Goal: Information Seeking & Learning: Learn about a topic

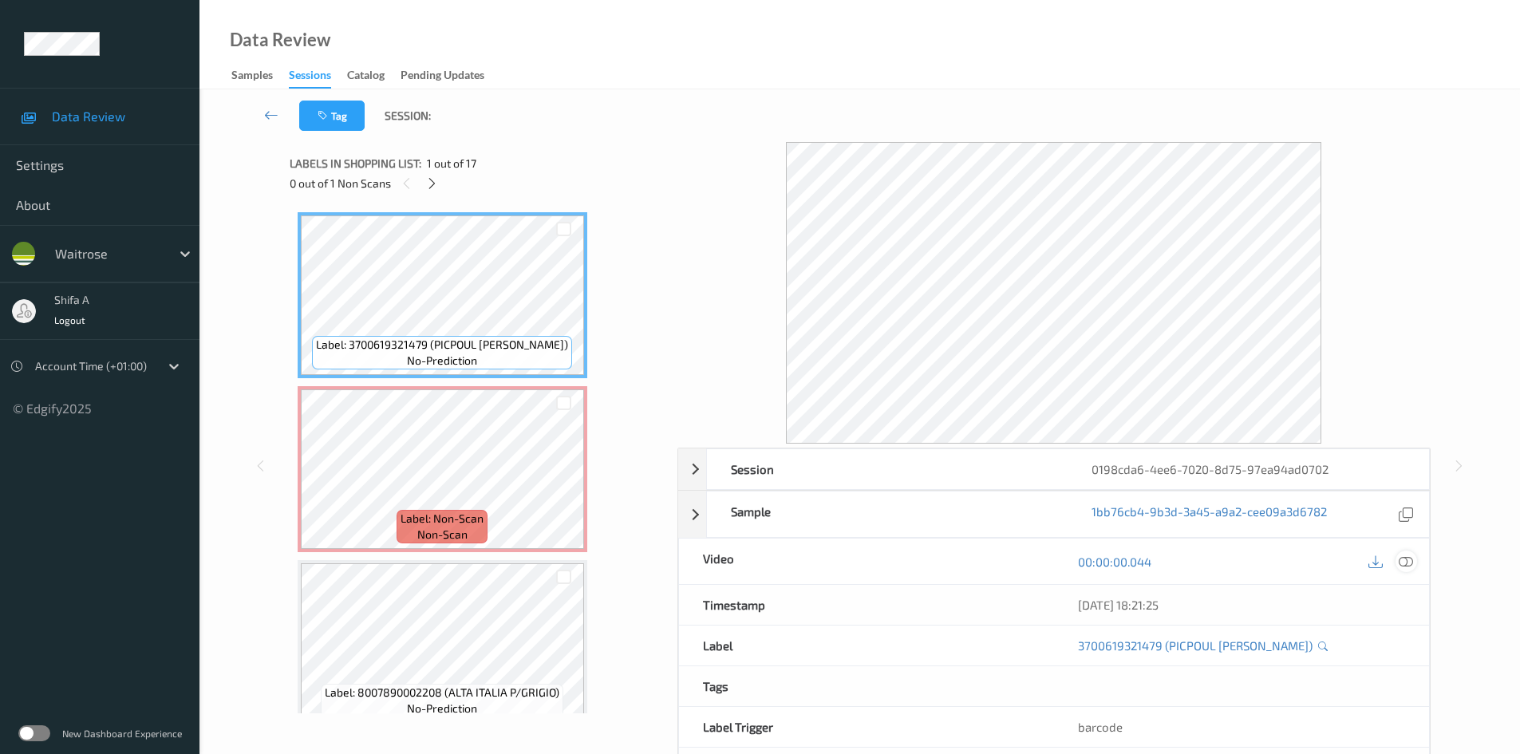
click at [1402, 558] on icon at bounding box center [1406, 562] width 14 height 14
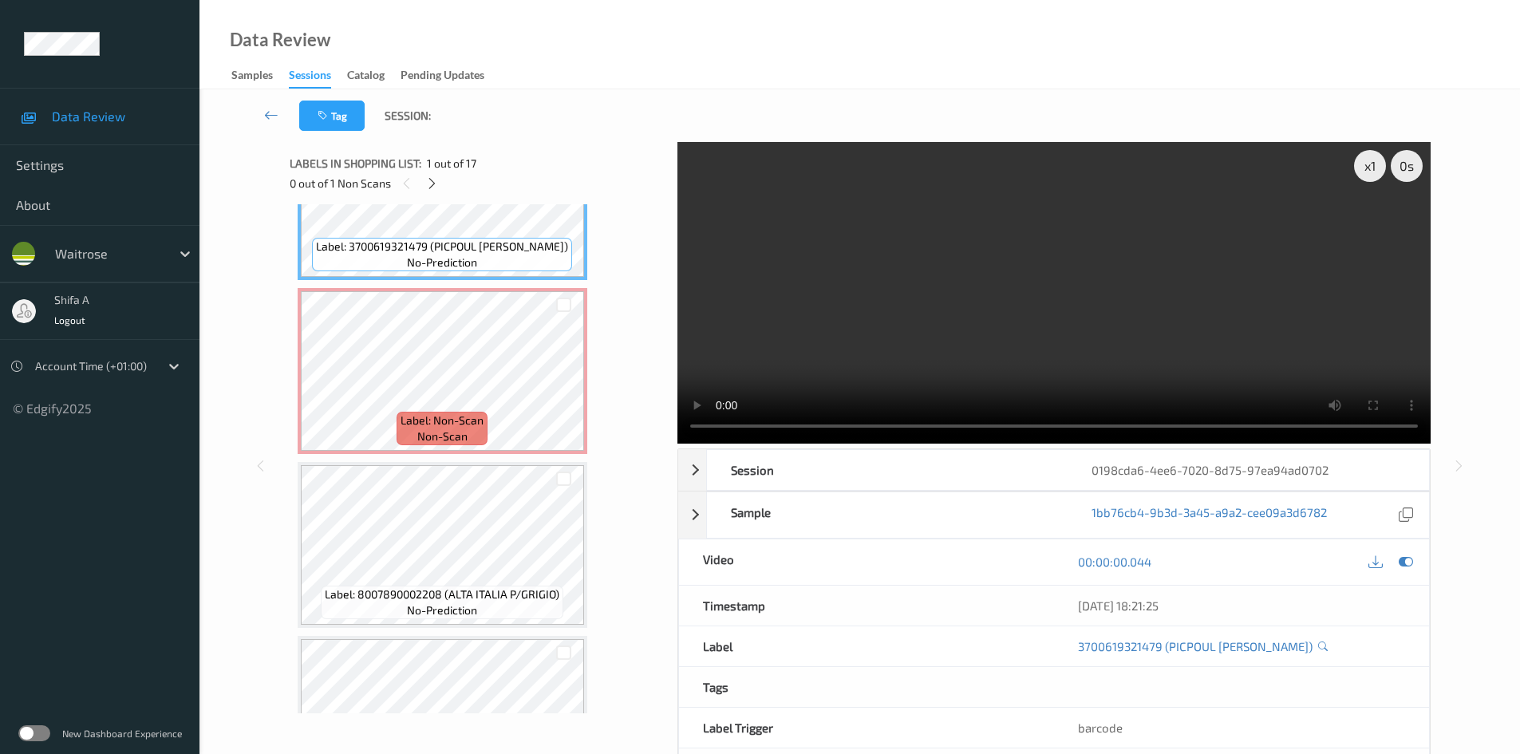
scroll to position [160, 0]
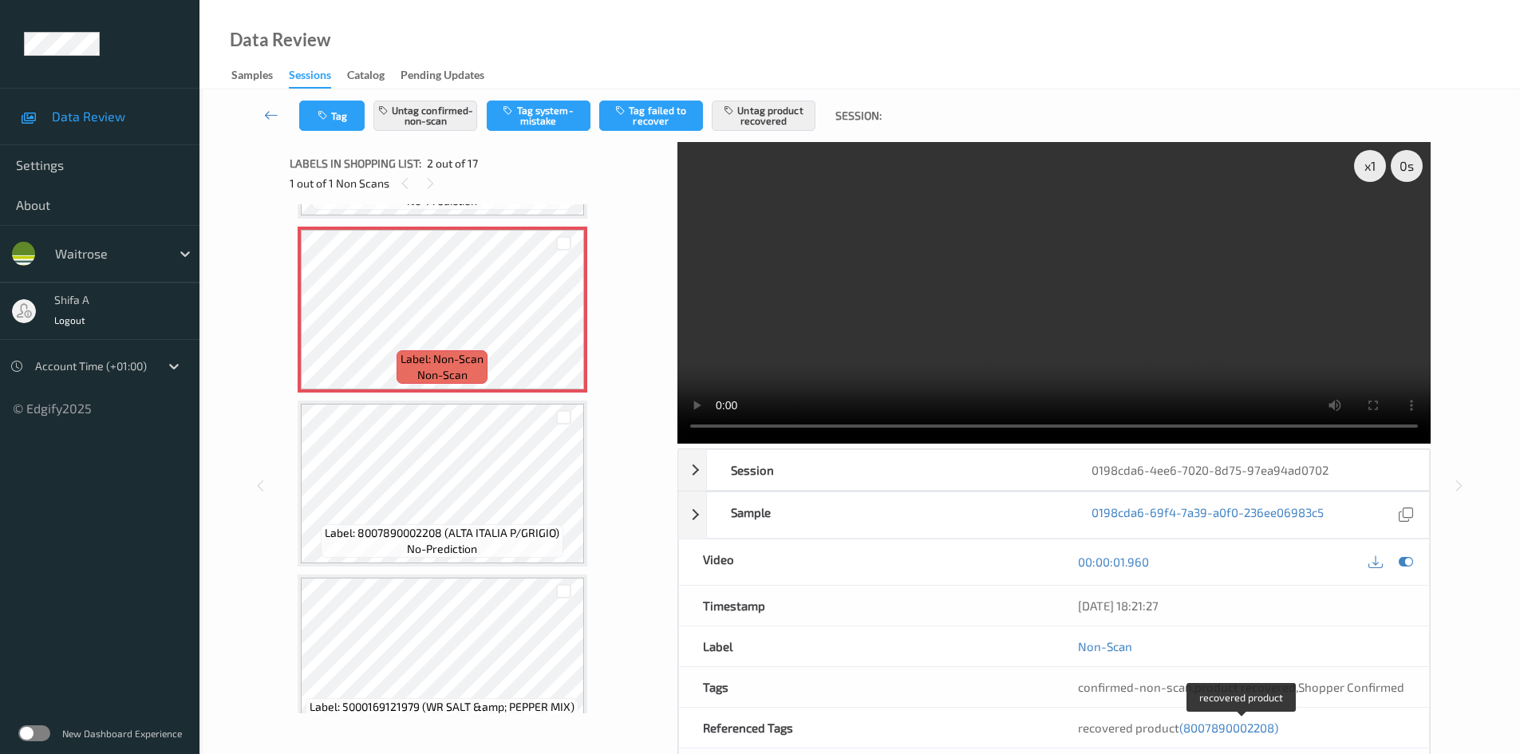
click at [1260, 730] on span "(8007890002208)" at bounding box center [1229, 728] width 99 height 14
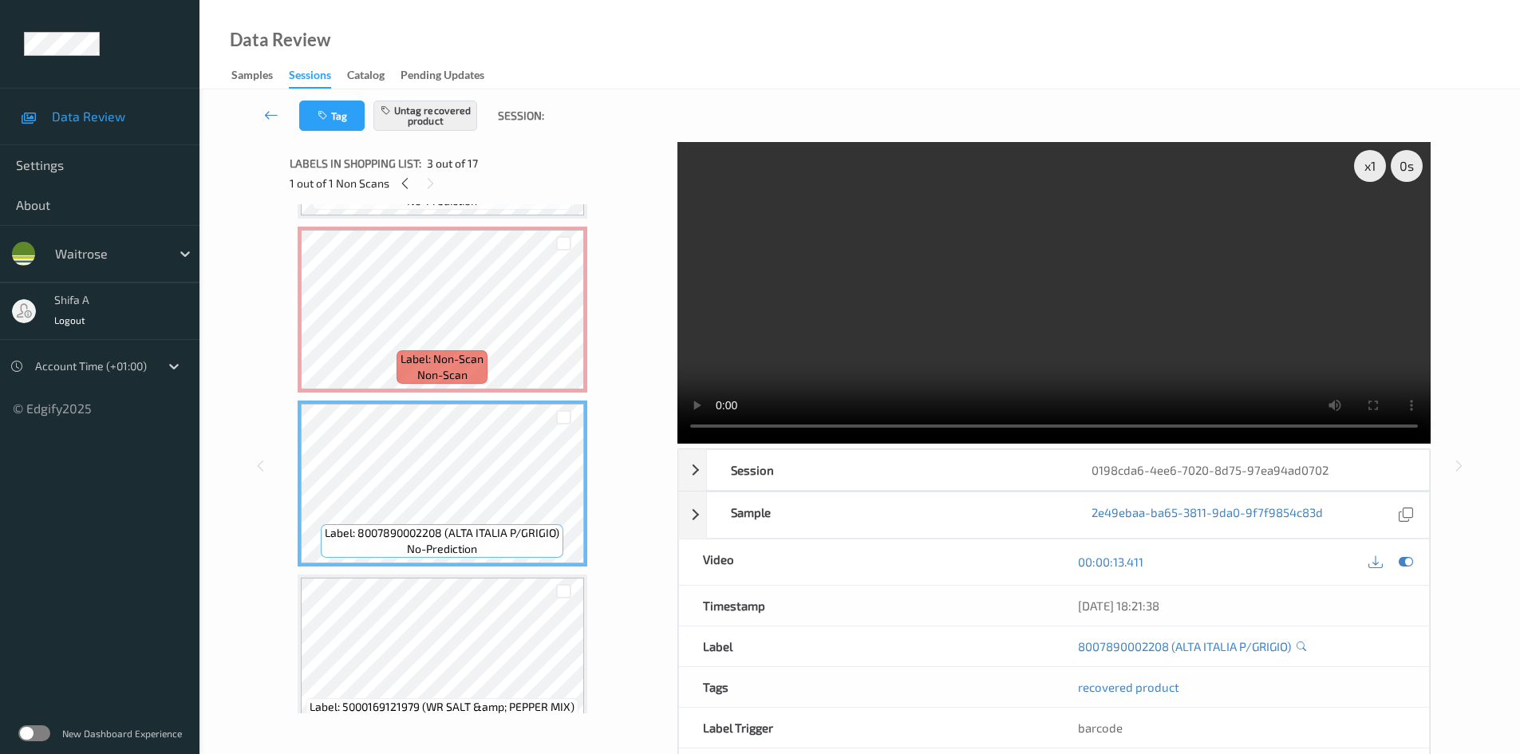
scroll to position [182, 0]
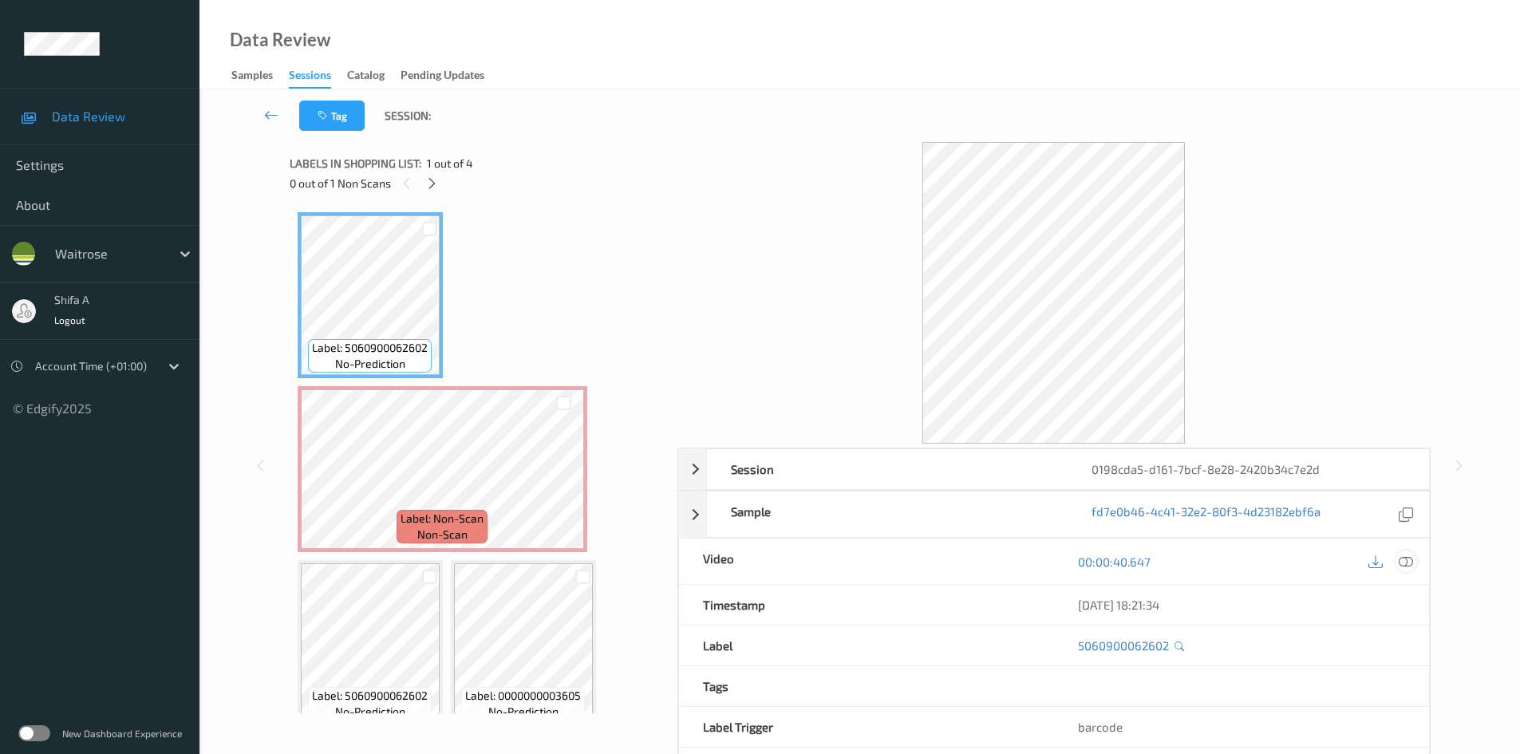
click at [1406, 567] on icon at bounding box center [1406, 562] width 14 height 14
click at [1409, 562] on icon at bounding box center [1406, 562] width 14 height 14
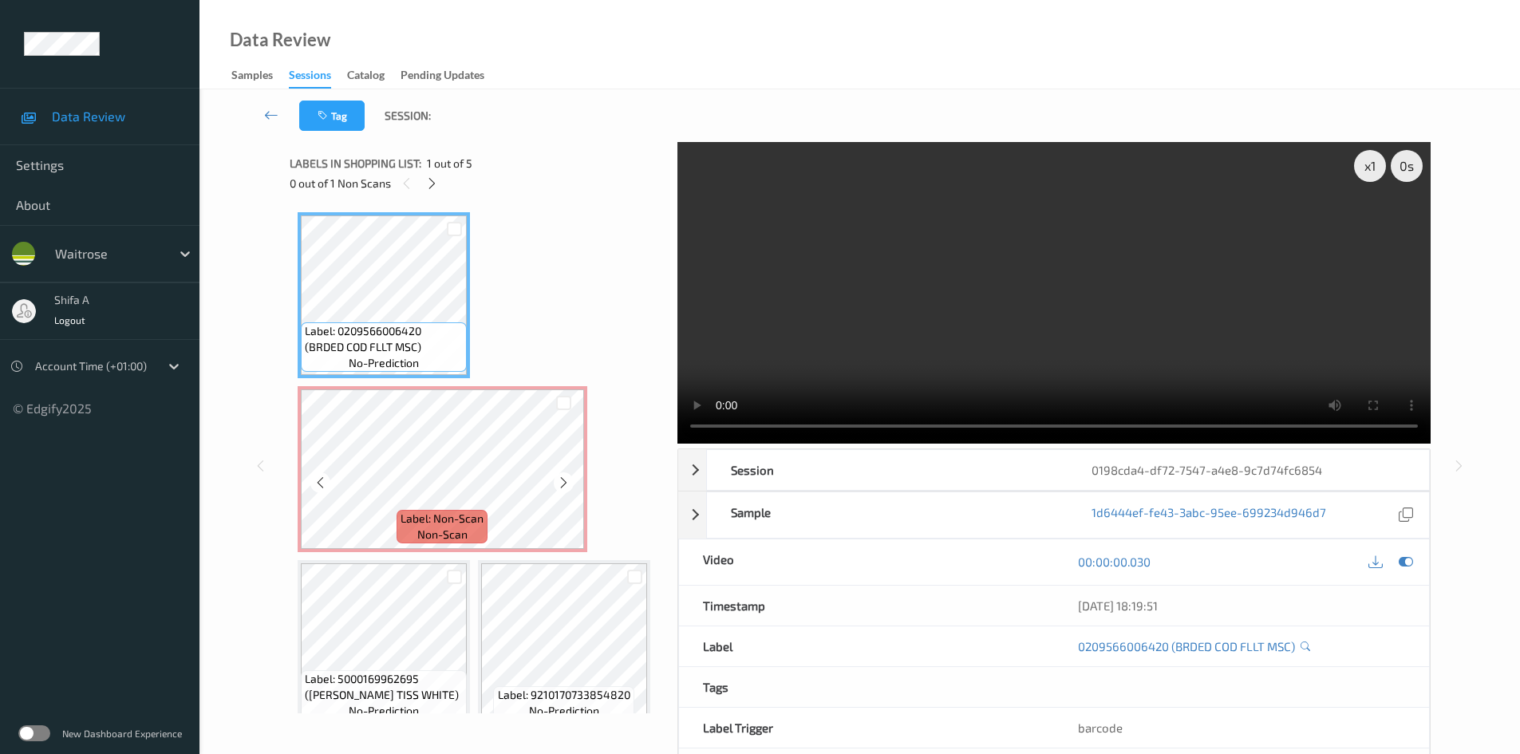
click at [429, 522] on span "Label: Non-Scan" at bounding box center [442, 519] width 83 height 16
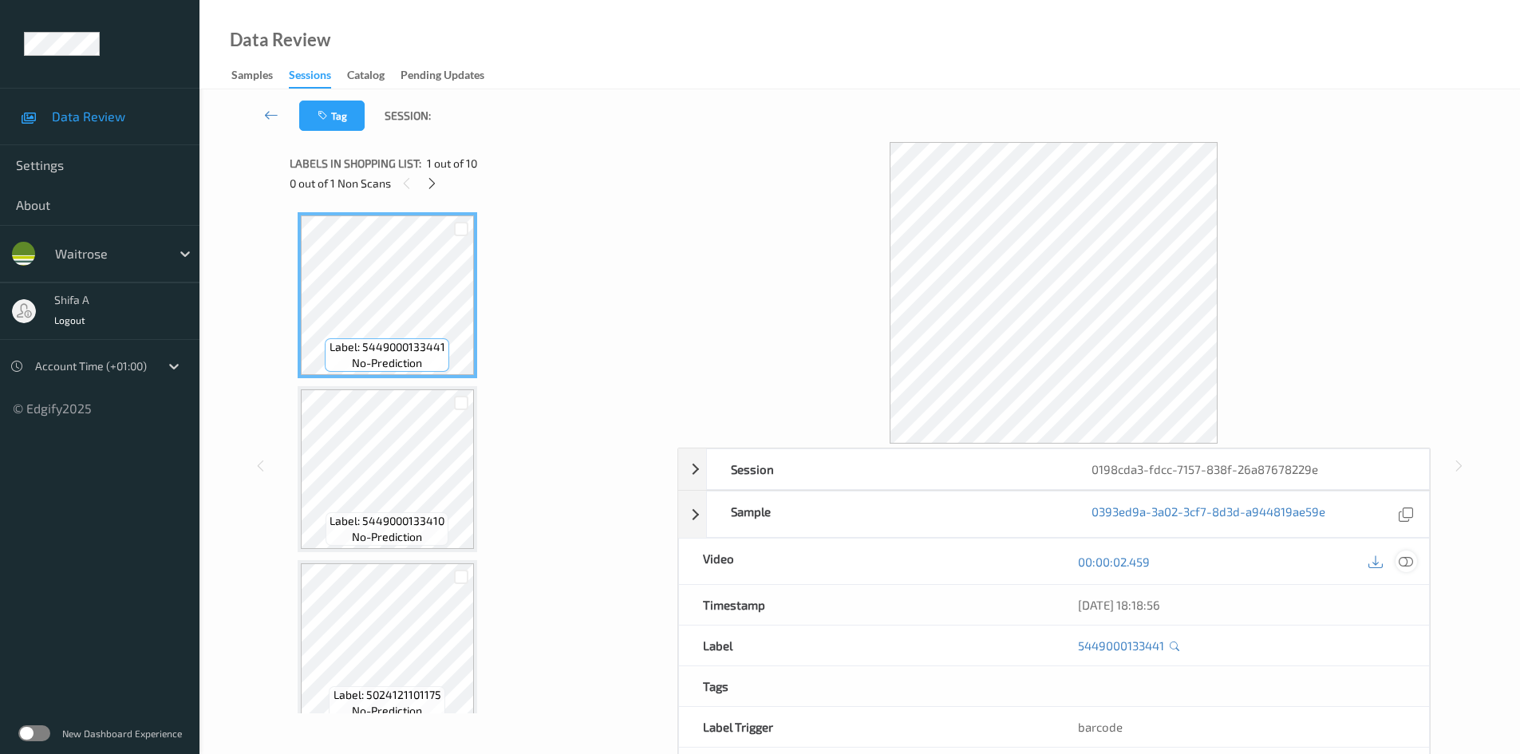
click at [1404, 559] on icon at bounding box center [1406, 562] width 14 height 14
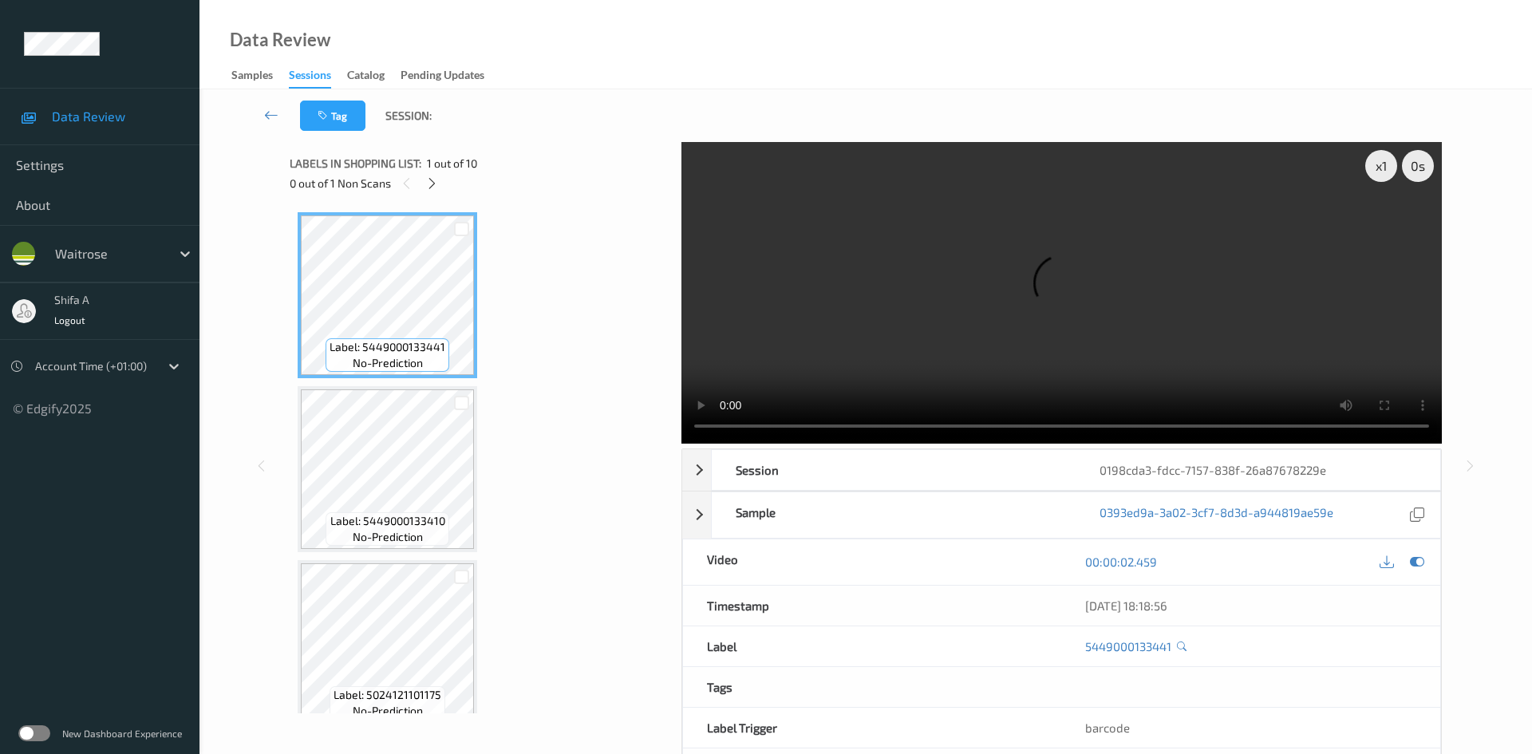
click at [445, 189] on div "0 out of 1 Non Scans" at bounding box center [480, 183] width 381 height 20
click at [435, 186] on icon at bounding box center [432, 183] width 14 height 14
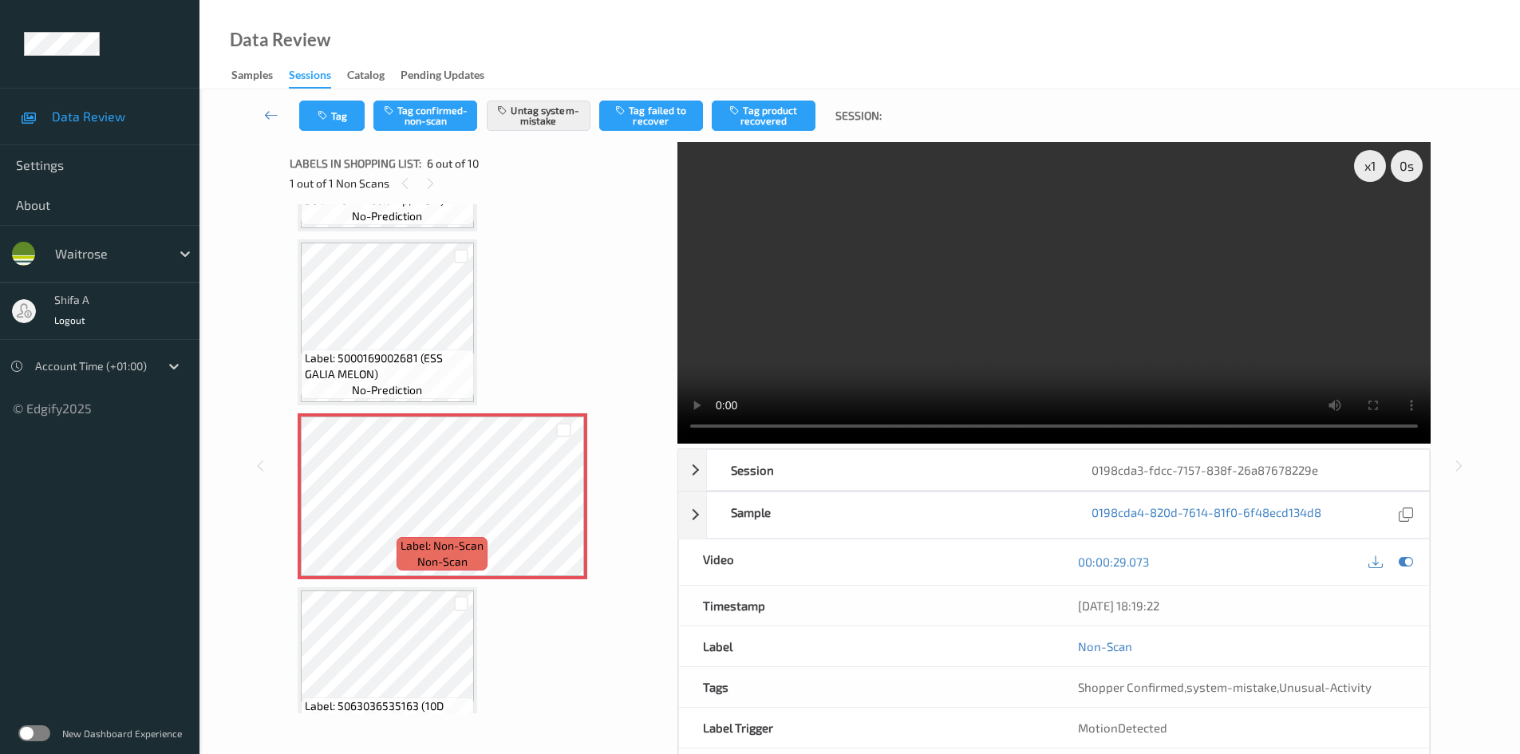
scroll to position [704, 0]
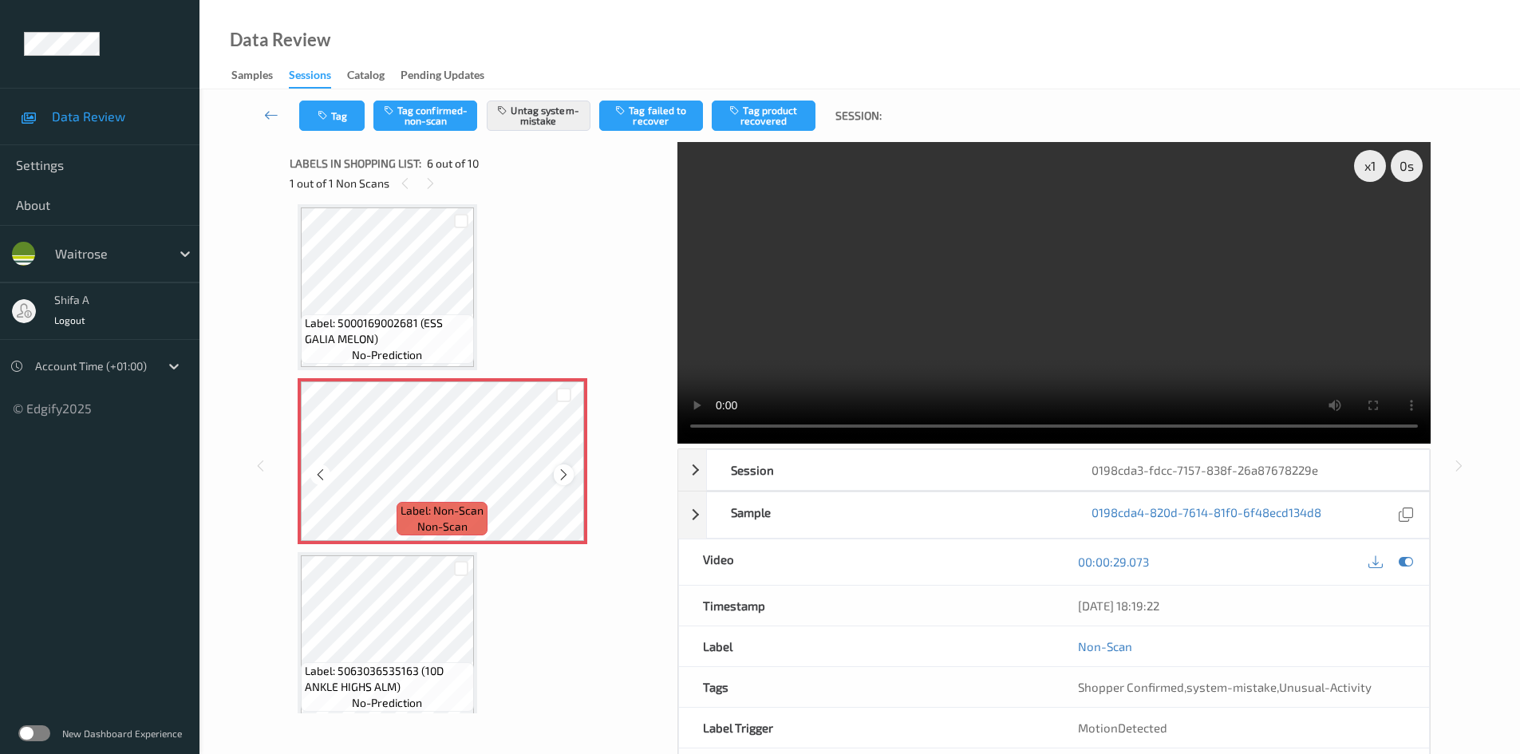
click at [566, 477] on icon at bounding box center [564, 475] width 14 height 14
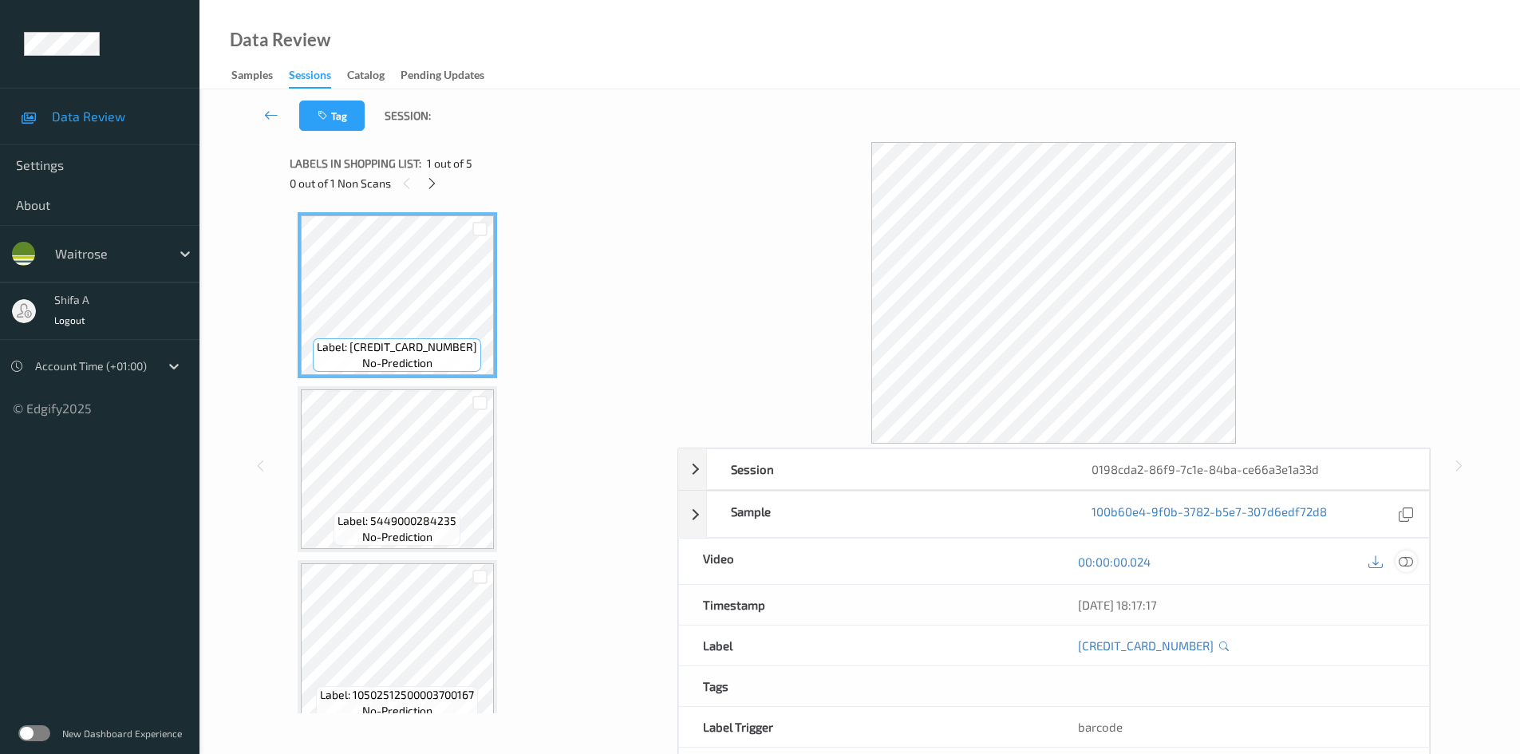
click at [1409, 562] on icon at bounding box center [1406, 562] width 14 height 14
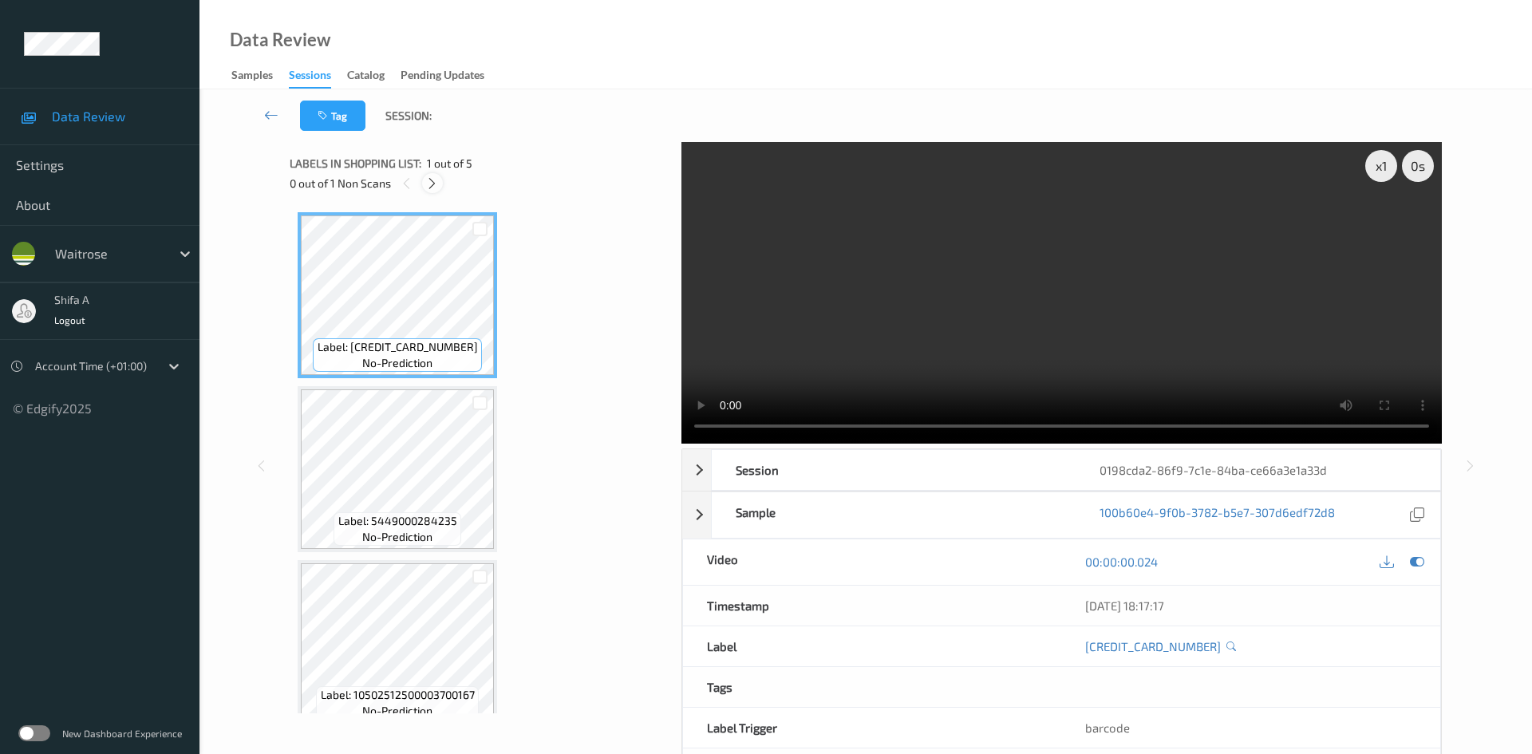
click at [438, 185] on icon at bounding box center [432, 183] width 14 height 14
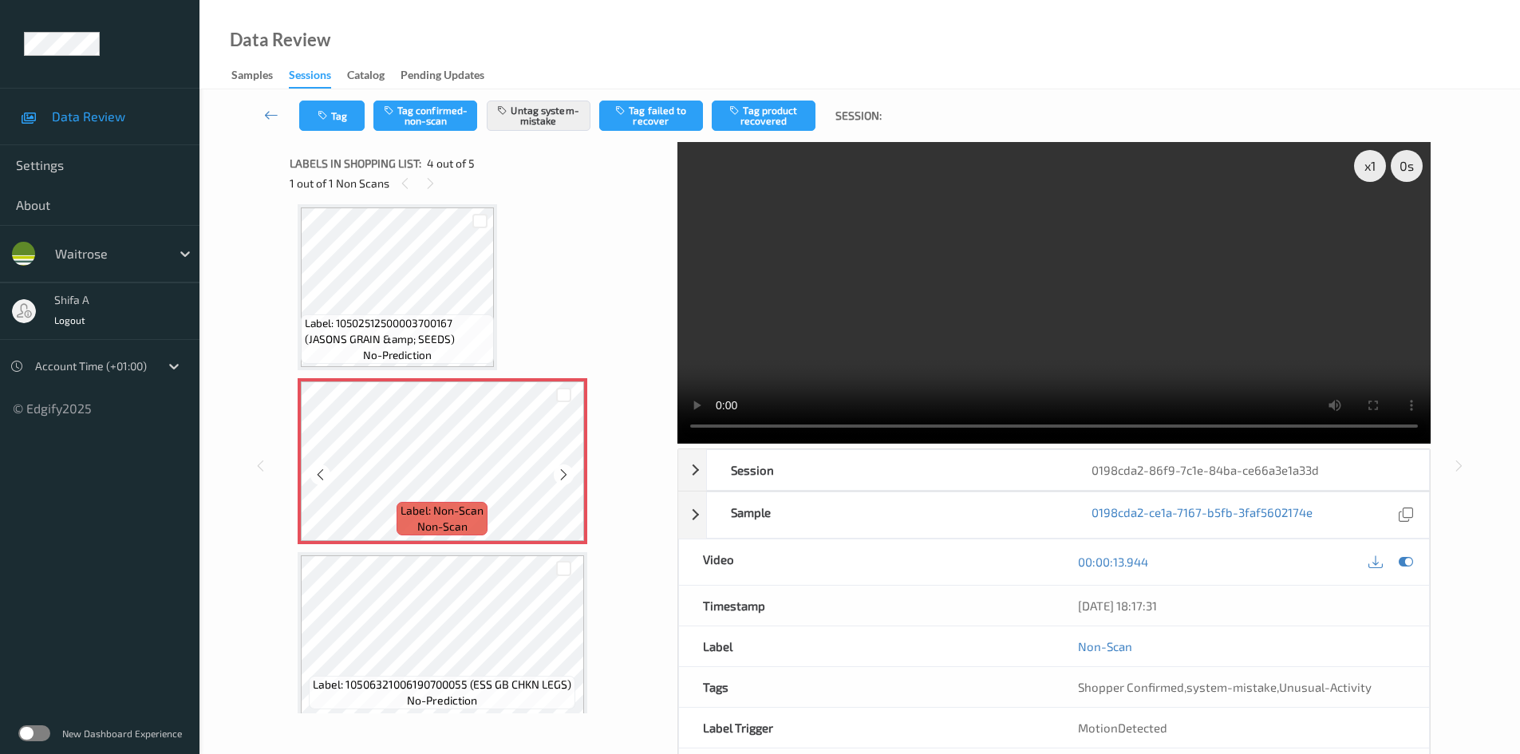
scroll to position [369, 0]
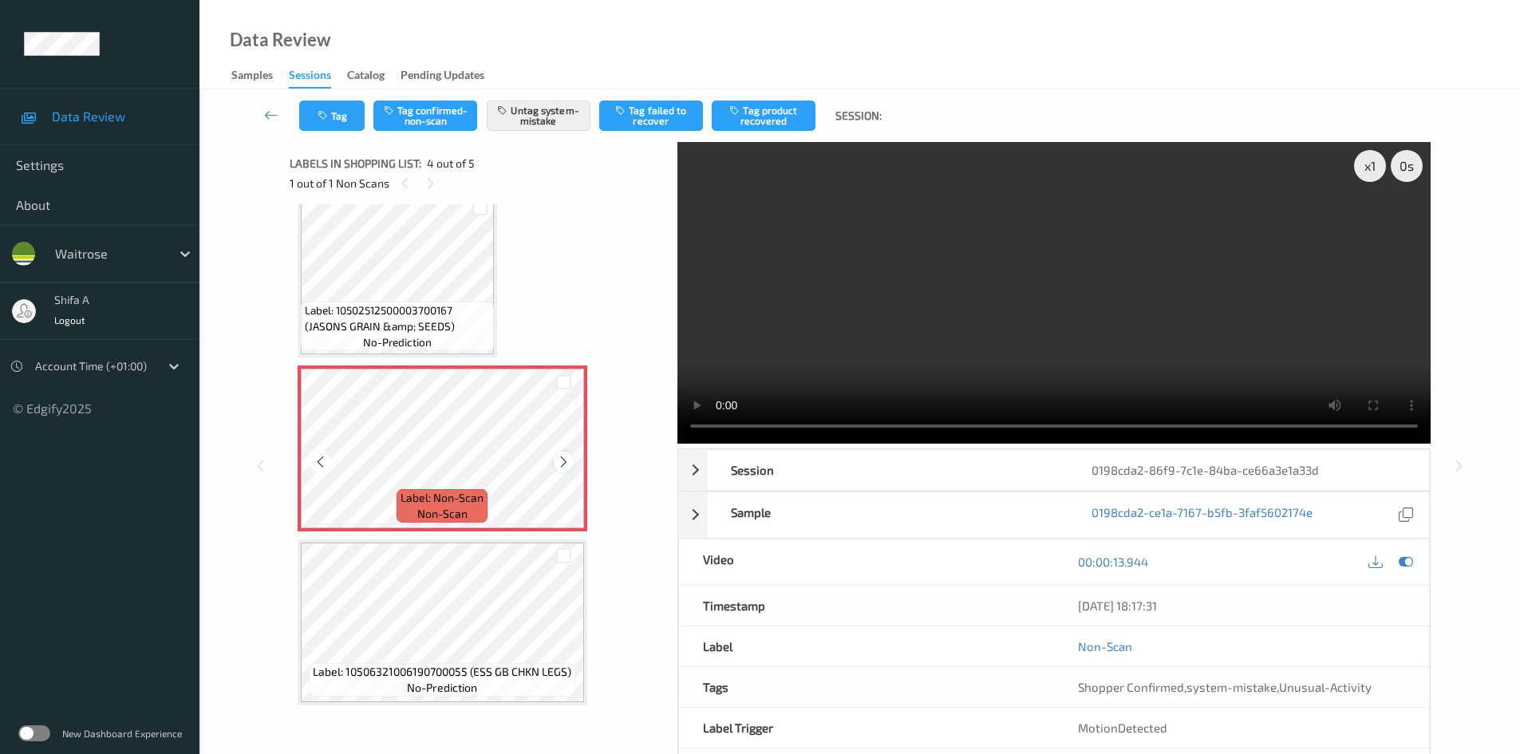
click at [565, 461] on icon at bounding box center [564, 462] width 14 height 14
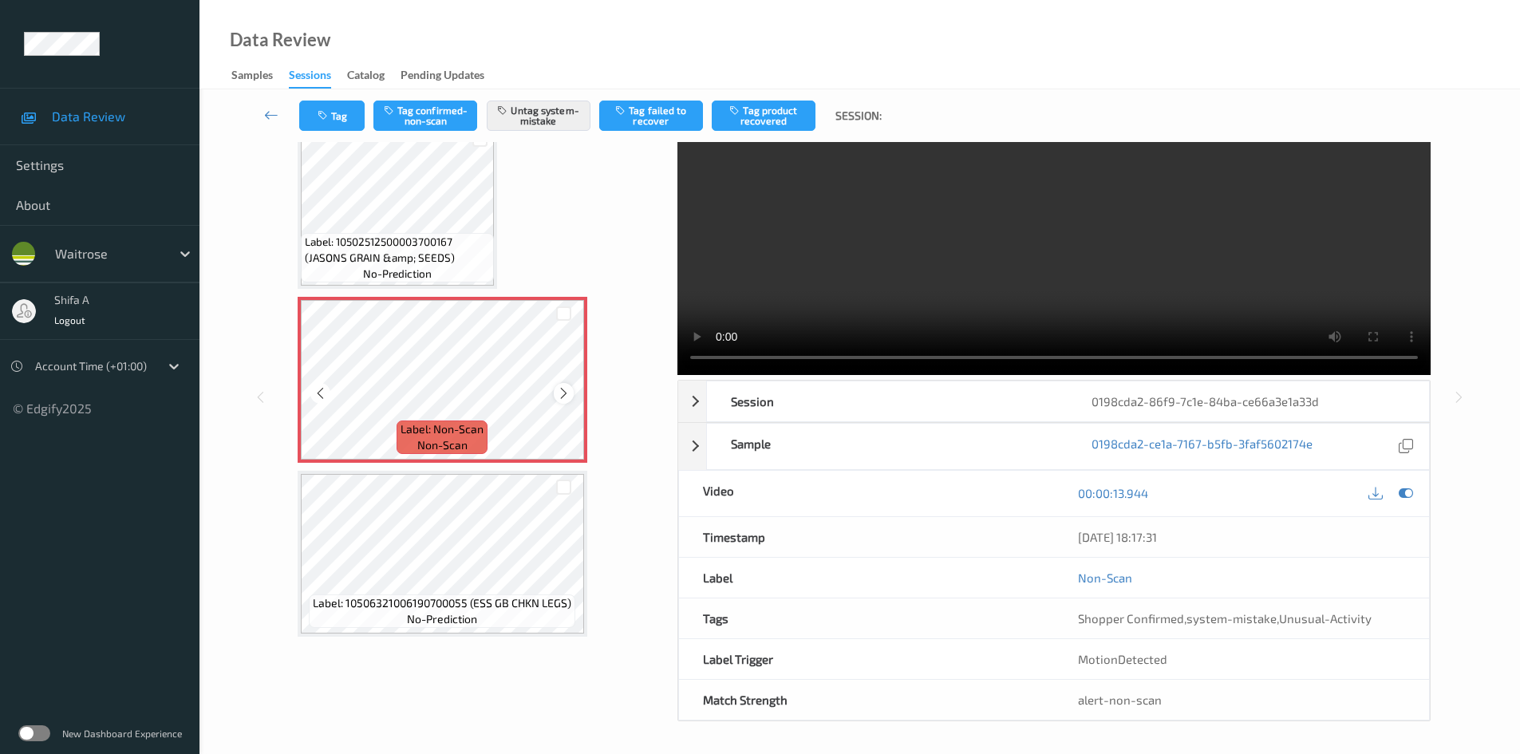
click at [559, 394] on icon at bounding box center [564, 393] width 14 height 14
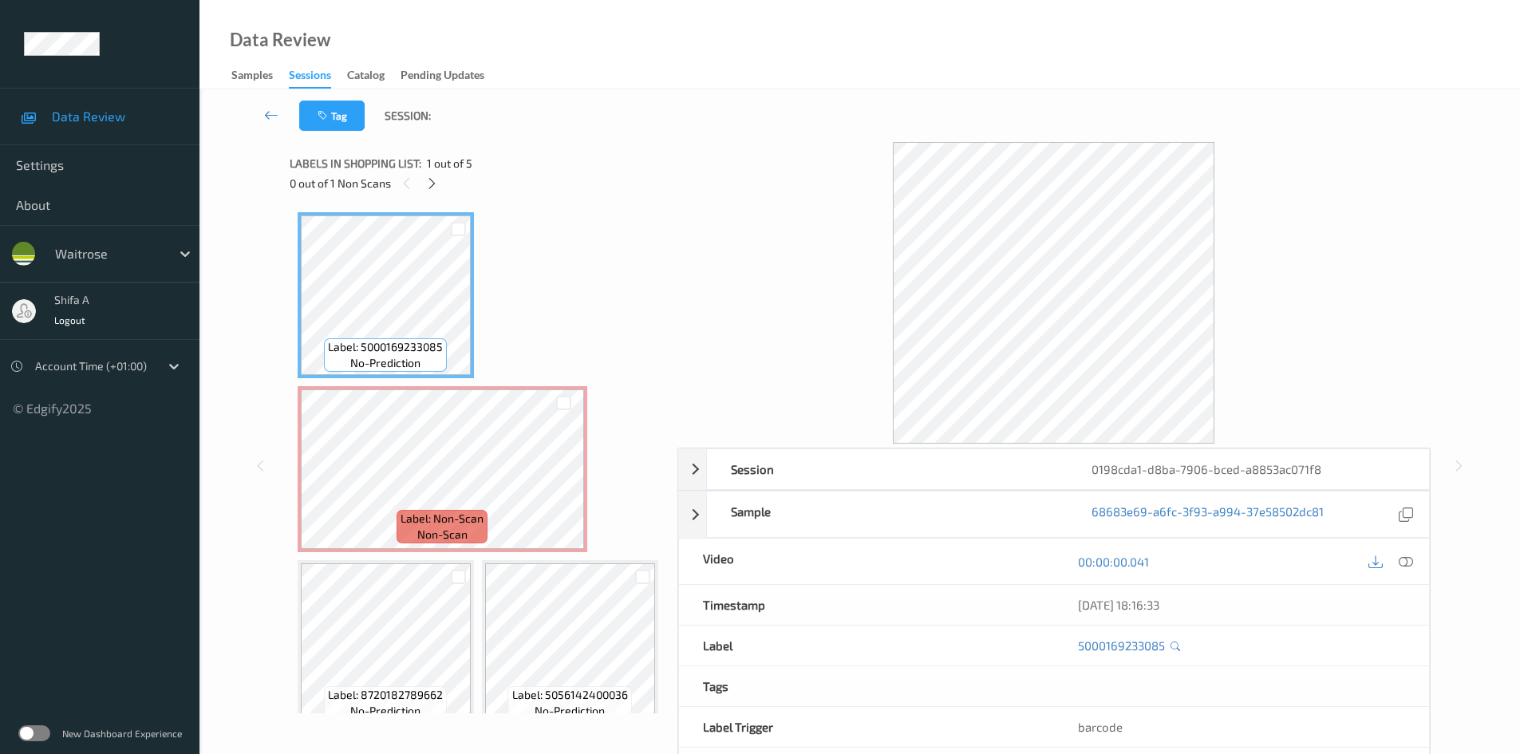
drag, startPoint x: 1417, startPoint y: 562, endPoint x: 713, endPoint y: 530, distance: 703.8
click at [1413, 558] on div at bounding box center [1407, 562] width 22 height 22
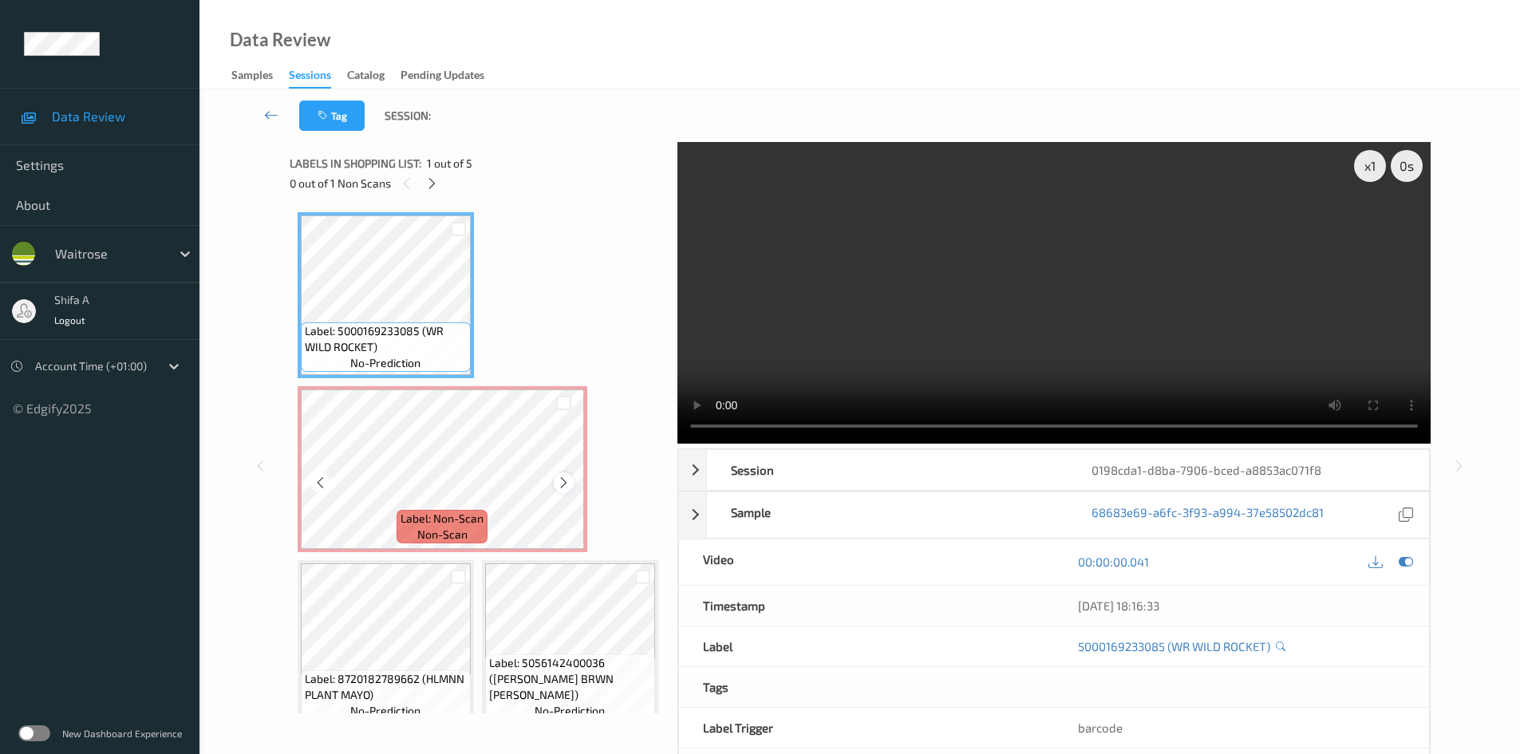
click at [570, 482] on icon at bounding box center [564, 483] width 14 height 14
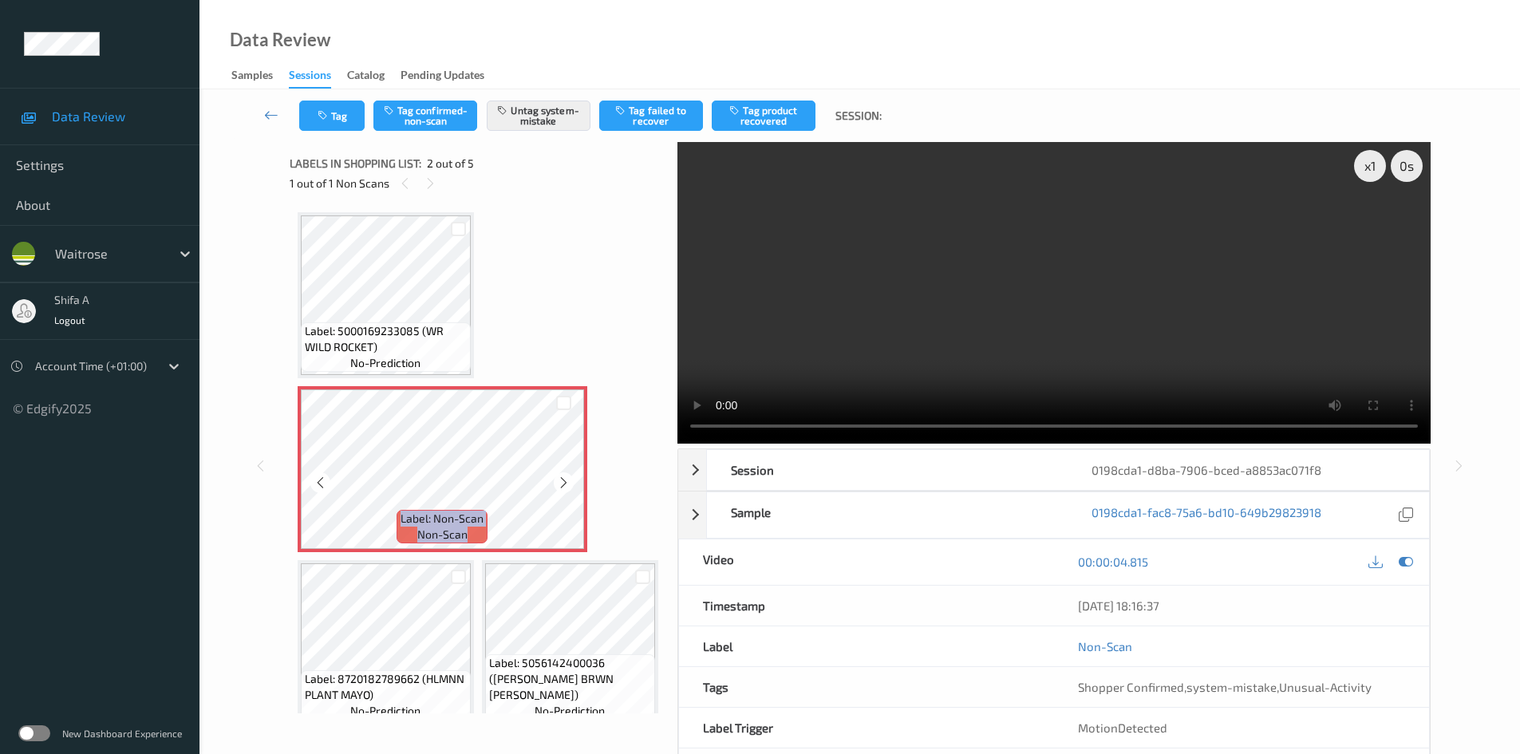
click at [570, 482] on icon at bounding box center [564, 483] width 14 height 14
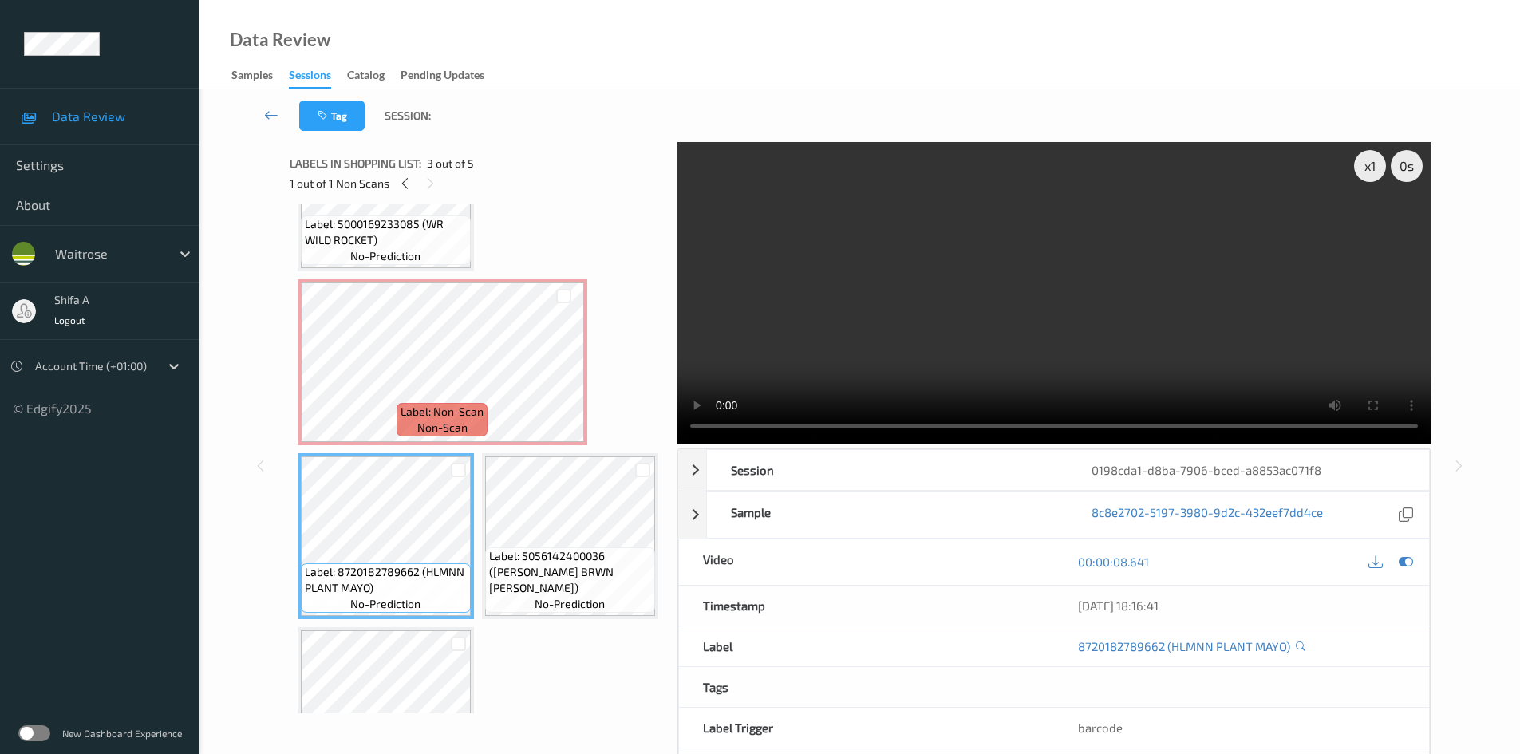
scroll to position [80, 0]
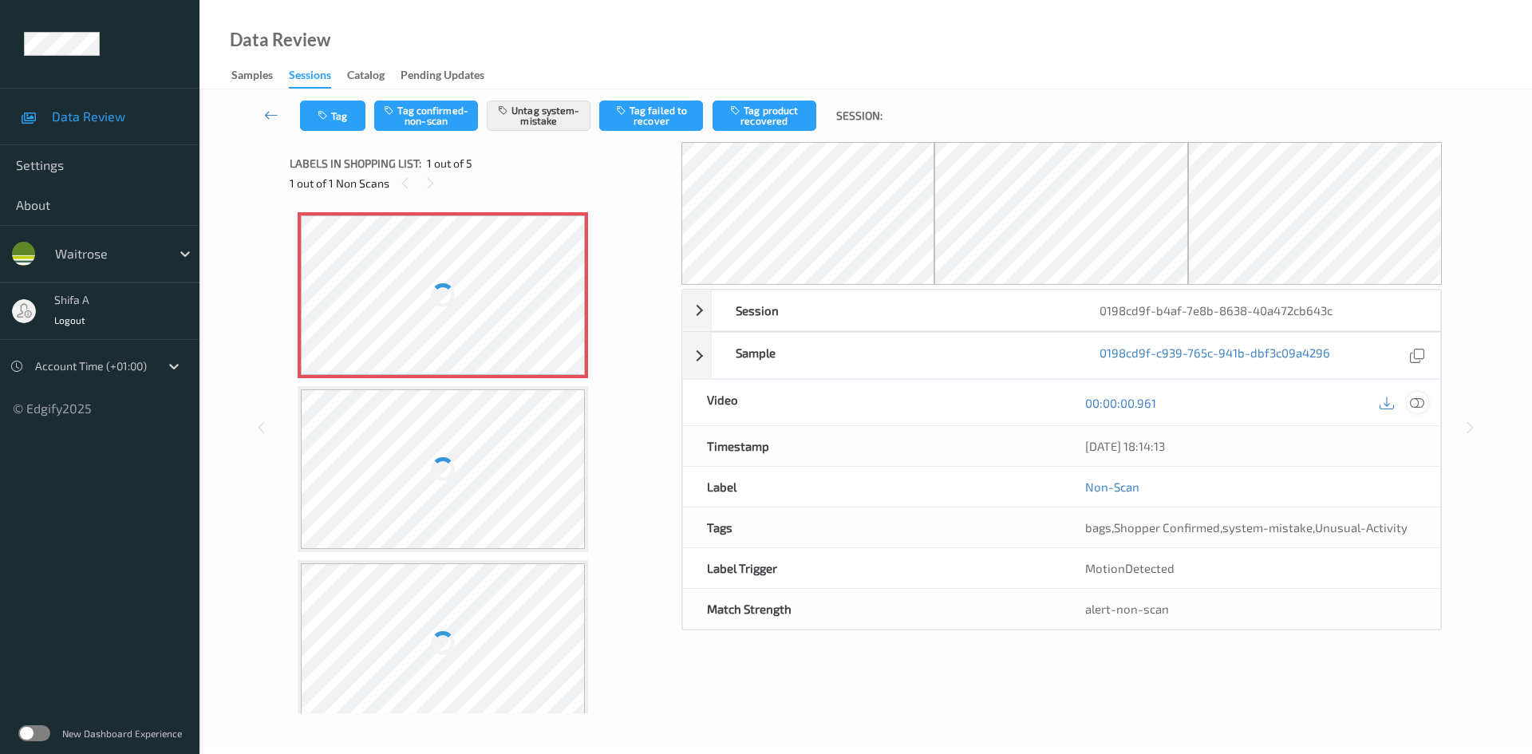
click at [1417, 408] on icon at bounding box center [1417, 403] width 14 height 14
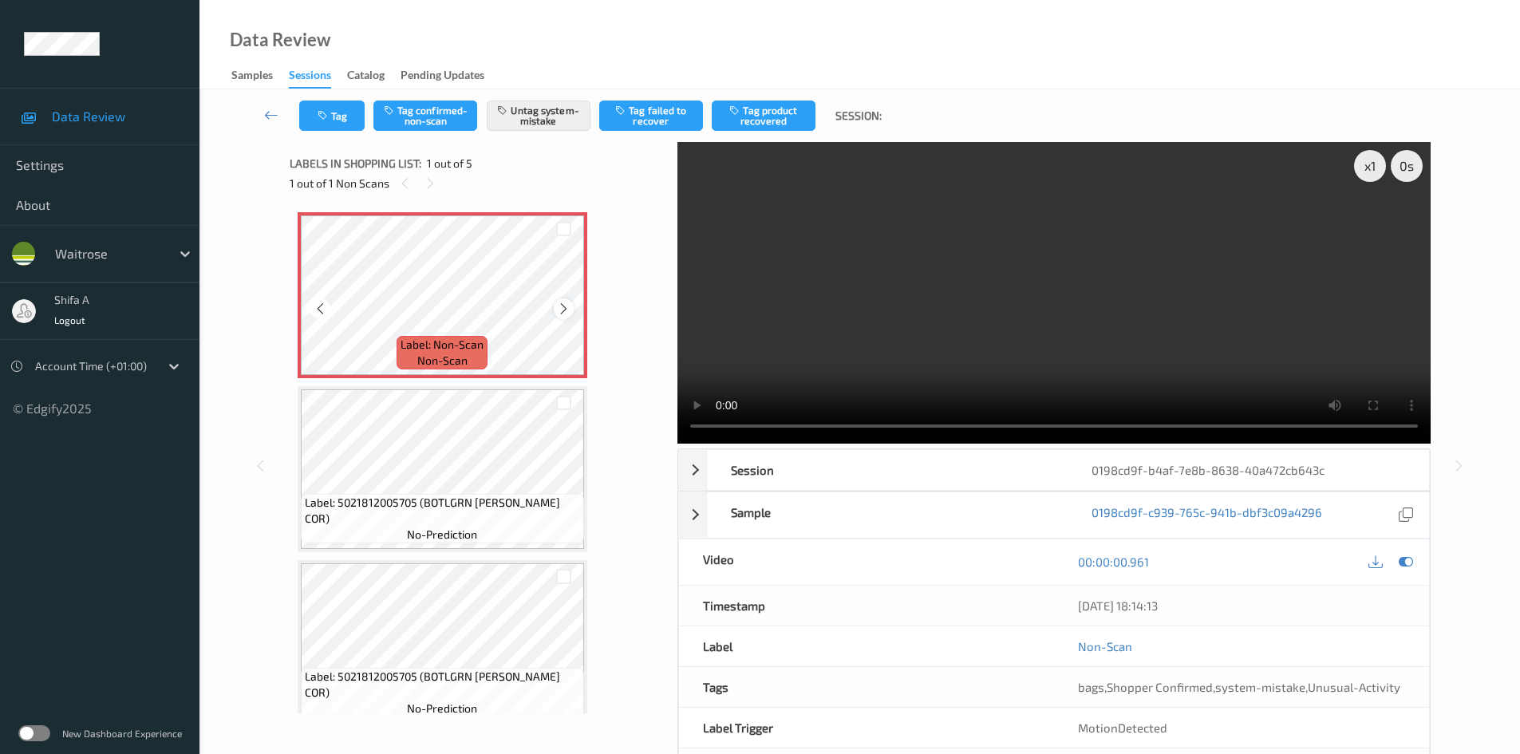
click at [558, 310] on icon at bounding box center [564, 309] width 14 height 14
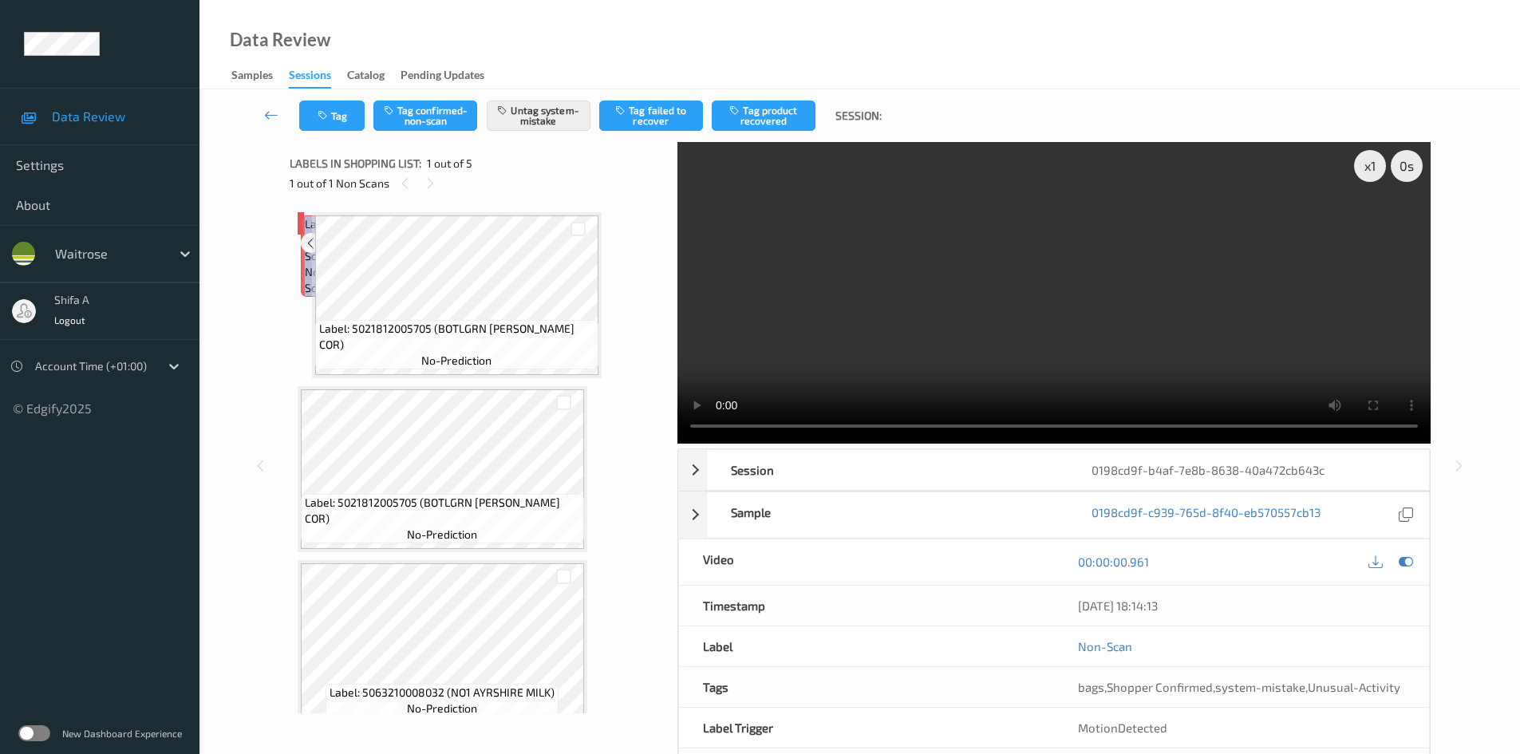
click at [338, 250] on icon at bounding box center [331, 242] width 14 height 14
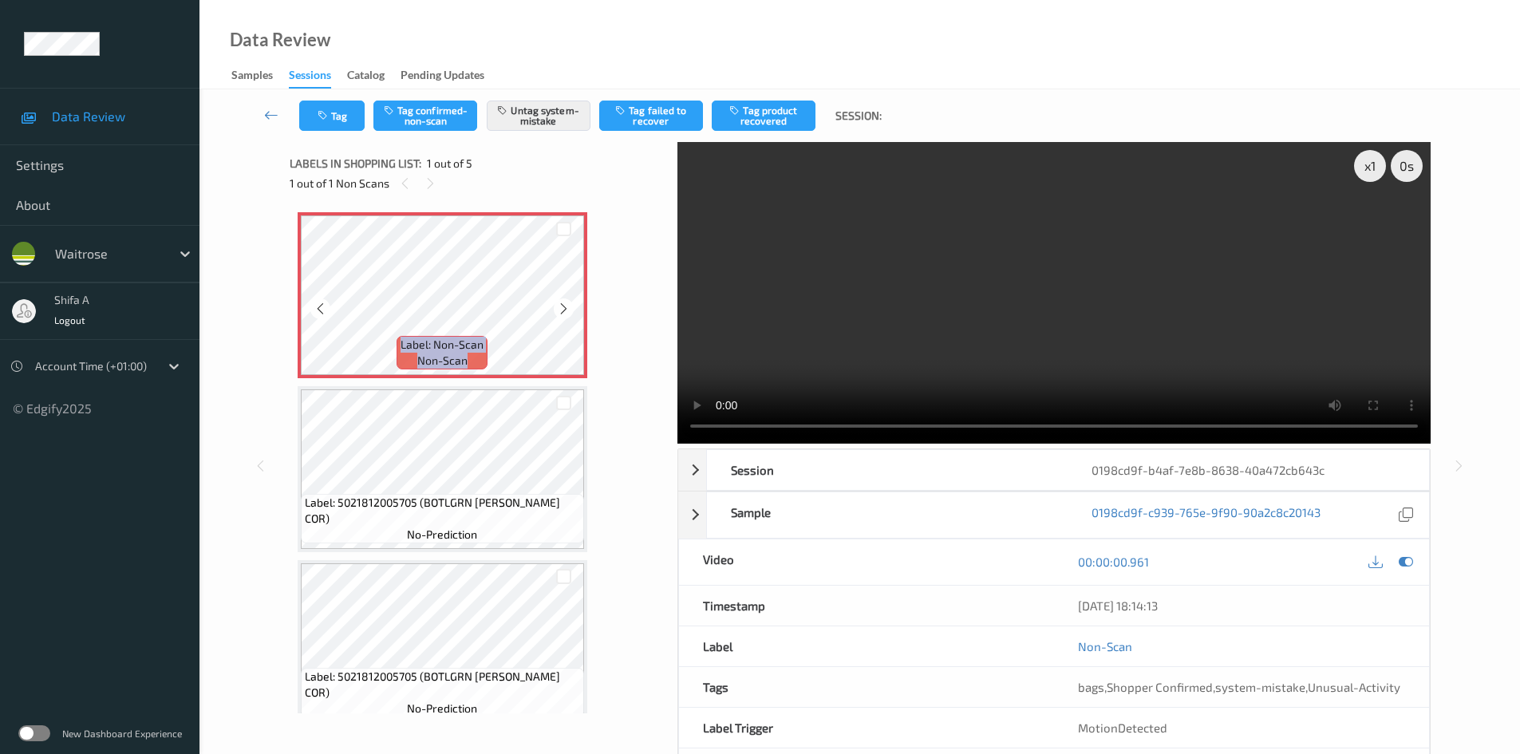
click at [558, 310] on icon at bounding box center [564, 309] width 14 height 14
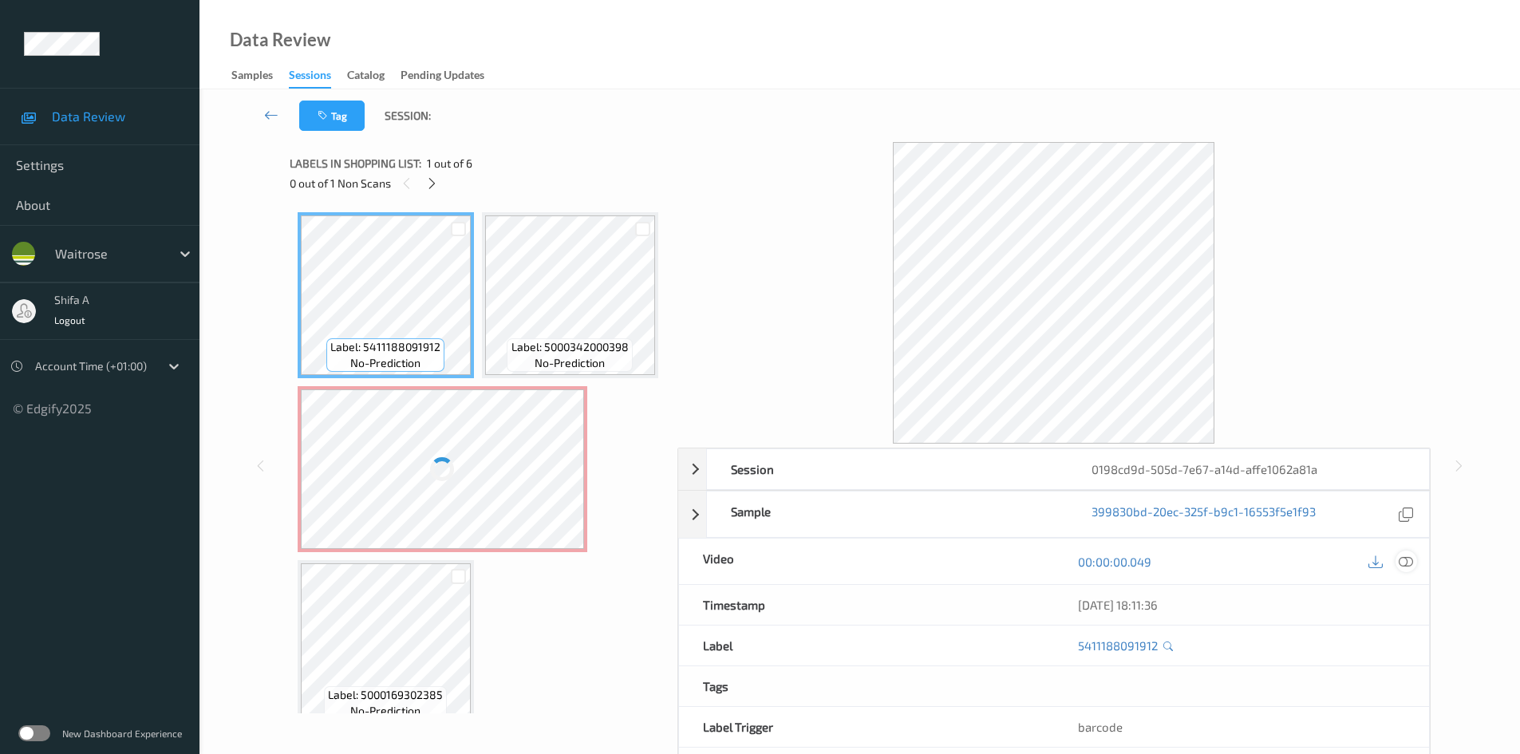
click at [1400, 558] on icon at bounding box center [1406, 562] width 14 height 14
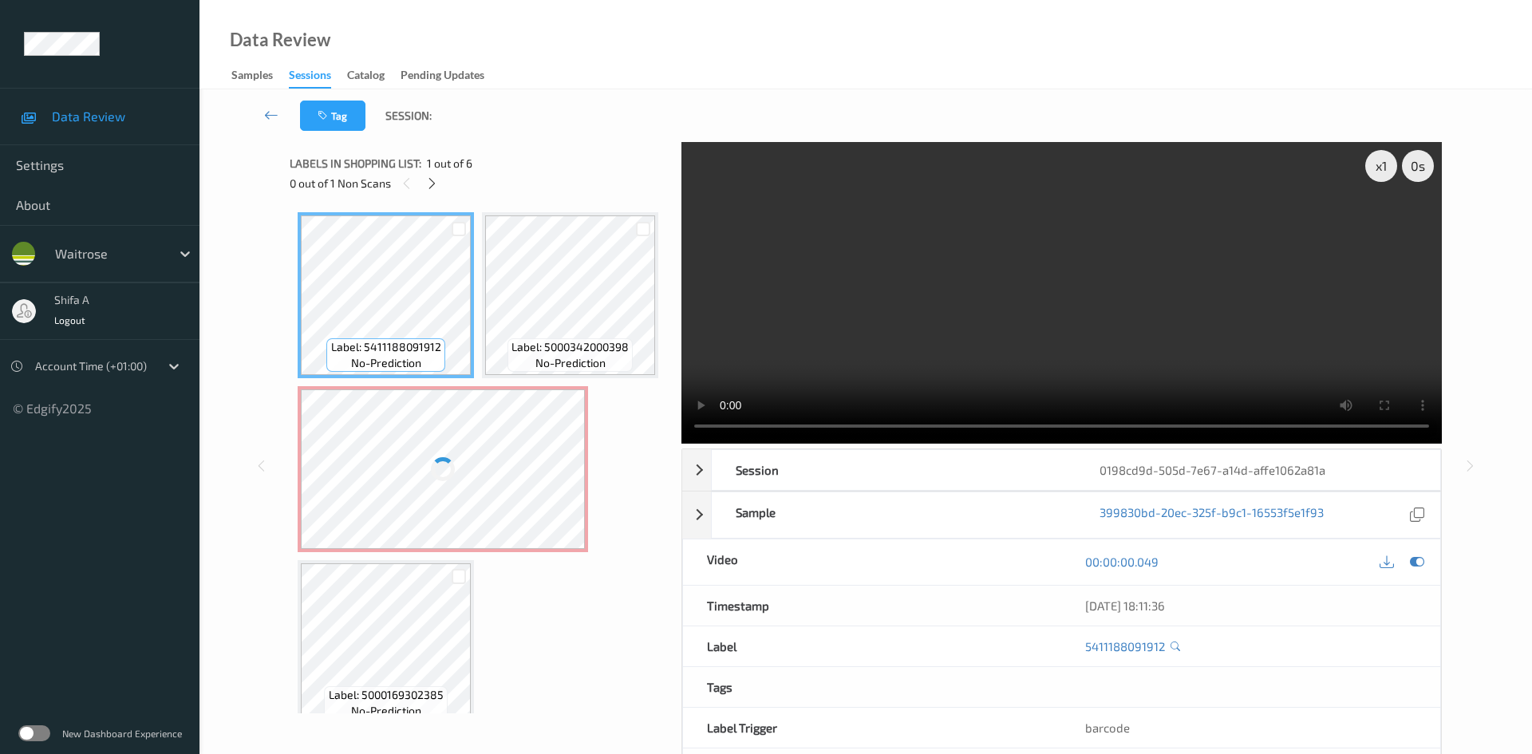
click at [516, 549] on div at bounding box center [443, 469] width 284 height 160
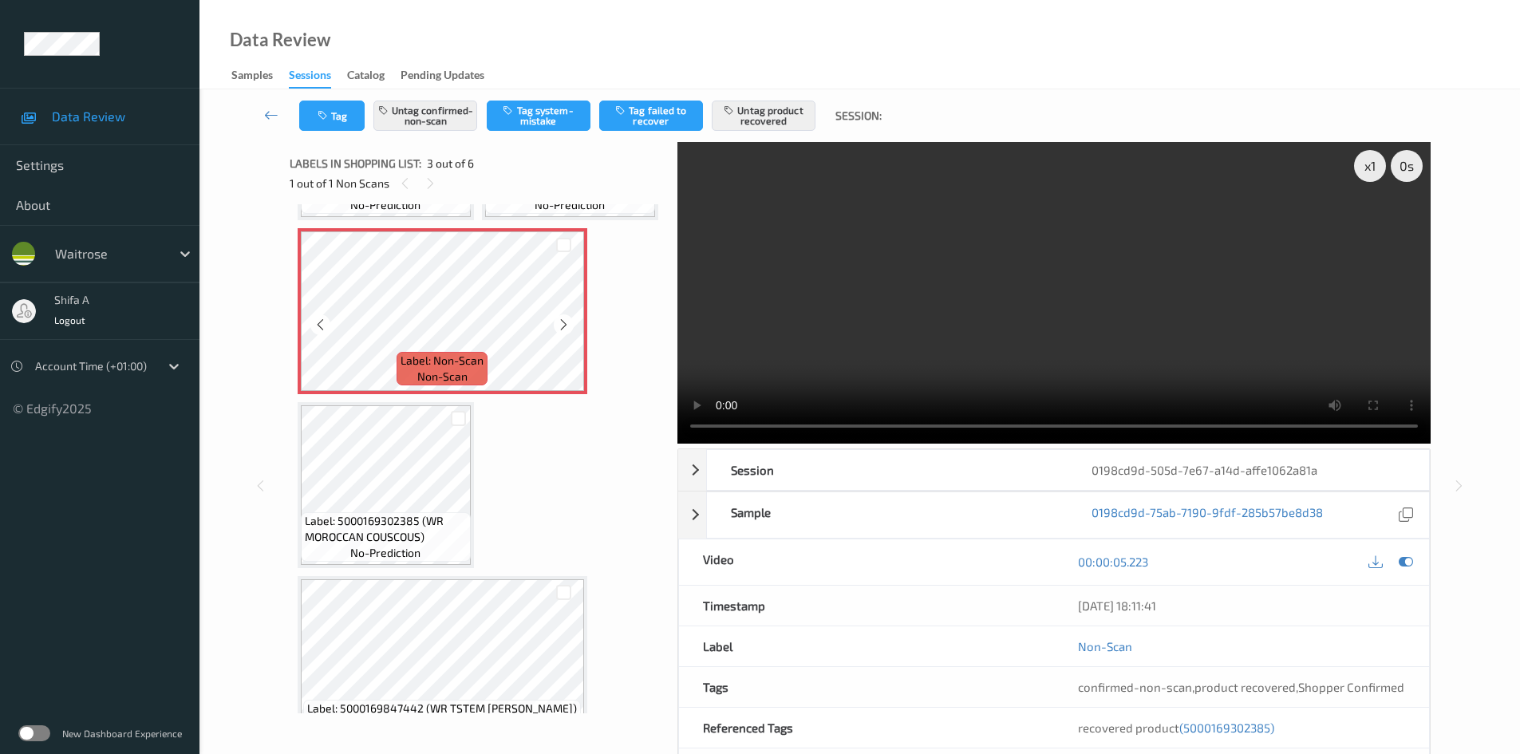
scroll to position [160, 0]
click at [567, 330] on icon at bounding box center [564, 323] width 14 height 14
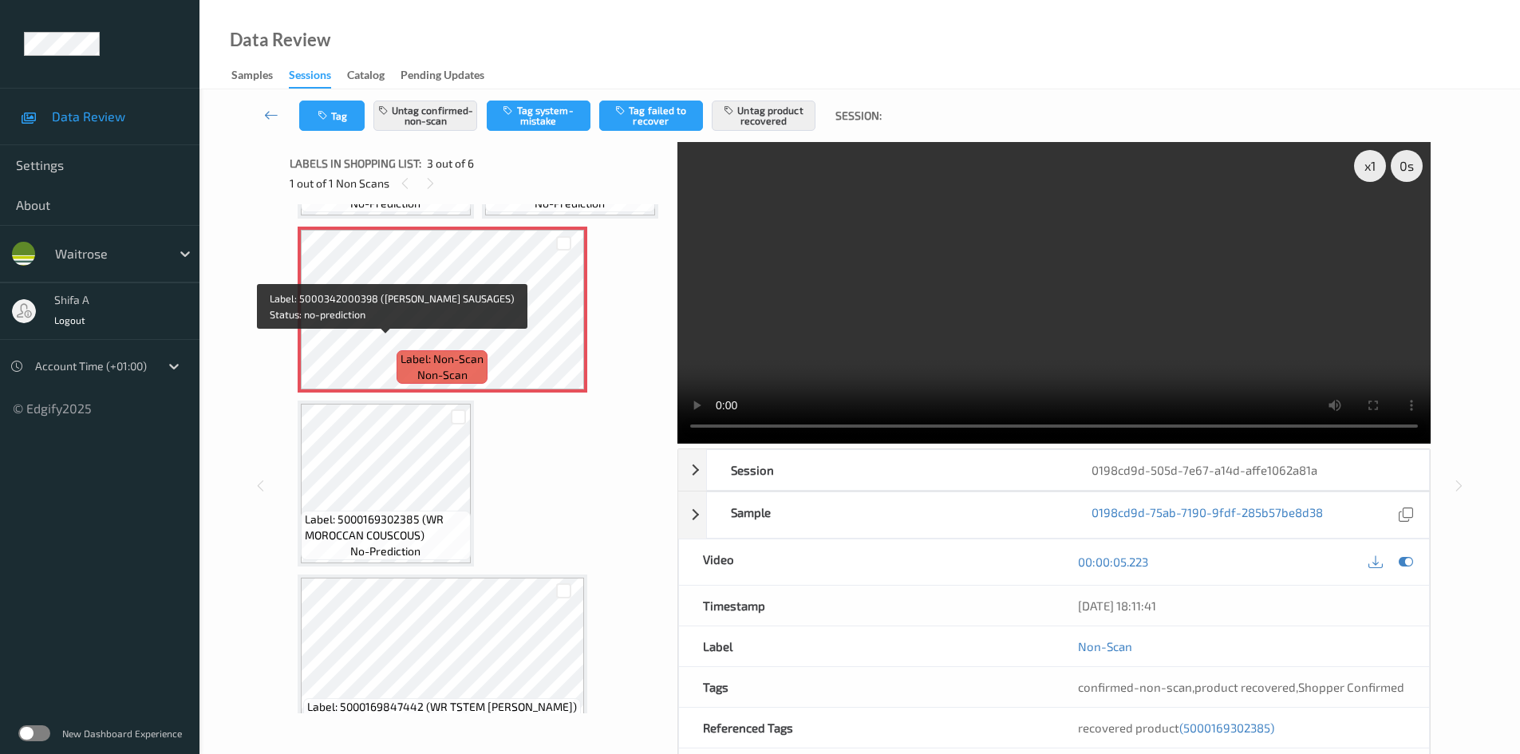
click at [489, 196] on span "Label: 5000342000398 (RICHMOND MF SAUSAGES)" at bounding box center [570, 180] width 162 height 32
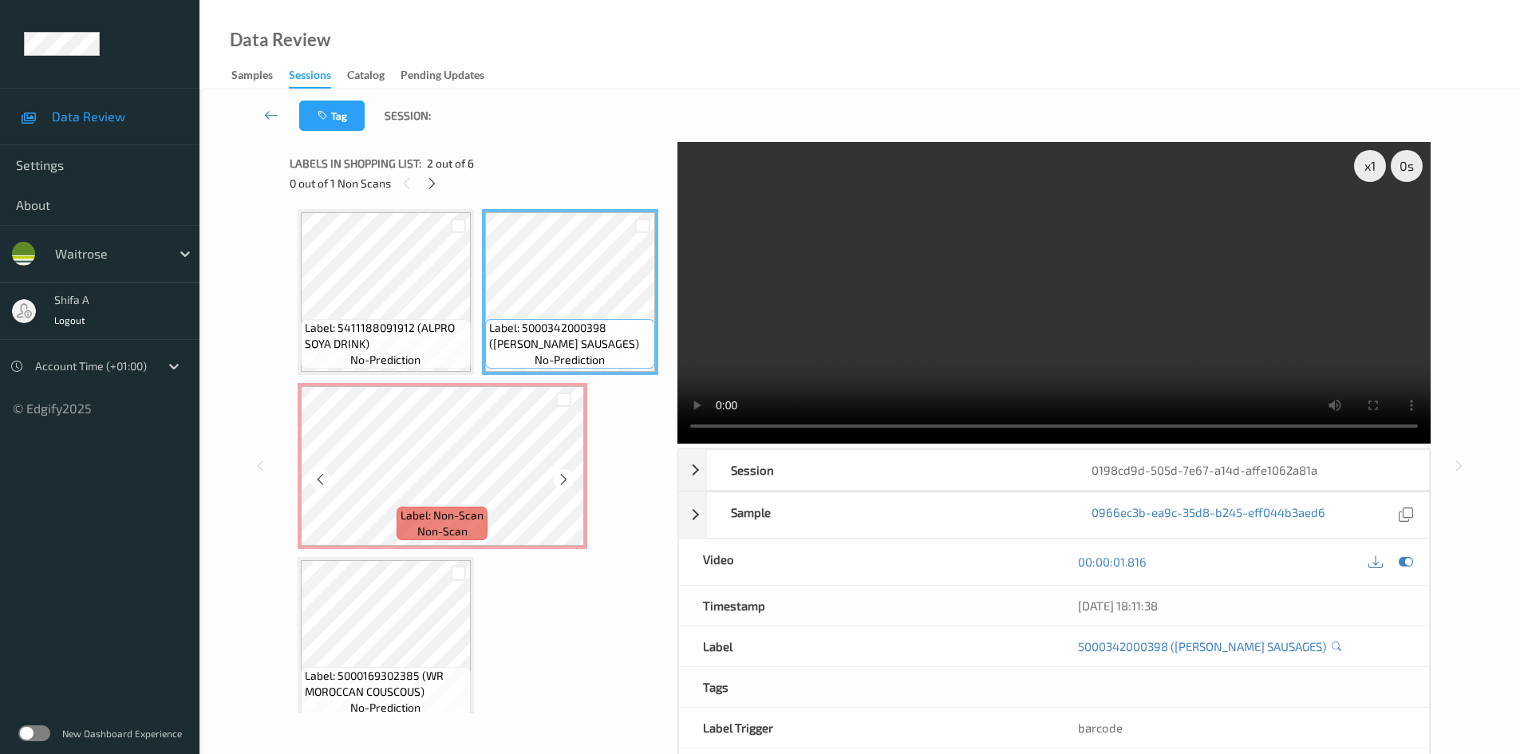
scroll to position [0, 0]
click at [843, 363] on video at bounding box center [1054, 293] width 753 height 302
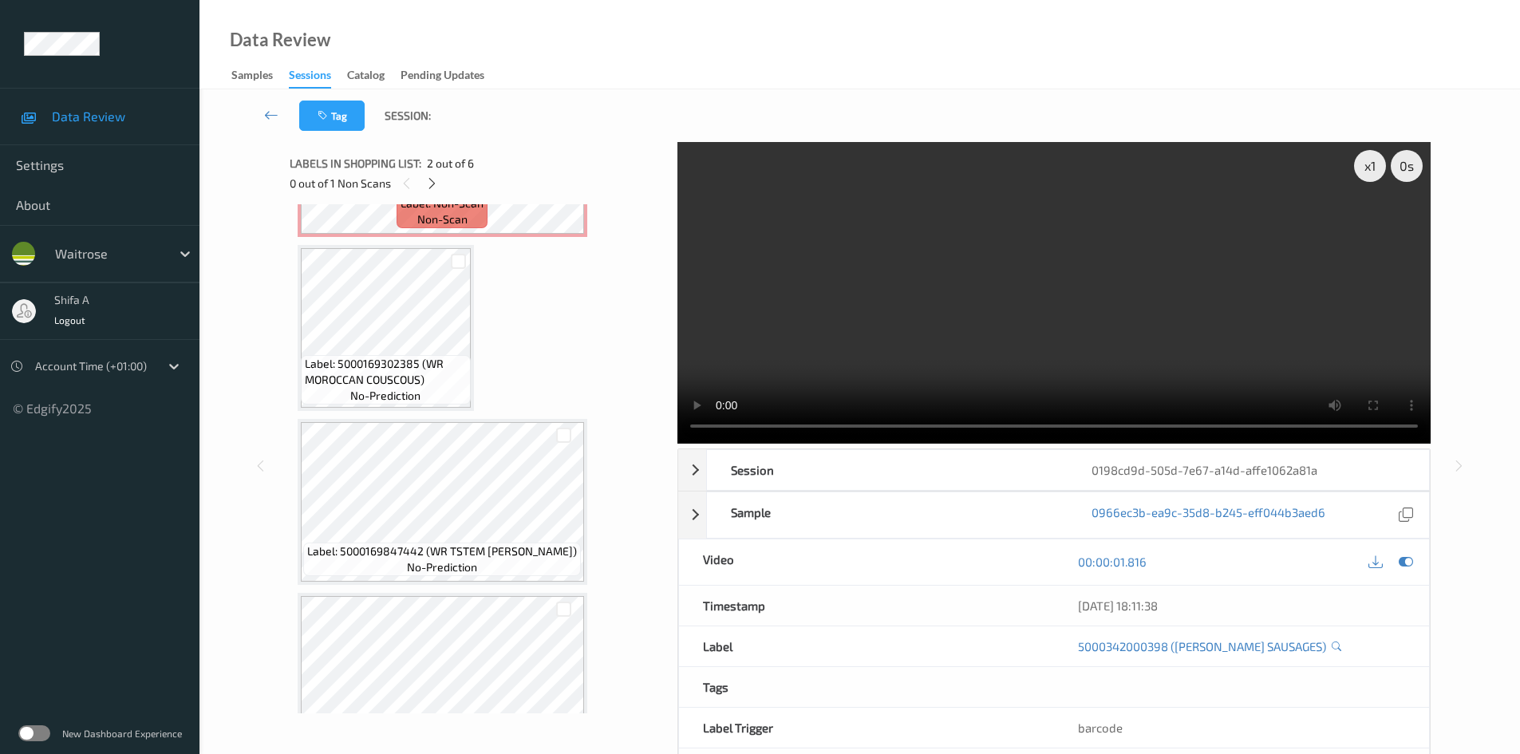
scroll to position [319, 0]
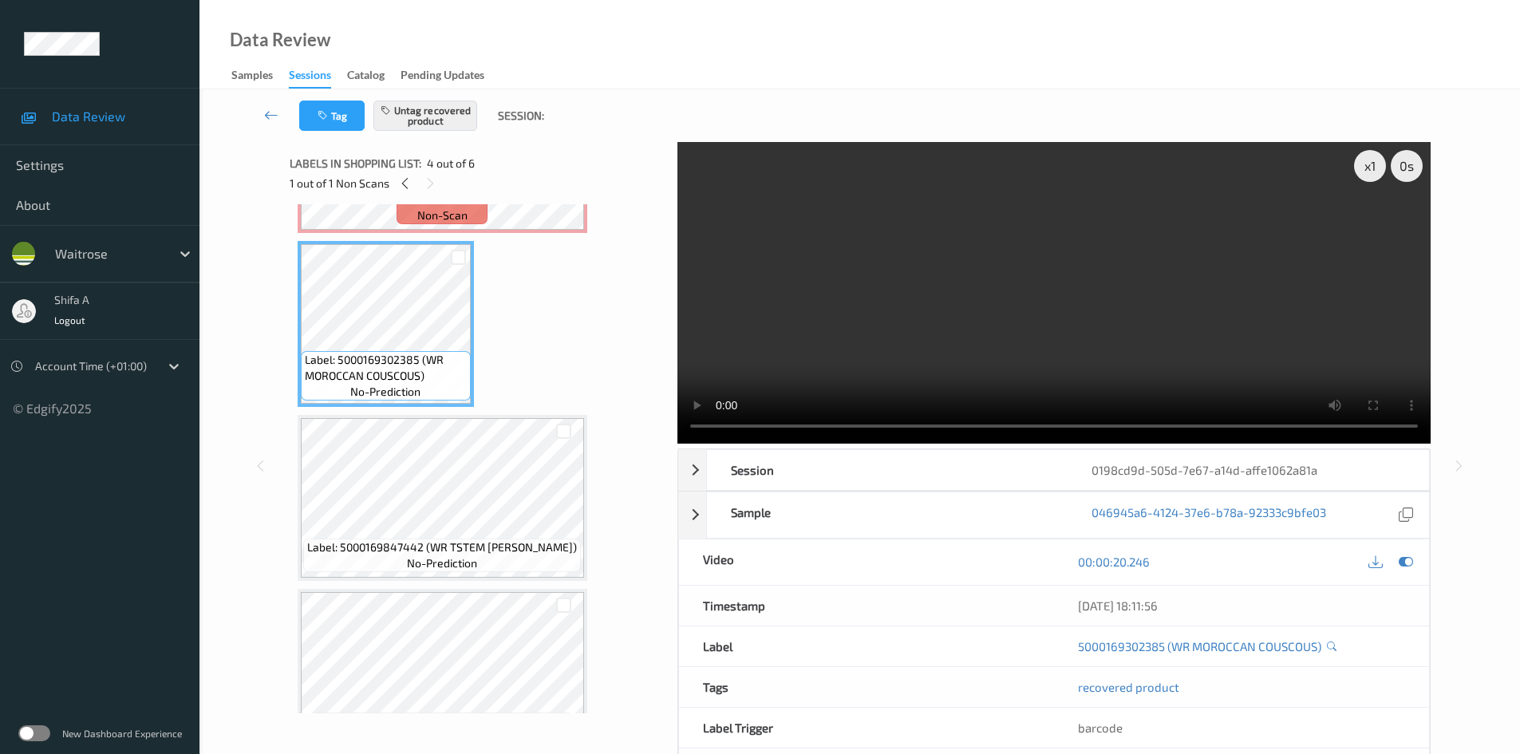
click at [567, 171] on icon at bounding box center [564, 163] width 14 height 14
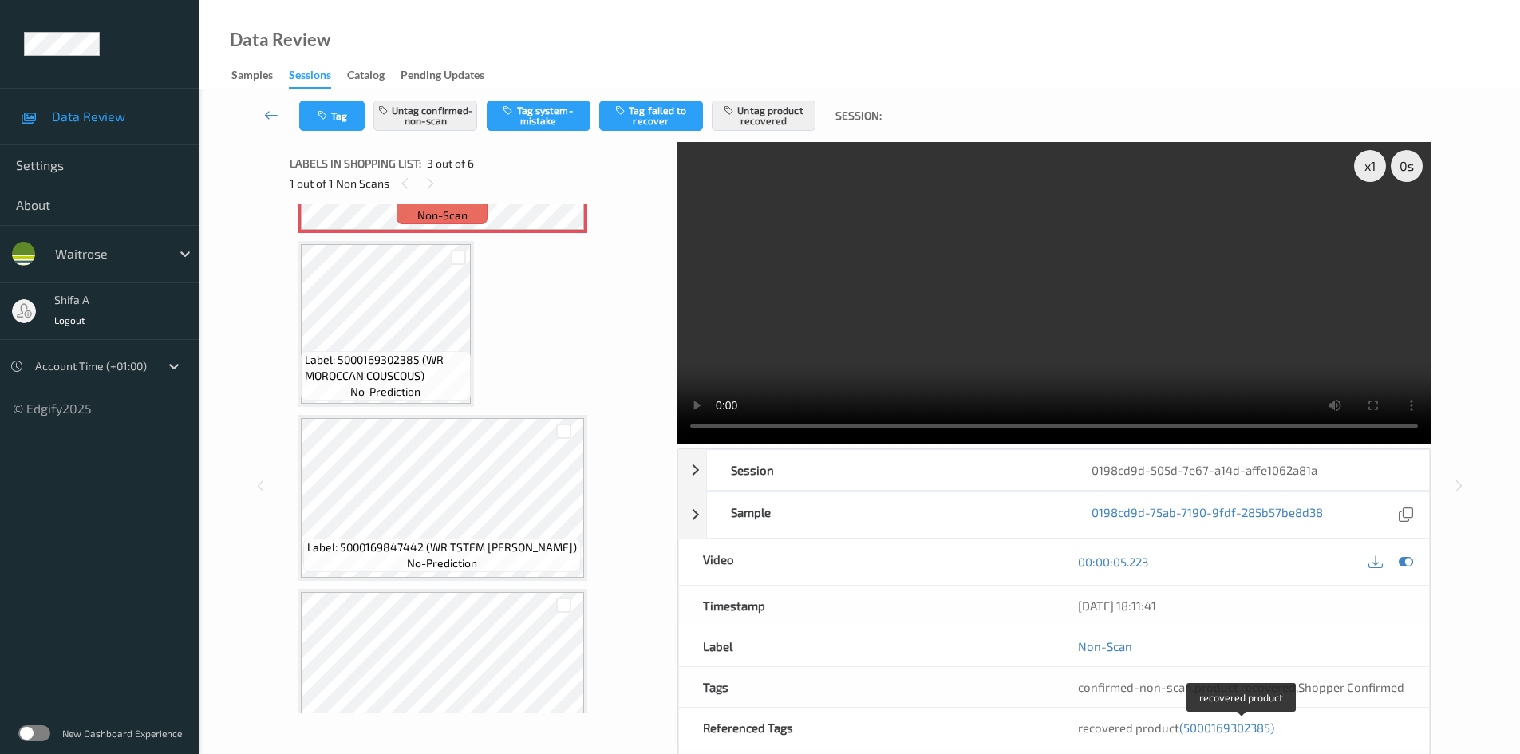
click at [1254, 729] on span "(5000169302385)" at bounding box center [1227, 728] width 95 height 14
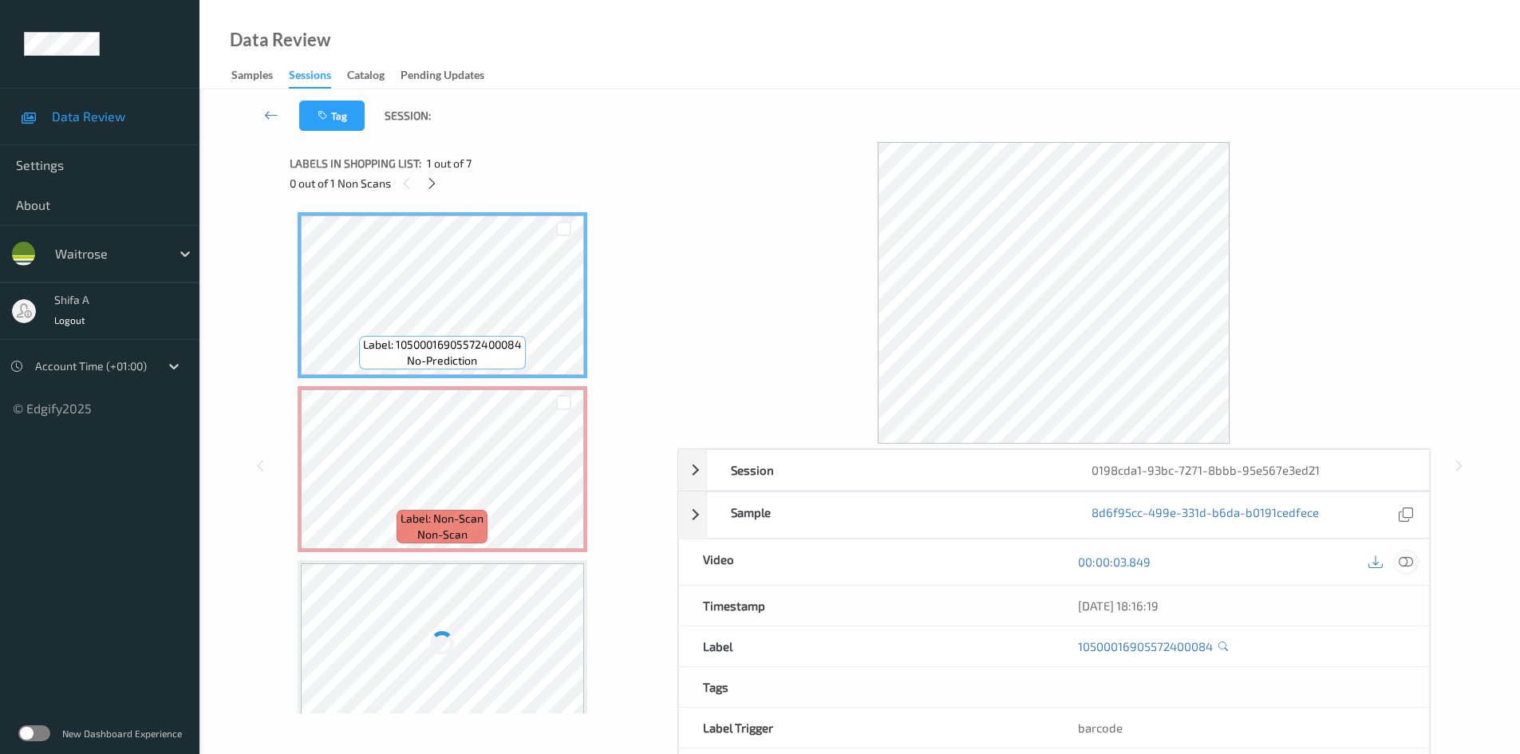
click at [1405, 562] on icon at bounding box center [1406, 562] width 14 height 14
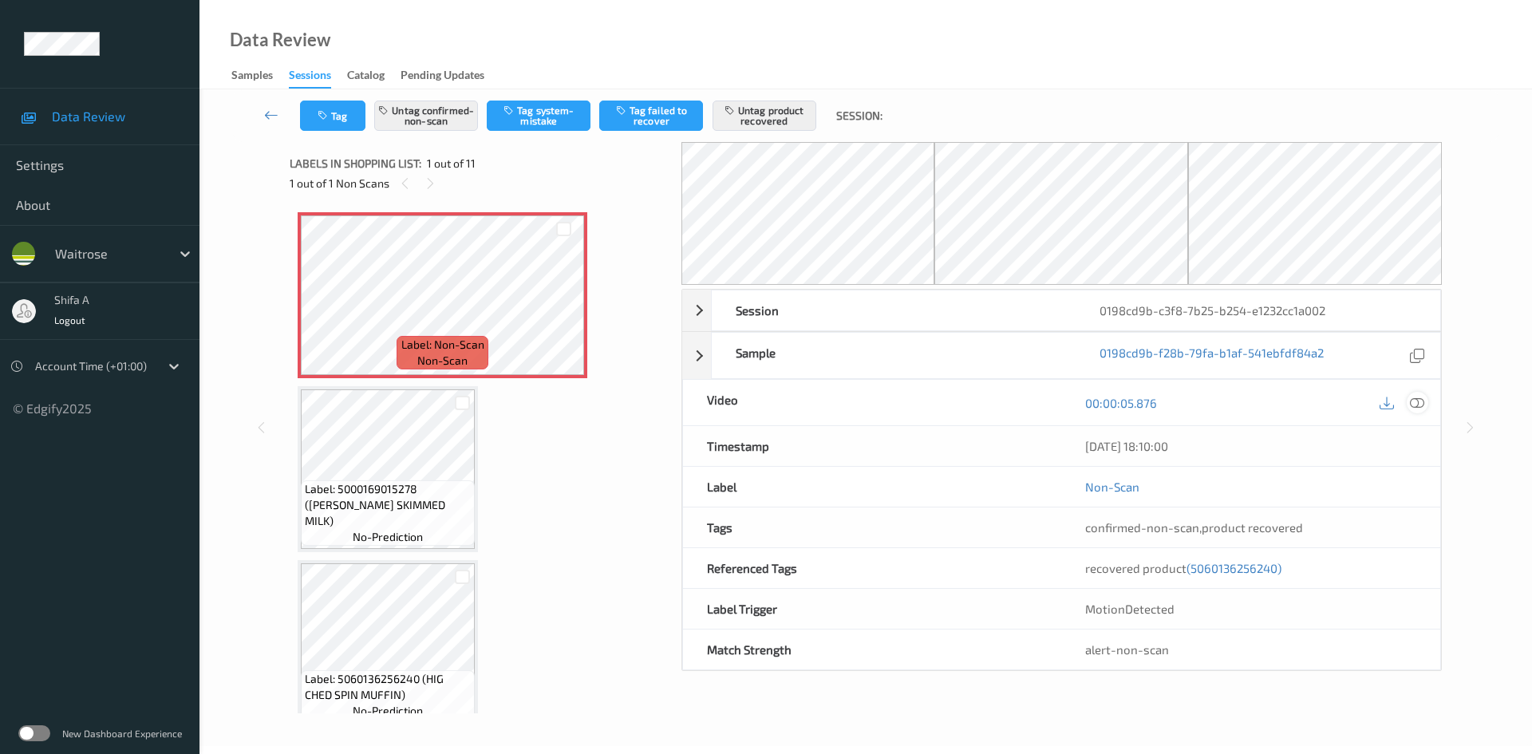
click at [1419, 401] on icon at bounding box center [1417, 403] width 14 height 14
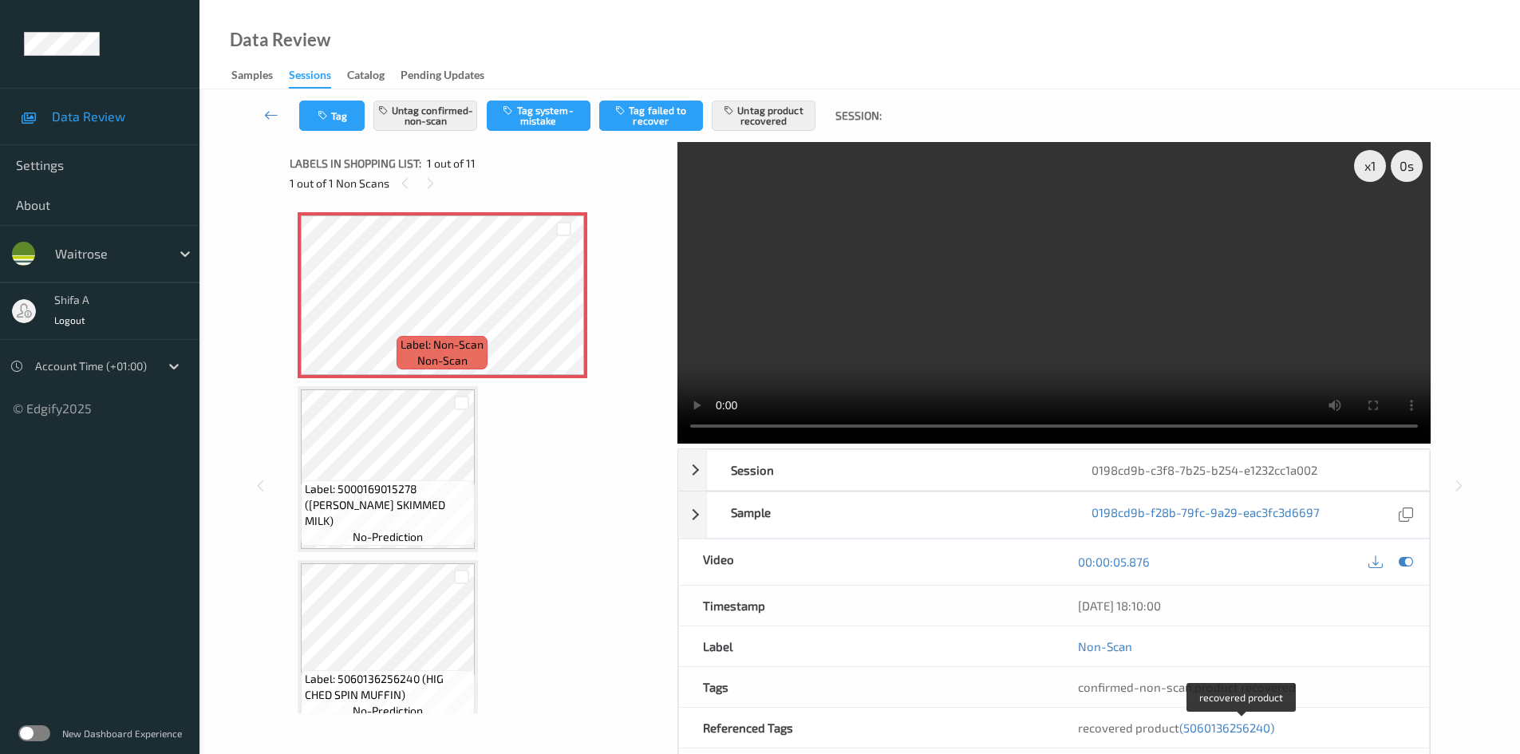
click at [1226, 733] on span "(5060136256240)" at bounding box center [1227, 728] width 95 height 14
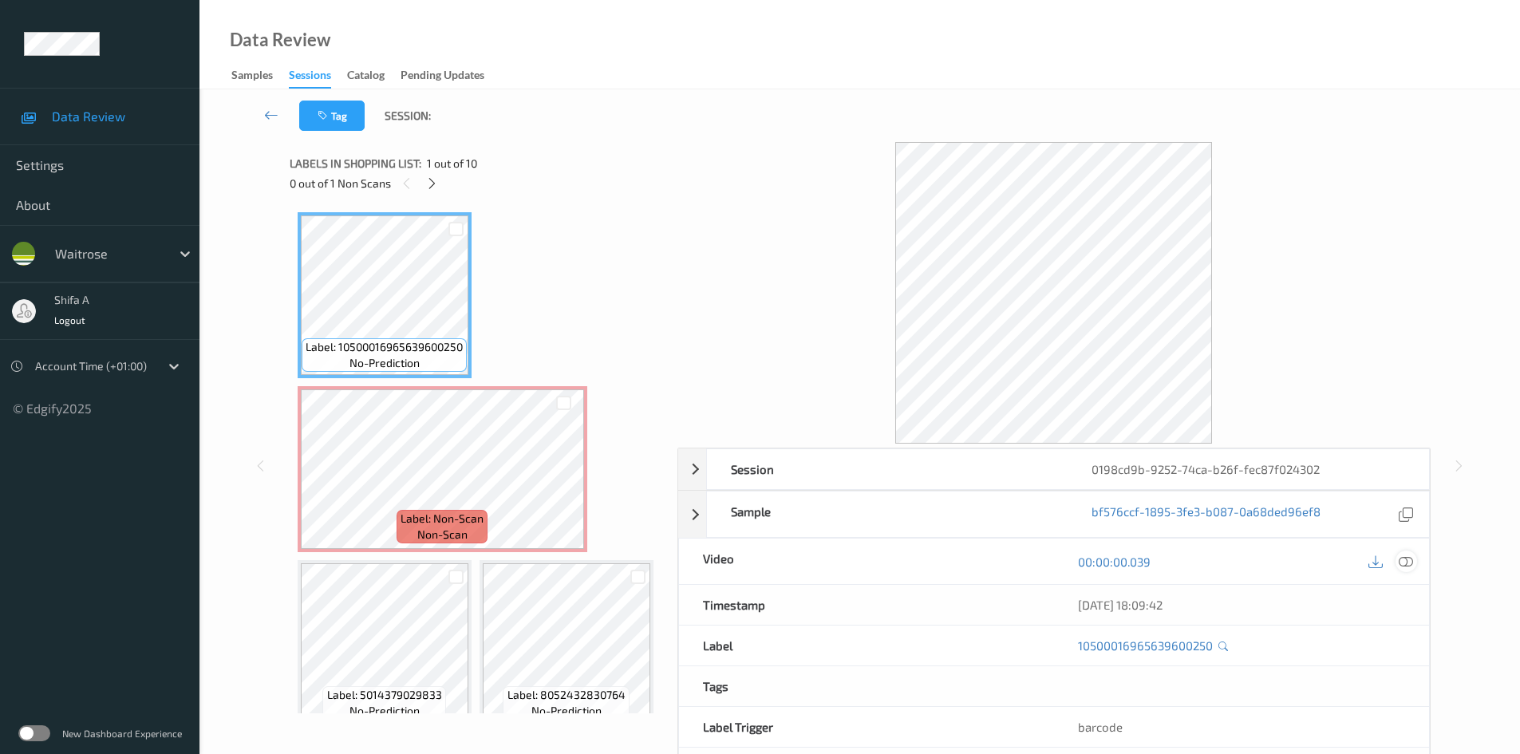
click at [1405, 567] on icon at bounding box center [1406, 562] width 14 height 14
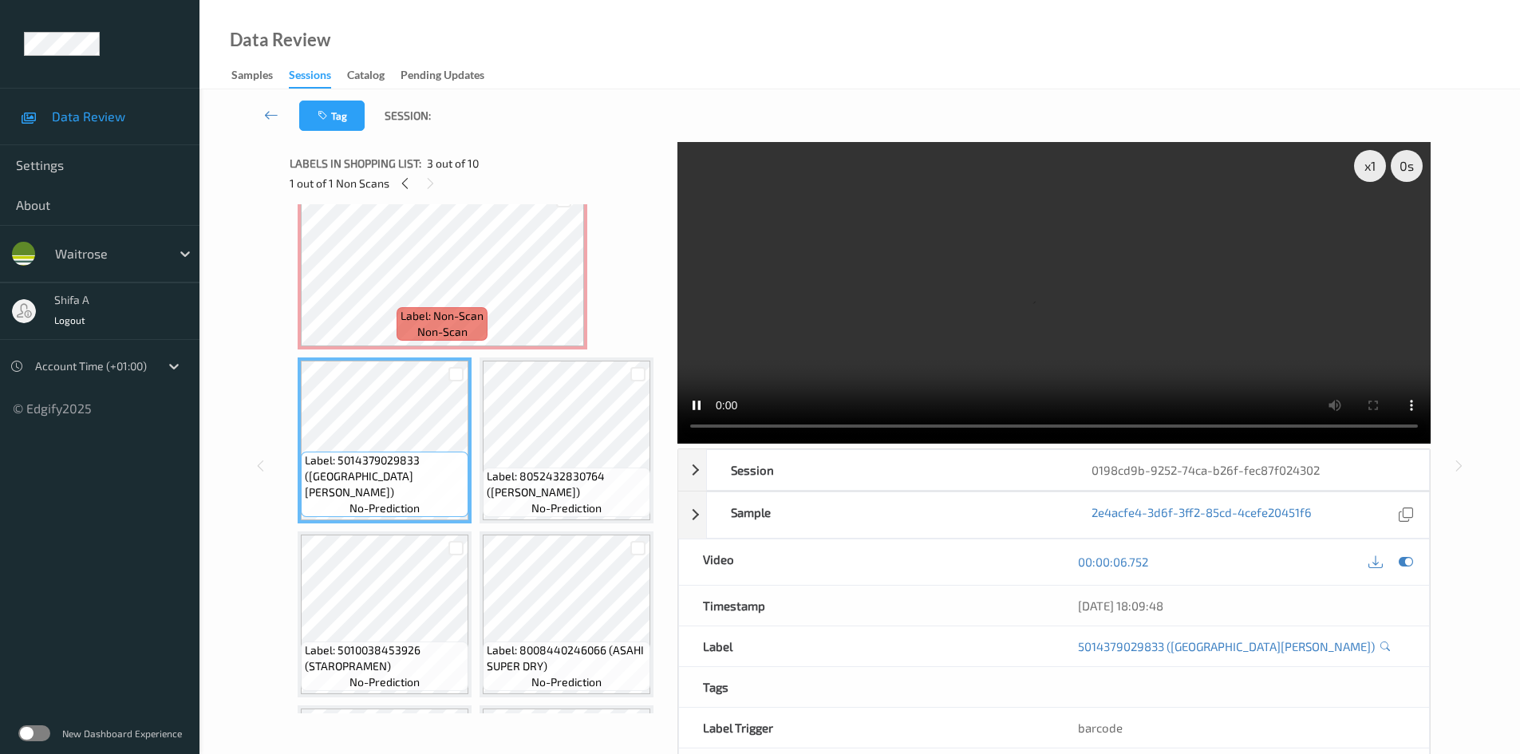
scroll to position [239, 0]
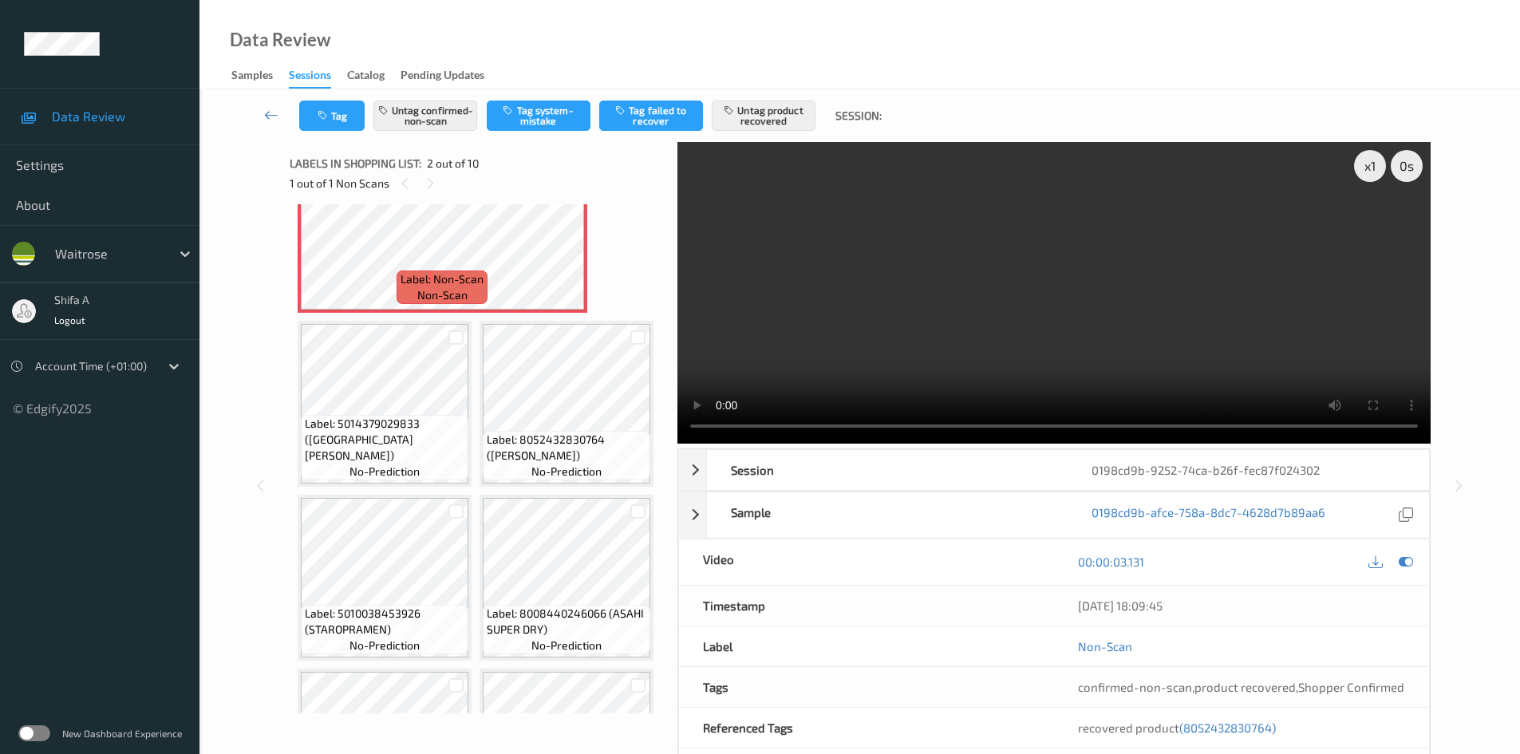
click at [1235, 736] on div "recovered product (8052432830764)" at bounding box center [1241, 728] width 375 height 40
click at [1233, 725] on span "(8052432830764)" at bounding box center [1228, 728] width 97 height 14
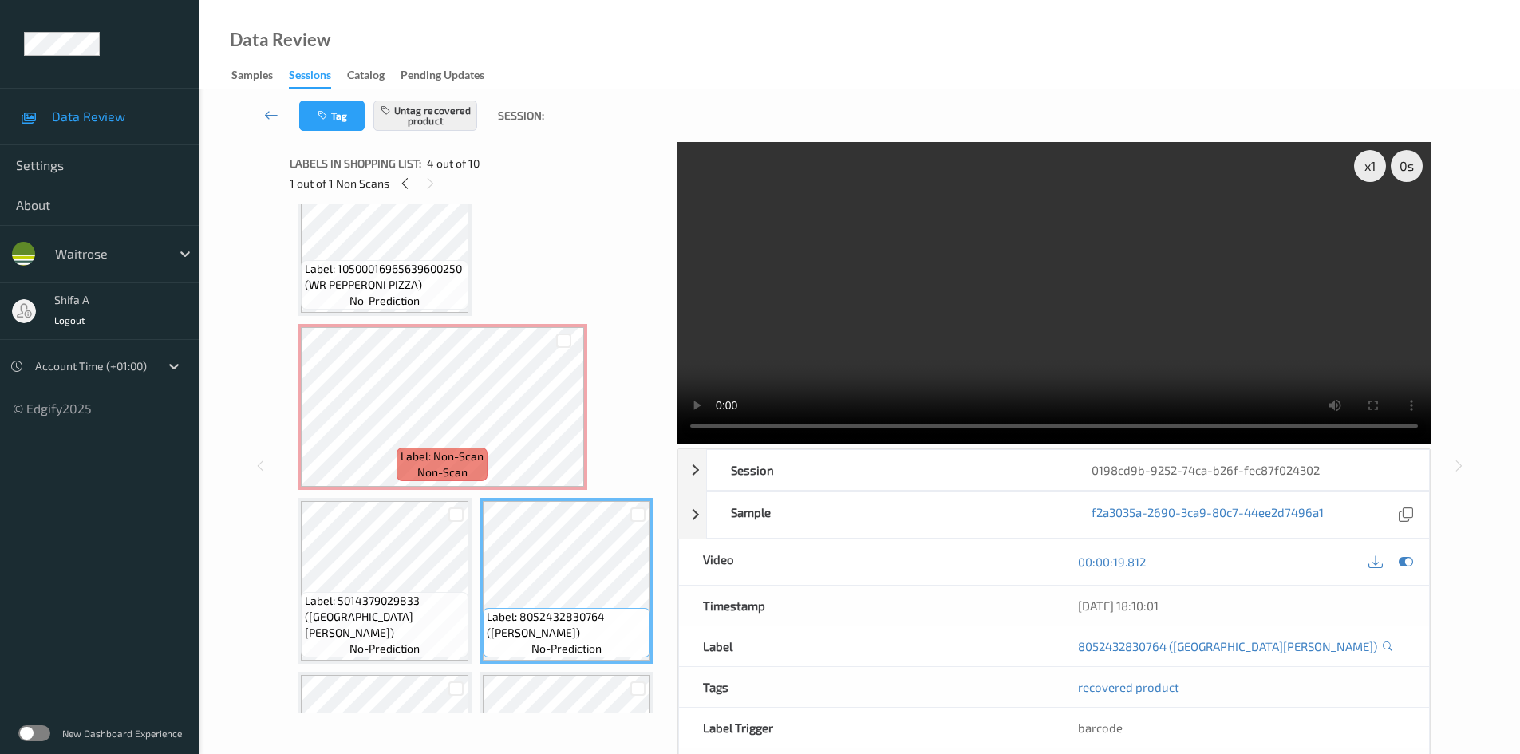
scroll to position [37, 0]
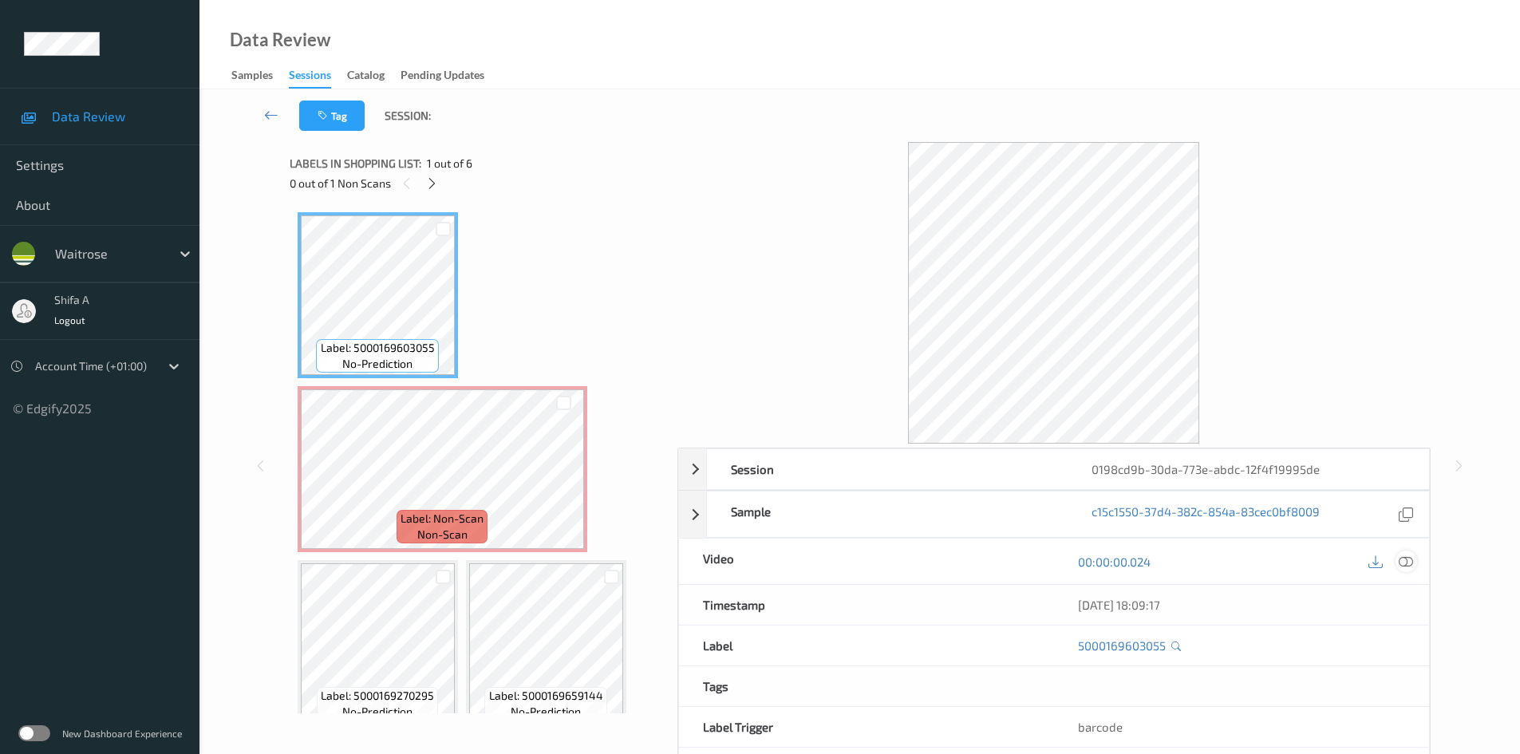
click at [1409, 566] on icon at bounding box center [1406, 562] width 14 height 14
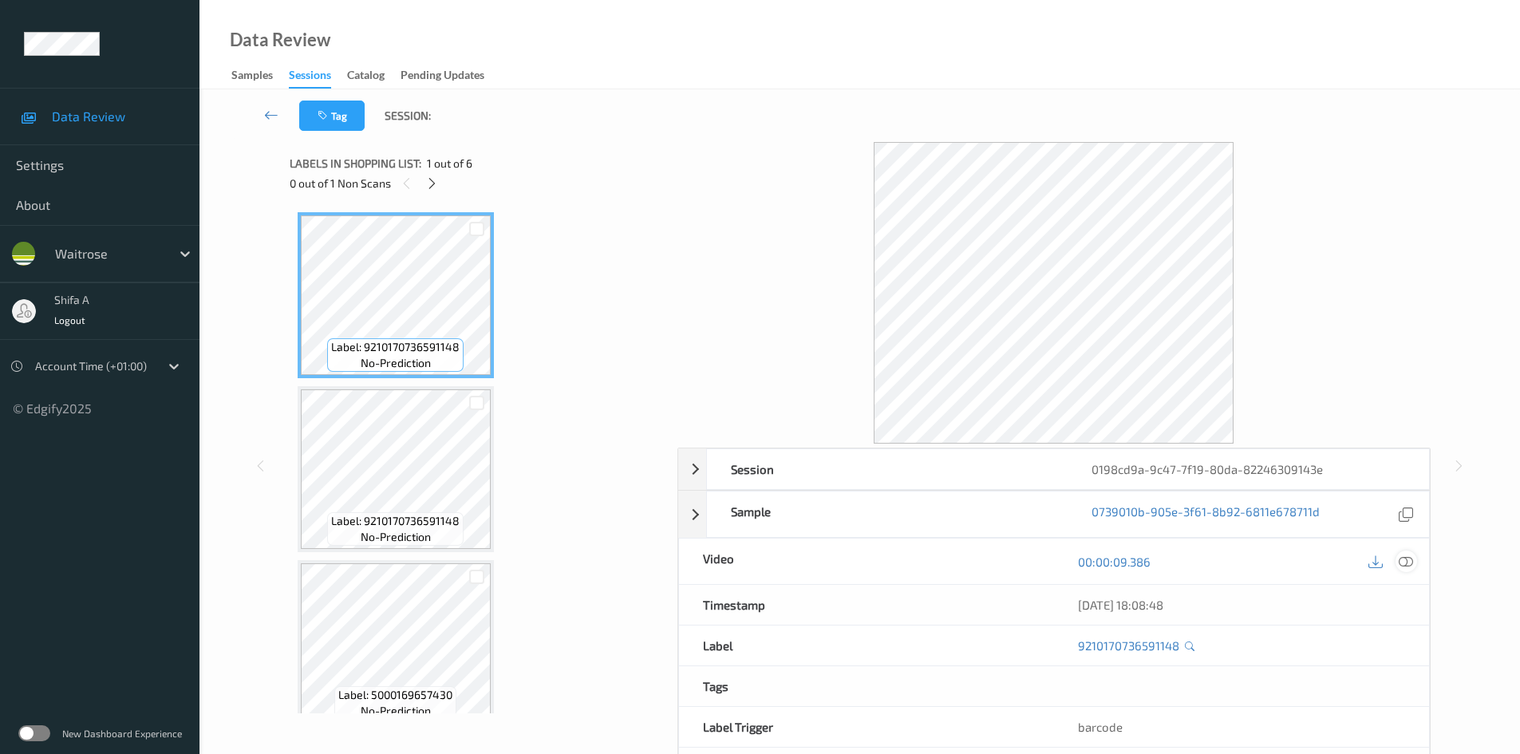
click at [1408, 564] on icon at bounding box center [1406, 562] width 14 height 14
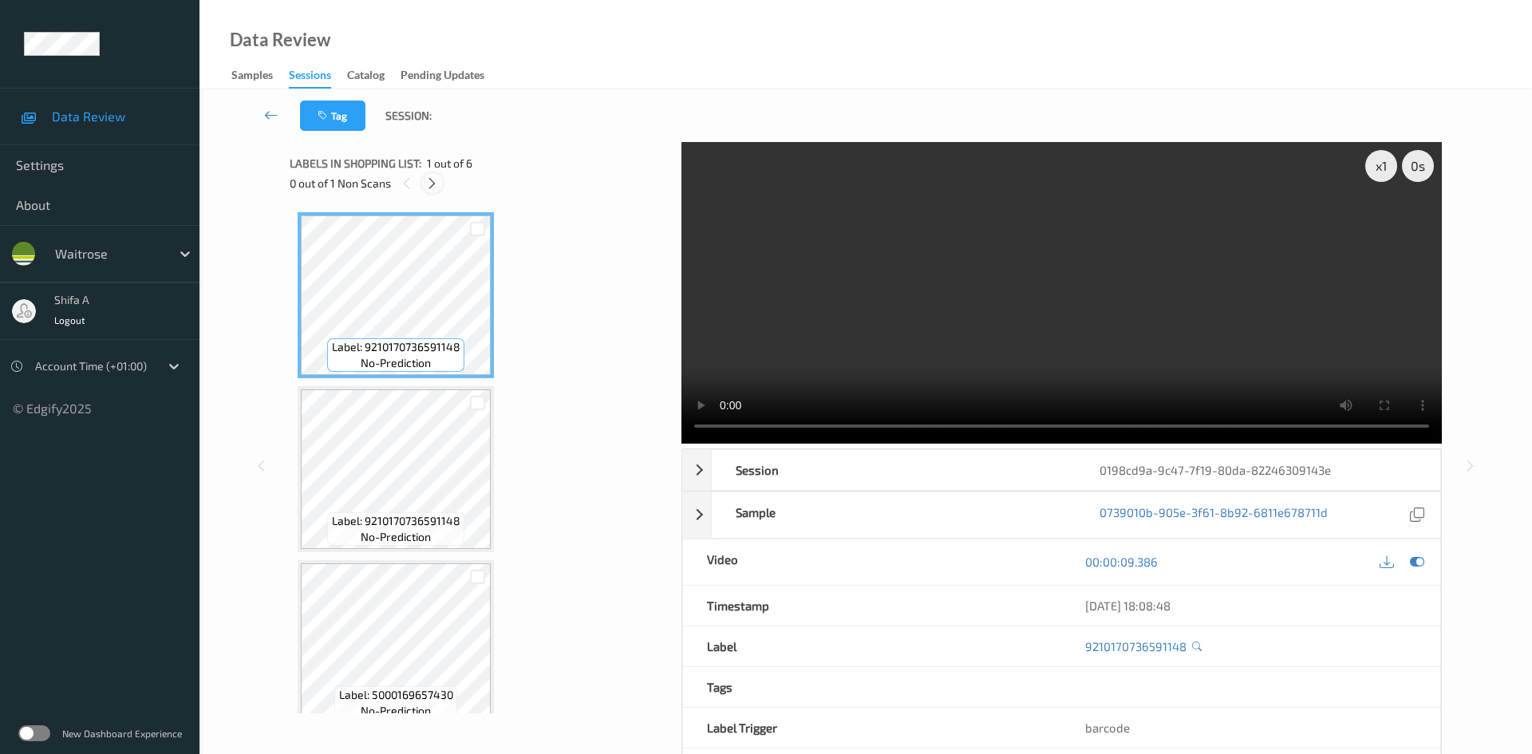
click at [435, 181] on icon at bounding box center [432, 183] width 14 height 14
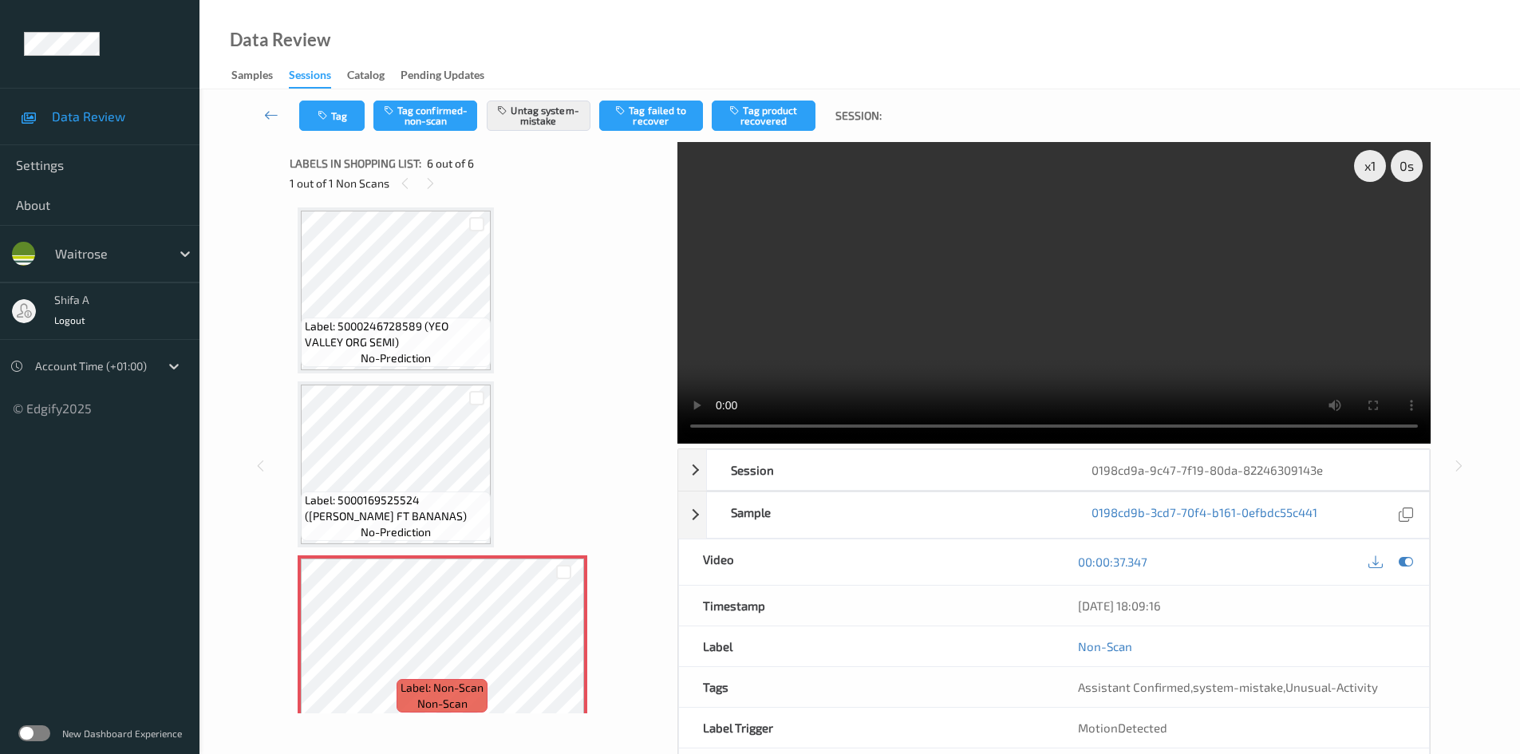
scroll to position [543, 0]
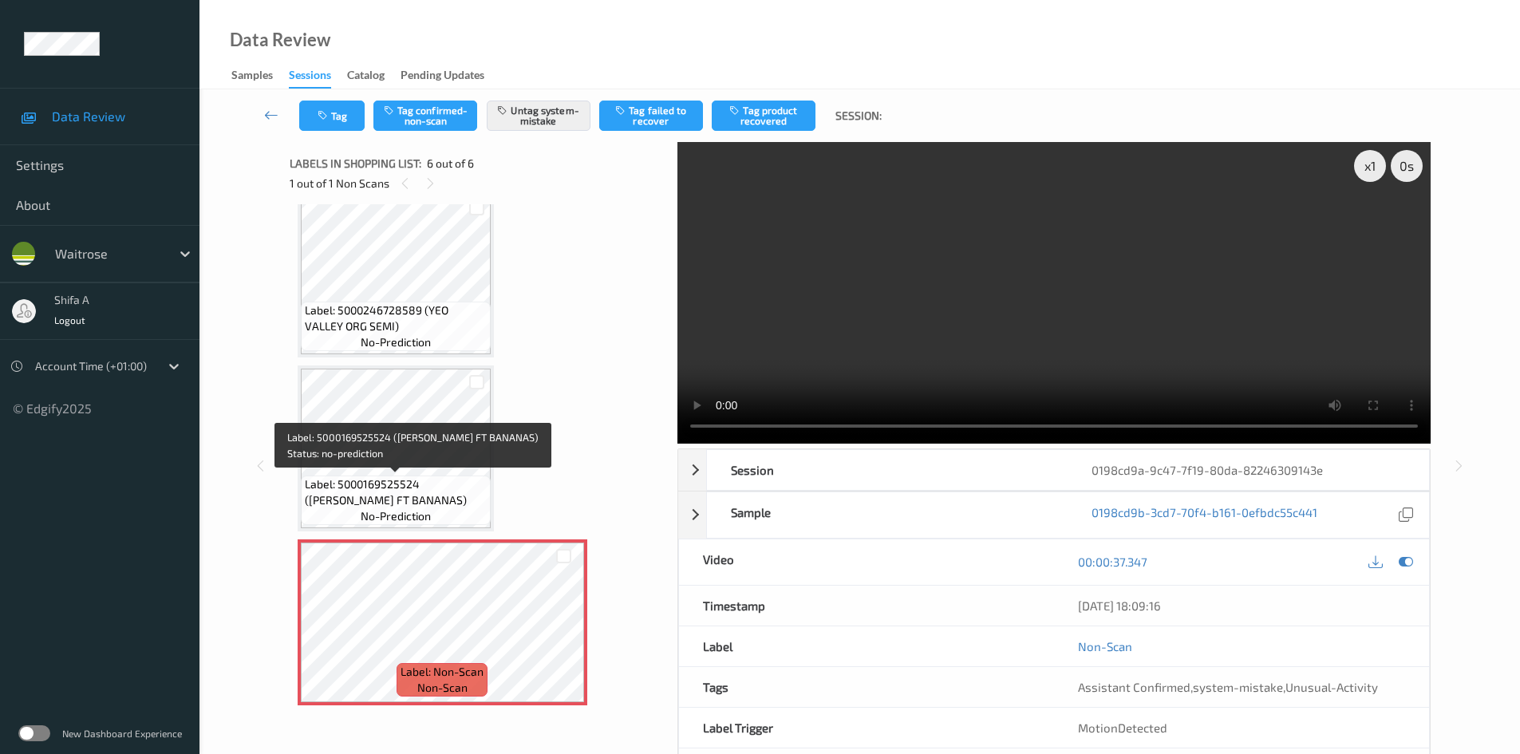
click at [454, 480] on span "Label: 5000169525524 (WR DORG FT BANANAS)" at bounding box center [396, 492] width 182 height 32
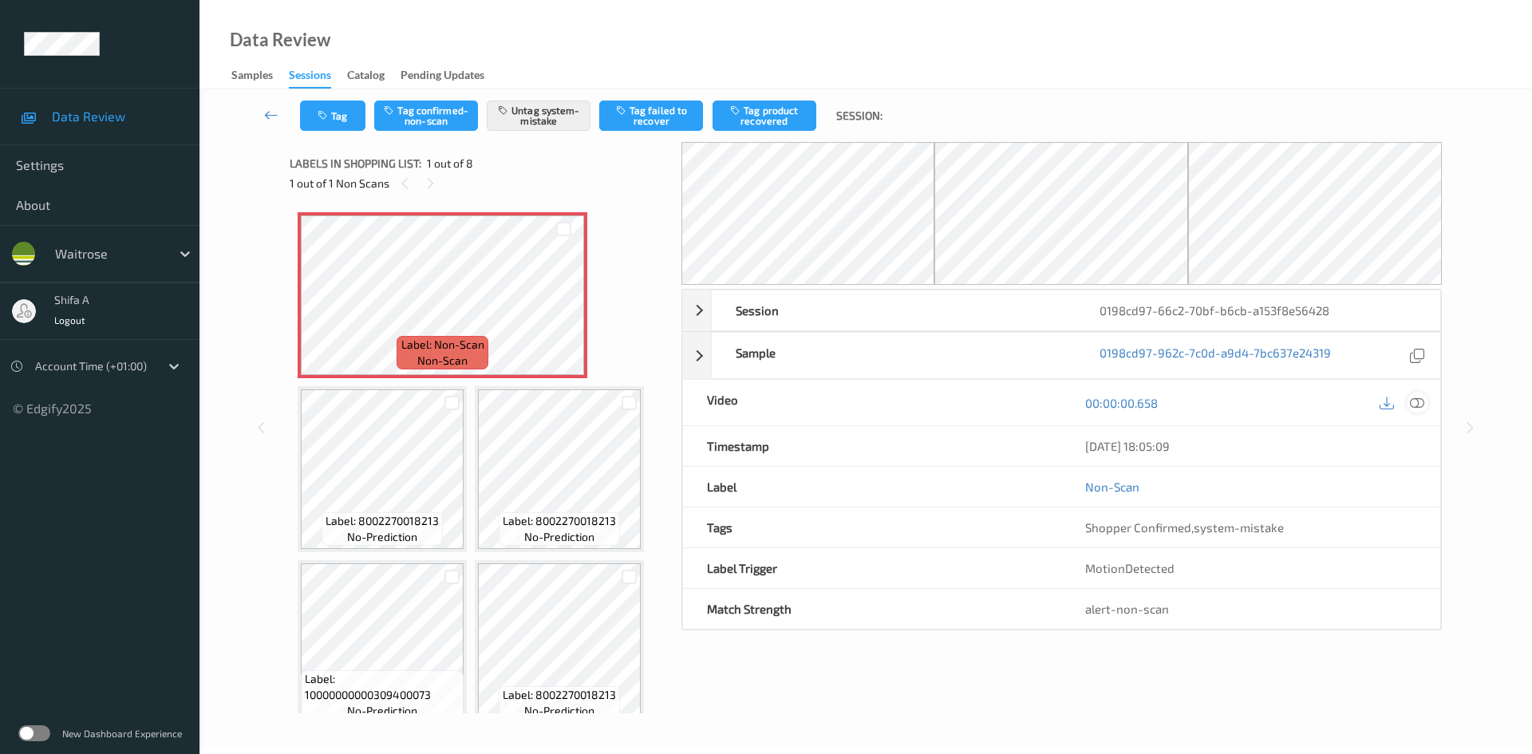
click at [1418, 407] on icon at bounding box center [1417, 403] width 14 height 14
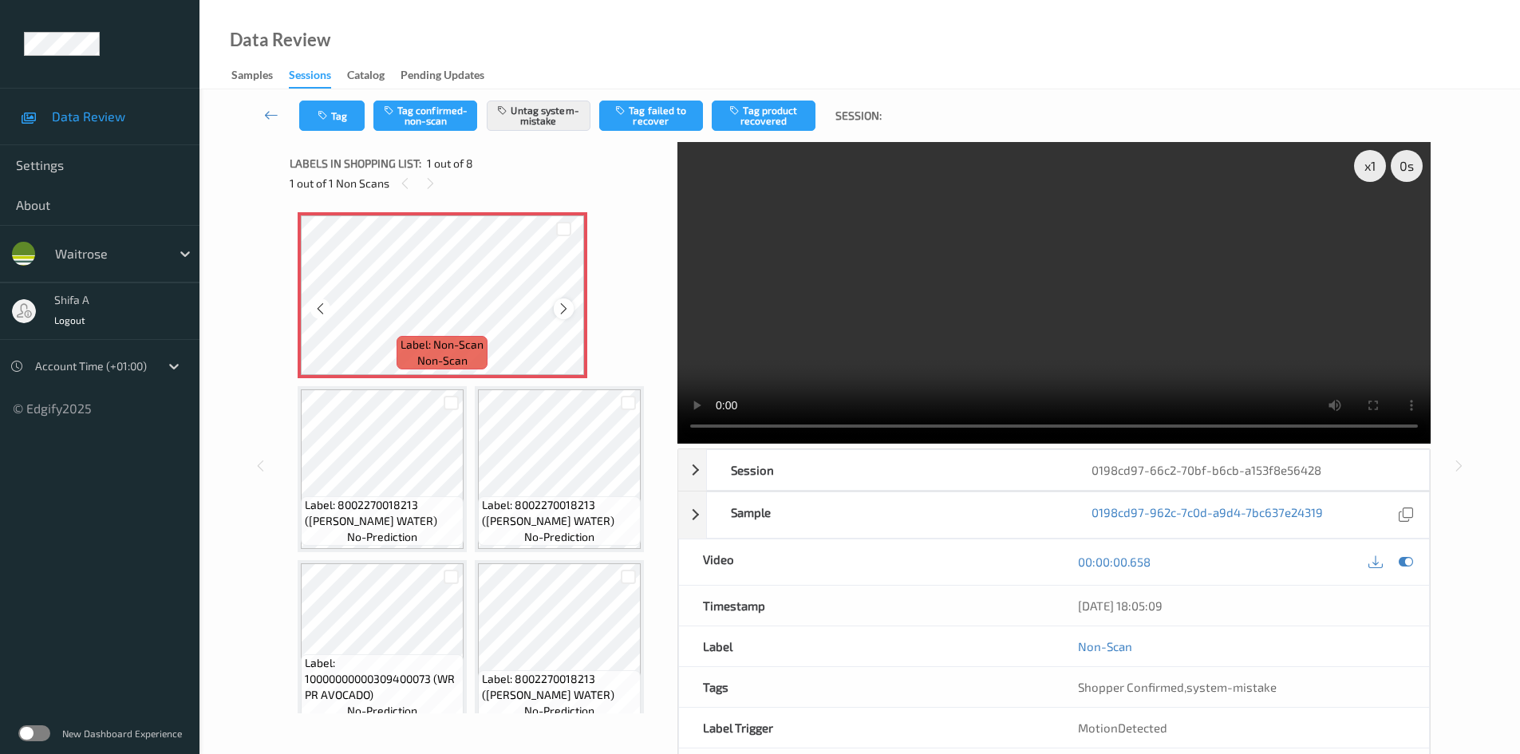
click at [569, 303] on icon at bounding box center [564, 309] width 14 height 14
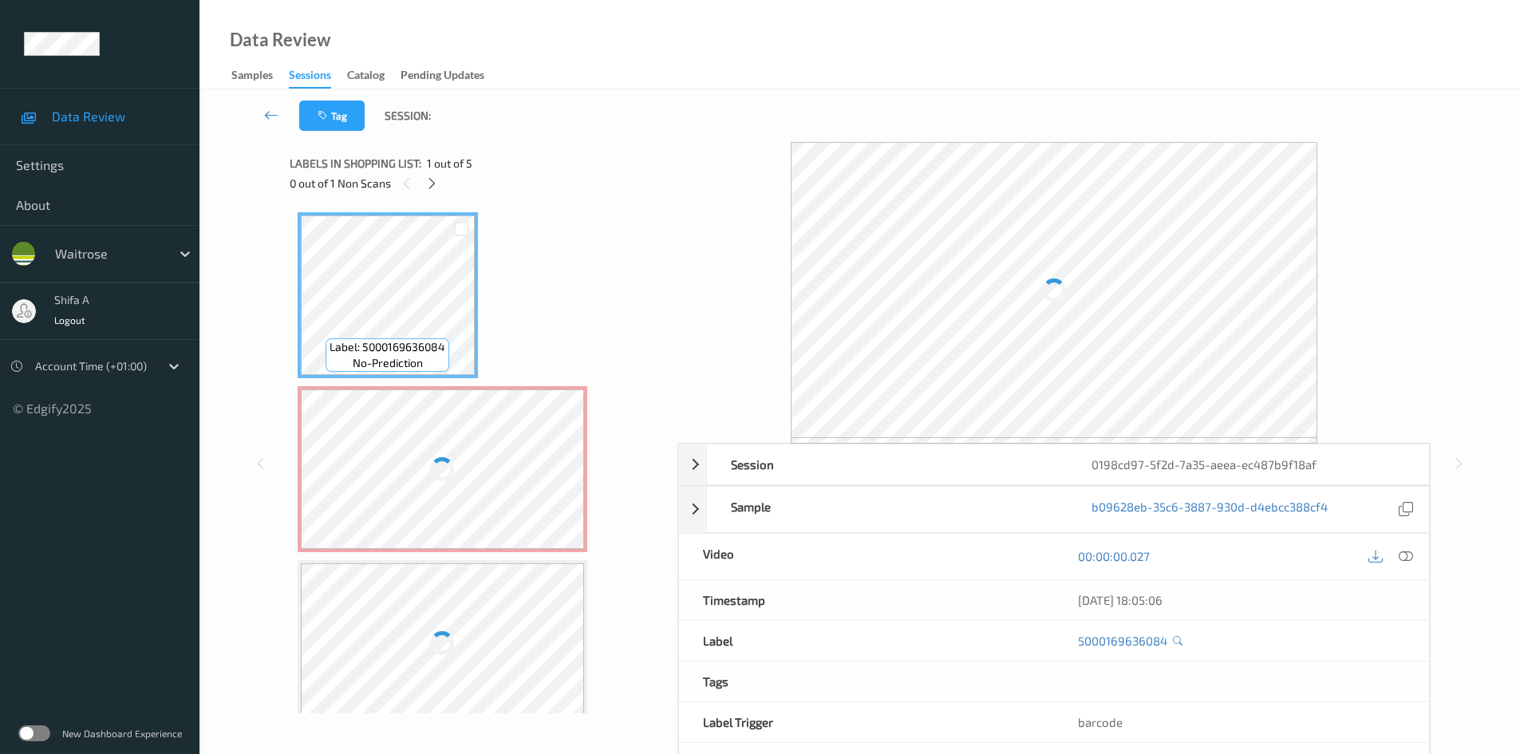
click at [1409, 555] on icon at bounding box center [1406, 556] width 14 height 14
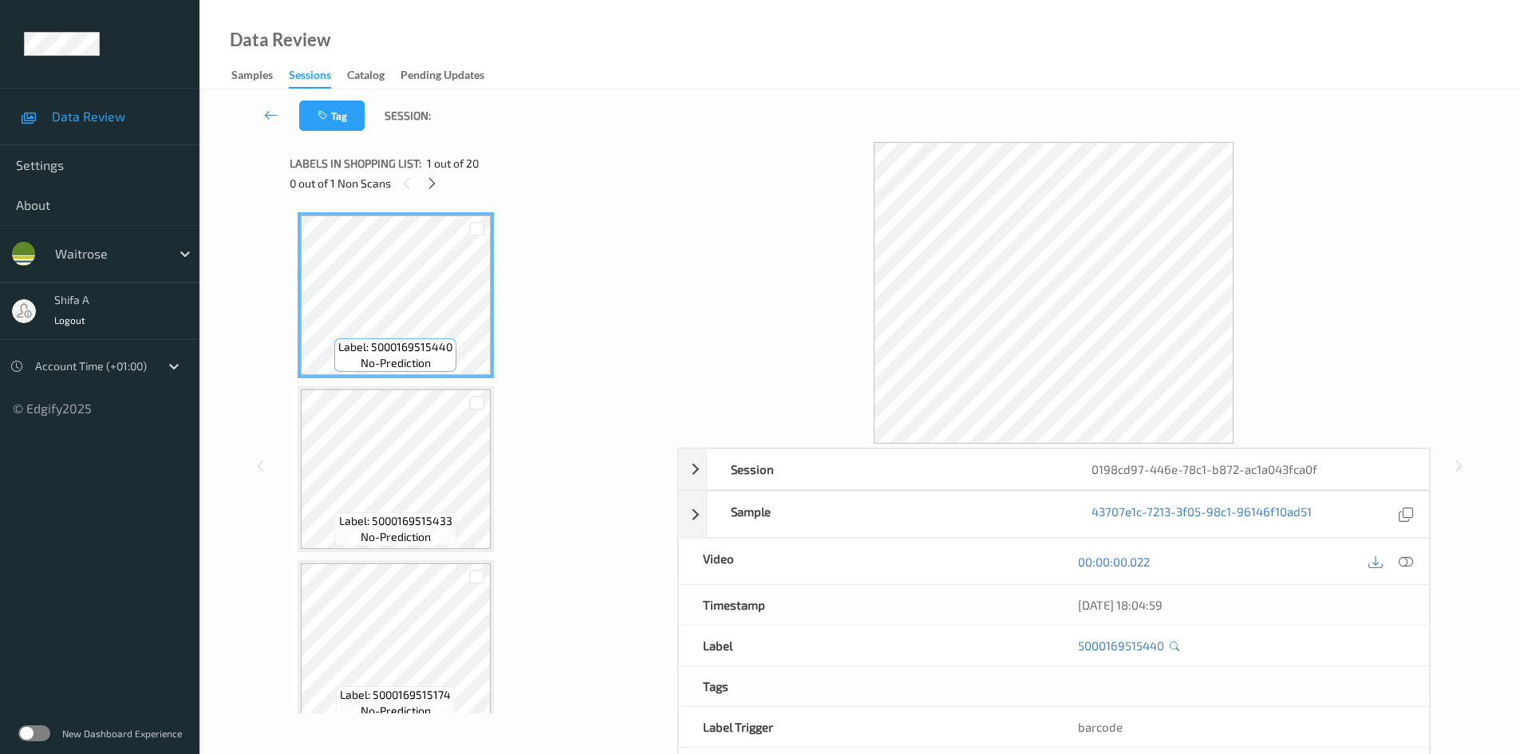
drag, startPoint x: 1406, startPoint y: 560, endPoint x: 532, endPoint y: 504, distance: 875.7
click at [1405, 558] on icon at bounding box center [1406, 562] width 14 height 14
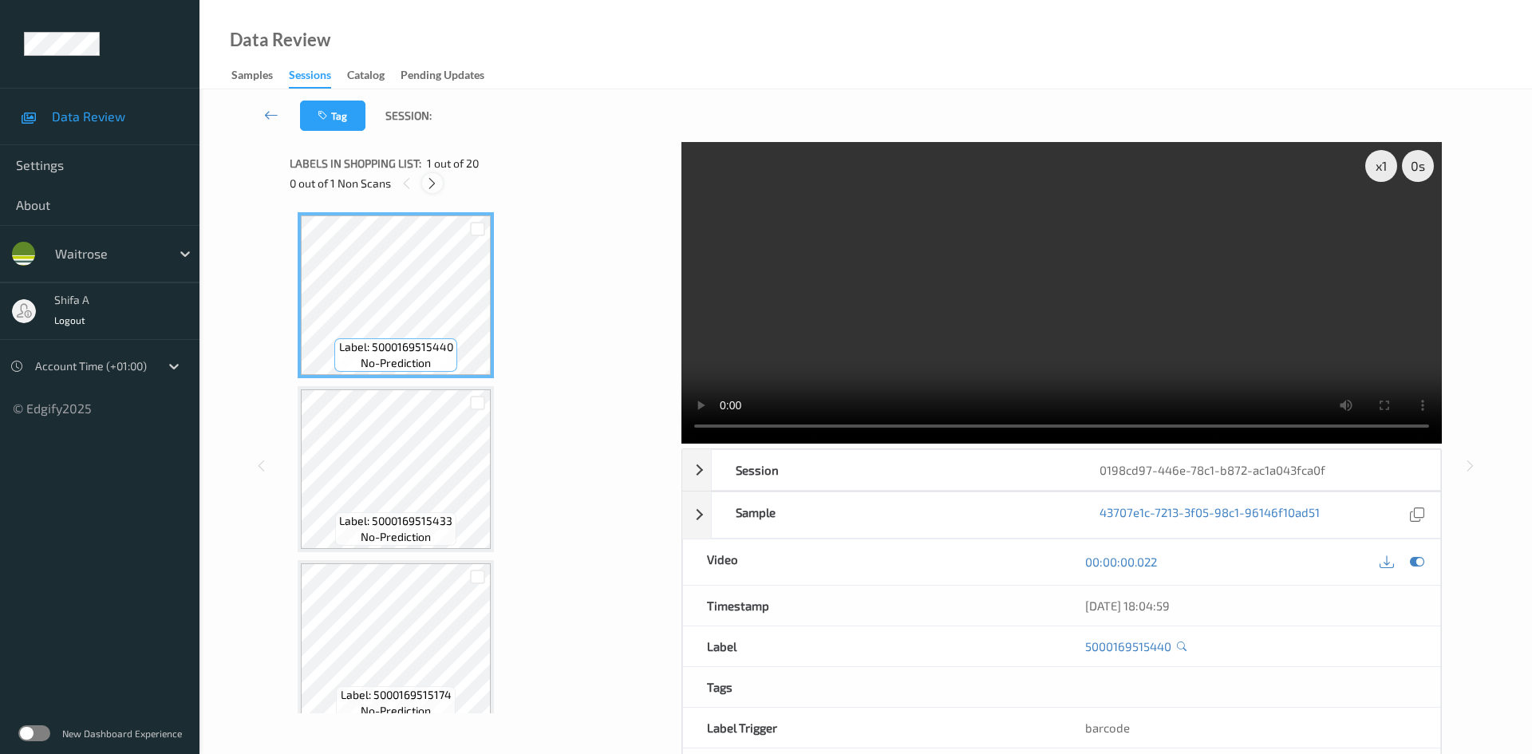
click at [434, 188] on icon at bounding box center [432, 183] width 14 height 14
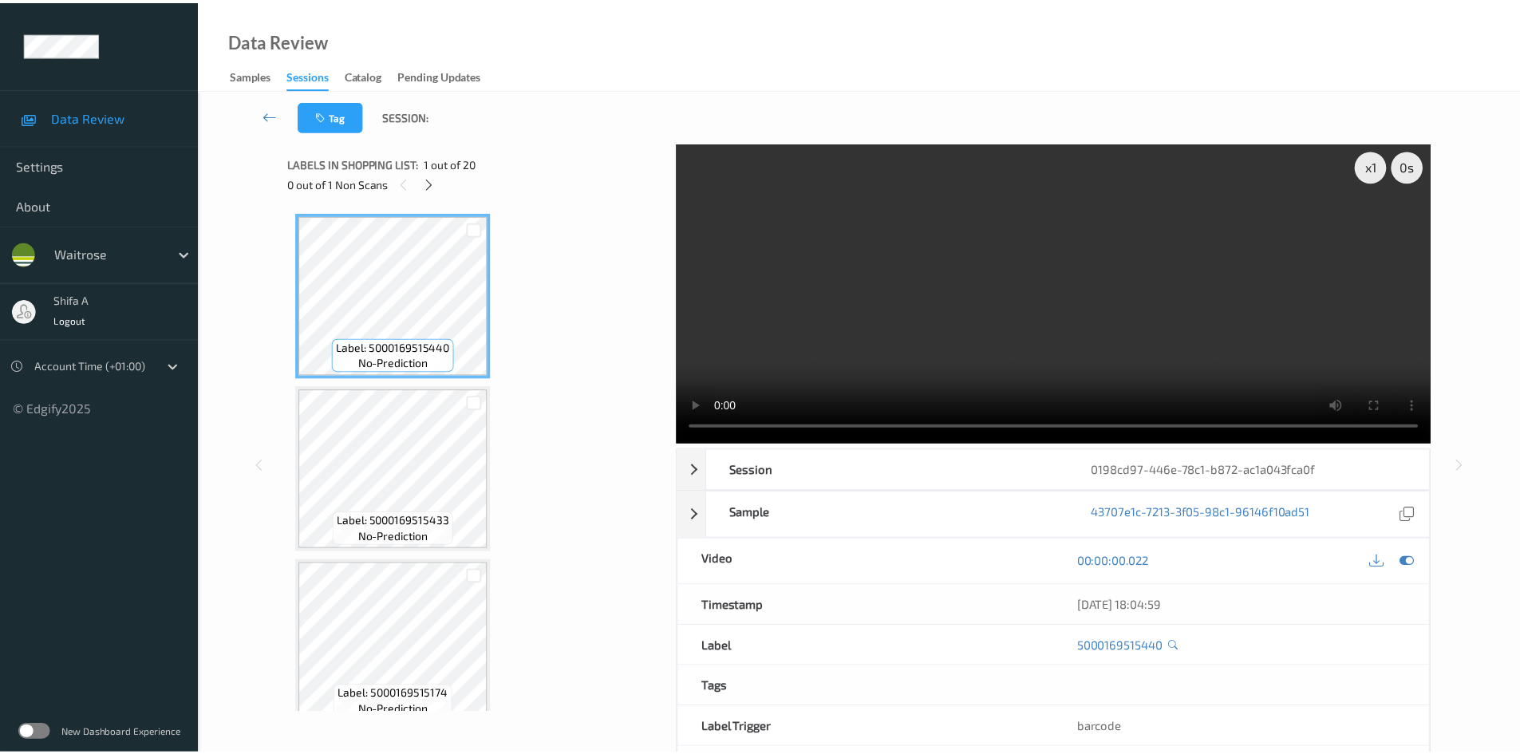
scroll to position [1052, 0]
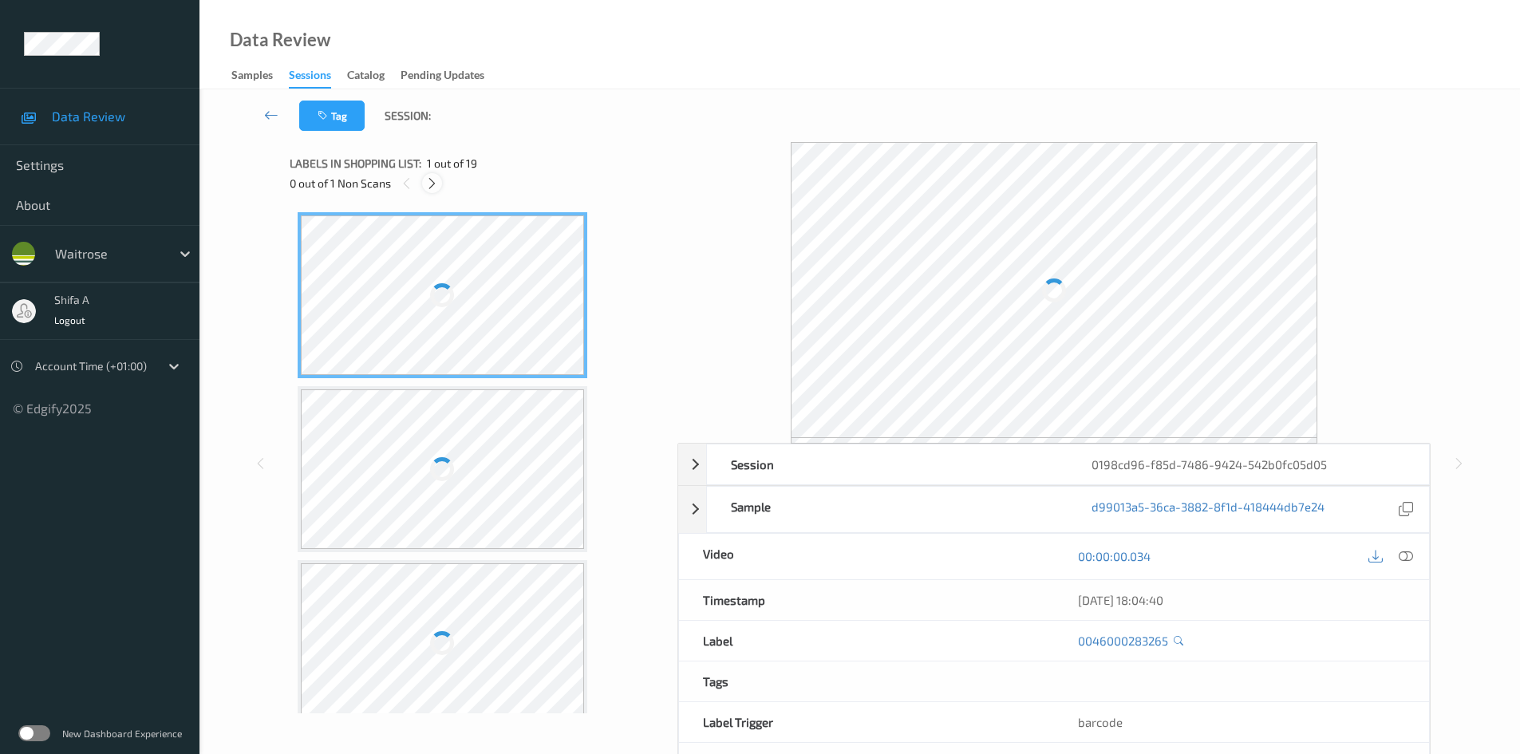
click at [432, 186] on icon at bounding box center [432, 183] width 14 height 14
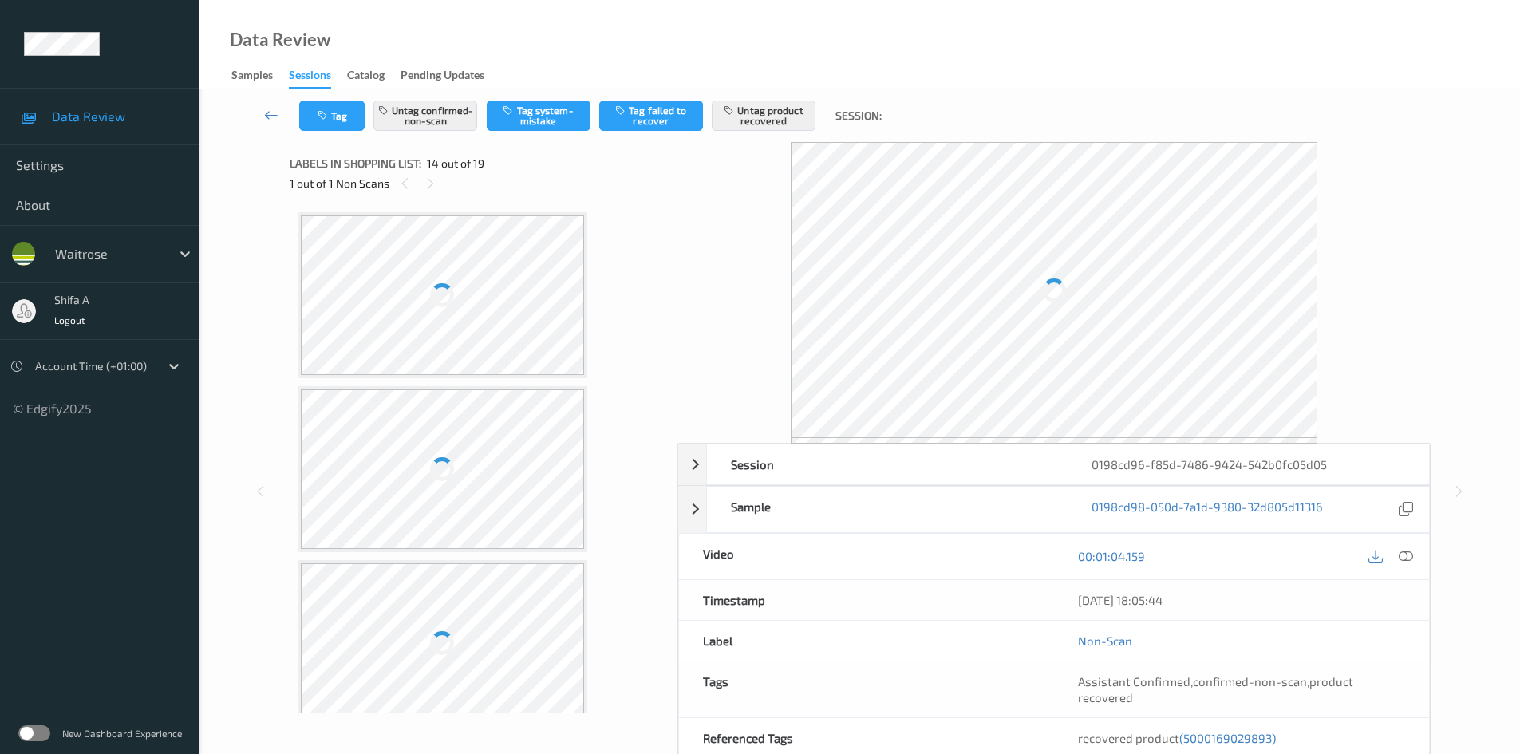
scroll to position [2096, 0]
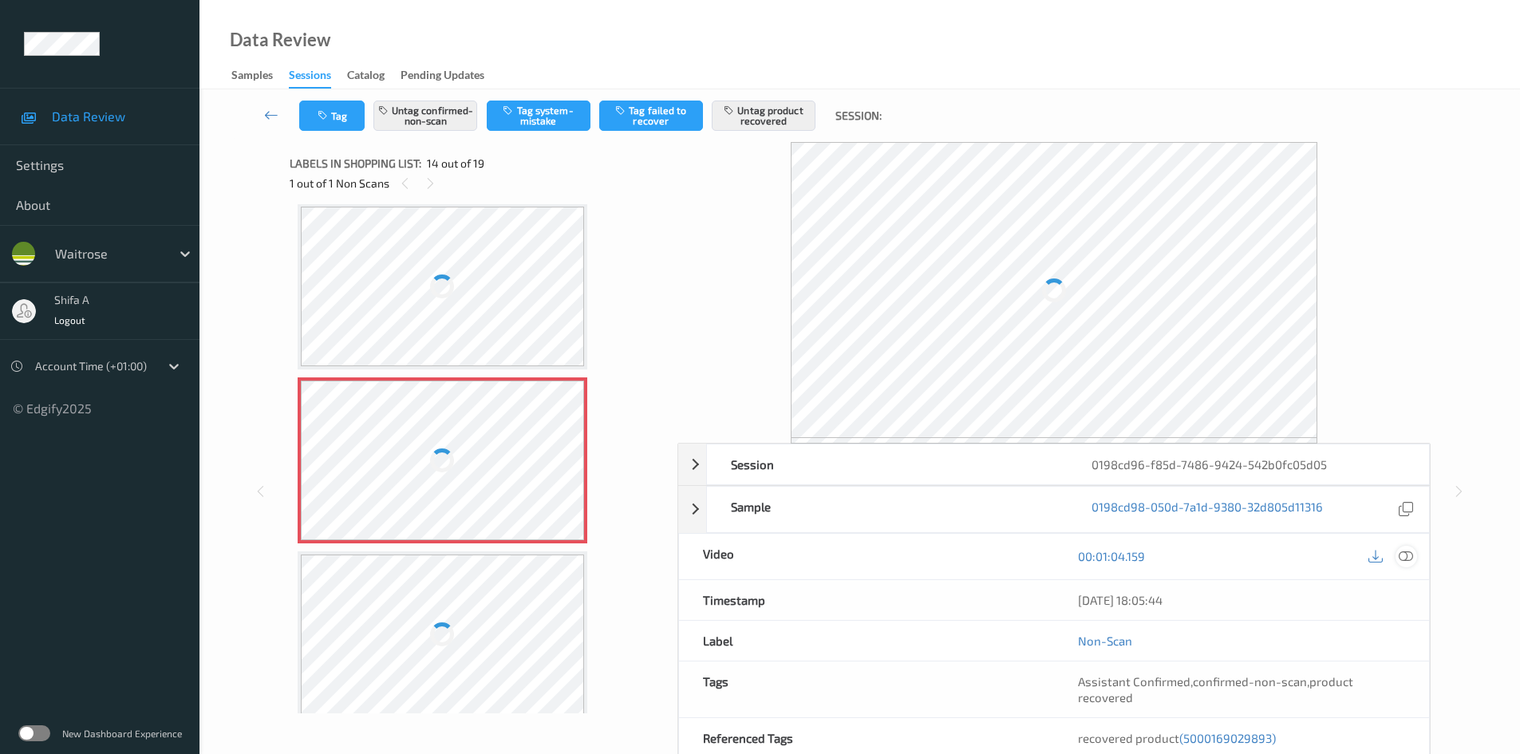
click at [1406, 559] on icon at bounding box center [1406, 556] width 14 height 14
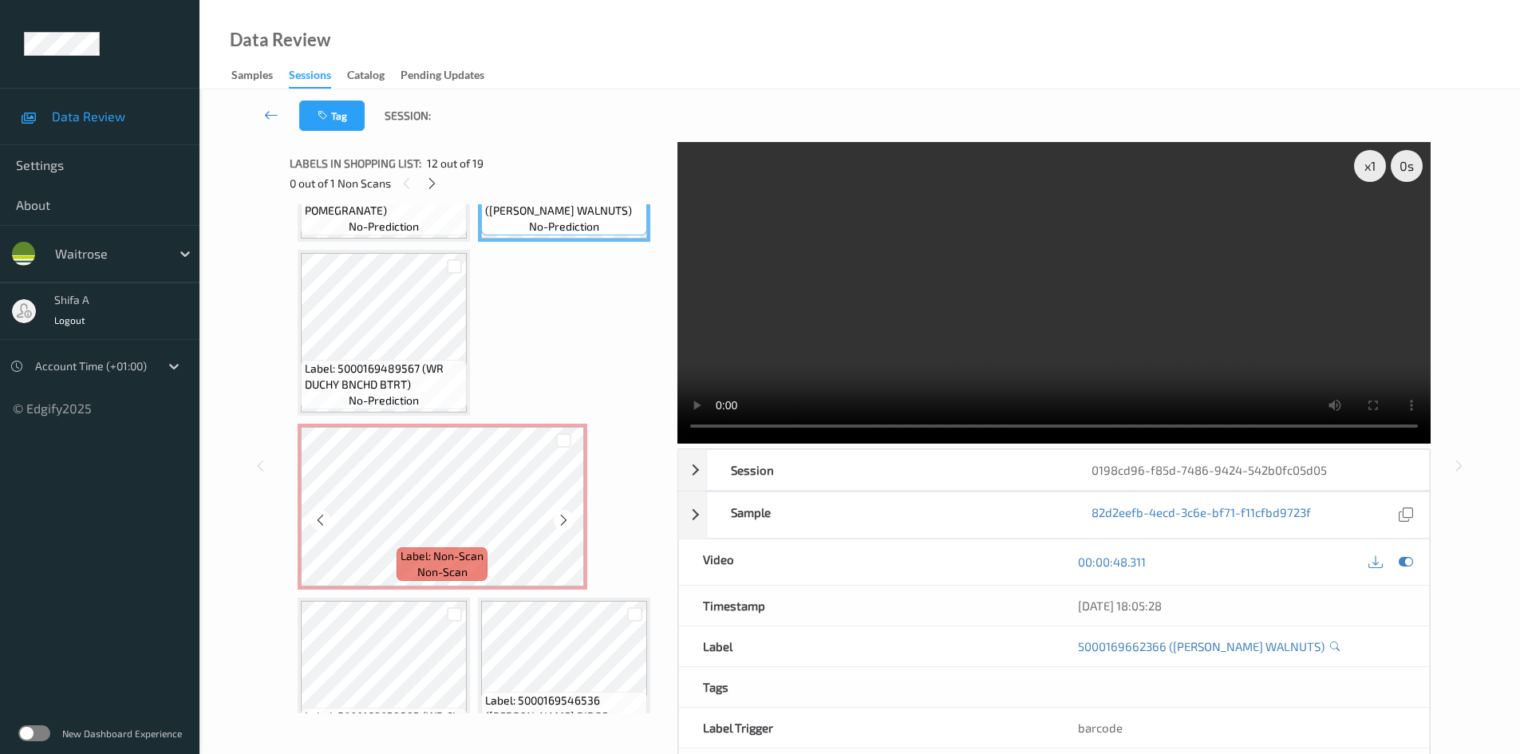
scroll to position [1052, 0]
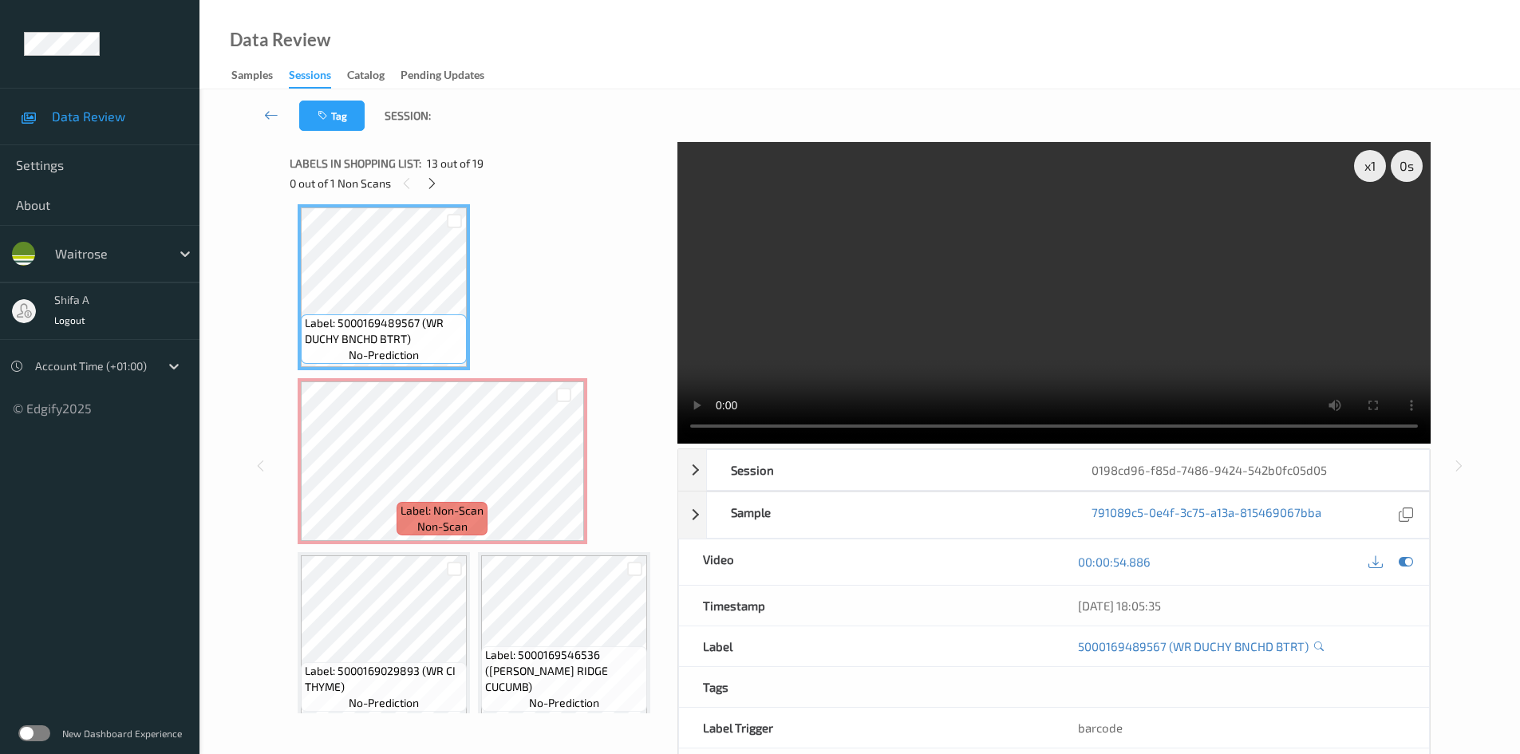
click at [903, 354] on video at bounding box center [1054, 293] width 753 height 302
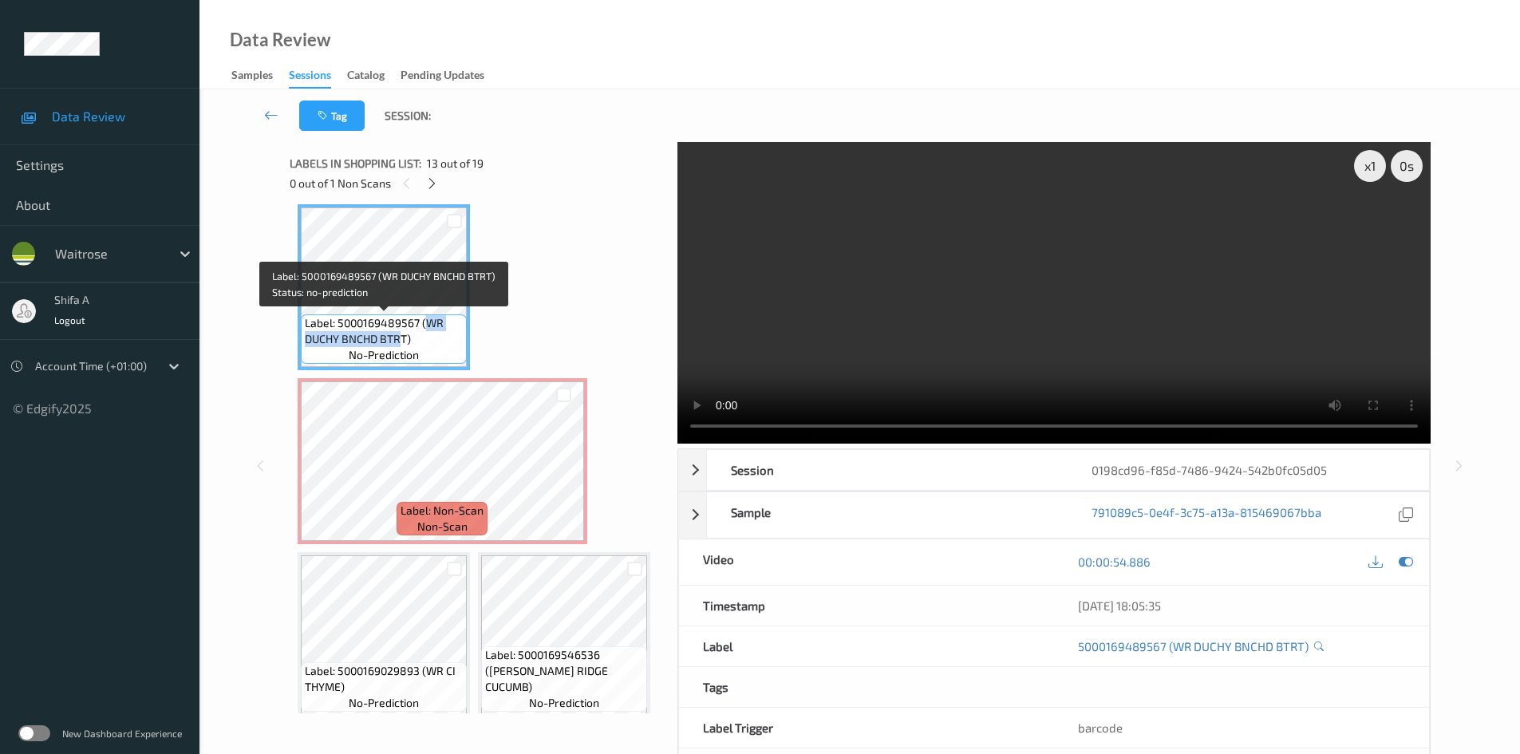
drag, startPoint x: 429, startPoint y: 325, endPoint x: 403, endPoint y: 338, distance: 28.6
click at [403, 338] on span "Label: 5000169489567 (WR DUCHY BNCHD BTRT)" at bounding box center [384, 331] width 158 height 32
drag, startPoint x: 429, startPoint y: 318, endPoint x: 405, endPoint y: 342, distance: 33.3
click at [405, 342] on span "Label: 5000169489567 (WR DUCHY BNCHD BTRT)" at bounding box center [384, 331] width 158 height 32
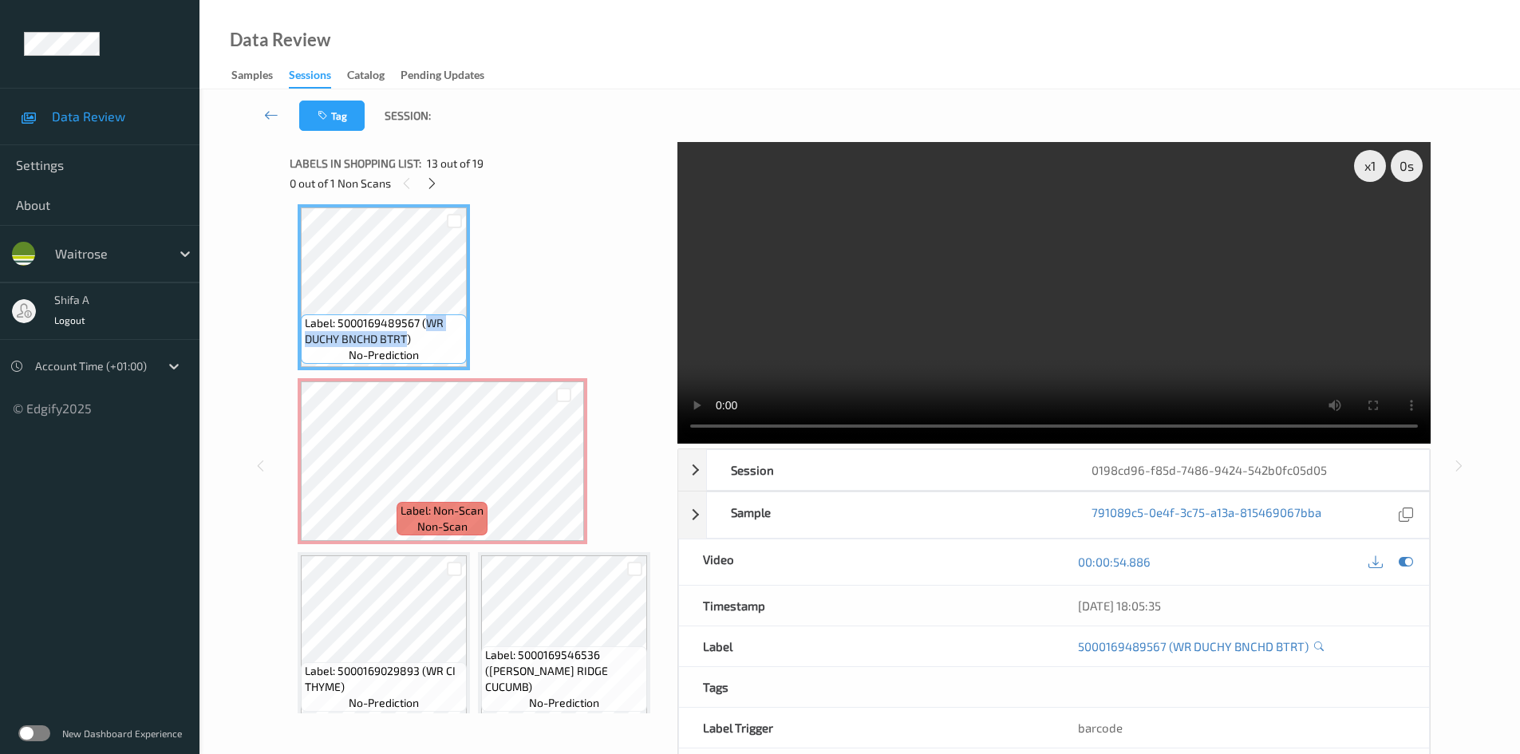
copy span "WR DUCHY BNCHD BTRT"
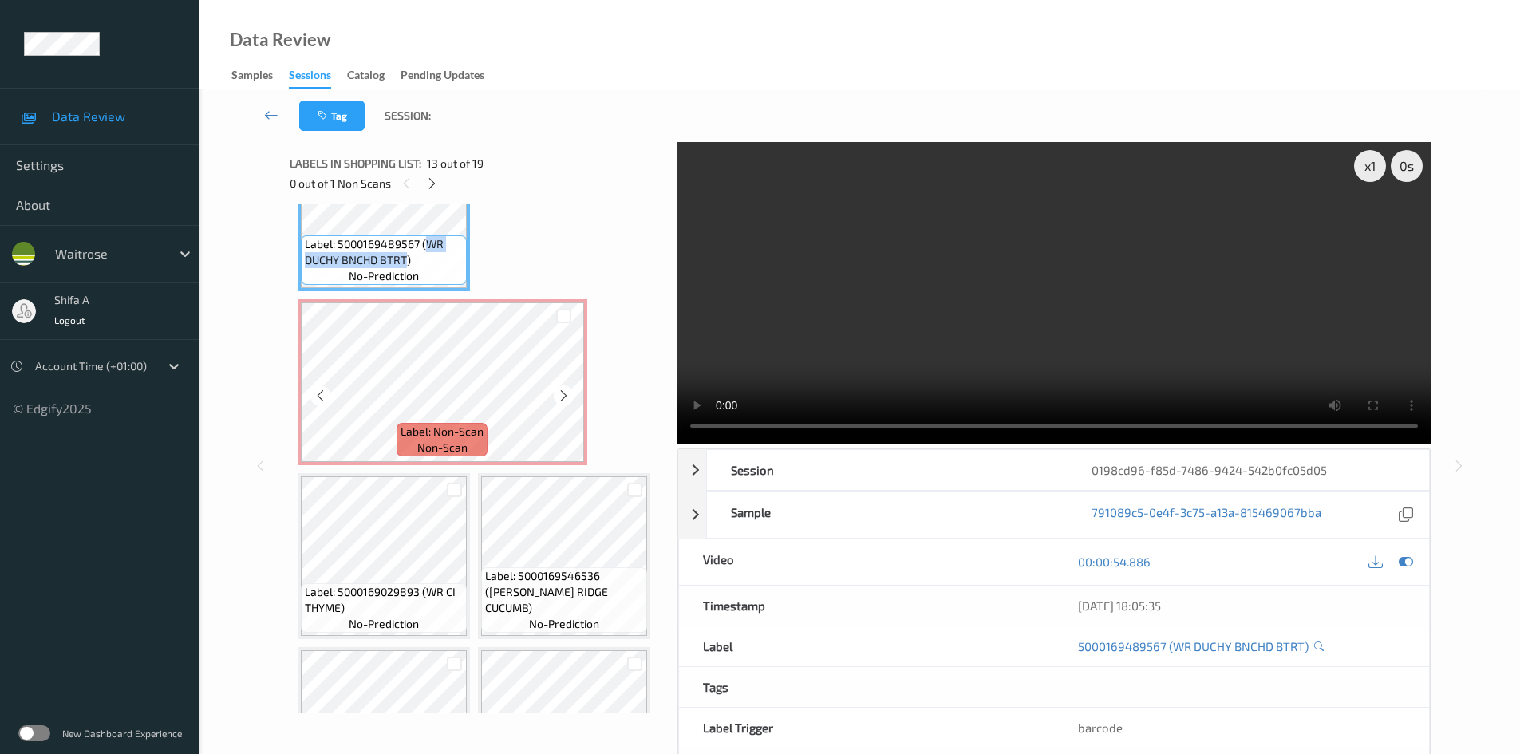
scroll to position [1132, 0]
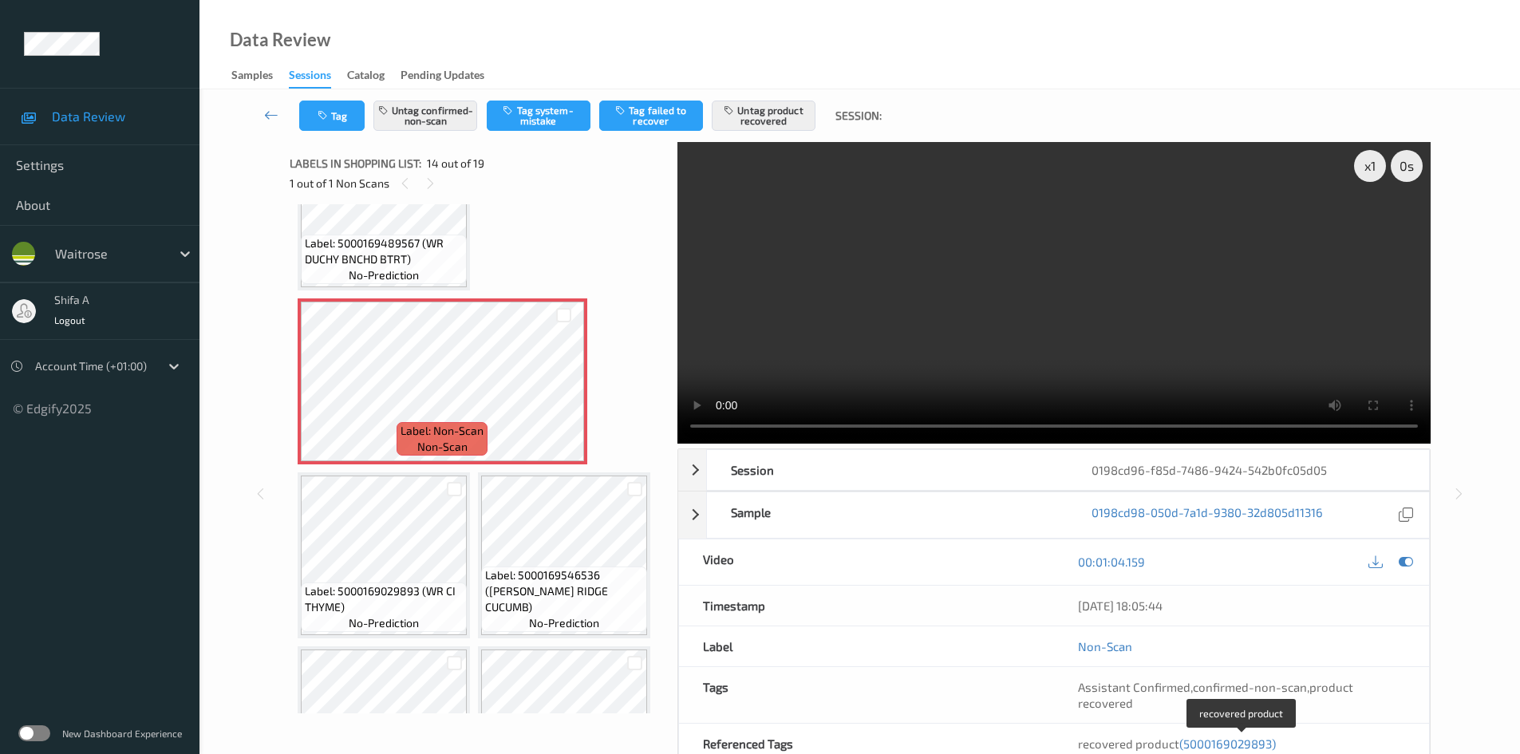
click at [1257, 747] on span "(5000169029893)" at bounding box center [1228, 744] width 97 height 14
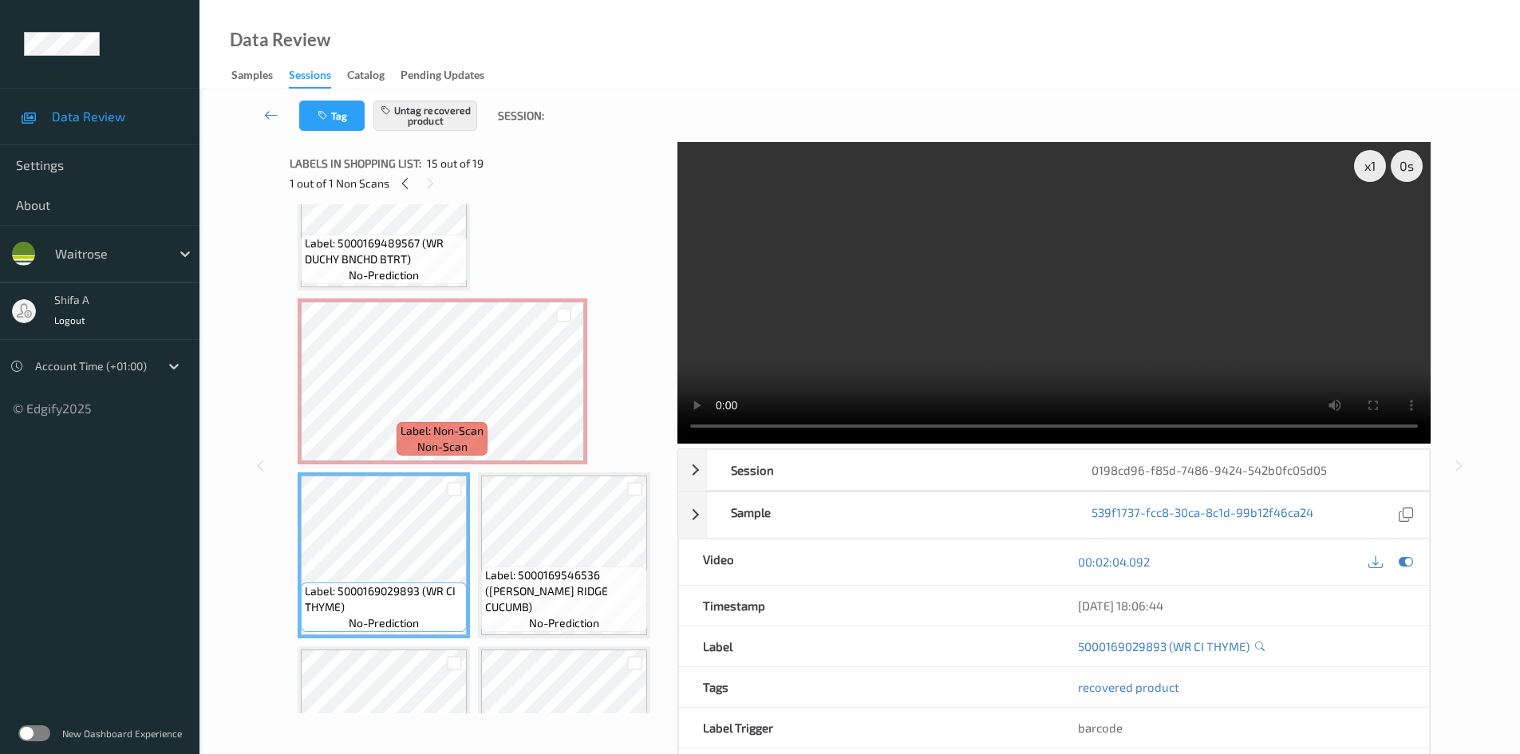
scroll to position [1226, 0]
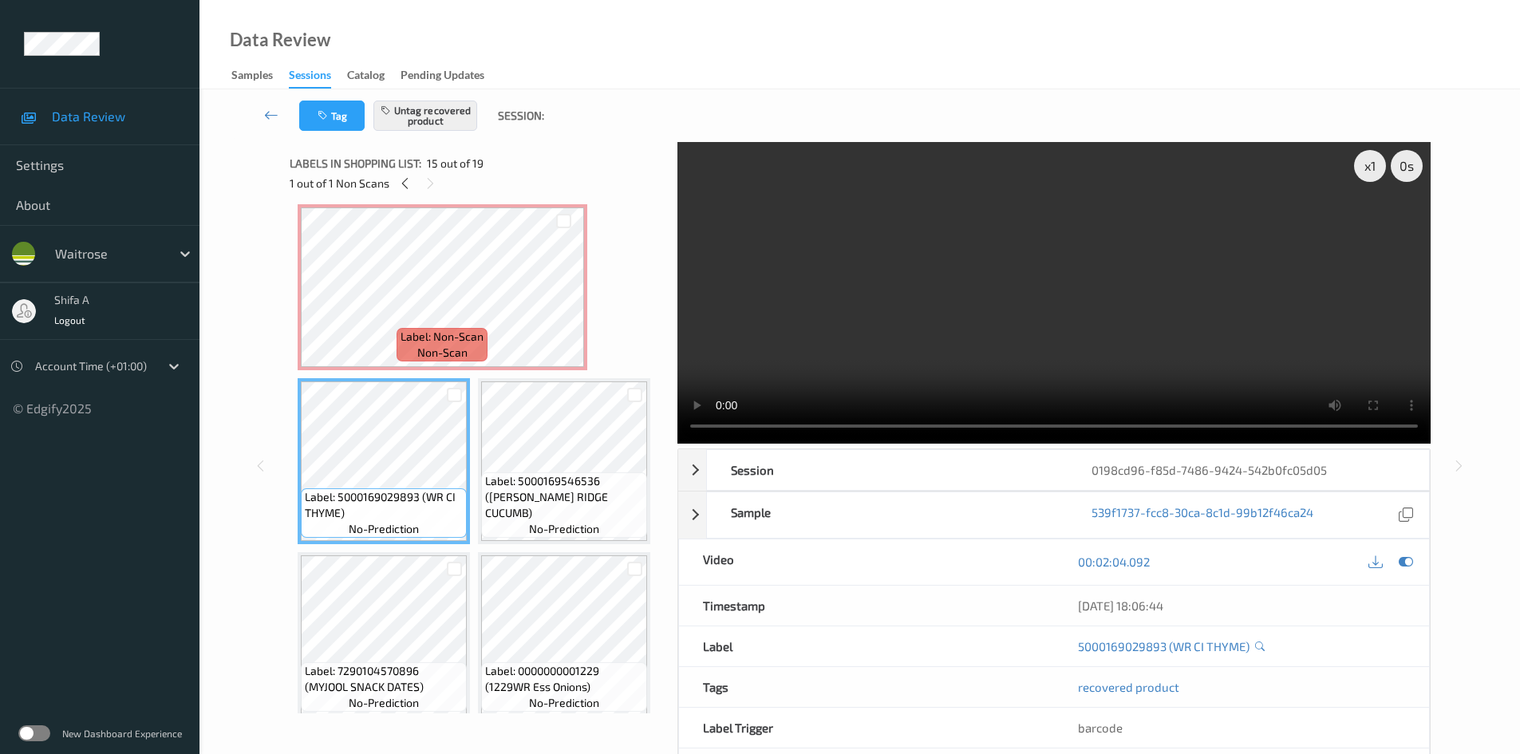
click at [1221, 353] on video at bounding box center [1054, 293] width 753 height 302
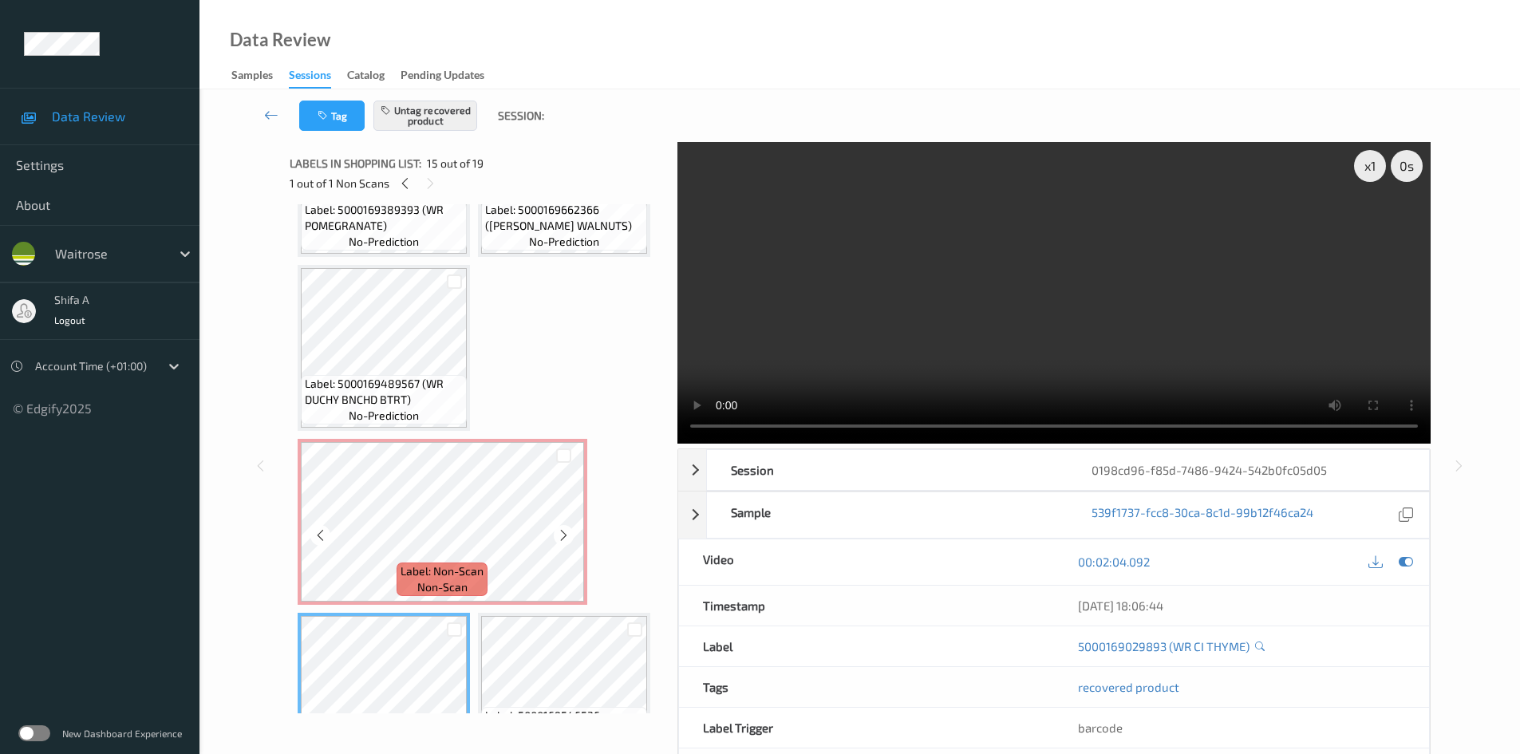
scroll to position [986, 0]
click at [1411, 568] on icon at bounding box center [1406, 562] width 14 height 14
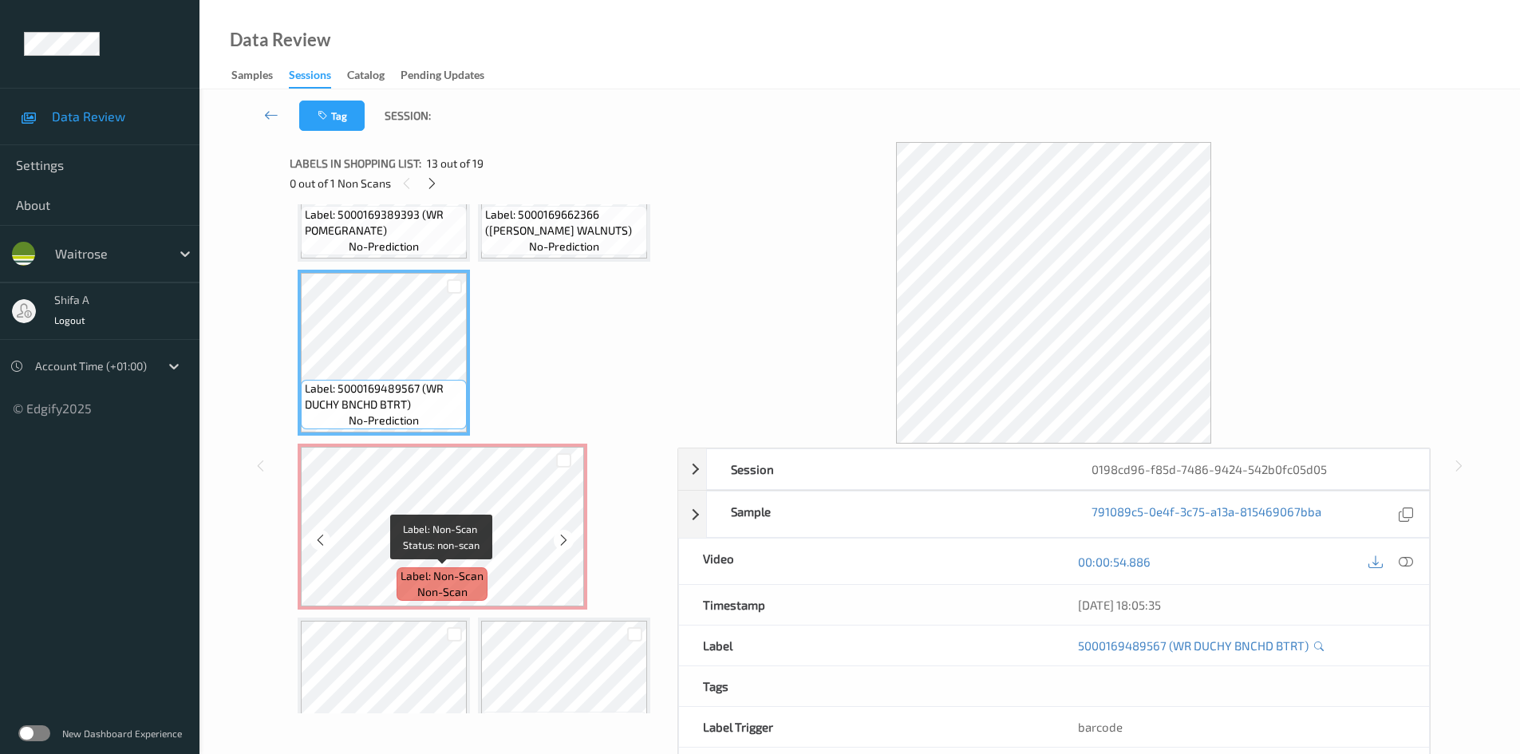
click at [457, 567] on div "Label: Non-Scan non-scan" at bounding box center [442, 584] width 91 height 34
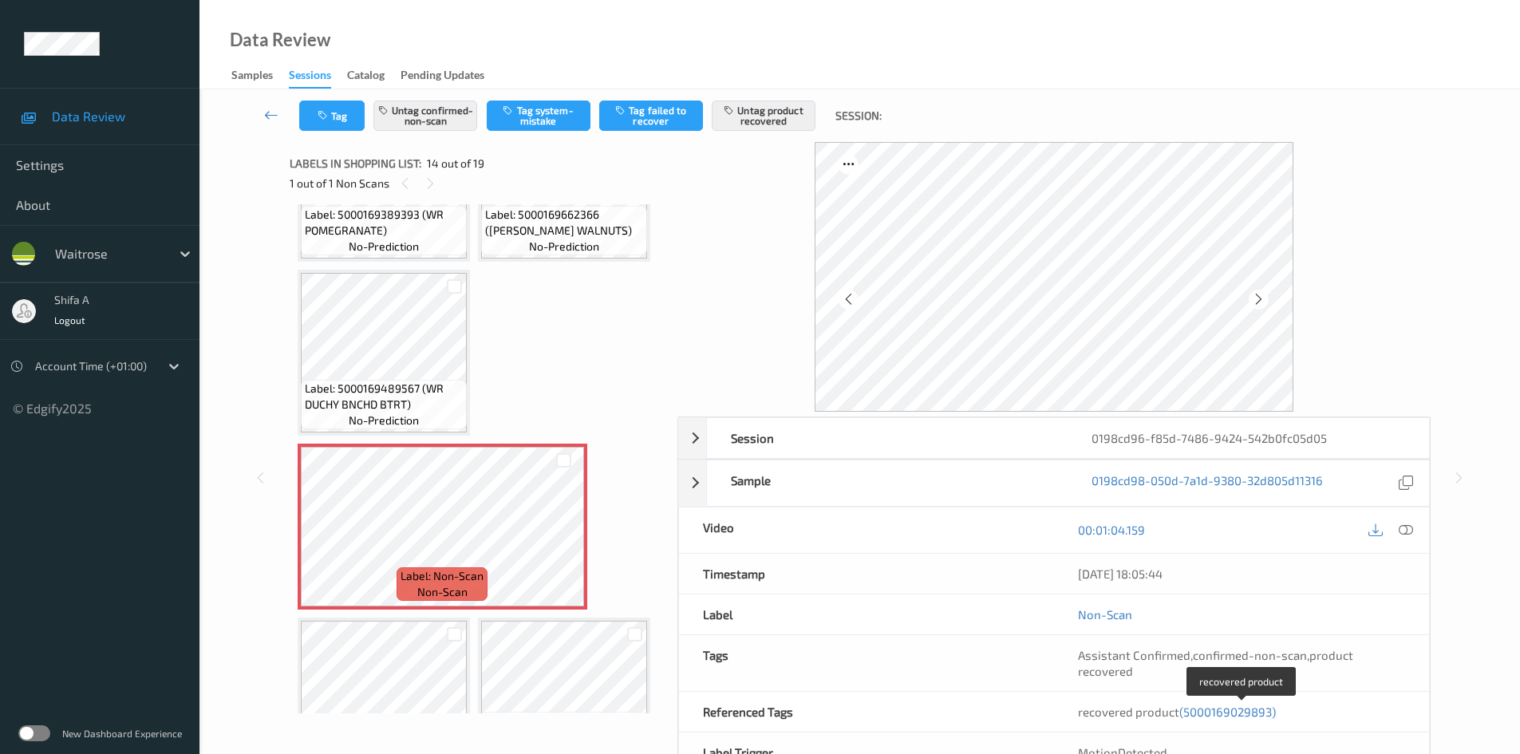
click at [1227, 709] on span "(5000169029893)" at bounding box center [1228, 712] width 97 height 14
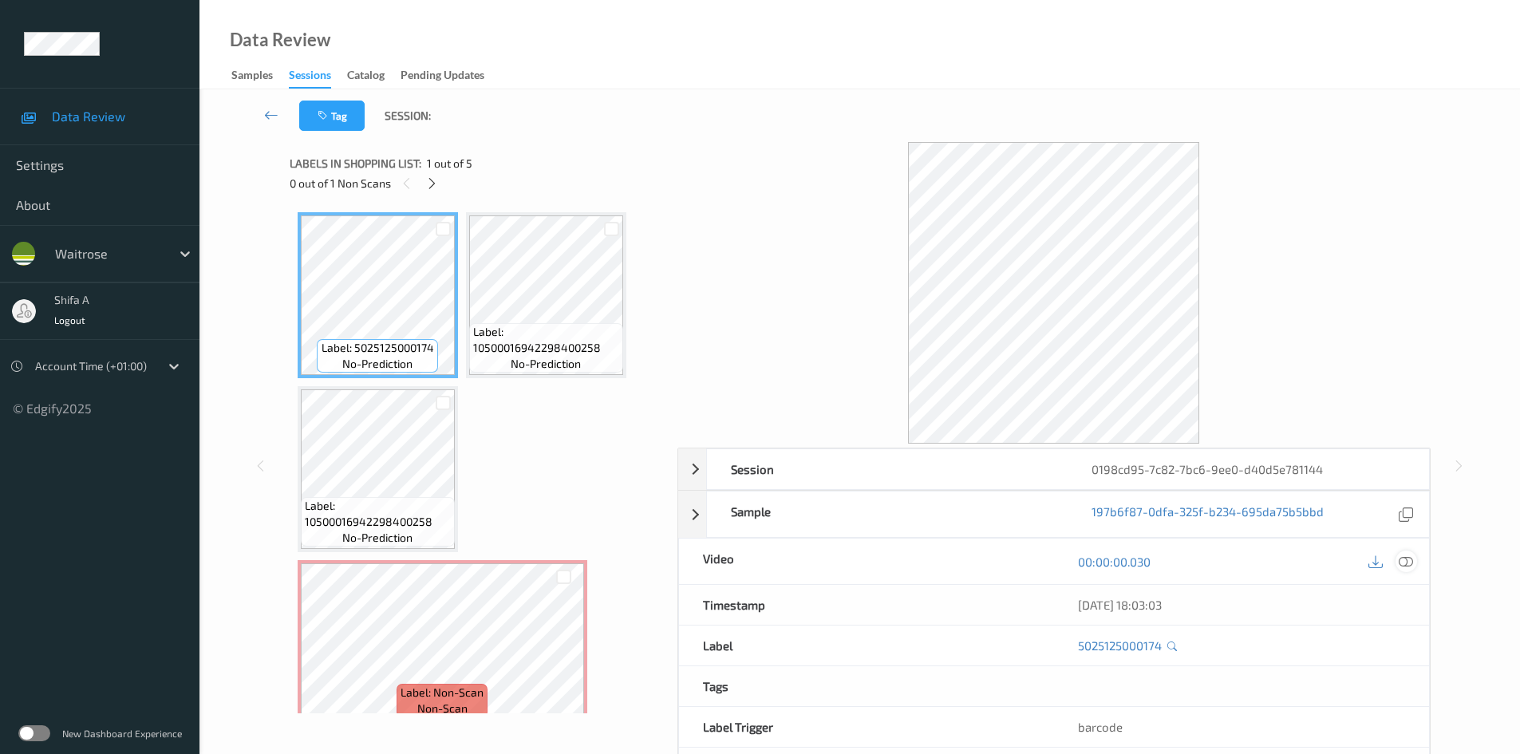
click at [1410, 566] on icon at bounding box center [1406, 562] width 14 height 14
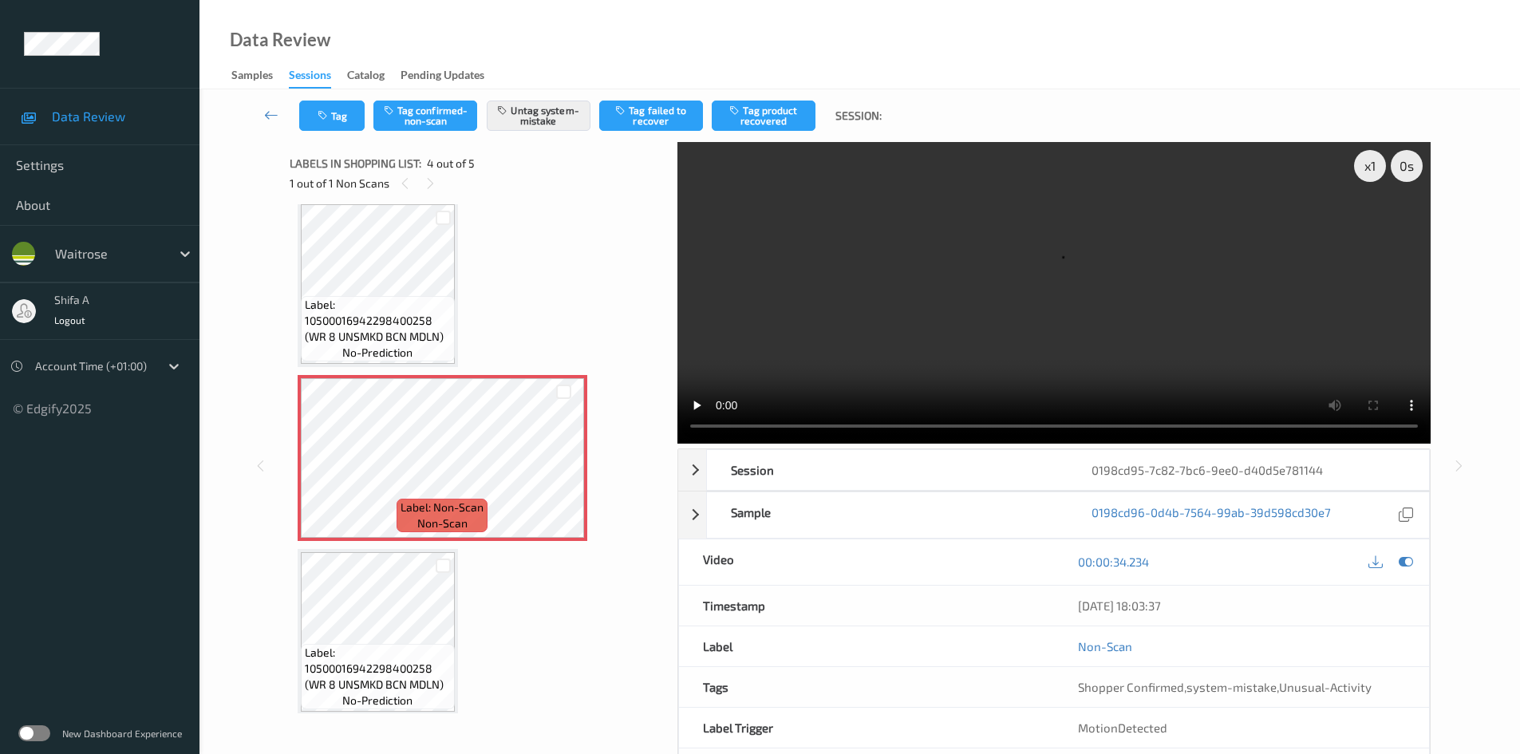
scroll to position [195, 0]
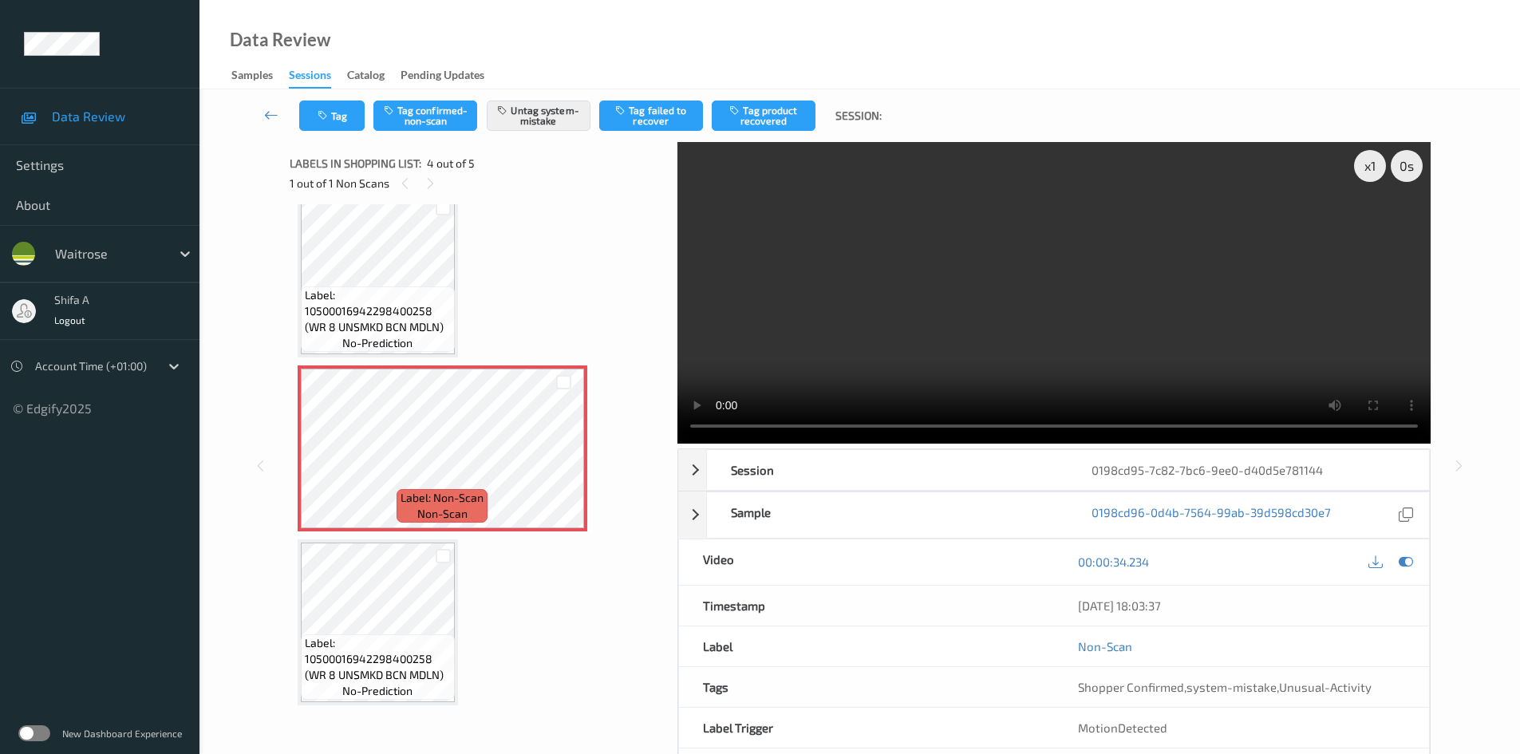
click at [1003, 293] on video at bounding box center [1054, 293] width 753 height 302
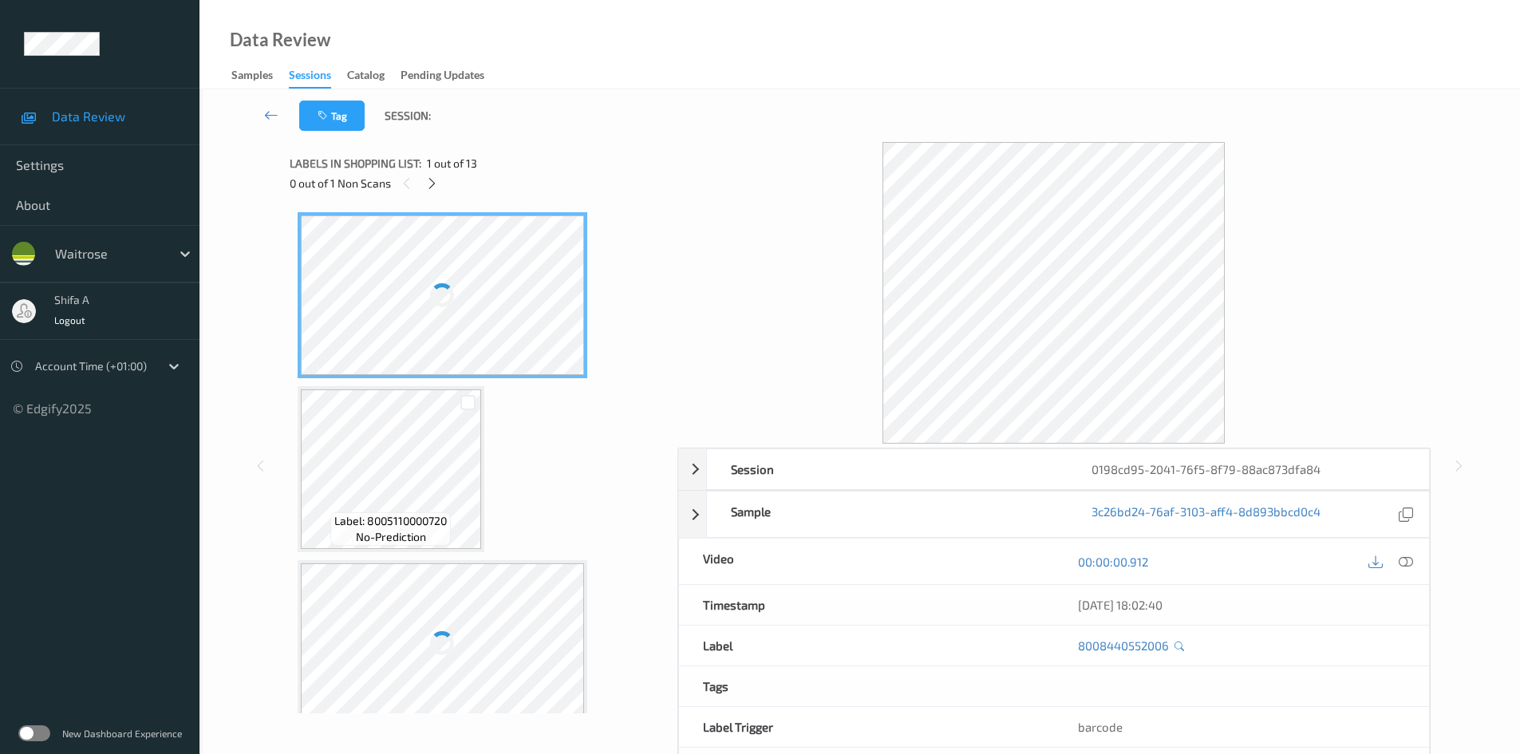
drag, startPoint x: 1406, startPoint y: 561, endPoint x: 432, endPoint y: 556, distance: 974.5
click at [1406, 560] on icon at bounding box center [1406, 562] width 14 height 14
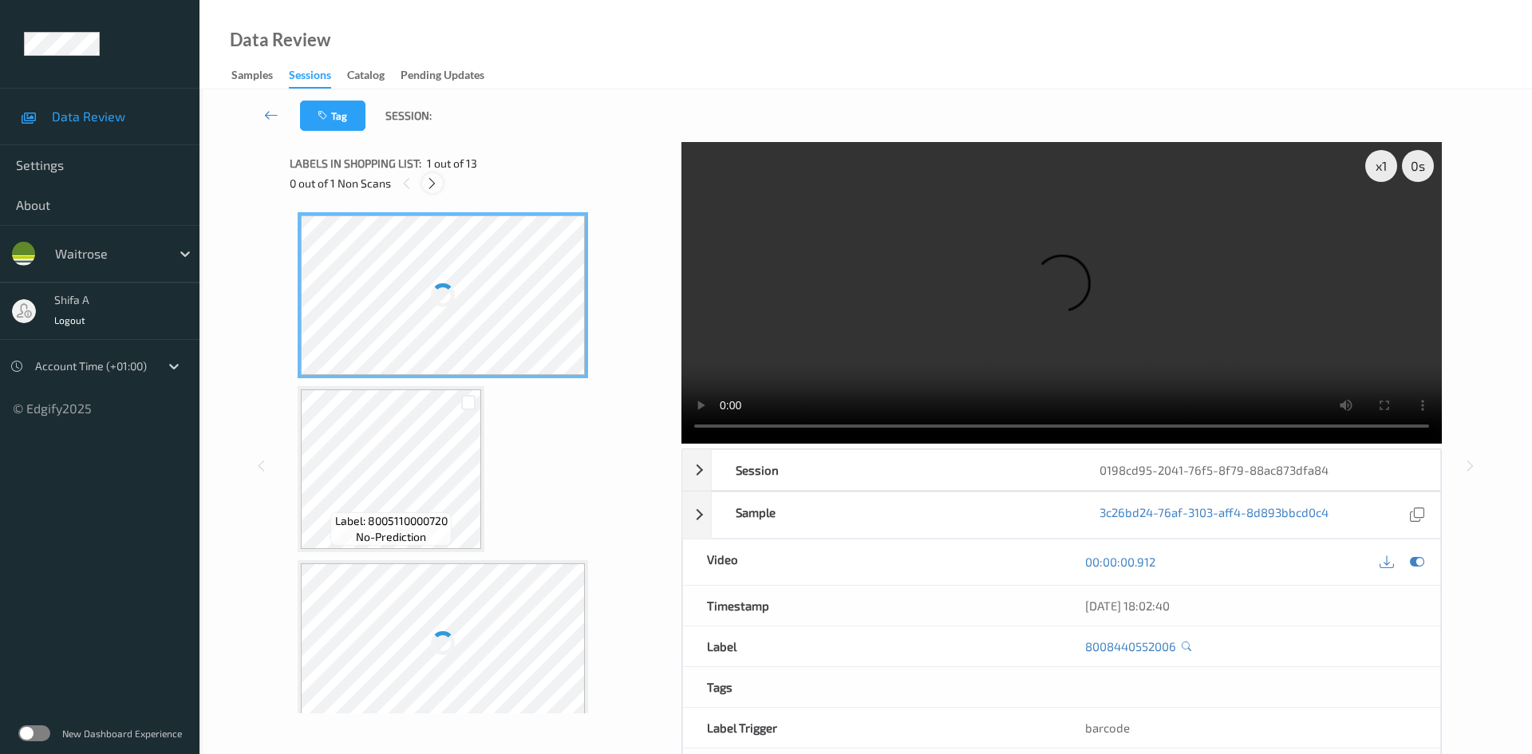
click at [430, 179] on icon at bounding box center [432, 183] width 14 height 14
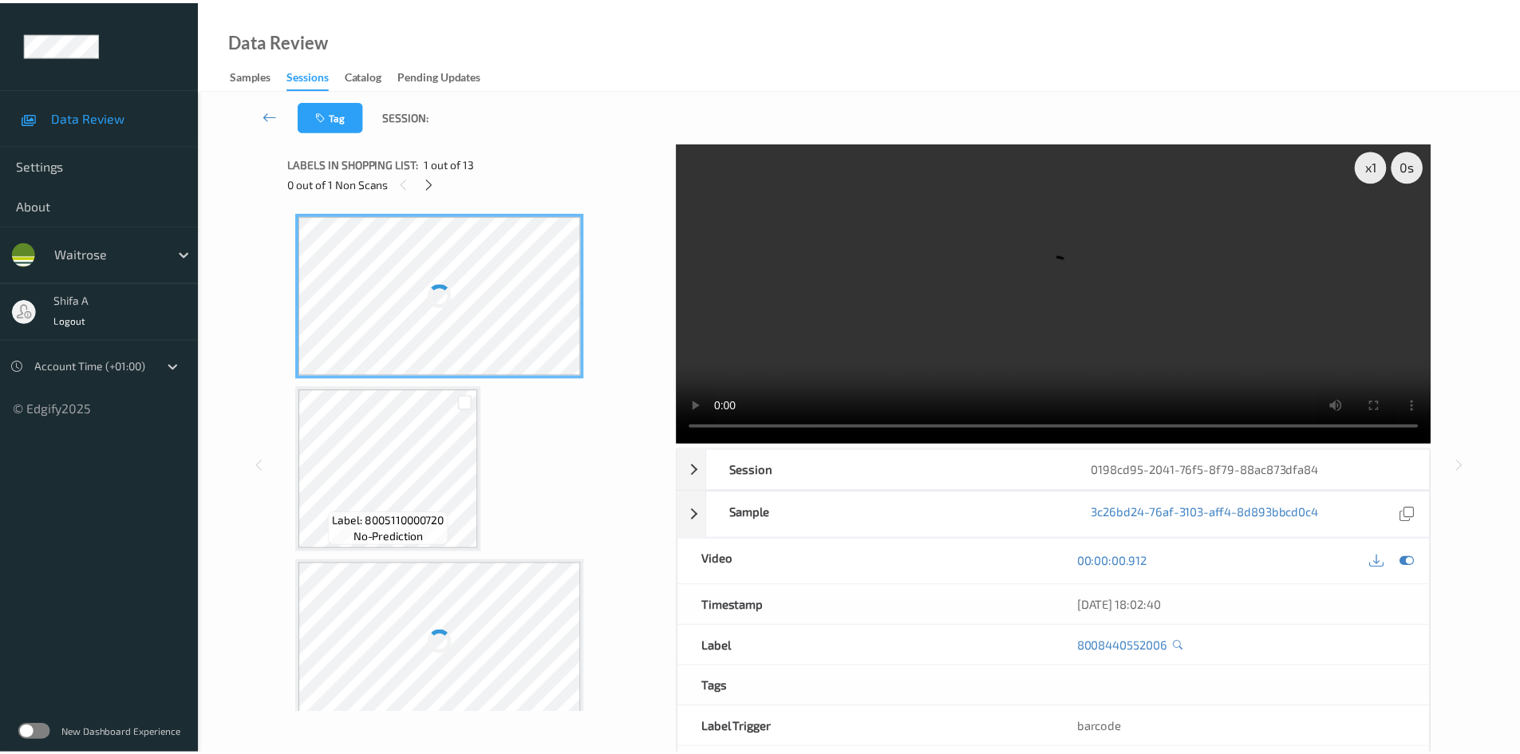
scroll to position [356, 0]
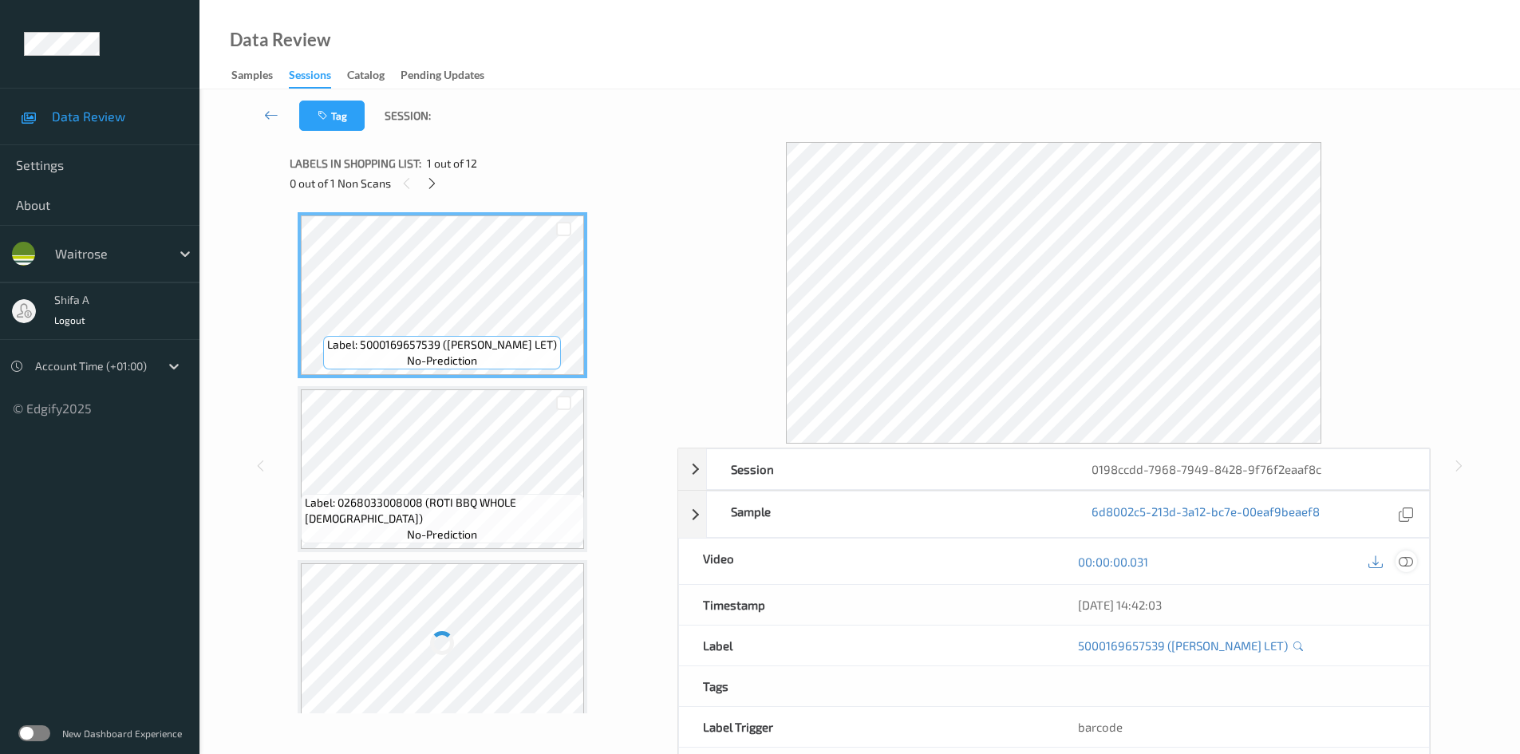
click at [1401, 557] on icon at bounding box center [1406, 562] width 14 height 14
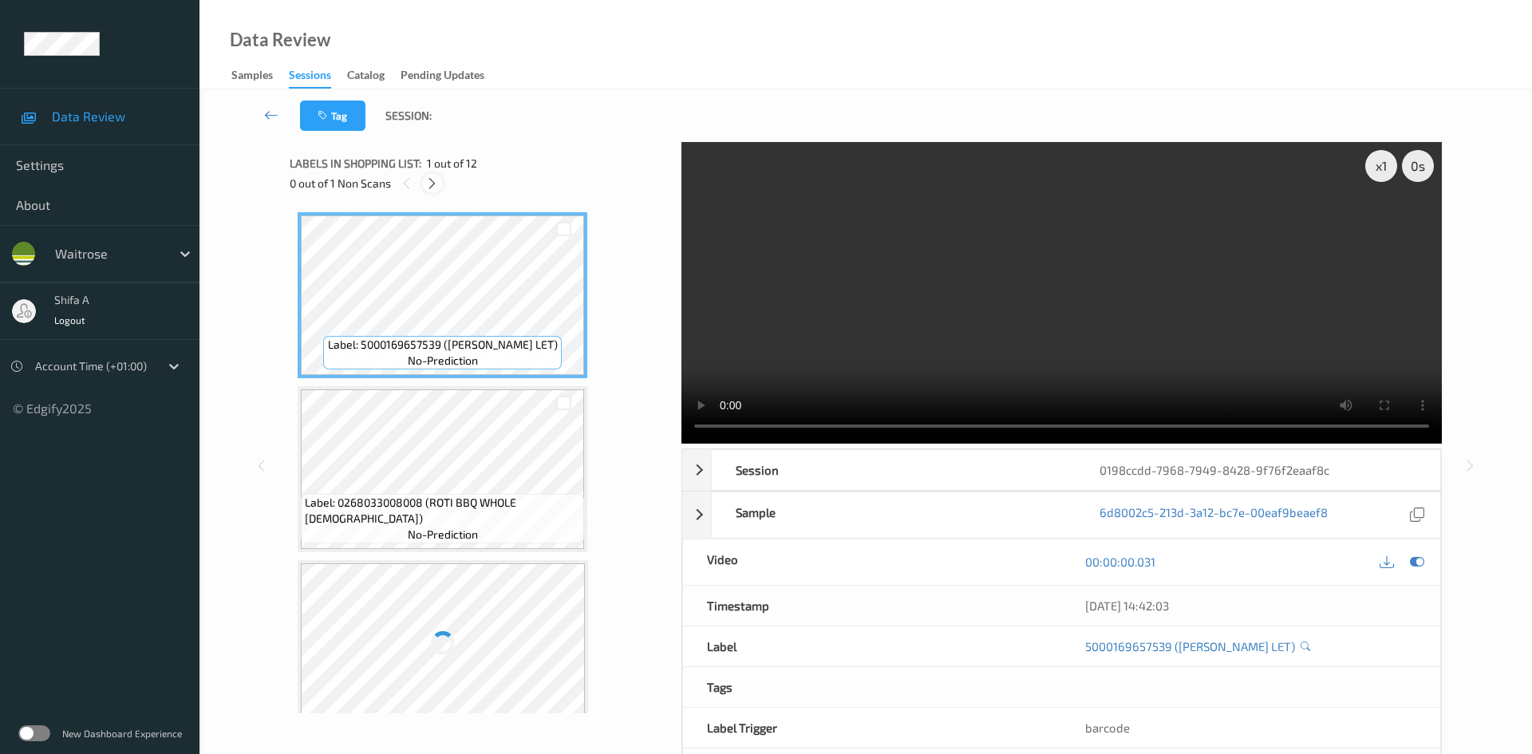
click at [436, 186] on icon at bounding box center [432, 183] width 14 height 14
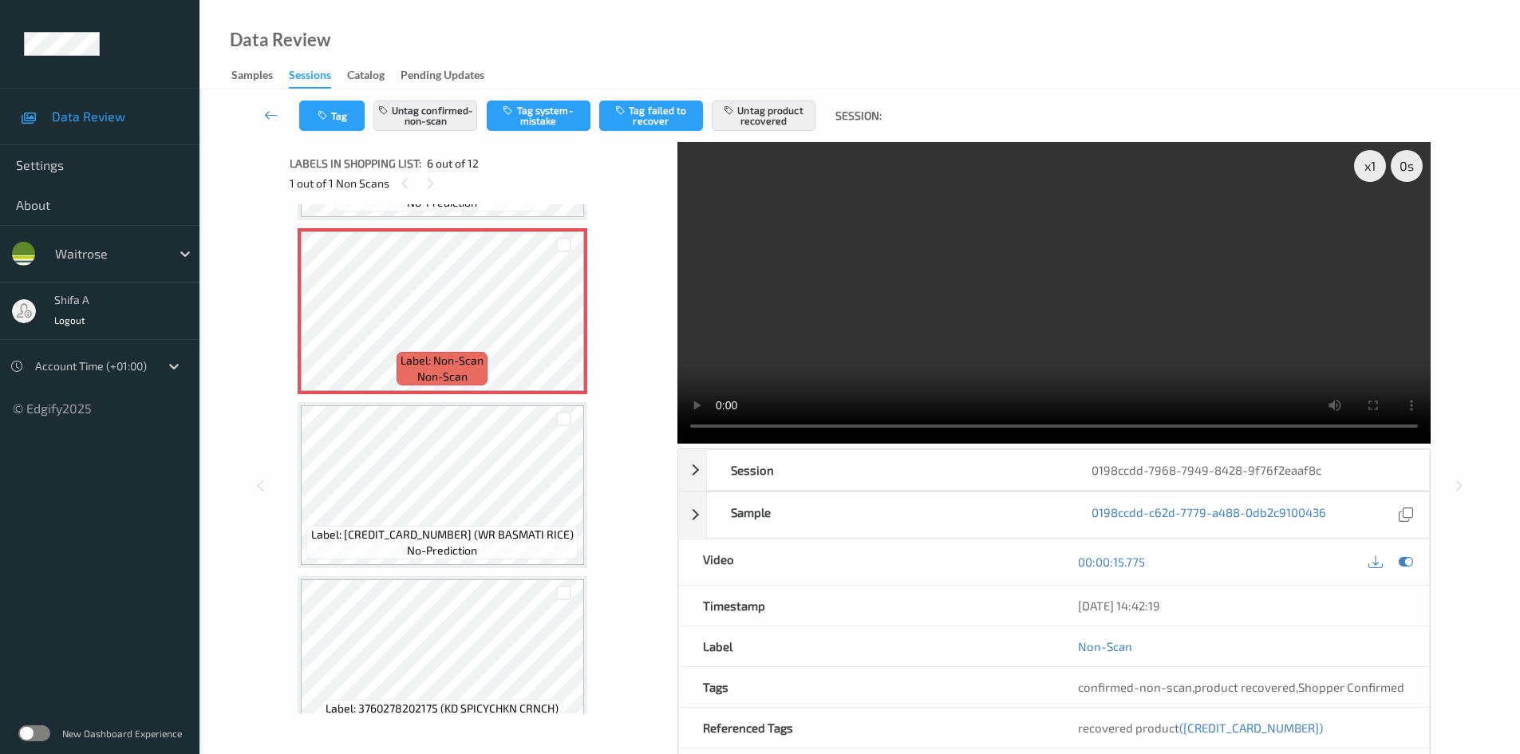
scroll to position [864, 0]
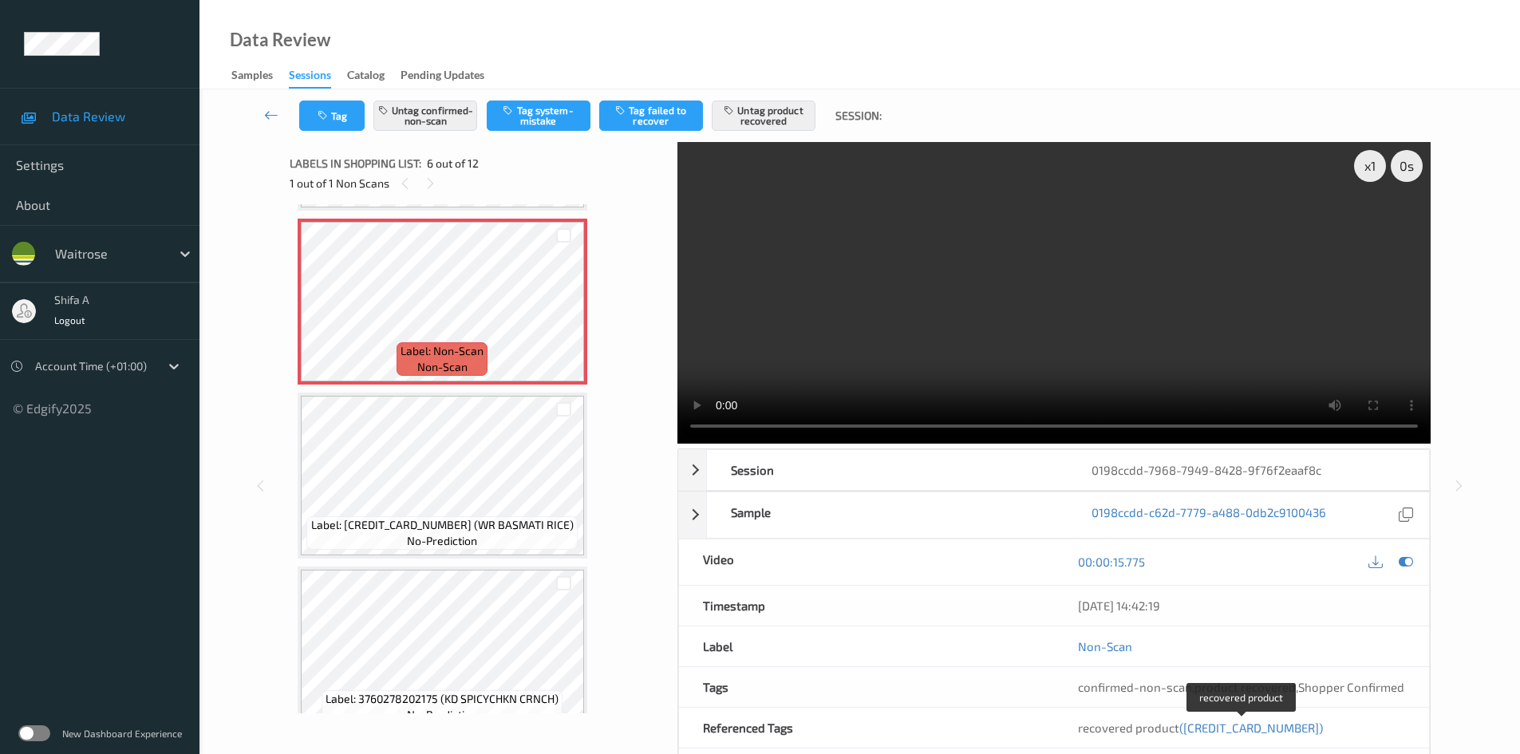
click at [1247, 729] on span "(5000169547663)" at bounding box center [1252, 728] width 144 height 14
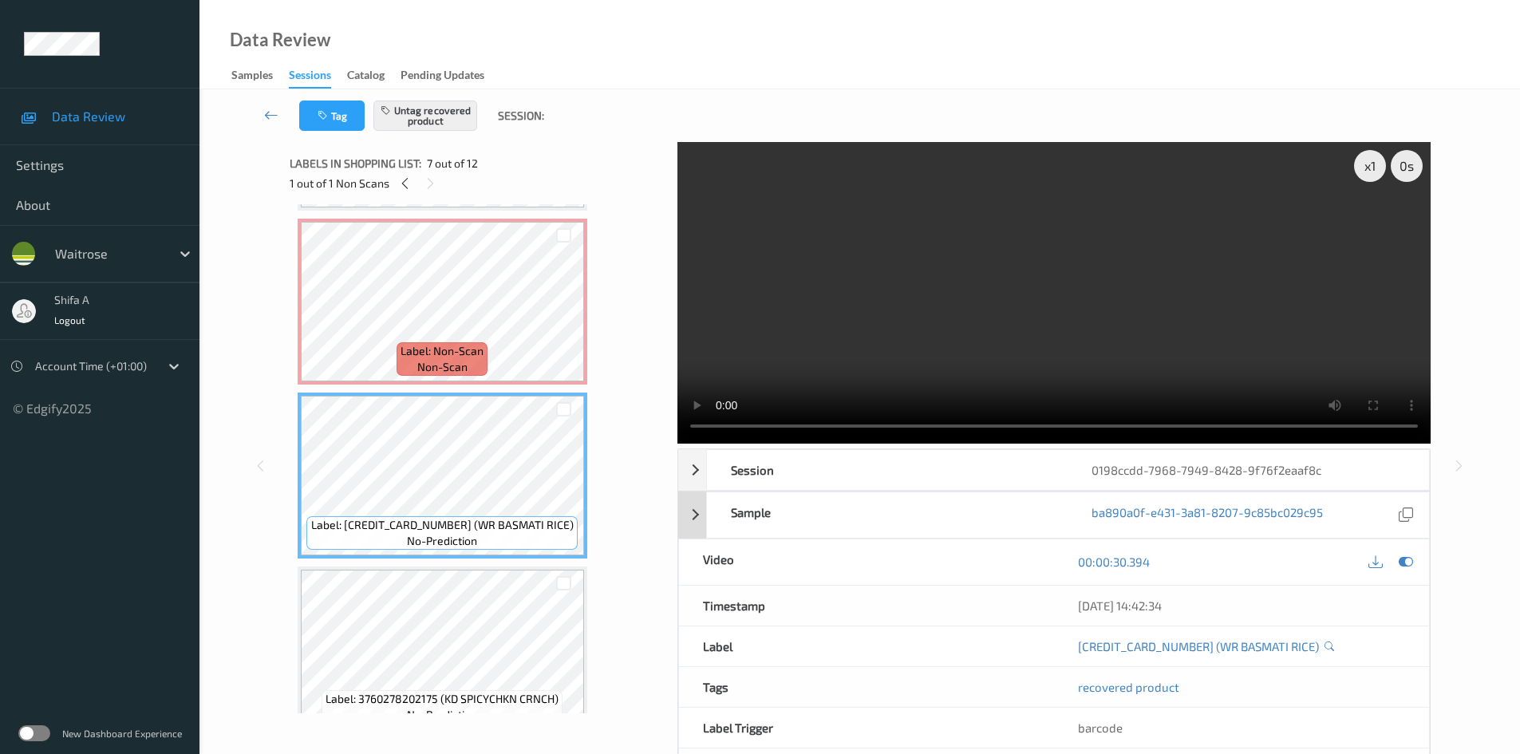
scroll to position [878, 0]
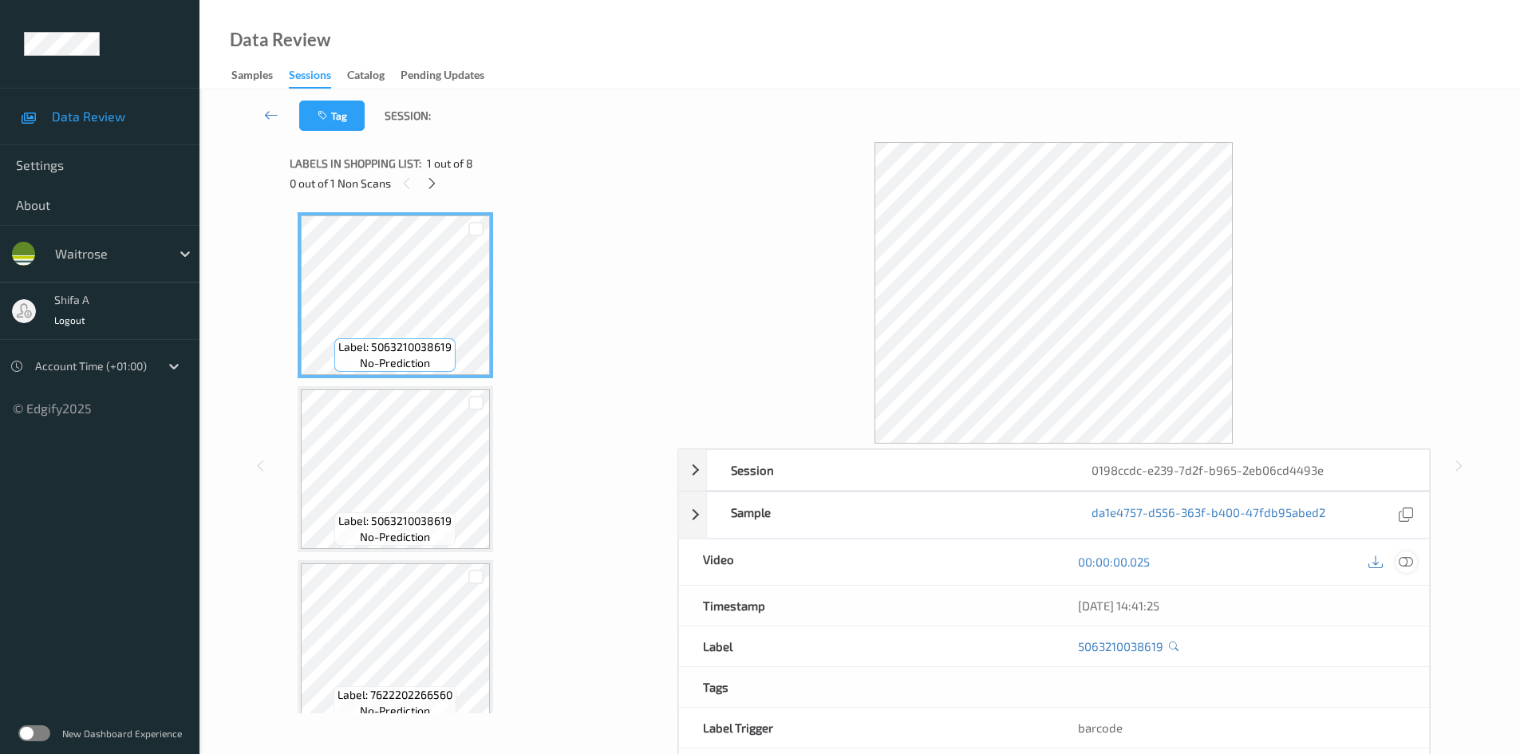
click at [1407, 566] on icon at bounding box center [1406, 562] width 14 height 14
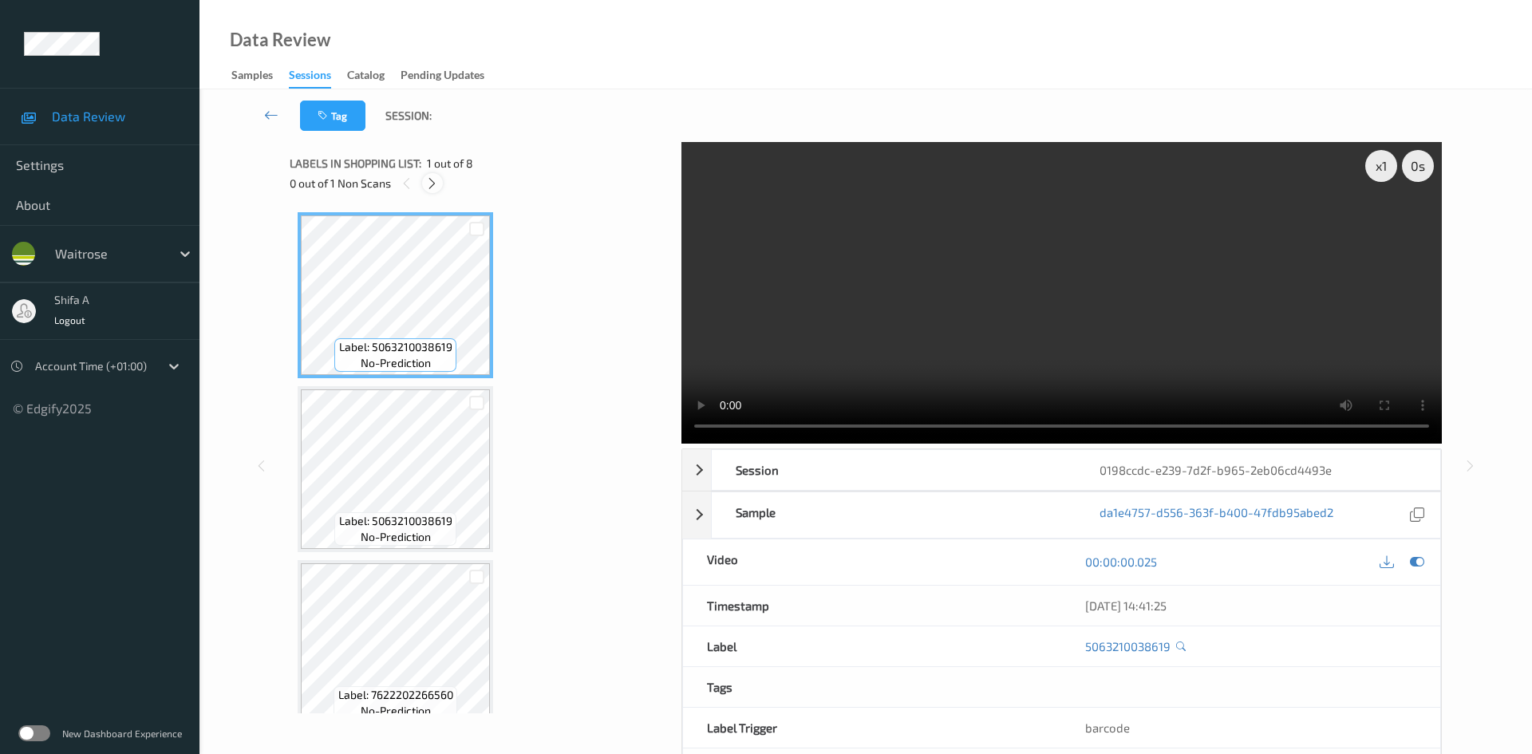
click at [436, 189] on icon at bounding box center [432, 183] width 14 height 14
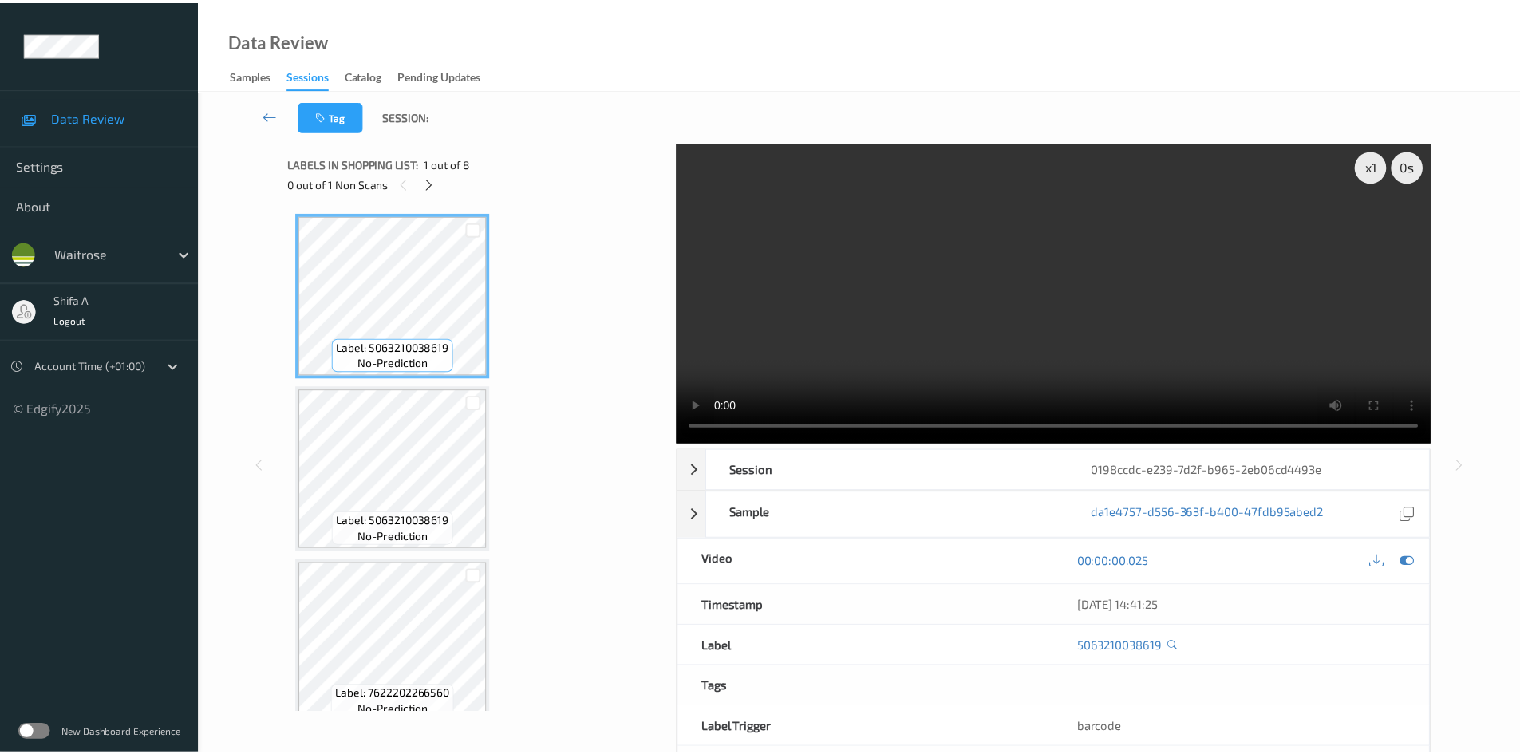
scroll to position [356, 0]
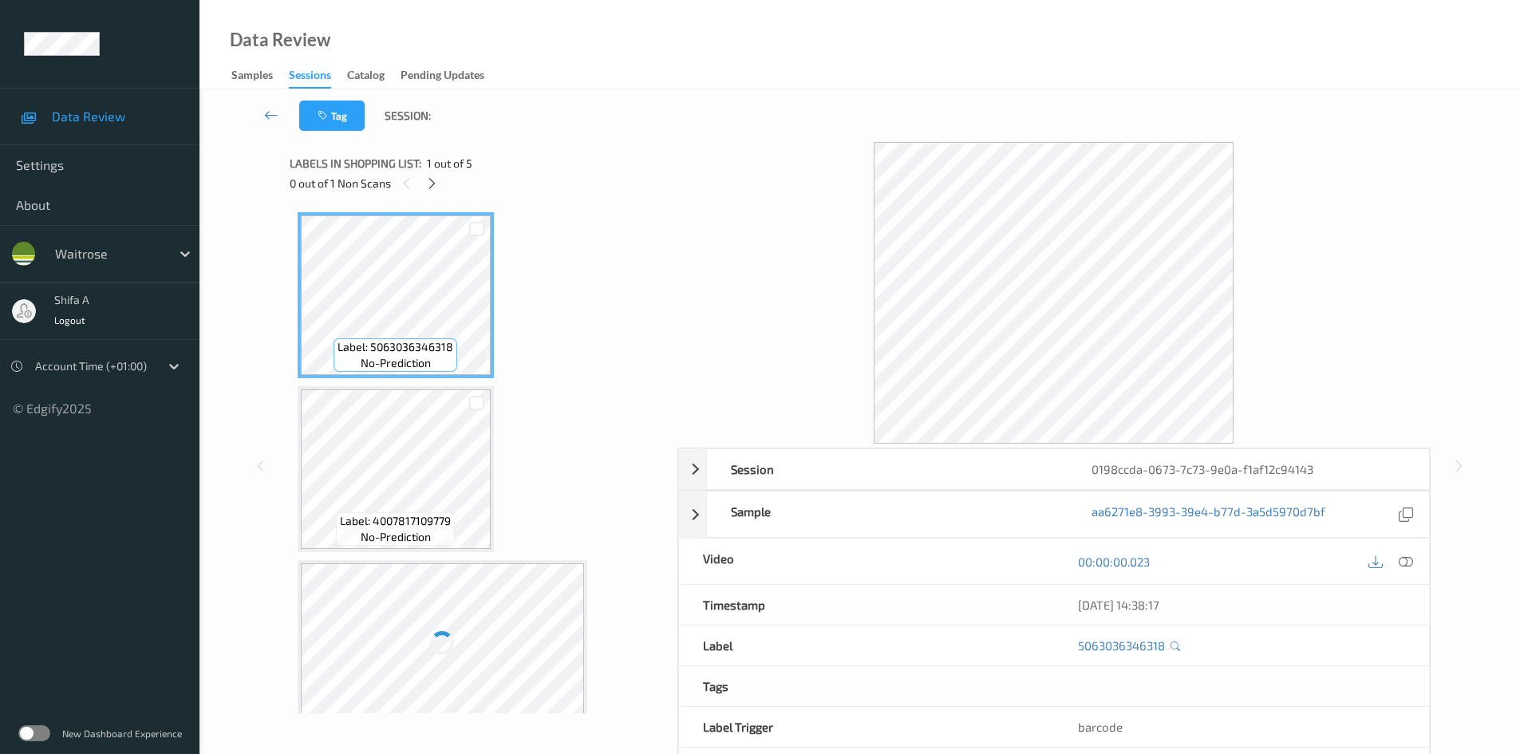
click at [1403, 559] on icon at bounding box center [1406, 562] width 14 height 14
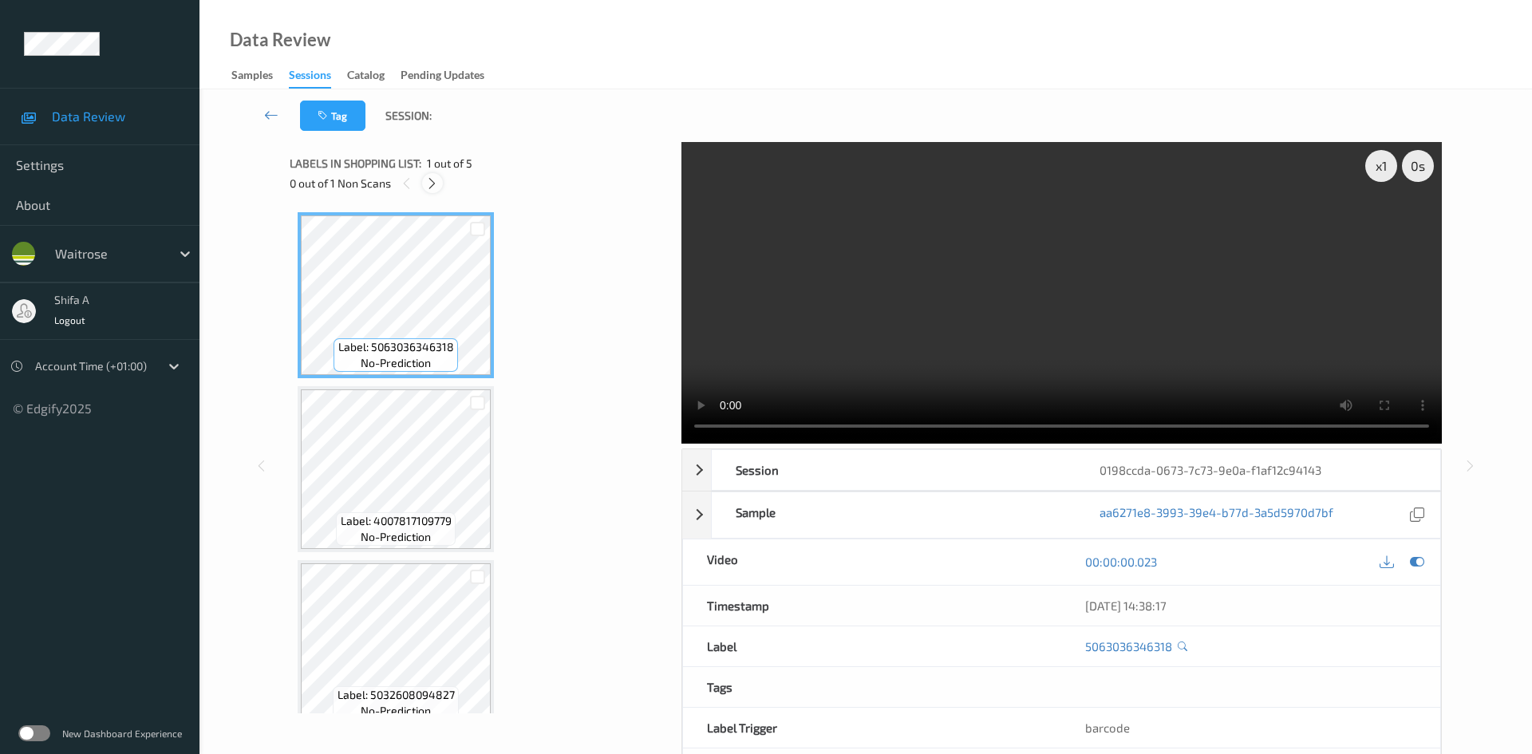
click at [428, 182] on icon at bounding box center [432, 183] width 14 height 14
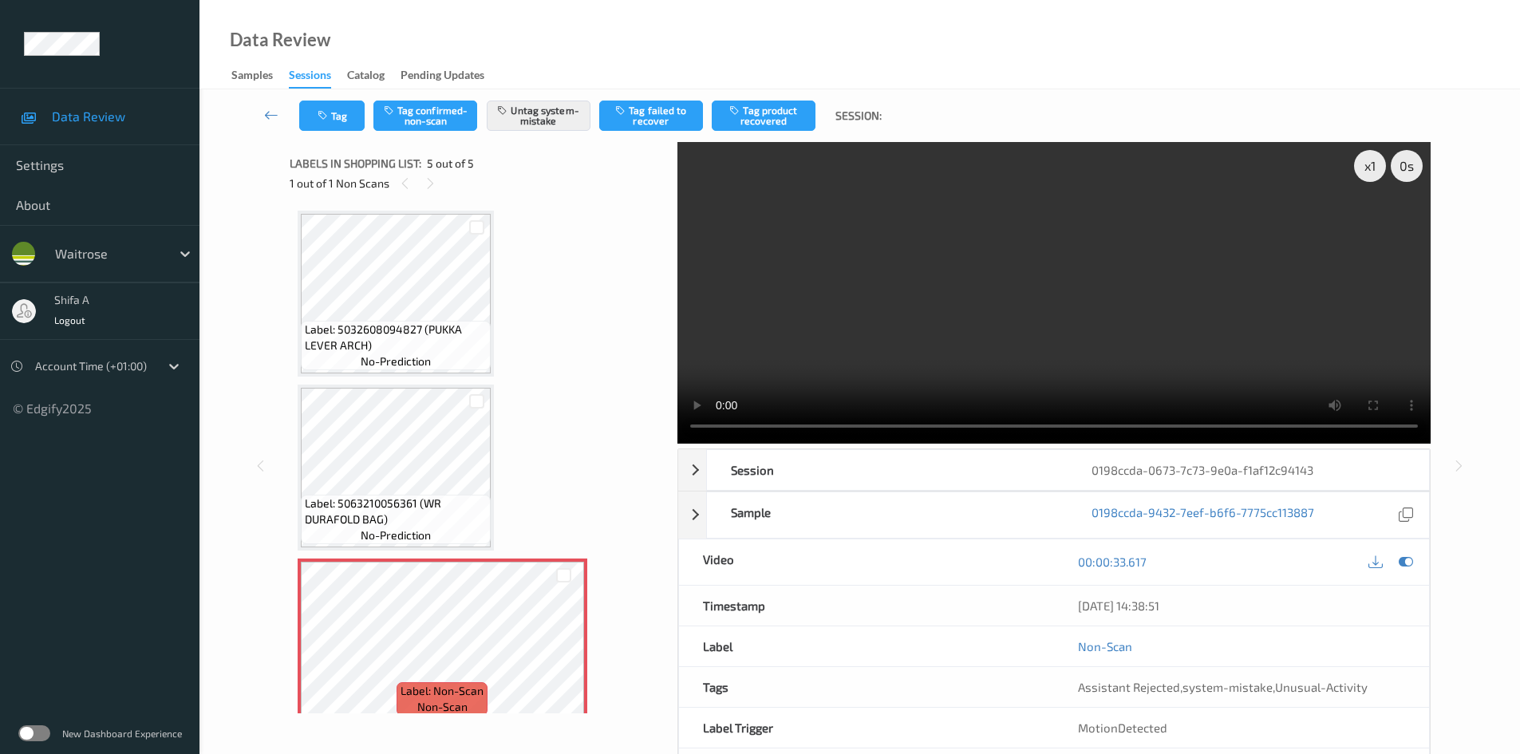
scroll to position [369, 0]
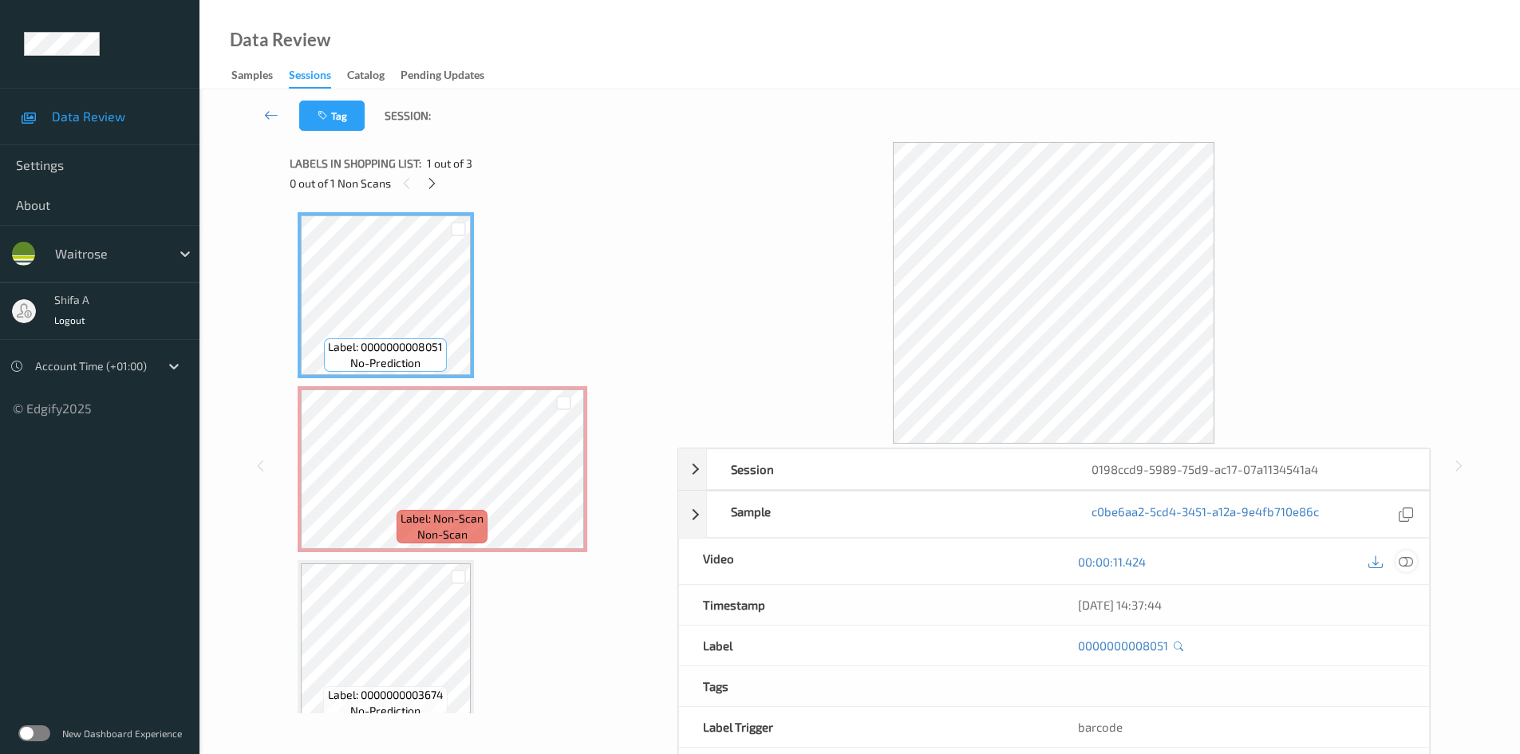
click at [1401, 565] on icon at bounding box center [1406, 562] width 14 height 14
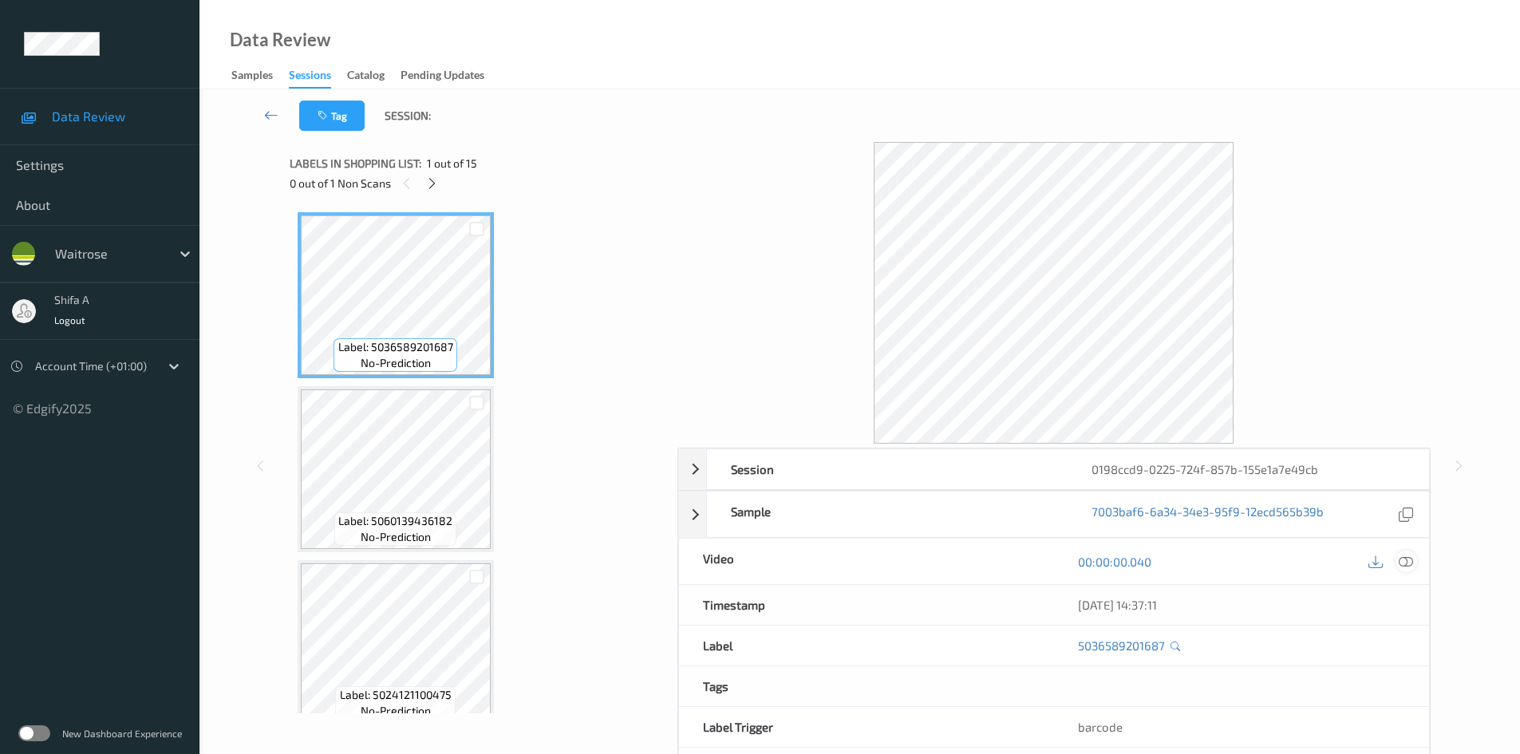
click at [1407, 557] on icon at bounding box center [1406, 562] width 14 height 14
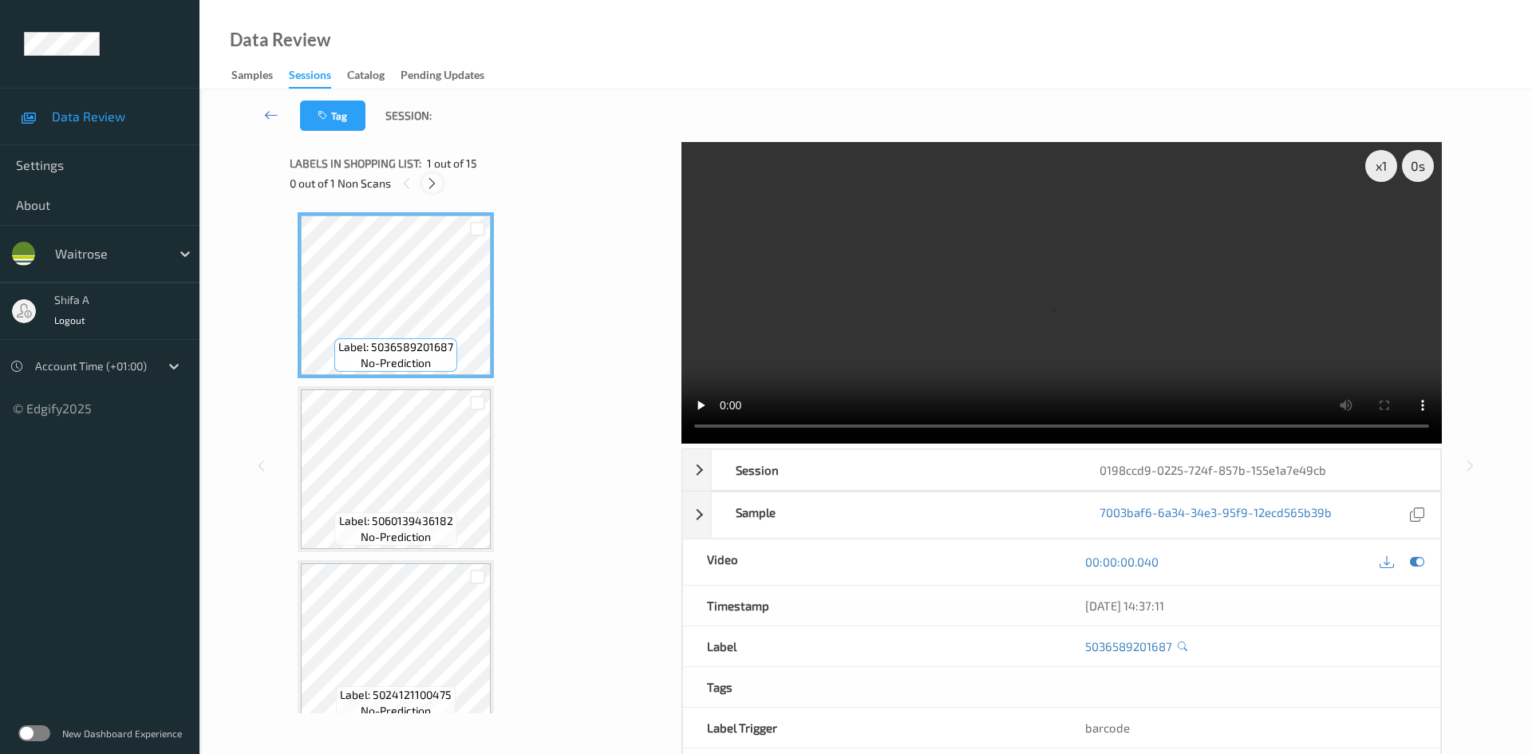
click at [433, 180] on icon at bounding box center [432, 183] width 14 height 14
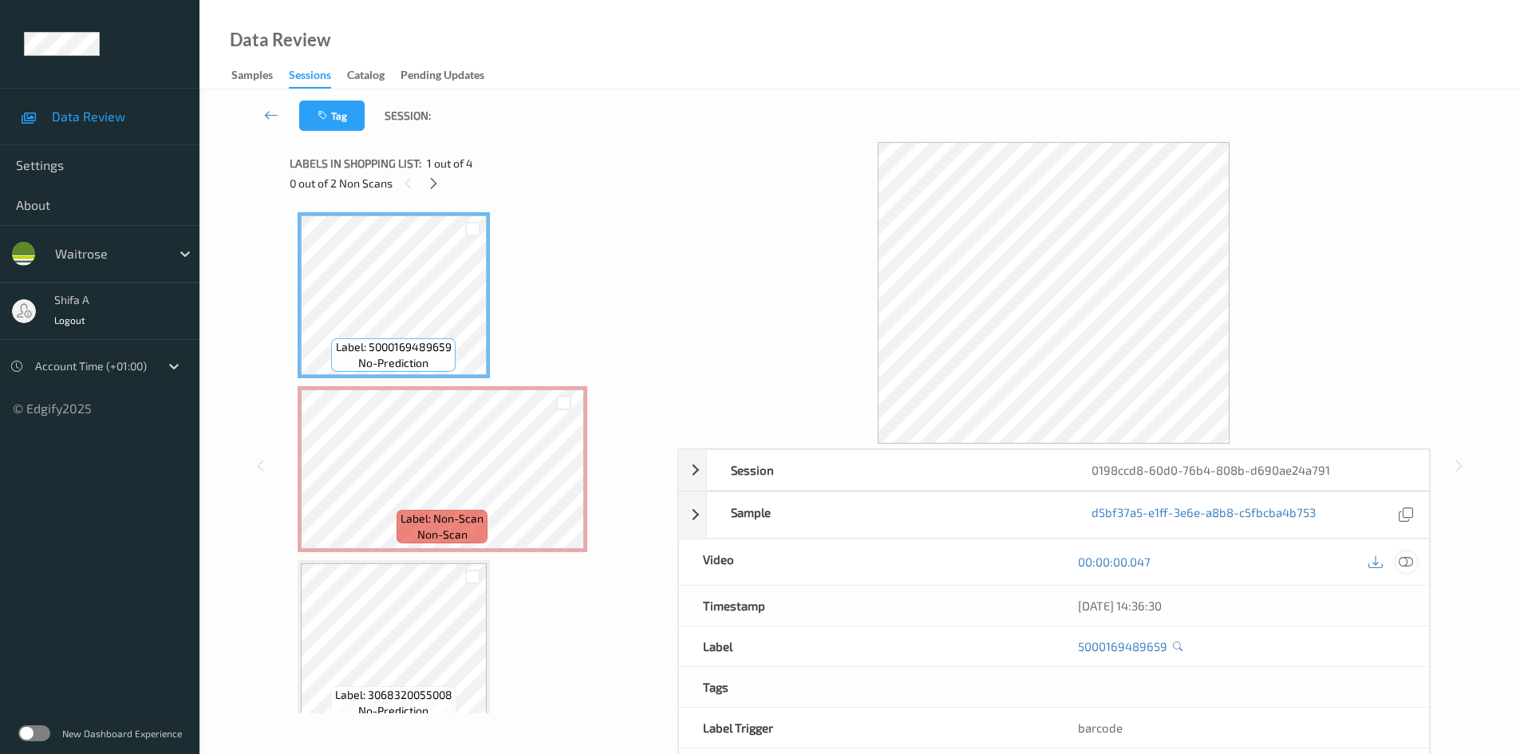
click at [1413, 560] on div at bounding box center [1407, 562] width 22 height 22
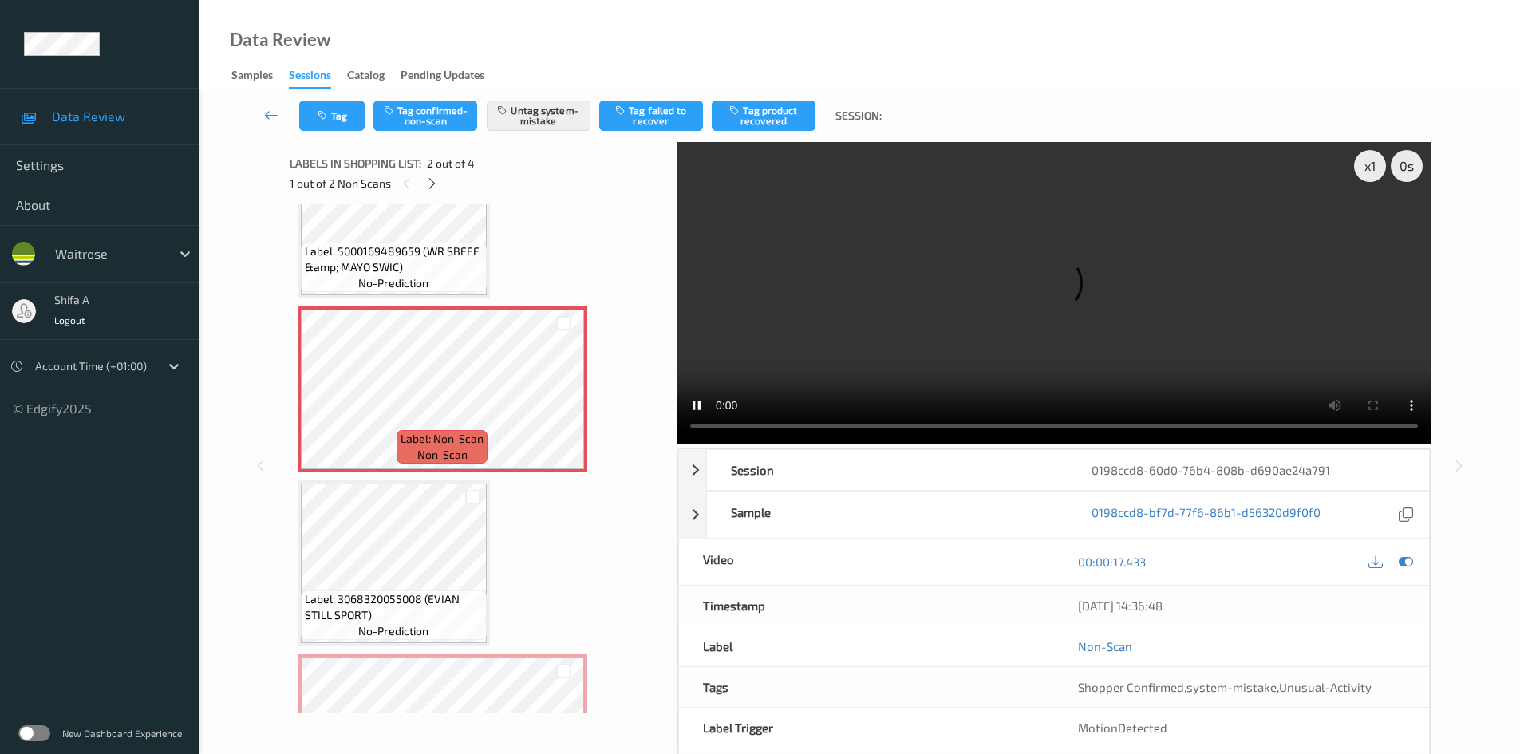
scroll to position [195, 0]
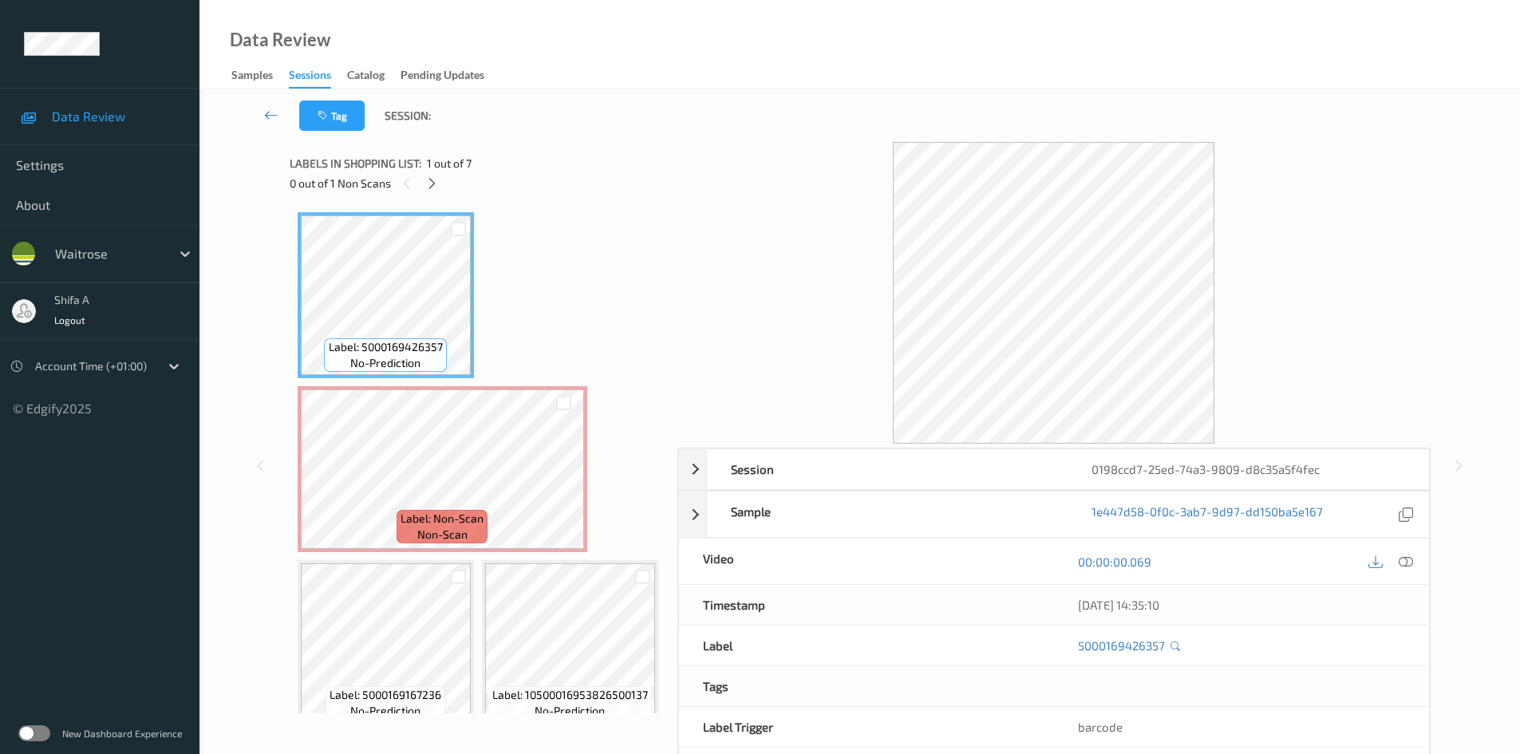
drag, startPoint x: 1404, startPoint y: 563, endPoint x: 1240, endPoint y: 520, distance: 169.0
click at [1403, 563] on icon at bounding box center [1406, 562] width 14 height 14
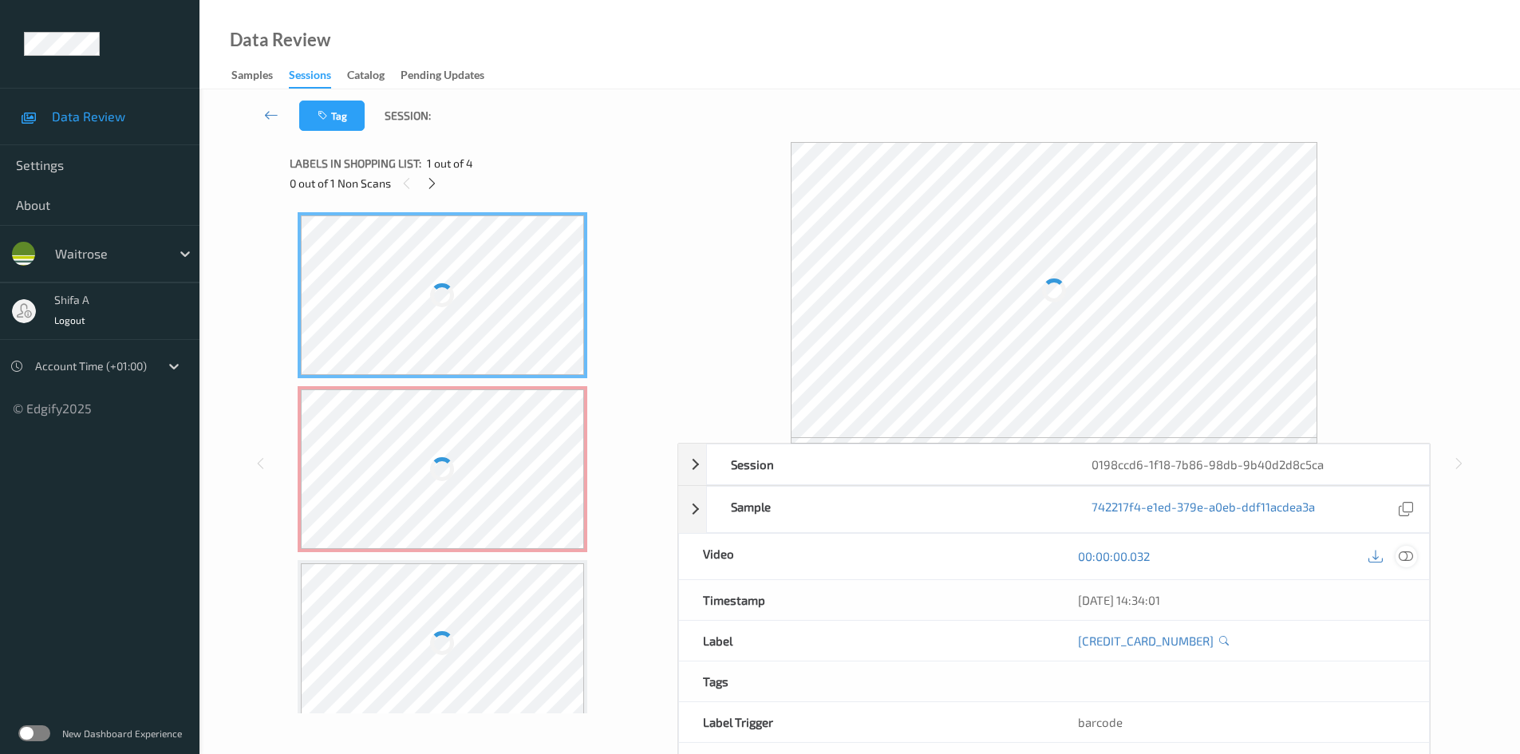
click at [1405, 558] on icon at bounding box center [1406, 556] width 14 height 14
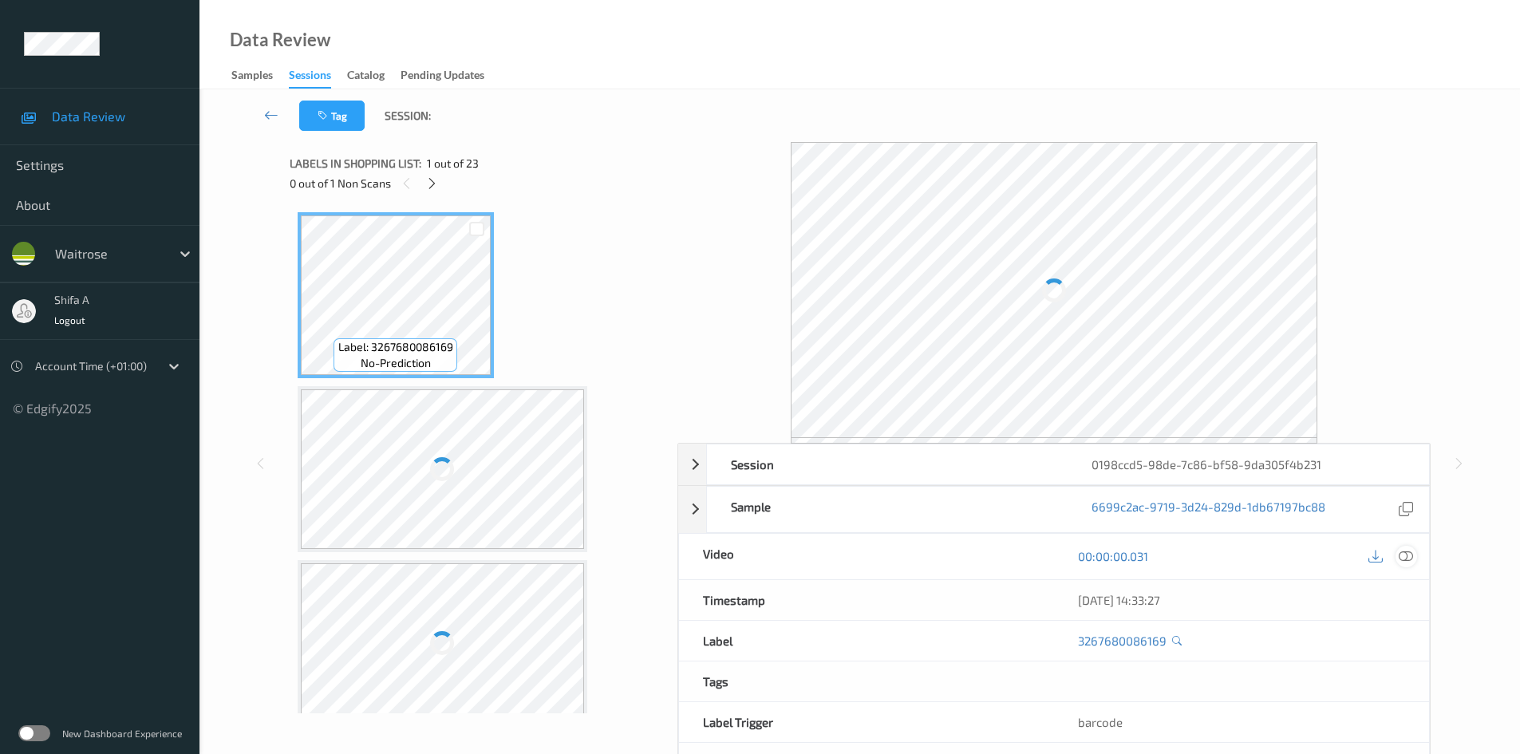
click at [1408, 558] on icon at bounding box center [1406, 556] width 14 height 14
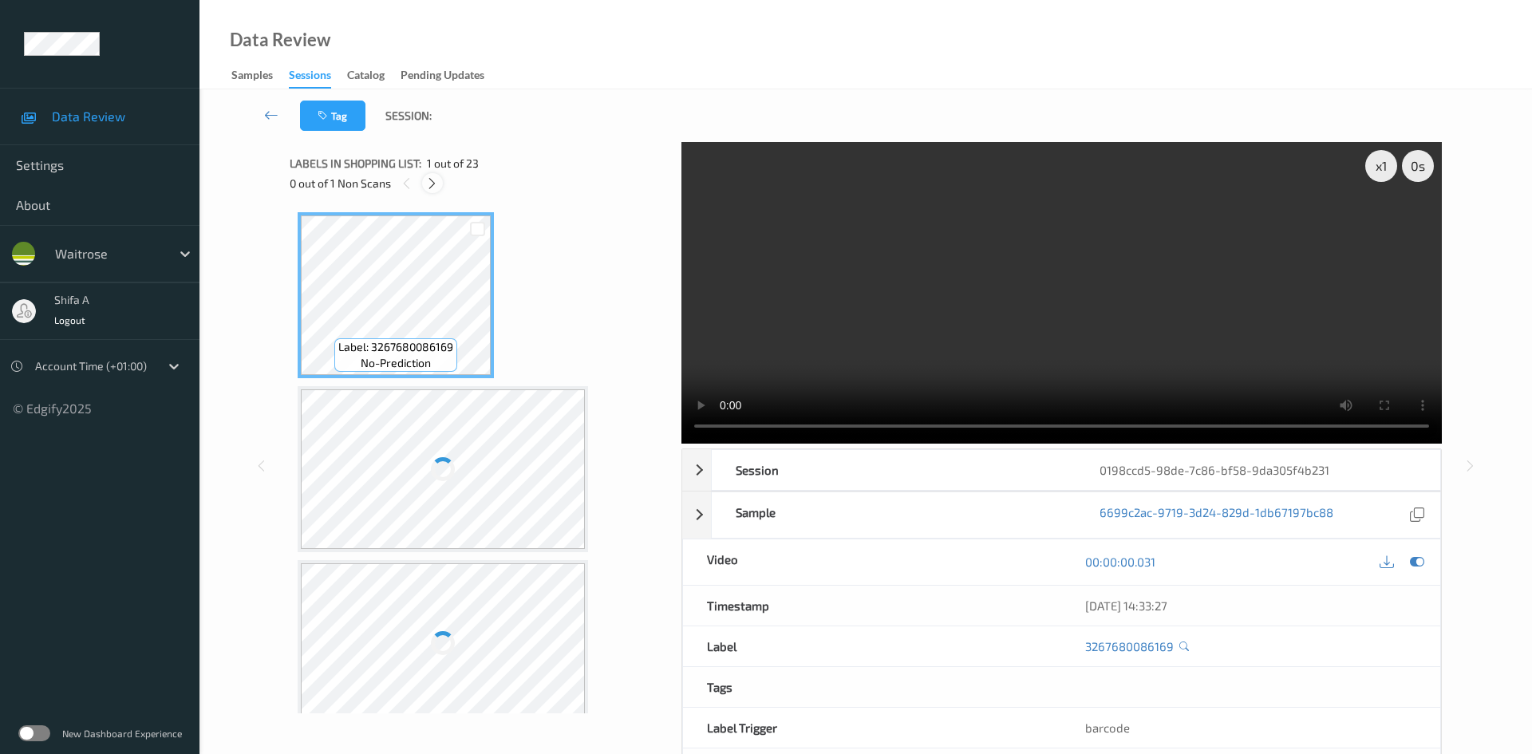
click at [436, 186] on icon at bounding box center [432, 183] width 14 height 14
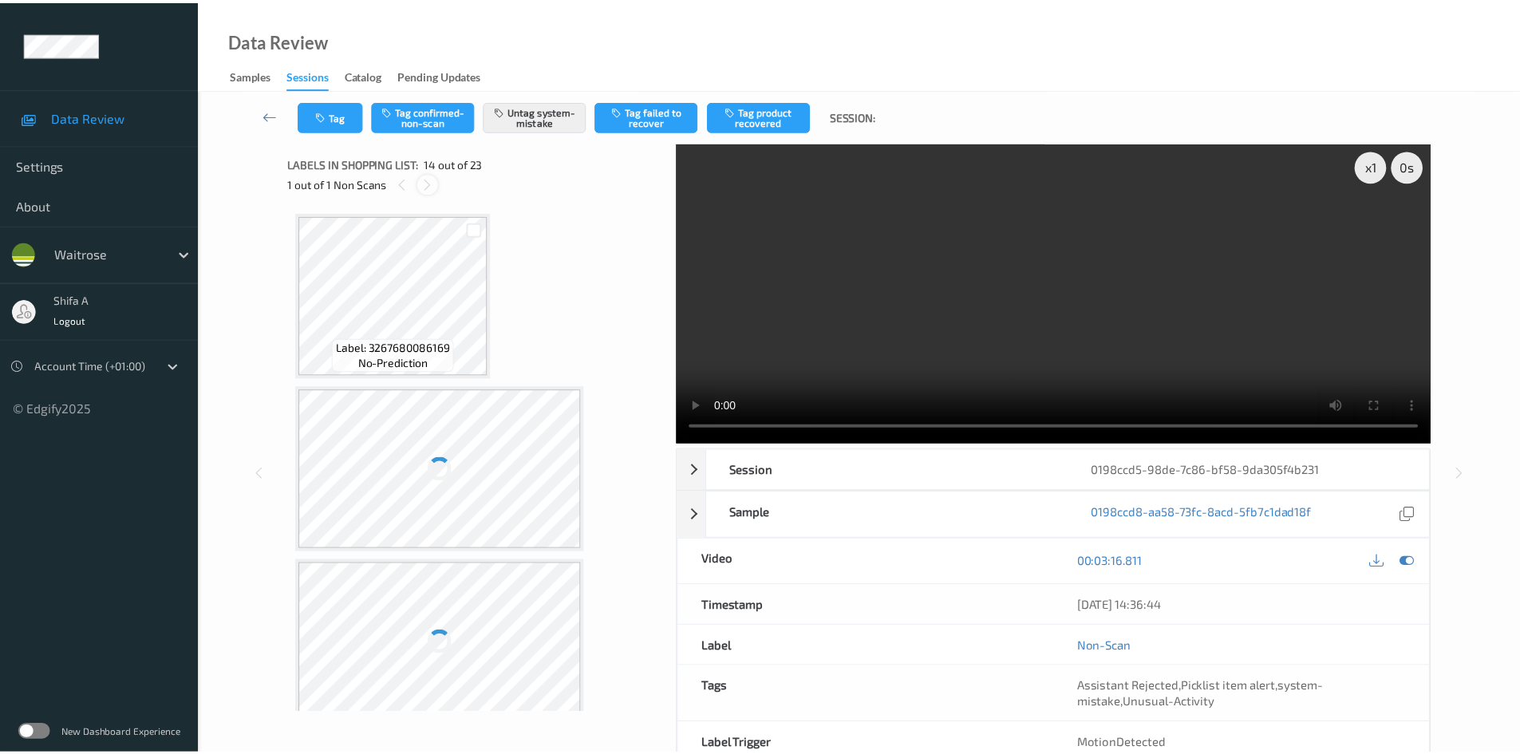
scroll to position [2096, 0]
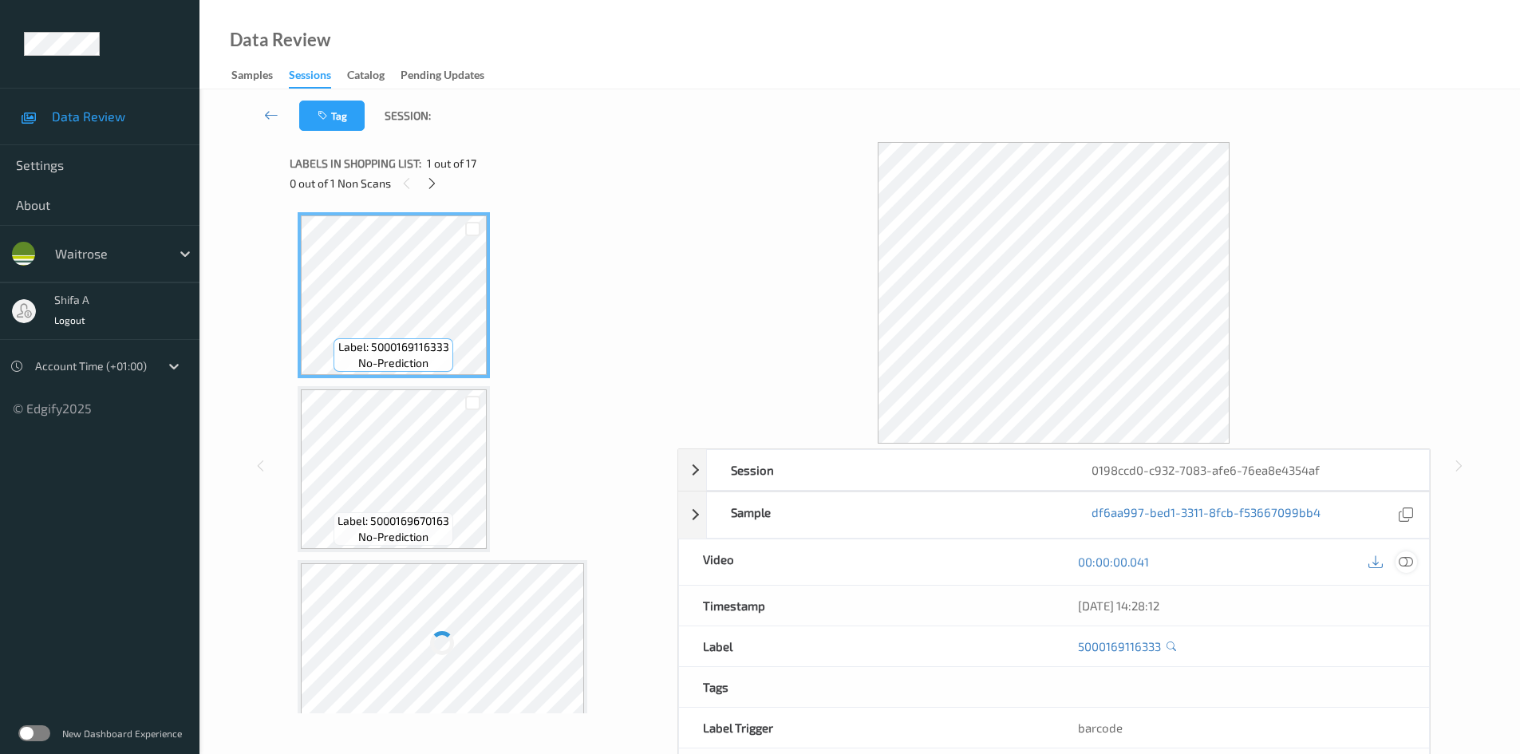
click at [1410, 563] on icon at bounding box center [1406, 562] width 14 height 14
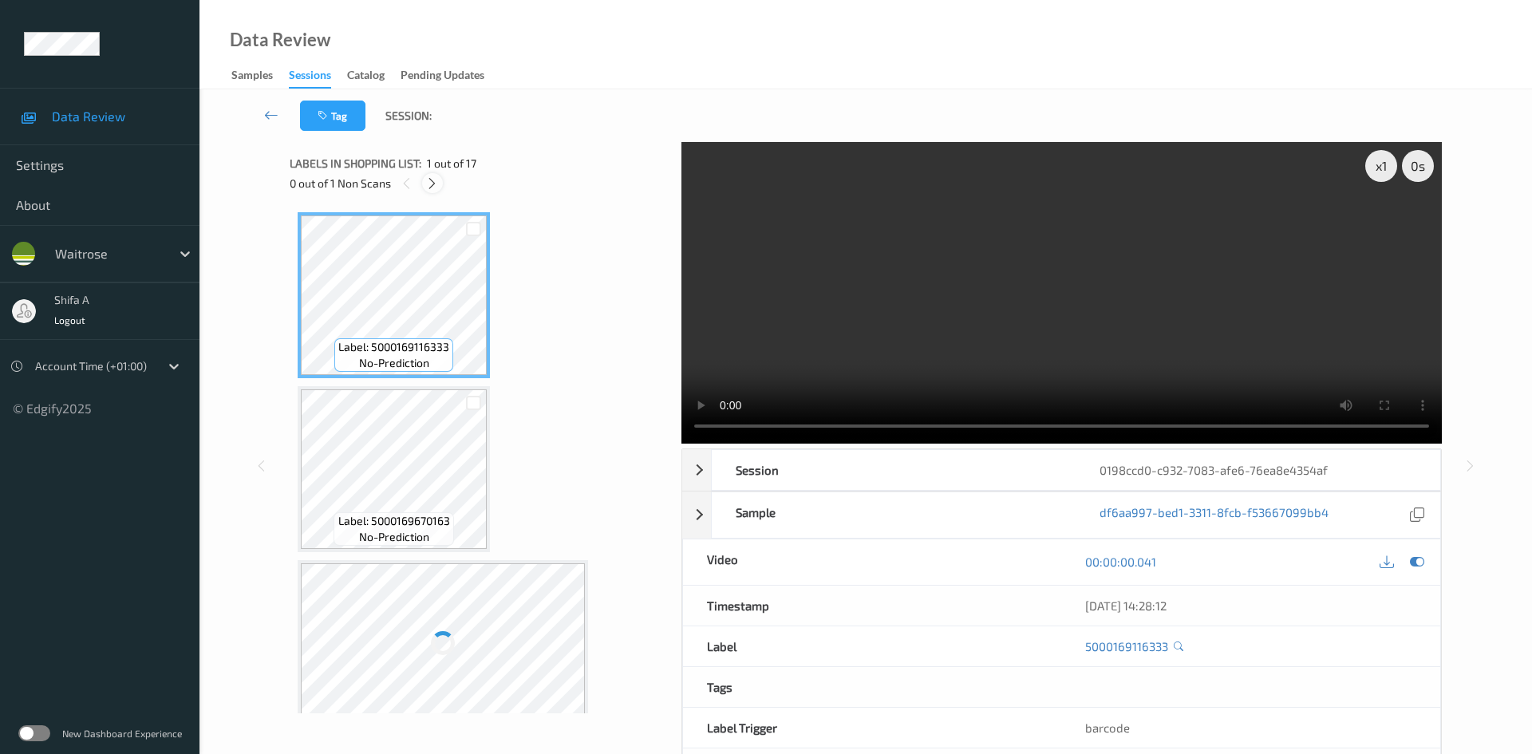
click at [426, 176] on icon at bounding box center [432, 183] width 14 height 14
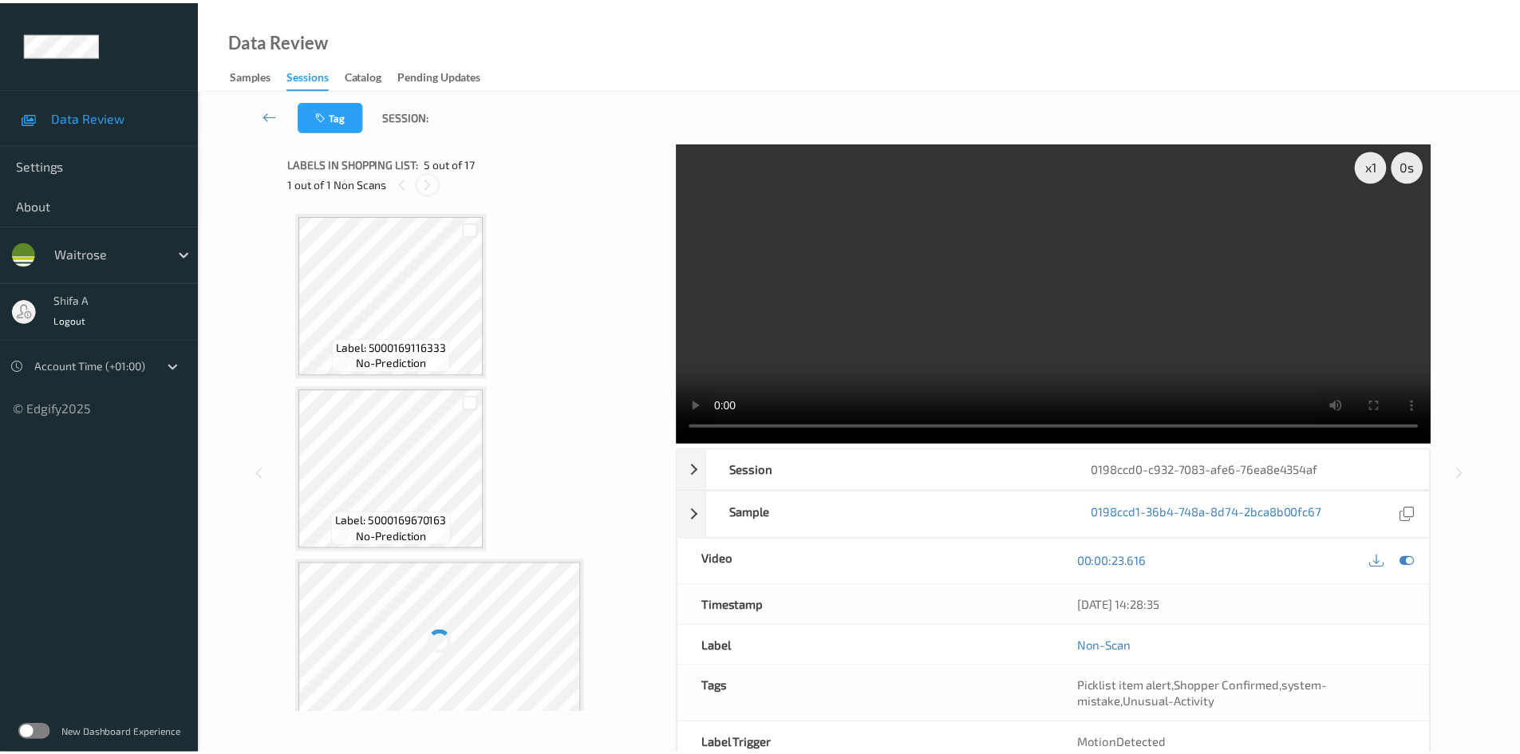
scroll to position [530, 0]
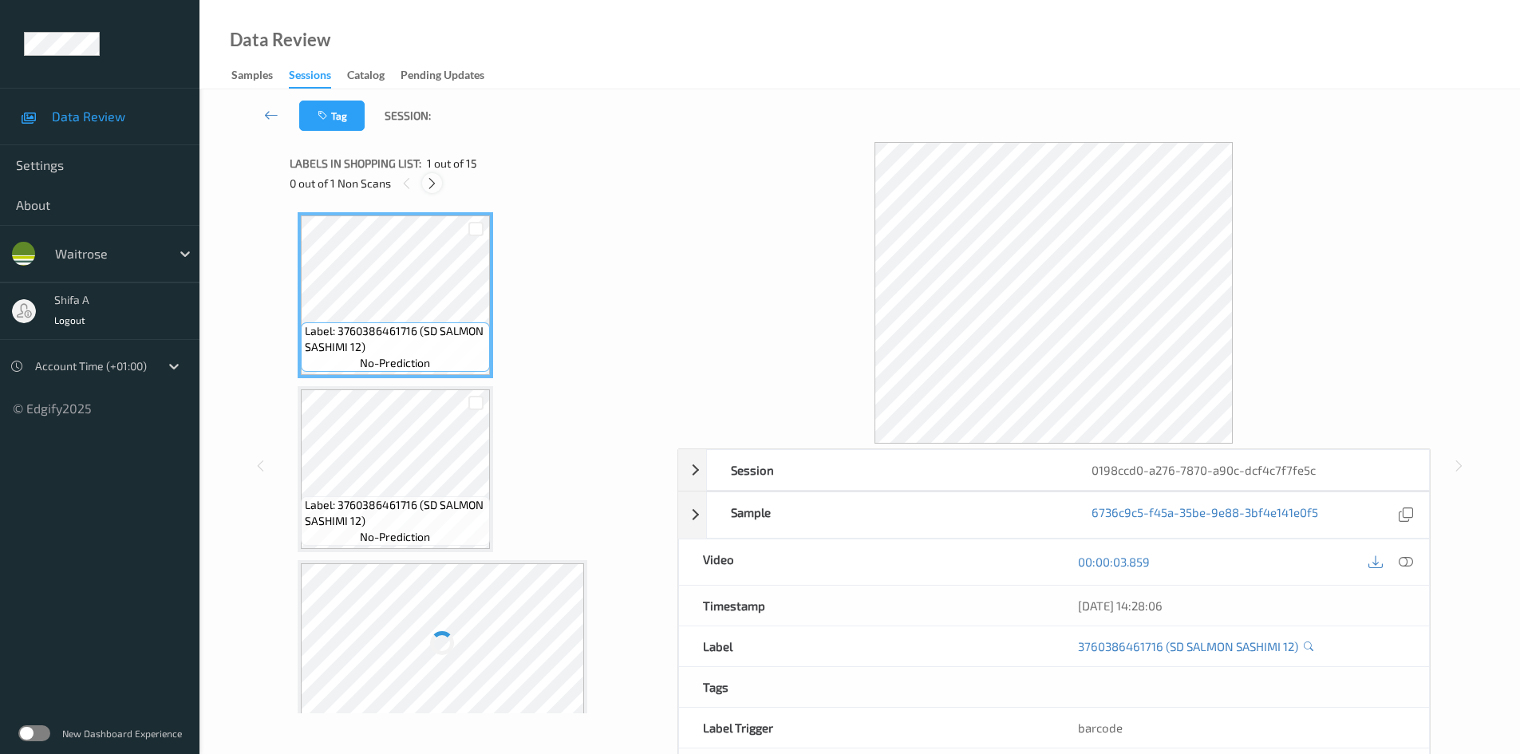
click at [433, 183] on icon at bounding box center [432, 183] width 14 height 14
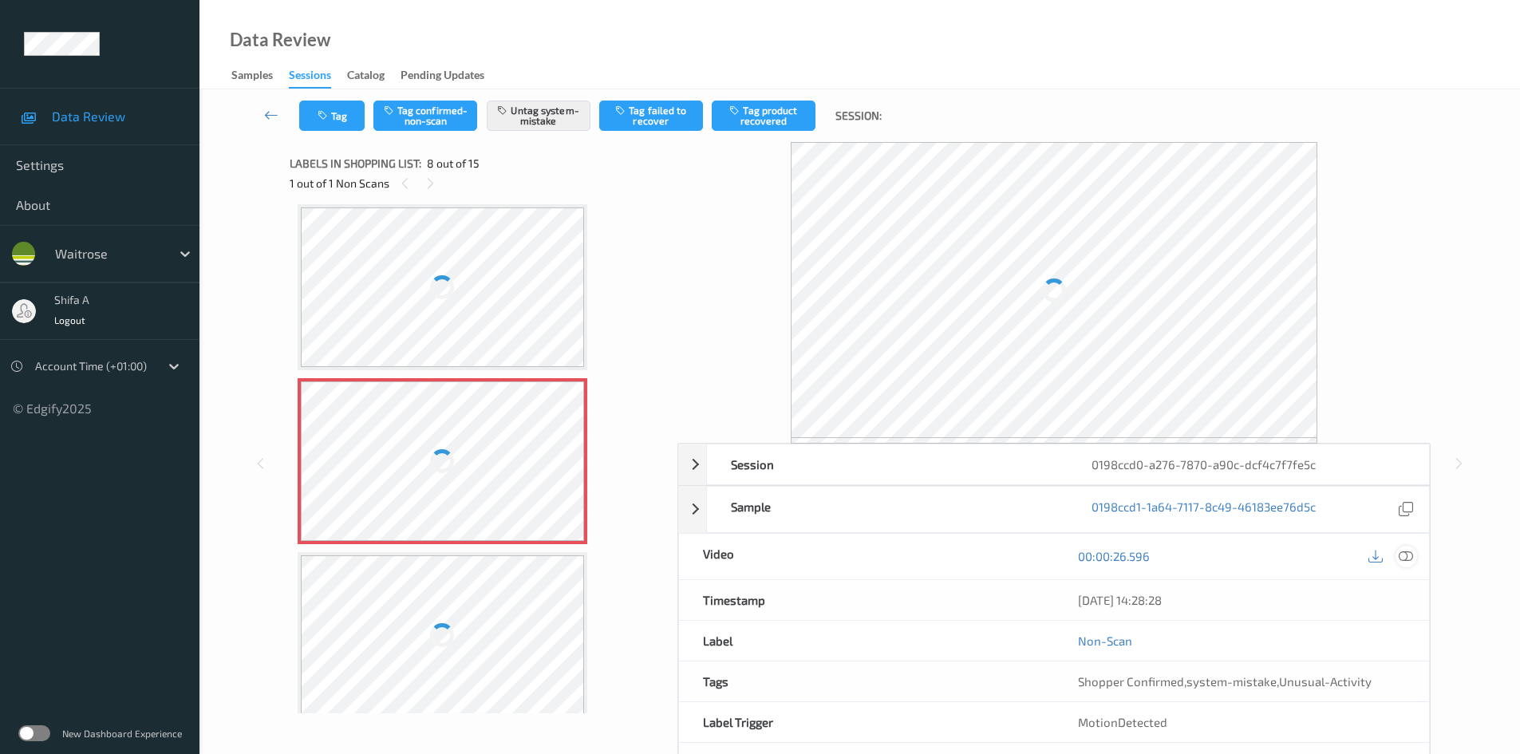
click at [1411, 551] on icon at bounding box center [1406, 556] width 14 height 14
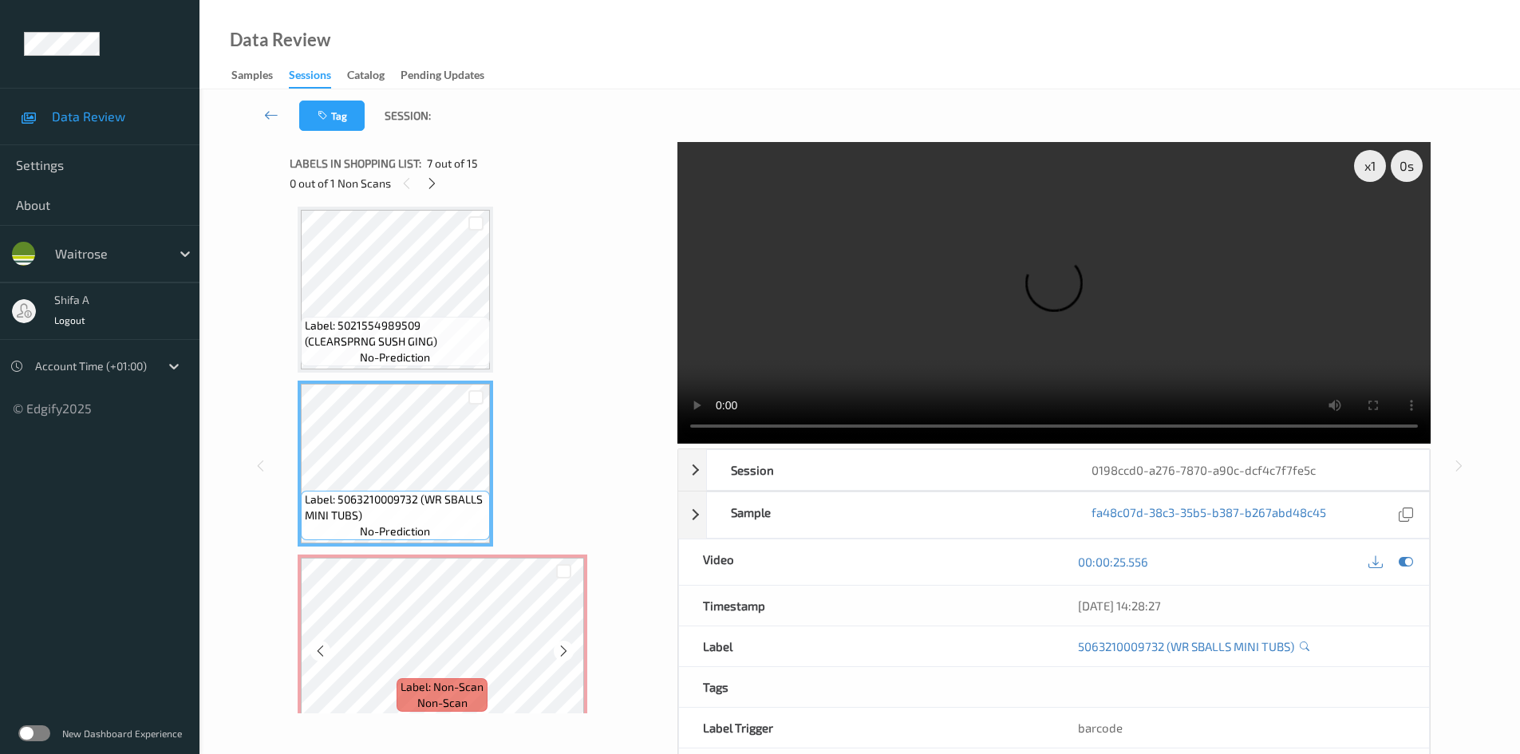
scroll to position [972, 0]
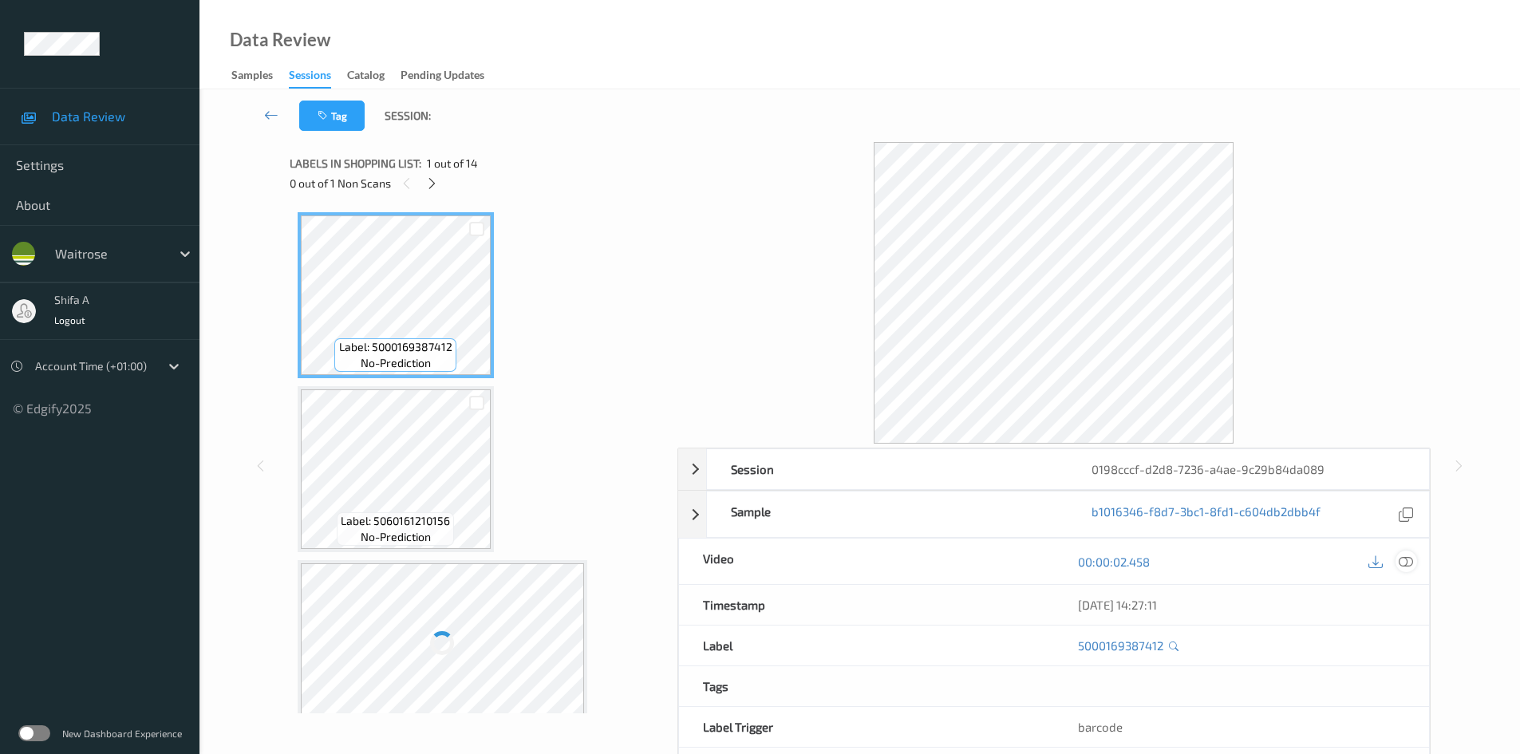
click at [1410, 562] on icon at bounding box center [1406, 562] width 14 height 14
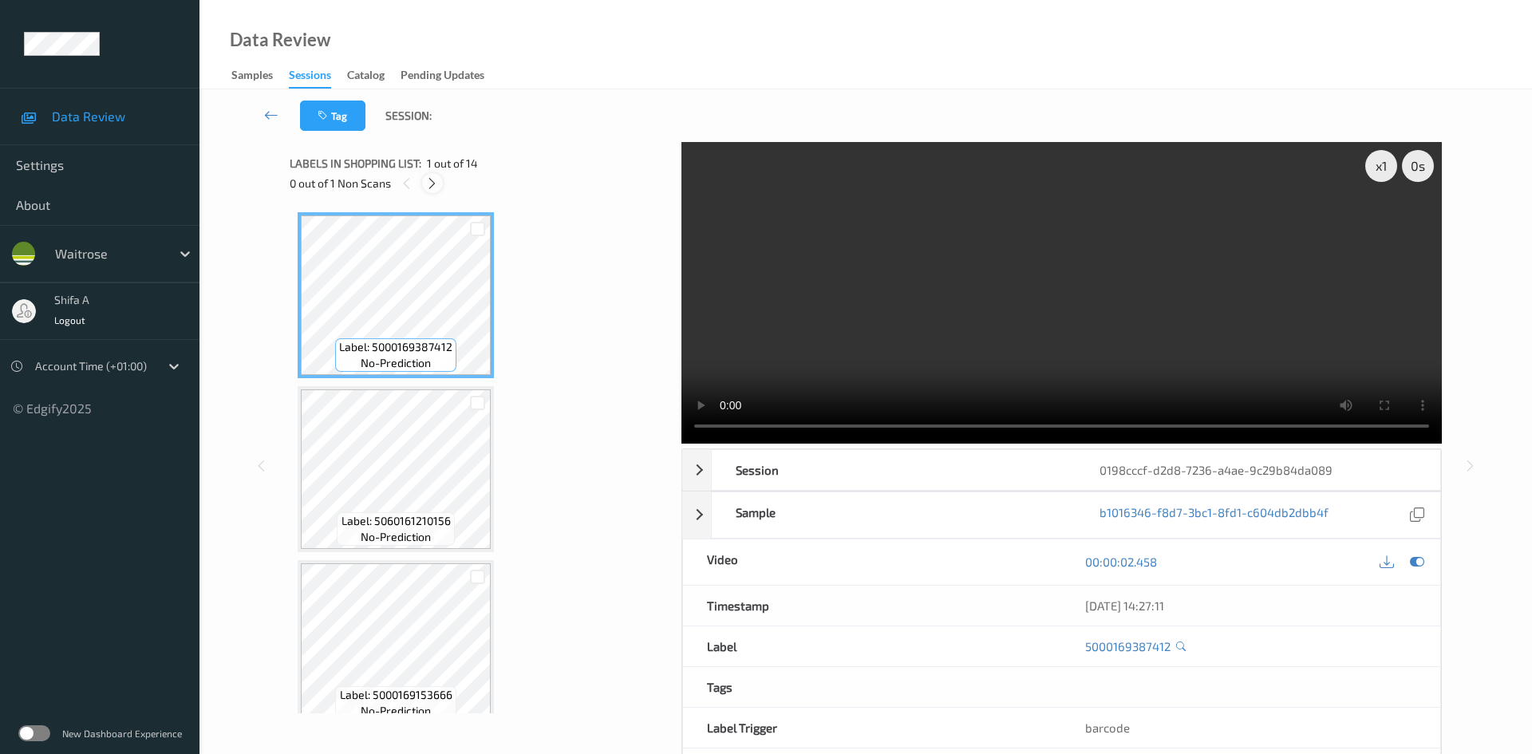
click at [425, 187] on div at bounding box center [432, 183] width 20 height 20
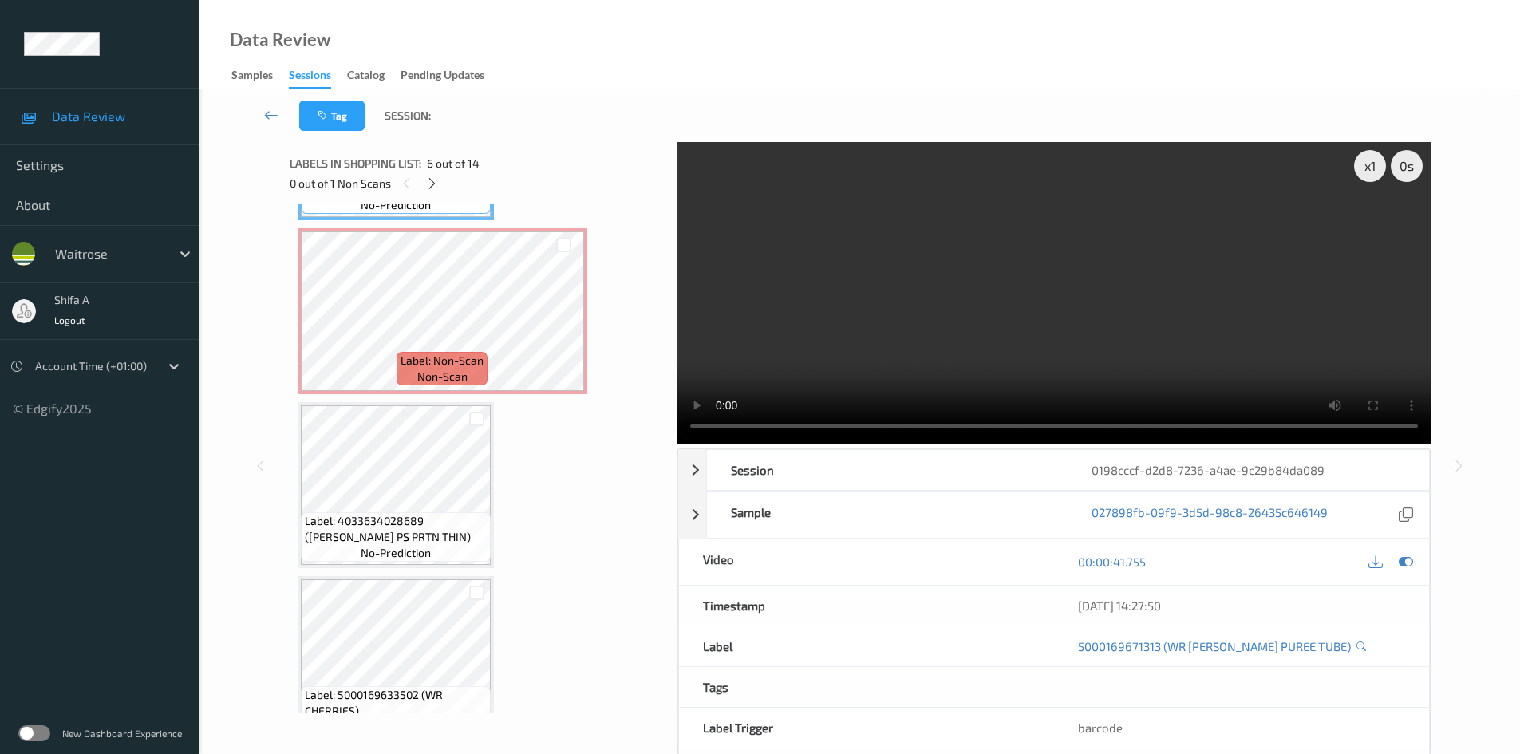
scroll to position [1038, 0]
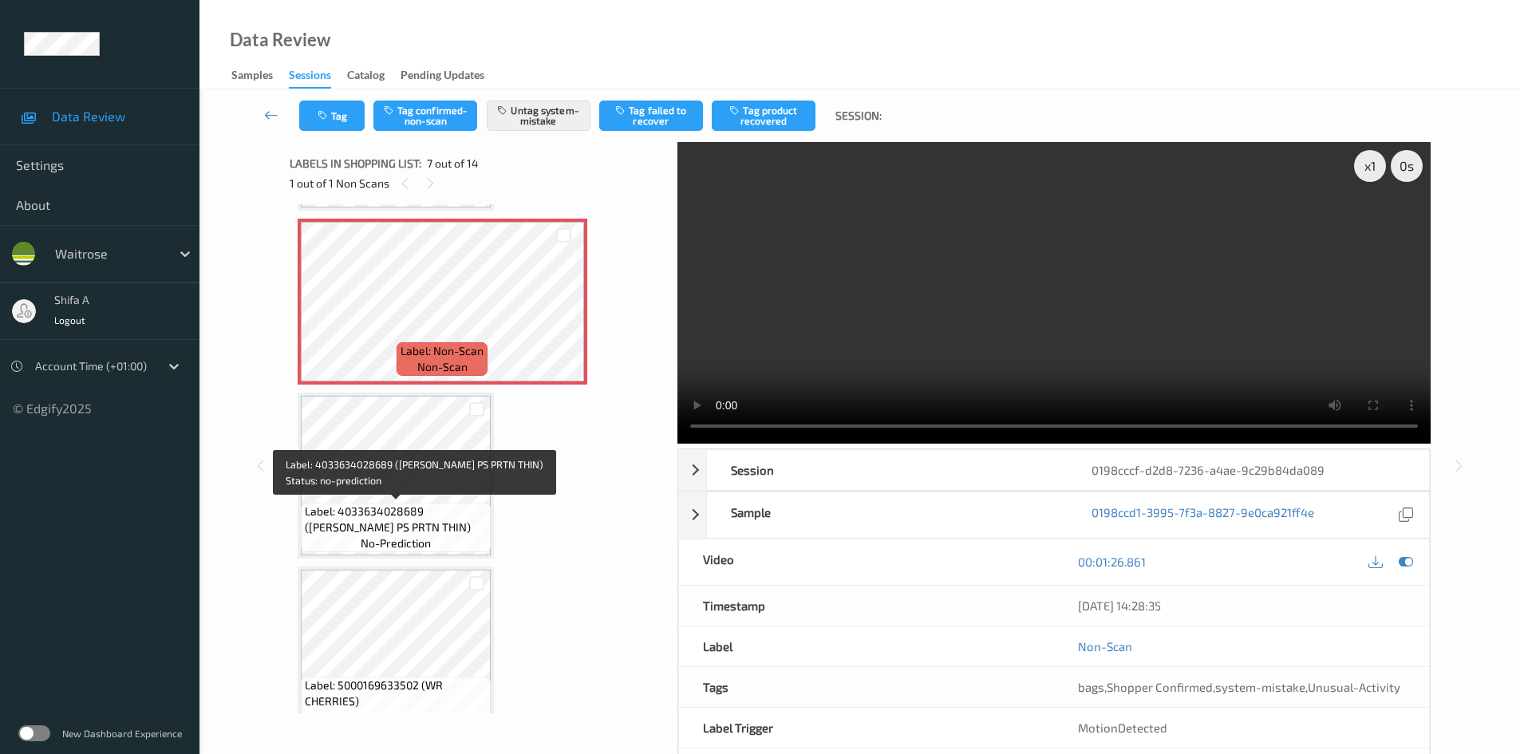
click at [441, 516] on span "Label: 4033634028689 (DR KARG PS PRTN THIN)" at bounding box center [396, 520] width 182 height 32
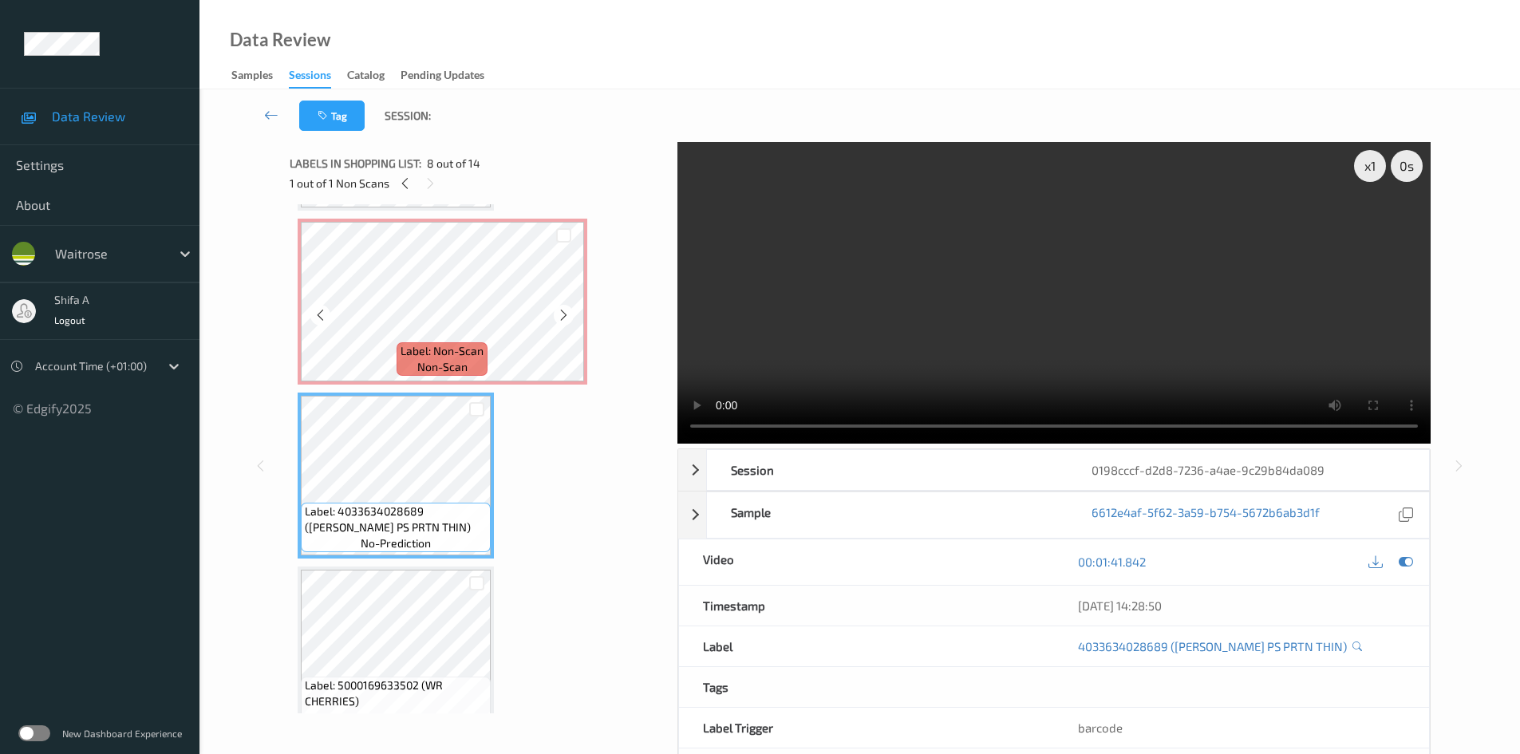
click at [475, 367] on div "Label: Non-Scan non-scan" at bounding box center [442, 359] width 91 height 34
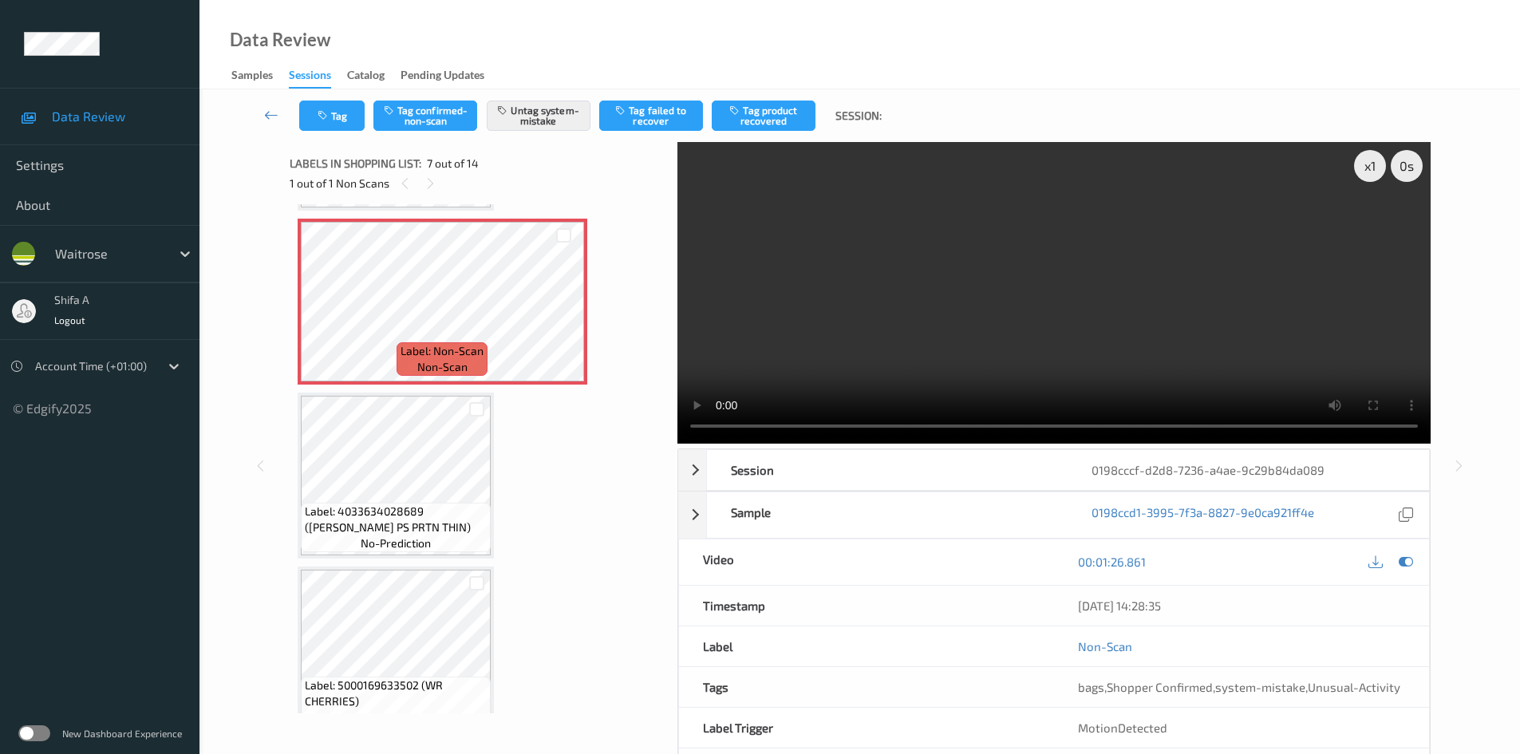
click at [1158, 295] on video at bounding box center [1054, 293] width 753 height 302
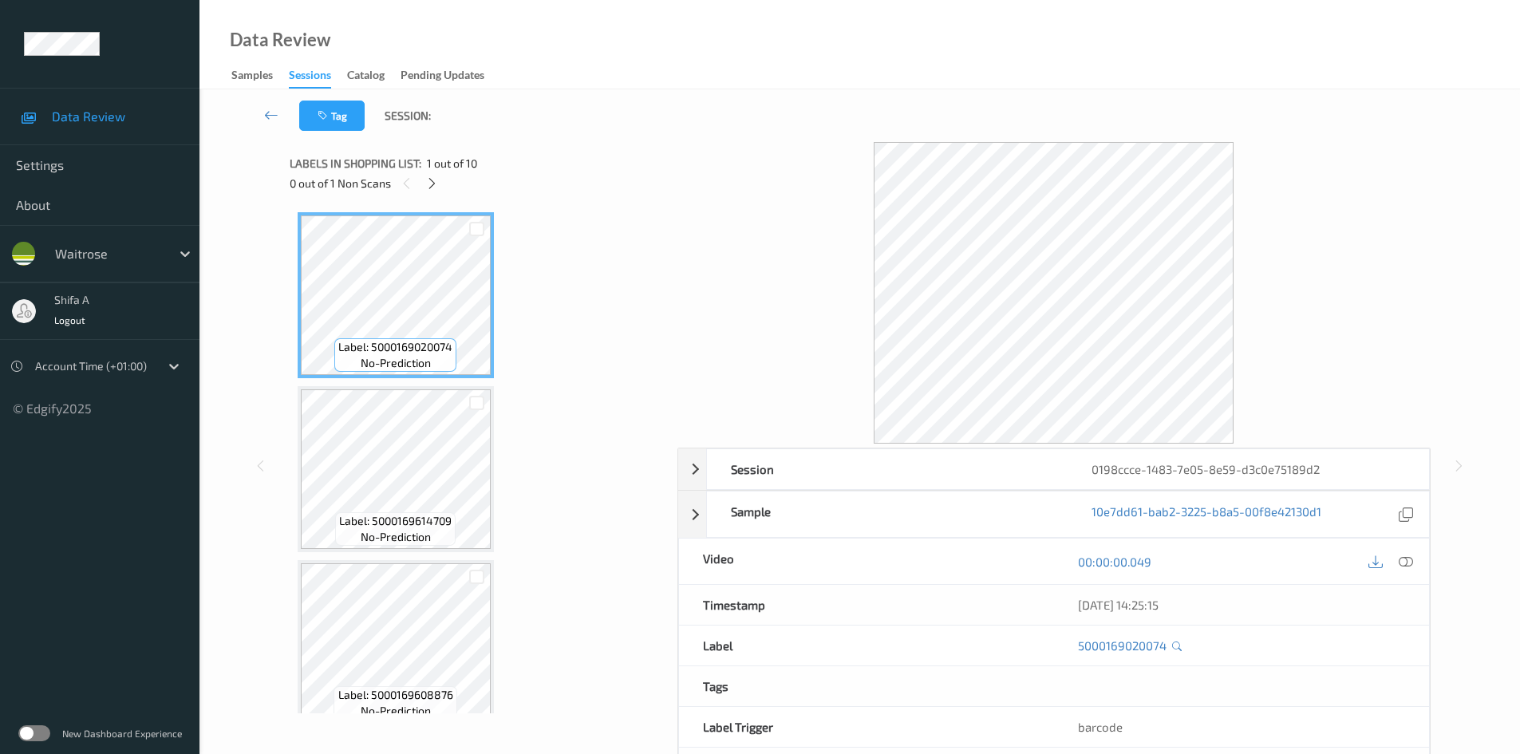
drag, startPoint x: 1412, startPoint y: 561, endPoint x: 843, endPoint y: 389, distance: 594.3
click at [1412, 562] on icon at bounding box center [1406, 562] width 14 height 14
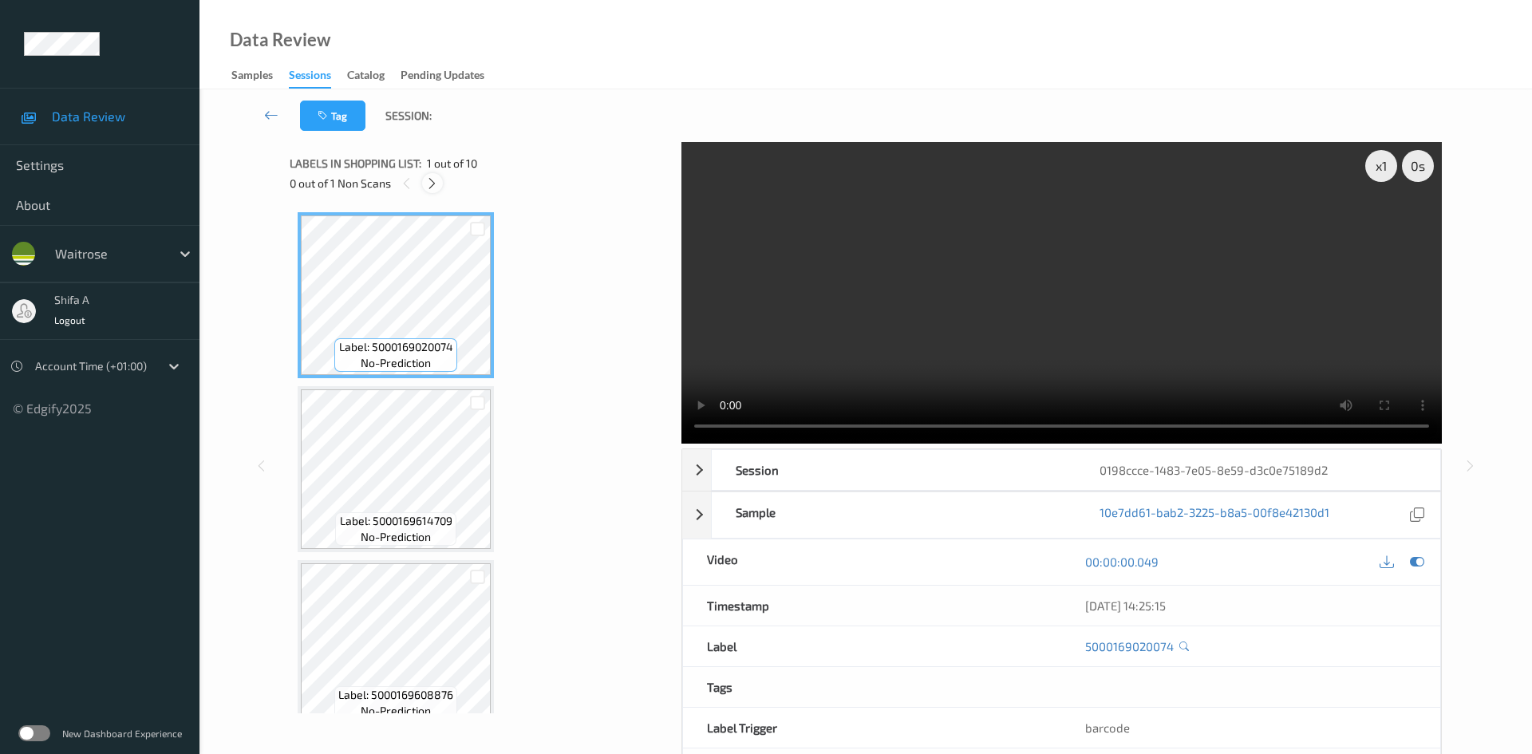
click at [438, 180] on icon at bounding box center [432, 183] width 14 height 14
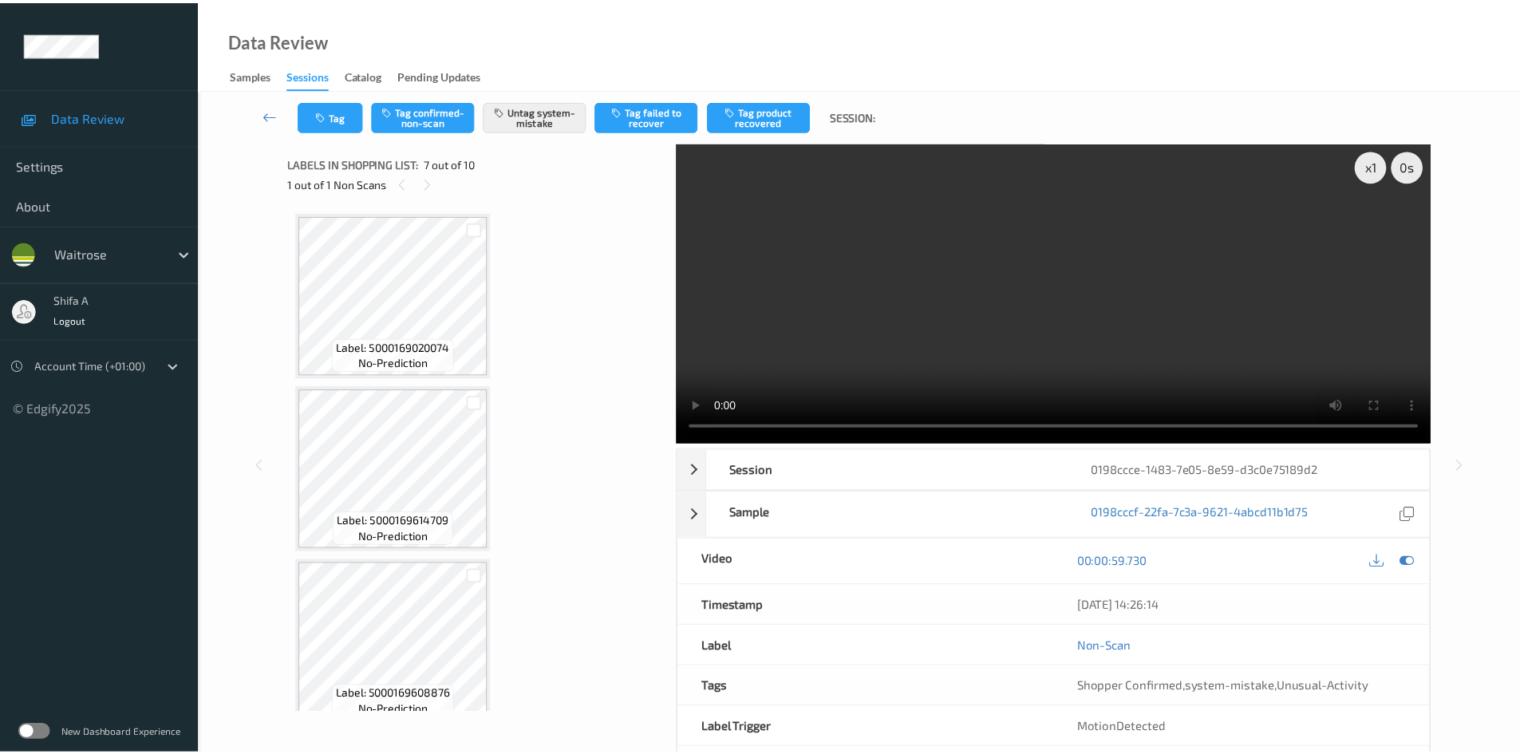
scroll to position [878, 0]
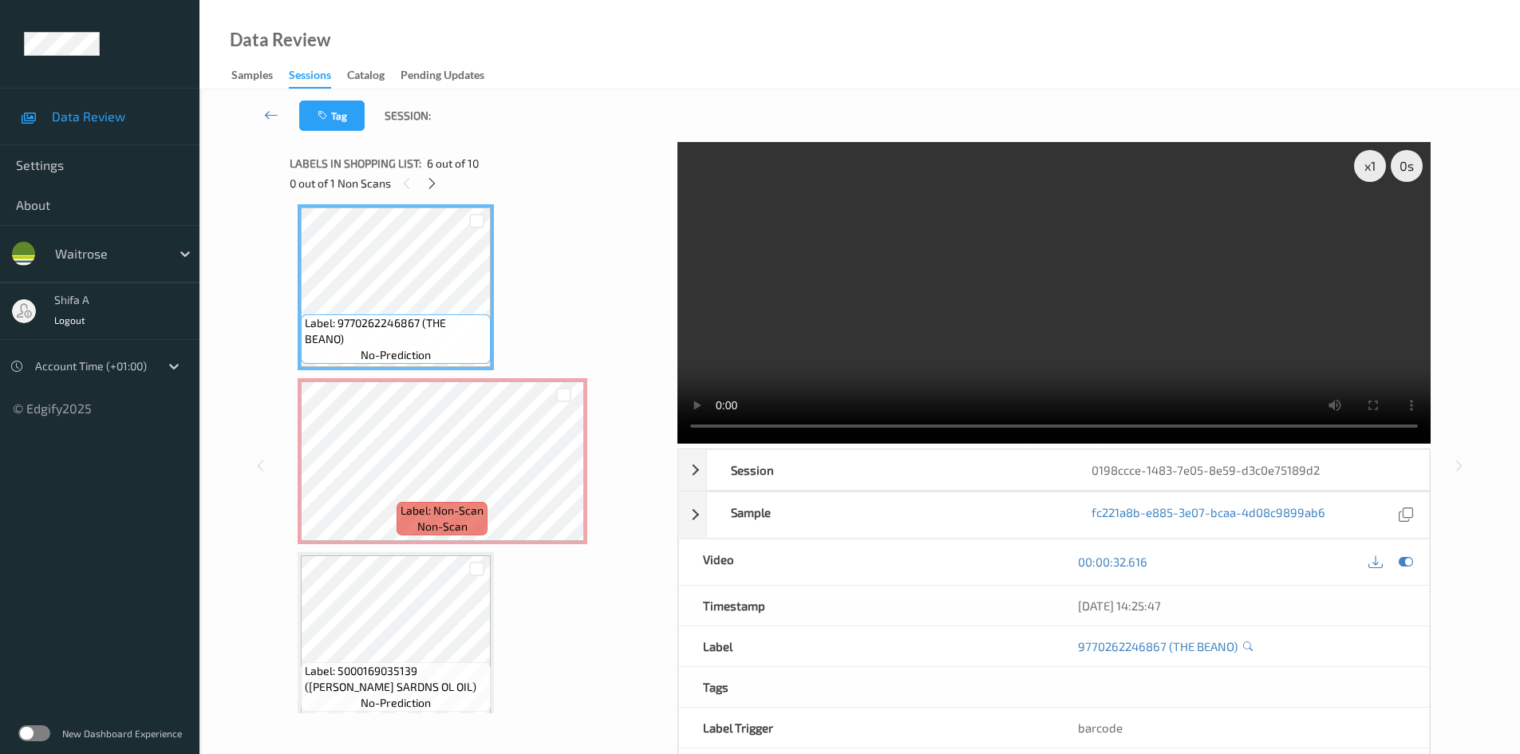
click at [1034, 287] on video at bounding box center [1054, 293] width 753 height 302
click at [1038, 277] on video at bounding box center [1054, 293] width 753 height 302
drag, startPoint x: 425, startPoint y: 322, endPoint x: 338, endPoint y: 339, distance: 89.5
click at [338, 339] on span "Label: 9770262246867 (THE BEANO)" at bounding box center [396, 331] width 182 height 32
copy span "THE BEANO"
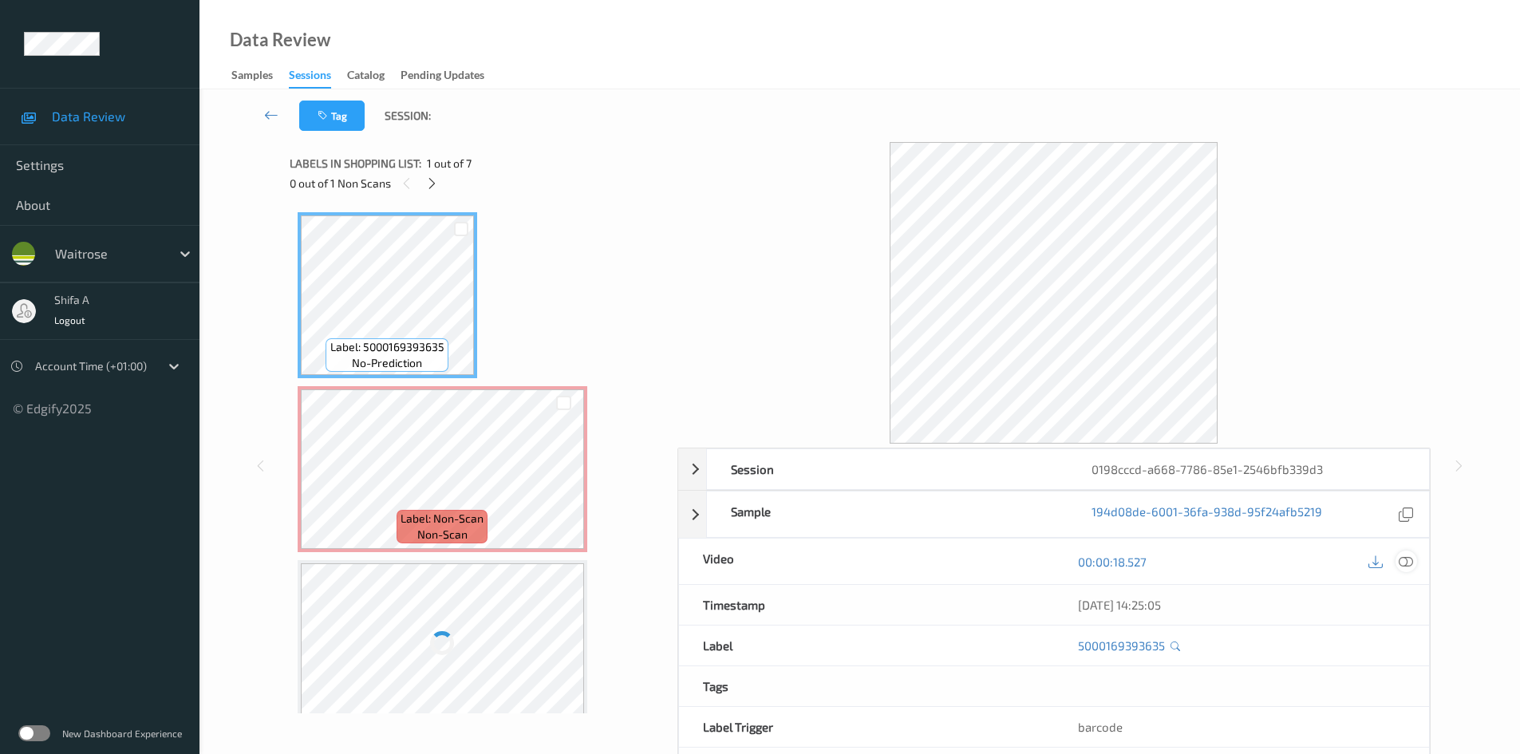
click at [1416, 566] on div at bounding box center [1407, 562] width 22 height 22
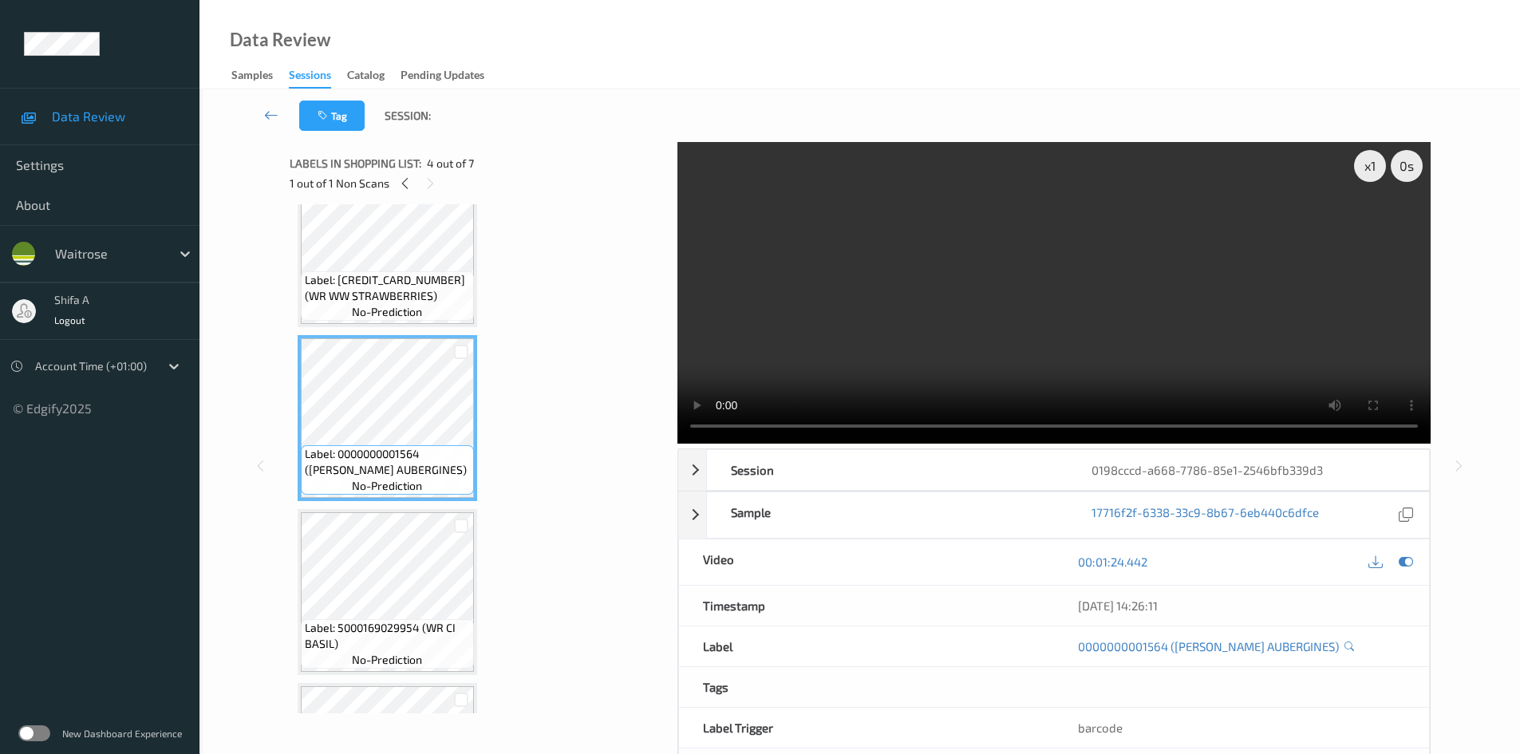
scroll to position [319, 0]
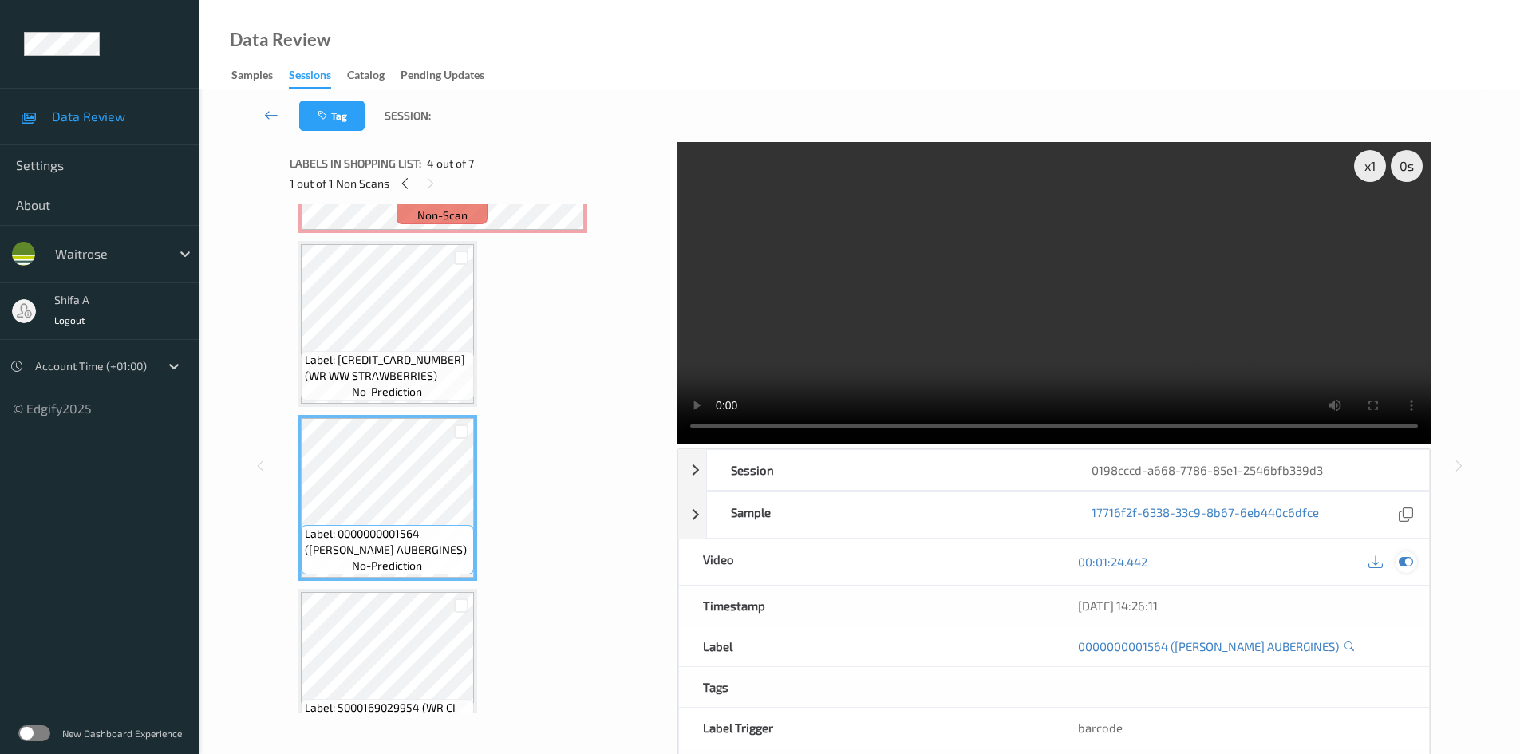
click at [1407, 561] on icon at bounding box center [1406, 562] width 14 height 14
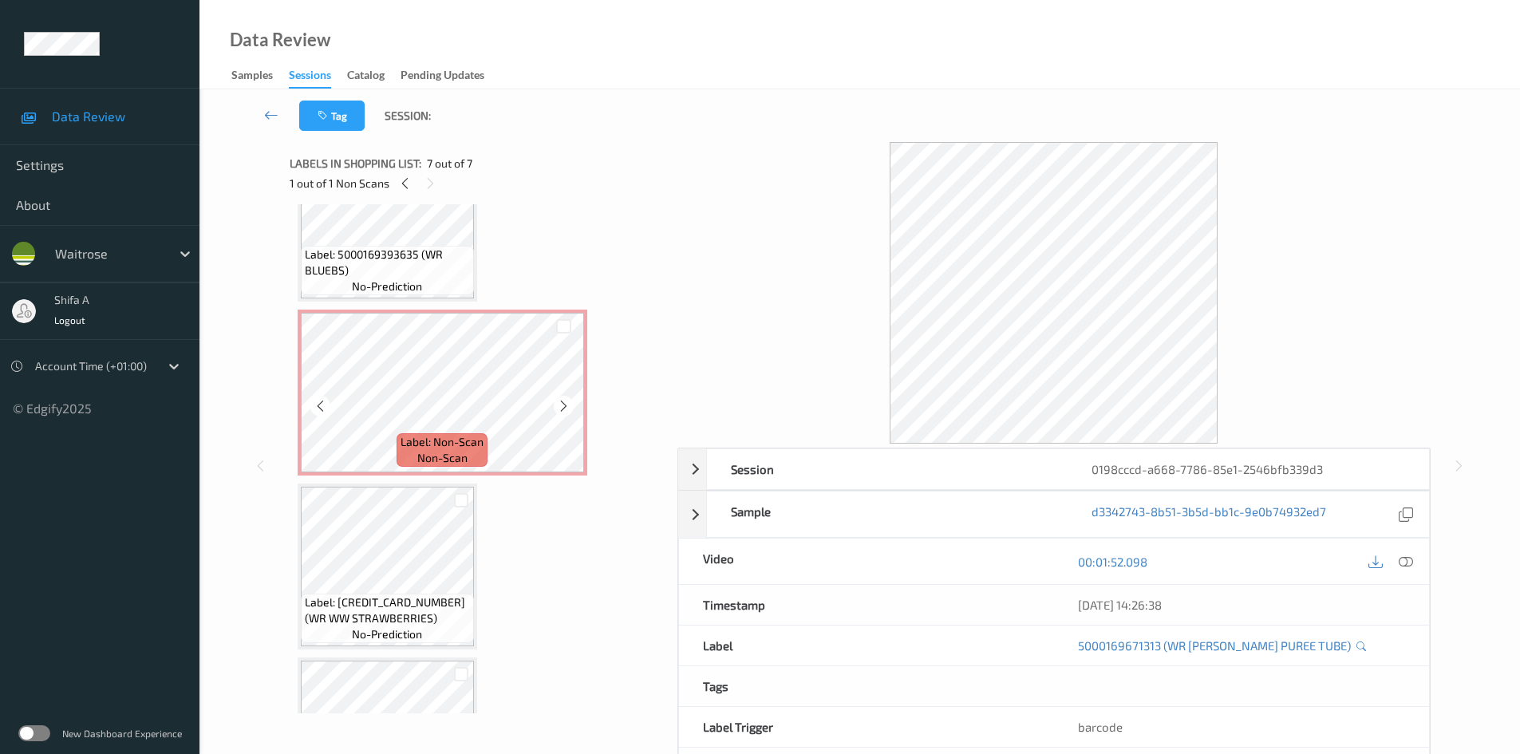
scroll to position [0, 0]
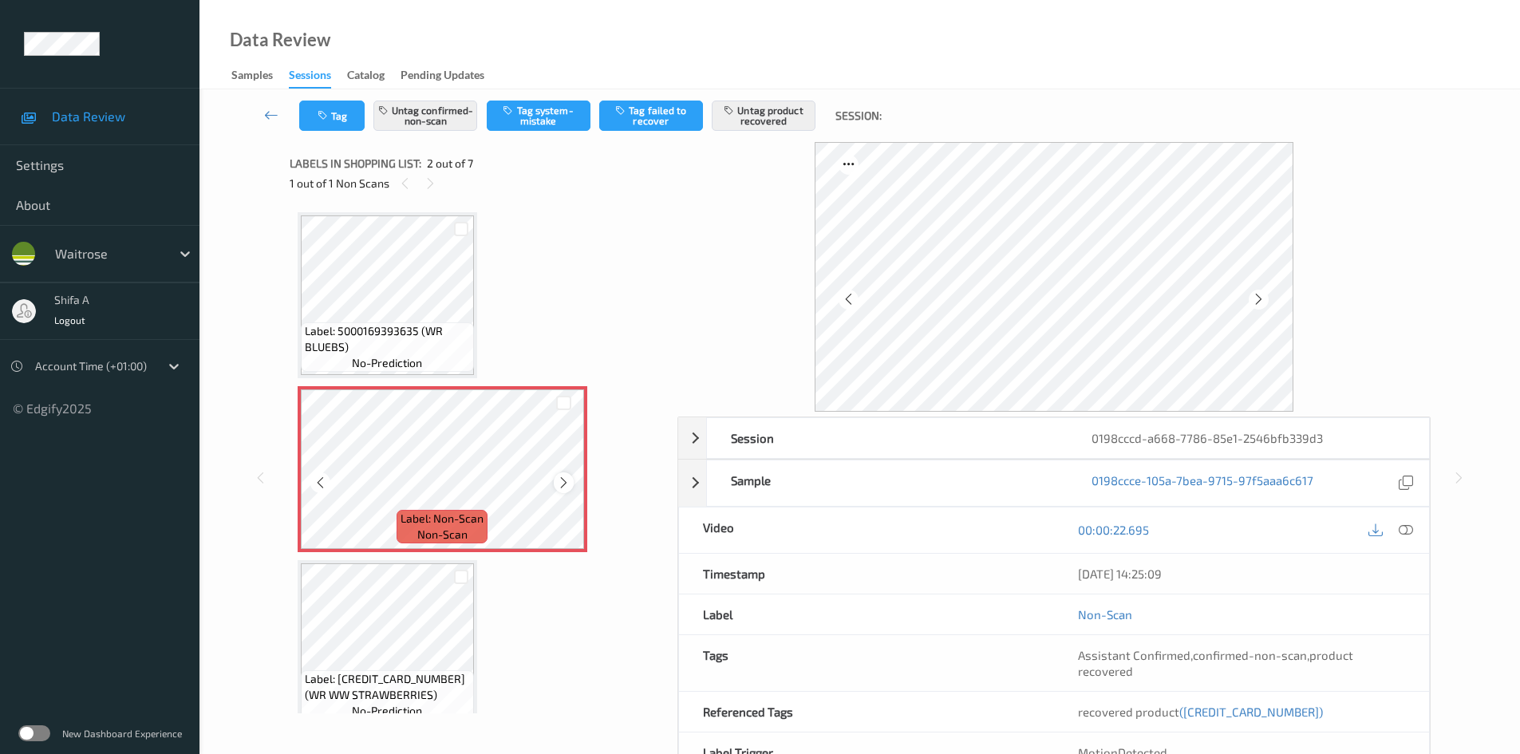
click at [562, 484] on icon at bounding box center [564, 483] width 14 height 14
click at [1226, 710] on span "(5000169660003)" at bounding box center [1252, 712] width 144 height 14
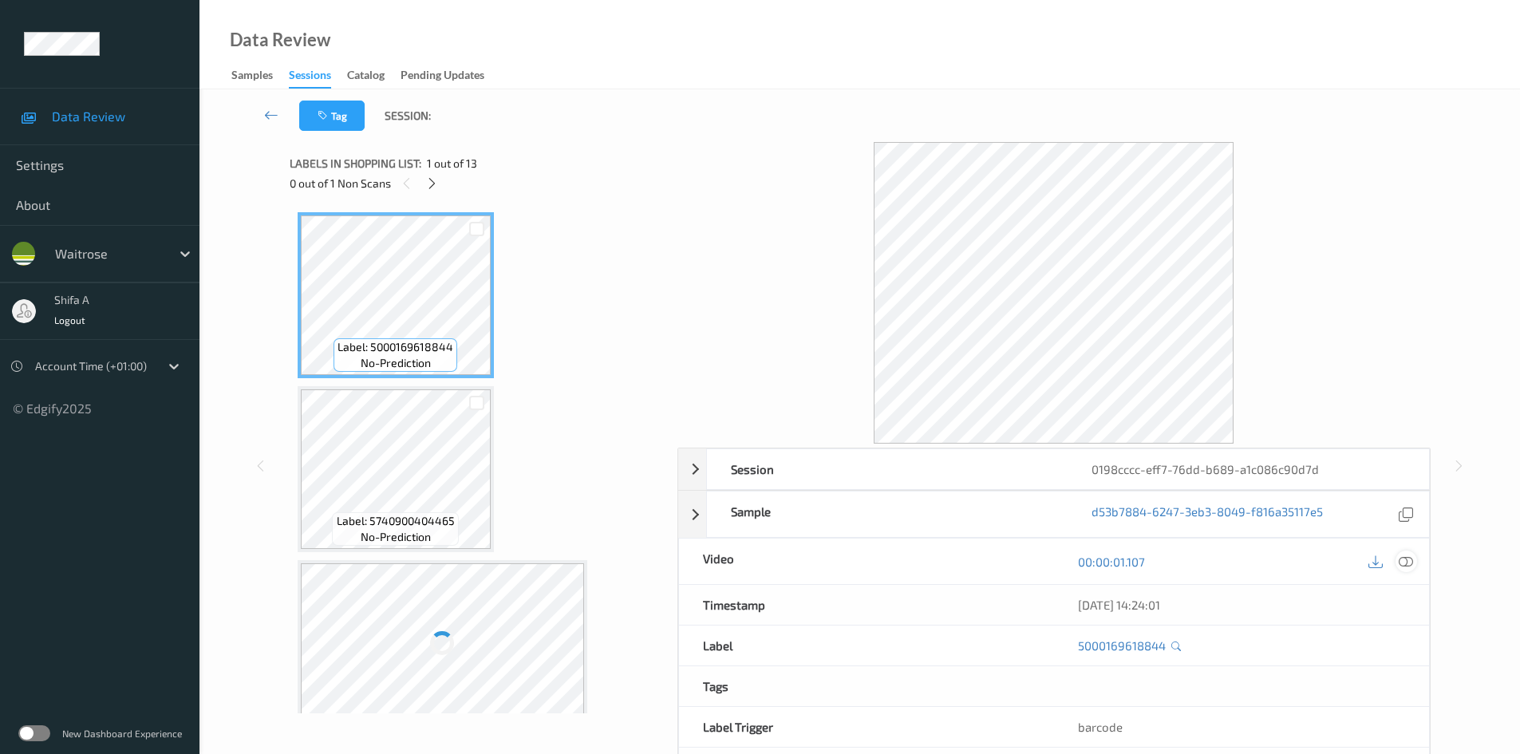
click at [1401, 563] on icon at bounding box center [1406, 562] width 14 height 14
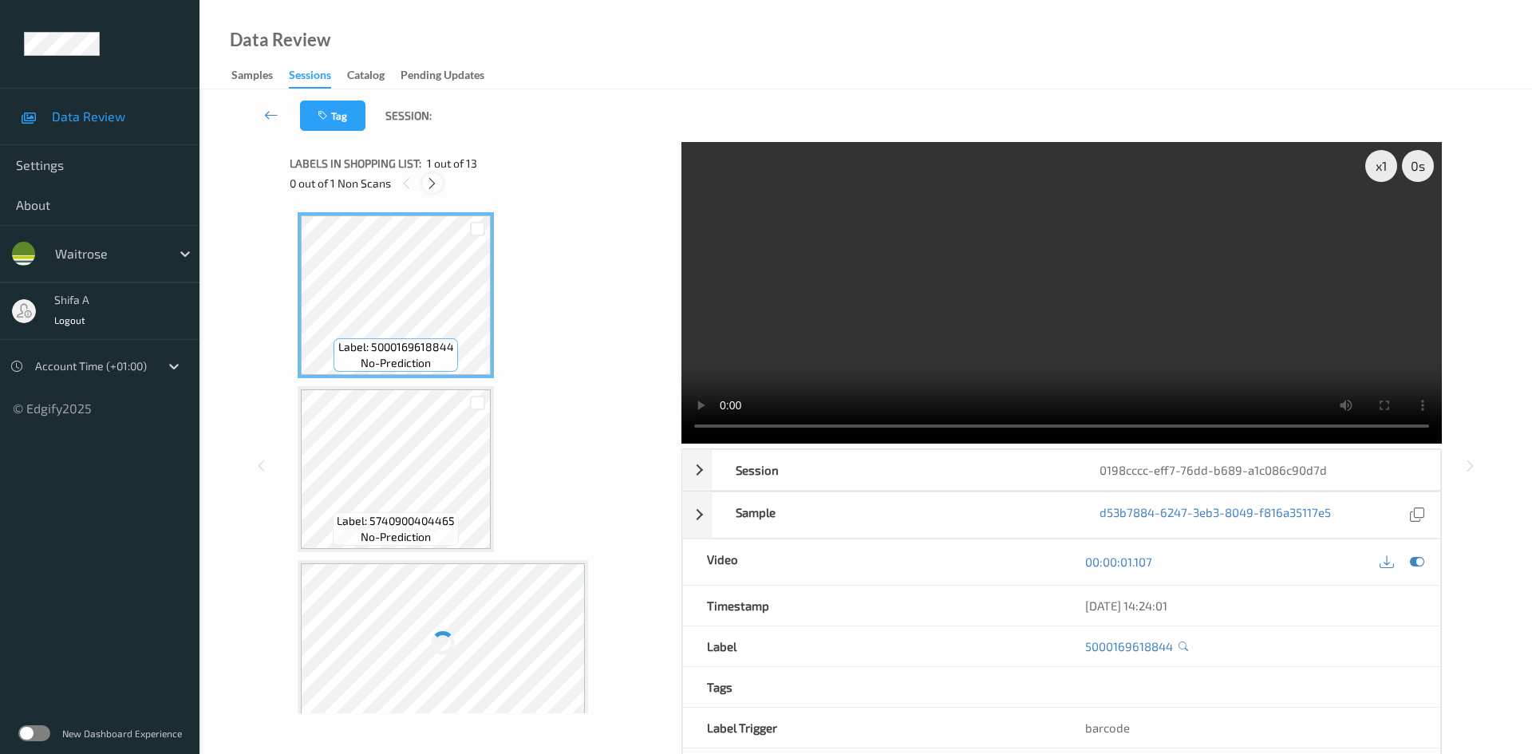
click at [432, 188] on icon at bounding box center [432, 183] width 14 height 14
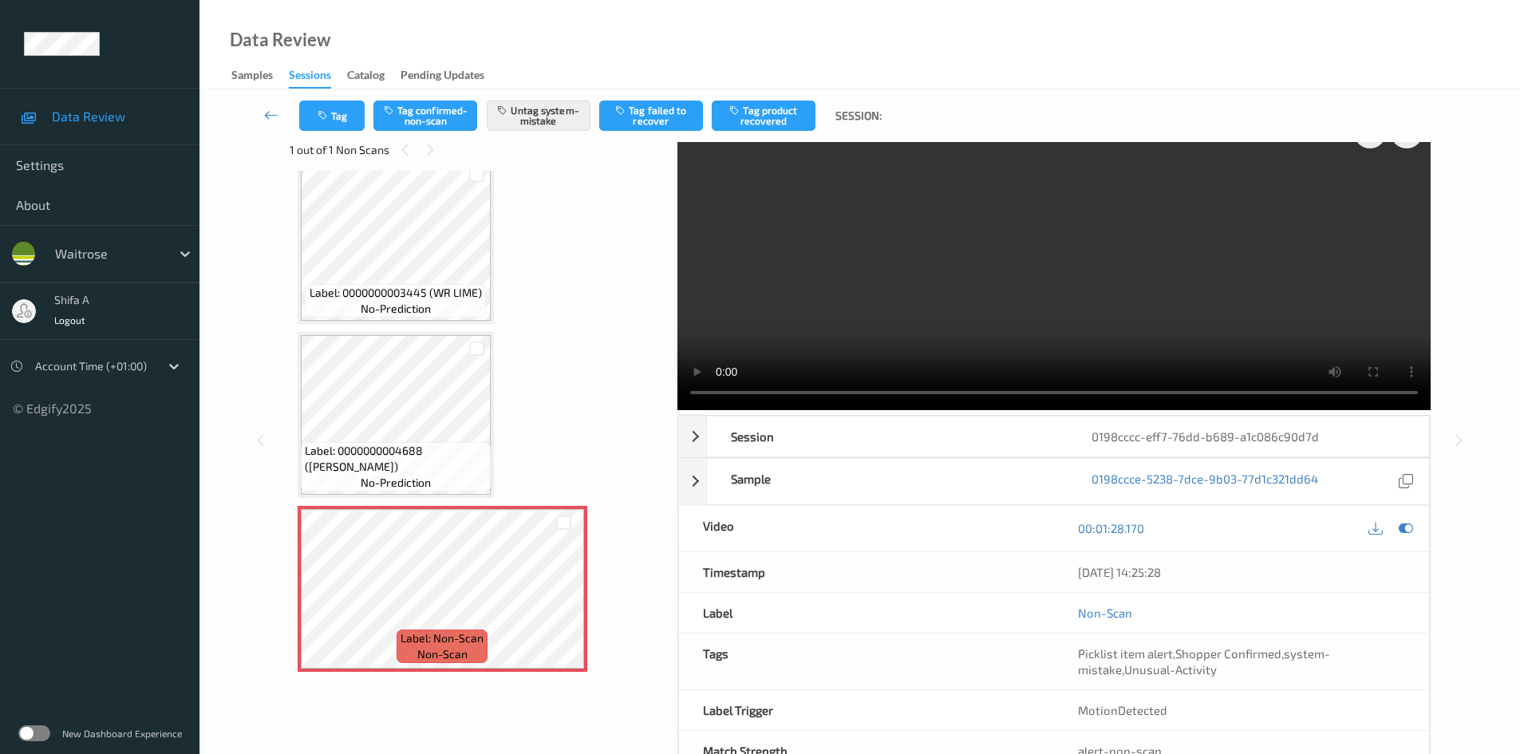
scroll to position [5, 0]
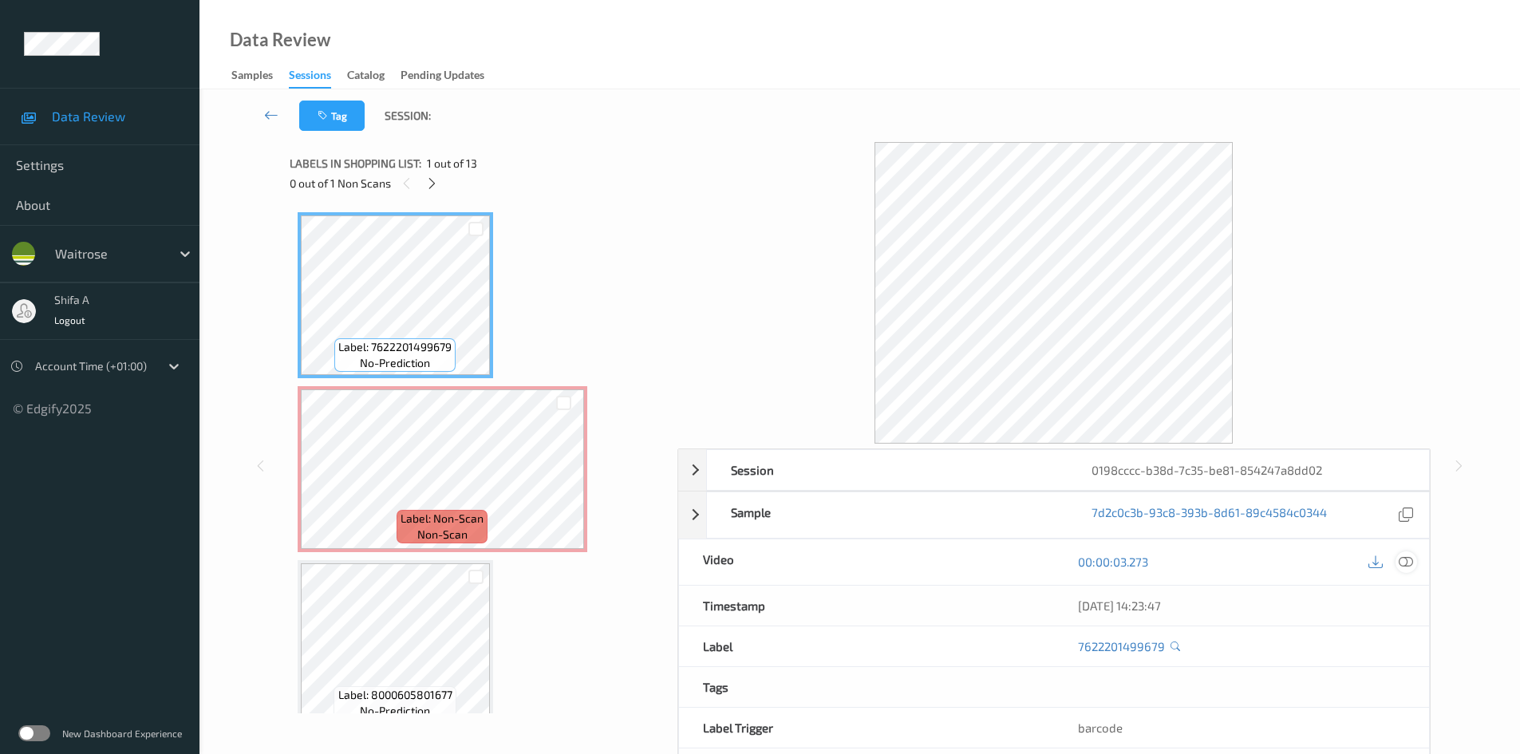
click at [1403, 560] on icon at bounding box center [1406, 562] width 14 height 14
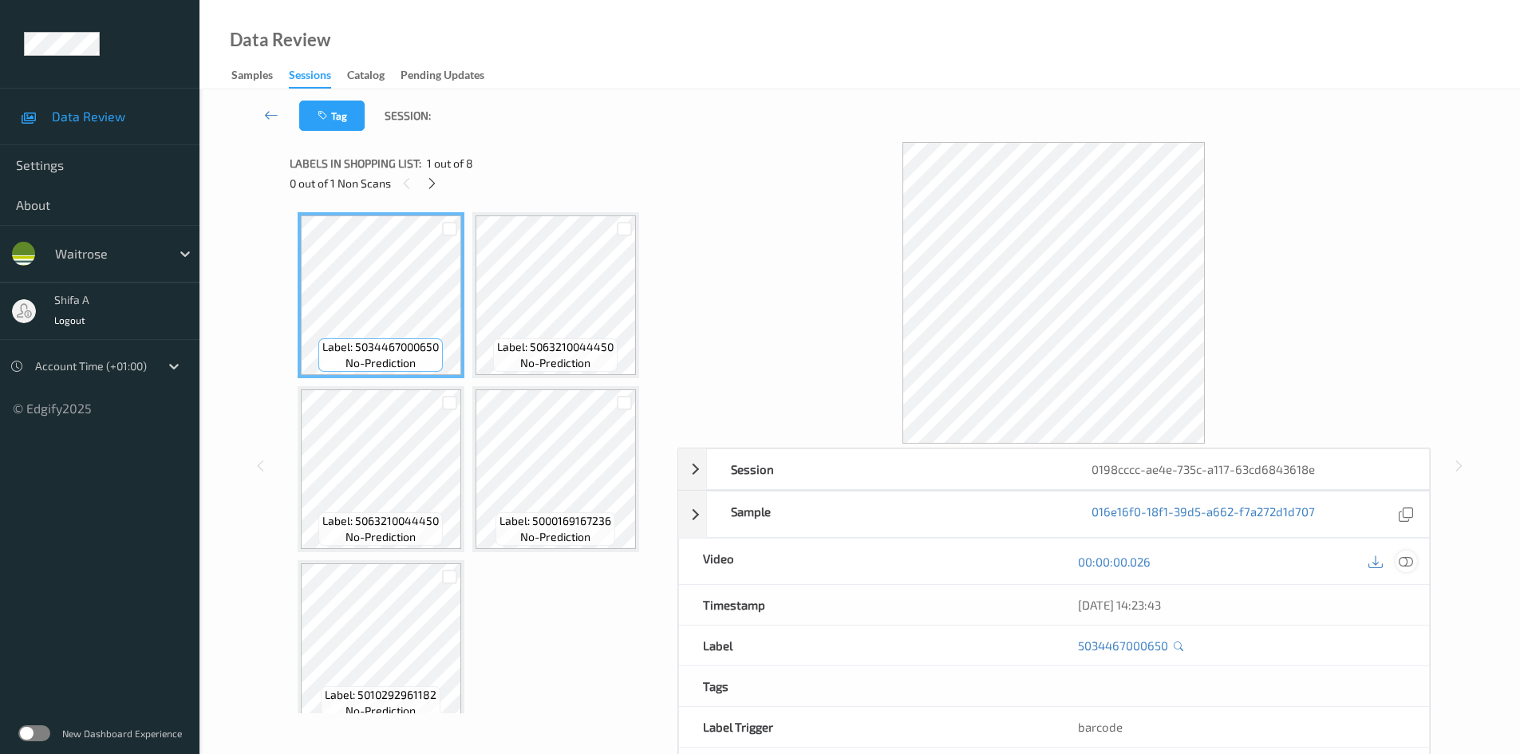
click at [1412, 561] on icon at bounding box center [1406, 562] width 14 height 14
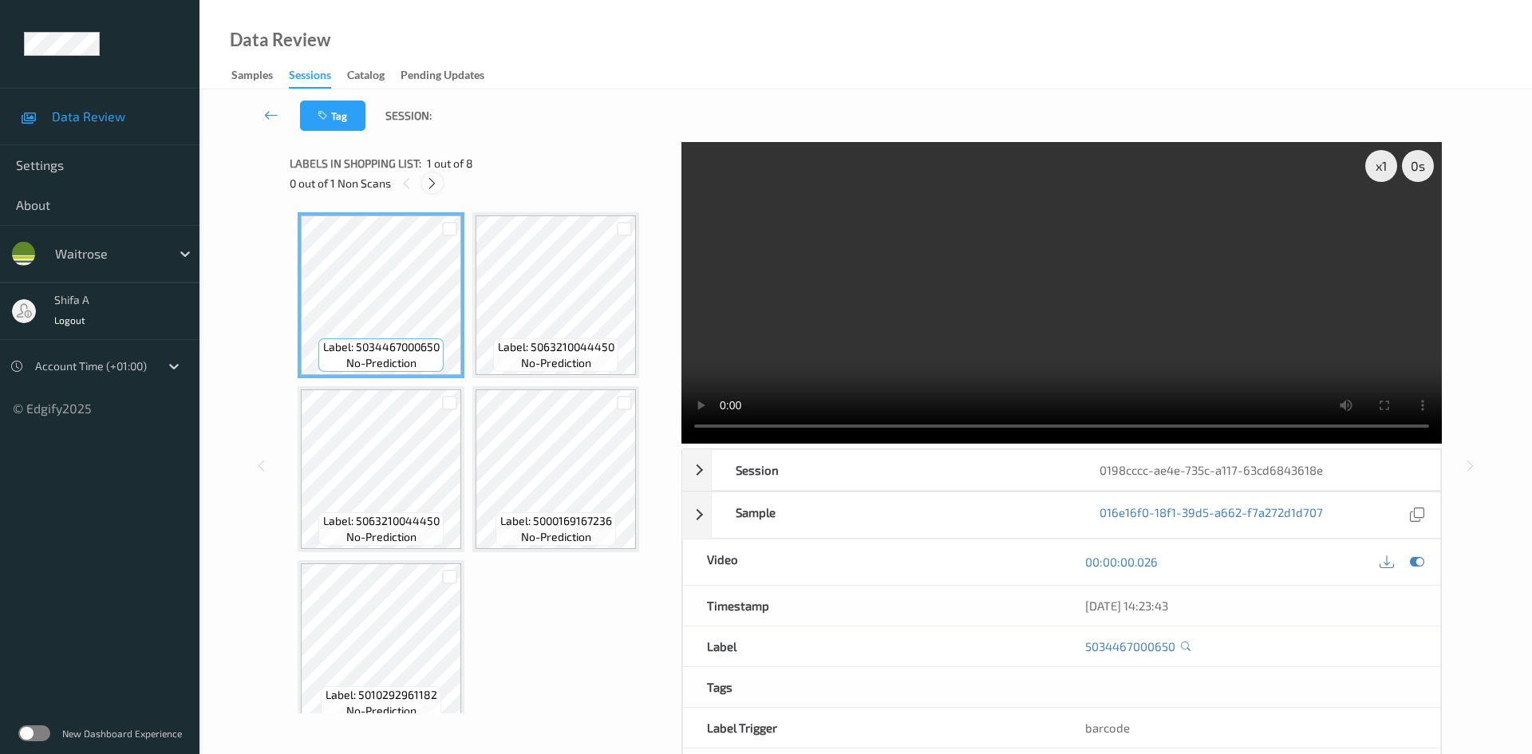
click at [430, 186] on icon at bounding box center [432, 183] width 14 height 14
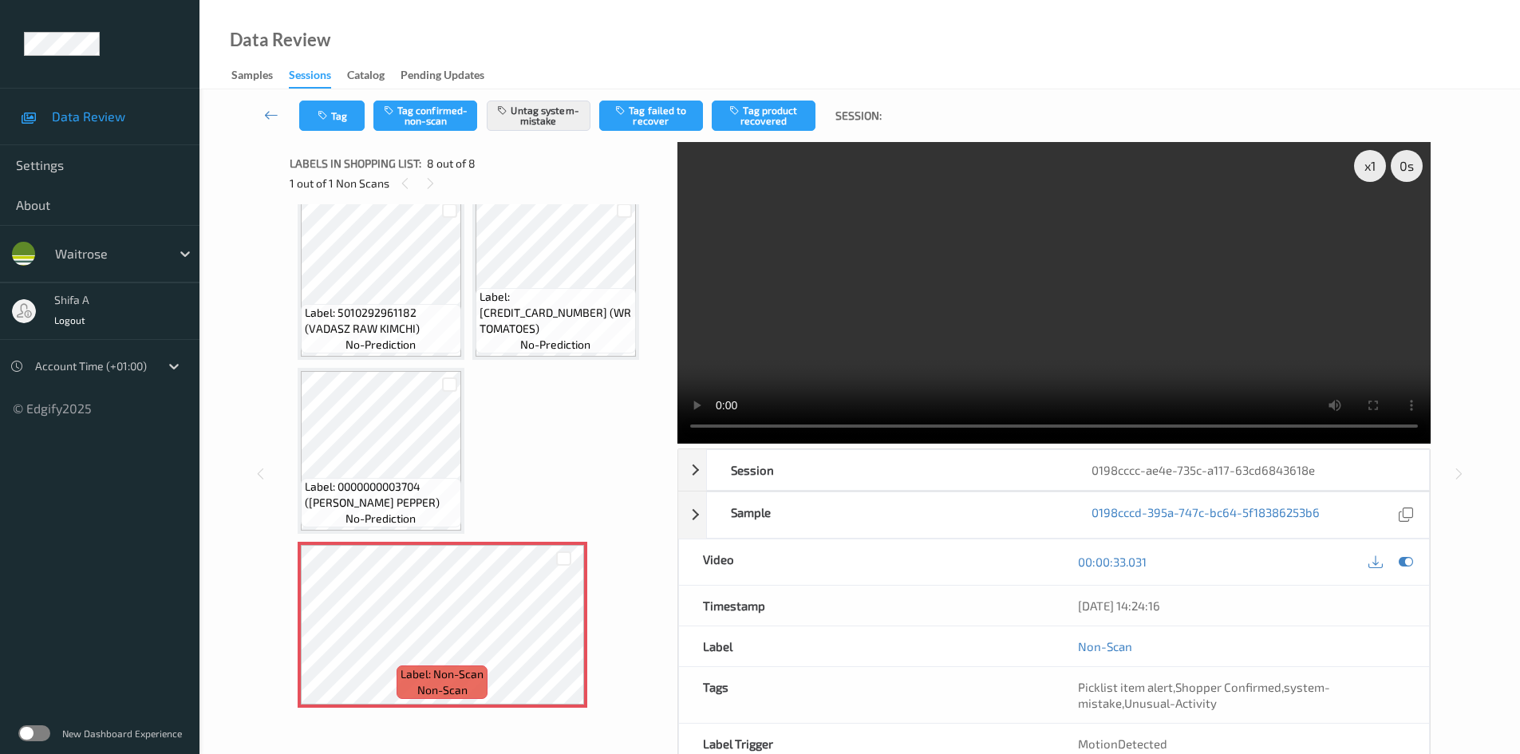
scroll to position [369, 0]
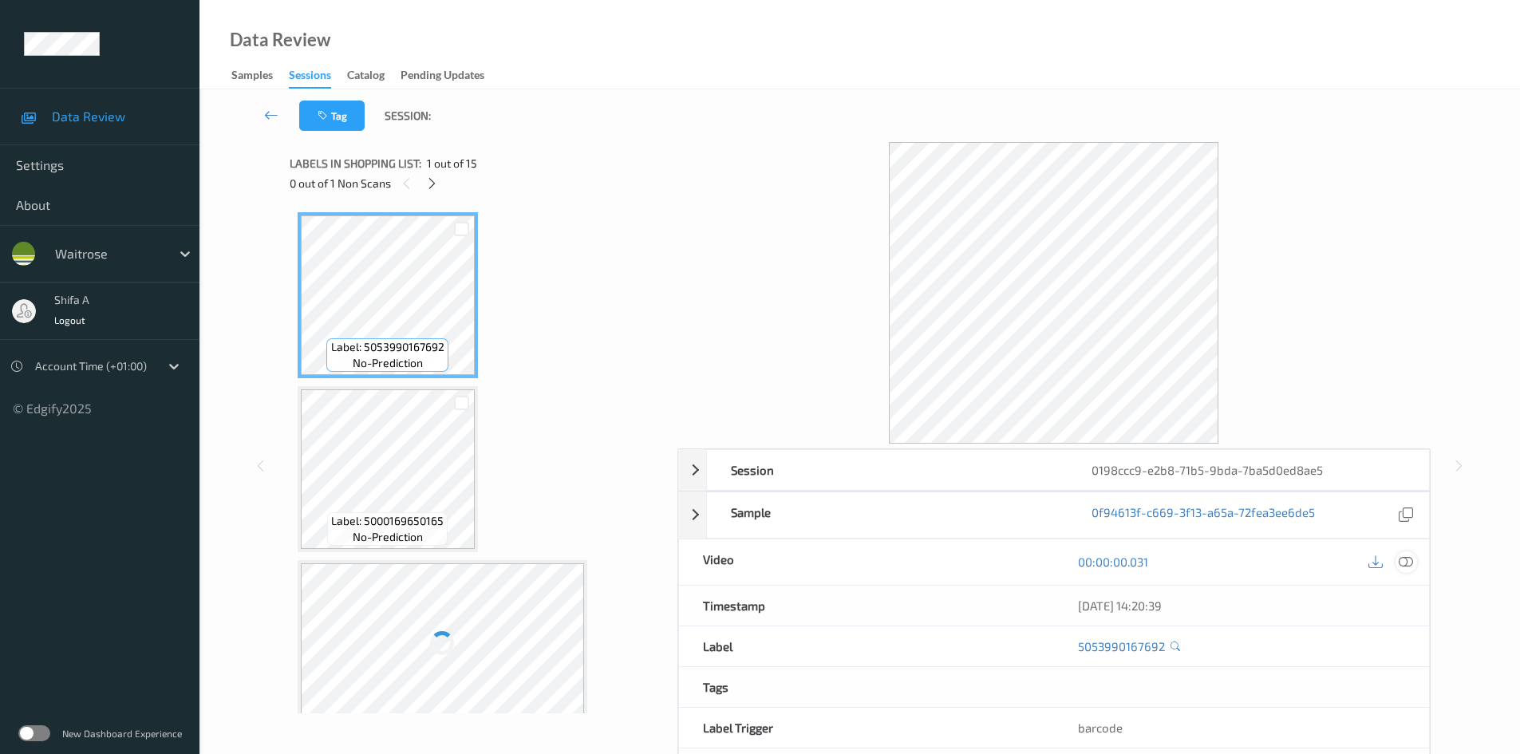
click at [1406, 563] on icon at bounding box center [1406, 562] width 14 height 14
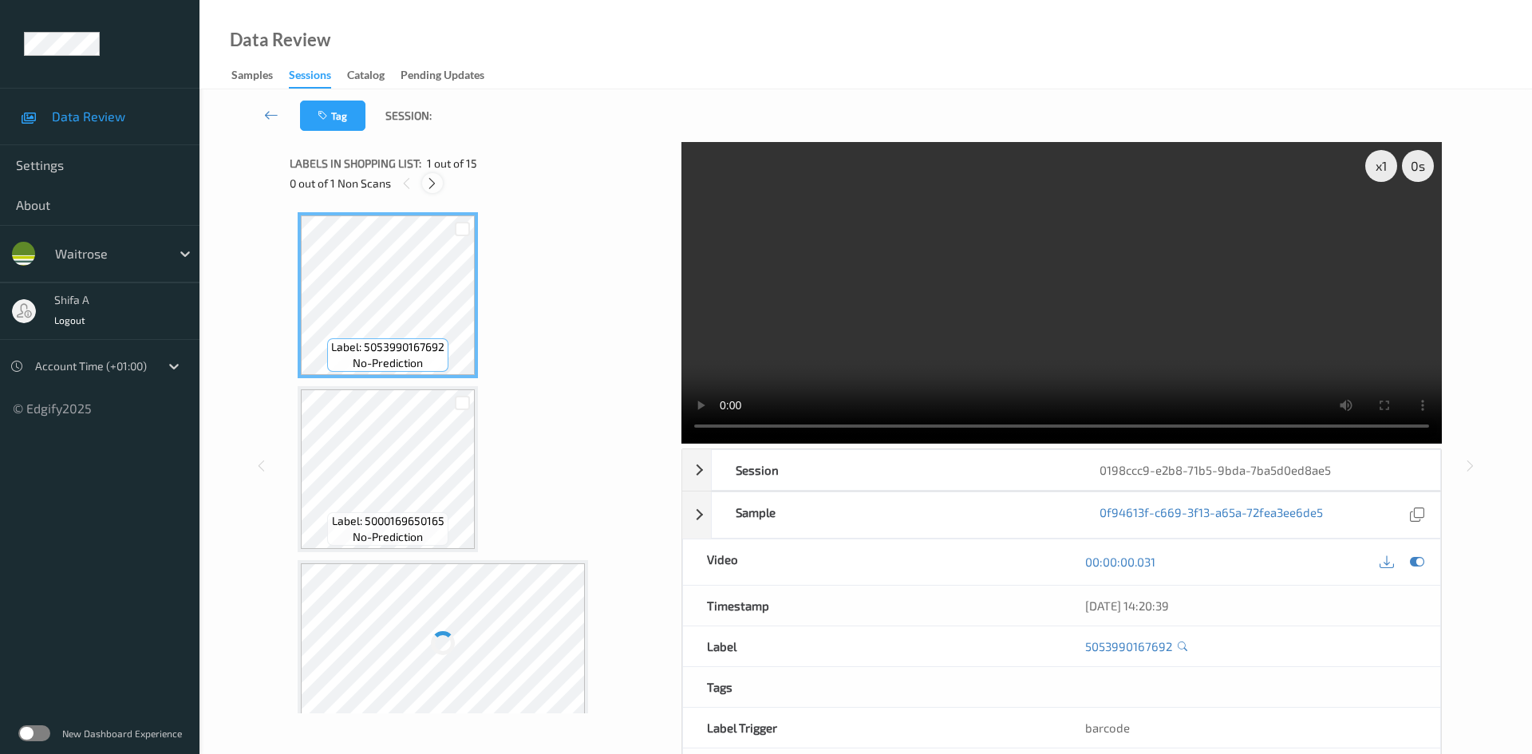
click at [425, 179] on div at bounding box center [432, 183] width 20 height 20
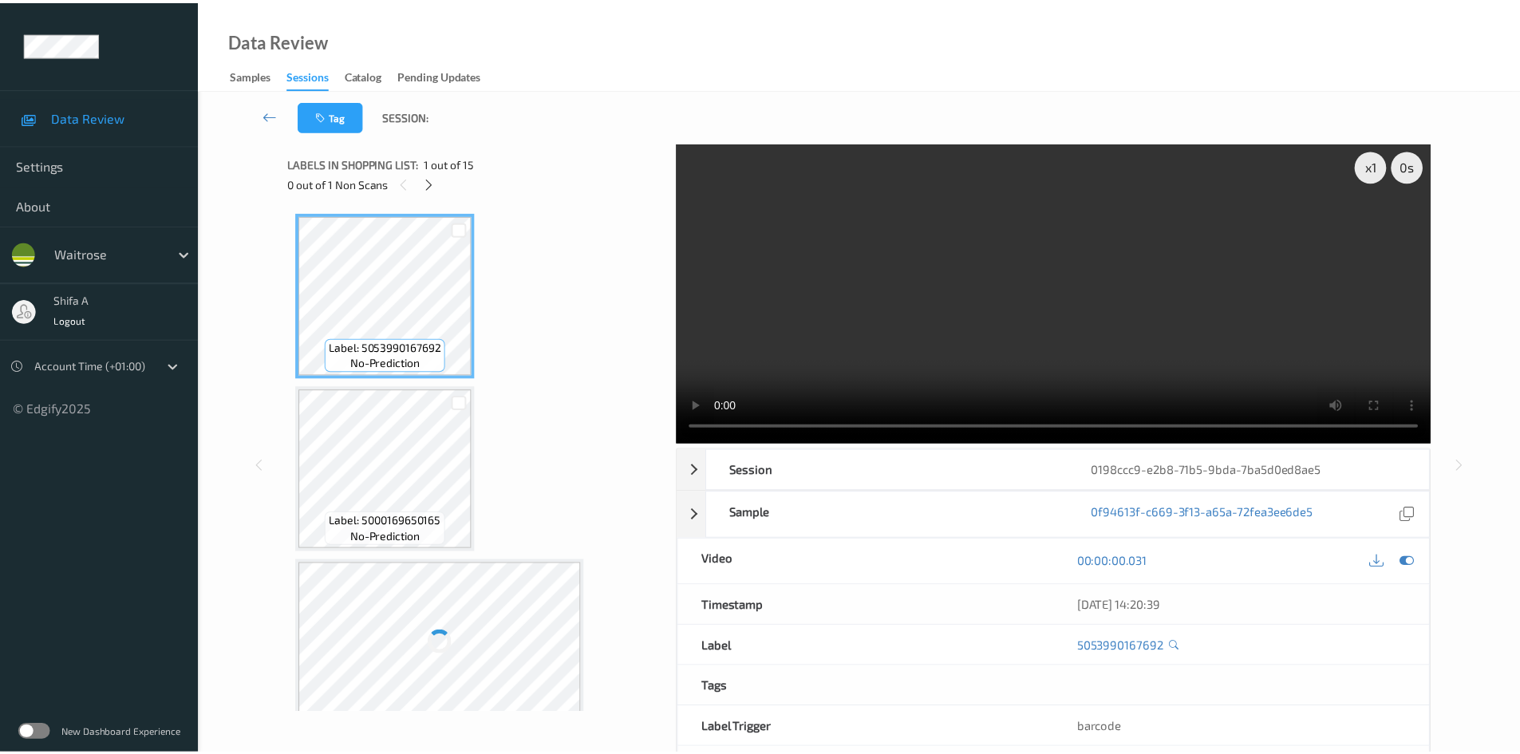
scroll to position [1748, 0]
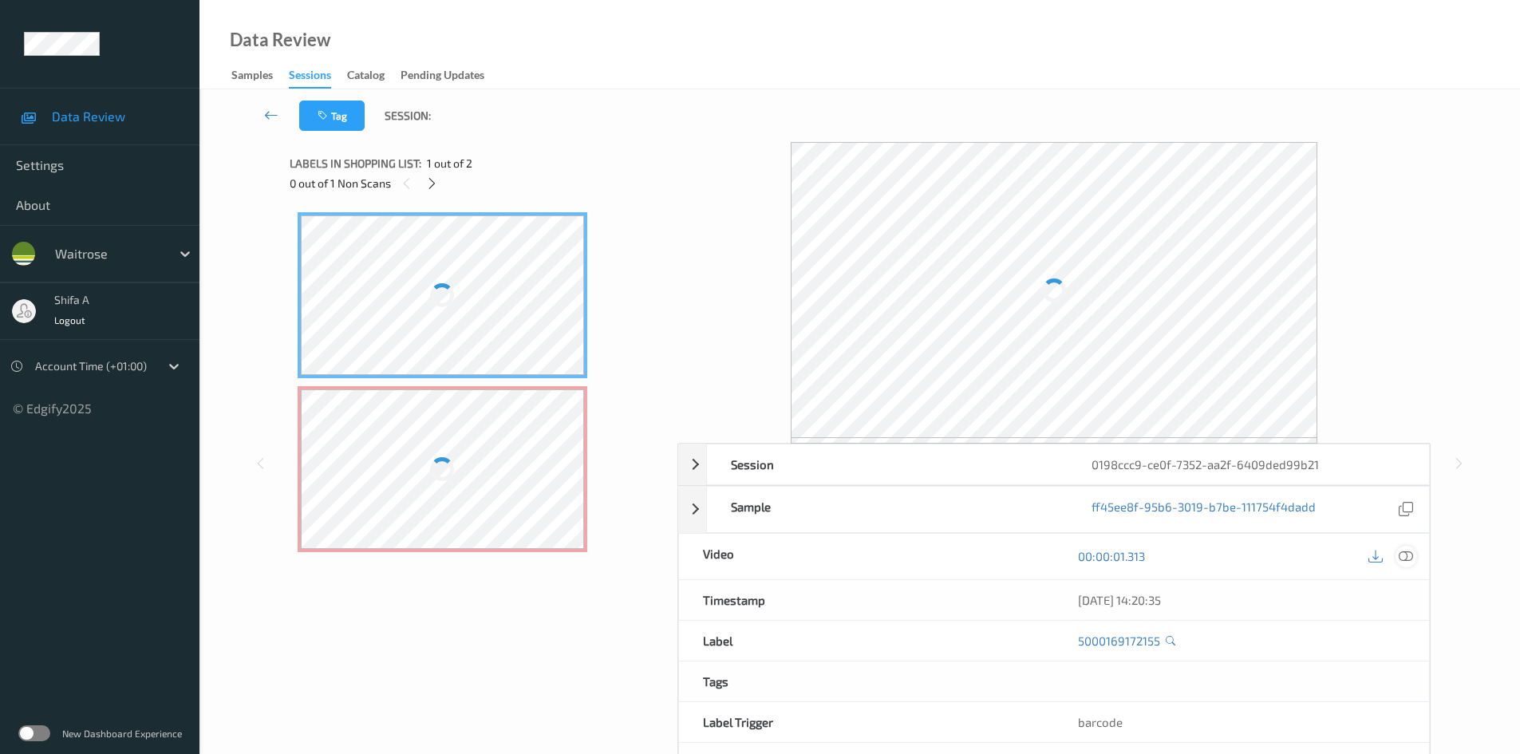
click at [1406, 558] on icon at bounding box center [1406, 556] width 14 height 14
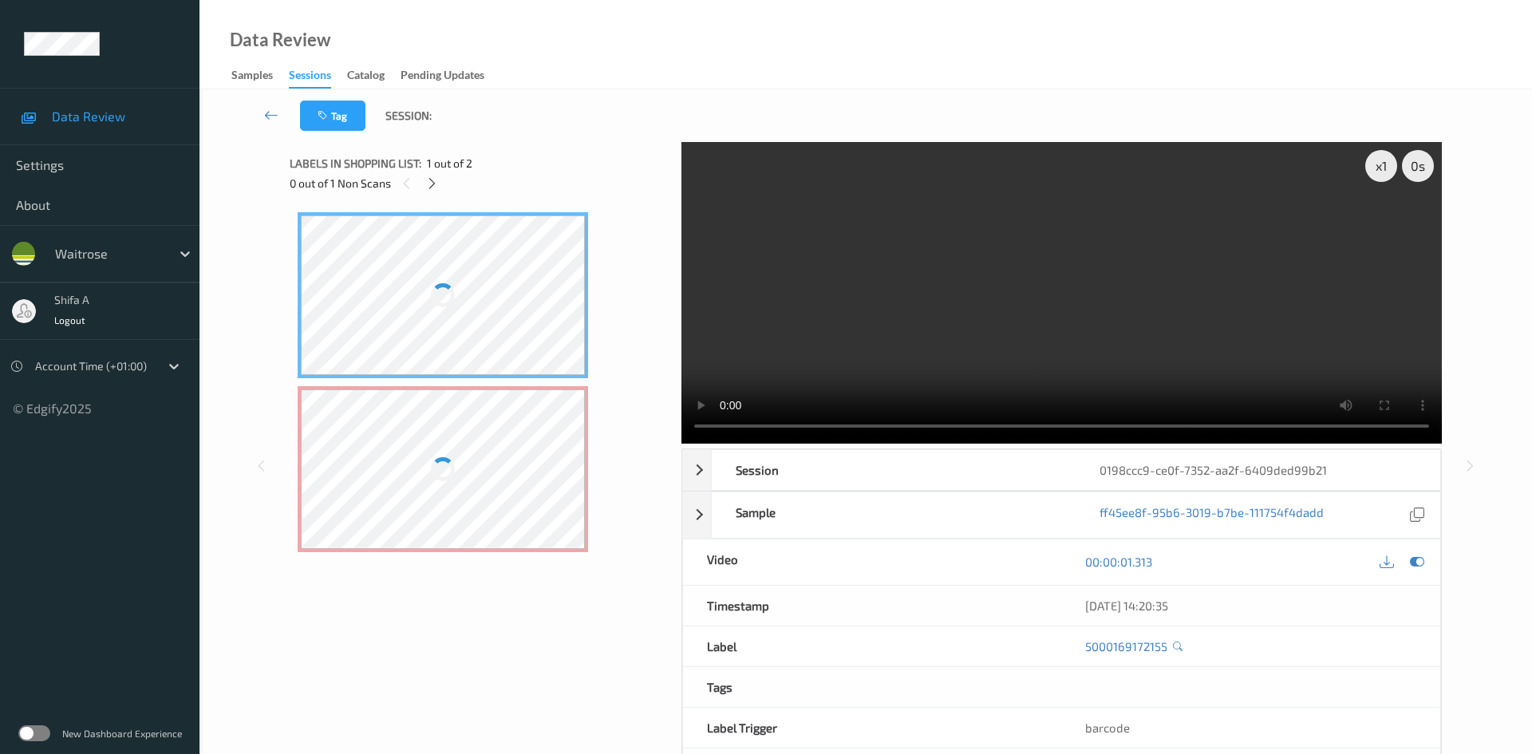
click at [461, 437] on div at bounding box center [443, 469] width 284 height 160
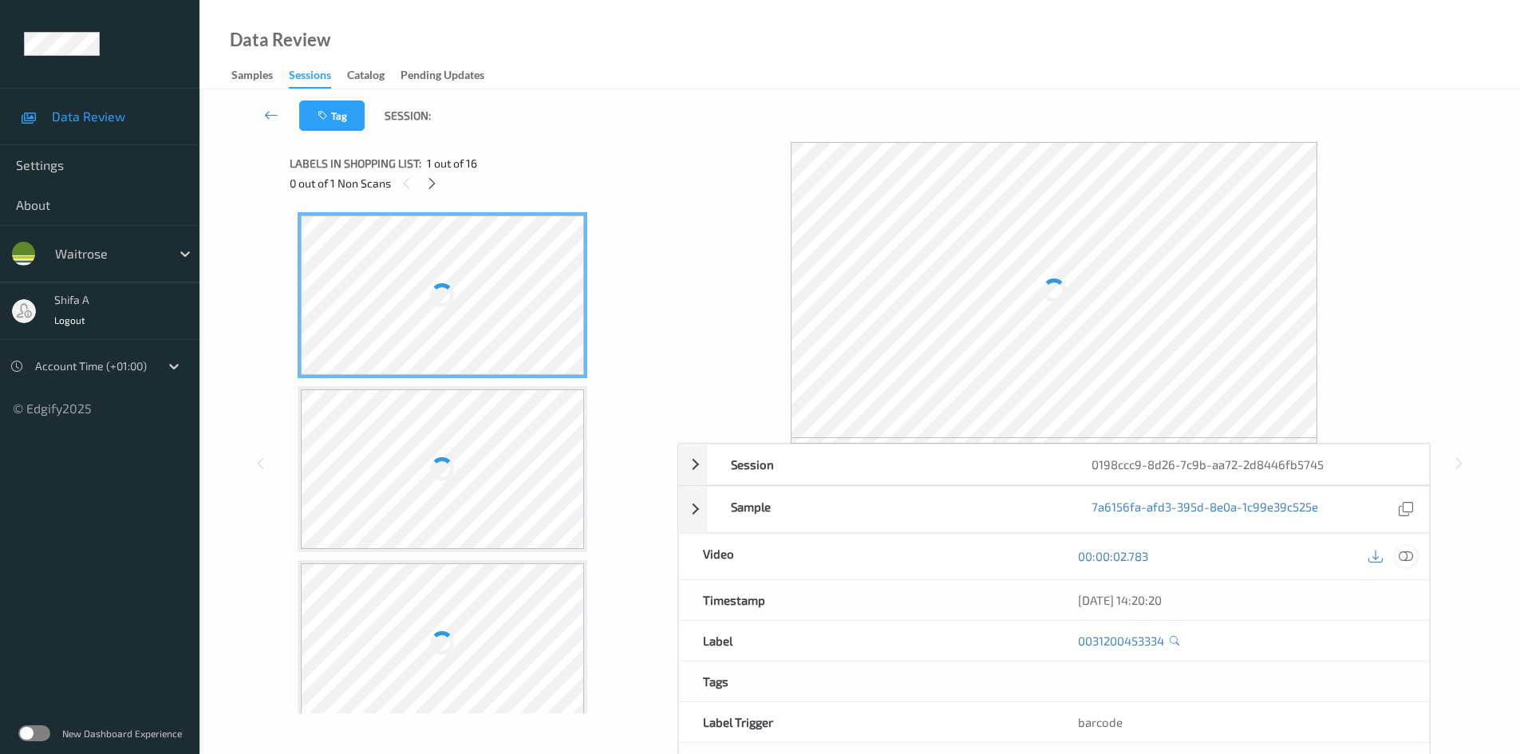
click at [1409, 551] on icon at bounding box center [1406, 556] width 14 height 14
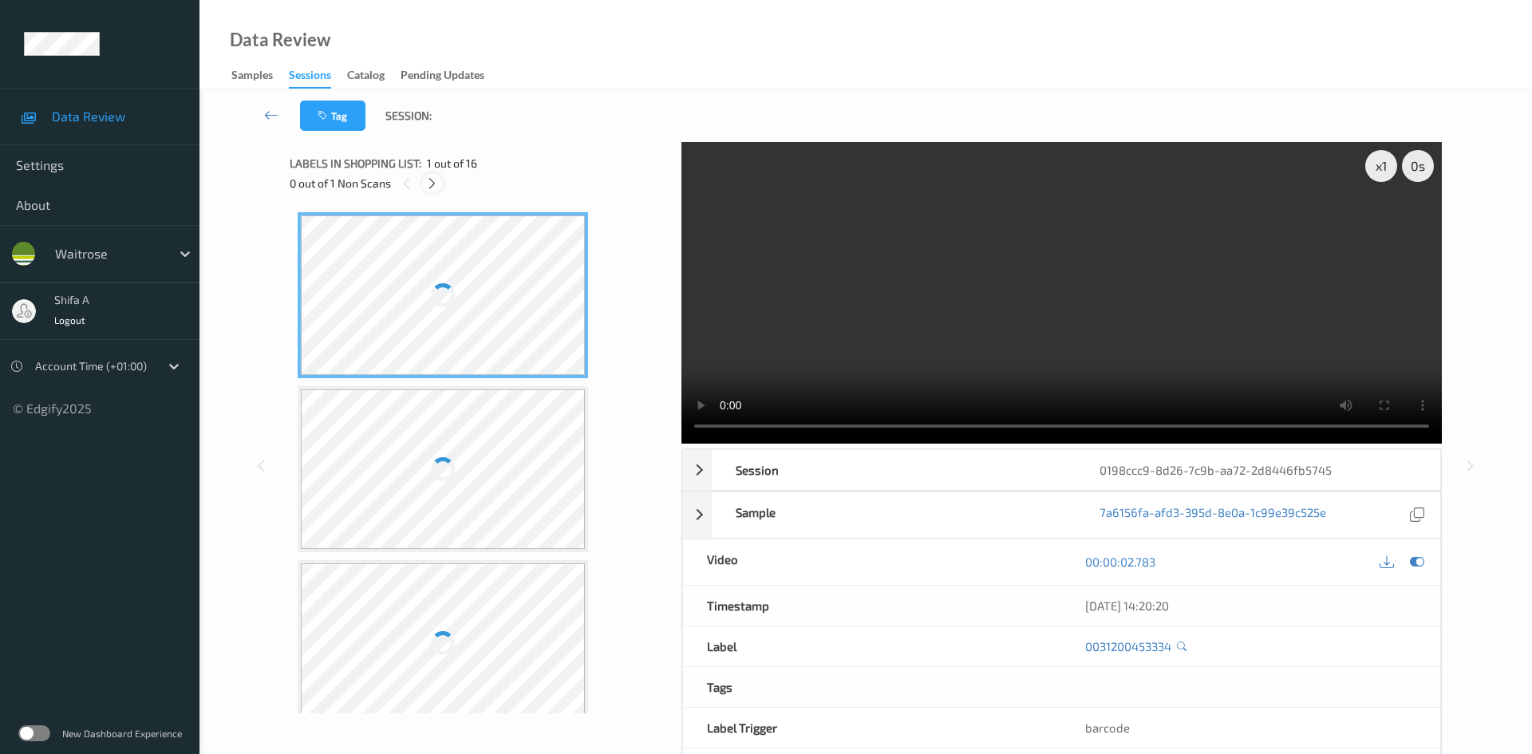
click at [430, 181] on icon at bounding box center [432, 183] width 14 height 14
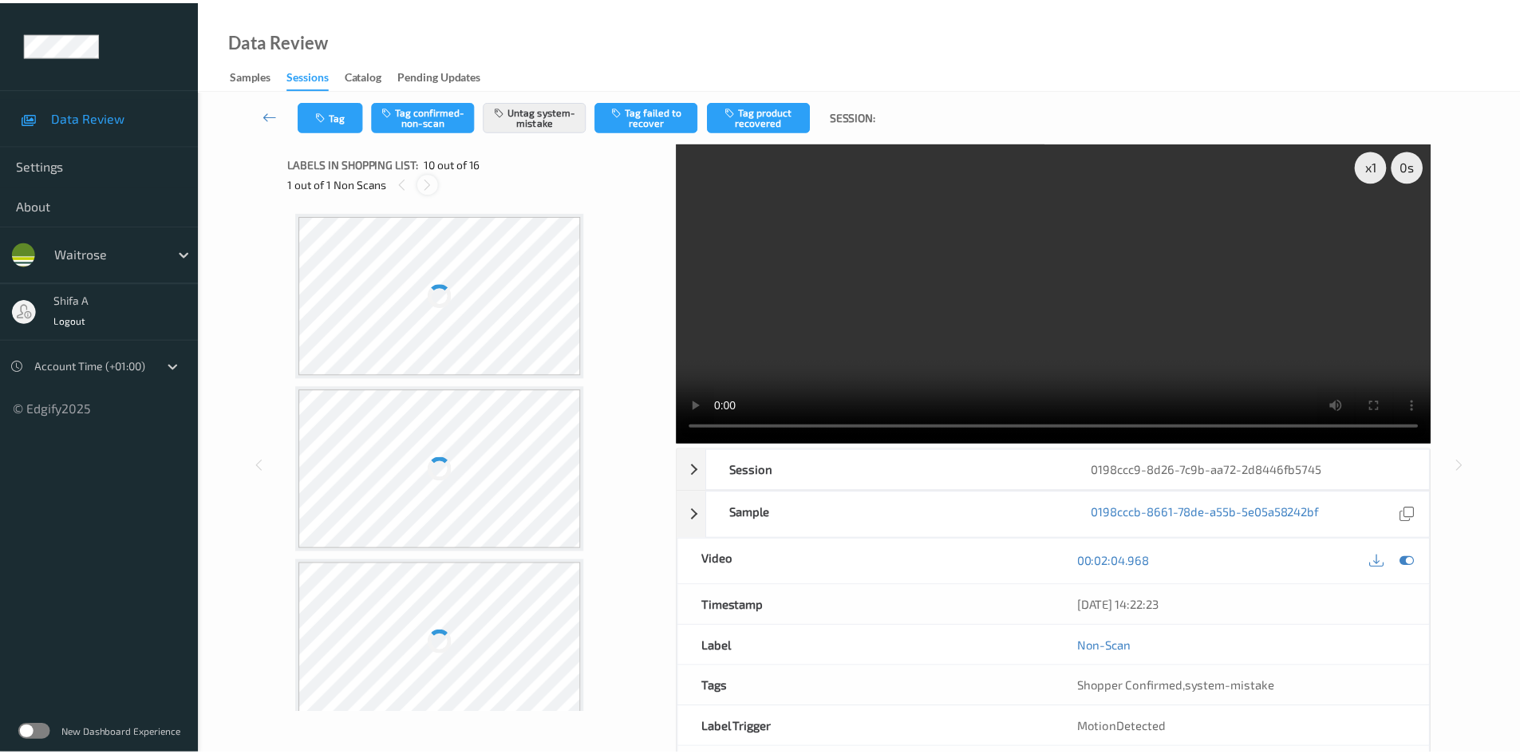
scroll to position [1400, 0]
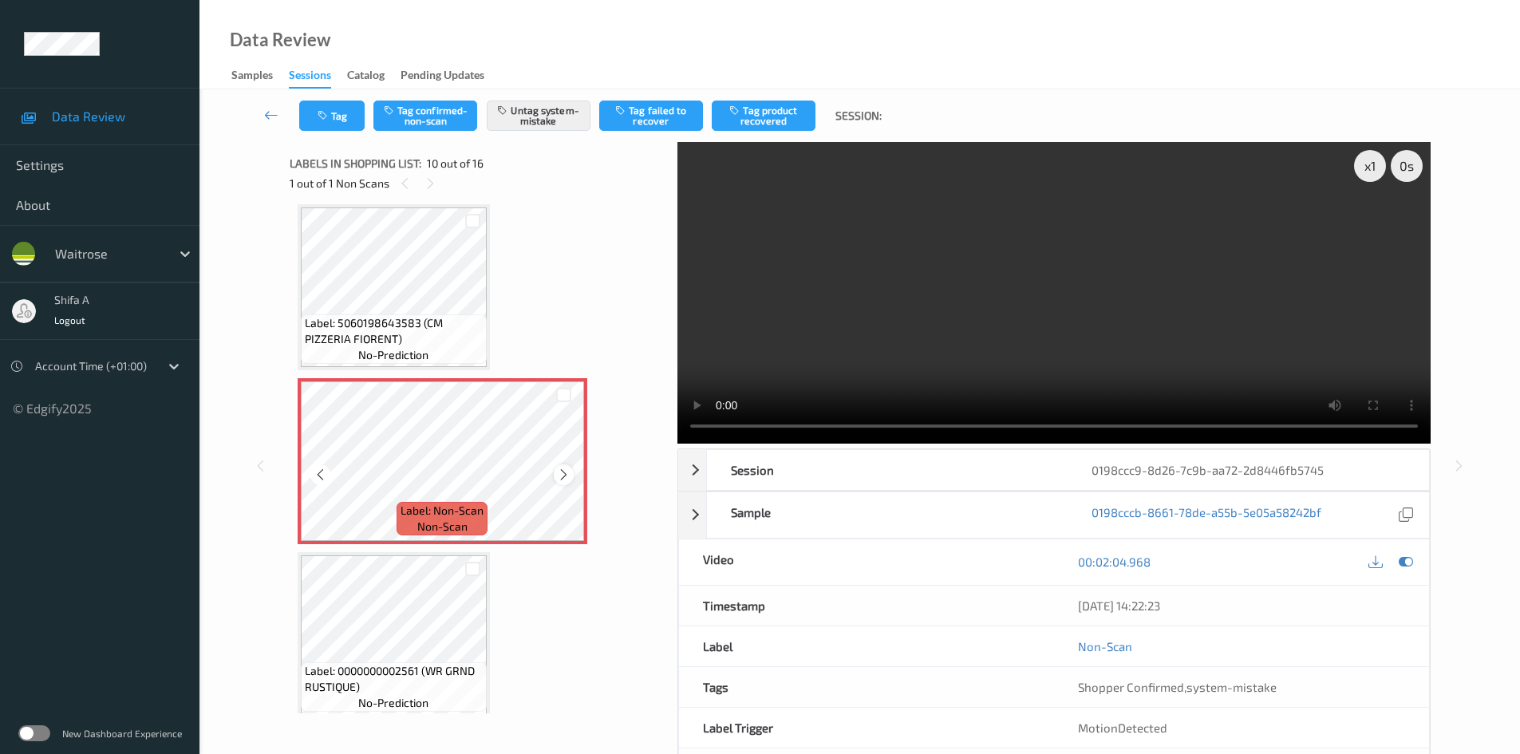
click at [563, 470] on icon at bounding box center [564, 475] width 14 height 14
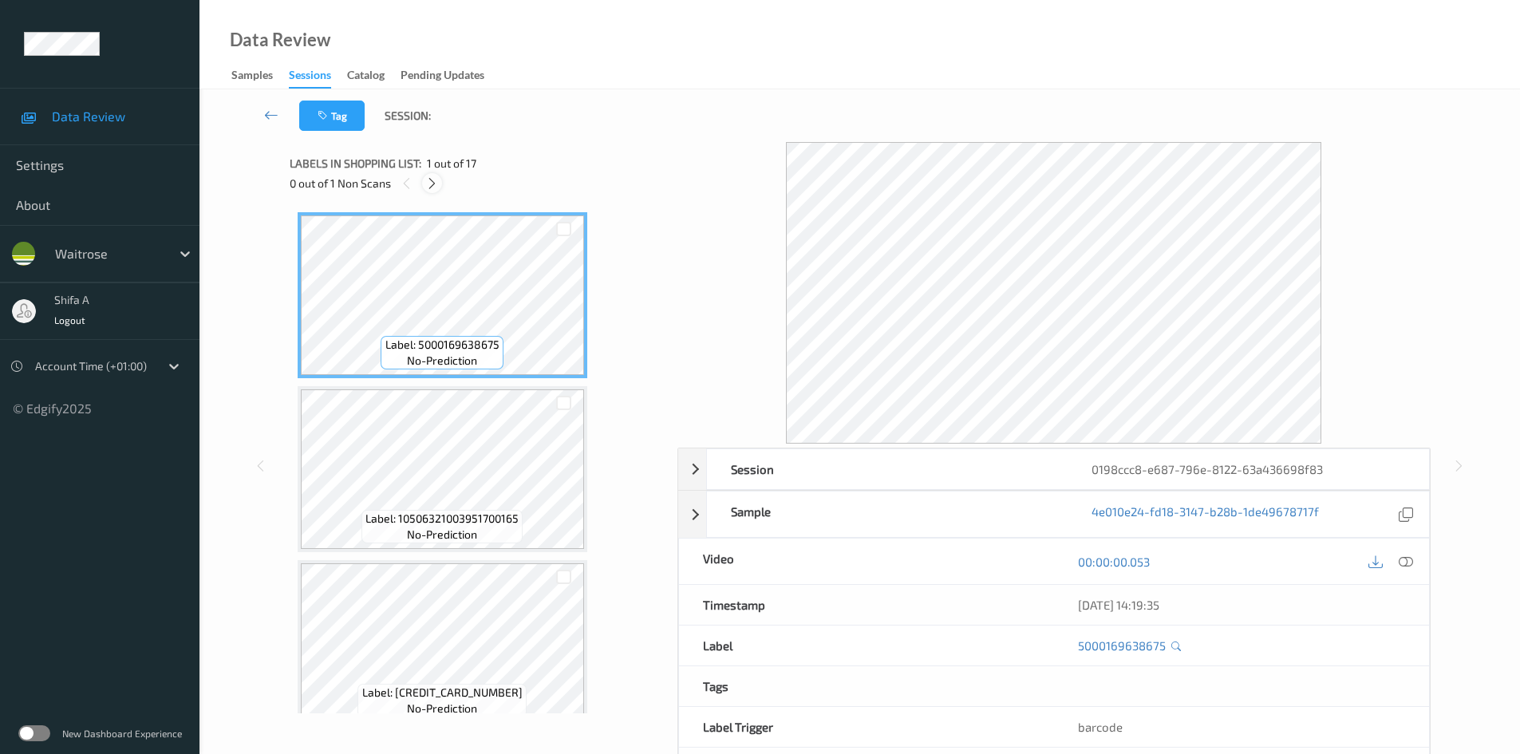
click at [435, 182] on icon at bounding box center [432, 183] width 14 height 14
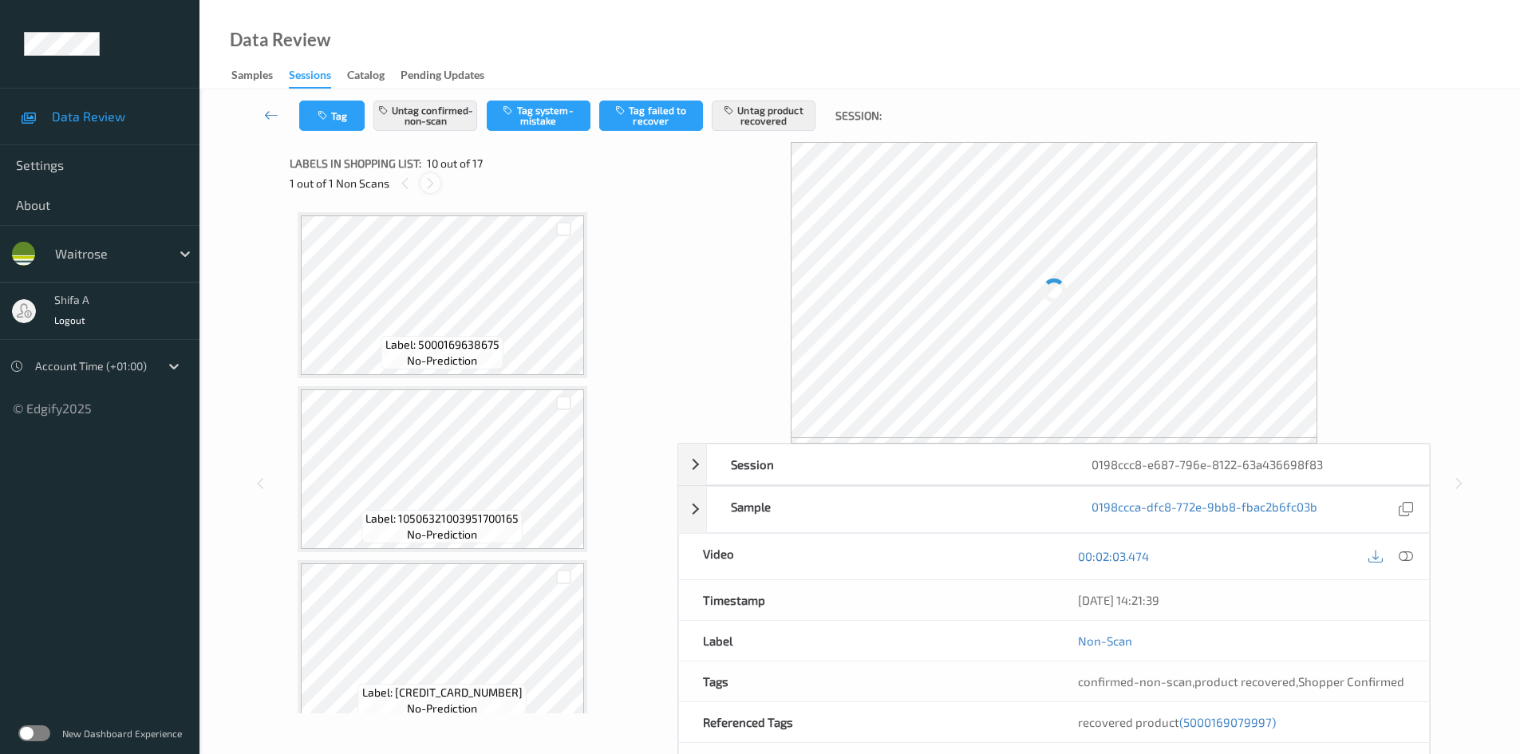
scroll to position [1400, 0]
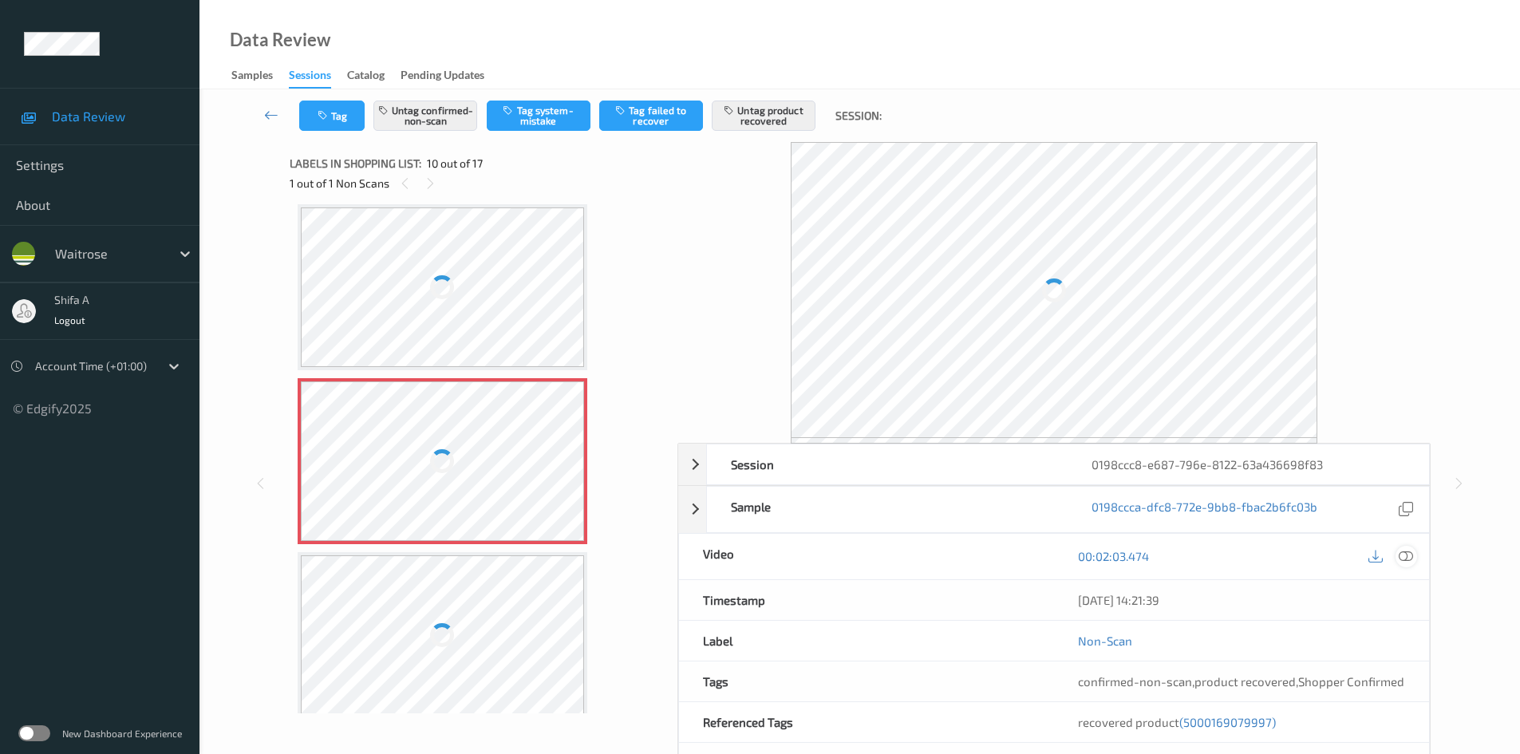
click at [1412, 557] on icon at bounding box center [1406, 556] width 14 height 14
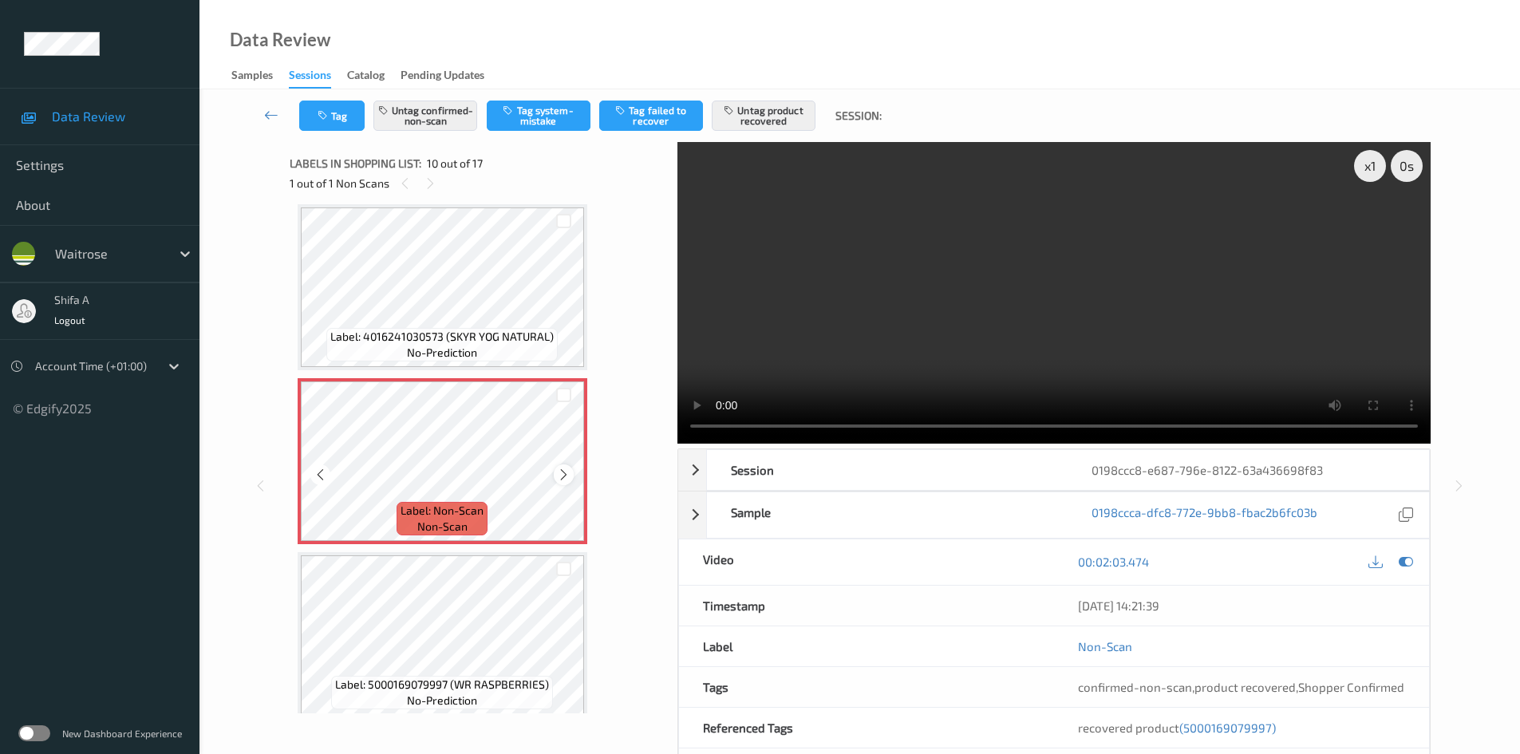
click at [572, 477] on div at bounding box center [564, 474] width 20 height 20
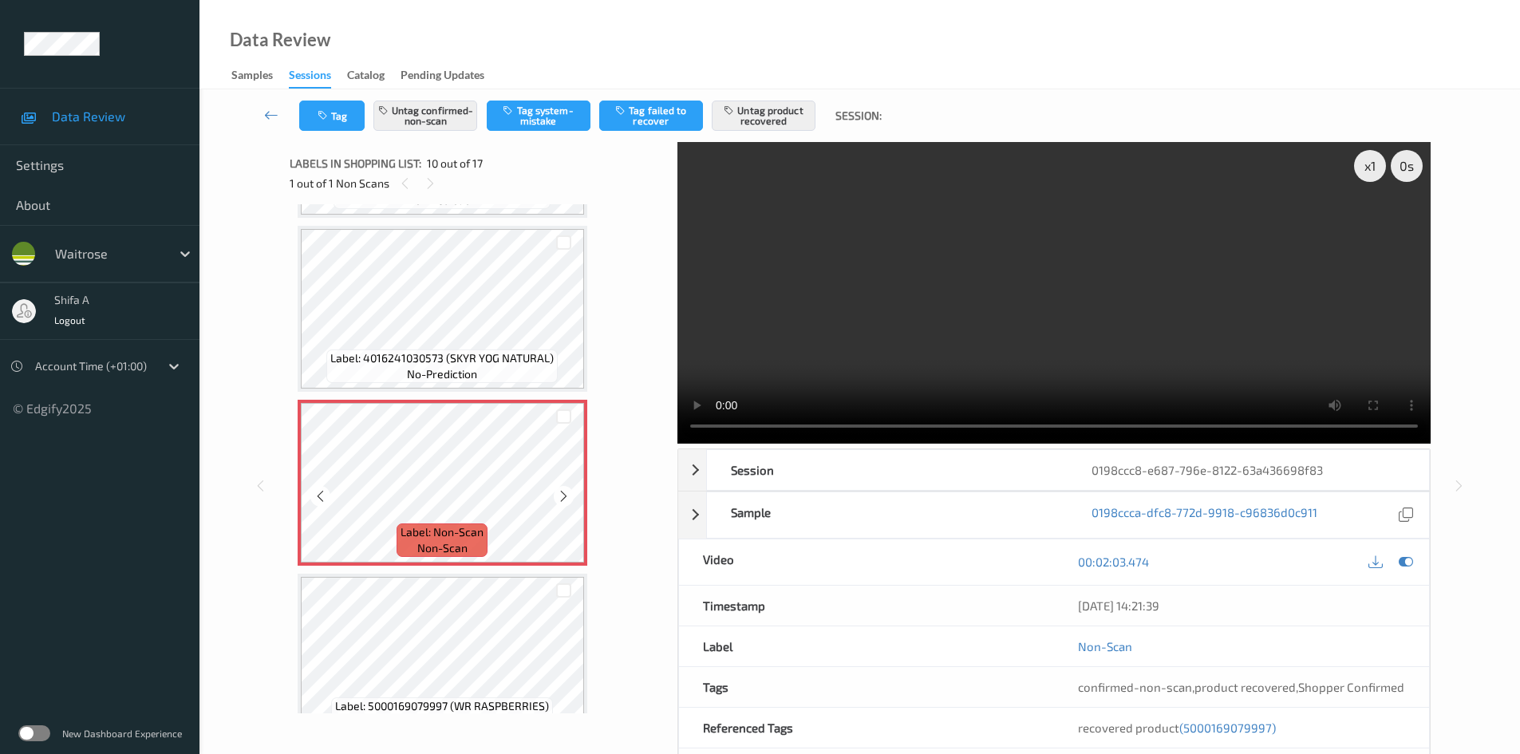
scroll to position [1320, 0]
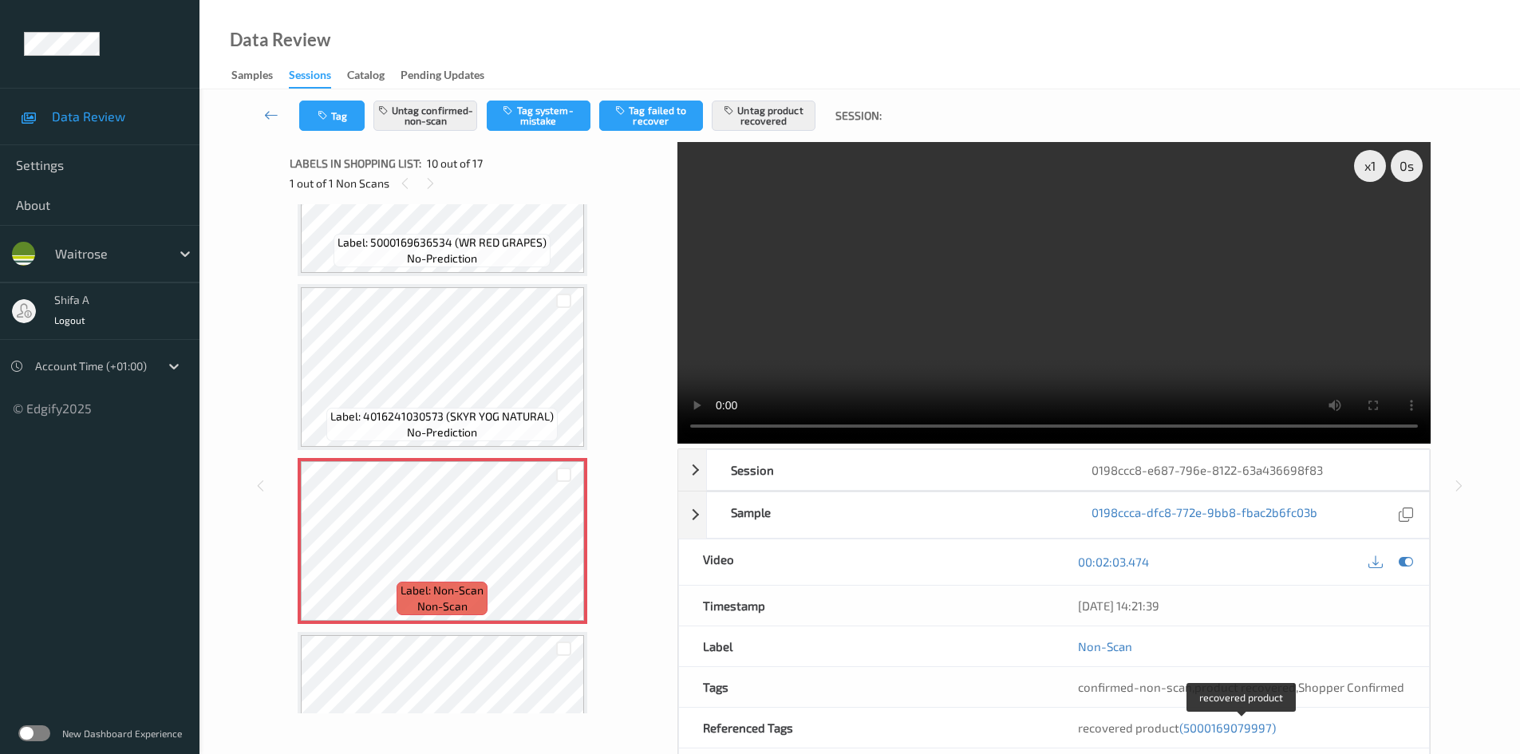
click at [1236, 730] on span "(5000169079997)" at bounding box center [1228, 728] width 97 height 14
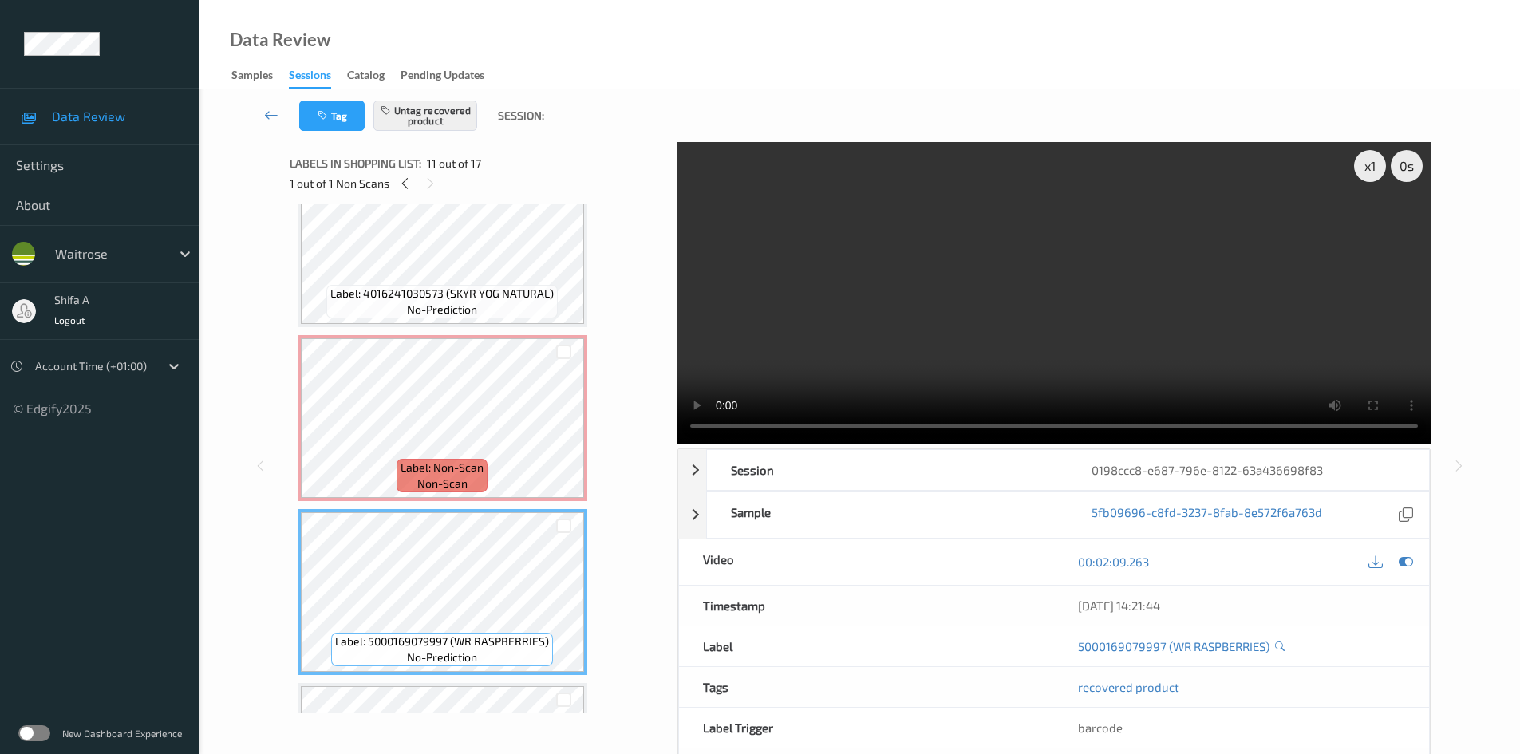
scroll to position [1414, 0]
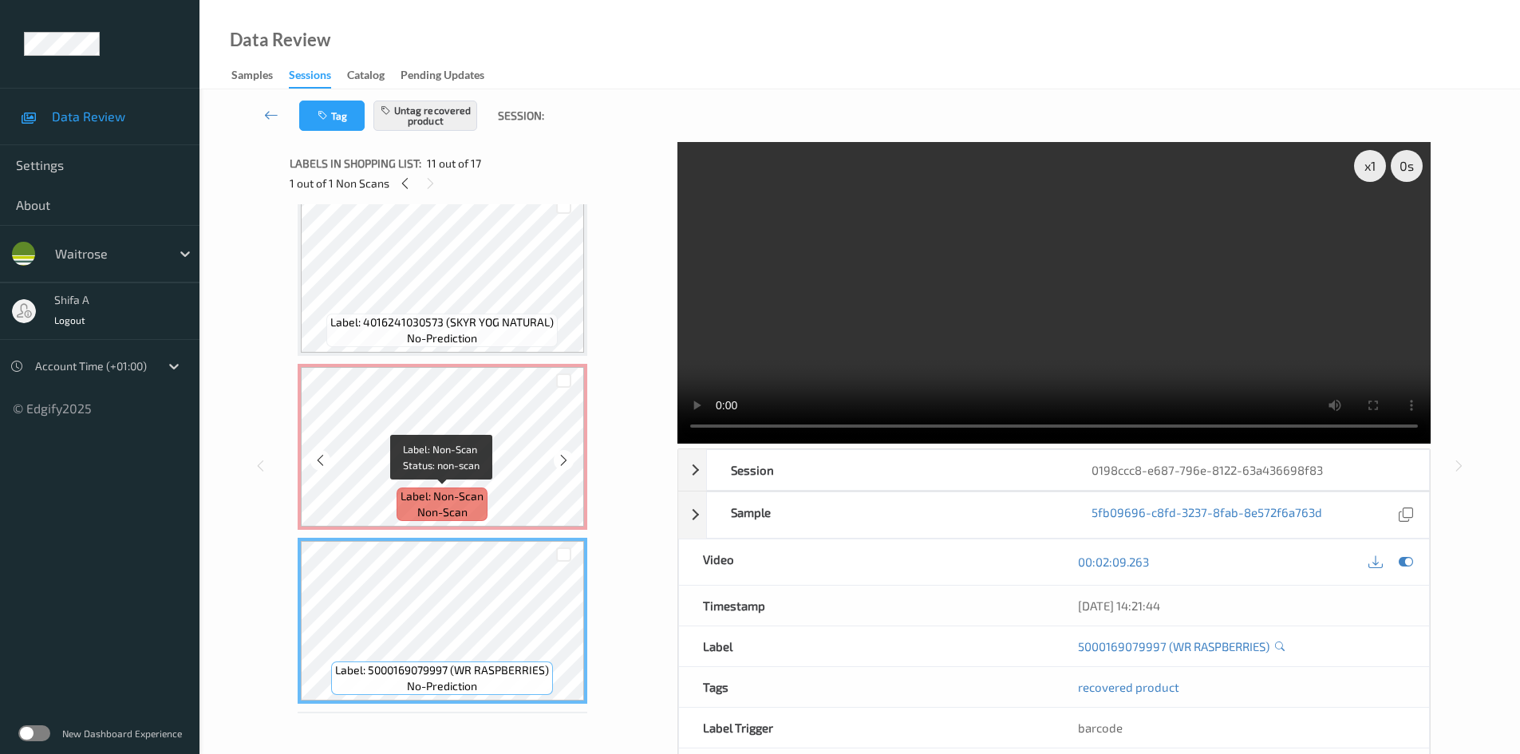
click at [470, 492] on span "Label: Non-Scan" at bounding box center [442, 496] width 83 height 16
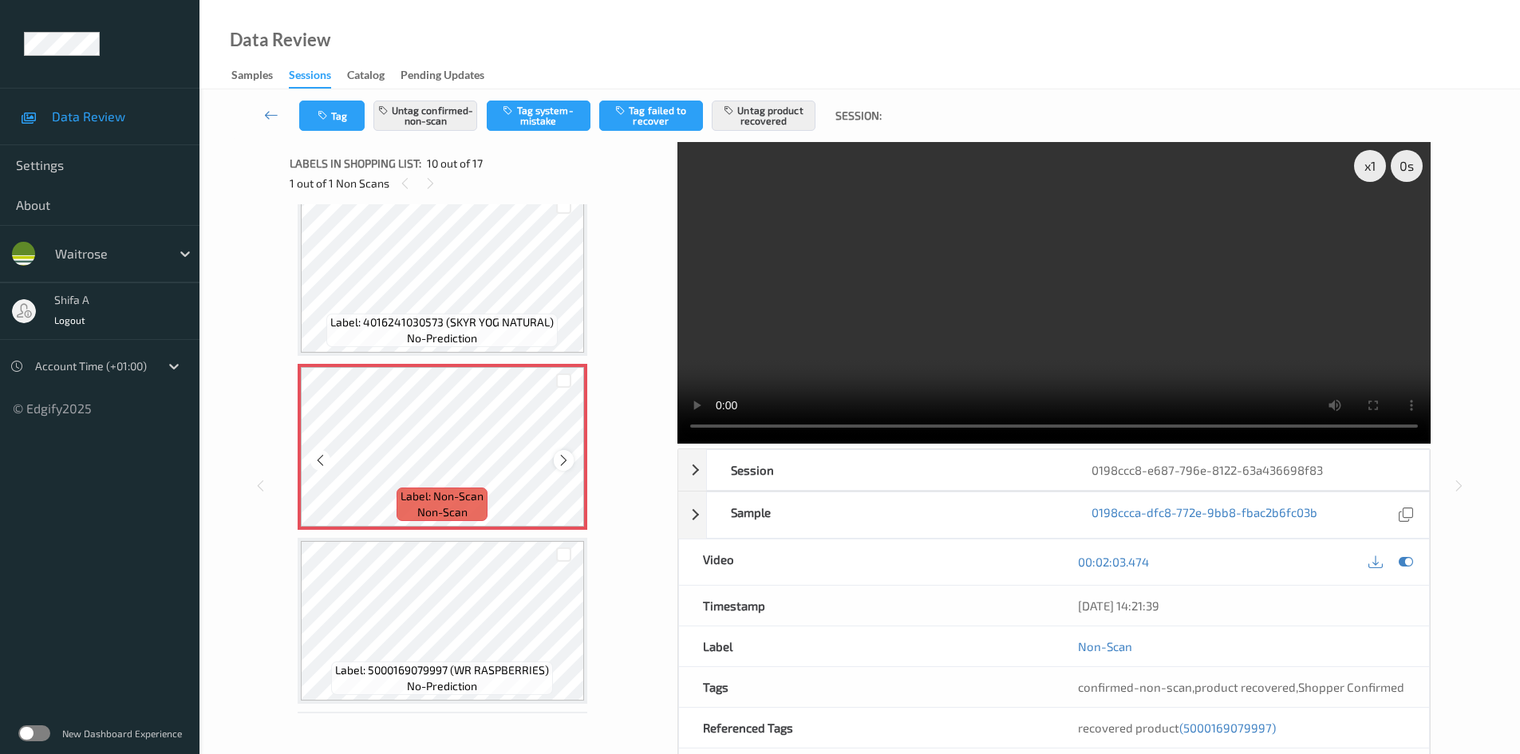
click at [564, 460] on icon at bounding box center [564, 460] width 14 height 14
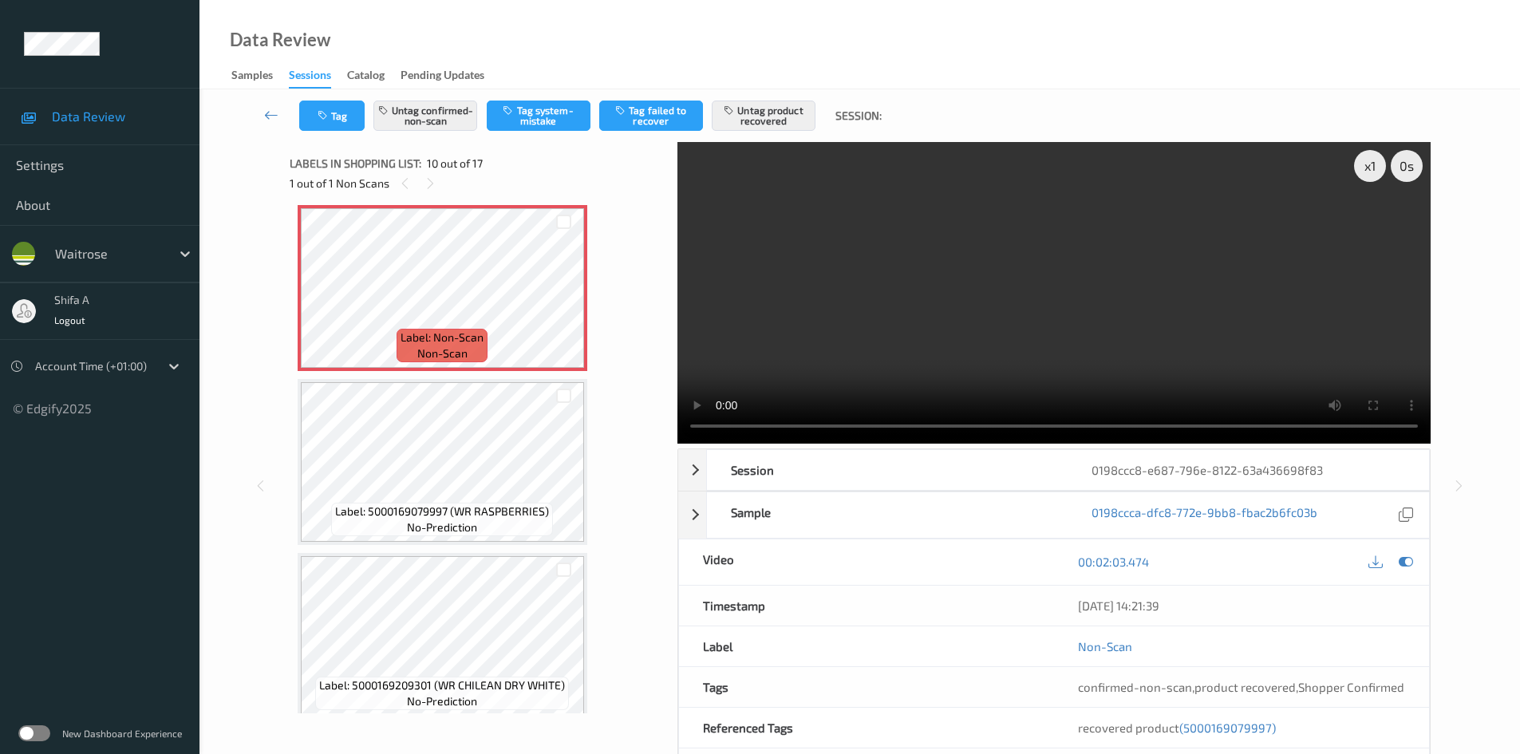
scroll to position [1574, 0]
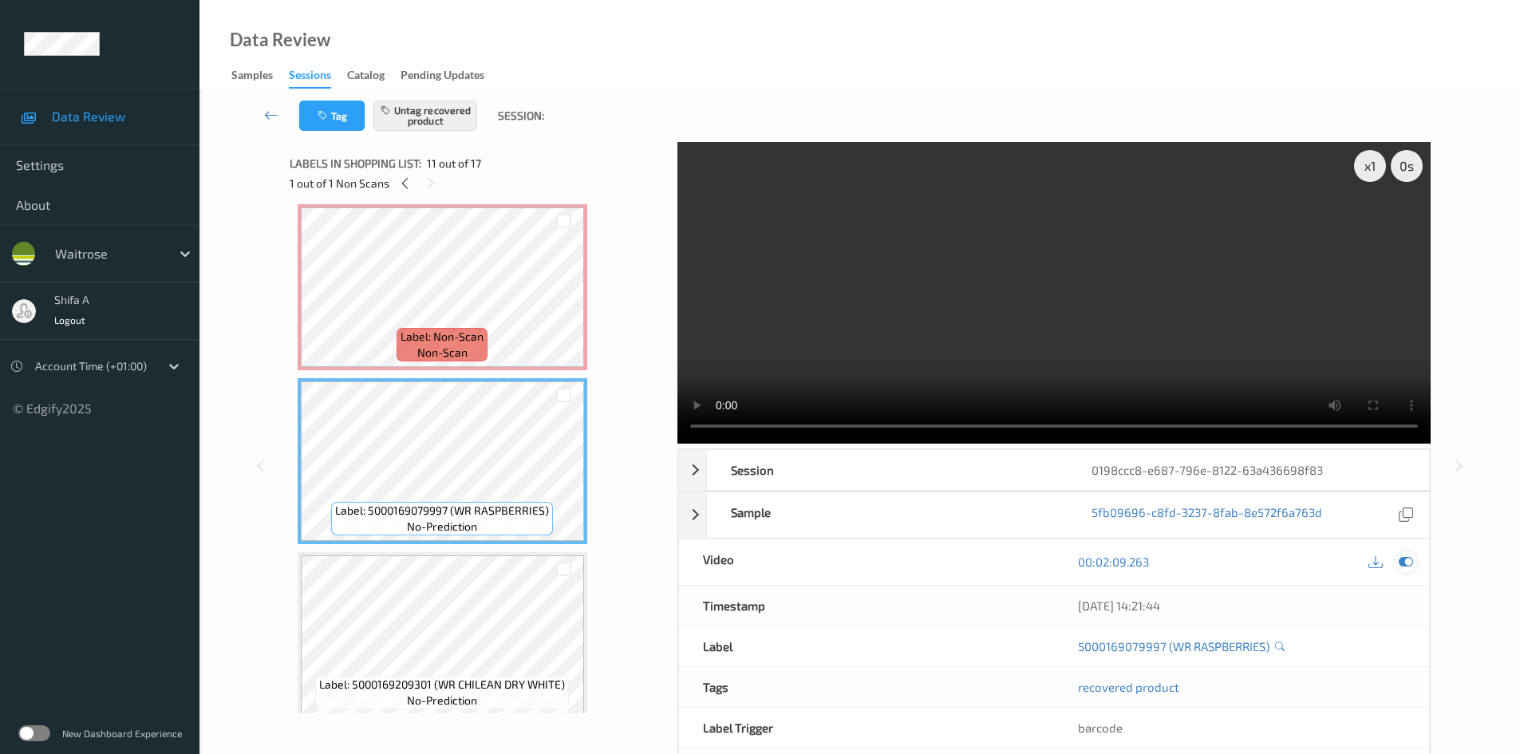
click at [1406, 559] on icon at bounding box center [1406, 562] width 14 height 14
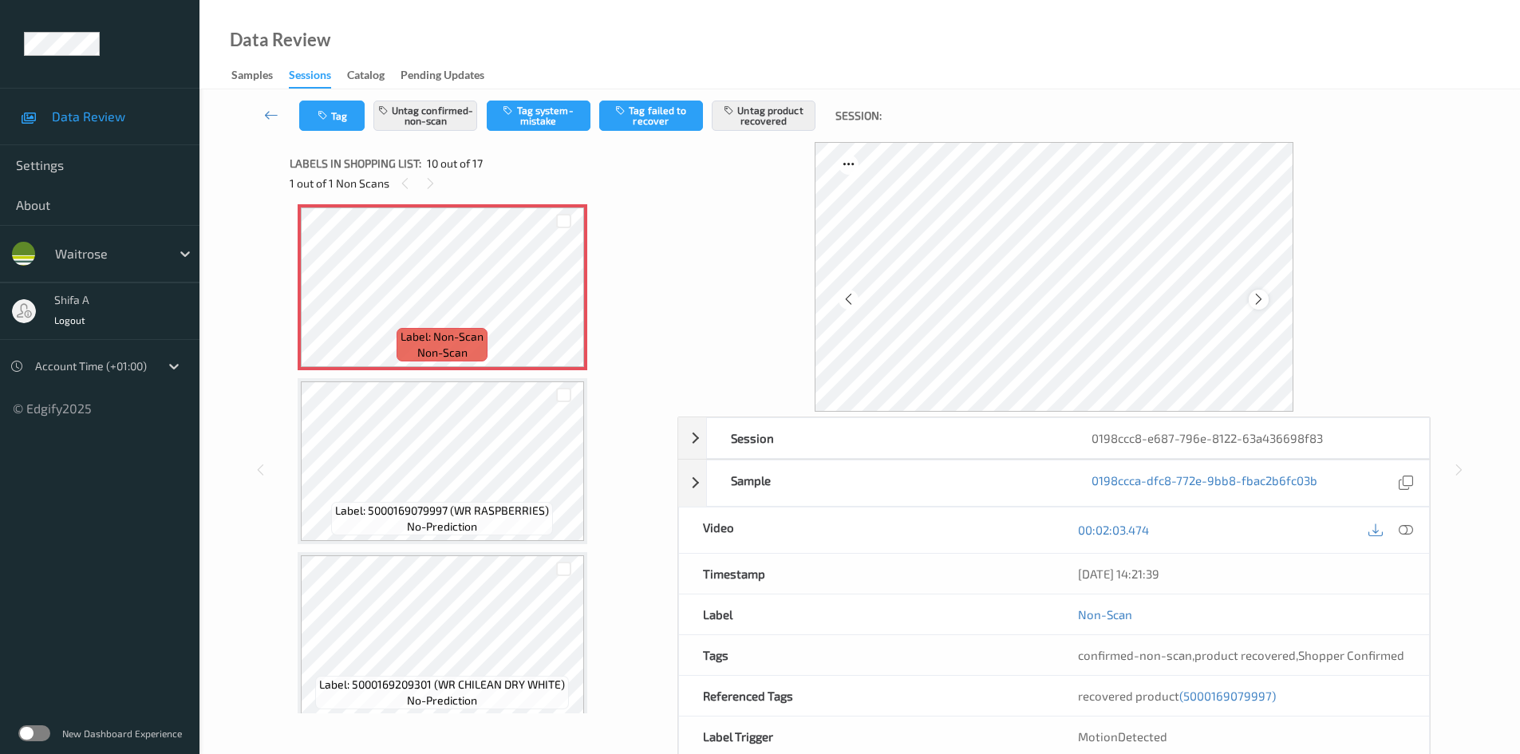
click at [1253, 297] on icon at bounding box center [1259, 299] width 14 height 14
click at [1411, 524] on icon at bounding box center [1406, 530] width 14 height 14
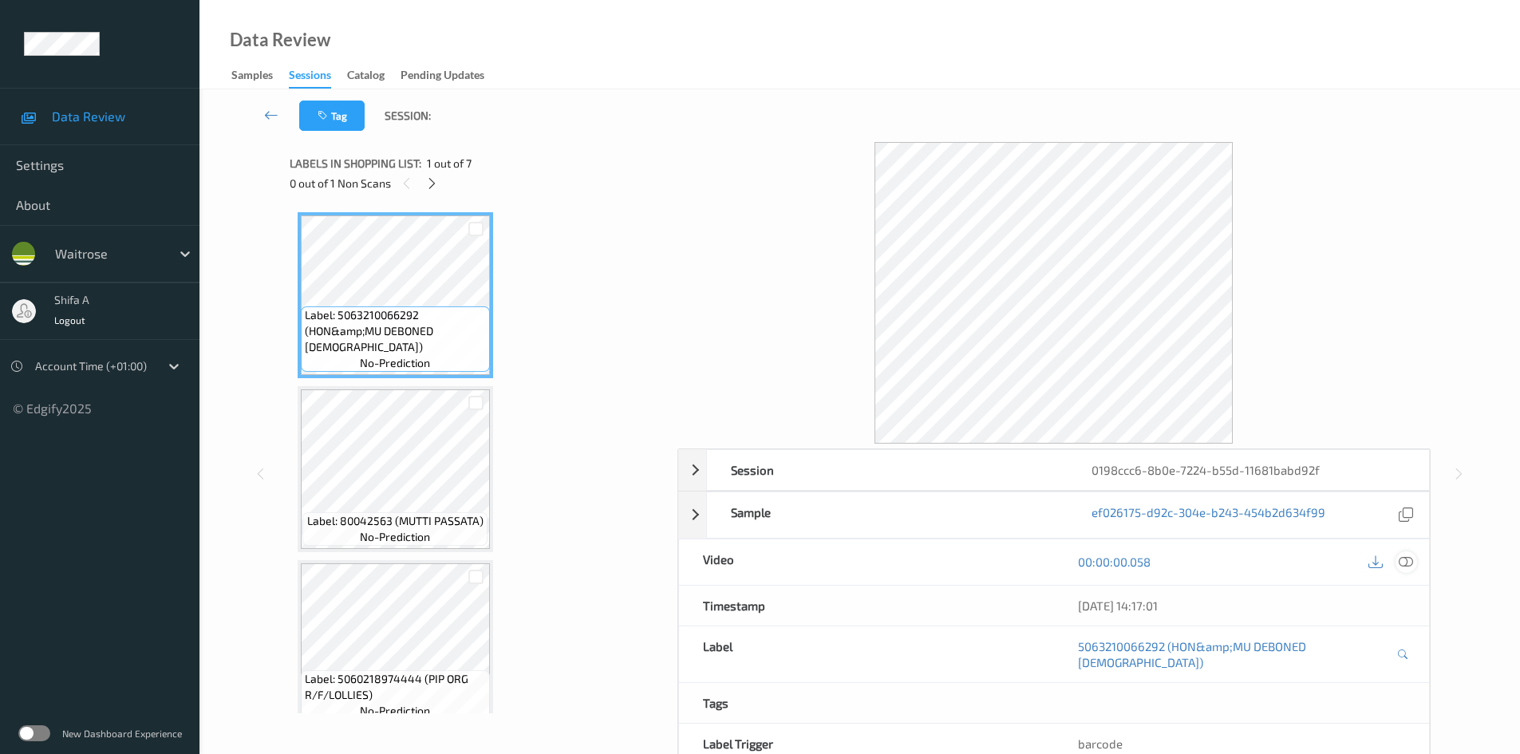
click at [1416, 559] on div at bounding box center [1407, 562] width 22 height 22
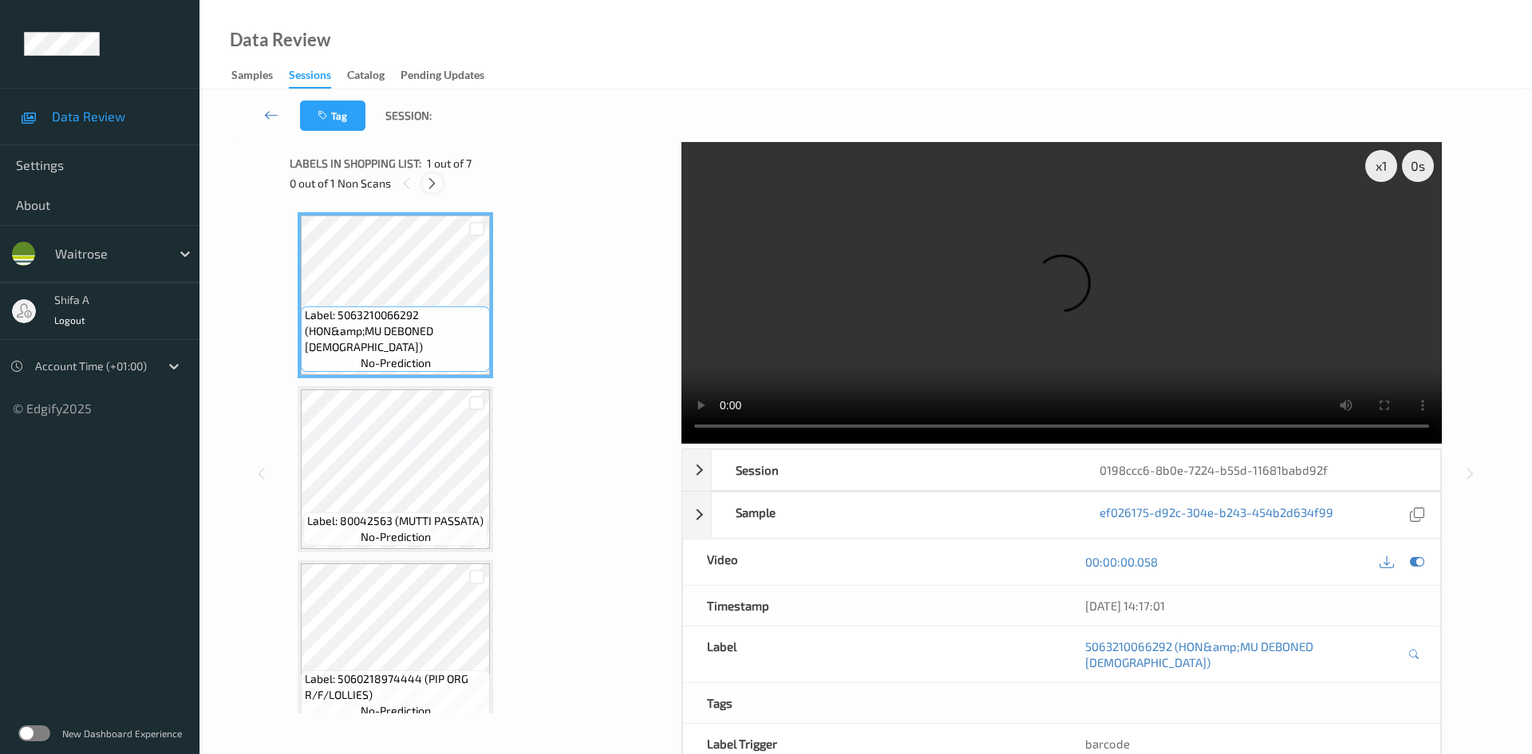
click at [435, 183] on icon at bounding box center [432, 183] width 14 height 14
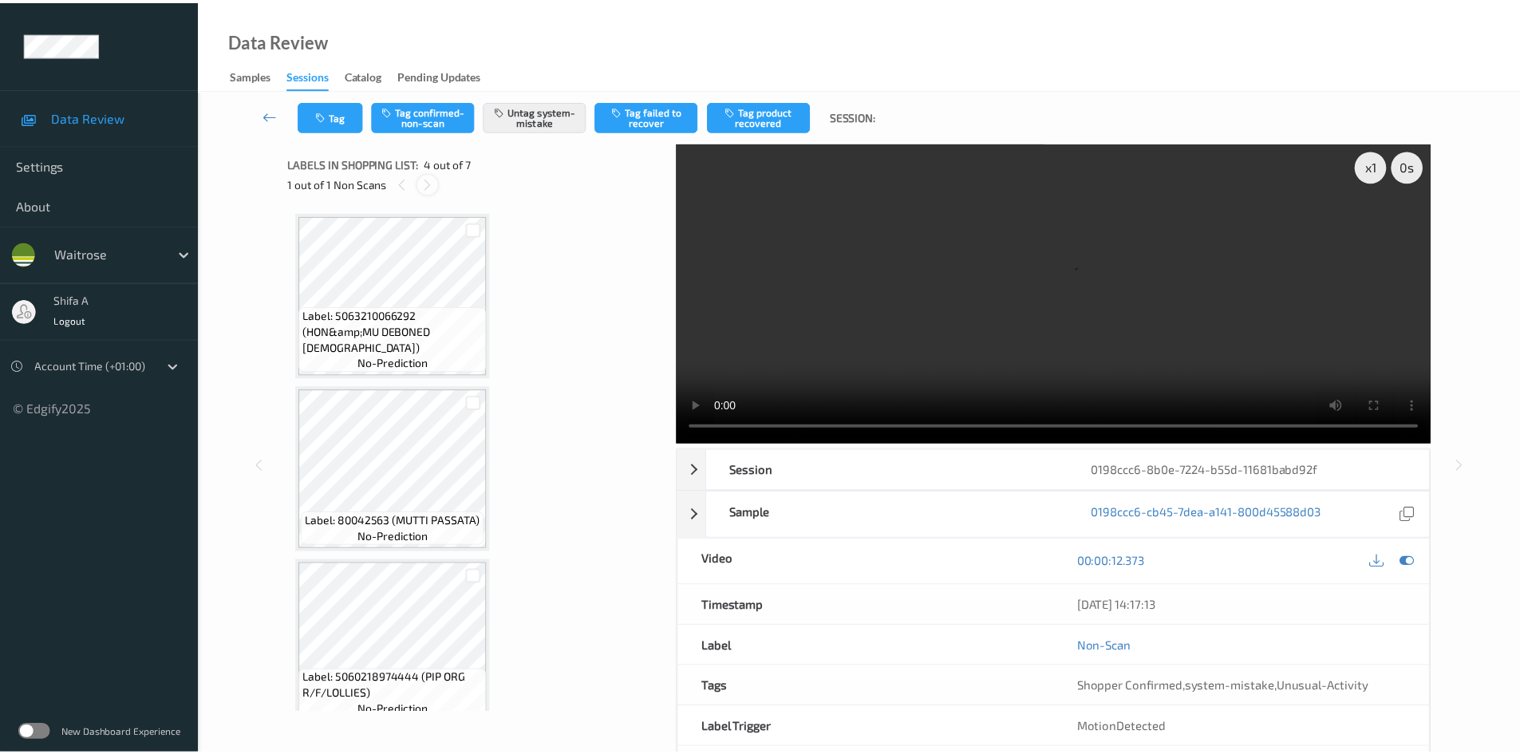
scroll to position [356, 0]
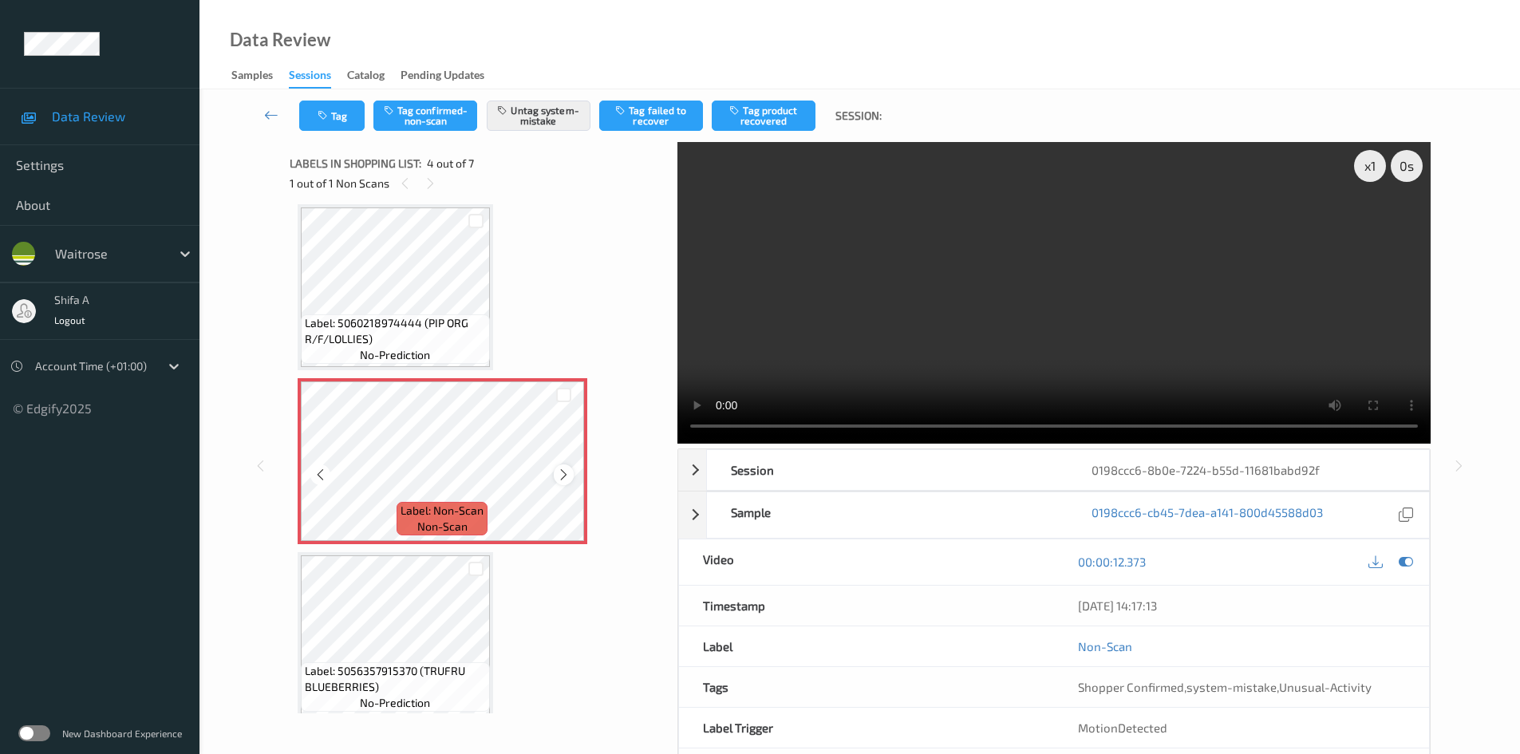
click at [566, 475] on icon at bounding box center [564, 475] width 14 height 14
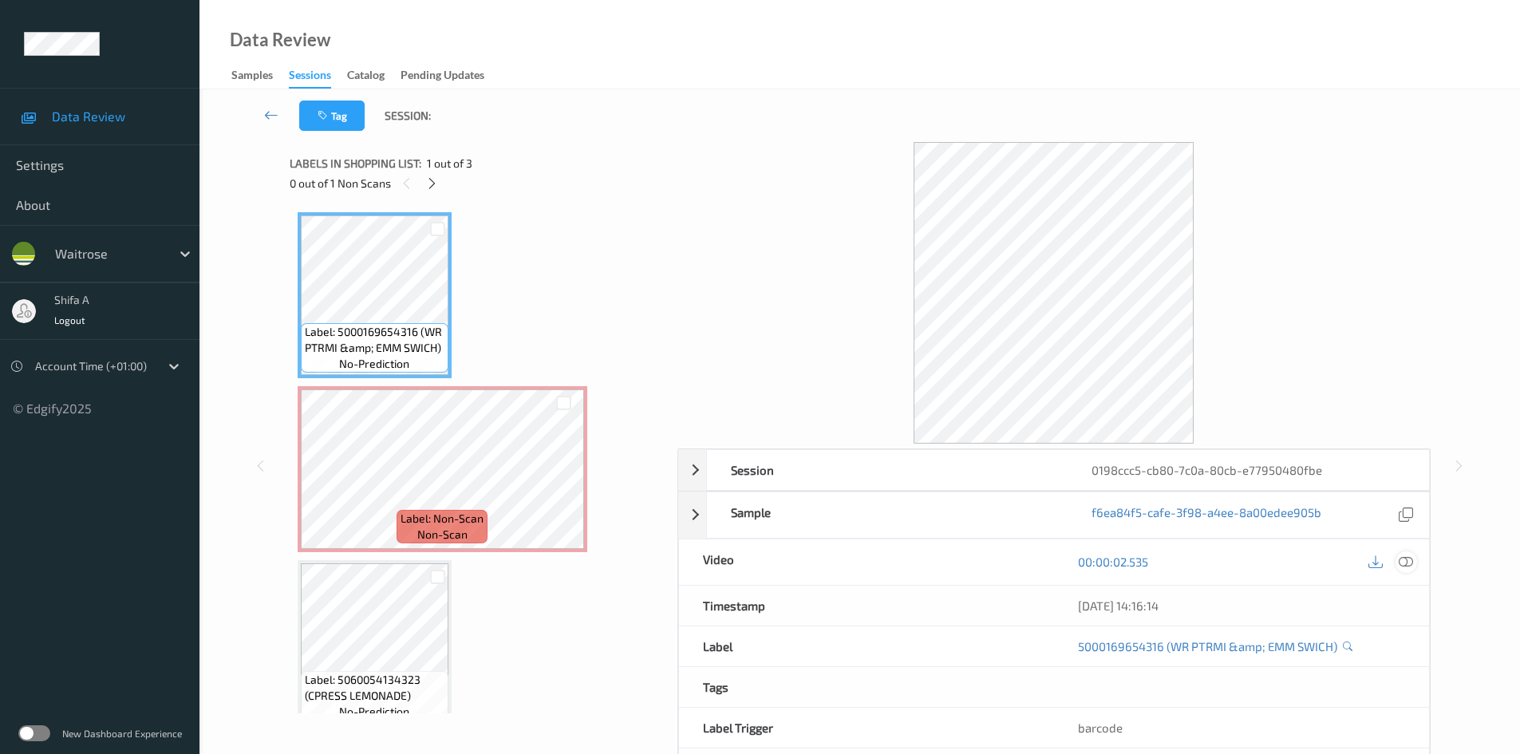
click at [1410, 571] on div at bounding box center [1407, 562] width 22 height 22
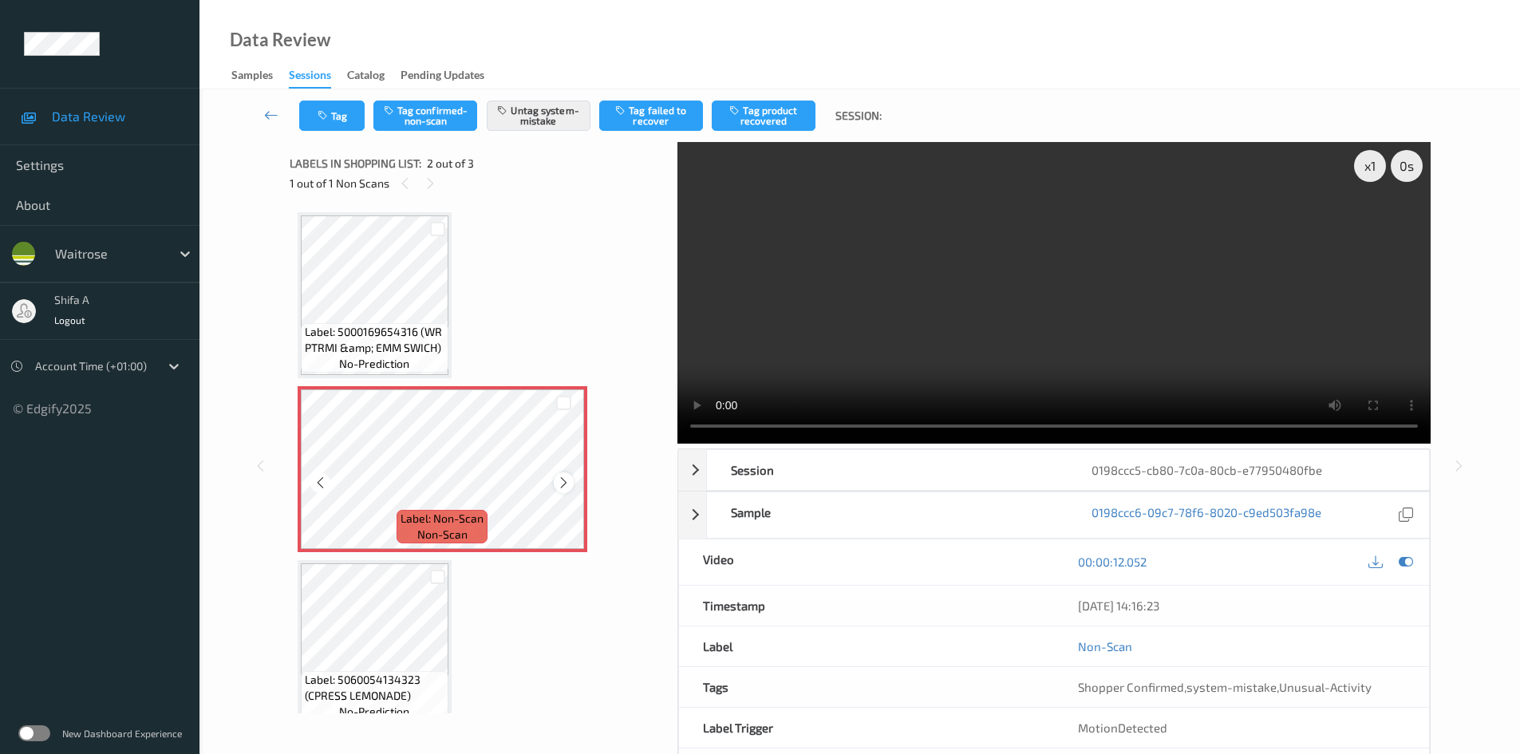
click at [558, 483] on icon at bounding box center [564, 483] width 14 height 14
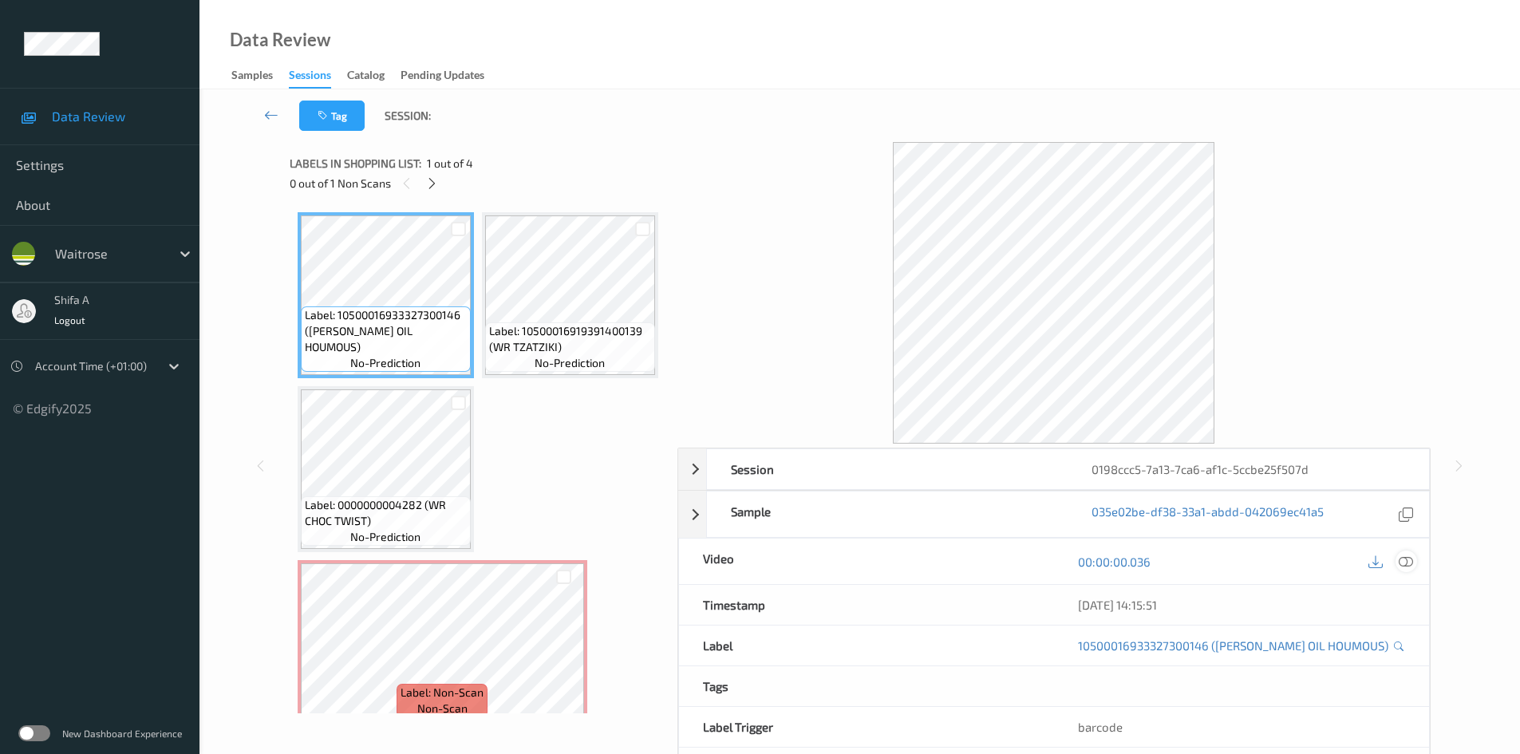
click at [1413, 561] on icon at bounding box center [1406, 562] width 14 height 14
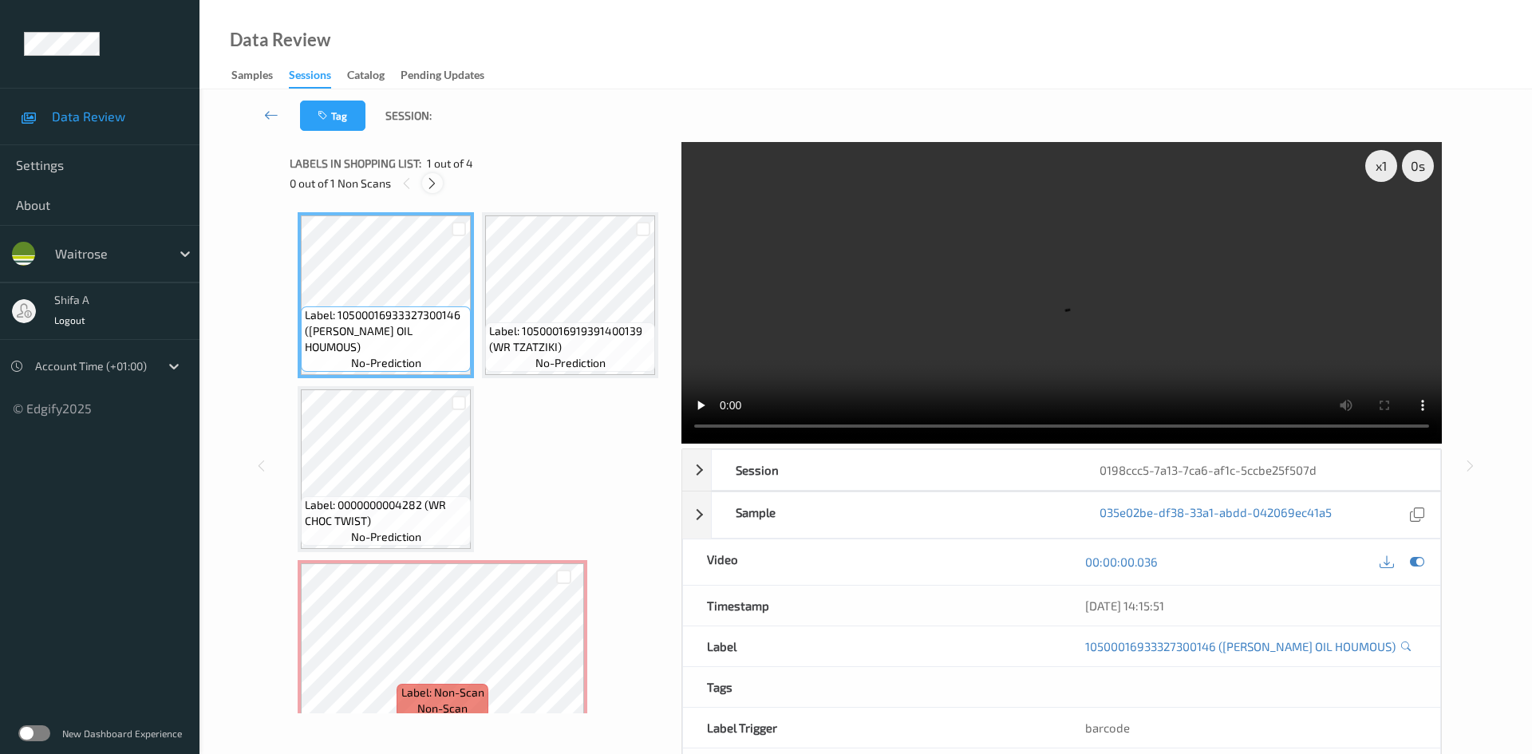
click at [435, 183] on icon at bounding box center [432, 183] width 14 height 14
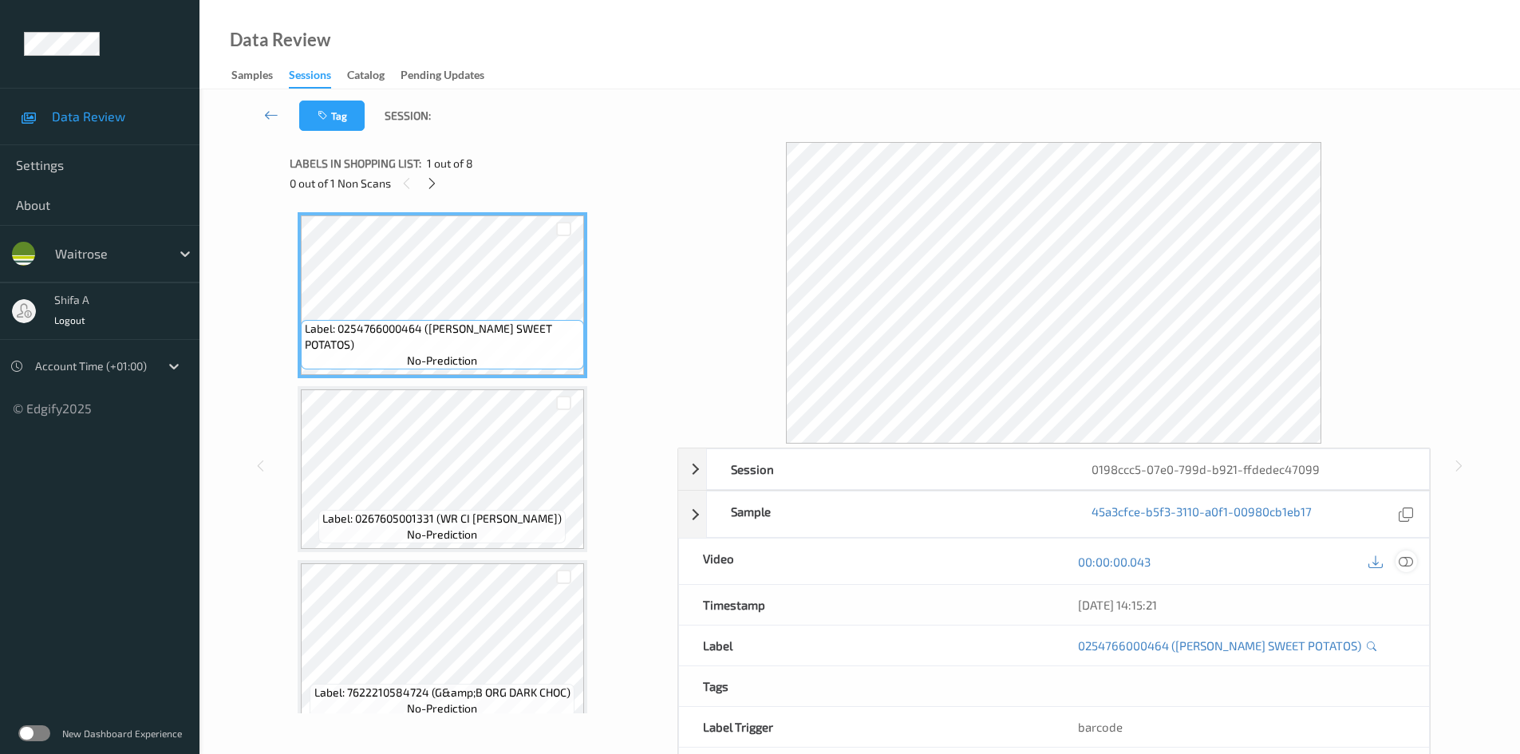
click at [1406, 559] on icon at bounding box center [1406, 562] width 14 height 14
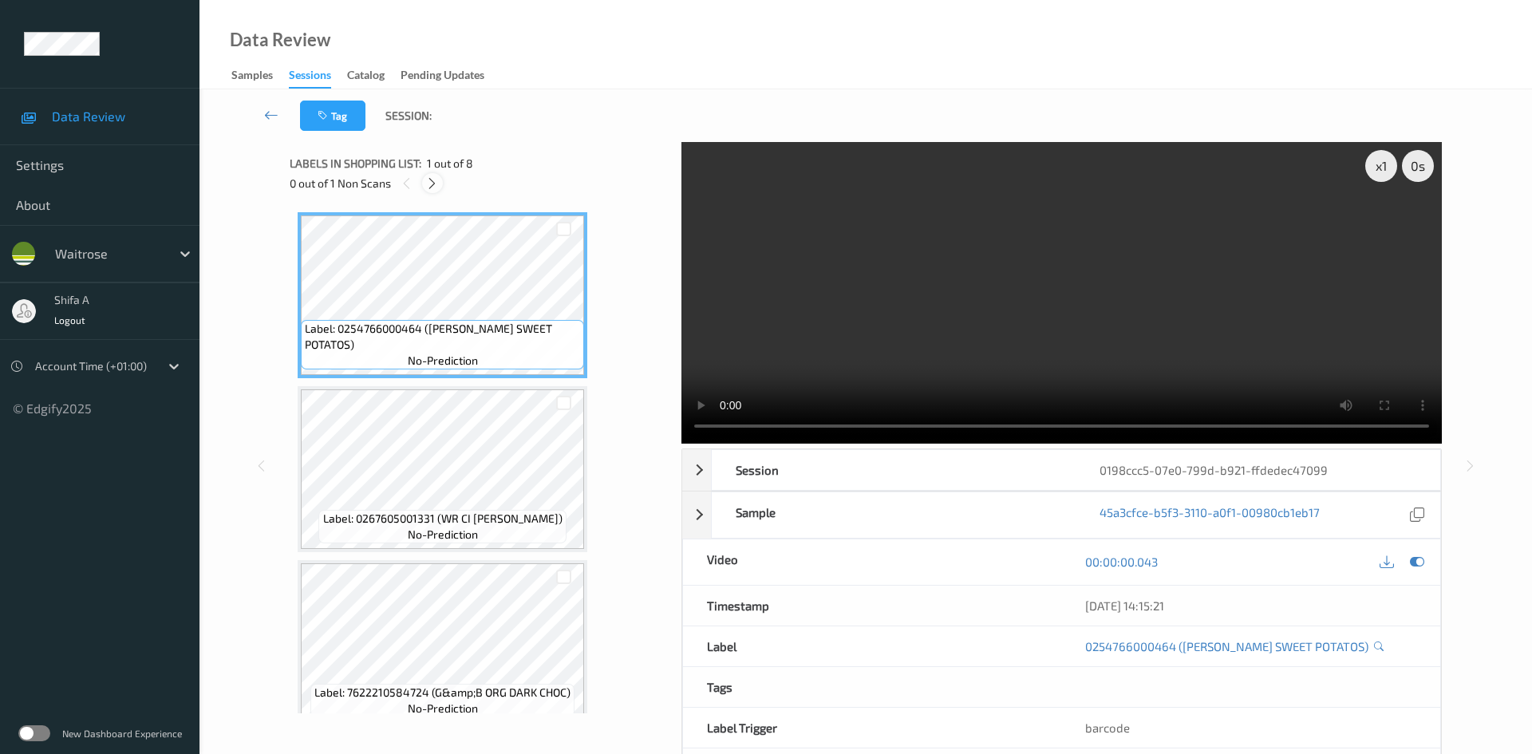
click at [432, 178] on icon at bounding box center [432, 183] width 14 height 14
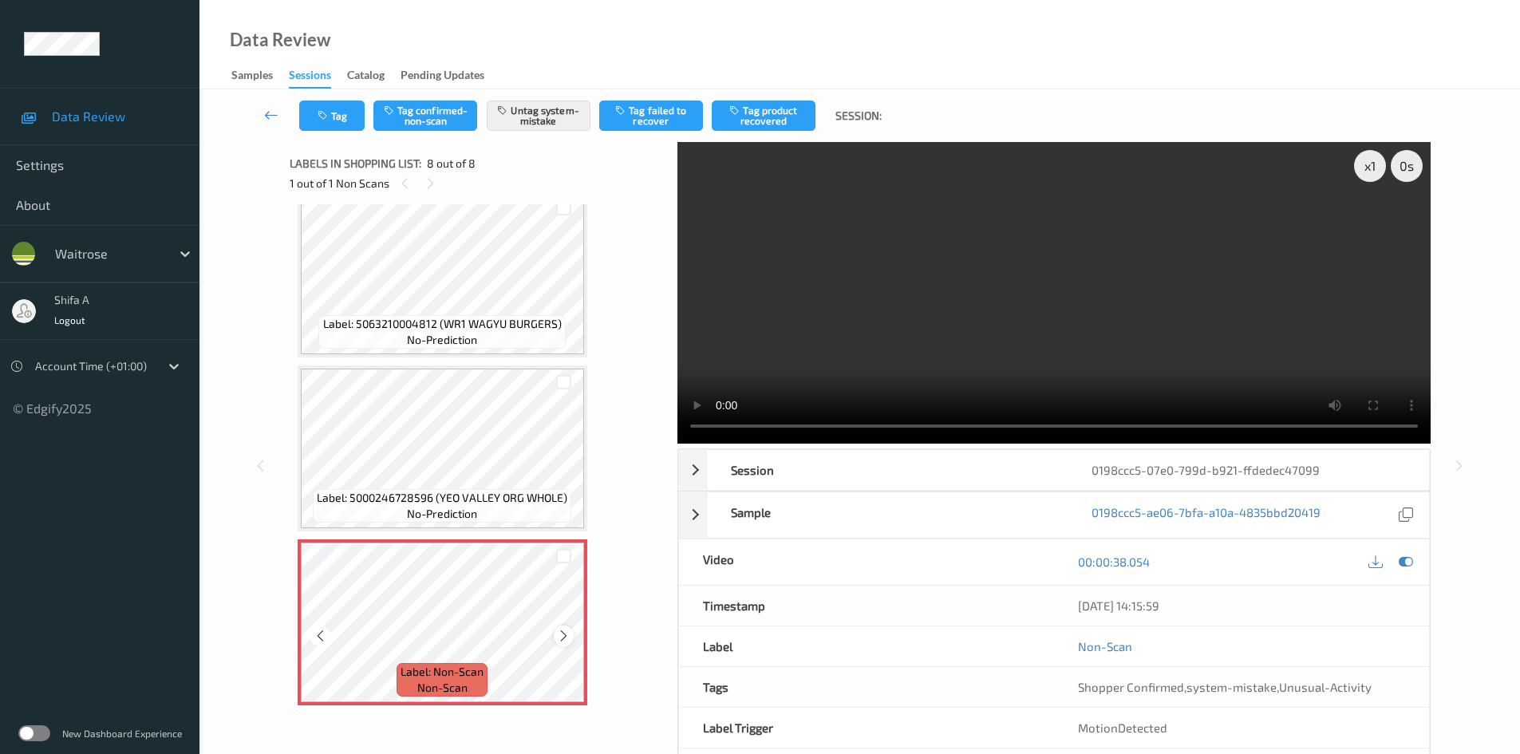
click at [561, 638] on icon at bounding box center [564, 636] width 14 height 14
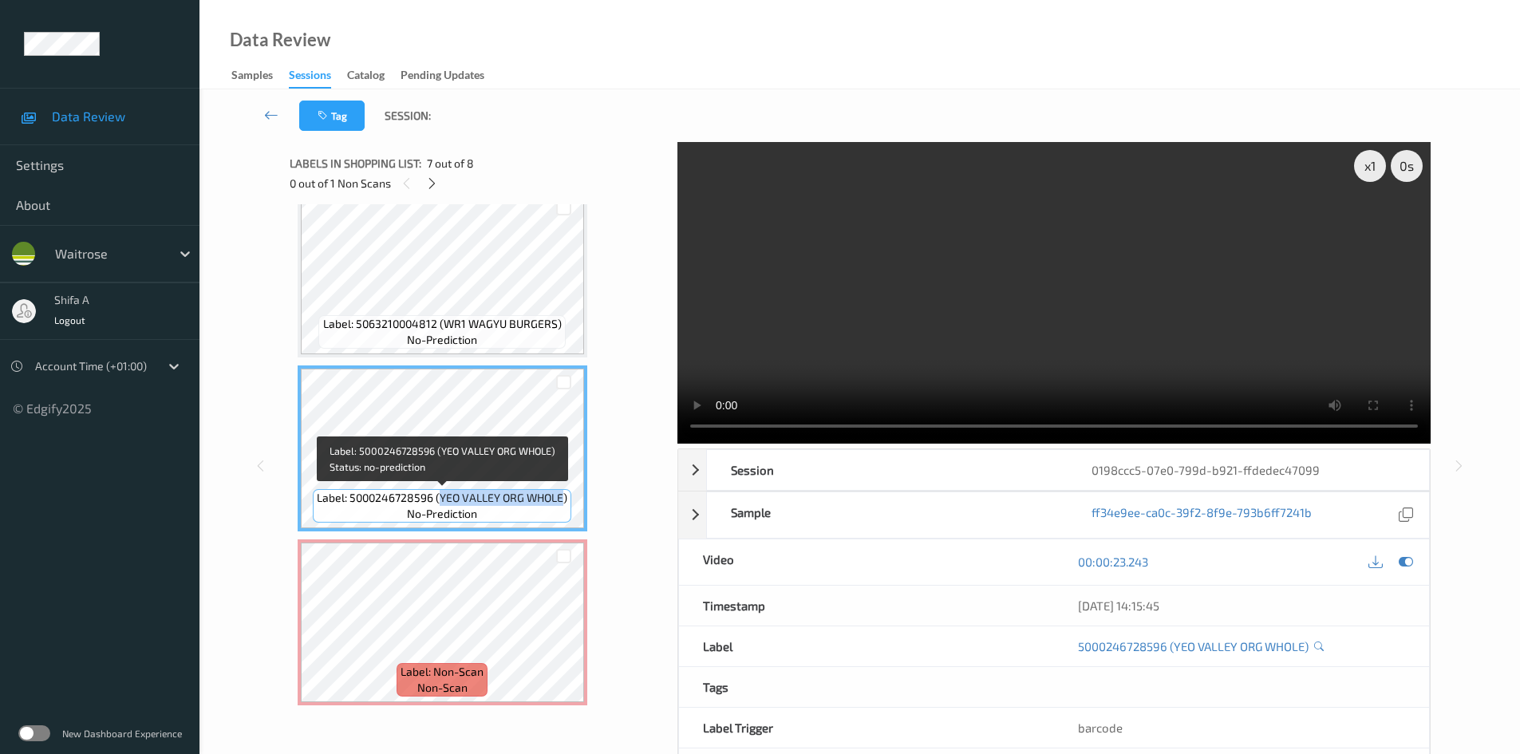
drag, startPoint x: 449, startPoint y: 494, endPoint x: 563, endPoint y: 494, distance: 114.1
click at [563, 494] on span "Label: 5000246728596 (YEO VALLEY ORG WHOLE)" at bounding box center [442, 498] width 251 height 16
copy span "YEO VALLEY ORG WHOLE"
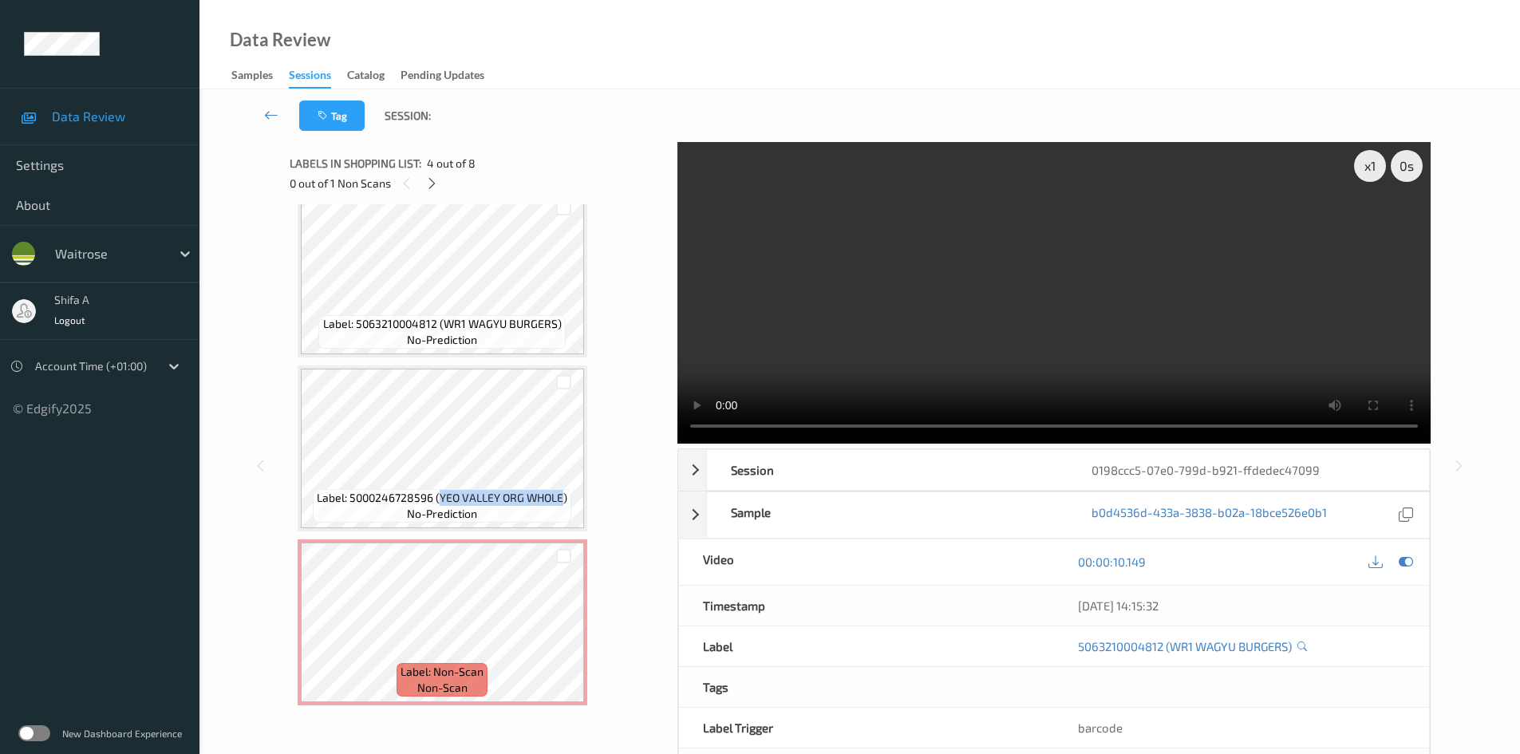
scroll to position [69, 0]
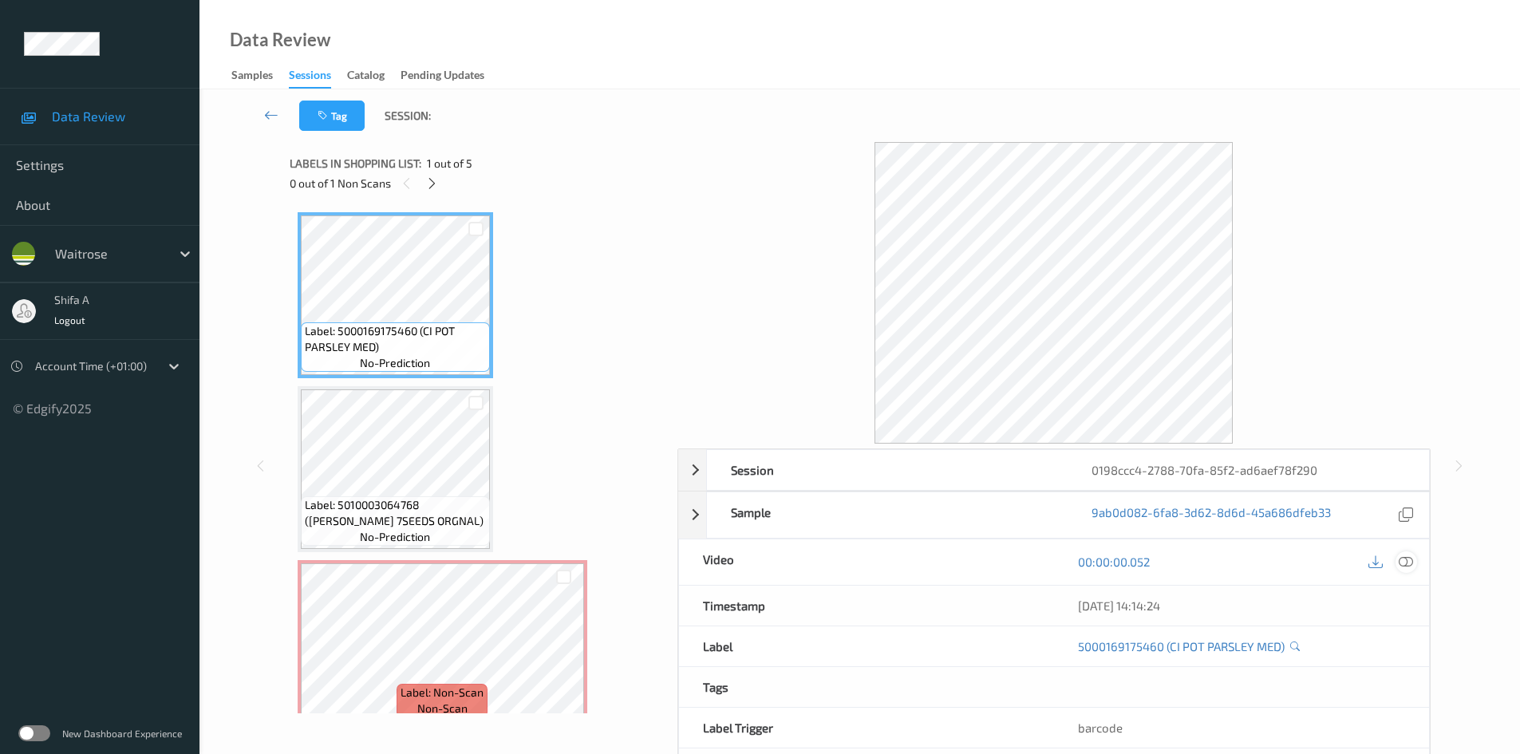
drag, startPoint x: 1410, startPoint y: 564, endPoint x: 700, endPoint y: 634, distance: 713.7
click at [1409, 563] on icon at bounding box center [1406, 562] width 14 height 14
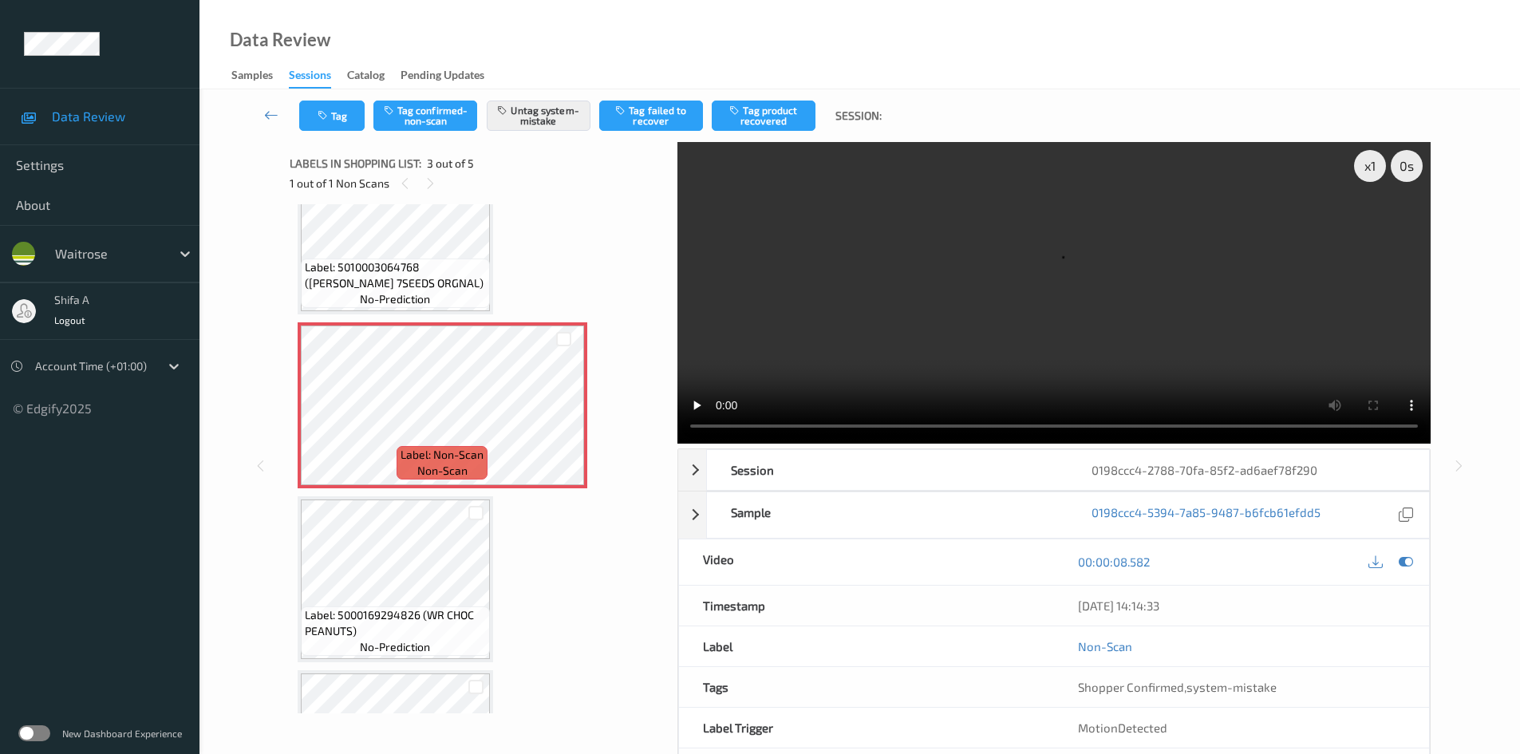
scroll to position [239, 0]
click at [559, 418] on icon at bounding box center [564, 417] width 14 height 14
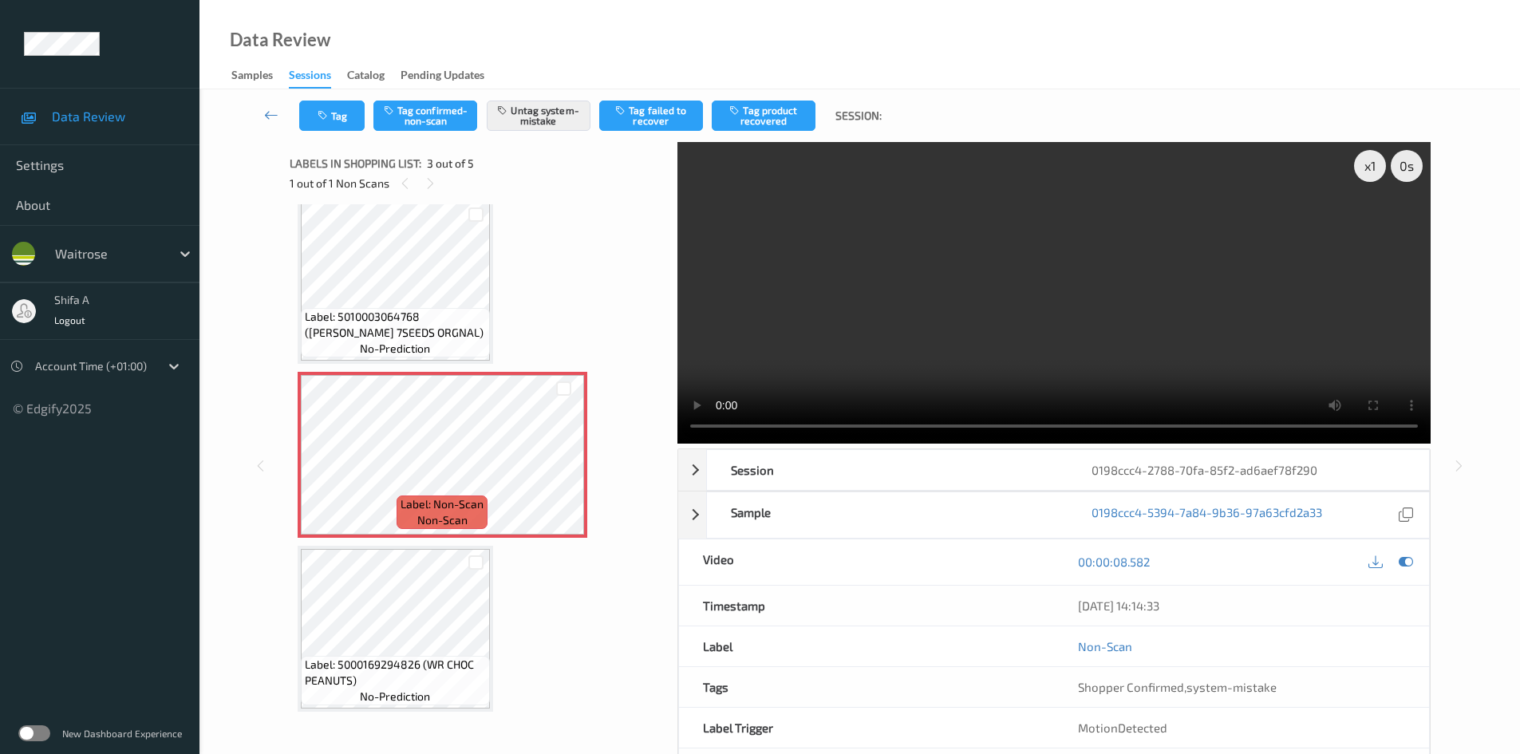
scroll to position [160, 0]
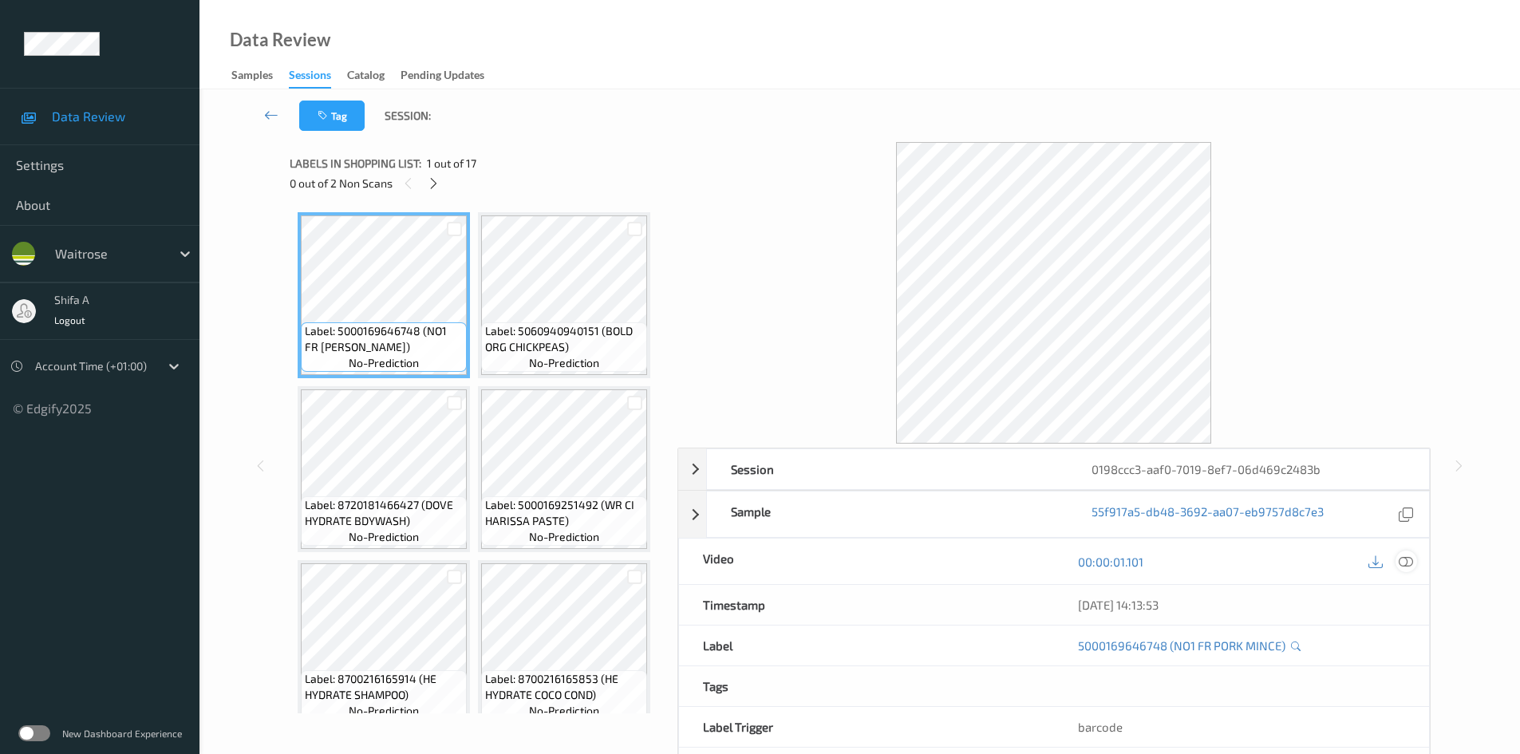
click at [1401, 556] on icon at bounding box center [1406, 562] width 14 height 14
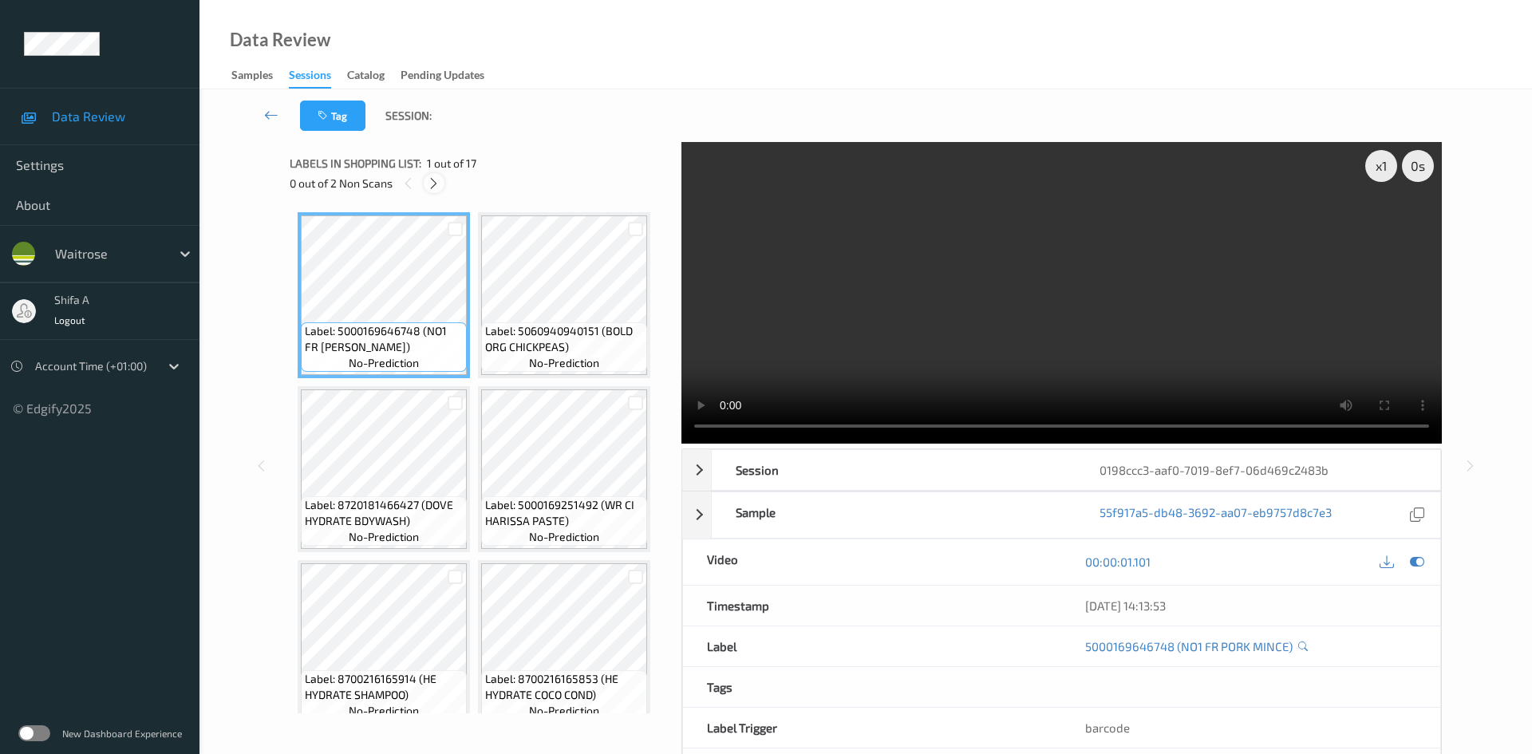
click at [431, 184] on icon at bounding box center [434, 183] width 14 height 14
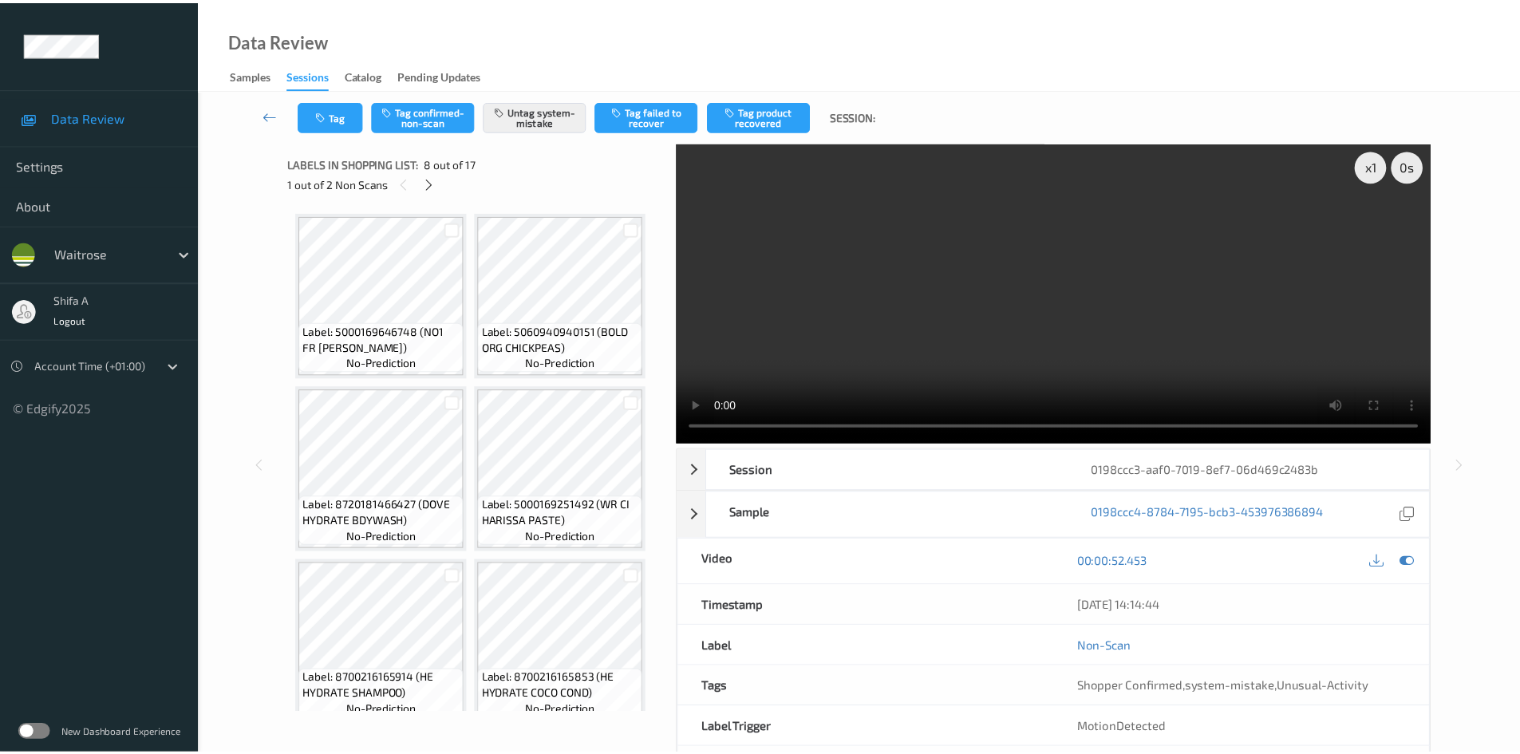
scroll to position [530, 0]
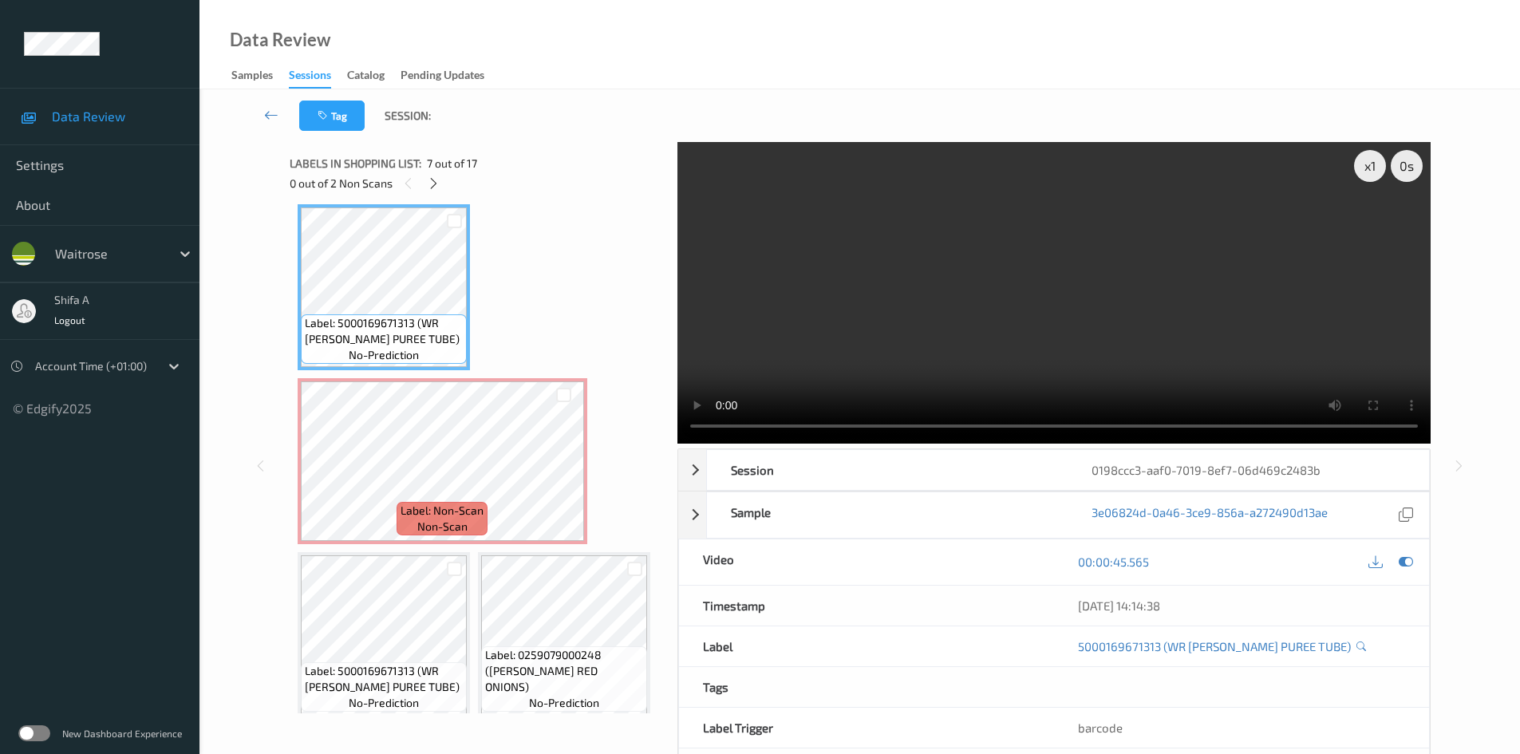
click at [1001, 346] on video at bounding box center [1054, 293] width 753 height 302
click at [955, 330] on video at bounding box center [1054, 293] width 753 height 302
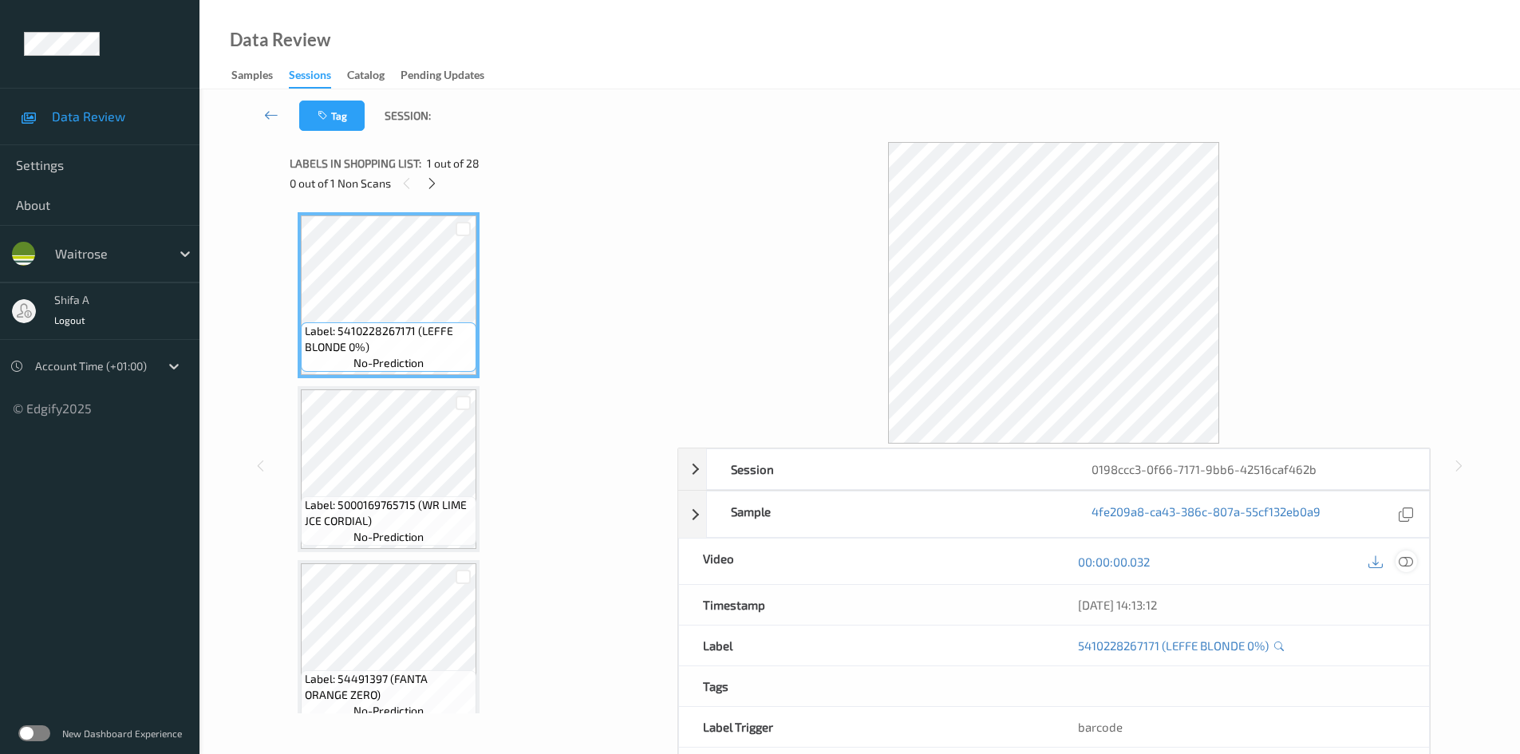
click at [1408, 559] on icon at bounding box center [1406, 562] width 14 height 14
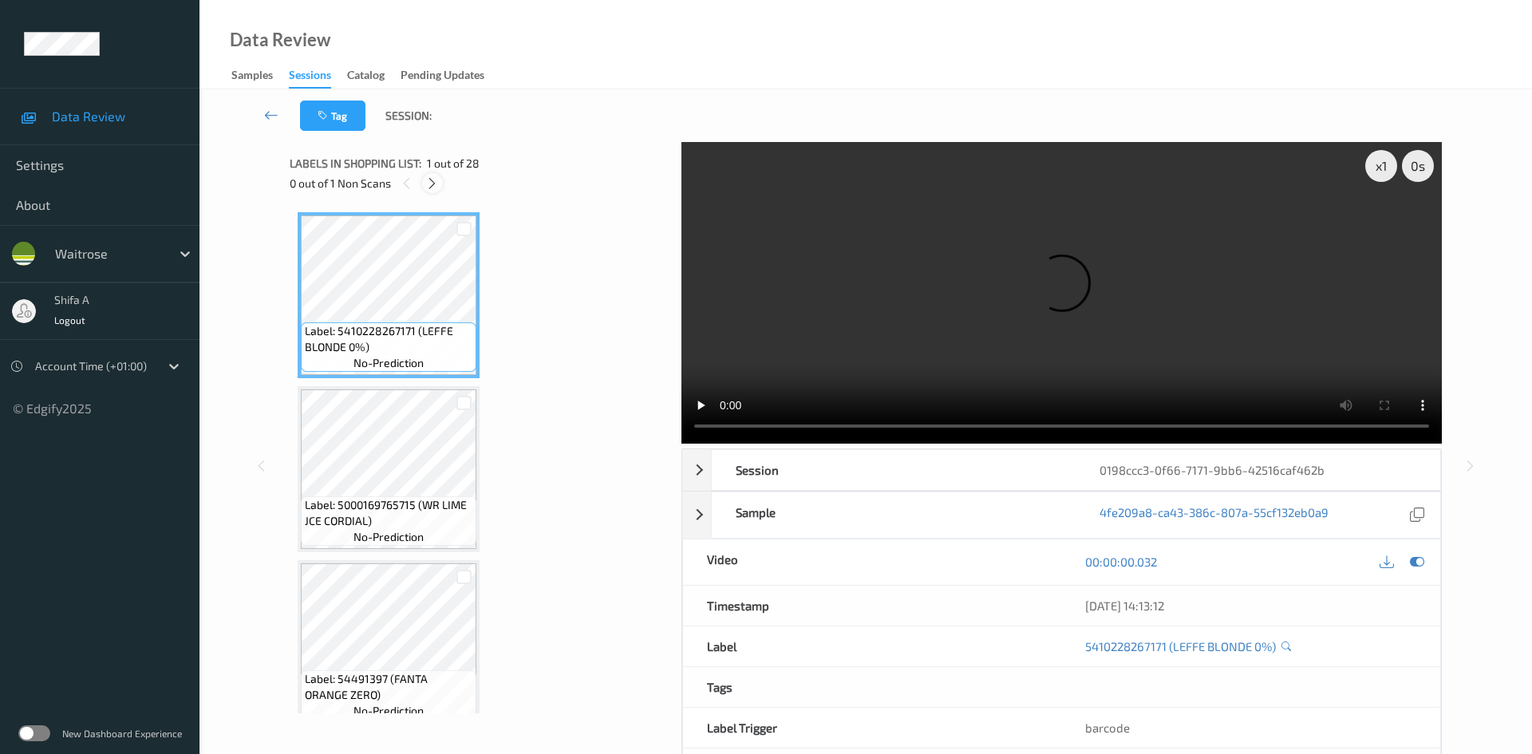
click at [433, 188] on icon at bounding box center [432, 183] width 14 height 14
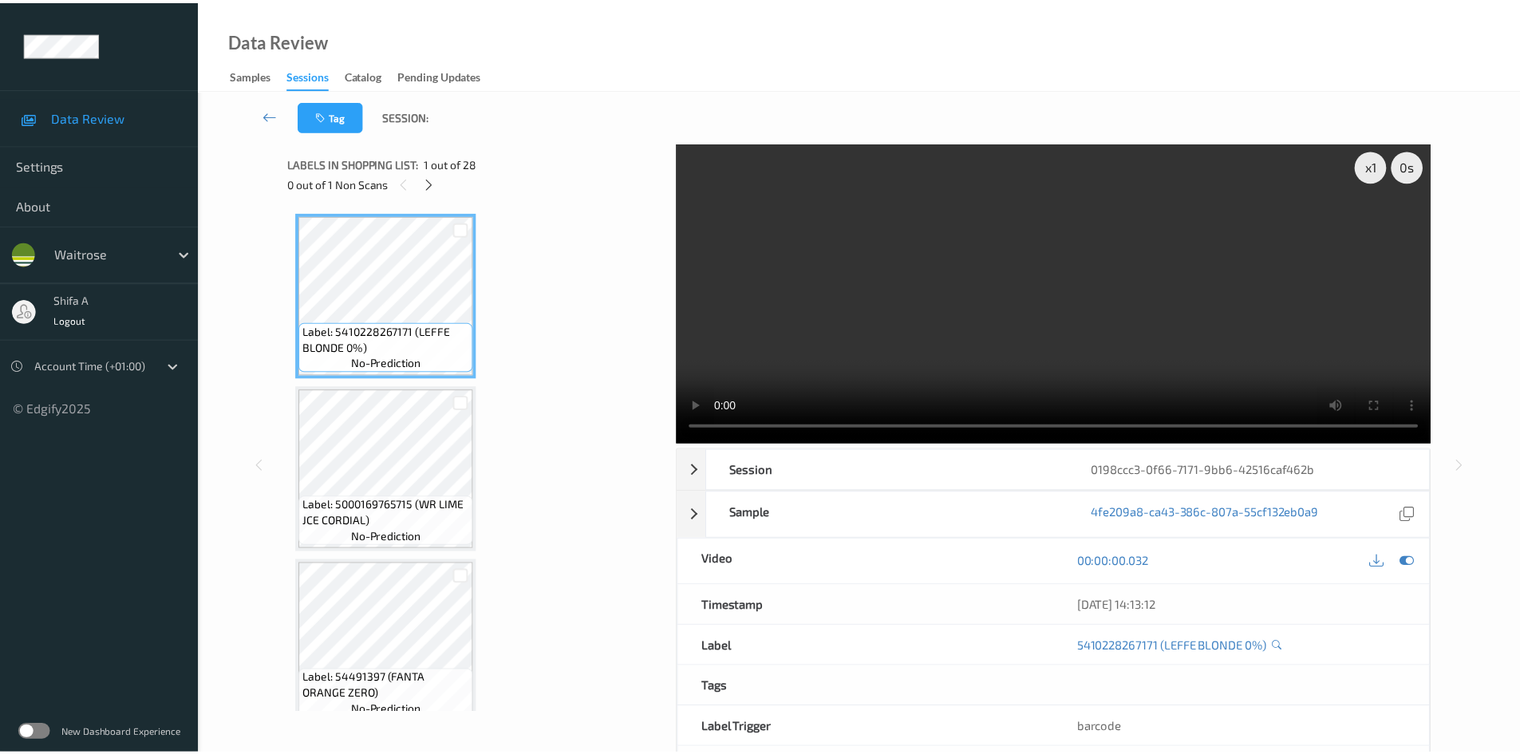
scroll to position [3836, 0]
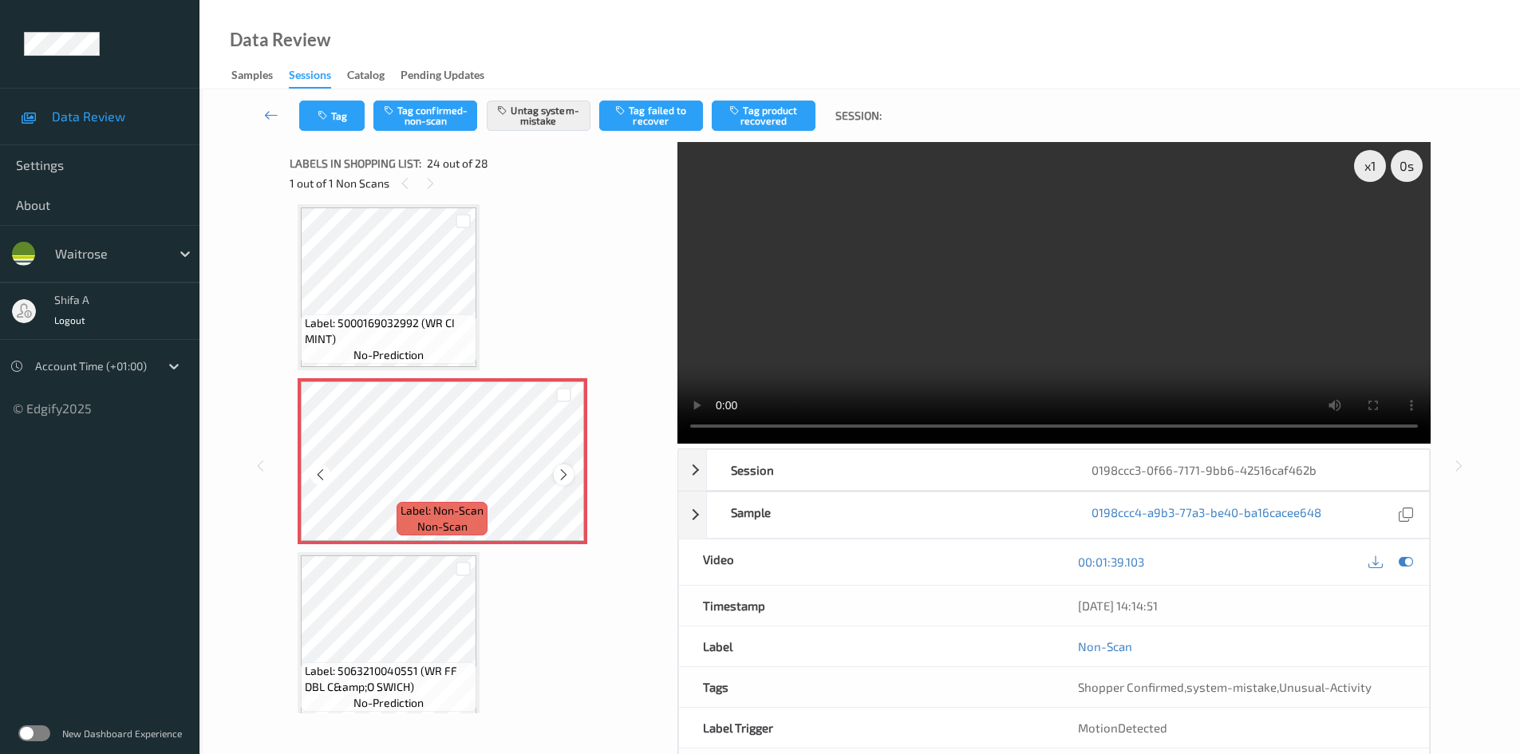
click at [563, 474] on icon at bounding box center [564, 475] width 14 height 14
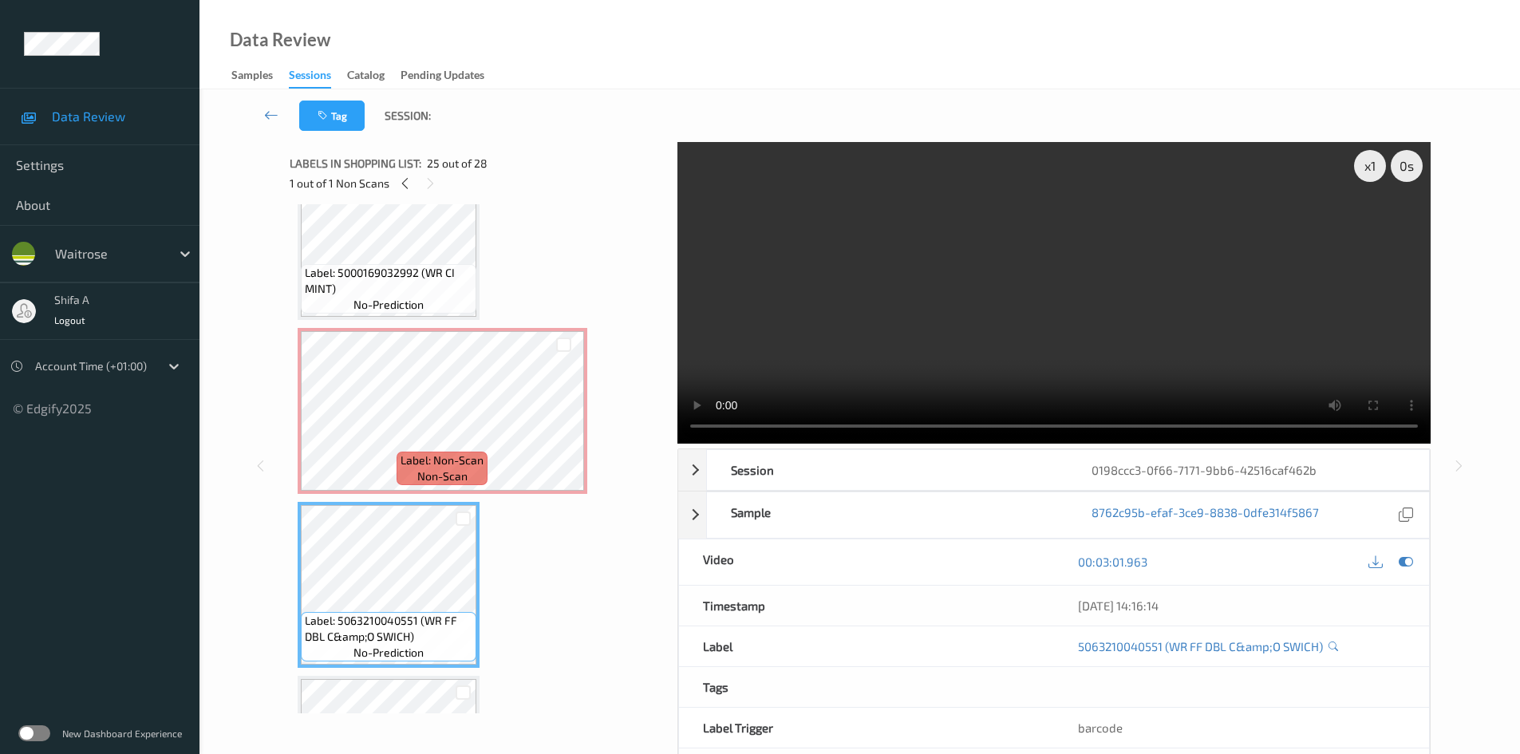
scroll to position [3732, 0]
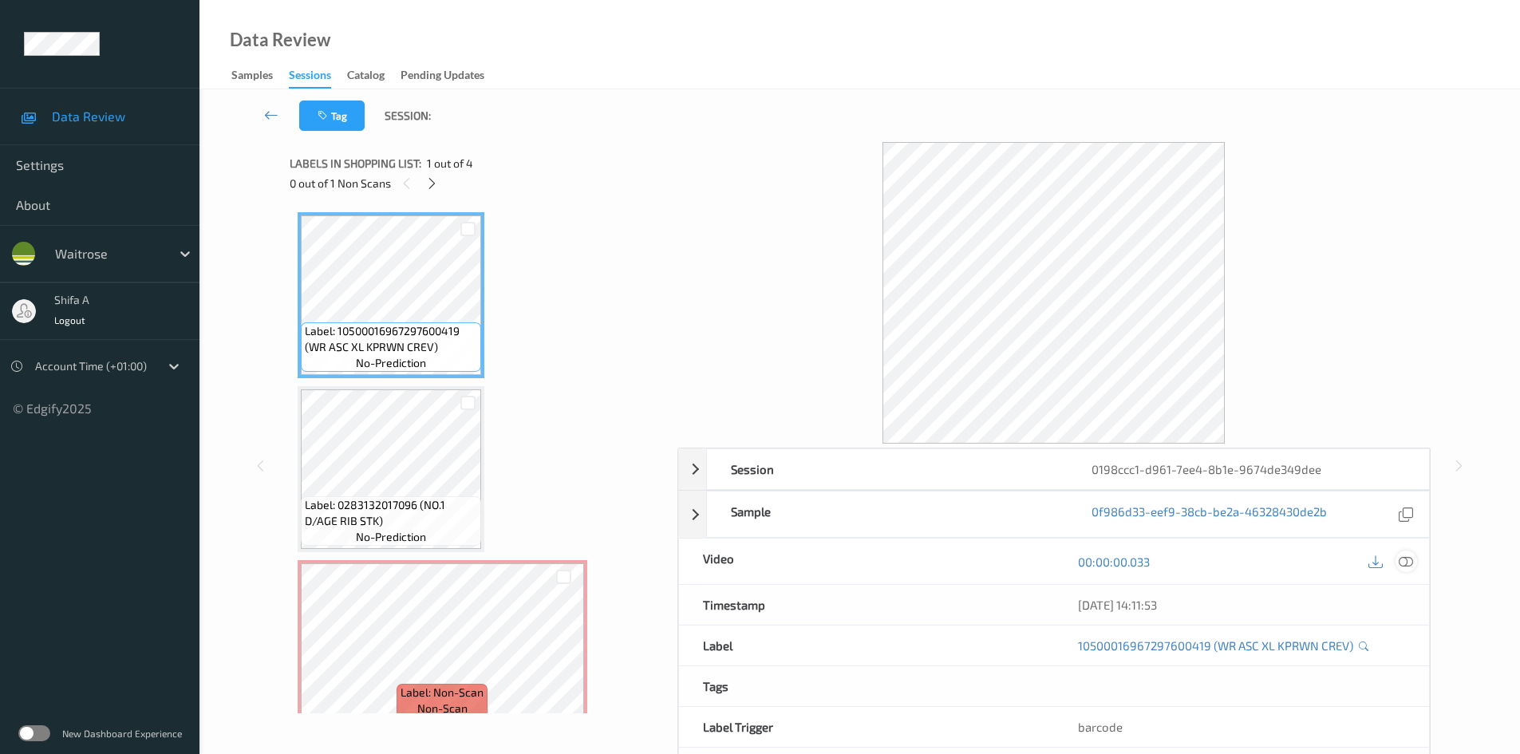
click at [1403, 571] on div at bounding box center [1407, 562] width 22 height 22
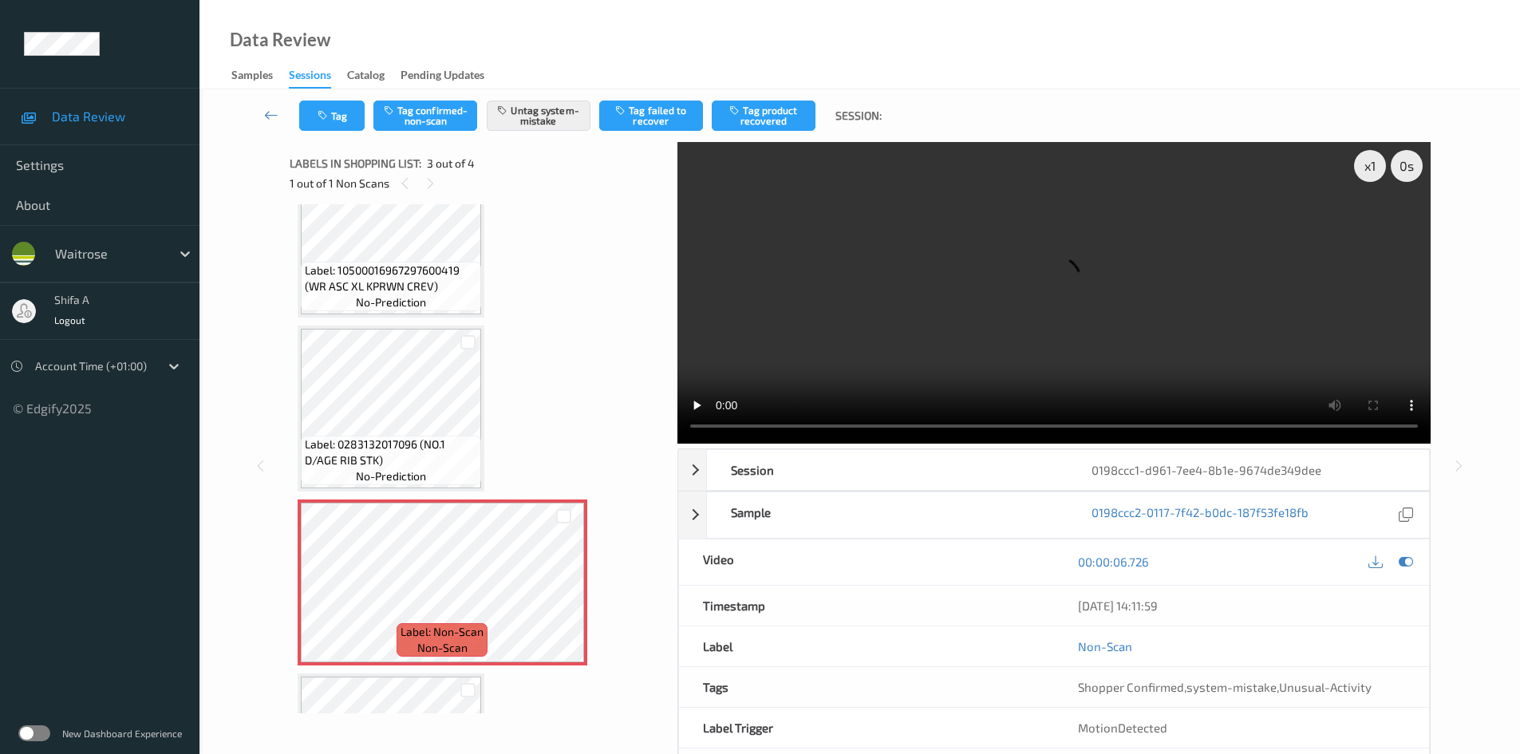
scroll to position [160, 0]
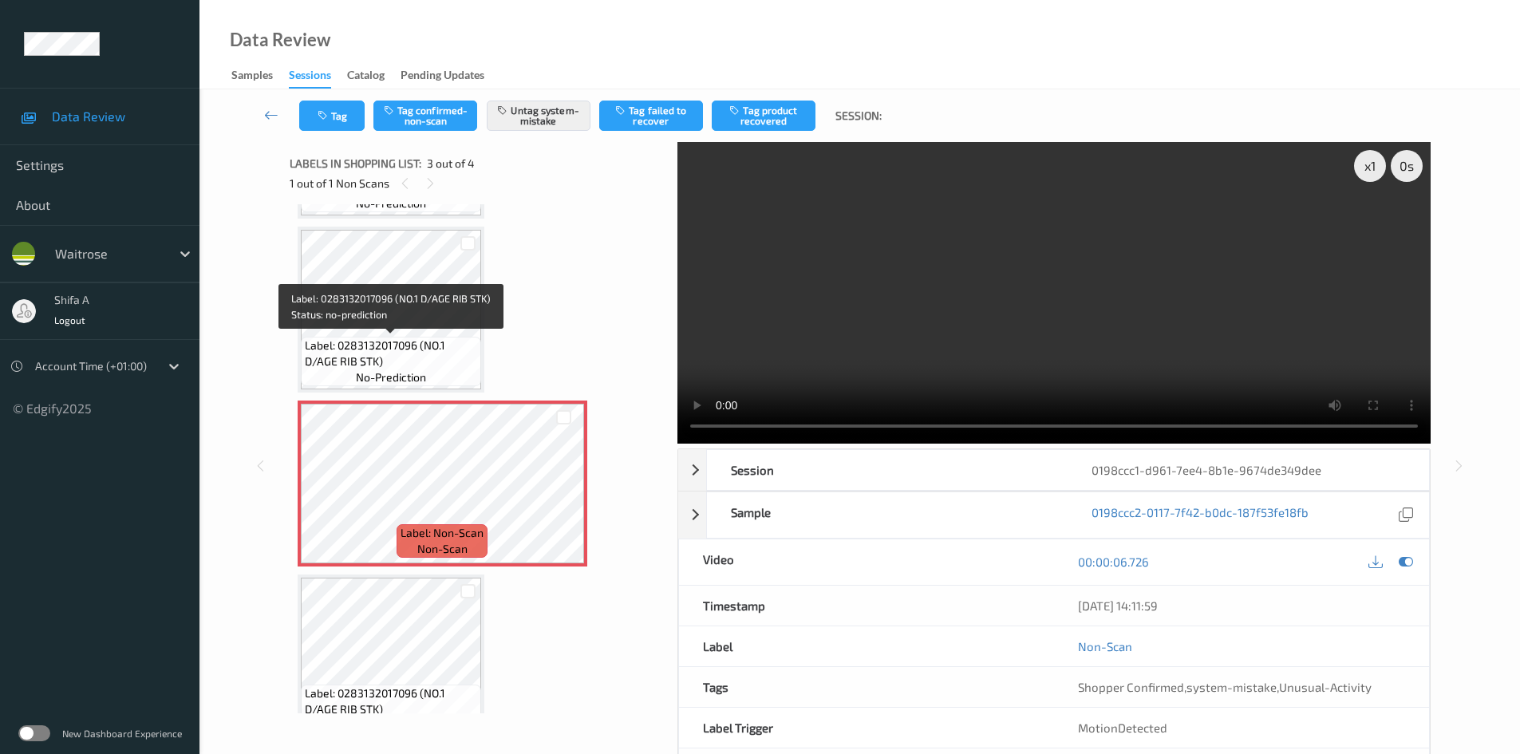
click at [389, 344] on span "Label: 0283132017096 (NO.1 D/AGE RIB STK)" at bounding box center [391, 354] width 172 height 32
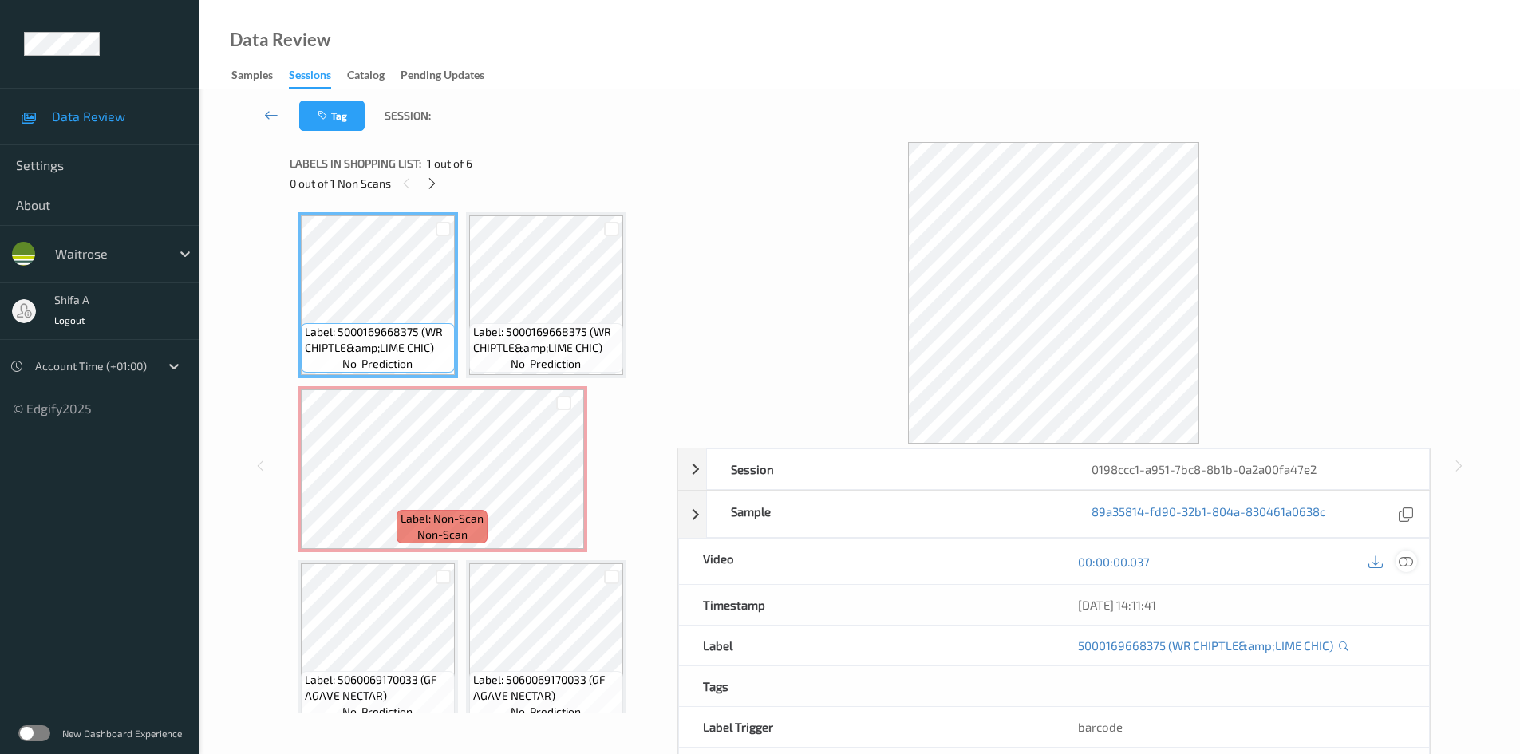
click at [1401, 556] on icon at bounding box center [1406, 562] width 14 height 14
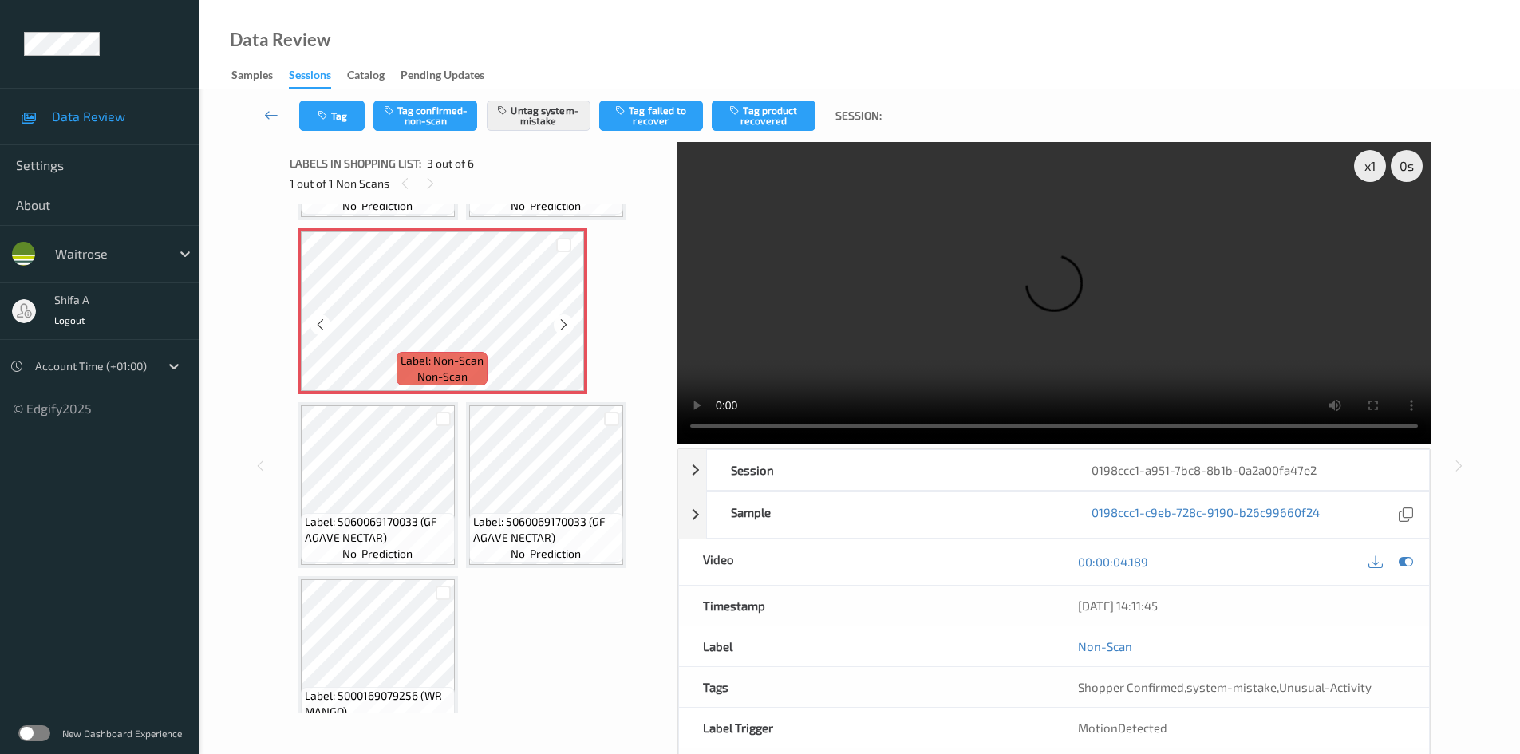
scroll to position [160, 0]
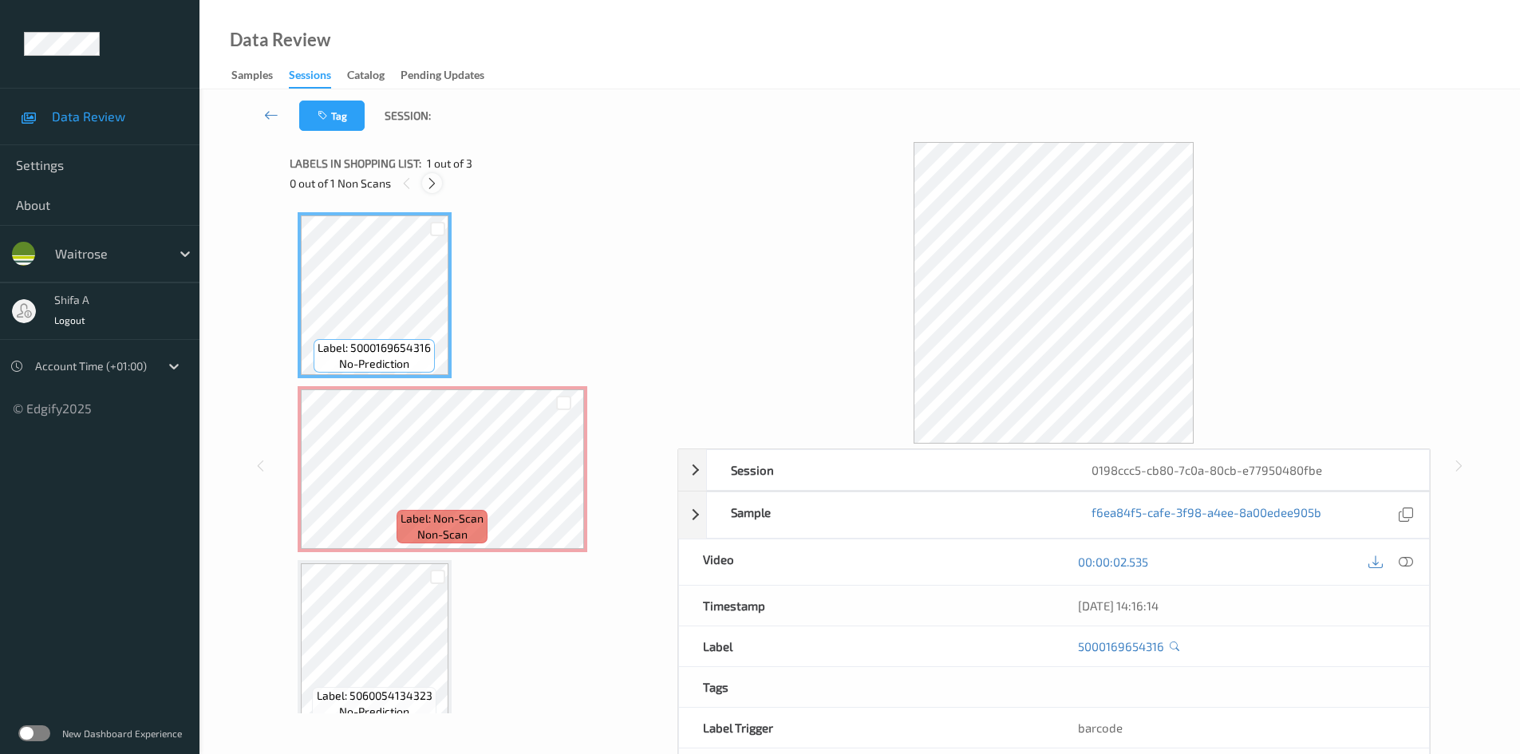
click at [439, 178] on icon at bounding box center [432, 183] width 14 height 14
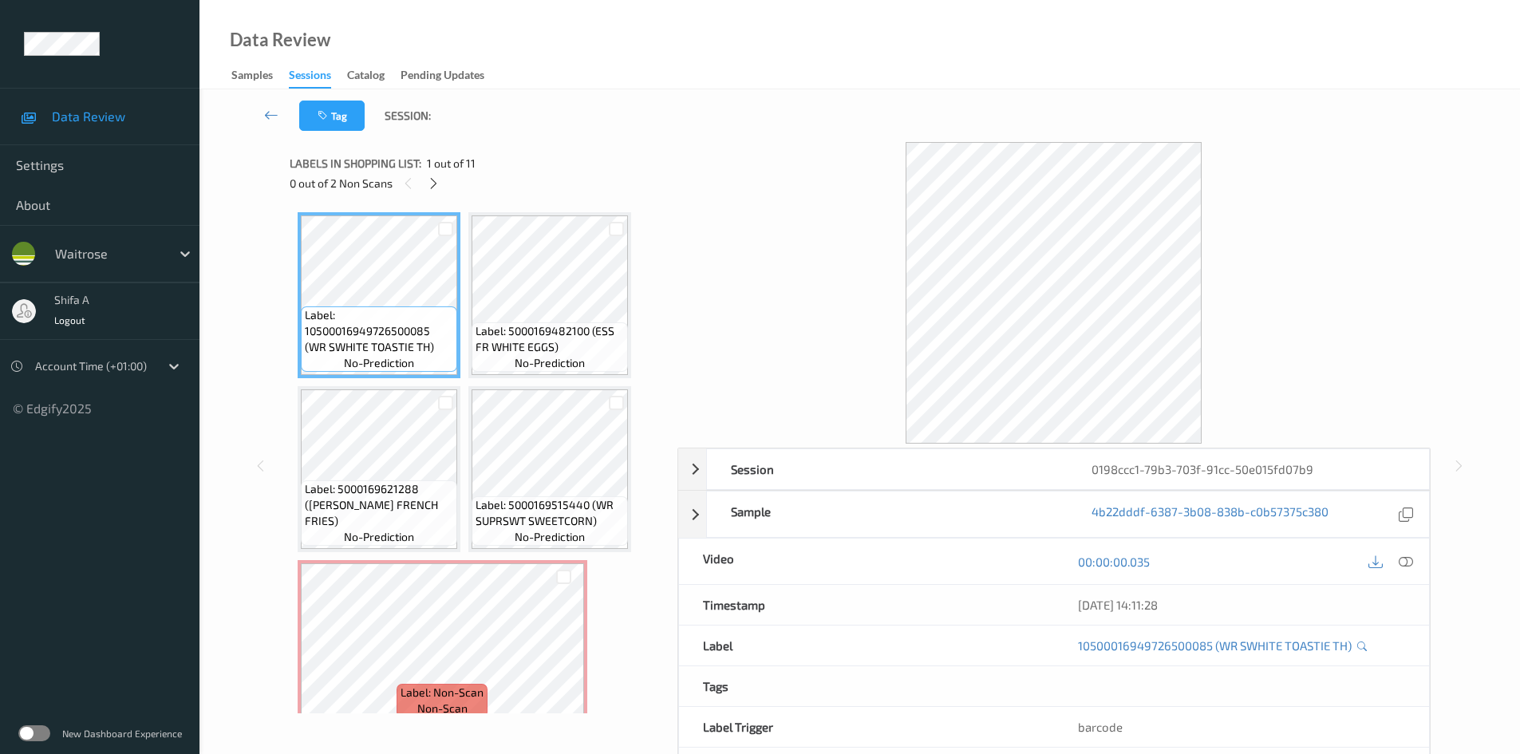
drag, startPoint x: 1408, startPoint y: 560, endPoint x: 1317, endPoint y: 563, distance: 91.0
click at [1405, 560] on icon at bounding box center [1406, 562] width 14 height 14
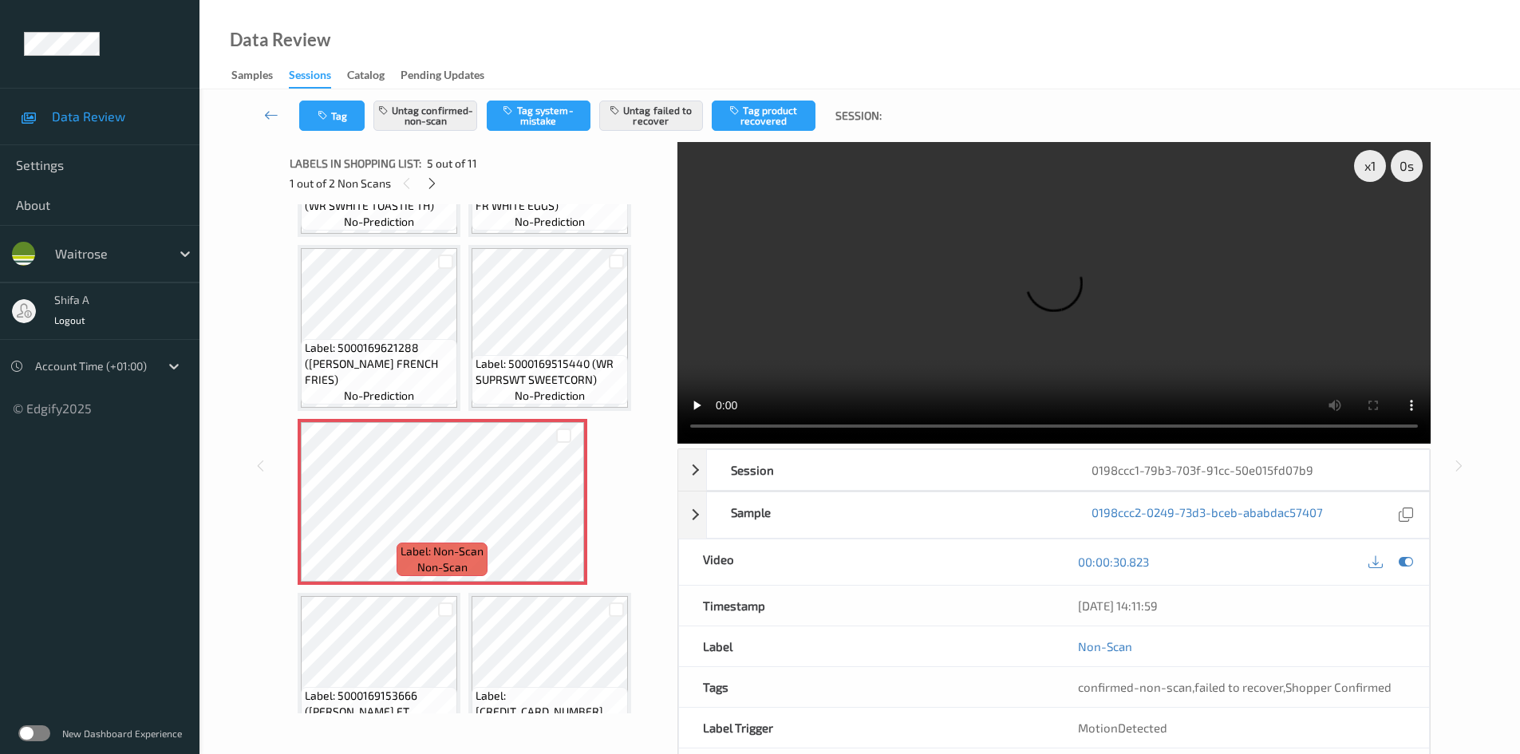
scroll to position [160, 0]
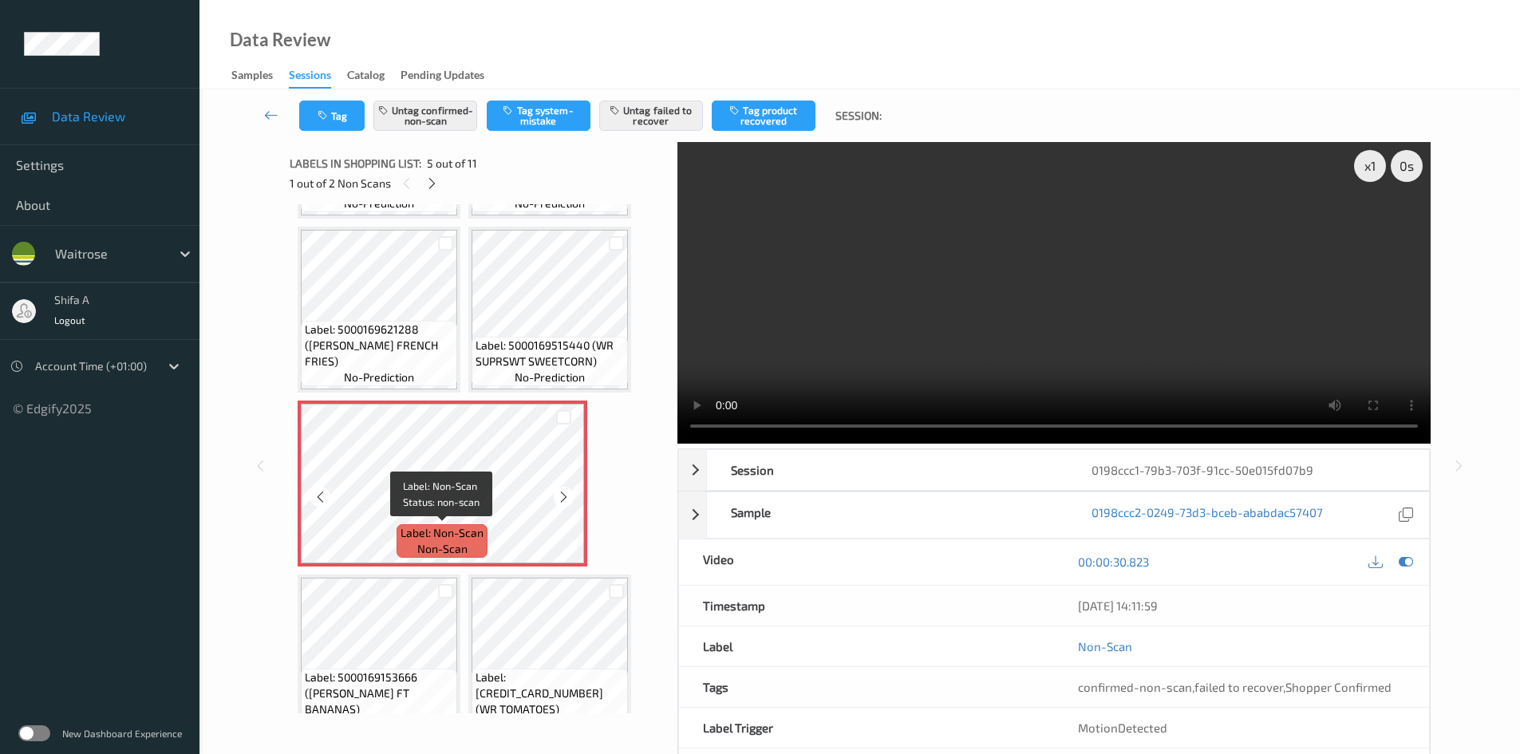
click at [429, 533] on span "Label: Non-Scan" at bounding box center [442, 533] width 83 height 16
click at [868, 334] on video at bounding box center [1054, 293] width 753 height 302
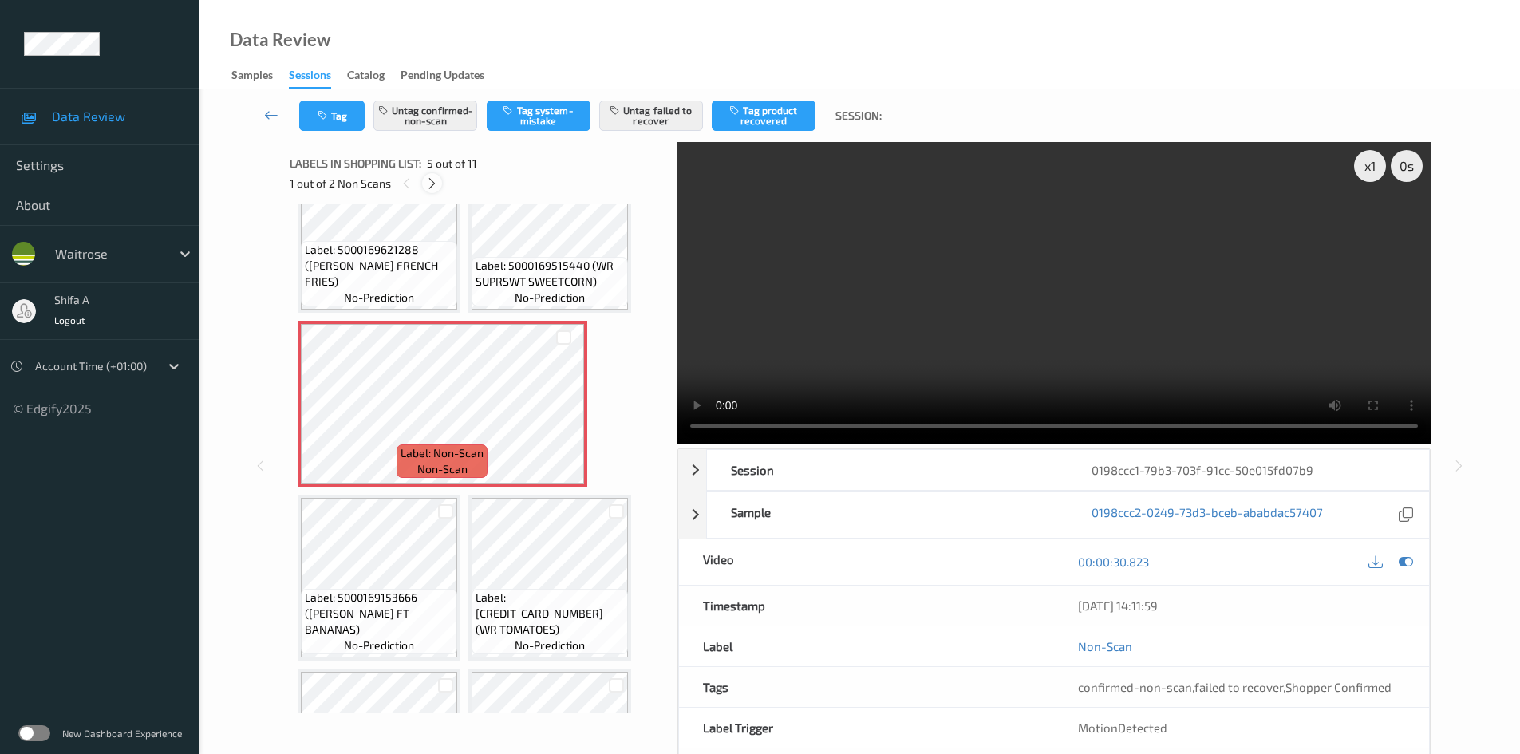
click at [427, 187] on icon at bounding box center [432, 183] width 14 height 14
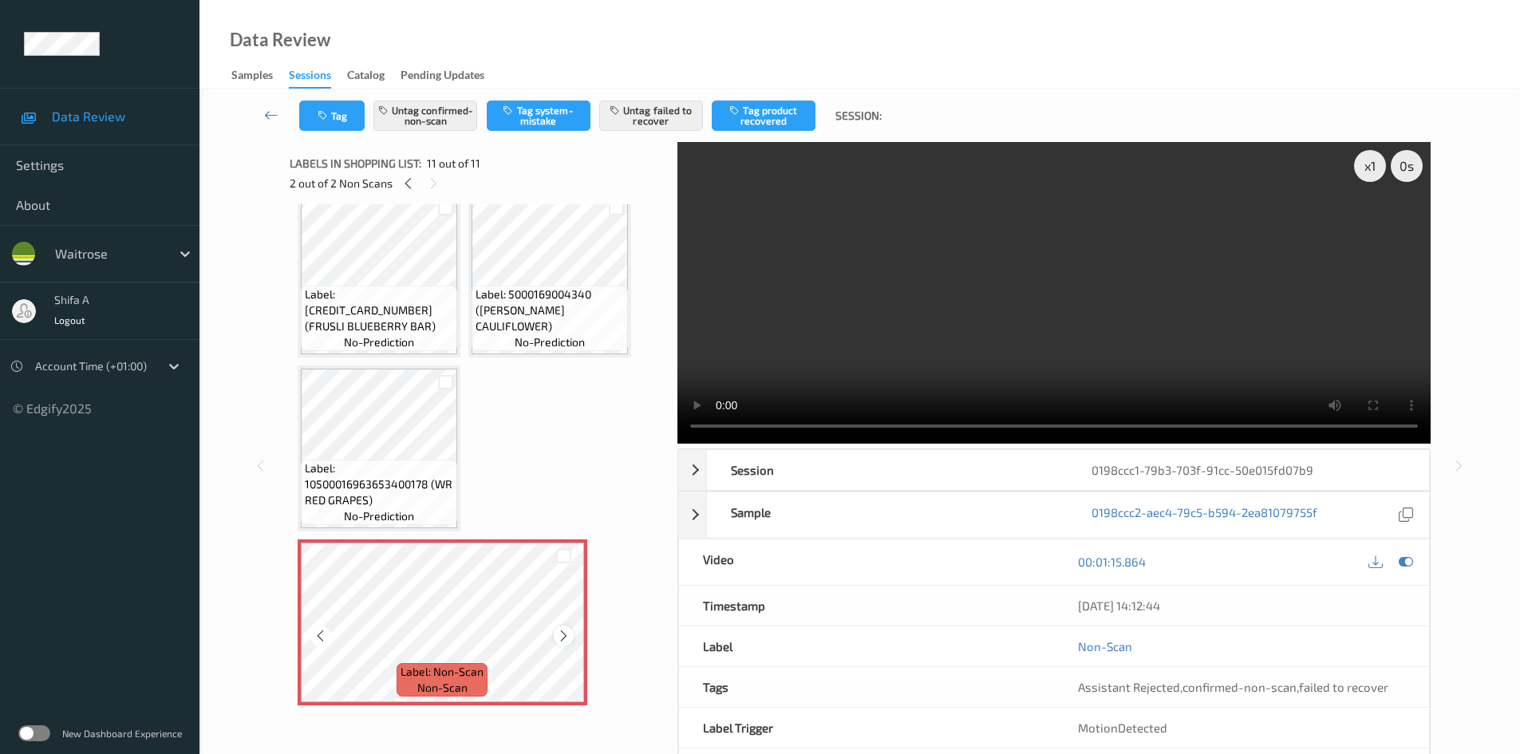
click at [564, 639] on icon at bounding box center [564, 636] width 14 height 14
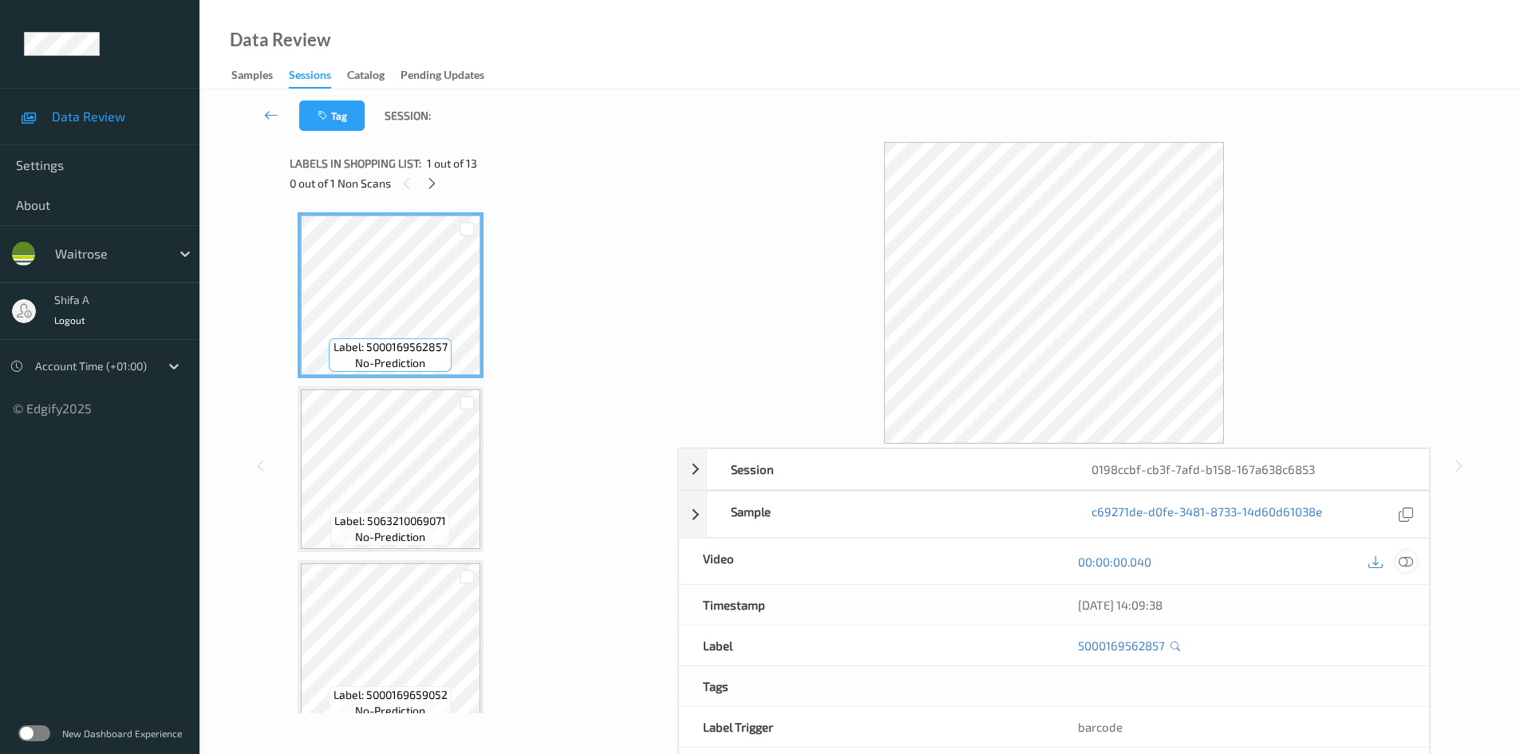
click at [1401, 566] on icon at bounding box center [1406, 562] width 14 height 14
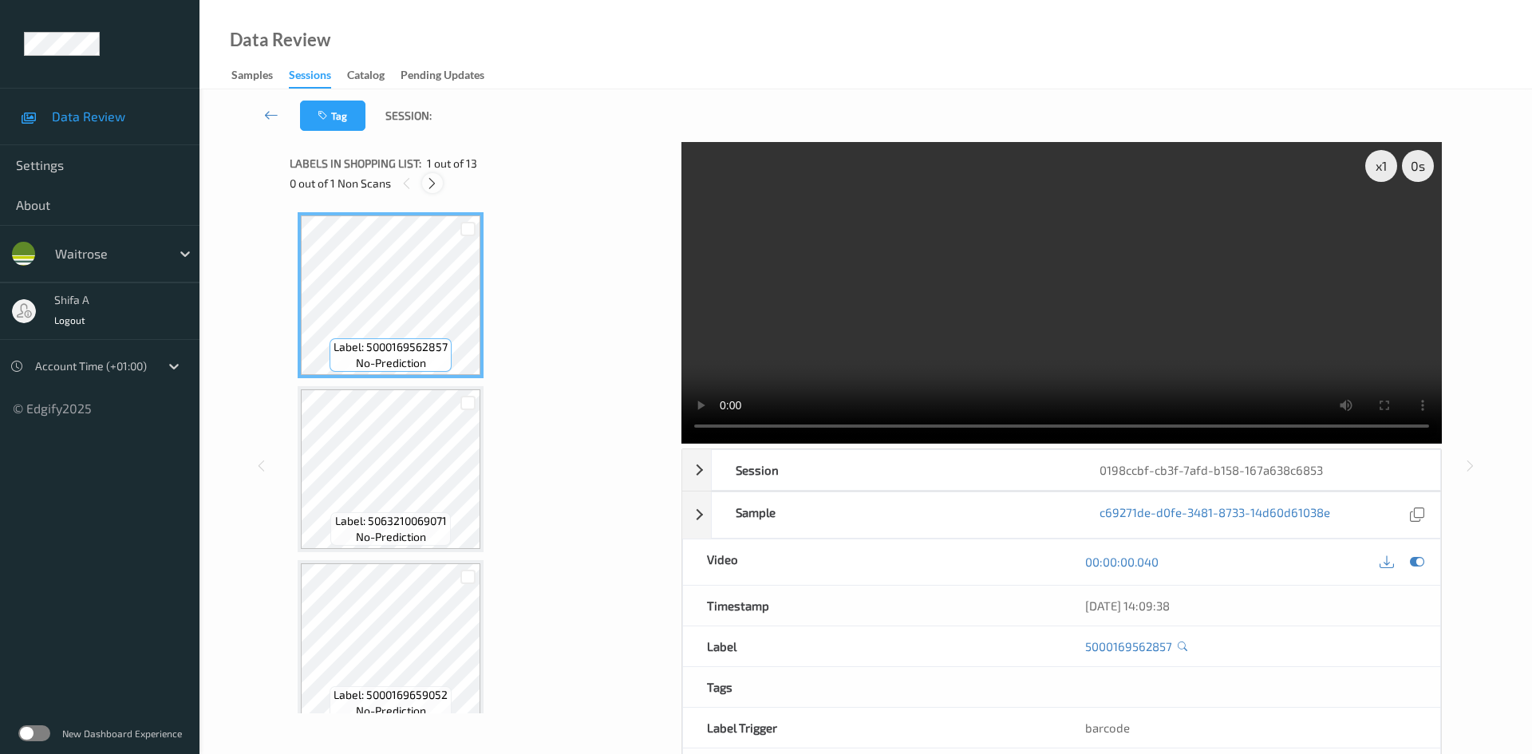
click at [433, 191] on div at bounding box center [432, 183] width 20 height 20
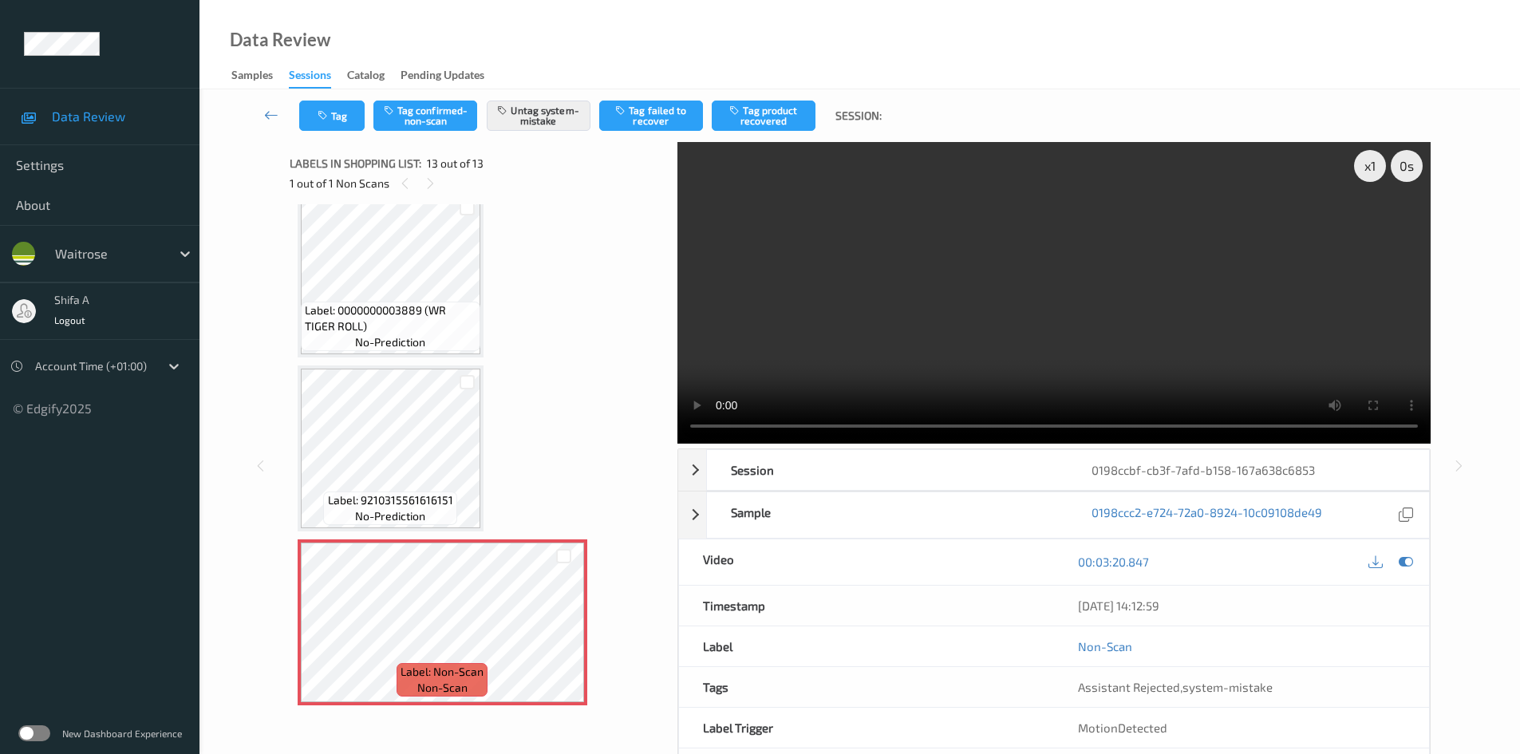
scroll to position [1745, 0]
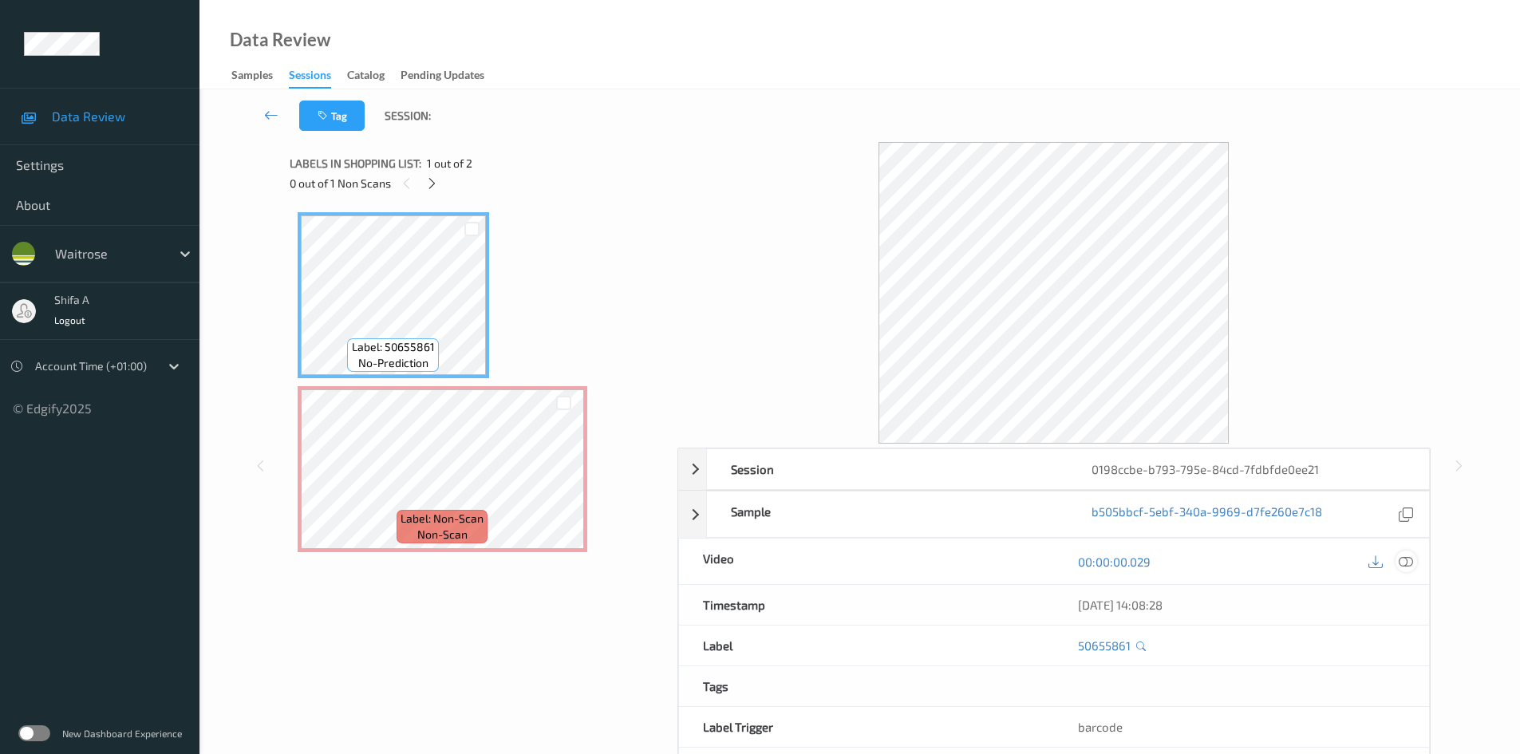
click at [1403, 567] on icon at bounding box center [1406, 562] width 14 height 14
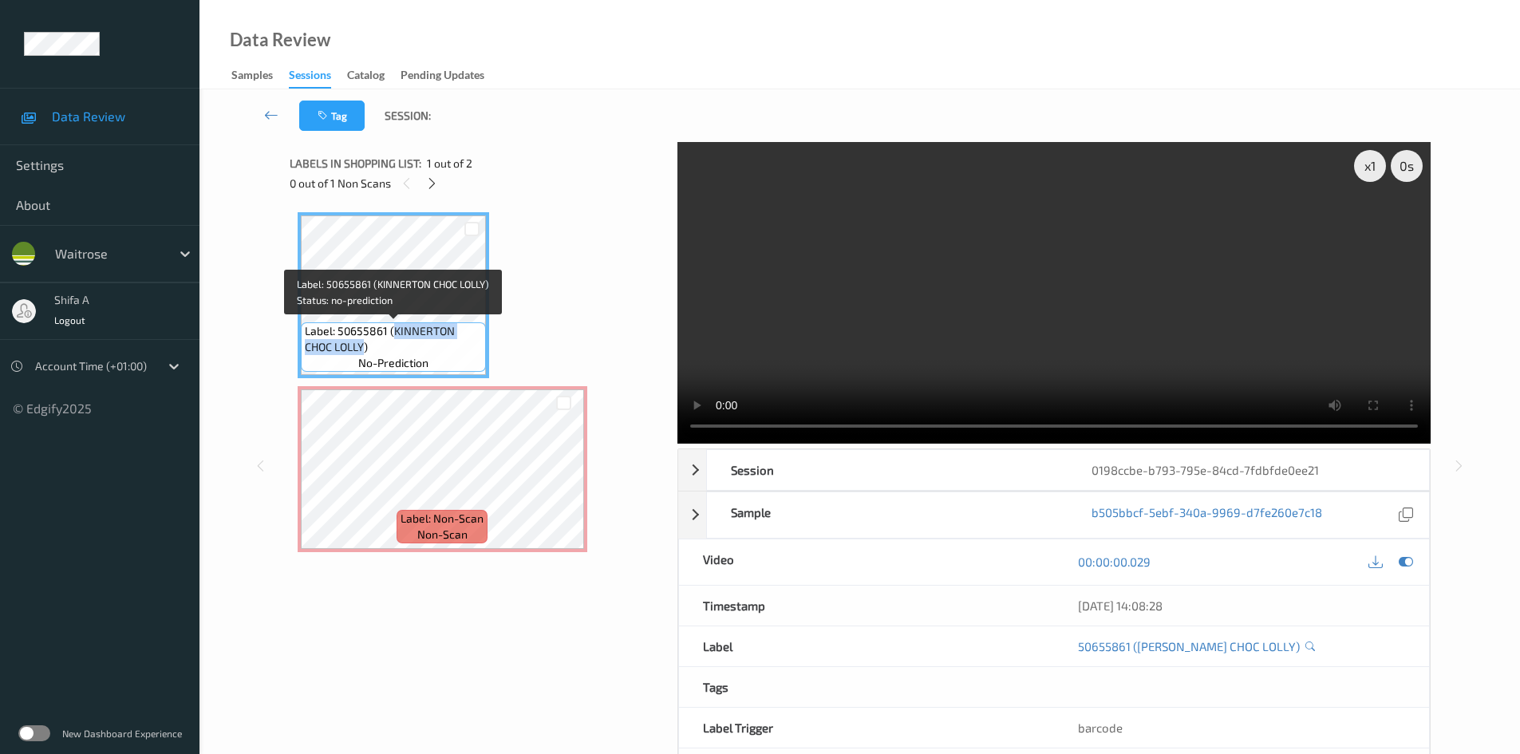
drag, startPoint x: 393, startPoint y: 326, endPoint x: 362, endPoint y: 348, distance: 37.9
click at [362, 348] on span "Label: 50655861 (KINNERTON CHOC LOLLY)" at bounding box center [393, 339] width 177 height 32
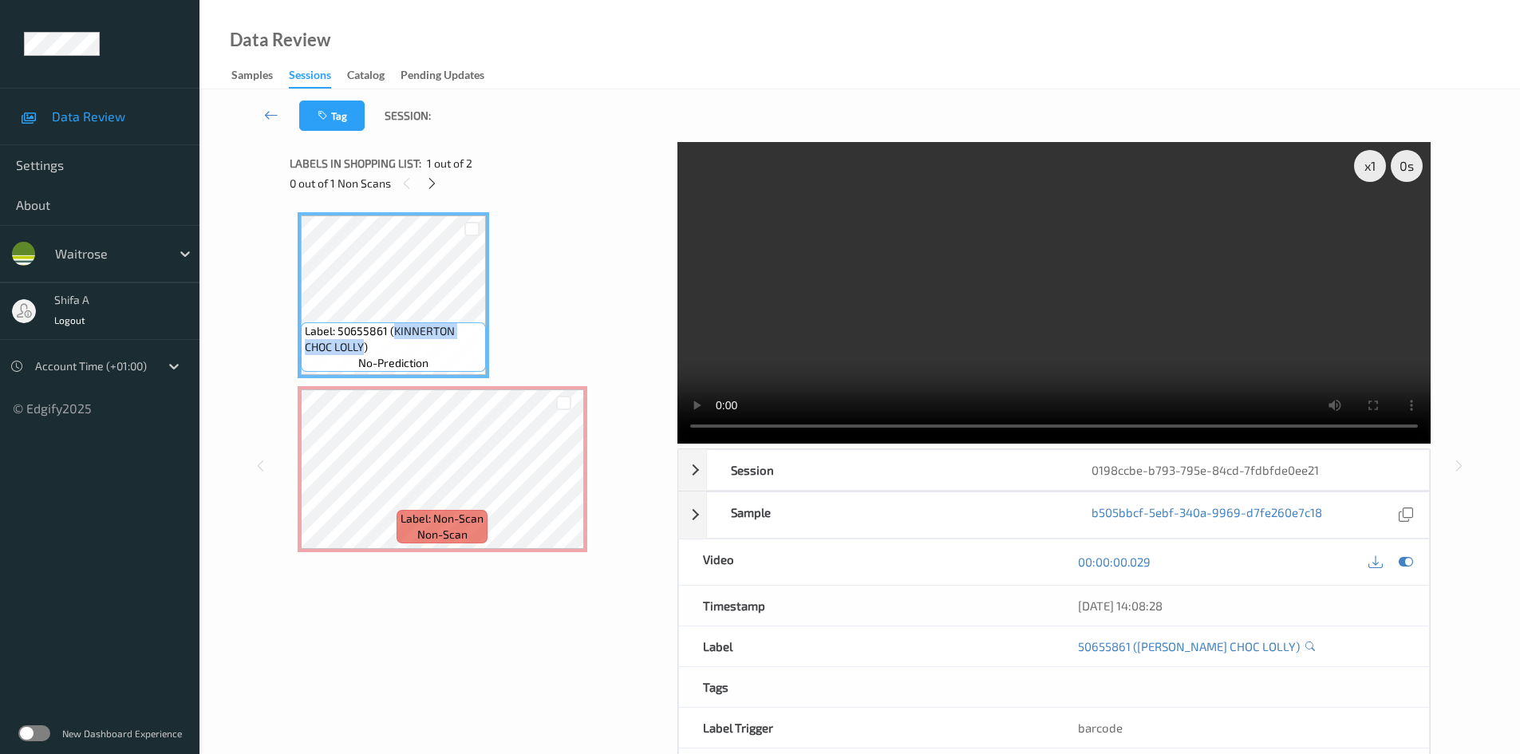
copy span "KINNERTON CHOC LOLLY"
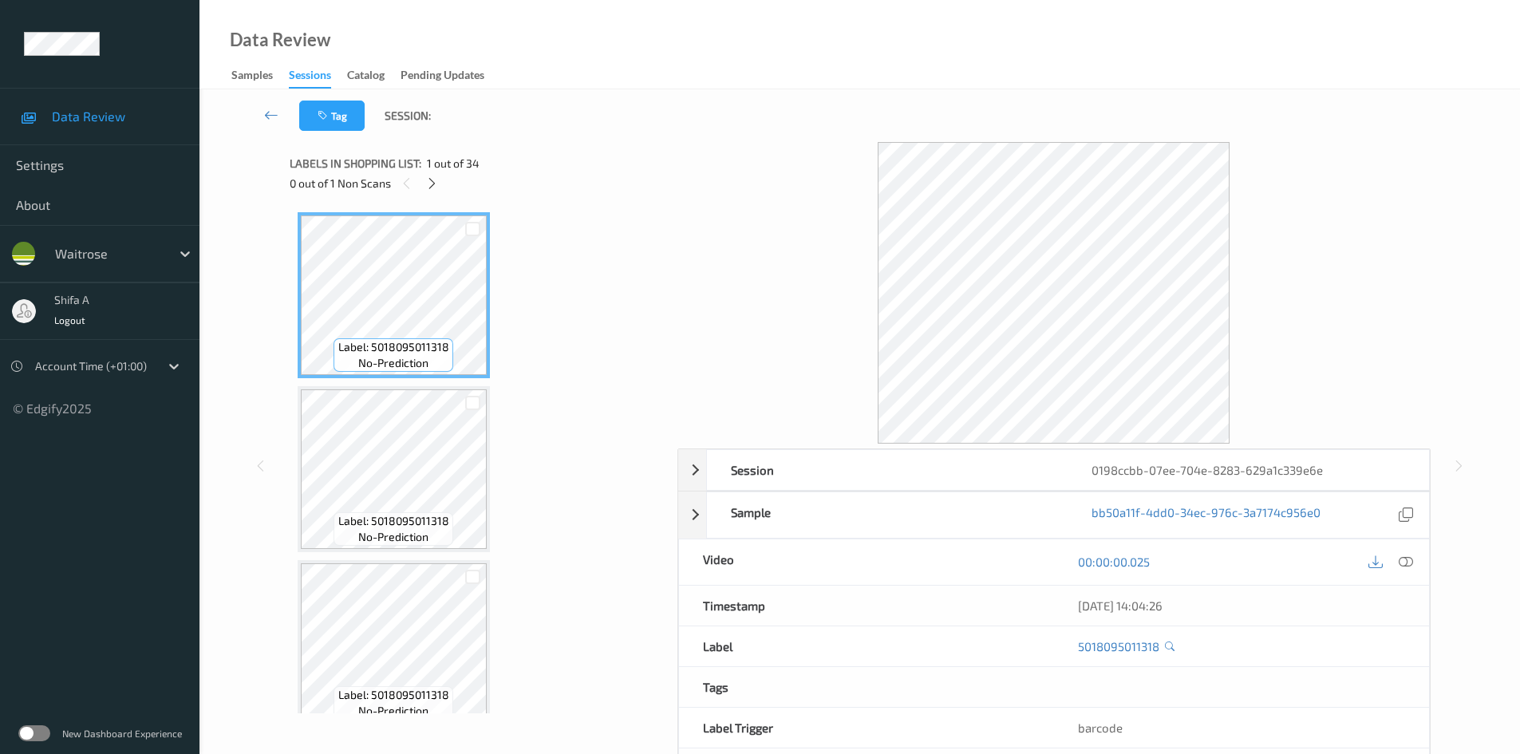
drag, startPoint x: 1414, startPoint y: 567, endPoint x: 1408, endPoint y: 559, distance: 10.2
click at [1413, 566] on div at bounding box center [1407, 562] width 22 height 22
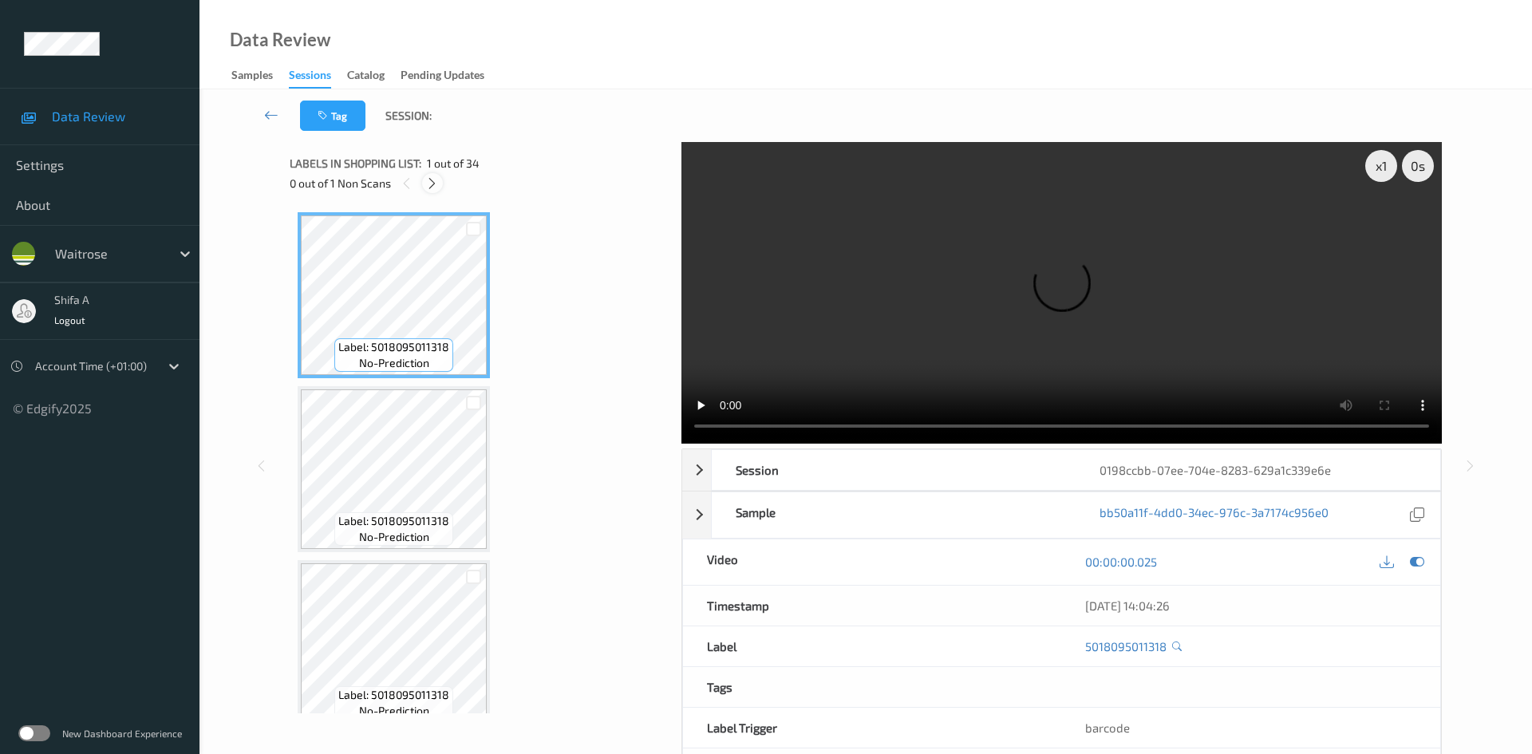
click at [438, 187] on icon at bounding box center [432, 183] width 14 height 14
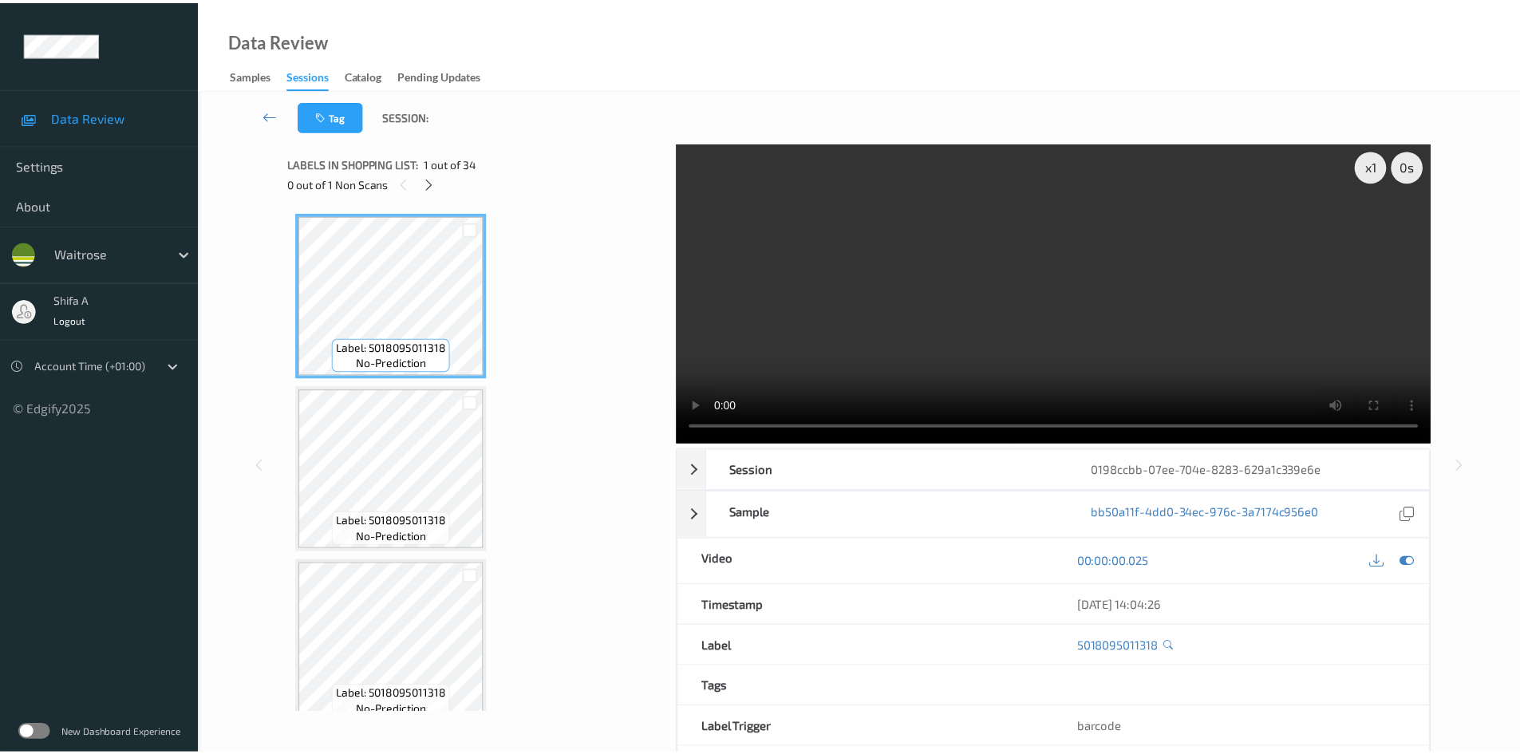
scroll to position [4532, 0]
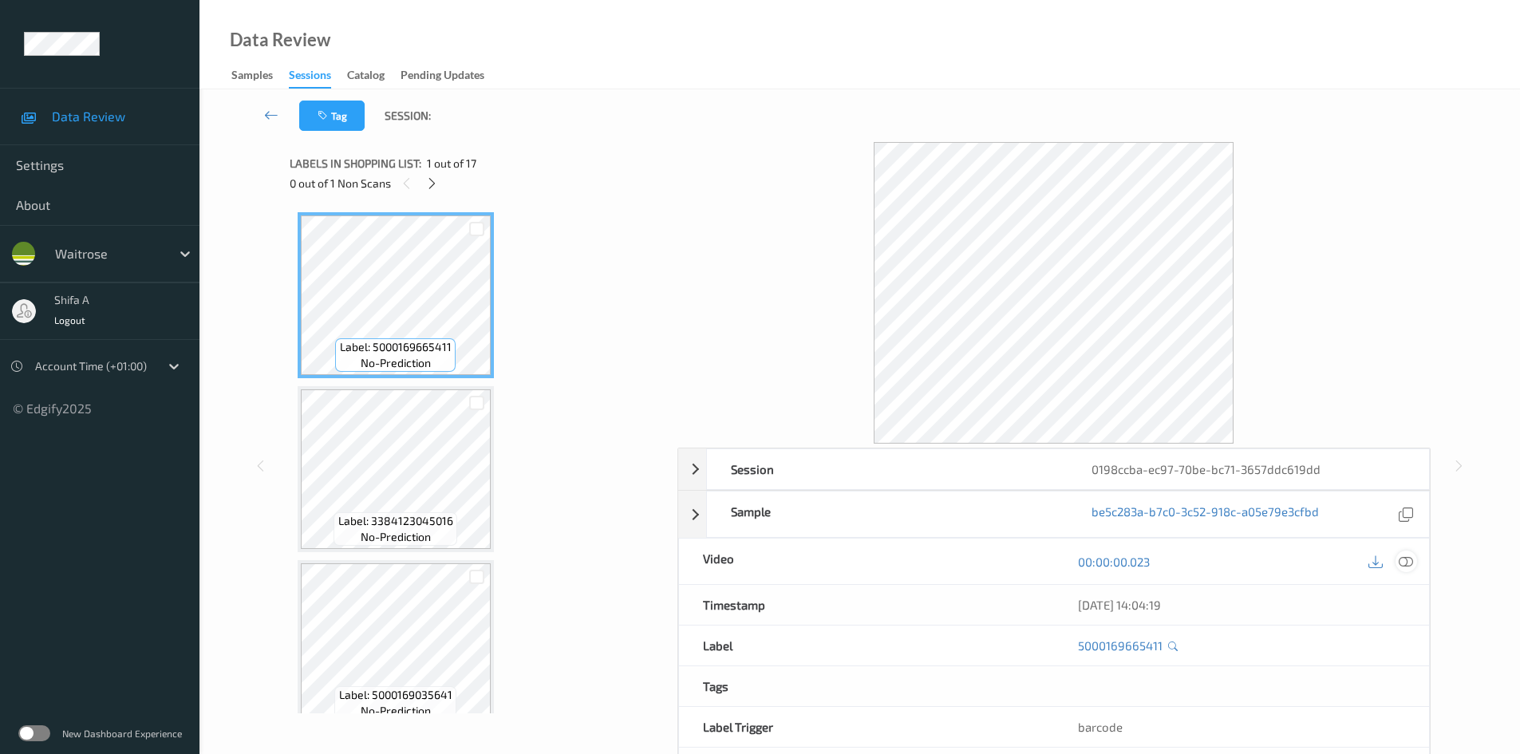
click at [1406, 568] on icon at bounding box center [1406, 562] width 14 height 14
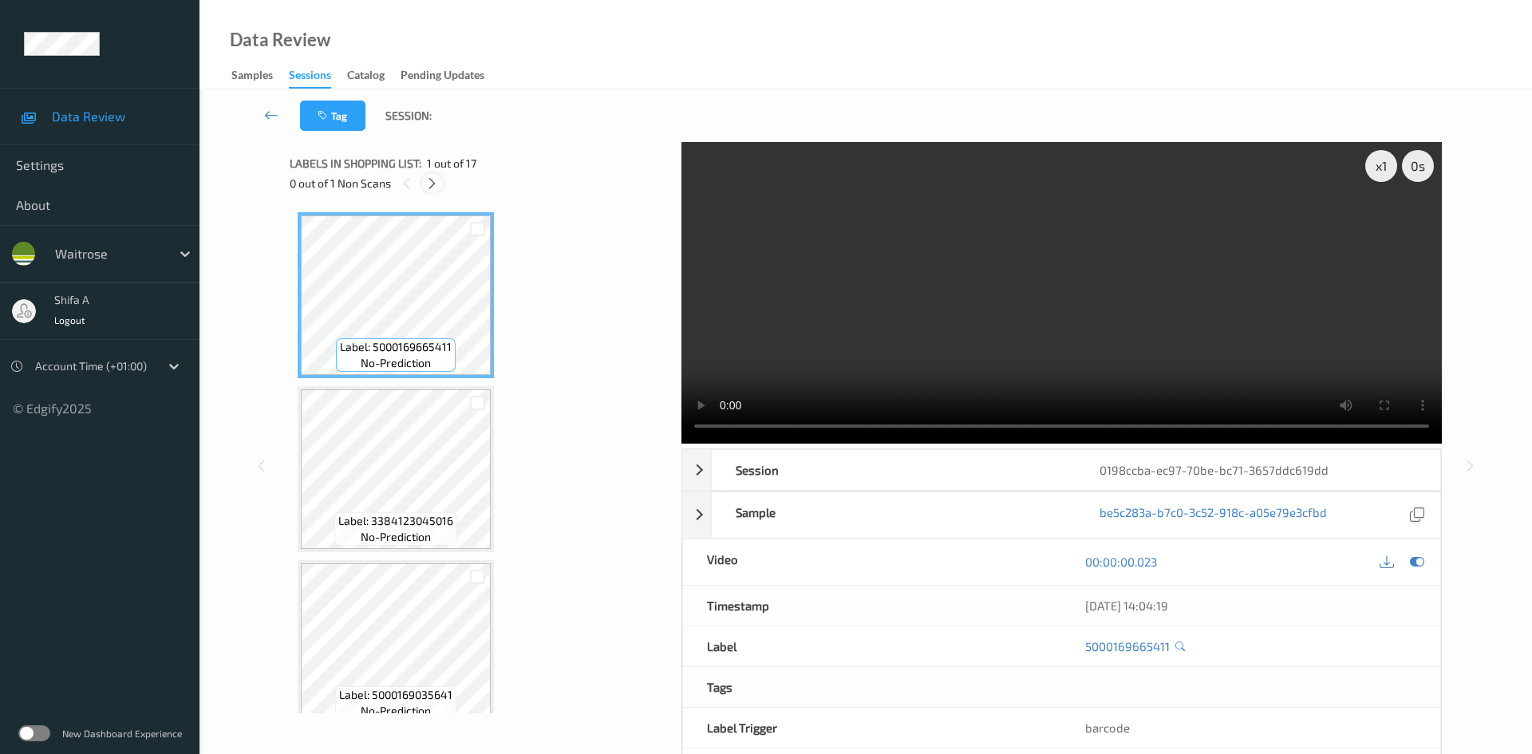
click at [431, 182] on icon at bounding box center [432, 183] width 14 height 14
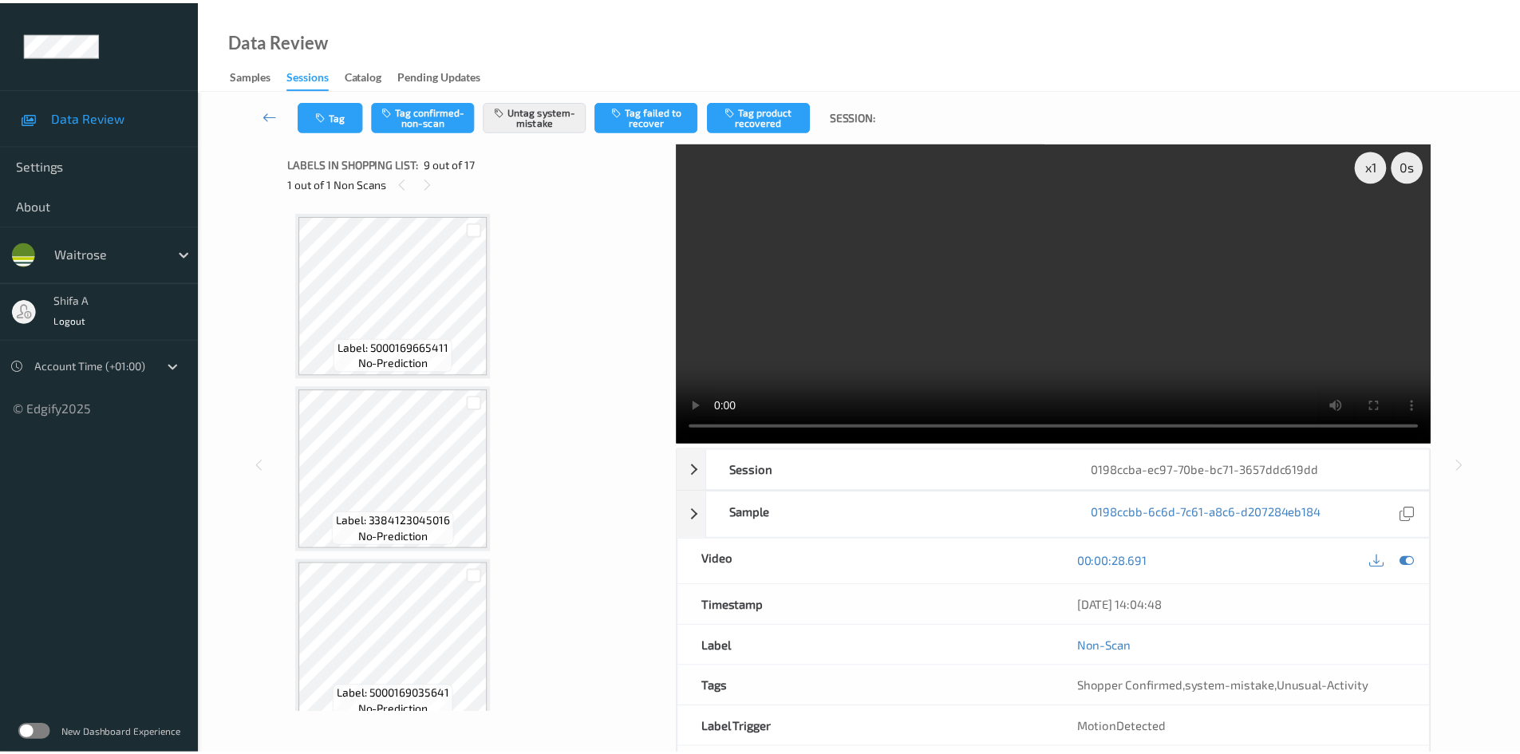
scroll to position [1226, 0]
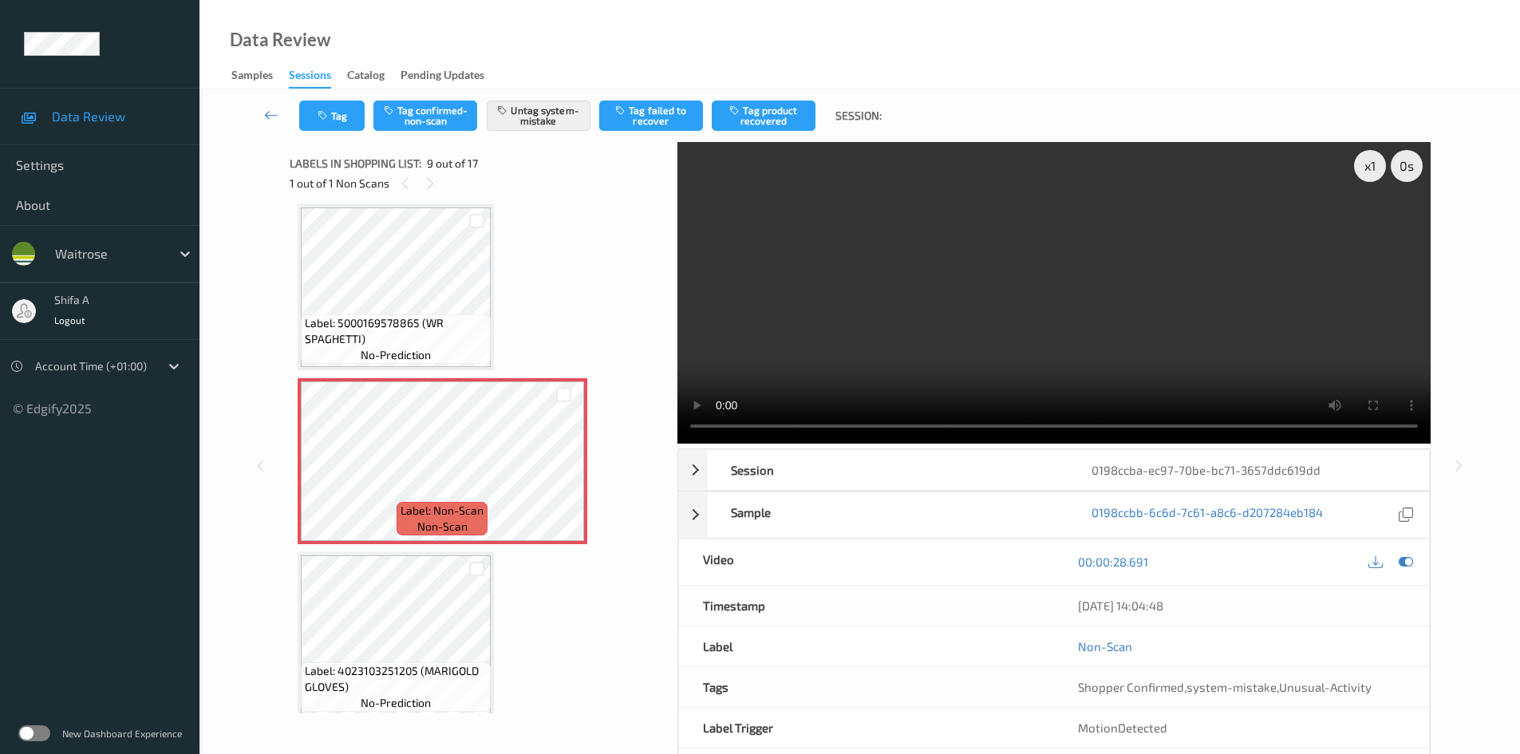
click at [930, 376] on video at bounding box center [1054, 293] width 753 height 302
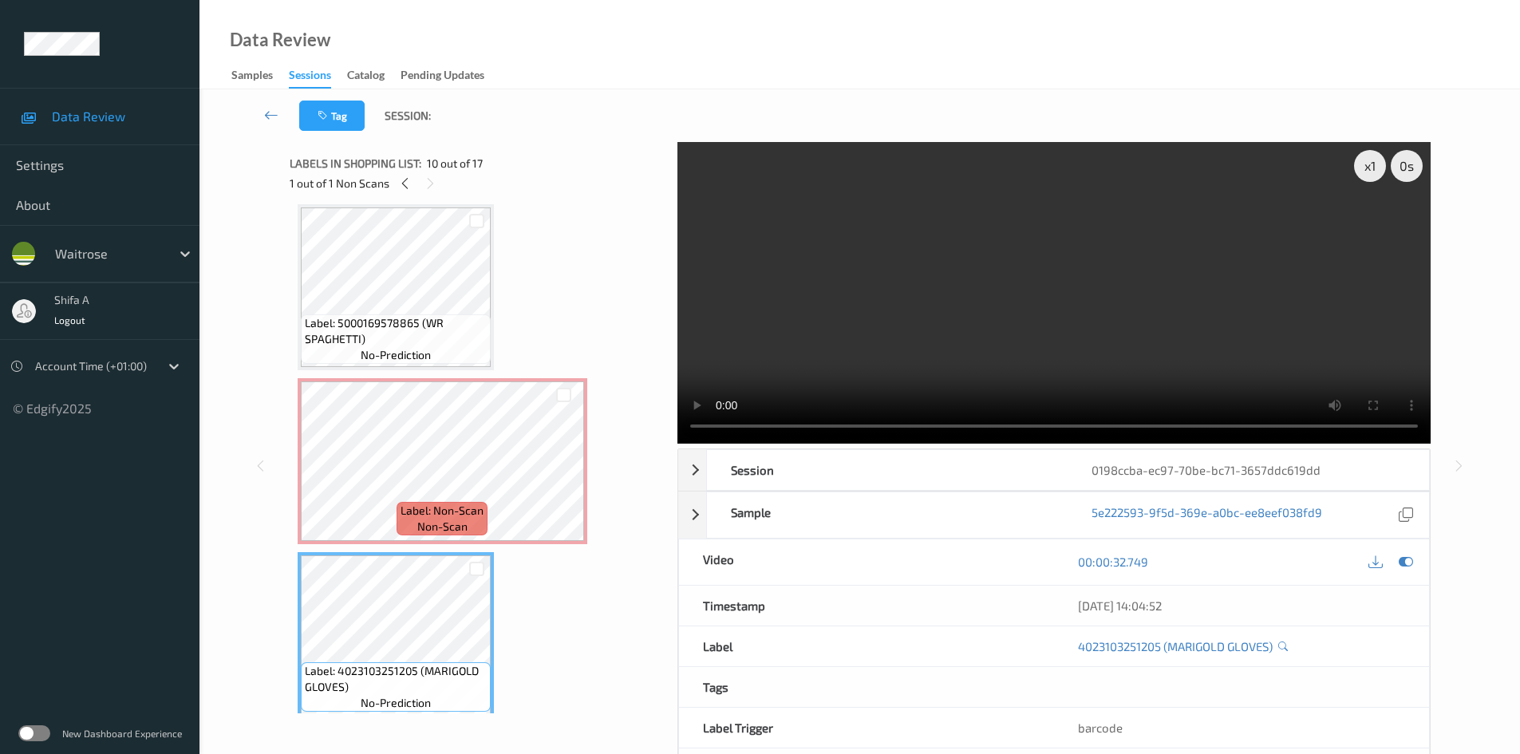
scroll to position [1306, 0]
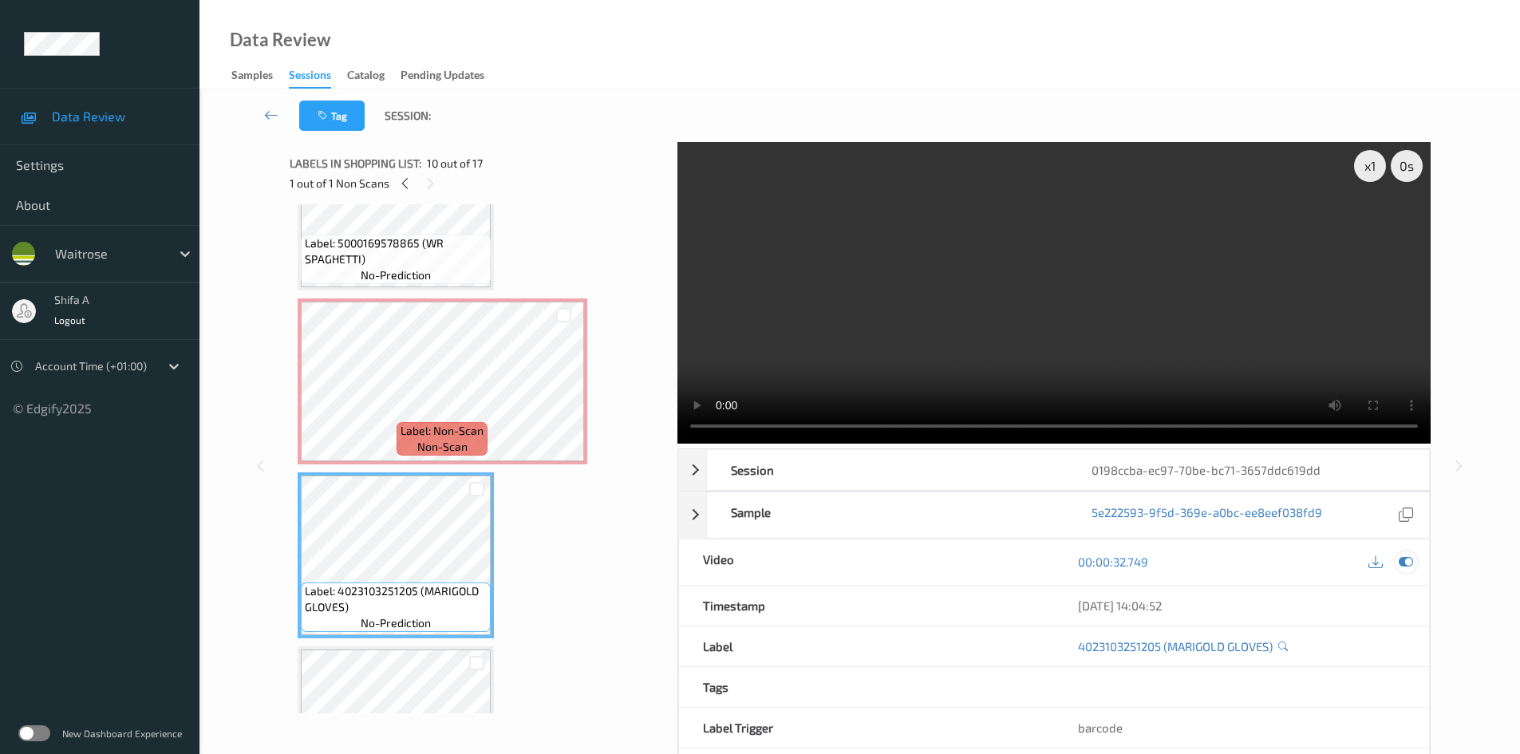
click at [1405, 563] on icon at bounding box center [1406, 562] width 14 height 14
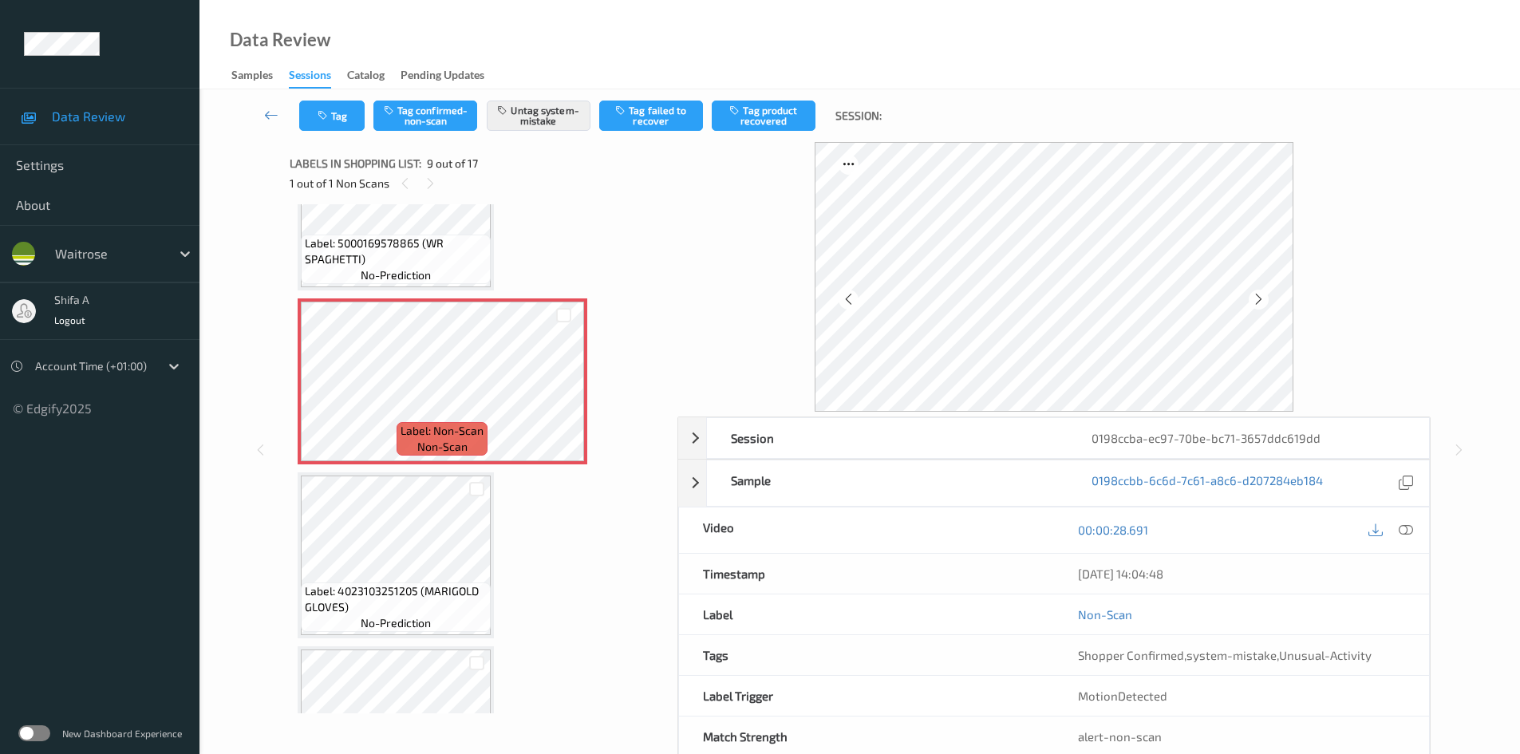
click at [453, 473] on div "Label: 4023103251205 (MARIGOLD GLOVES) no-prediction" at bounding box center [396, 555] width 196 height 166
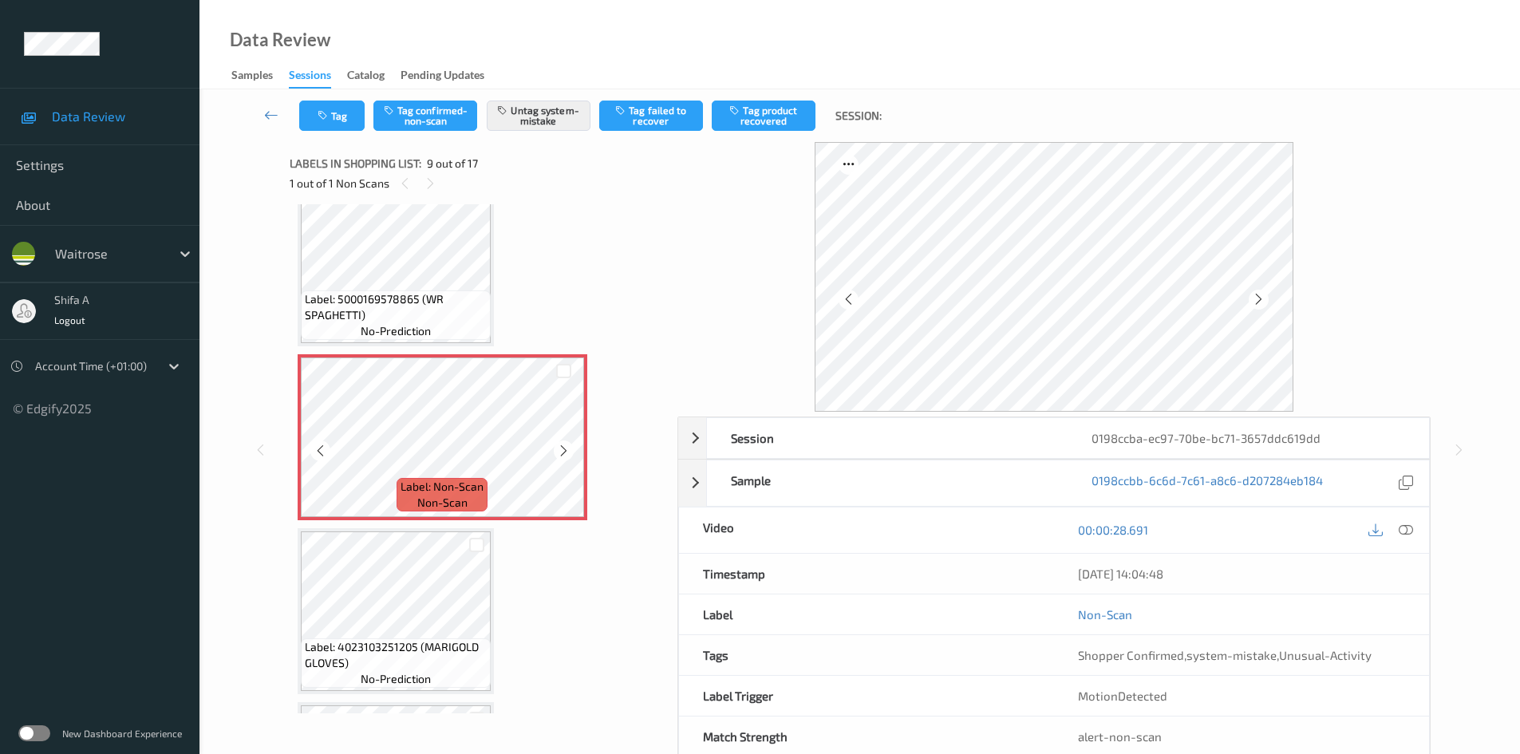
scroll to position [1226, 0]
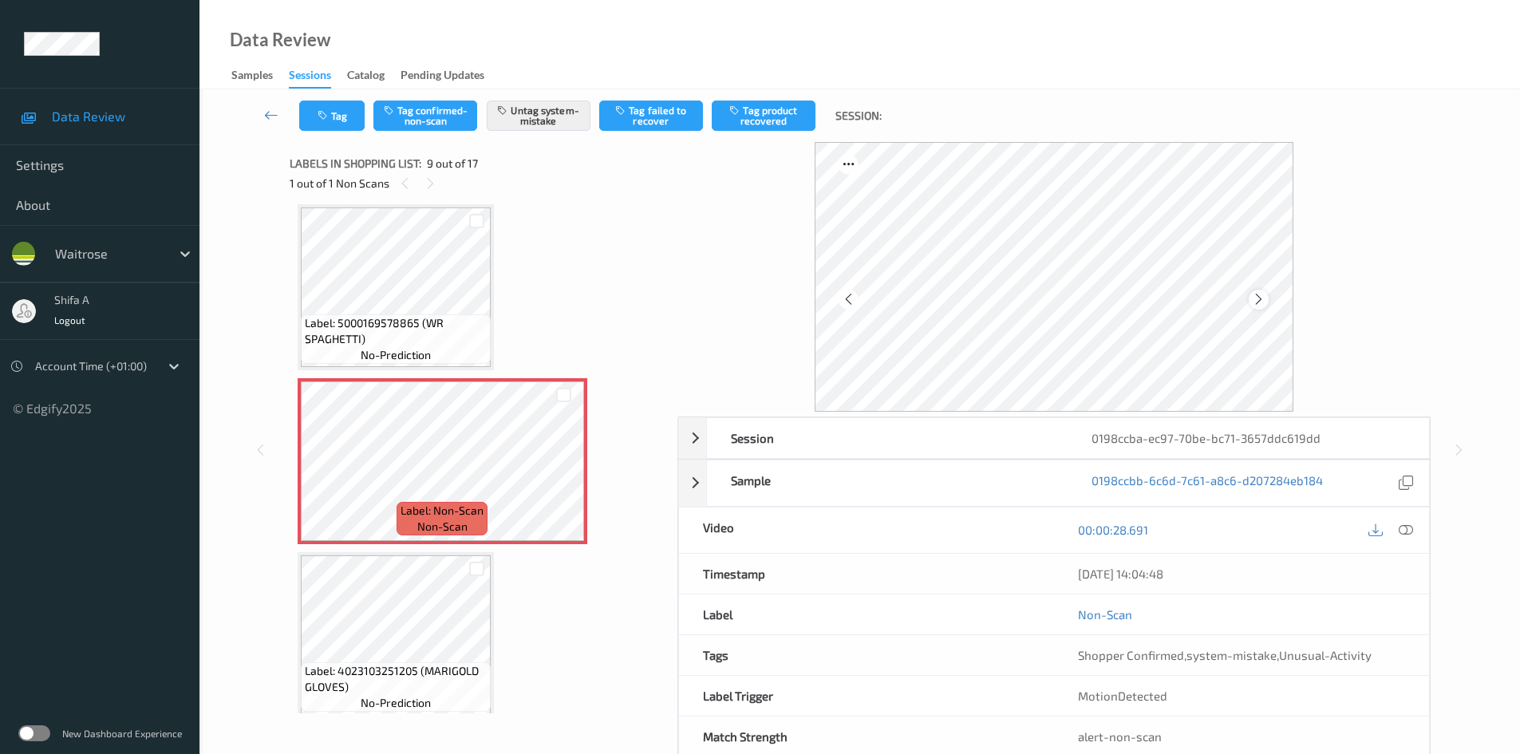
click at [1263, 298] on icon at bounding box center [1259, 299] width 14 height 14
click at [1259, 297] on icon at bounding box center [1259, 299] width 14 height 14
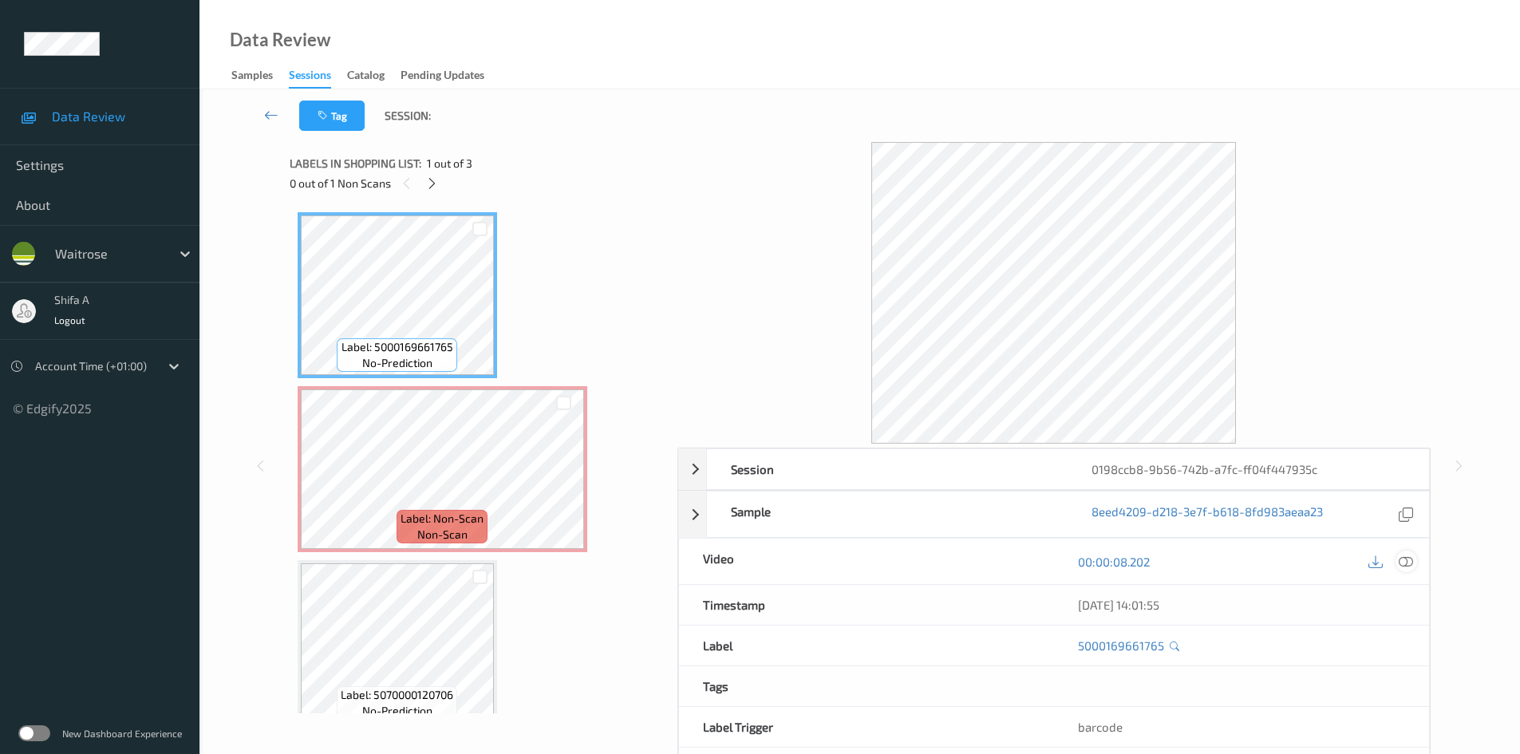
drag, startPoint x: 1408, startPoint y: 561, endPoint x: 1400, endPoint y: 575, distance: 16.4
click at [1407, 561] on icon at bounding box center [1406, 562] width 14 height 14
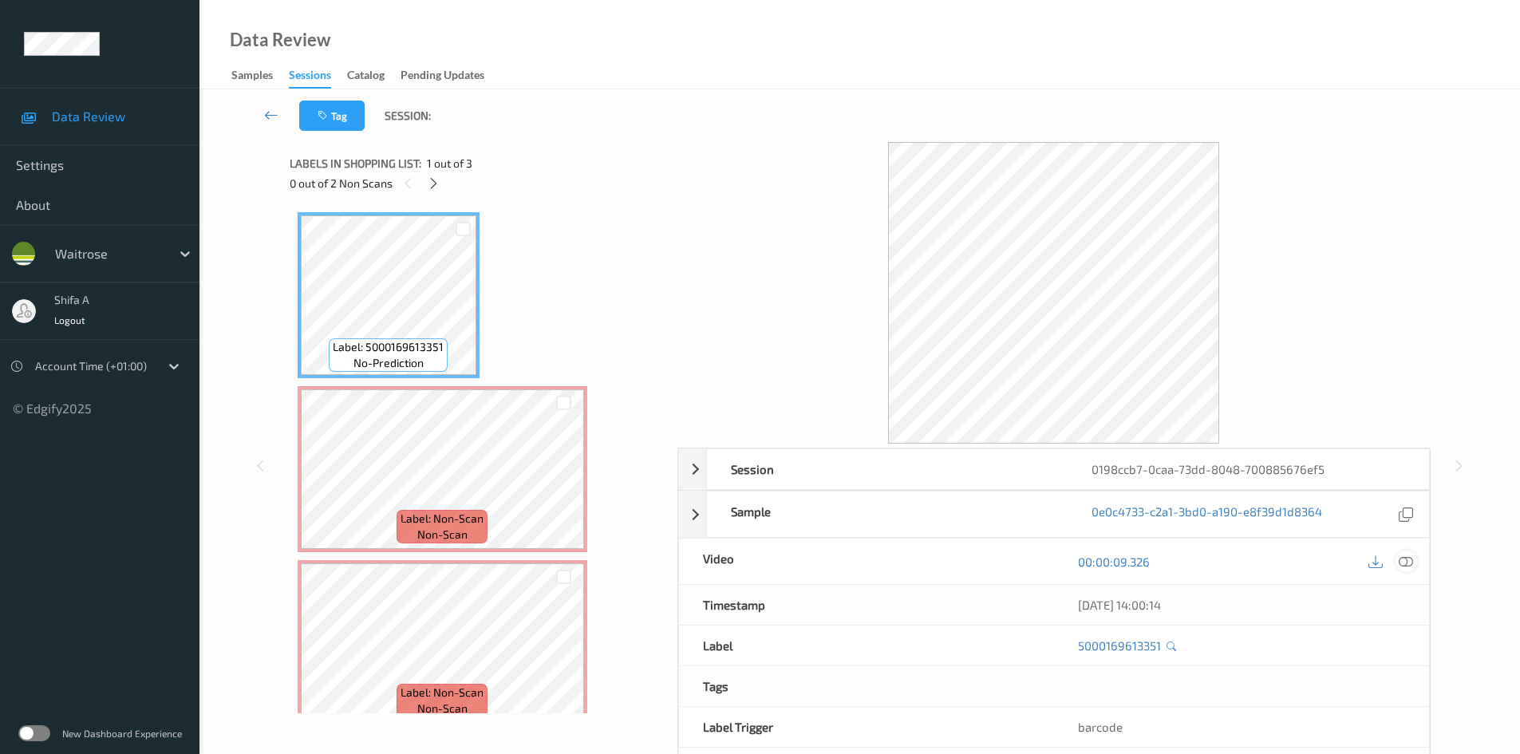
click at [1398, 557] on div at bounding box center [1407, 562] width 22 height 22
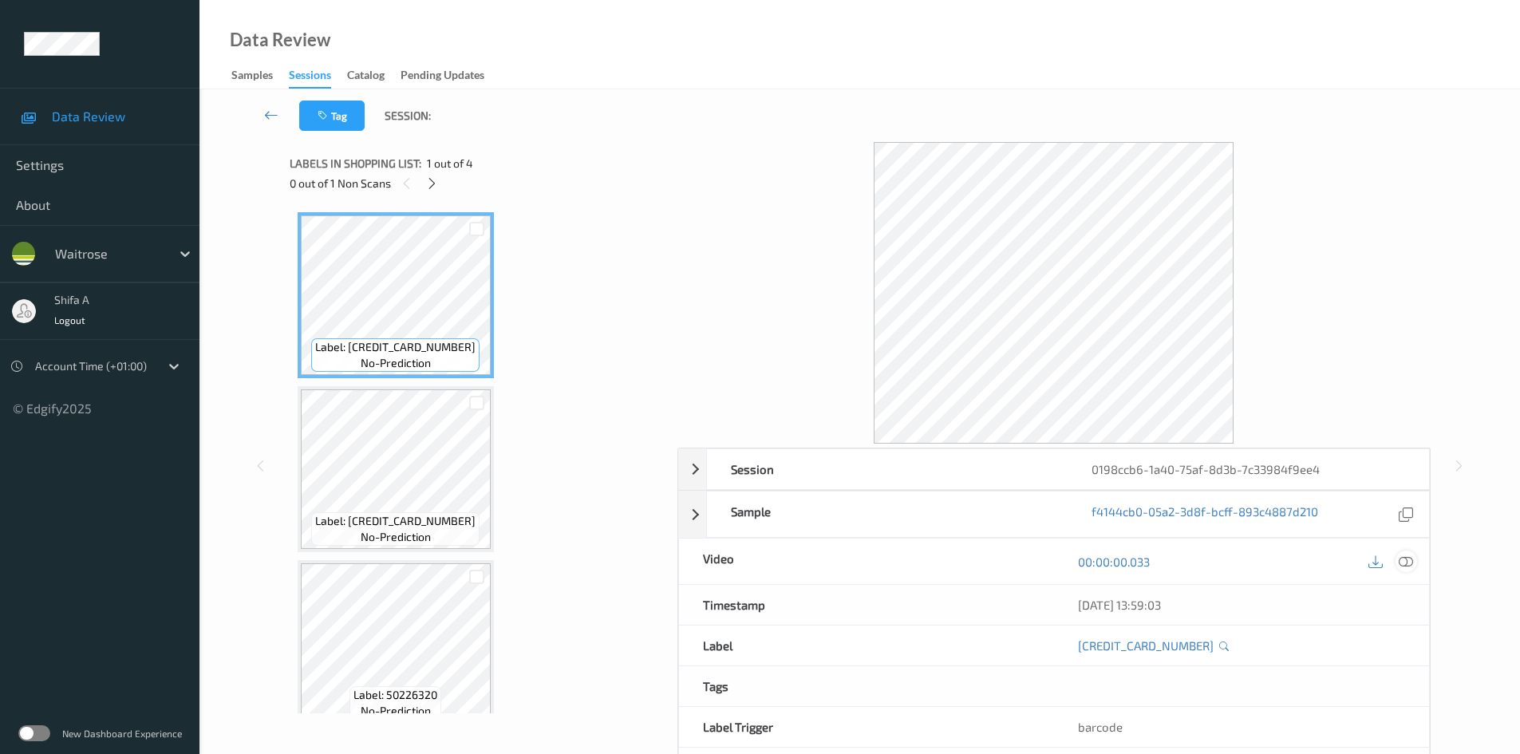
click at [1410, 565] on icon at bounding box center [1406, 562] width 14 height 14
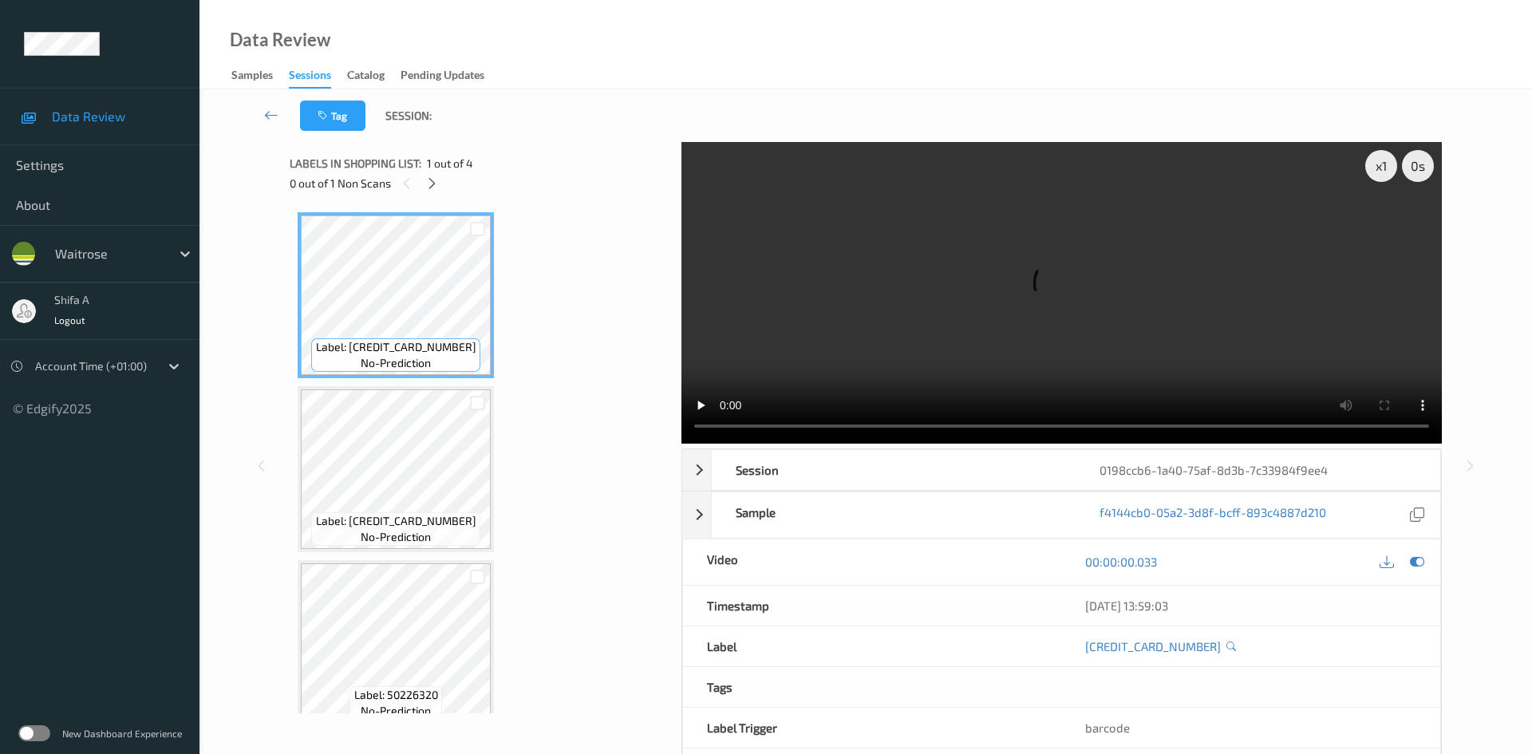
click at [422, 187] on div "0 out of 1 Non Scans" at bounding box center [480, 183] width 381 height 20
click at [433, 180] on icon at bounding box center [432, 183] width 14 height 14
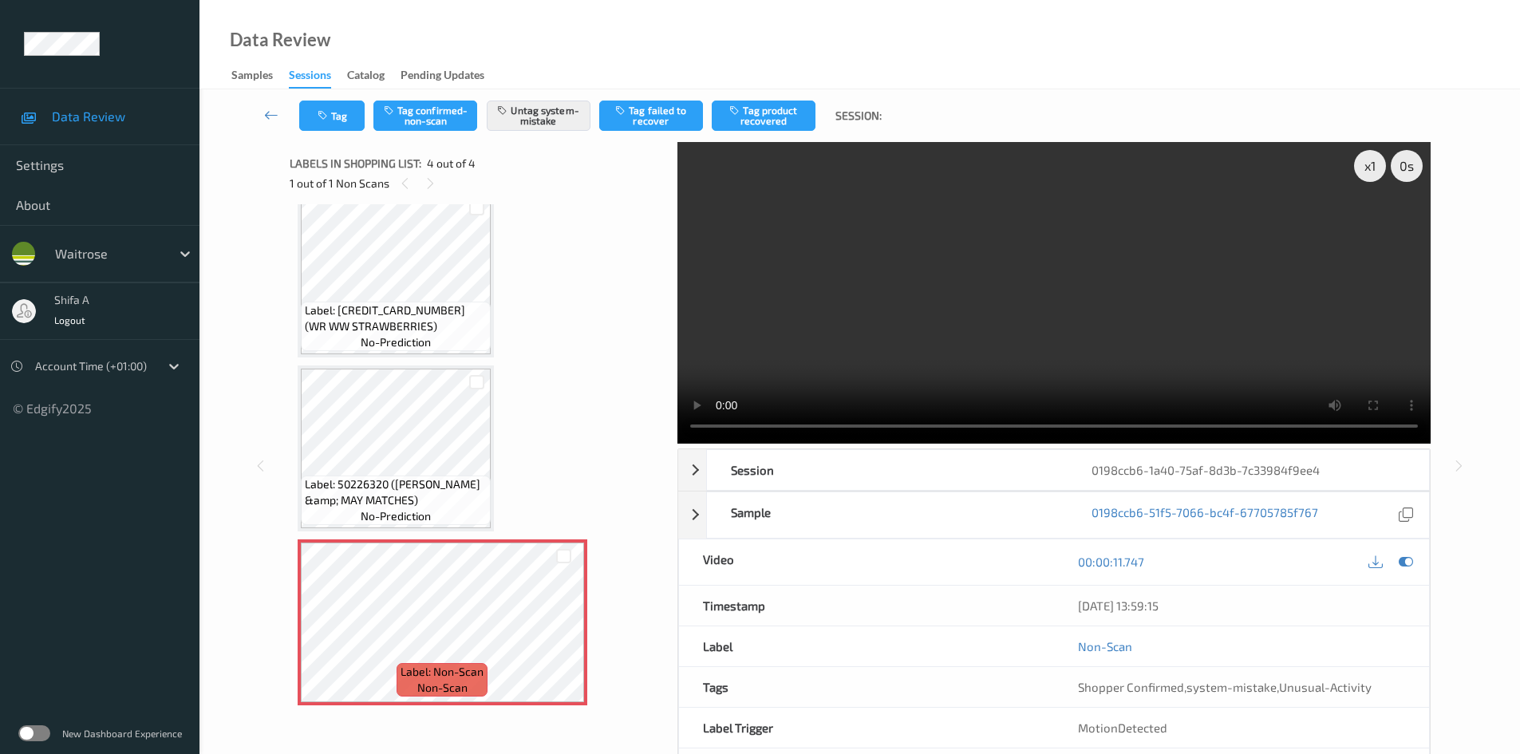
scroll to position [179, 0]
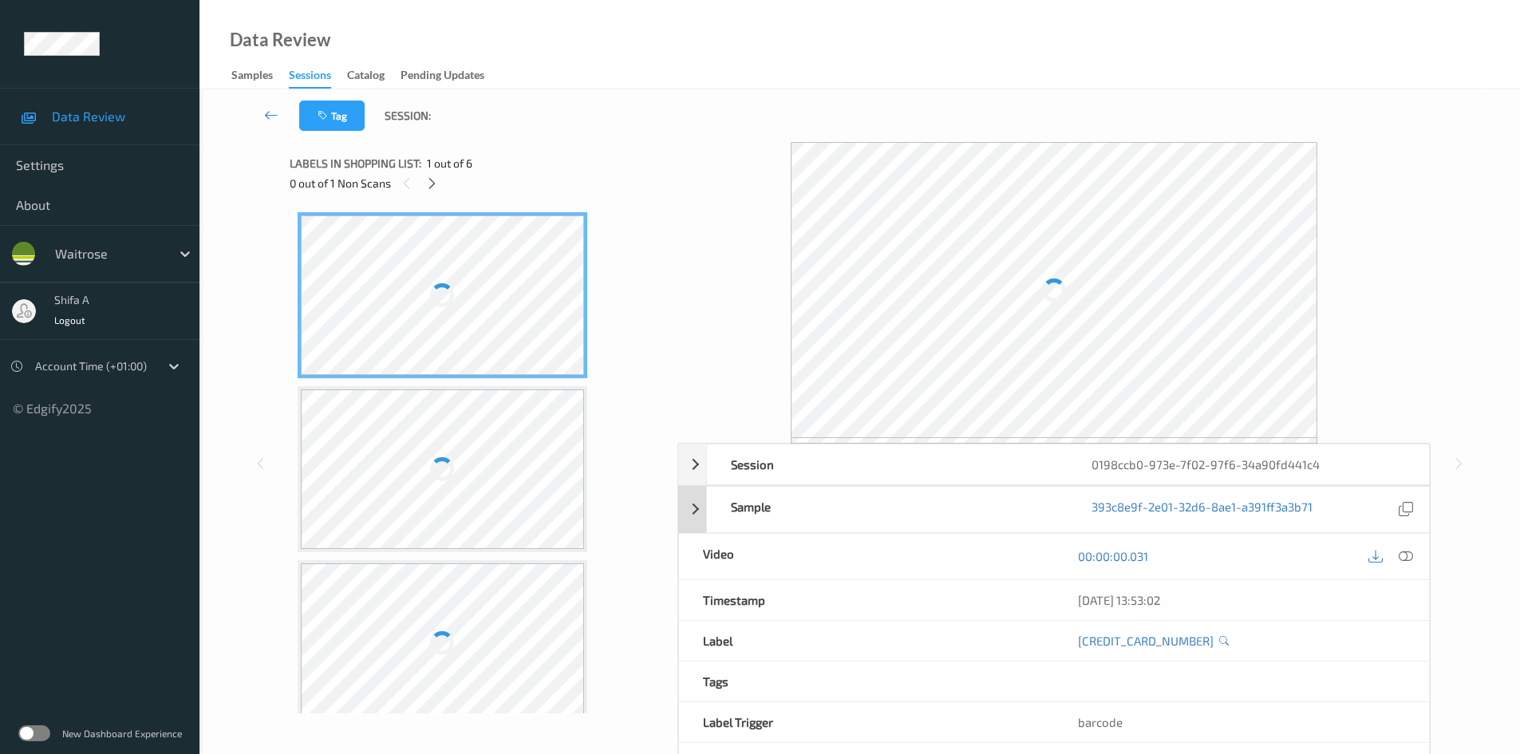
drag, startPoint x: 1403, startPoint y: 563, endPoint x: 793, endPoint y: 329, distance: 653.8
click at [1404, 563] on icon at bounding box center [1406, 556] width 14 height 14
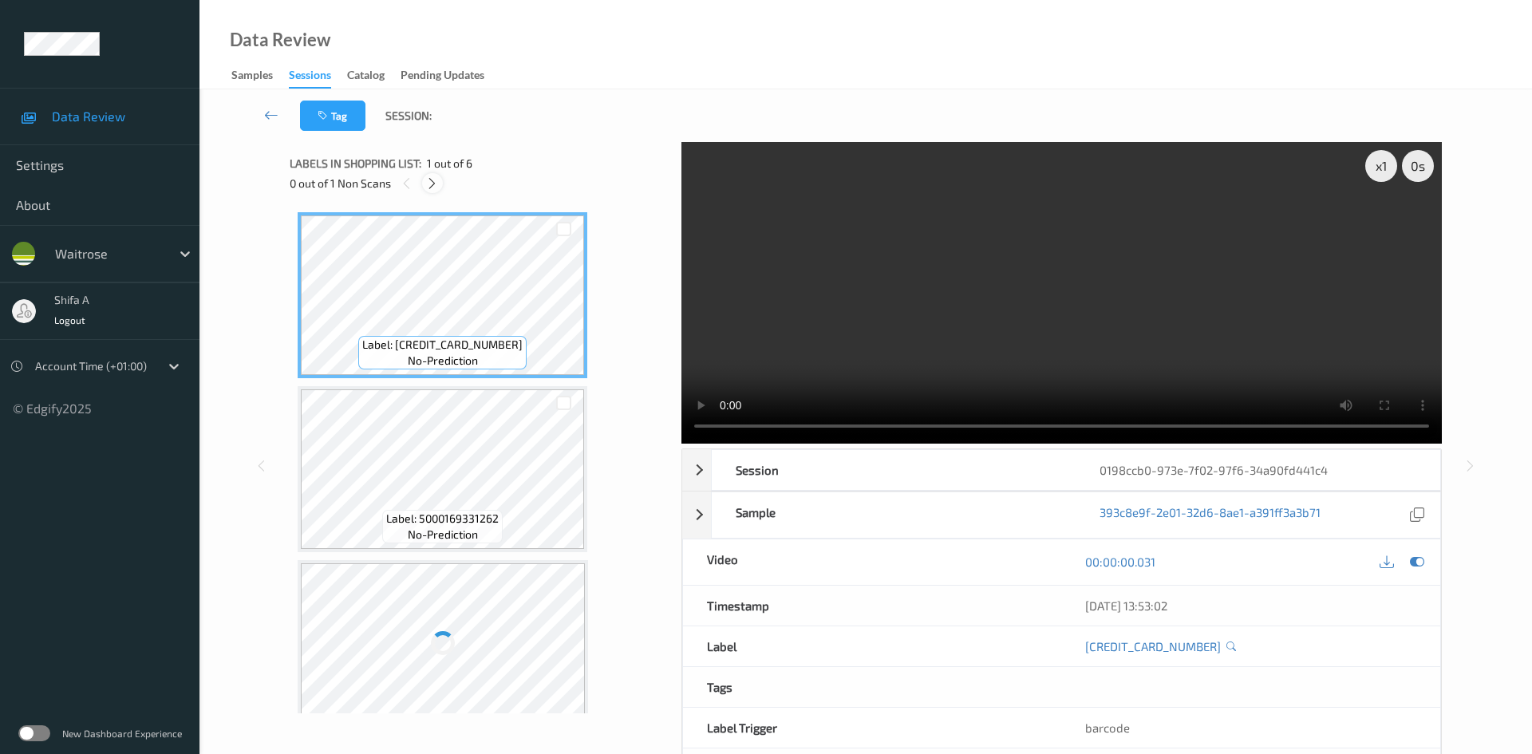
click at [434, 175] on div at bounding box center [432, 183] width 20 height 20
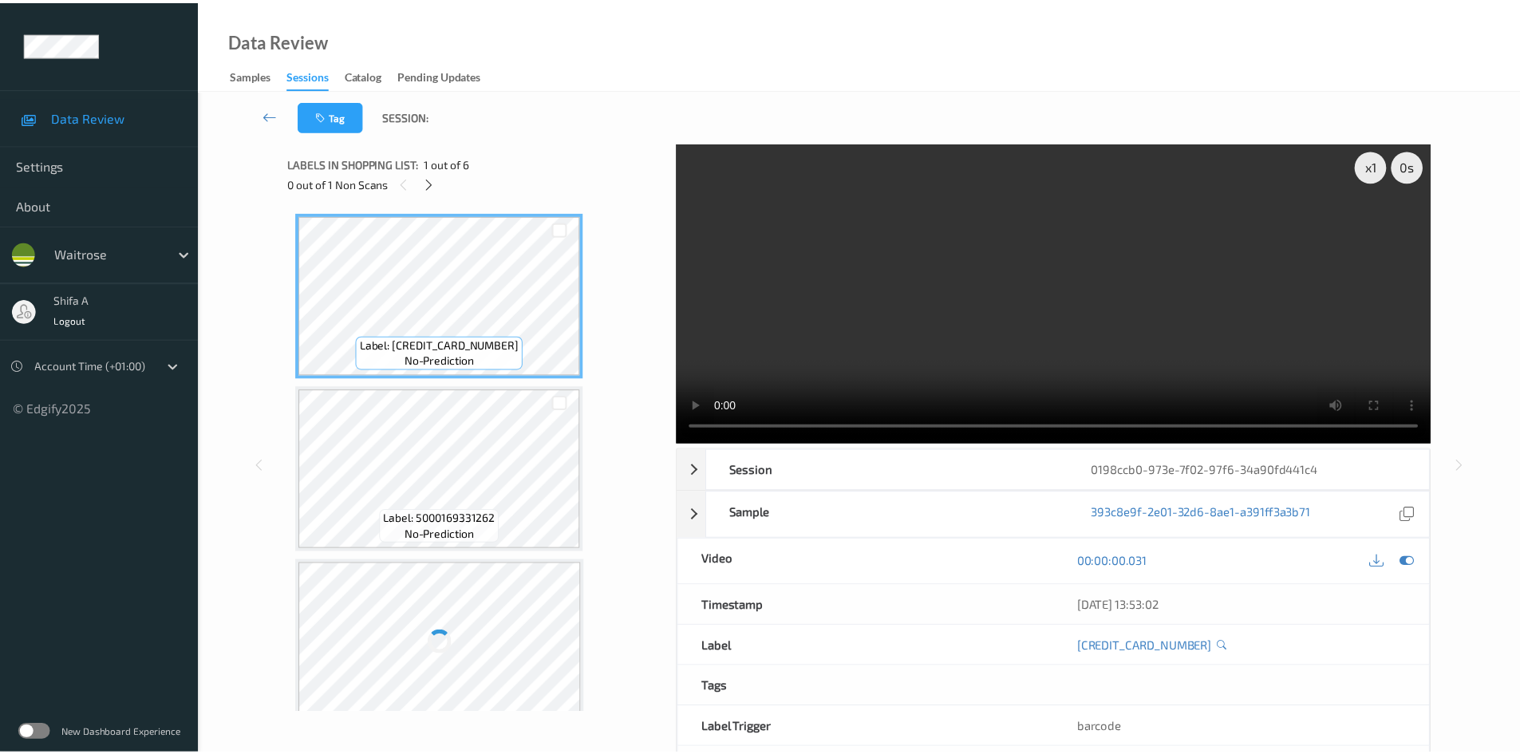
scroll to position [530, 0]
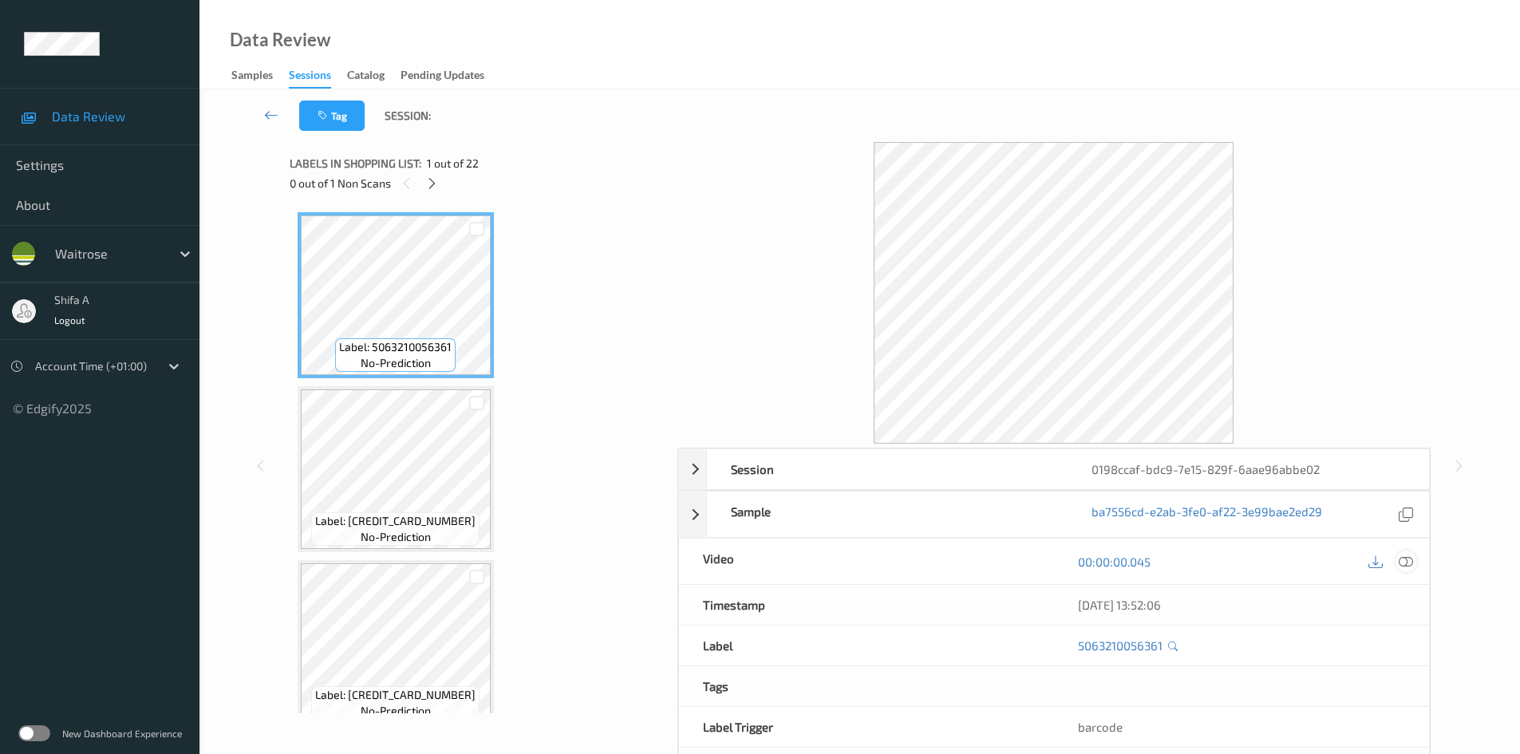
drag, startPoint x: 1405, startPoint y: 567, endPoint x: 1235, endPoint y: 492, distance: 185.4
click at [1402, 564] on icon at bounding box center [1406, 562] width 14 height 14
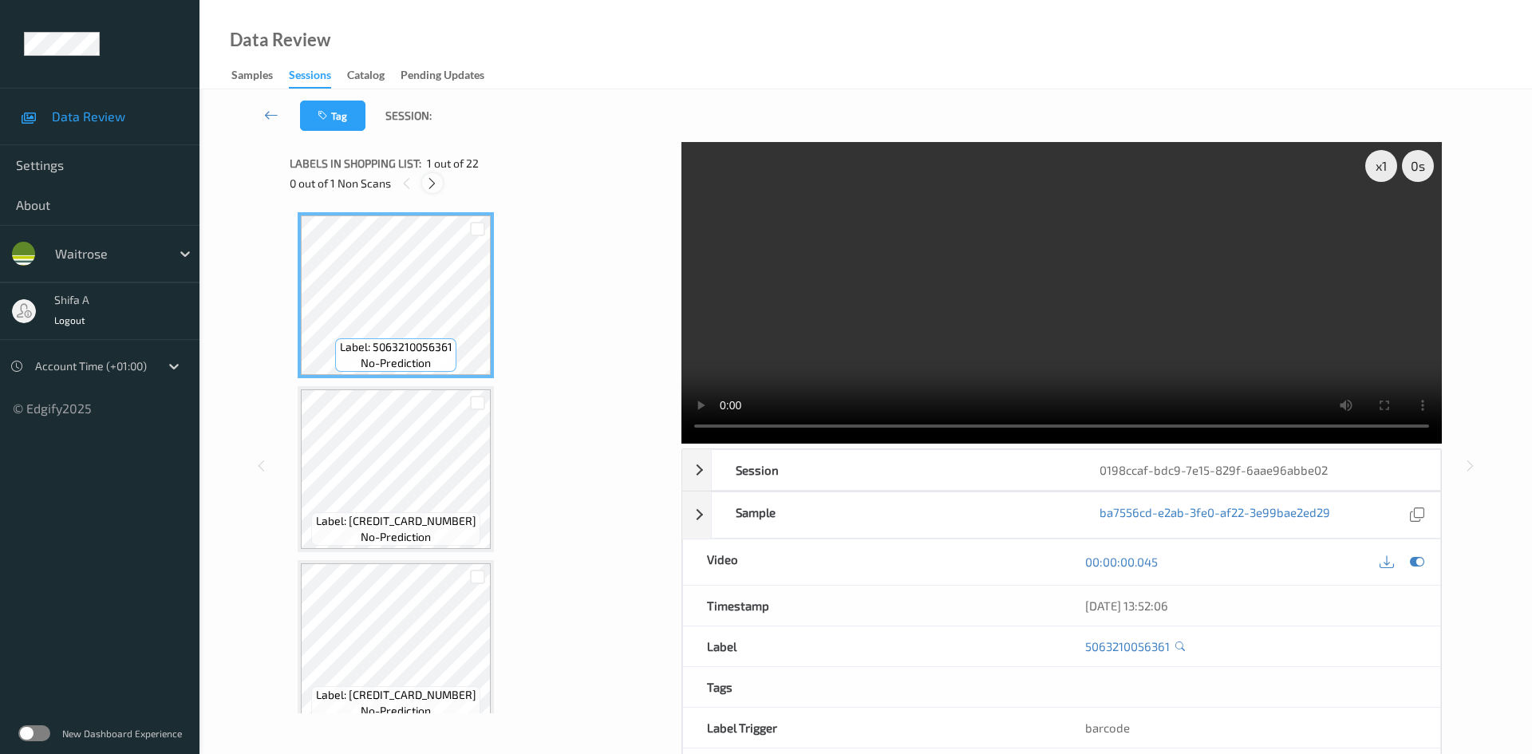
click at [433, 188] on icon at bounding box center [432, 183] width 14 height 14
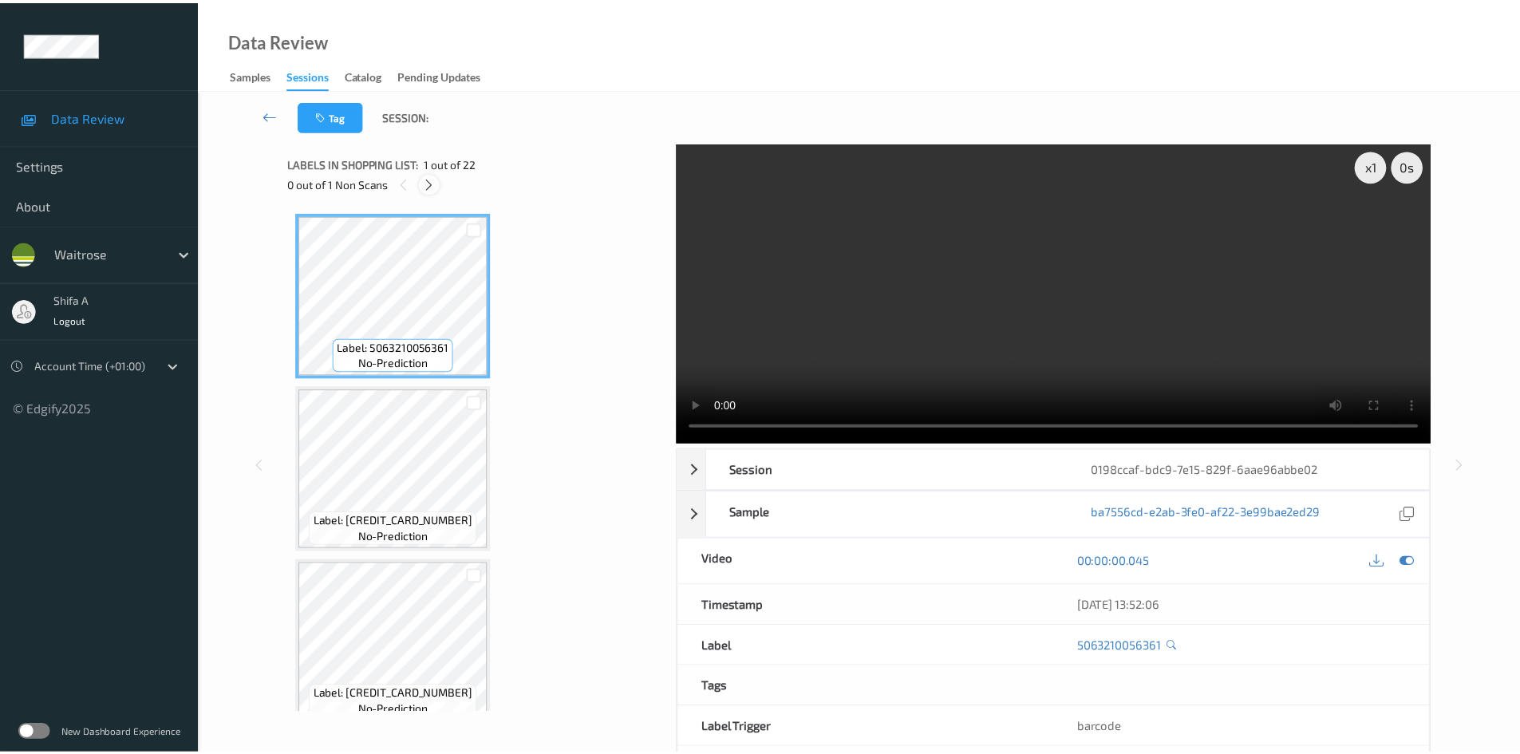
scroll to position [704, 0]
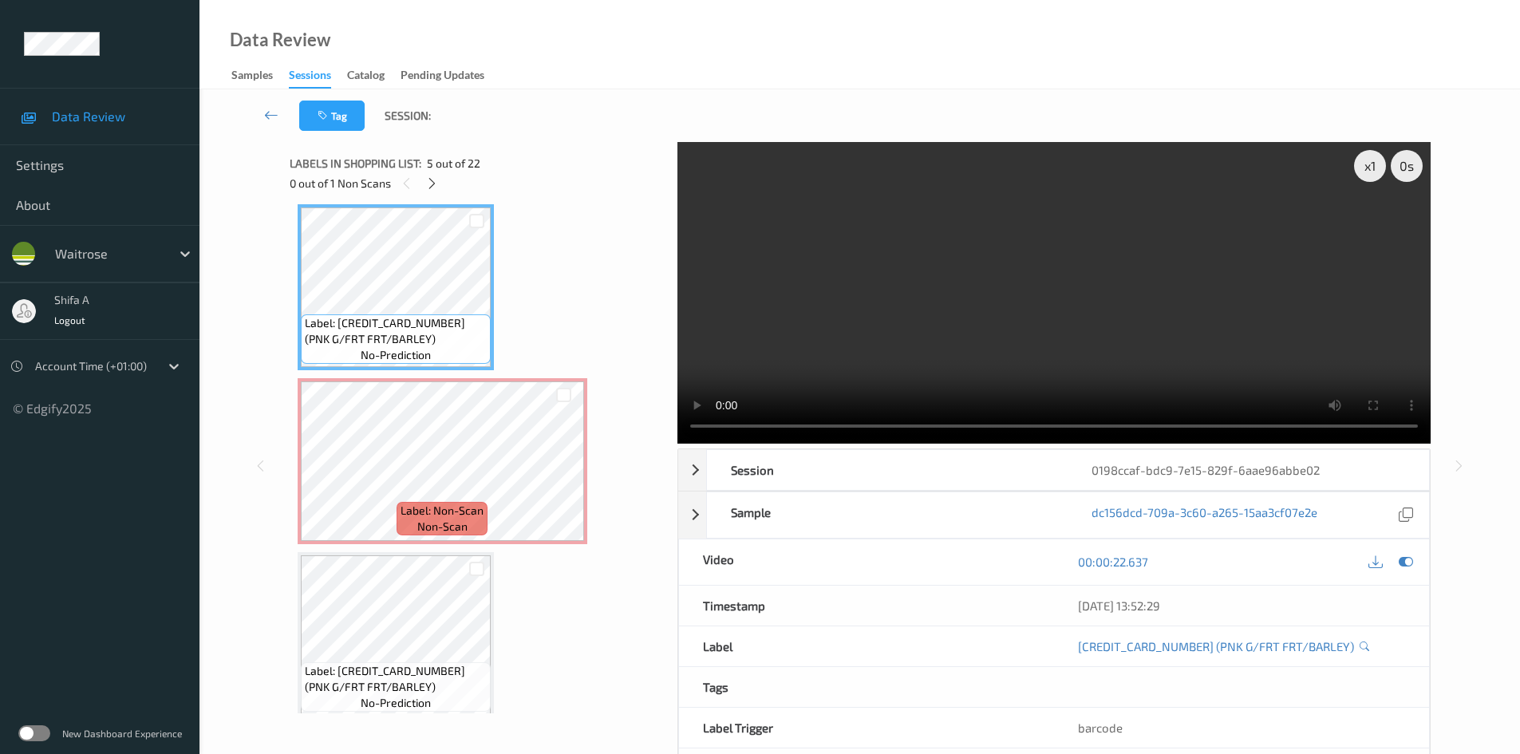
click at [958, 372] on video at bounding box center [1054, 293] width 753 height 302
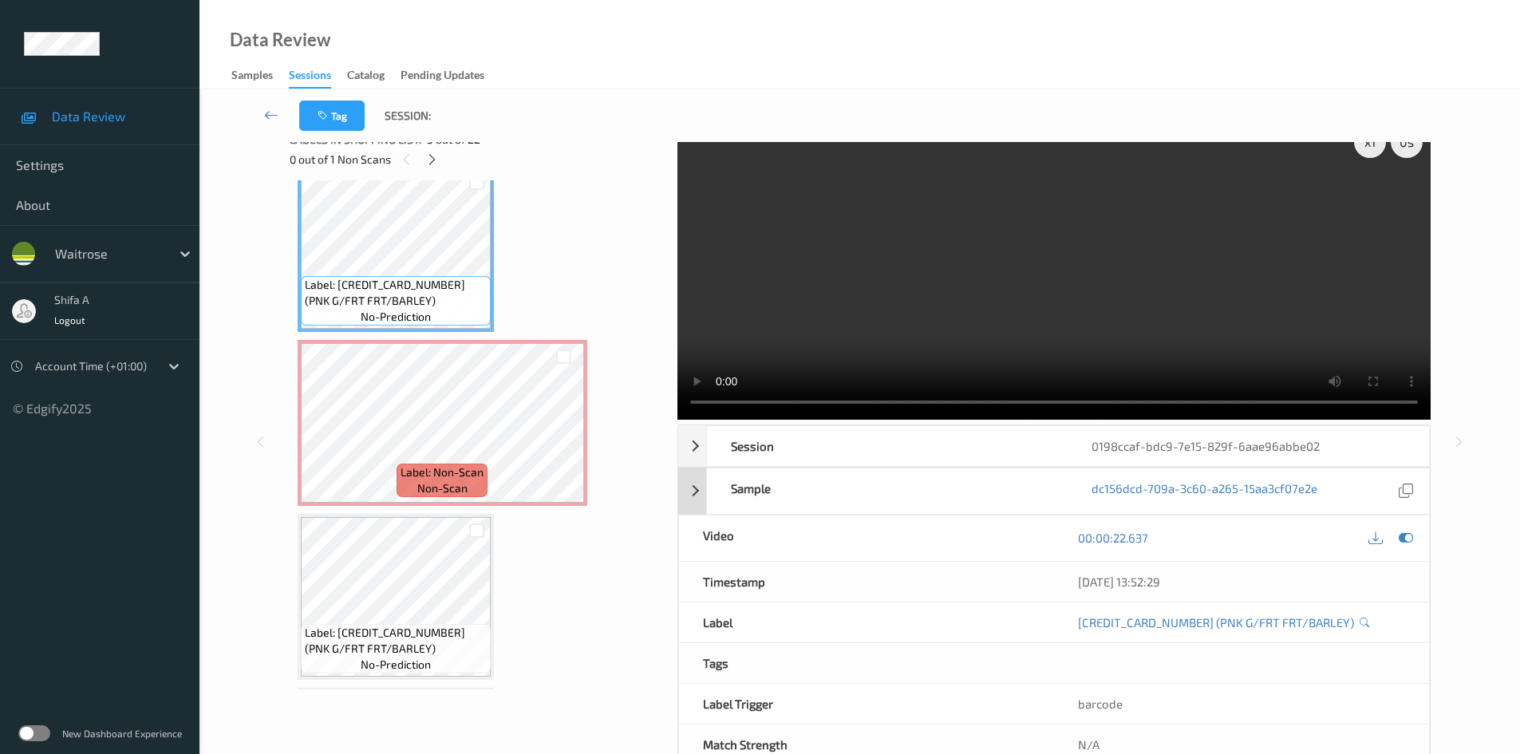
scroll to position [0, 0]
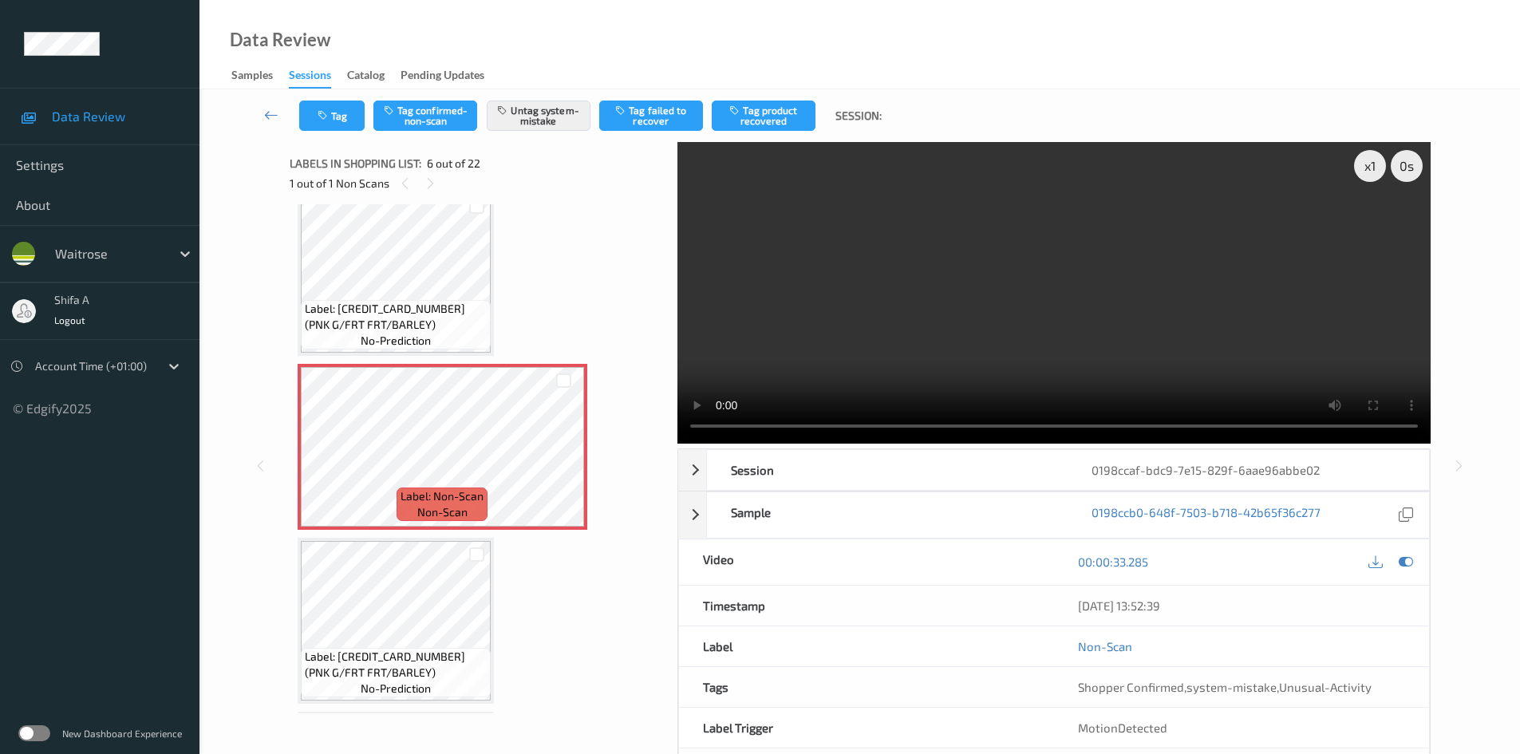
click at [410, 302] on span "Label: 5010102101791 (PNK G/FRT FRT/BARLEY)" at bounding box center [396, 317] width 182 height 32
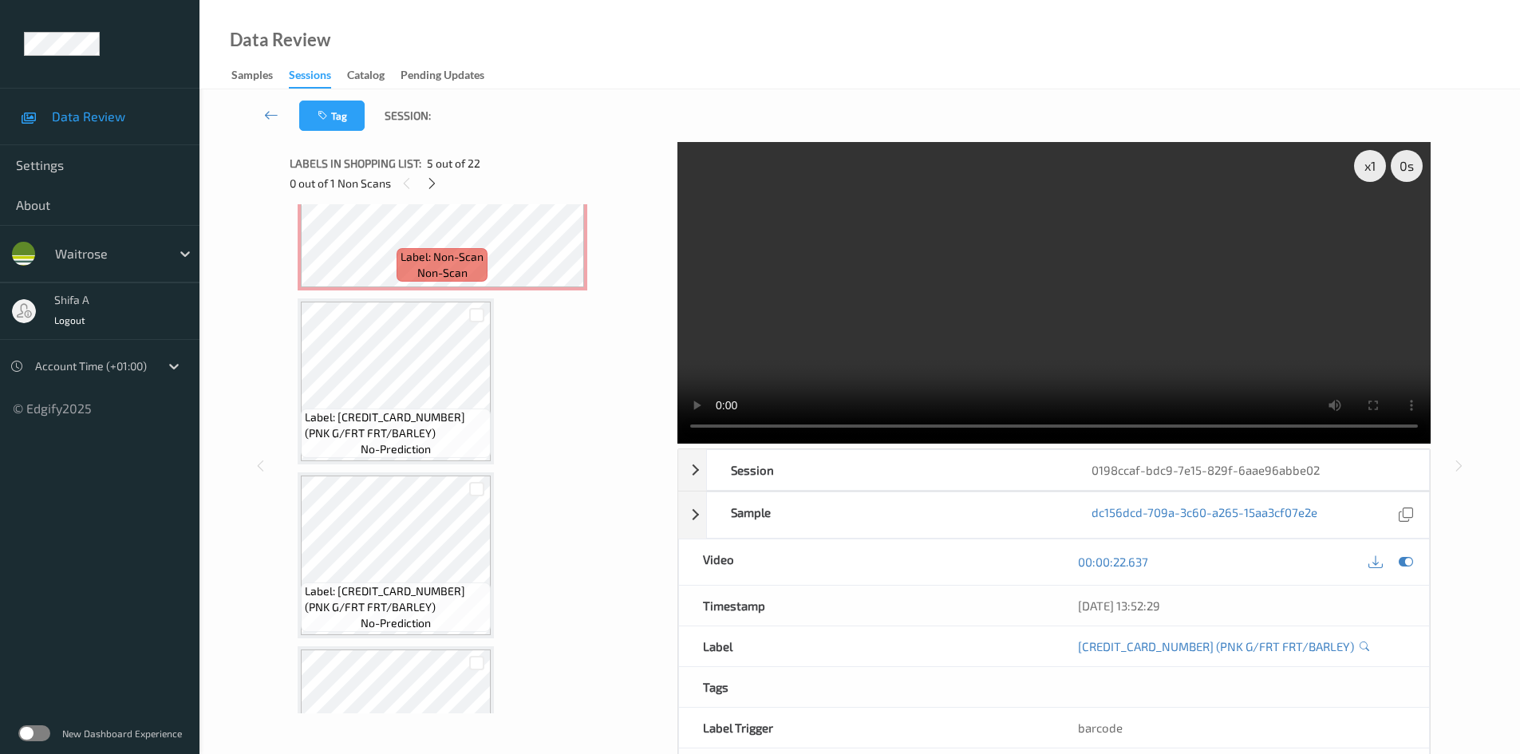
scroll to position [878, 0]
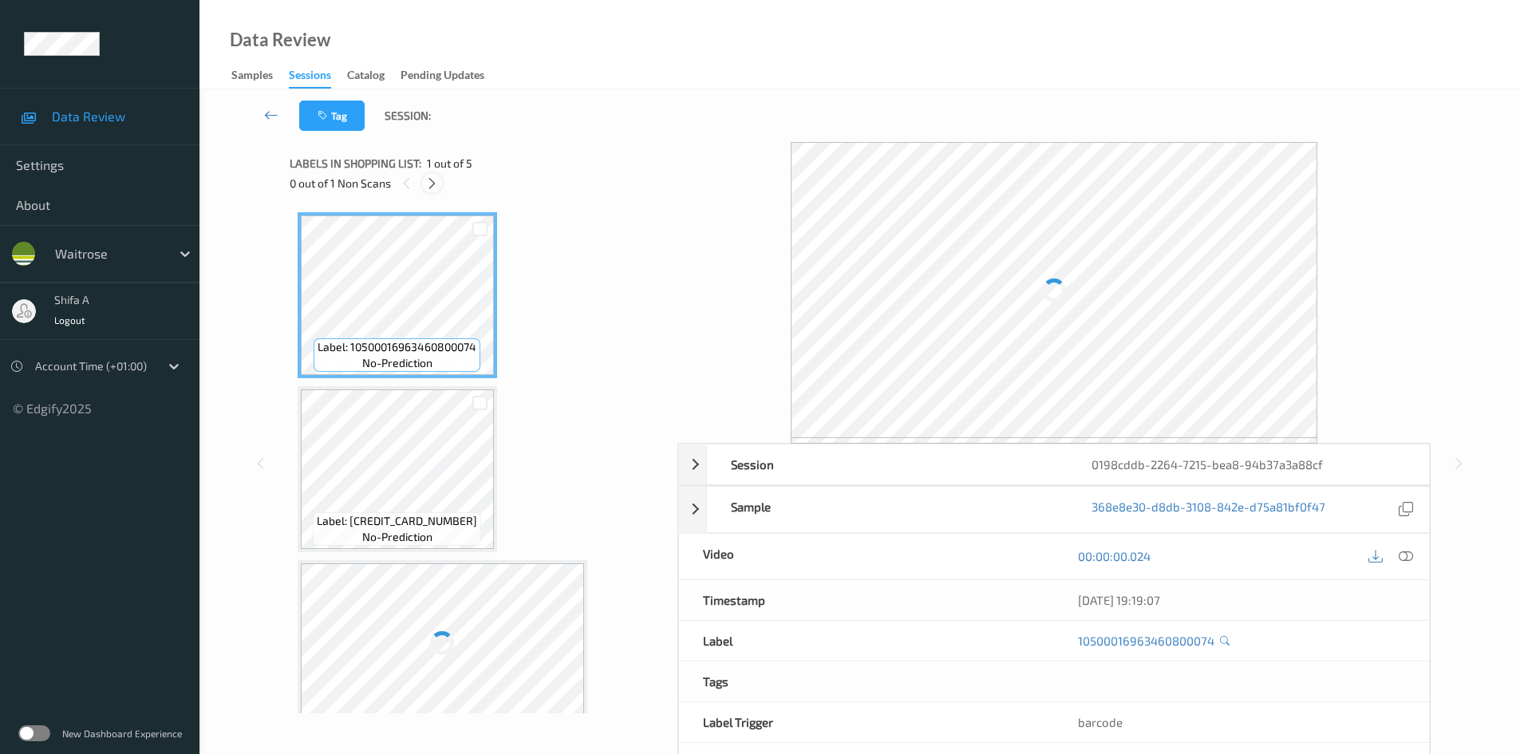
click at [433, 190] on icon at bounding box center [432, 183] width 14 height 14
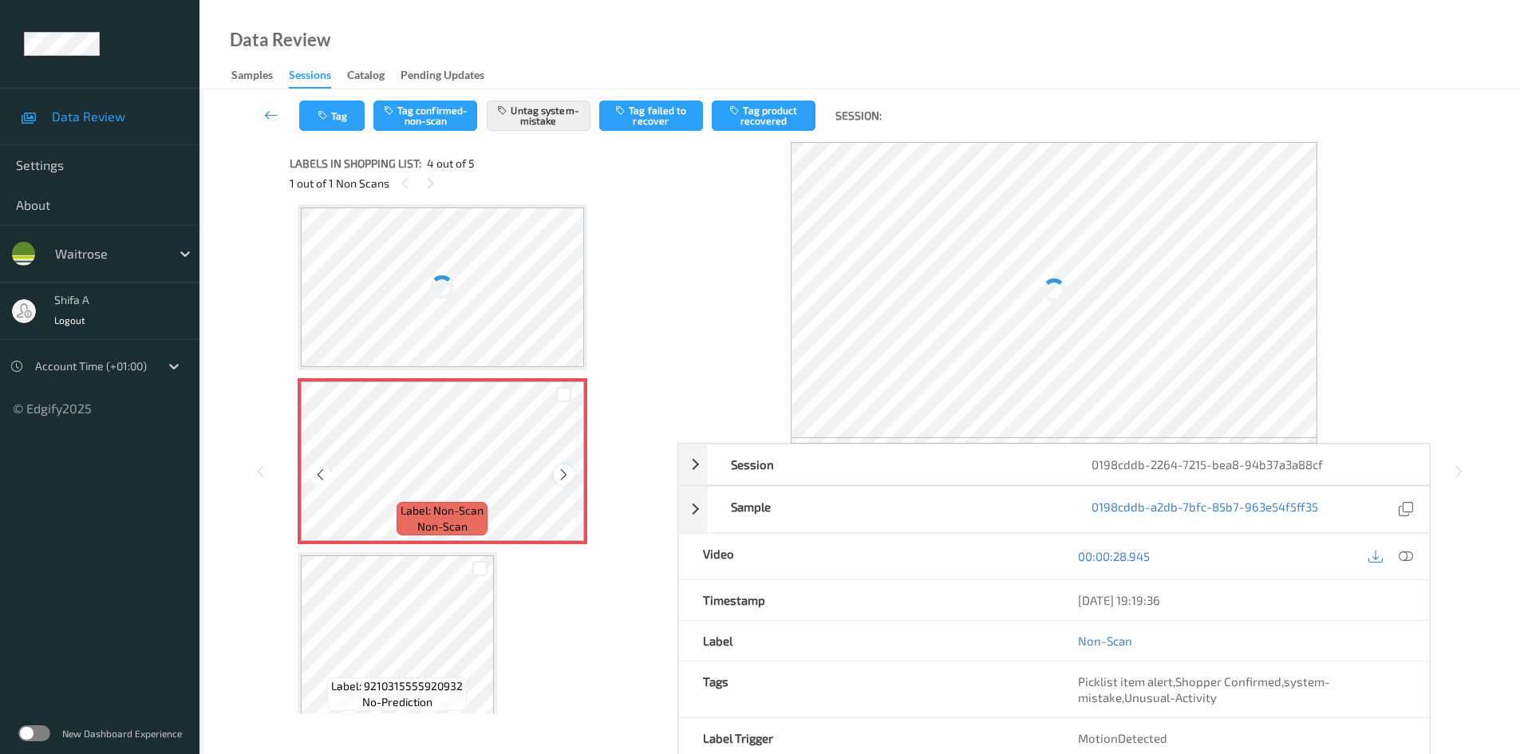
click at [563, 474] on icon at bounding box center [564, 475] width 14 height 14
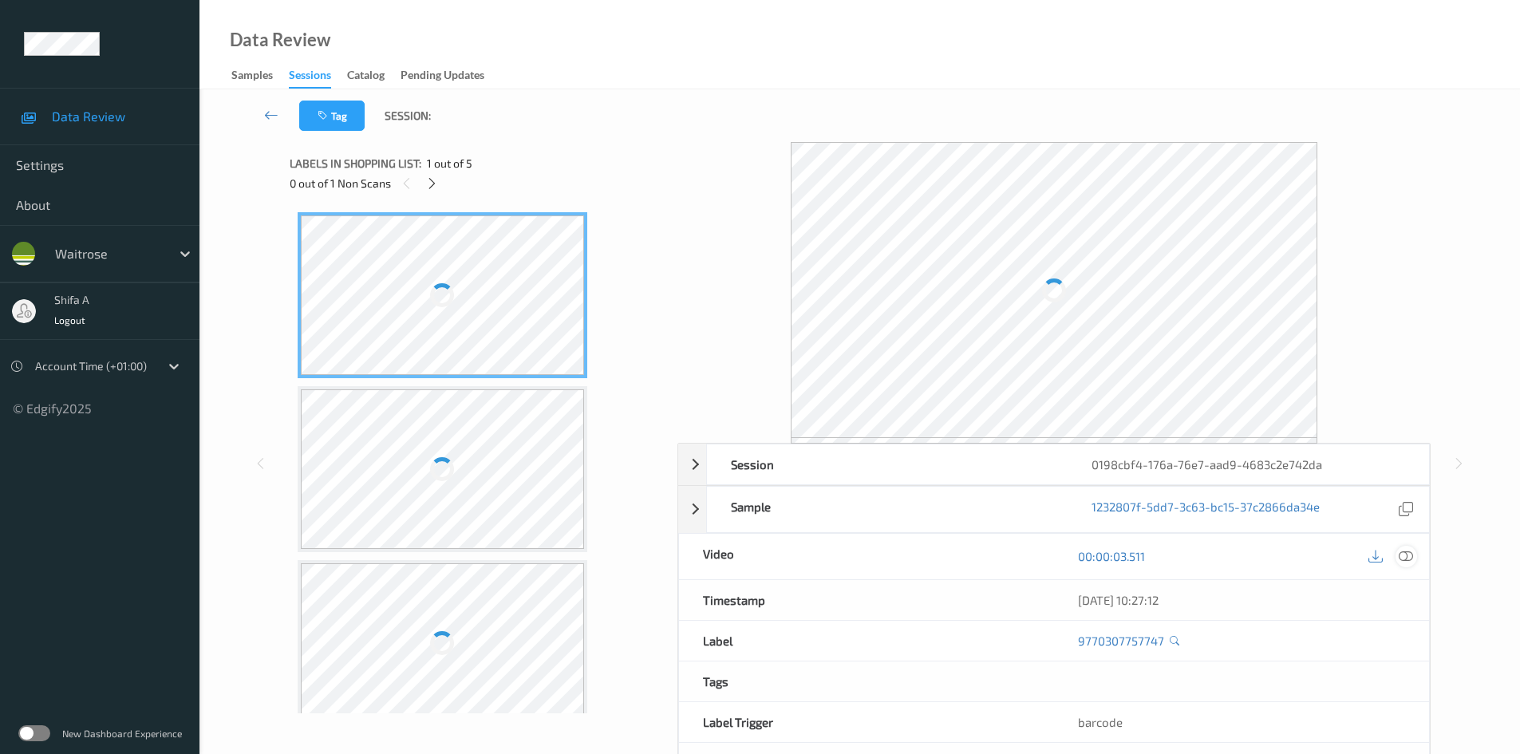
click at [1406, 553] on icon at bounding box center [1406, 556] width 14 height 14
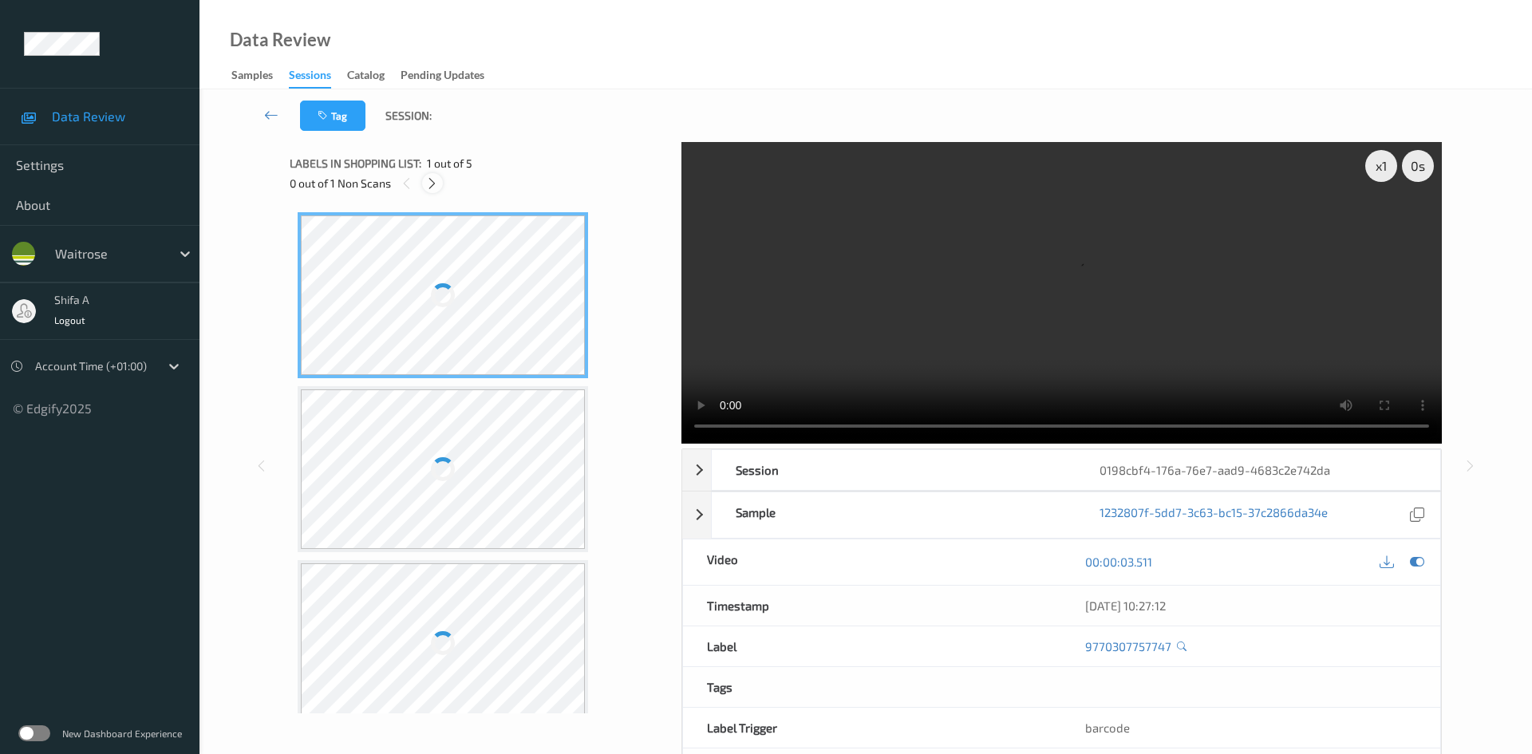
click at [438, 188] on icon at bounding box center [432, 183] width 14 height 14
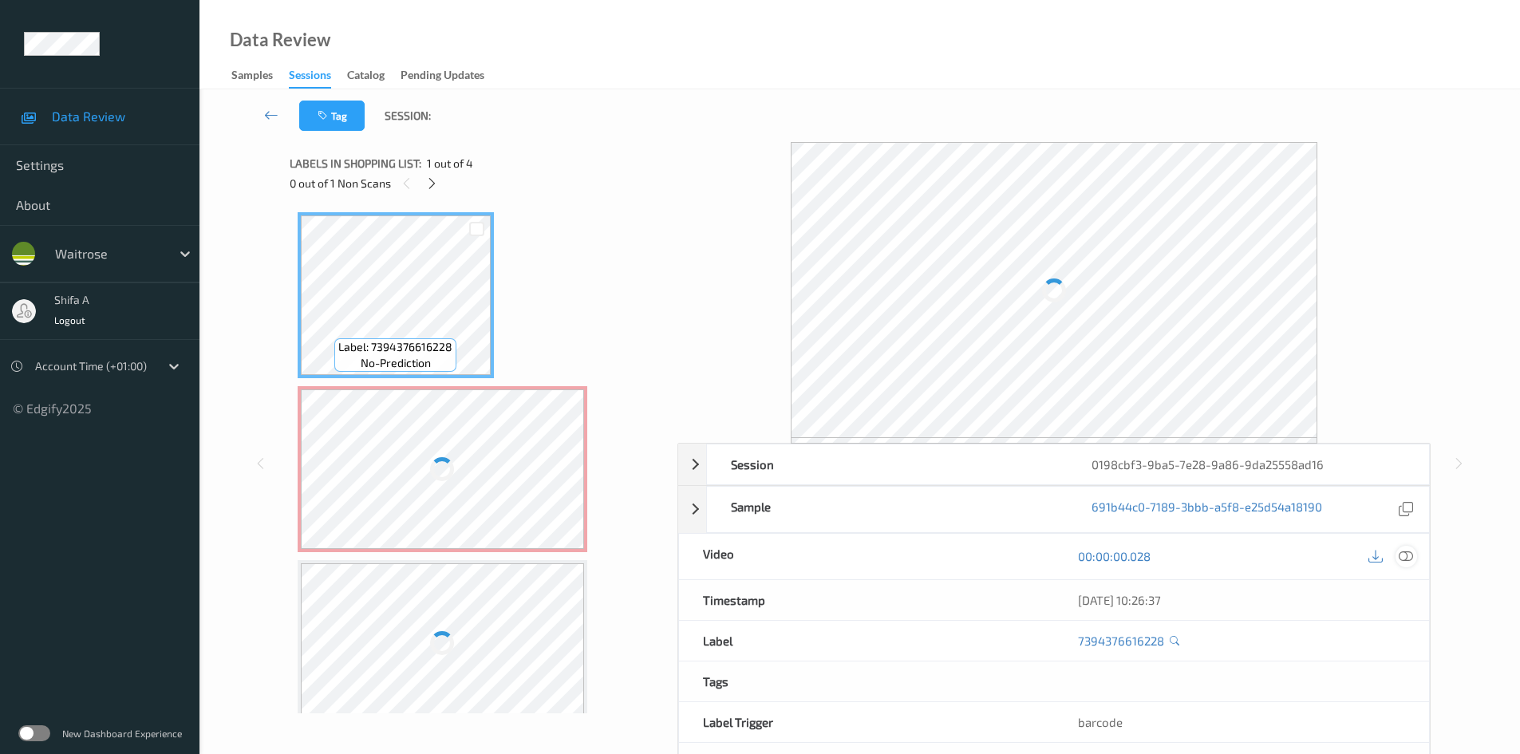
click at [1404, 559] on icon at bounding box center [1406, 556] width 14 height 14
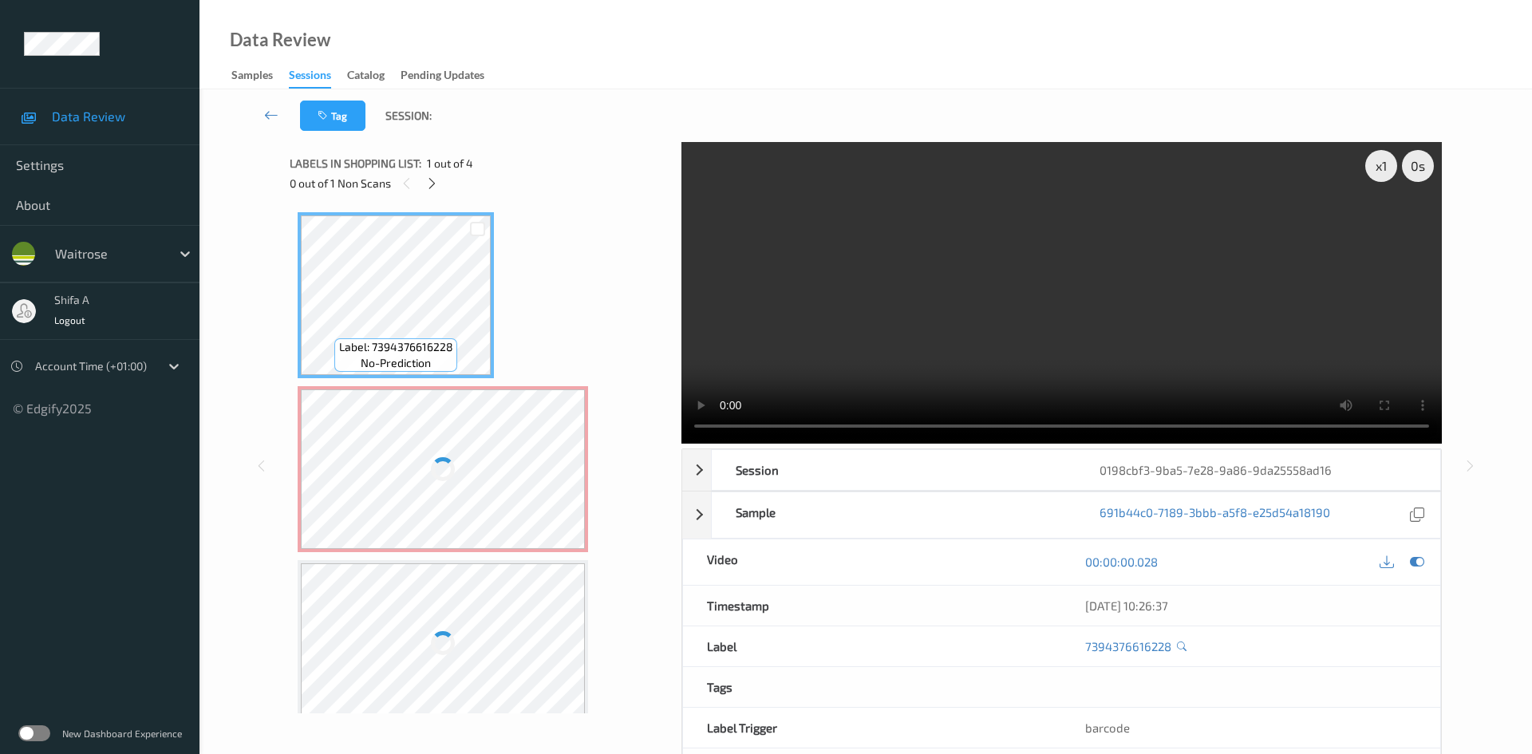
click at [482, 509] on div at bounding box center [443, 469] width 284 height 160
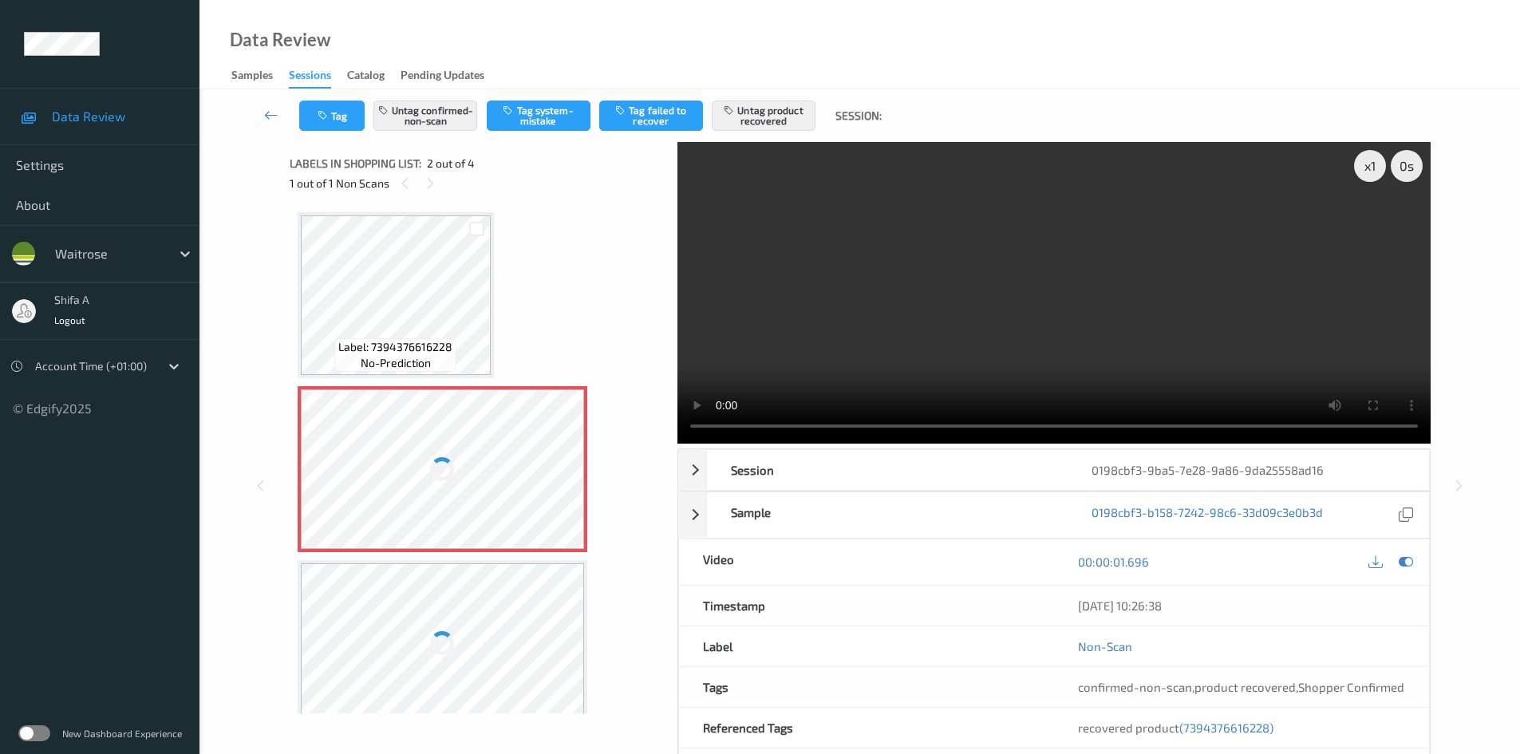
click at [334, 442] on div at bounding box center [443, 469] width 284 height 160
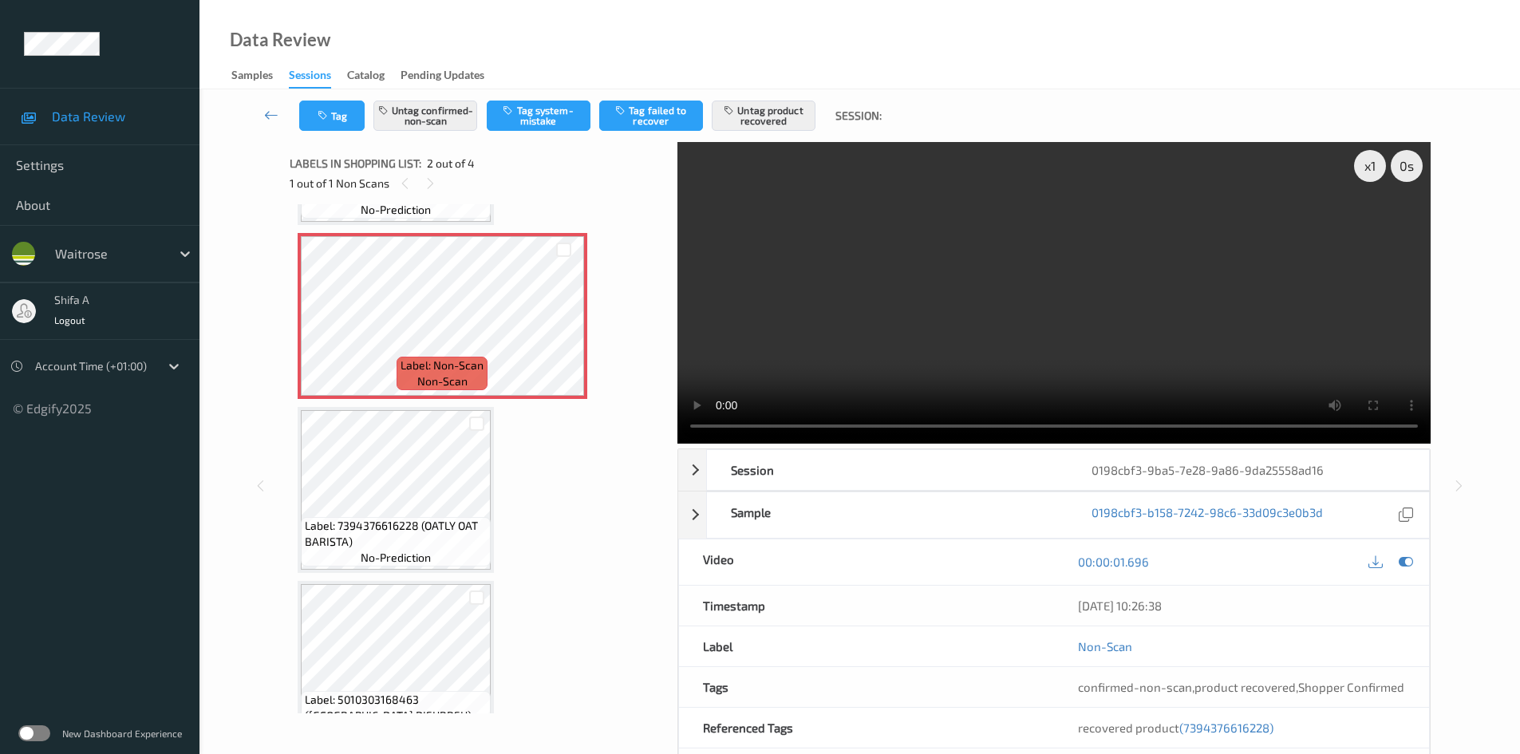
scroll to position [160, 0]
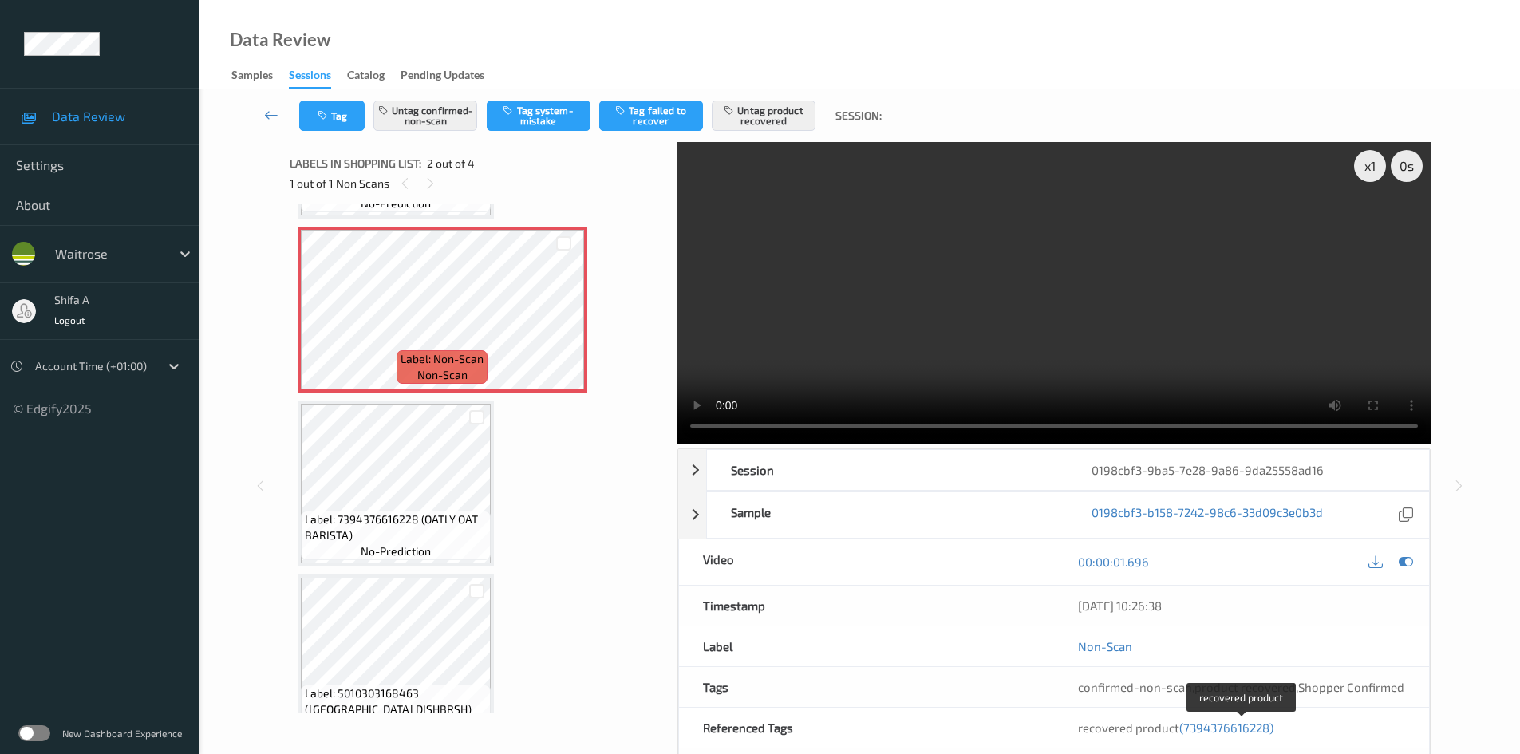
click at [1237, 733] on span "(7394376616228)" at bounding box center [1227, 728] width 94 height 14
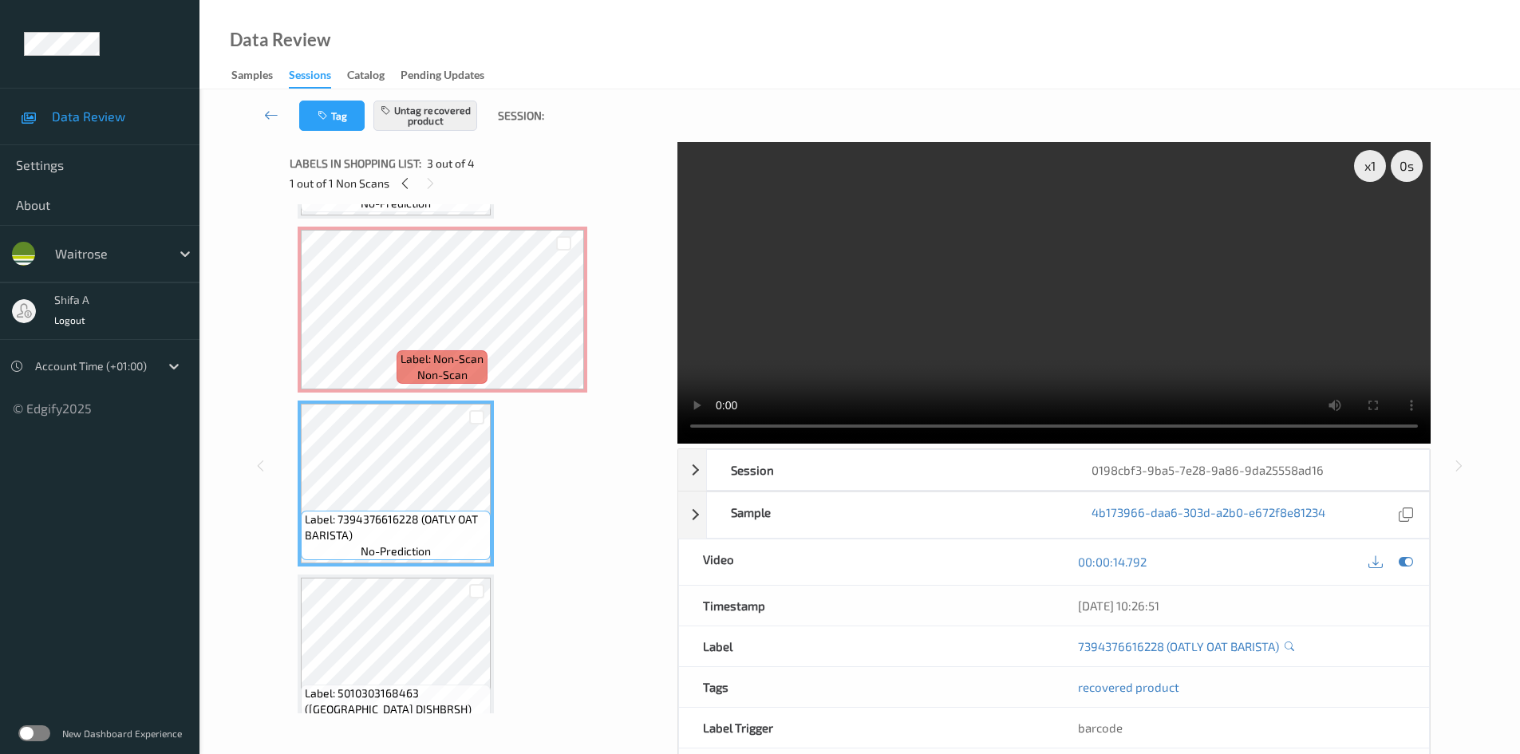
scroll to position [182, 0]
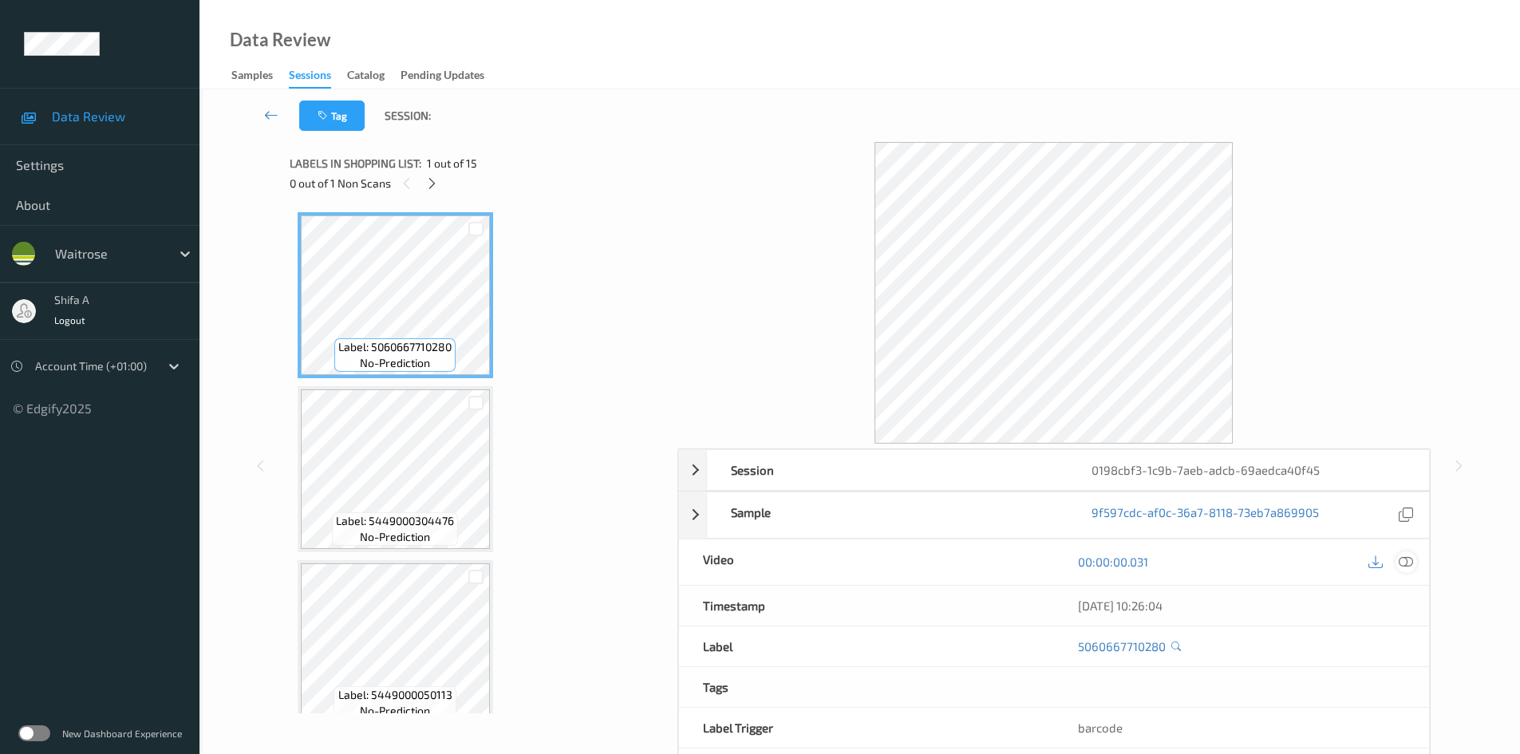
drag, startPoint x: 1403, startPoint y: 561, endPoint x: 947, endPoint y: 480, distance: 463.7
click at [1403, 560] on icon at bounding box center [1406, 562] width 14 height 14
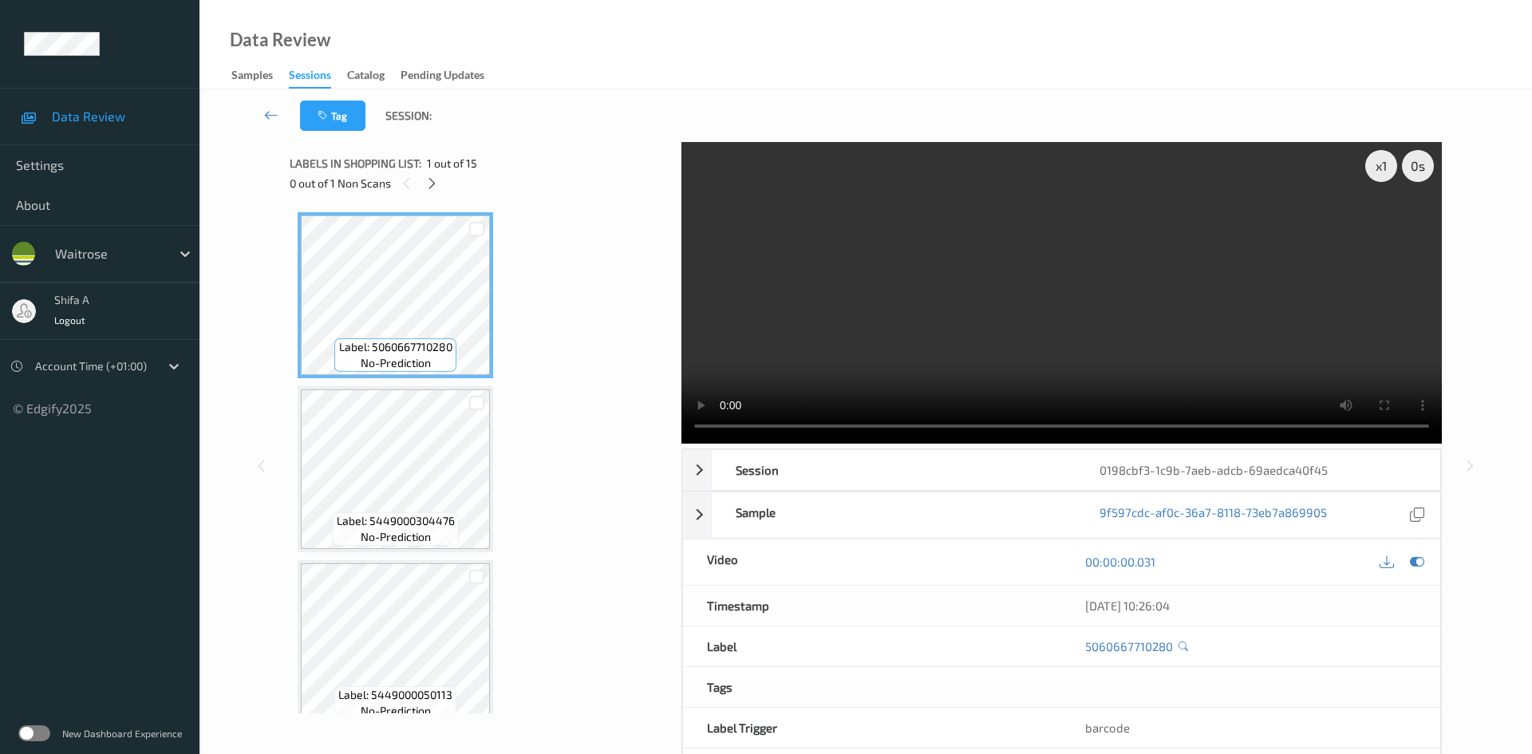
click at [422, 188] on div "0 out of 1 Non Scans" at bounding box center [480, 183] width 381 height 20
click at [427, 184] on icon at bounding box center [432, 183] width 14 height 14
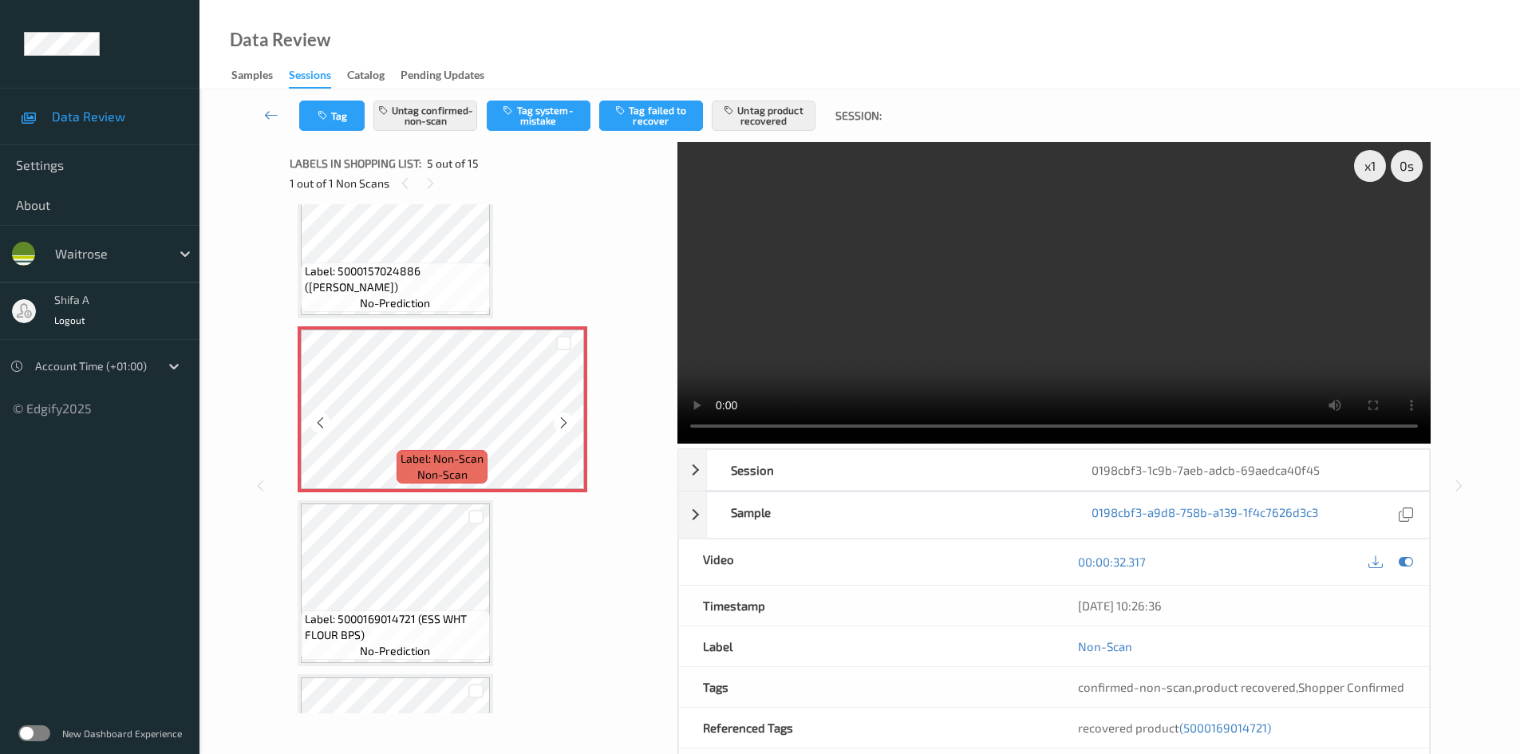
scroll to position [610, 0]
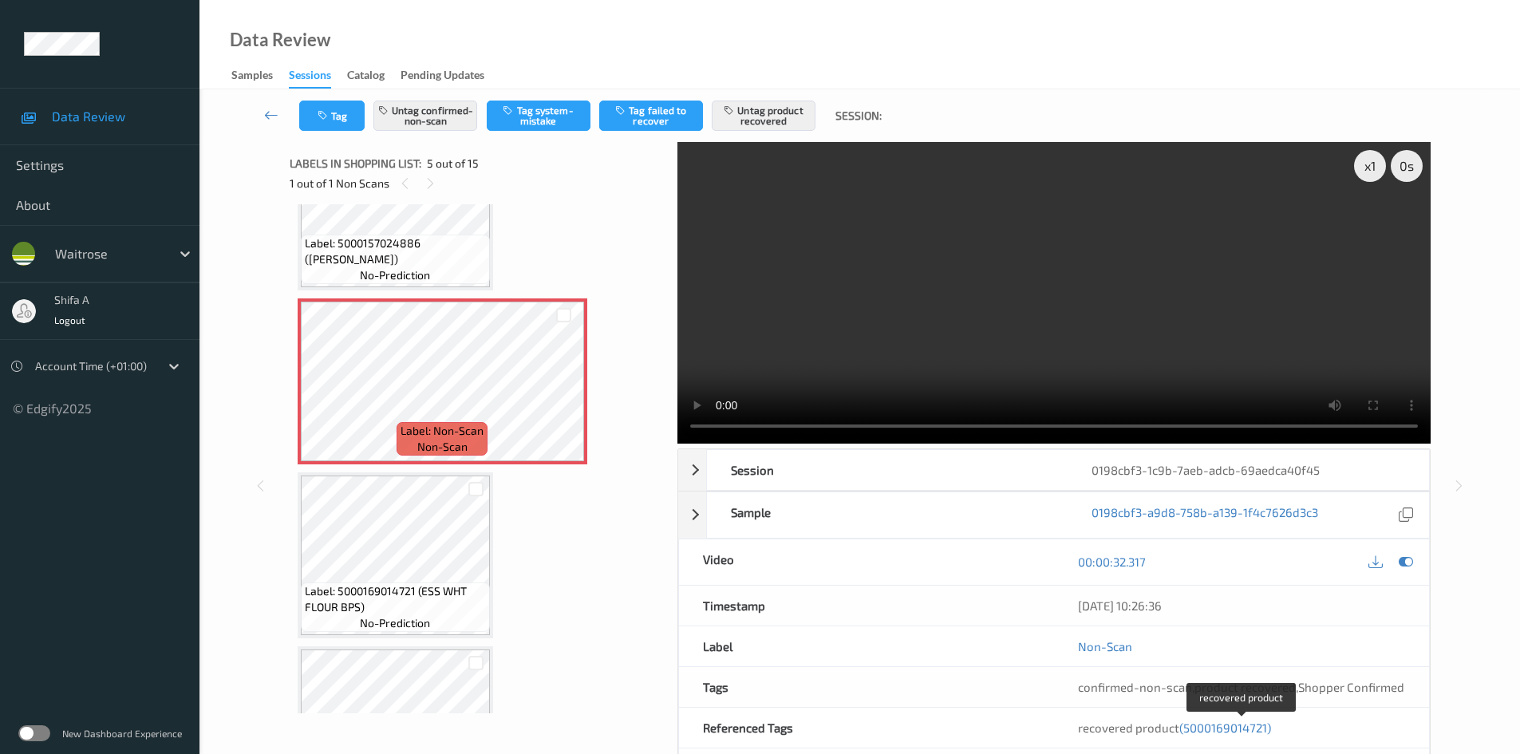
click at [1215, 729] on span "(5000169014721)" at bounding box center [1226, 728] width 92 height 14
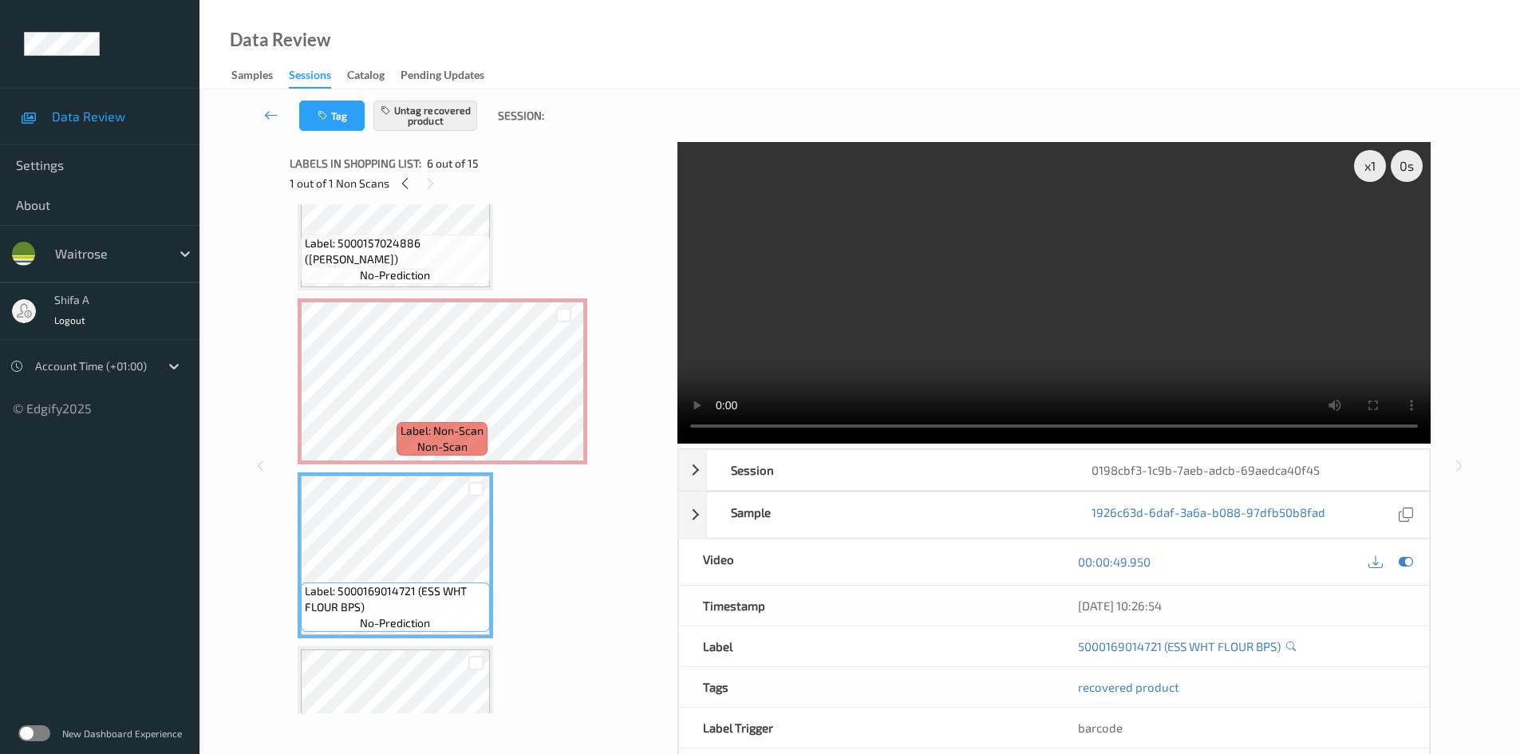
scroll to position [704, 0]
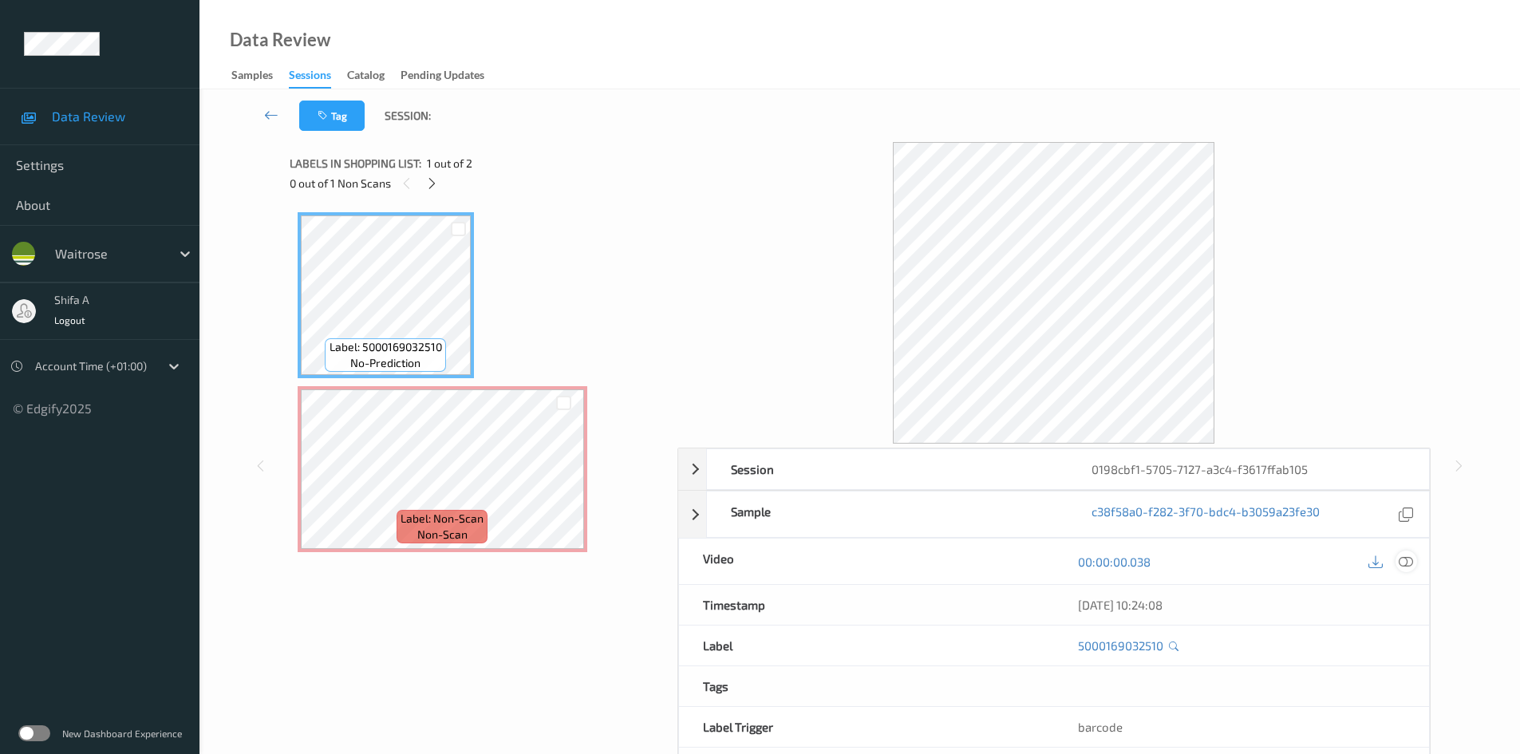
click at [1407, 565] on icon at bounding box center [1406, 562] width 14 height 14
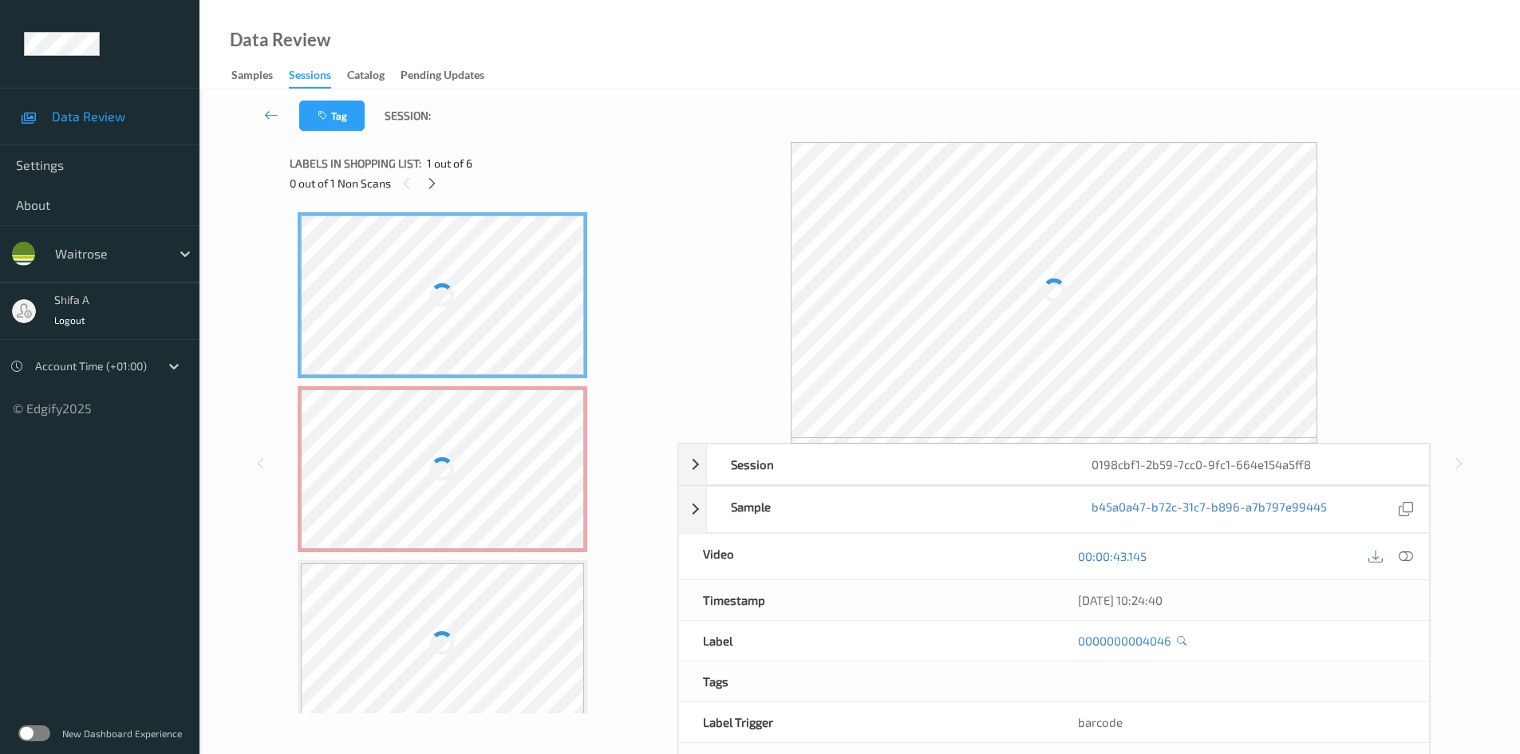
drag, startPoint x: 1404, startPoint y: 562, endPoint x: 741, endPoint y: 386, distance: 686.1
click at [1404, 561] on icon at bounding box center [1406, 556] width 14 height 14
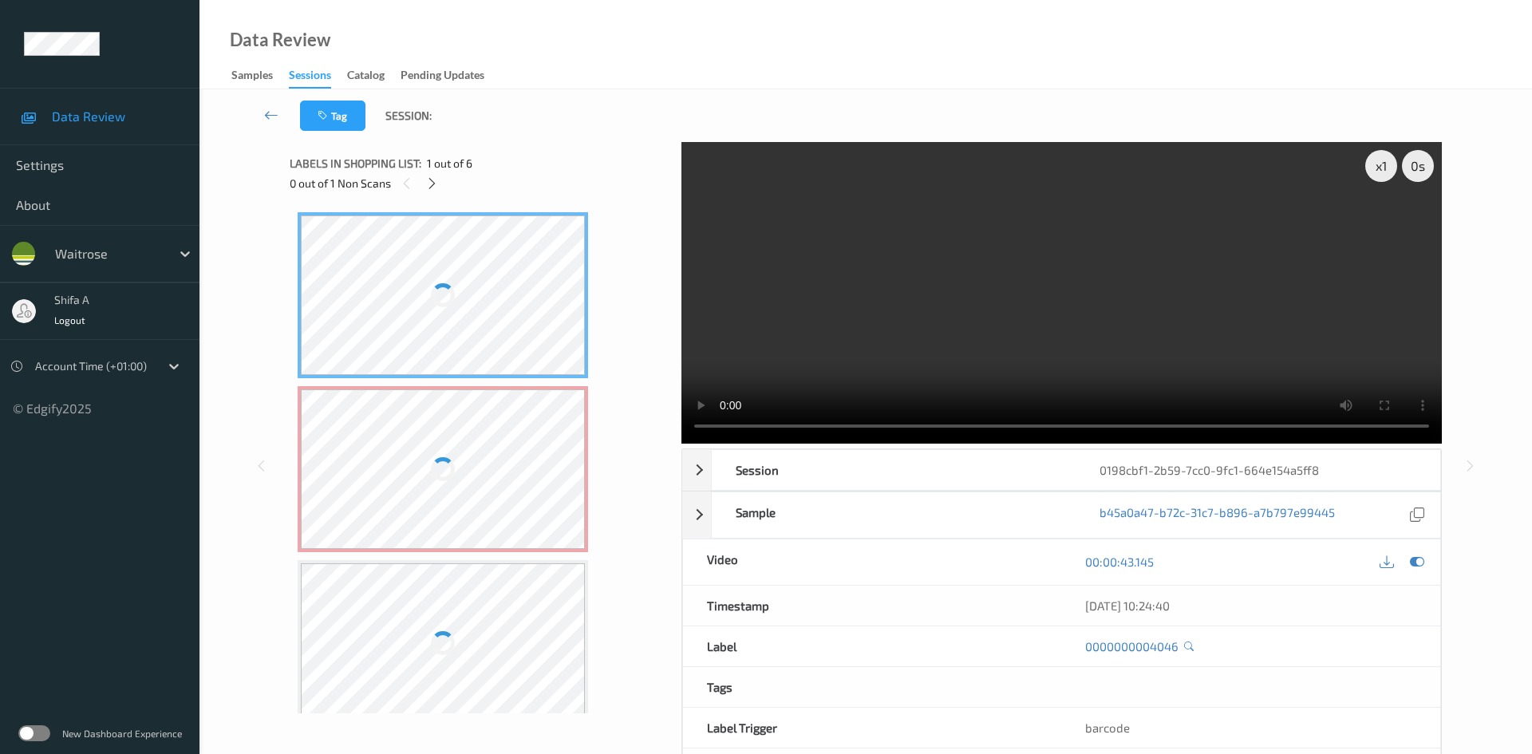
click at [415, 453] on div at bounding box center [443, 469] width 284 height 160
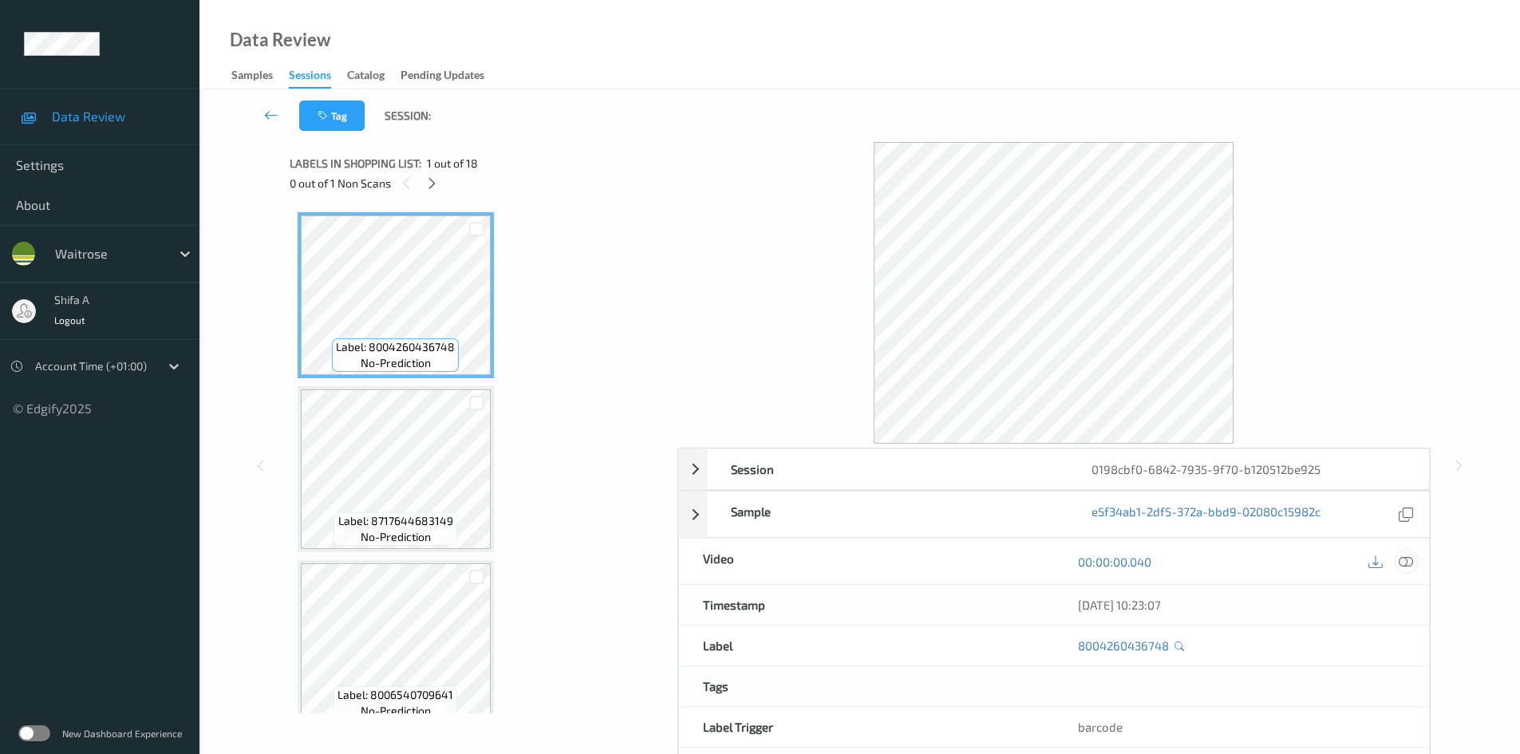
click at [1403, 555] on icon at bounding box center [1406, 562] width 14 height 14
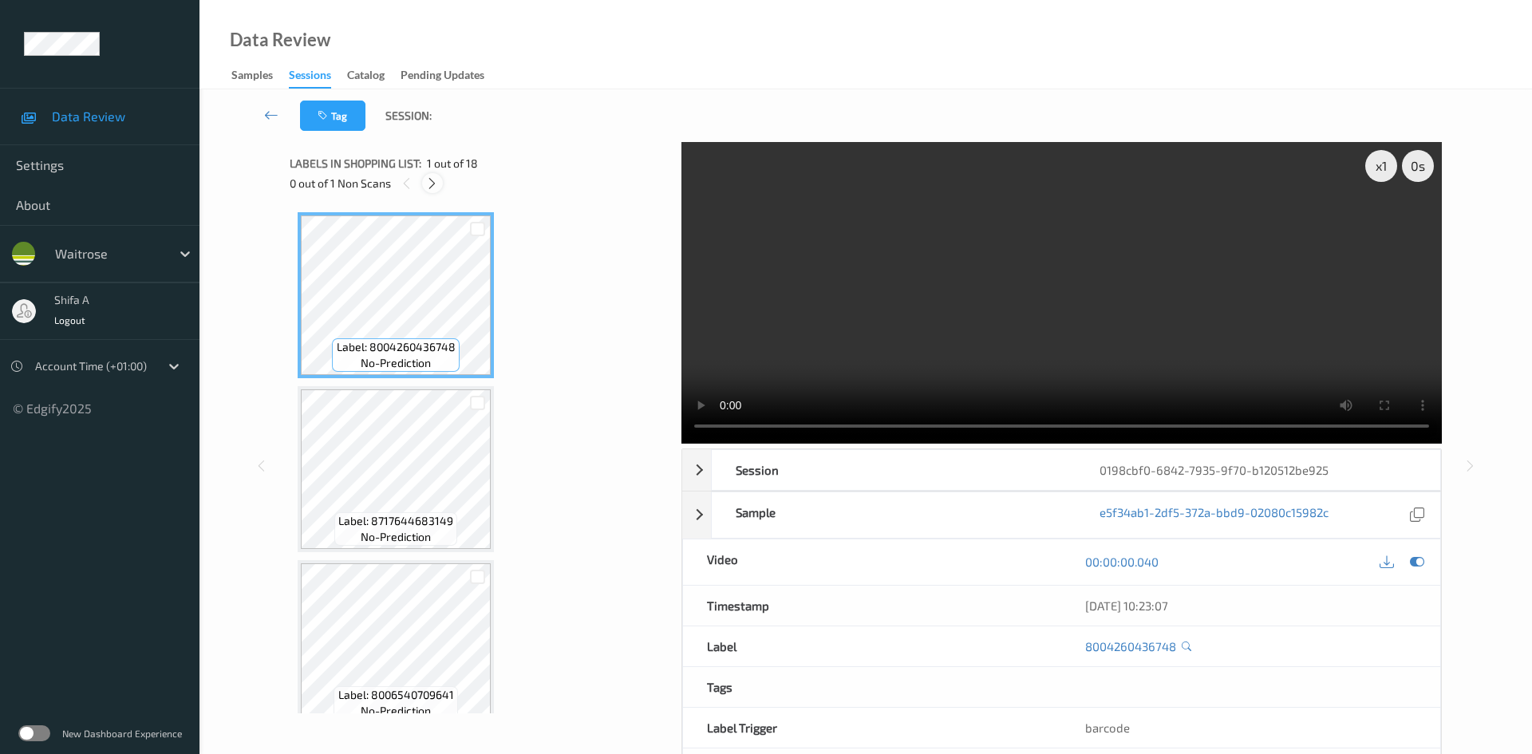
click at [429, 183] on icon at bounding box center [432, 183] width 14 height 14
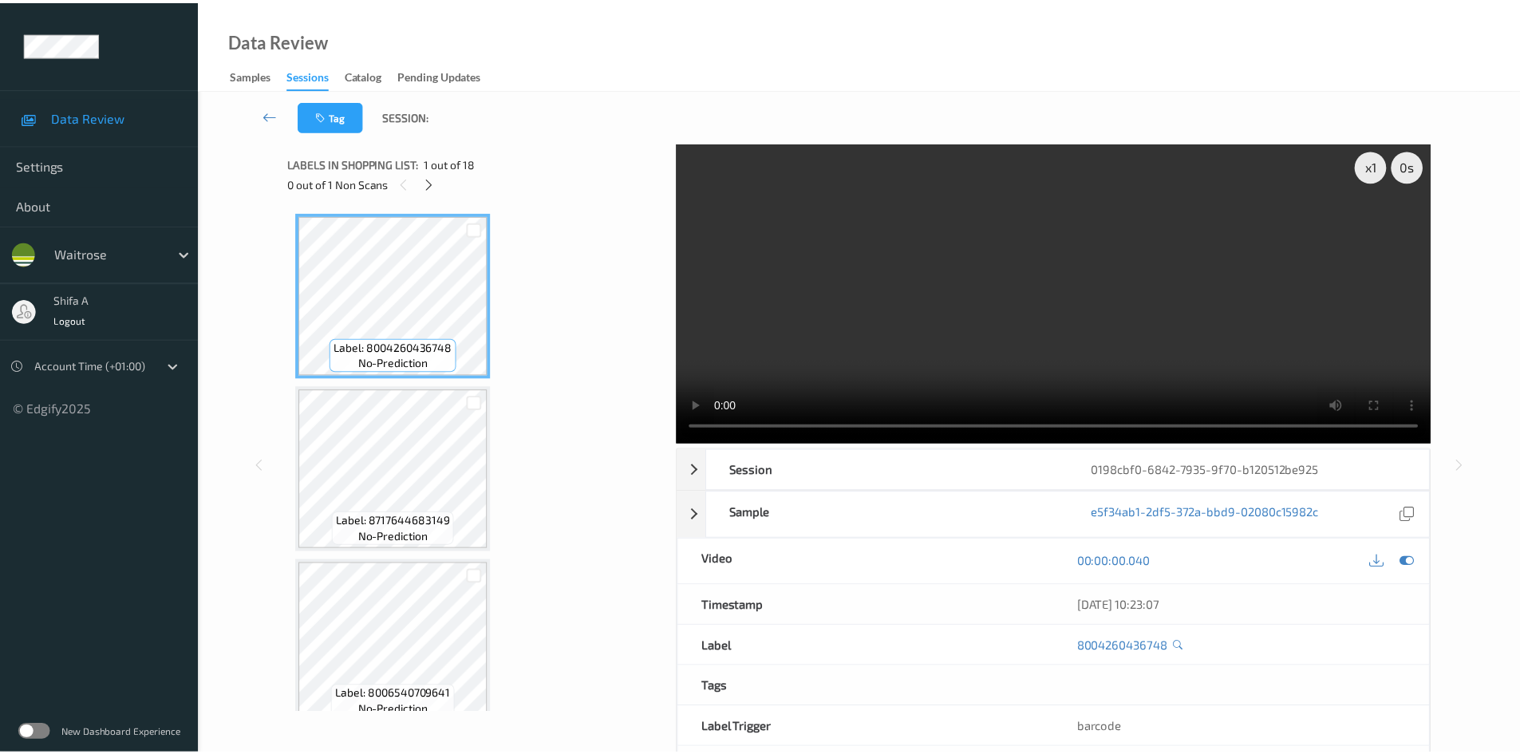
scroll to position [1226, 0]
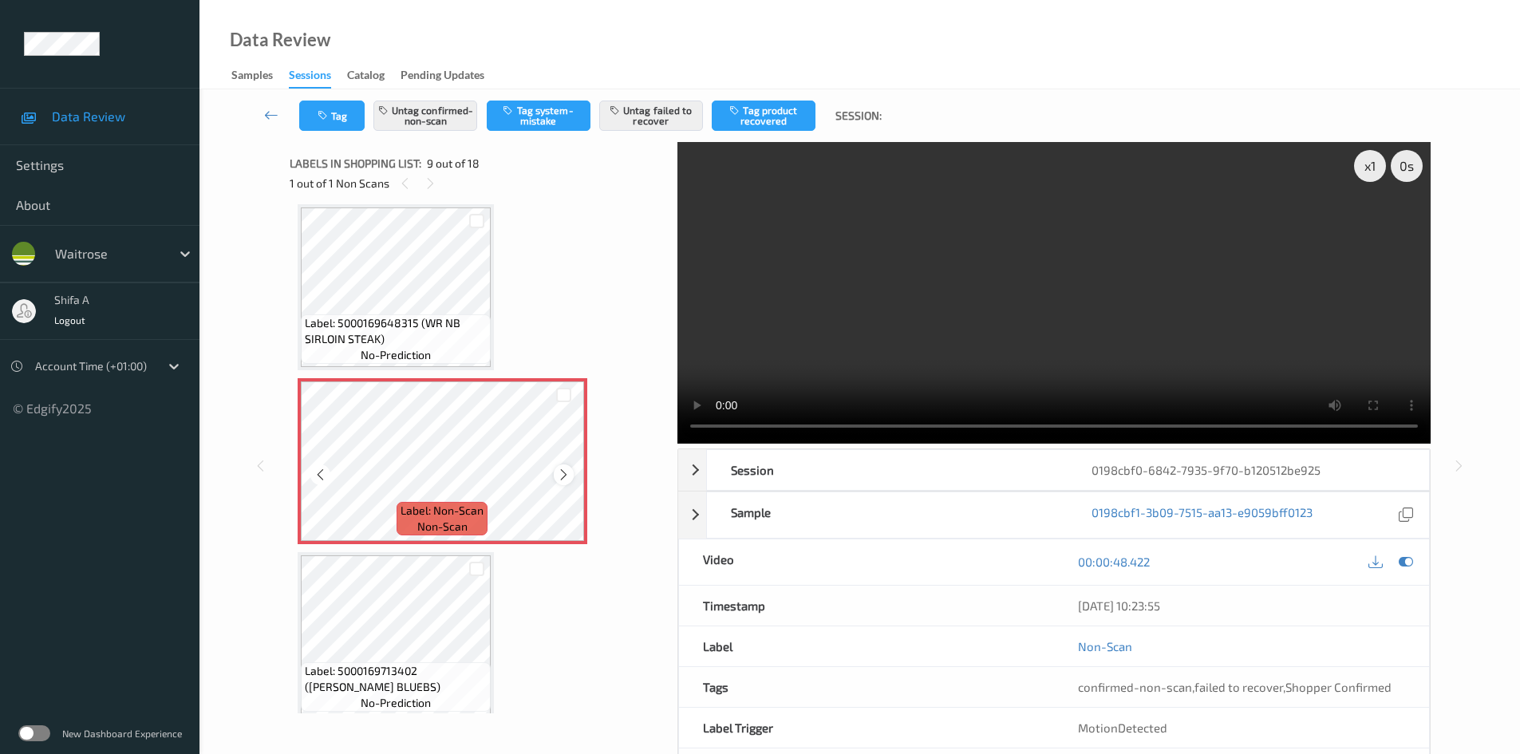
click at [570, 478] on icon at bounding box center [564, 475] width 14 height 14
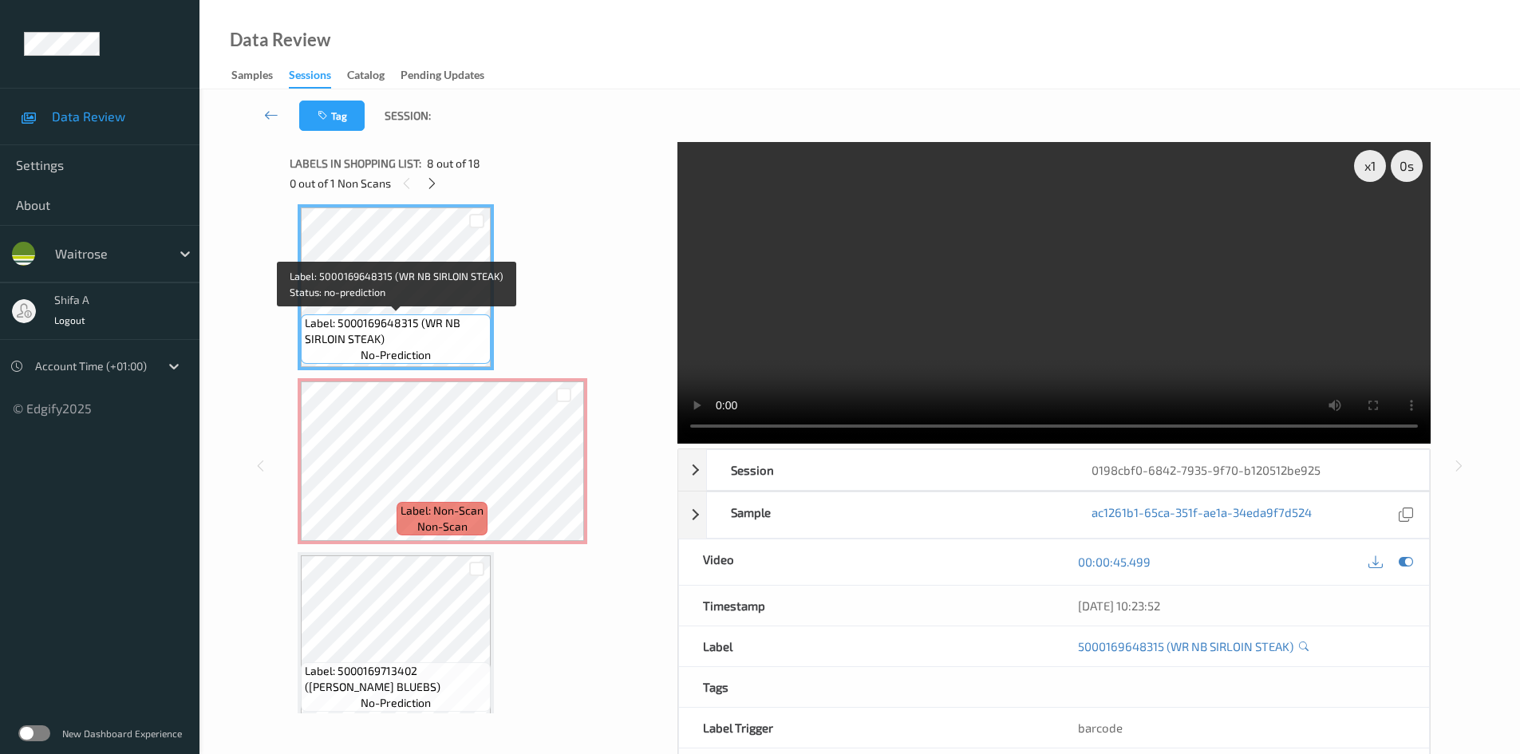
click at [389, 319] on span "Label: 5000169648315 (WR NB SIRLOIN STEAK)" at bounding box center [396, 331] width 182 height 32
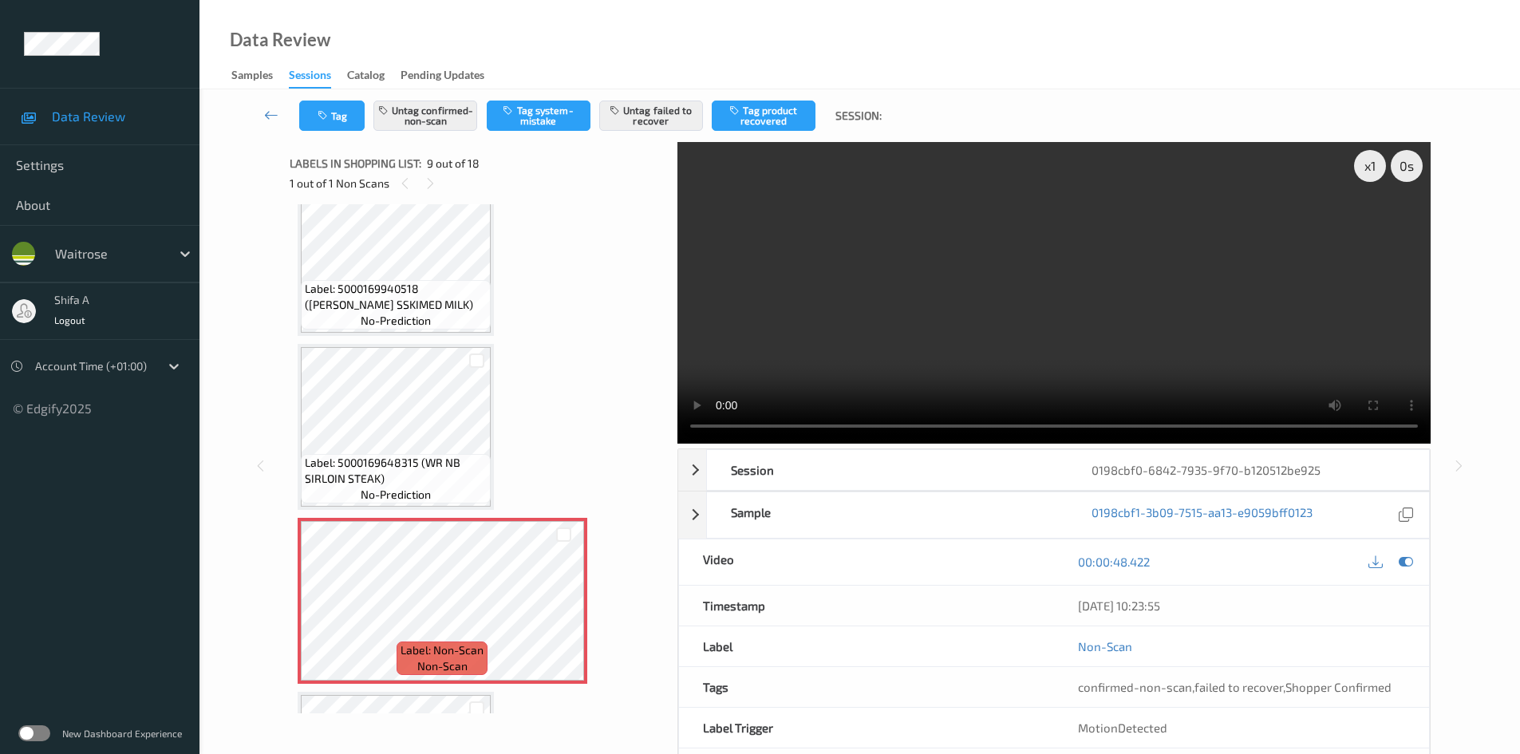
scroll to position [1066, 0]
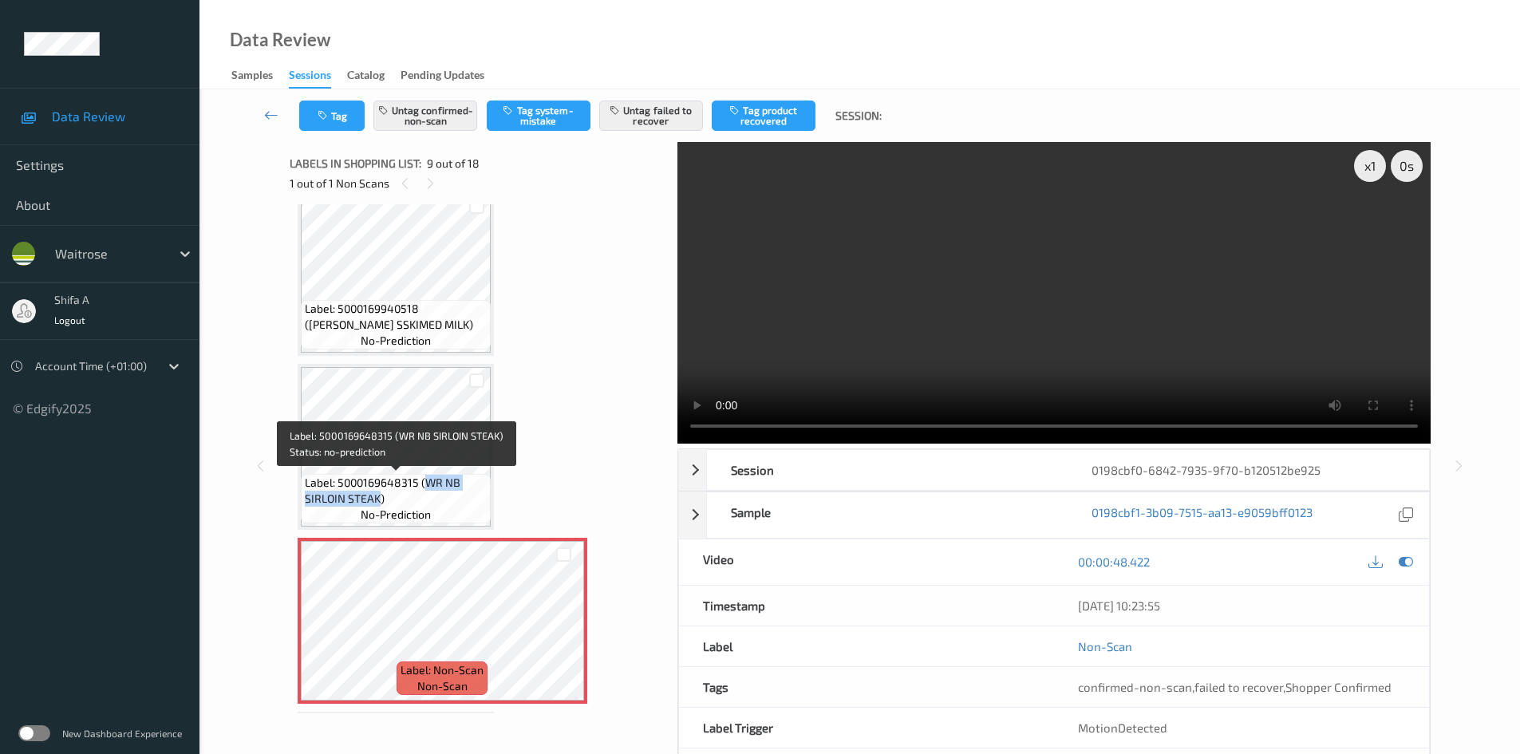
drag, startPoint x: 428, startPoint y: 479, endPoint x: 380, endPoint y: 500, distance: 52.2
click at [380, 500] on span "Label: 5000169648315 (WR NB SIRLOIN STEAK)" at bounding box center [396, 491] width 182 height 32
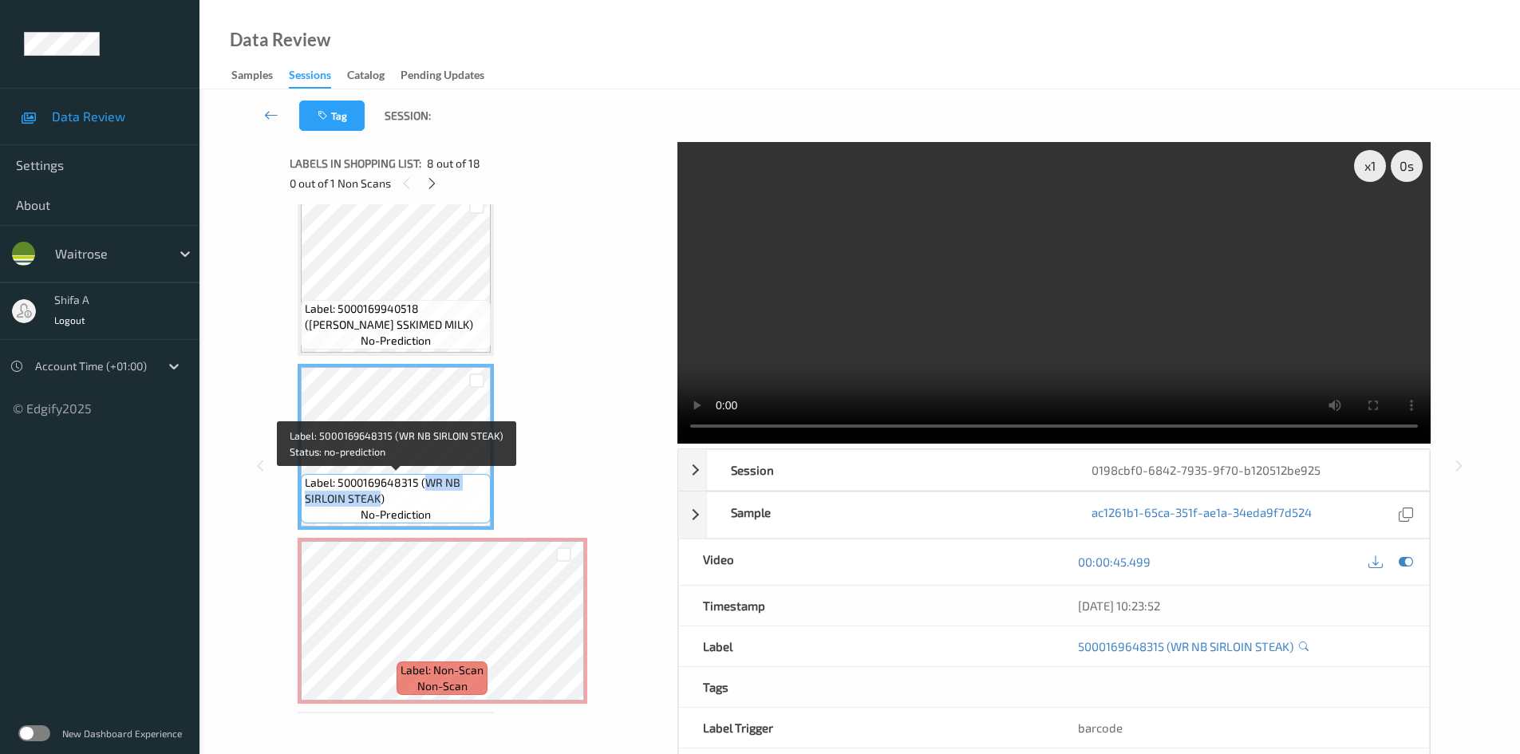
copy span "WR NB SIRLOIN STEAK"
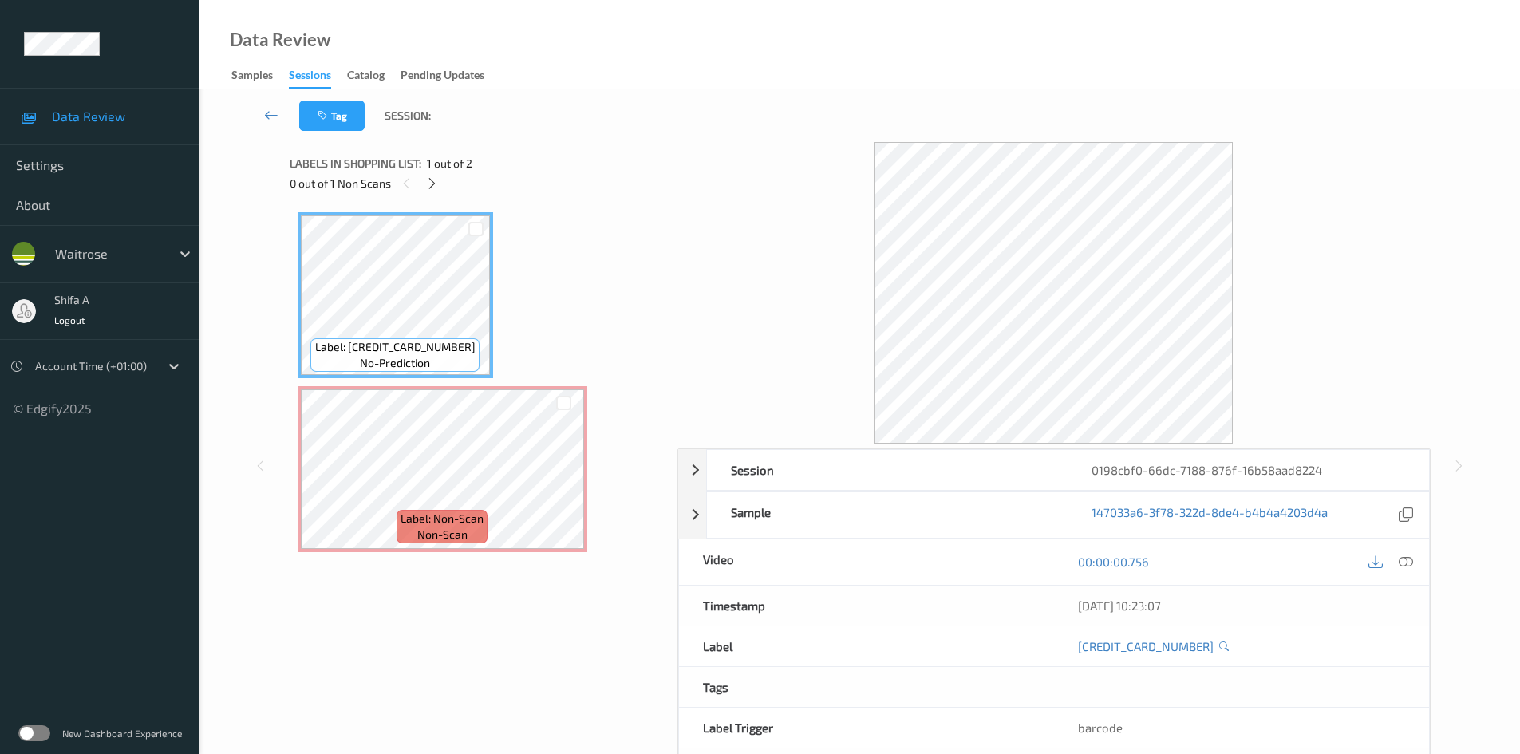
drag, startPoint x: 1406, startPoint y: 563, endPoint x: 532, endPoint y: 275, distance: 921.2
click at [1405, 562] on icon at bounding box center [1406, 562] width 14 height 14
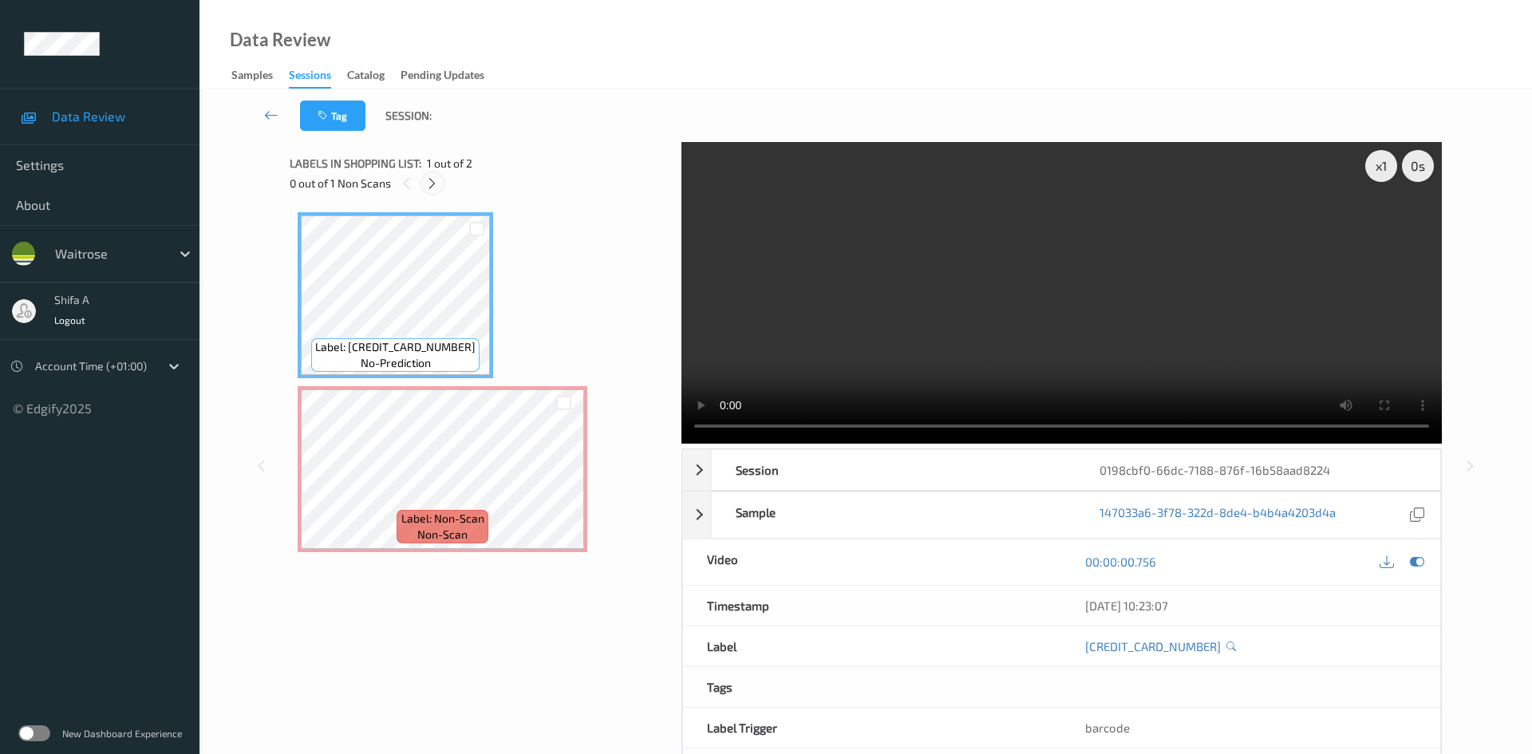
click at [427, 177] on icon at bounding box center [432, 183] width 14 height 14
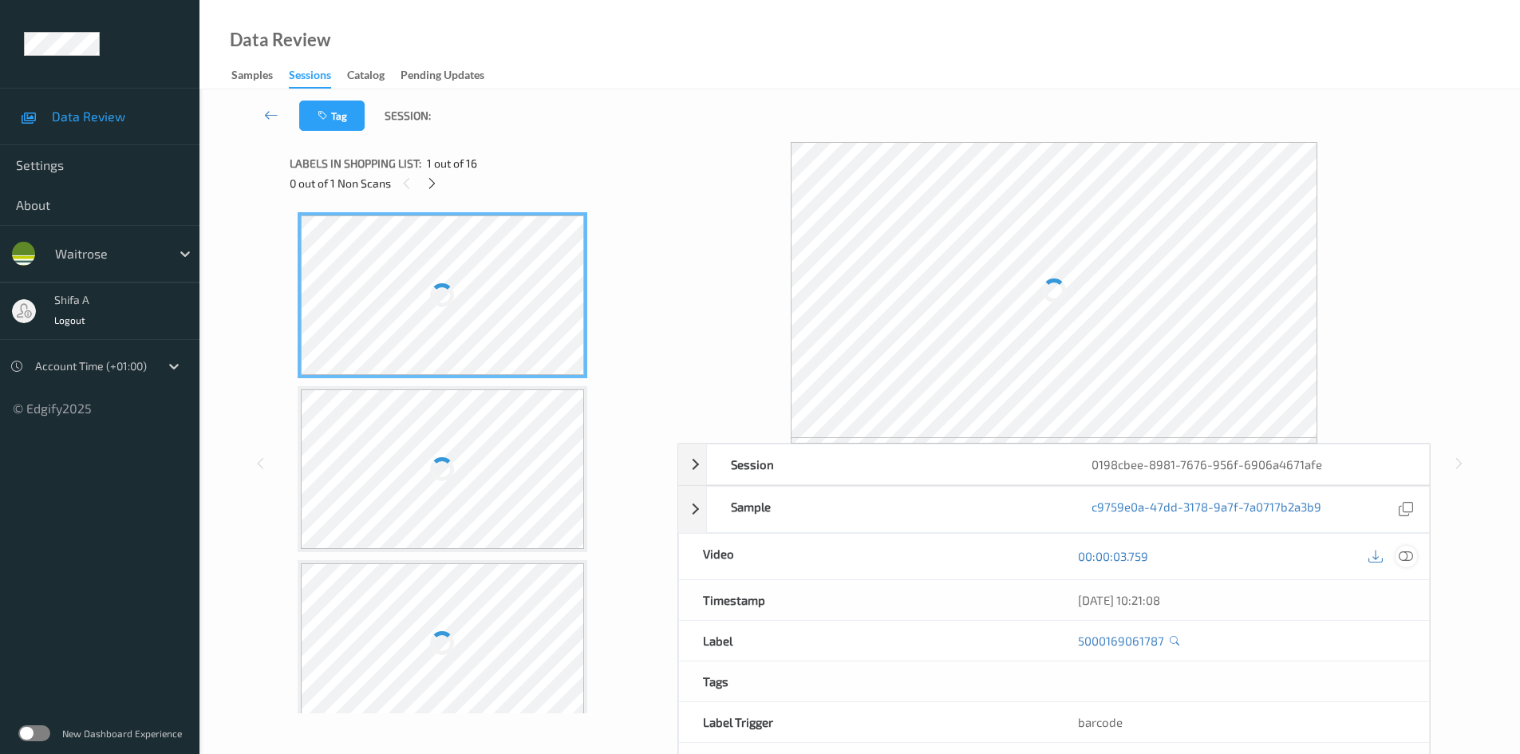
click at [1399, 559] on icon at bounding box center [1406, 556] width 14 height 14
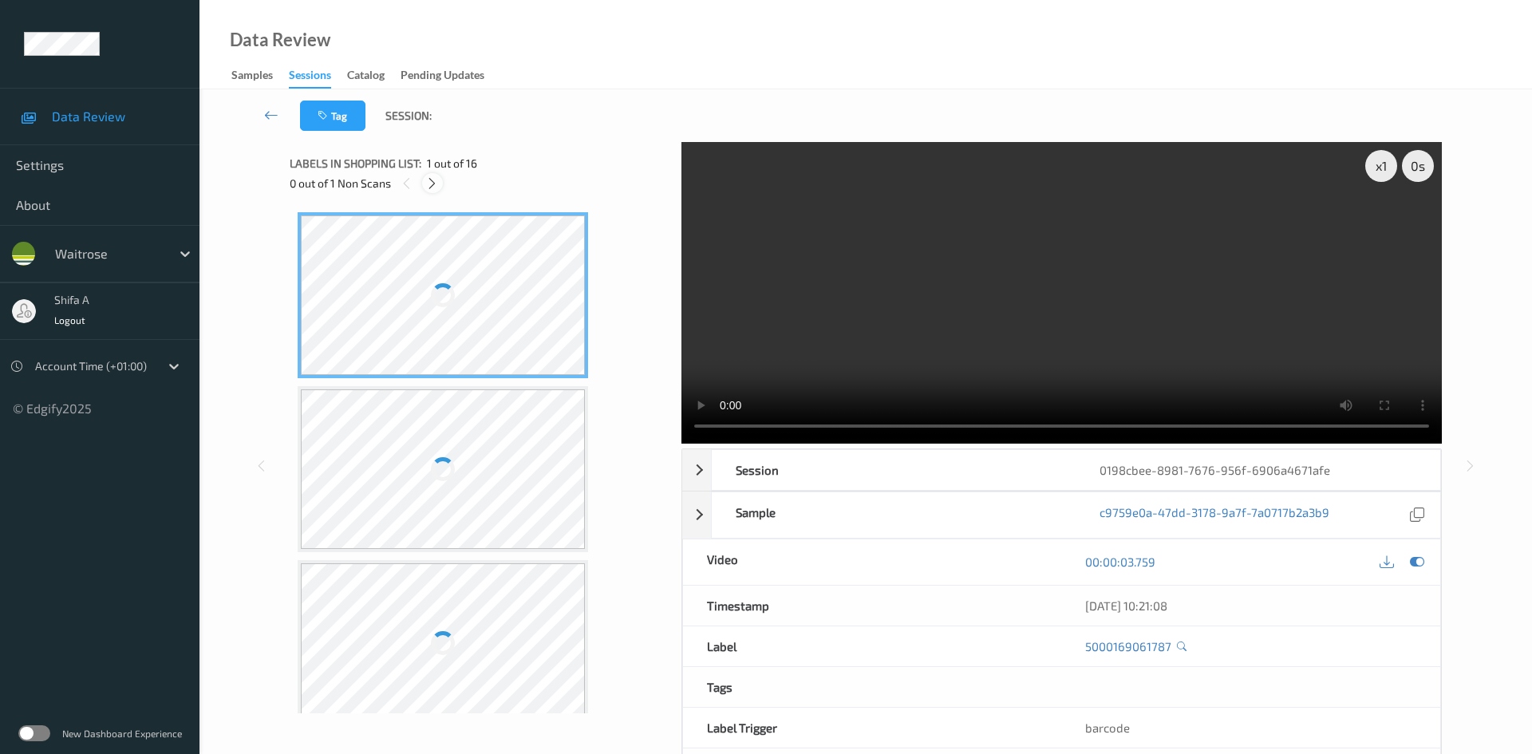
click at [429, 188] on icon at bounding box center [432, 183] width 14 height 14
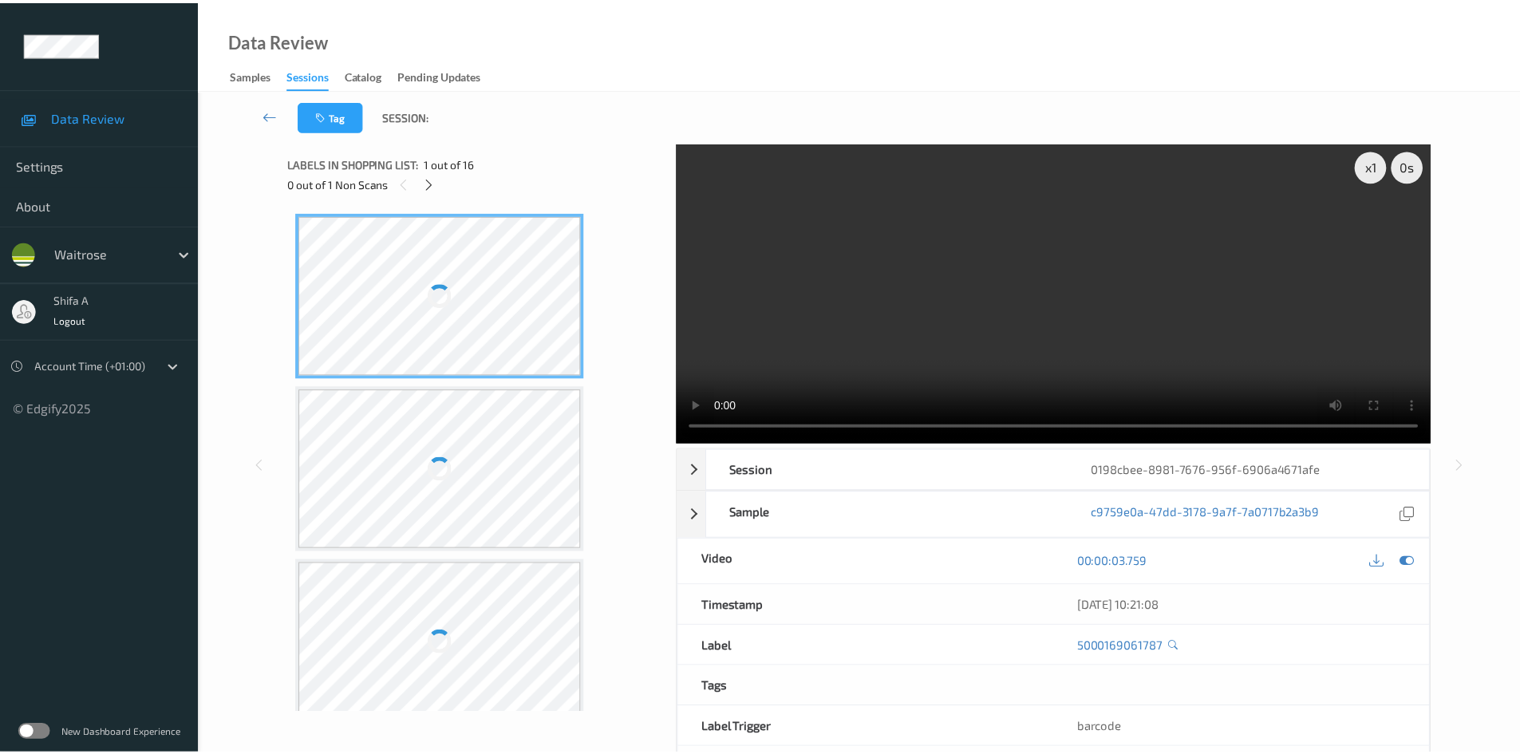
scroll to position [1052, 0]
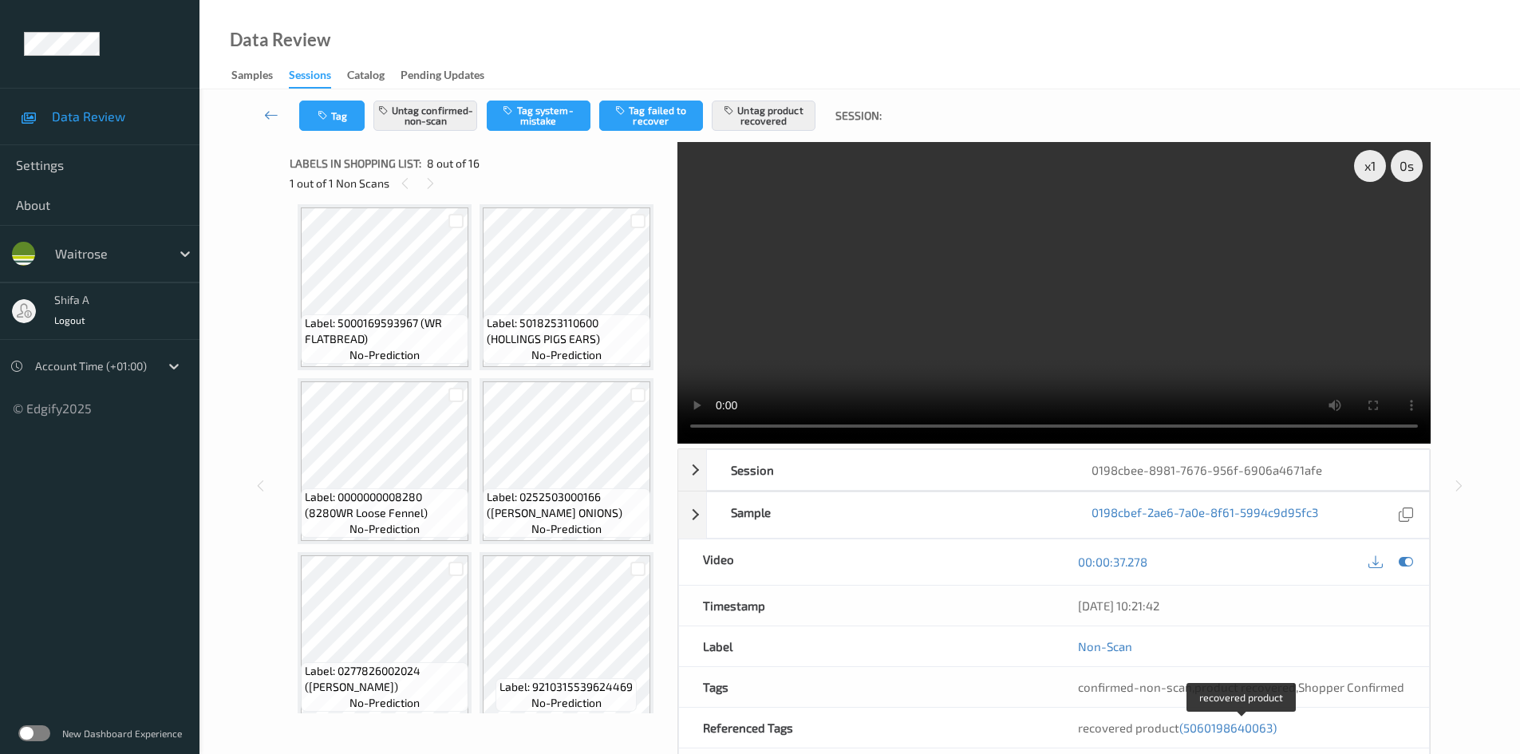
click at [1249, 729] on span "(5060198640063)" at bounding box center [1228, 728] width 97 height 14
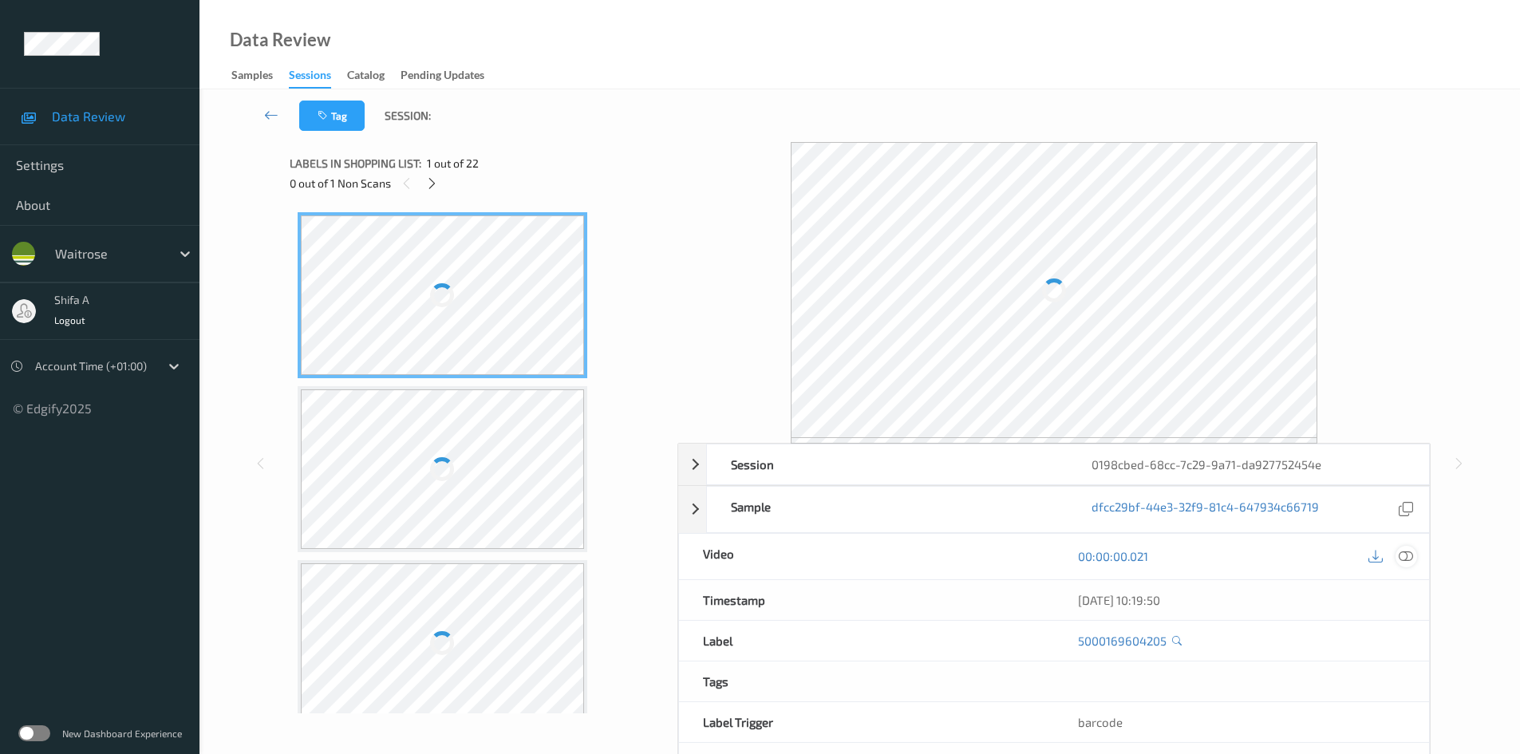
click at [1409, 560] on icon at bounding box center [1406, 556] width 14 height 14
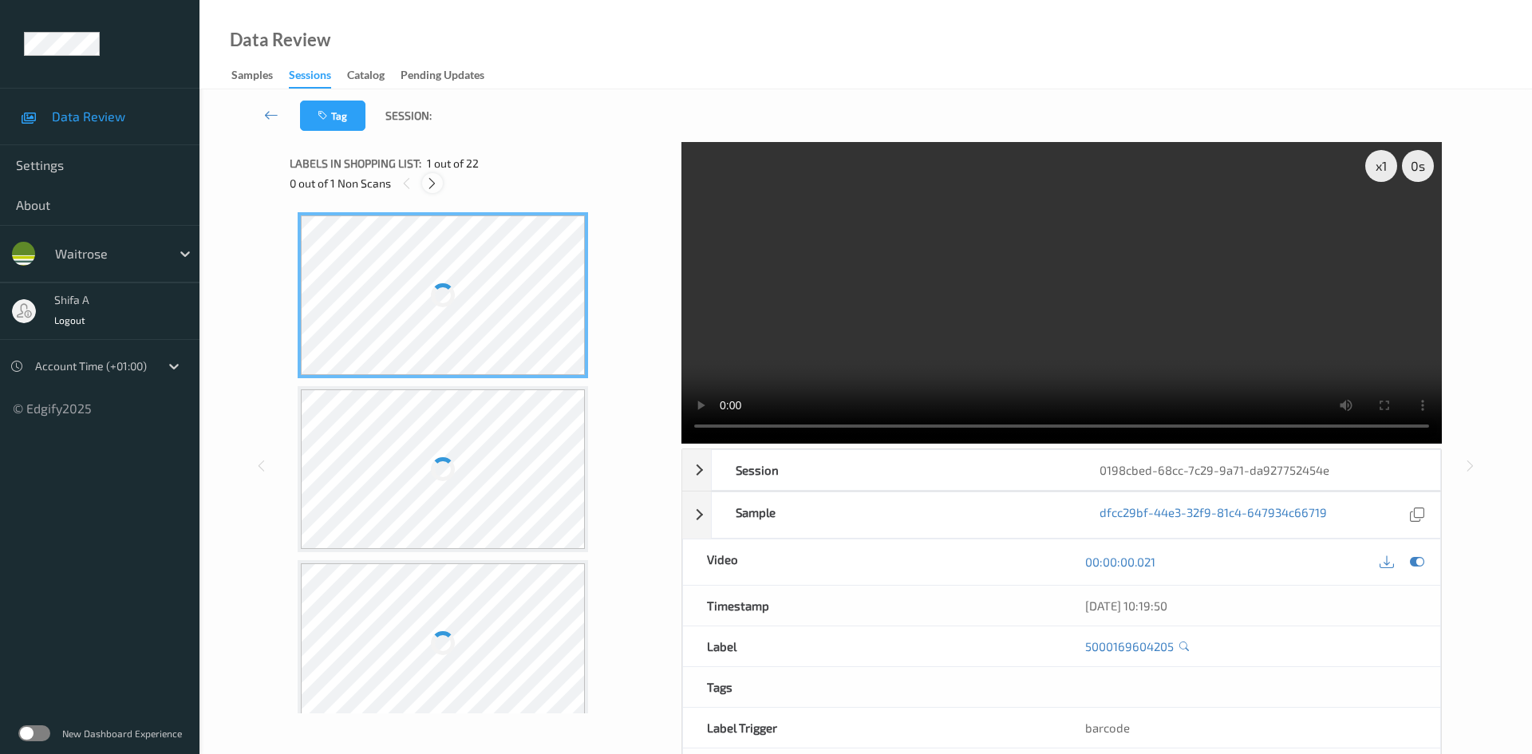
click at [432, 188] on icon at bounding box center [432, 183] width 14 height 14
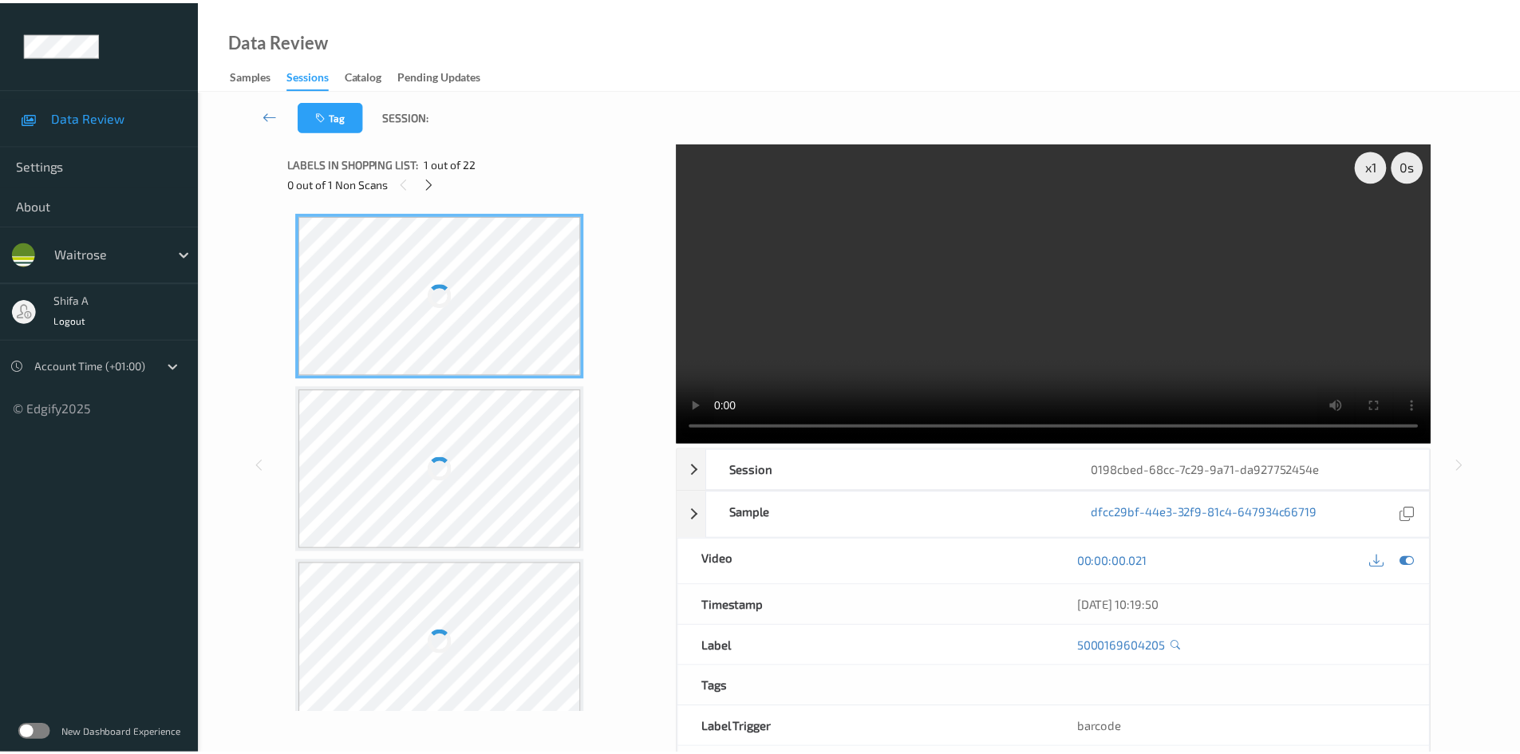
scroll to position [2966, 0]
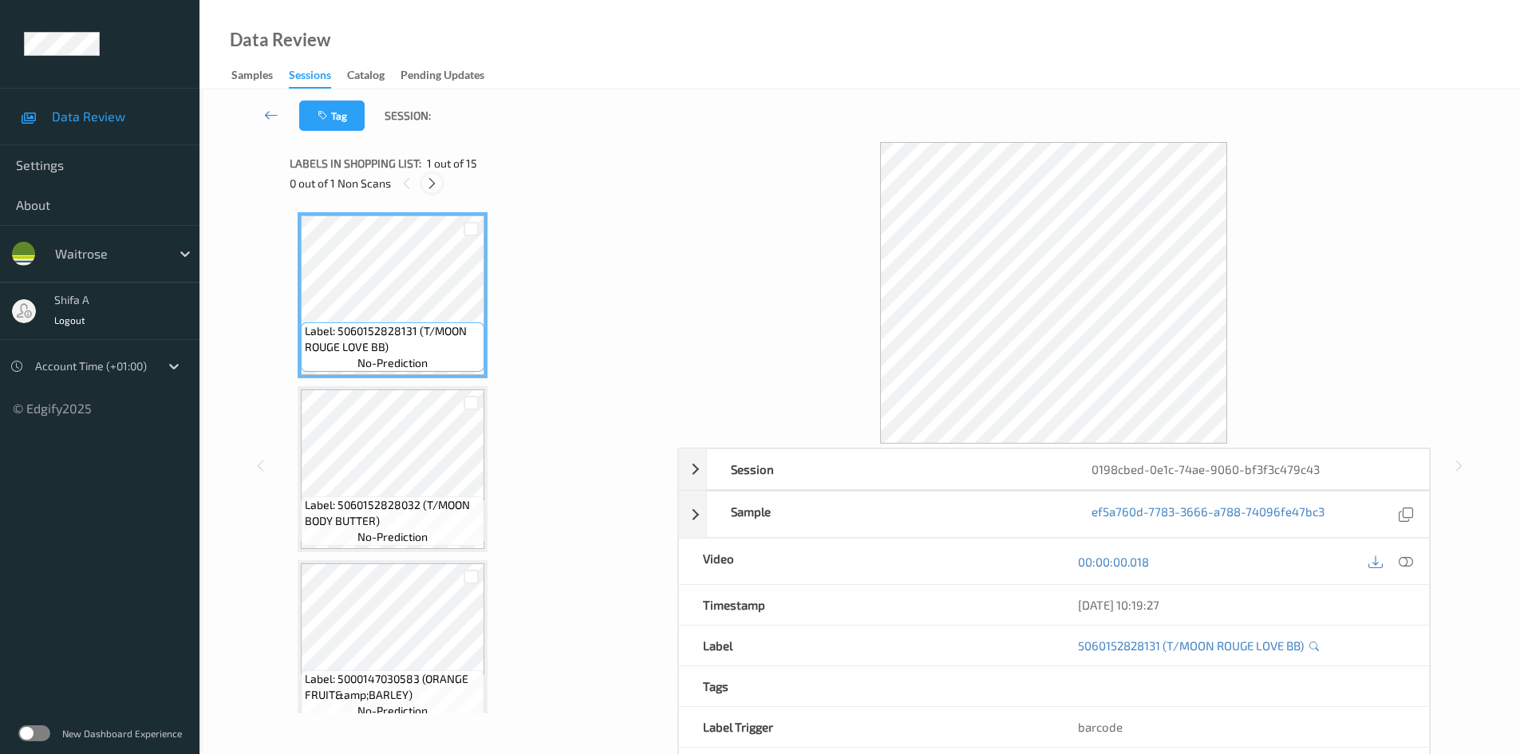
click at [432, 187] on icon at bounding box center [432, 183] width 14 height 14
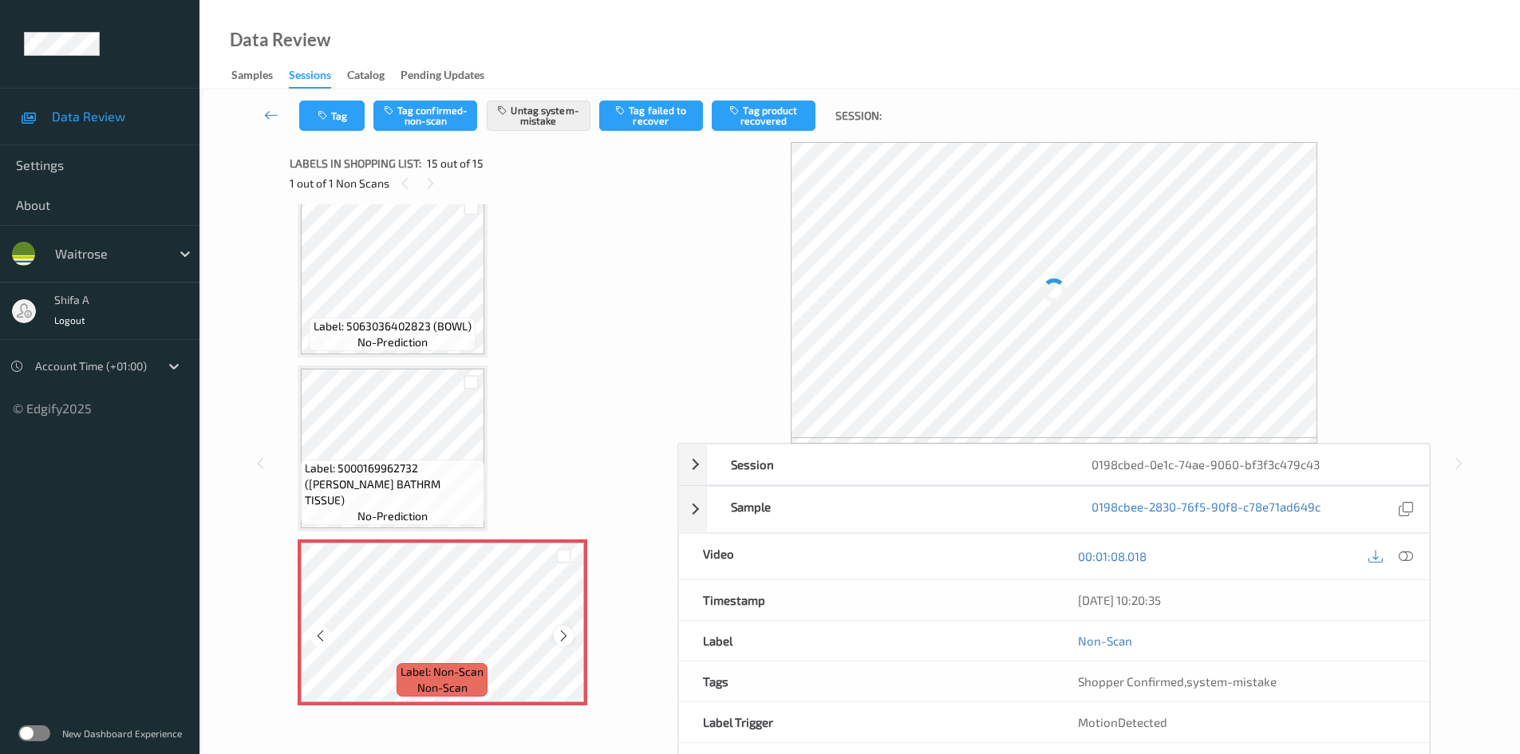
click at [560, 640] on icon at bounding box center [564, 636] width 14 height 14
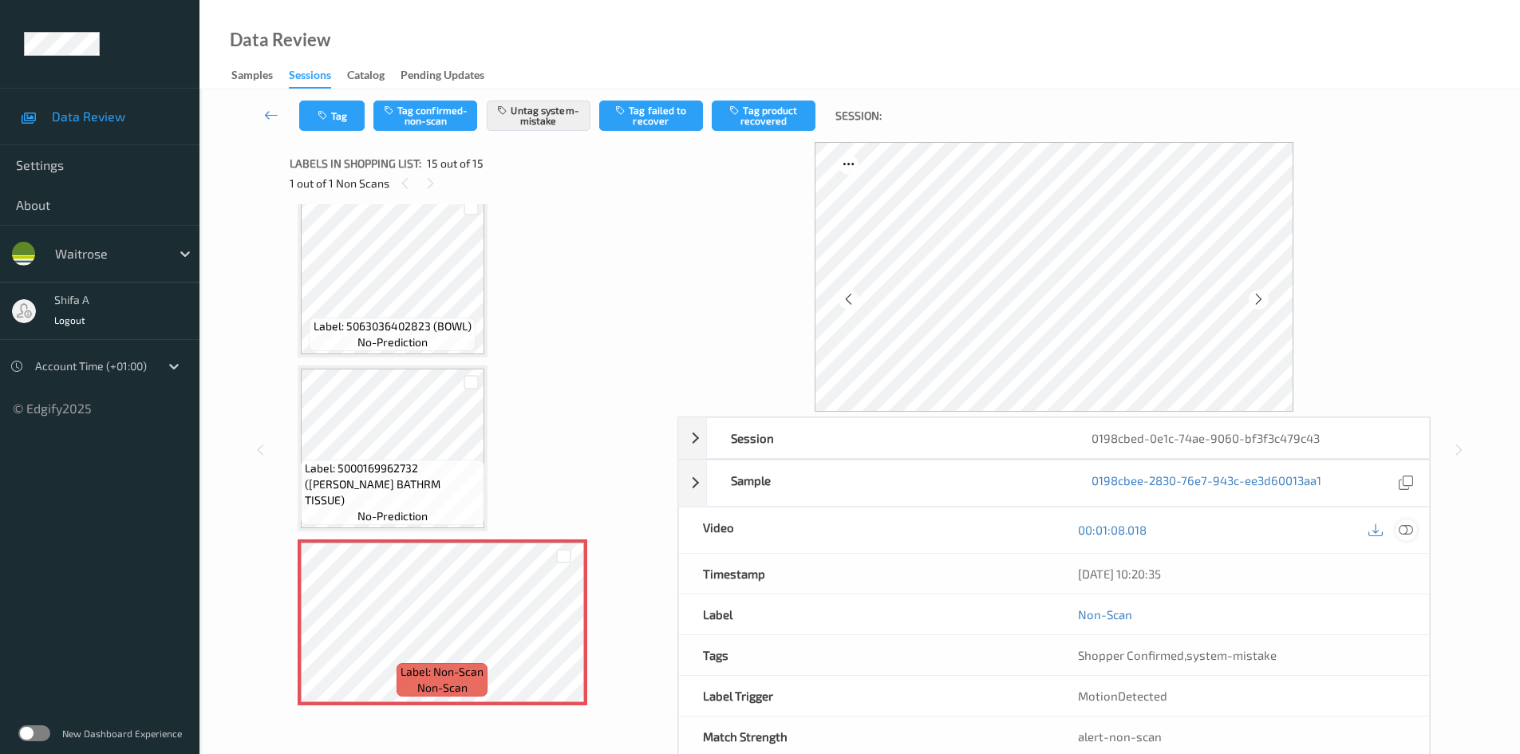
click at [1409, 530] on icon at bounding box center [1406, 530] width 14 height 14
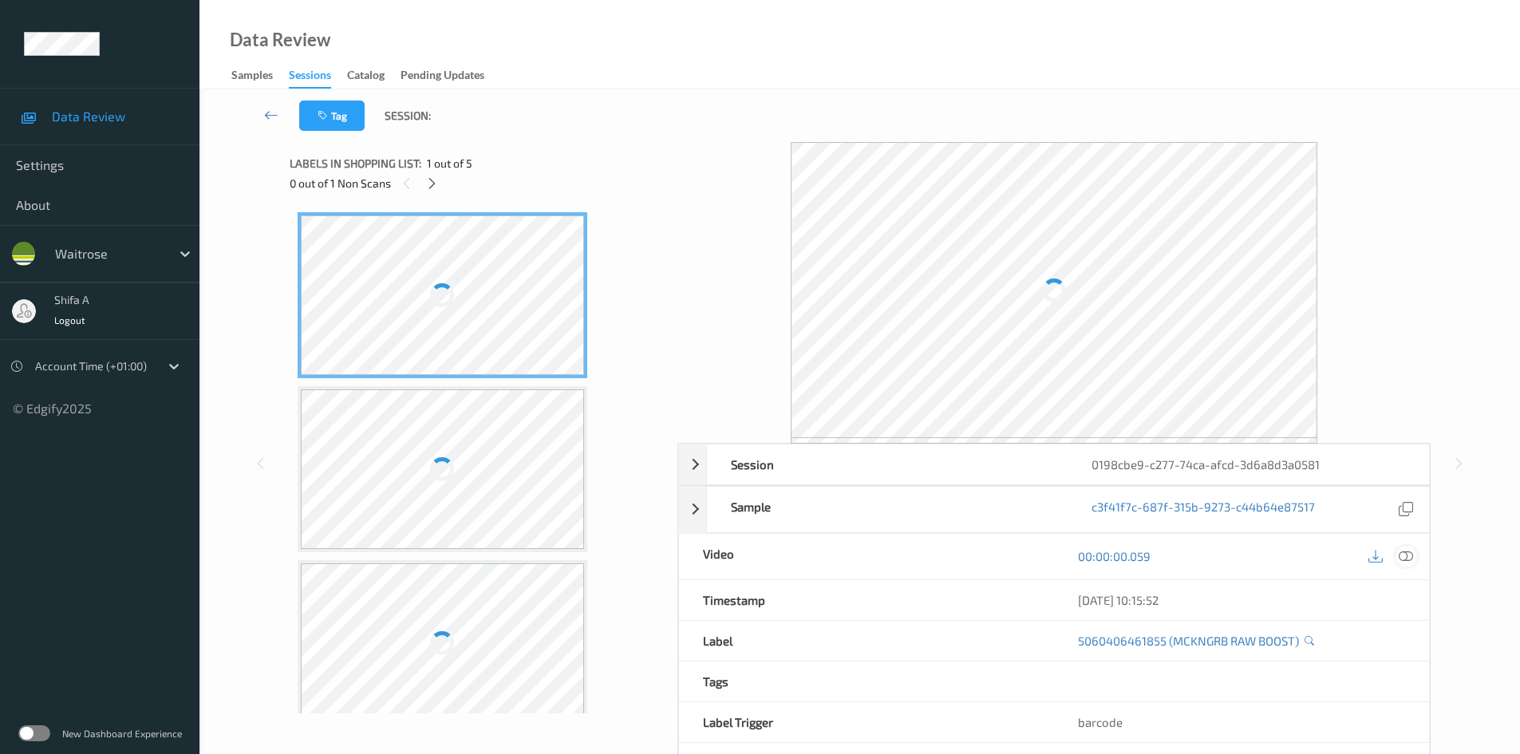
click at [1403, 555] on icon at bounding box center [1406, 556] width 14 height 14
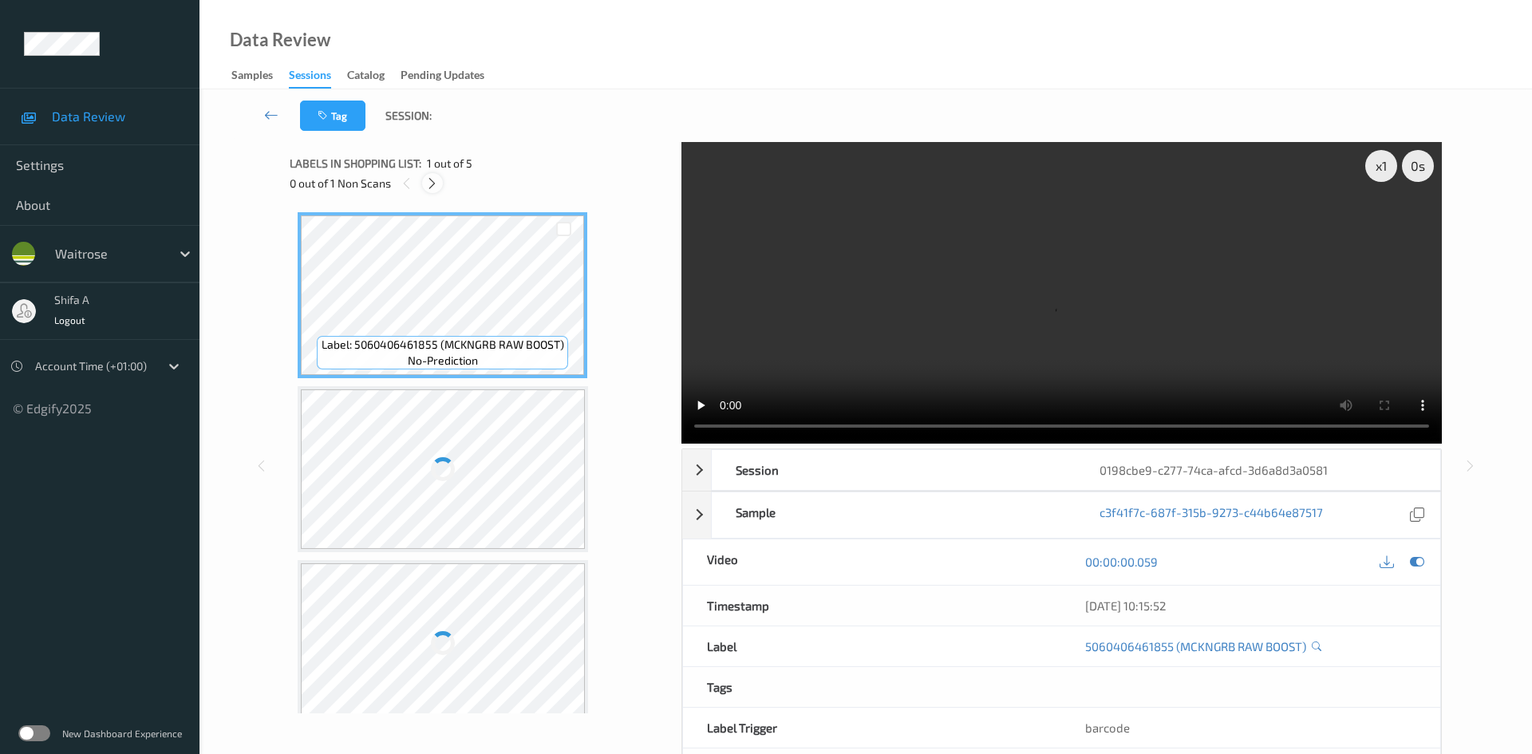
click at [438, 186] on icon at bounding box center [432, 183] width 14 height 14
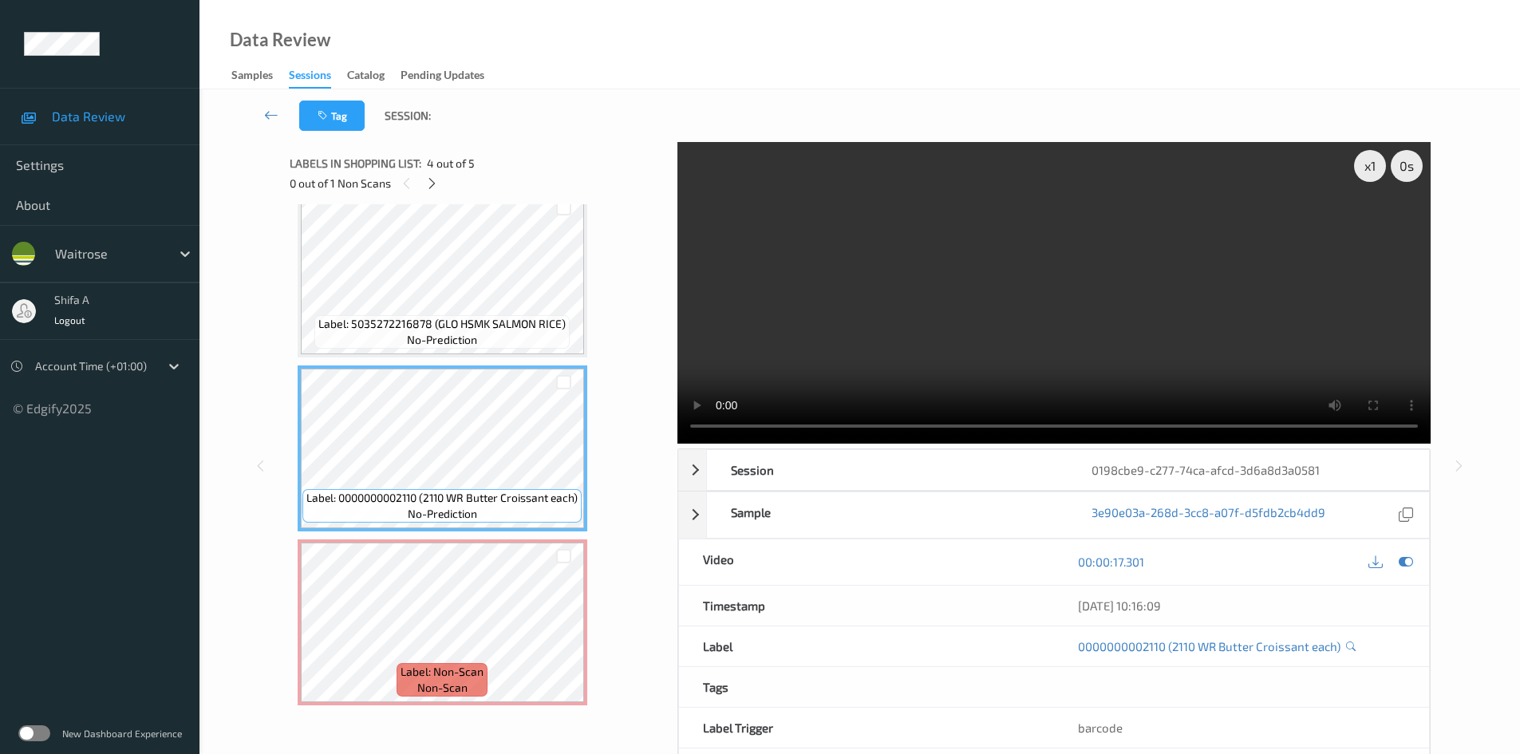
click at [974, 343] on video at bounding box center [1054, 293] width 753 height 302
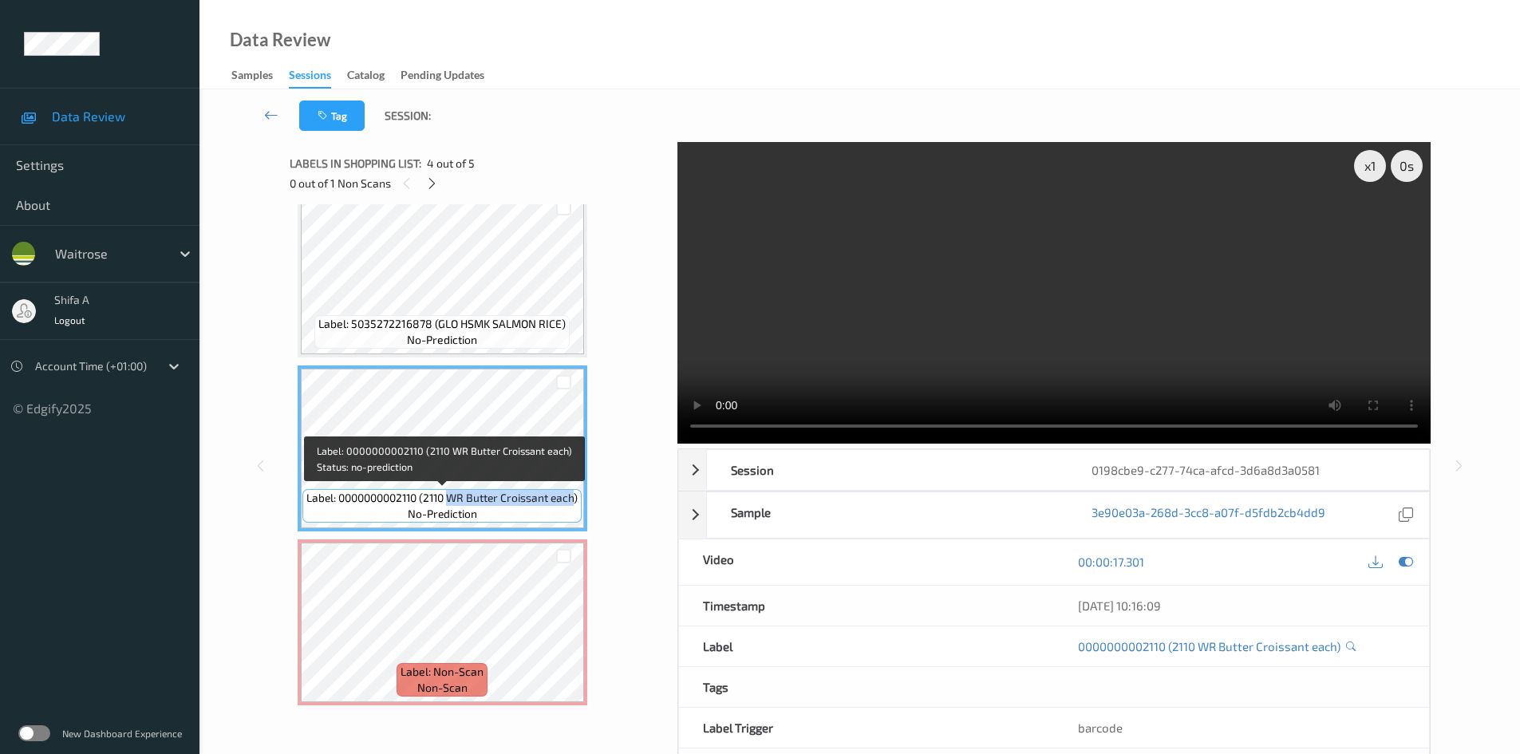
drag, startPoint x: 475, startPoint y: 496, endPoint x: 573, endPoint y: 496, distance: 98.2
click at [573, 496] on span "Label: 0000000002110 (2110 WR Butter Croissant each)" at bounding box center [441, 498] width 271 height 16
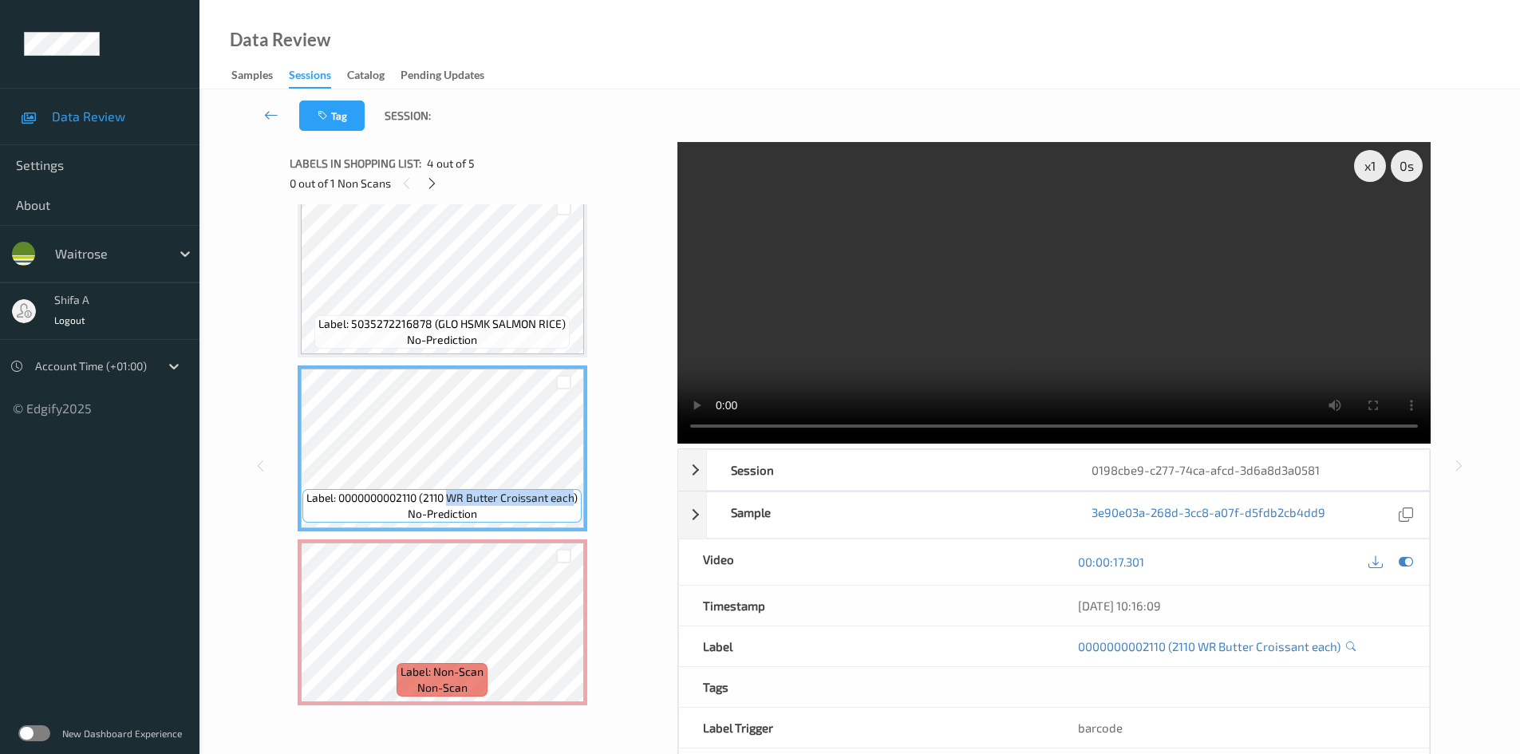
copy span "WR Butter Croissant each"
click at [568, 633] on icon at bounding box center [564, 636] width 14 height 14
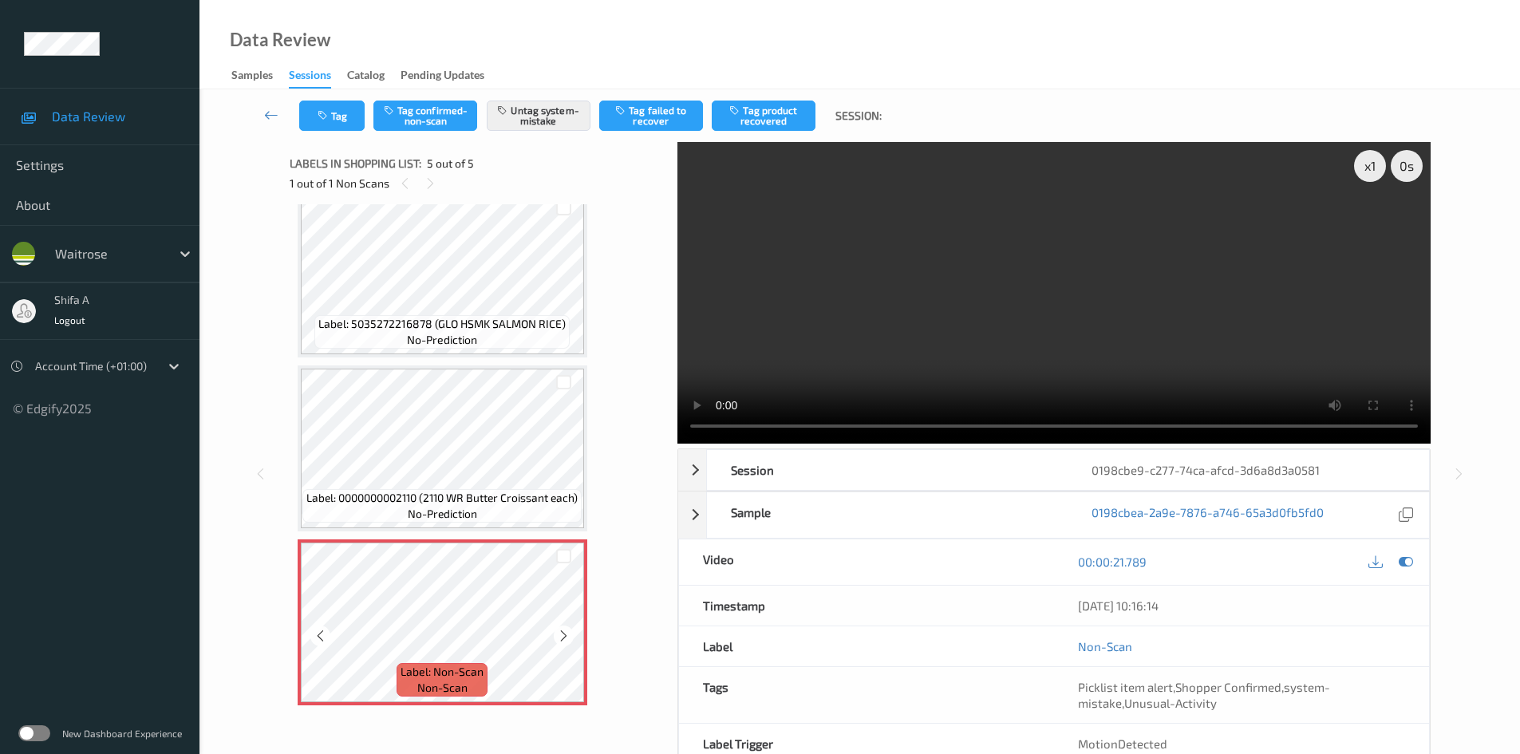
click at [568, 632] on icon at bounding box center [564, 636] width 14 height 14
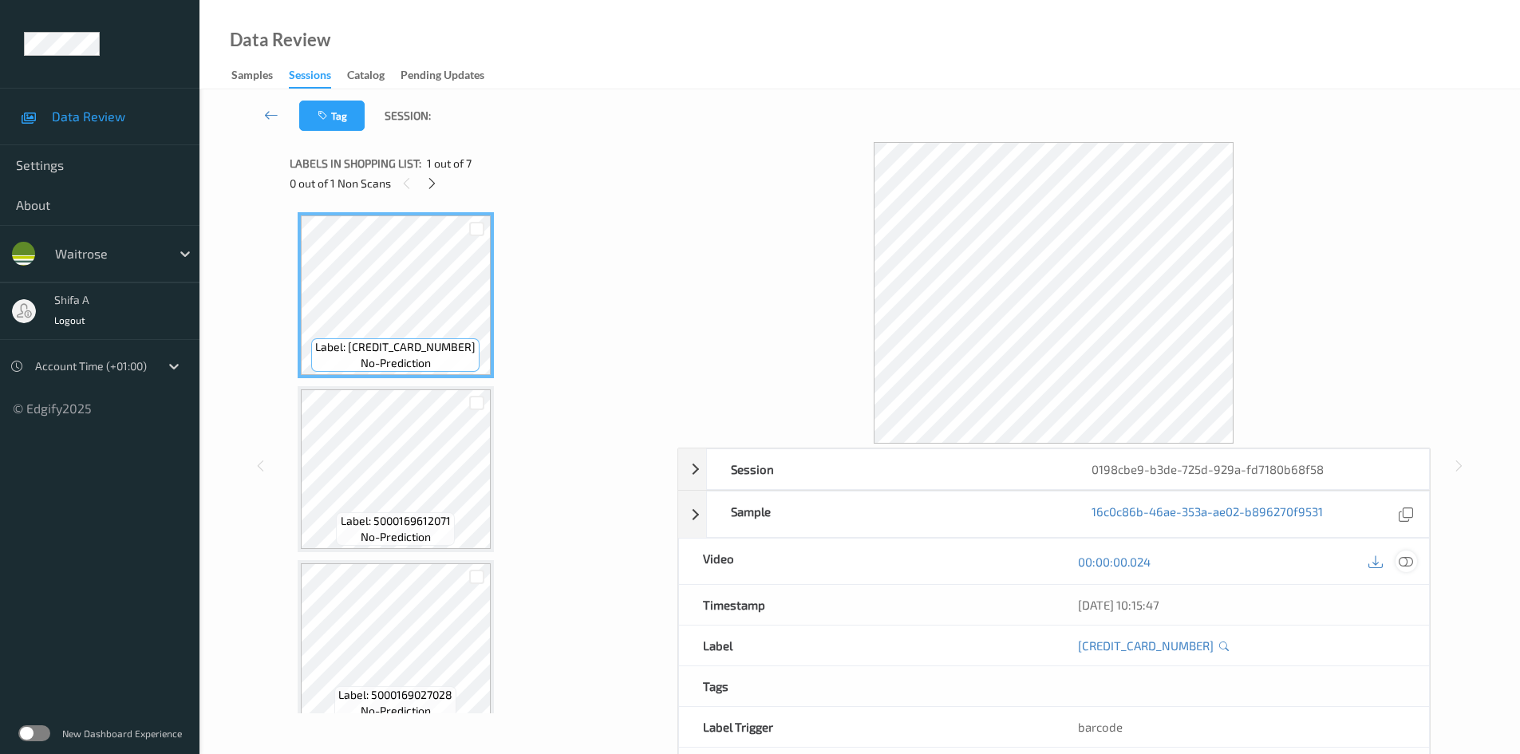
click at [1409, 566] on icon at bounding box center [1406, 562] width 14 height 14
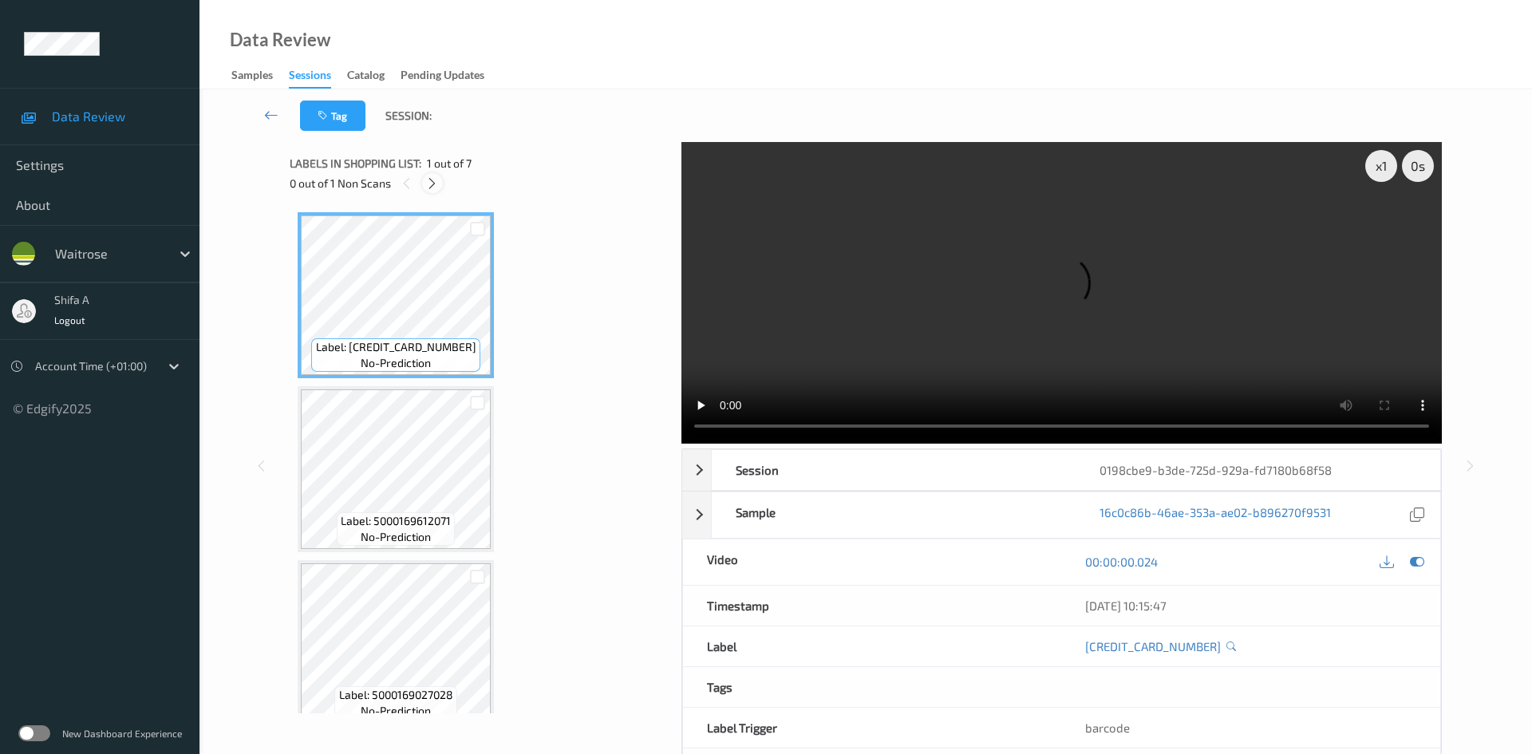
click at [441, 185] on div at bounding box center [432, 183] width 20 height 20
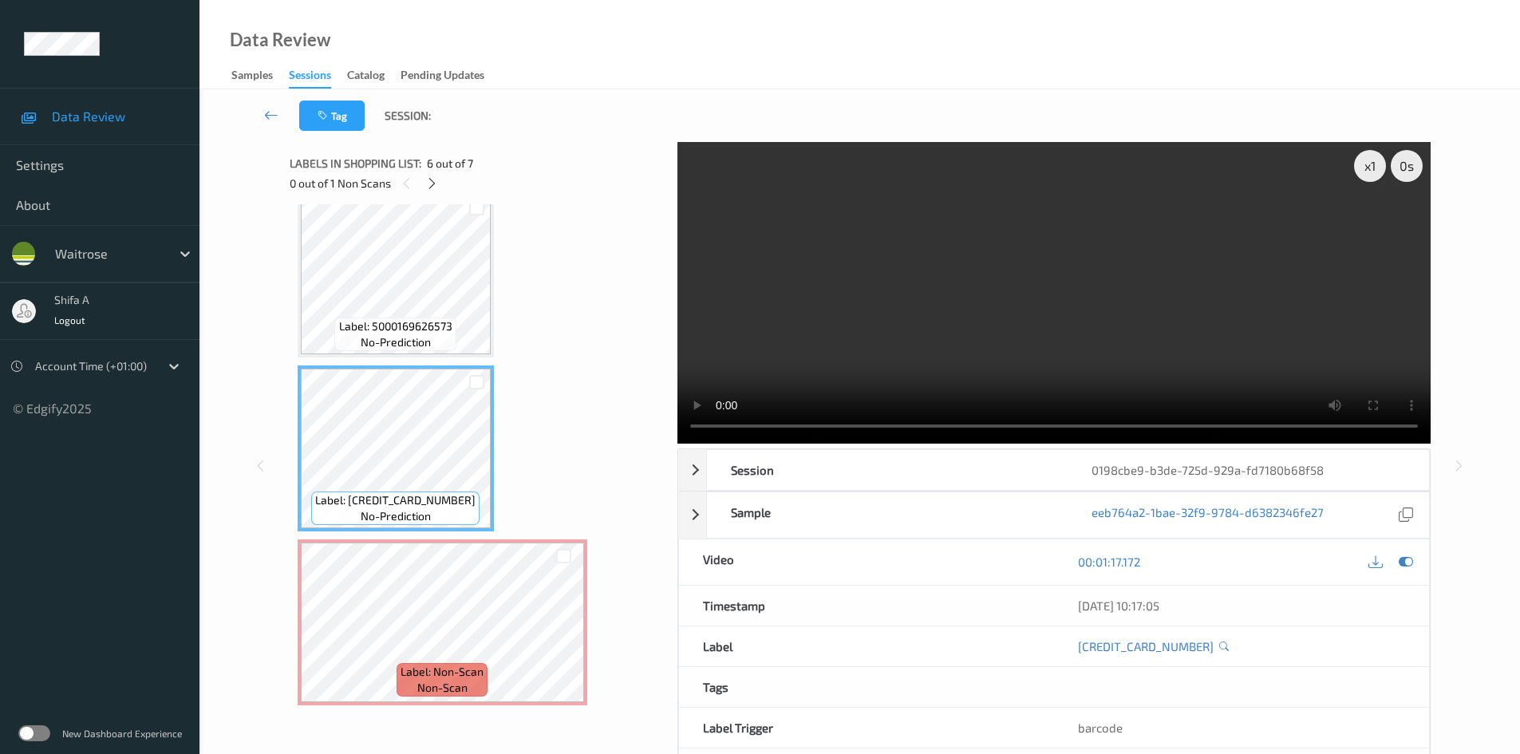
scroll to position [609, 0]
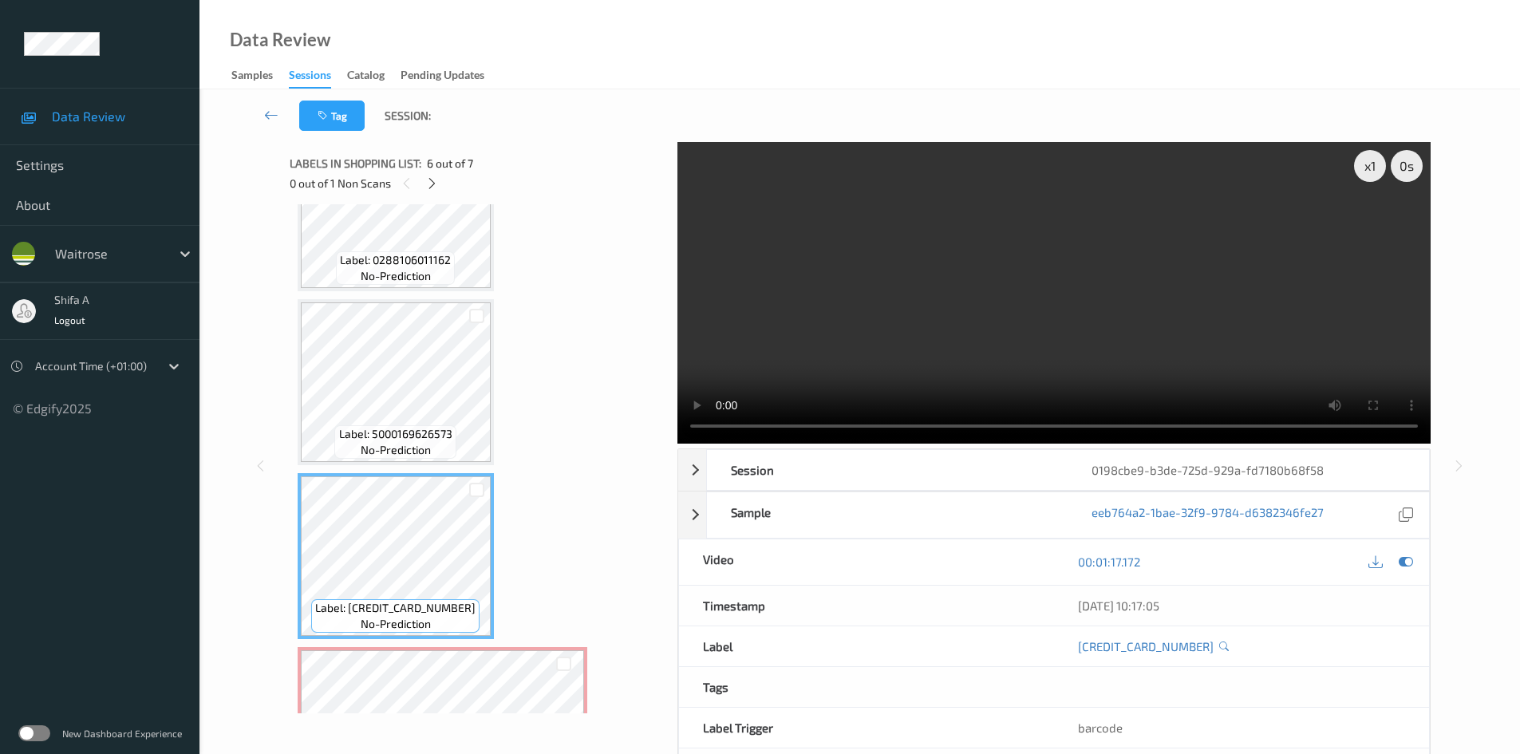
click at [1224, 338] on video at bounding box center [1054, 293] width 753 height 302
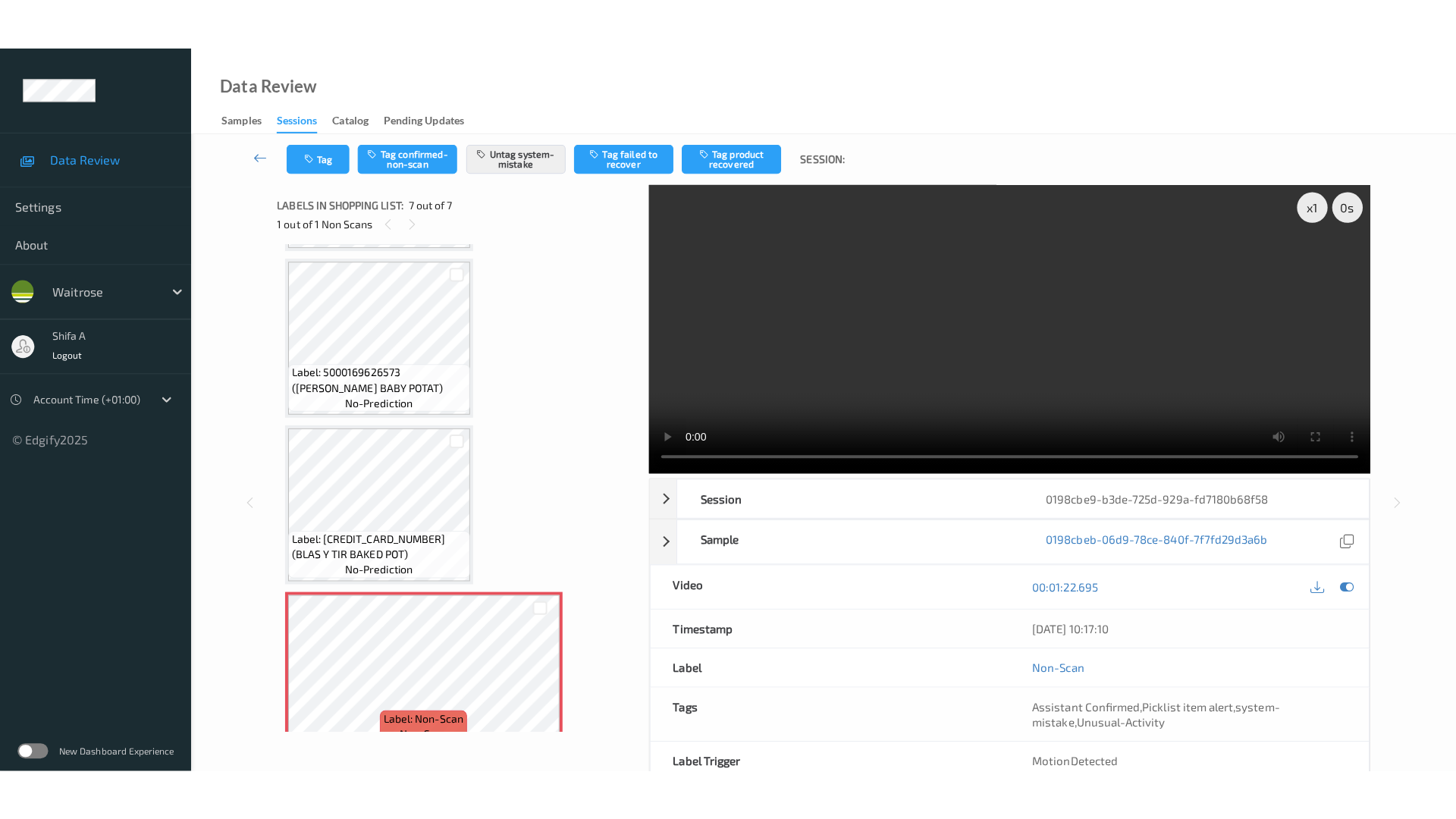
scroll to position [639, 0]
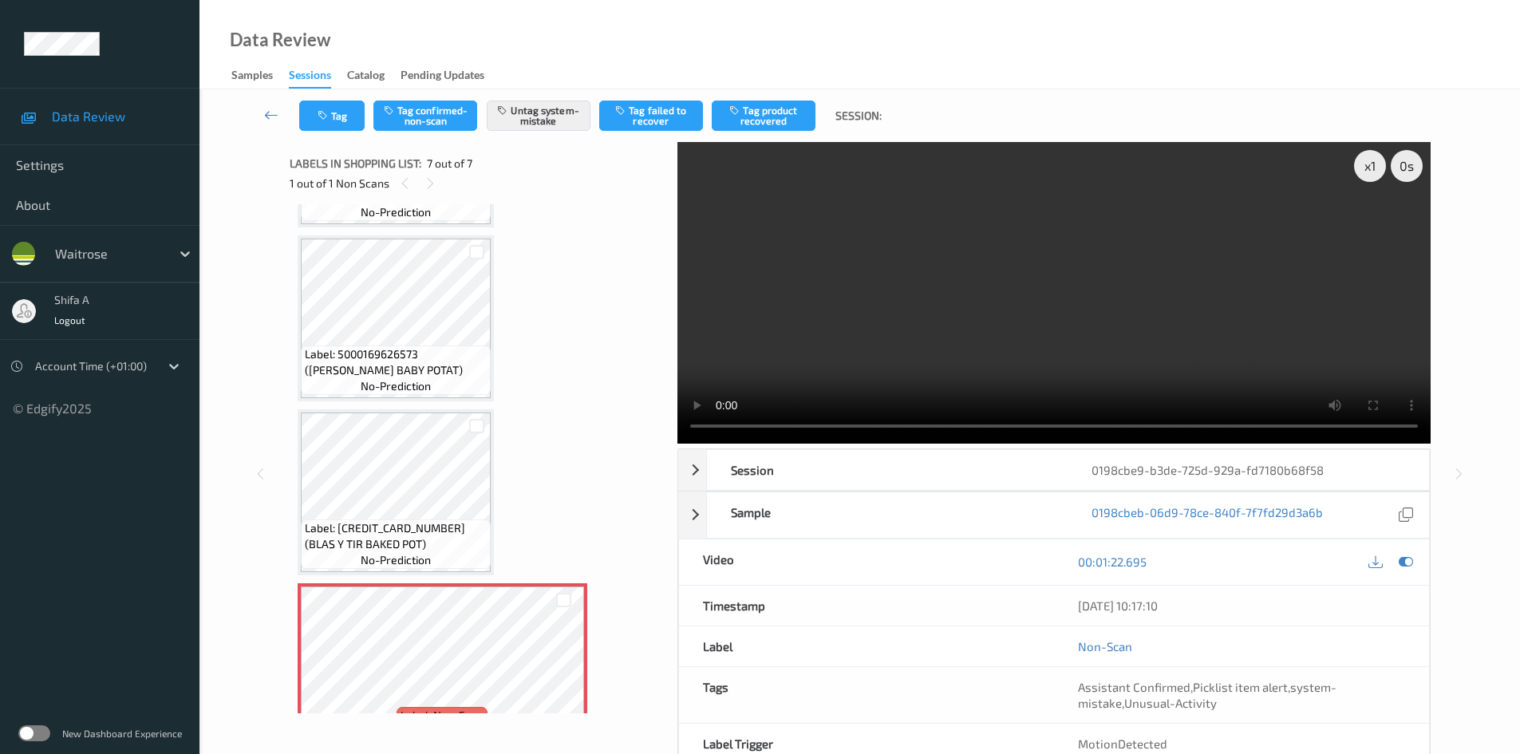
click at [1048, 364] on video at bounding box center [1054, 293] width 753 height 302
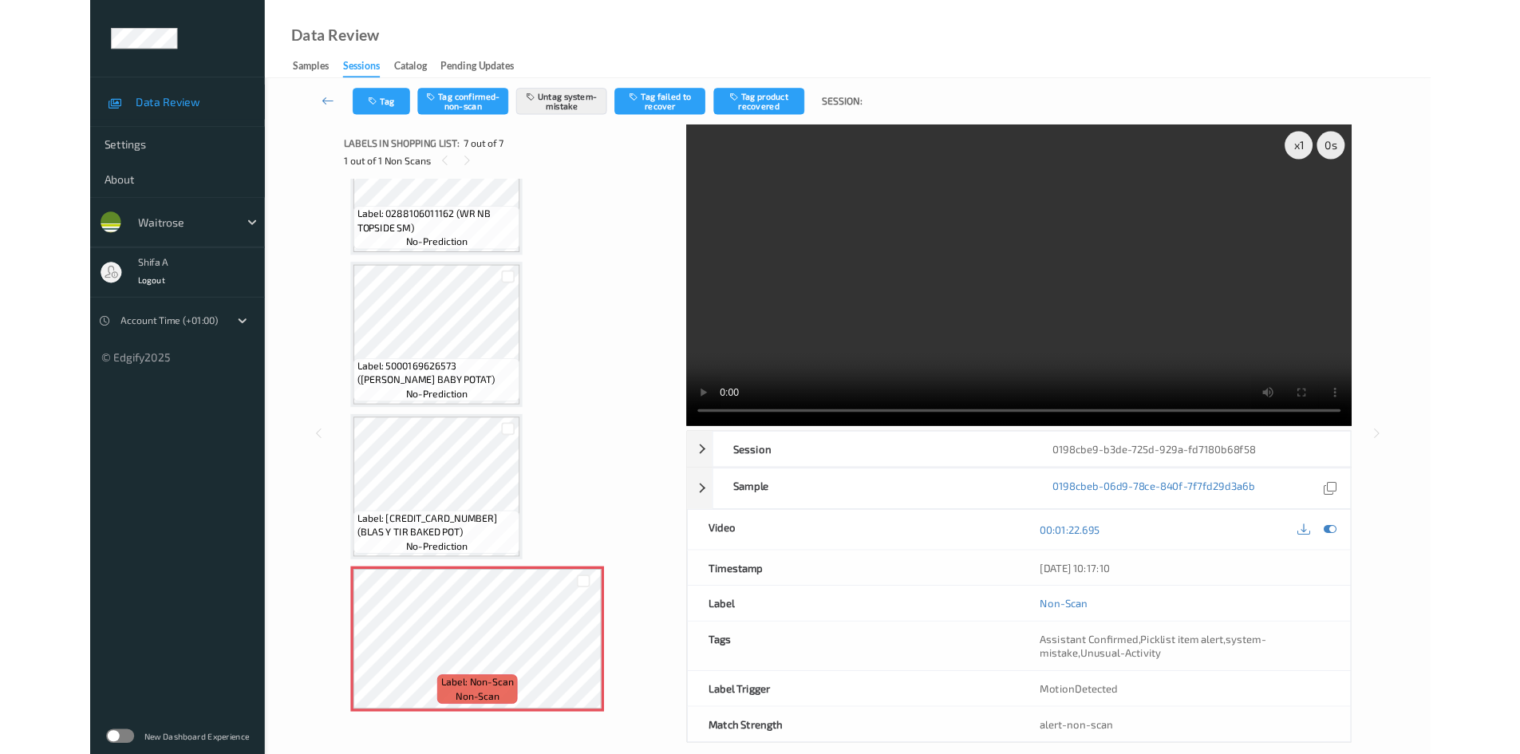
scroll to position [609, 0]
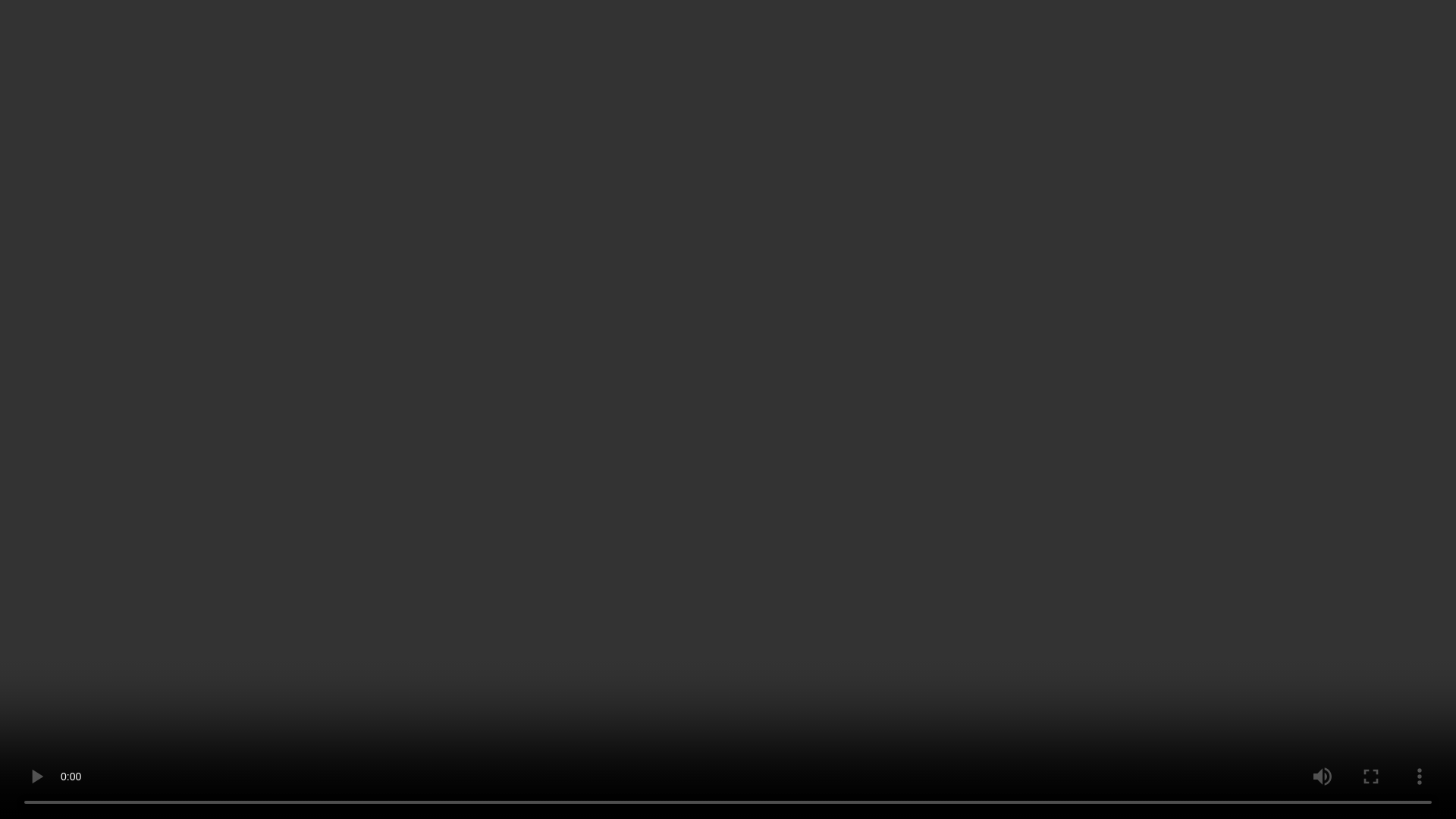
click at [582, 715] on video at bounding box center [728, 410] width 1456 height 819
click at [634, 715] on video at bounding box center [728, 410] width 1456 height 819
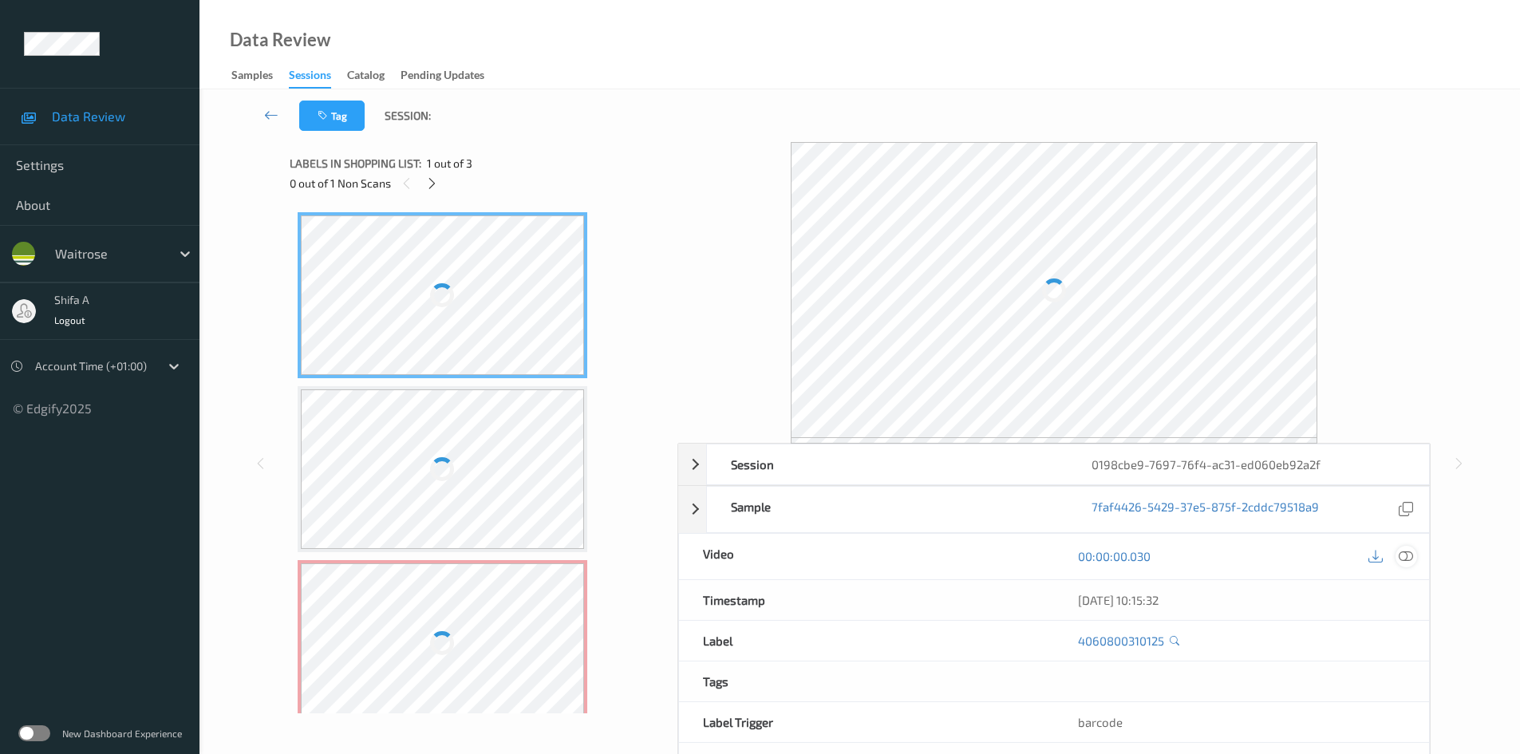
click at [1404, 555] on icon at bounding box center [1406, 556] width 14 height 14
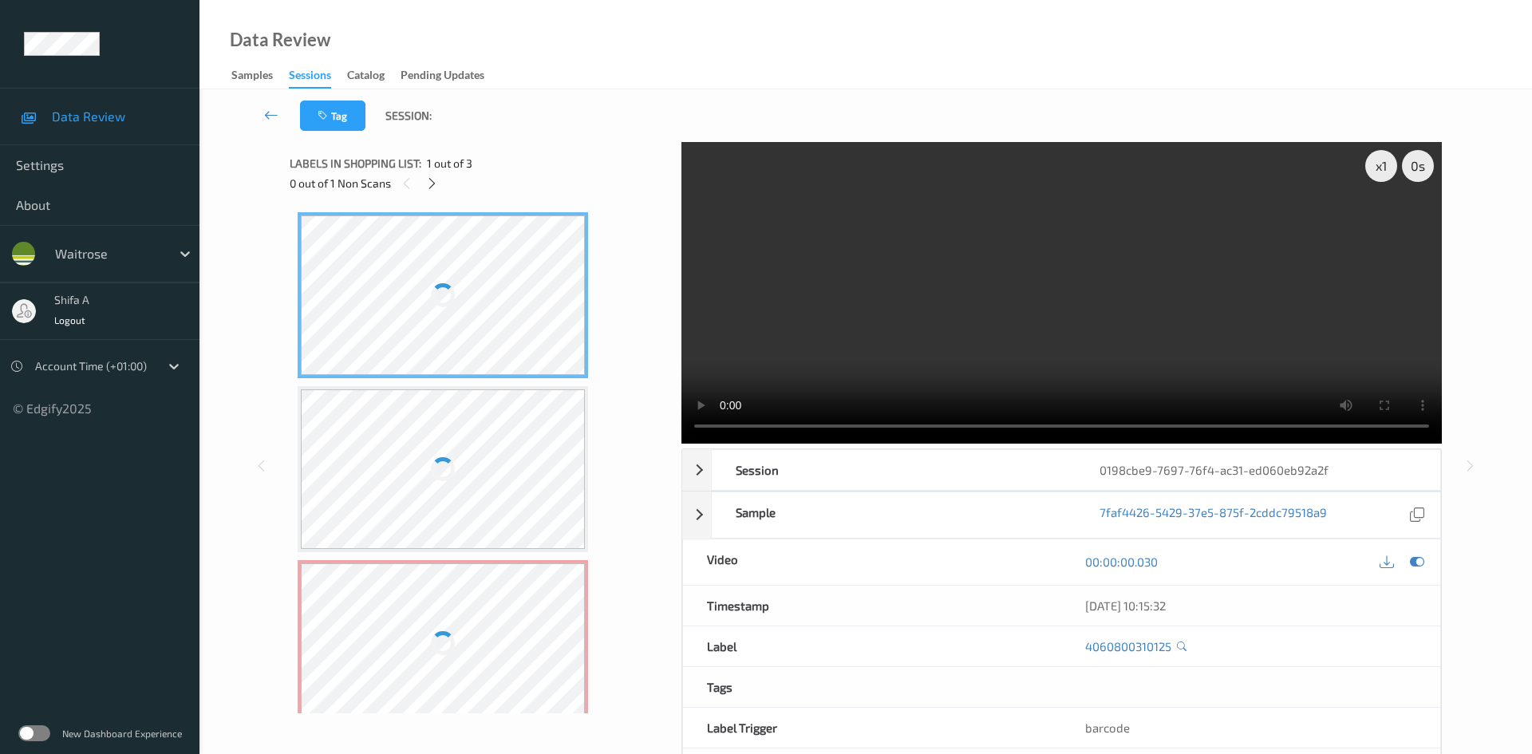
click at [464, 575] on div at bounding box center [443, 643] width 284 height 160
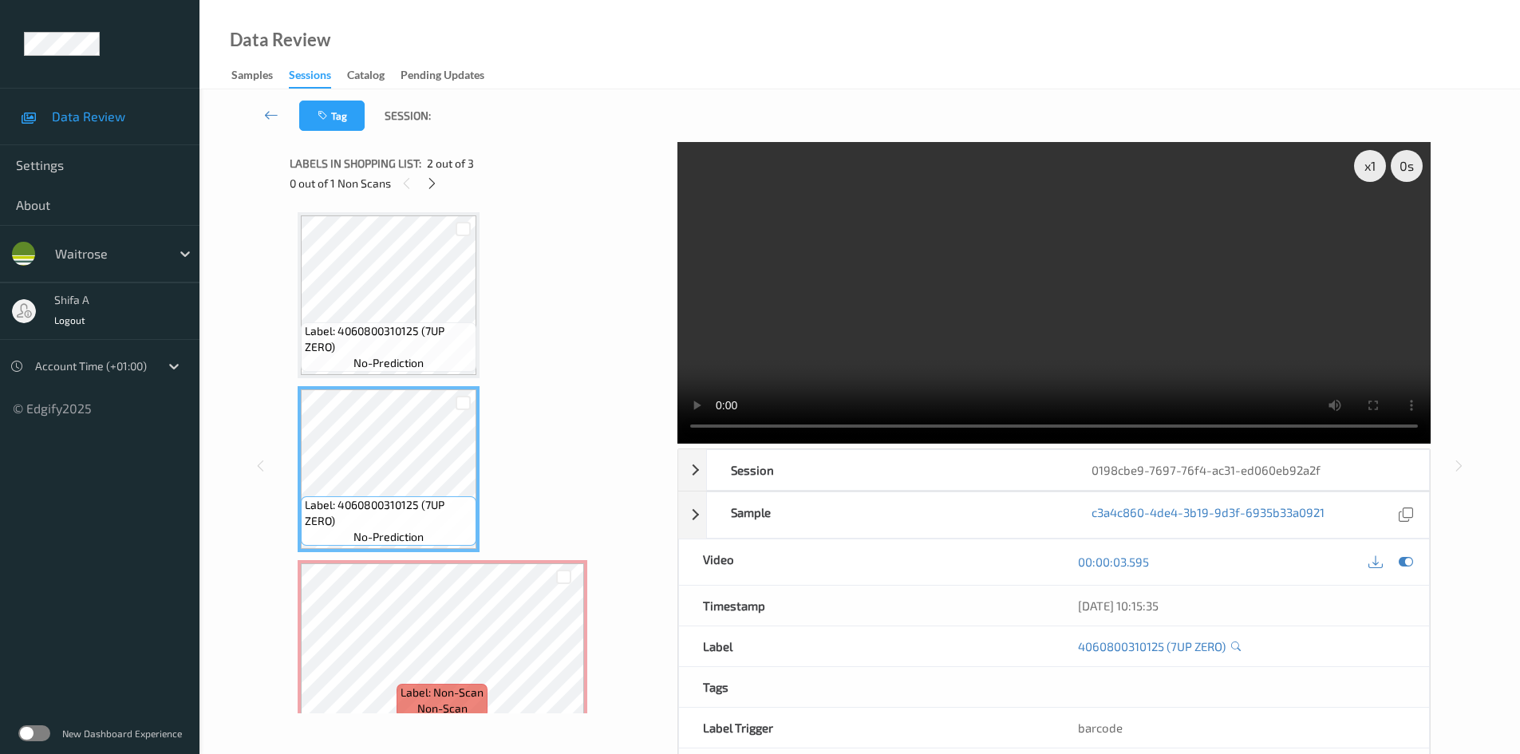
scroll to position [21, 0]
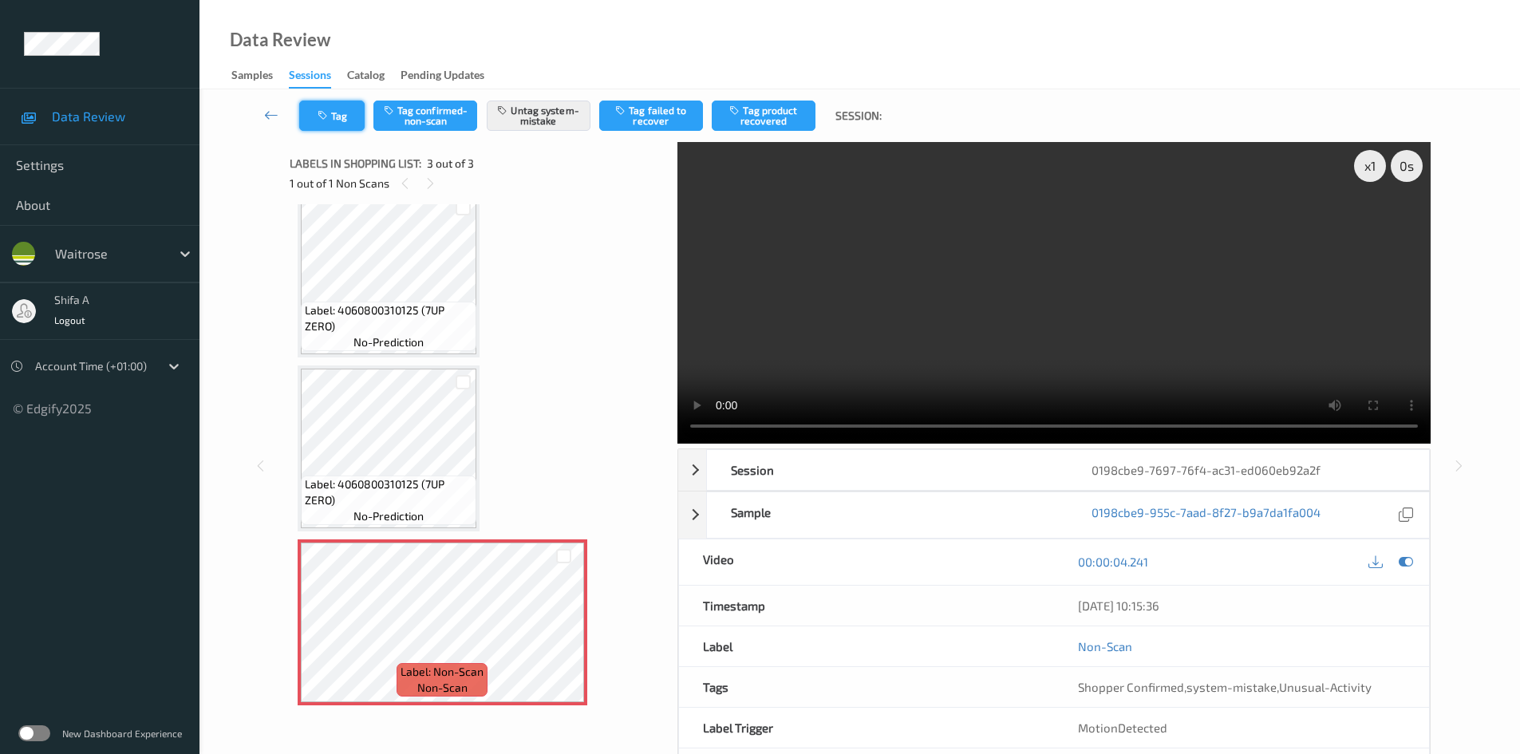
click at [327, 109] on button "Tag" at bounding box center [331, 116] width 65 height 30
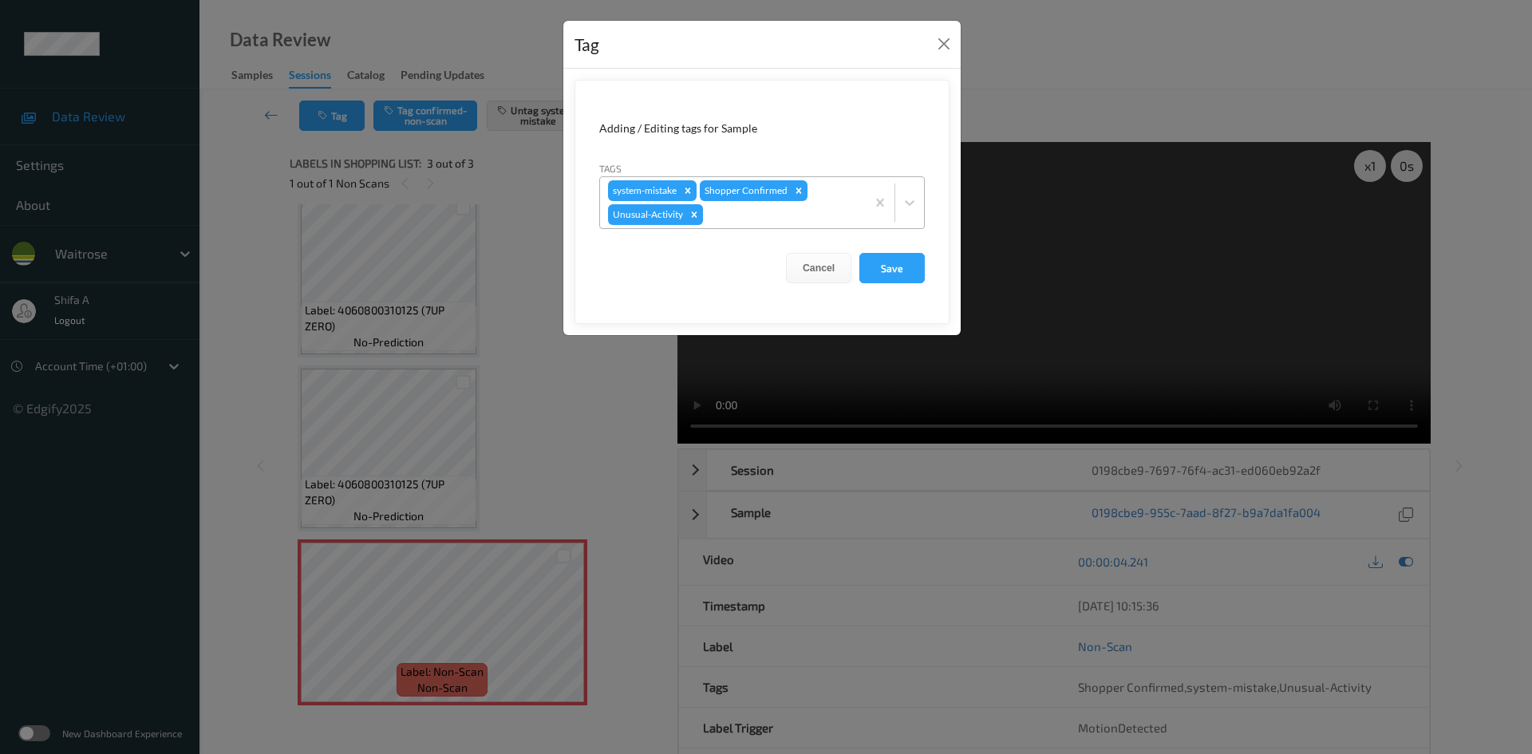
click at [693, 215] on icon "Remove Unusual-Activity" at bounding box center [695, 214] width 6 height 6
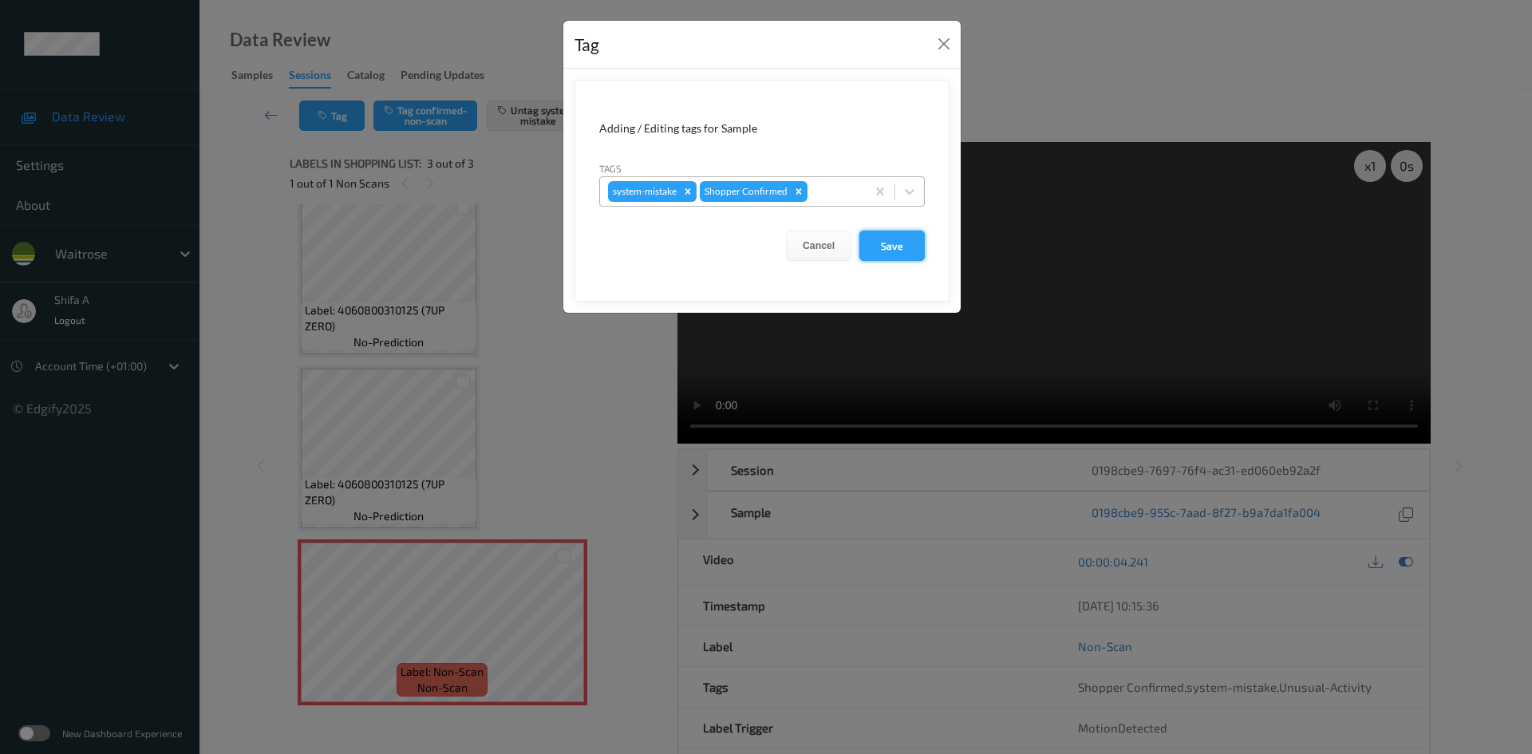
click at [887, 246] on button "Save" at bounding box center [892, 246] width 65 height 30
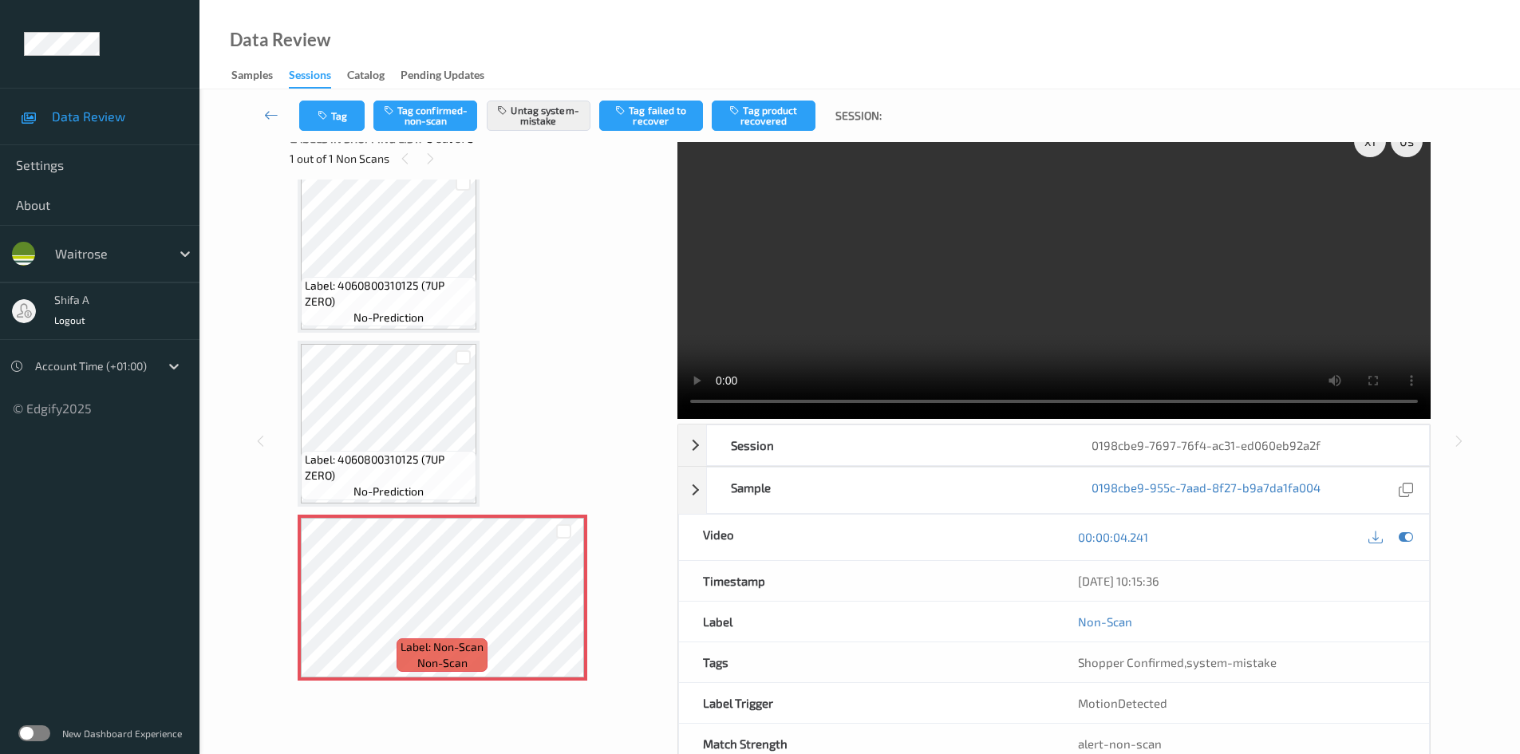
scroll to position [0, 0]
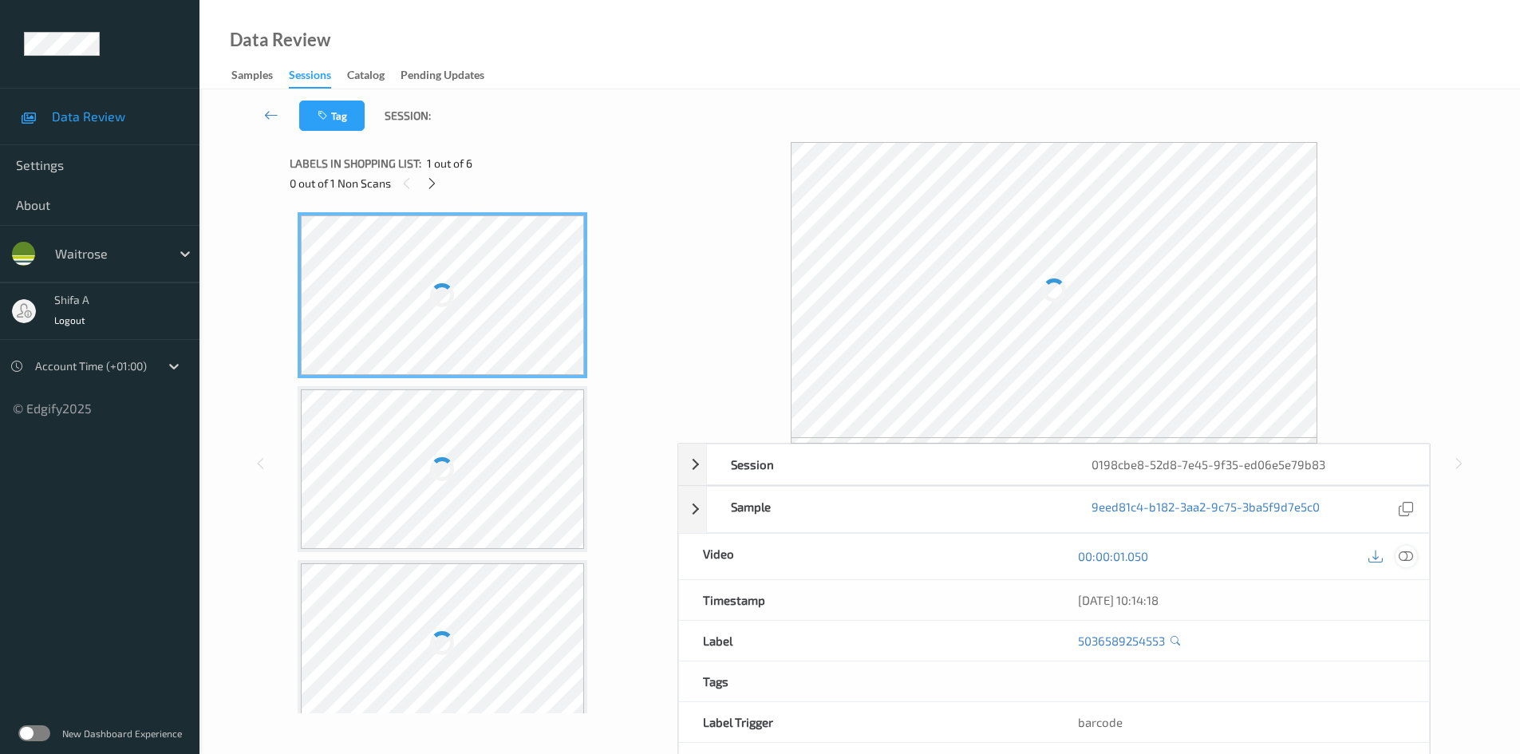
click at [1409, 554] on icon at bounding box center [1406, 556] width 14 height 14
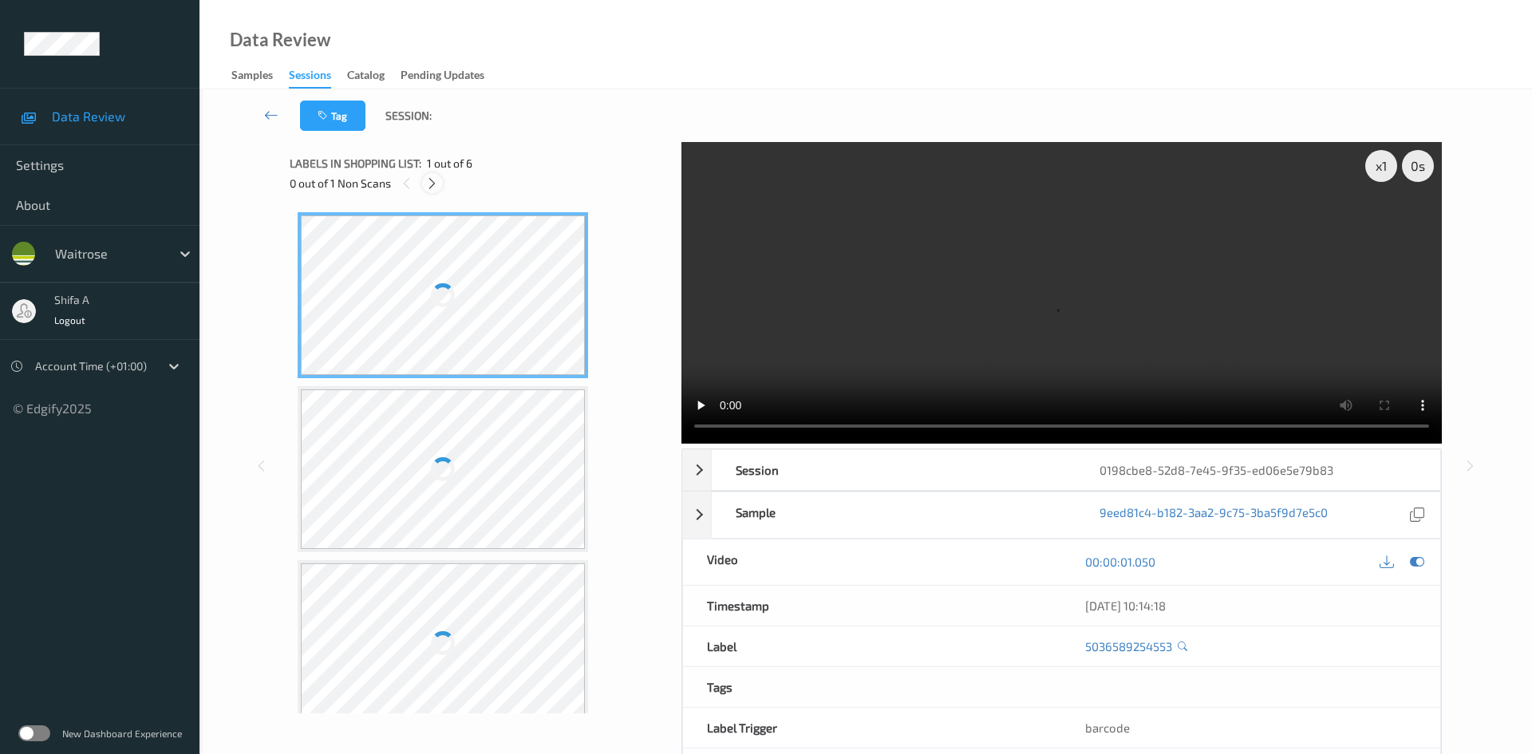
click at [437, 178] on icon at bounding box center [432, 183] width 14 height 14
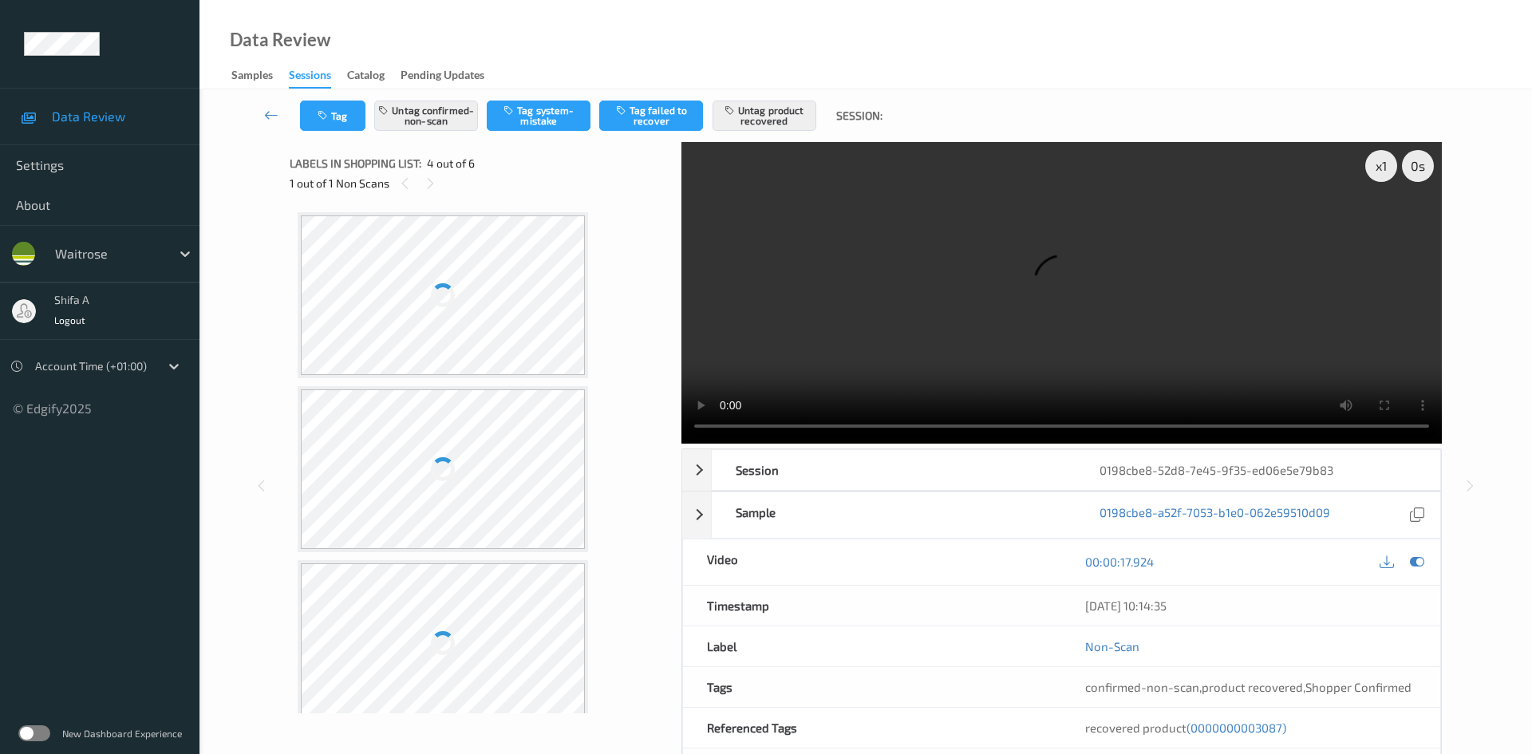
scroll to position [356, 0]
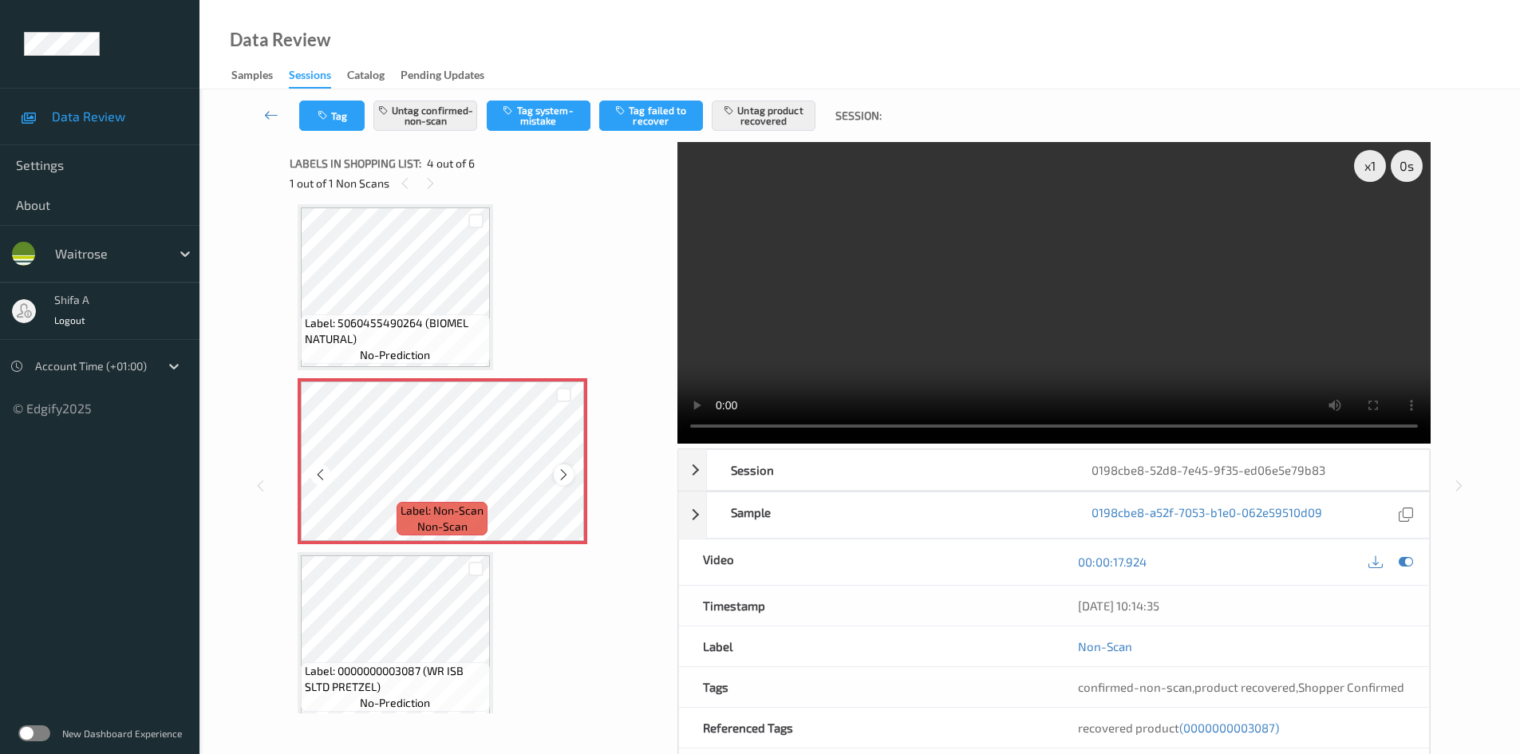
click at [567, 478] on icon at bounding box center [564, 475] width 14 height 14
click at [342, 117] on button "Tag" at bounding box center [331, 116] width 65 height 30
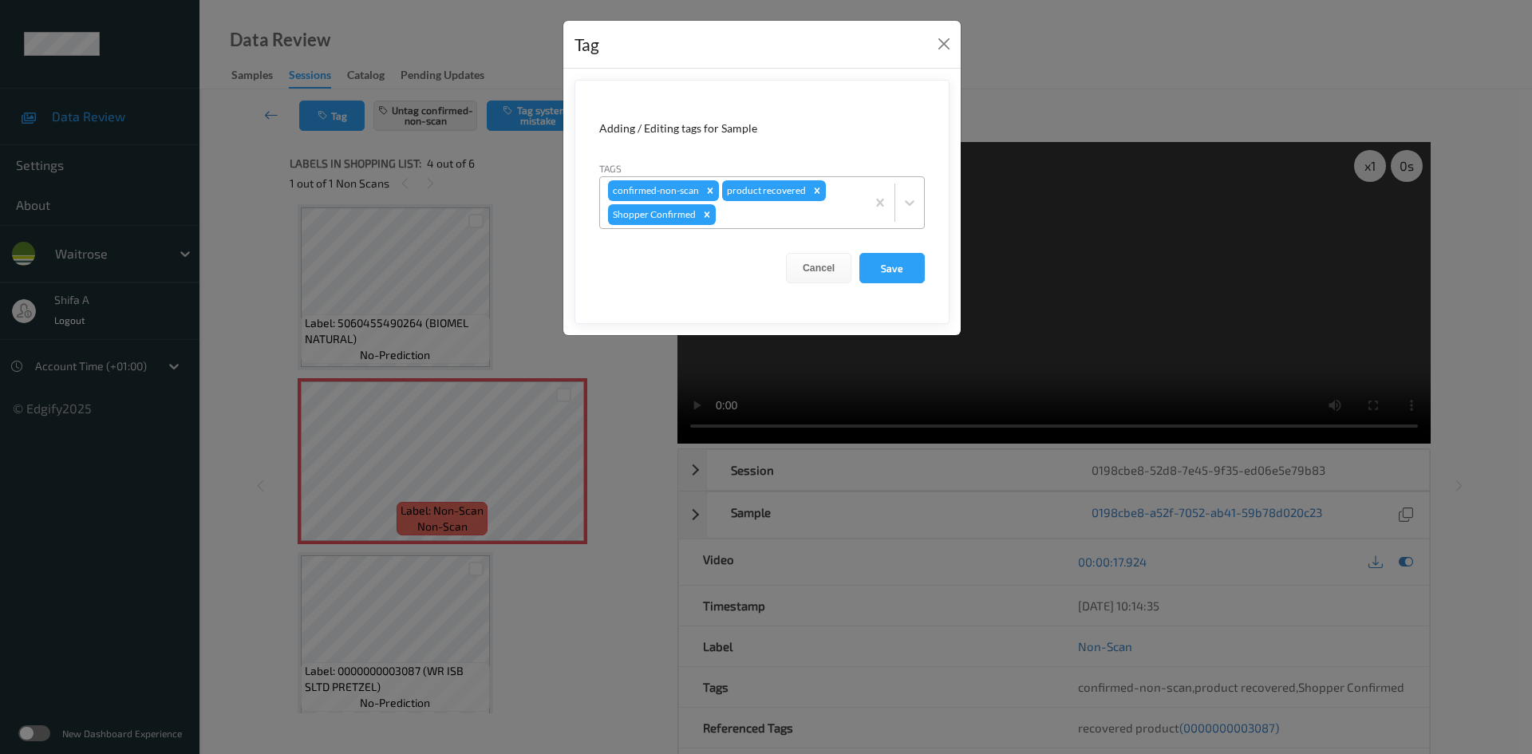
click at [828, 208] on div at bounding box center [788, 214] width 139 height 19
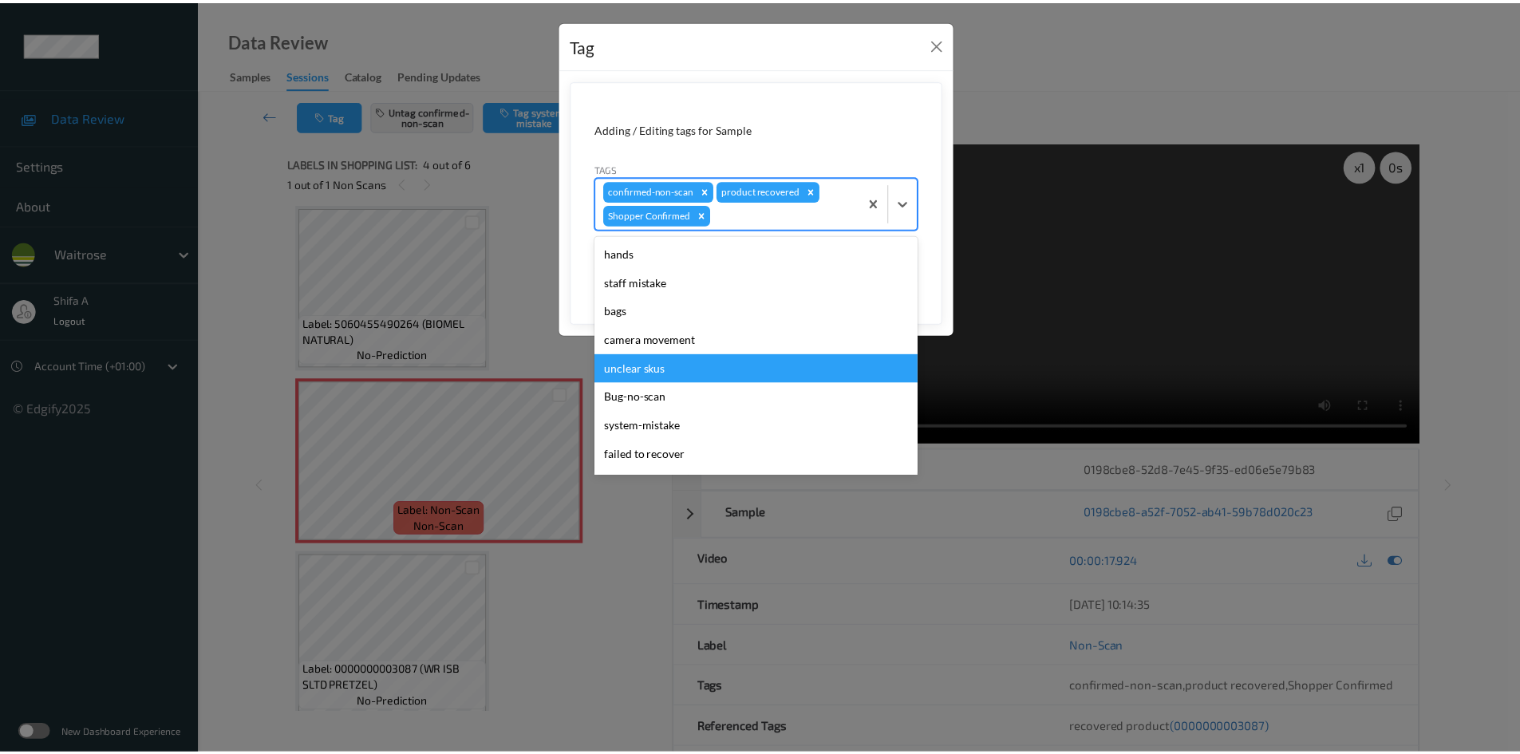
scroll to position [284, 0]
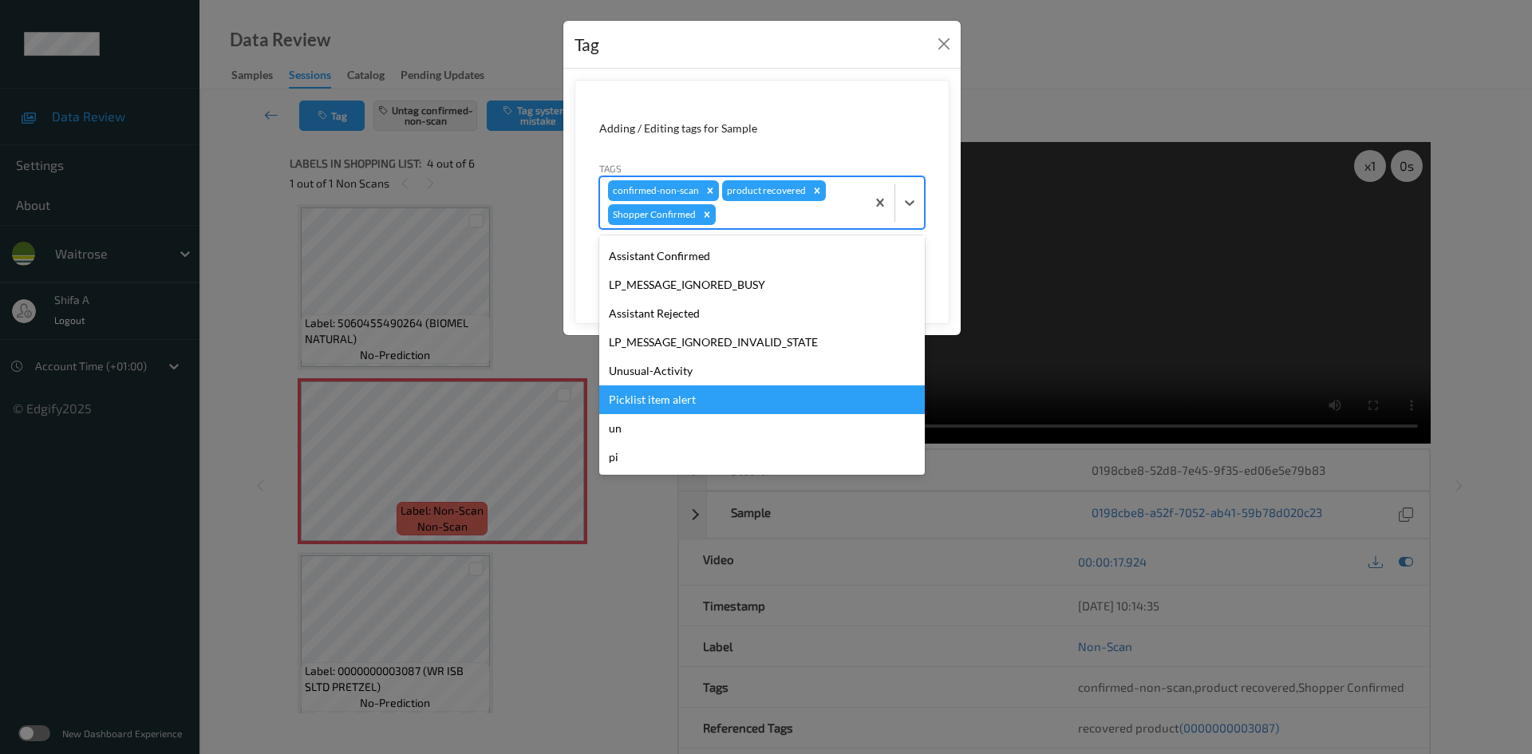
click at [710, 393] on div "Picklist item alert" at bounding box center [762, 399] width 326 height 29
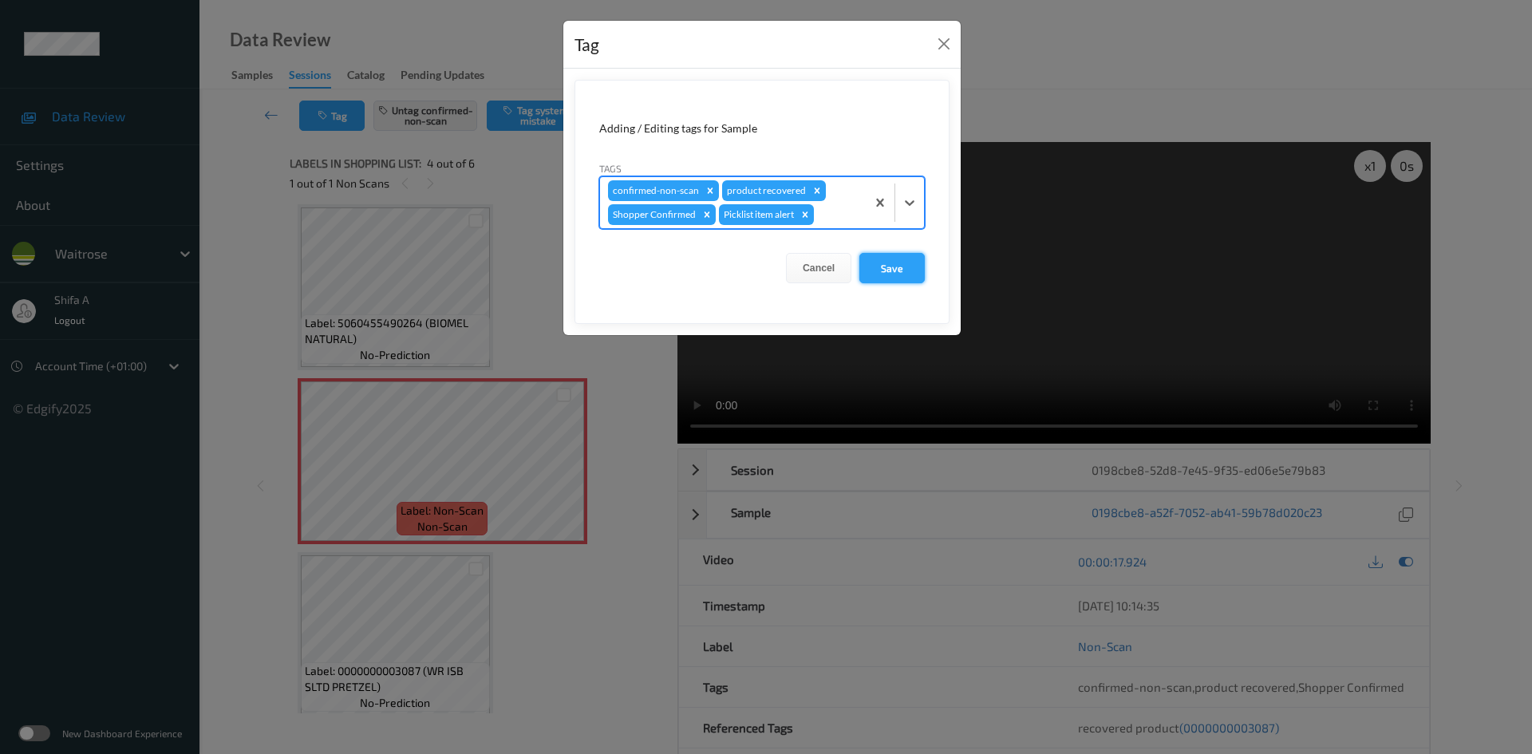
click at [892, 275] on button "Save" at bounding box center [892, 268] width 65 height 30
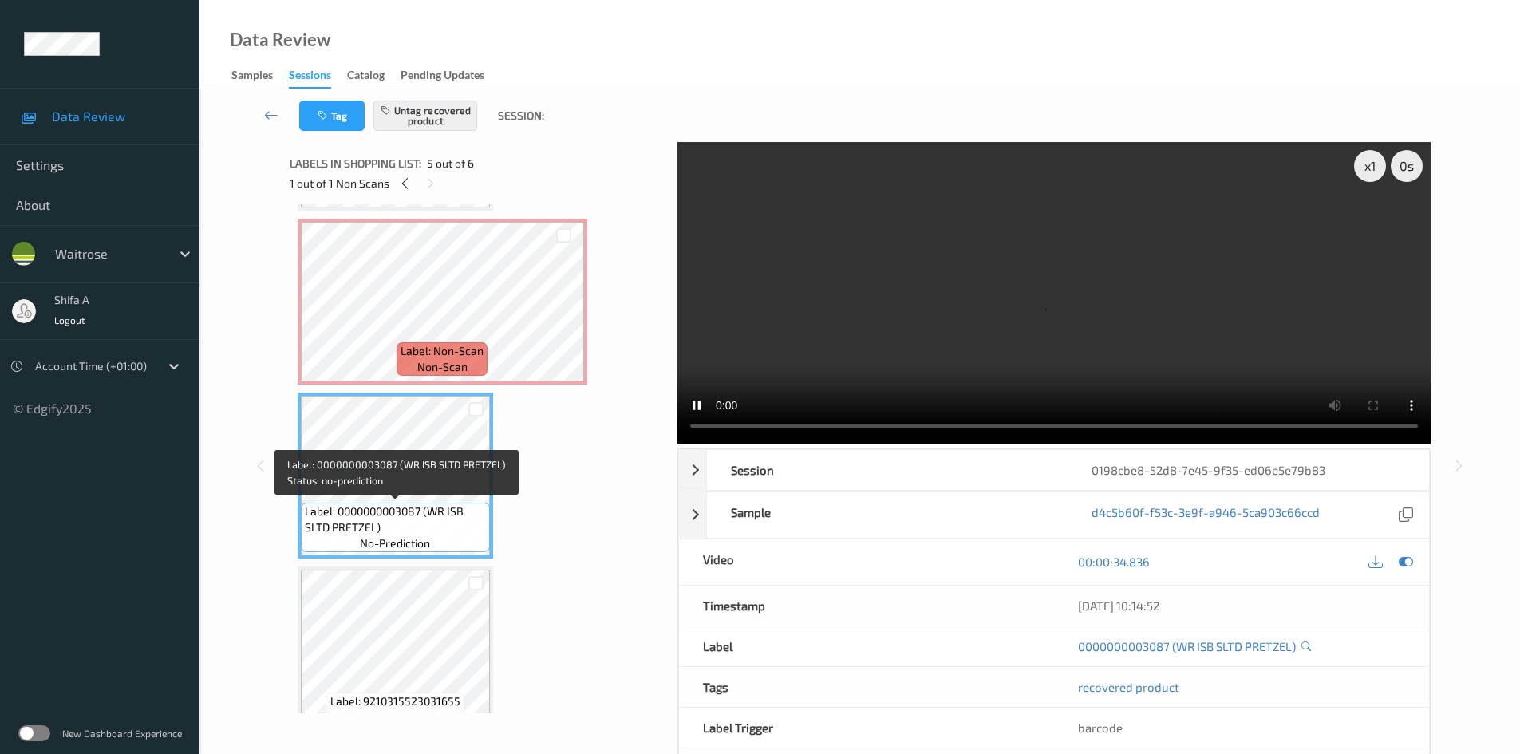
scroll to position [543, 0]
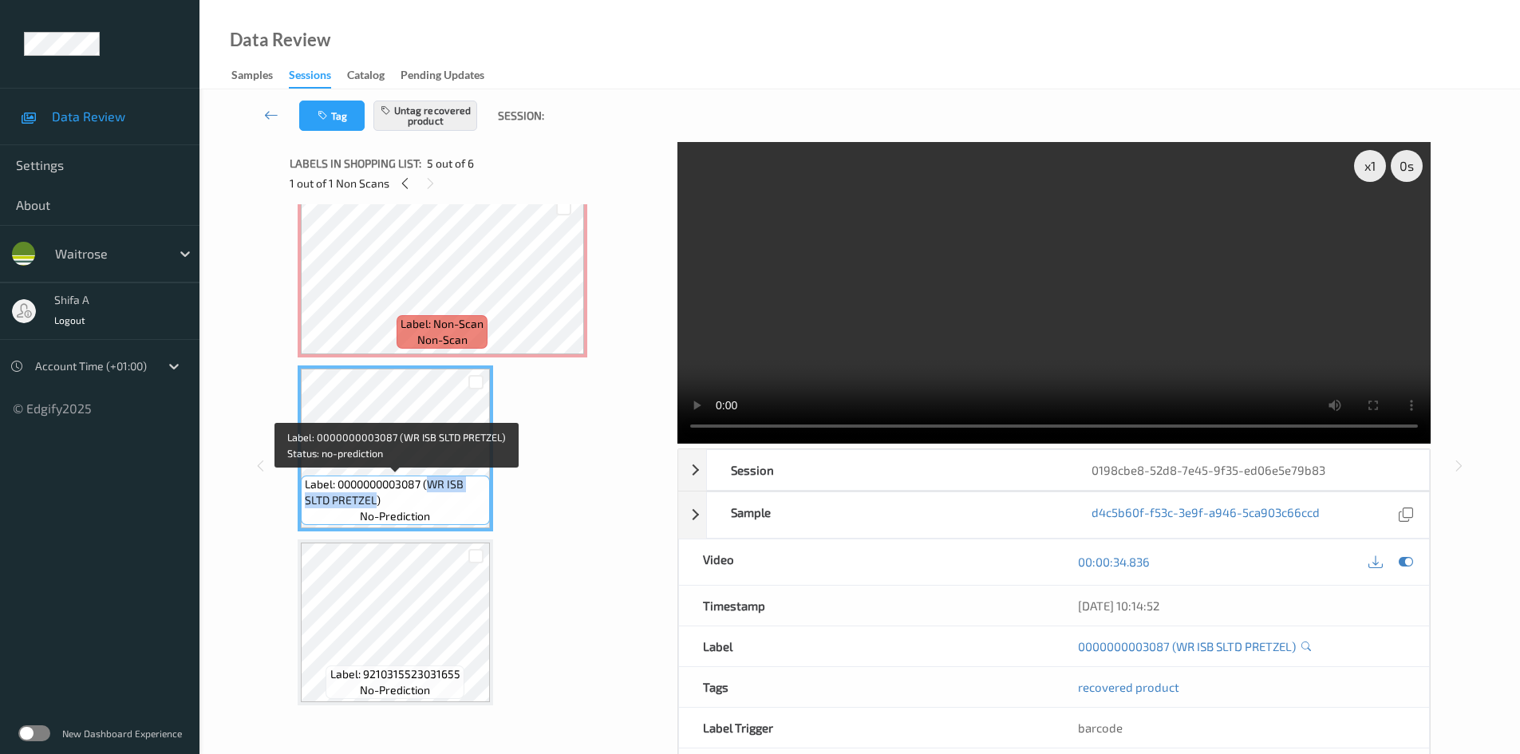
drag, startPoint x: 431, startPoint y: 481, endPoint x: 375, endPoint y: 500, distance: 58.8
click at [375, 500] on span "Label: 0000000003087 (WR ISB SLTD PRETZEL)" at bounding box center [395, 492] width 181 height 32
copy span "WR ISB SLTD PRETZEL"
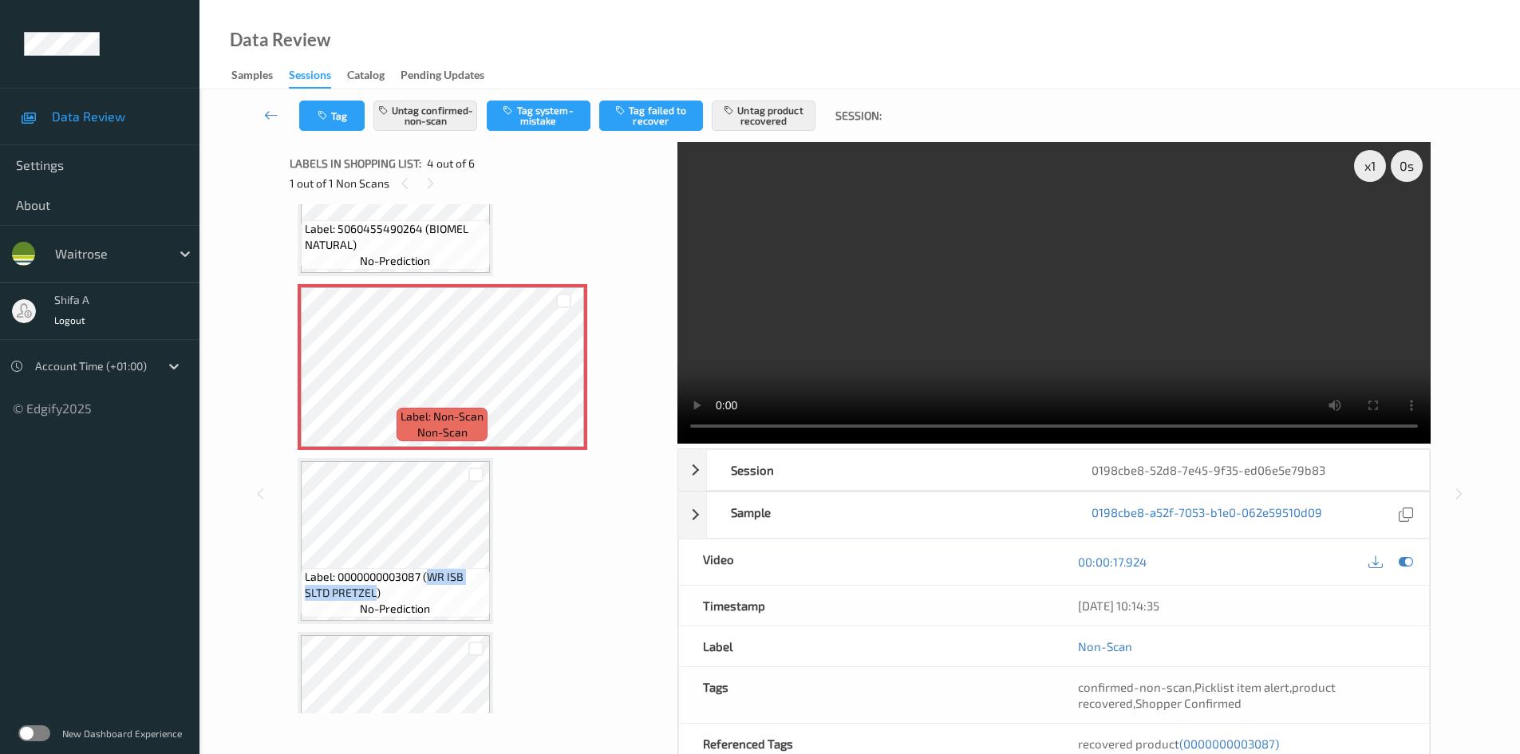
scroll to position [303, 0]
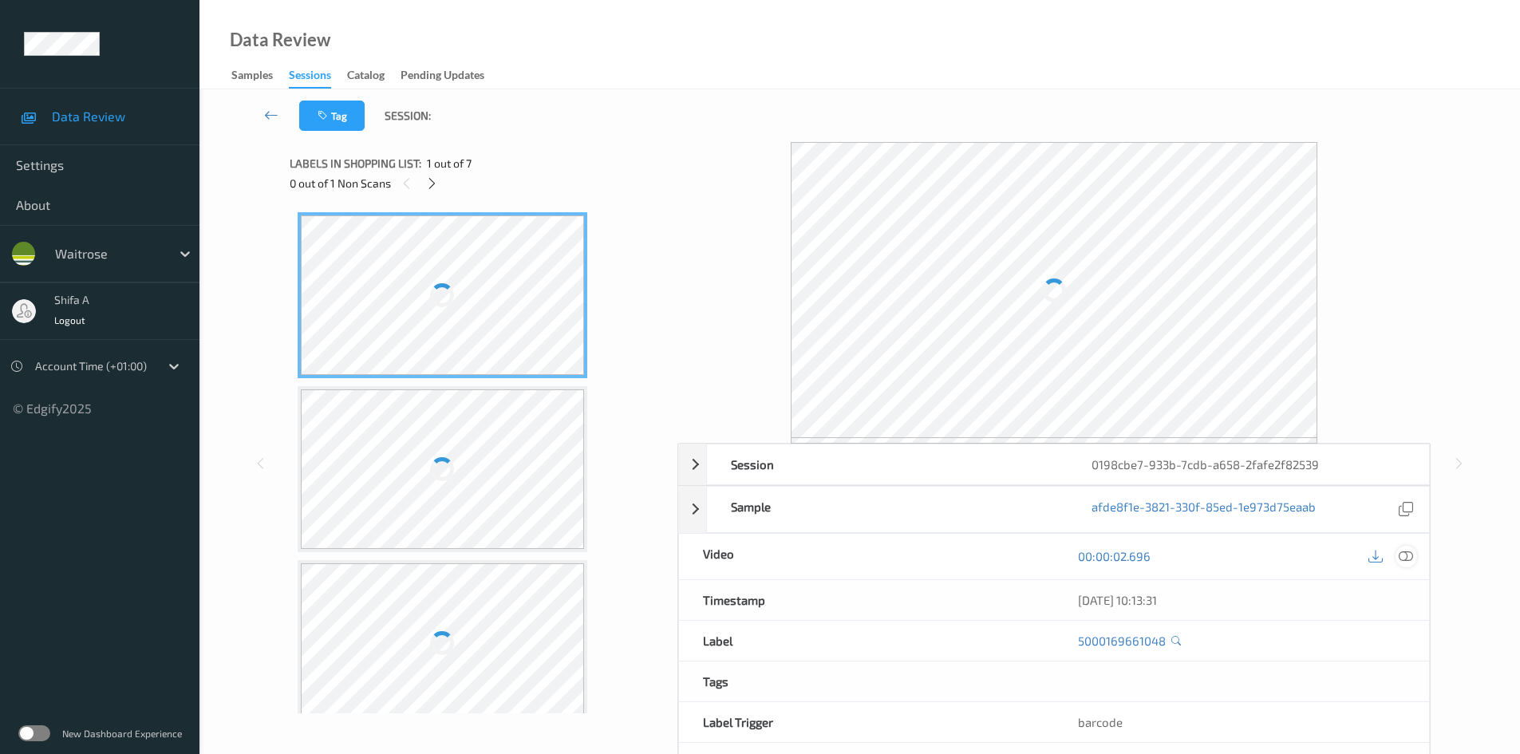
click at [1406, 557] on icon at bounding box center [1406, 556] width 14 height 14
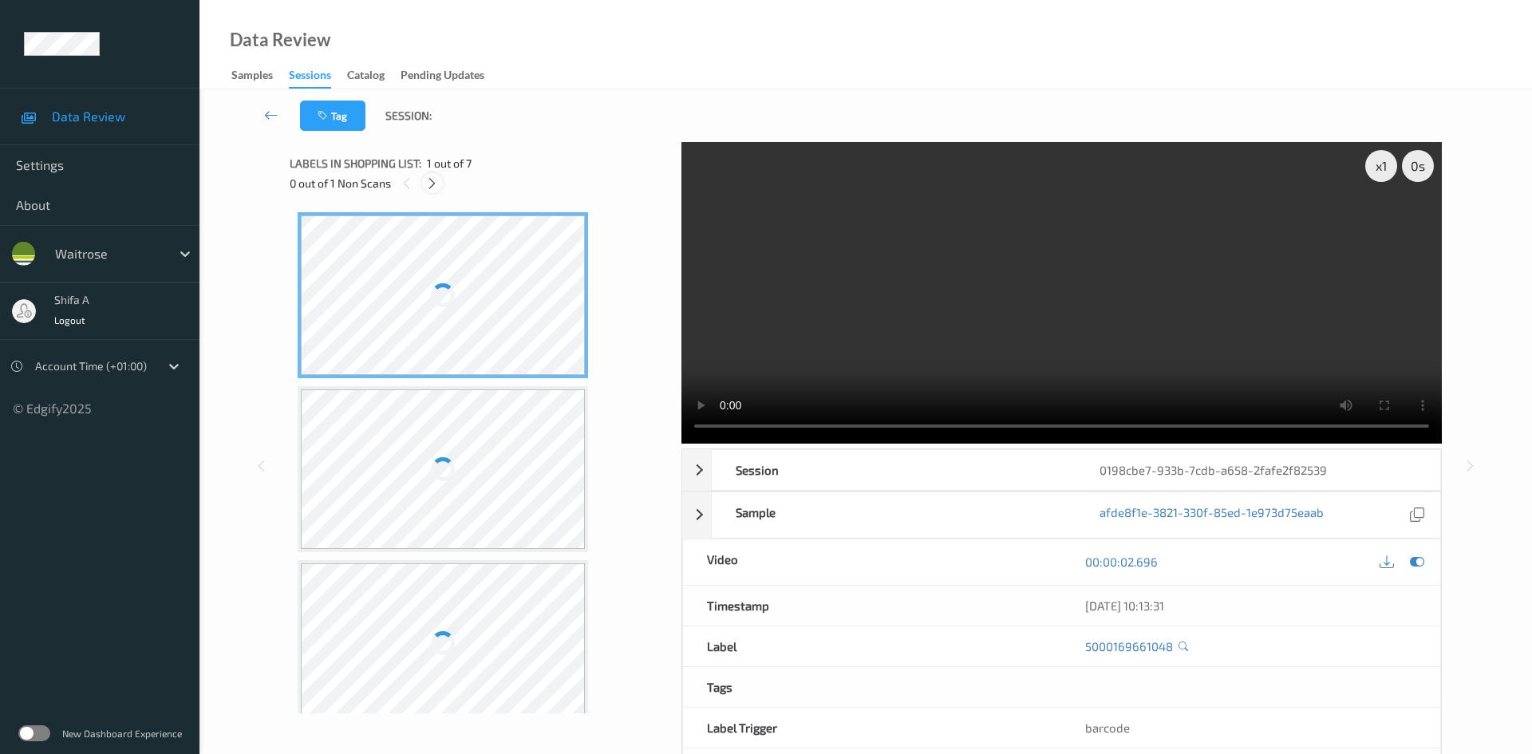
click at [431, 183] on icon at bounding box center [432, 183] width 14 height 14
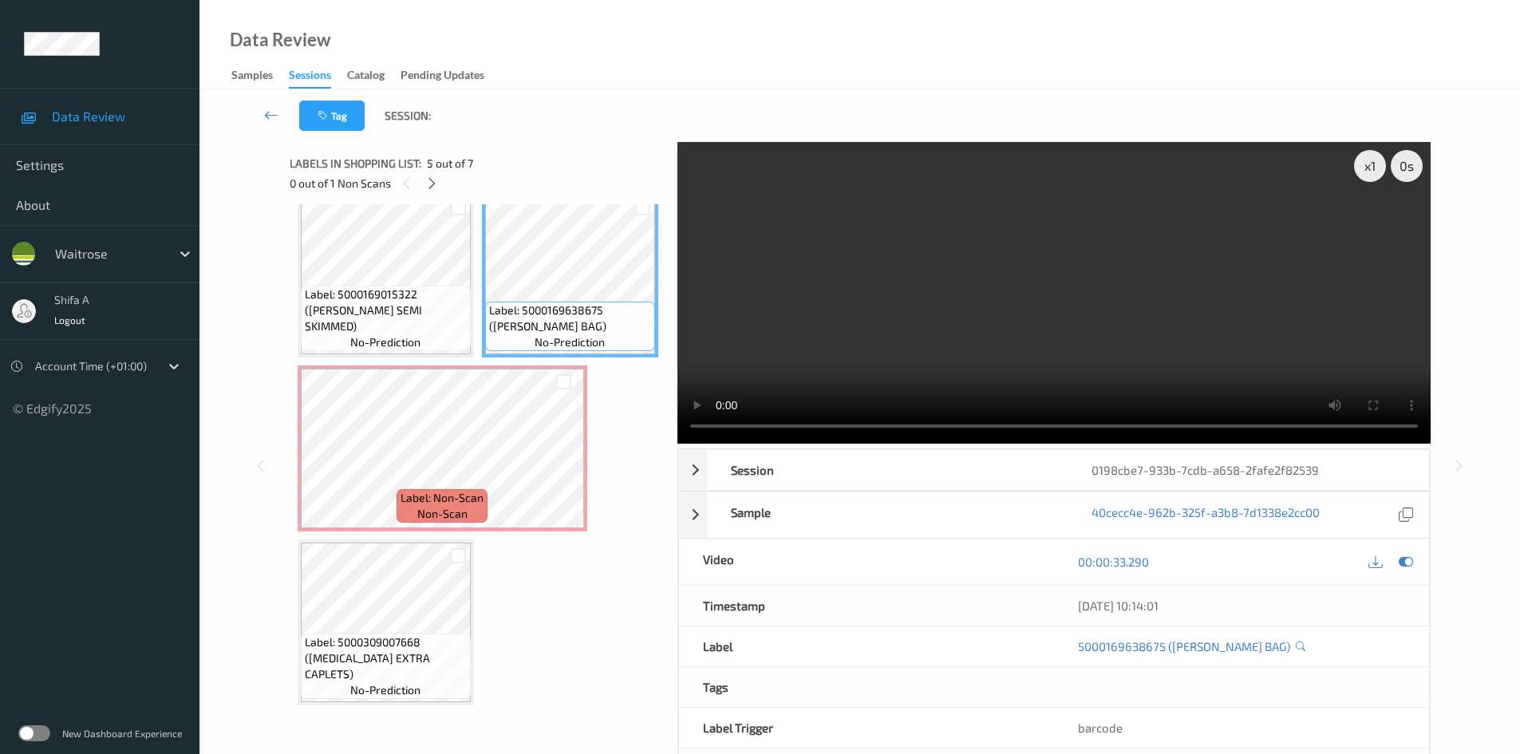
scroll to position [717, 0]
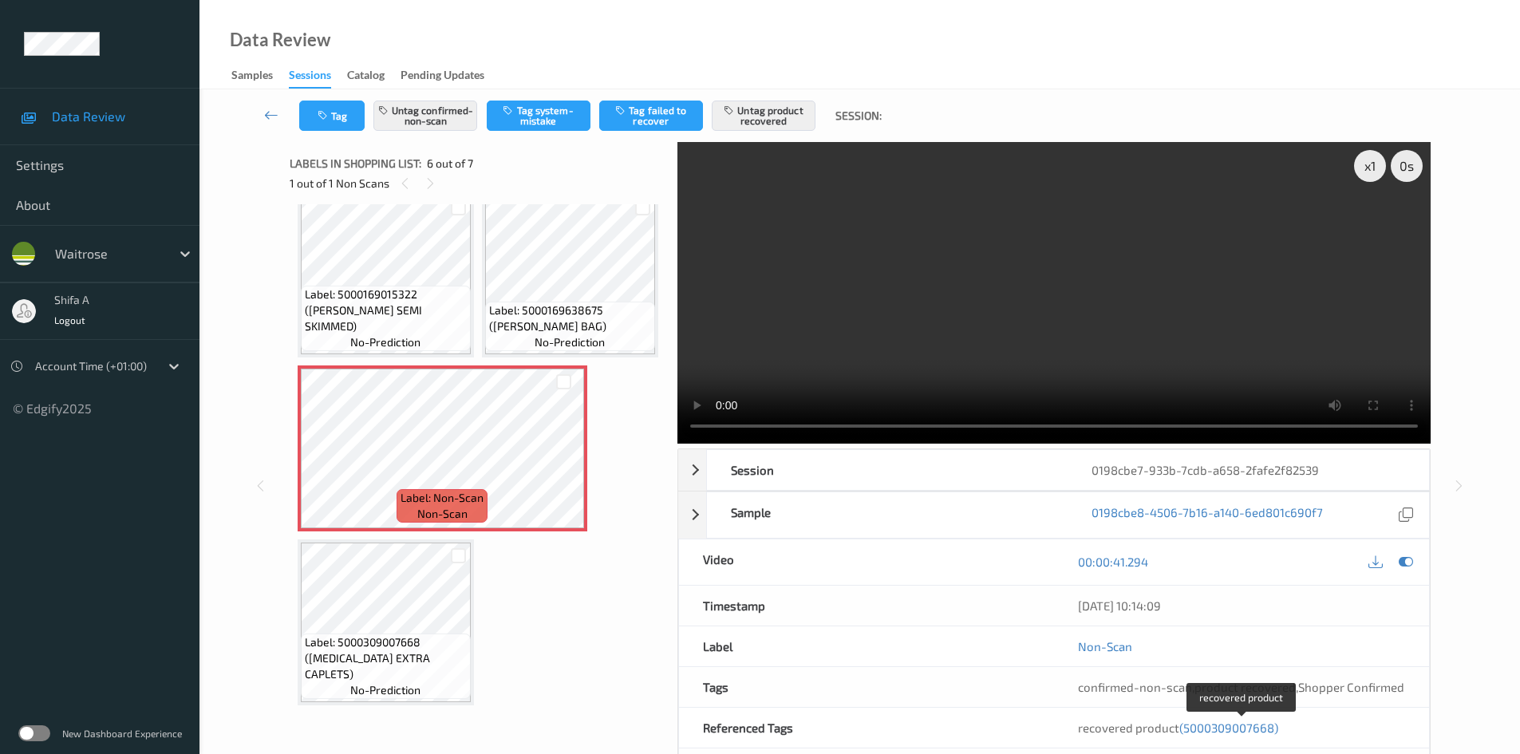
click at [1219, 729] on span "(5000309007668)" at bounding box center [1229, 728] width 99 height 14
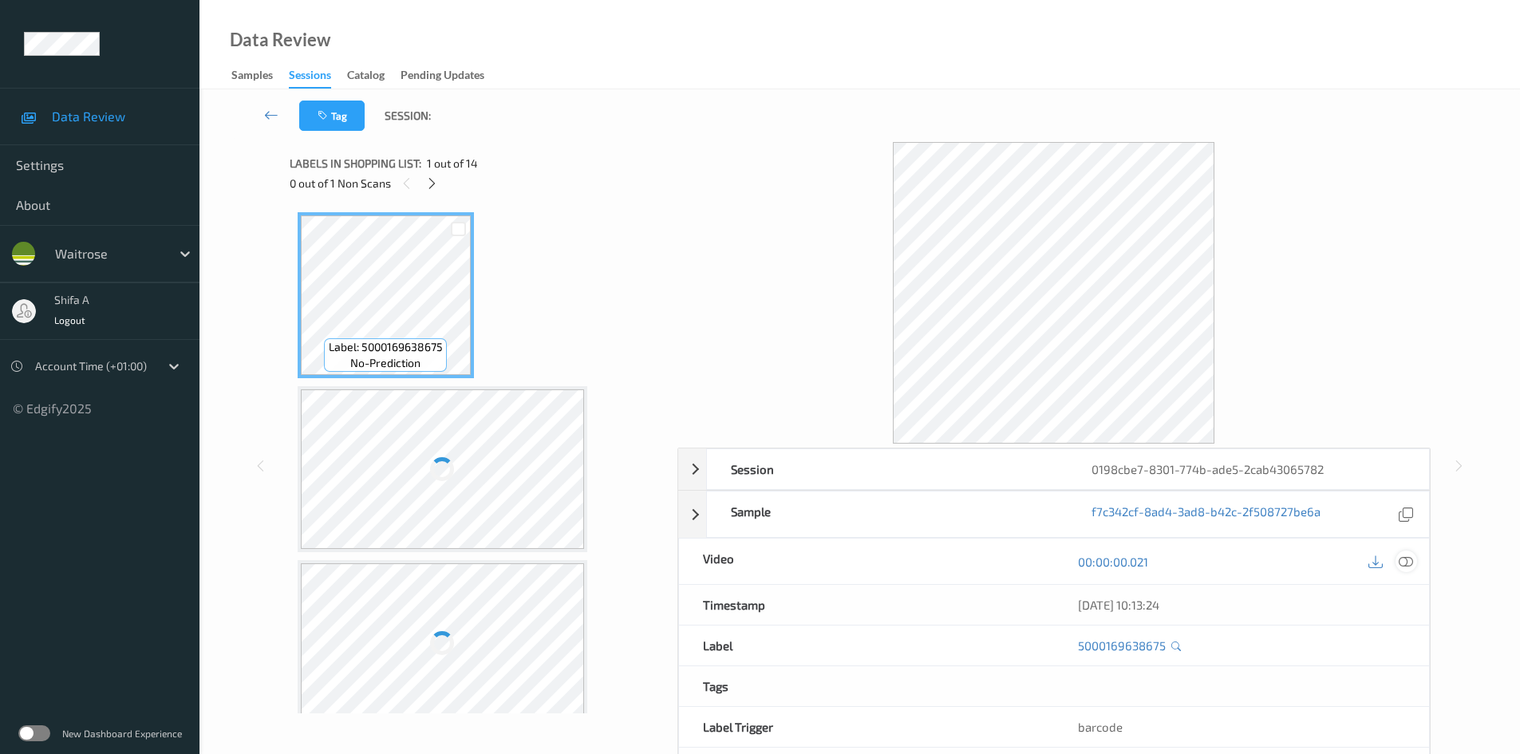
click at [1405, 563] on icon at bounding box center [1406, 562] width 14 height 14
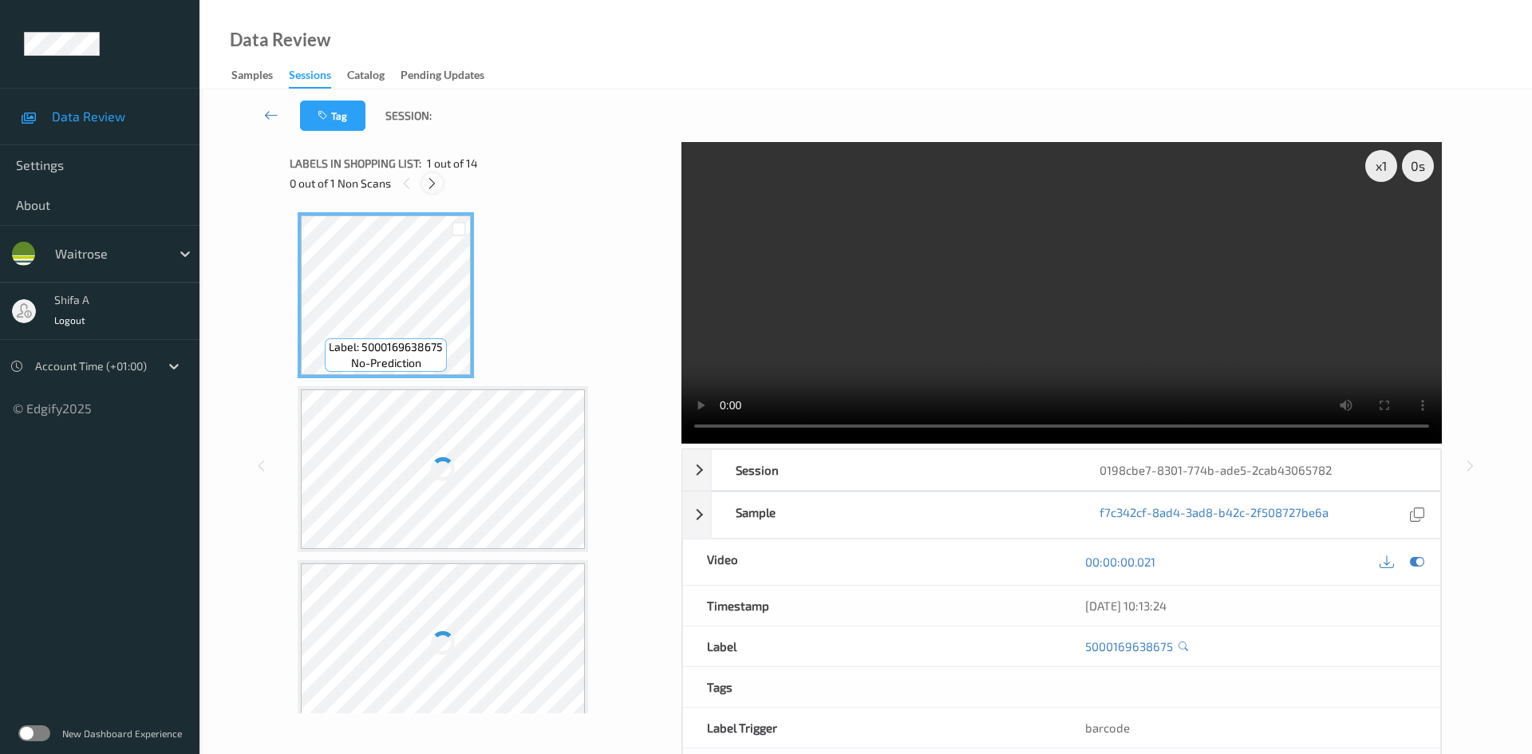
click at [435, 176] on icon at bounding box center [432, 183] width 14 height 14
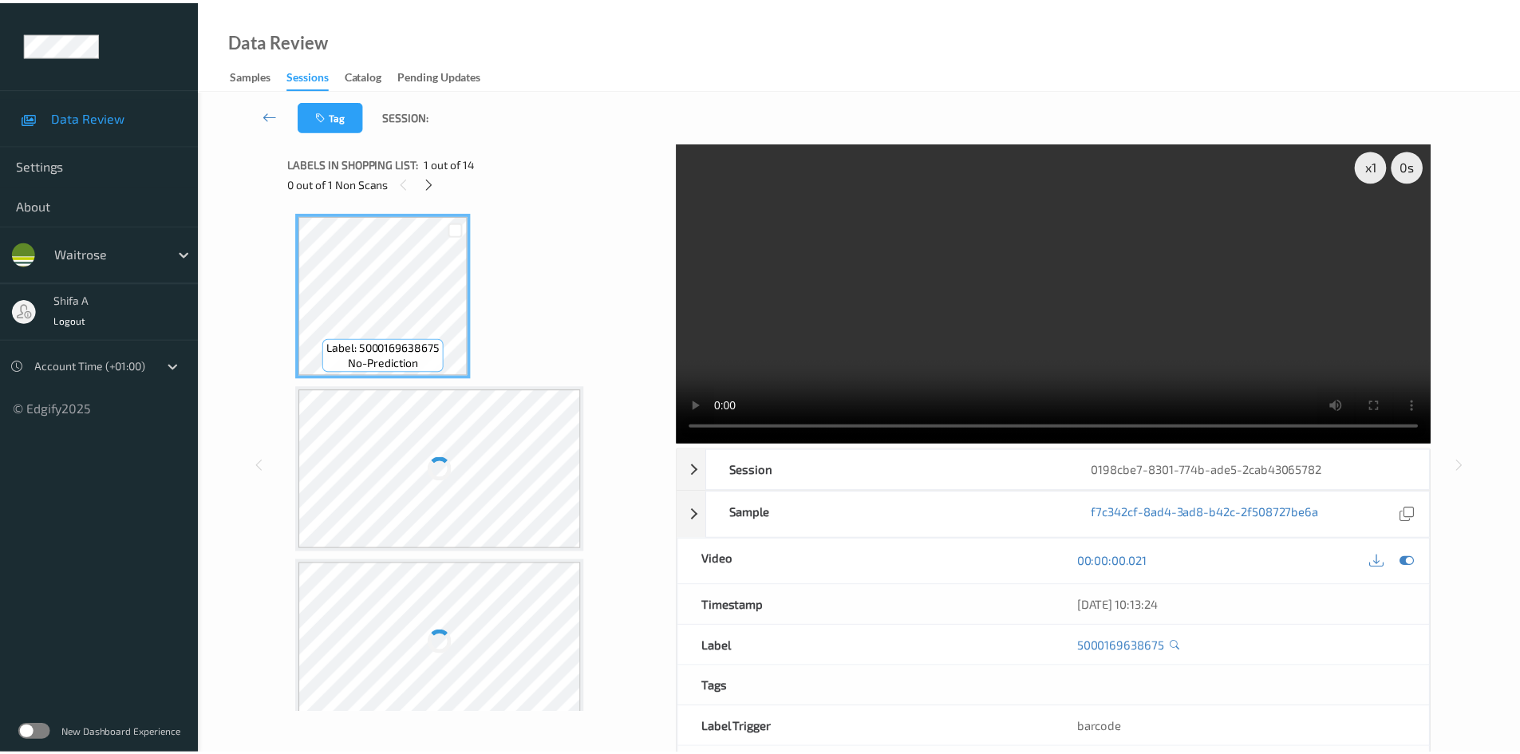
scroll to position [1748, 0]
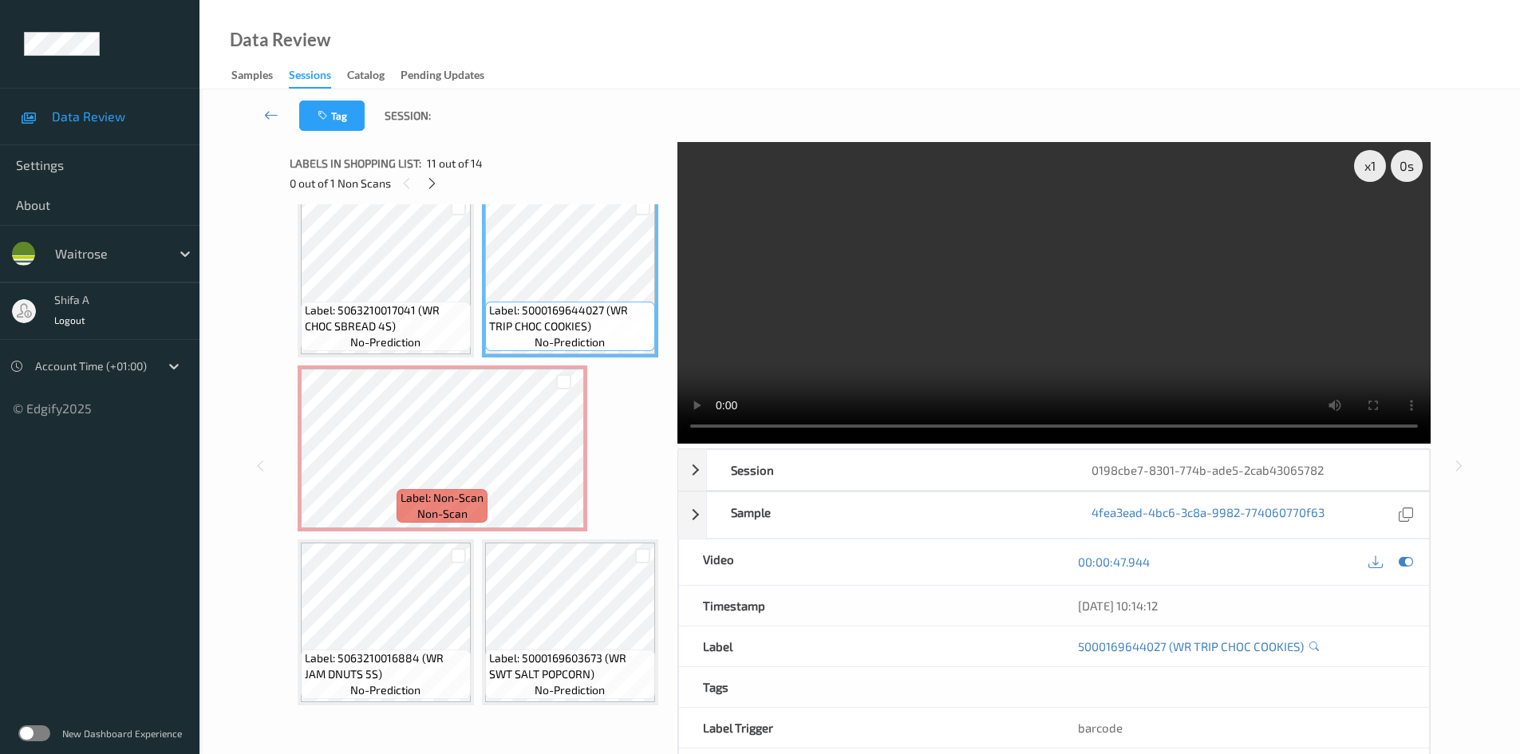
click at [1168, 331] on video at bounding box center [1054, 293] width 753 height 302
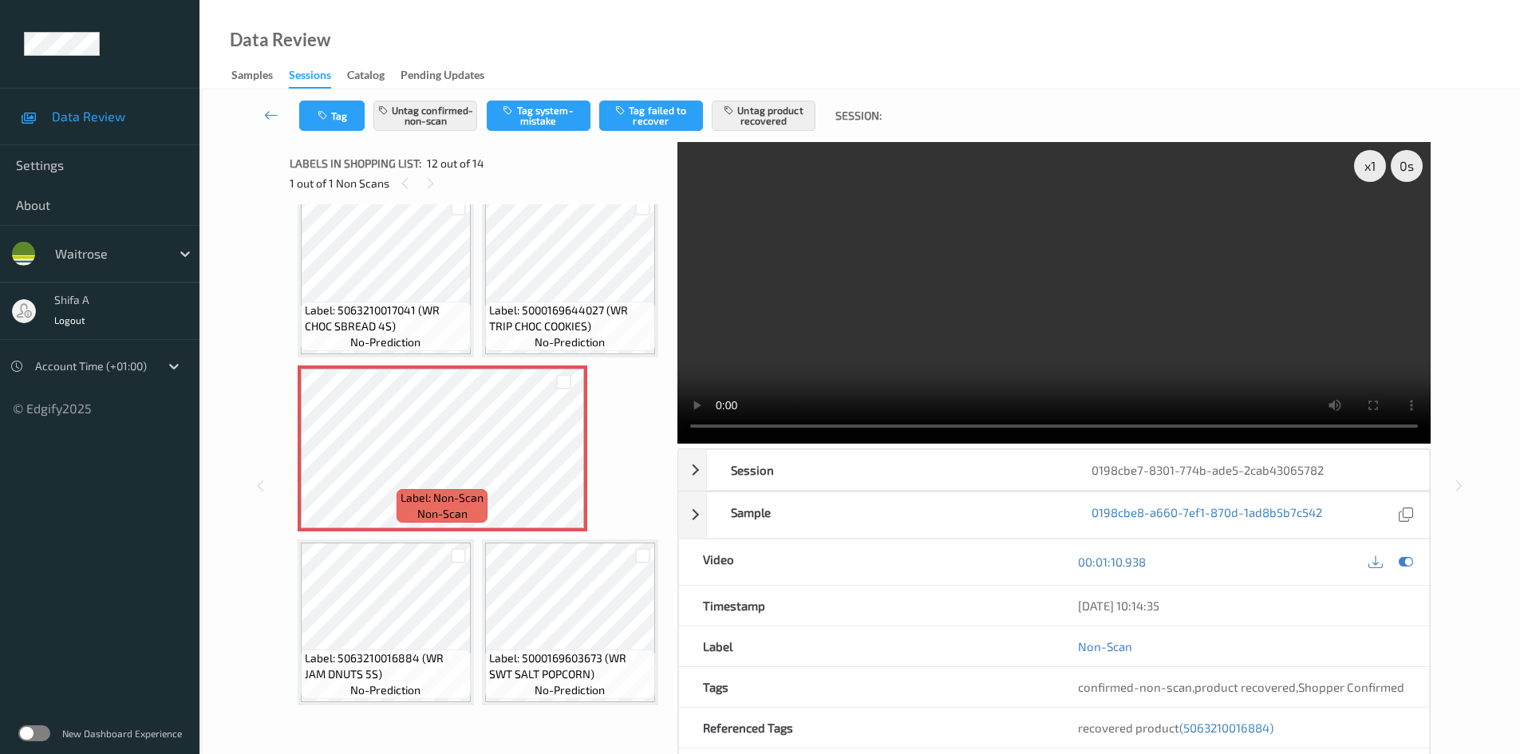
click at [1227, 728] on span "(5063210016884)" at bounding box center [1227, 728] width 94 height 14
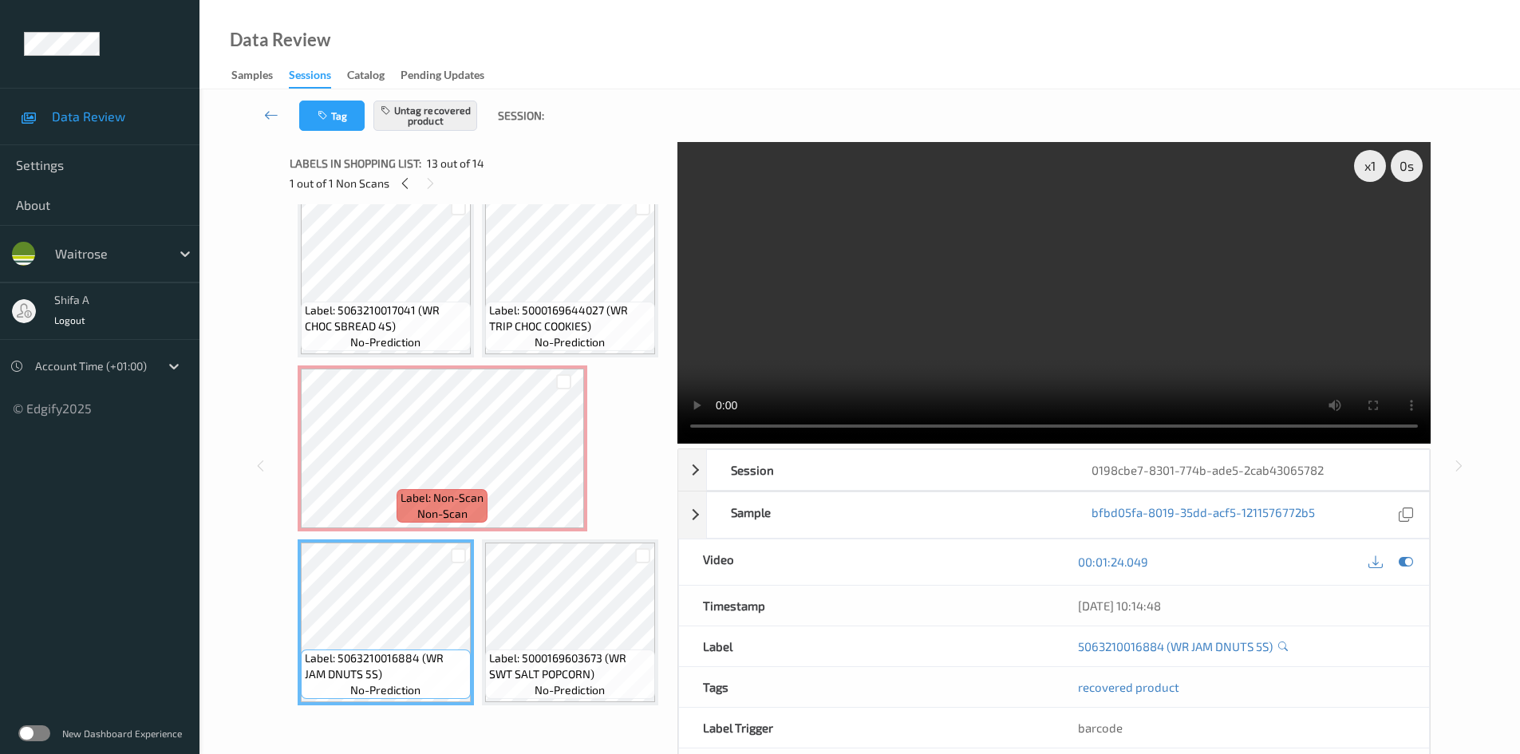
scroll to position [1922, 0]
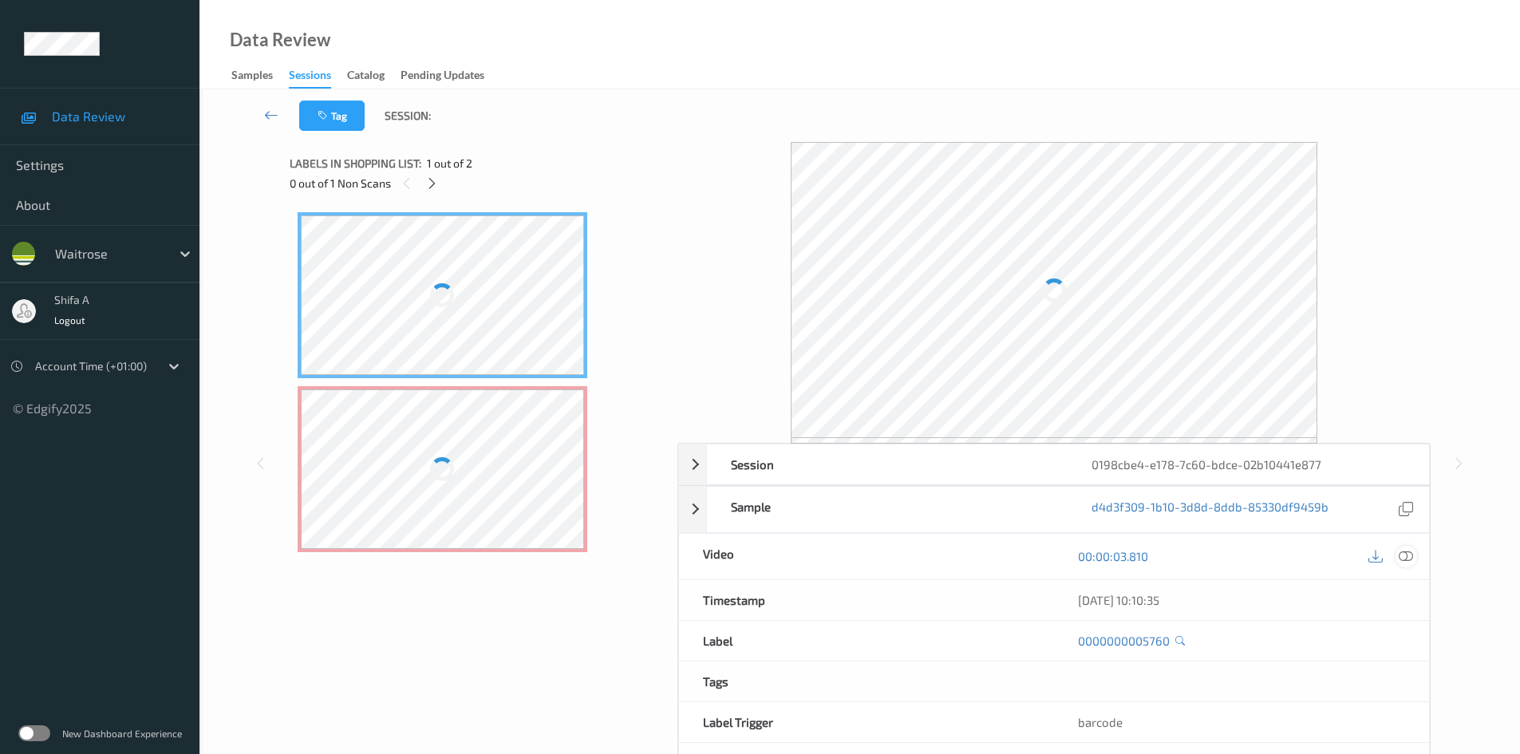
click at [1405, 560] on icon at bounding box center [1406, 556] width 14 height 14
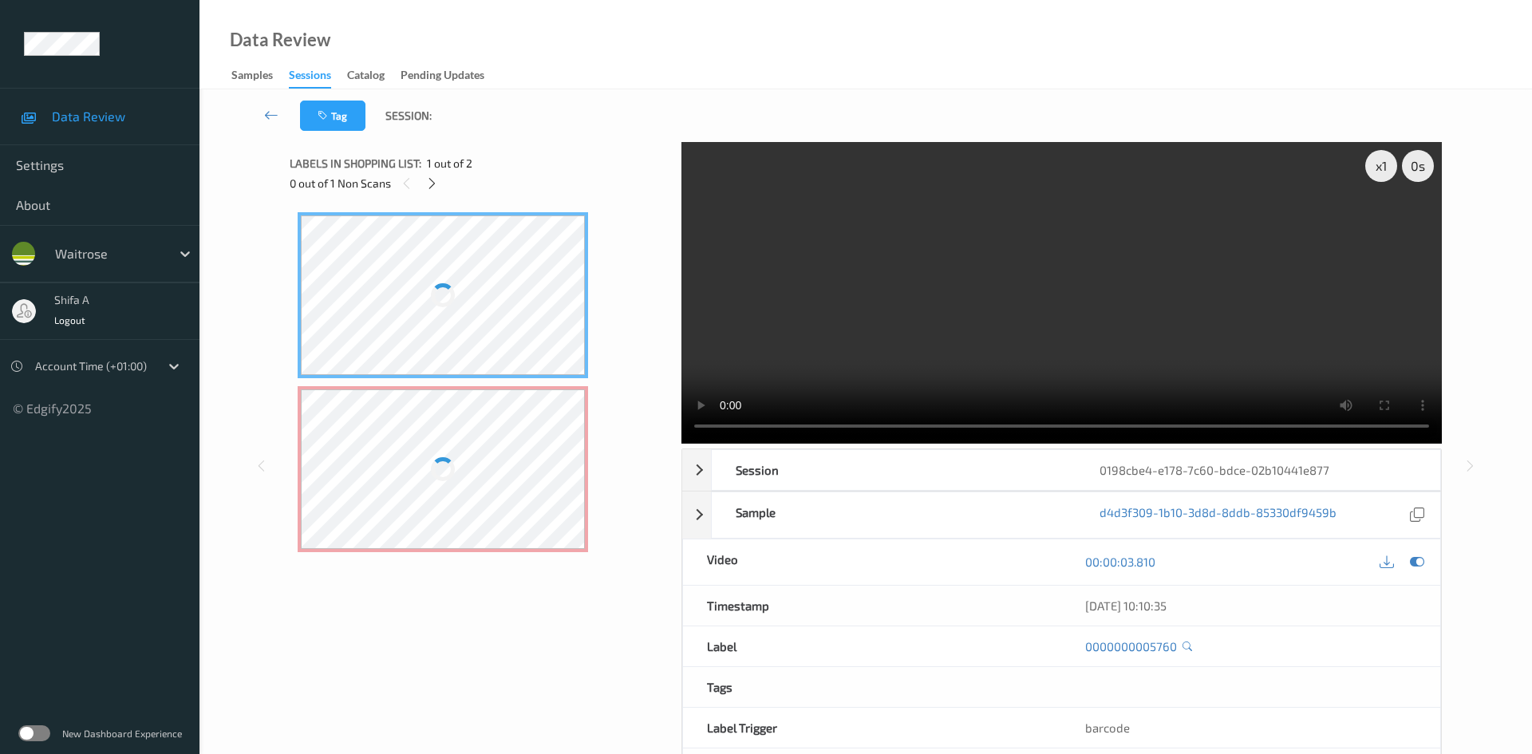
click at [494, 401] on div at bounding box center [443, 469] width 284 height 160
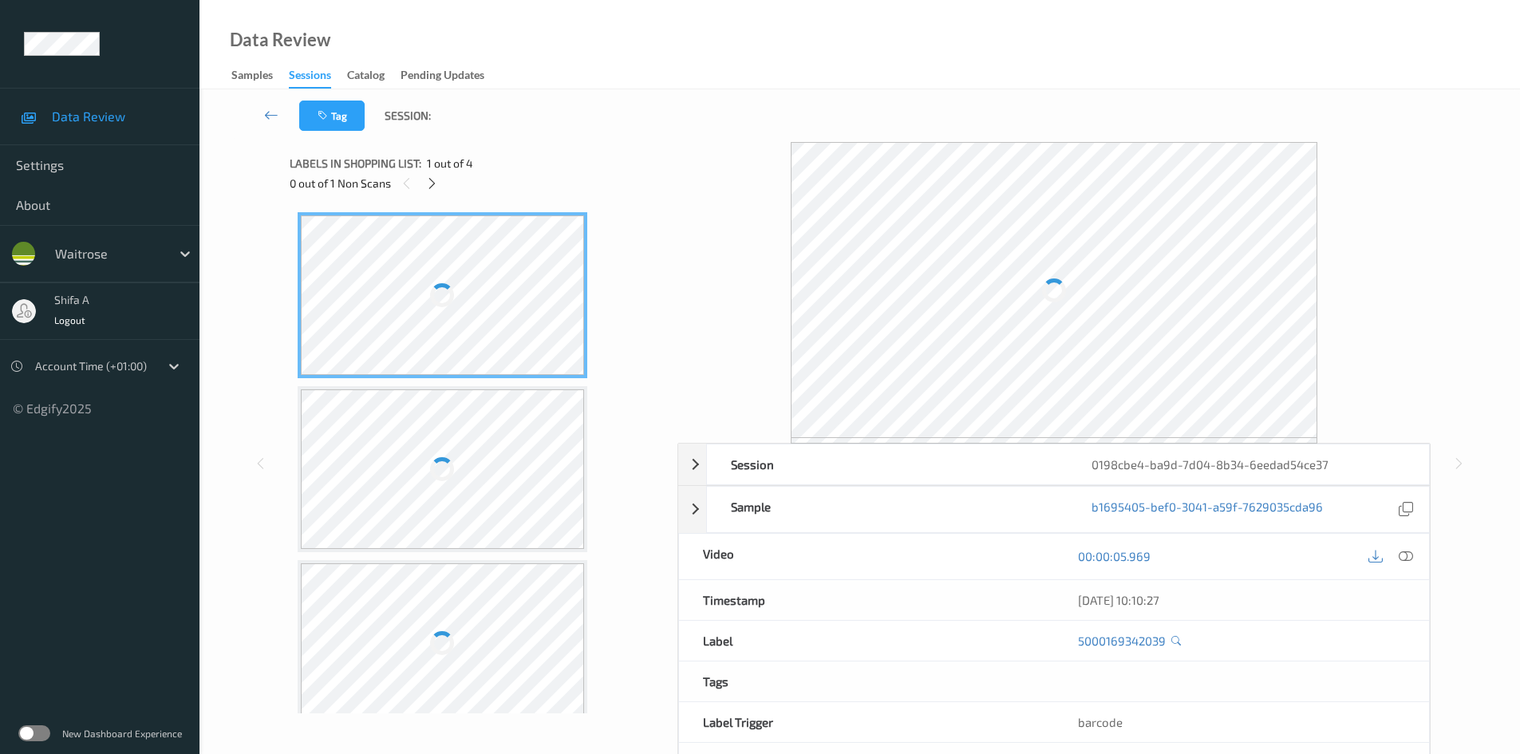
click at [1412, 555] on icon at bounding box center [1406, 556] width 14 height 14
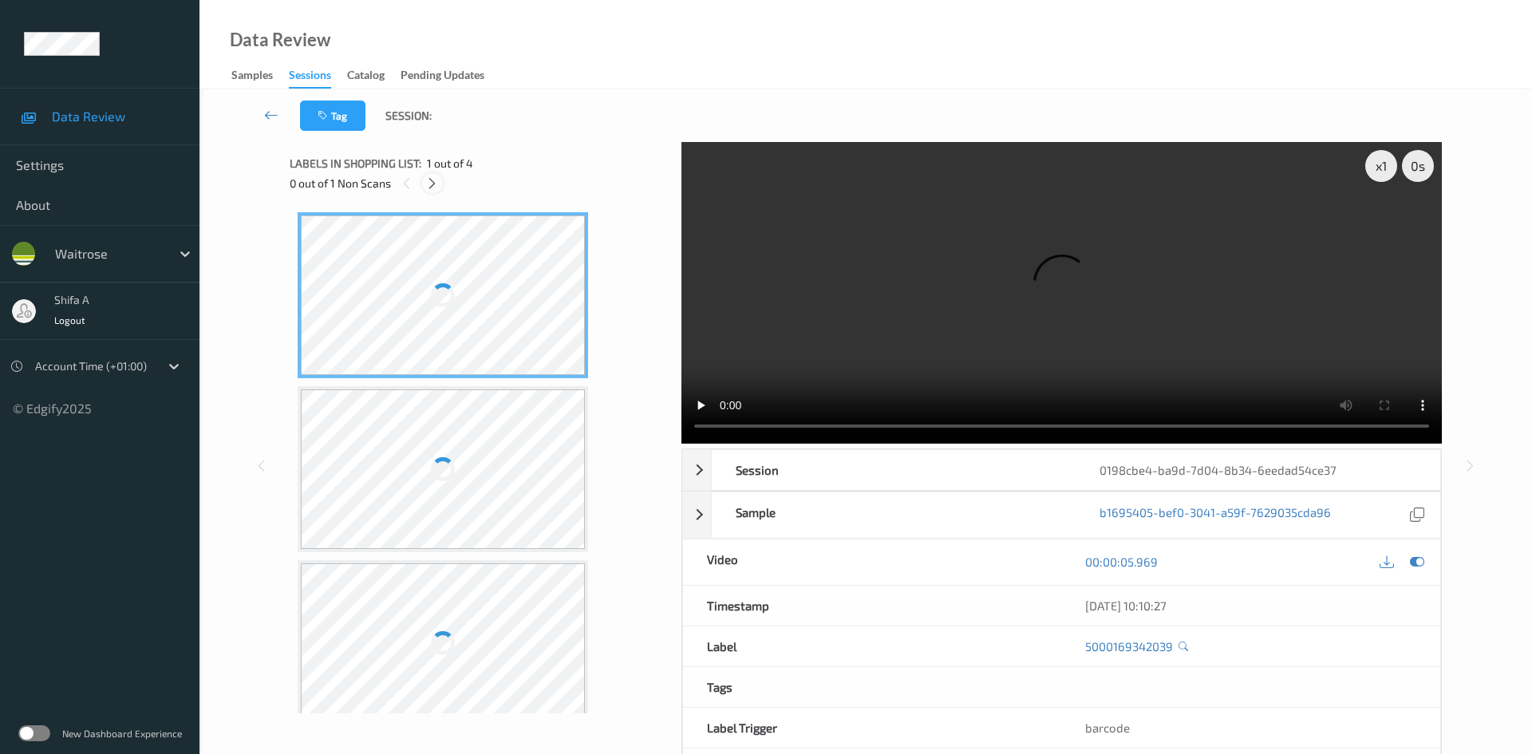
click at [431, 180] on icon at bounding box center [432, 183] width 14 height 14
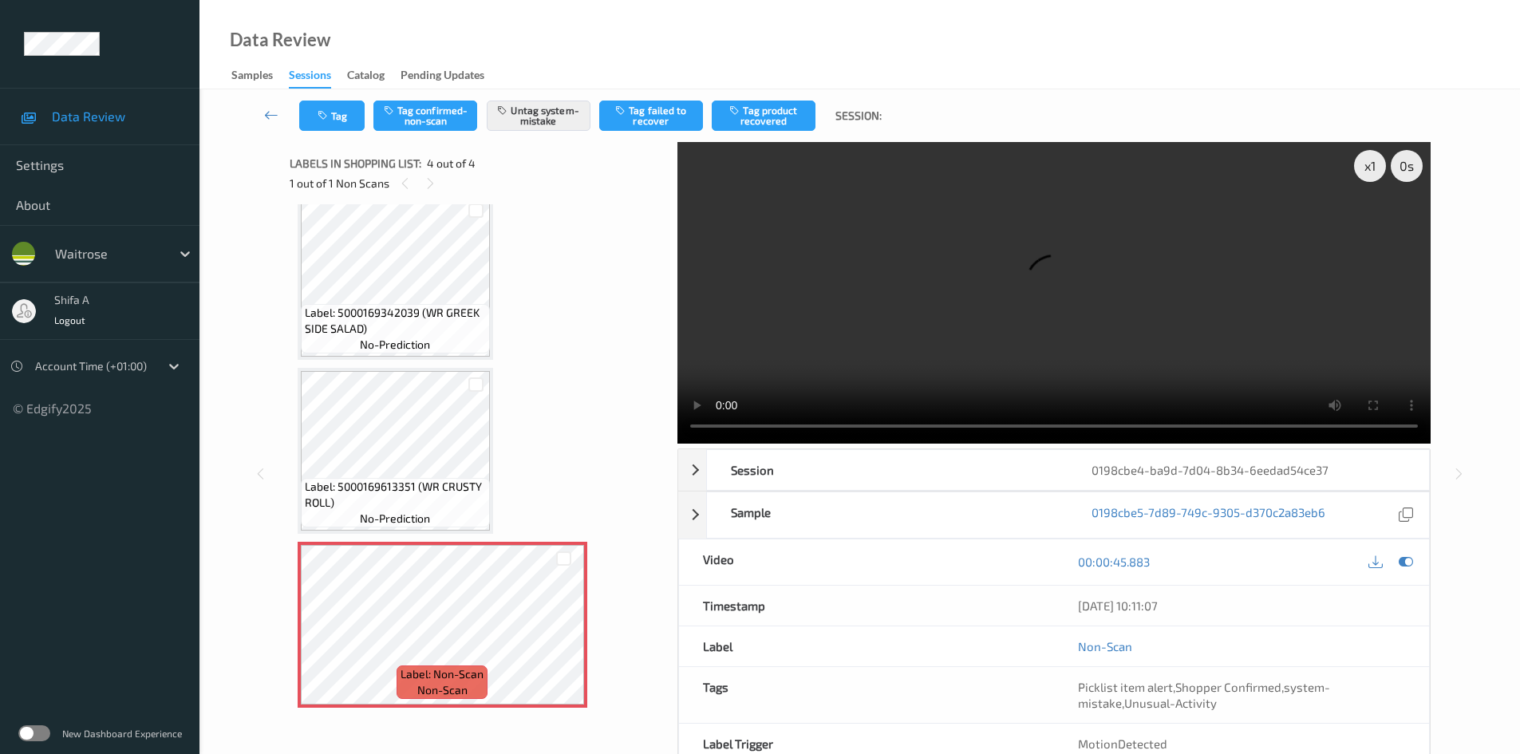
scroll to position [195, 0]
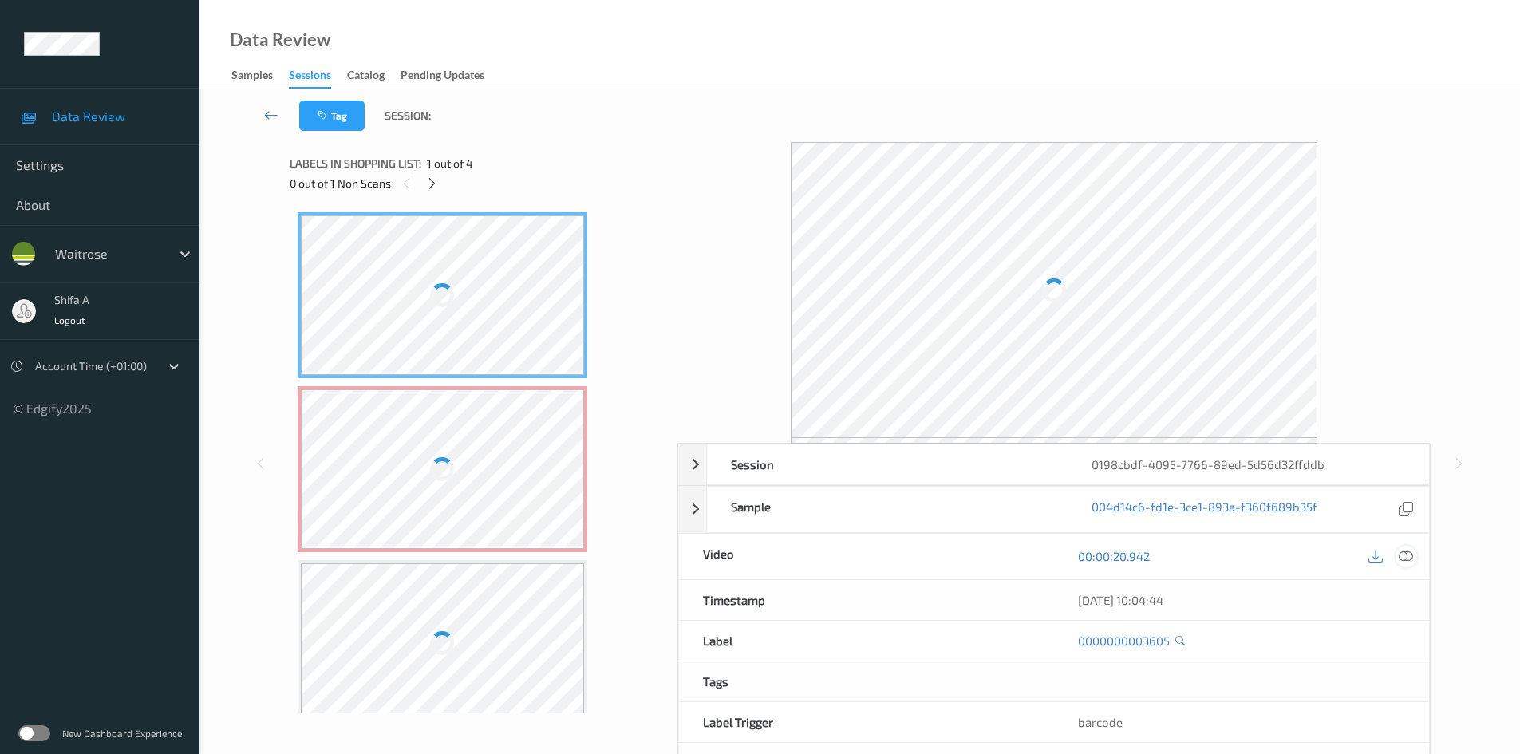
click at [1408, 562] on icon at bounding box center [1406, 556] width 14 height 14
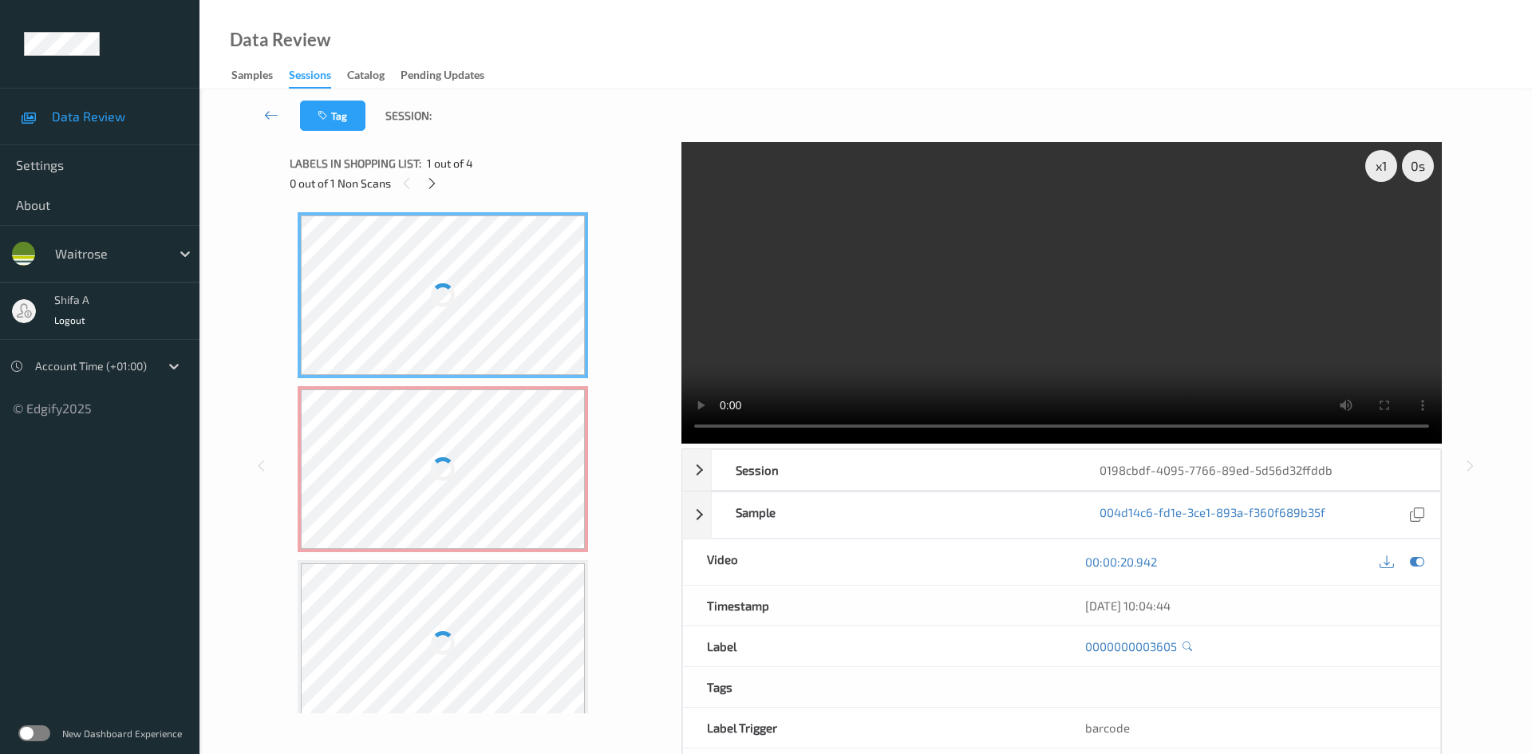
click at [366, 506] on div at bounding box center [443, 469] width 284 height 160
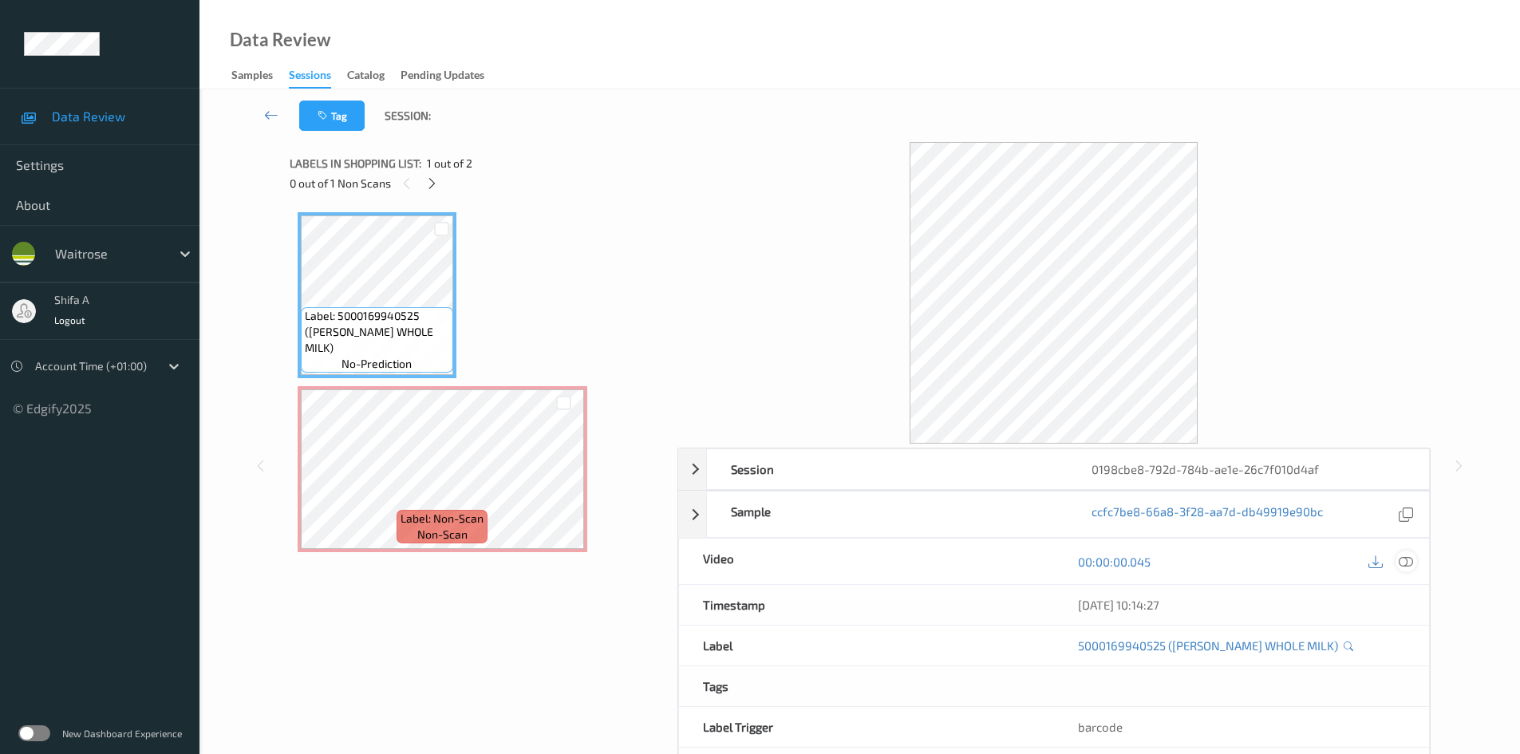
click at [1404, 563] on icon at bounding box center [1406, 562] width 14 height 14
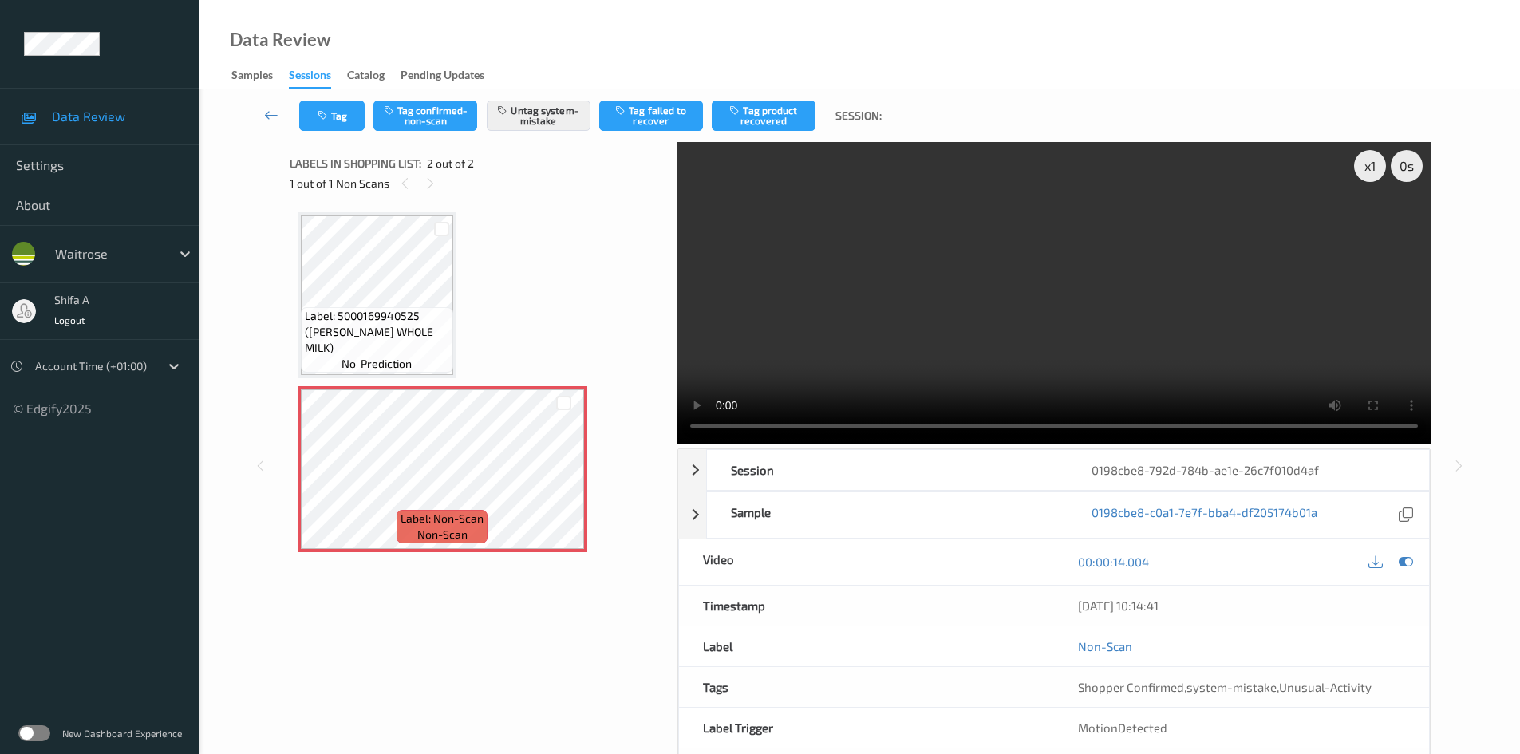
click at [966, 288] on video at bounding box center [1054, 293] width 753 height 302
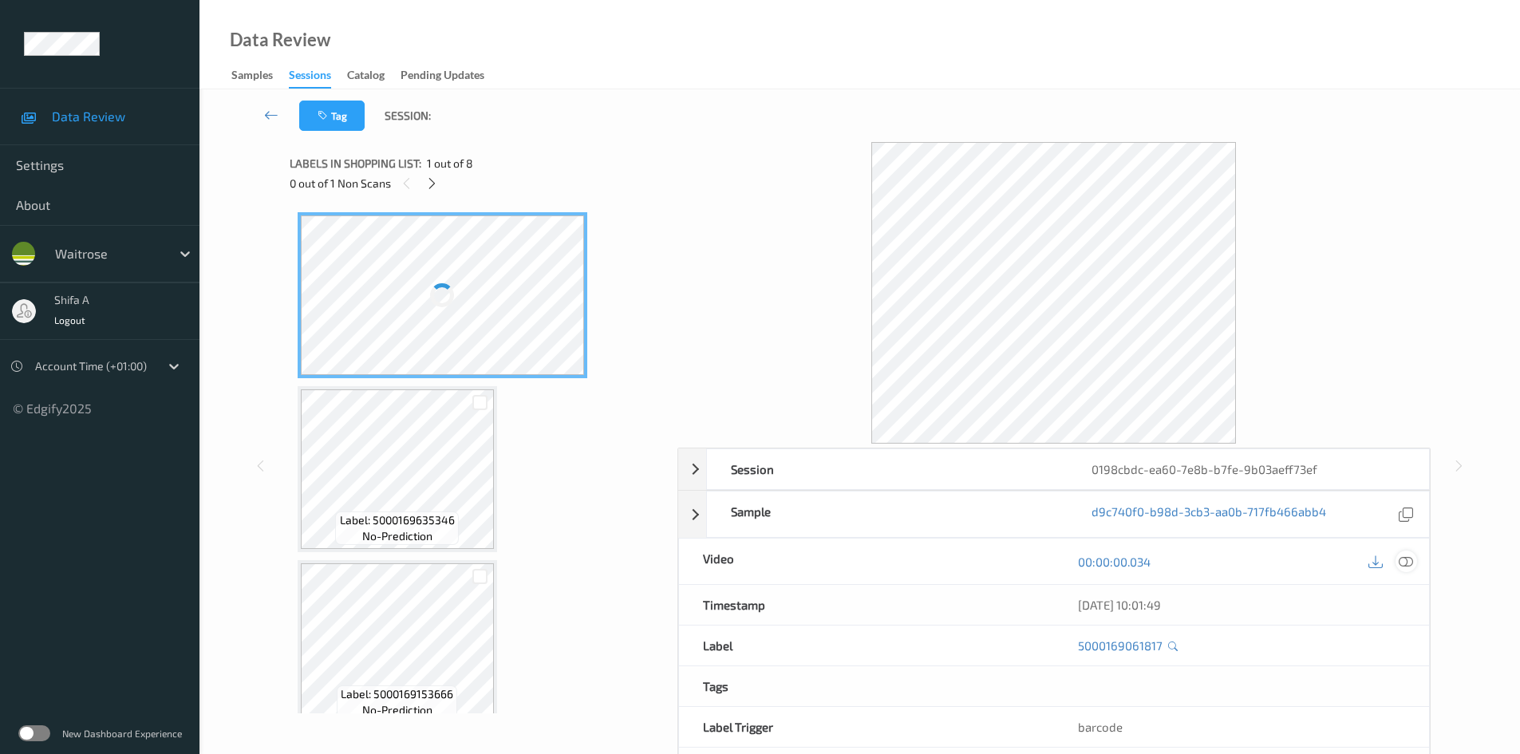
click at [1402, 560] on icon at bounding box center [1406, 562] width 14 height 14
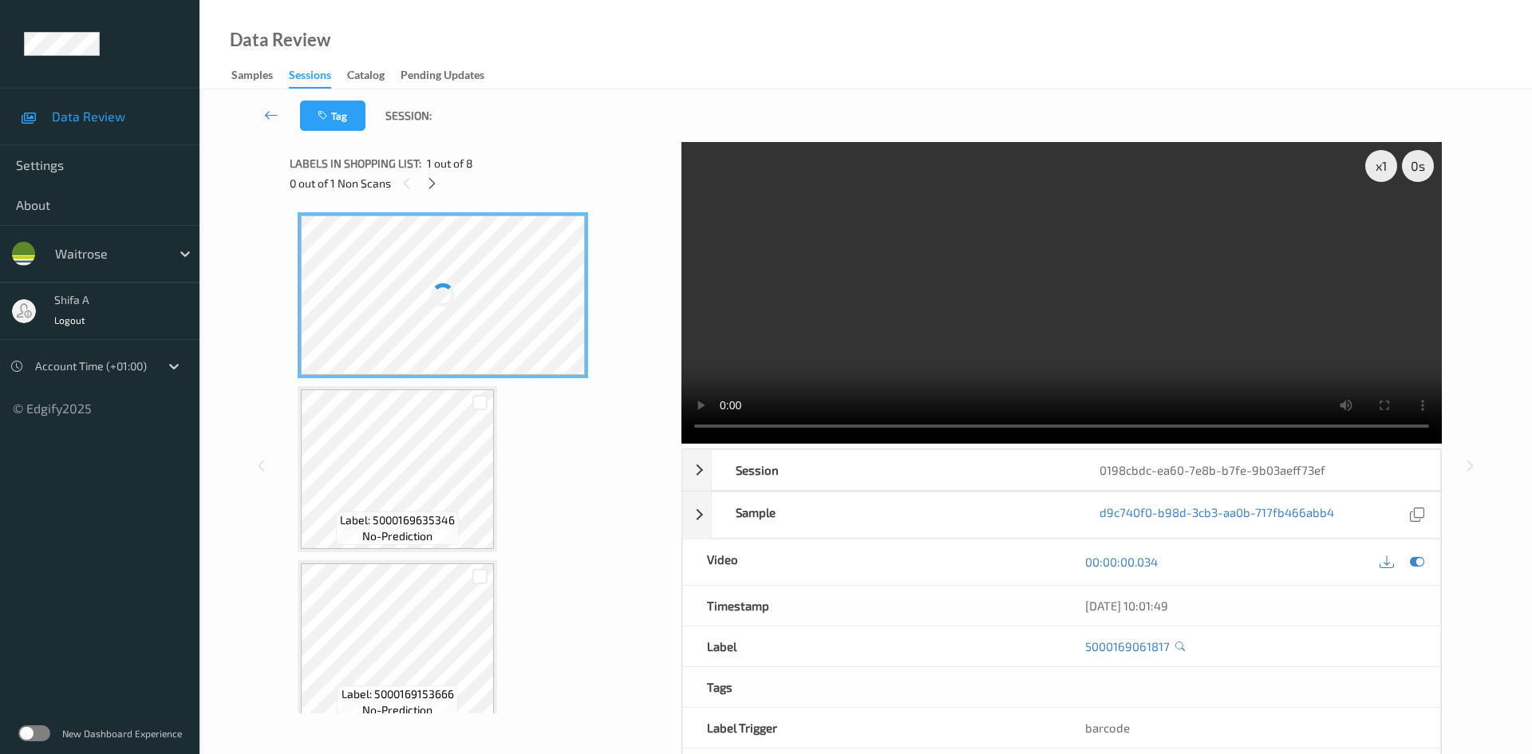
click at [429, 183] on icon at bounding box center [432, 183] width 14 height 14
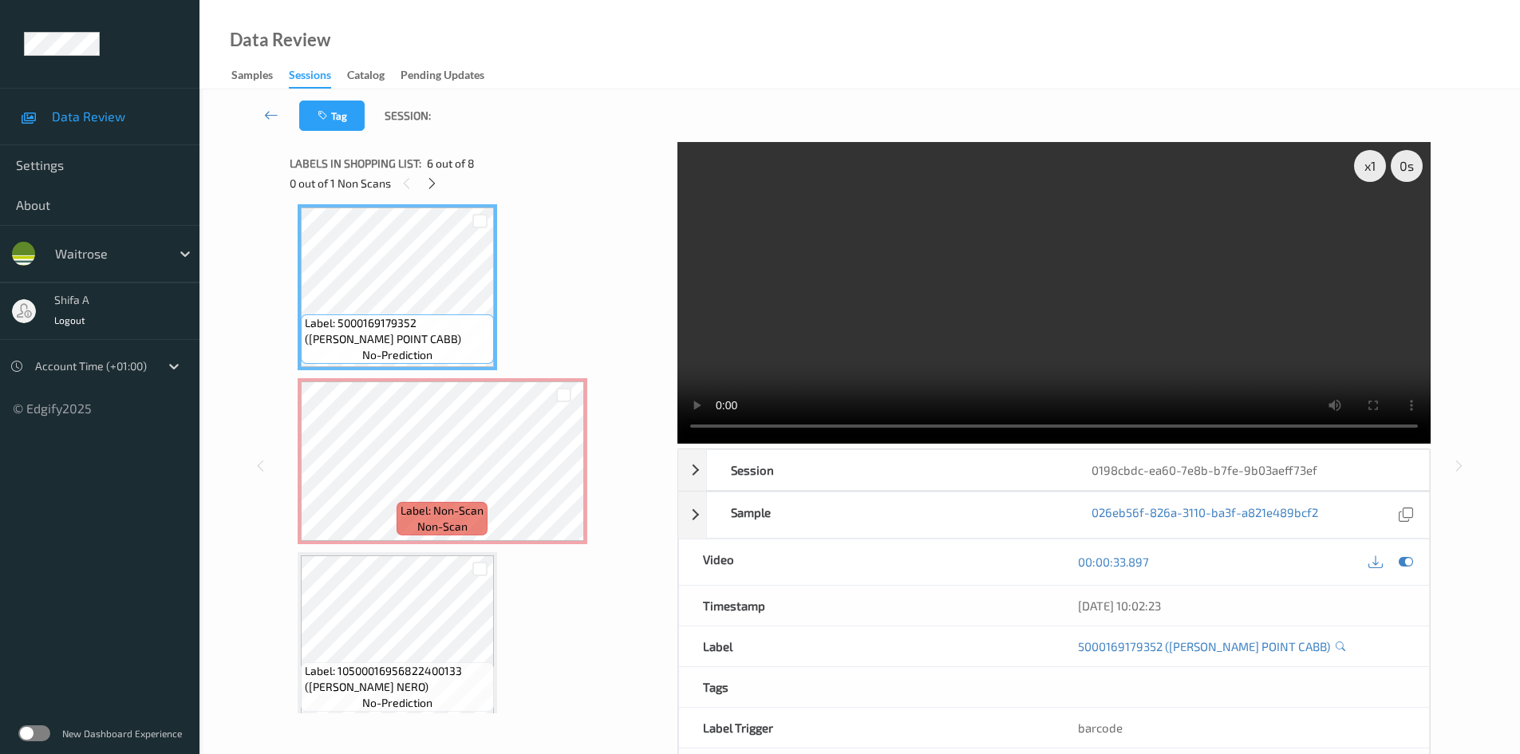
scroll to position [783, 0]
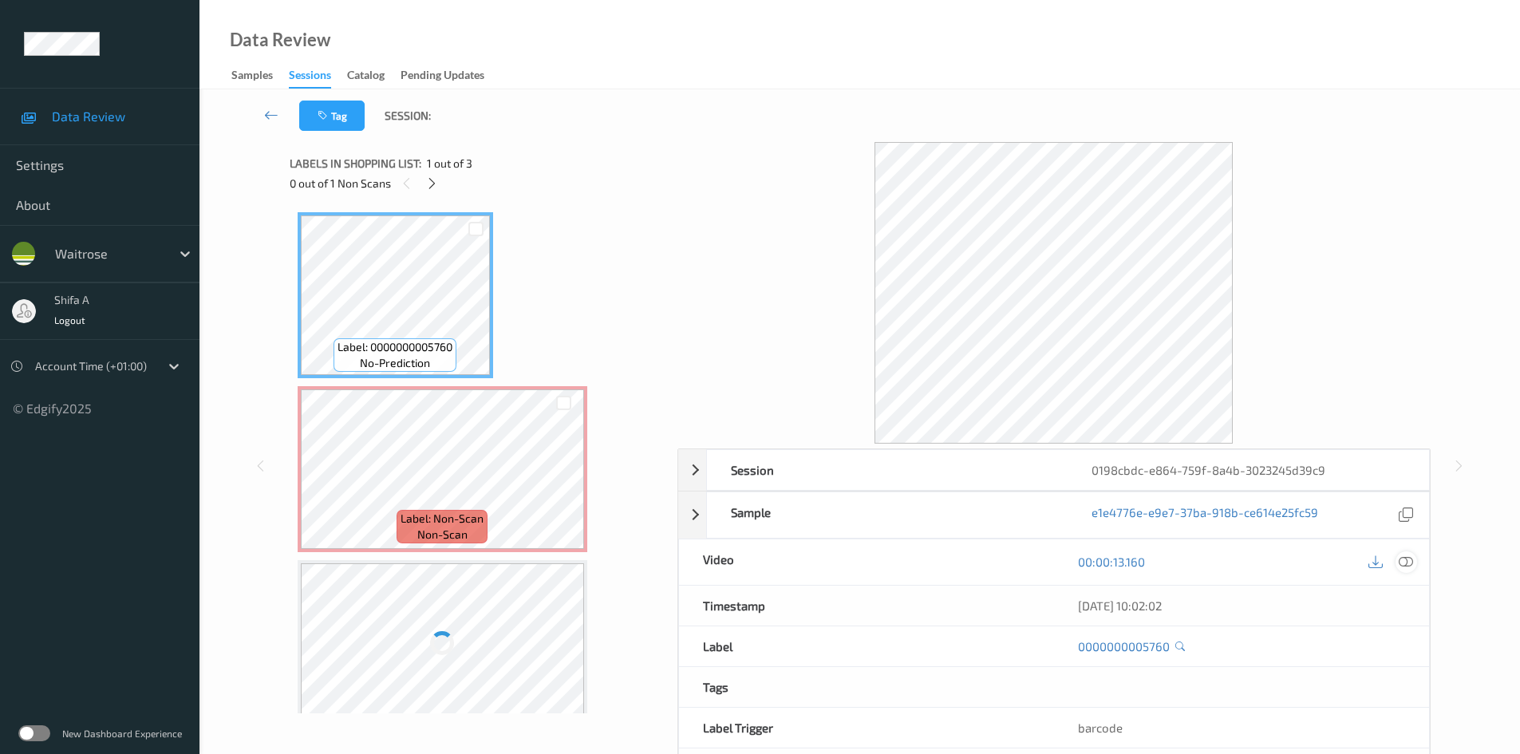
drag, startPoint x: 1409, startPoint y: 563, endPoint x: 903, endPoint y: 540, distance: 506.5
click at [1409, 562] on icon at bounding box center [1406, 562] width 14 height 14
click at [1402, 559] on icon at bounding box center [1406, 562] width 14 height 14
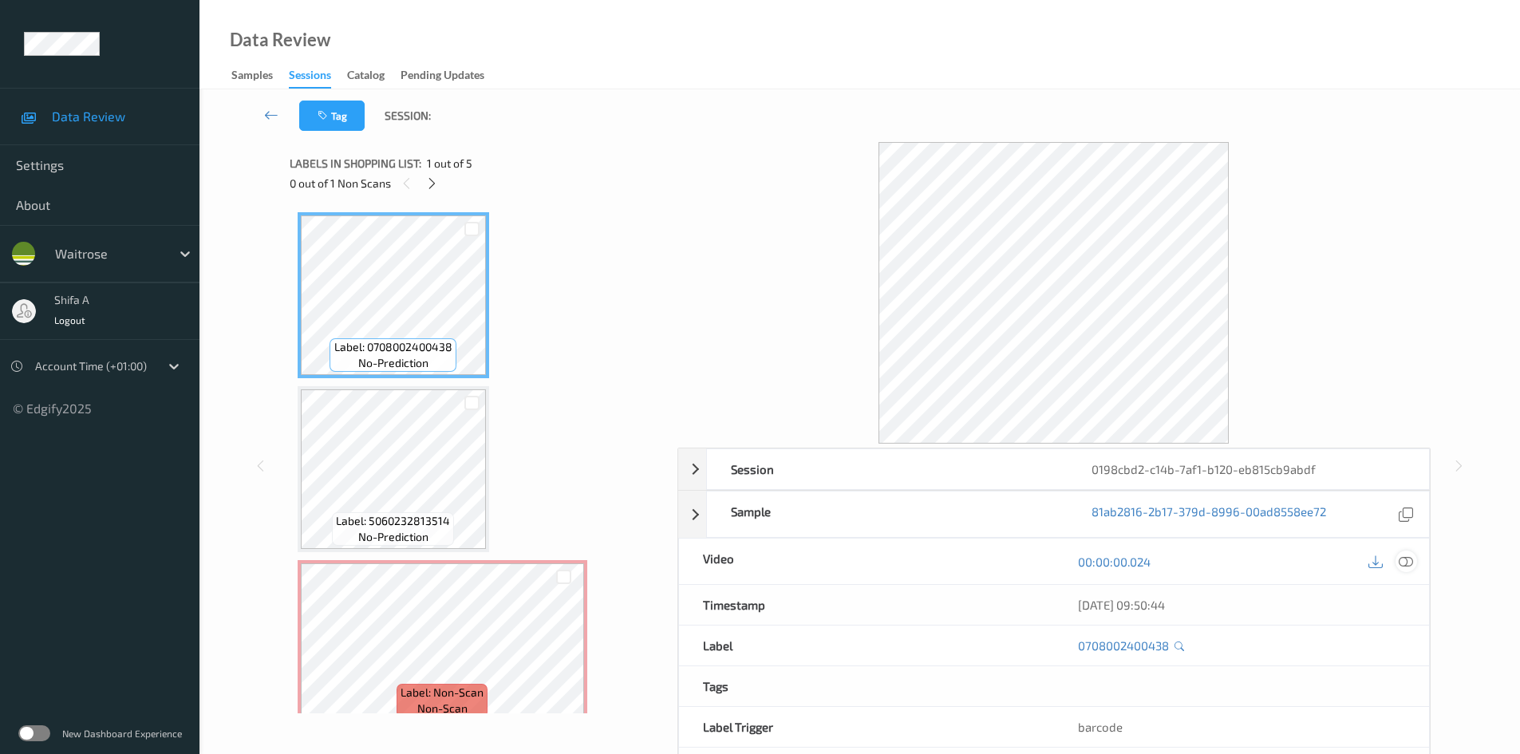
click at [1408, 563] on icon at bounding box center [1406, 562] width 14 height 14
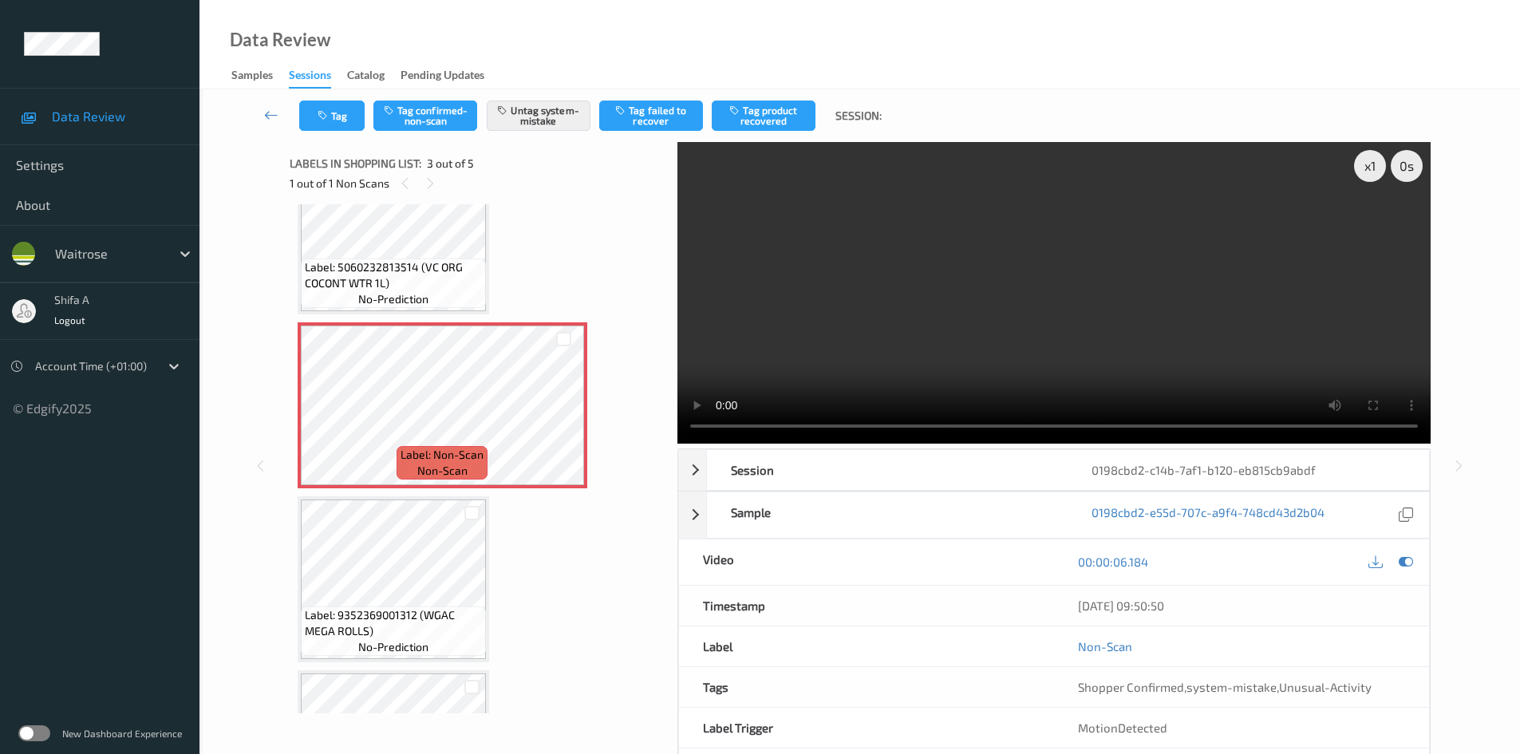
scroll to position [239, 0]
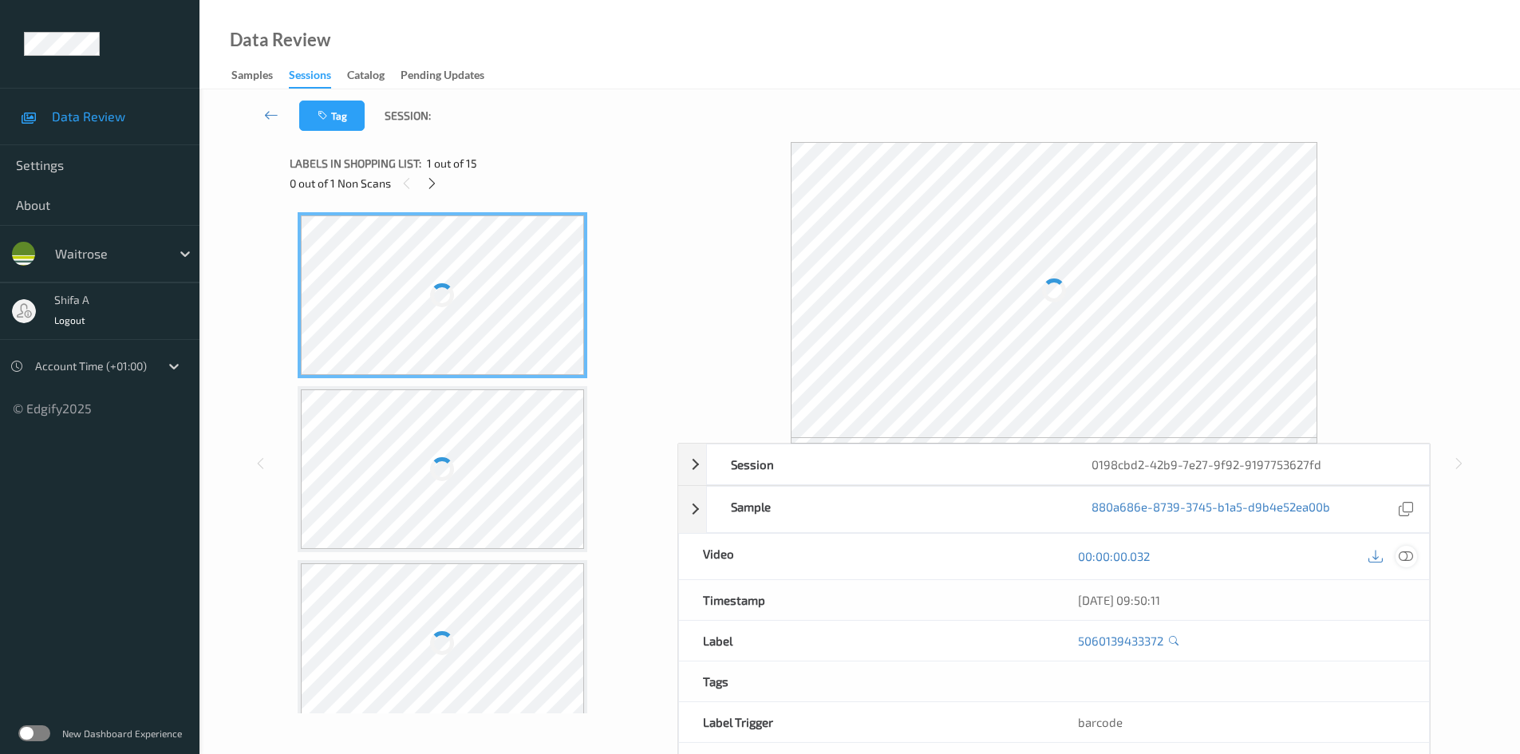
click at [1405, 561] on icon at bounding box center [1406, 556] width 14 height 14
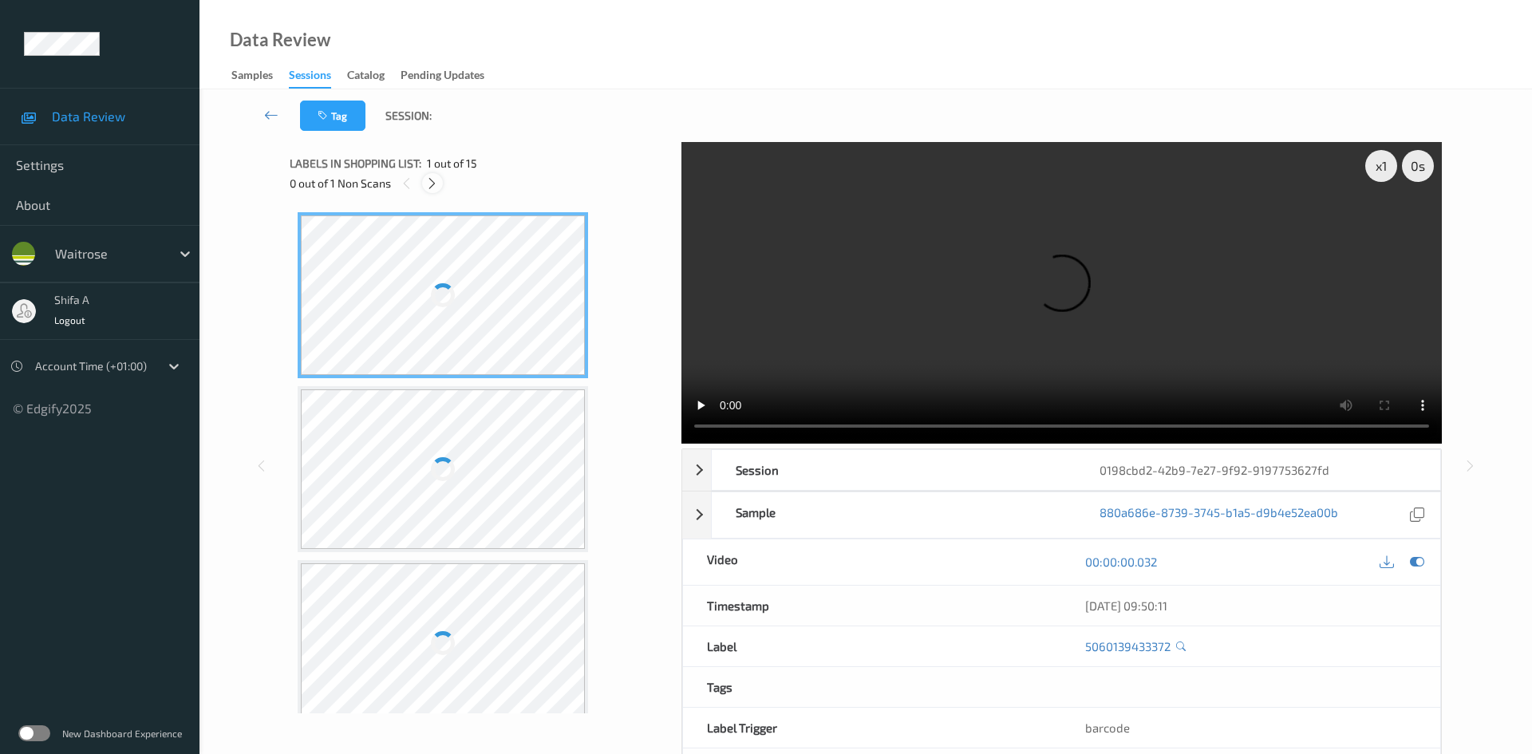
click at [433, 182] on icon at bounding box center [432, 183] width 14 height 14
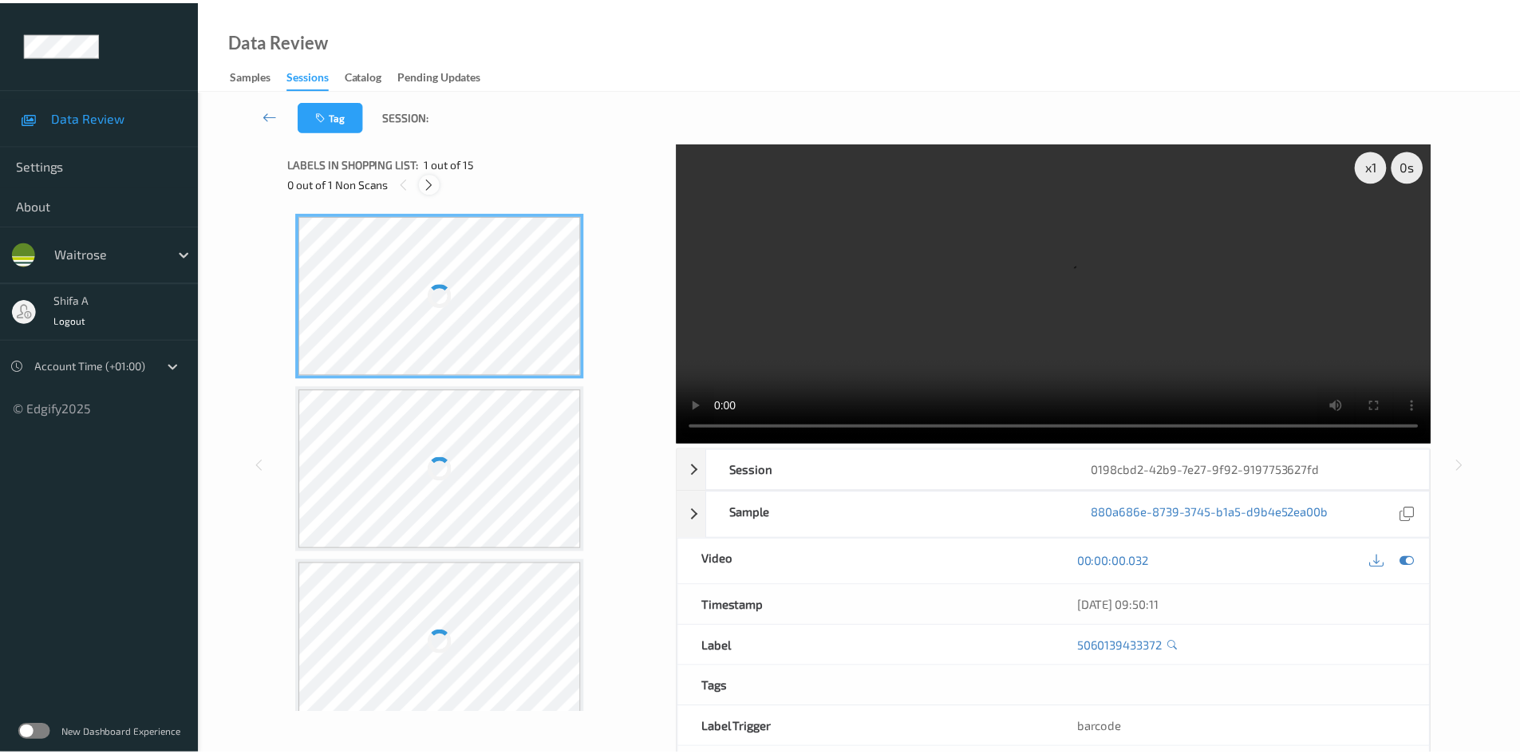
scroll to position [704, 0]
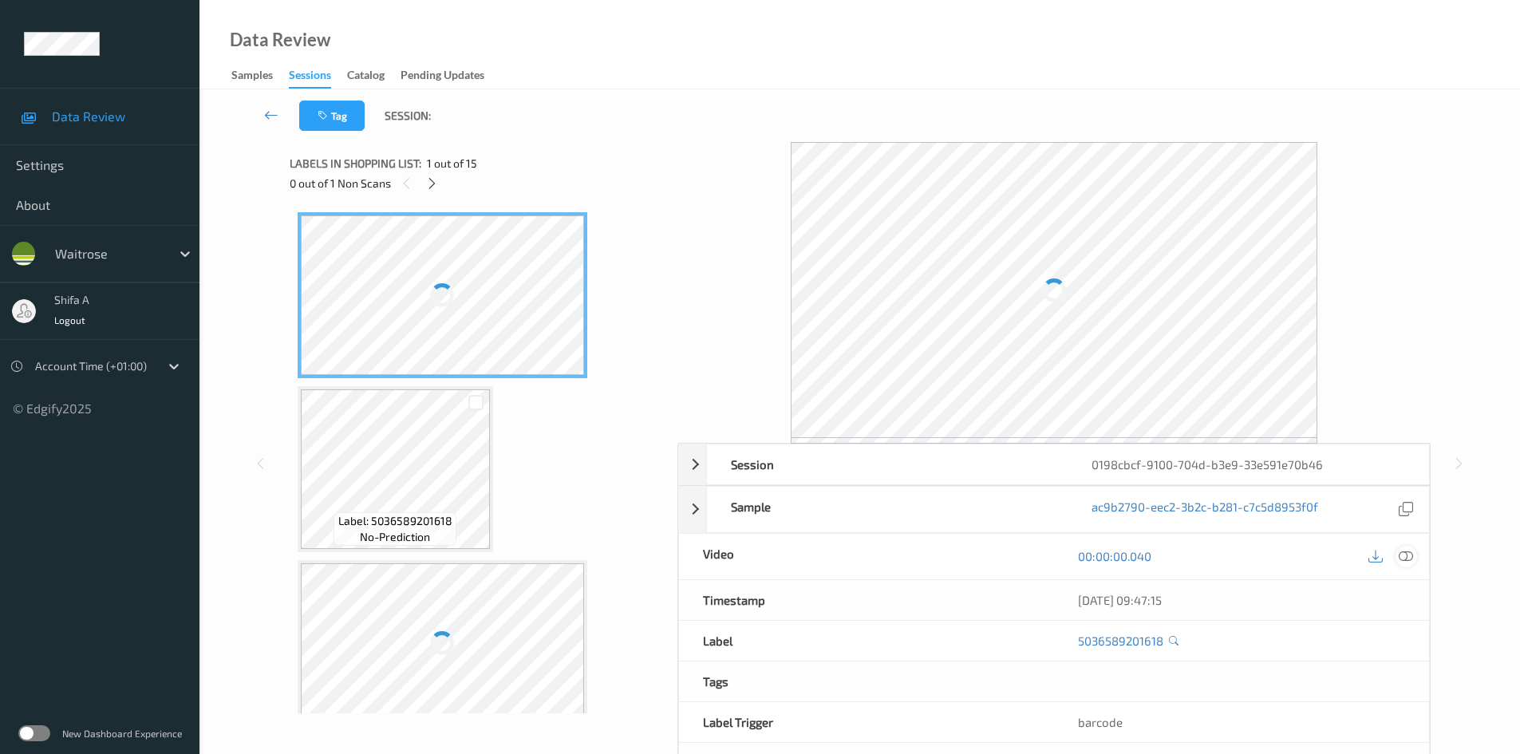
click at [1411, 555] on icon at bounding box center [1406, 556] width 14 height 14
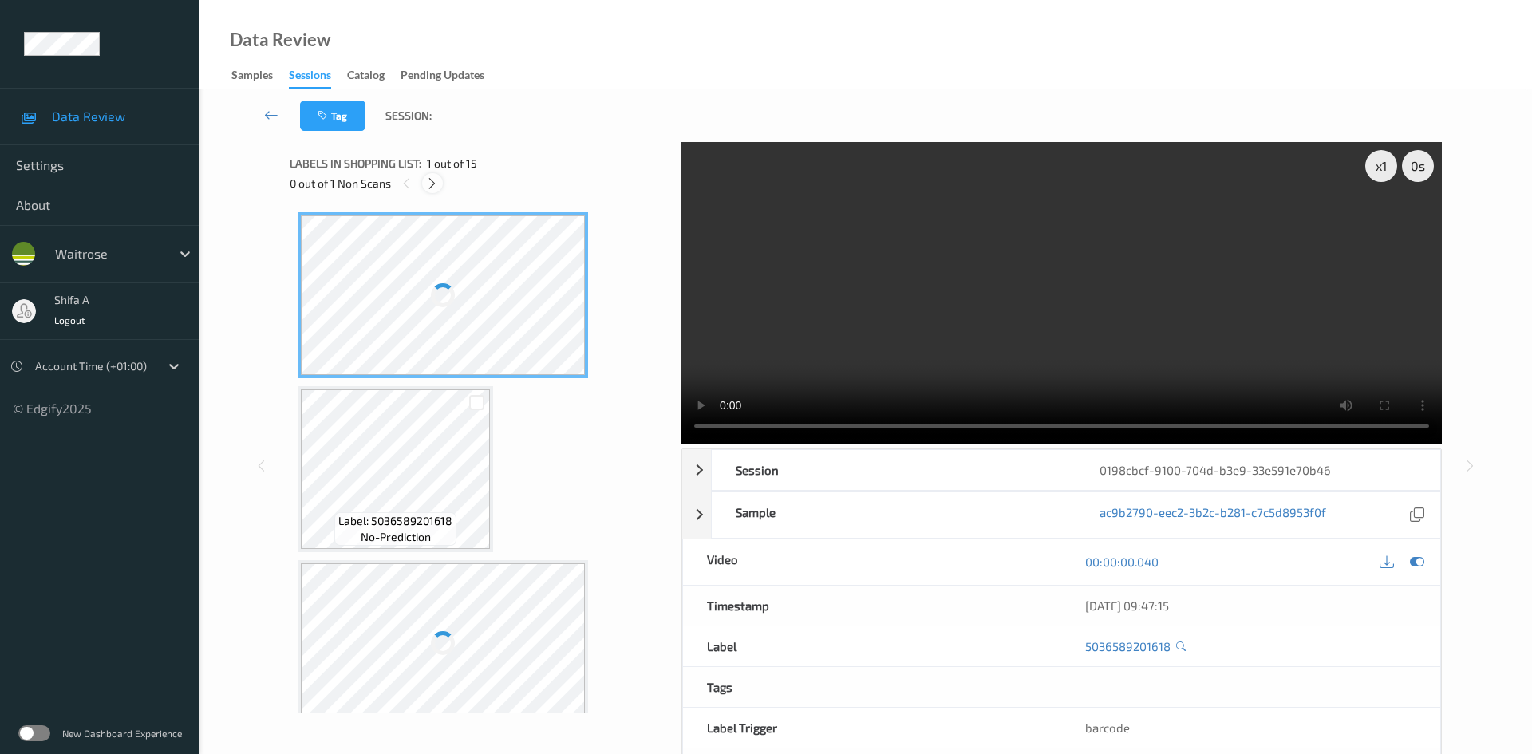
click at [438, 187] on icon at bounding box center [432, 183] width 14 height 14
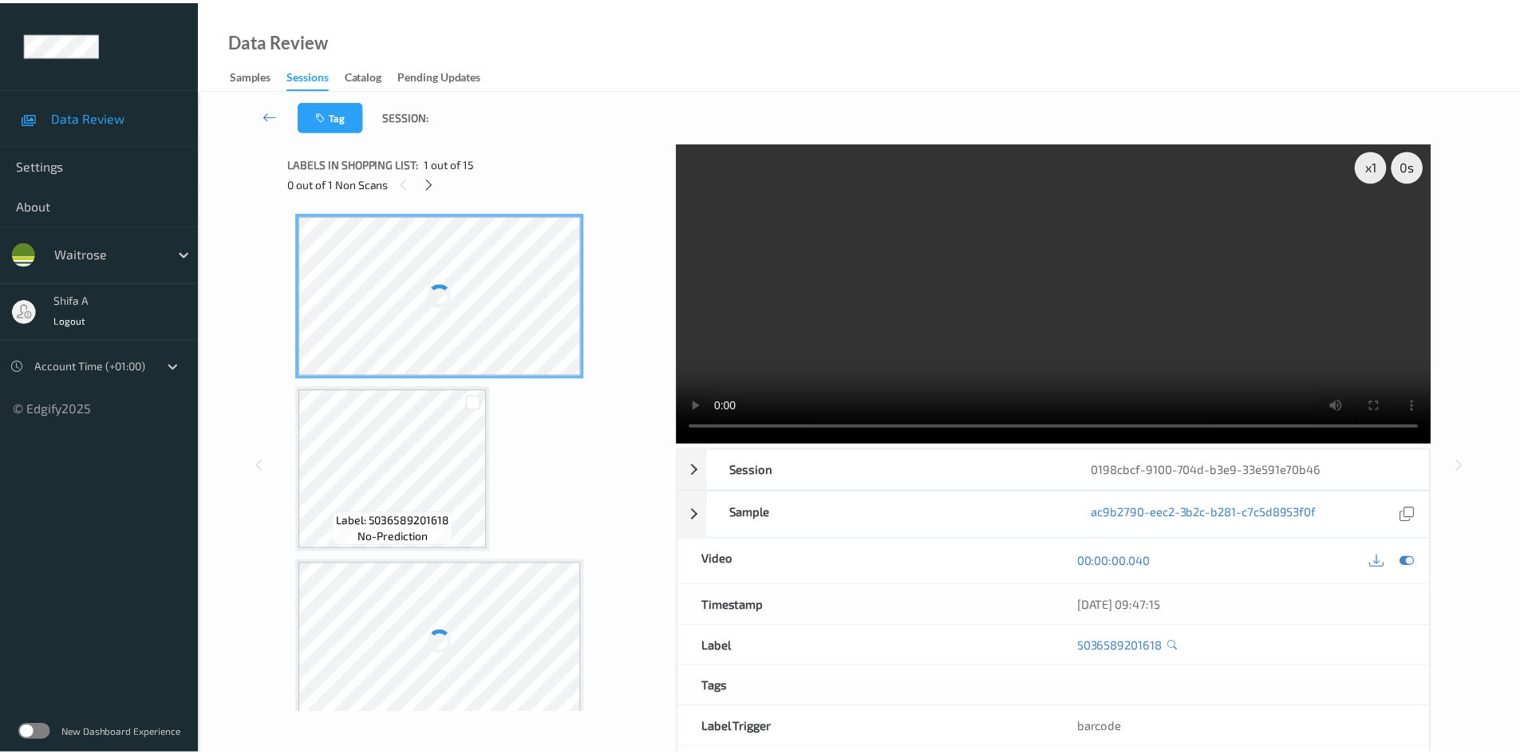
scroll to position [1052, 0]
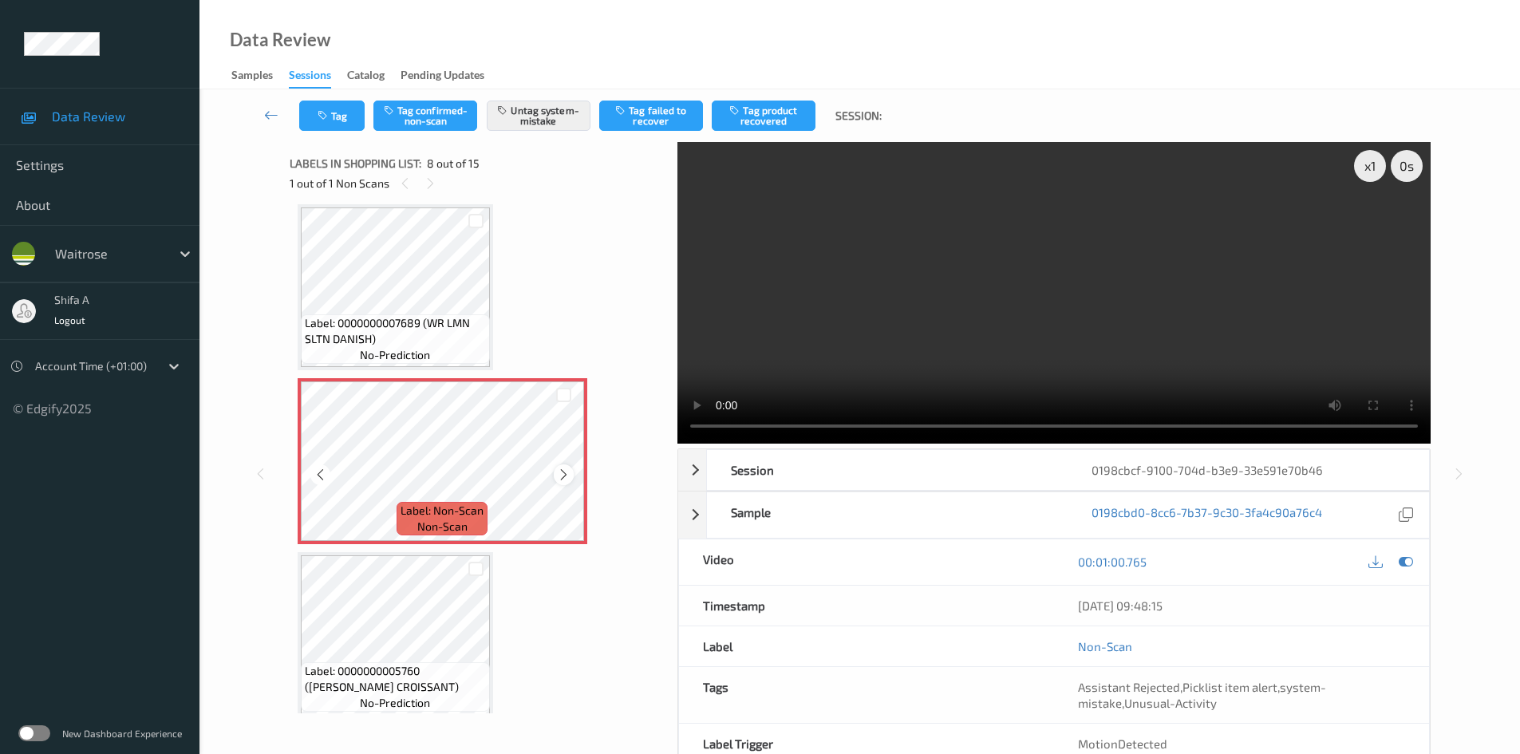
click at [563, 481] on icon at bounding box center [564, 475] width 14 height 14
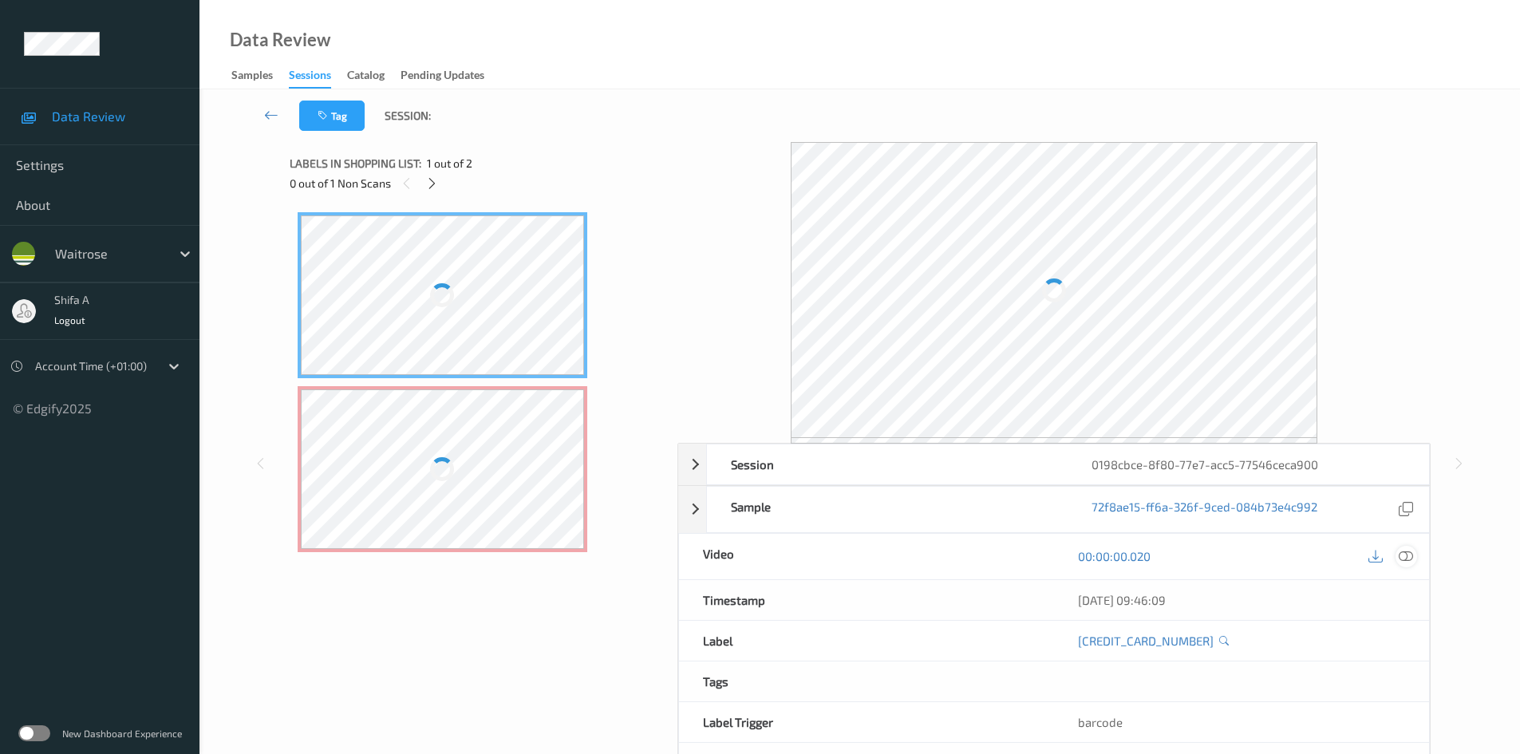
click at [1402, 555] on icon at bounding box center [1406, 556] width 14 height 14
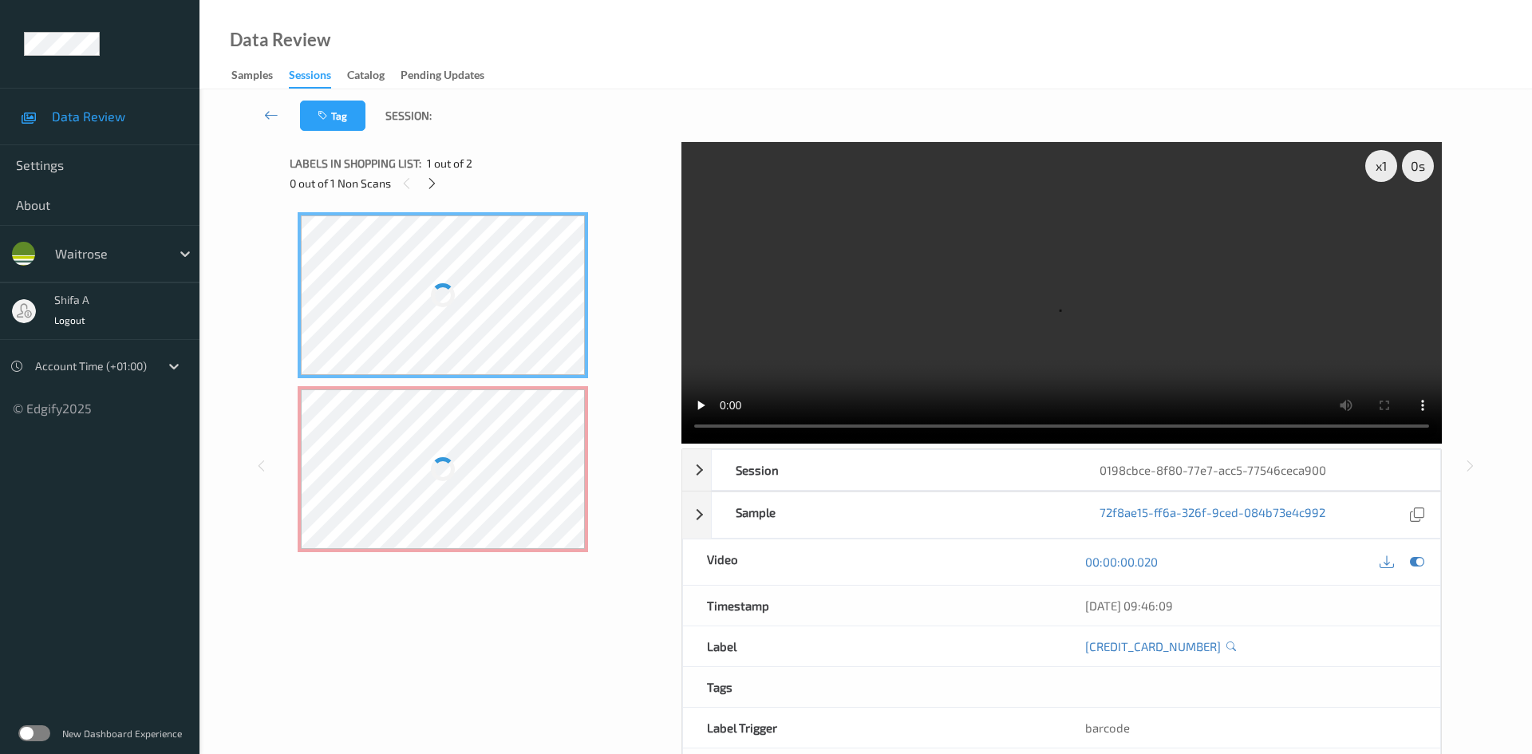
click at [514, 457] on div at bounding box center [443, 469] width 284 height 160
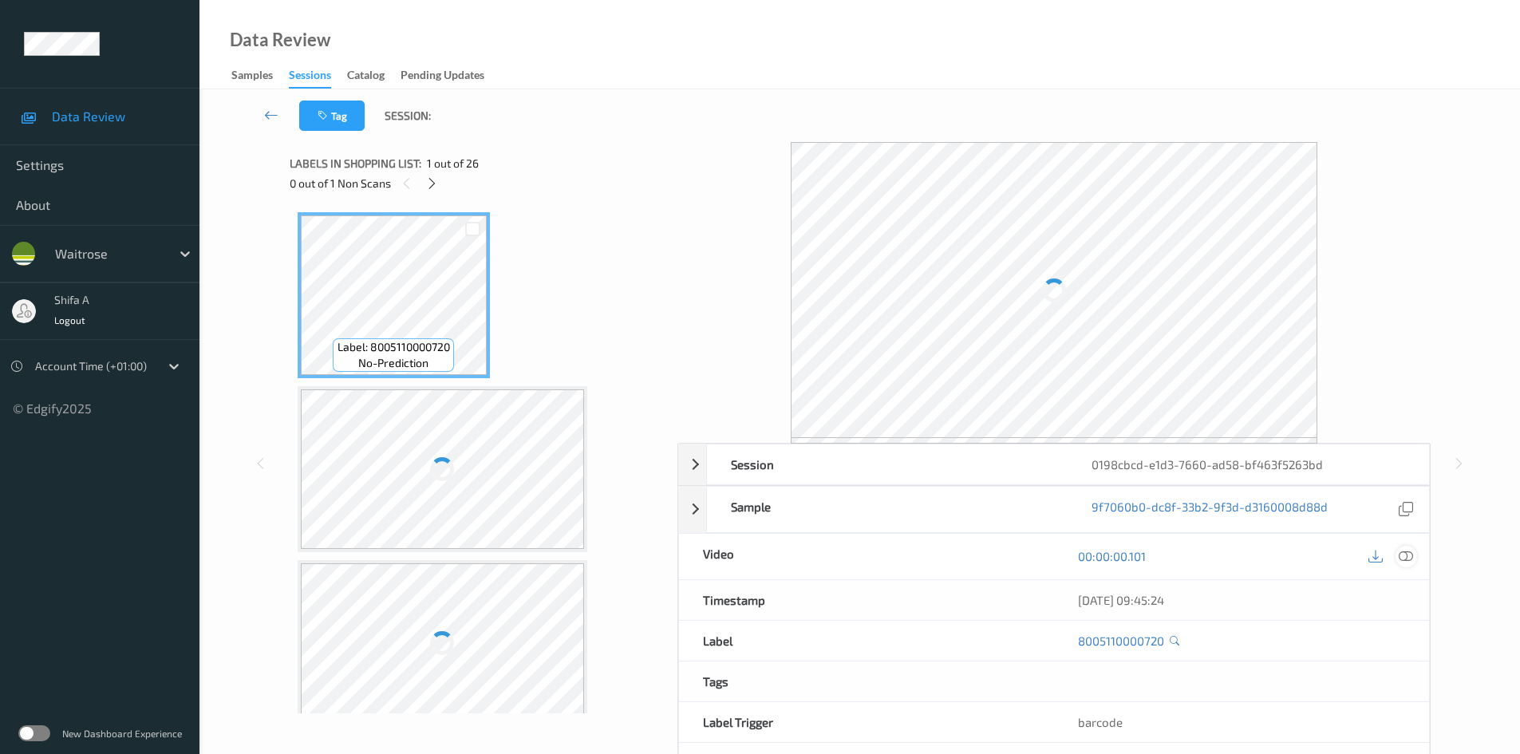
click at [1409, 555] on icon at bounding box center [1406, 556] width 14 height 14
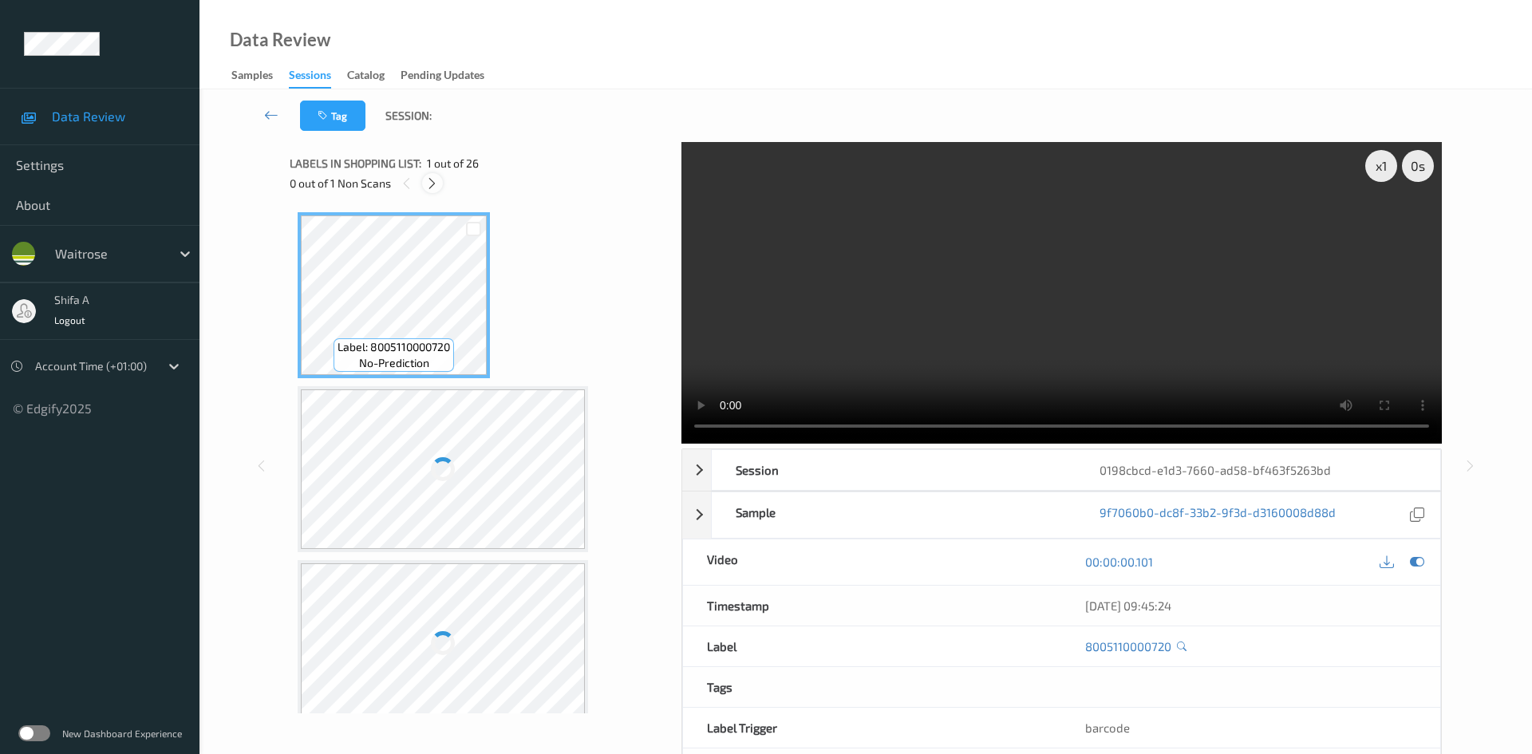
click at [437, 176] on icon at bounding box center [432, 183] width 14 height 14
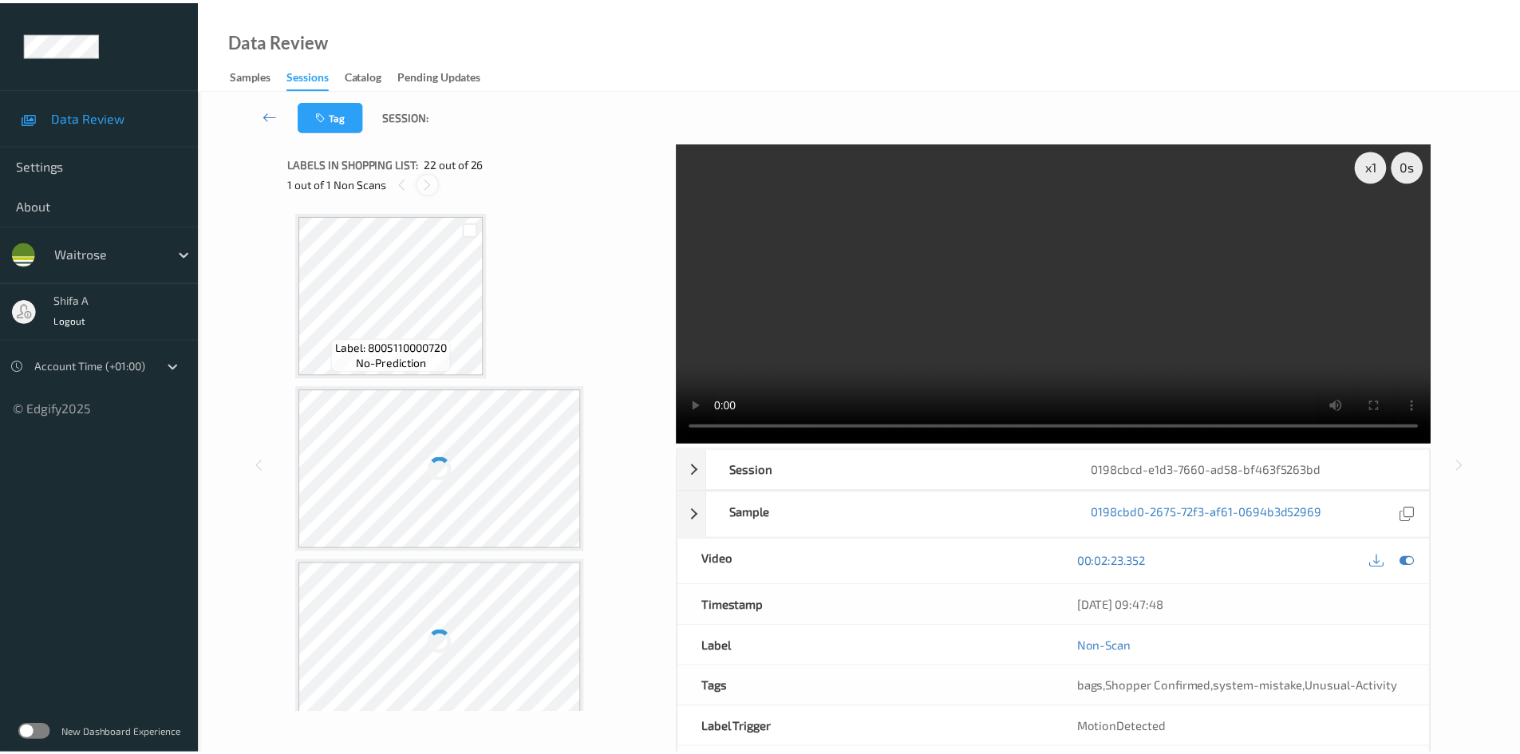
scroll to position [3488, 0]
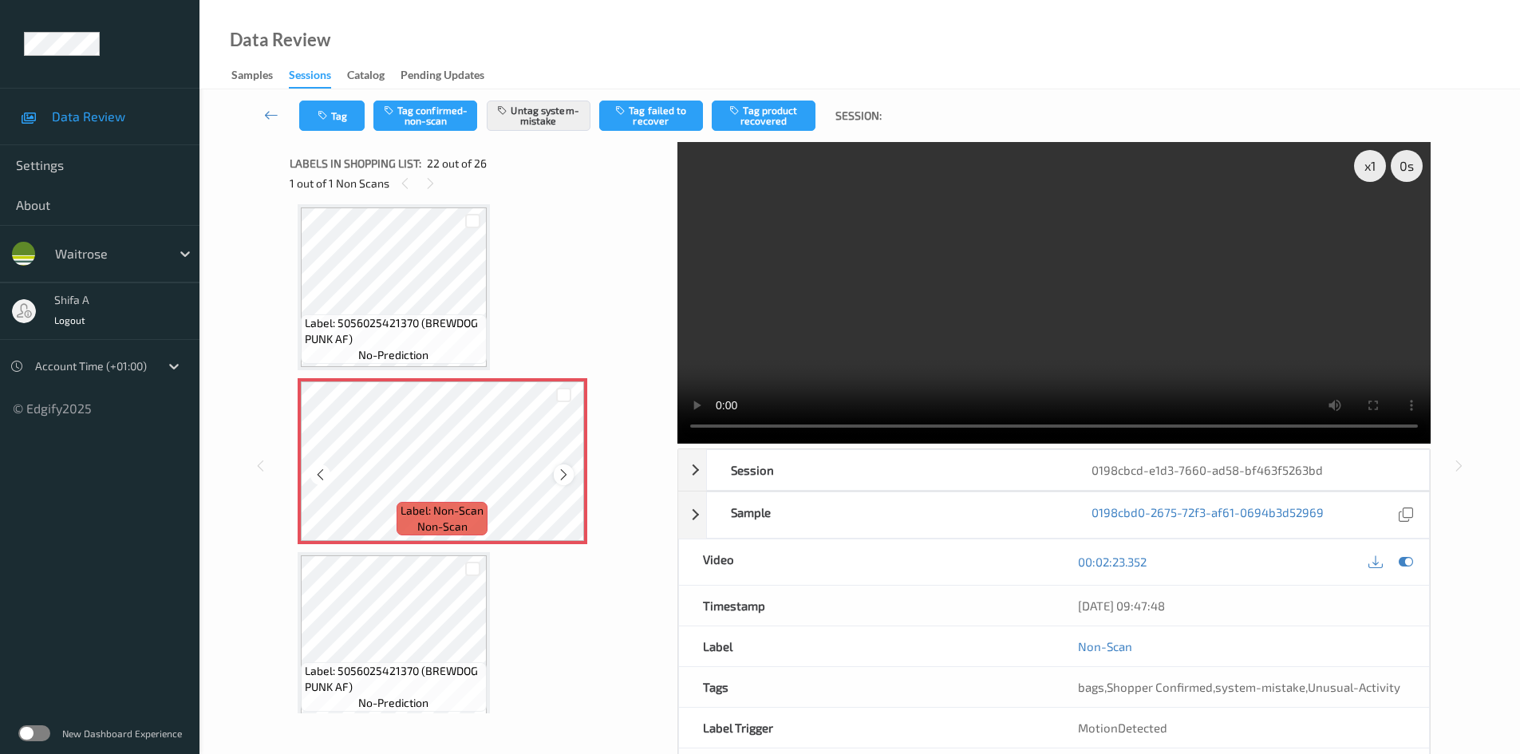
click at [563, 476] on icon at bounding box center [564, 475] width 14 height 14
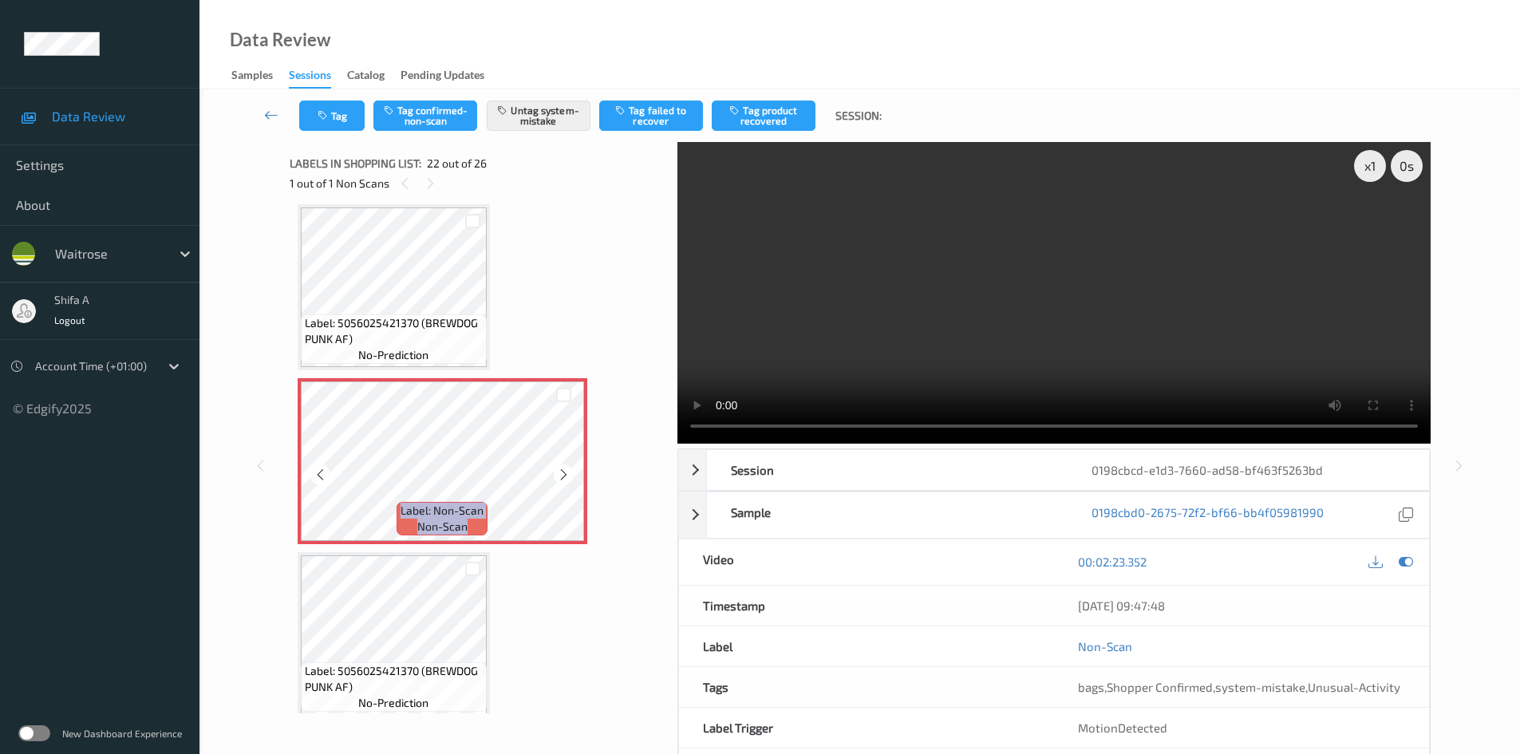
click at [563, 476] on icon at bounding box center [564, 475] width 14 height 14
click at [572, 473] on div at bounding box center [564, 474] width 20 height 20
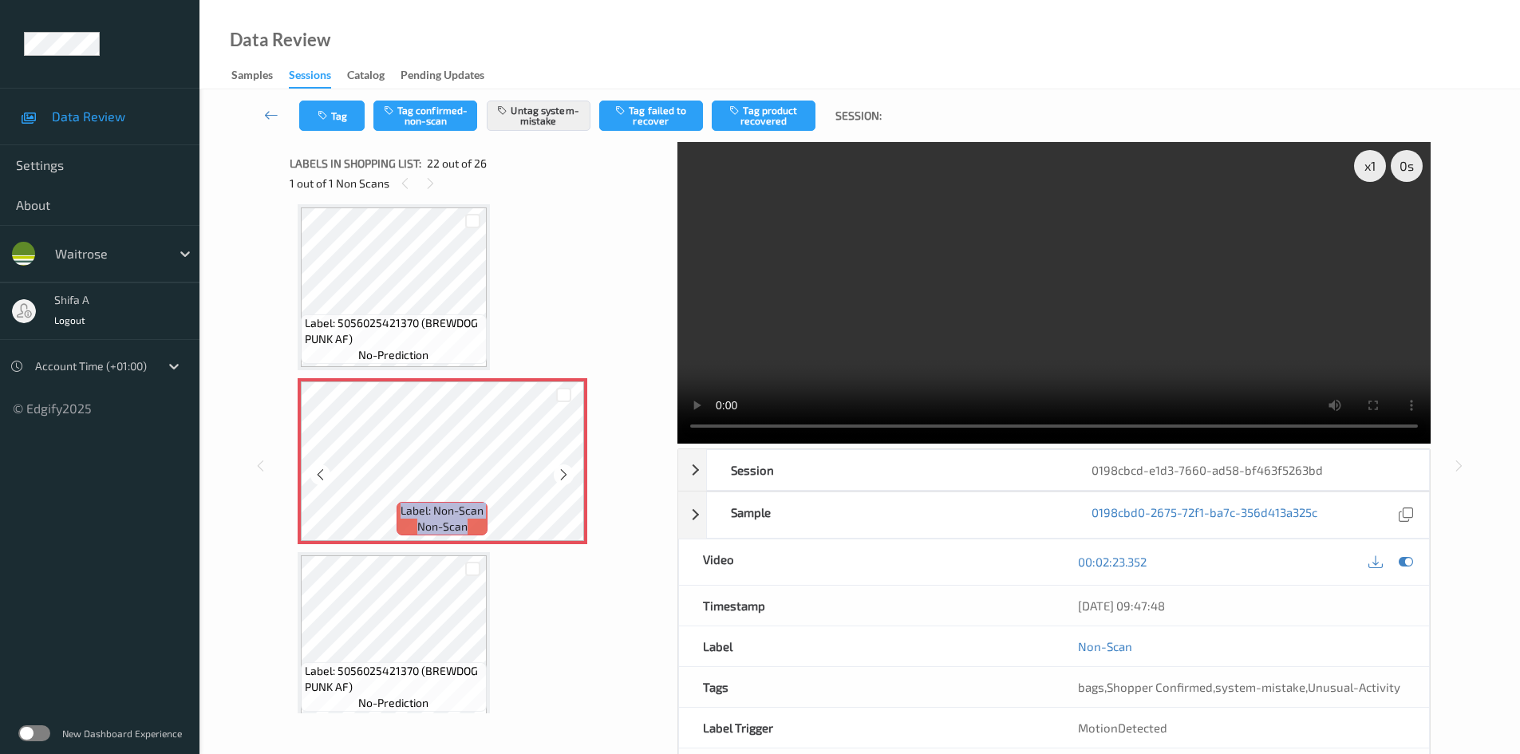
click at [572, 473] on div at bounding box center [564, 474] width 20 height 20
click at [279, 499] on div "x 1 0 s Session 0198cbcd-e1d3-7660-ad58-bf463f5263bd Session ID 0198cbcd-e1d3-7…" at bounding box center [859, 466] width 1255 height 648
click at [989, 261] on video at bounding box center [1054, 293] width 753 height 302
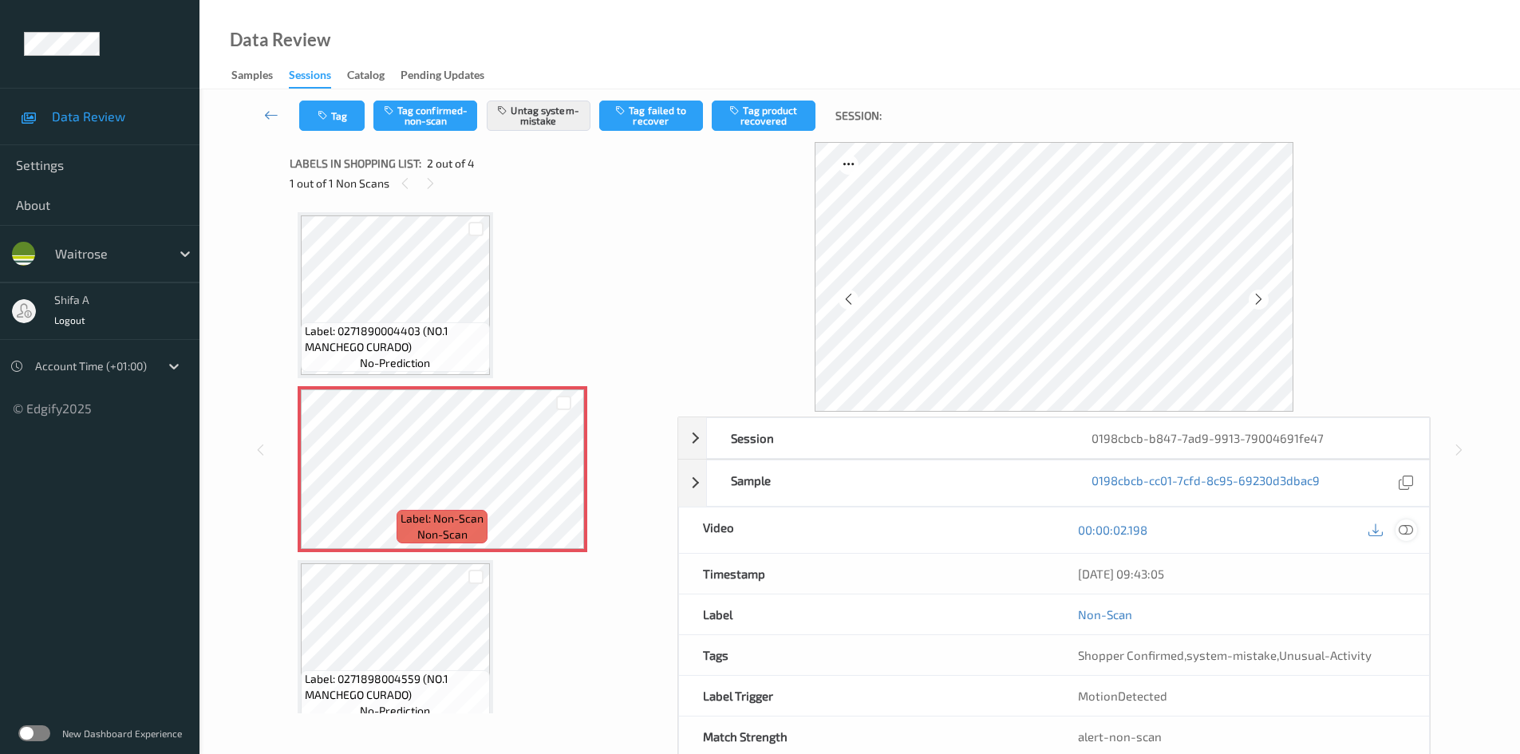
click at [1406, 532] on icon at bounding box center [1406, 530] width 14 height 14
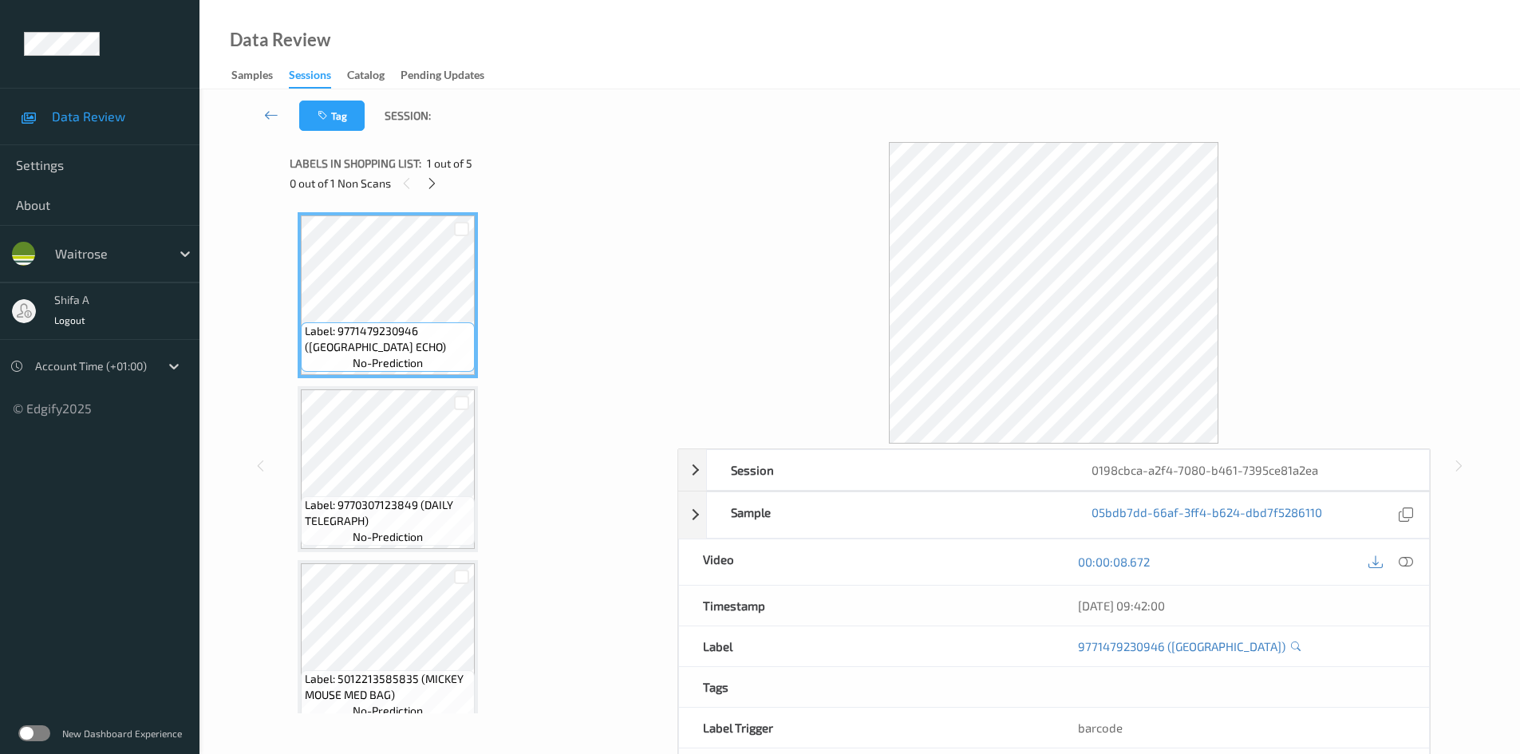
click at [434, 172] on div "Labels in shopping list: 1 out of 5" at bounding box center [478, 163] width 377 height 20
click at [433, 184] on icon at bounding box center [432, 183] width 14 height 14
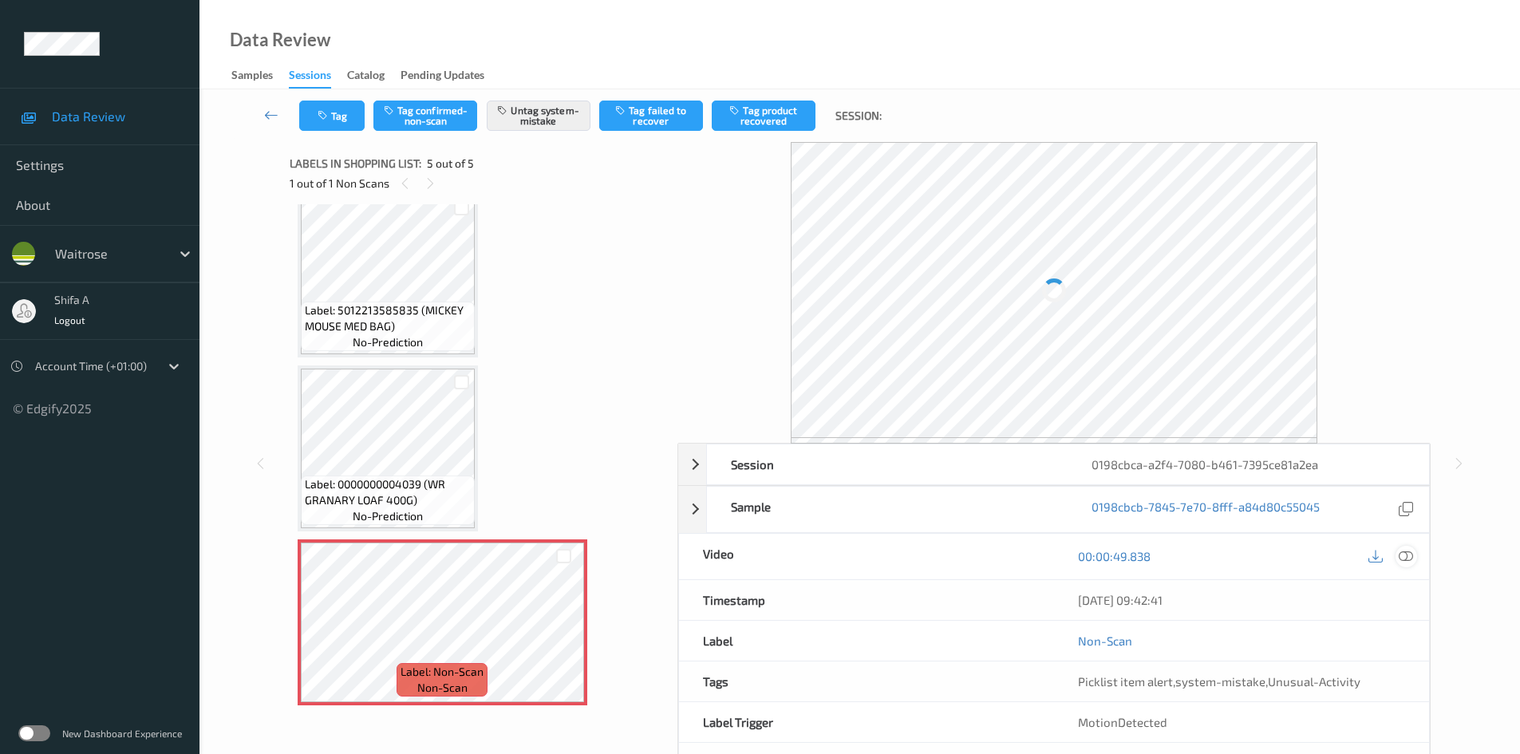
click at [1405, 555] on icon at bounding box center [1406, 556] width 14 height 14
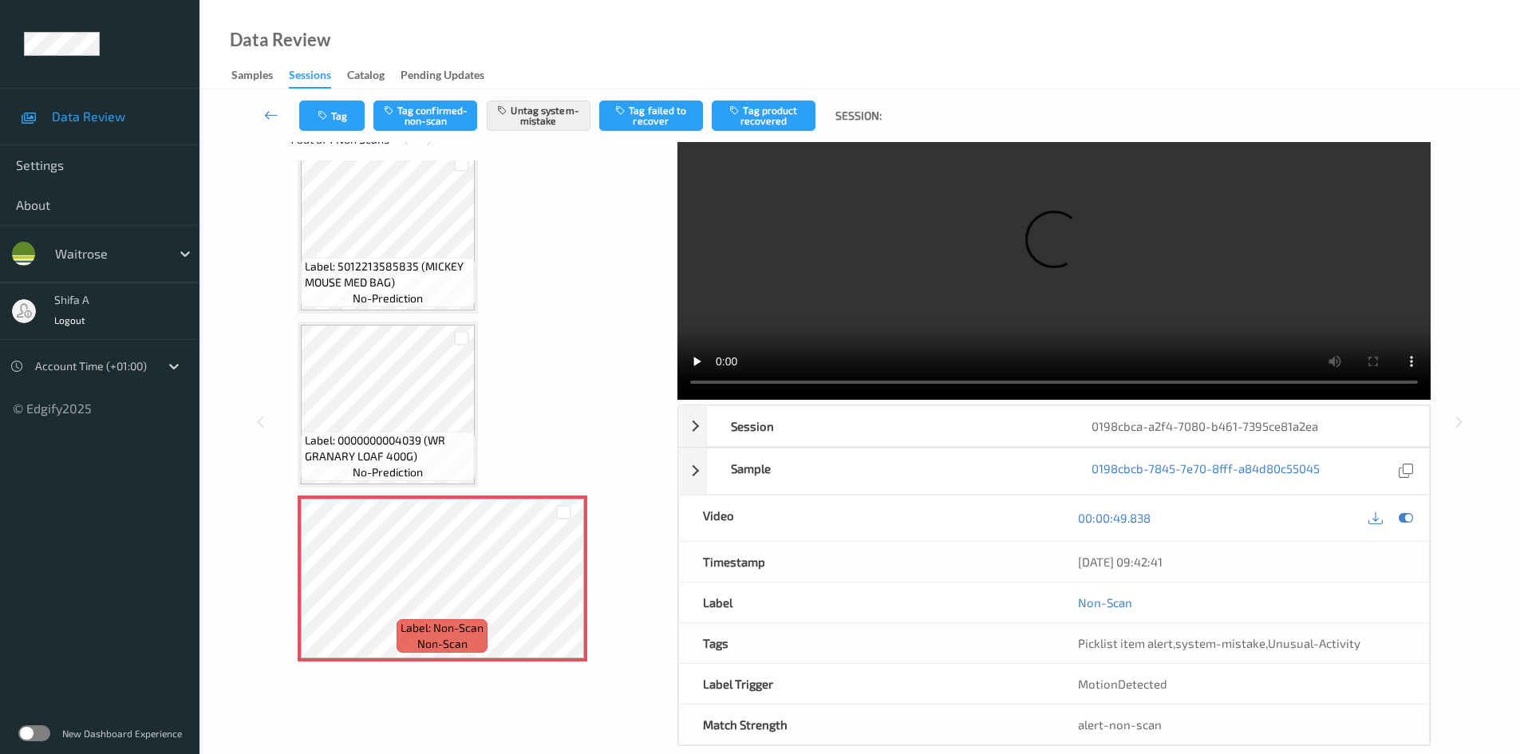
scroll to position [0, 0]
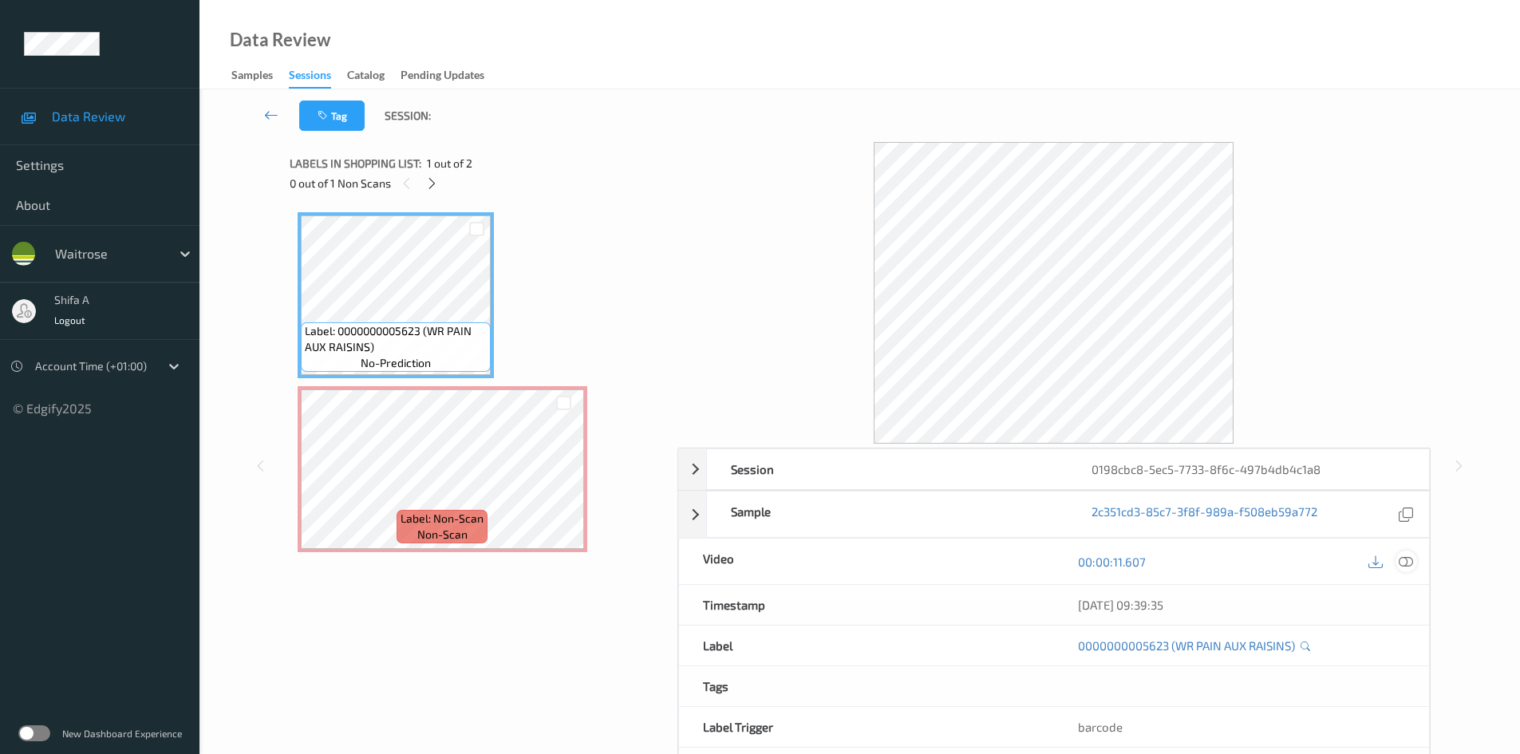
click at [1406, 559] on icon at bounding box center [1406, 562] width 14 height 14
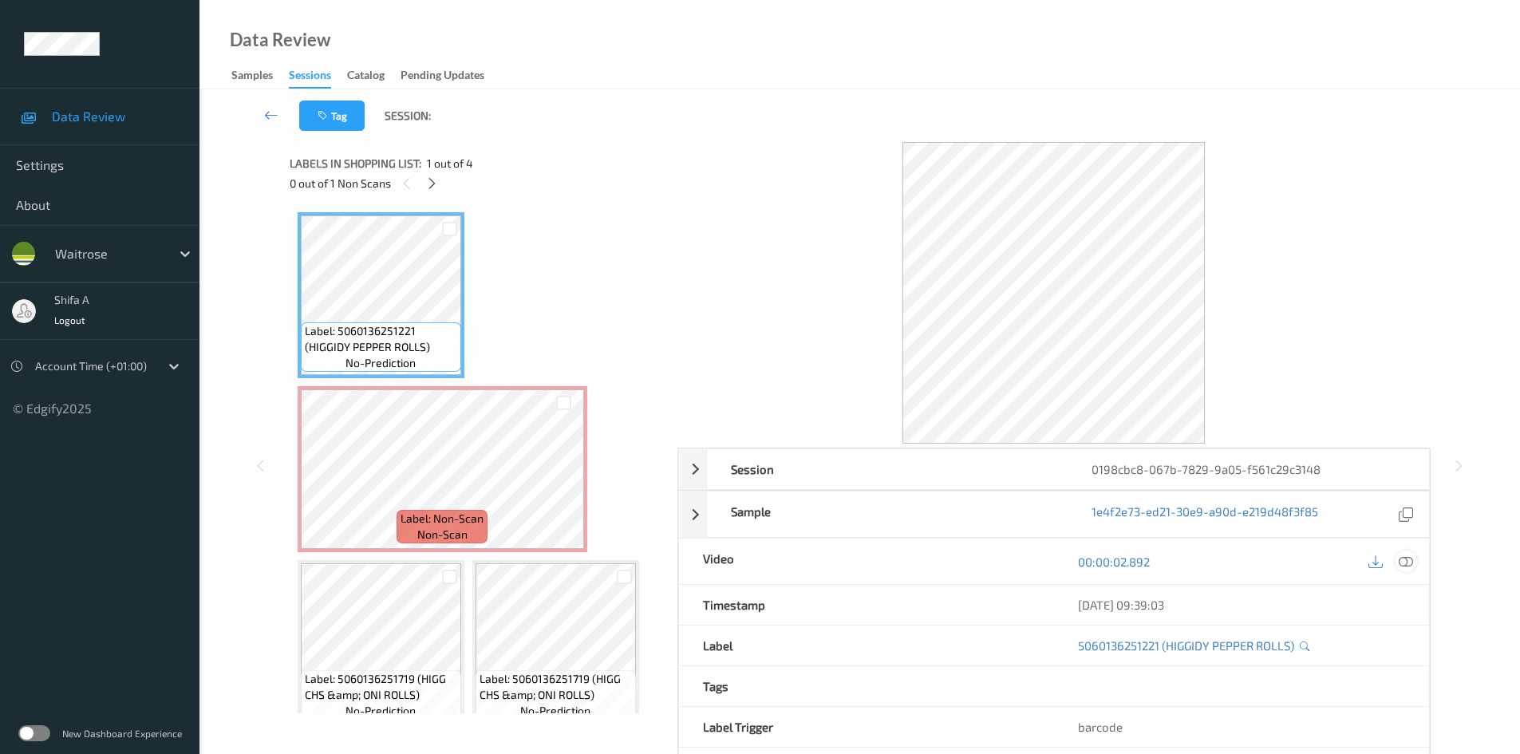
click at [1397, 557] on div at bounding box center [1407, 562] width 22 height 22
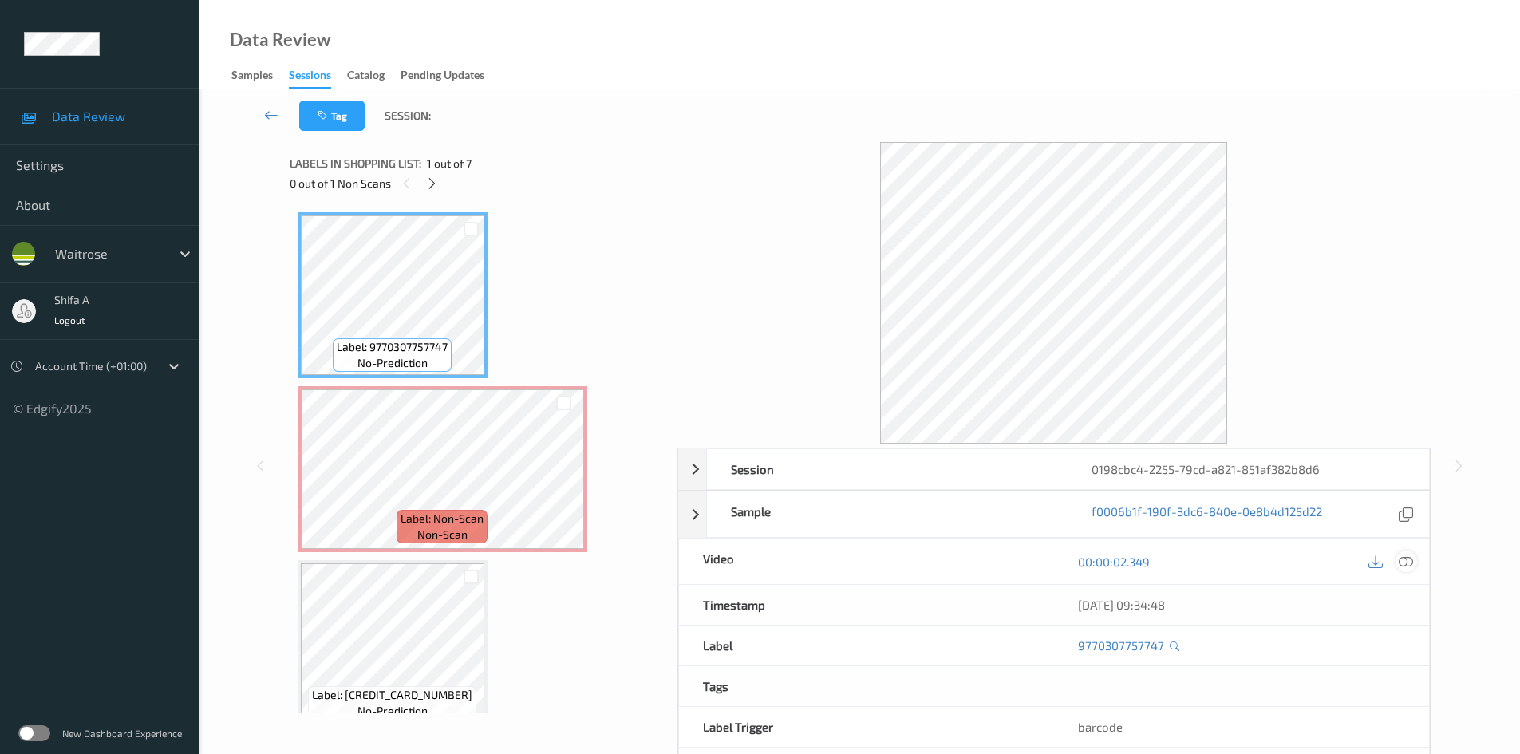
click at [1409, 561] on icon at bounding box center [1406, 562] width 14 height 14
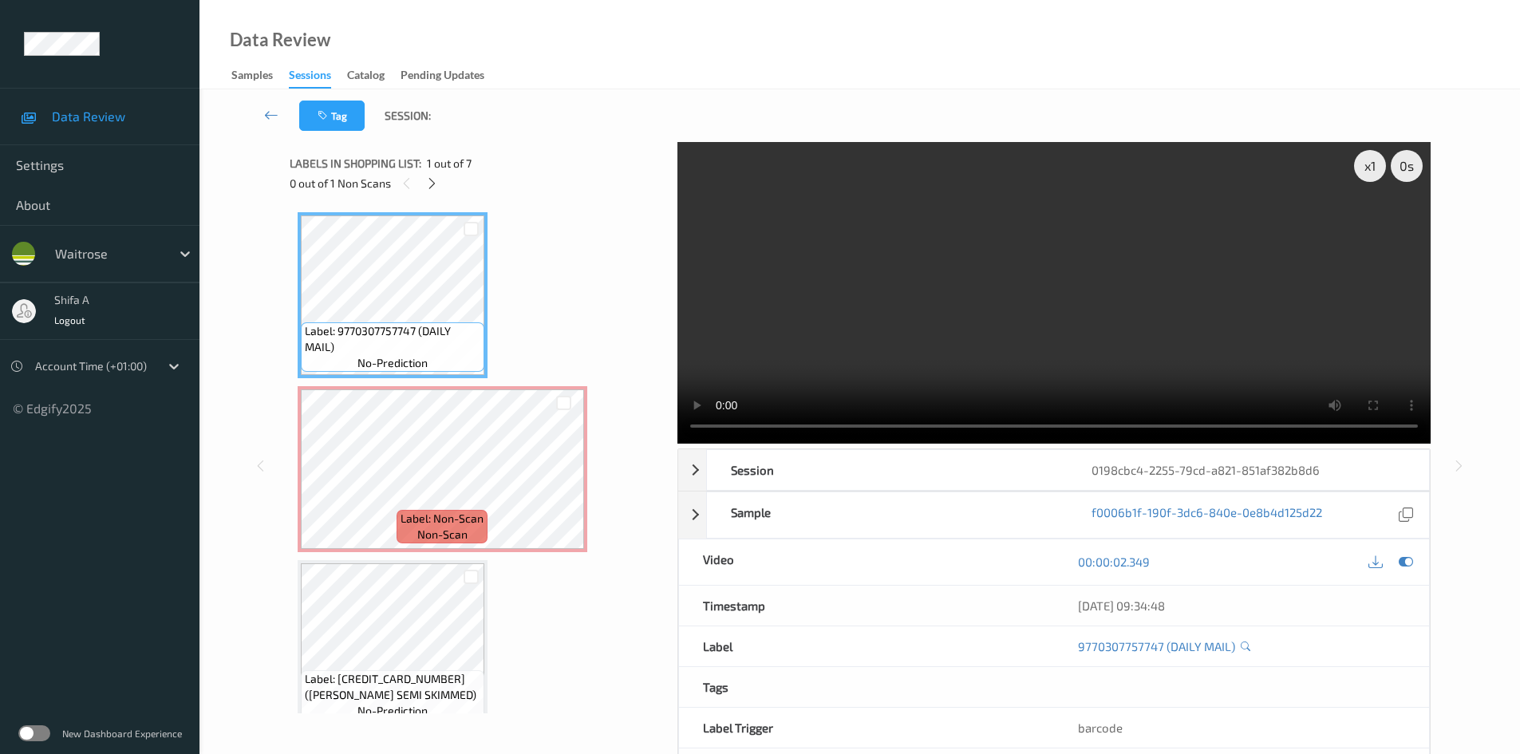
click at [860, 306] on video at bounding box center [1054, 293] width 753 height 302
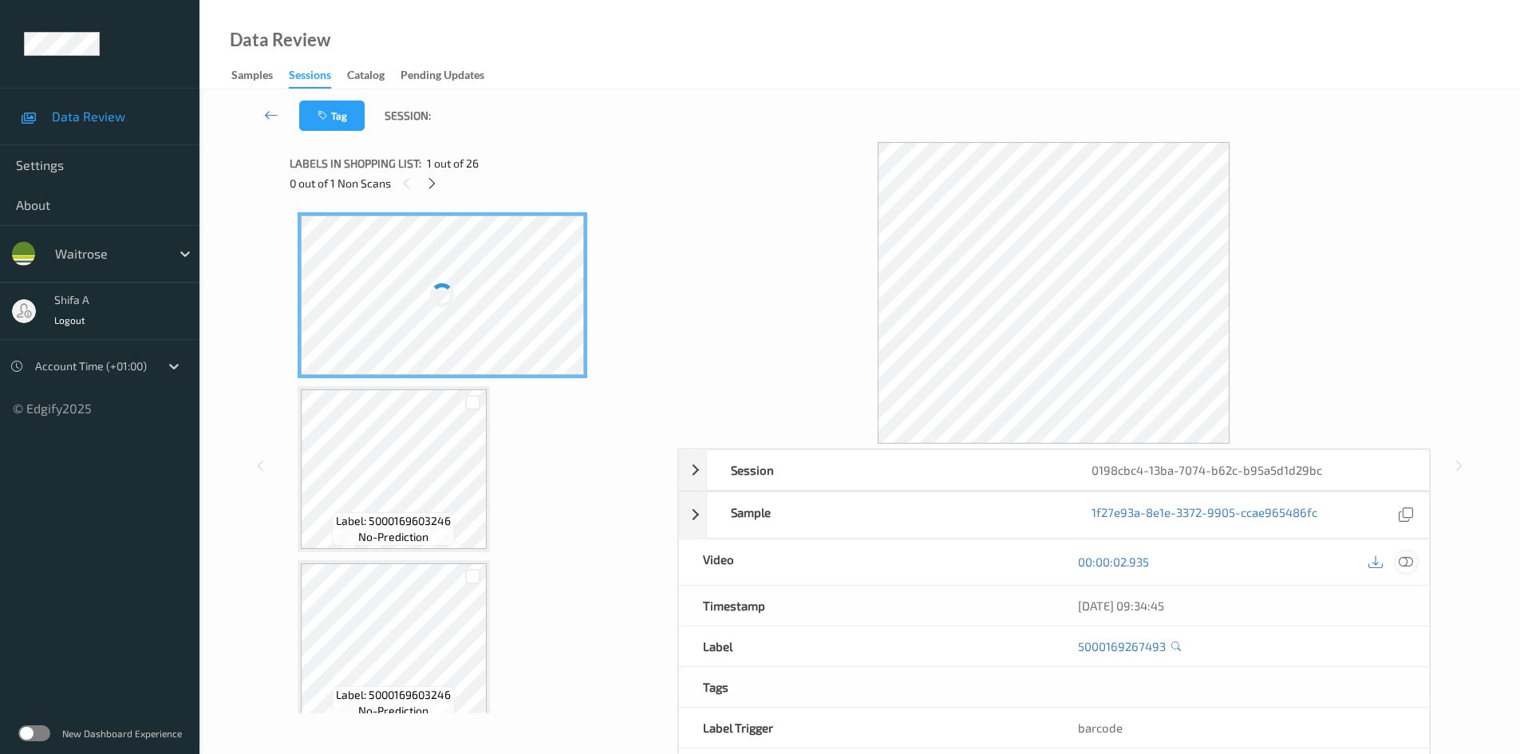
click at [1407, 559] on icon at bounding box center [1406, 562] width 14 height 14
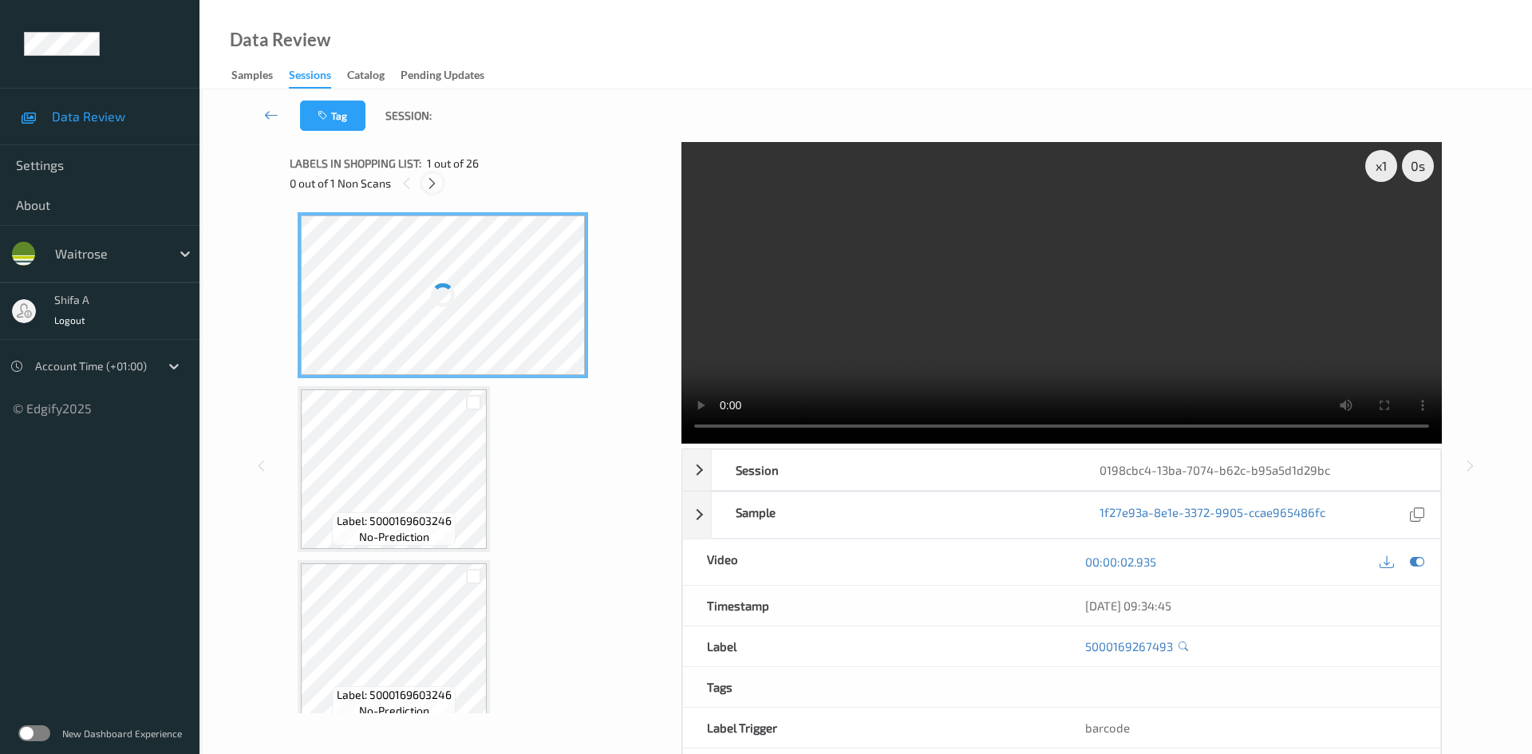
click at [427, 177] on icon at bounding box center [432, 183] width 14 height 14
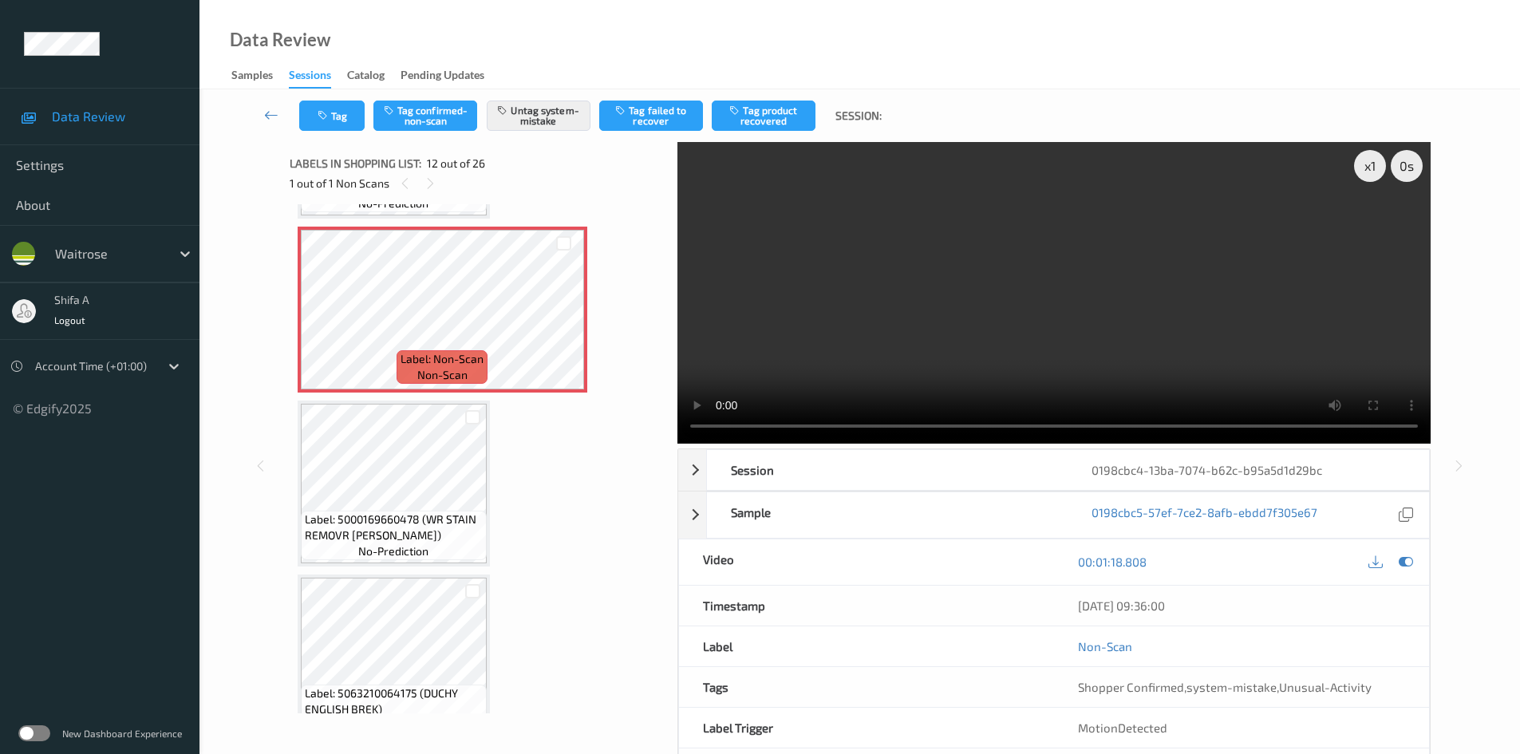
scroll to position [1907, 0]
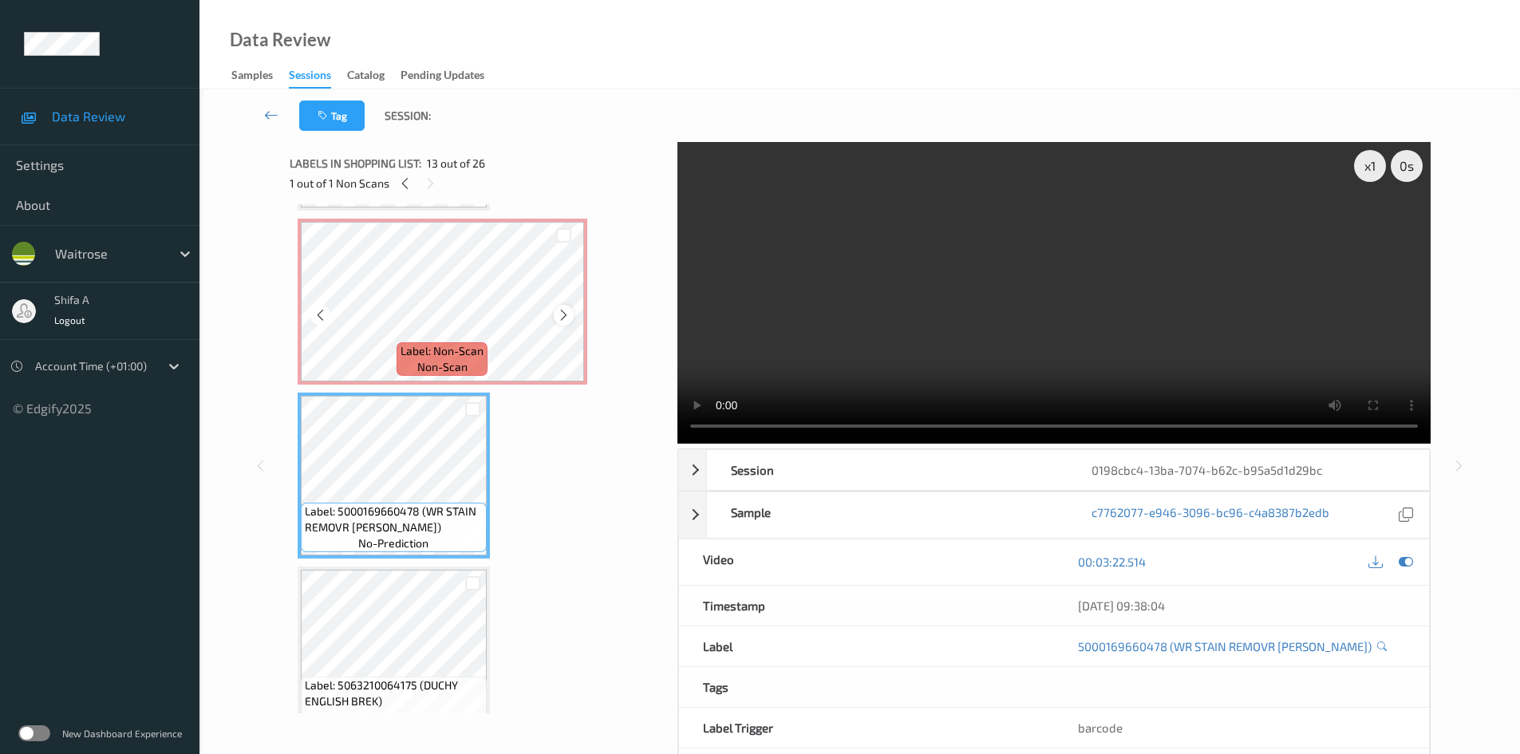
click at [572, 320] on div at bounding box center [564, 315] width 20 height 20
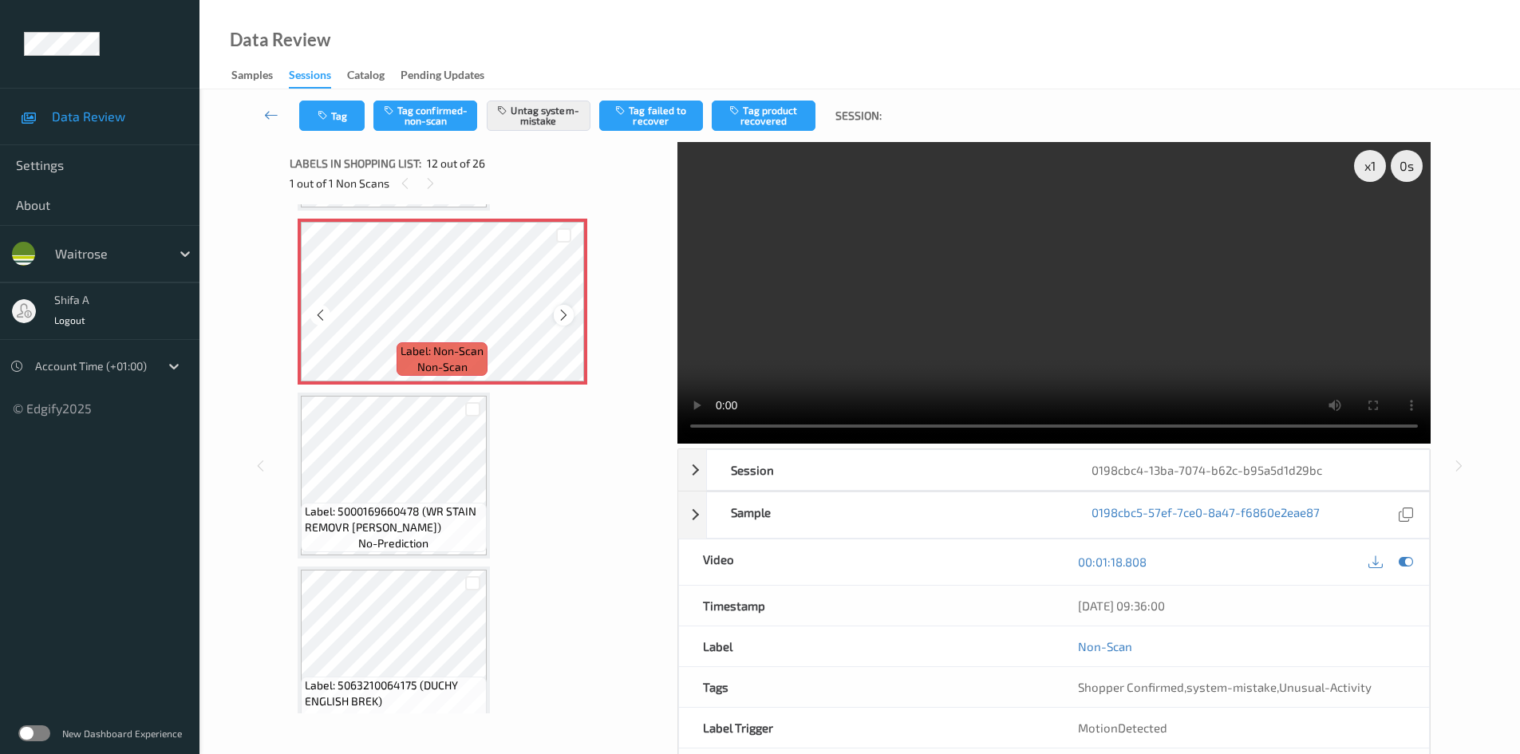
click at [570, 318] on icon at bounding box center [564, 315] width 14 height 14
click at [567, 314] on icon at bounding box center [564, 315] width 14 height 14
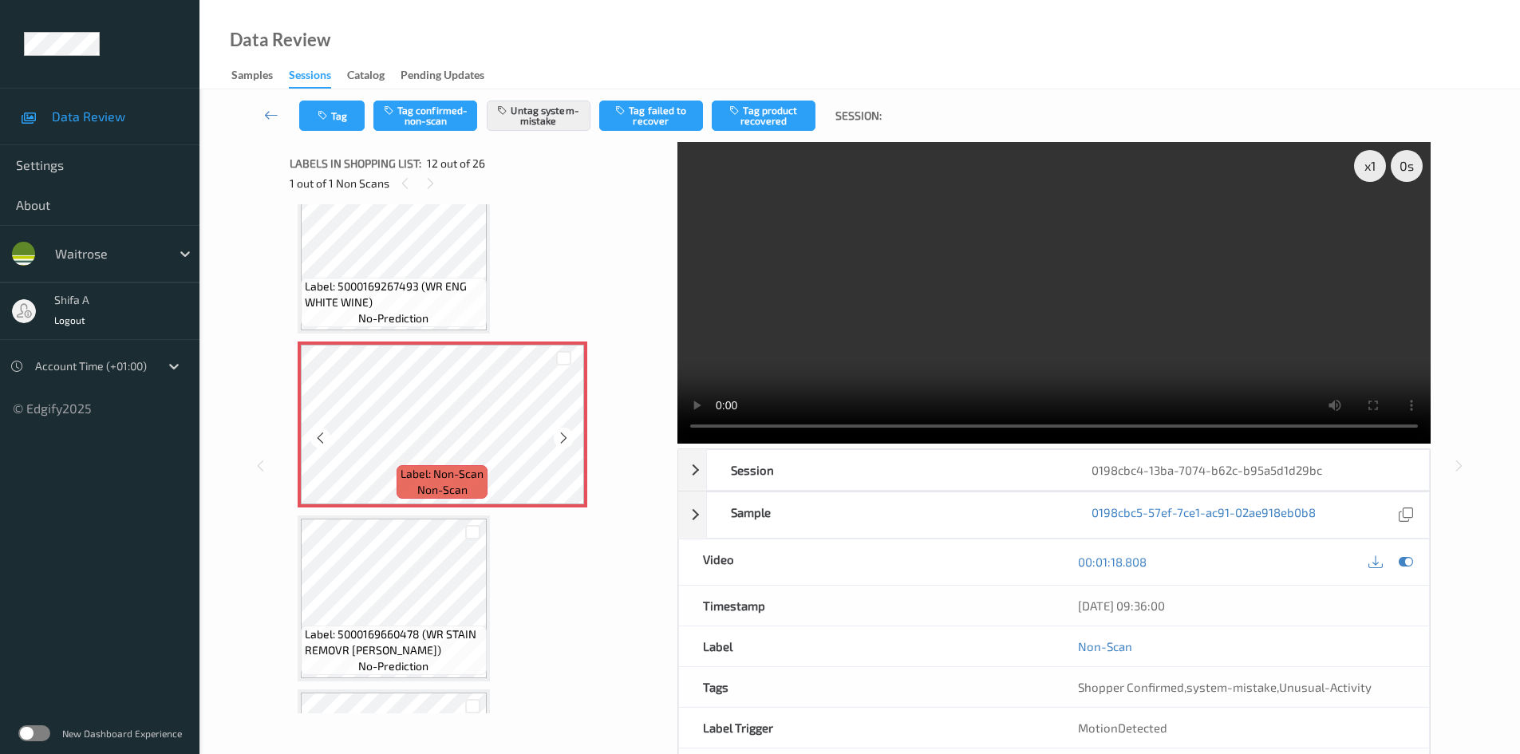
scroll to position [1748, 0]
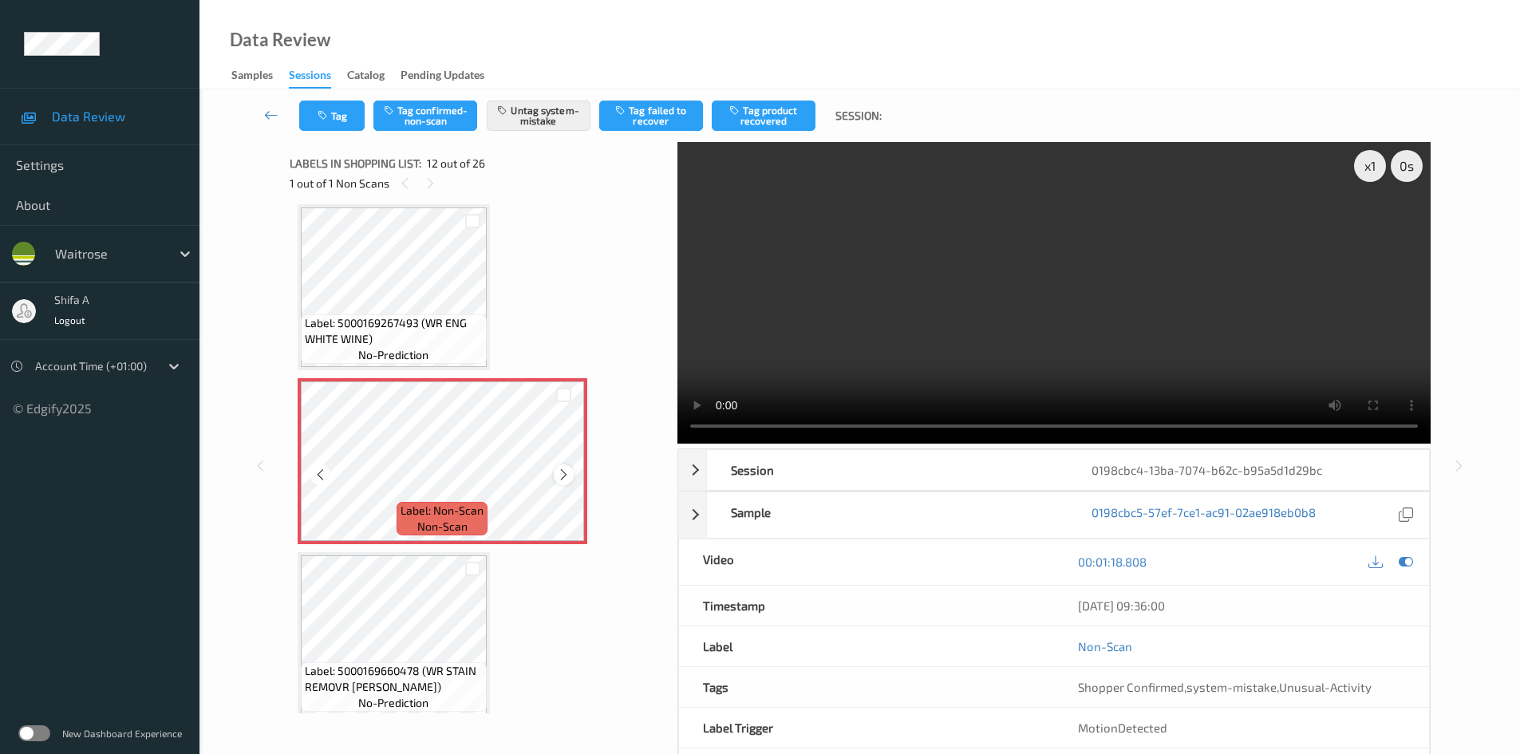
click at [566, 473] on icon at bounding box center [564, 475] width 14 height 14
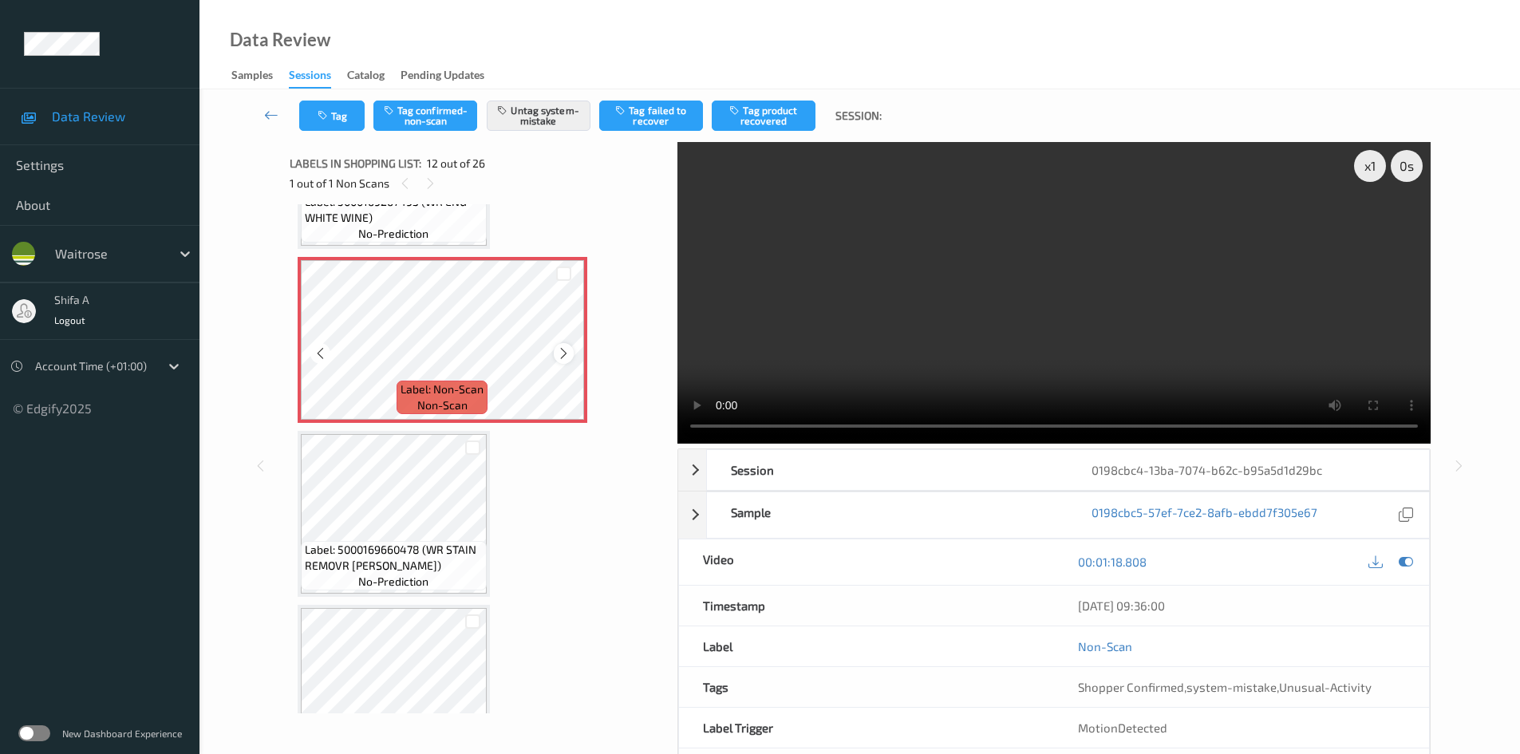
scroll to position [1907, 0]
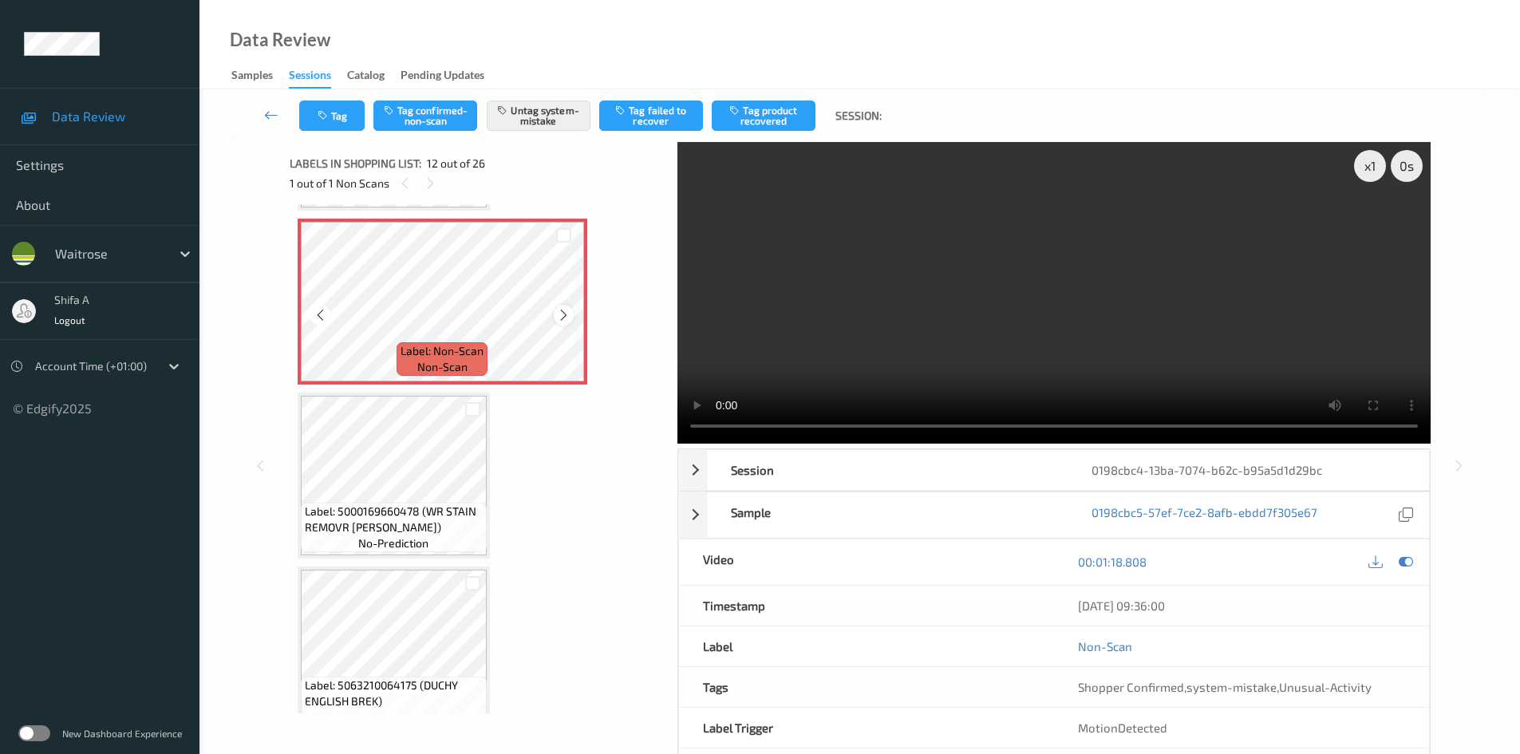
click at [563, 320] on icon at bounding box center [564, 315] width 14 height 14
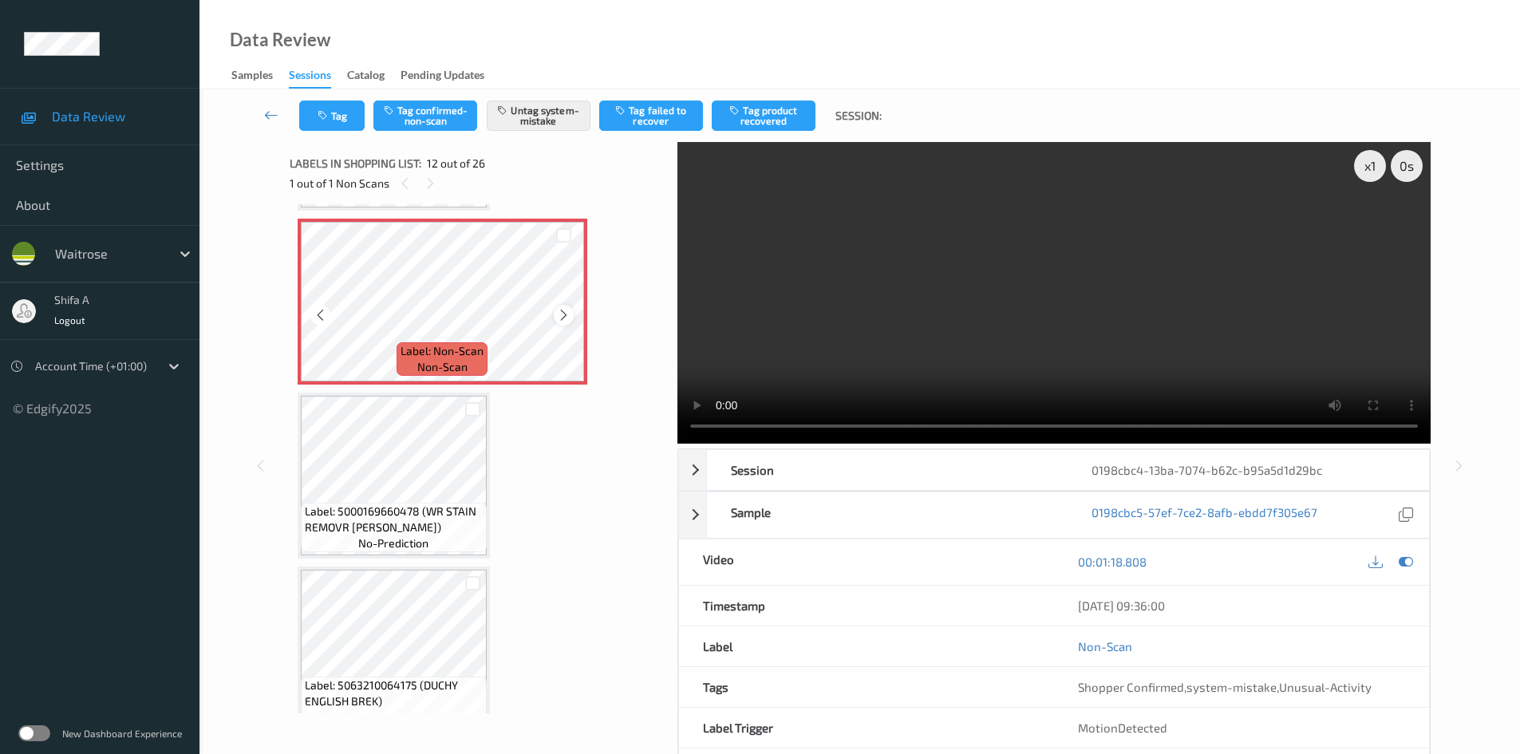
click at [560, 320] on icon at bounding box center [564, 315] width 14 height 14
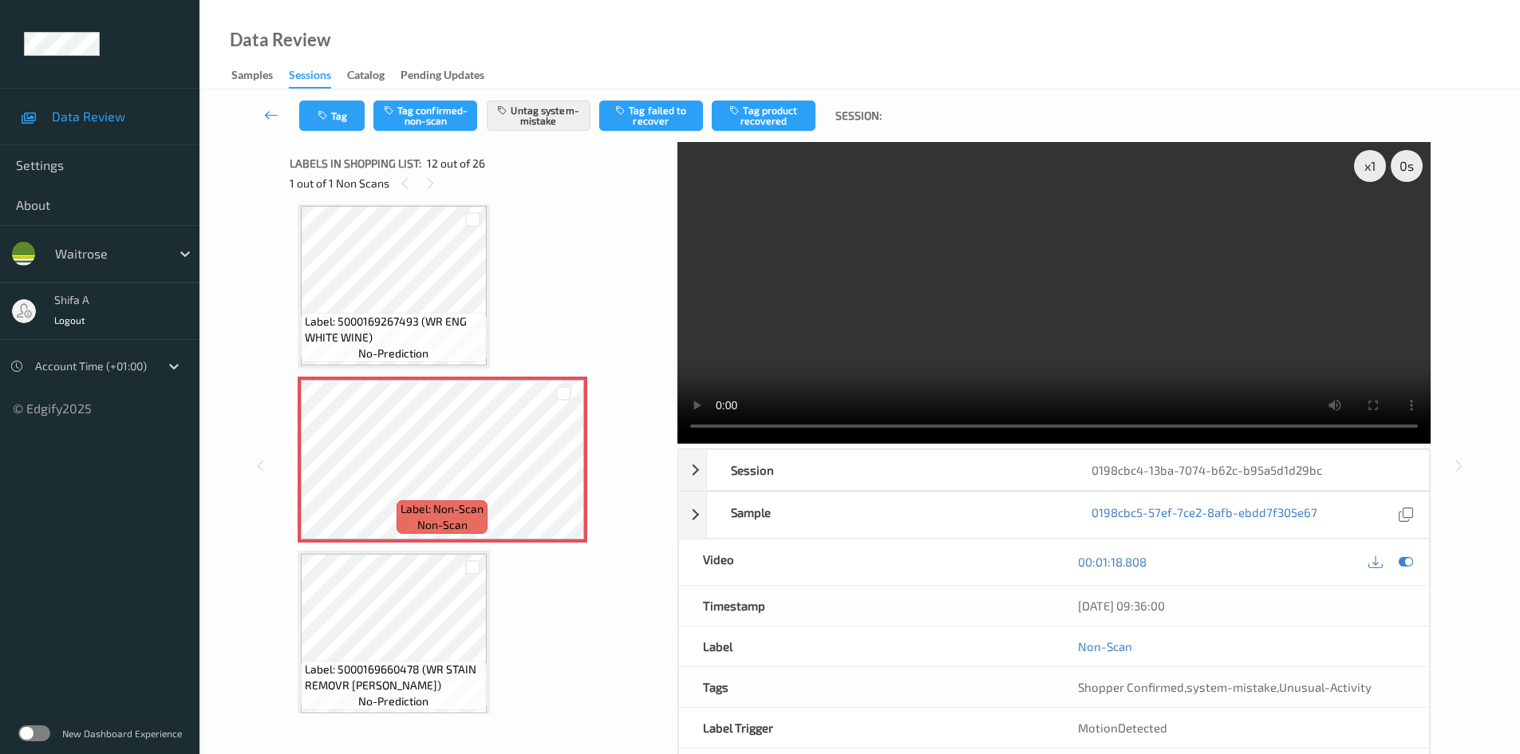
scroll to position [1748, 0]
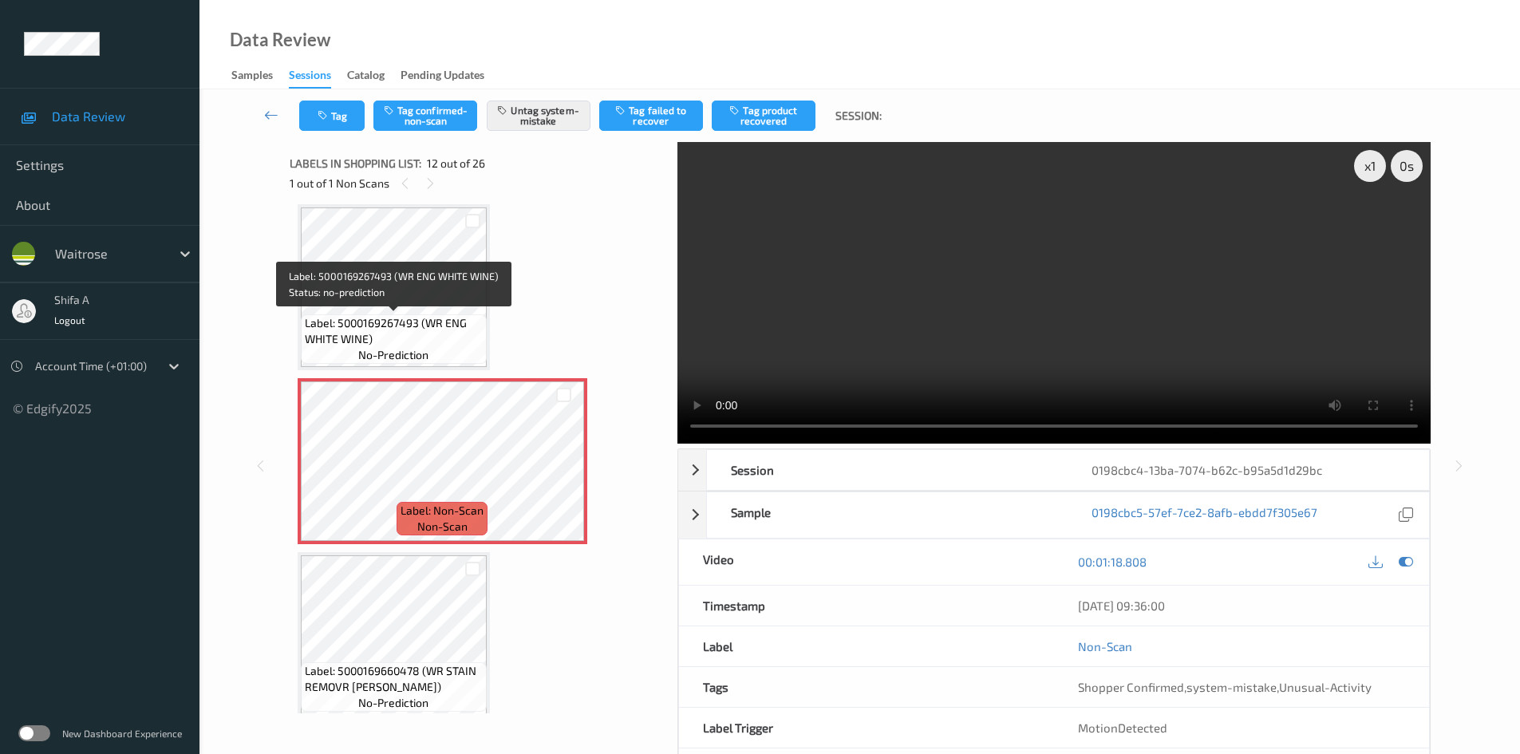
click at [409, 320] on span "Label: 5000169267493 (WR ENG WHITE WINE)" at bounding box center [394, 331] width 178 height 32
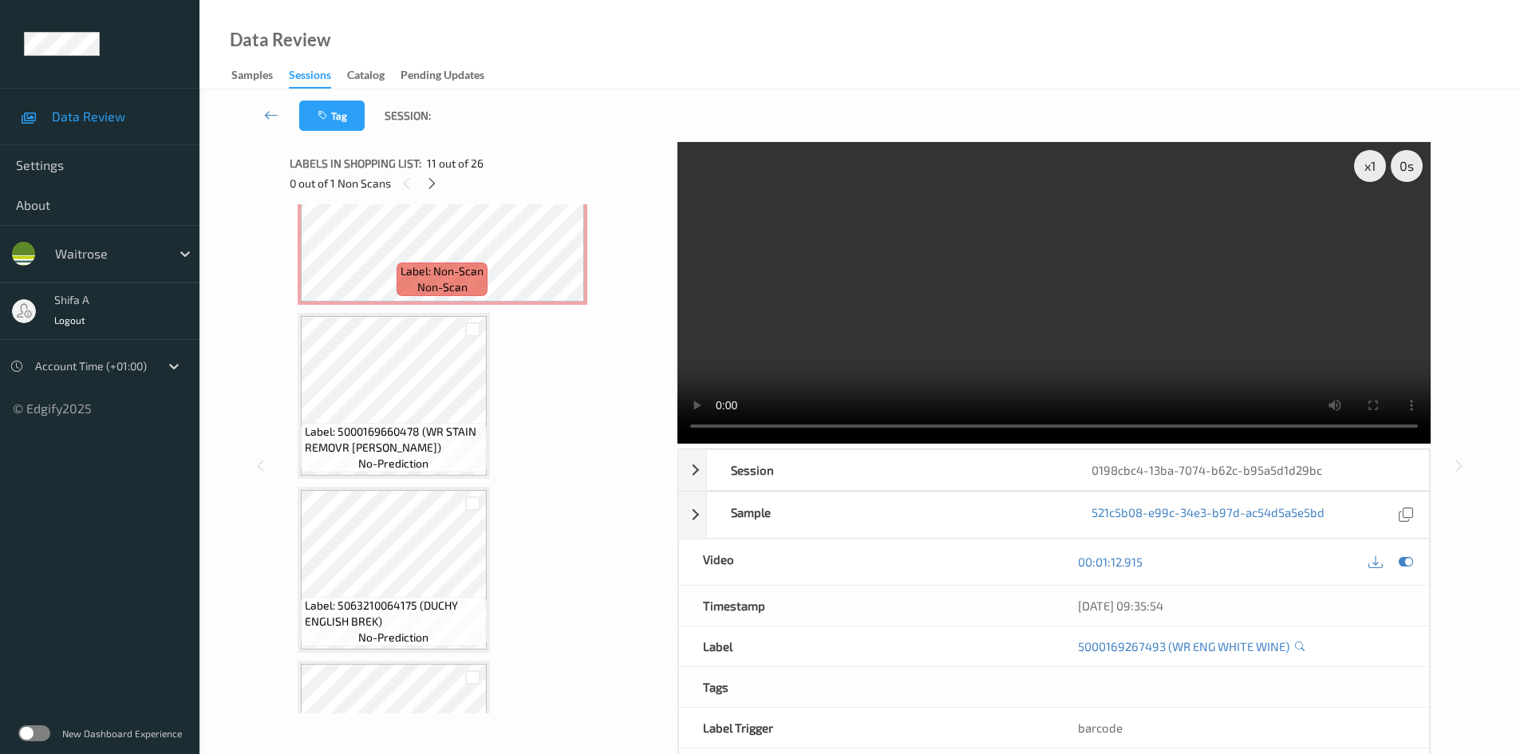
scroll to position [1907, 0]
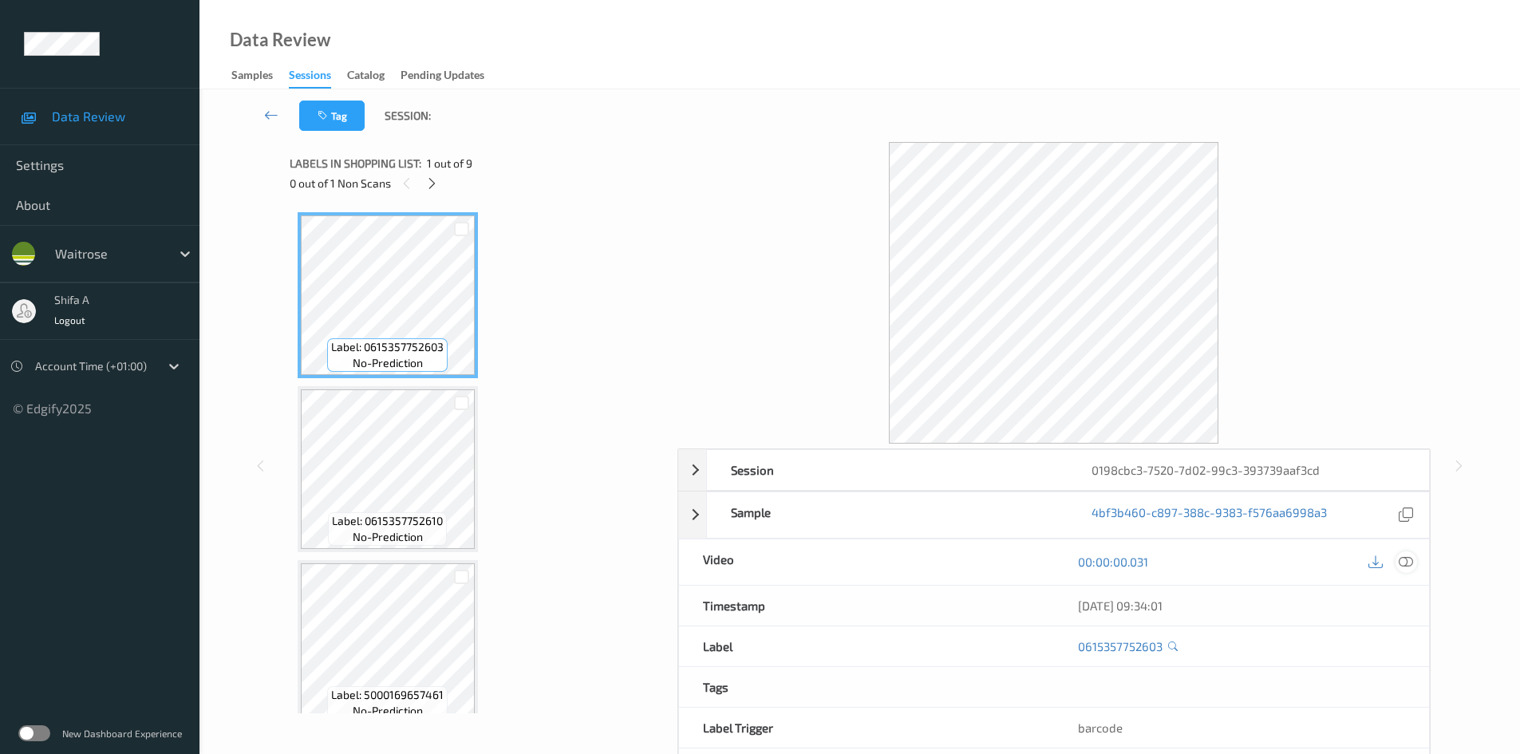
click at [1408, 563] on icon at bounding box center [1406, 562] width 14 height 14
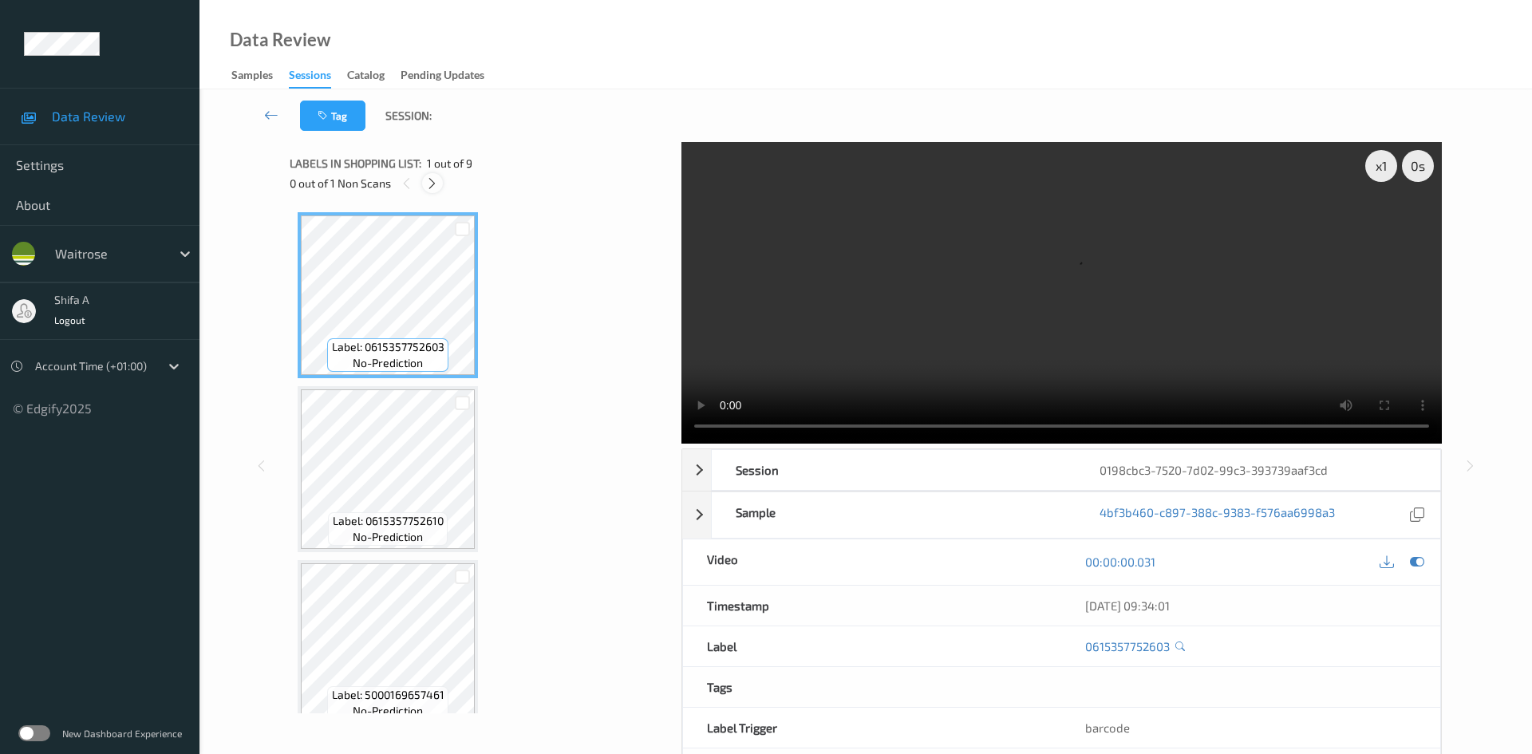
click at [440, 189] on div at bounding box center [432, 183] width 20 height 20
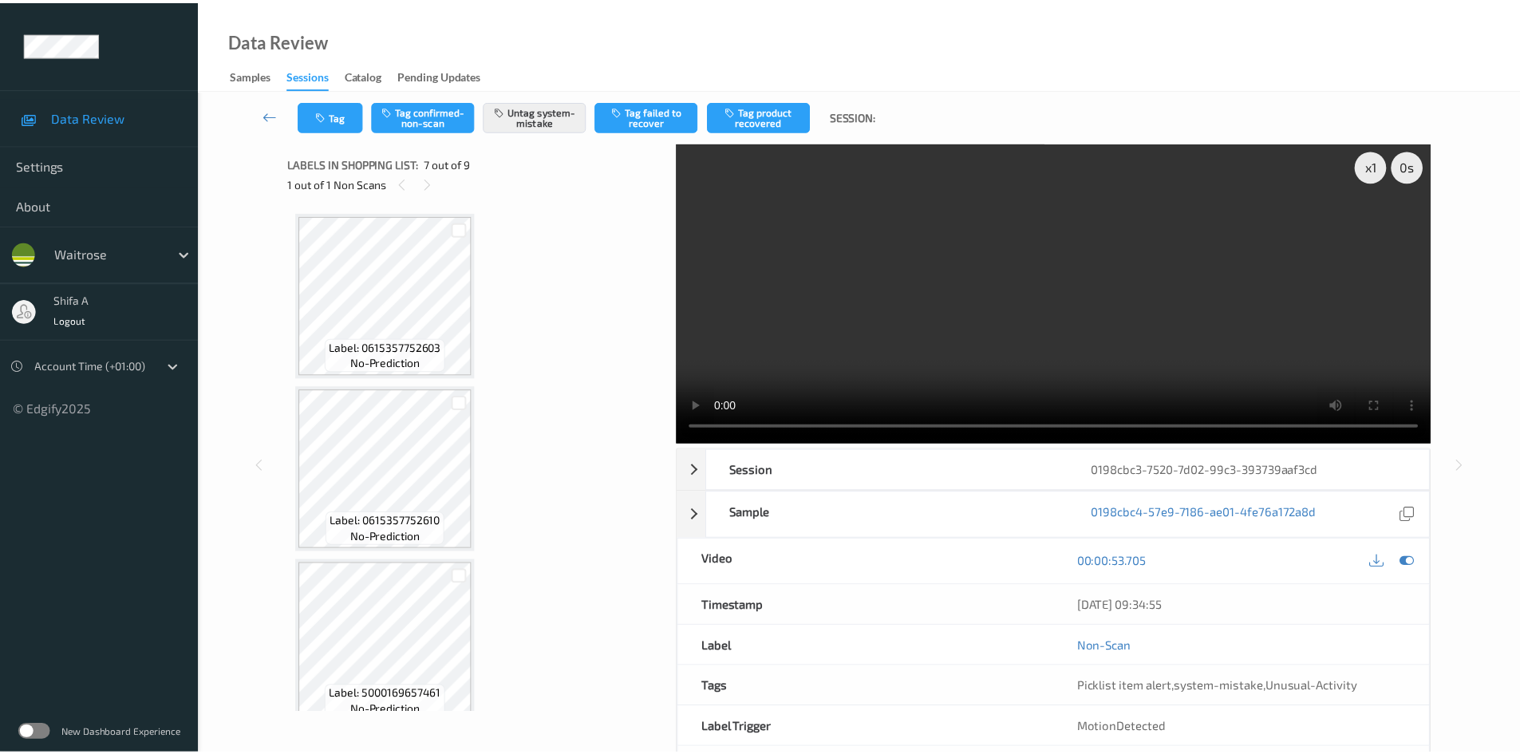
scroll to position [878, 0]
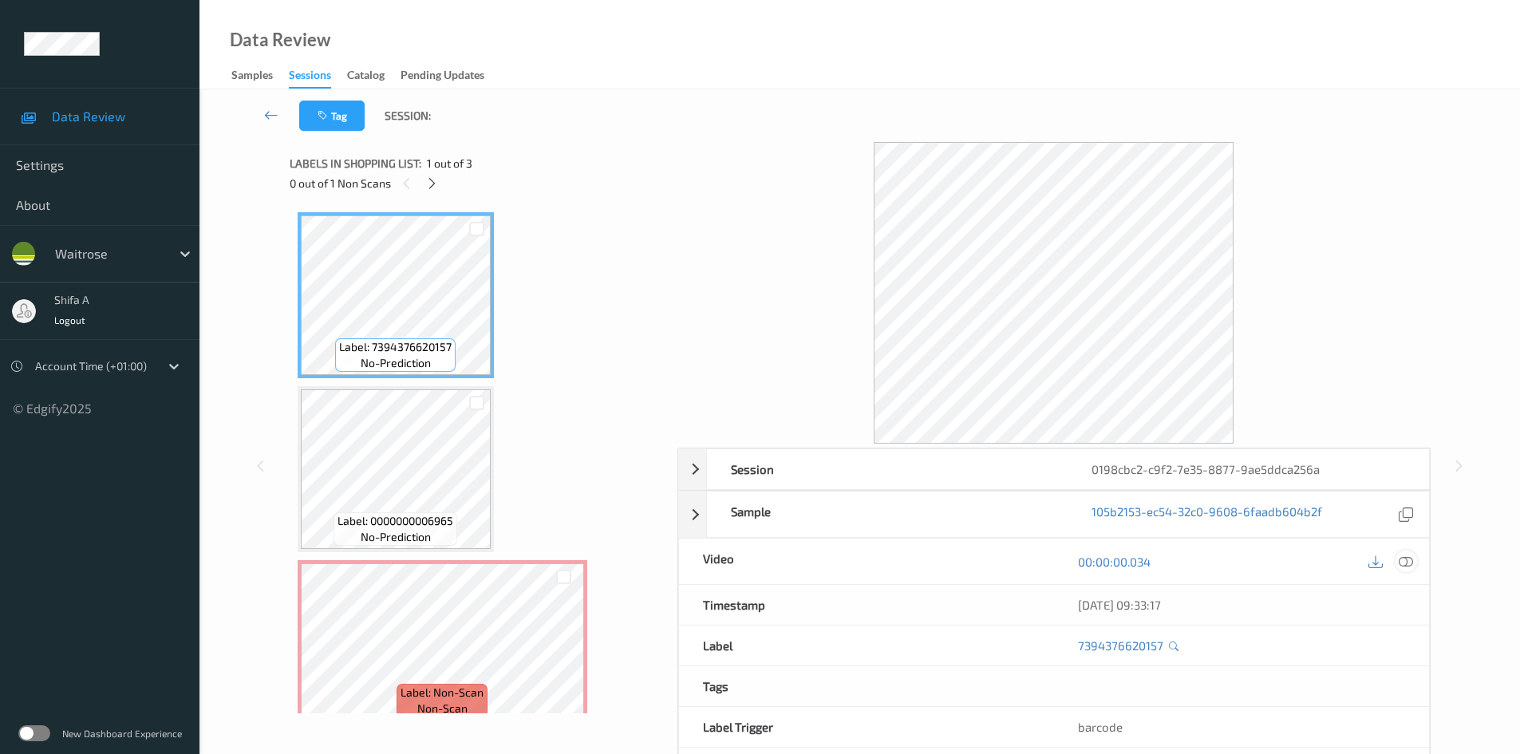
click at [1405, 569] on icon at bounding box center [1406, 562] width 14 height 14
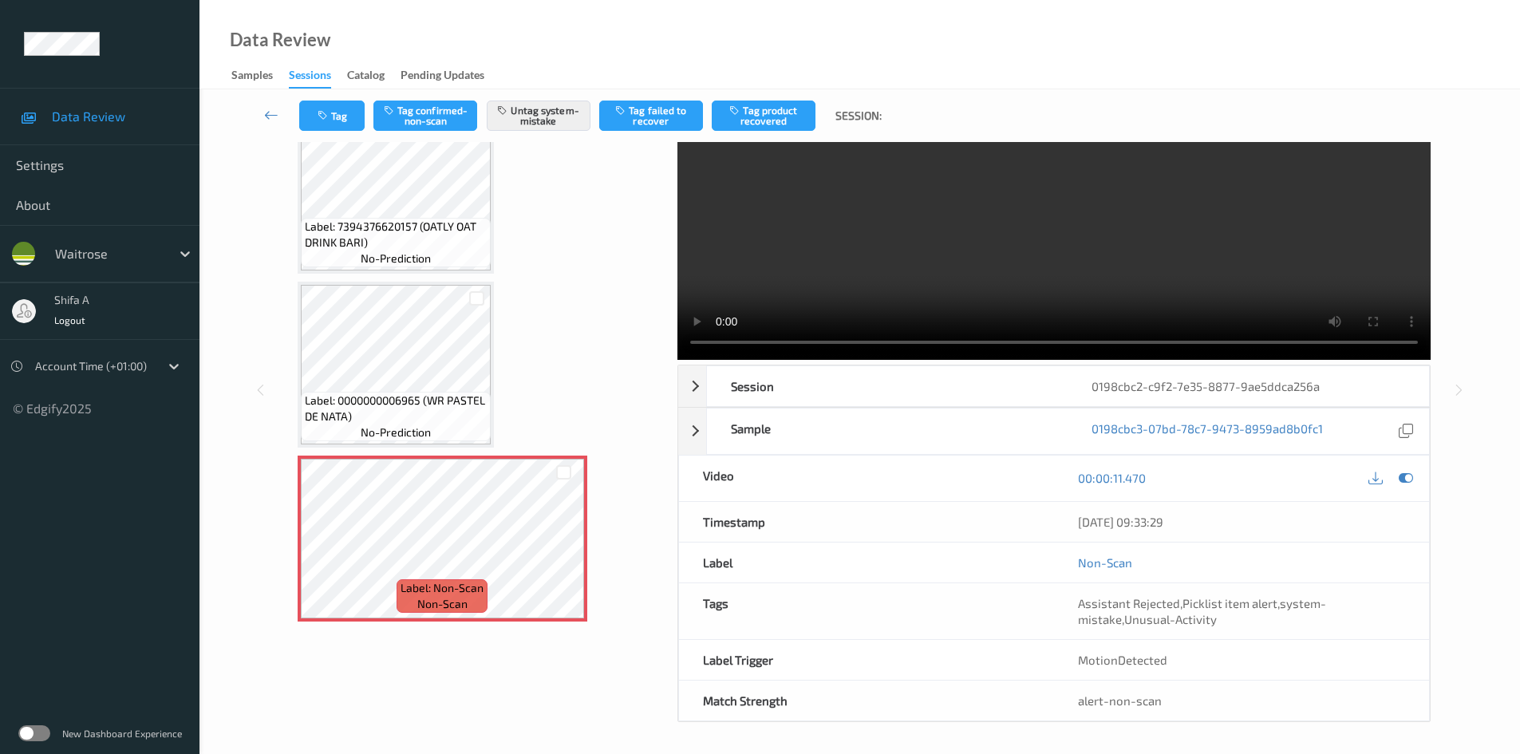
scroll to position [85, 0]
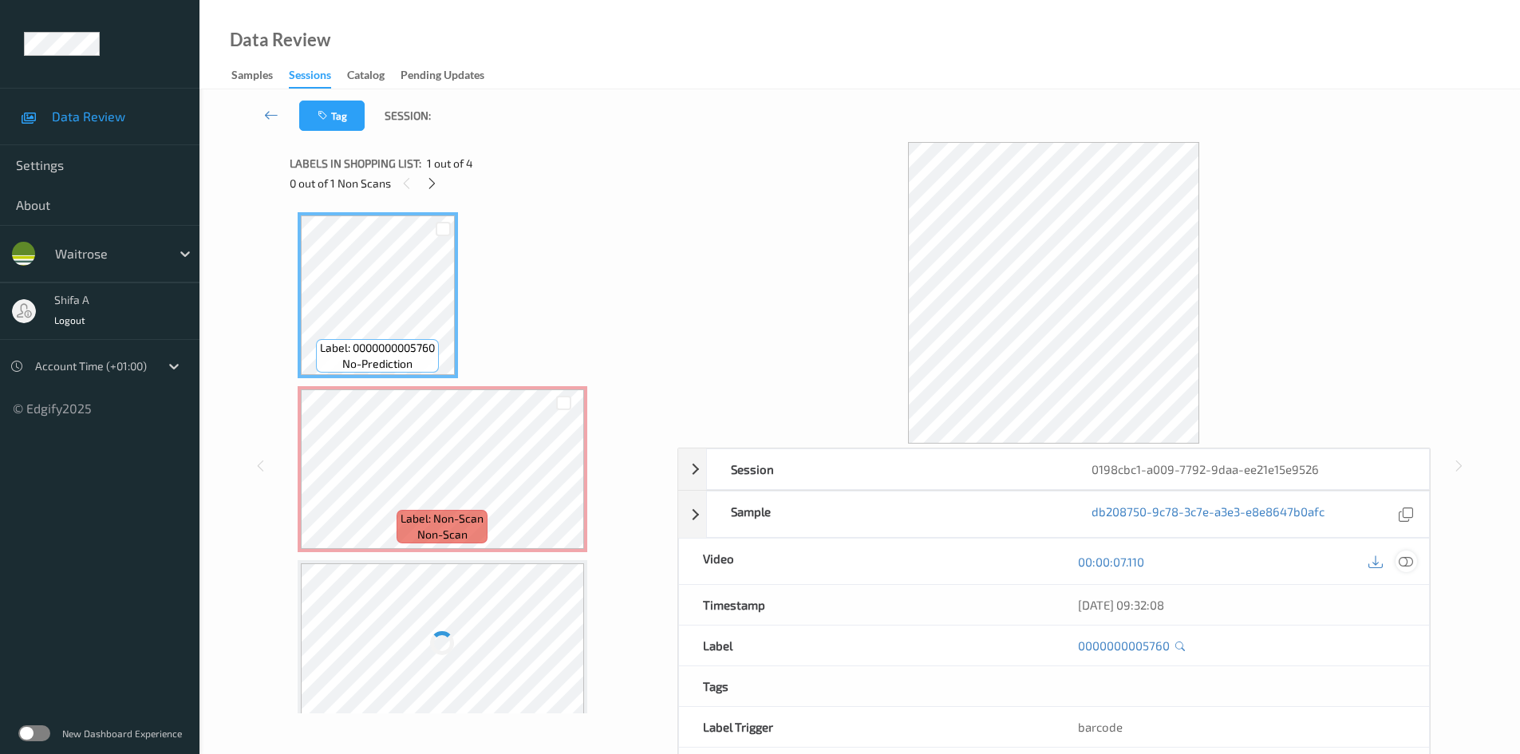
click at [1409, 566] on icon at bounding box center [1406, 562] width 14 height 14
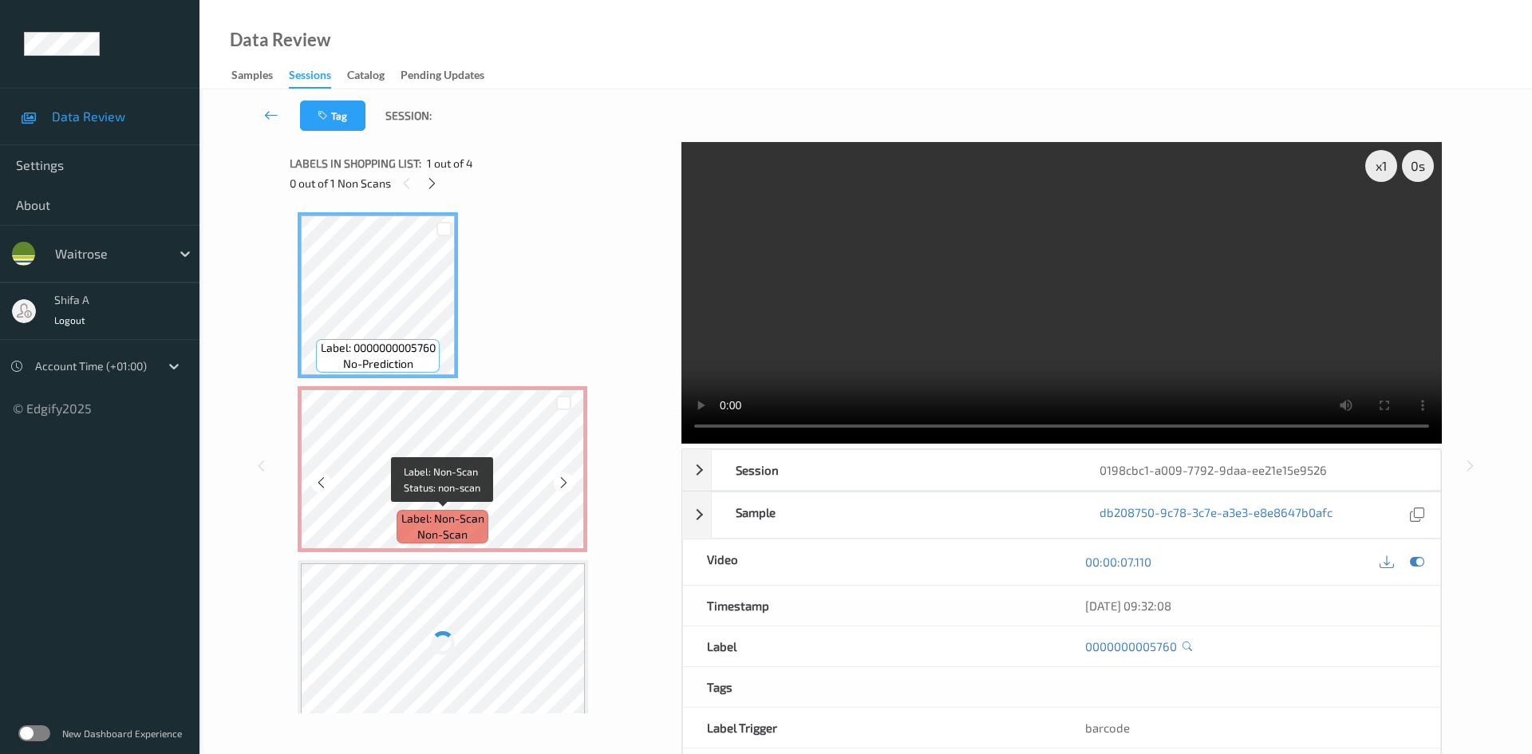
click at [464, 512] on span "Label: Non-Scan" at bounding box center [442, 519] width 83 height 16
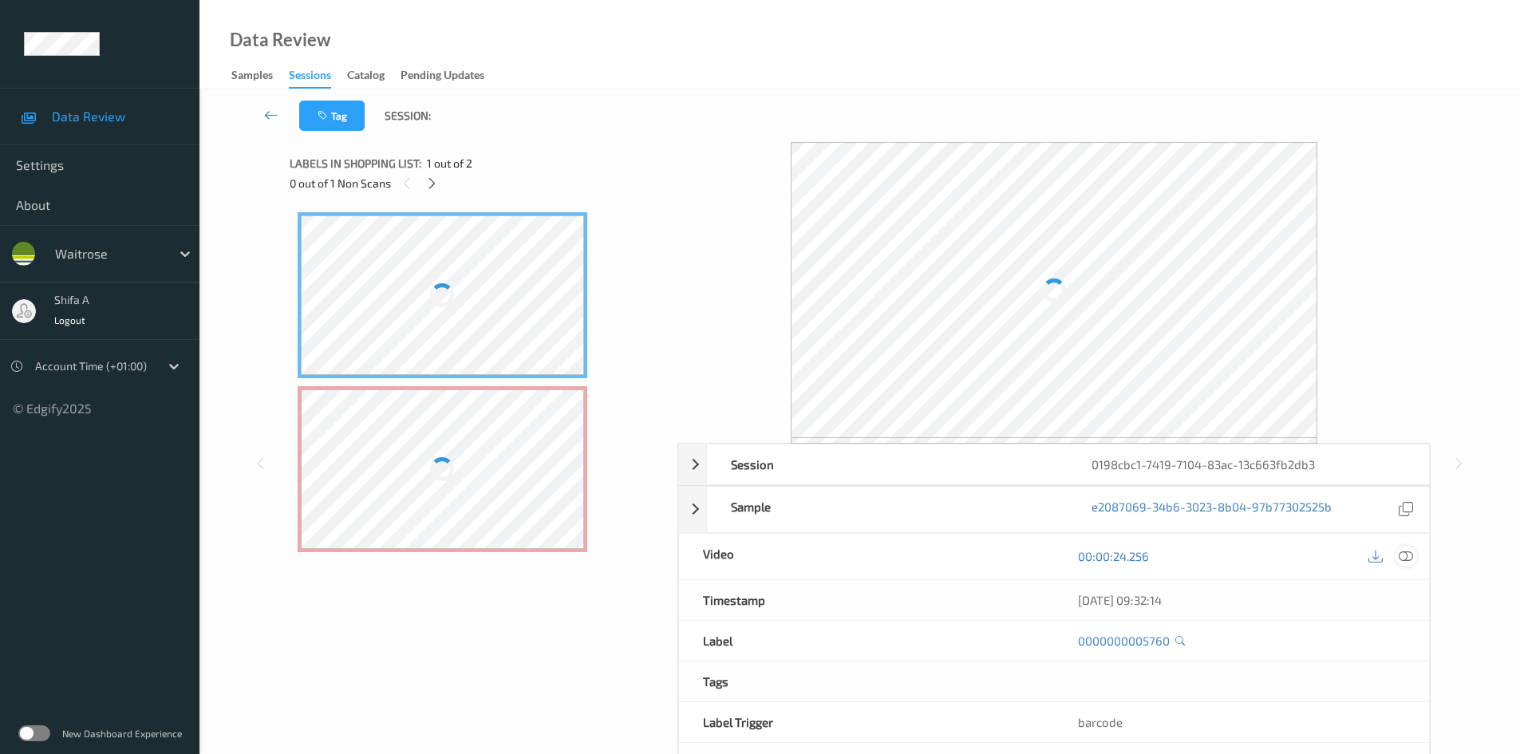
click at [1405, 561] on icon at bounding box center [1406, 556] width 14 height 14
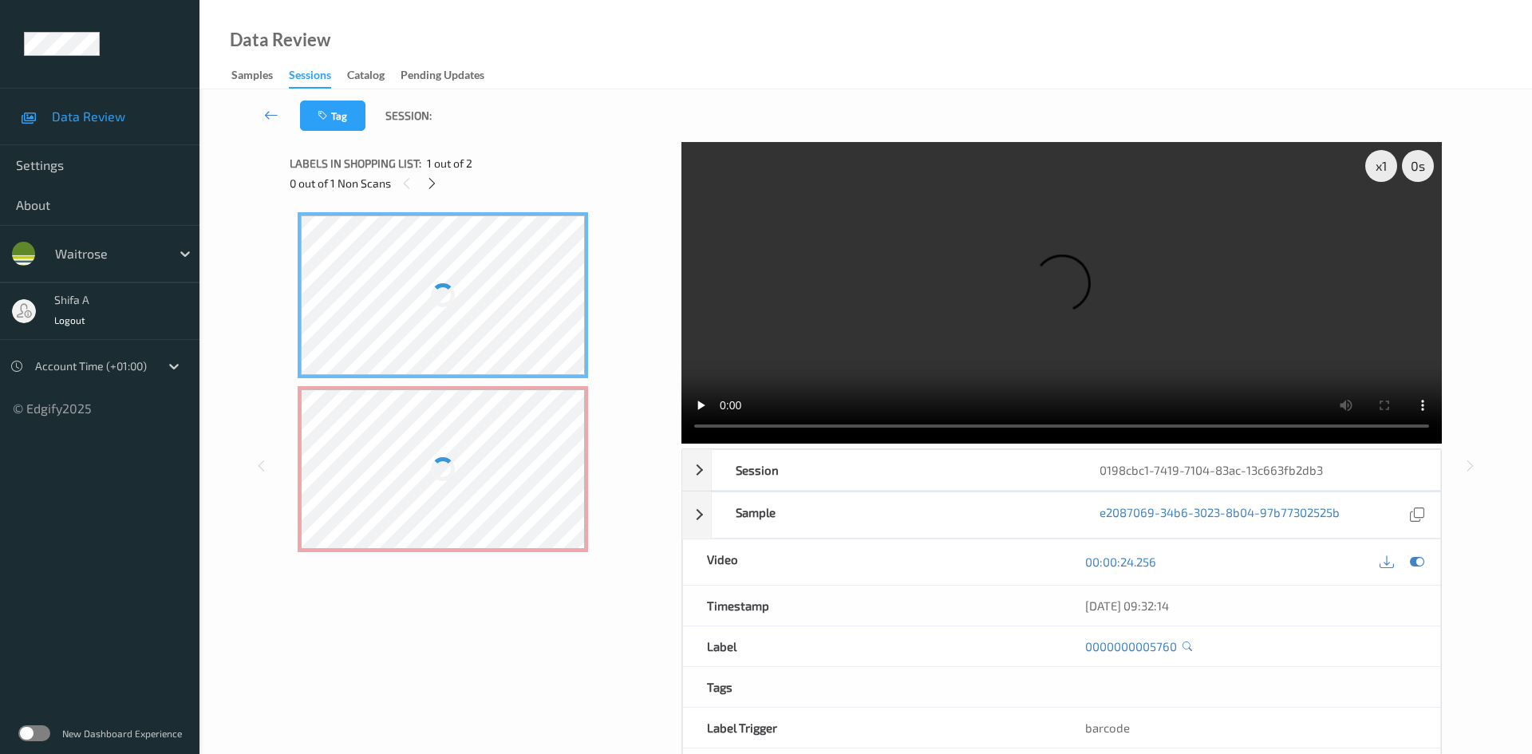
click at [514, 480] on div at bounding box center [443, 469] width 284 height 160
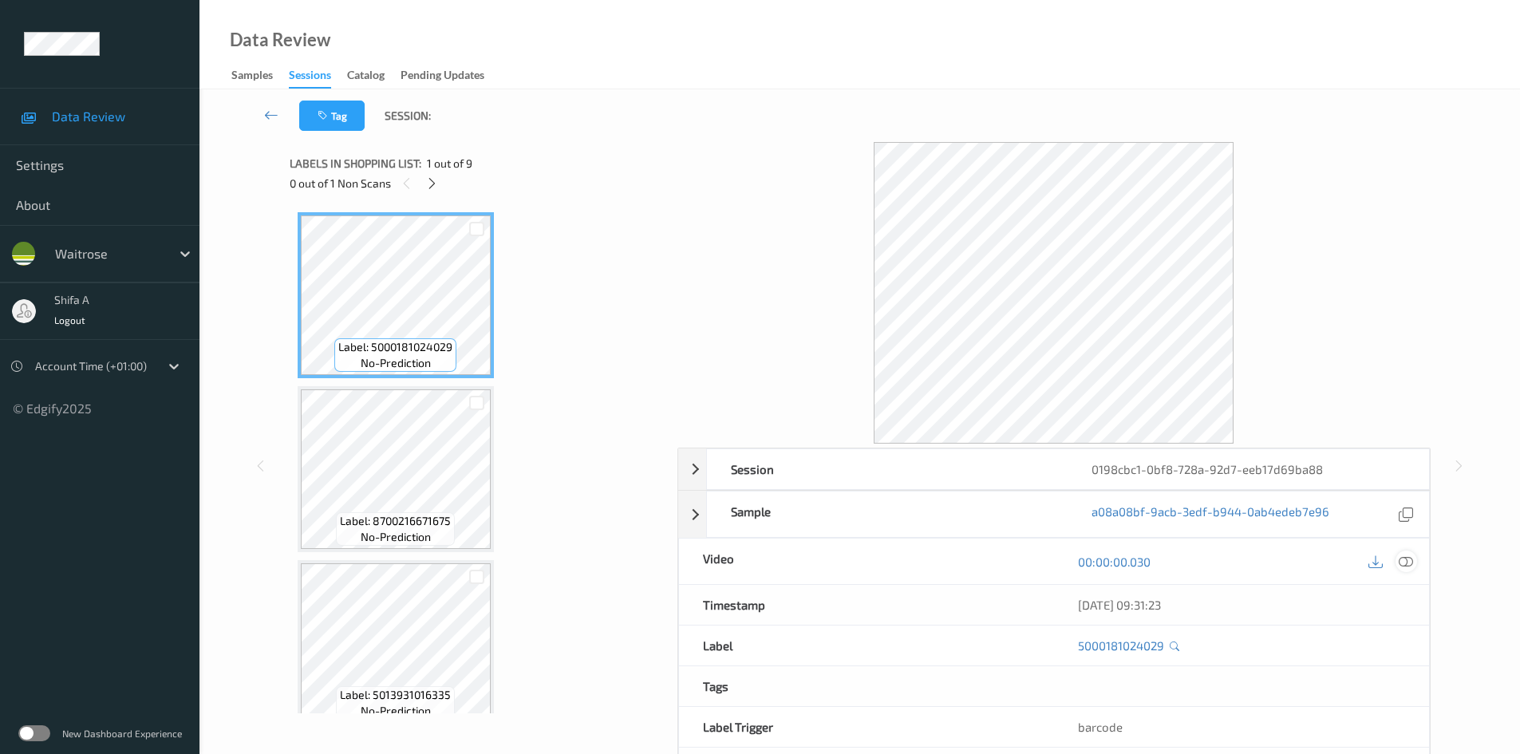
click at [1407, 569] on icon at bounding box center [1406, 562] width 14 height 14
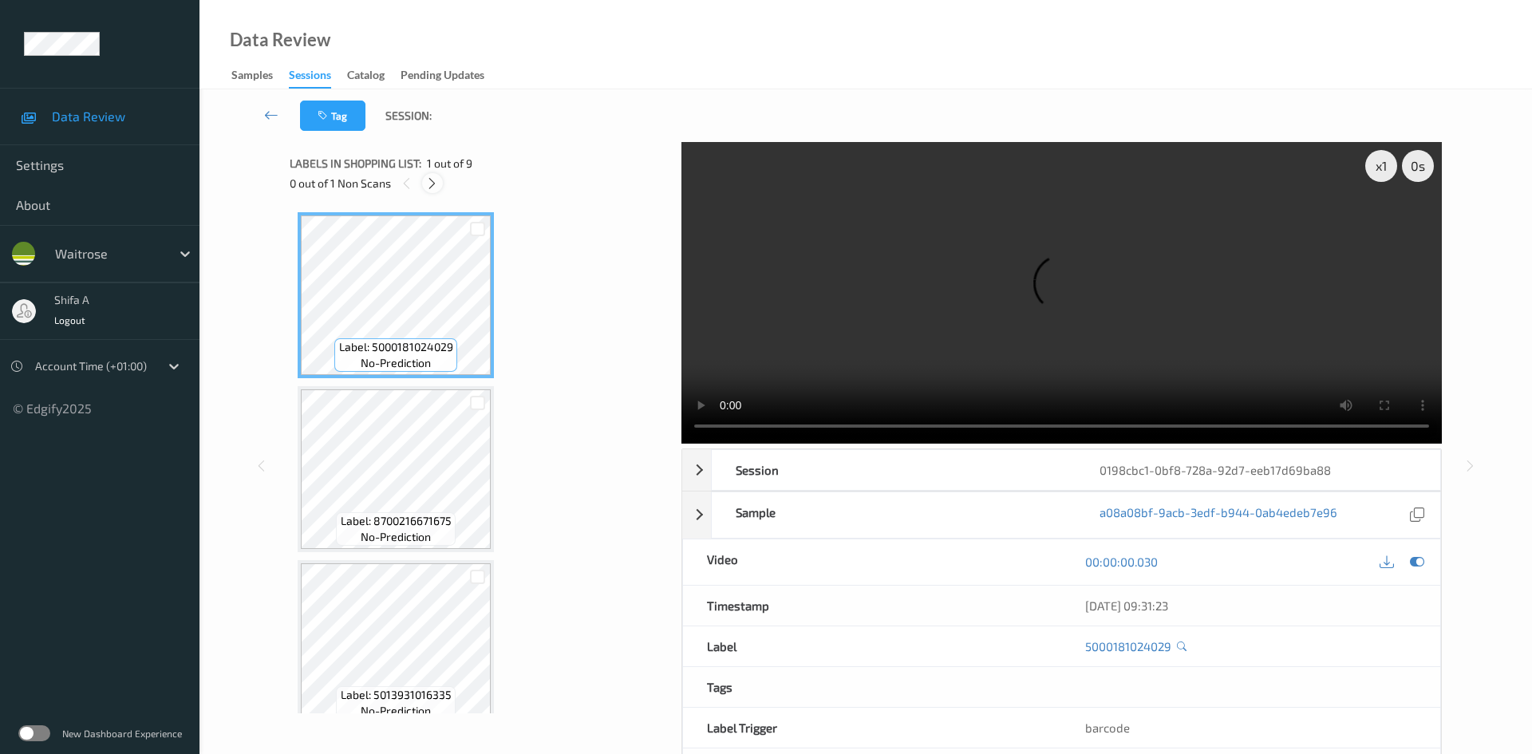
click at [439, 181] on icon at bounding box center [432, 183] width 14 height 14
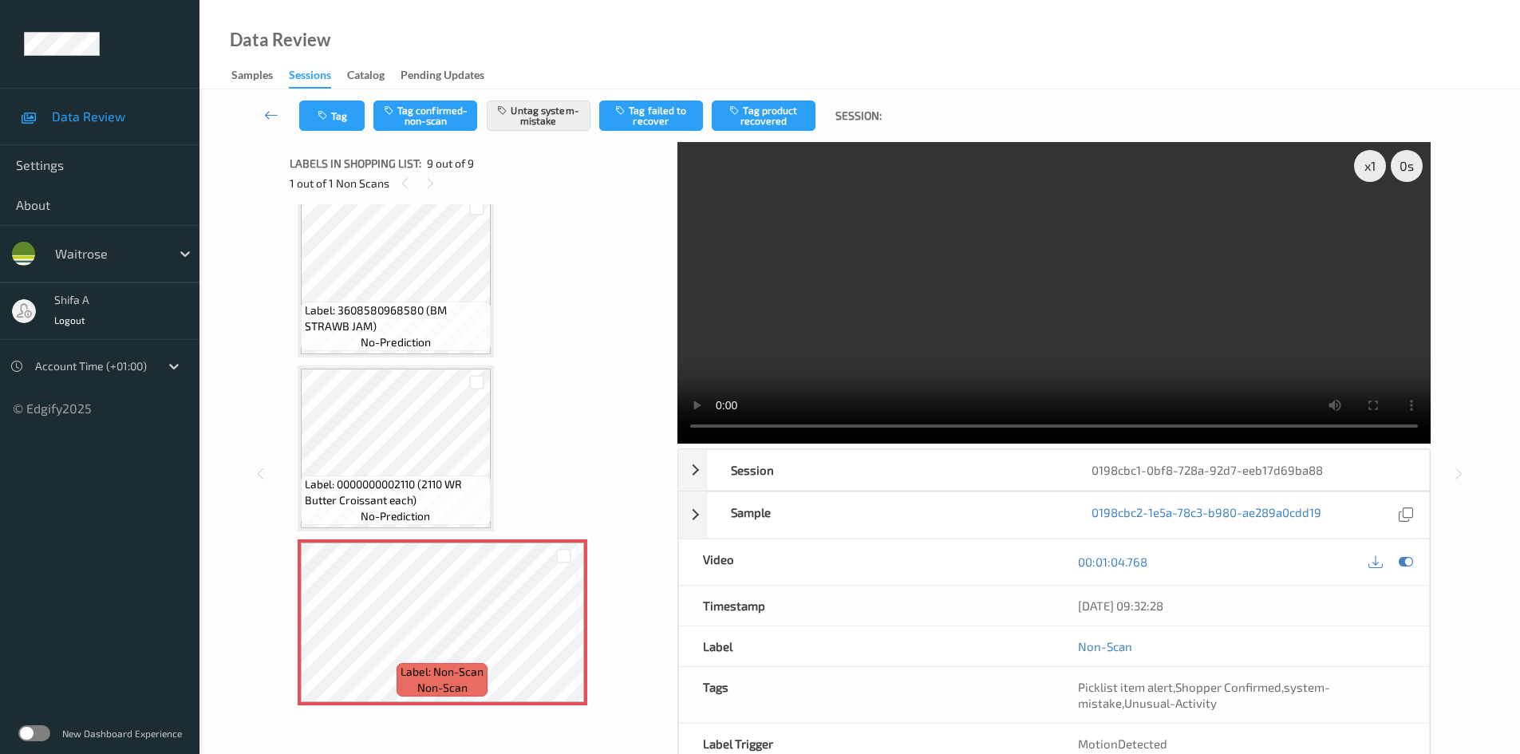
scroll to position [1050, 0]
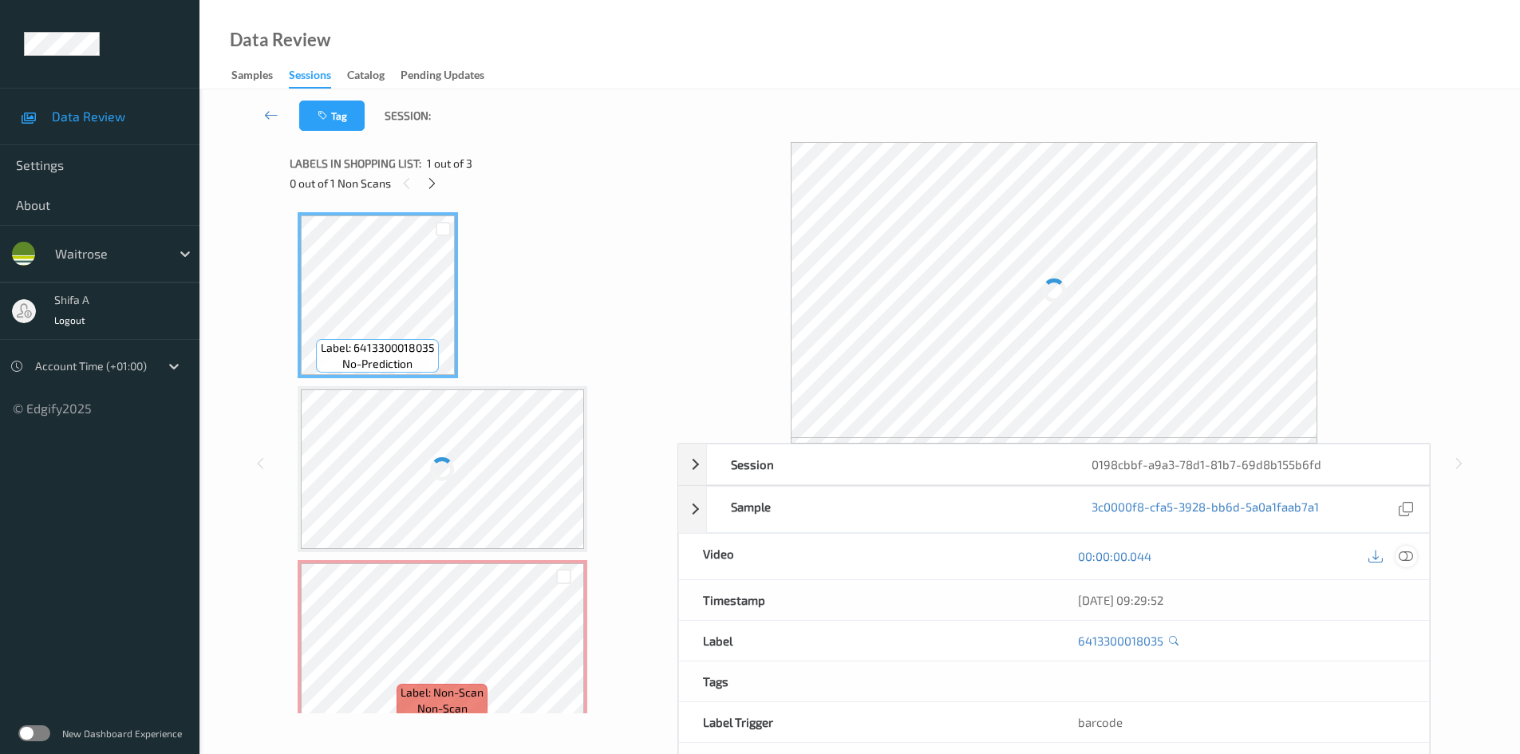
click at [1403, 557] on icon at bounding box center [1406, 556] width 14 height 14
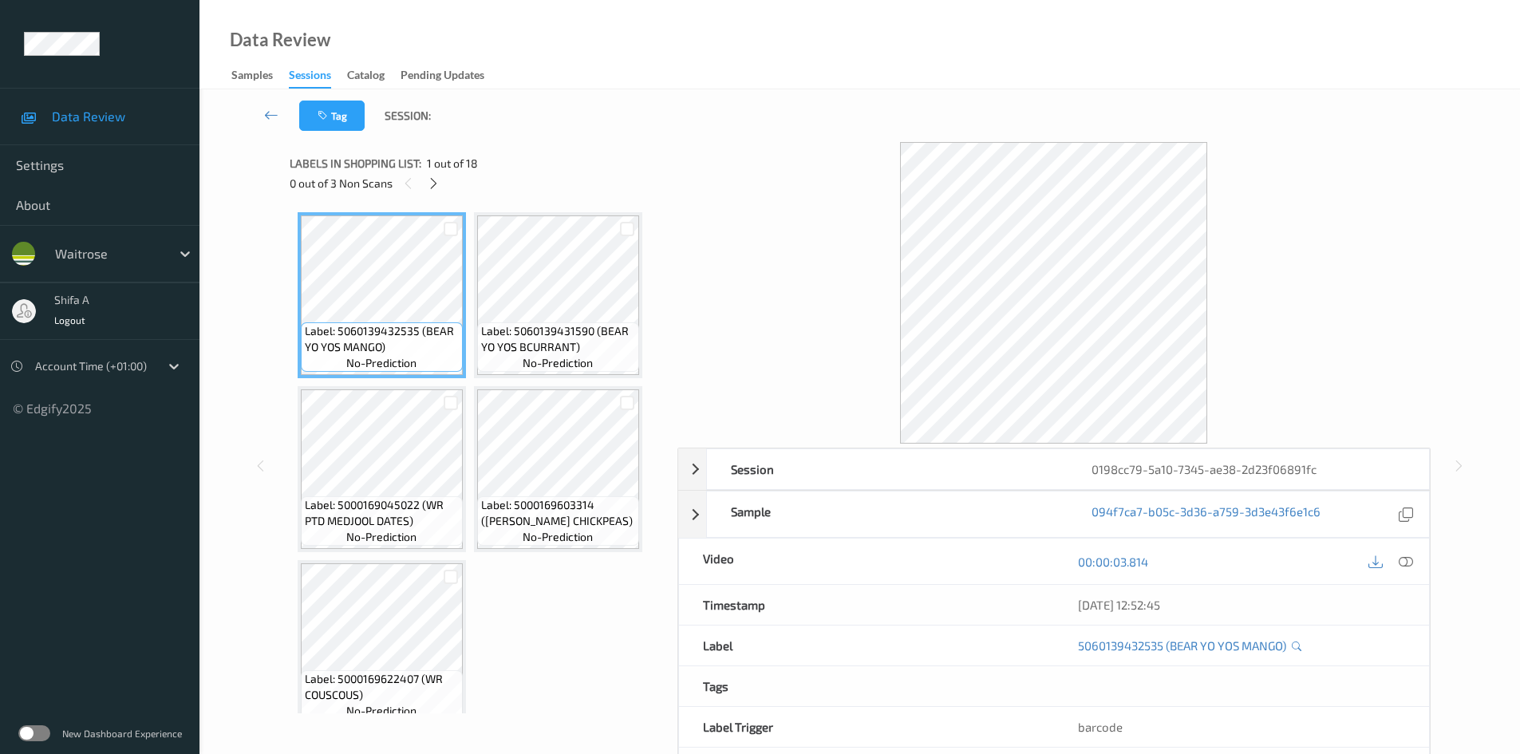
click at [1404, 560] on icon at bounding box center [1406, 562] width 14 height 14
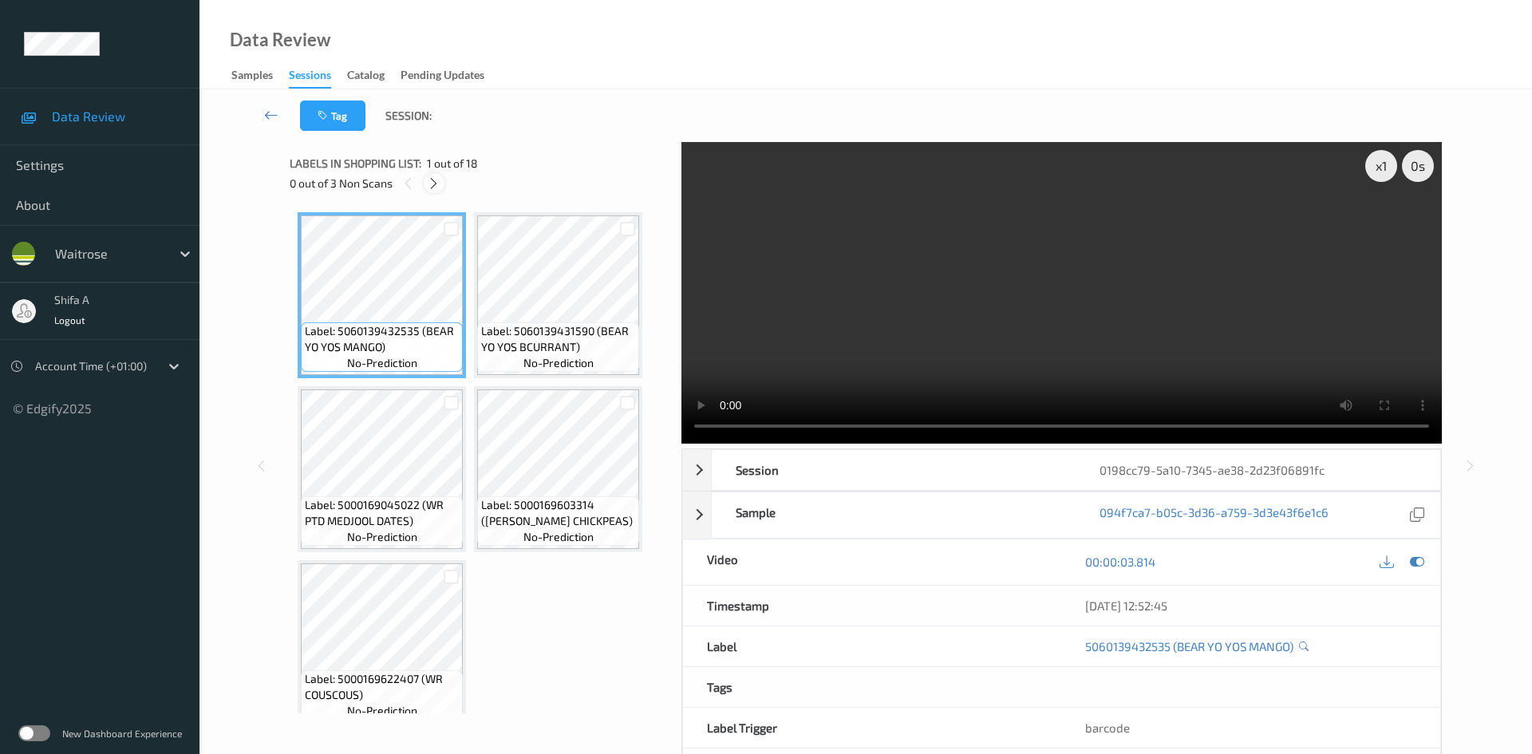
click at [443, 187] on div at bounding box center [434, 183] width 20 height 20
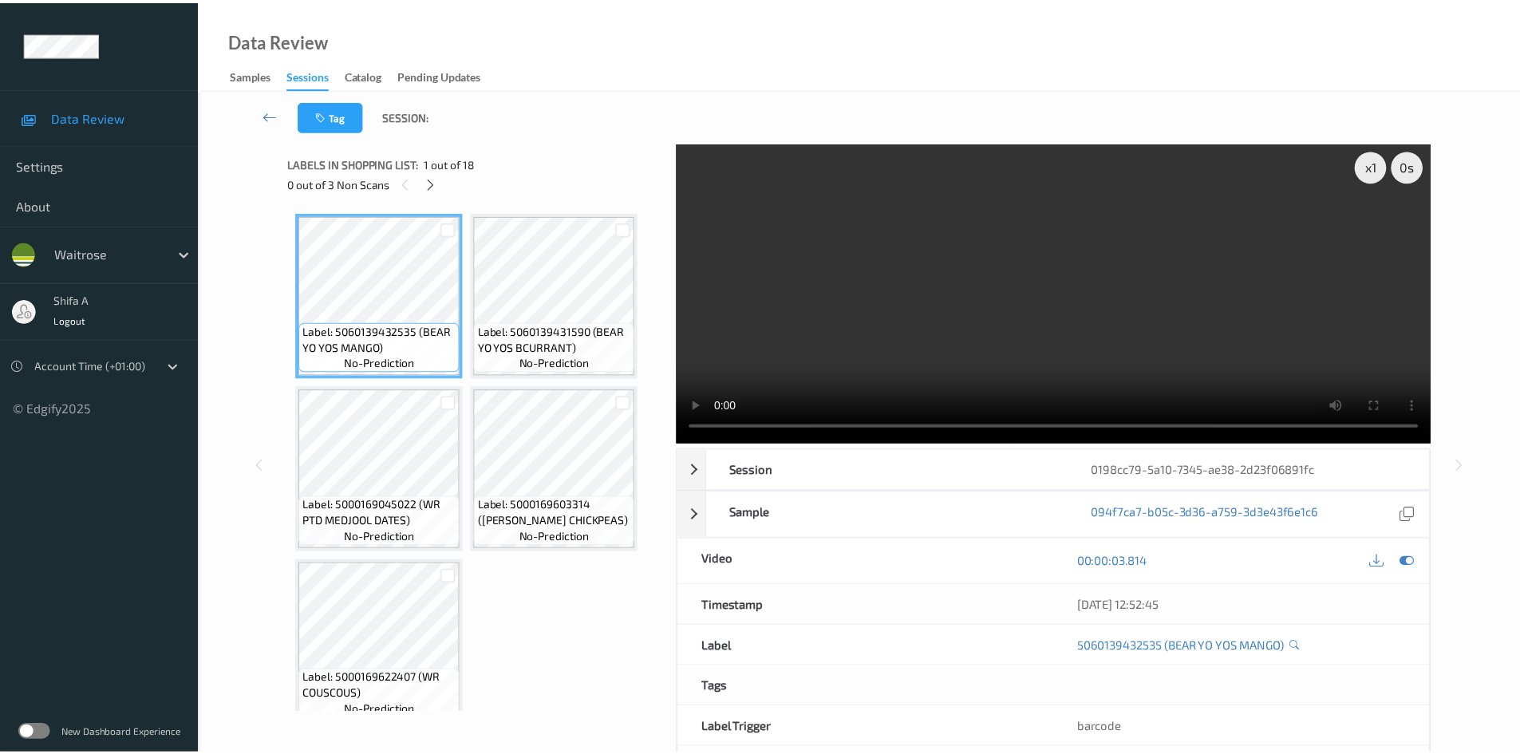
scroll to position [356, 0]
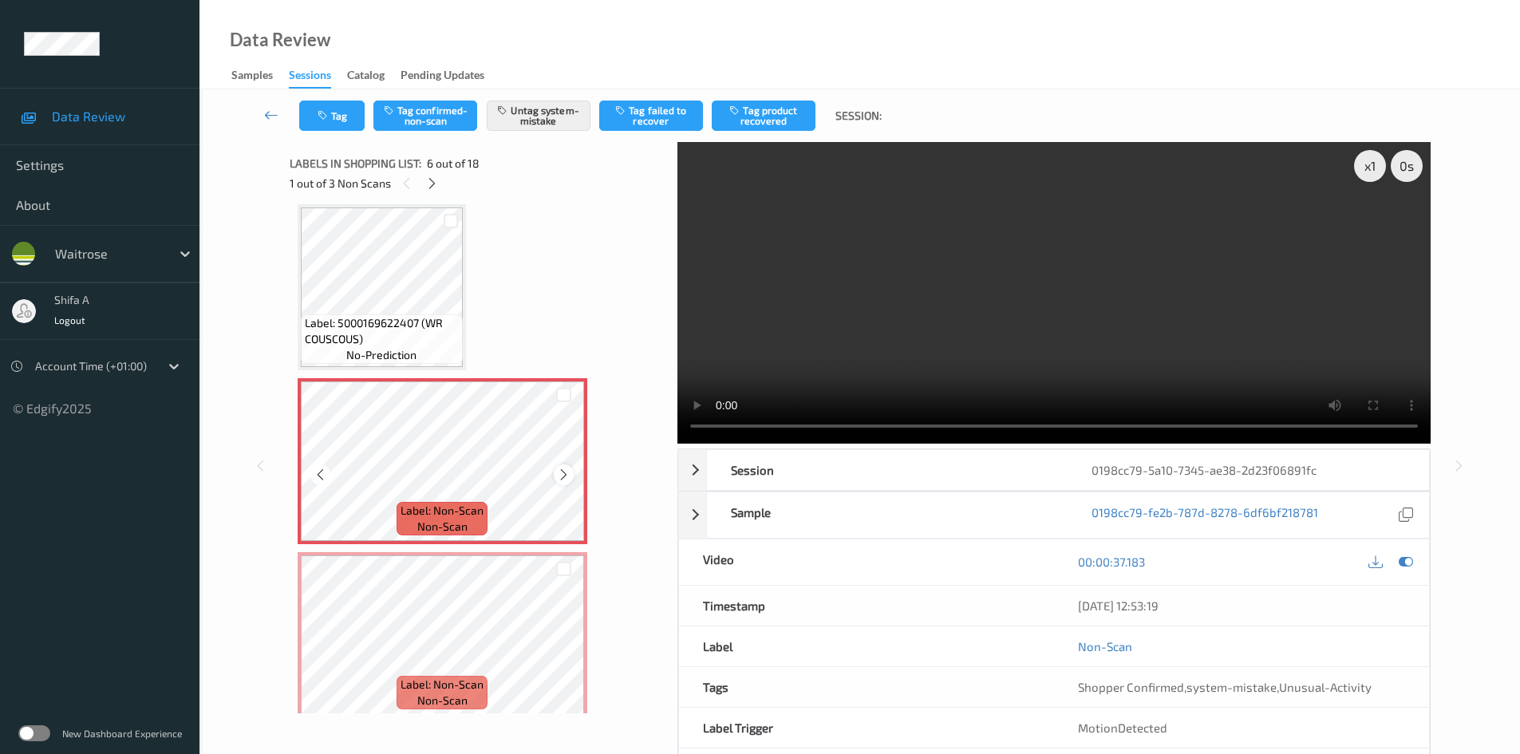
click at [557, 481] on icon at bounding box center [564, 475] width 14 height 14
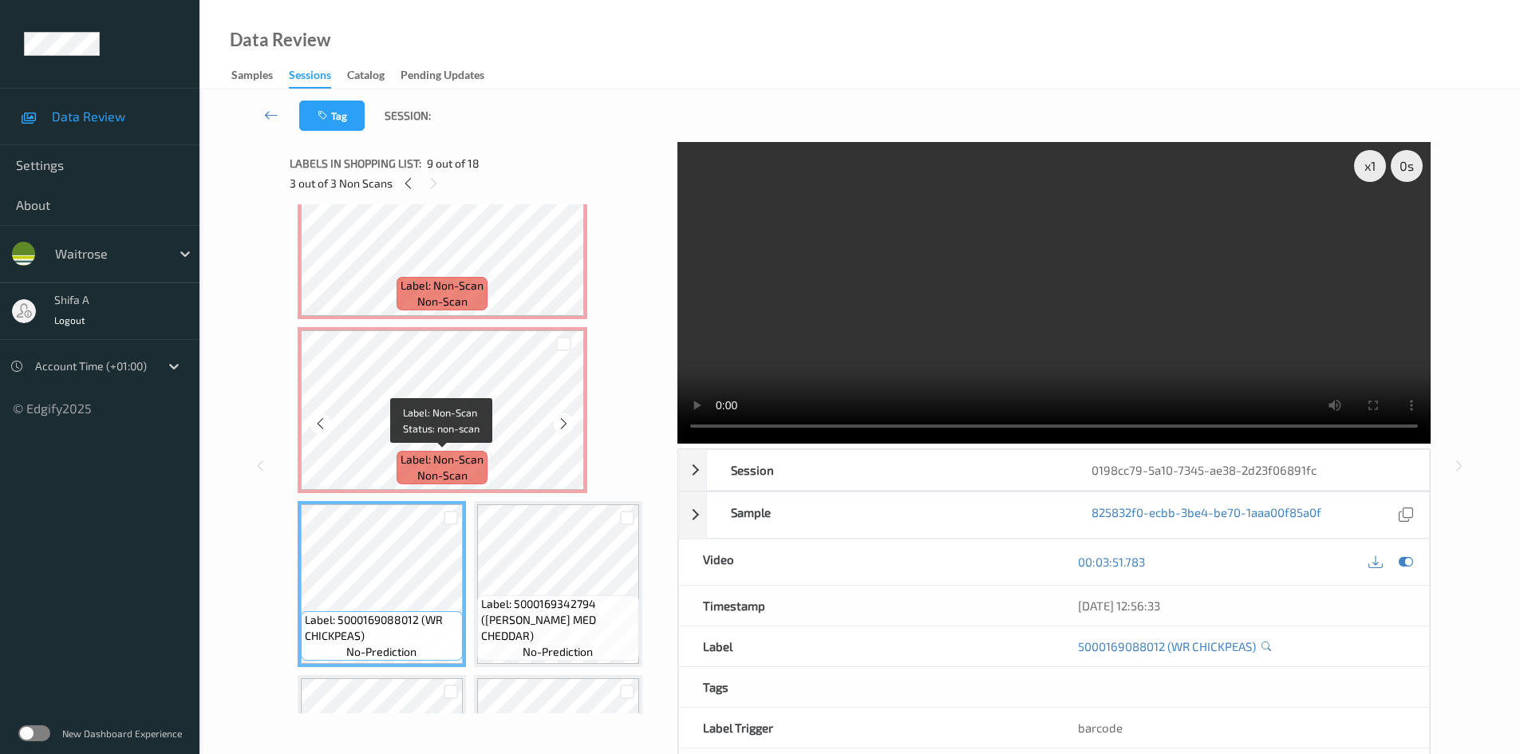
scroll to position [675, 0]
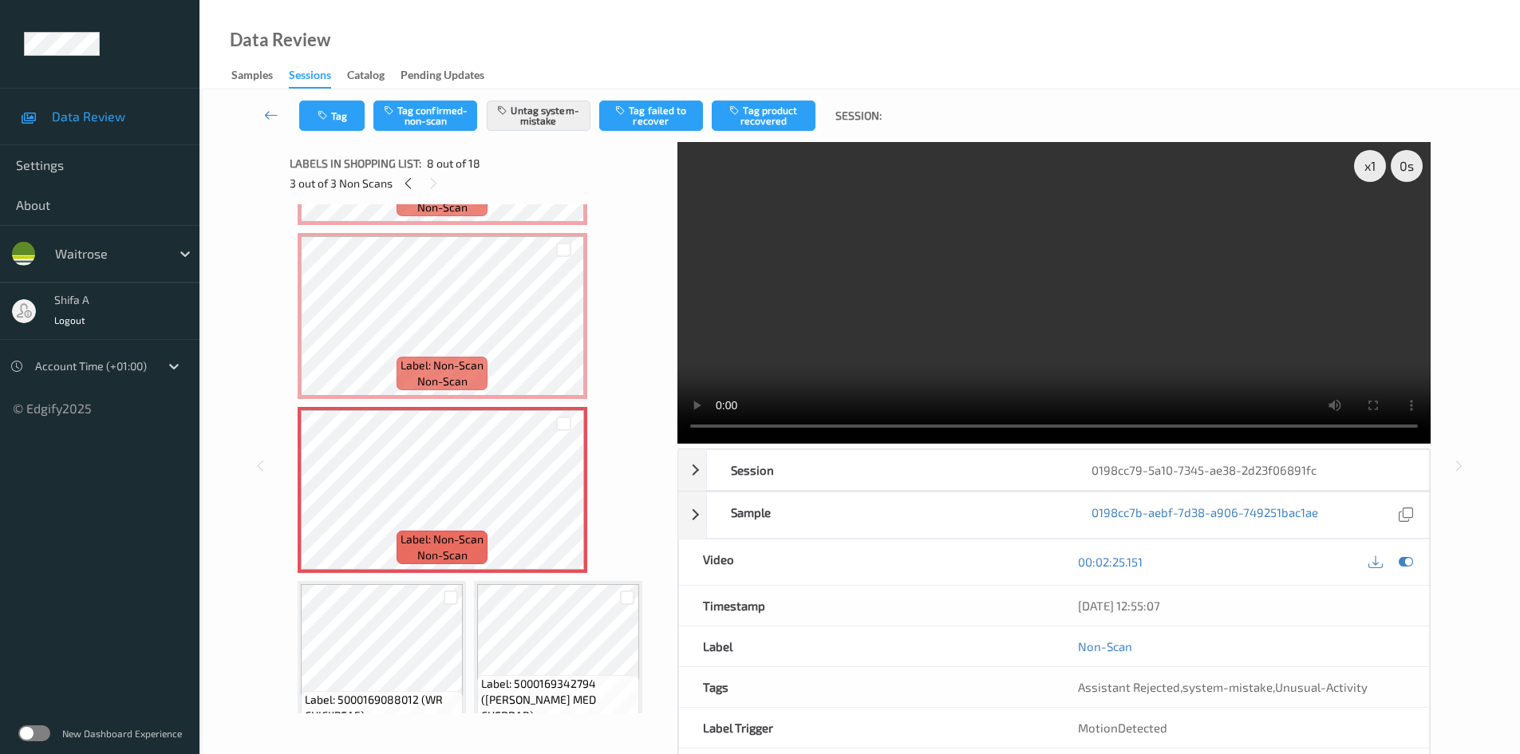
click at [1093, 284] on video at bounding box center [1054, 293] width 753 height 302
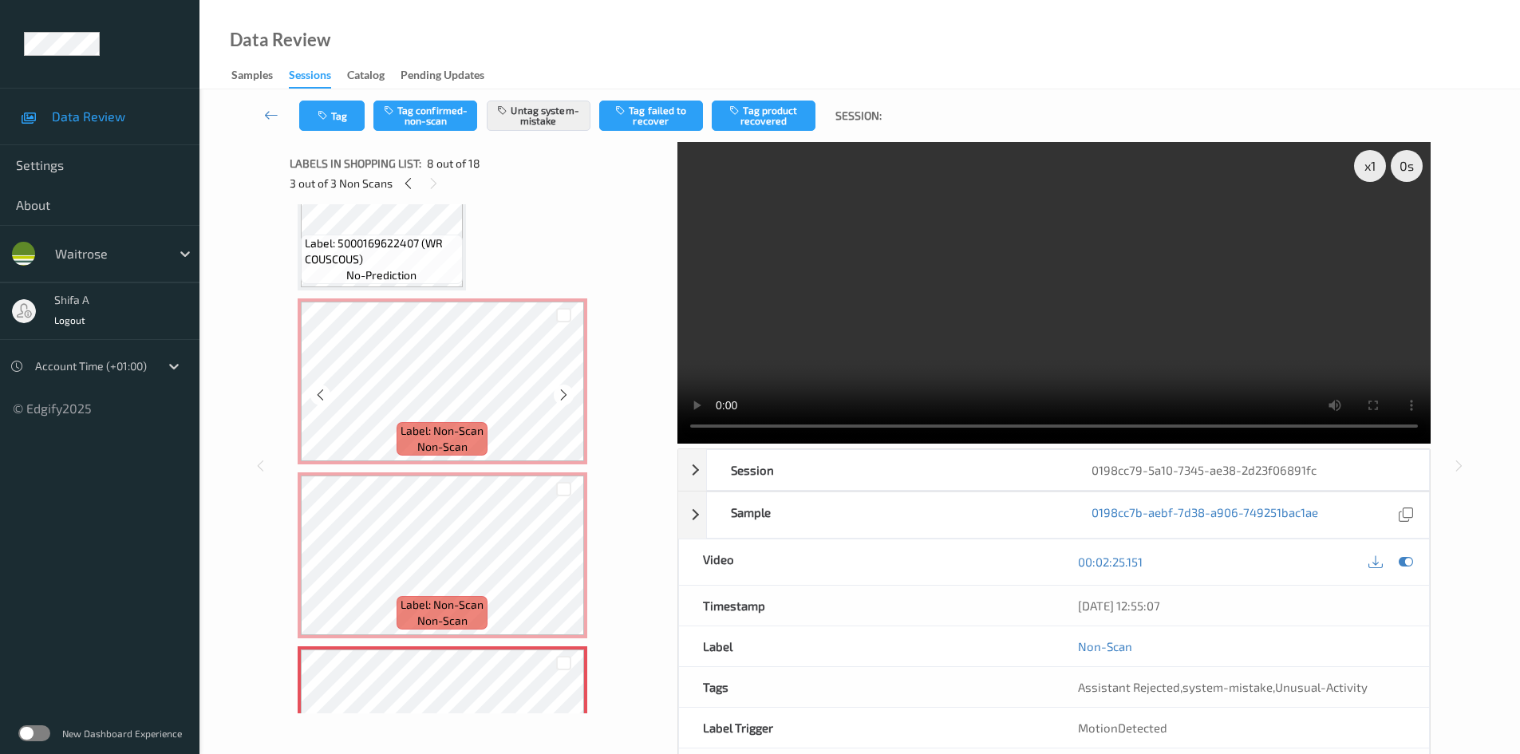
scroll to position [356, 0]
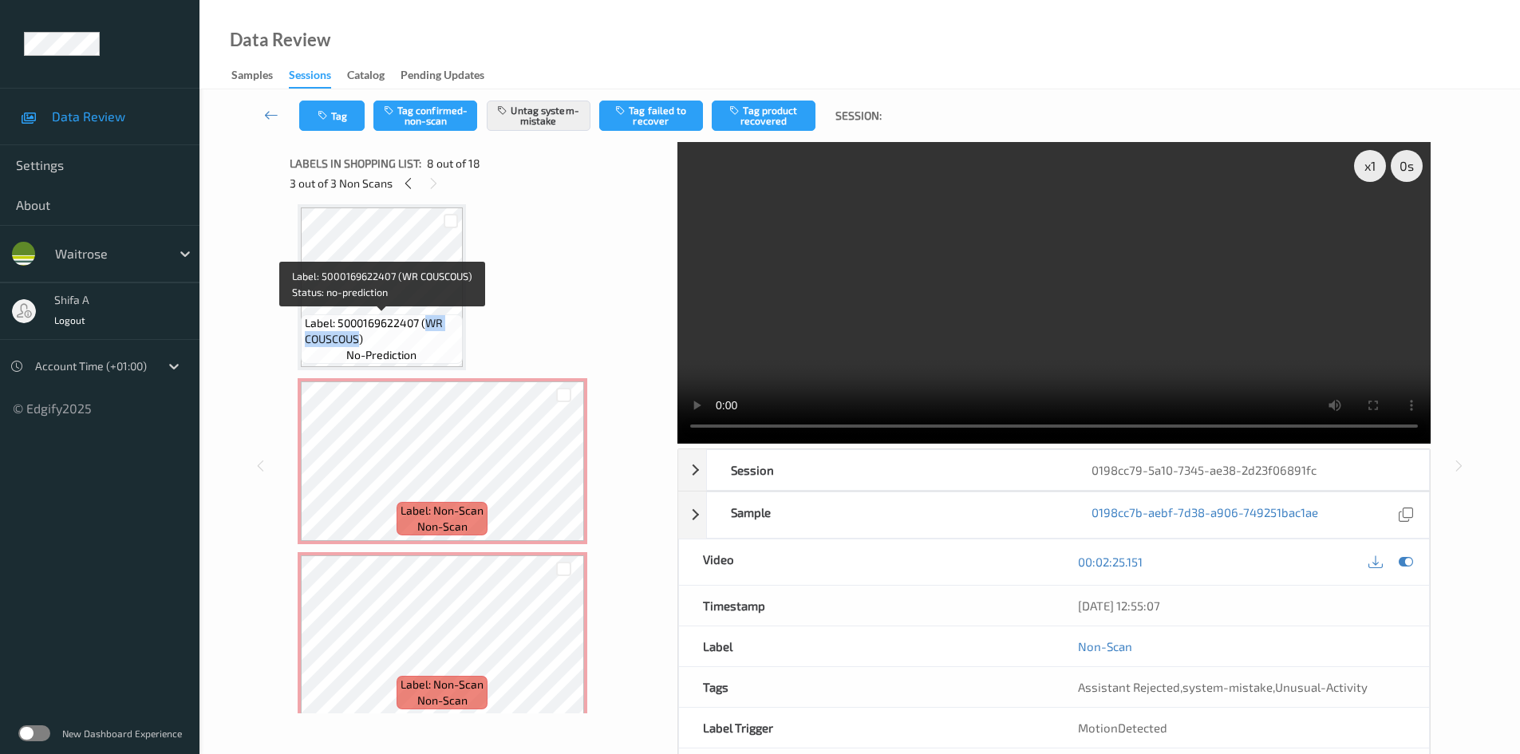
drag, startPoint x: 428, startPoint y: 319, endPoint x: 359, endPoint y: 339, distance: 71.5
click at [359, 339] on span "Label: 5000169622407 (WR COUSCOUS)" at bounding box center [382, 331] width 154 height 32
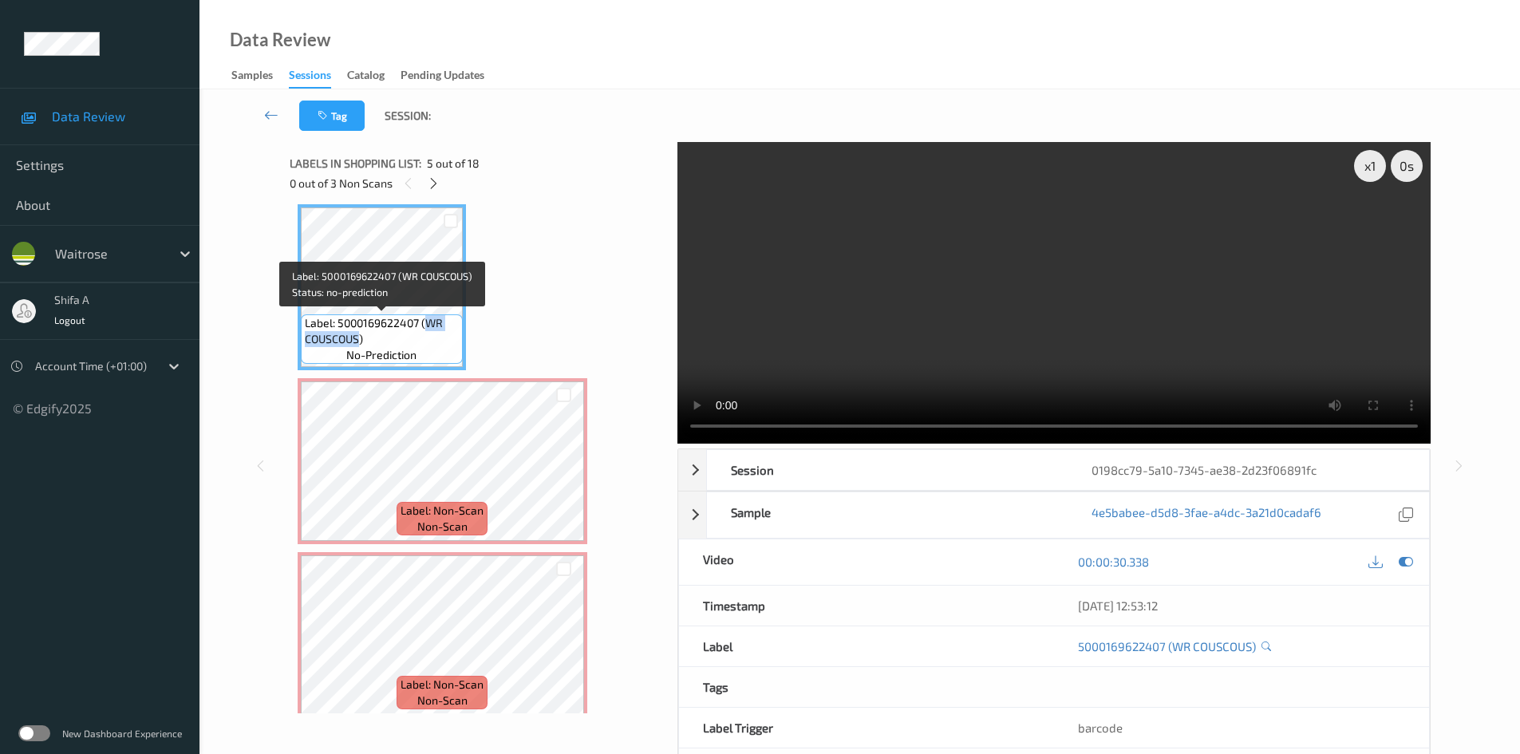
copy span "WR COUSCOUS"
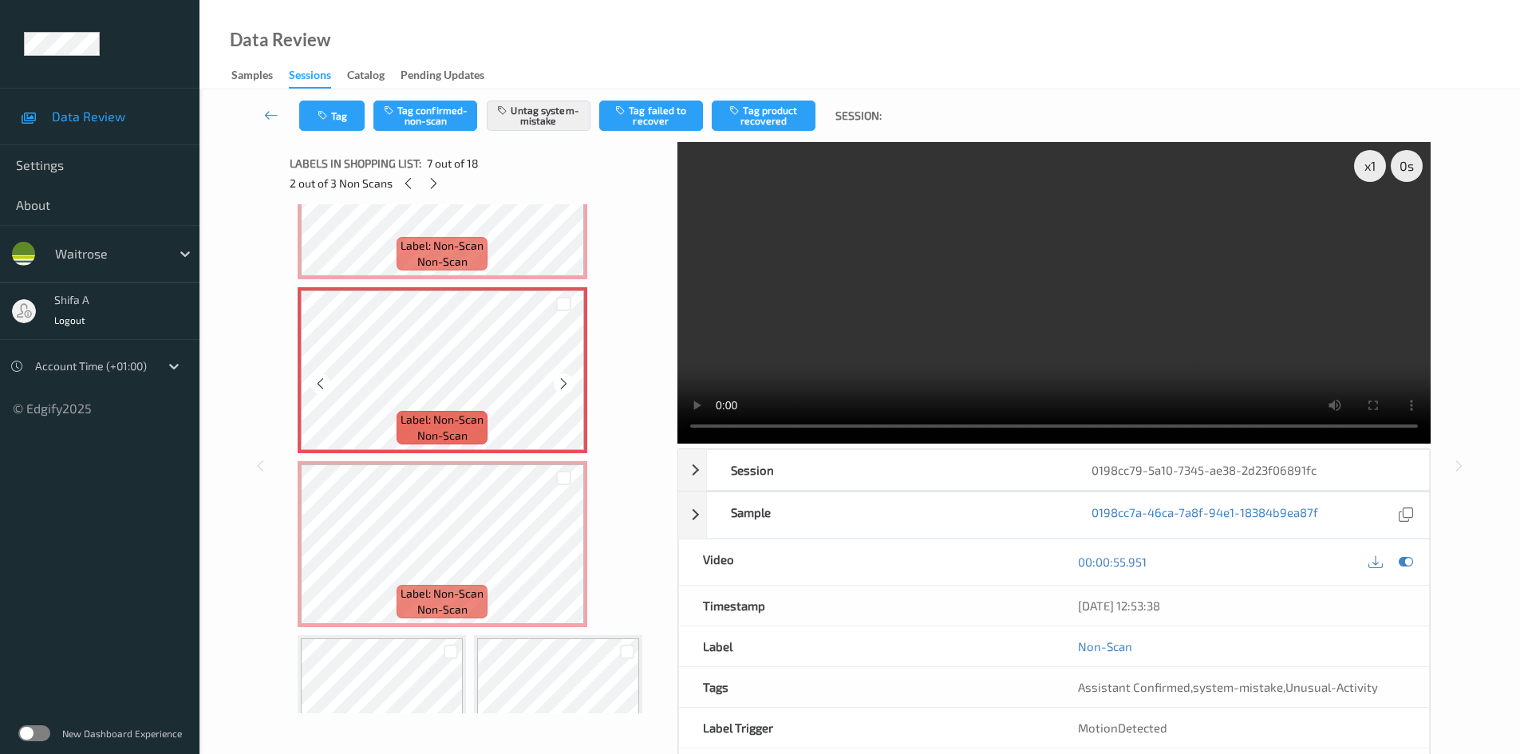
scroll to position [675, 0]
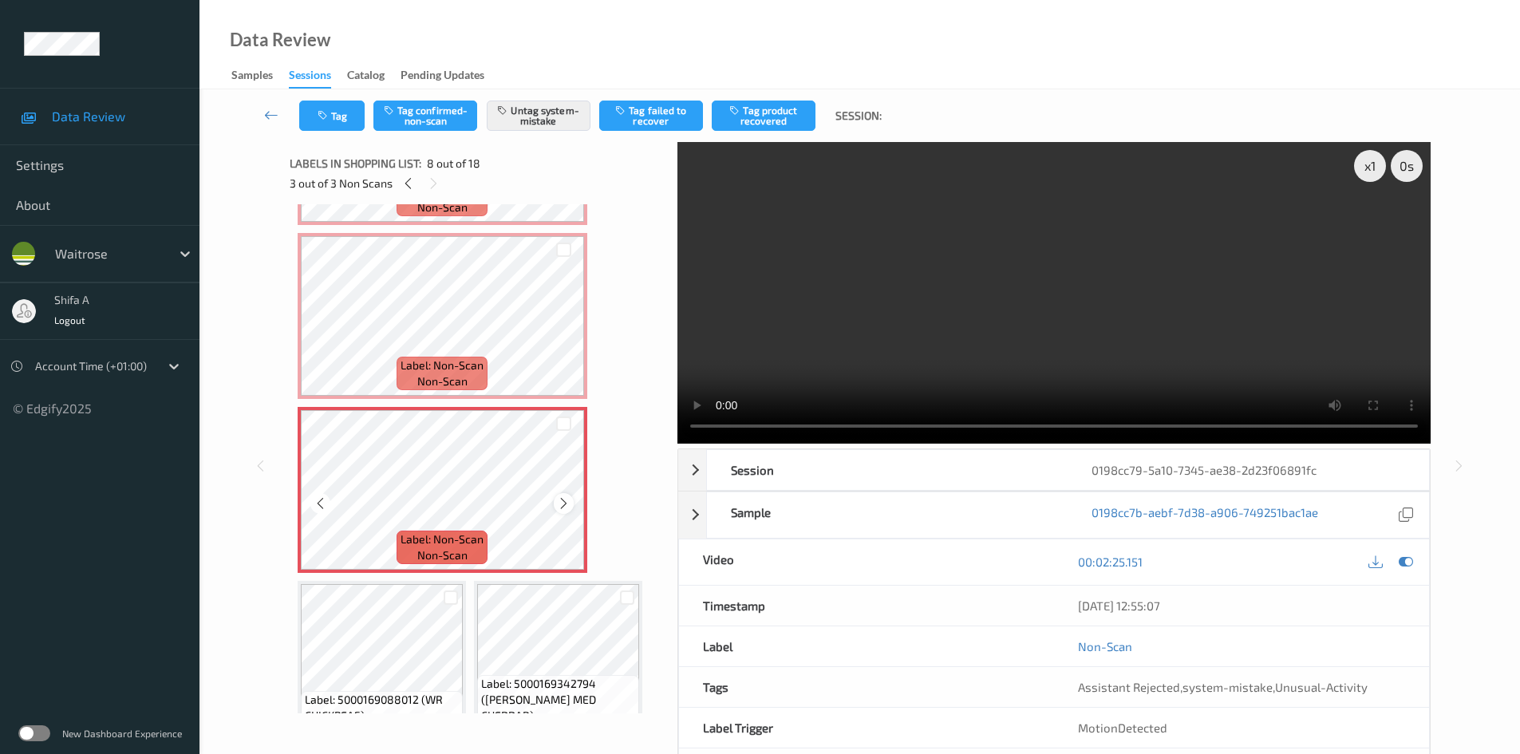
click at [562, 500] on icon at bounding box center [564, 503] width 14 height 14
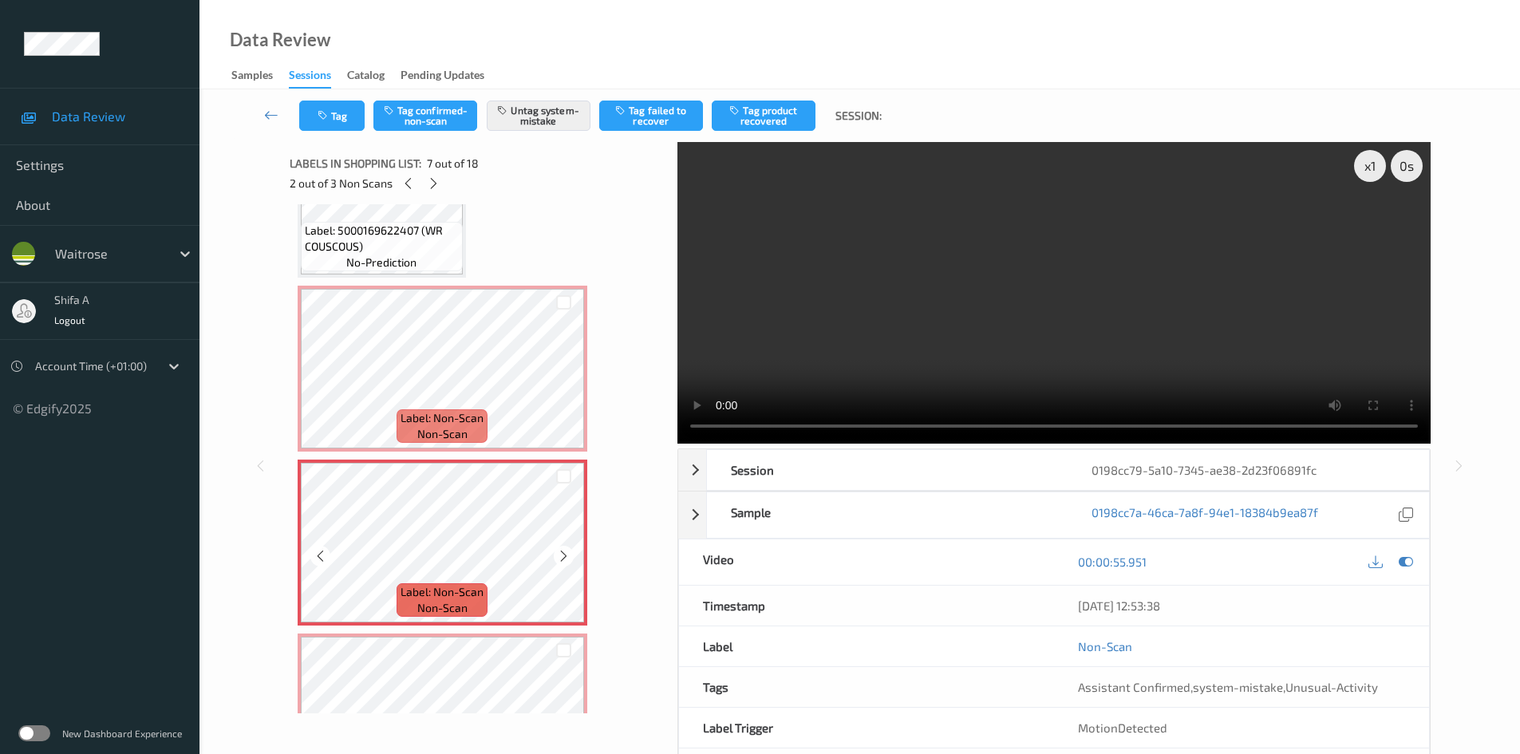
scroll to position [436, 0]
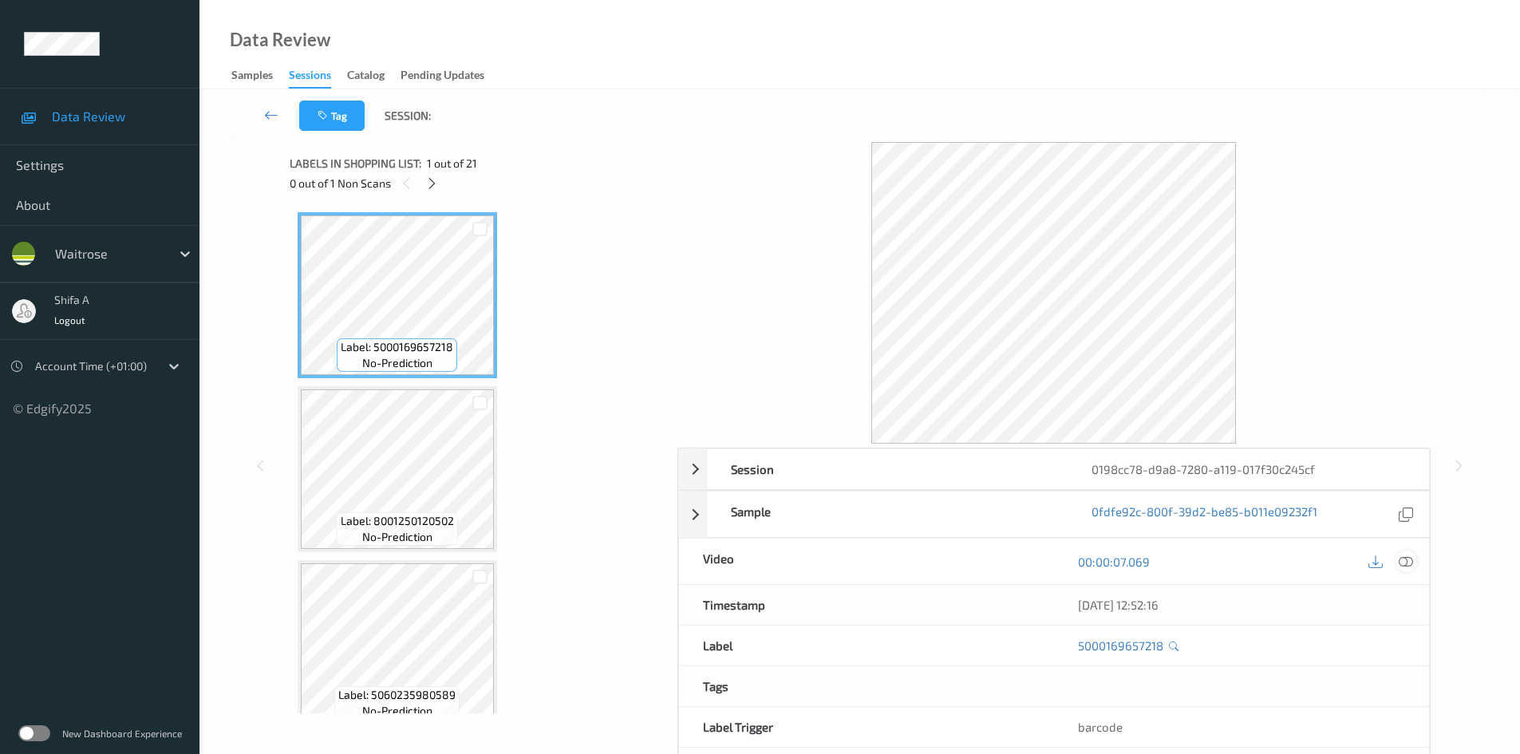
click at [1405, 559] on icon at bounding box center [1406, 562] width 14 height 14
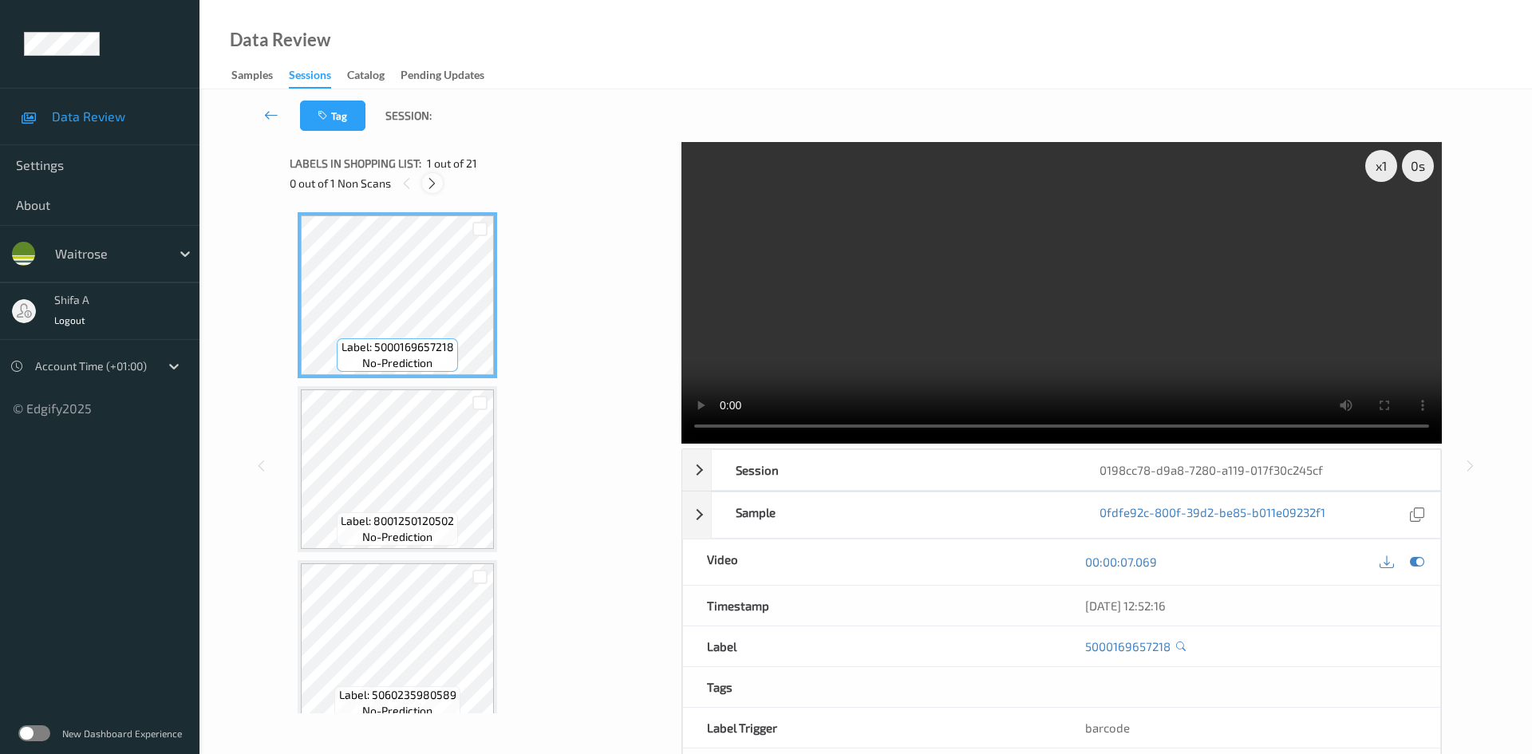
click at [434, 180] on icon at bounding box center [432, 183] width 14 height 14
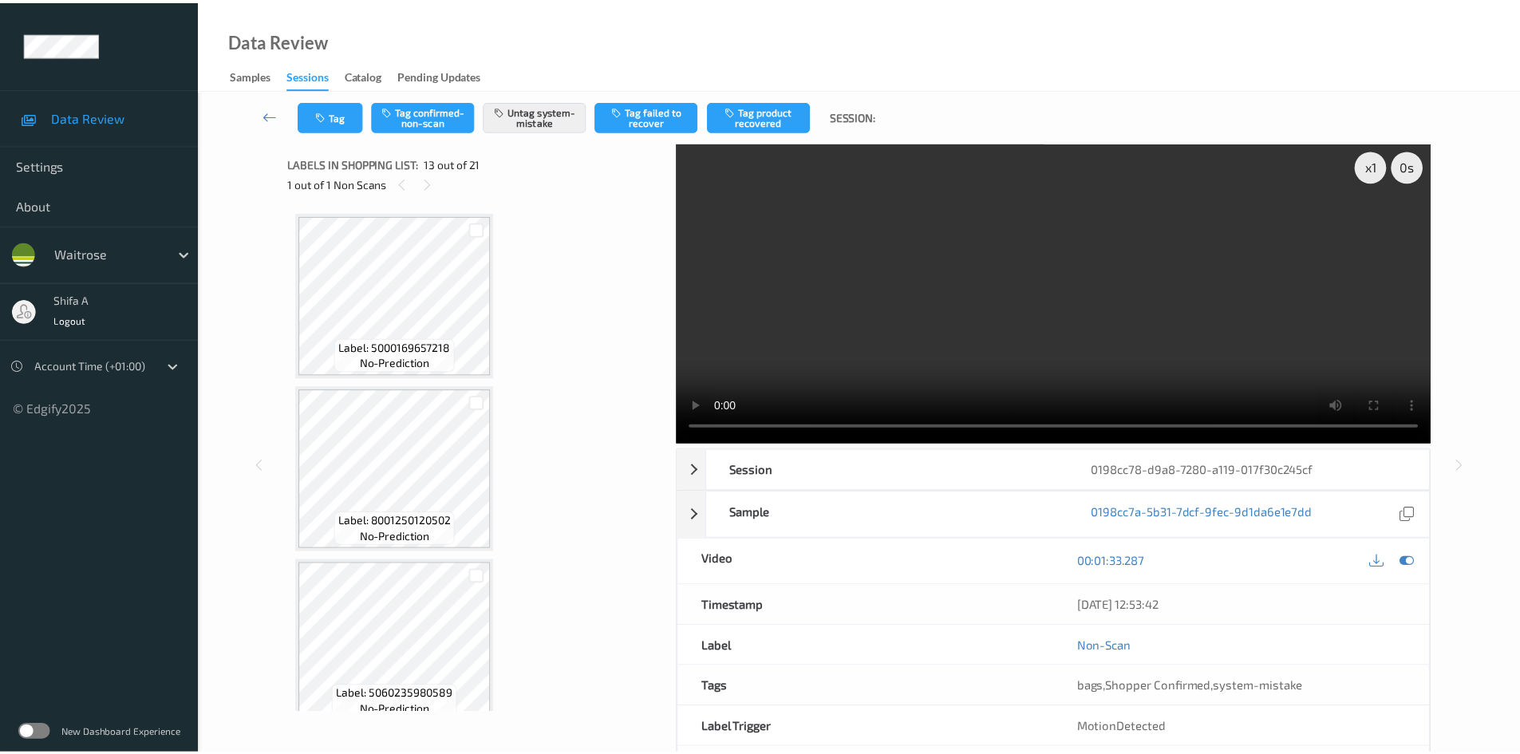
scroll to position [1922, 0]
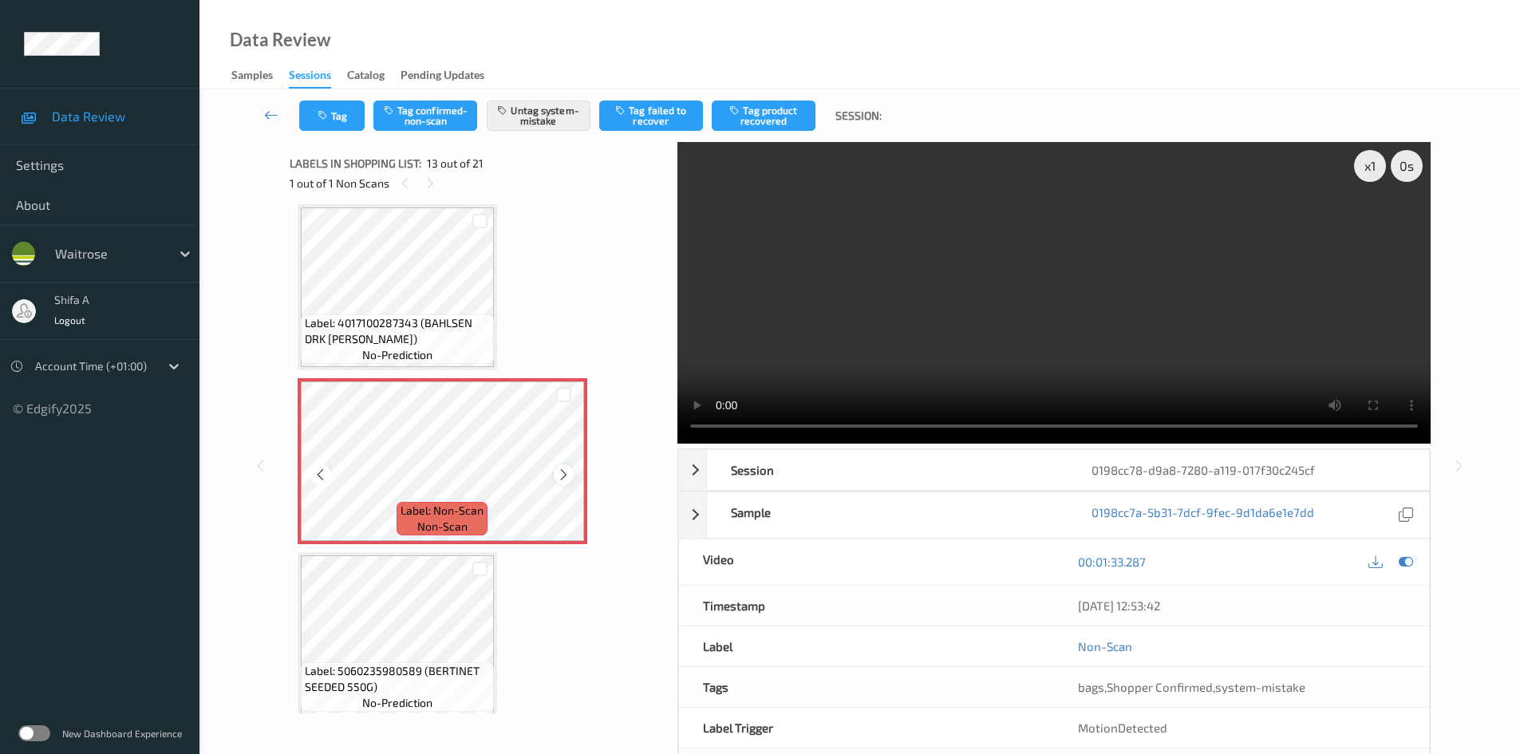
click at [563, 472] on icon at bounding box center [564, 475] width 14 height 14
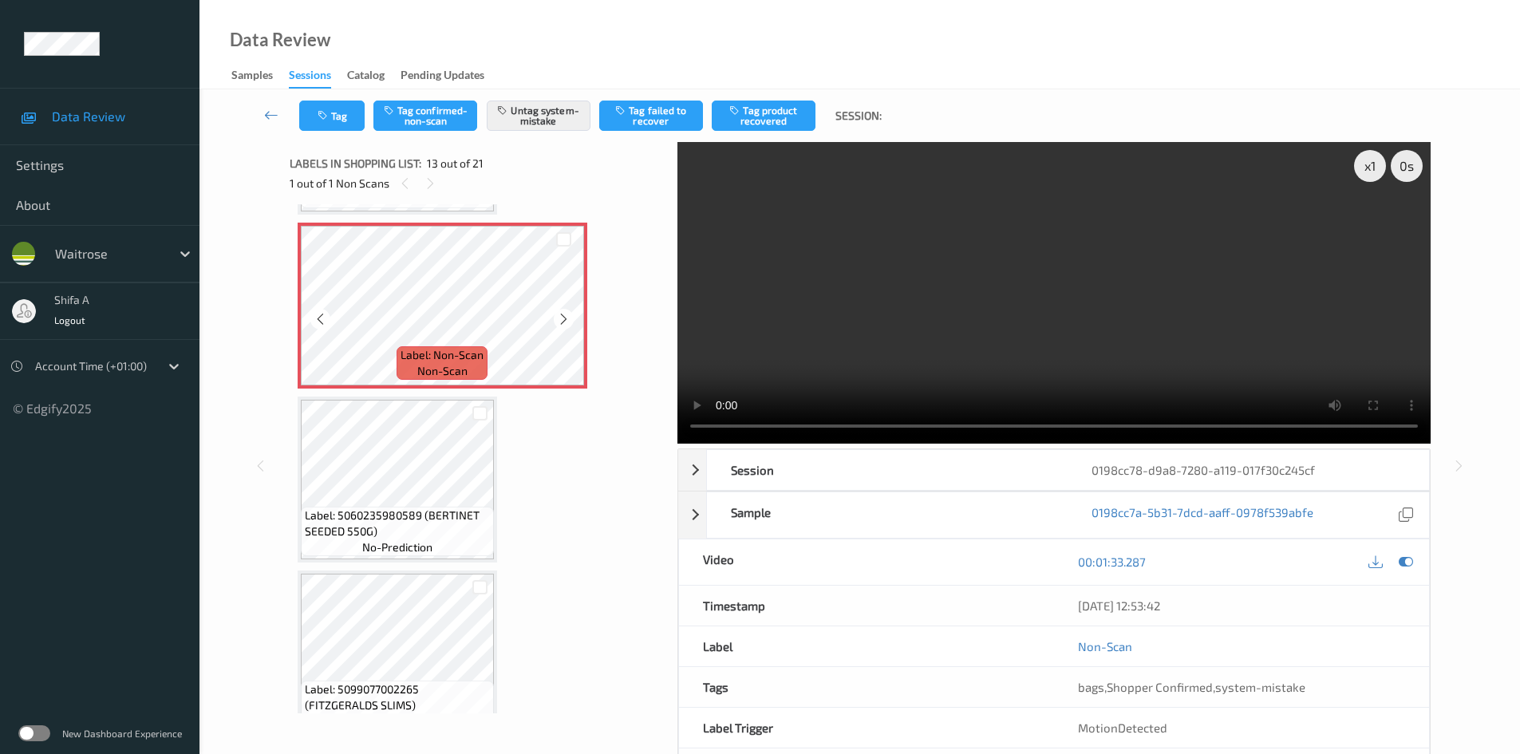
scroll to position [2081, 0]
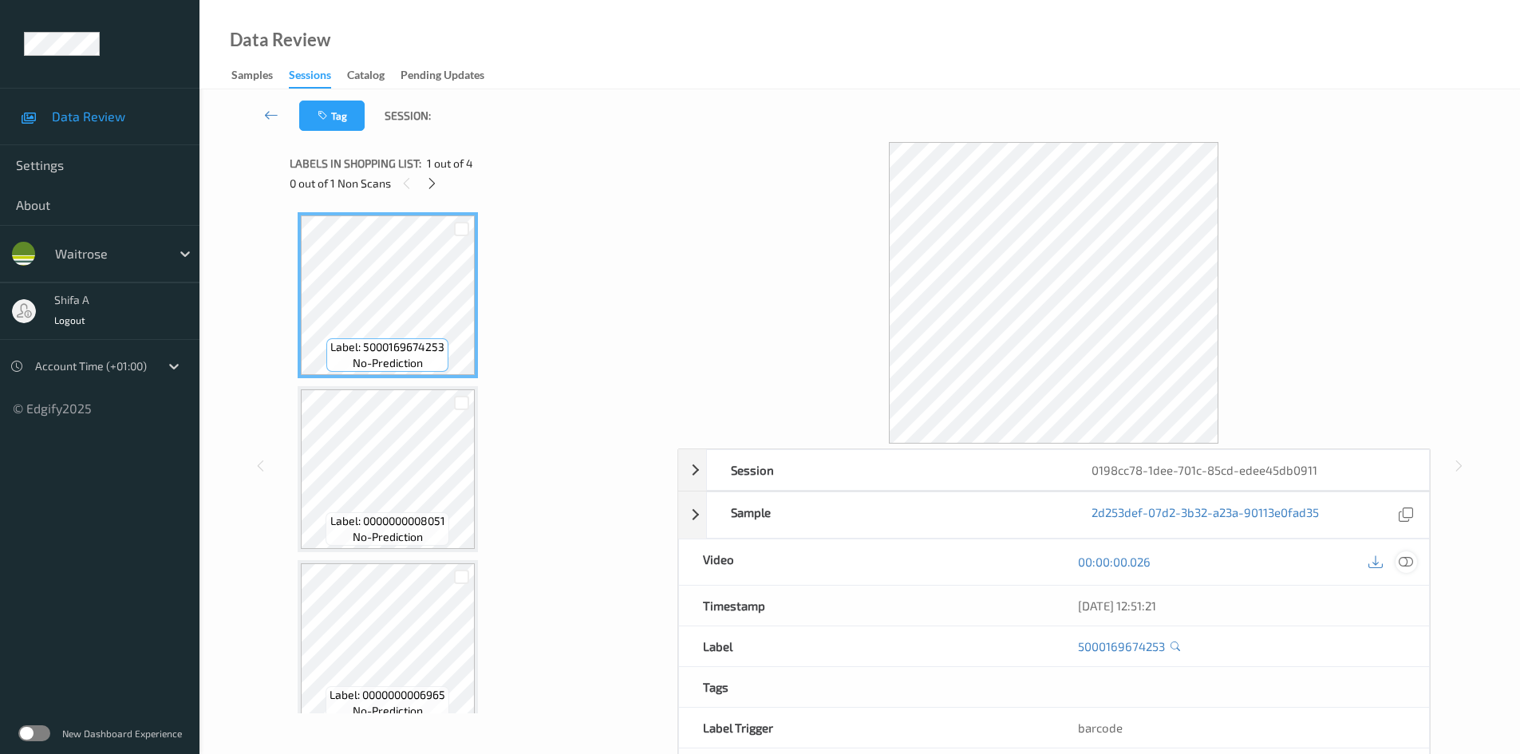
click at [1397, 561] on div at bounding box center [1407, 562] width 22 height 22
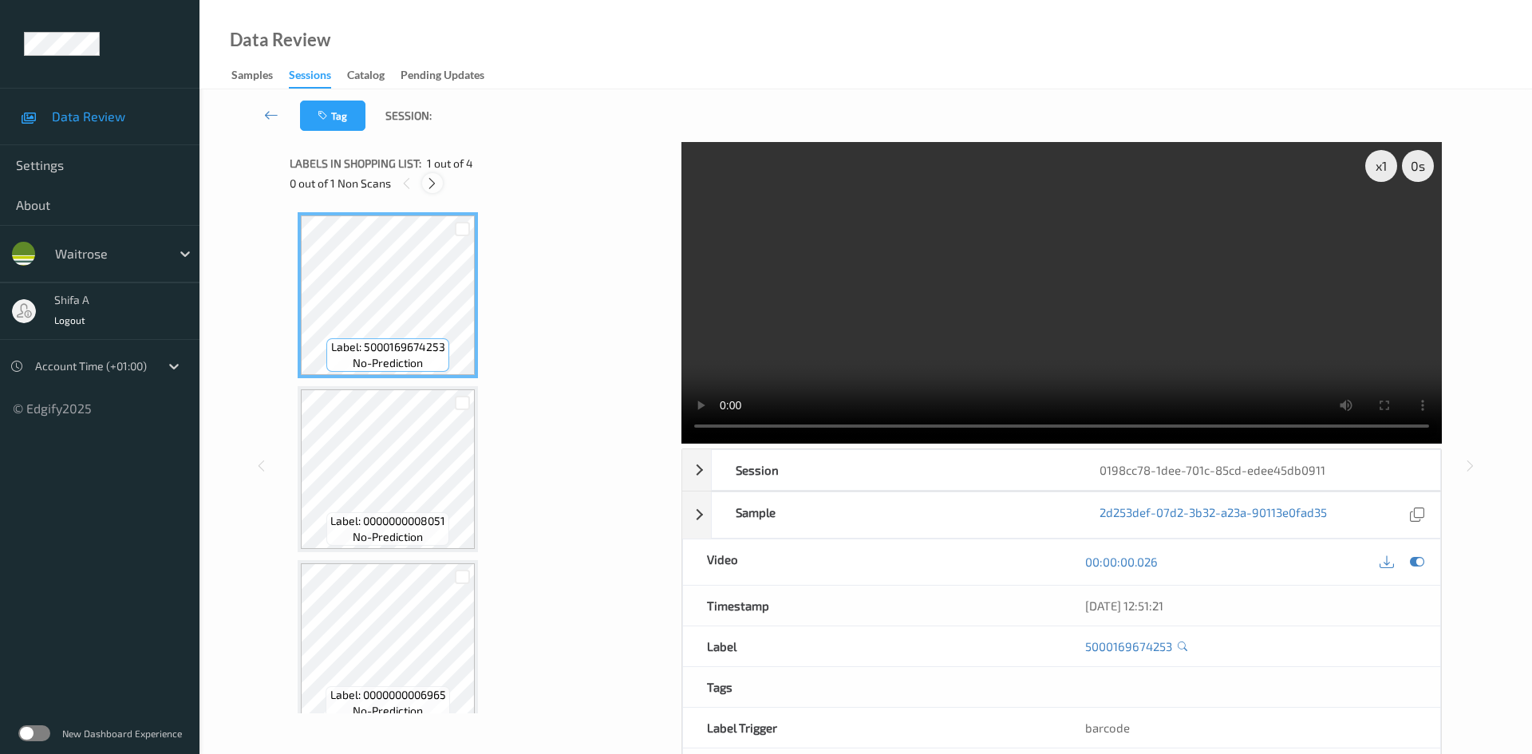
click at [440, 182] on div at bounding box center [432, 183] width 20 height 20
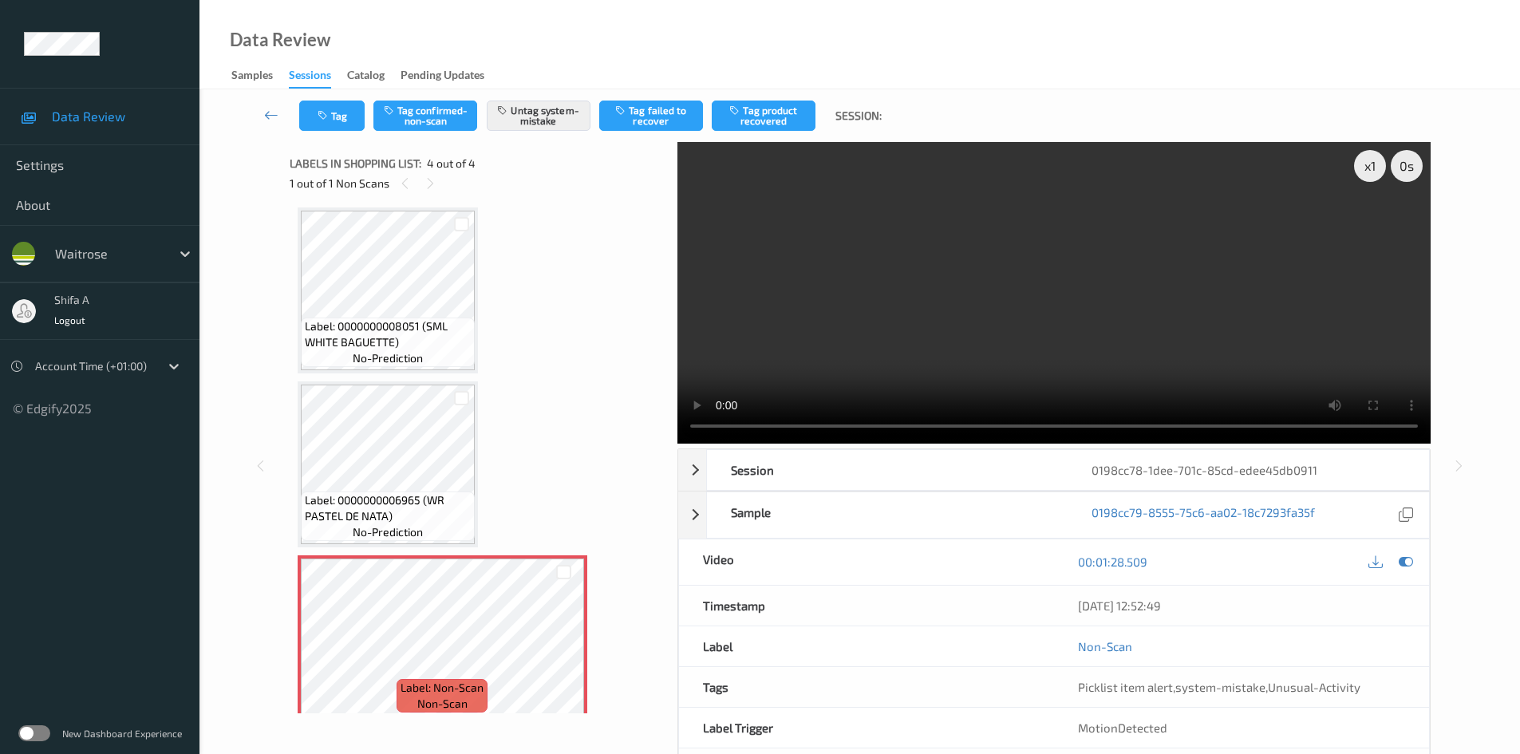
scroll to position [195, 0]
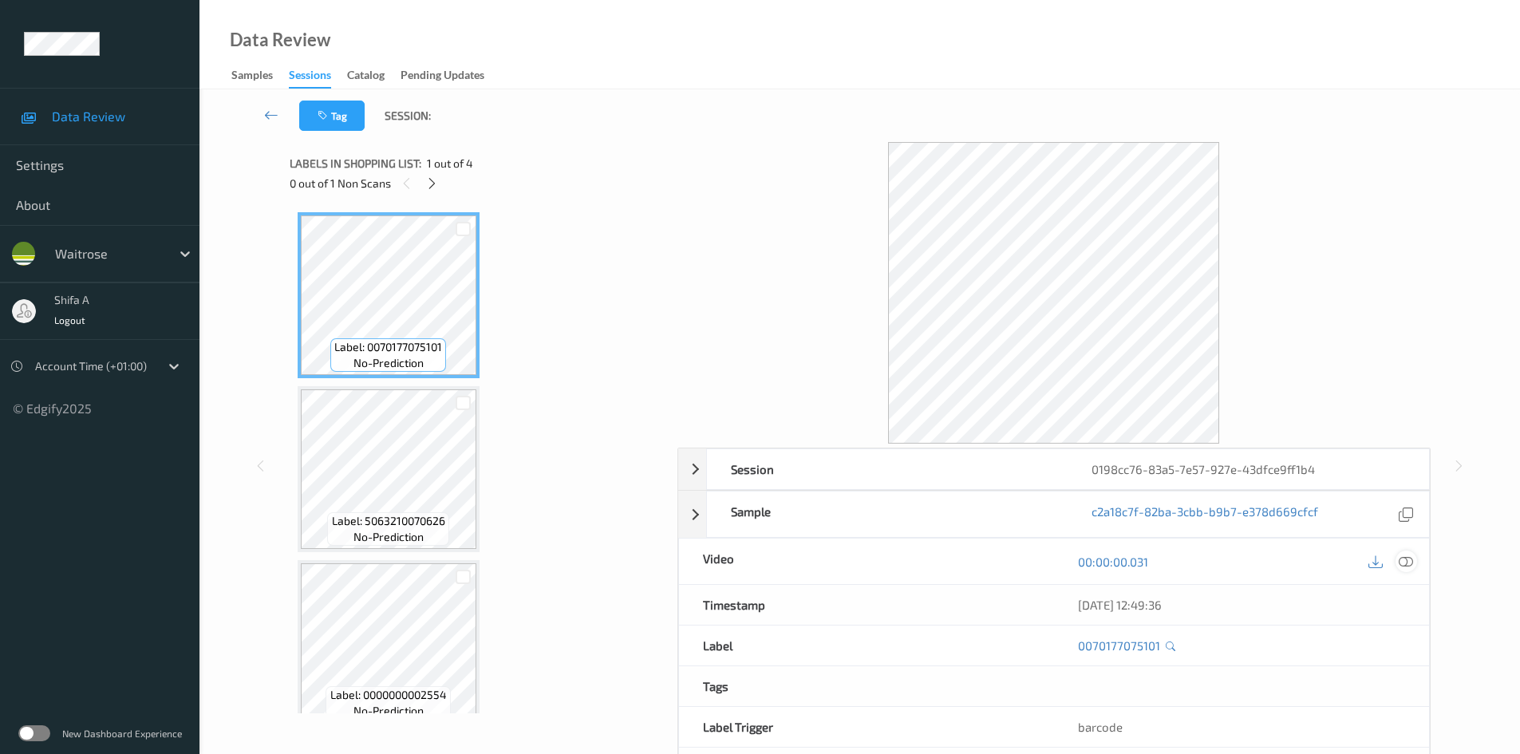
click at [1404, 563] on icon at bounding box center [1406, 562] width 14 height 14
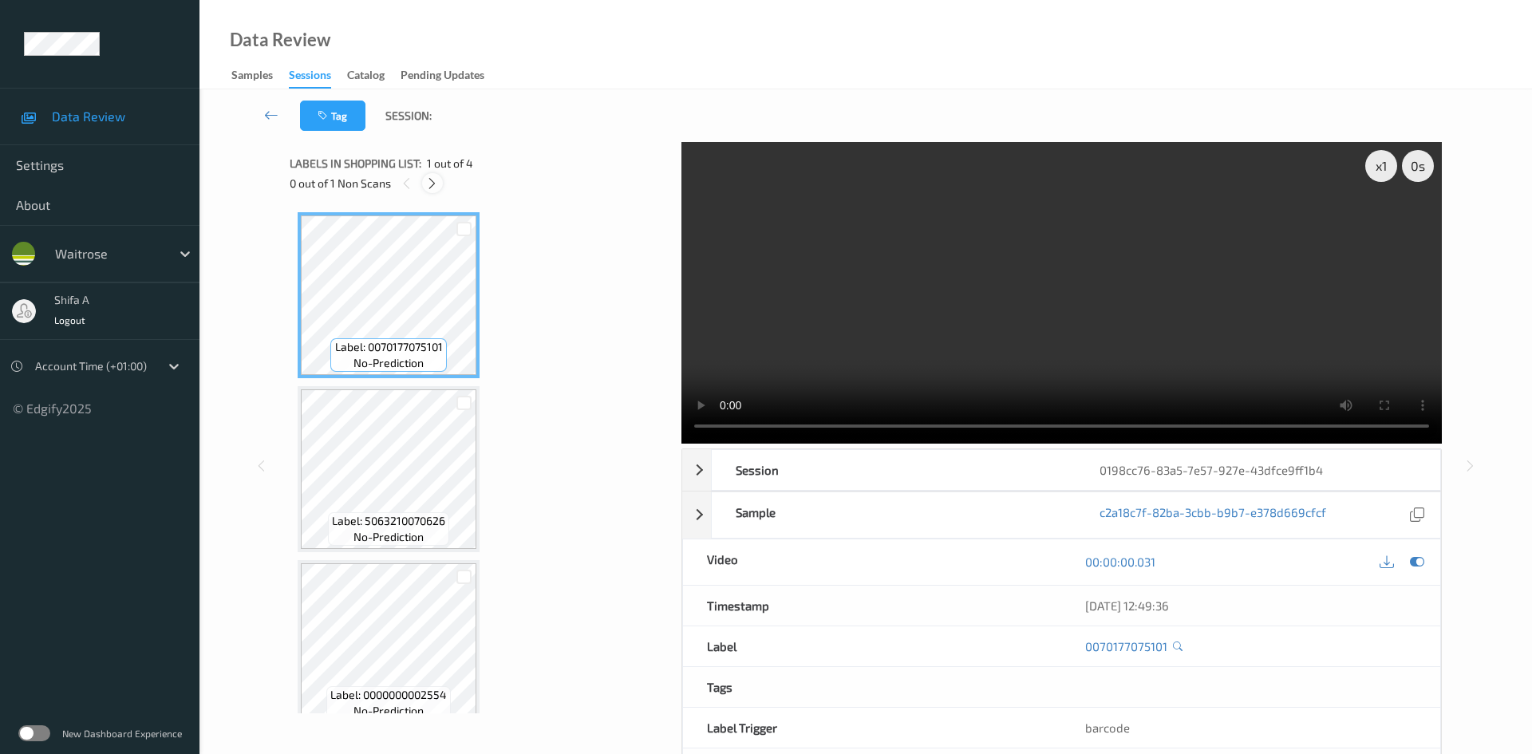
click at [436, 190] on icon at bounding box center [432, 183] width 14 height 14
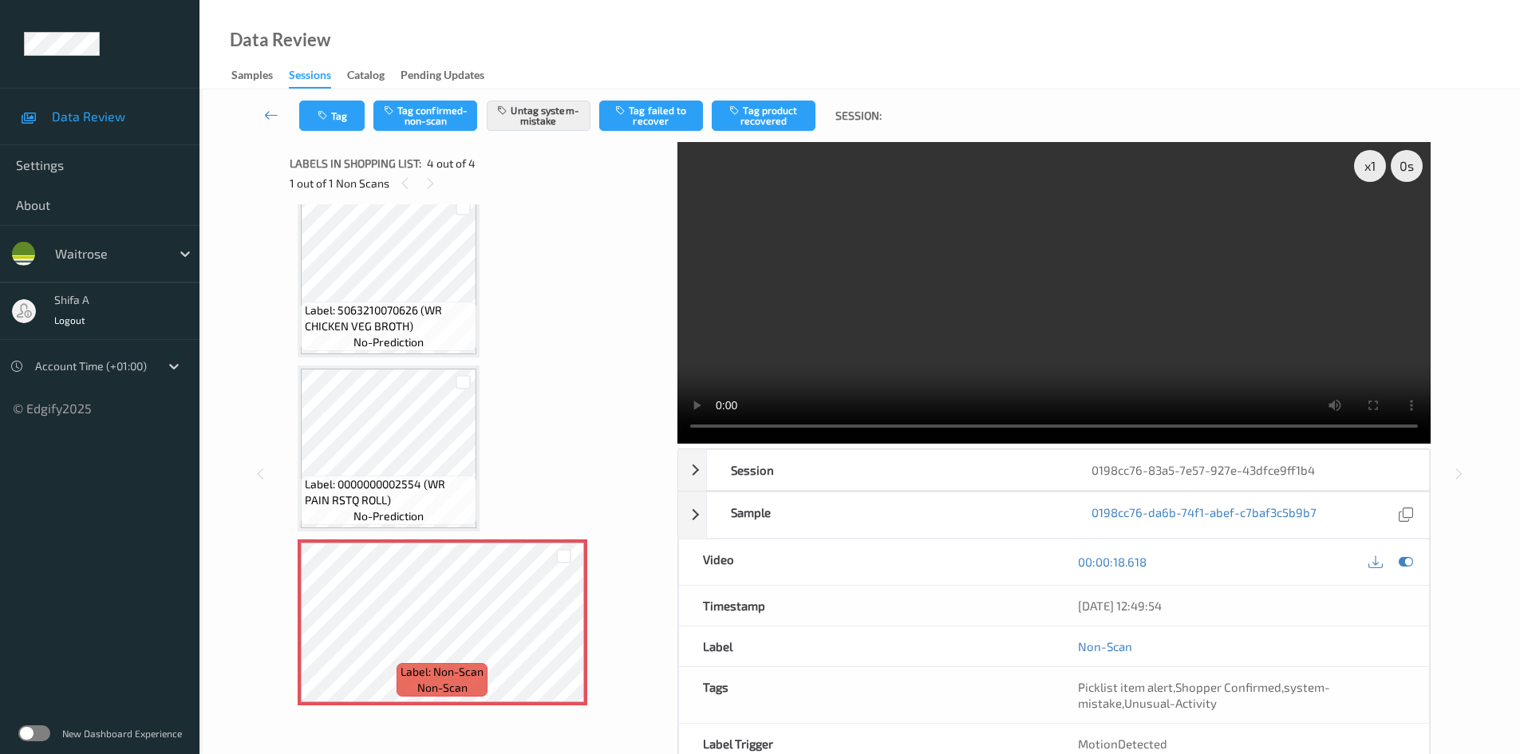
scroll to position [179, 0]
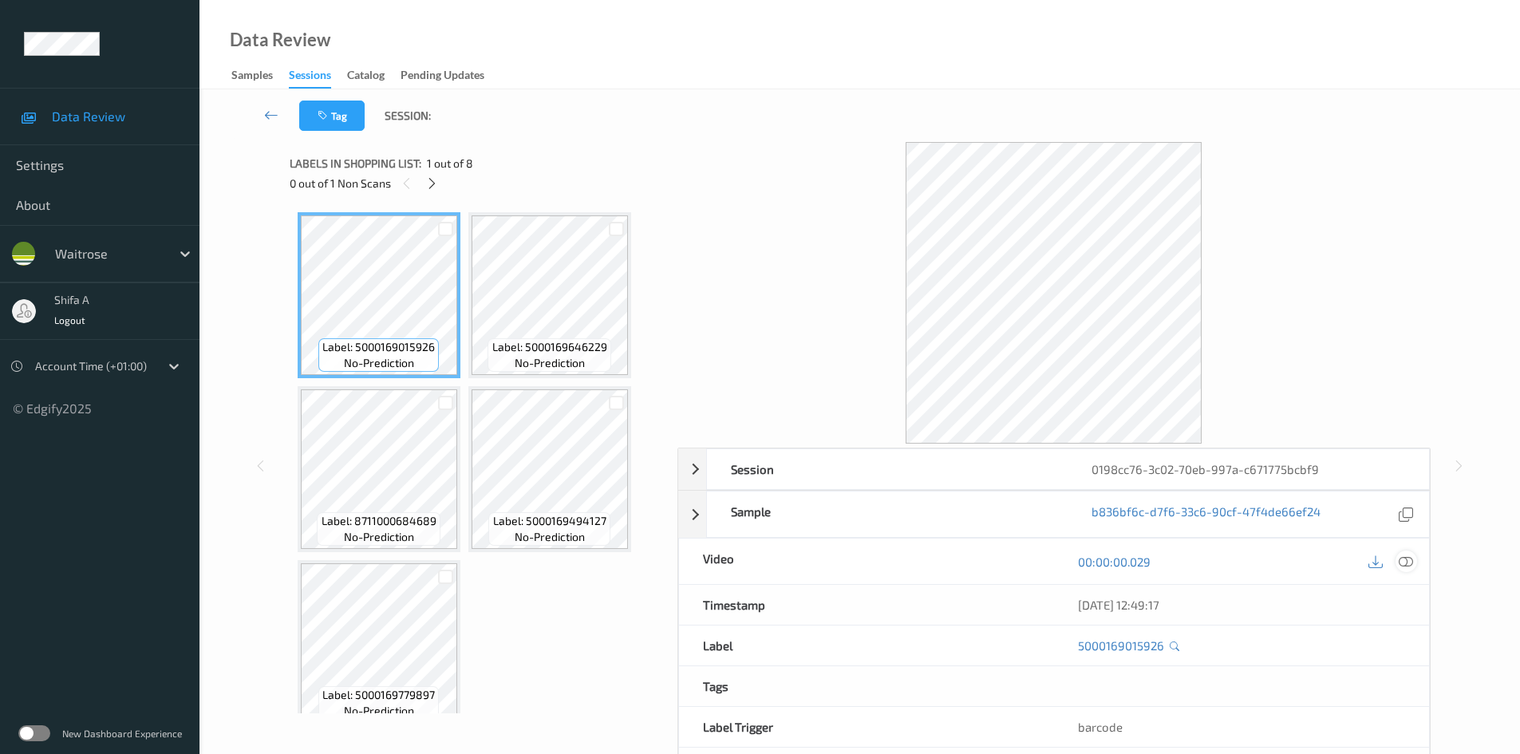
click at [1409, 568] on icon at bounding box center [1406, 562] width 14 height 14
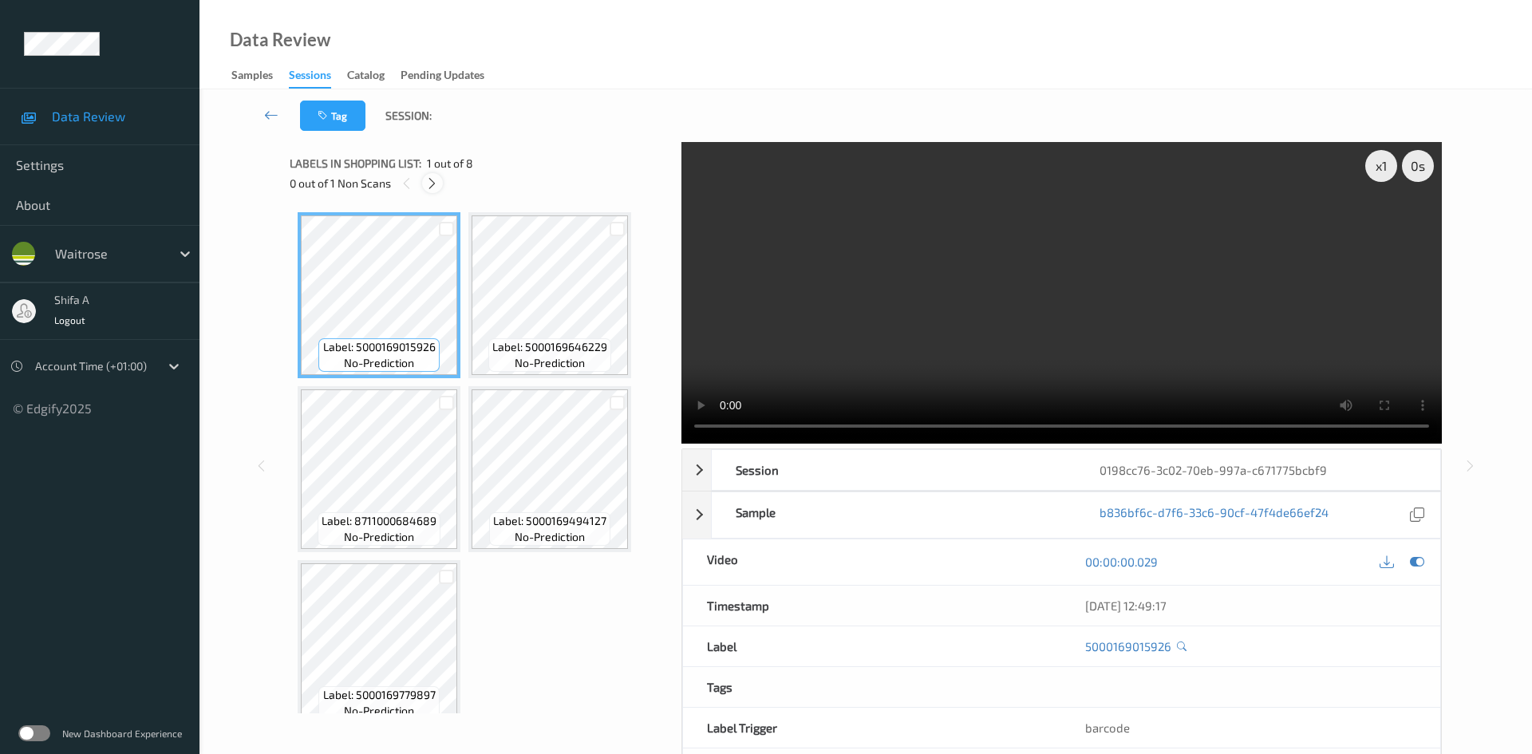
click at [425, 185] on div at bounding box center [432, 183] width 20 height 20
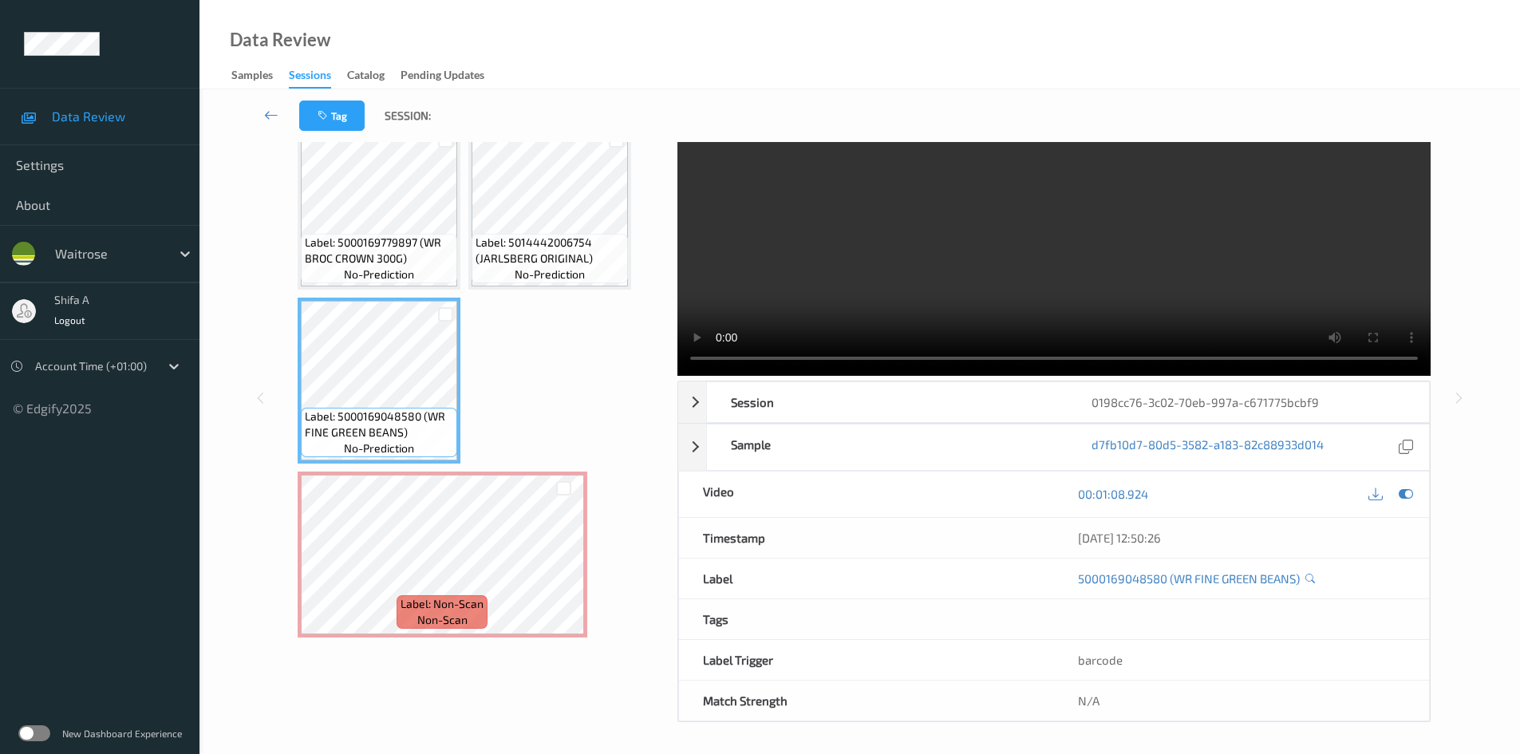
scroll to position [69, 0]
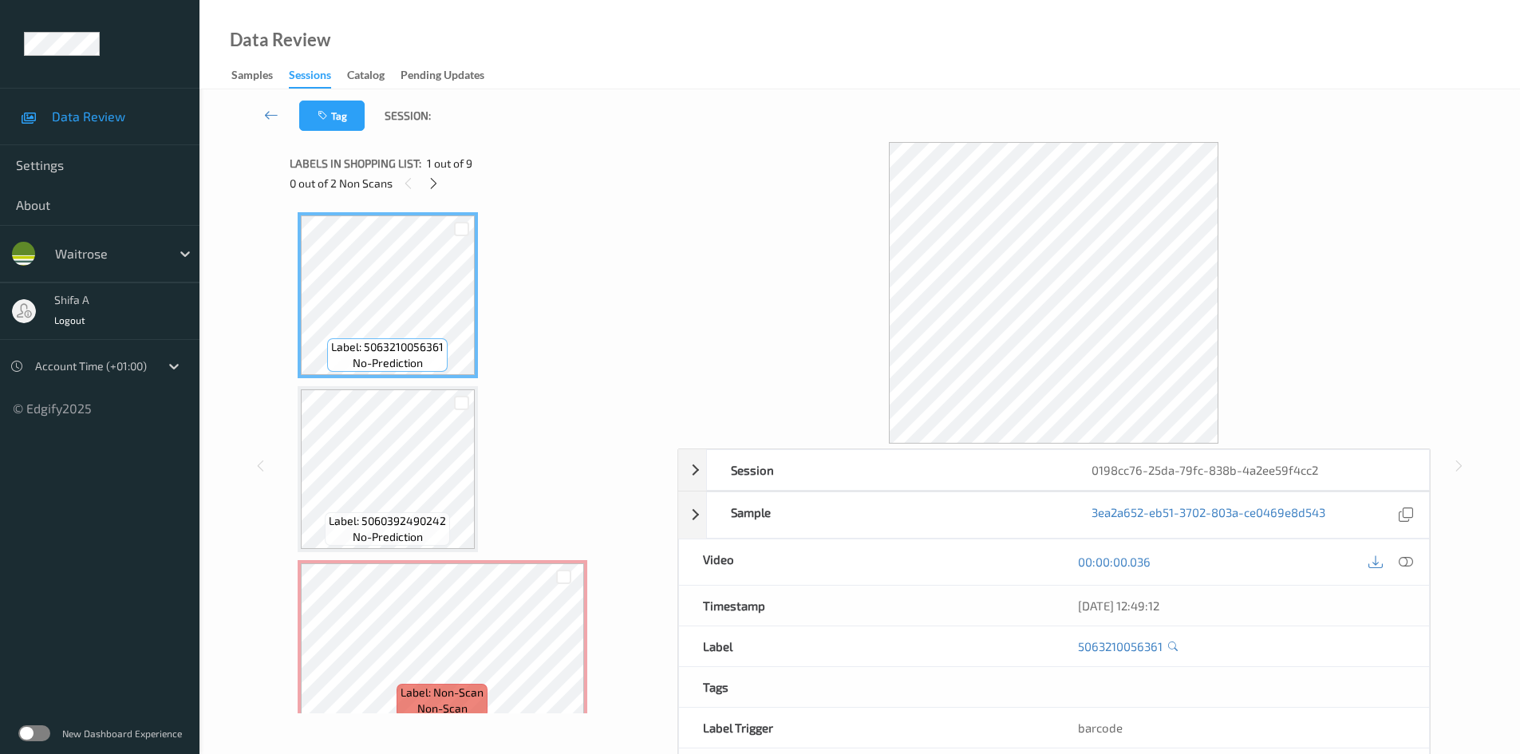
drag, startPoint x: 1399, startPoint y: 564, endPoint x: 1392, endPoint y: 557, distance: 10.2
click at [1400, 560] on icon at bounding box center [1406, 562] width 14 height 14
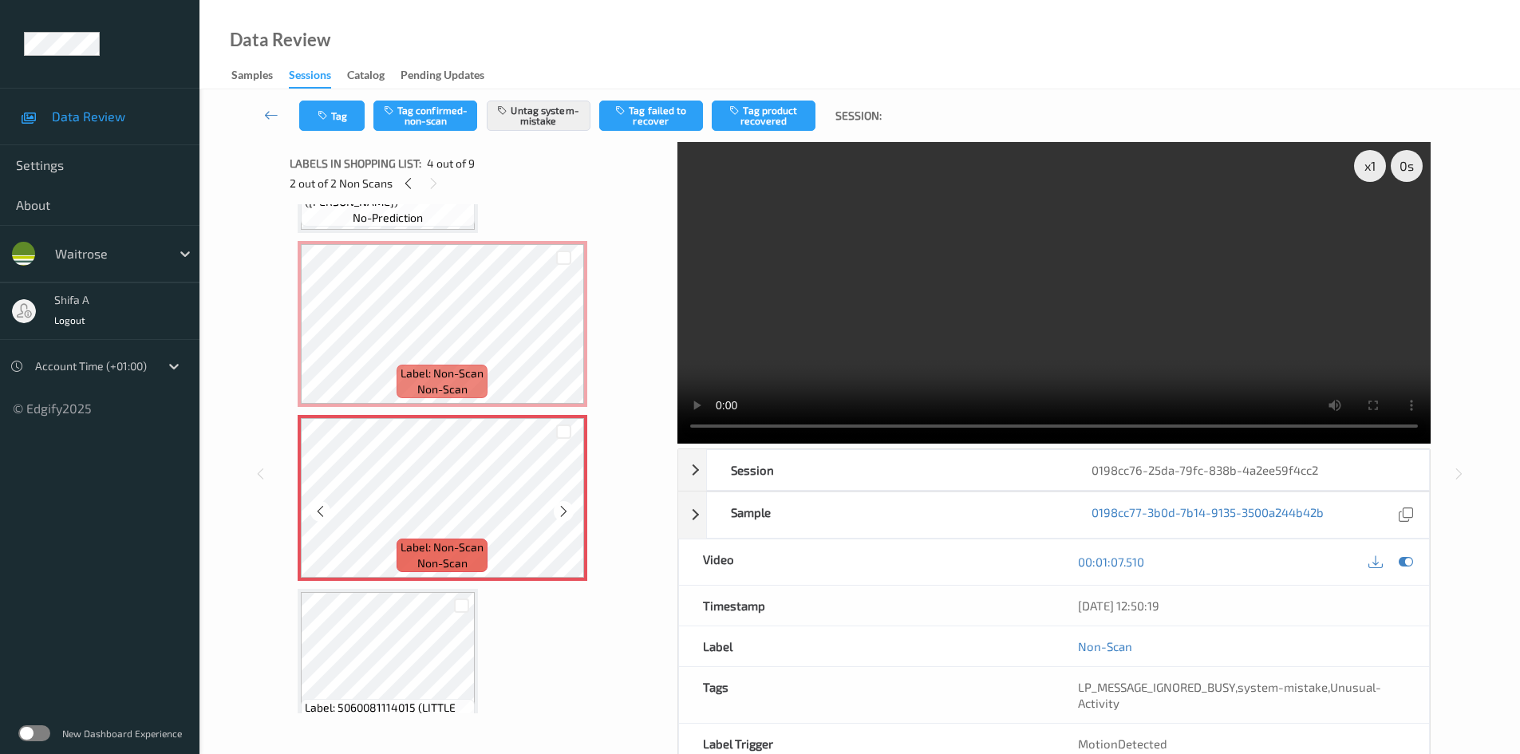
scroll to position [399, 0]
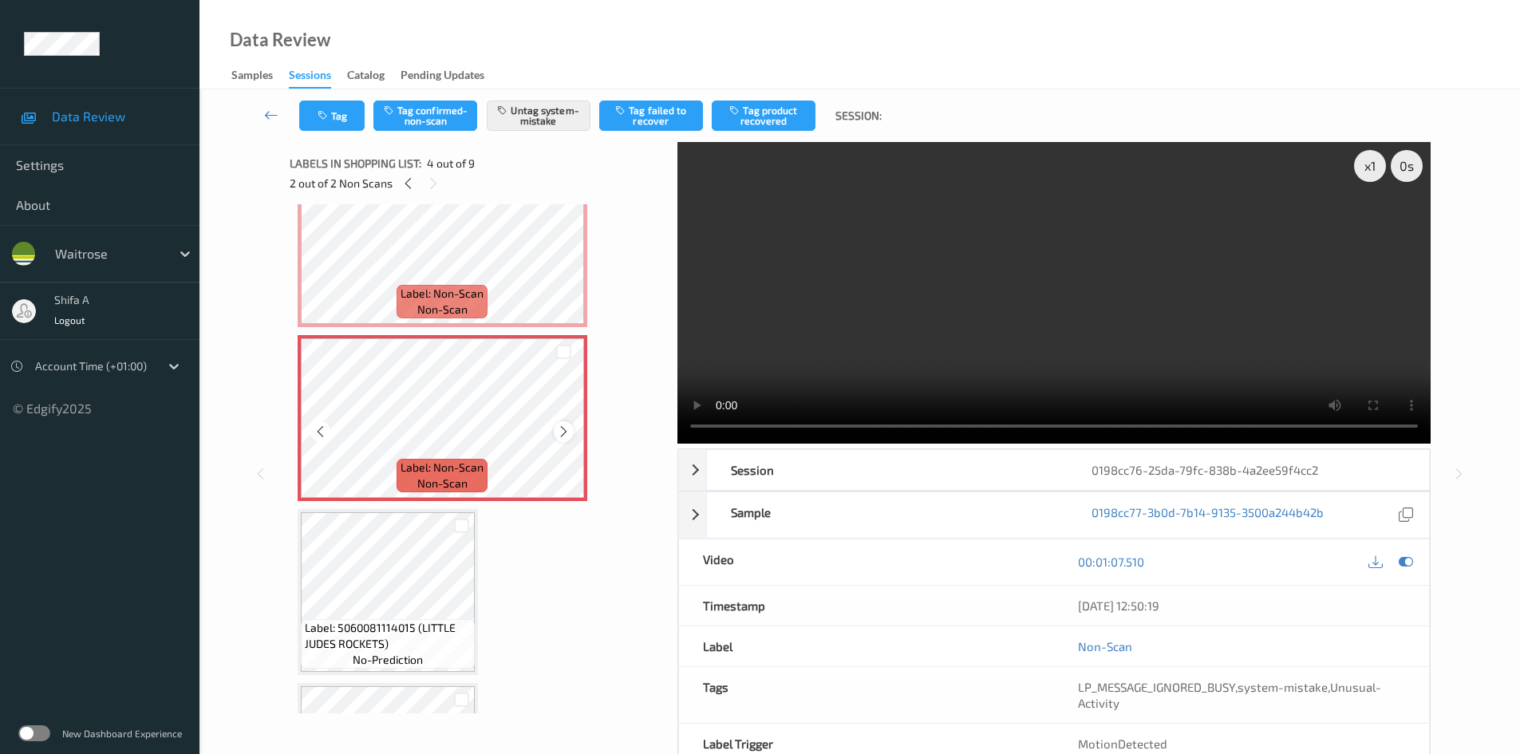
click at [563, 431] on icon at bounding box center [564, 432] width 14 height 14
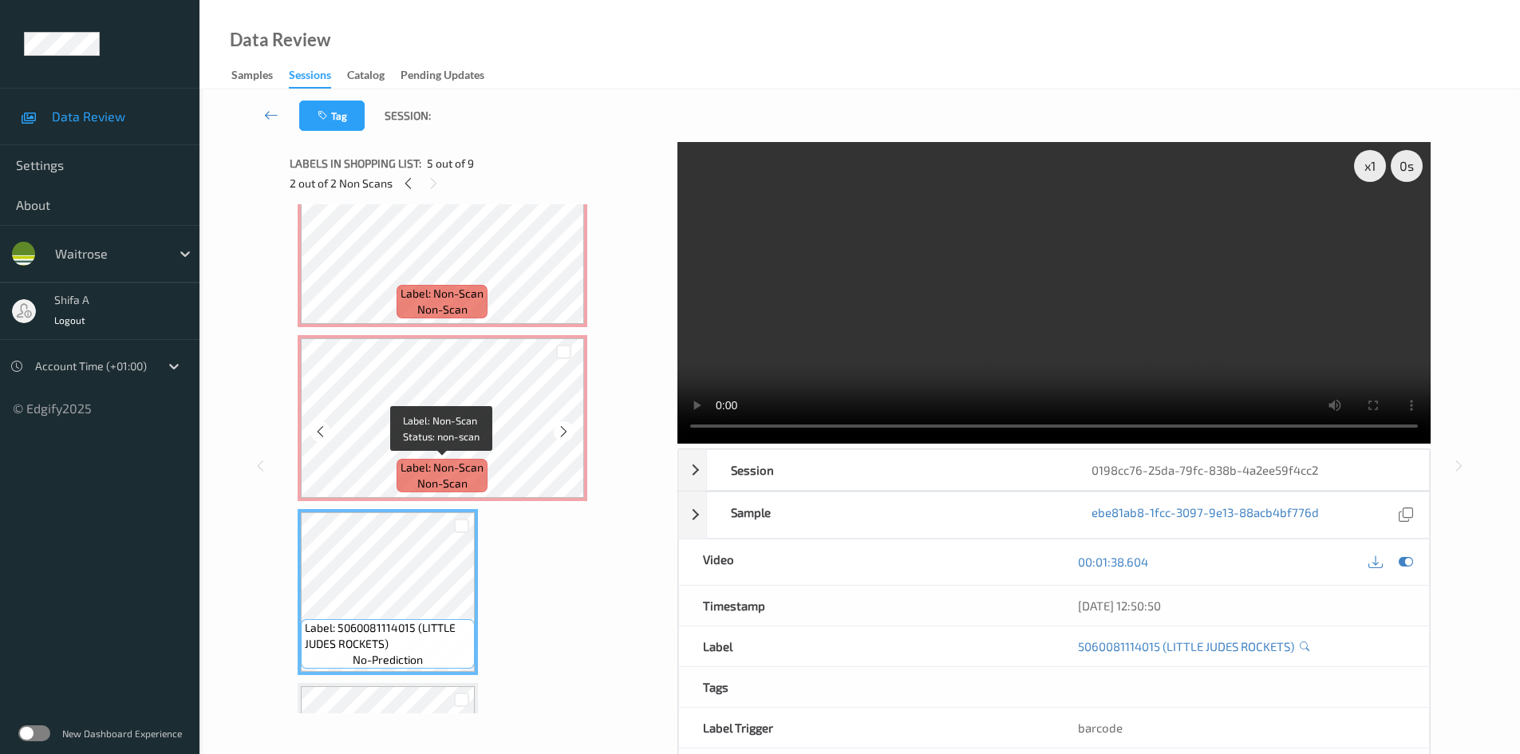
click at [449, 460] on span "Label: Non-Scan" at bounding box center [442, 468] width 83 height 16
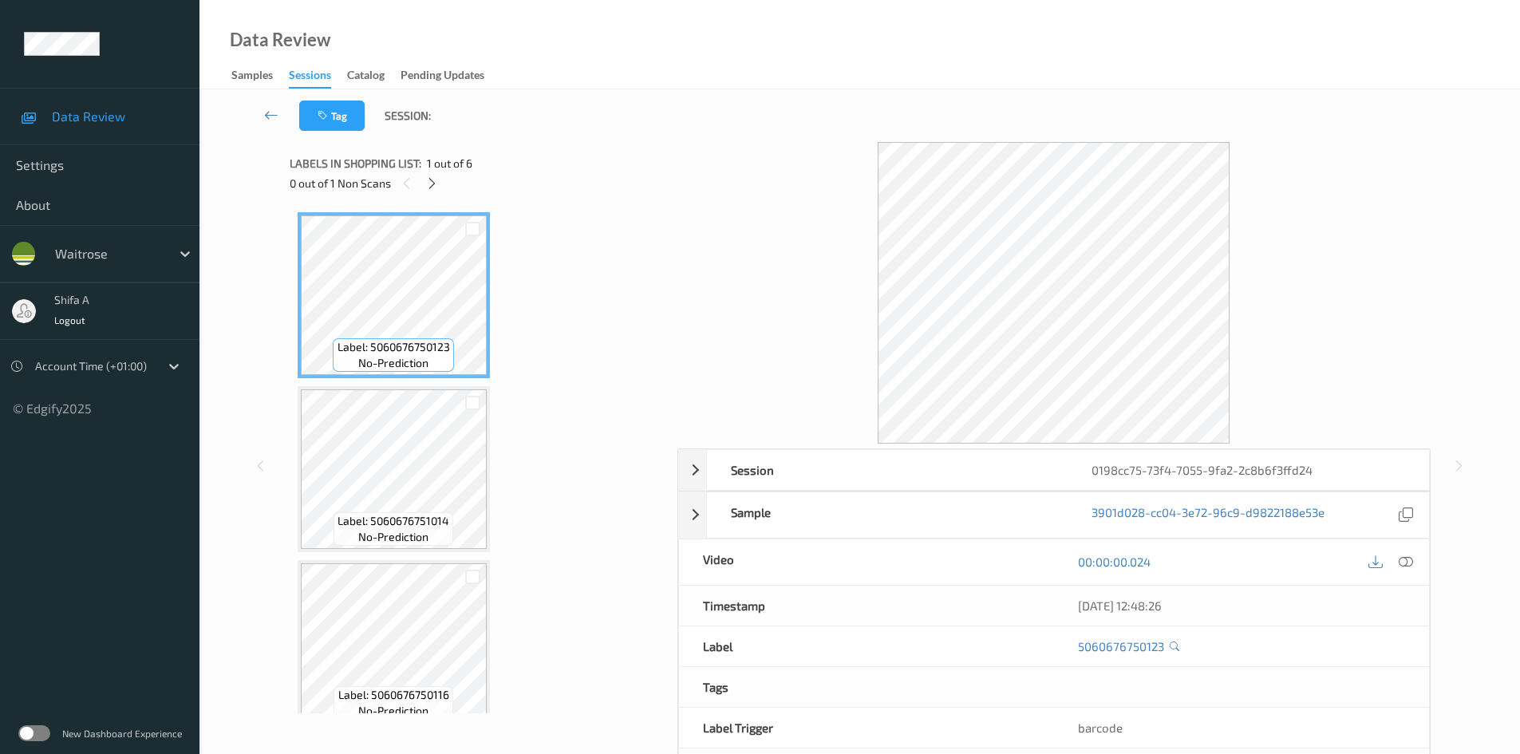
click at [1403, 565] on icon at bounding box center [1406, 562] width 14 height 14
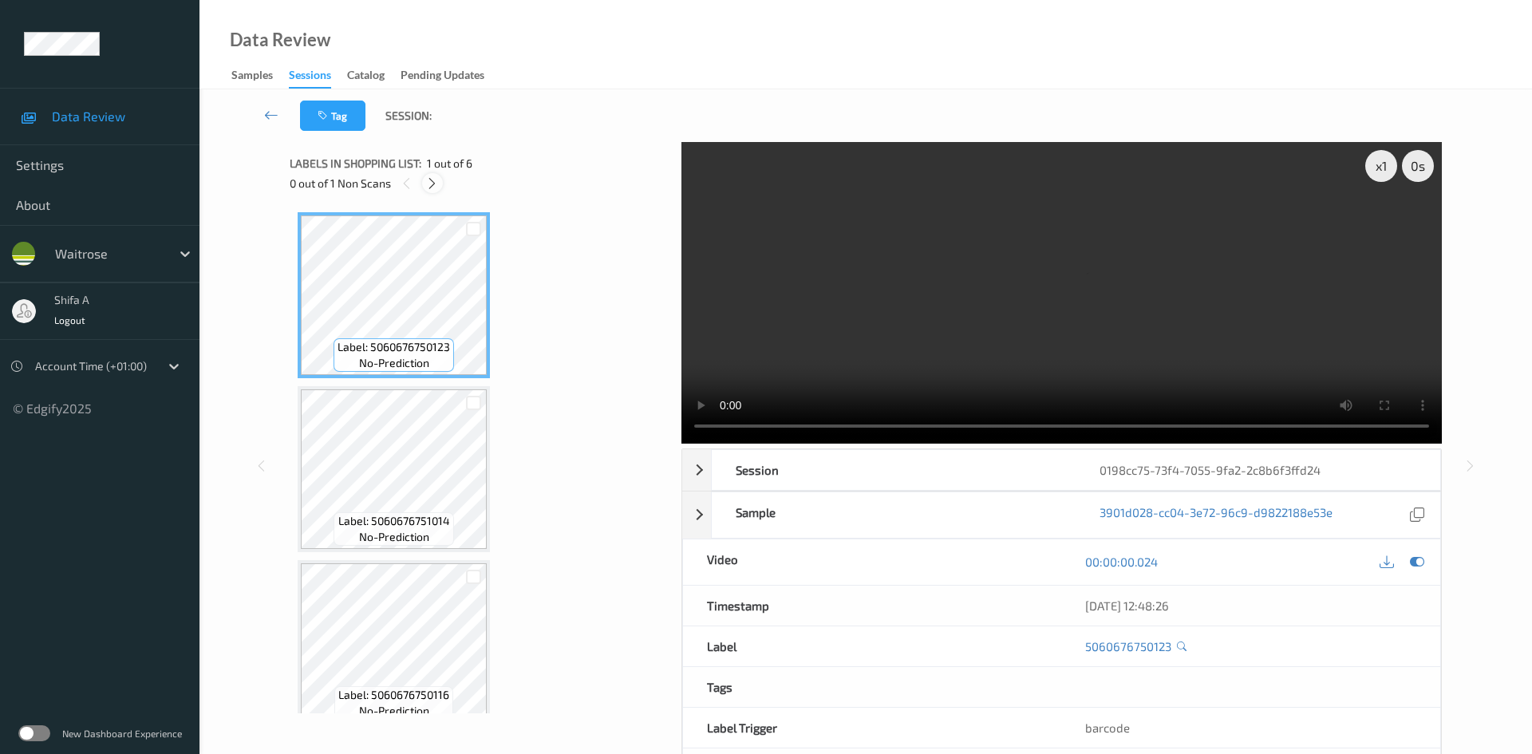
click at [431, 181] on icon at bounding box center [432, 183] width 14 height 14
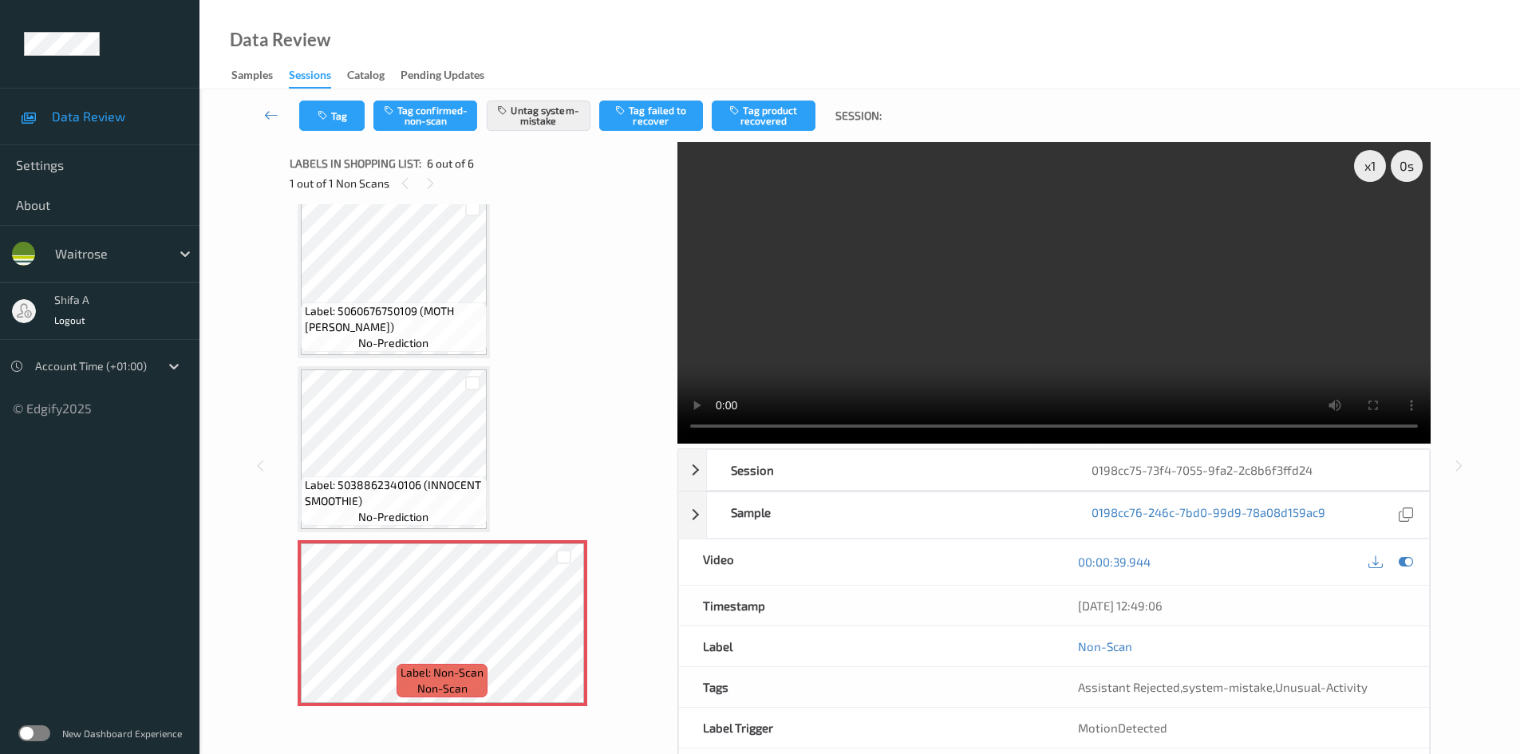
scroll to position [543, 0]
click at [566, 634] on icon at bounding box center [564, 636] width 14 height 14
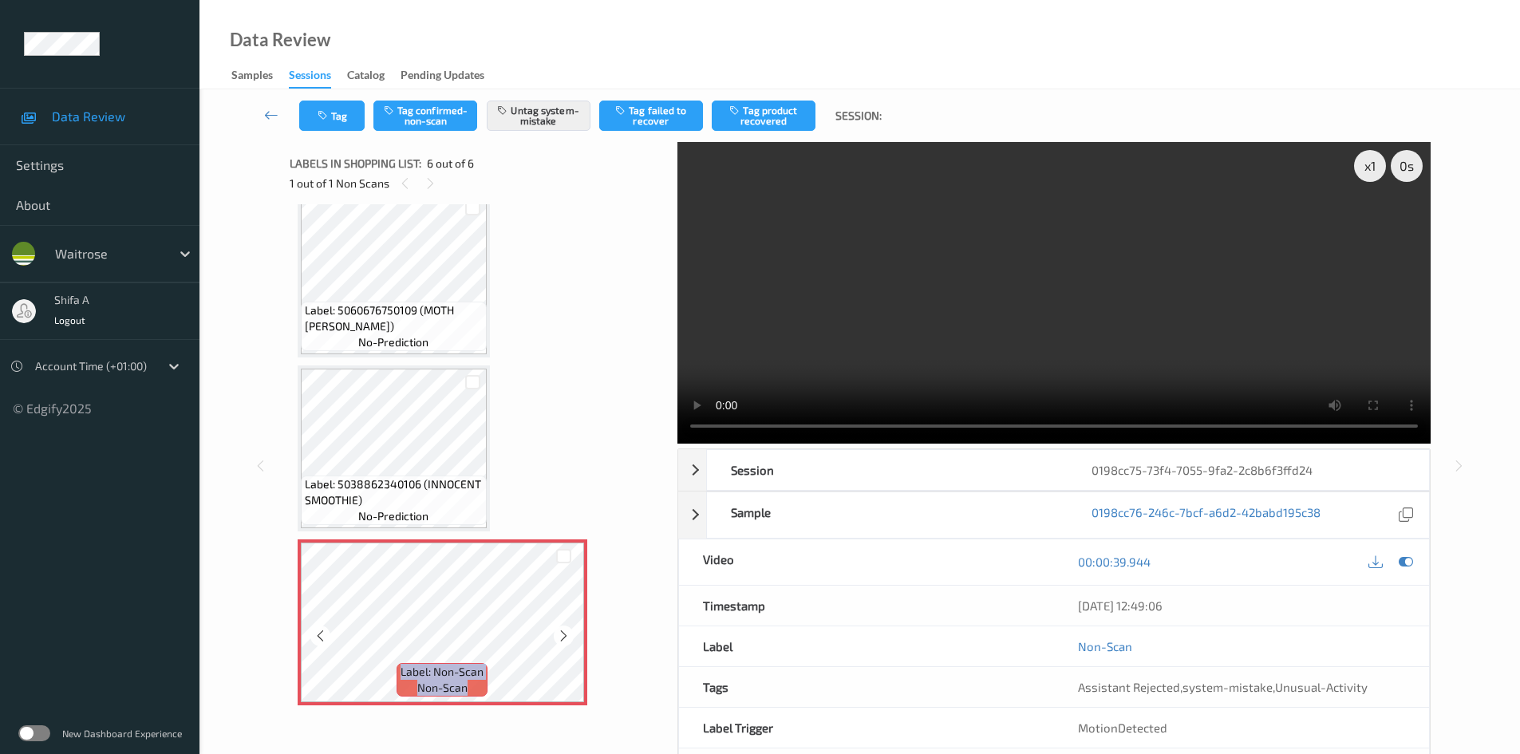
click at [566, 634] on icon at bounding box center [564, 636] width 14 height 14
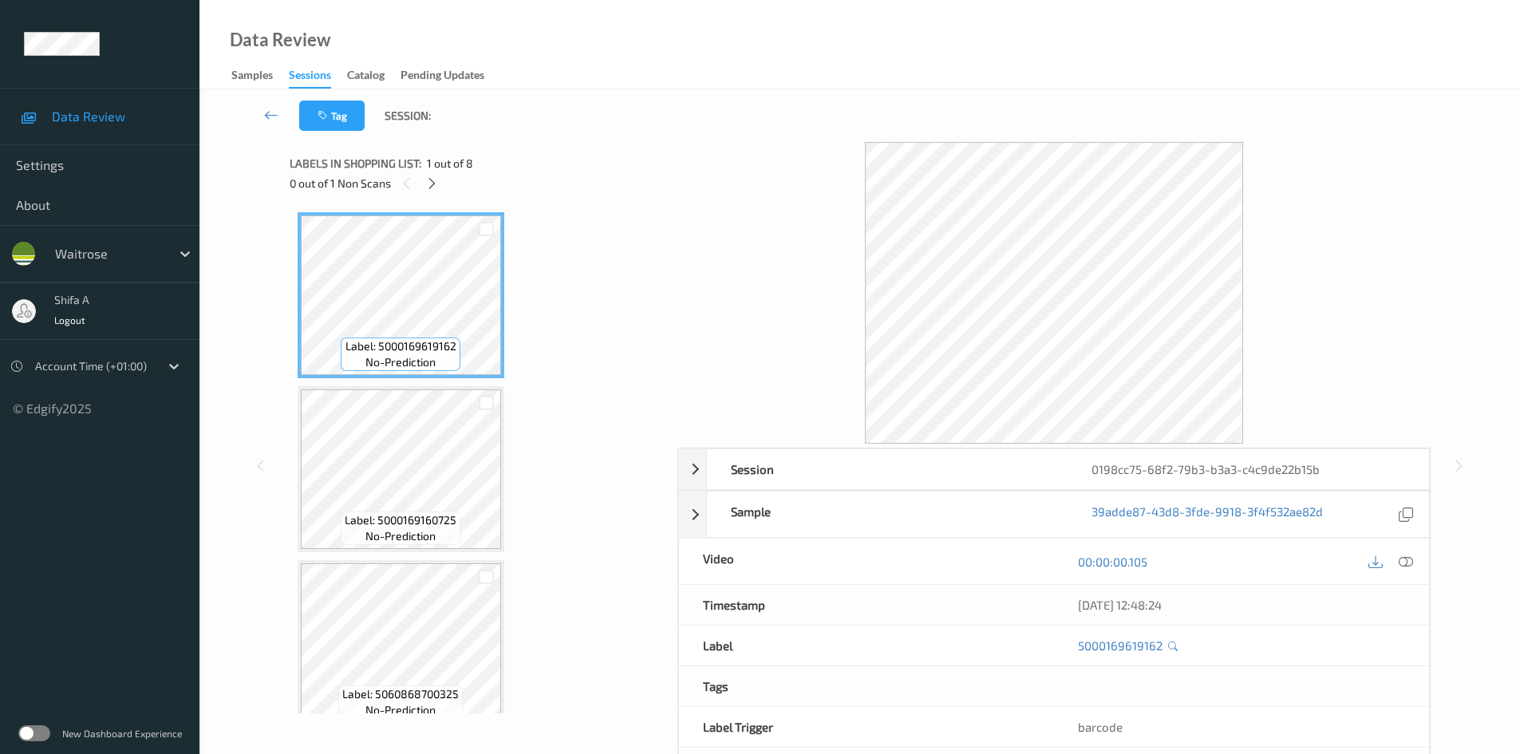
click at [1408, 559] on icon at bounding box center [1406, 562] width 14 height 14
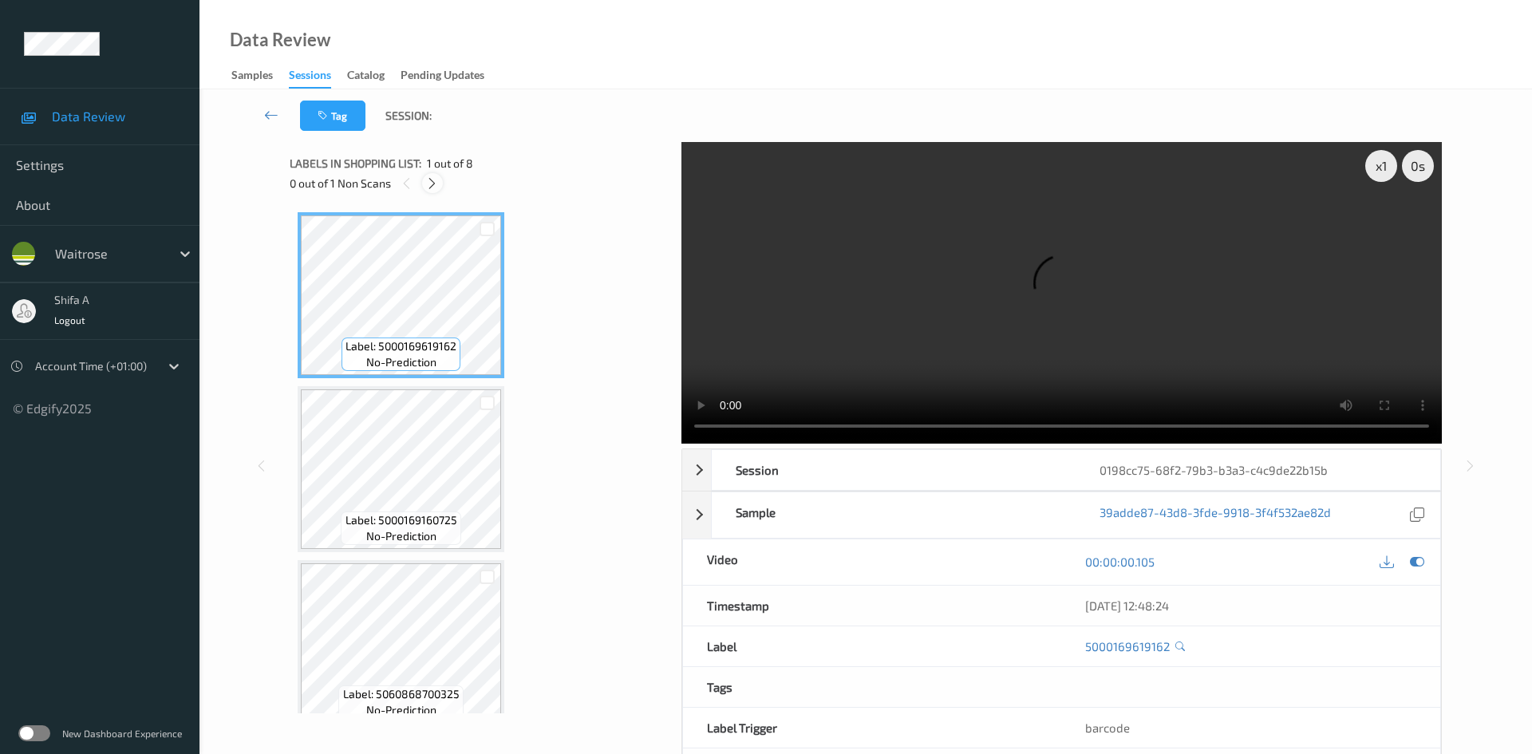
click at [432, 179] on icon at bounding box center [432, 183] width 14 height 14
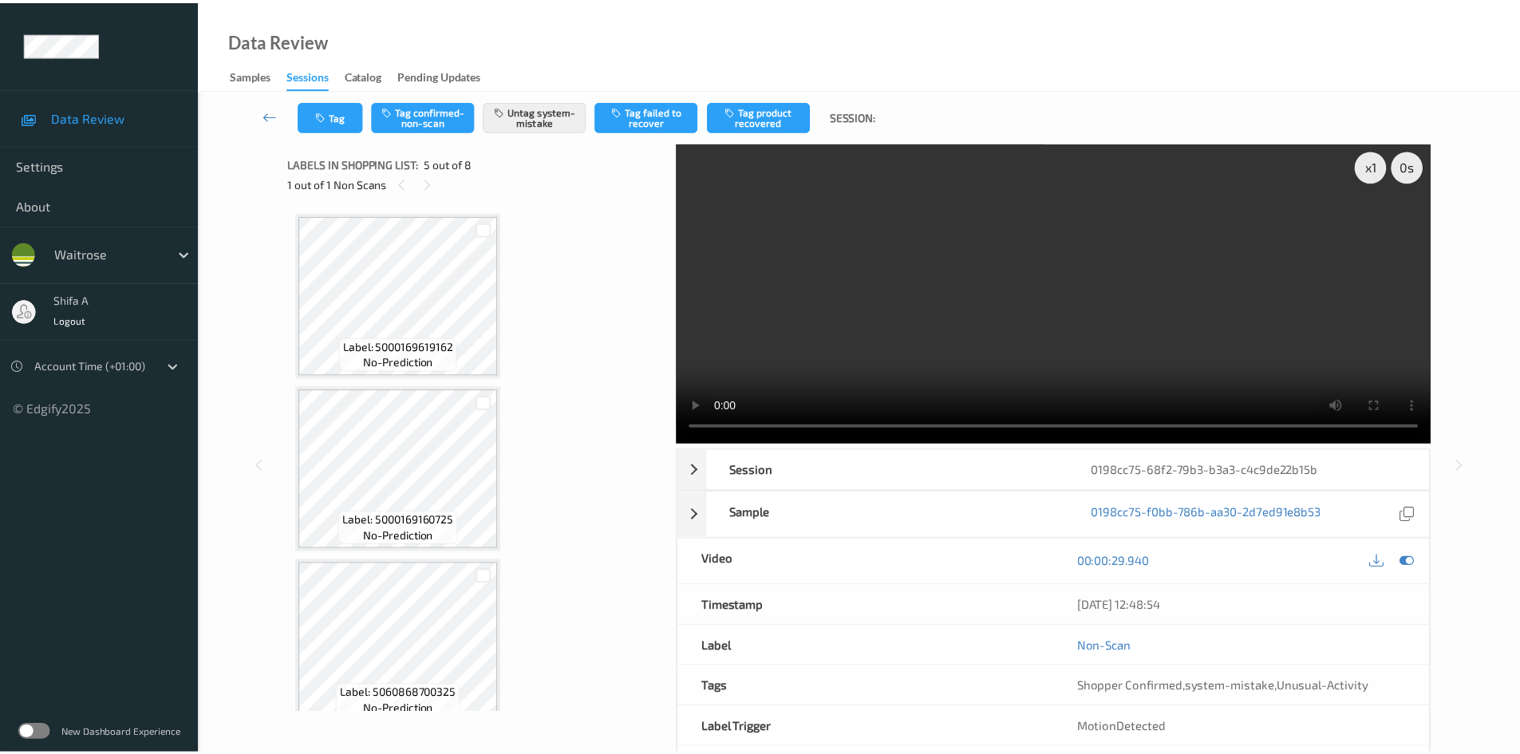
scroll to position [530, 0]
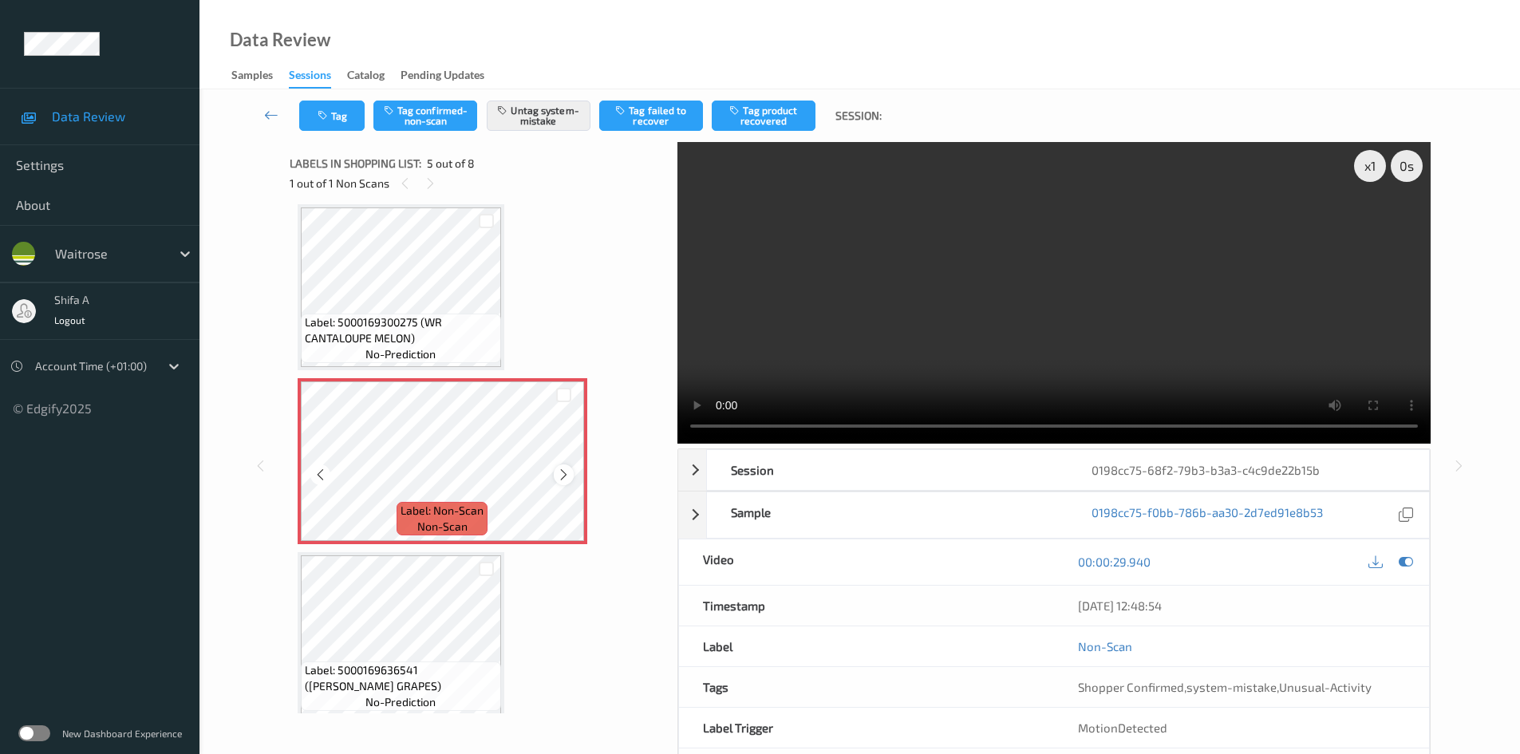
click at [564, 477] on icon at bounding box center [564, 475] width 14 height 14
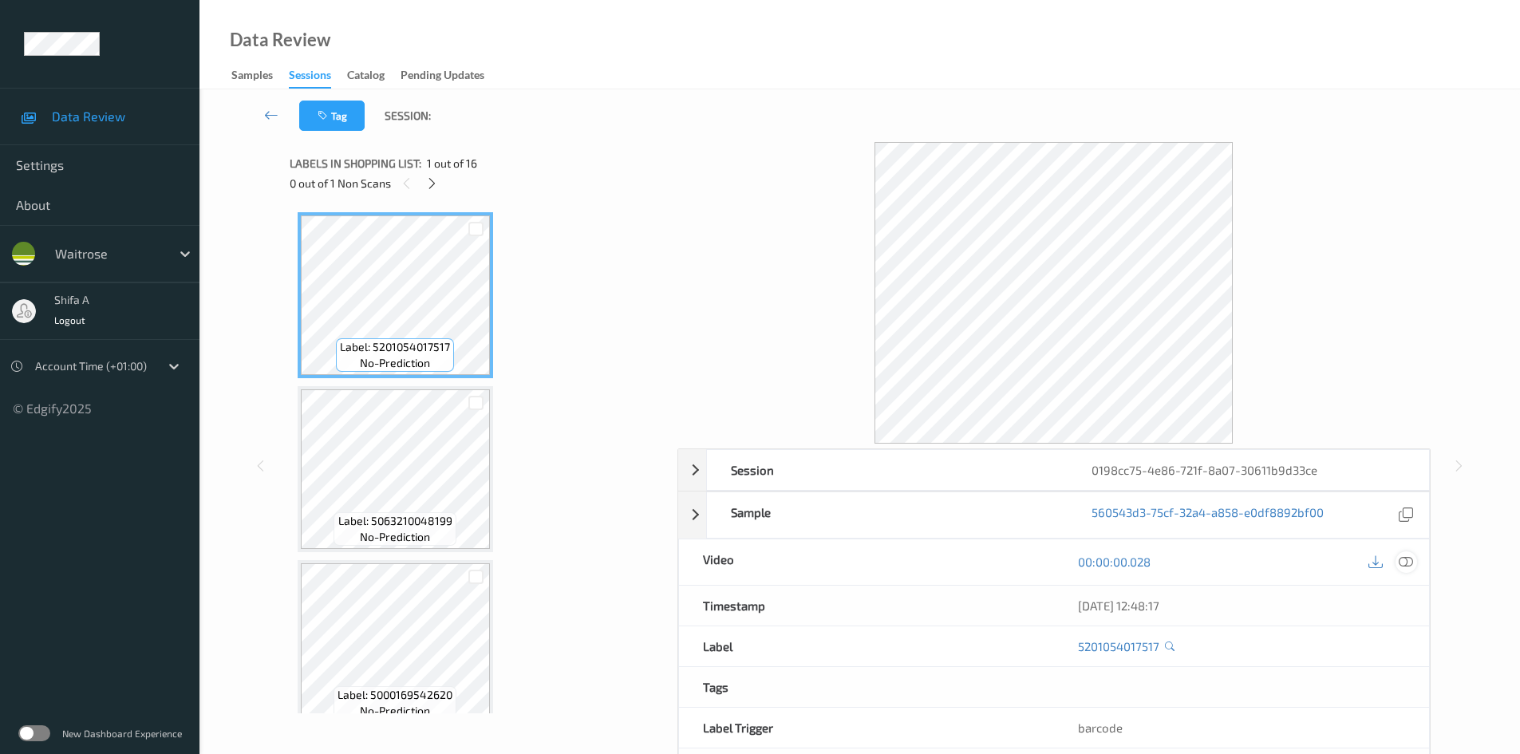
click at [1409, 562] on icon at bounding box center [1406, 562] width 14 height 14
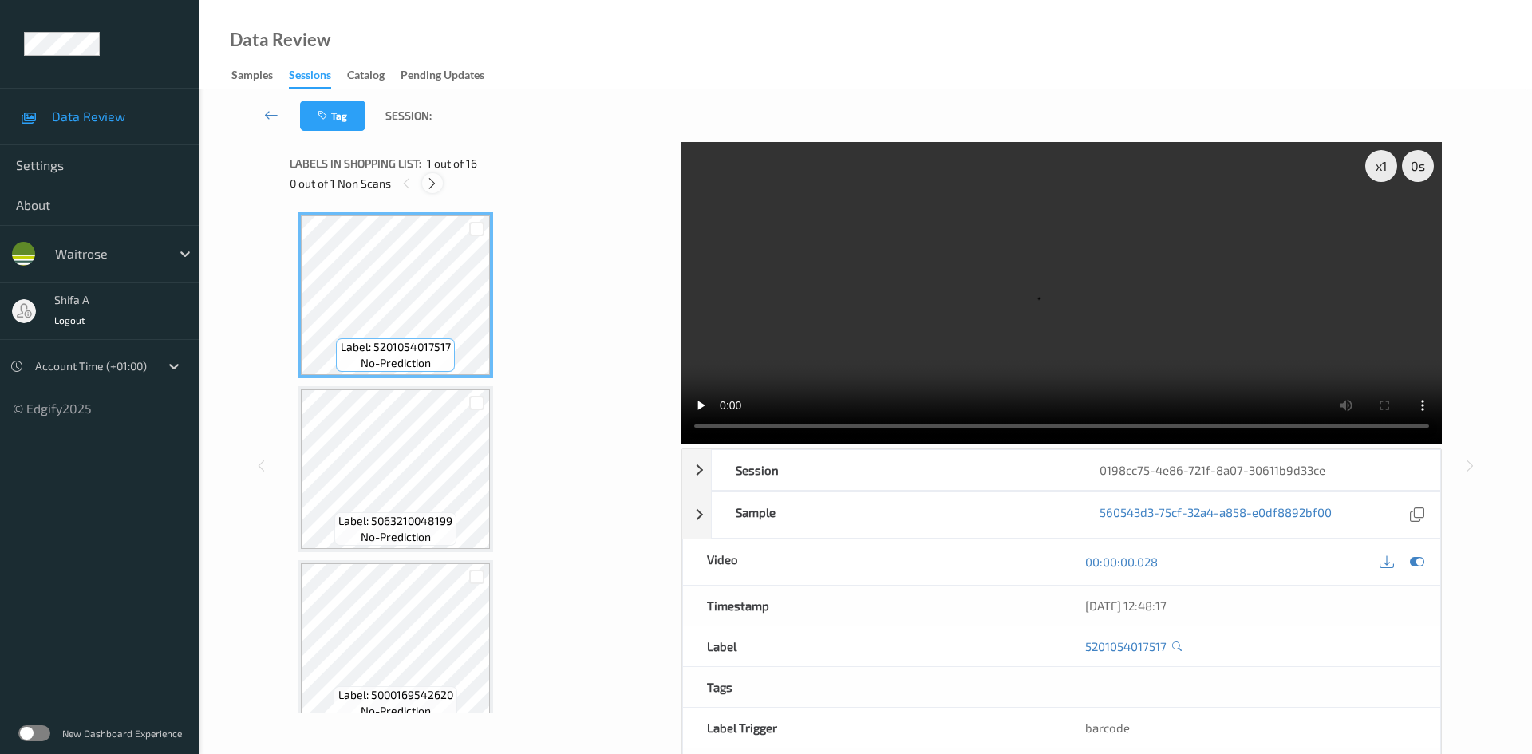
click at [433, 183] on icon at bounding box center [432, 183] width 14 height 14
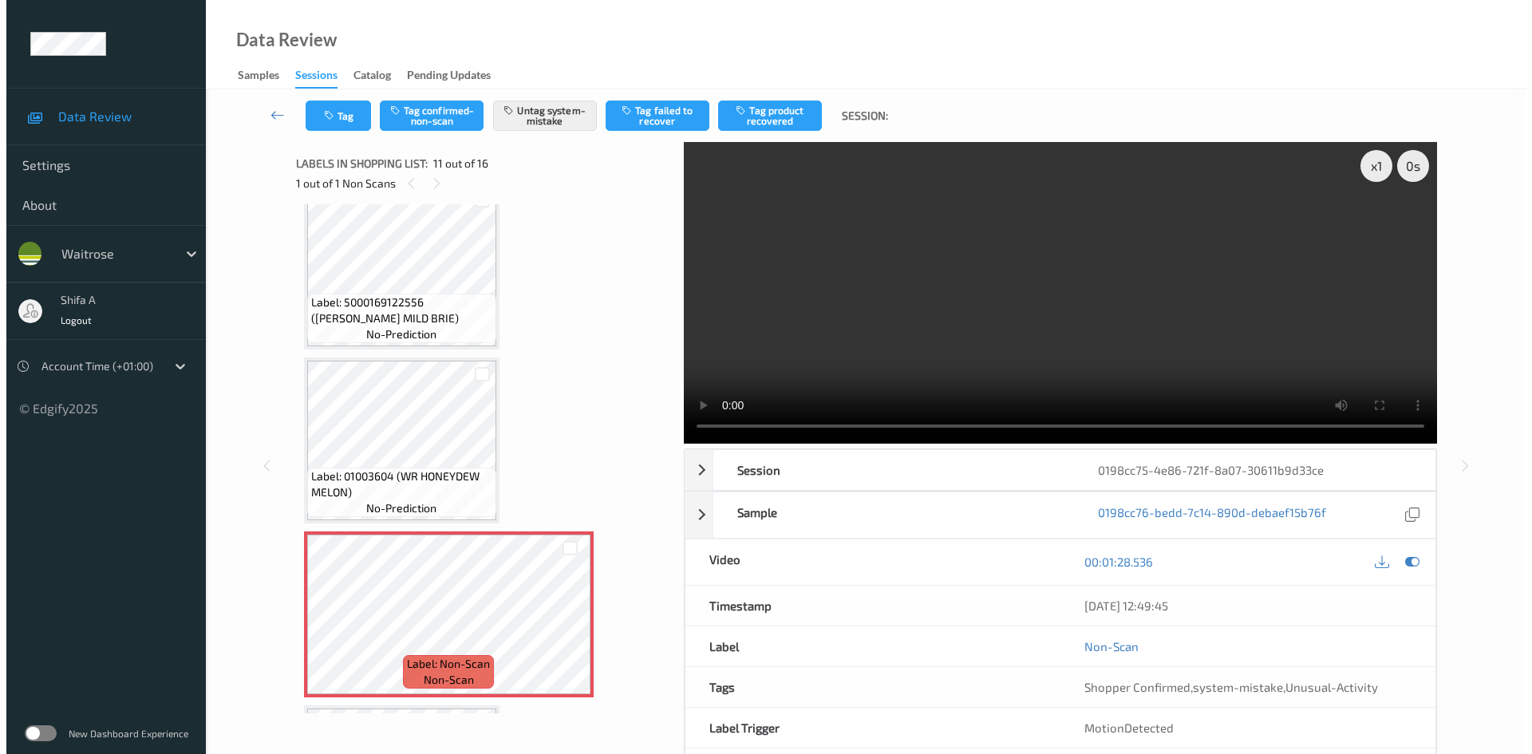
scroll to position [1414, 0]
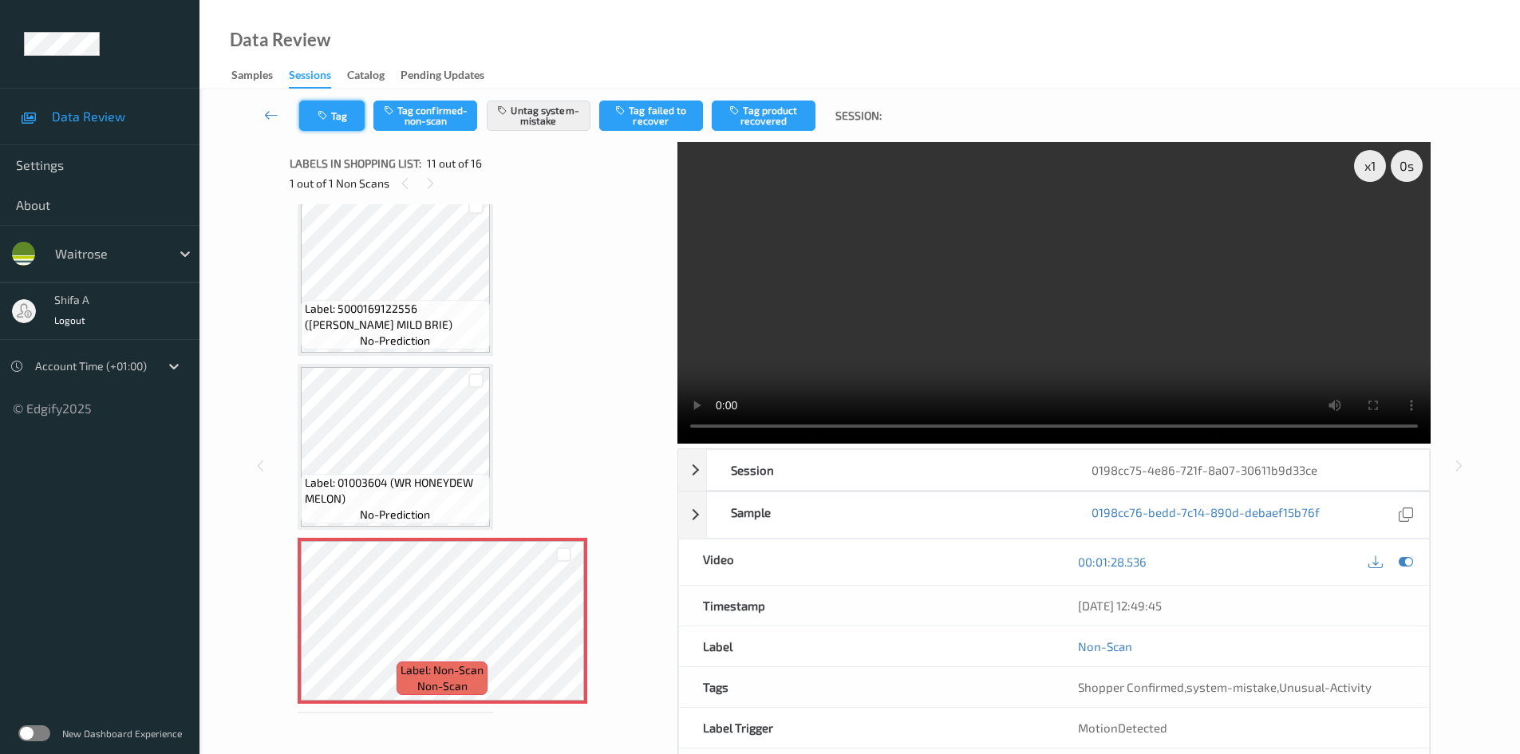
click at [322, 122] on button "Tag" at bounding box center [331, 116] width 65 height 30
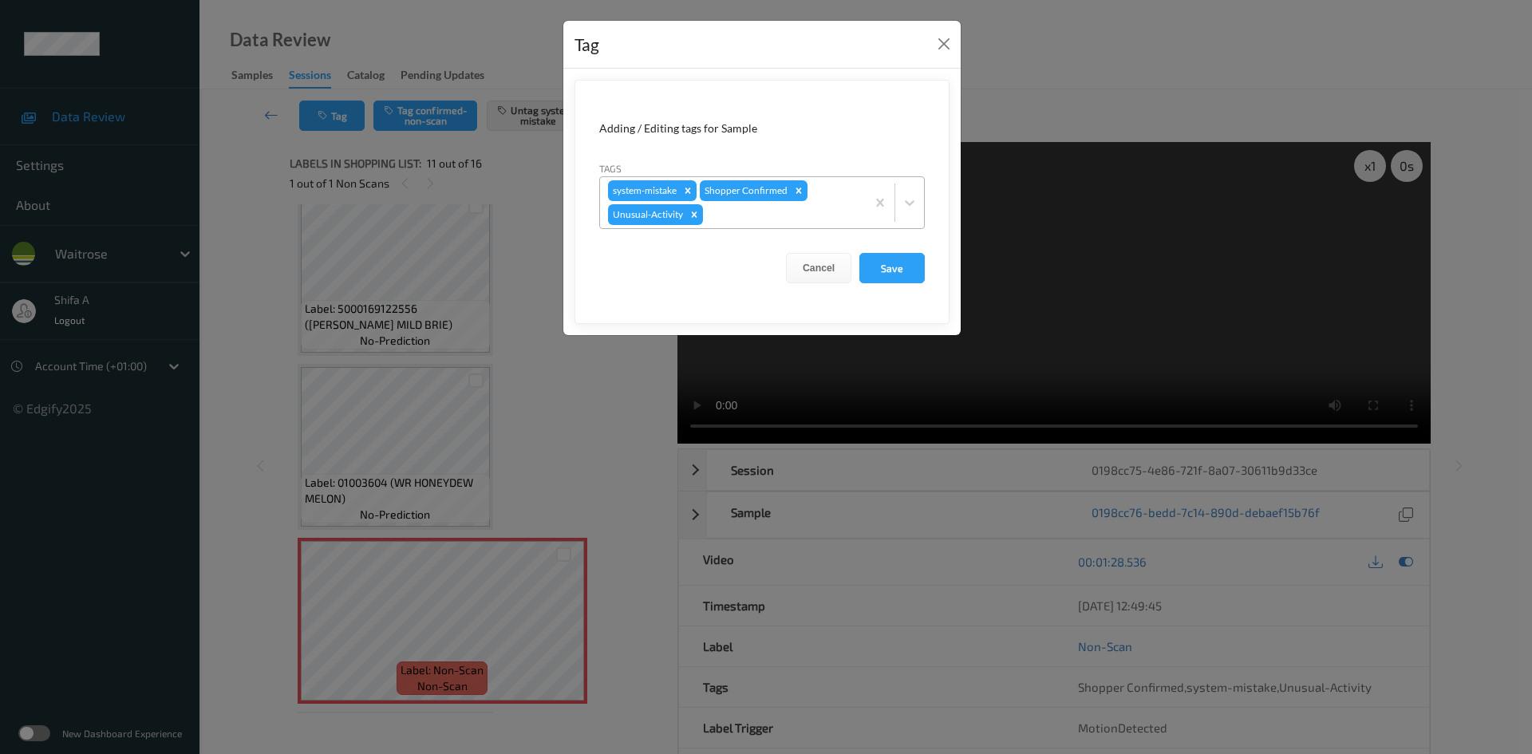
click at [785, 219] on div at bounding box center [782, 214] width 152 height 19
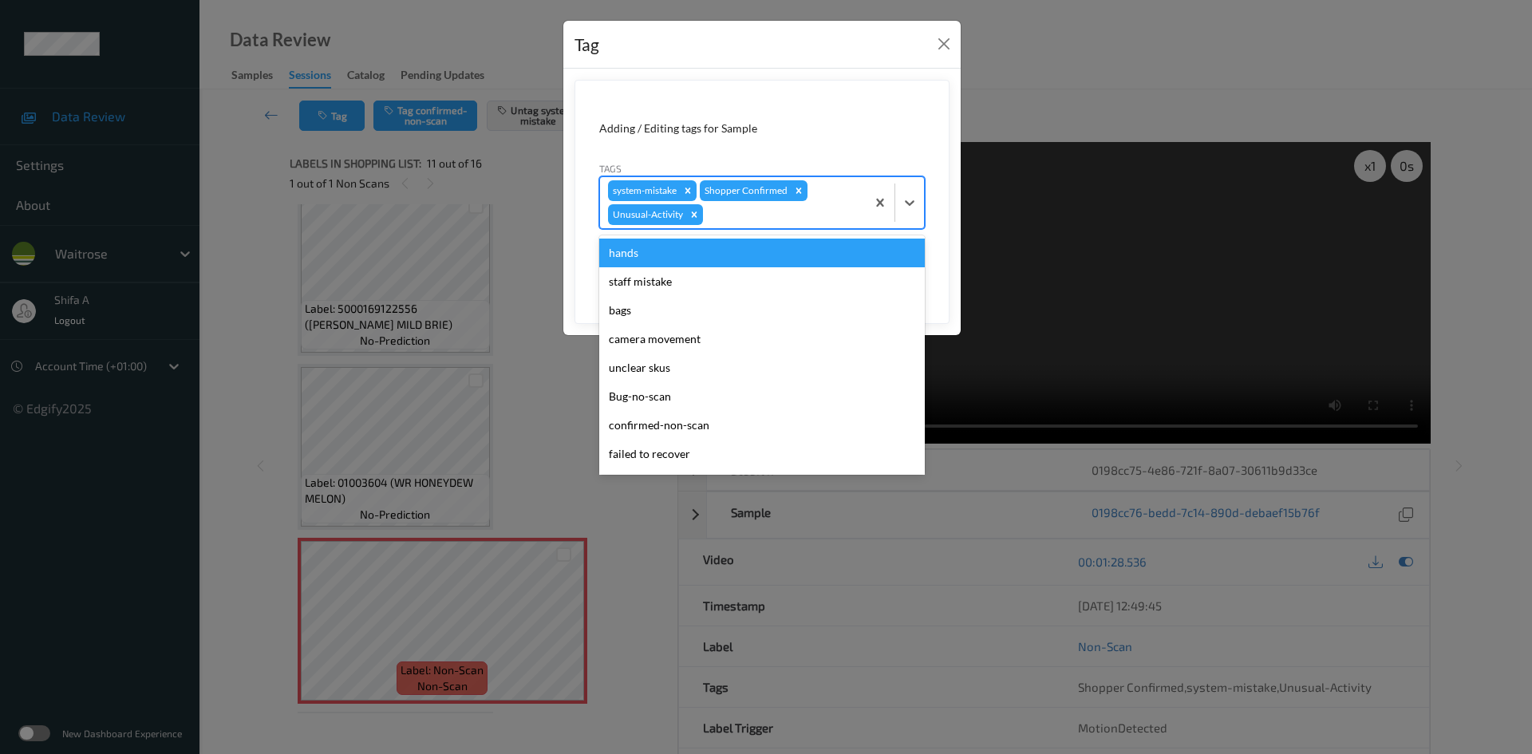
scroll to position [284, 0]
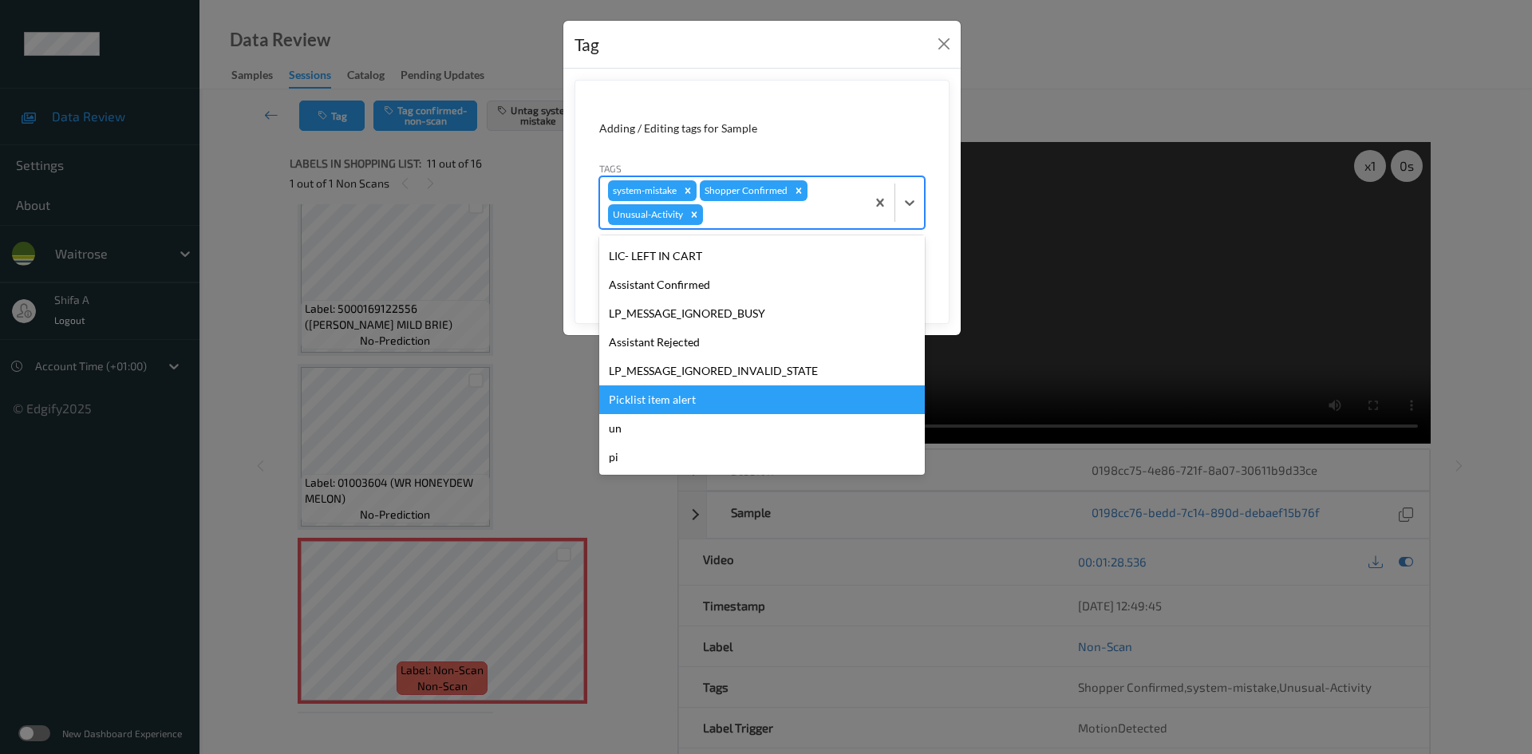
click at [693, 401] on div "Picklist item alert" at bounding box center [762, 399] width 326 height 29
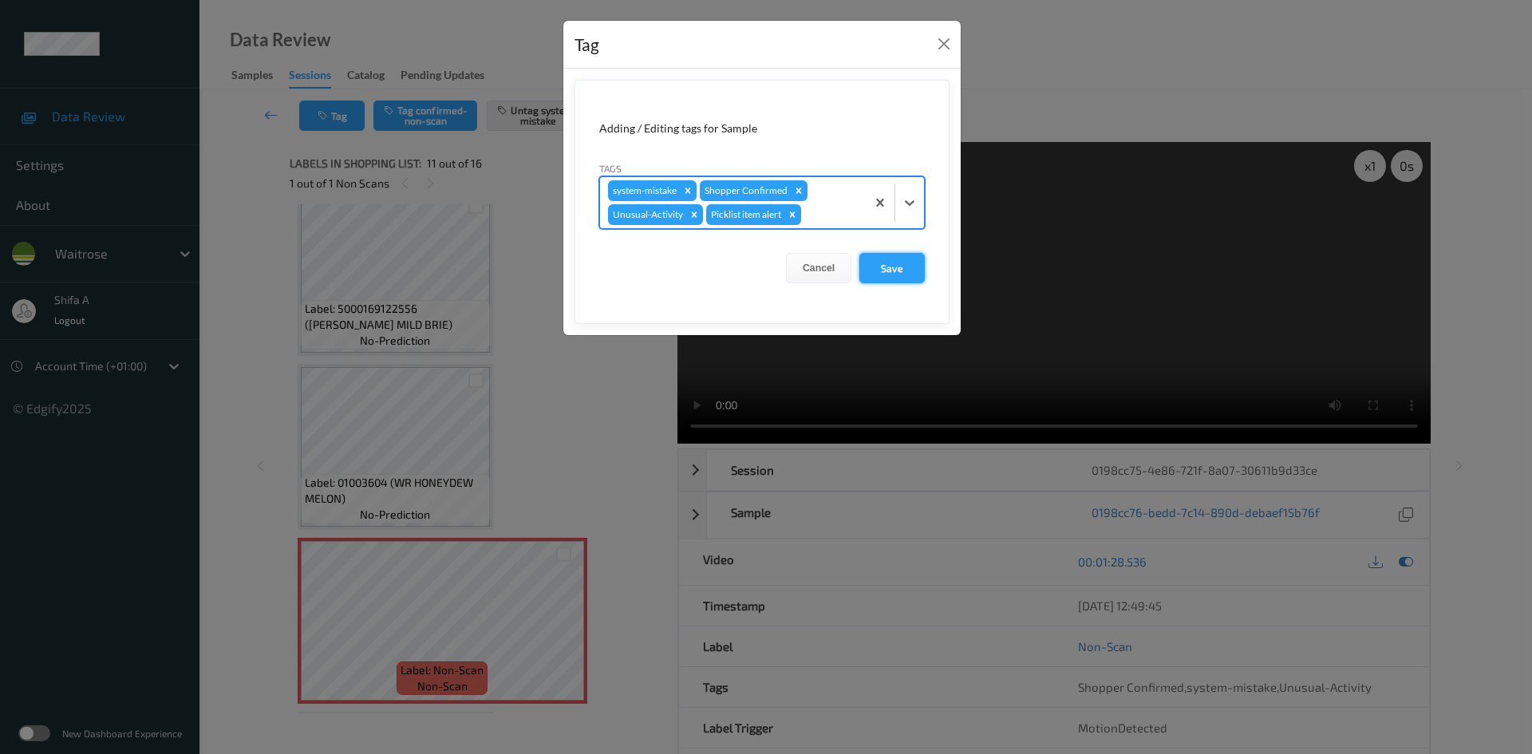
click at [871, 281] on button "Save" at bounding box center [892, 268] width 65 height 30
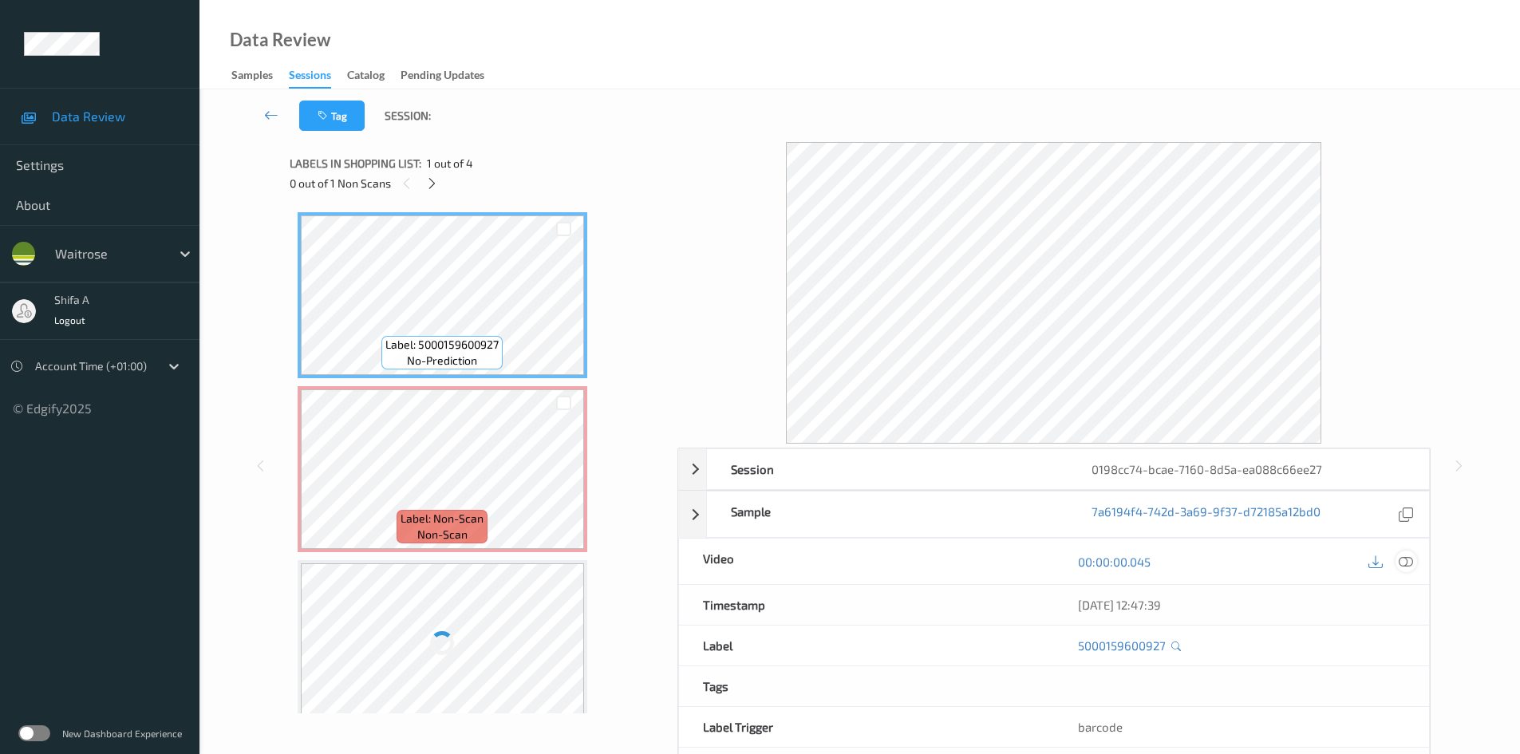
click at [1410, 562] on icon at bounding box center [1406, 562] width 14 height 14
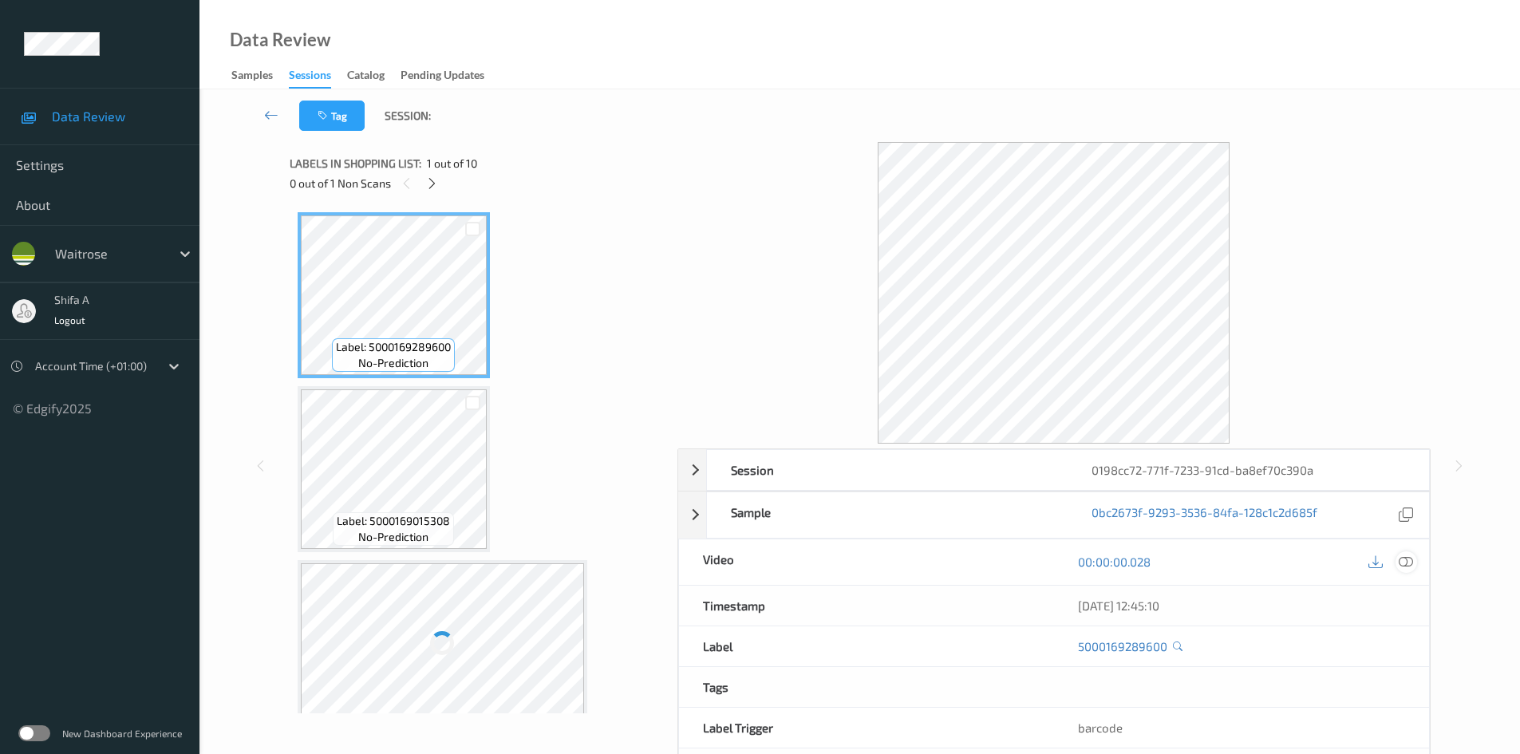
click at [1405, 559] on icon at bounding box center [1406, 562] width 14 height 14
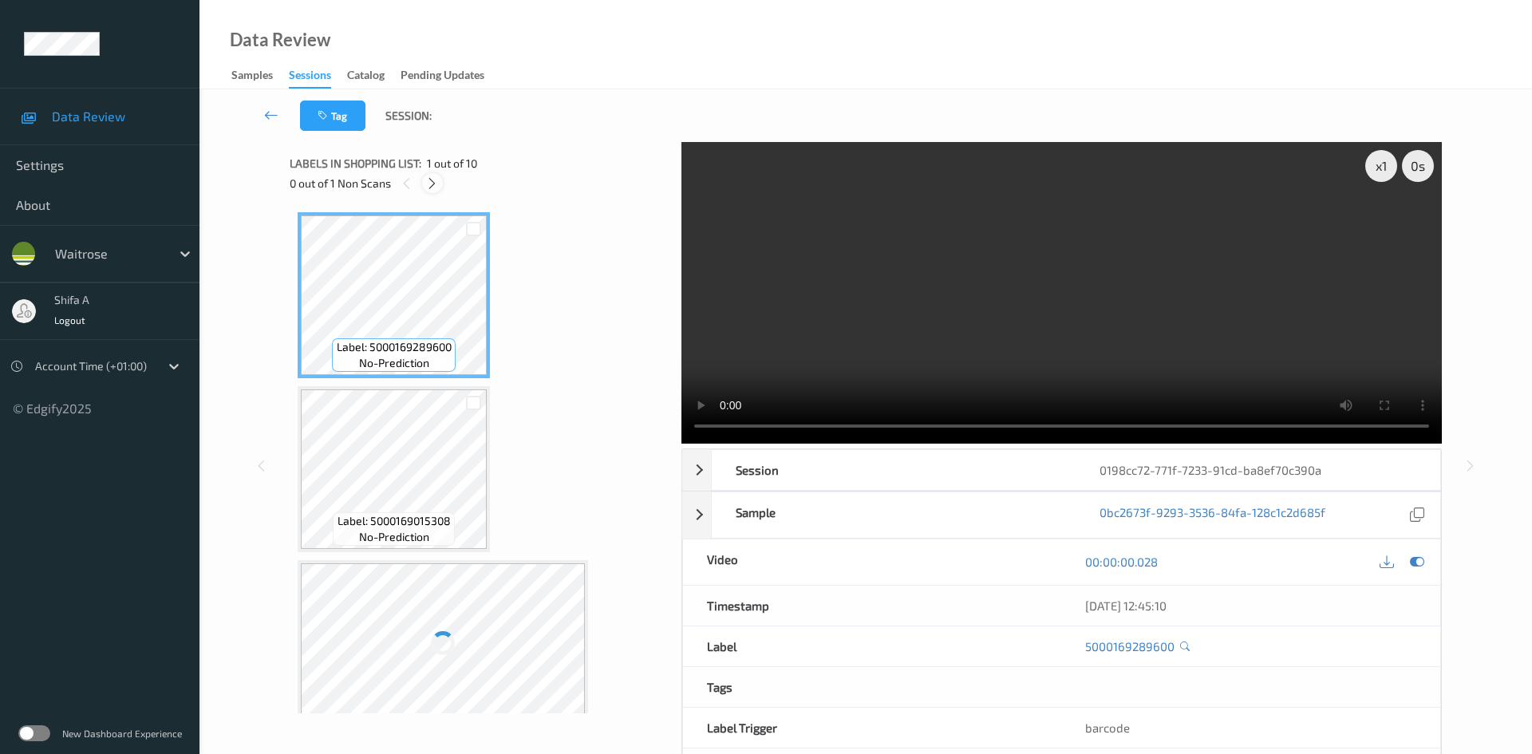
click at [425, 185] on div at bounding box center [432, 183] width 20 height 20
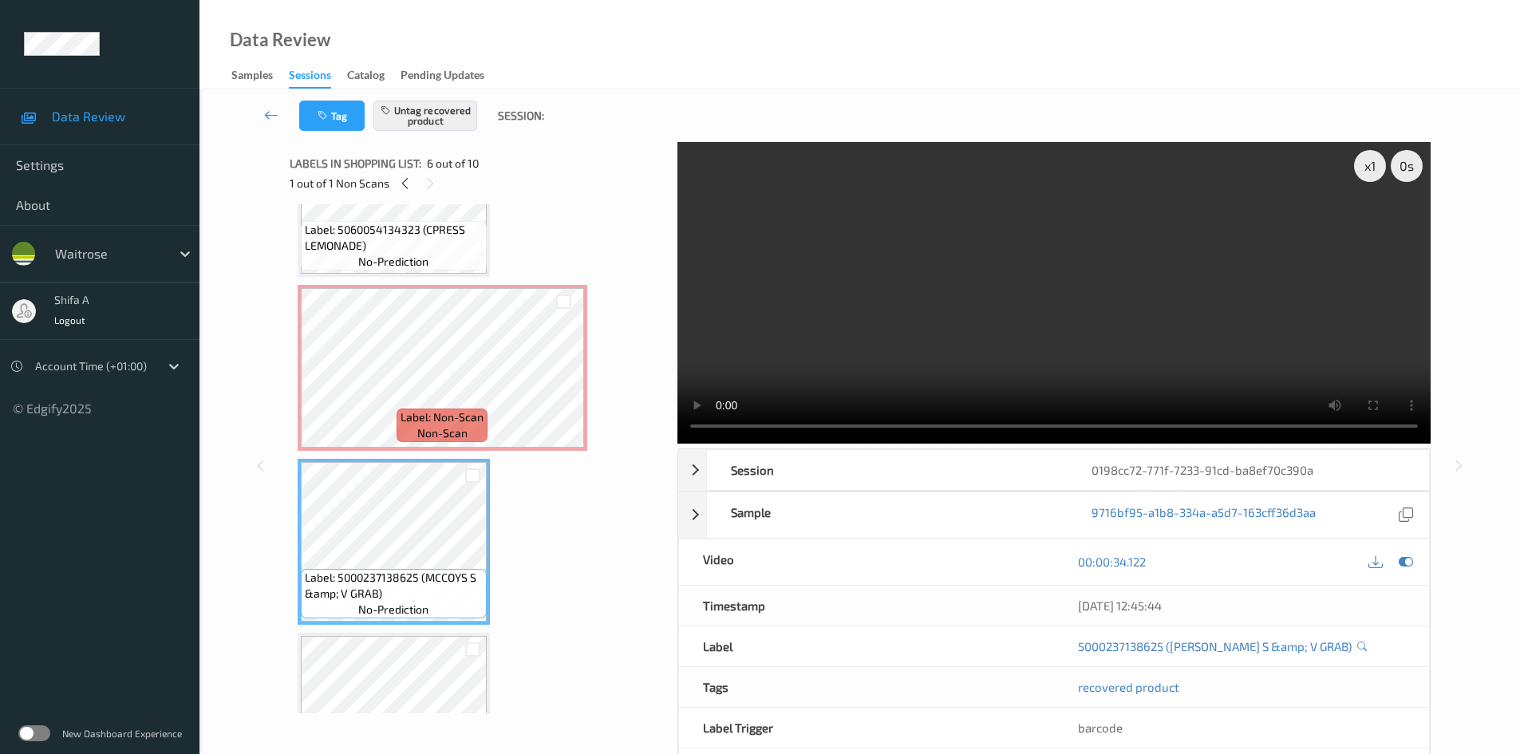
scroll to position [610, 0]
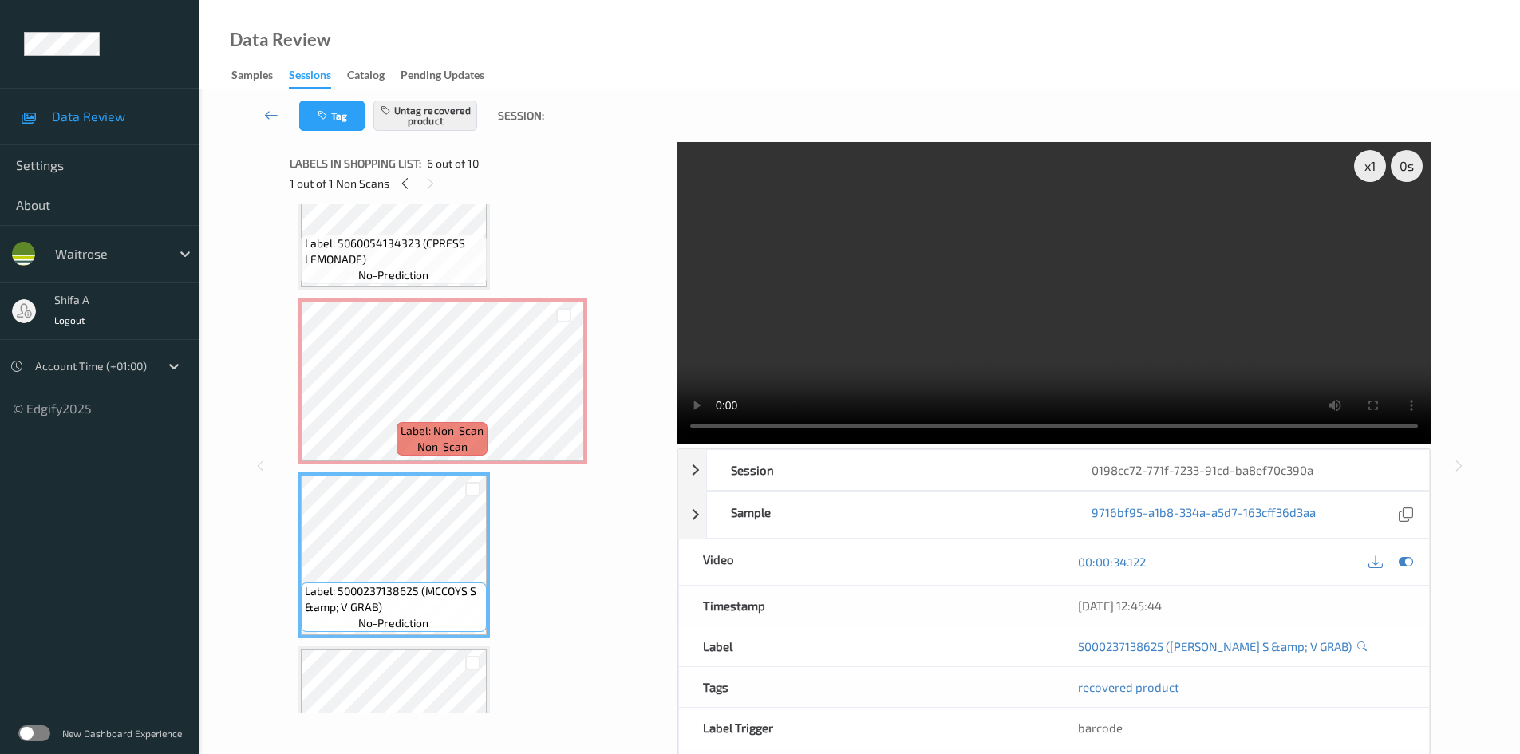
click at [884, 314] on video at bounding box center [1054, 293] width 753 height 302
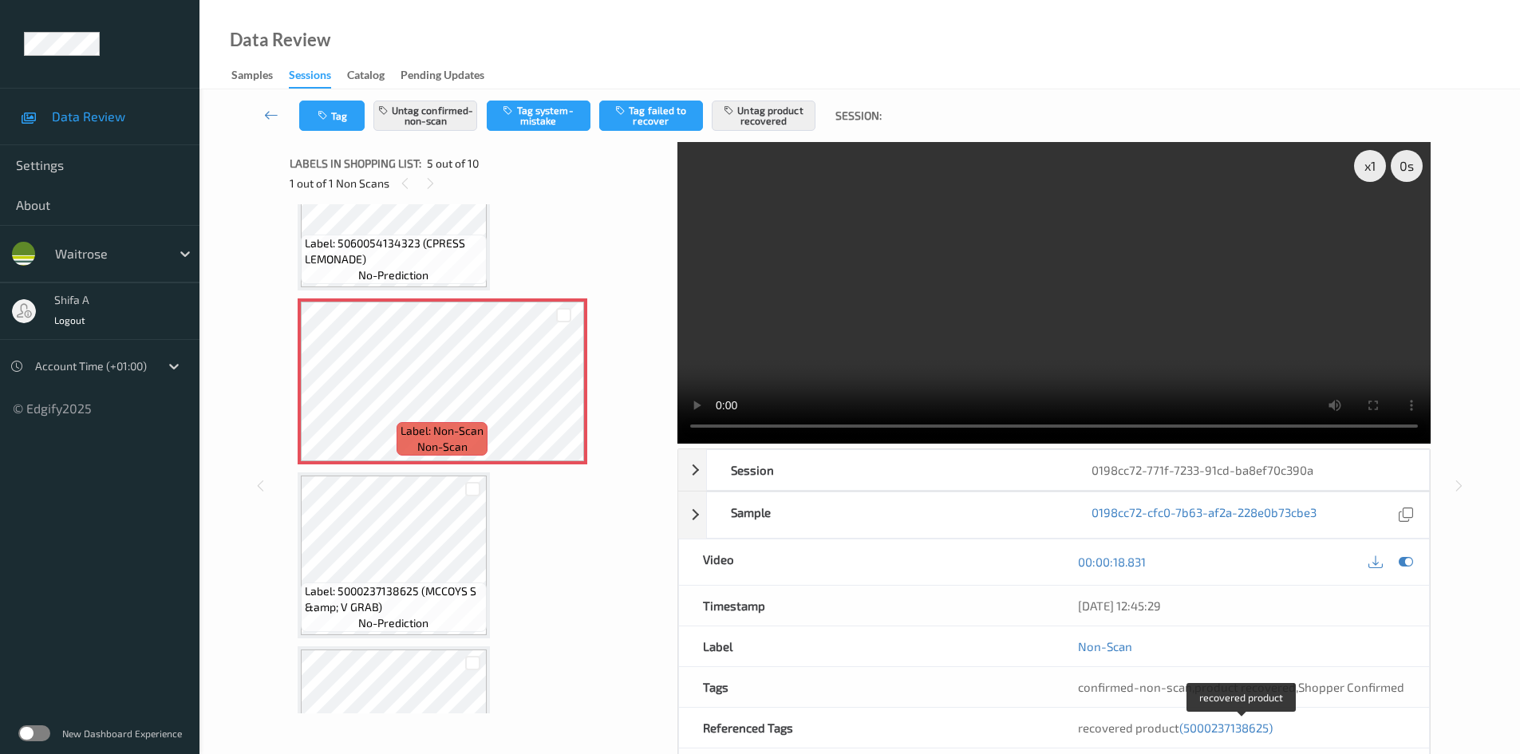
click at [1243, 728] on span "(5000237138625)" at bounding box center [1226, 728] width 93 height 14
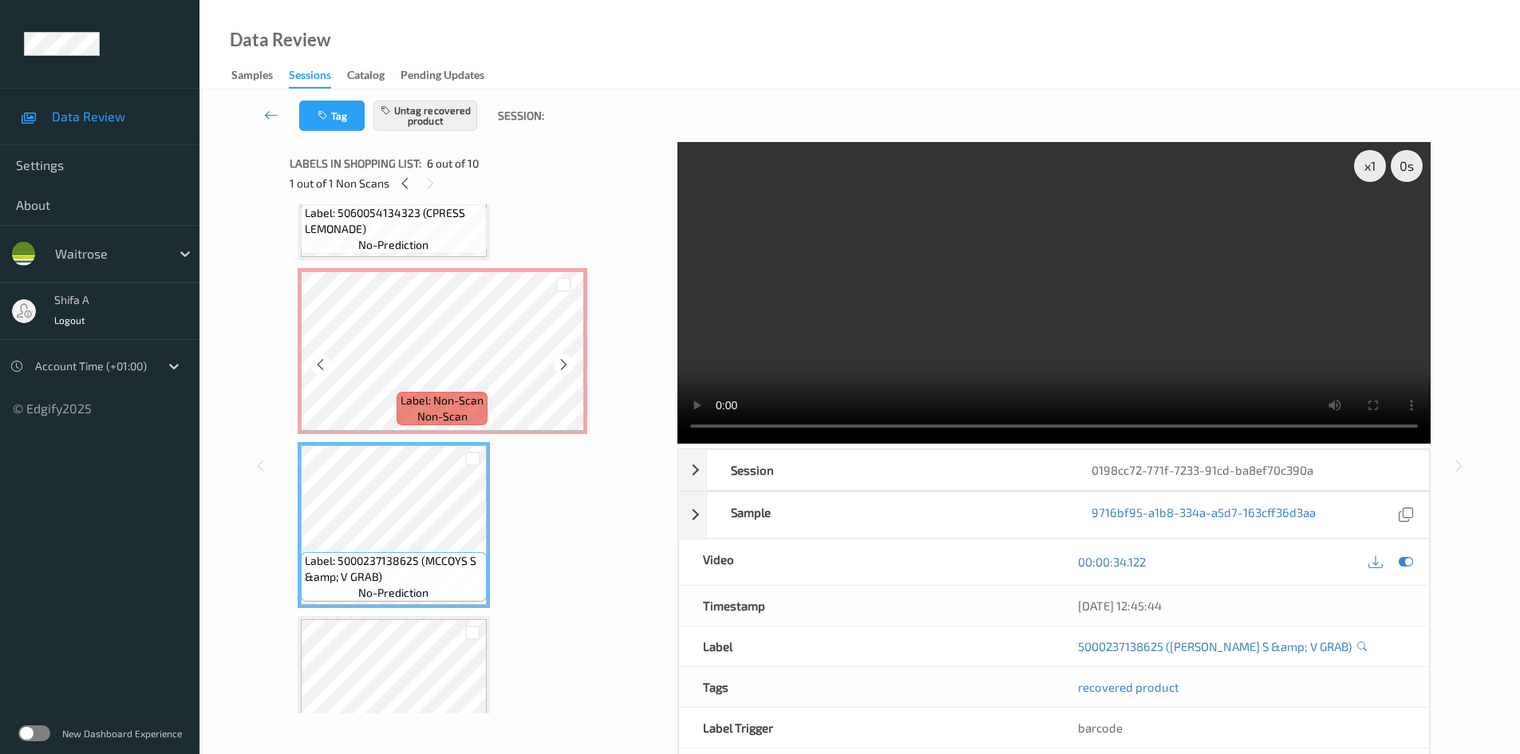
scroll to position [544, 0]
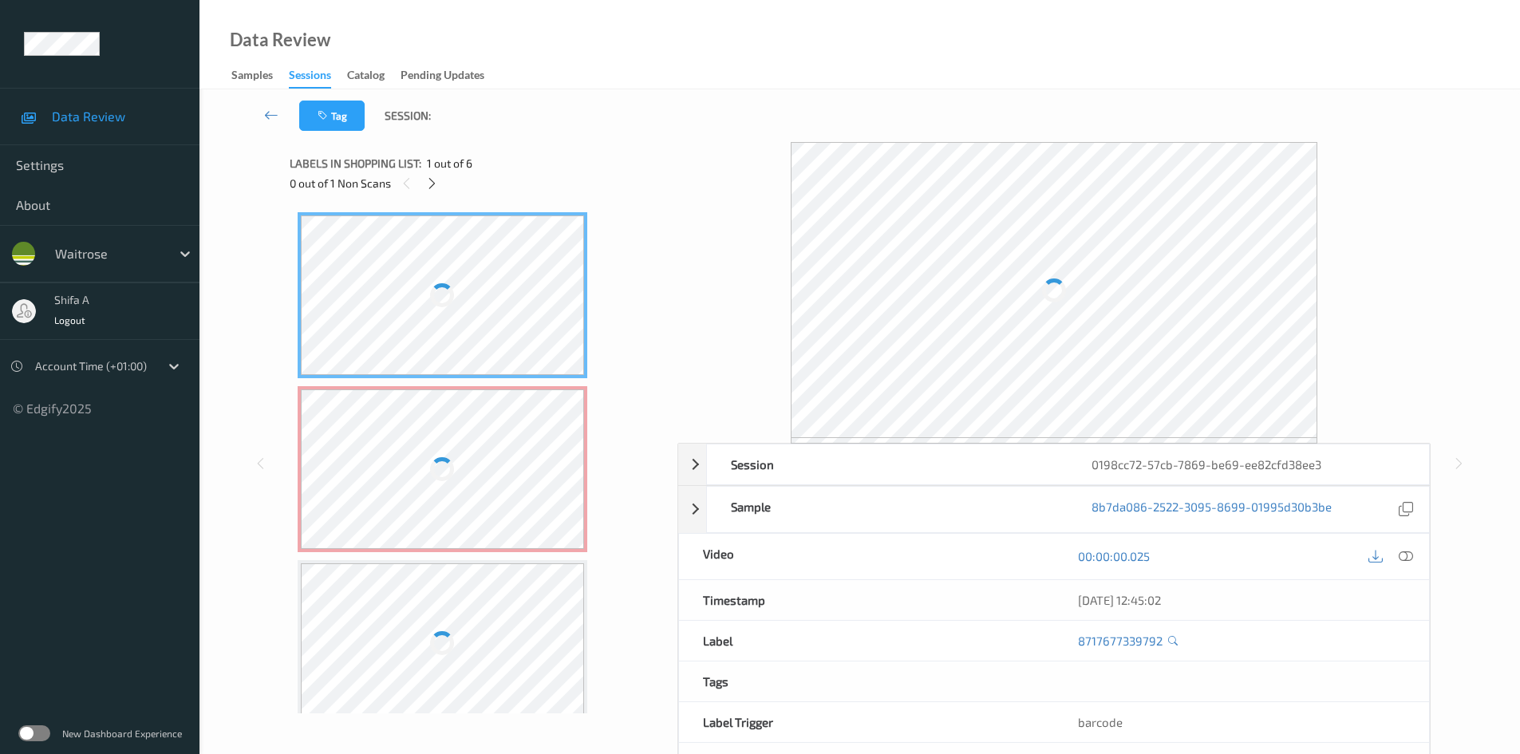
drag, startPoint x: 1404, startPoint y: 554, endPoint x: 853, endPoint y: 460, distance: 558.7
click at [1403, 553] on icon at bounding box center [1406, 556] width 14 height 14
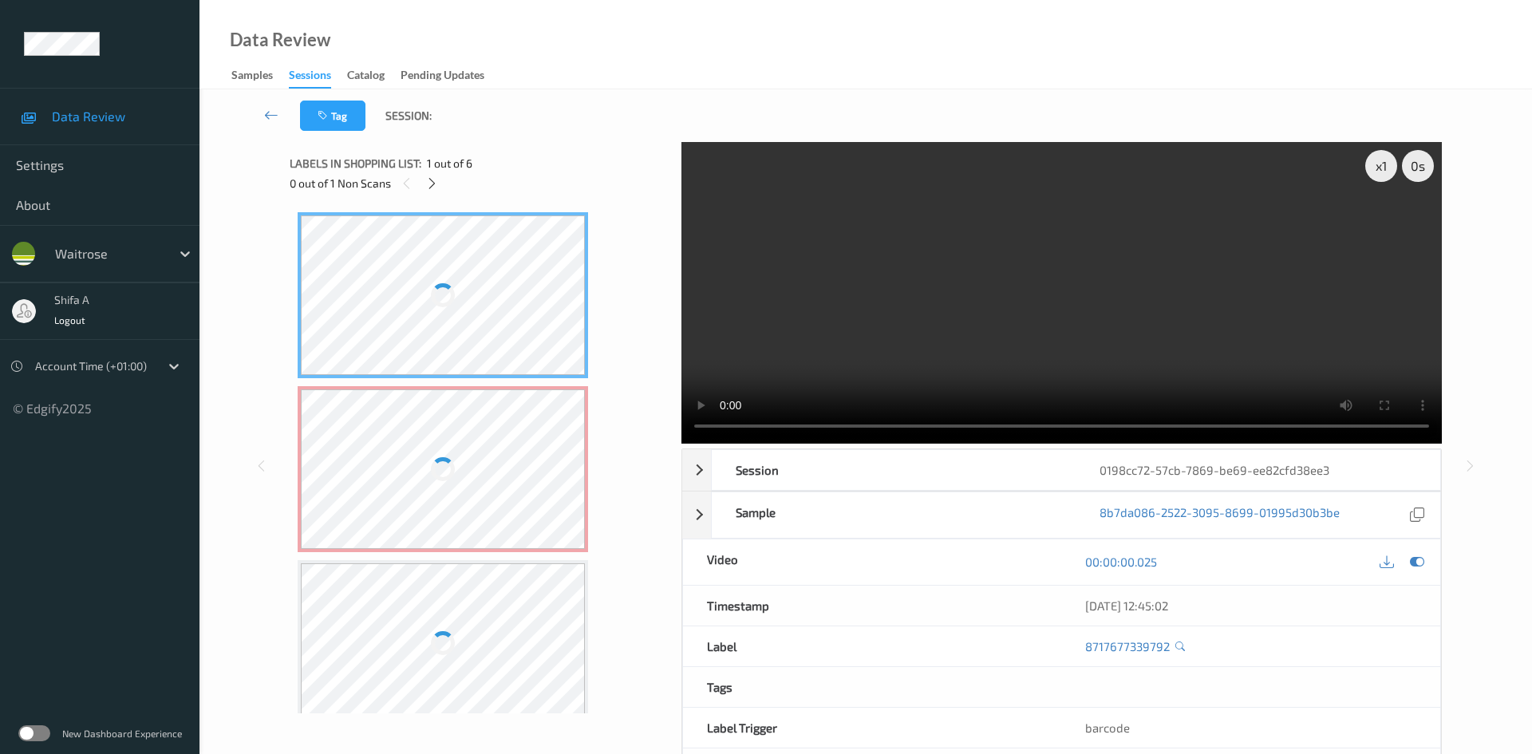
click at [537, 500] on div at bounding box center [443, 469] width 284 height 160
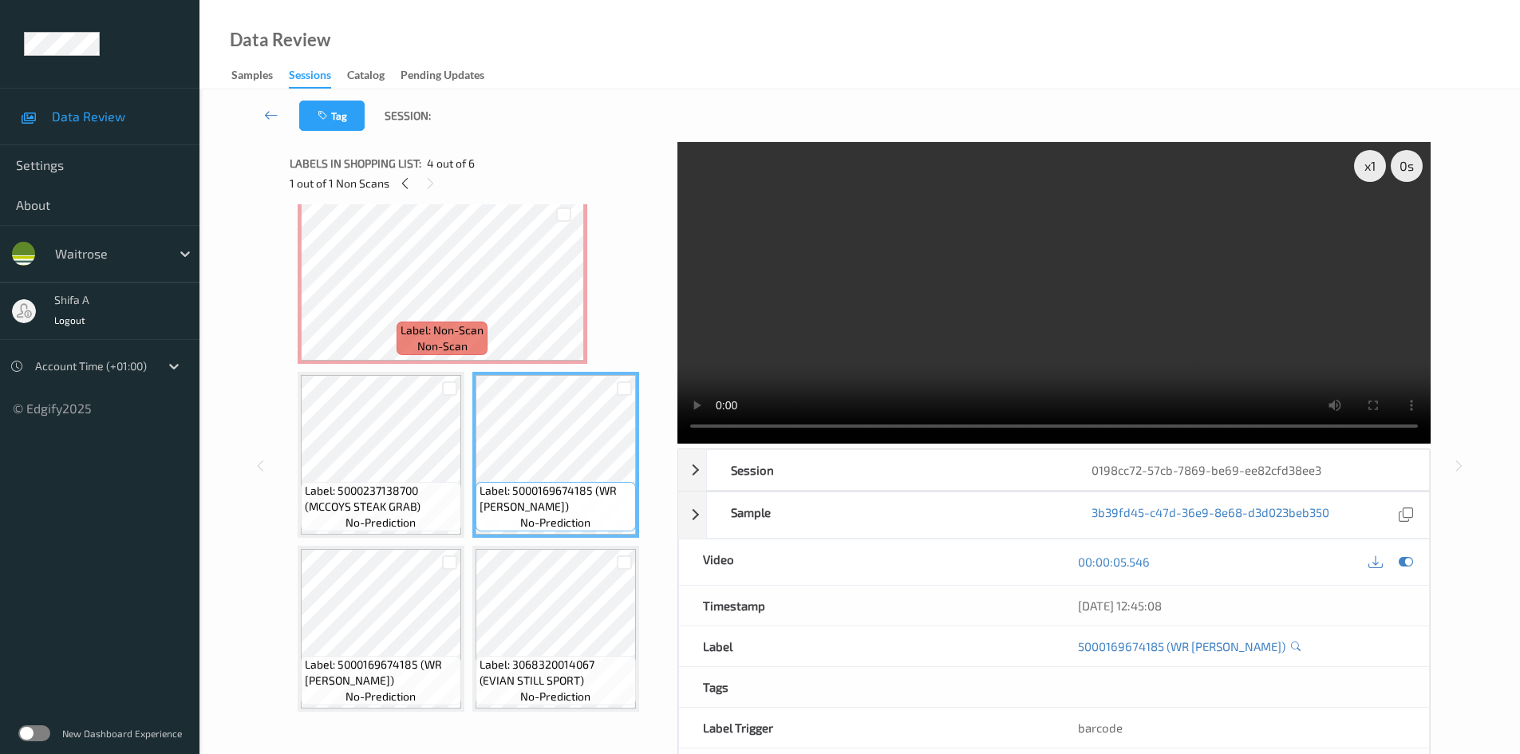
scroll to position [195, 0]
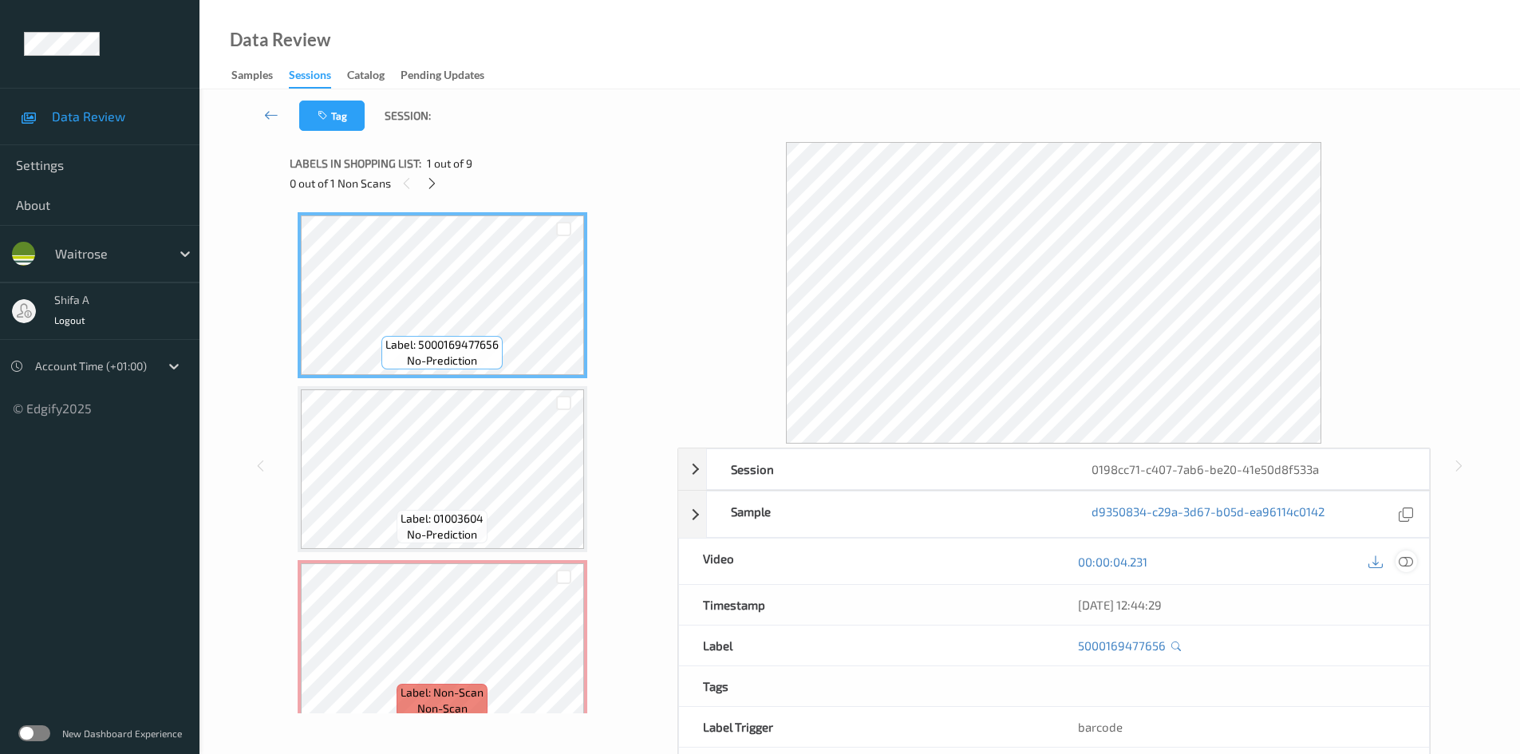
click at [1407, 555] on icon at bounding box center [1406, 562] width 14 height 14
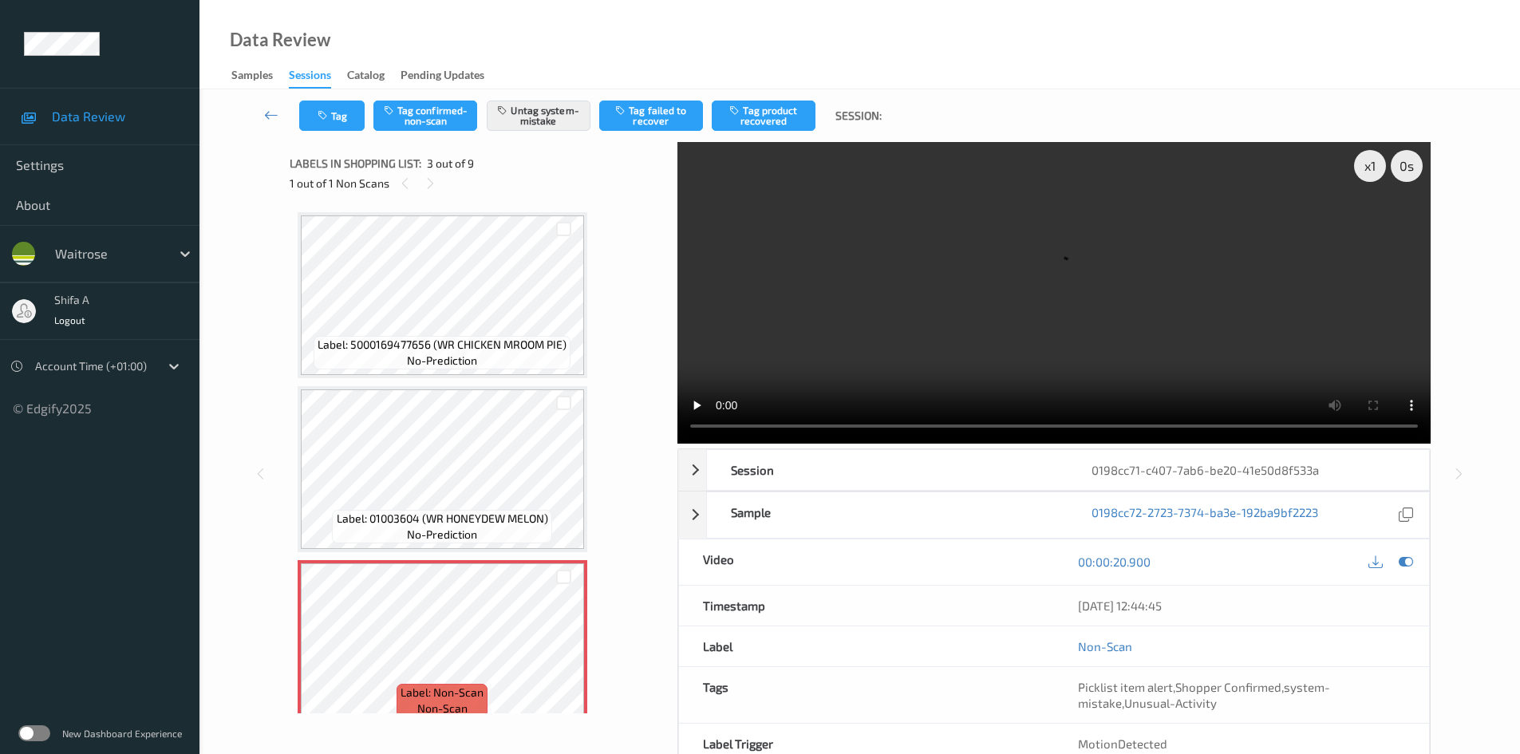
scroll to position [160, 0]
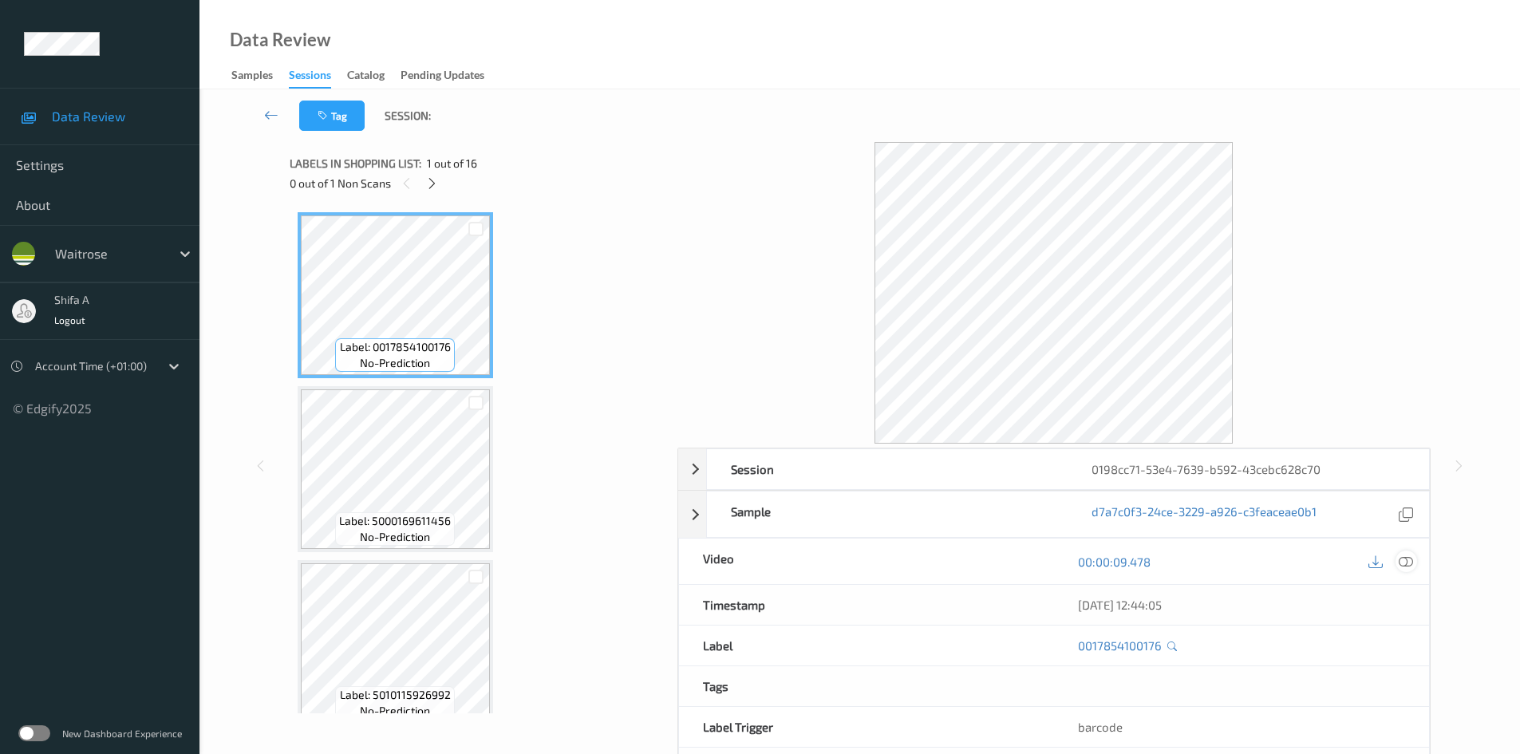
click at [1402, 558] on icon at bounding box center [1406, 562] width 14 height 14
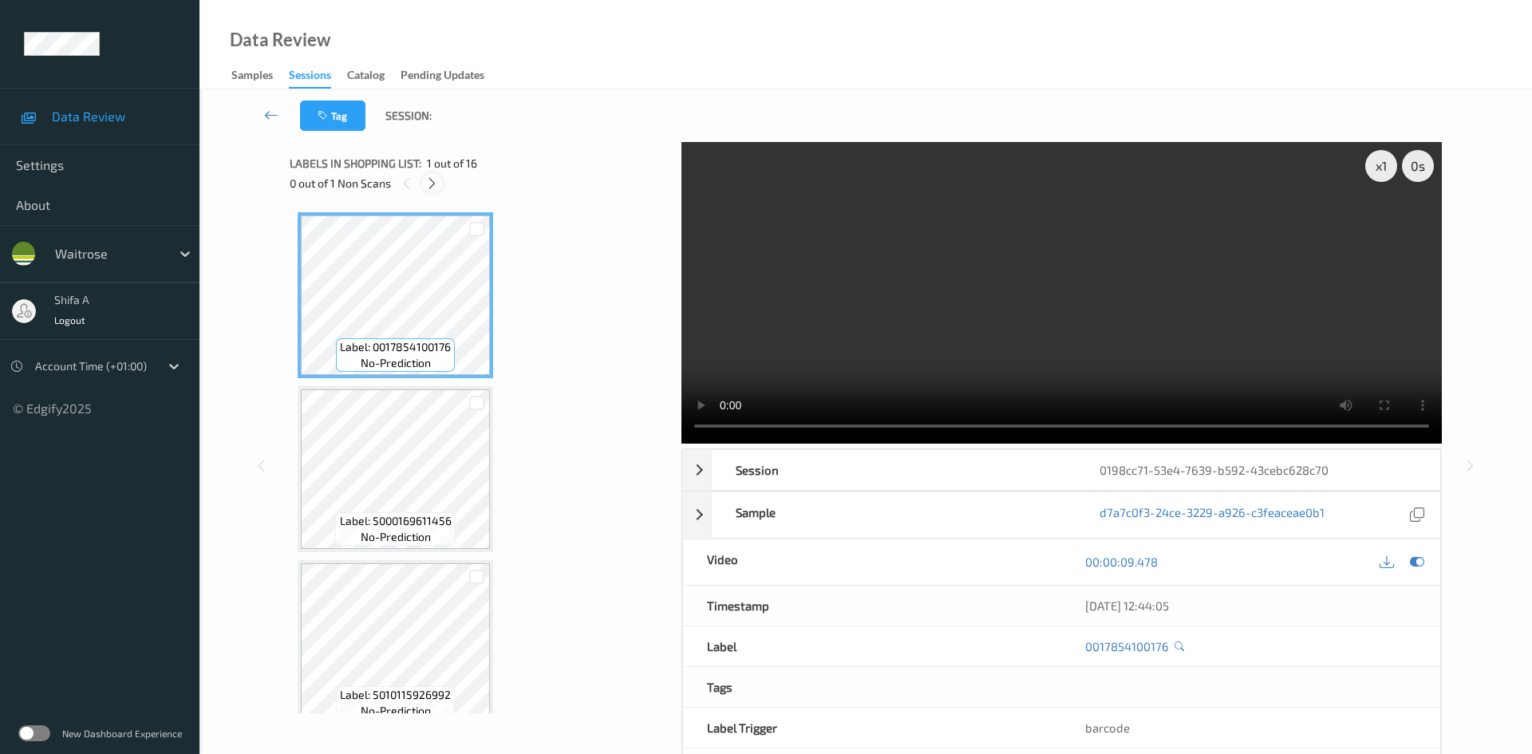
click at [426, 180] on icon at bounding box center [432, 183] width 14 height 14
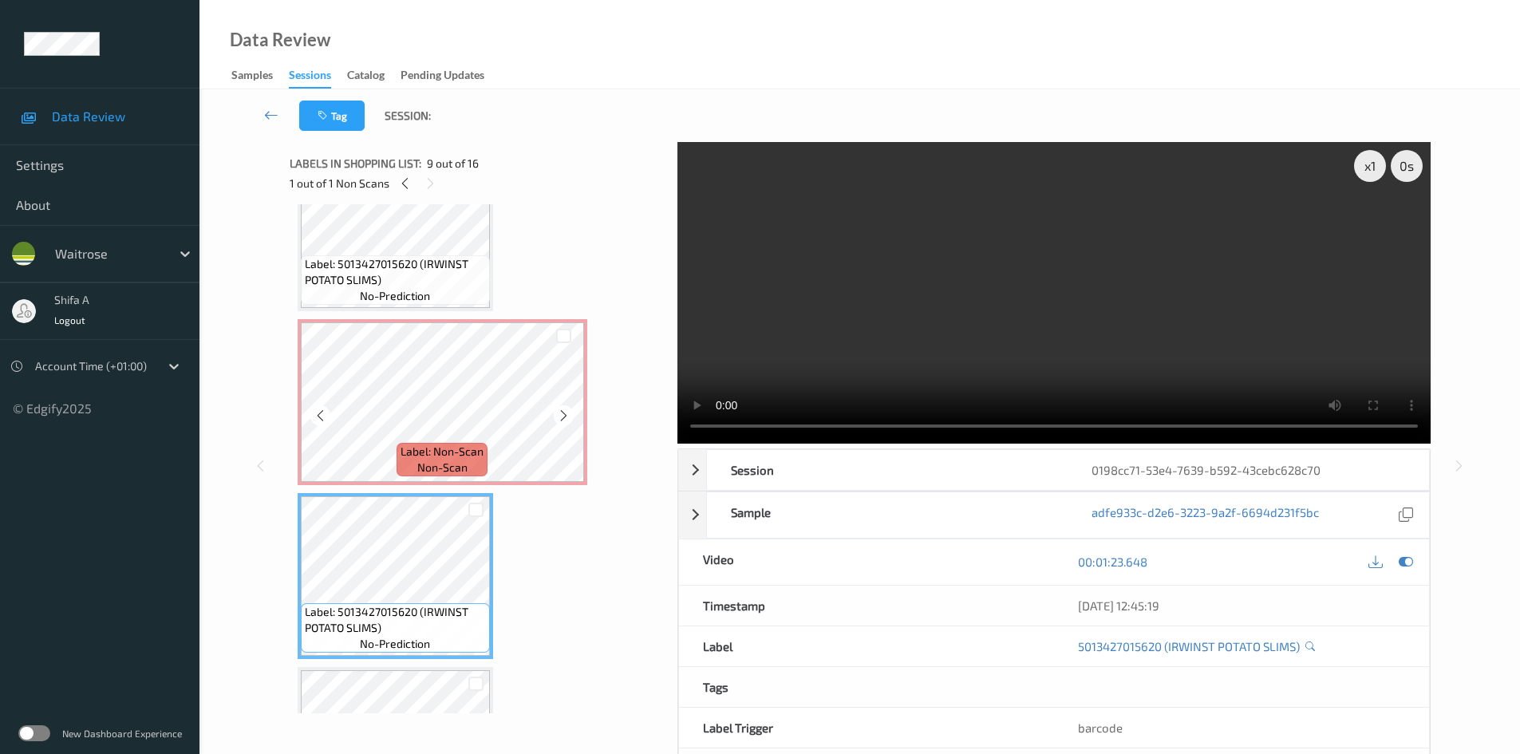
scroll to position [1212, 0]
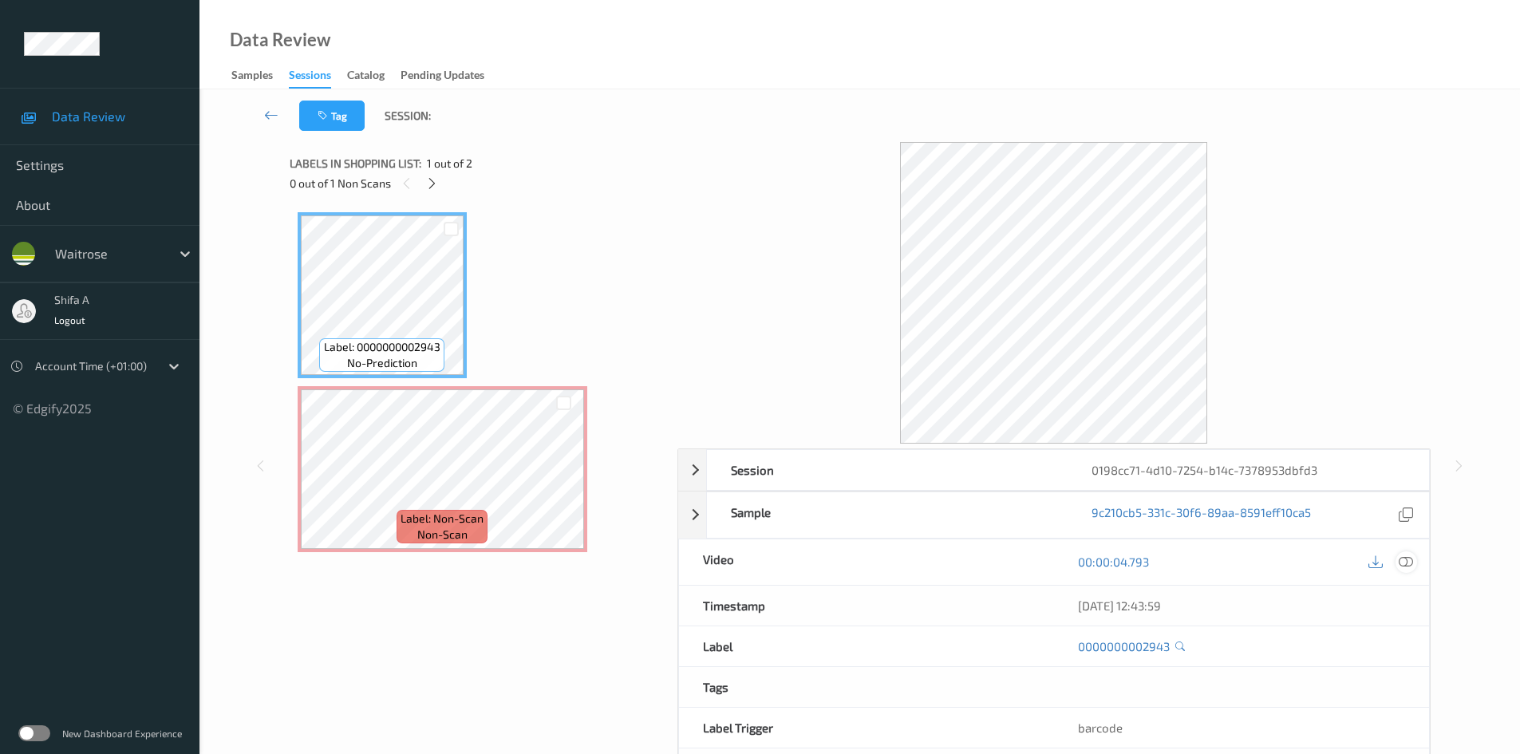
click at [1413, 558] on icon at bounding box center [1406, 562] width 14 height 14
click at [1403, 562] on icon at bounding box center [1406, 562] width 14 height 14
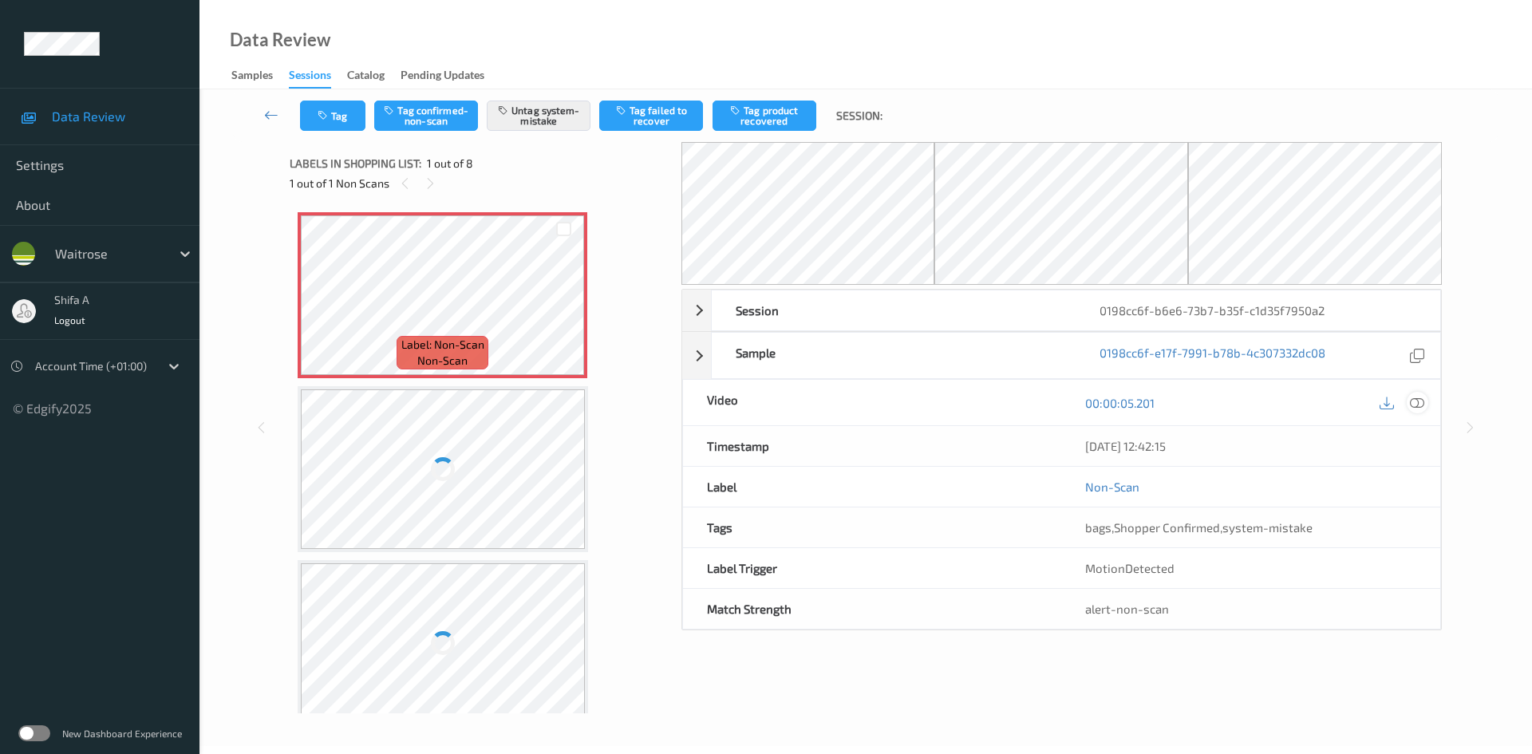
click at [1415, 401] on icon at bounding box center [1417, 403] width 14 height 14
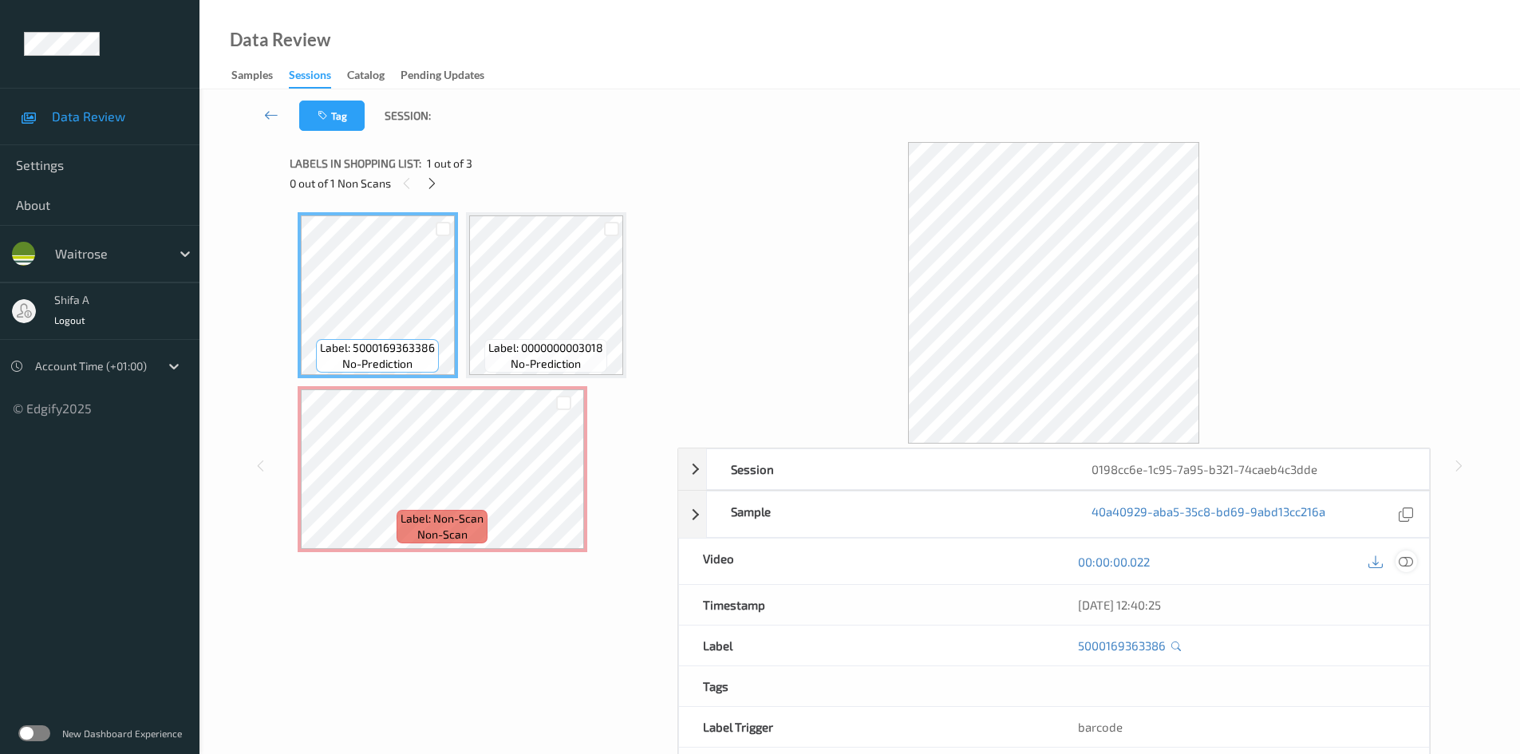
click at [1411, 559] on icon at bounding box center [1406, 562] width 14 height 14
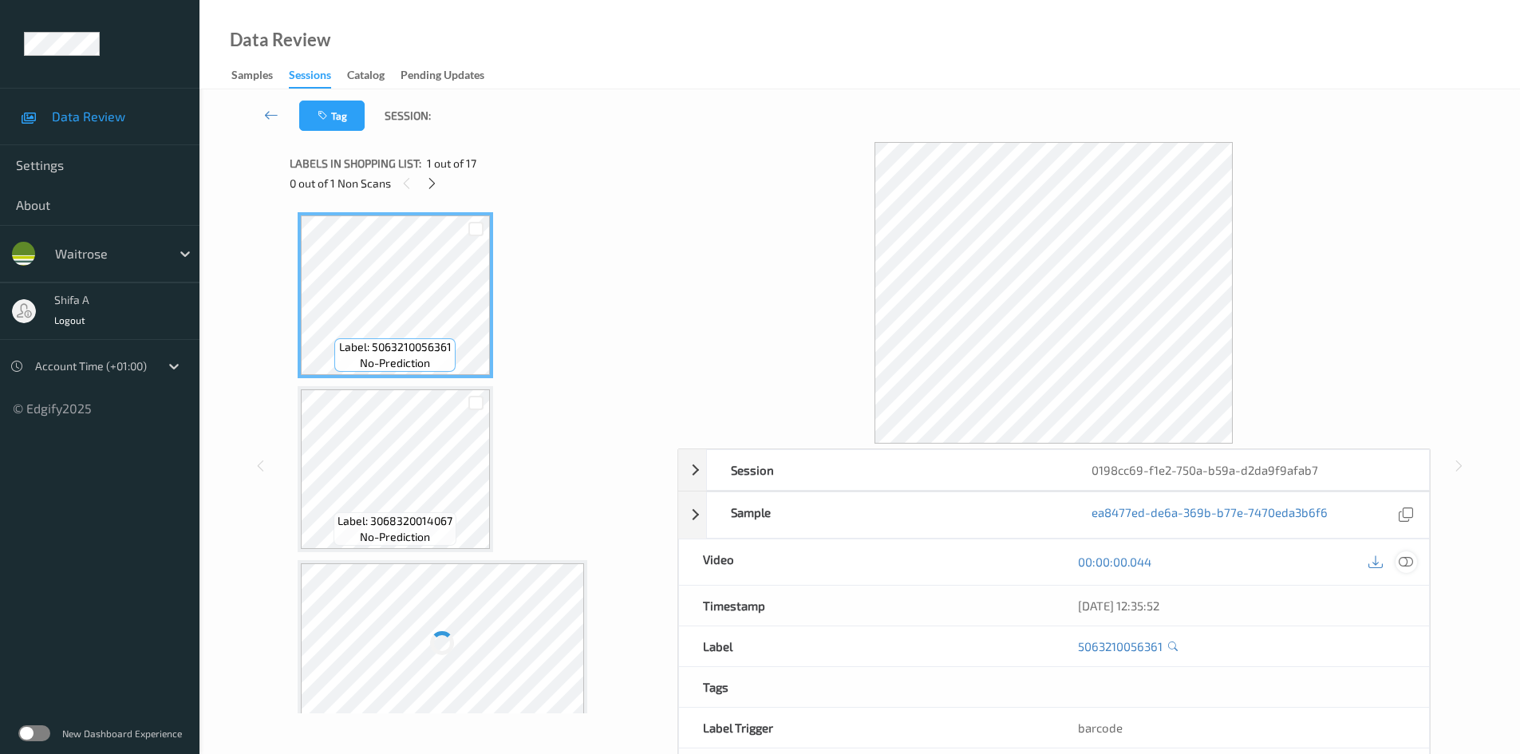
click at [1412, 553] on div at bounding box center [1407, 562] width 22 height 22
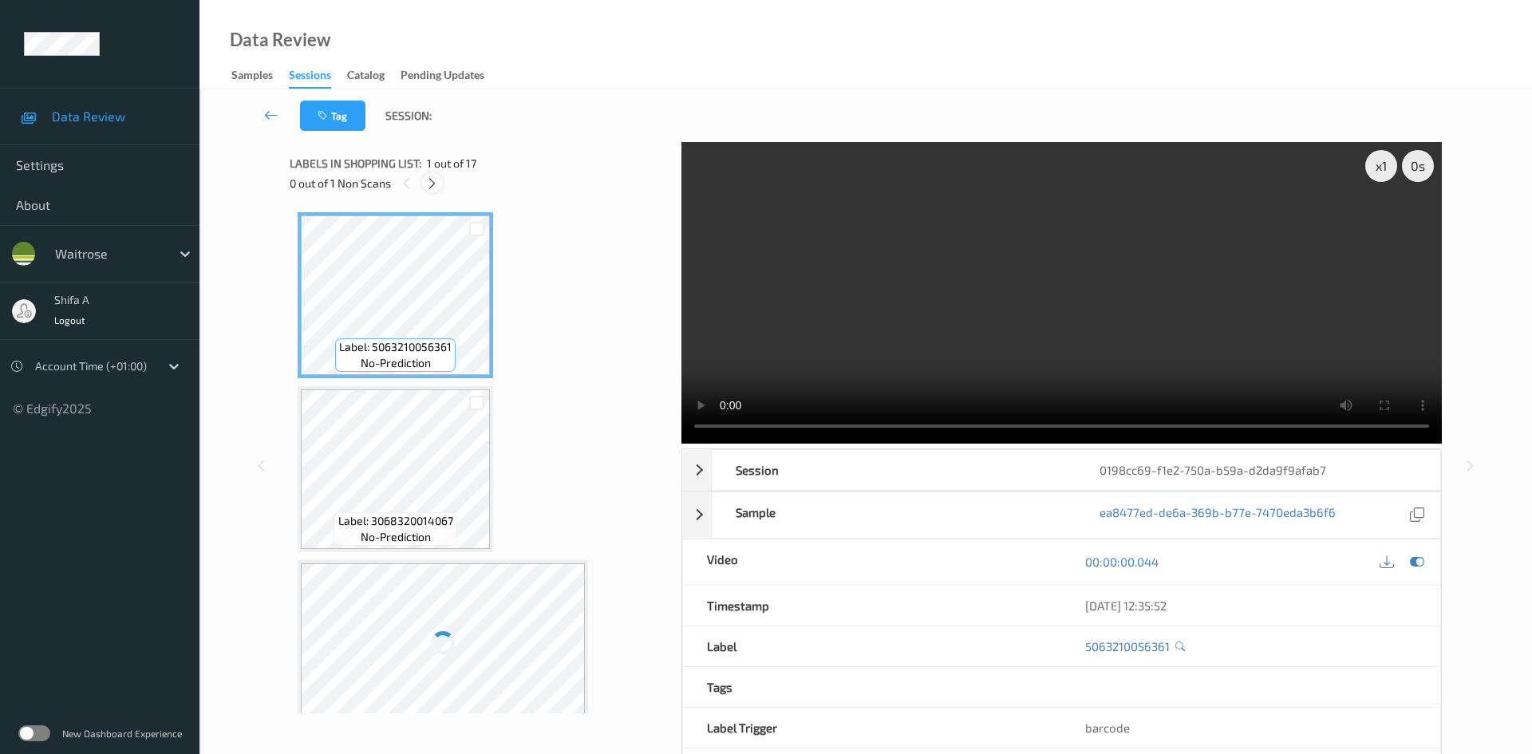
click at [433, 186] on icon at bounding box center [432, 183] width 14 height 14
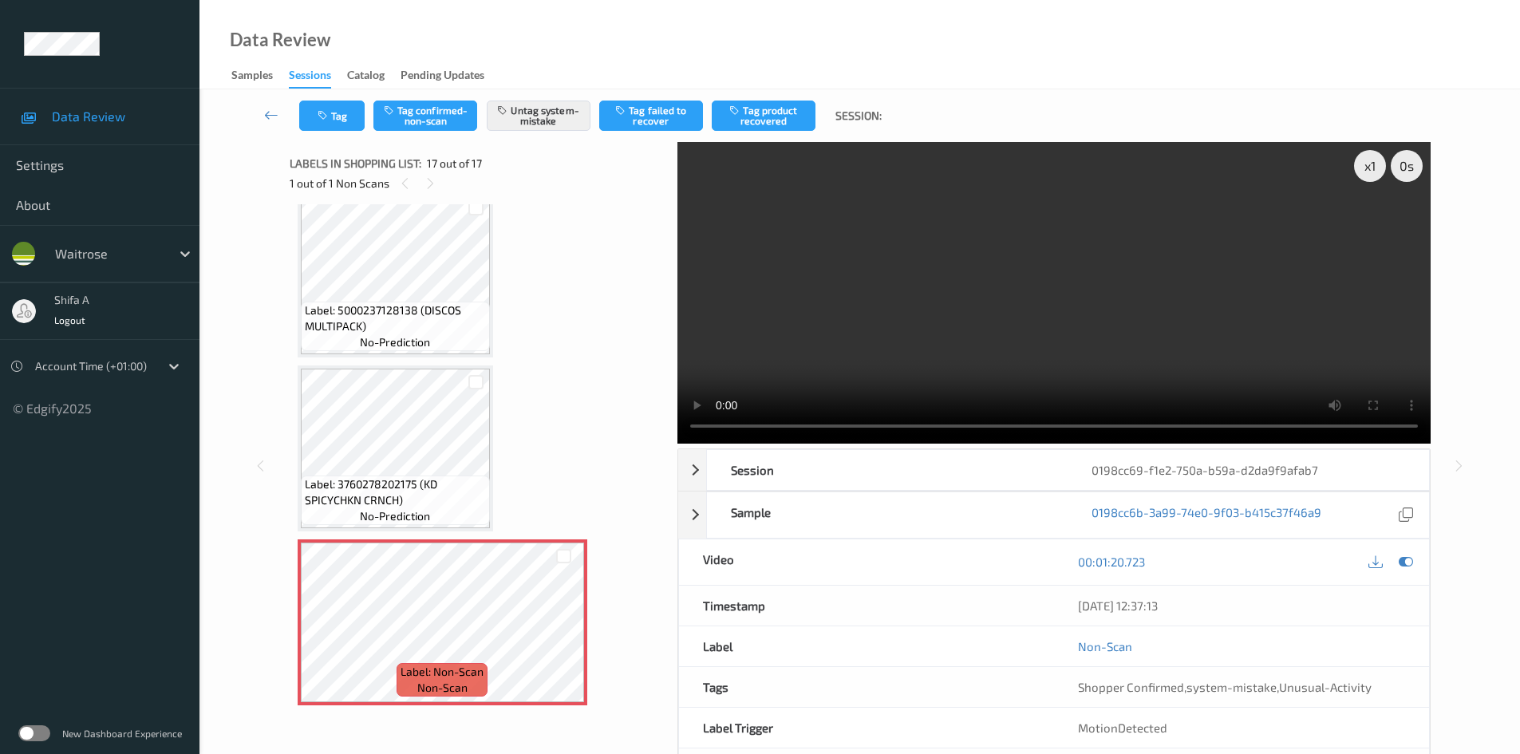
scroll to position [2442, 0]
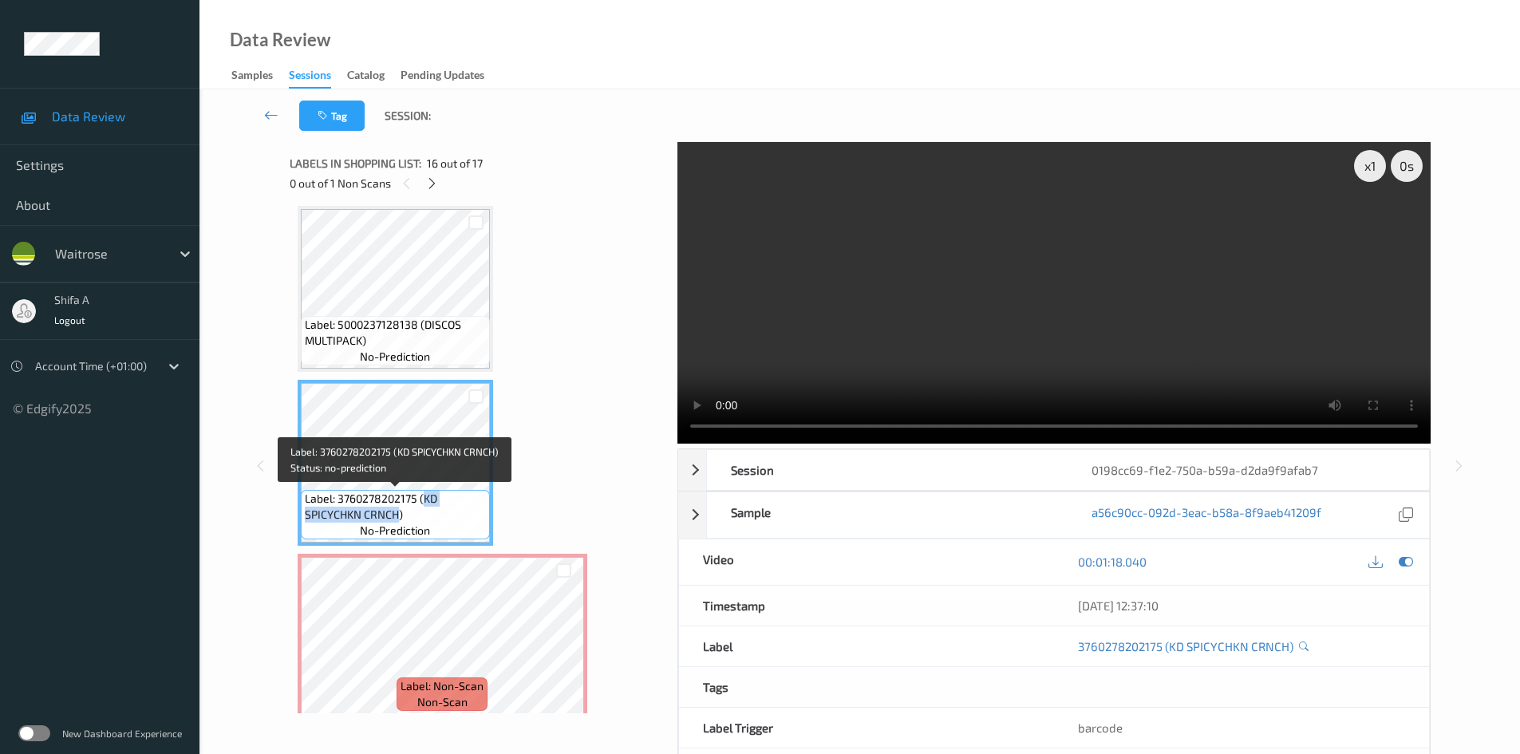
drag, startPoint x: 425, startPoint y: 497, endPoint x: 397, endPoint y: 513, distance: 31.5
click at [397, 513] on span "Label: 3760278202175 (KD SPICYCHKN CRNCH)" at bounding box center [395, 507] width 181 height 32
copy span "KD SPICYCHKN CRNCH"
click at [1119, 307] on video at bounding box center [1054, 293] width 753 height 302
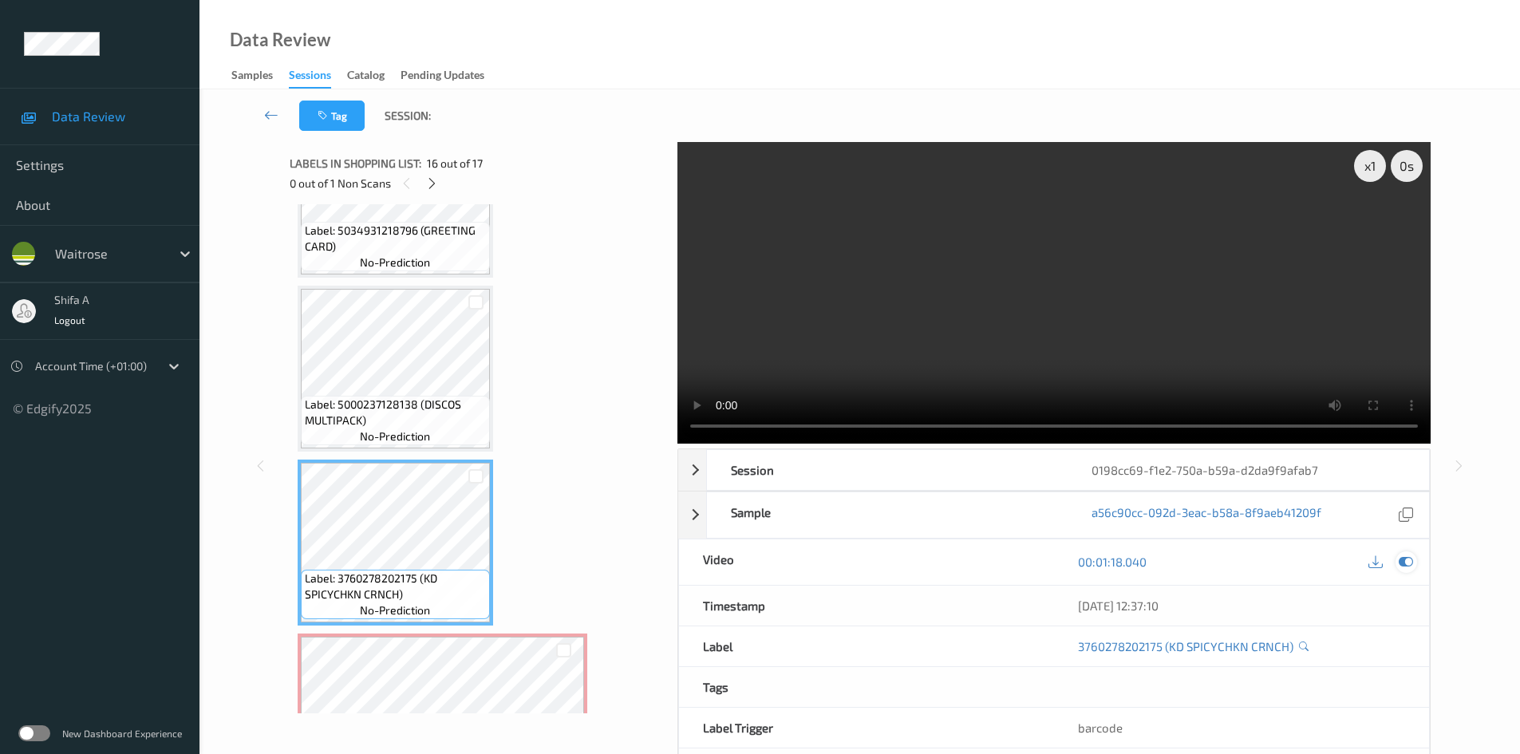
click at [1406, 563] on icon at bounding box center [1406, 562] width 14 height 14
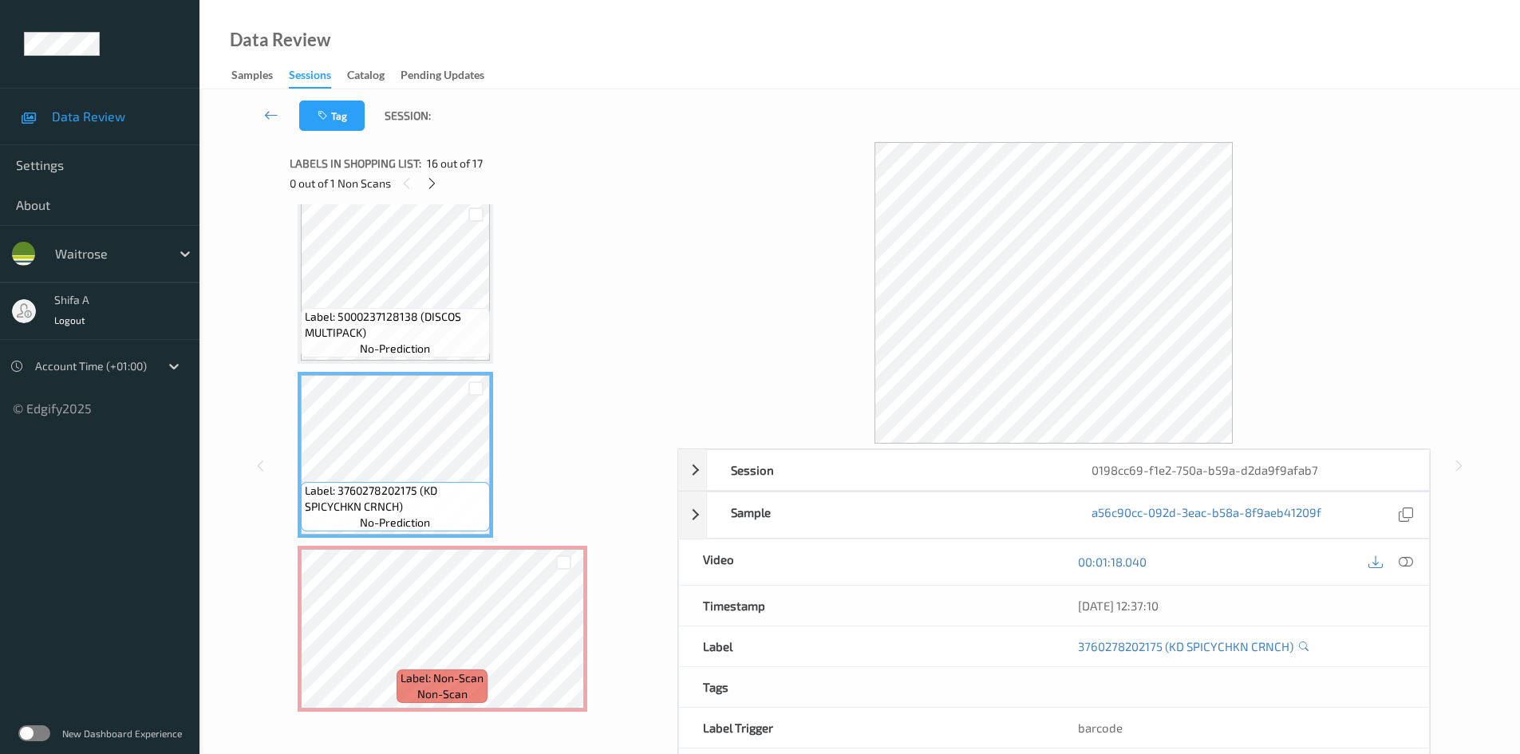
scroll to position [2457, 0]
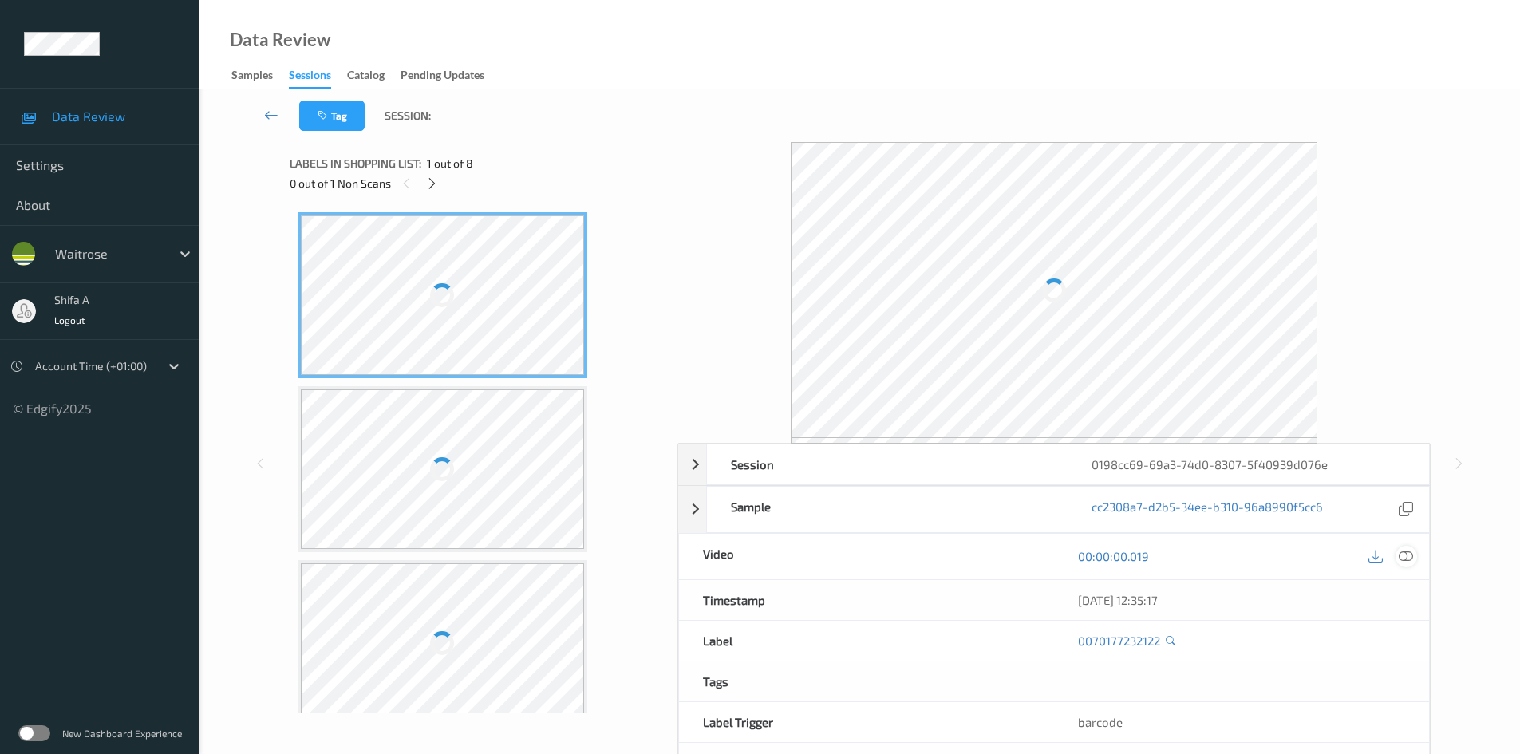
click at [1412, 562] on icon at bounding box center [1406, 556] width 14 height 14
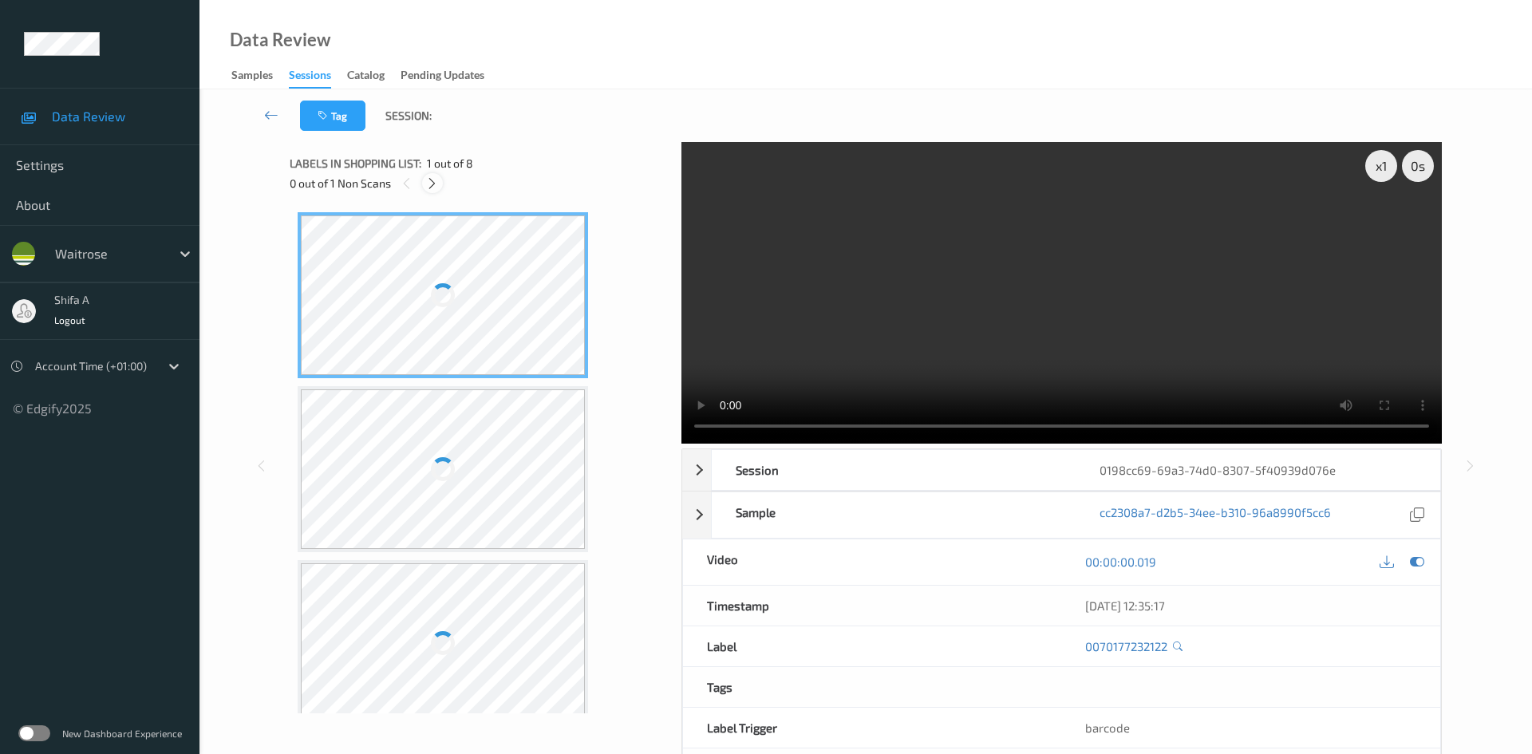
click at [437, 182] on icon at bounding box center [432, 183] width 14 height 14
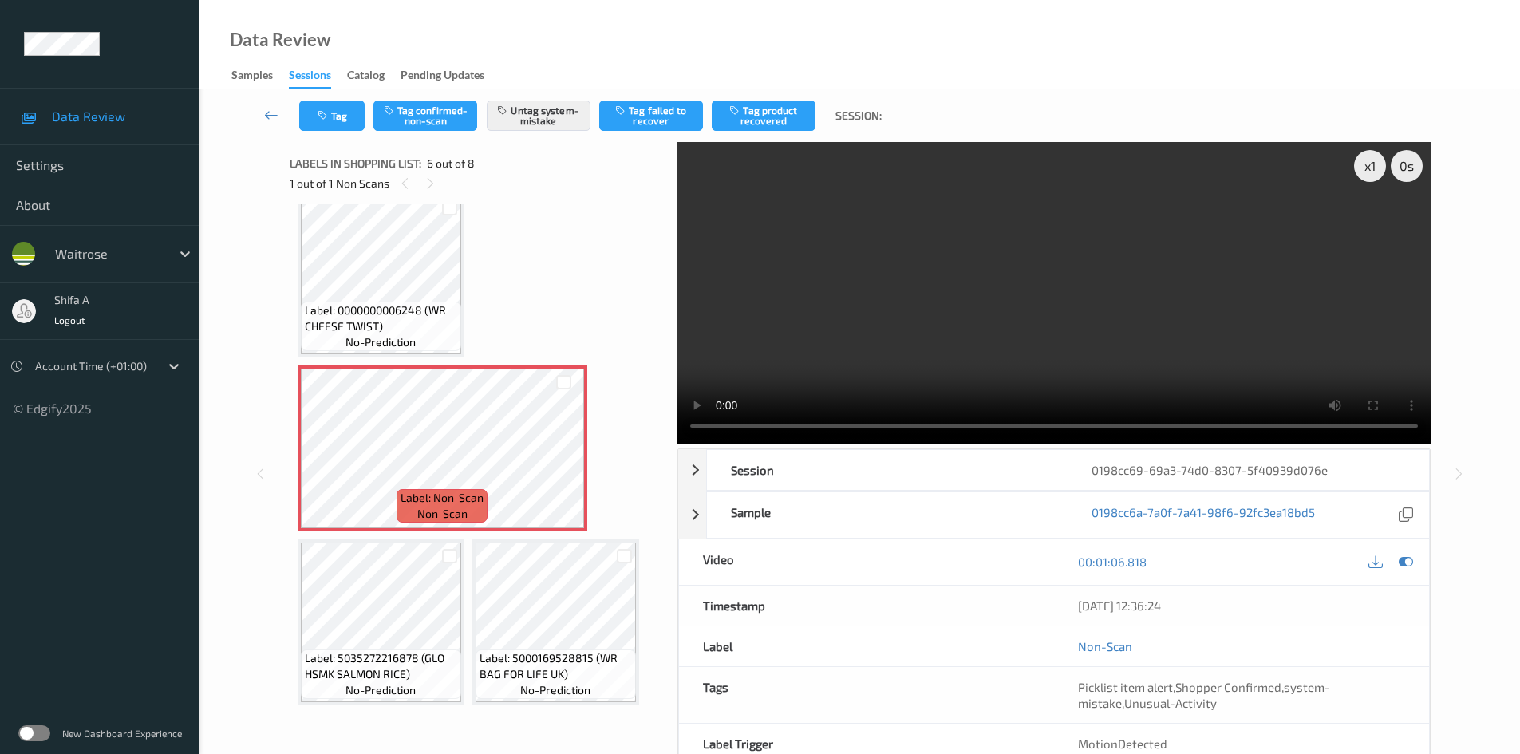
scroll to position [356, 0]
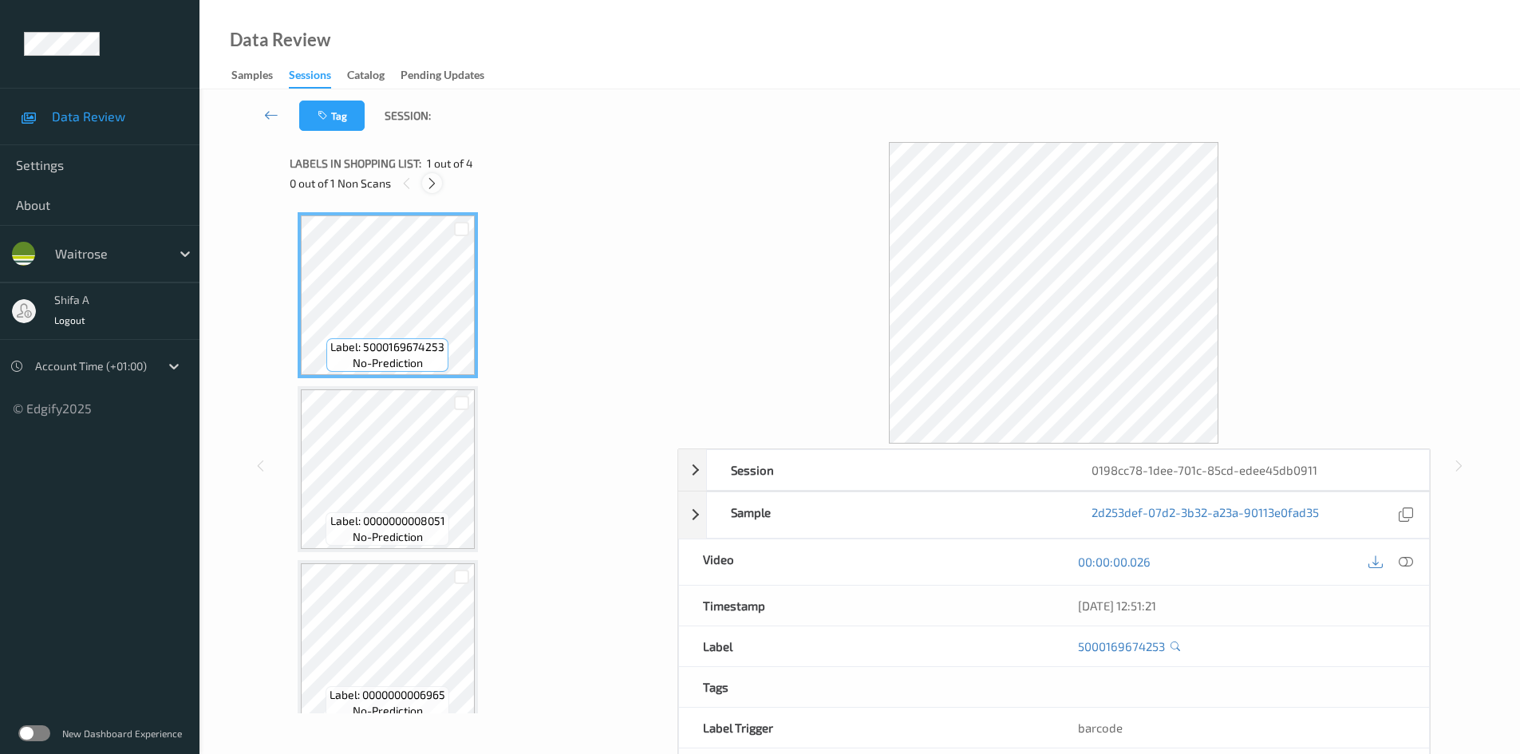
click at [426, 188] on icon at bounding box center [432, 183] width 14 height 14
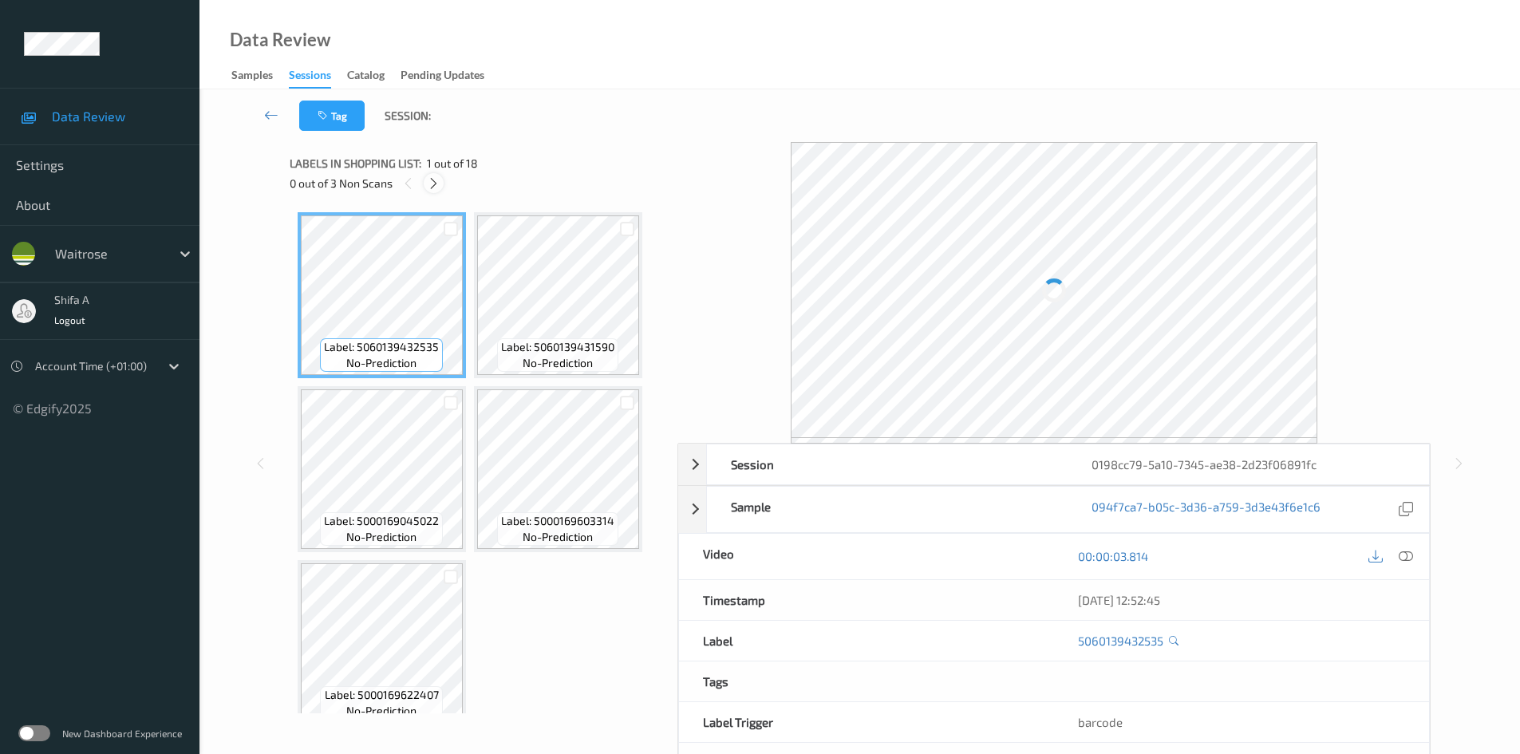
click at [441, 181] on div at bounding box center [434, 183] width 20 height 20
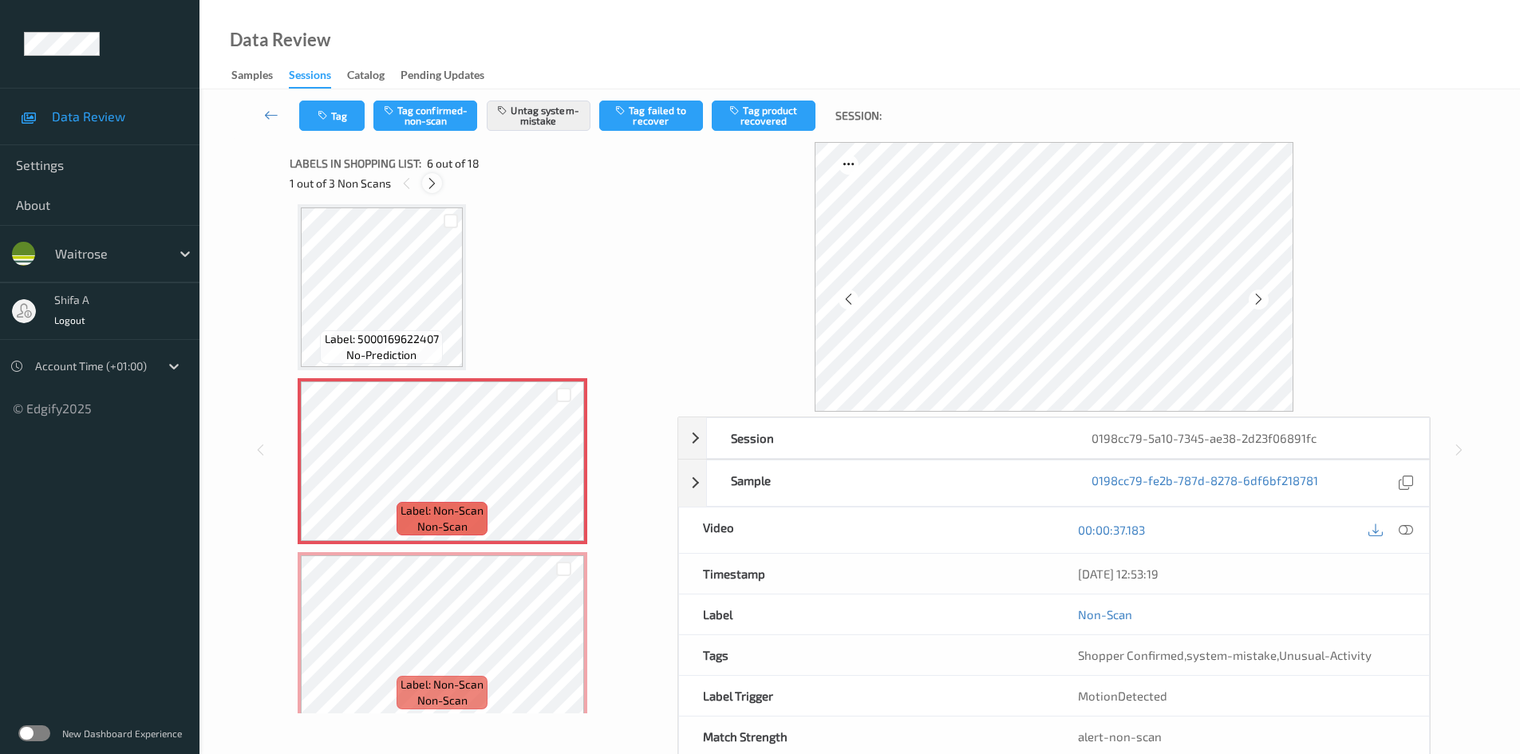
click at [441, 181] on div at bounding box center [432, 183] width 20 height 20
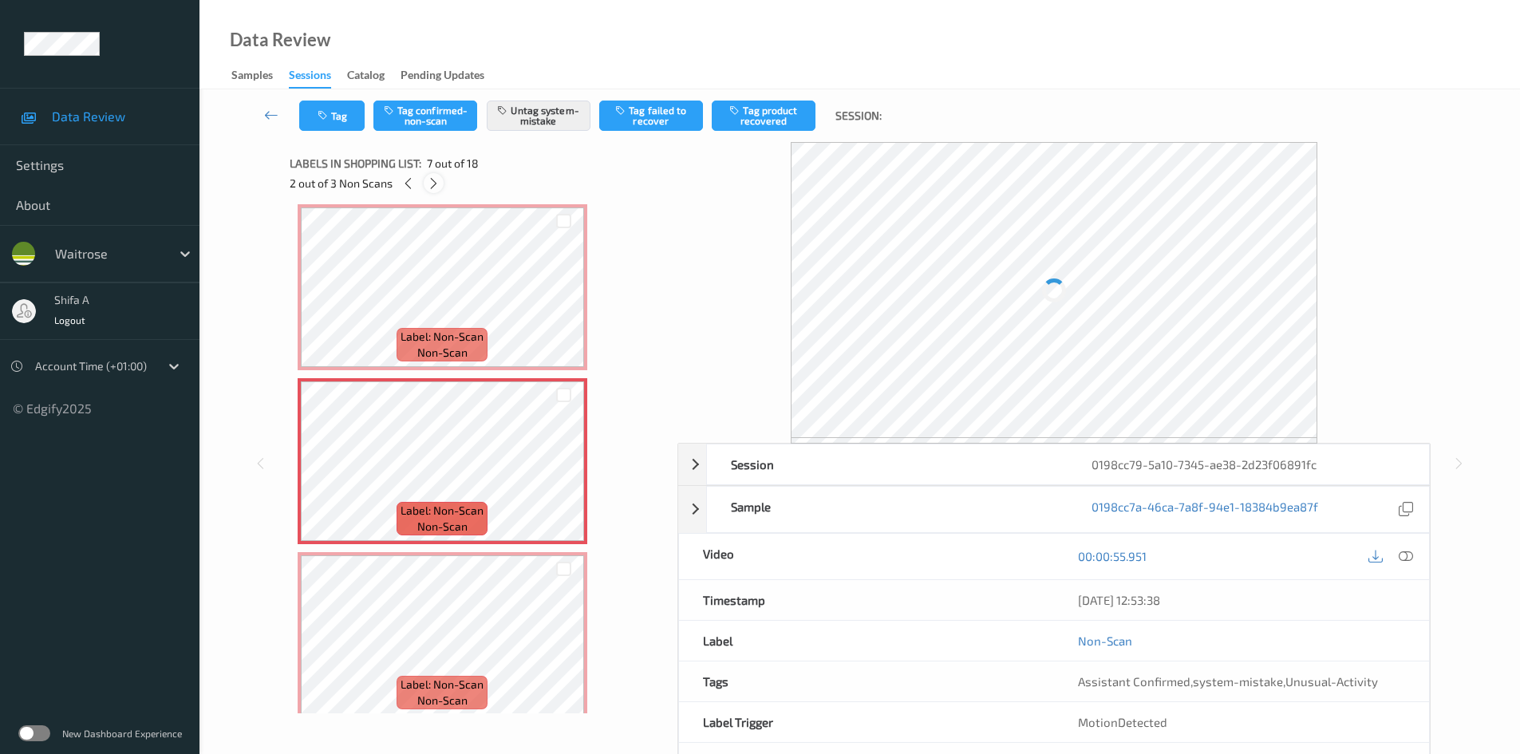
click at [441, 181] on div at bounding box center [434, 183] width 20 height 20
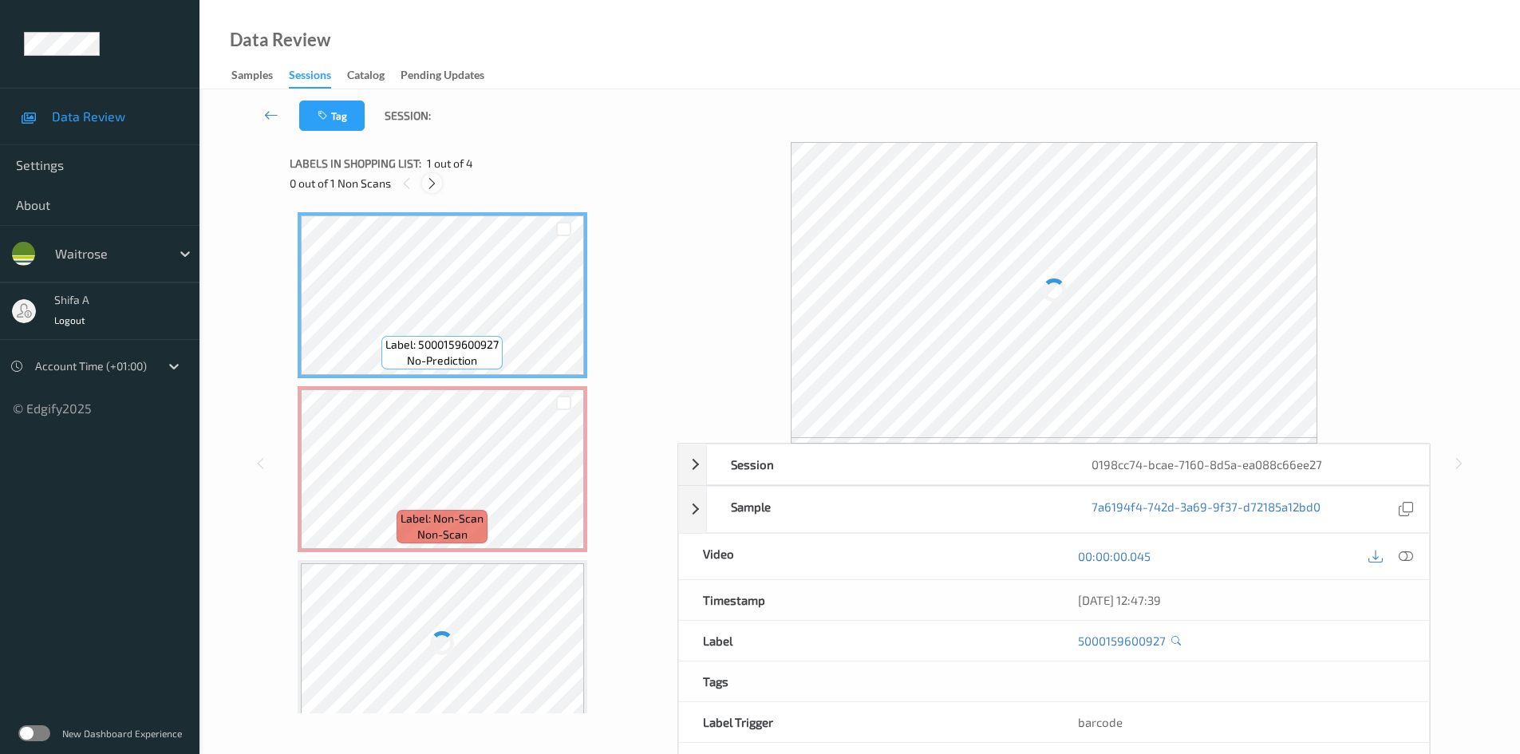
click at [433, 185] on icon at bounding box center [432, 183] width 14 height 14
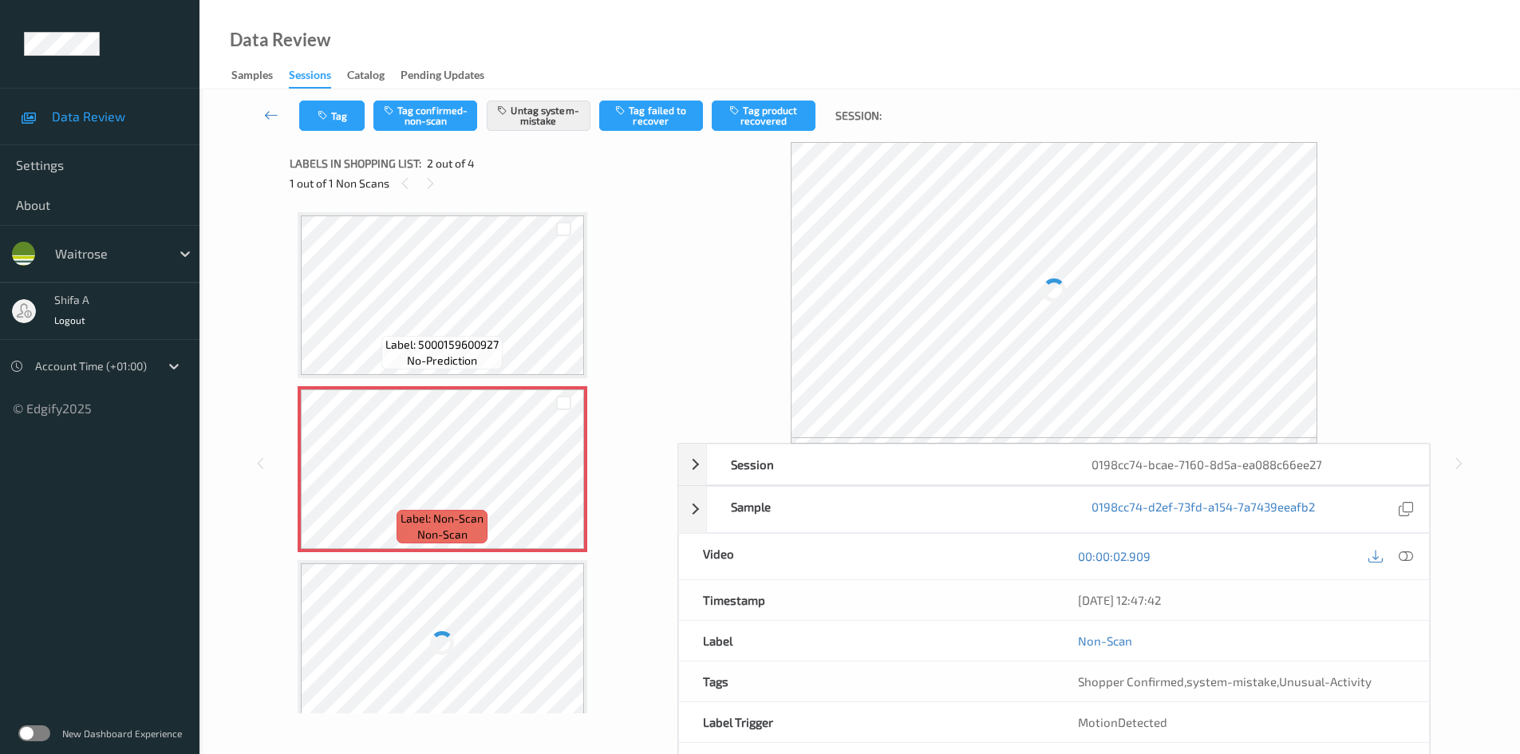
scroll to position [8, 0]
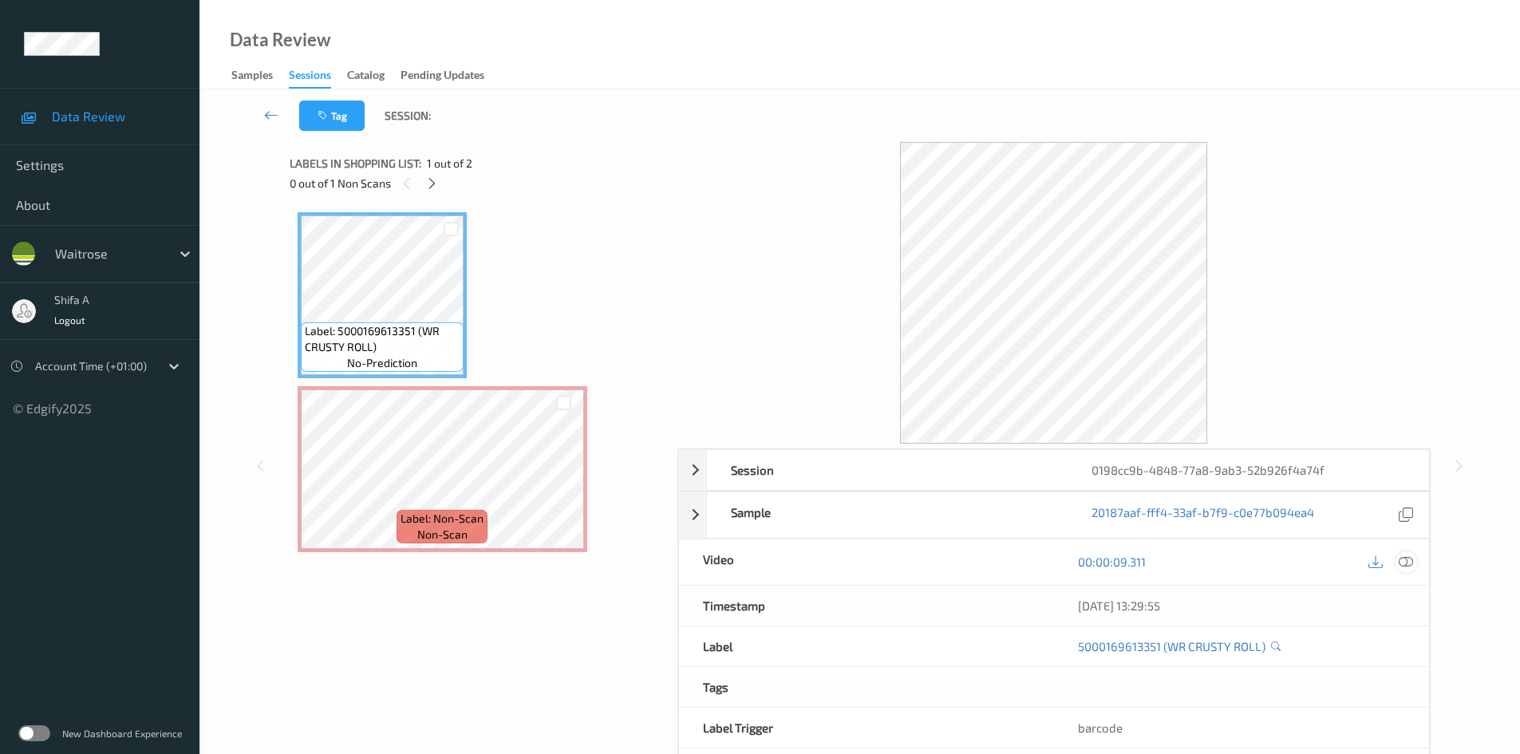
click at [1406, 552] on div at bounding box center [1407, 562] width 22 height 22
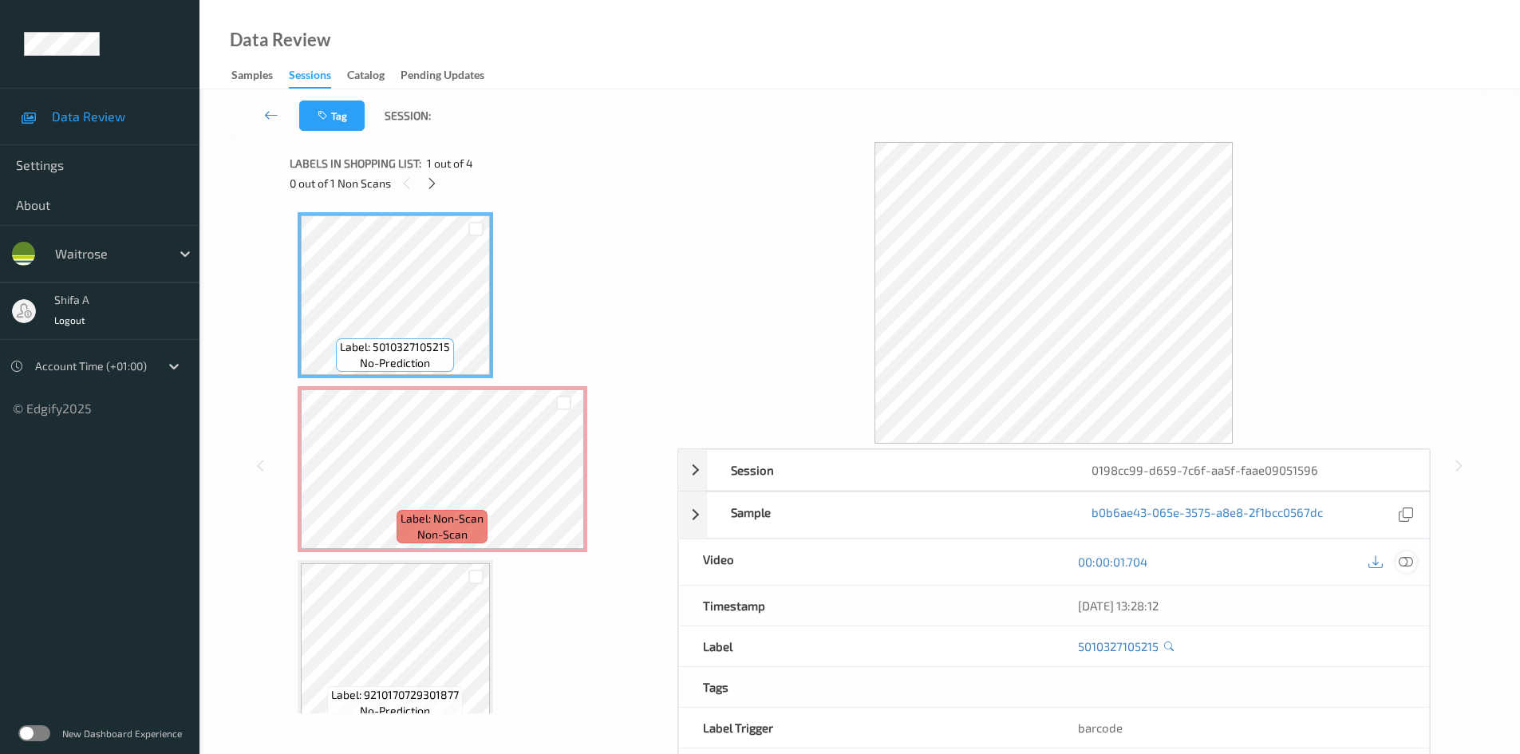
click at [1405, 564] on icon at bounding box center [1406, 562] width 14 height 14
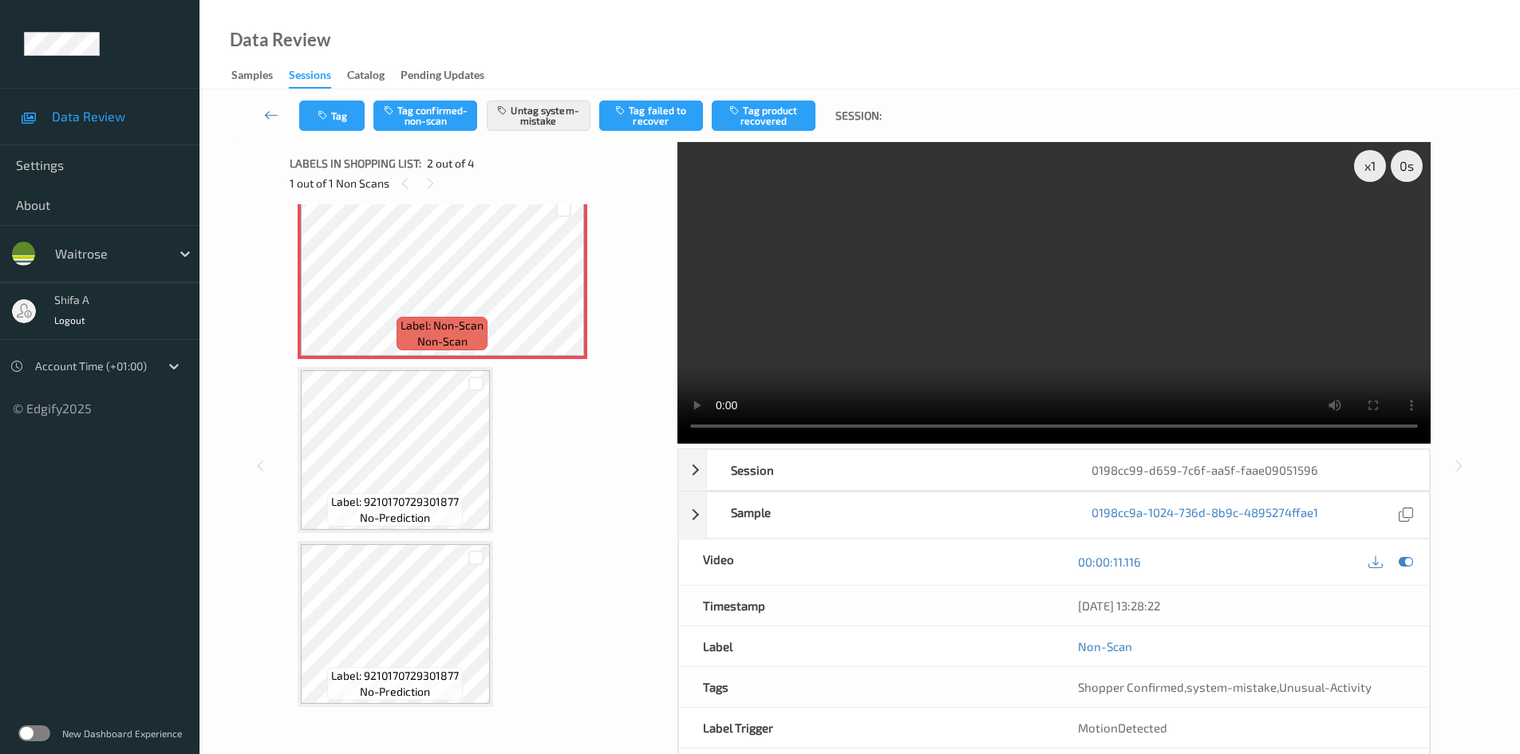
scroll to position [195, 0]
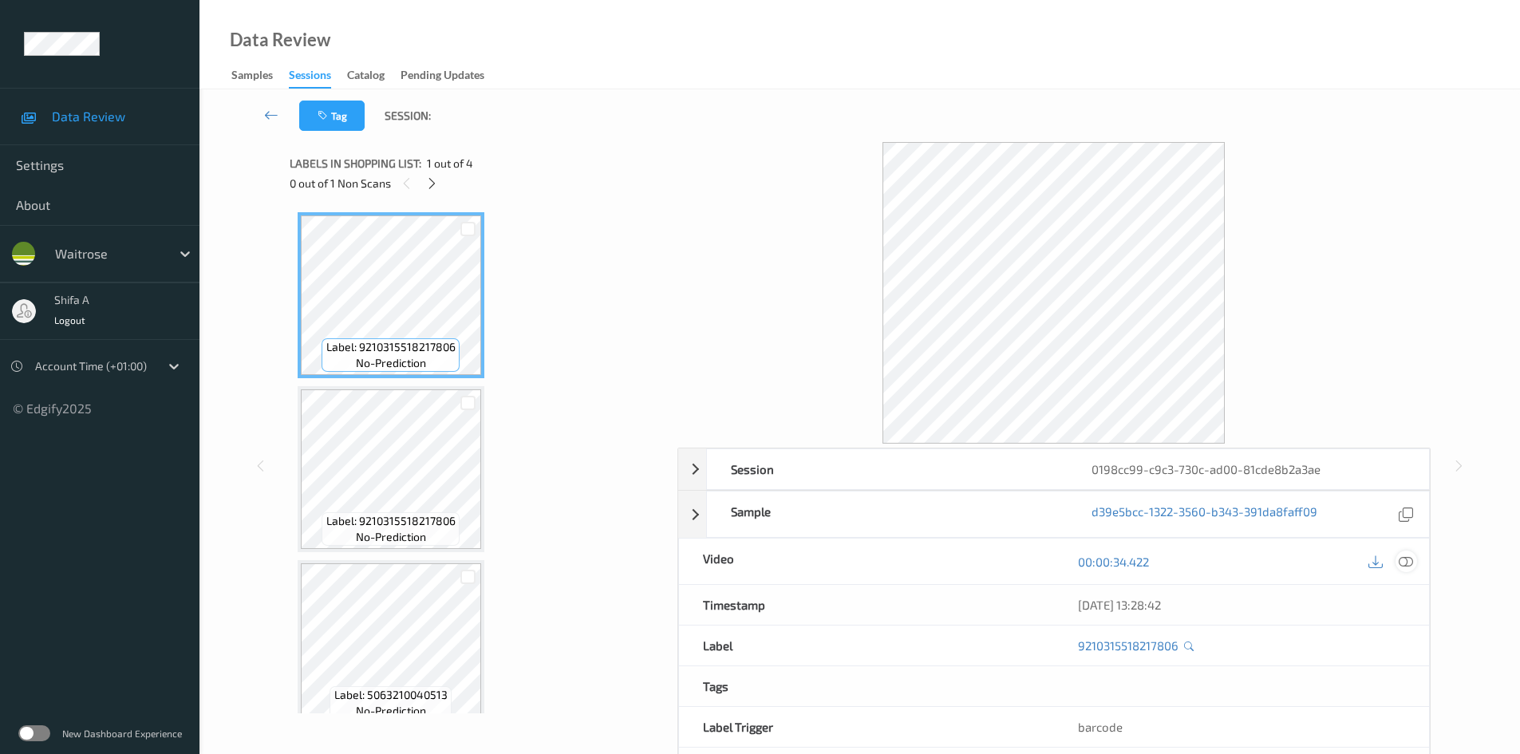
click at [1403, 564] on icon at bounding box center [1406, 562] width 14 height 14
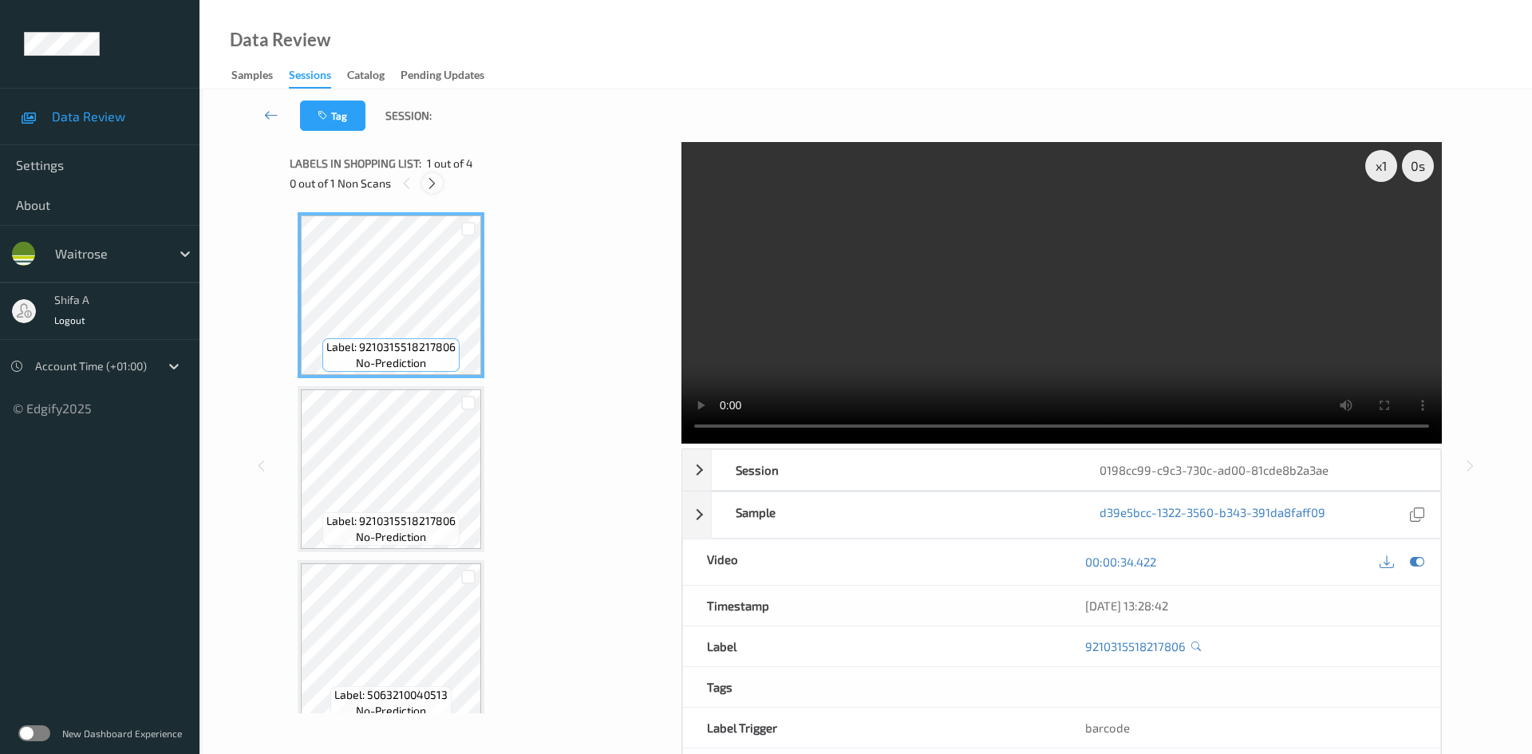
click at [430, 188] on icon at bounding box center [432, 183] width 14 height 14
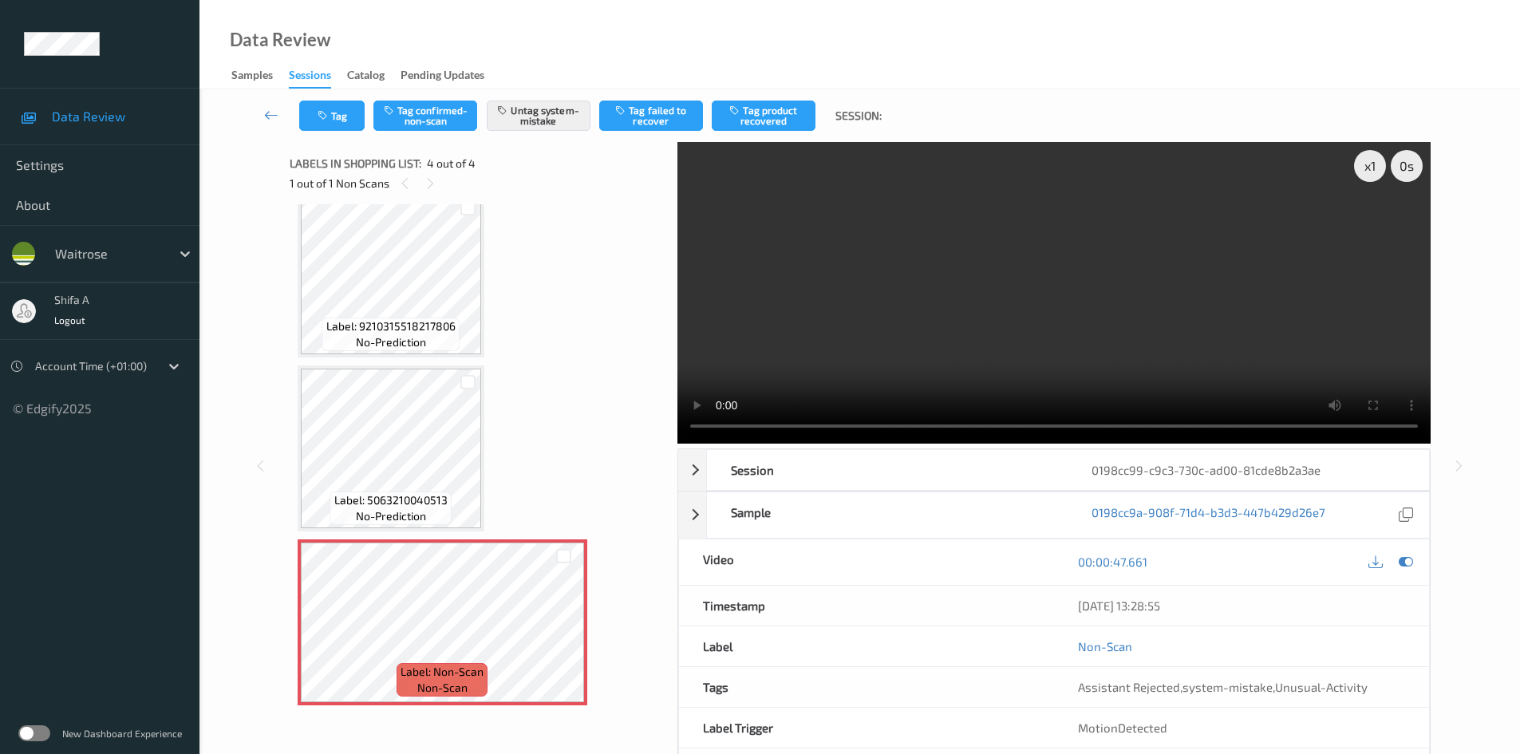
scroll to position [69, 0]
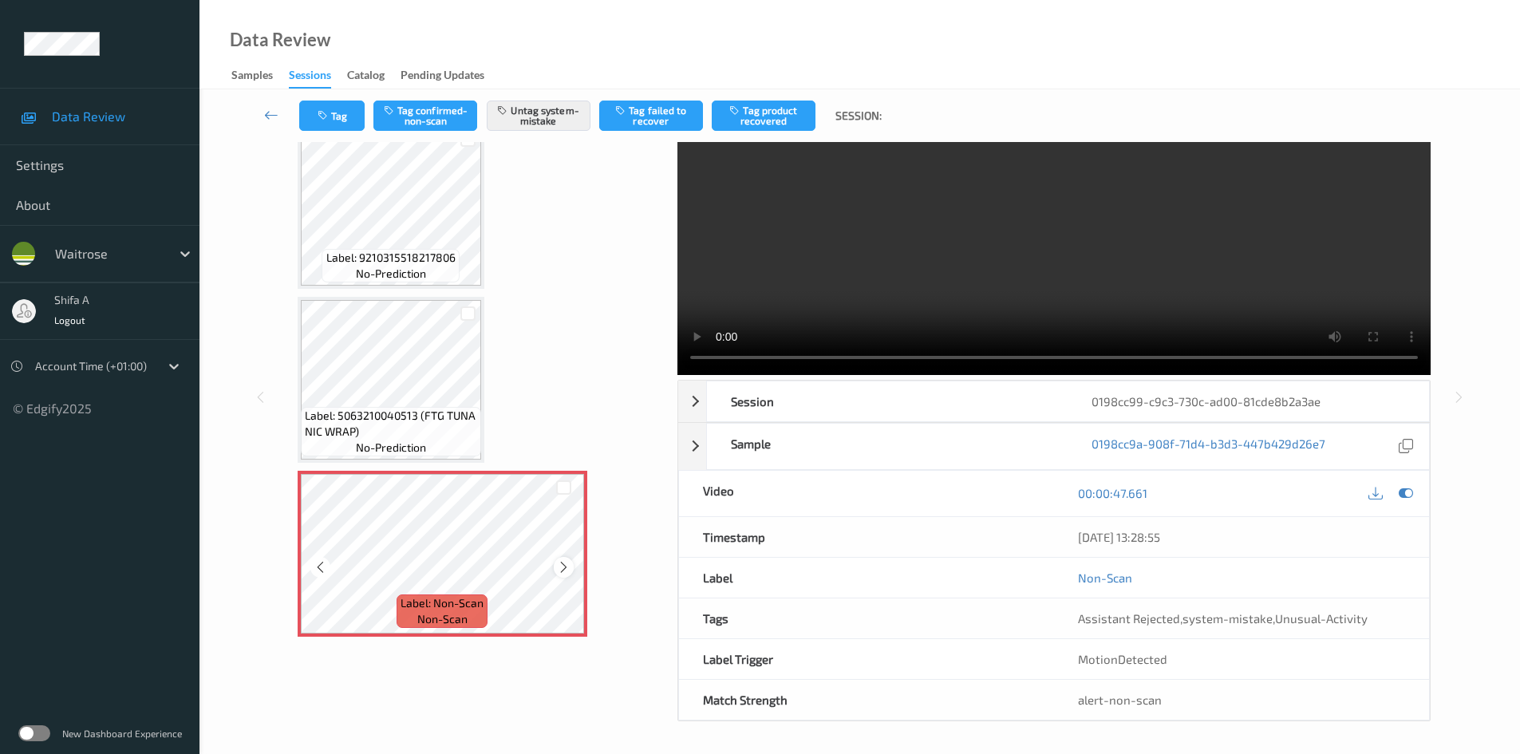
click at [562, 572] on icon at bounding box center [564, 567] width 14 height 14
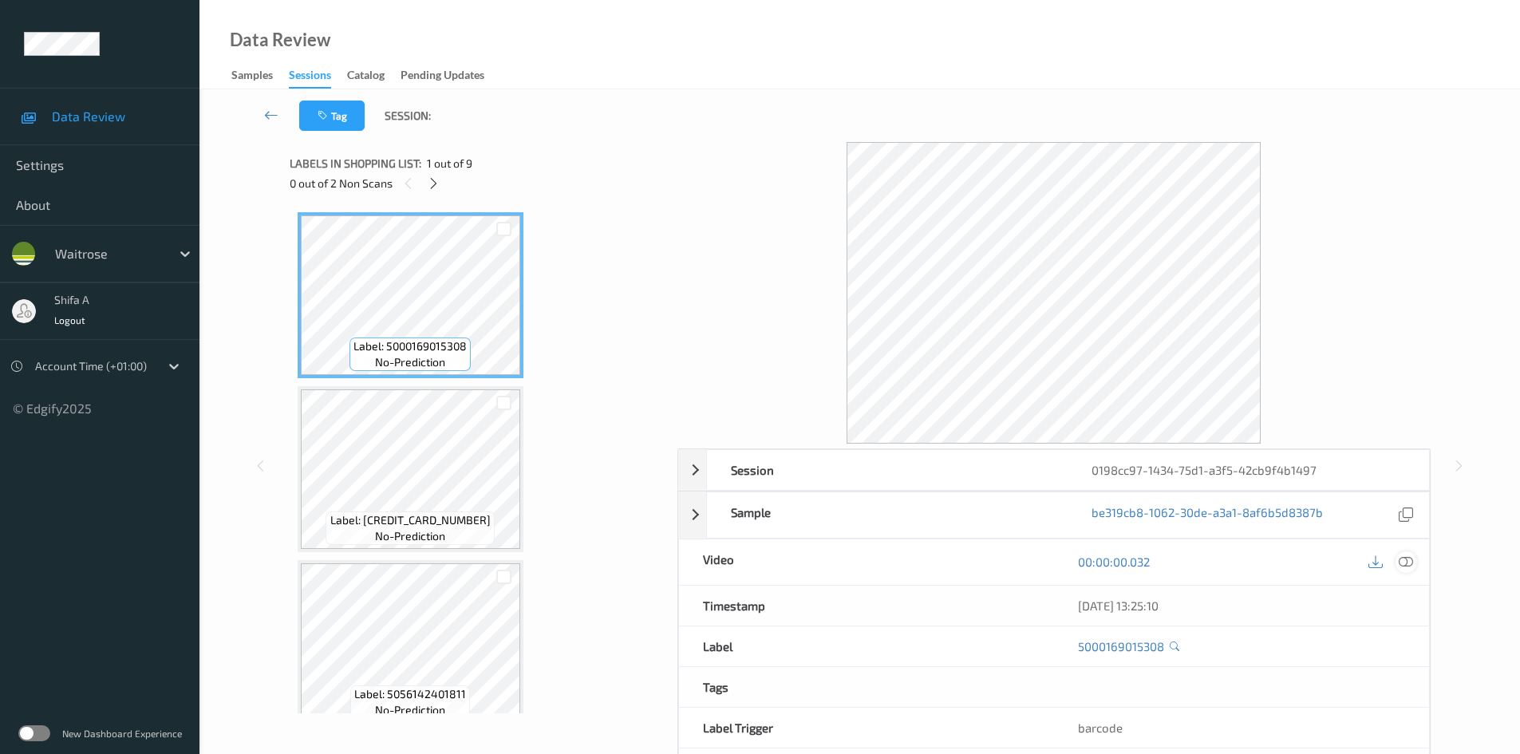
click at [1406, 564] on icon at bounding box center [1406, 562] width 14 height 14
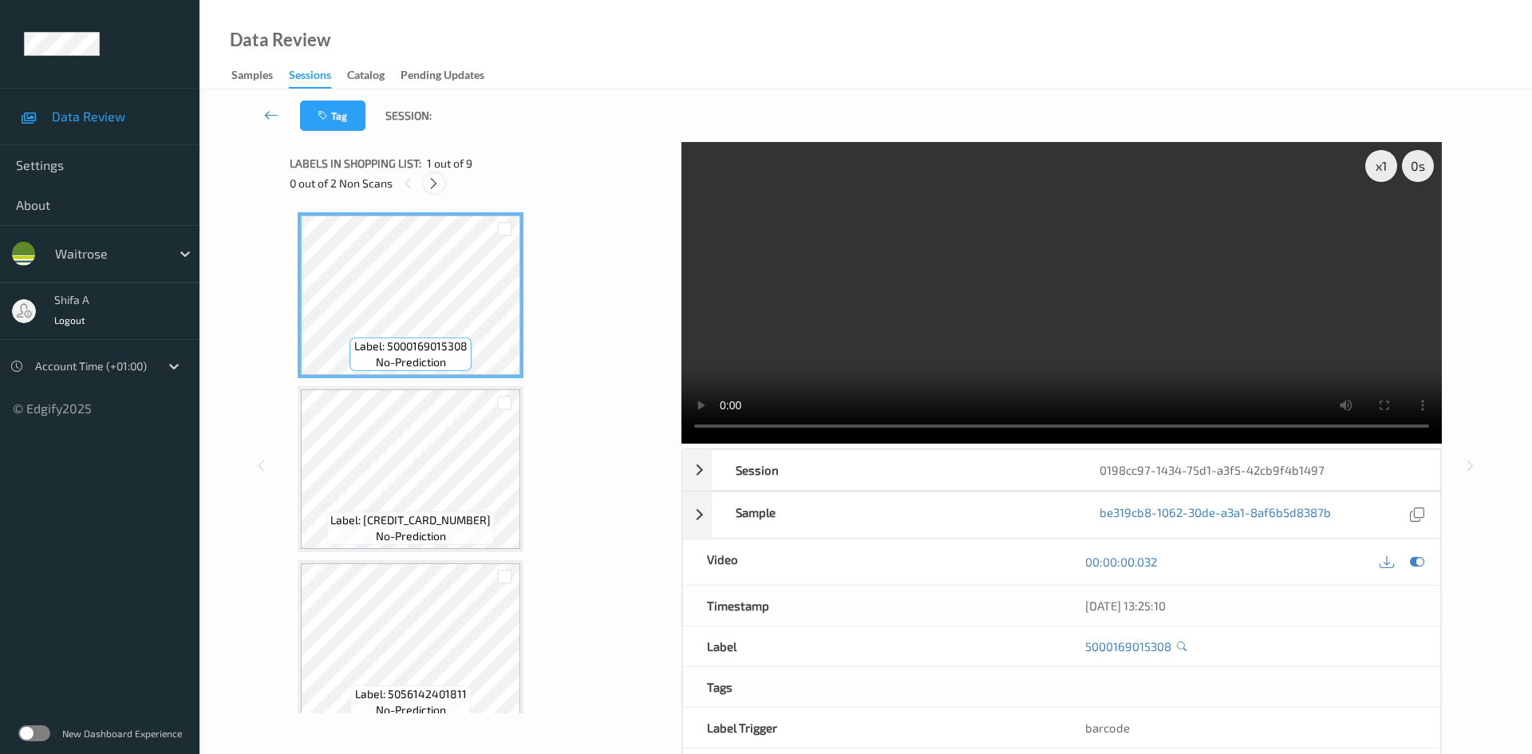
click at [428, 188] on icon at bounding box center [434, 183] width 14 height 14
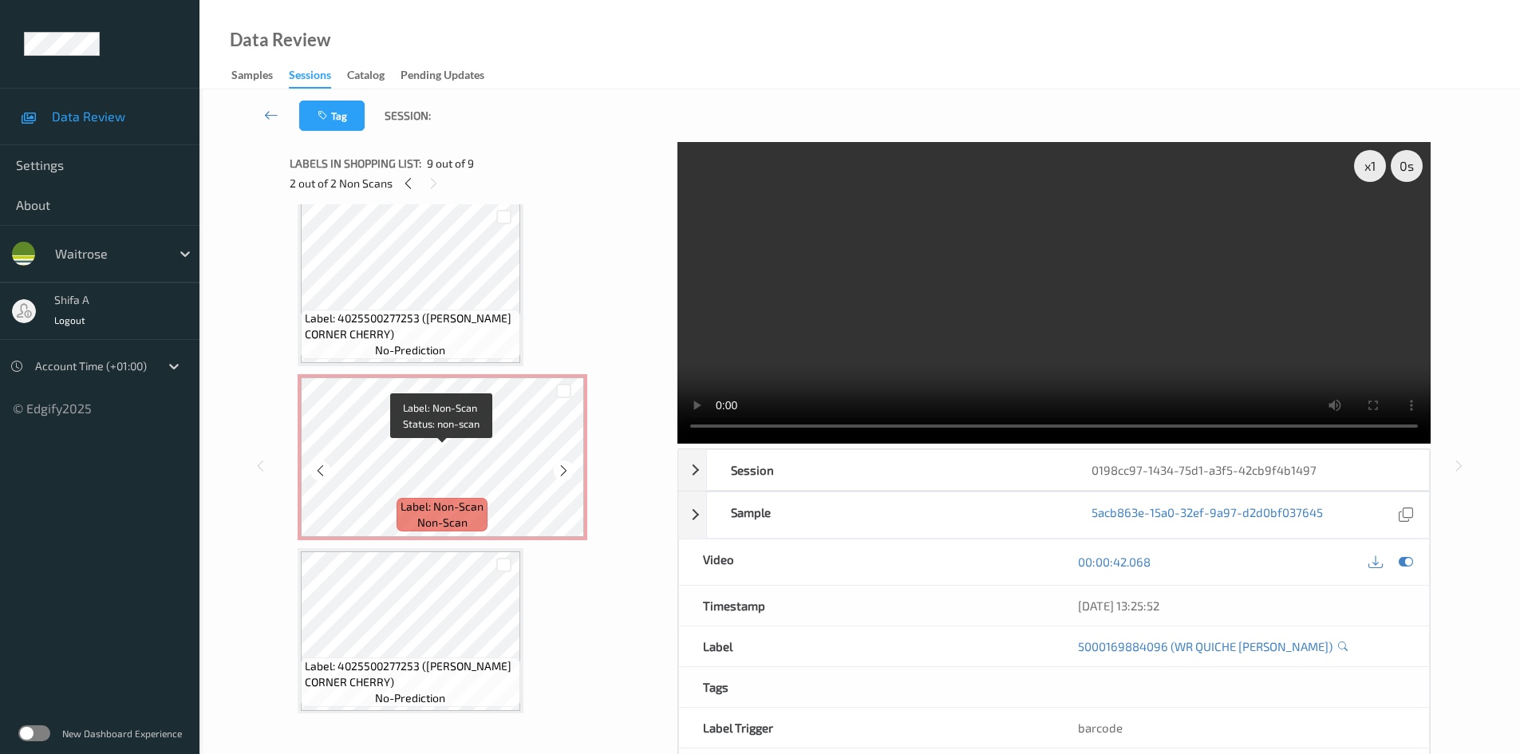
scroll to position [506, 0]
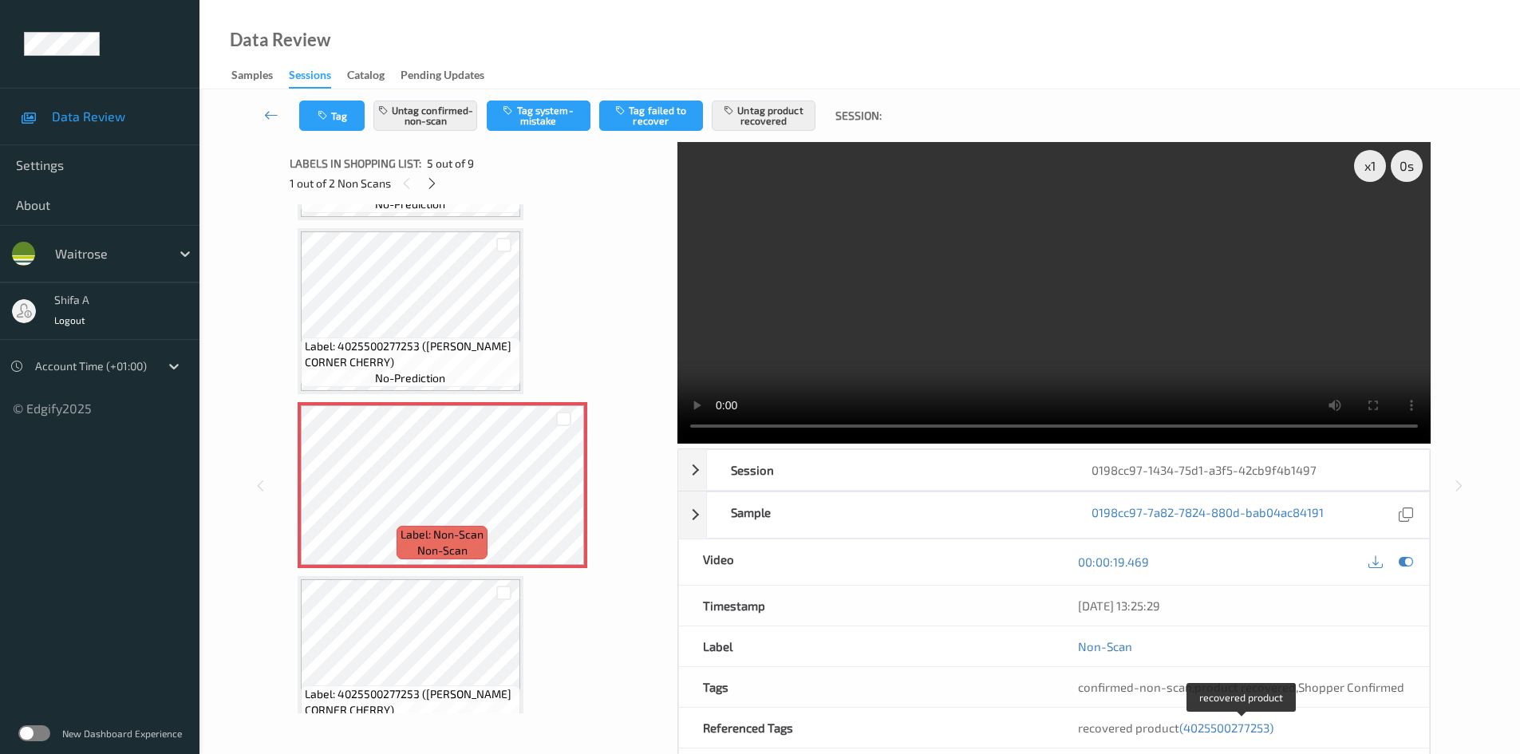
click at [1225, 727] on span "(4025500277253)" at bounding box center [1227, 728] width 94 height 14
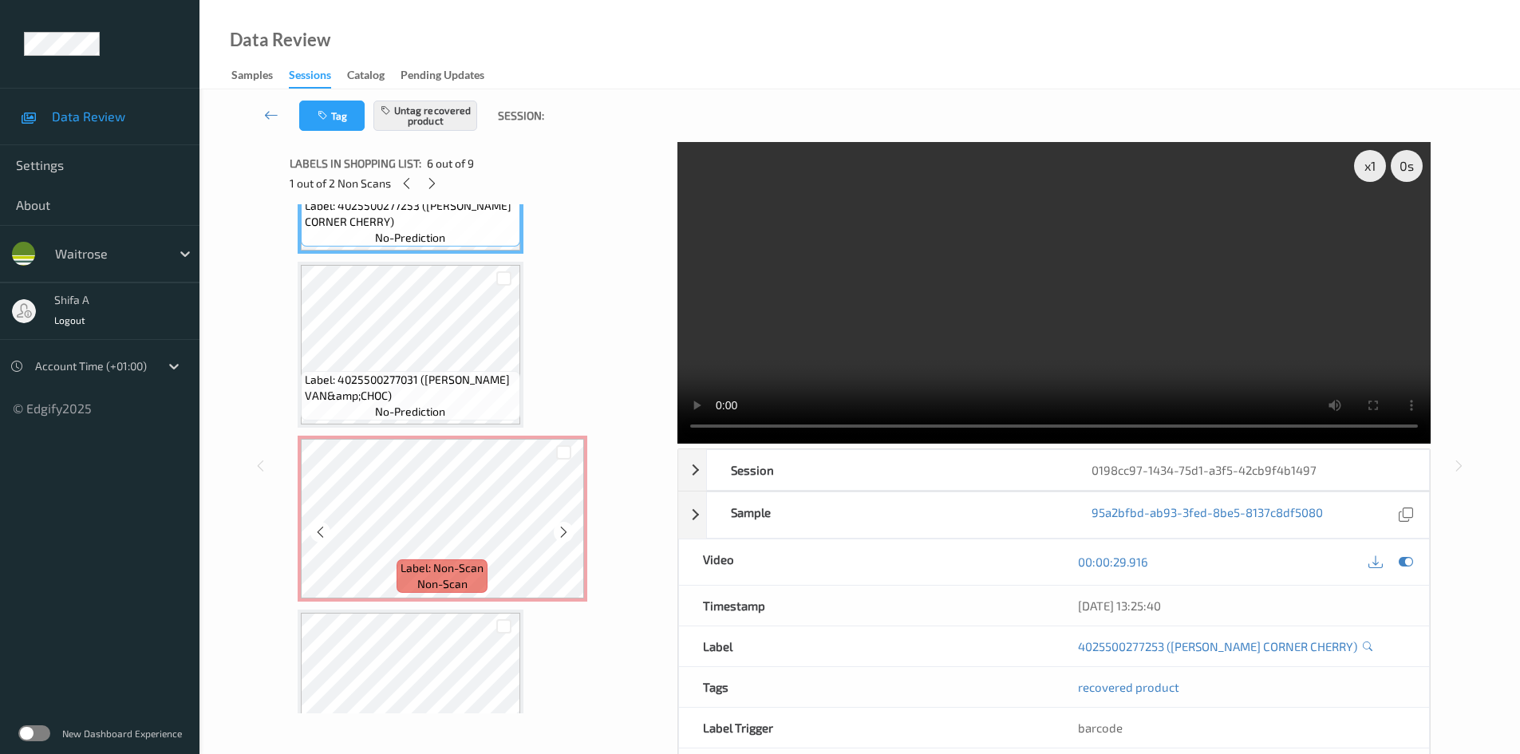
scroll to position [1023, 0]
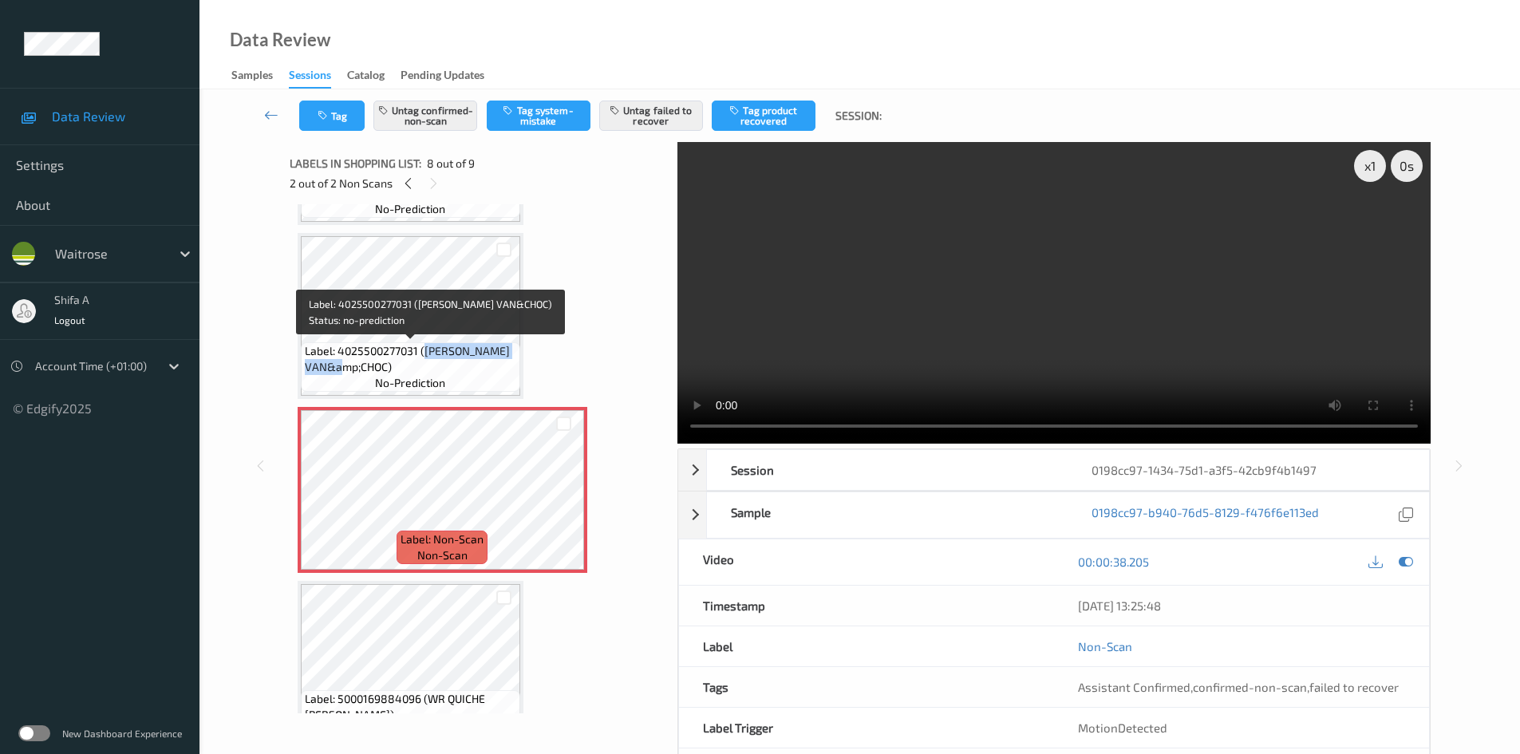
drag, startPoint x: 425, startPoint y: 347, endPoint x: 386, endPoint y: 371, distance: 45.2
click at [386, 371] on span "Label: 4025500277031 (MULLER VAN&amp;CHOC)" at bounding box center [410, 359] width 211 height 32
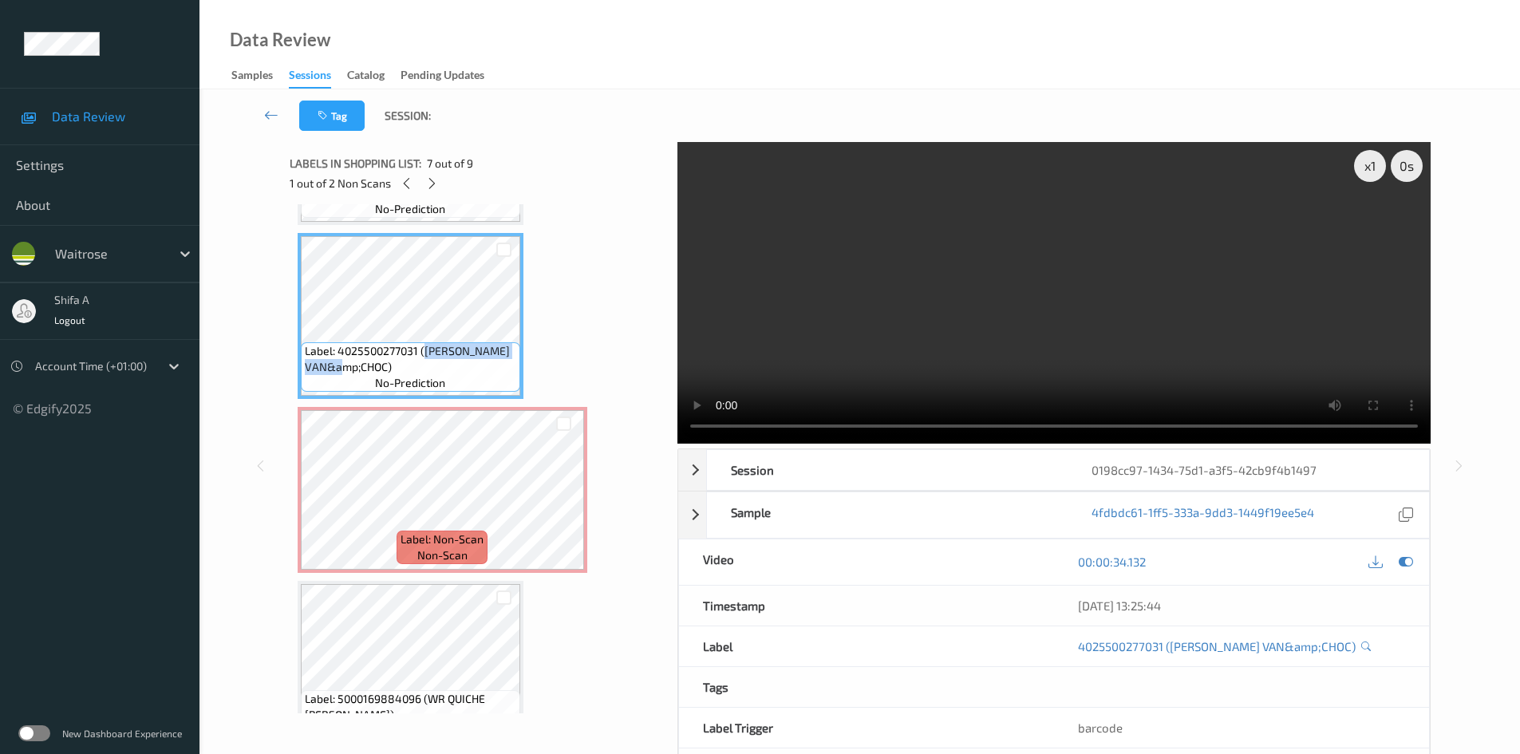
copy span "MULLER VAN&amp;CHOC"
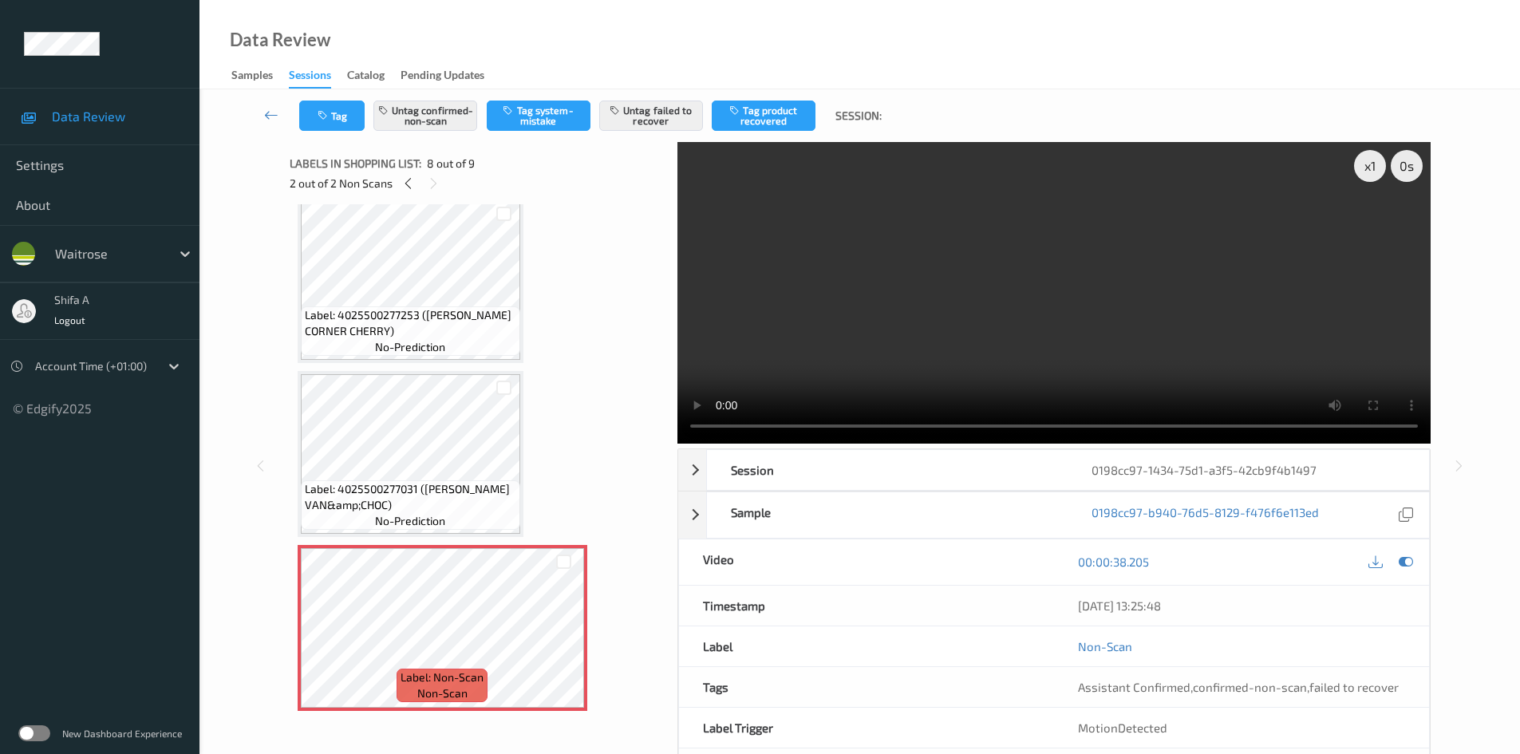
scroll to position [864, 0]
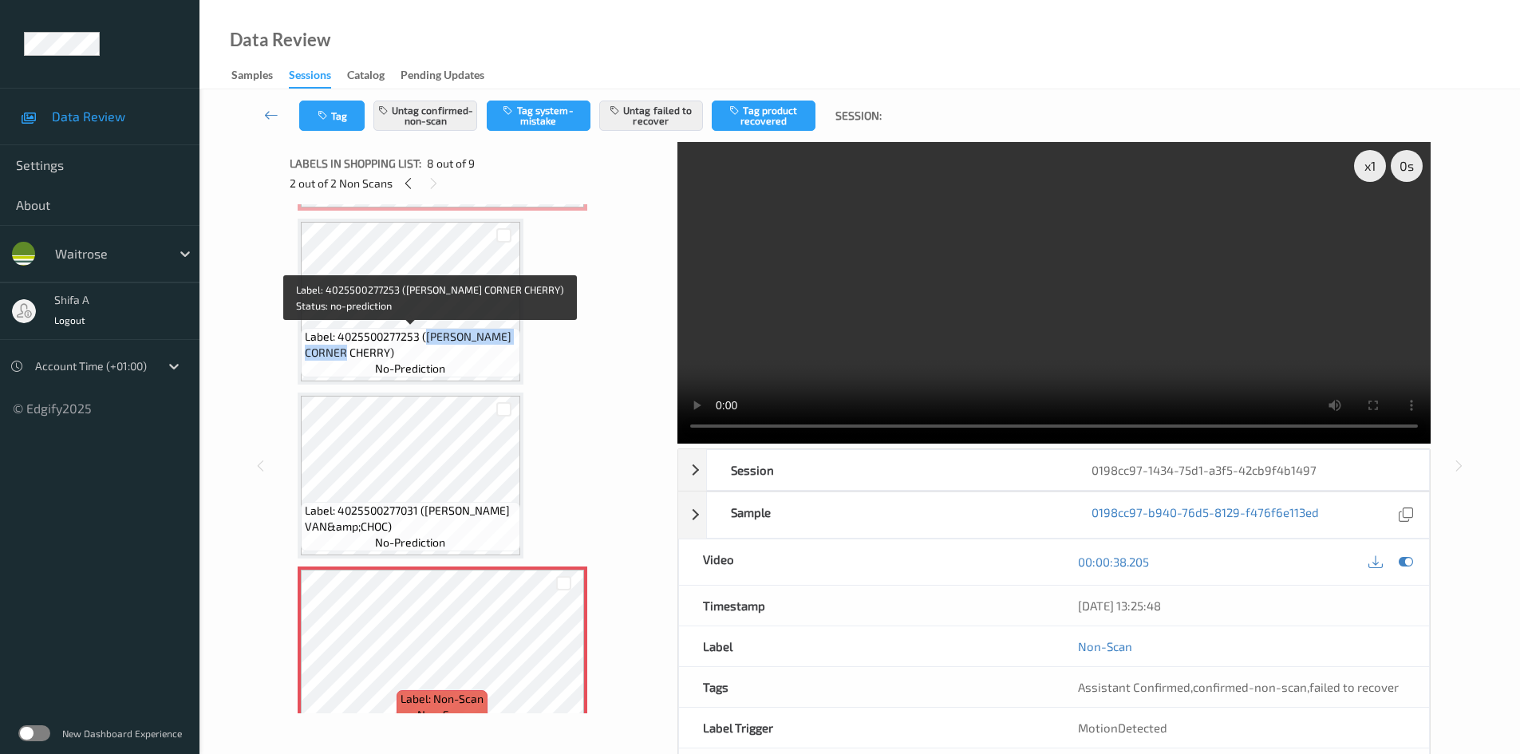
drag, startPoint x: 426, startPoint y: 337, endPoint x: 345, endPoint y: 351, distance: 82.7
click at [345, 351] on span "Label: 4025500277253 (MULLER CORNER CHERRY)" at bounding box center [410, 345] width 211 height 32
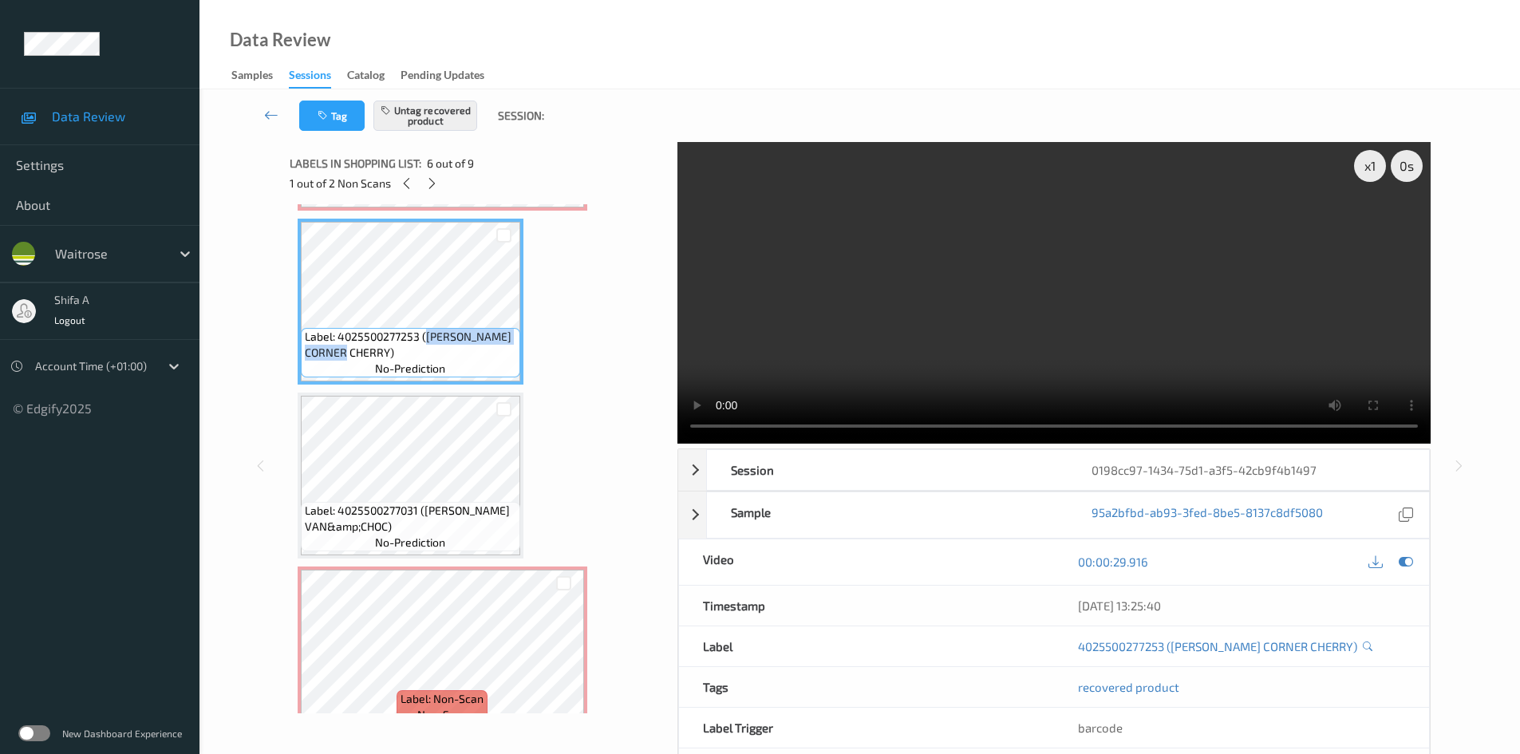
copy span "MULLER CORNER CHERRY"
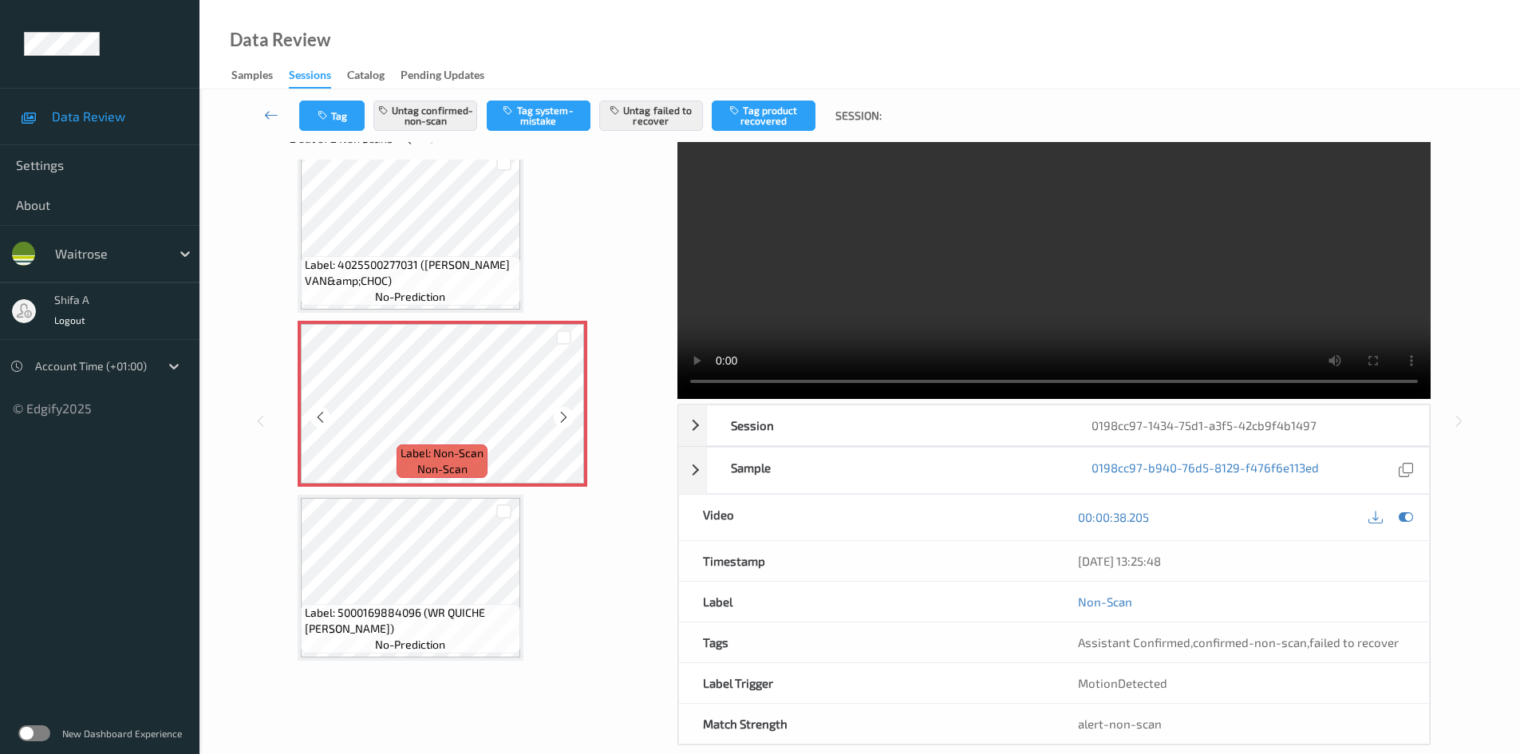
scroll to position [69, 0]
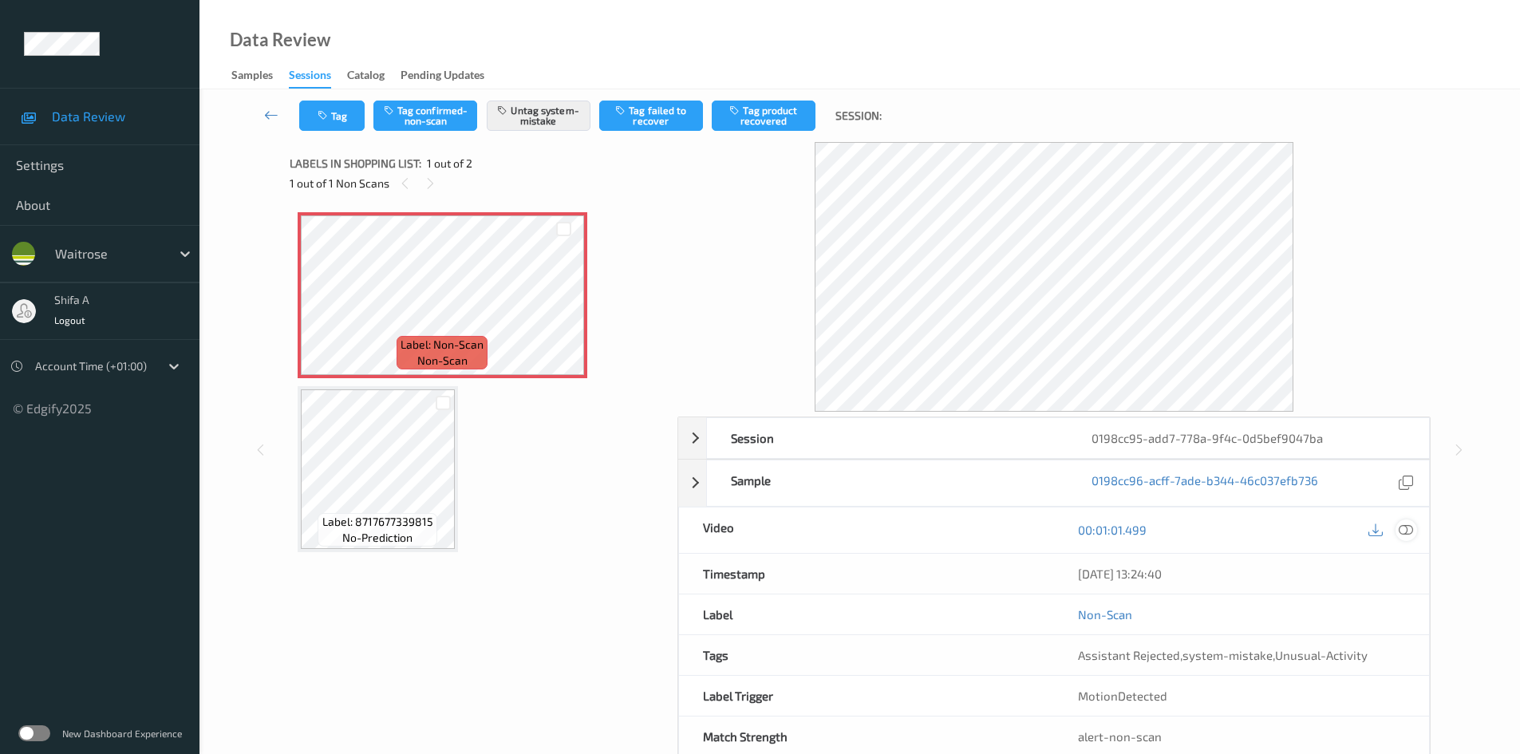
click at [1405, 532] on icon at bounding box center [1406, 530] width 14 height 14
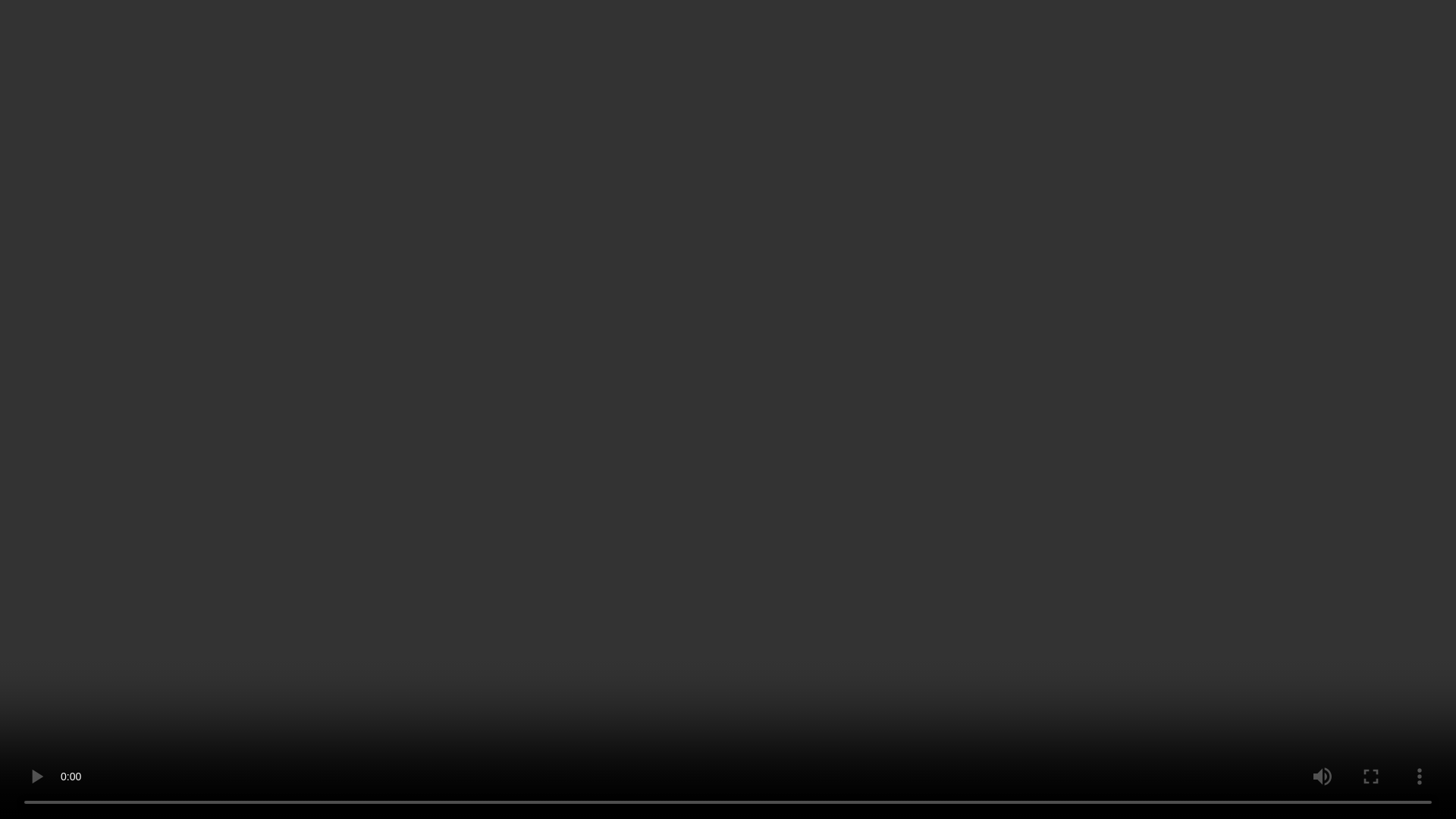
click at [1118, 446] on video at bounding box center [728, 410] width 1456 height 819
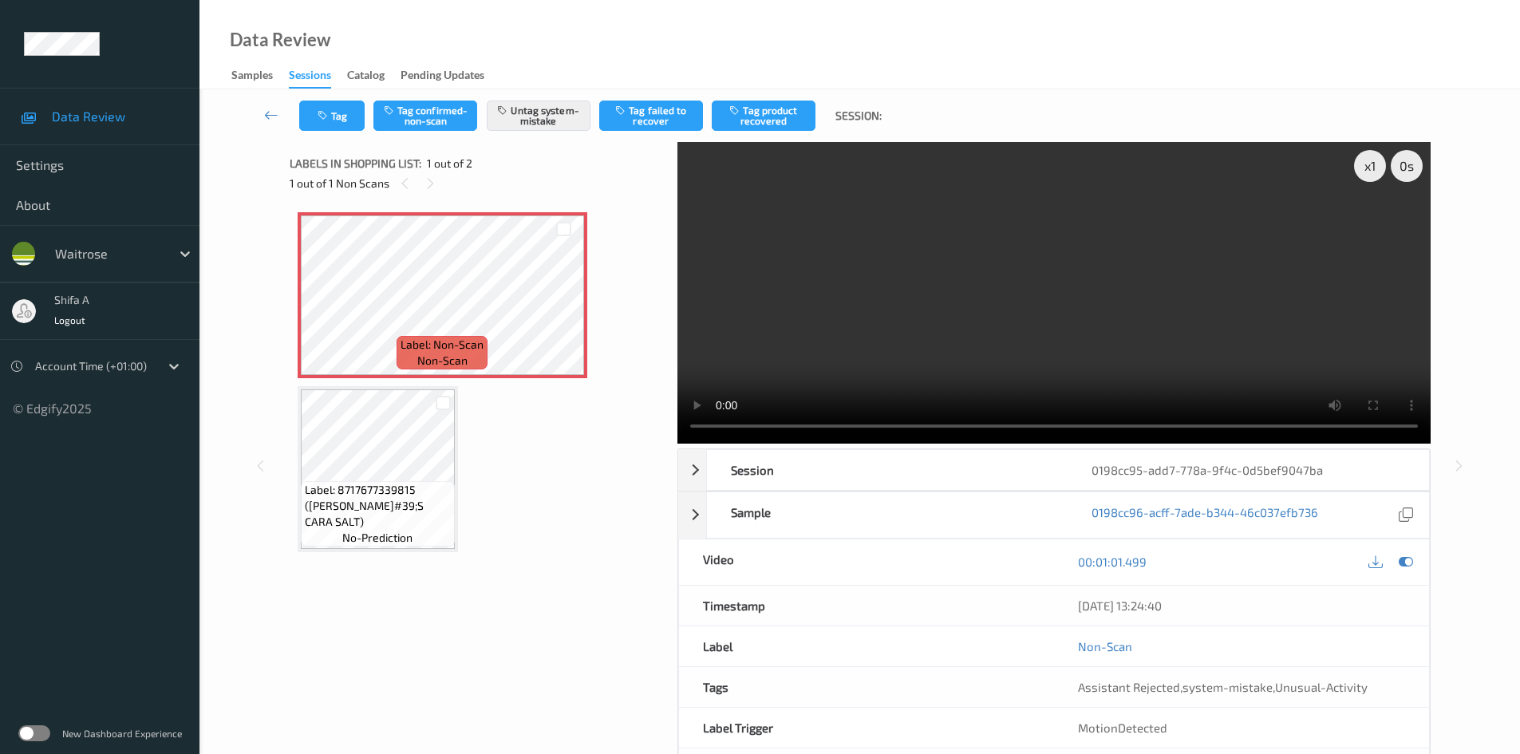
click at [1195, 321] on video at bounding box center [1054, 293] width 753 height 302
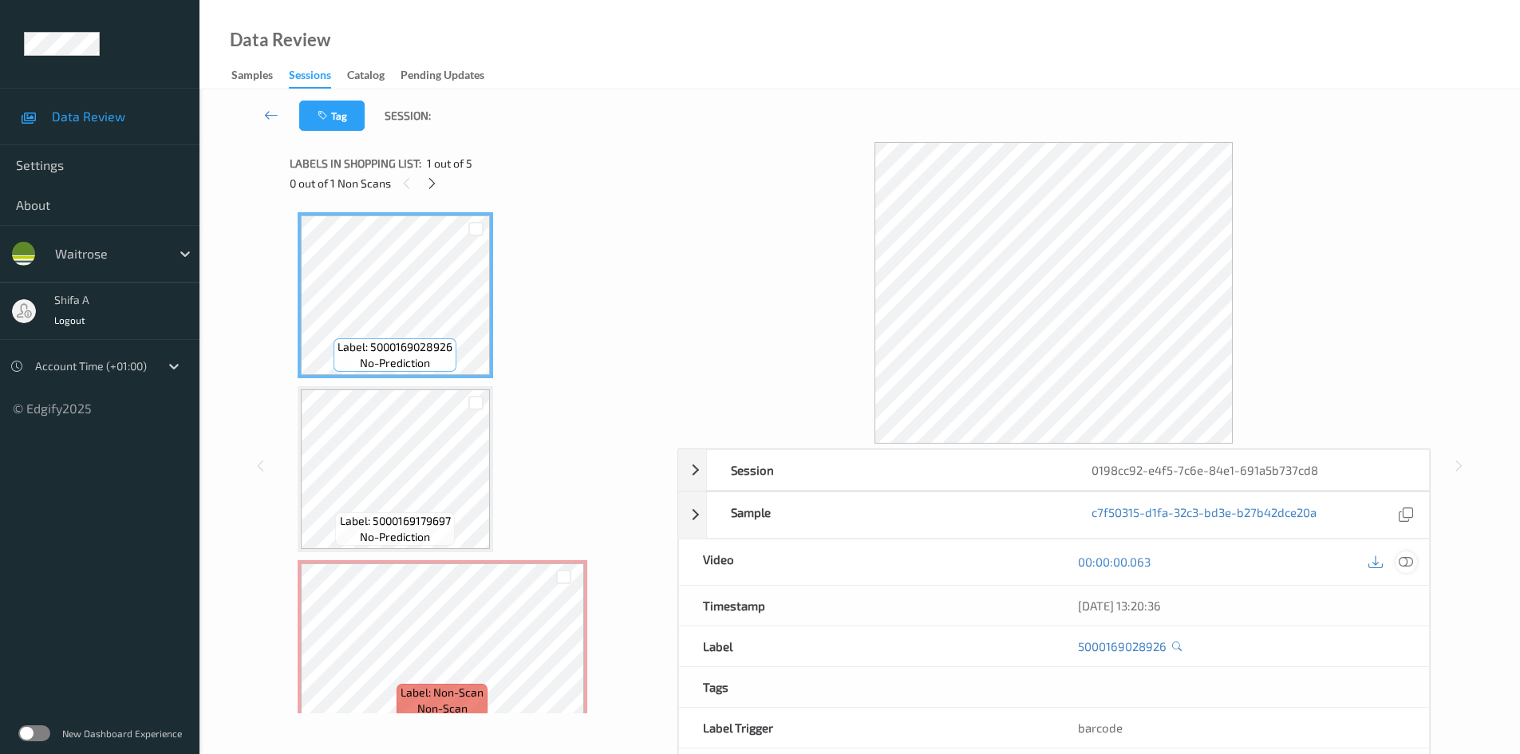
click at [1412, 563] on icon at bounding box center [1406, 562] width 14 height 14
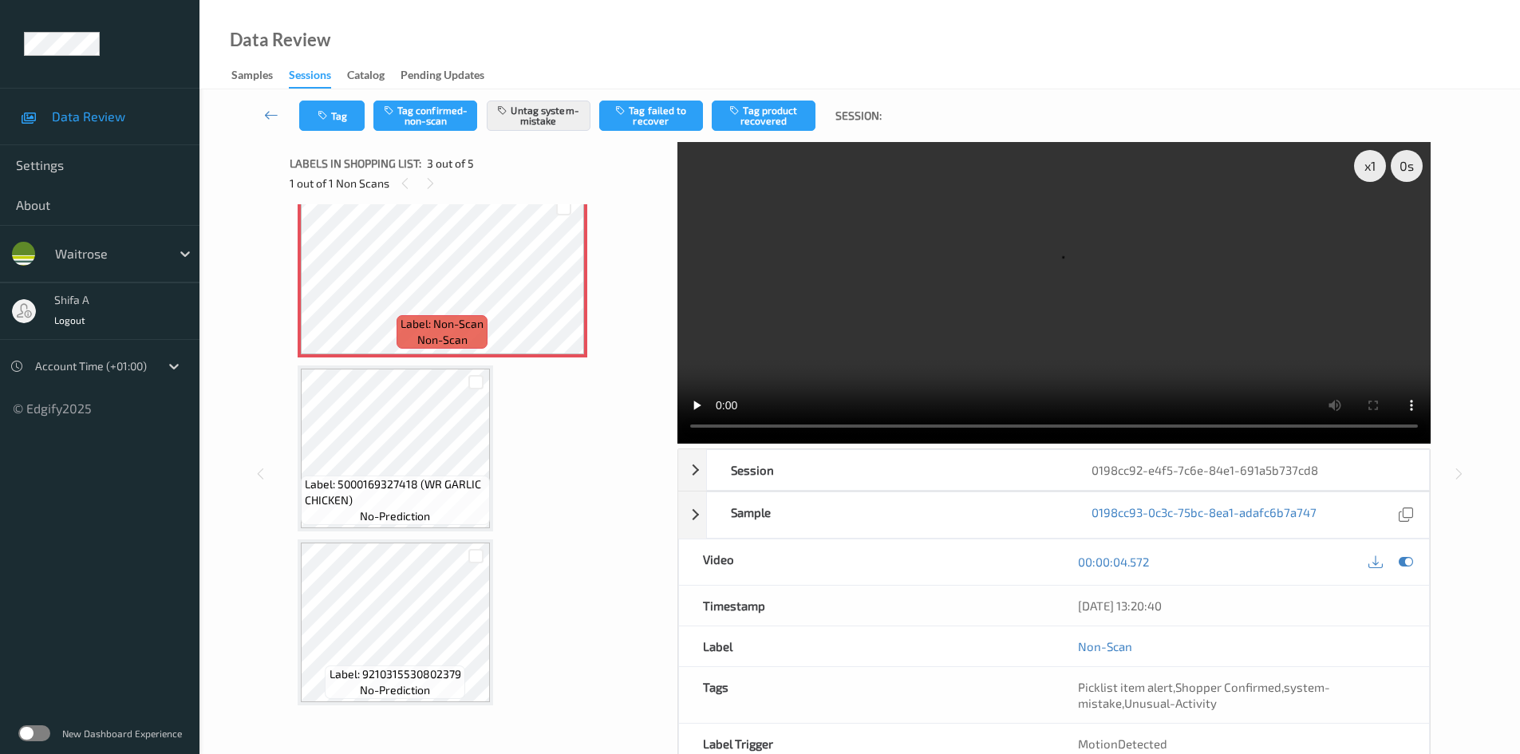
scroll to position [289, 0]
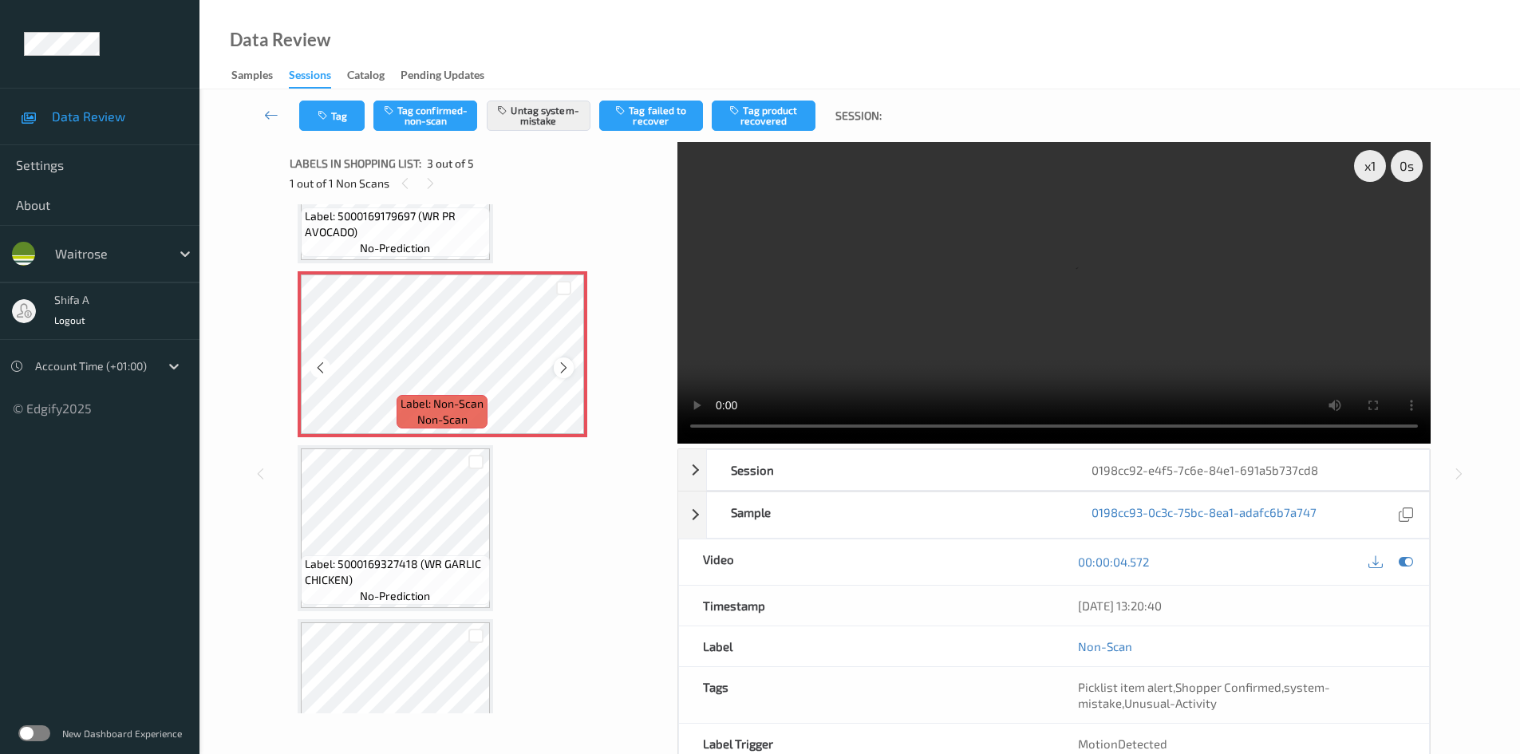
click at [567, 363] on icon at bounding box center [564, 368] width 14 height 14
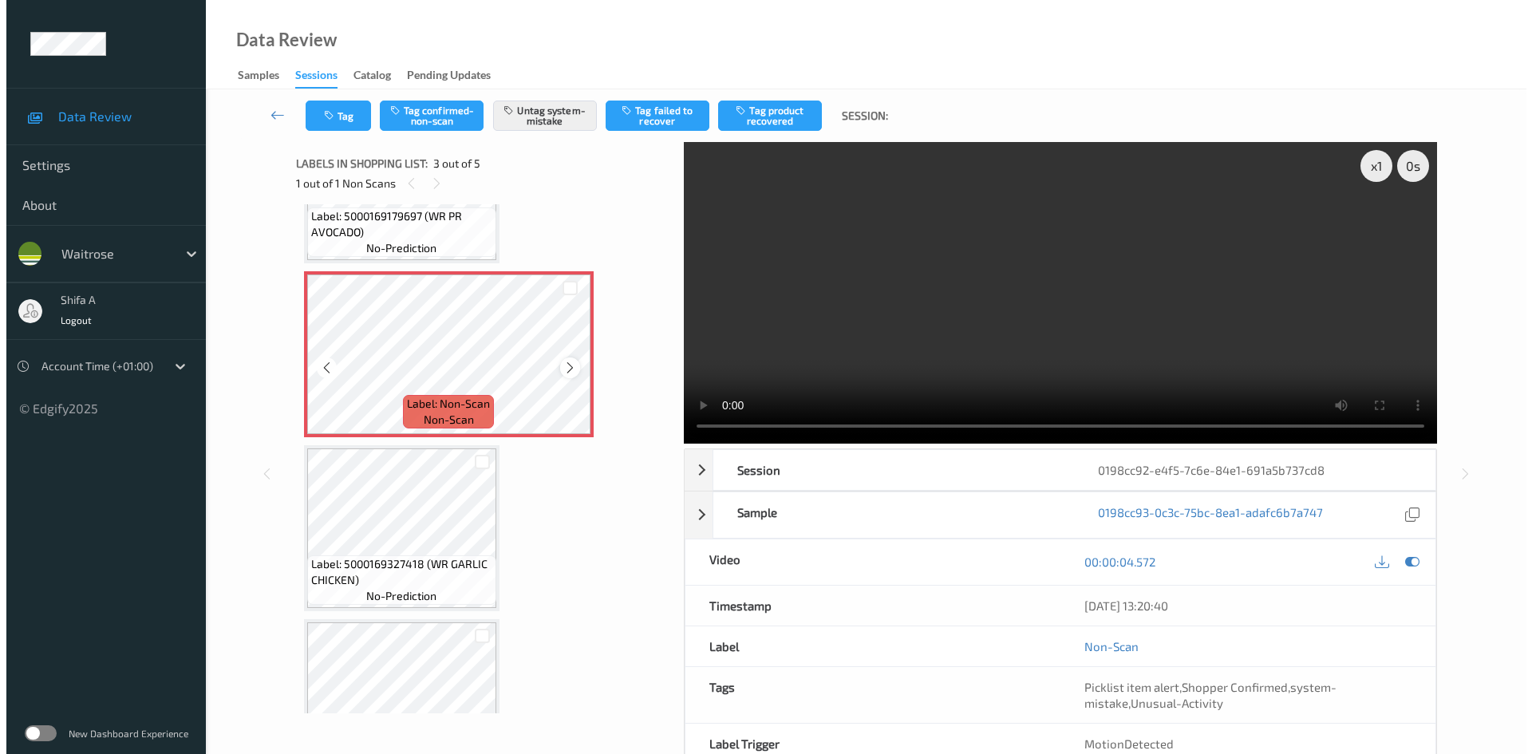
scroll to position [209, 0]
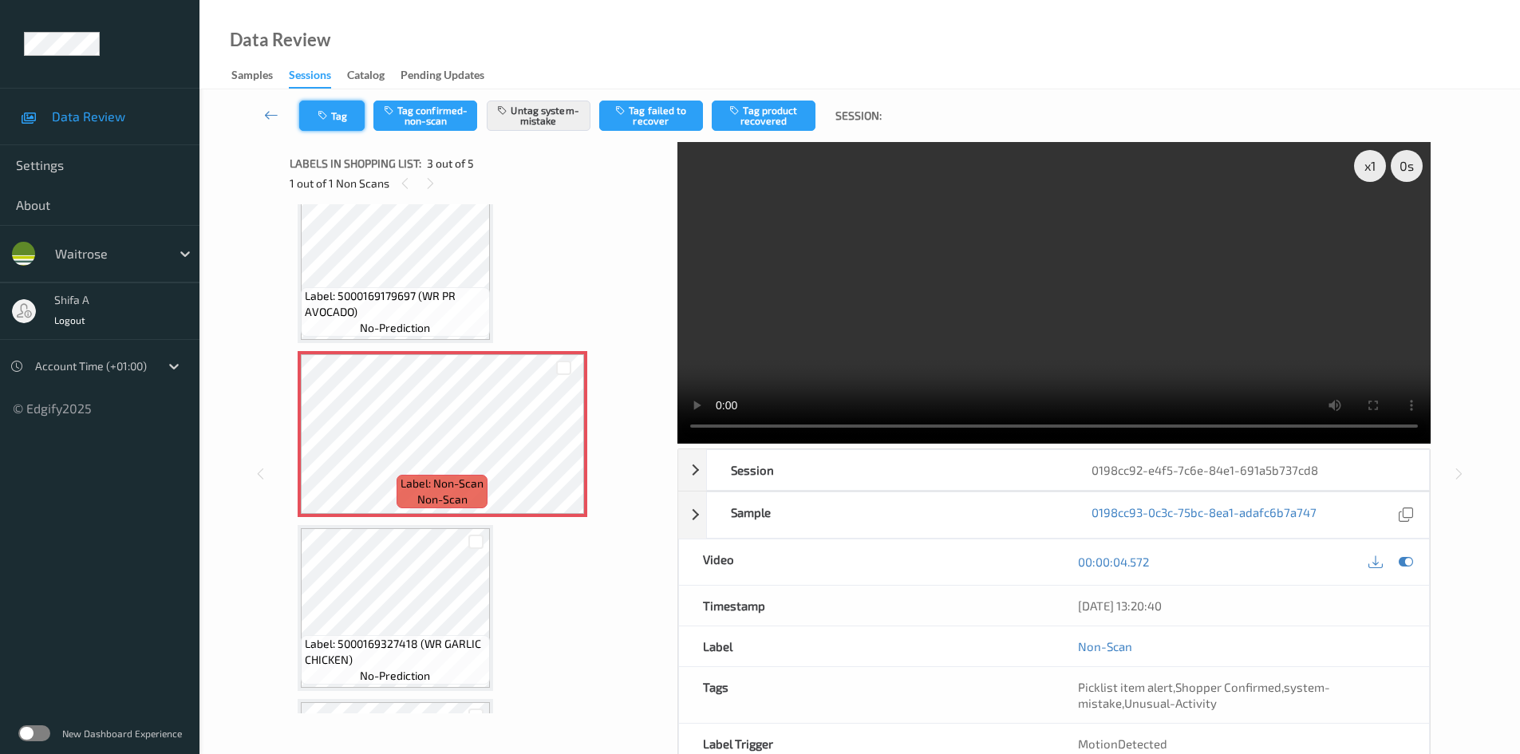
click at [345, 116] on button "Tag" at bounding box center [331, 116] width 65 height 30
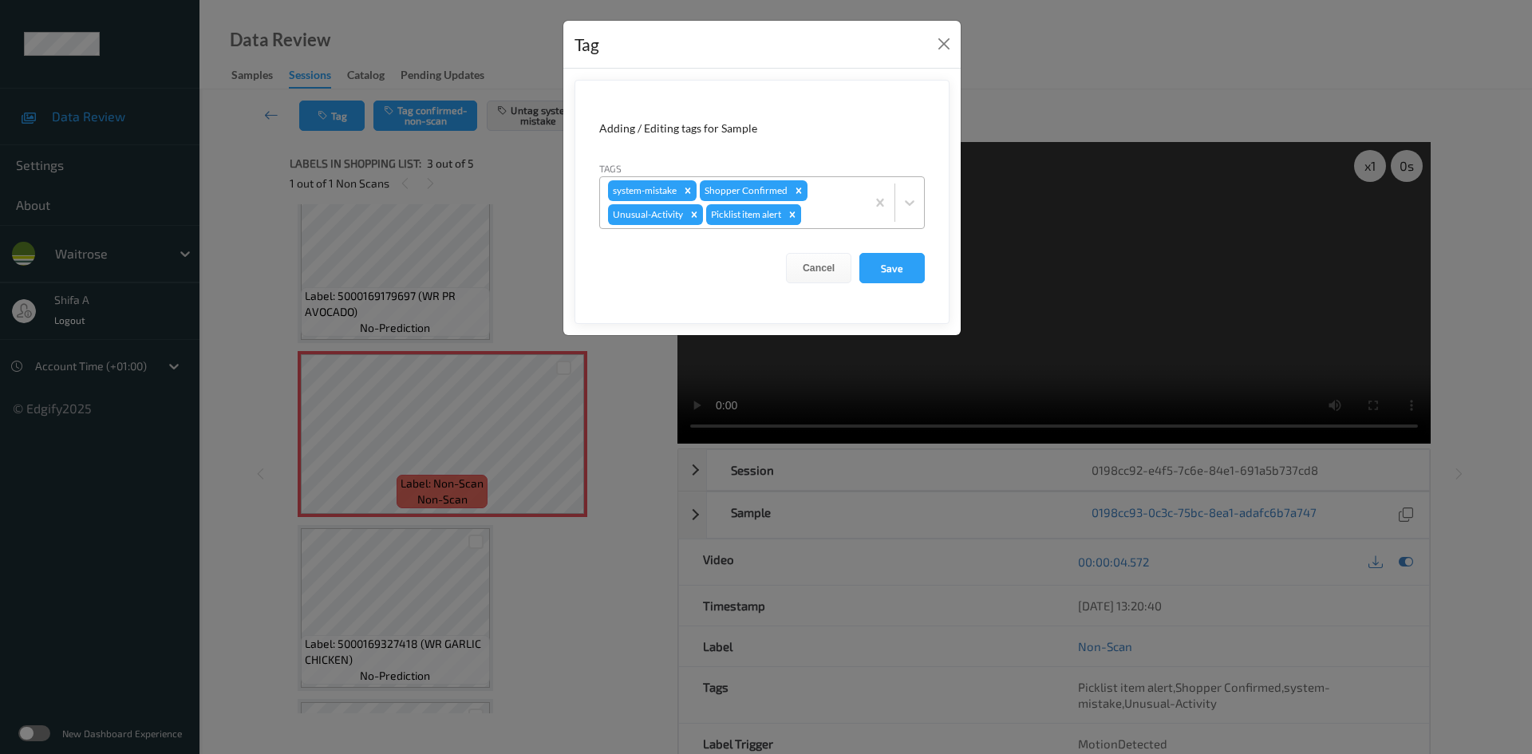
click at [795, 216] on icon "Remove Picklist item alert" at bounding box center [793, 214] width 6 height 6
click at [890, 267] on button "Save" at bounding box center [892, 268] width 65 height 30
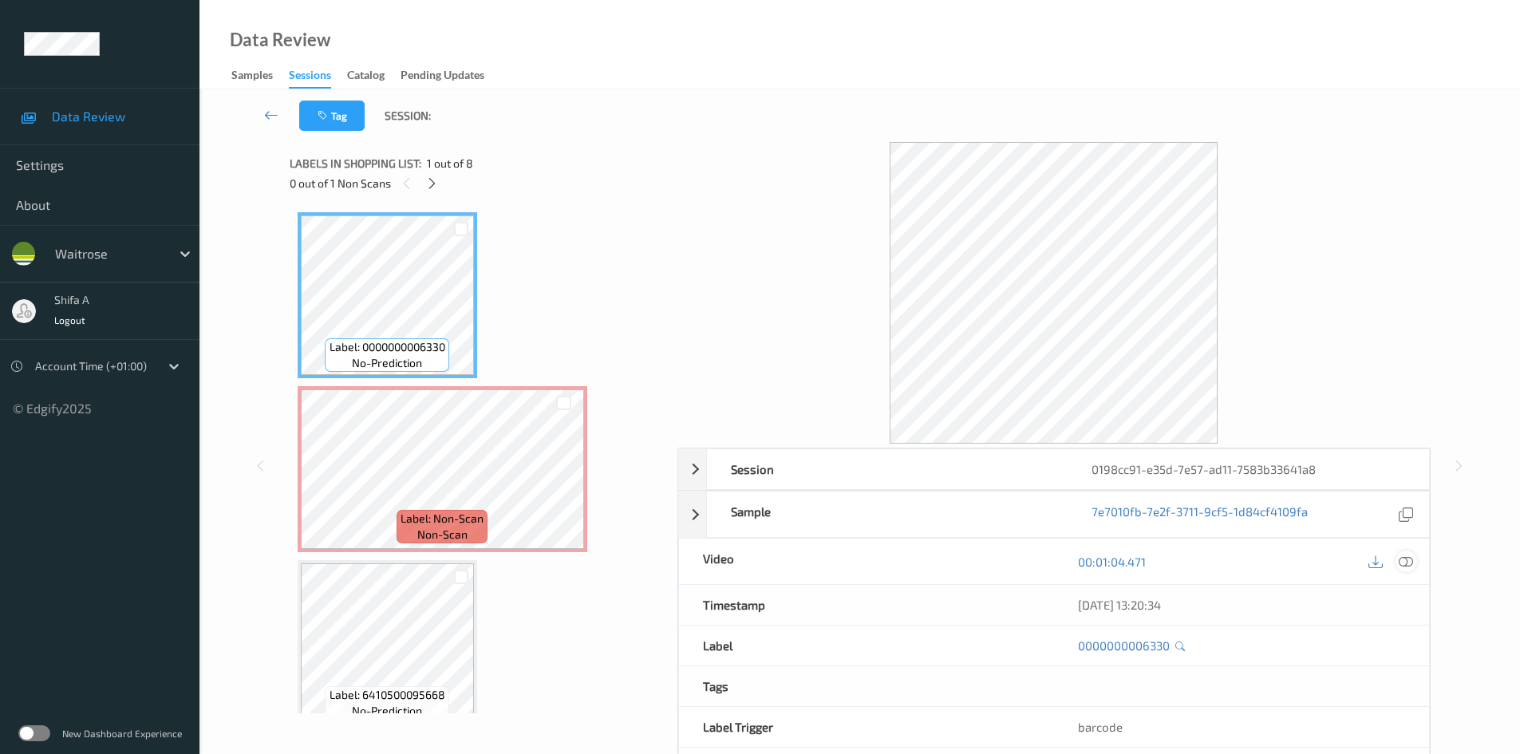
click at [1405, 565] on icon at bounding box center [1406, 562] width 14 height 14
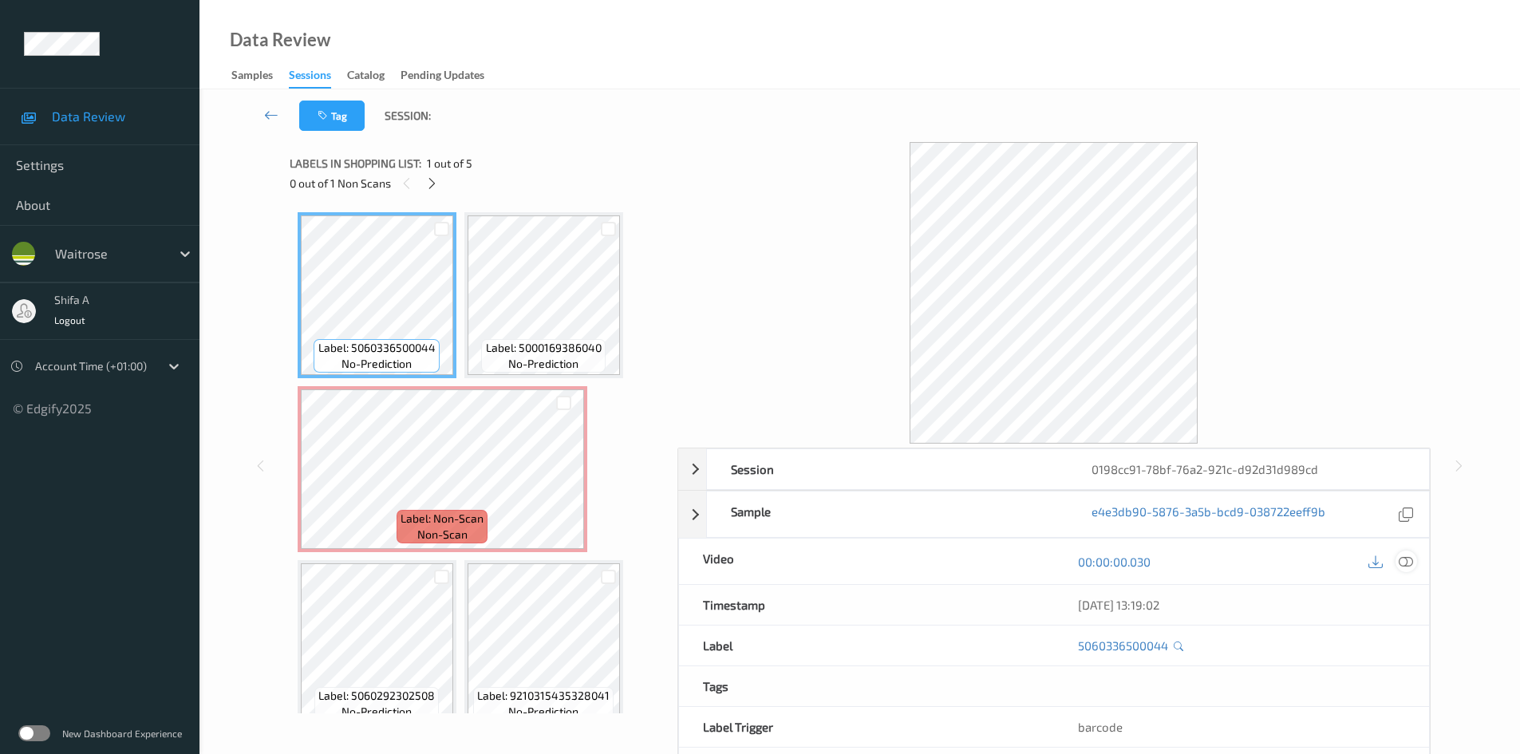
drag, startPoint x: 1408, startPoint y: 566, endPoint x: 717, endPoint y: 508, distance: 692.8
click at [1407, 563] on icon at bounding box center [1406, 562] width 14 height 14
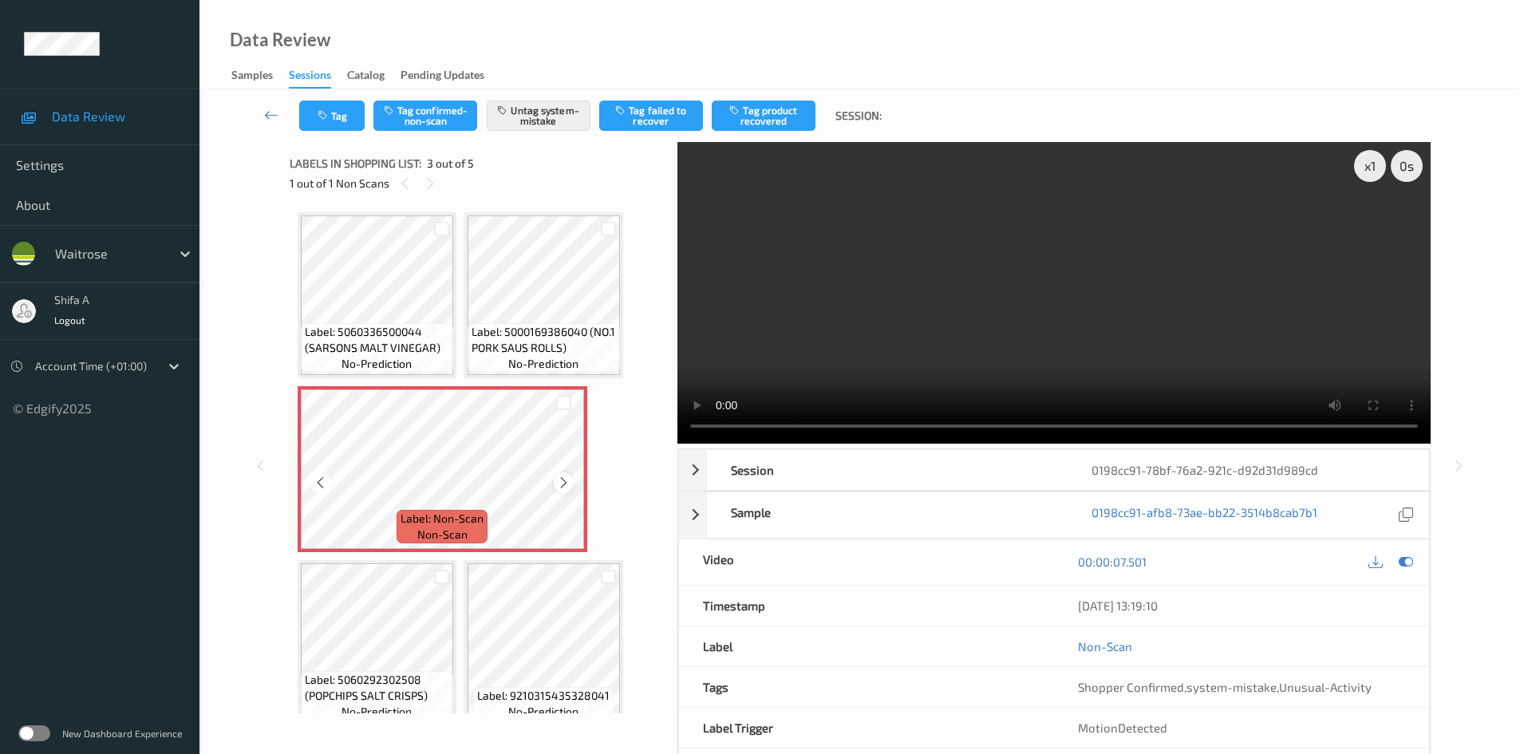
click at [562, 483] on icon at bounding box center [564, 483] width 14 height 14
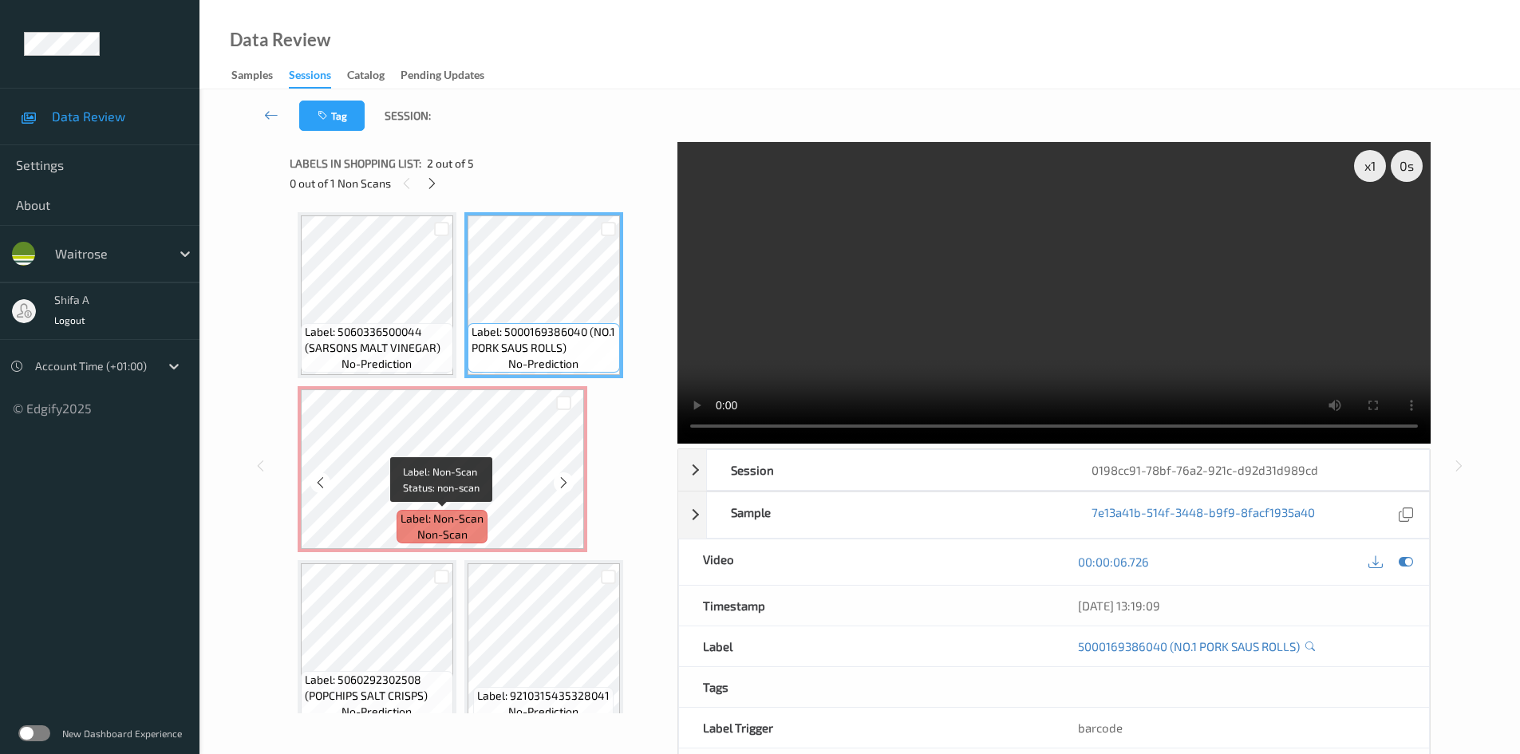
click at [449, 519] on span "Label: Non-Scan" at bounding box center [442, 519] width 83 height 16
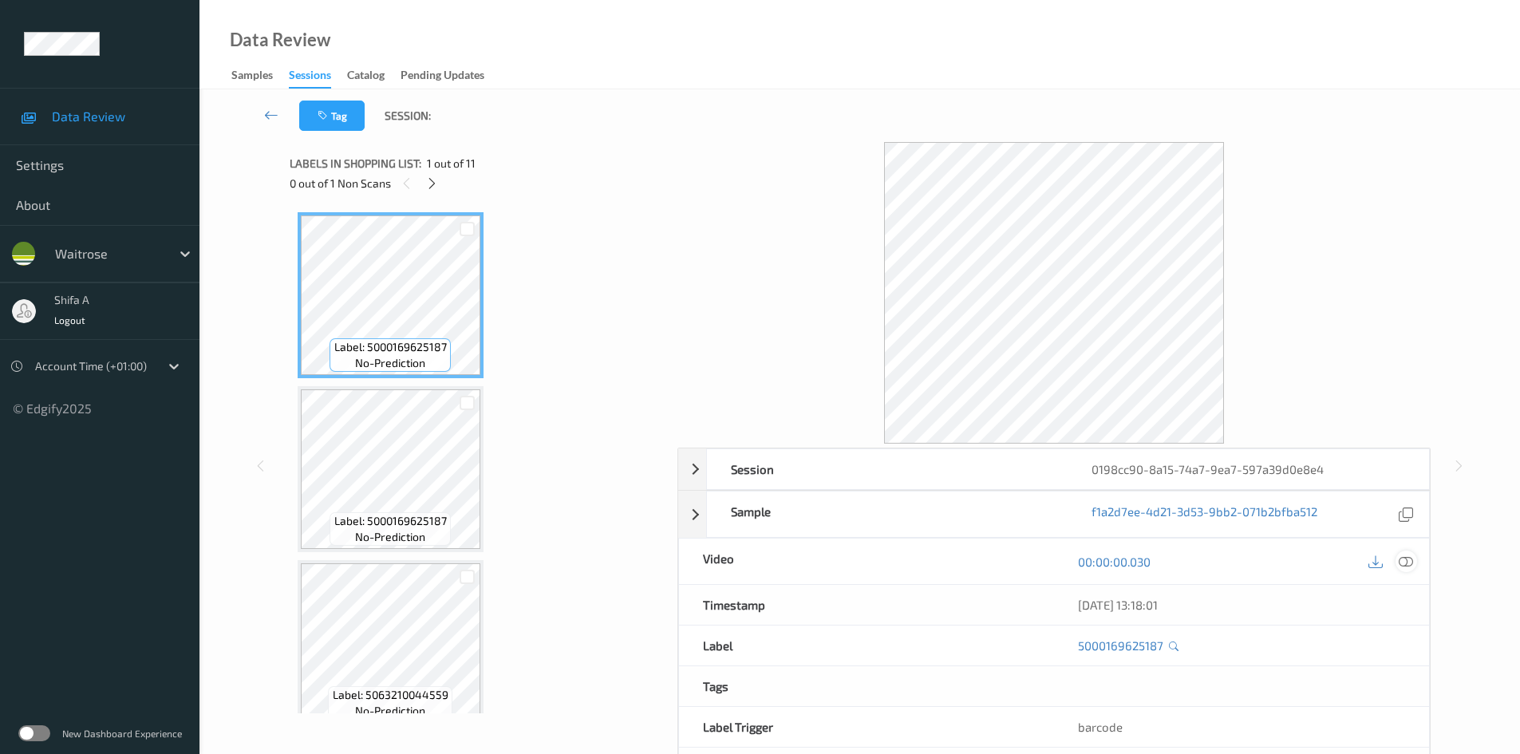
click at [1404, 559] on icon at bounding box center [1406, 562] width 14 height 14
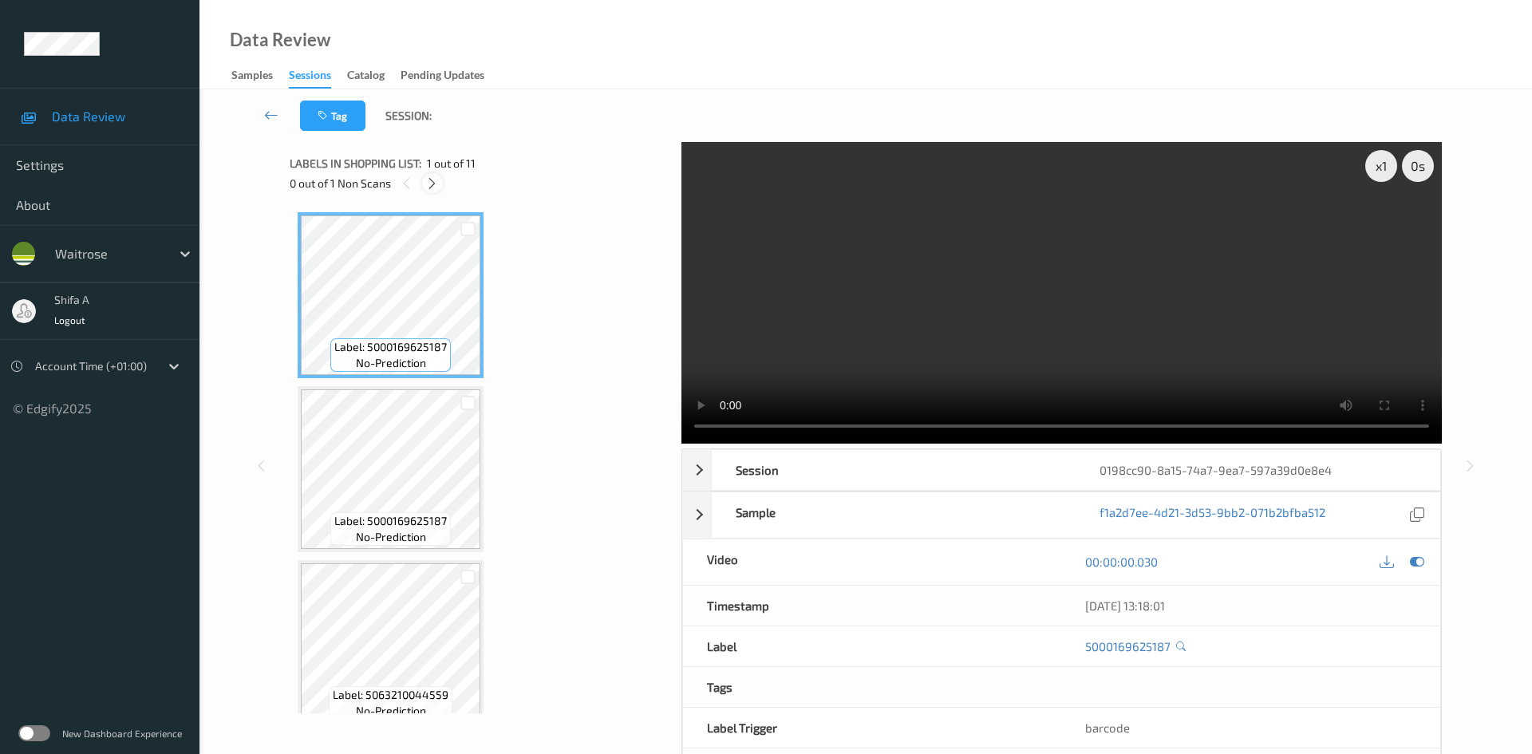
click at [432, 184] on icon at bounding box center [432, 183] width 14 height 14
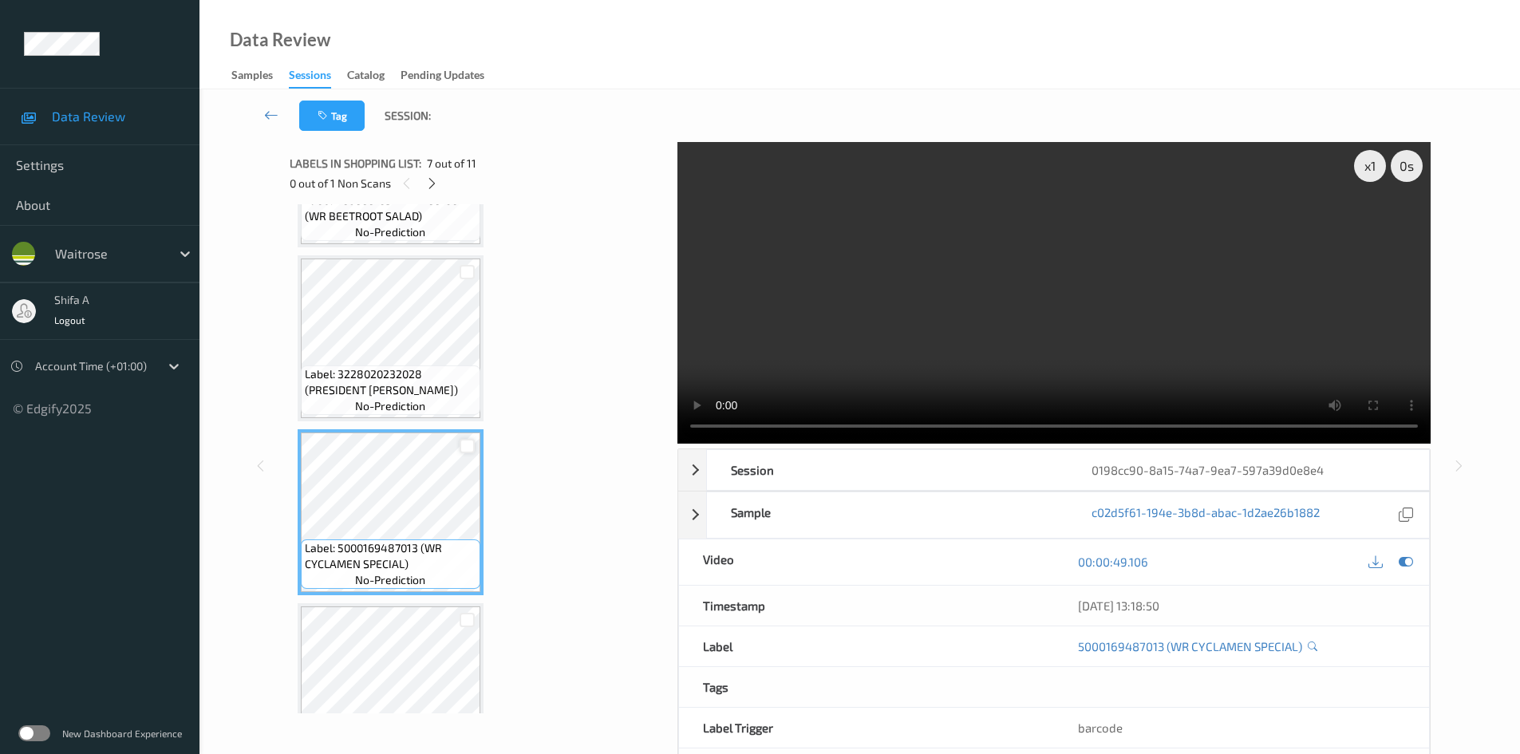
scroll to position [1066, 0]
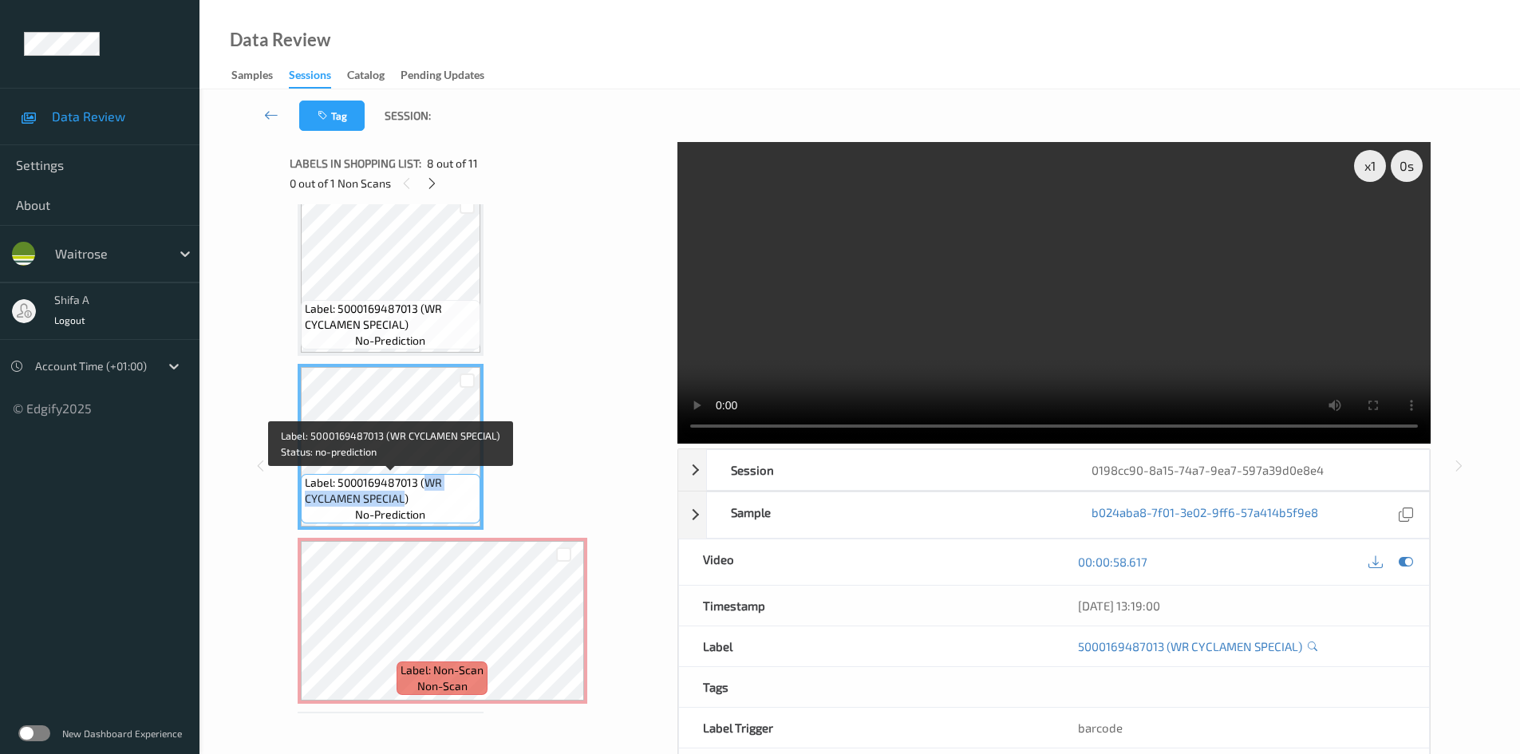
drag, startPoint x: 425, startPoint y: 482, endPoint x: 402, endPoint y: 497, distance: 27.7
click at [402, 497] on span "Label: 5000169487013 (WR CYCLAMEN SPECIAL)" at bounding box center [391, 491] width 172 height 32
copy span "WR CYCLAMEN SPECIAL"
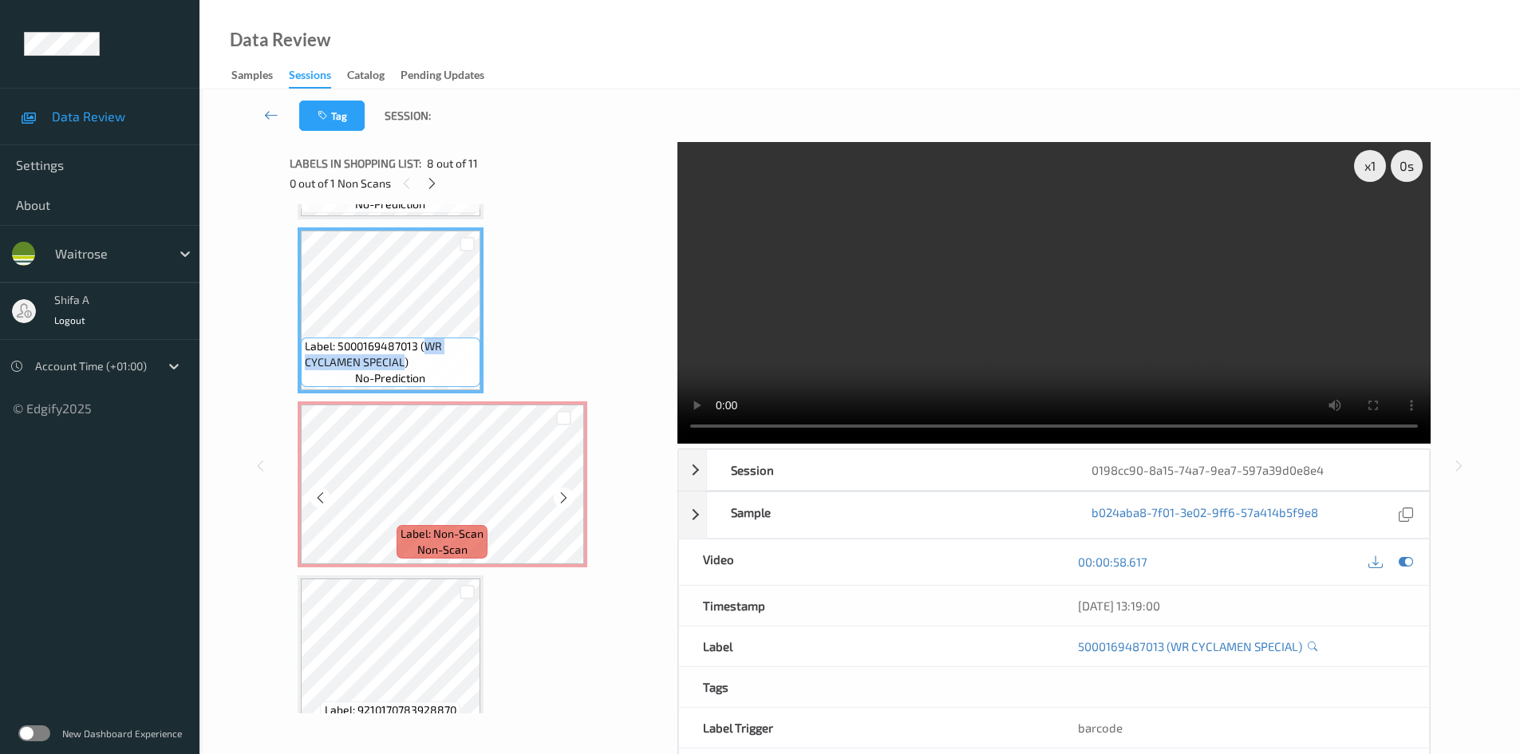
scroll to position [1226, 0]
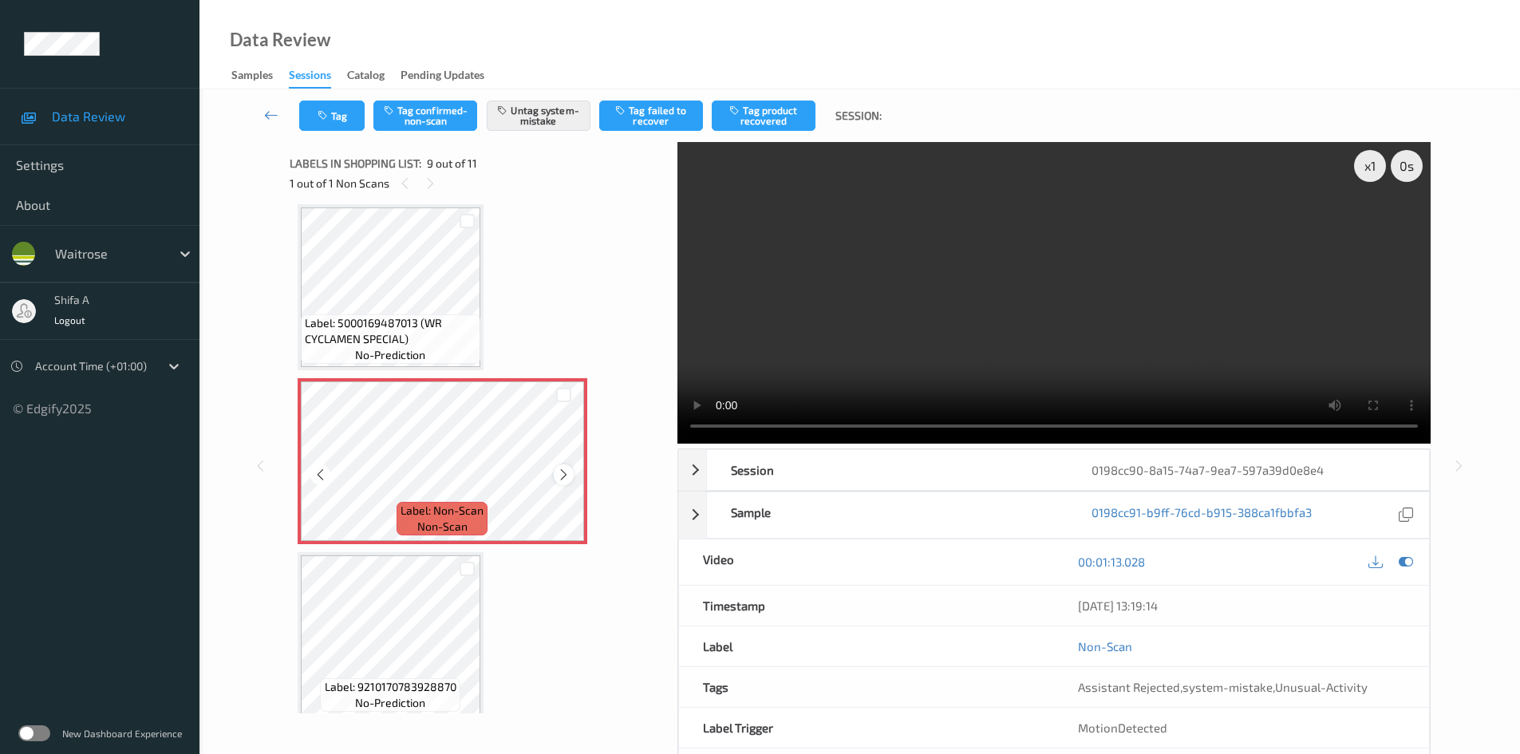
click at [567, 473] on icon at bounding box center [564, 475] width 14 height 14
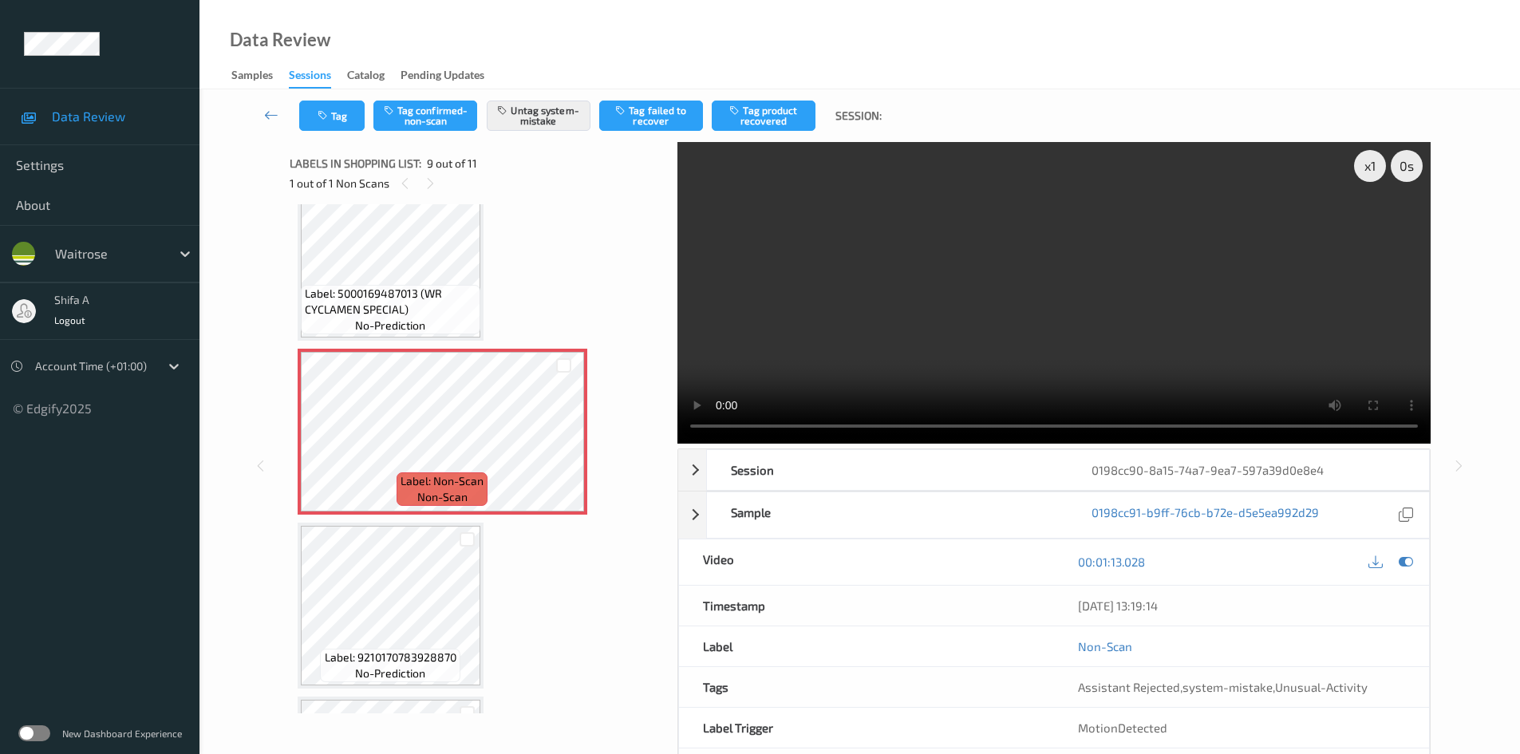
scroll to position [1253, 0]
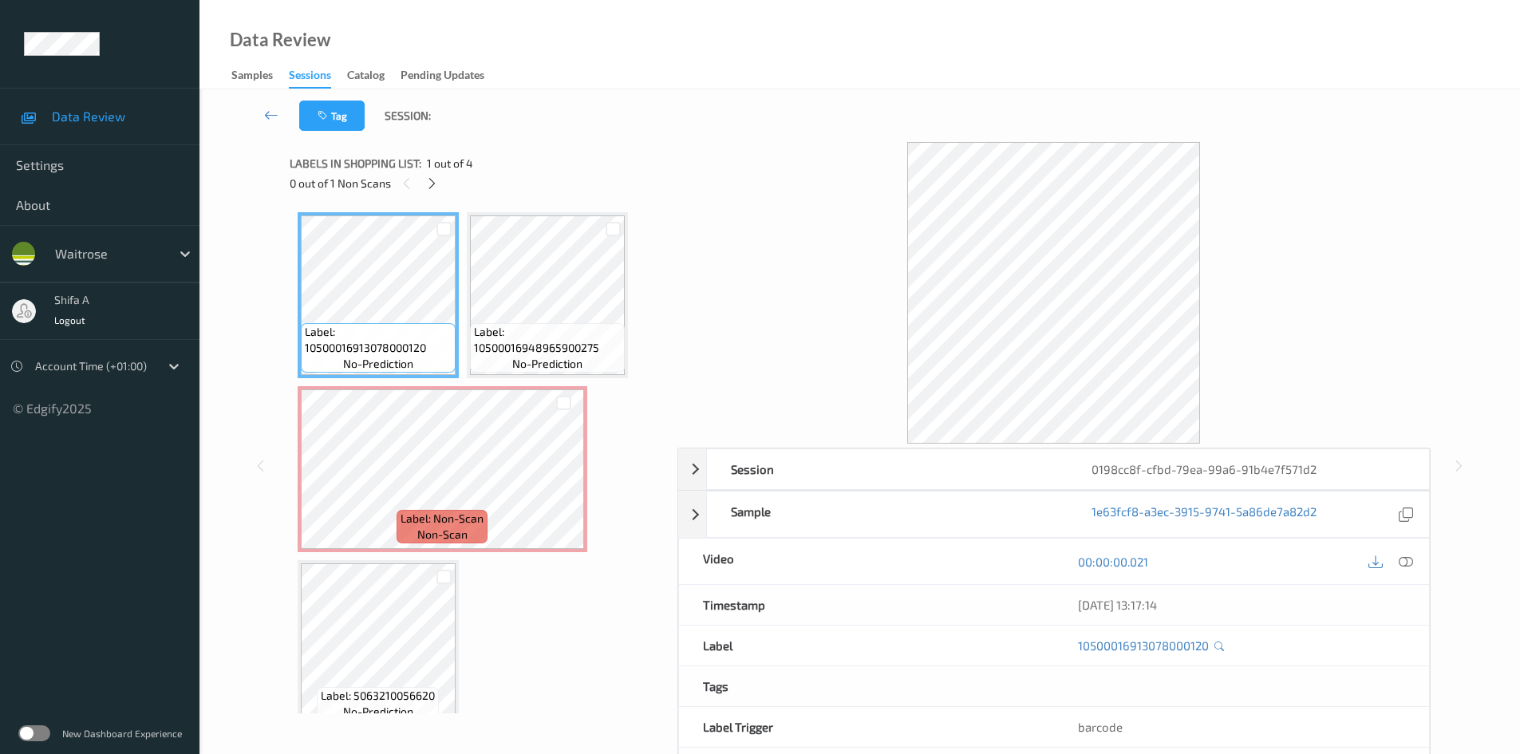
click at [1402, 559] on icon at bounding box center [1406, 562] width 14 height 14
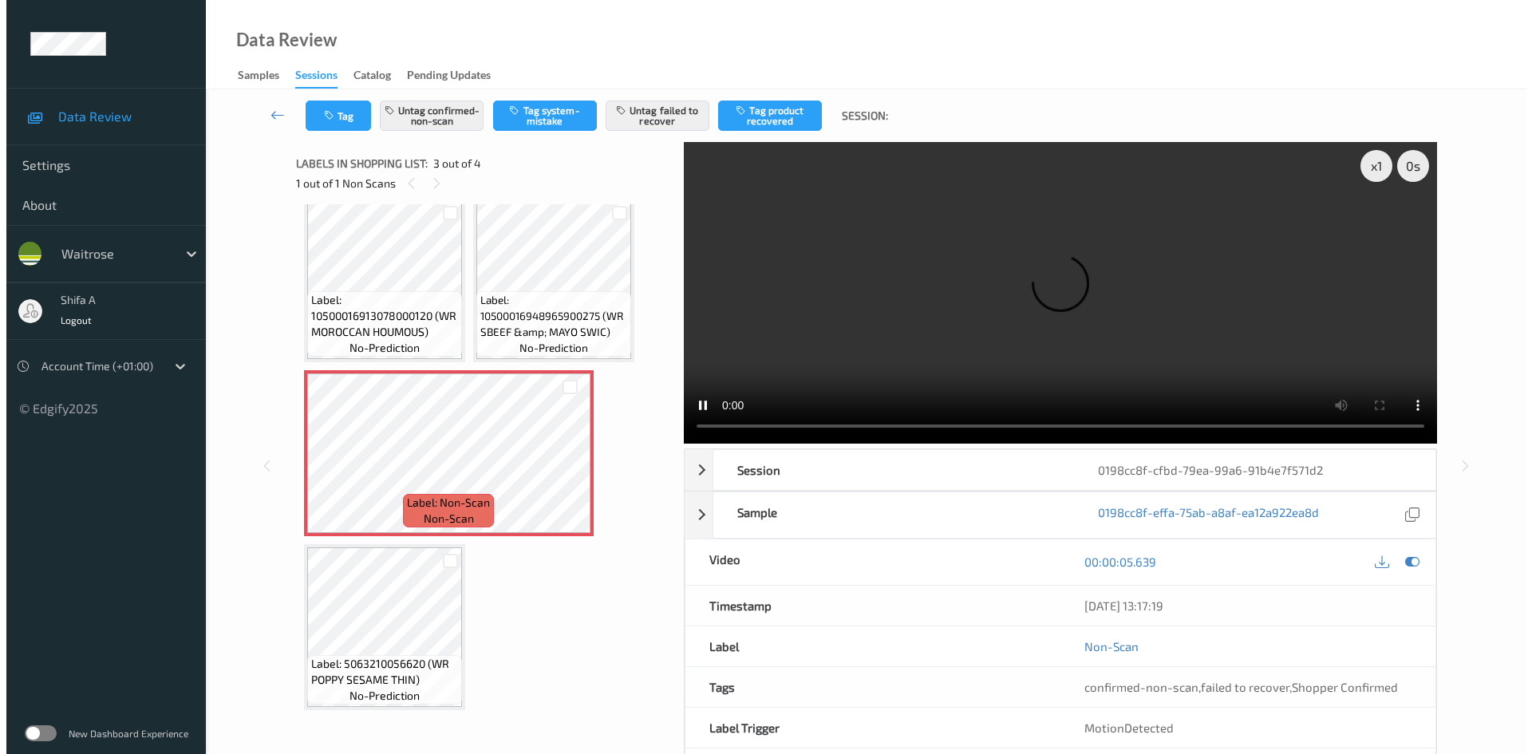
scroll to position [21, 0]
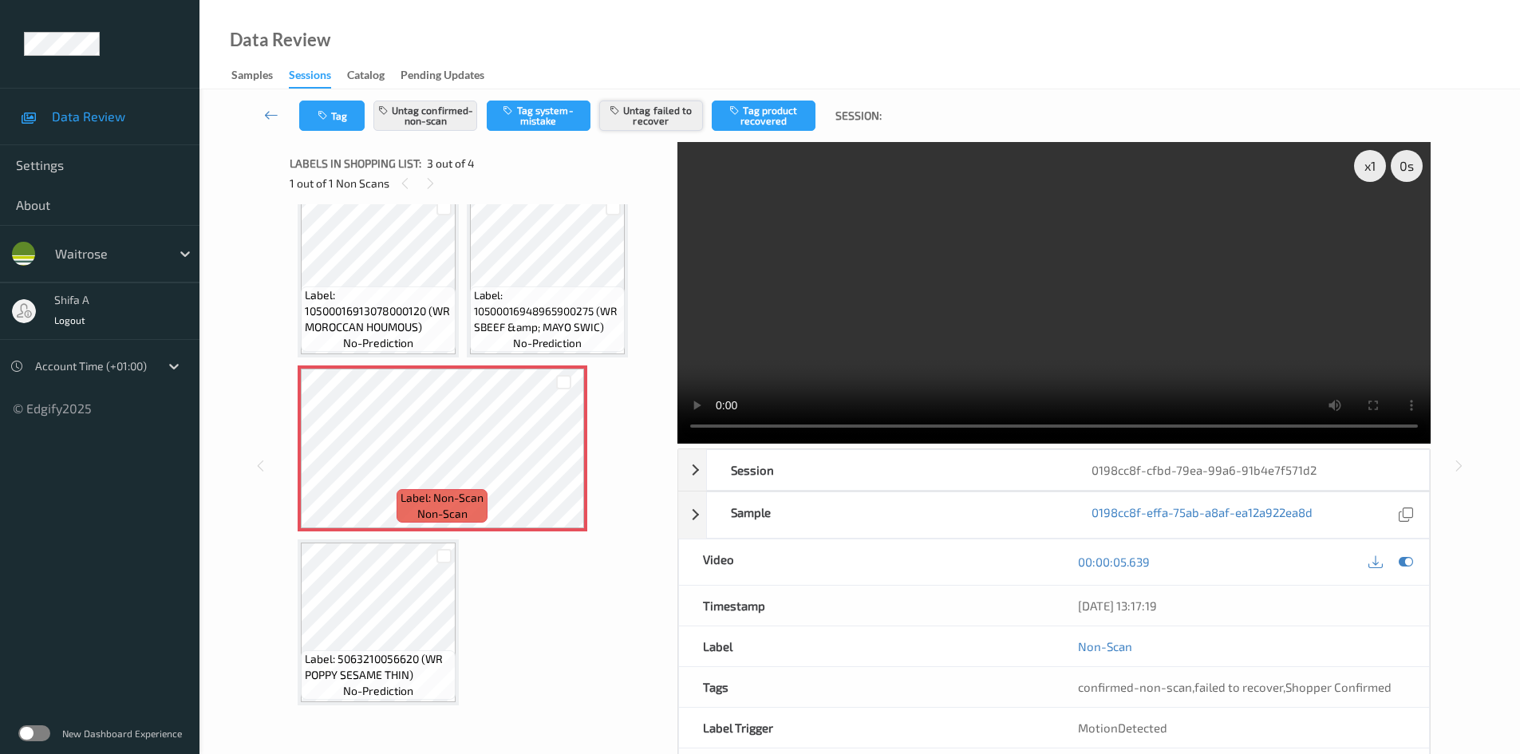
click at [646, 109] on button "Untag failed to recover" at bounding box center [651, 116] width 104 height 30
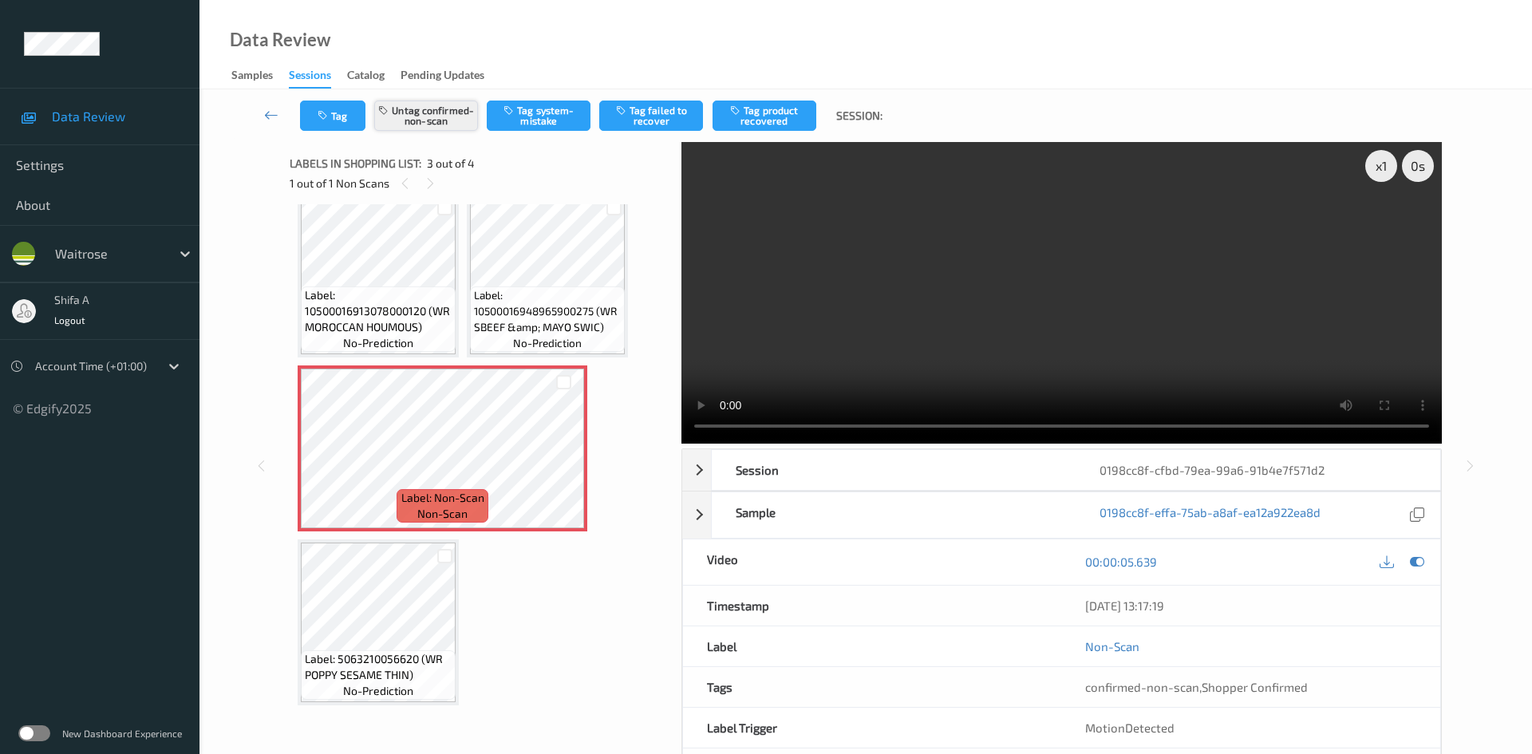
click at [441, 120] on button "Untag confirmed-non-scan" at bounding box center [426, 116] width 104 height 30
click at [553, 124] on button "Tag system-mistake" at bounding box center [539, 116] width 104 height 30
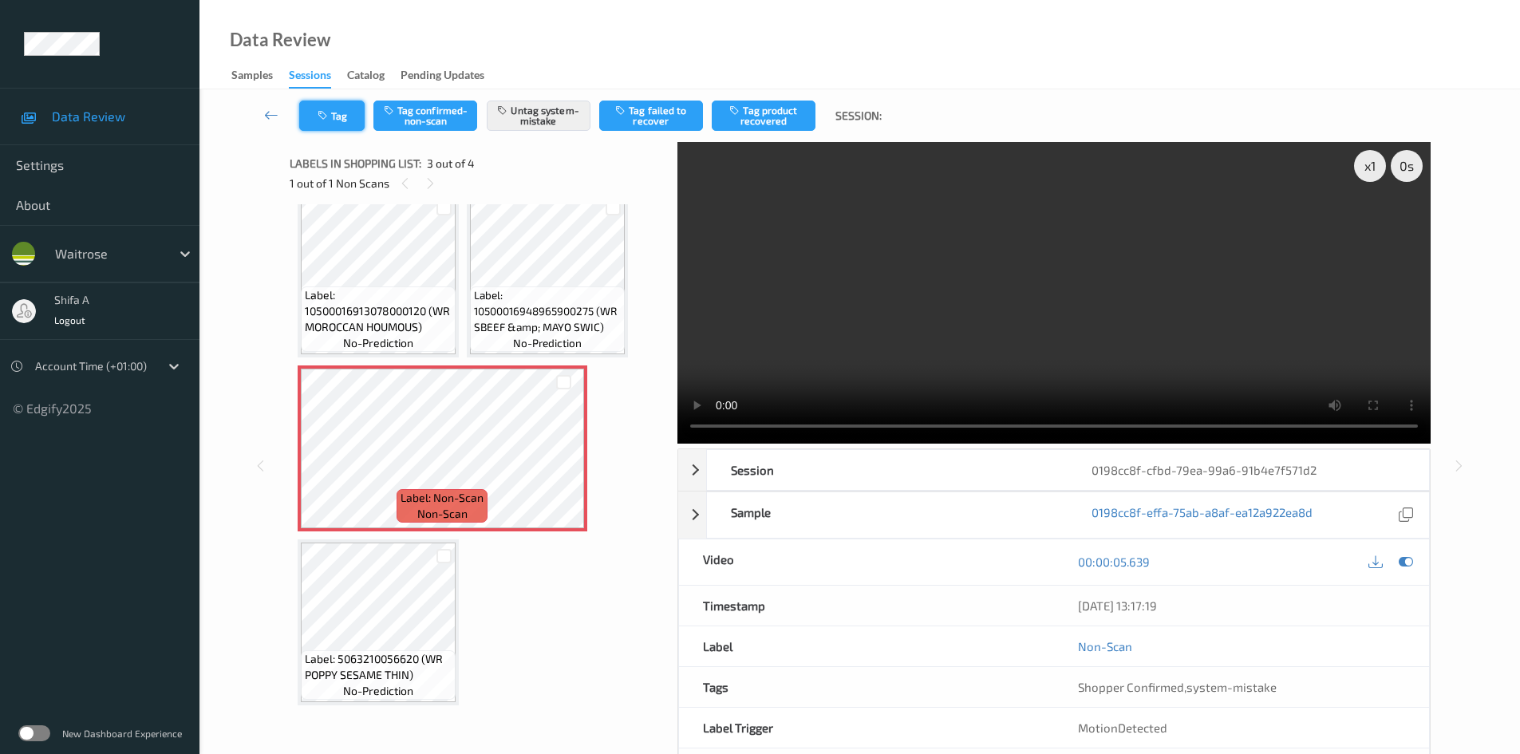
click at [331, 128] on button "Tag" at bounding box center [331, 116] width 65 height 30
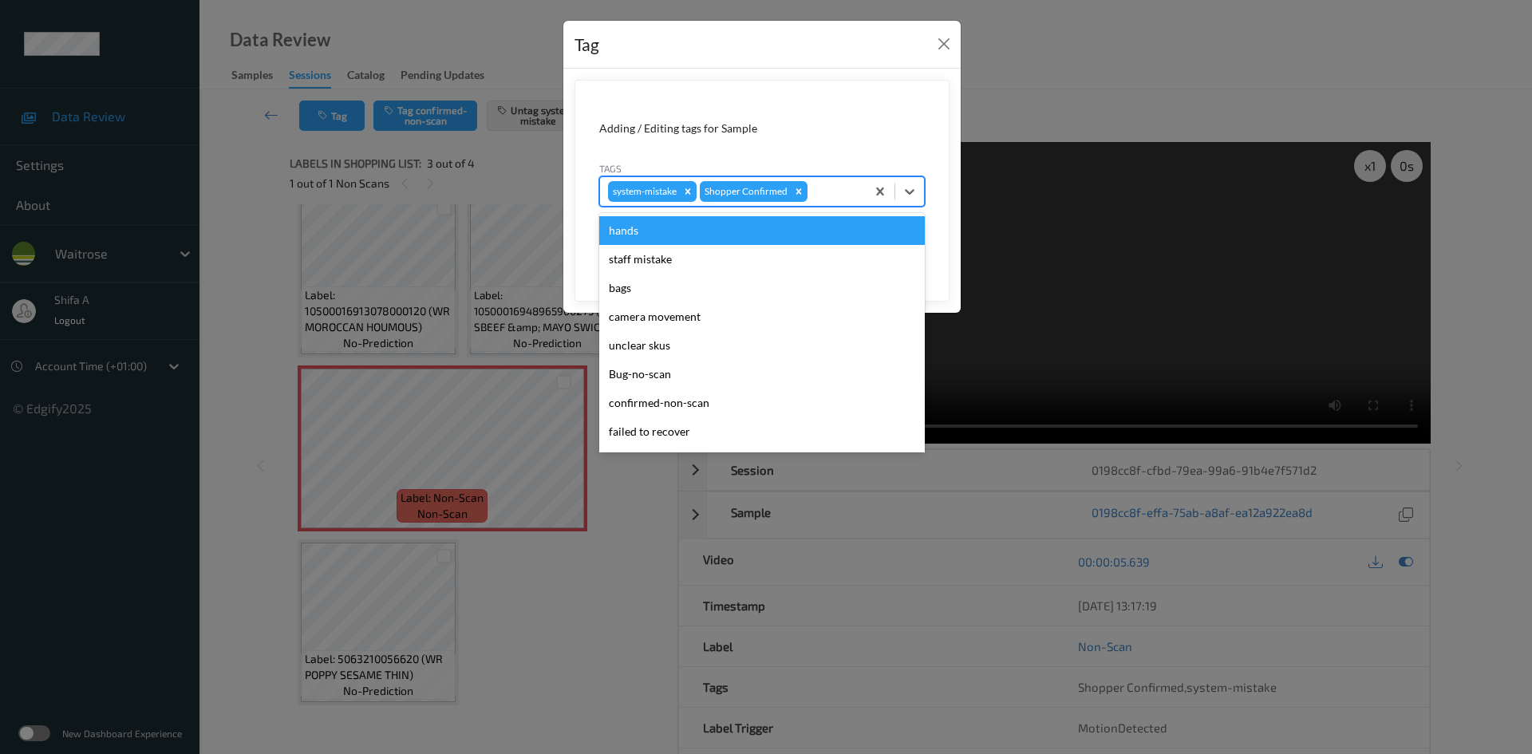
click at [838, 193] on div at bounding box center [834, 191] width 47 height 19
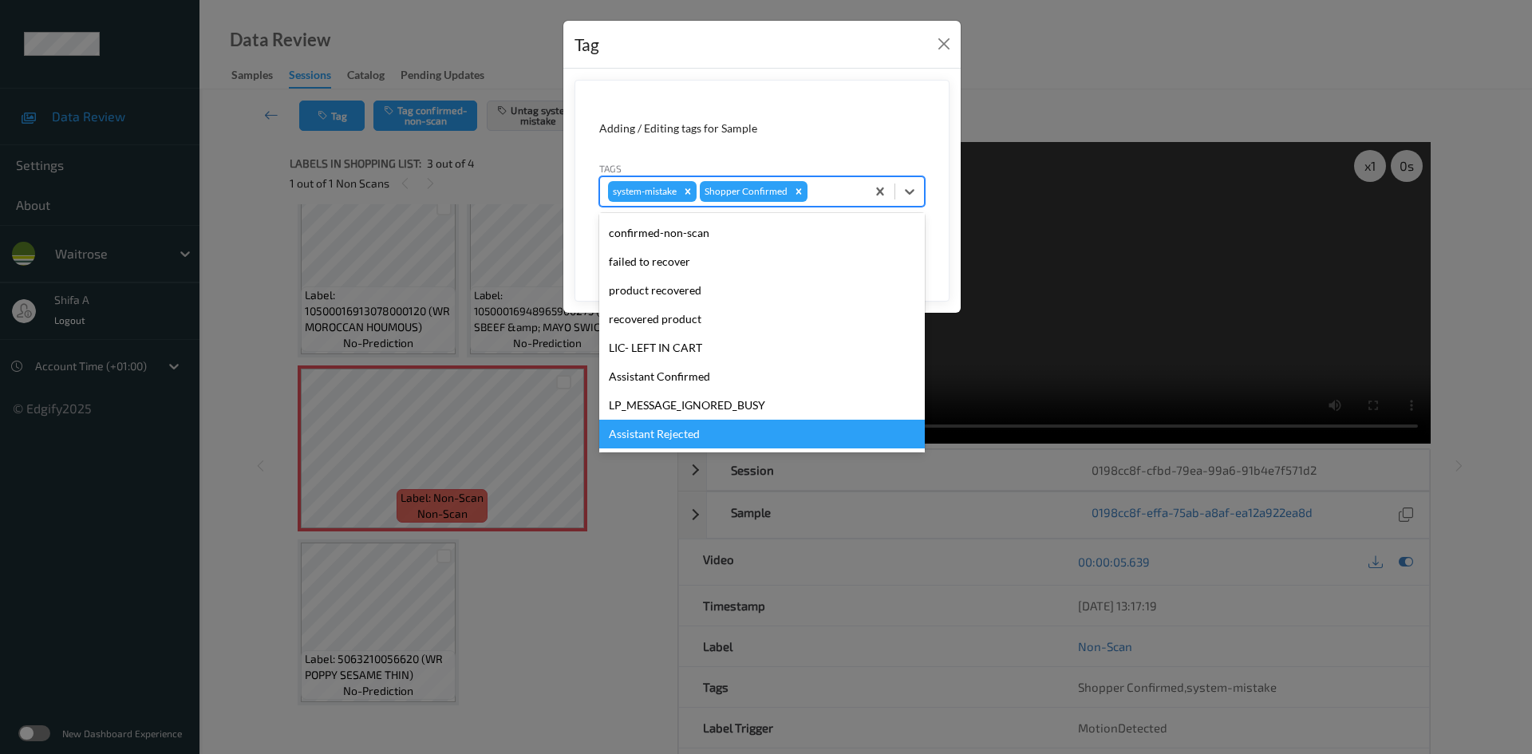
scroll to position [313, 0]
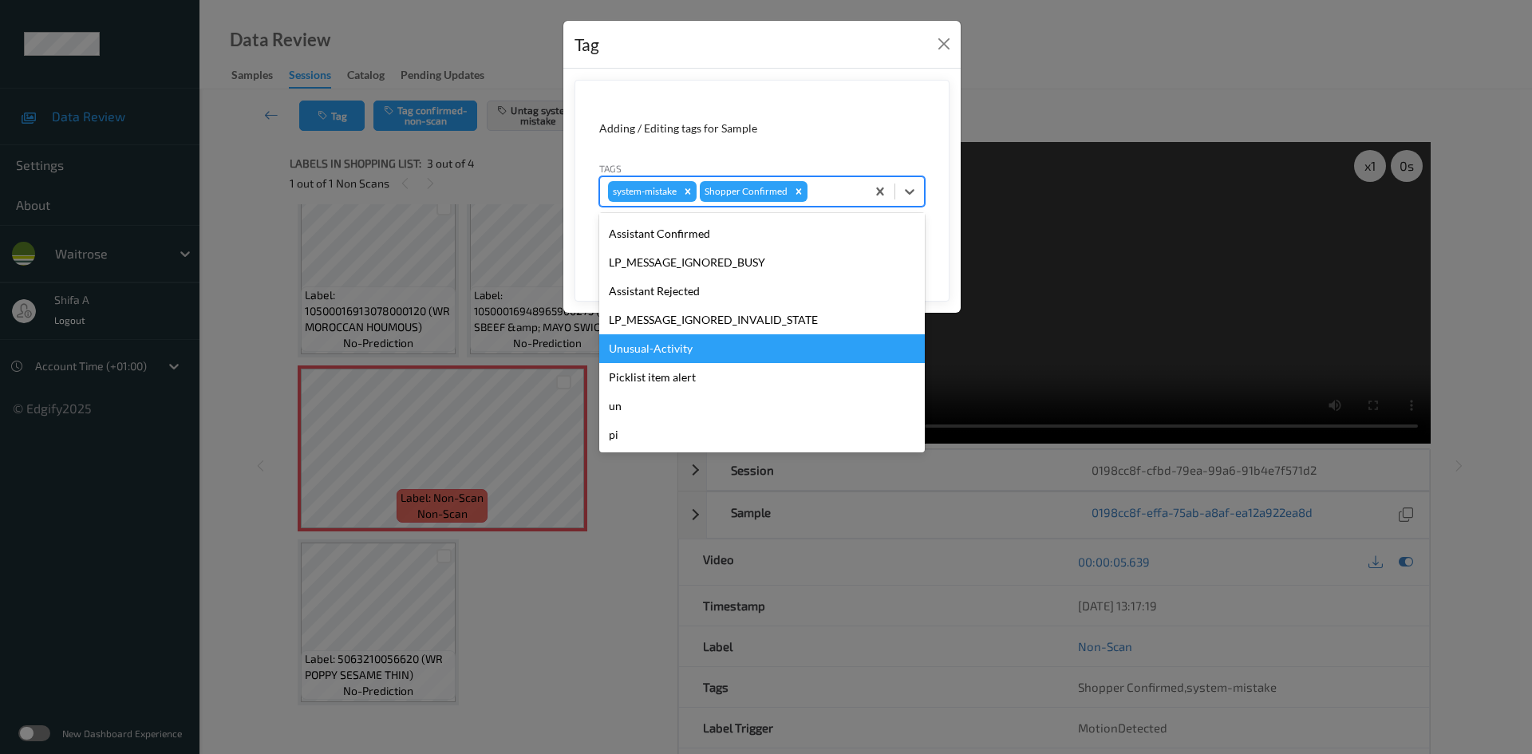
click at [698, 343] on div "Unusual-Activity" at bounding box center [762, 348] width 326 height 29
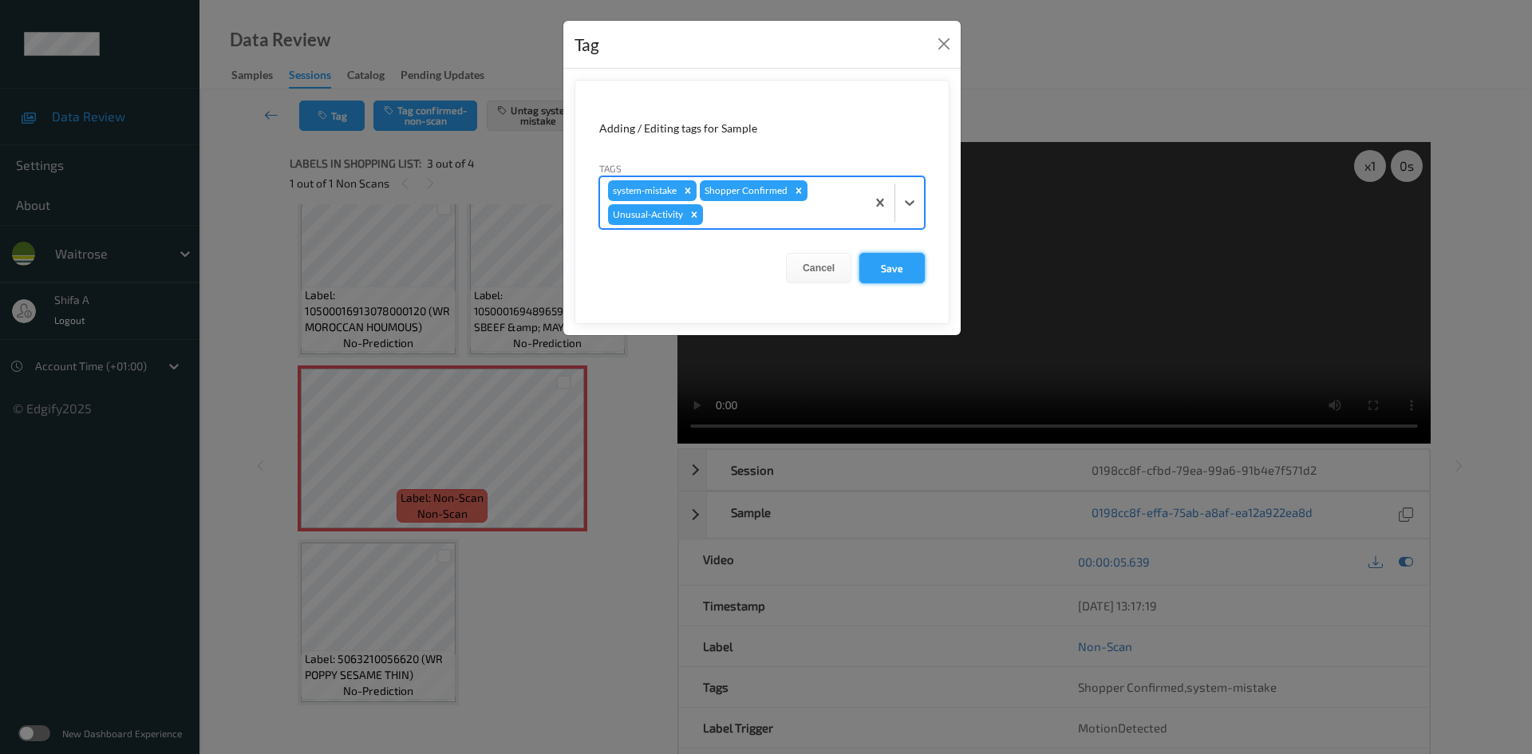
click at [908, 269] on button "Save" at bounding box center [892, 268] width 65 height 30
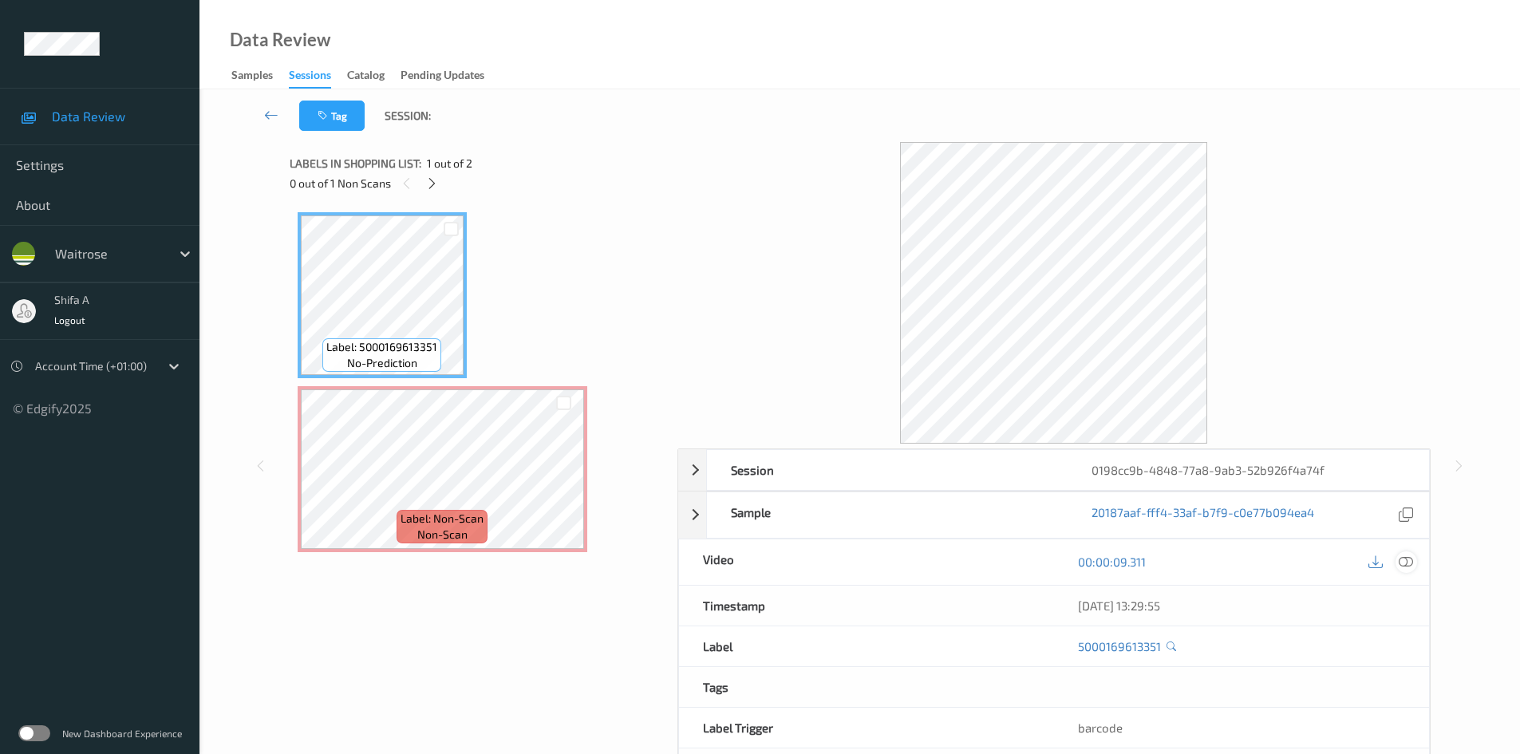
click at [1407, 563] on icon at bounding box center [1406, 562] width 14 height 14
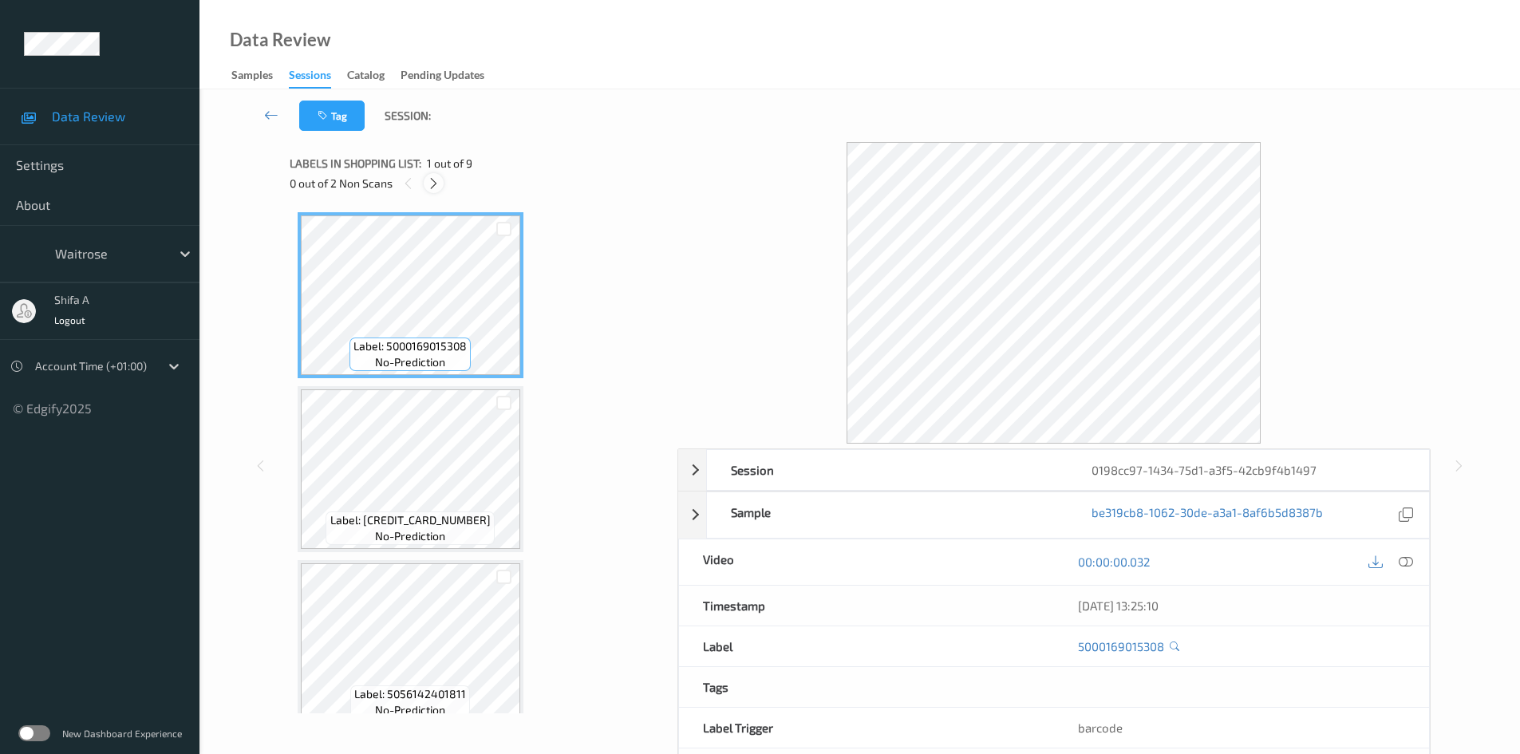
click at [433, 178] on icon at bounding box center [434, 183] width 14 height 14
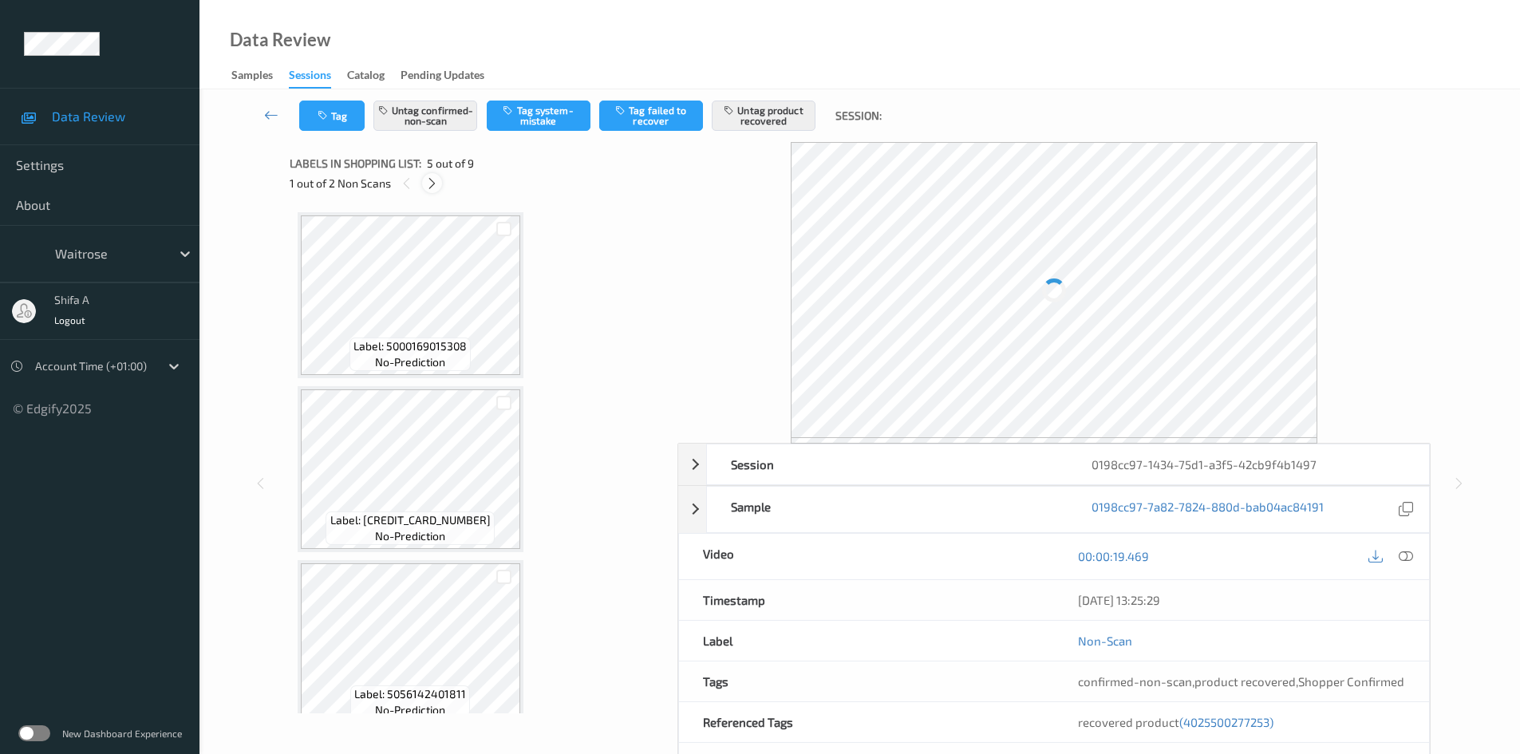
scroll to position [530, 0]
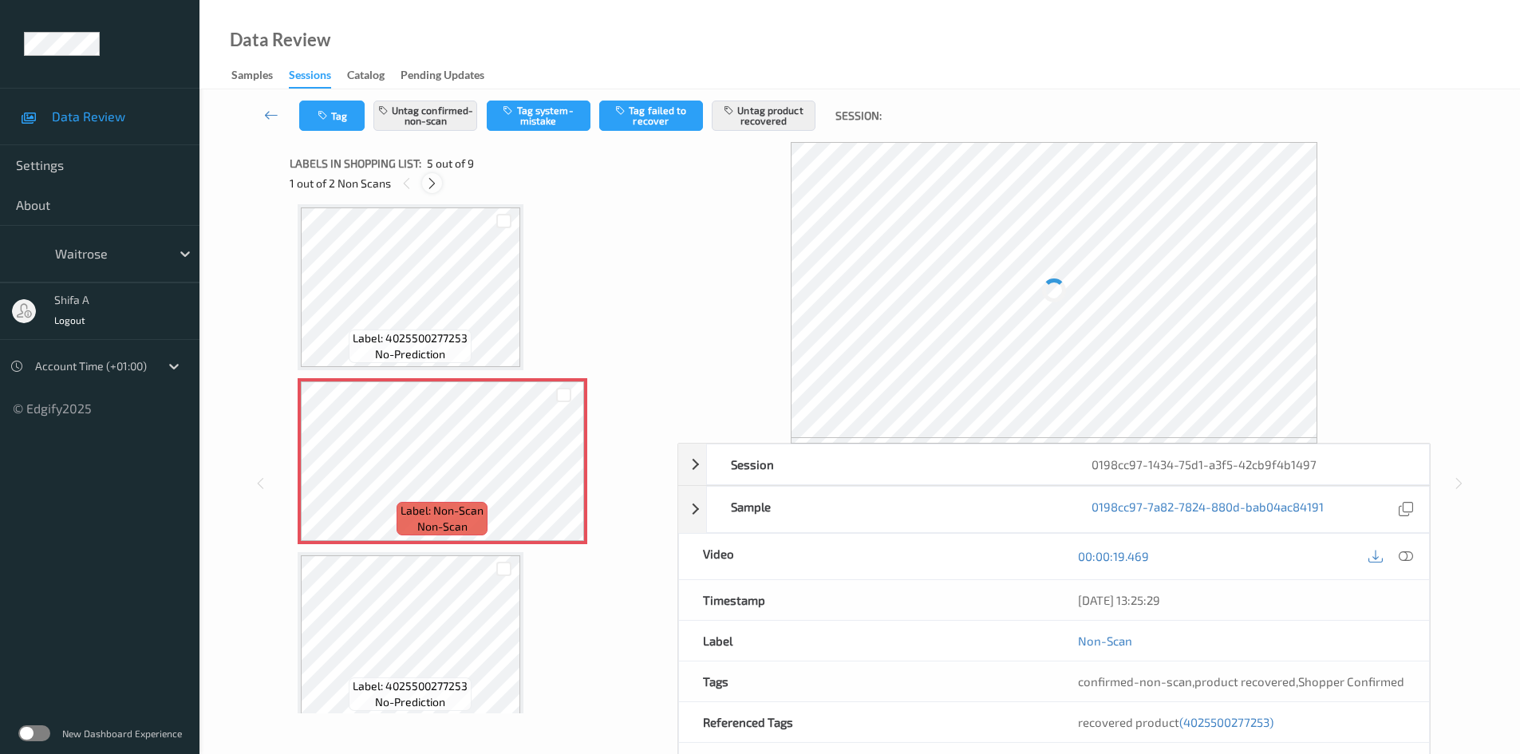
click at [433, 178] on icon at bounding box center [432, 183] width 14 height 14
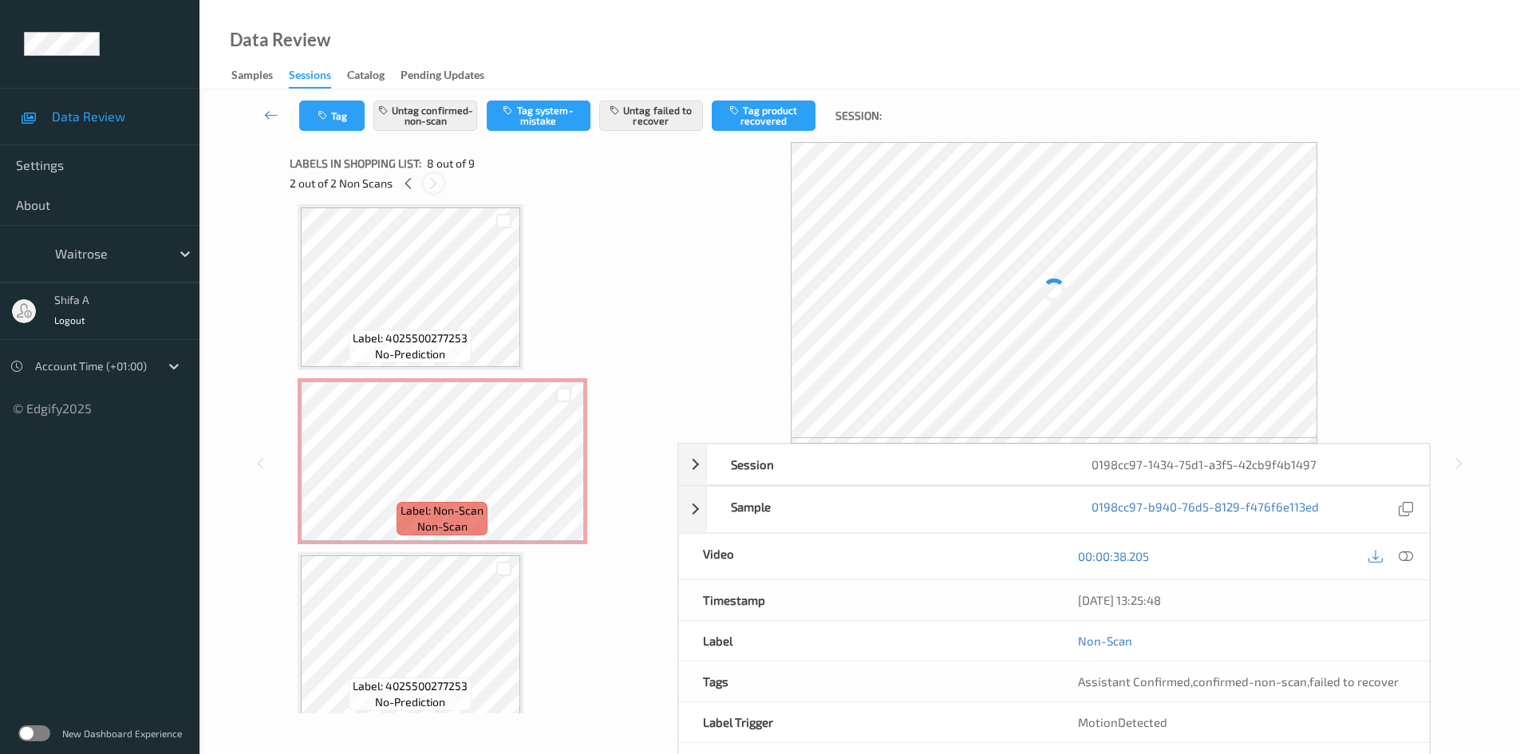
scroll to position [1052, 0]
click at [399, 181] on div at bounding box center [408, 183] width 20 height 20
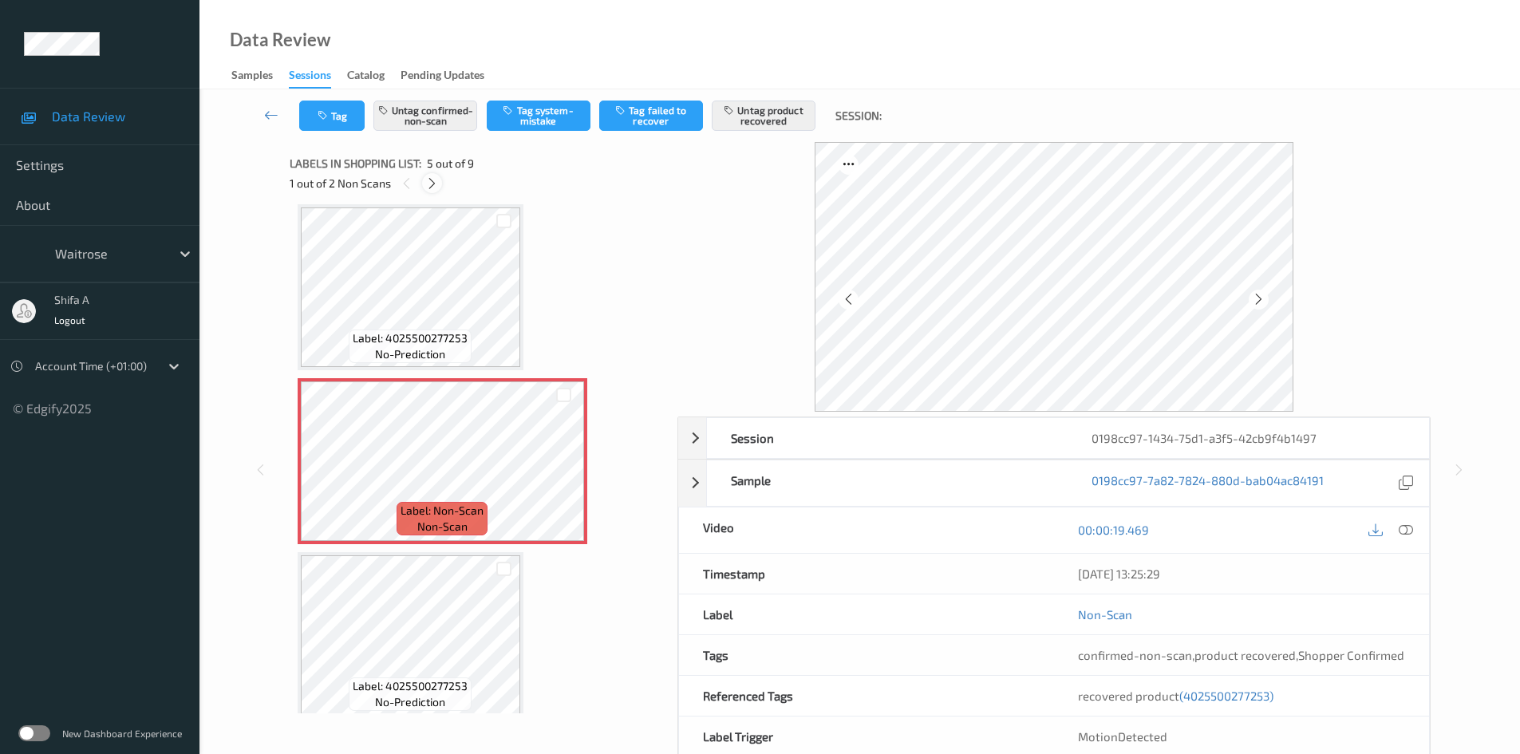
click at [433, 181] on icon at bounding box center [432, 183] width 14 height 14
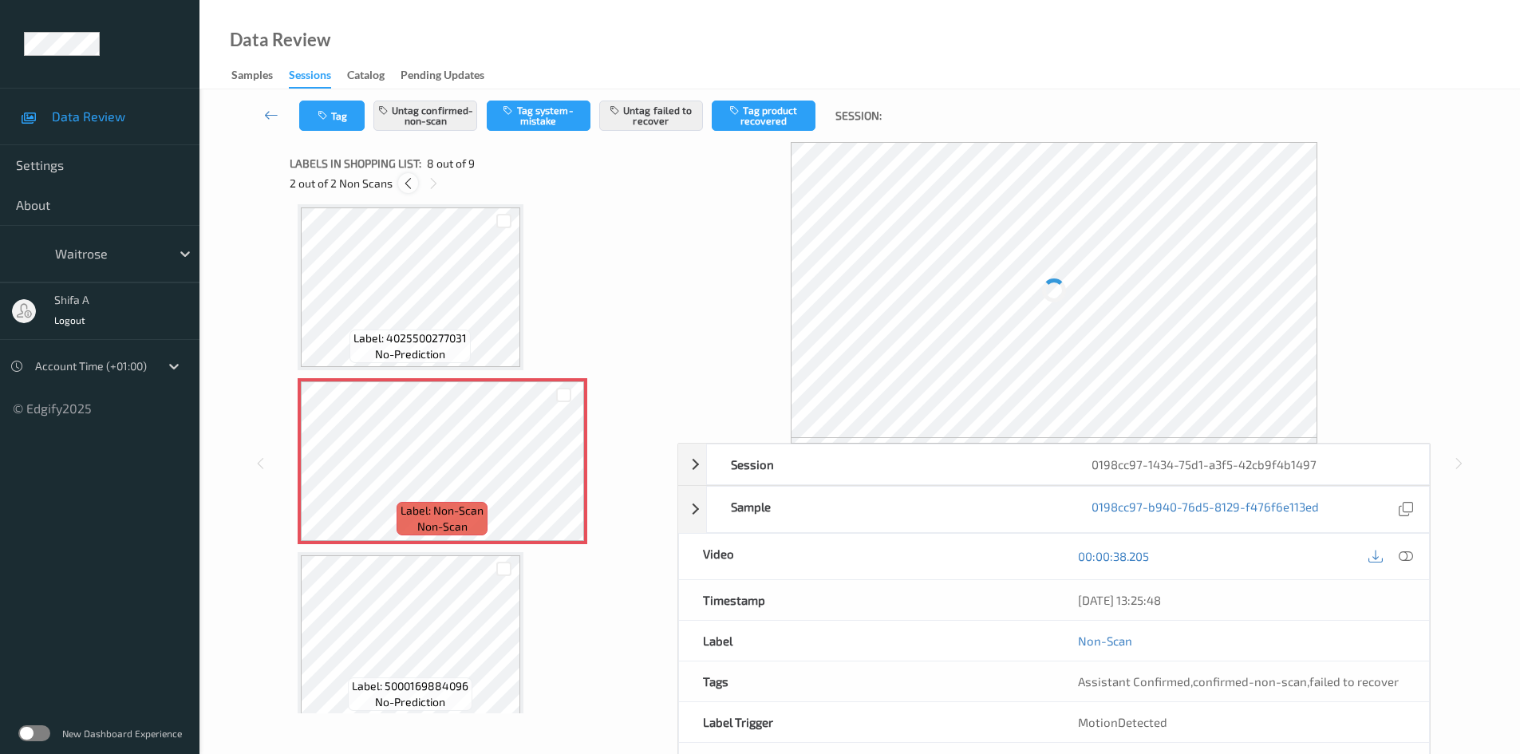
click at [409, 179] on icon at bounding box center [408, 183] width 14 height 14
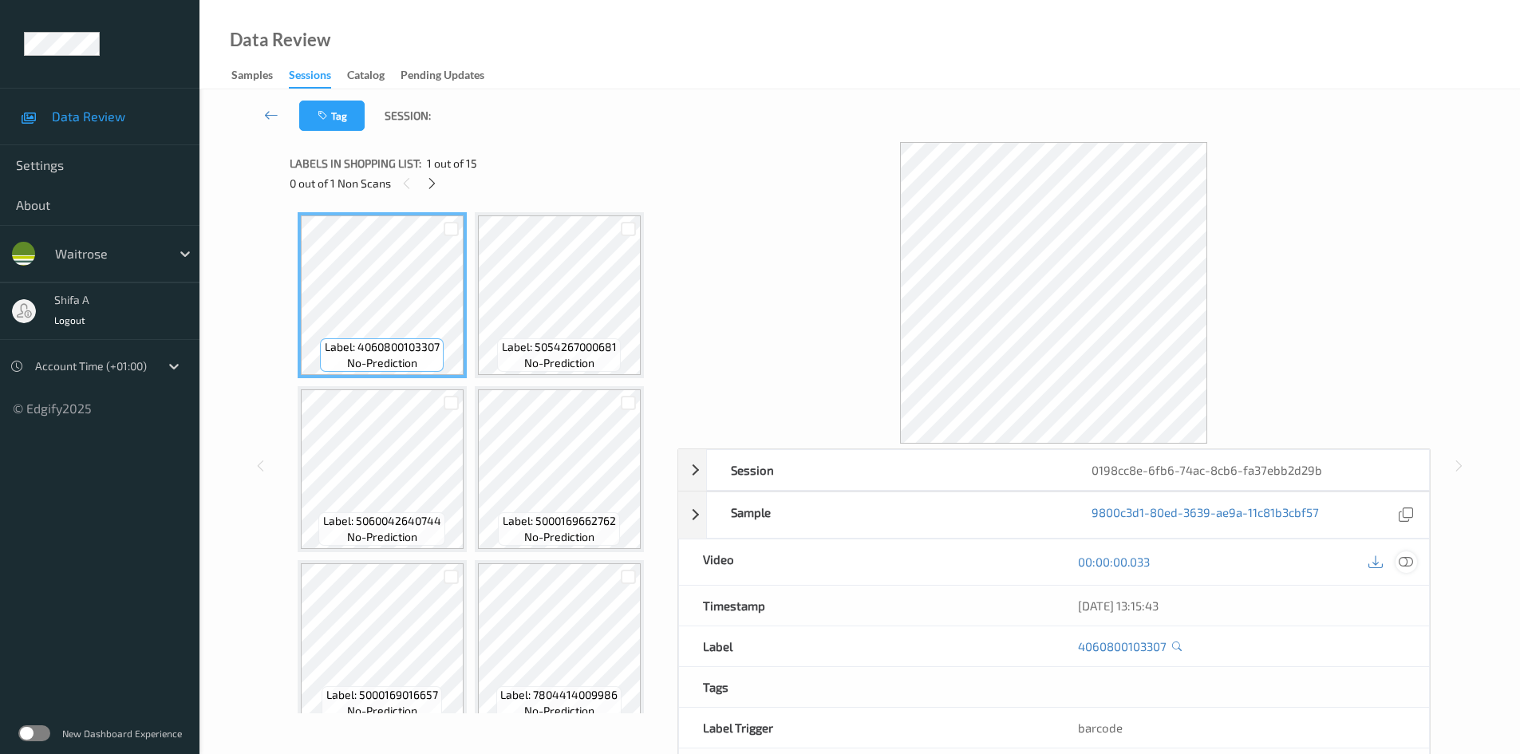
click at [1410, 559] on icon at bounding box center [1406, 562] width 14 height 14
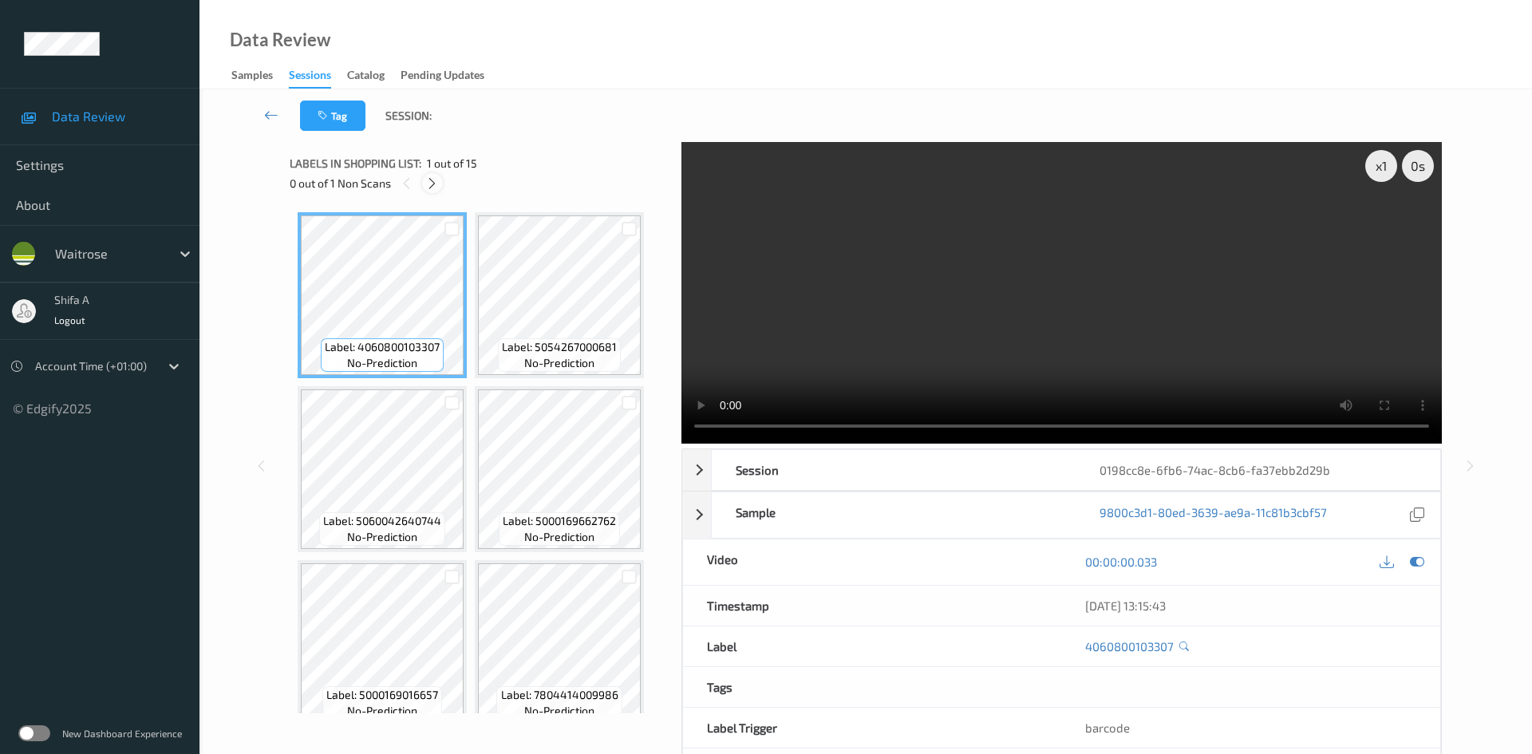
click at [429, 188] on icon at bounding box center [432, 183] width 14 height 14
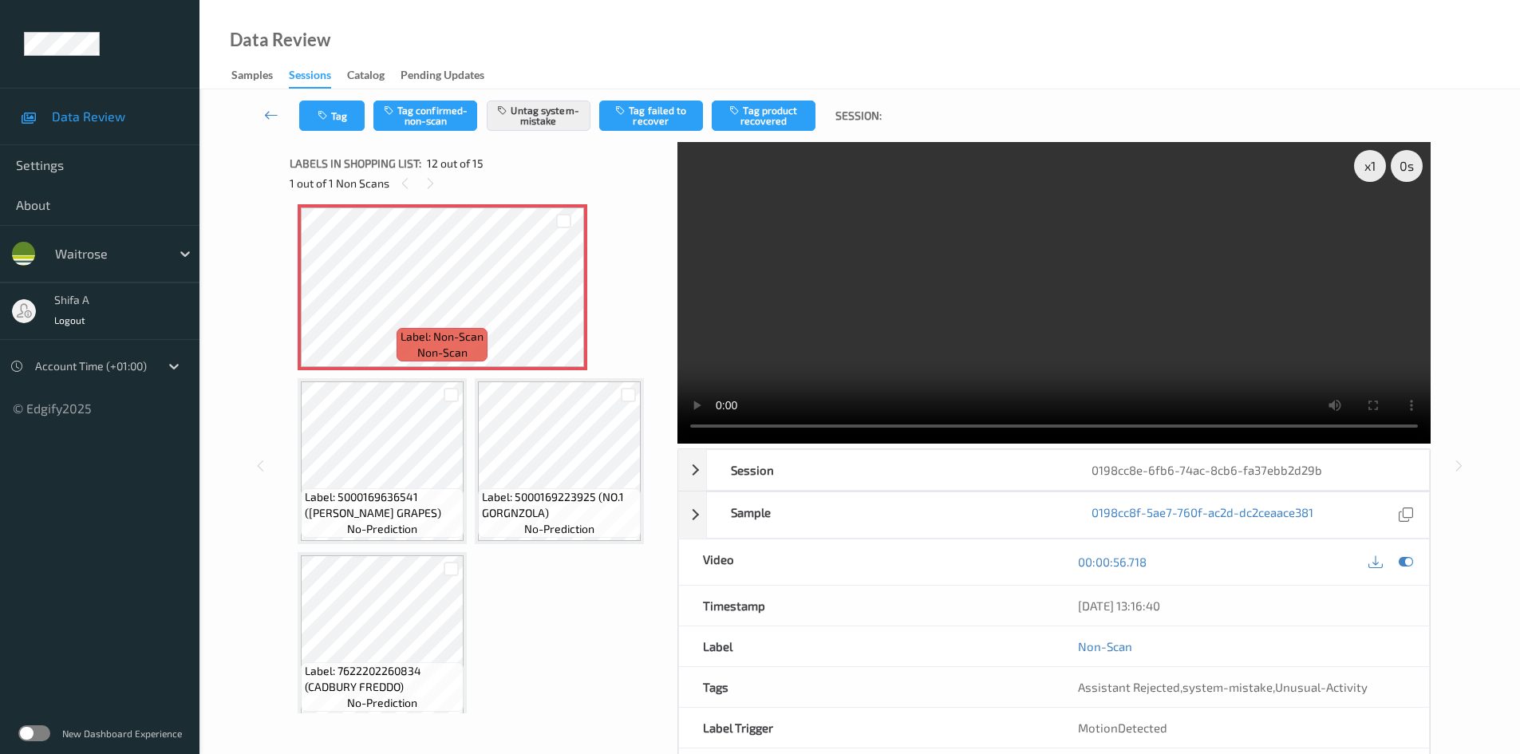
scroll to position [878, 0]
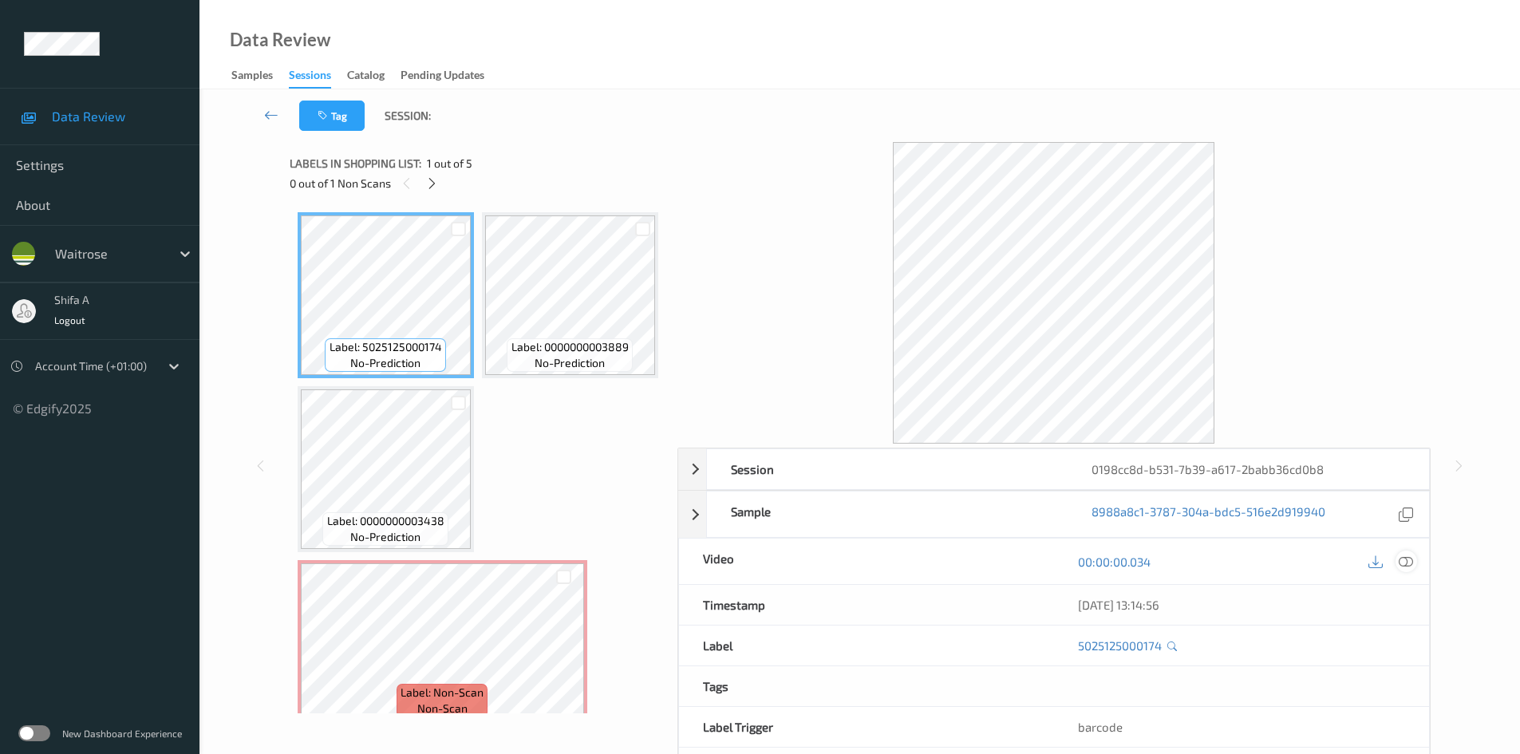
click at [1411, 567] on icon at bounding box center [1406, 562] width 14 height 14
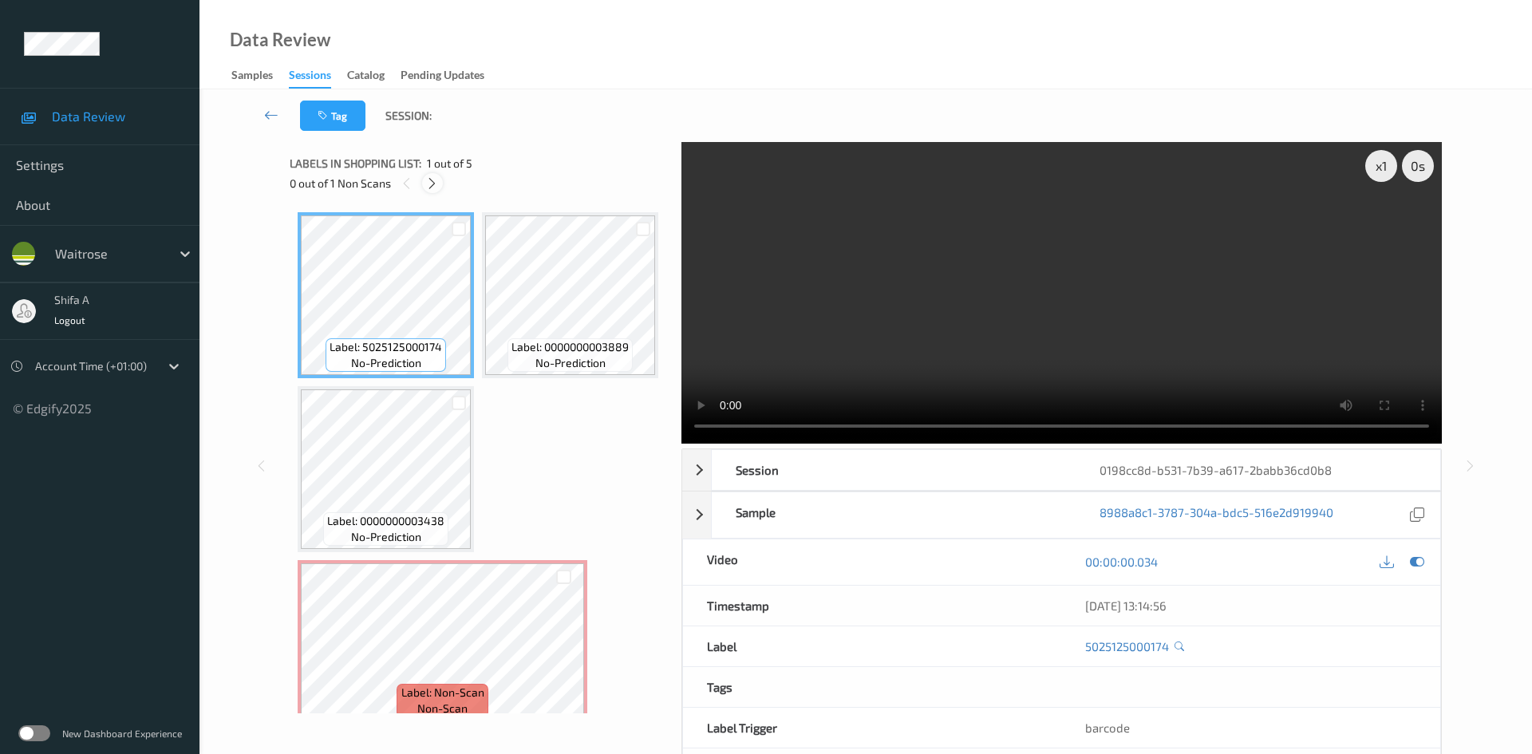
click at [434, 185] on icon at bounding box center [432, 183] width 14 height 14
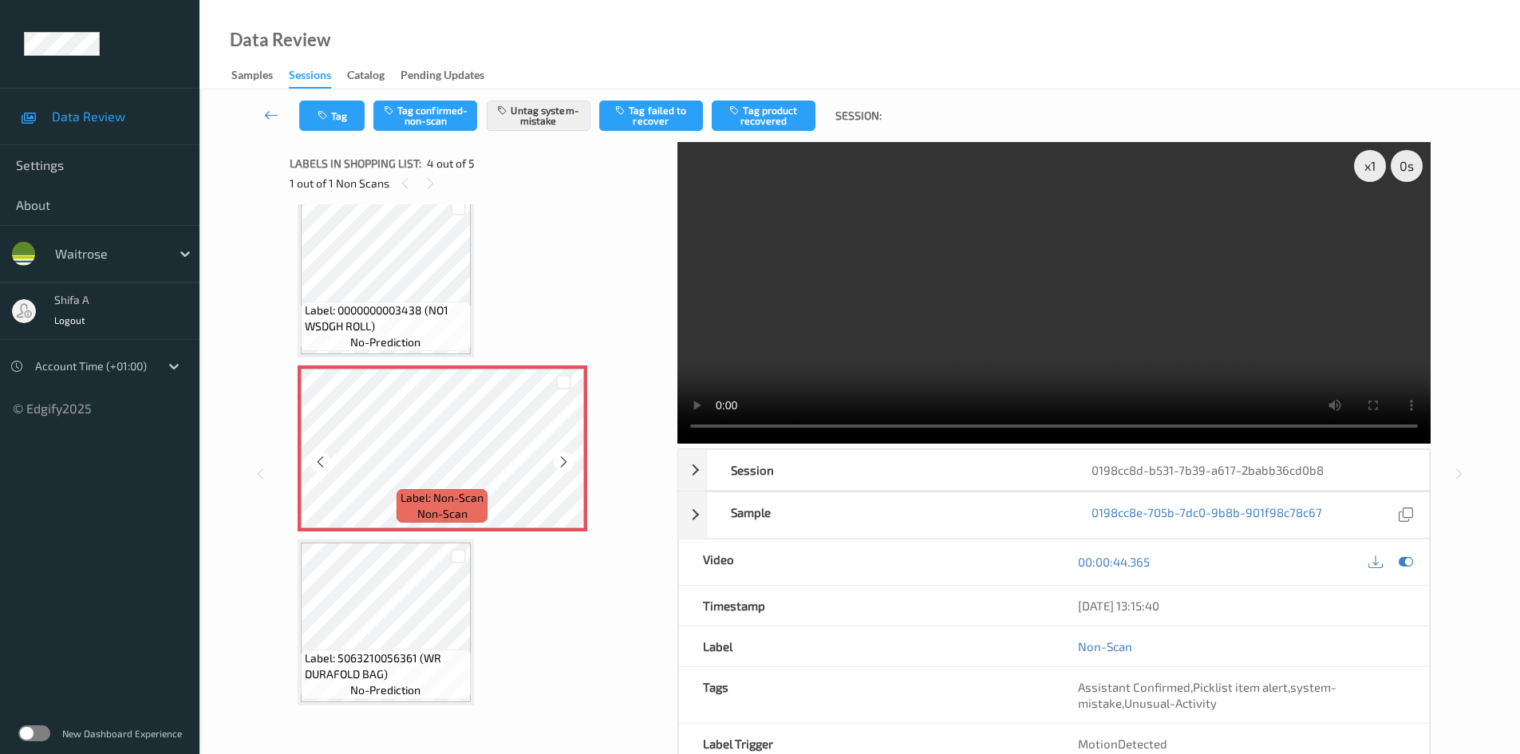
scroll to position [369, 0]
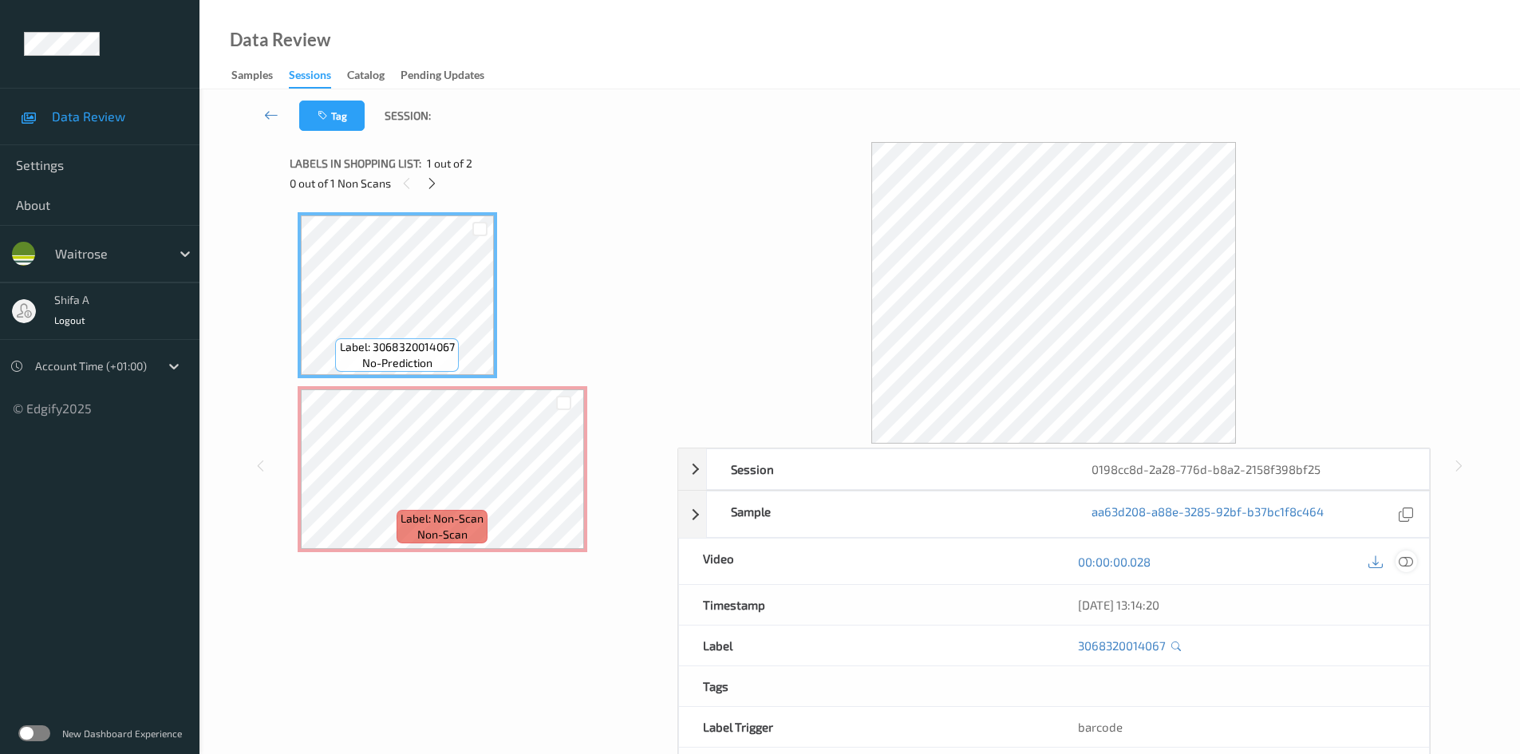
click at [1415, 565] on div at bounding box center [1407, 562] width 22 height 22
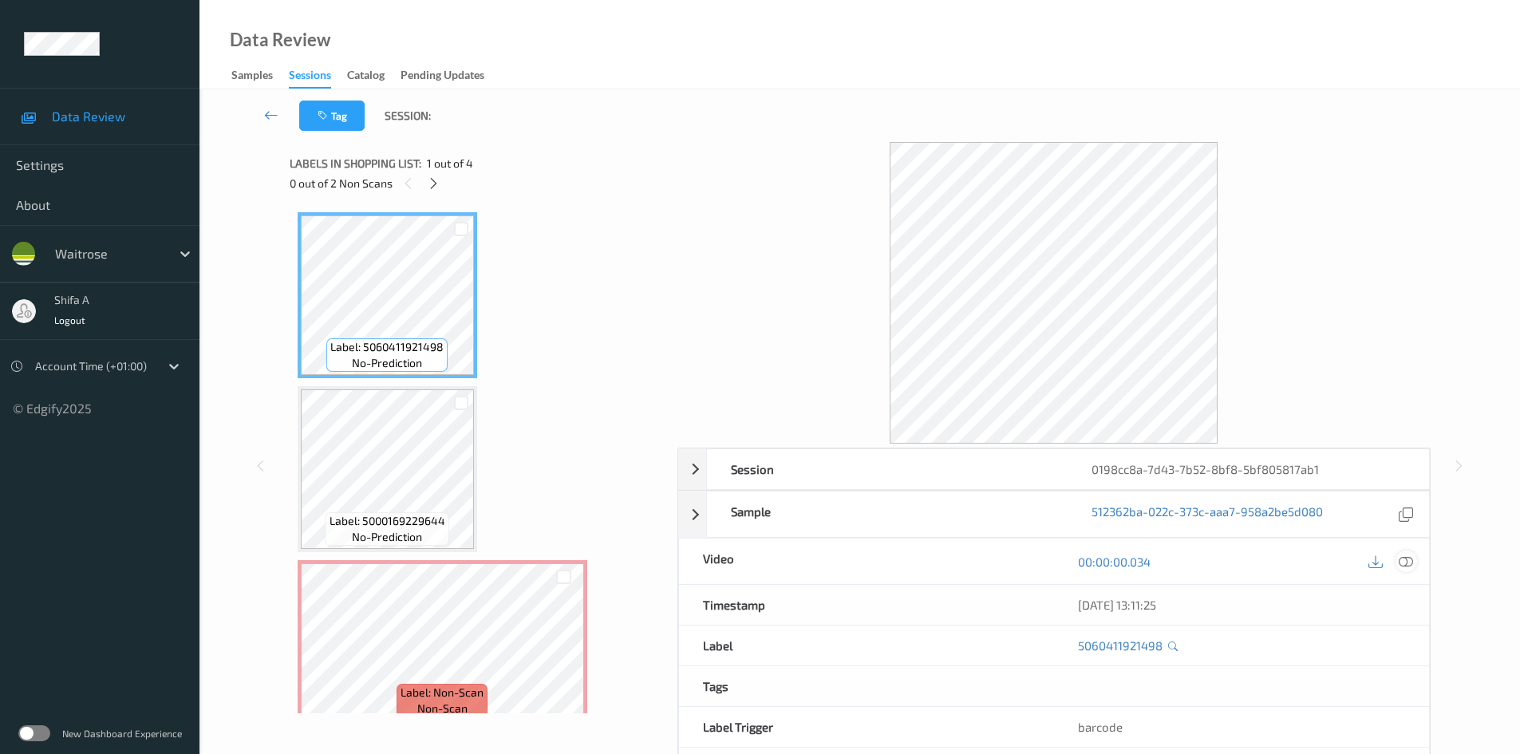
click at [1416, 558] on div at bounding box center [1407, 562] width 22 height 22
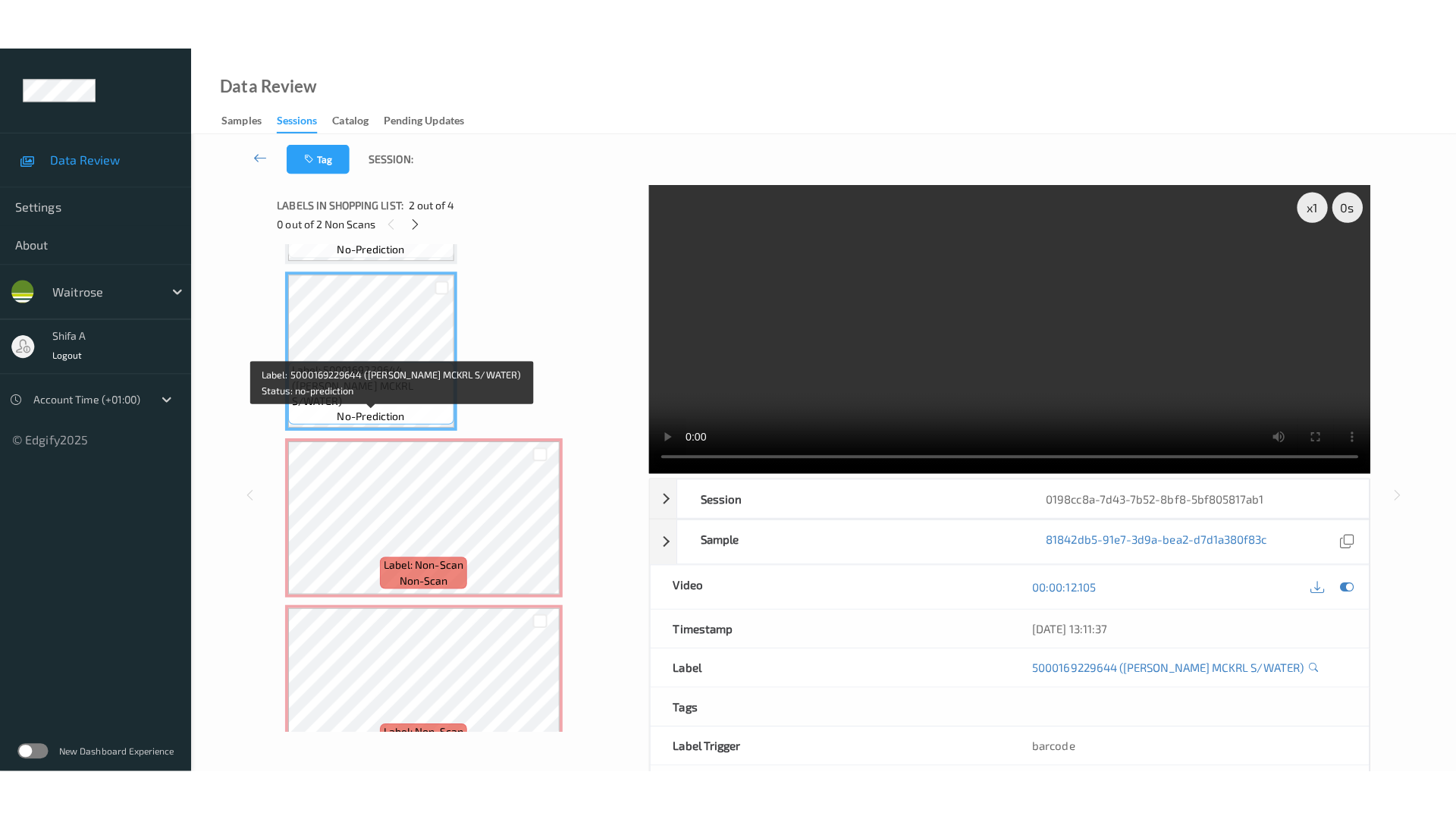
scroll to position [152, 0]
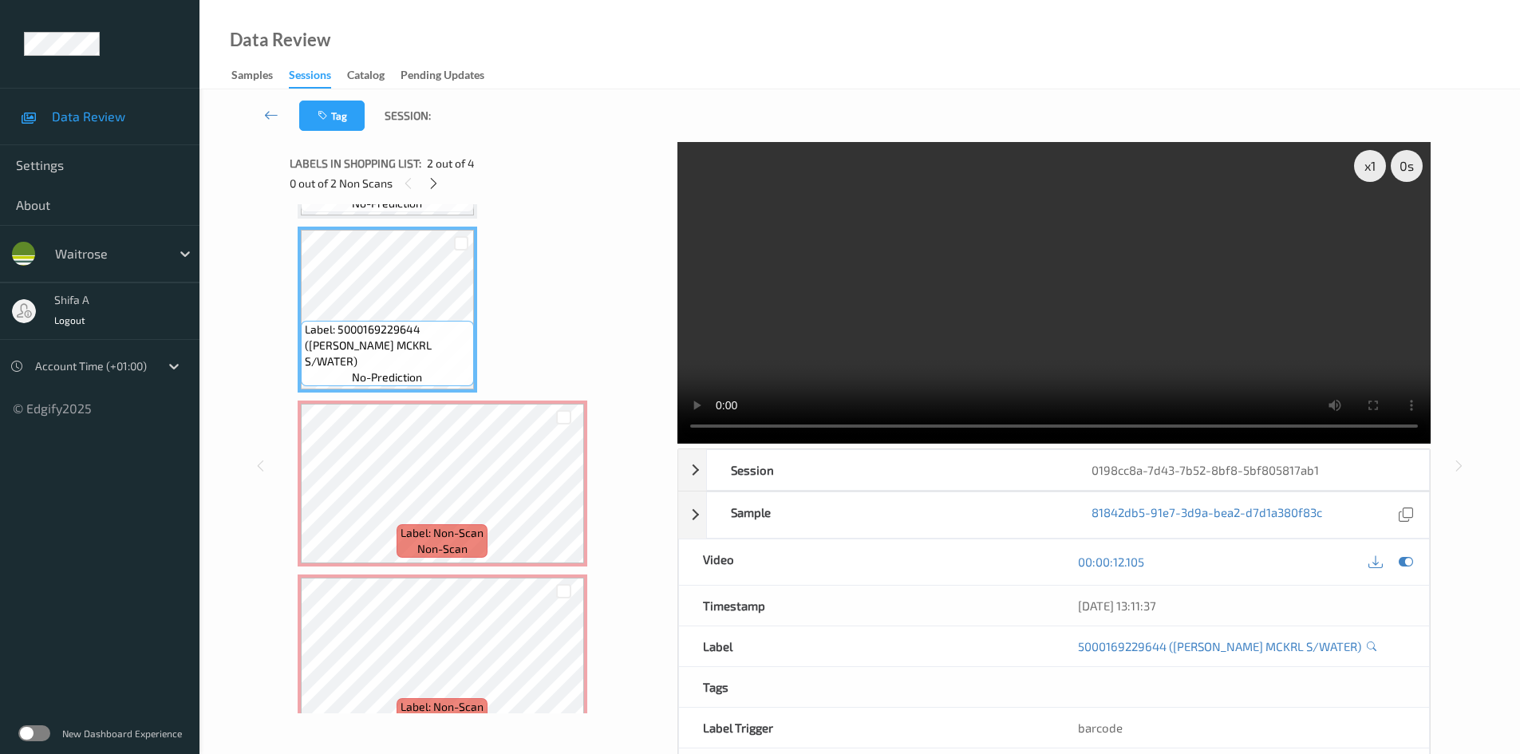
click at [997, 306] on video at bounding box center [1054, 293] width 753 height 302
click at [948, 375] on video at bounding box center [1054, 293] width 753 height 302
click at [967, 329] on video at bounding box center [1054, 293] width 753 height 302
click at [943, 354] on video at bounding box center [1054, 293] width 753 height 302
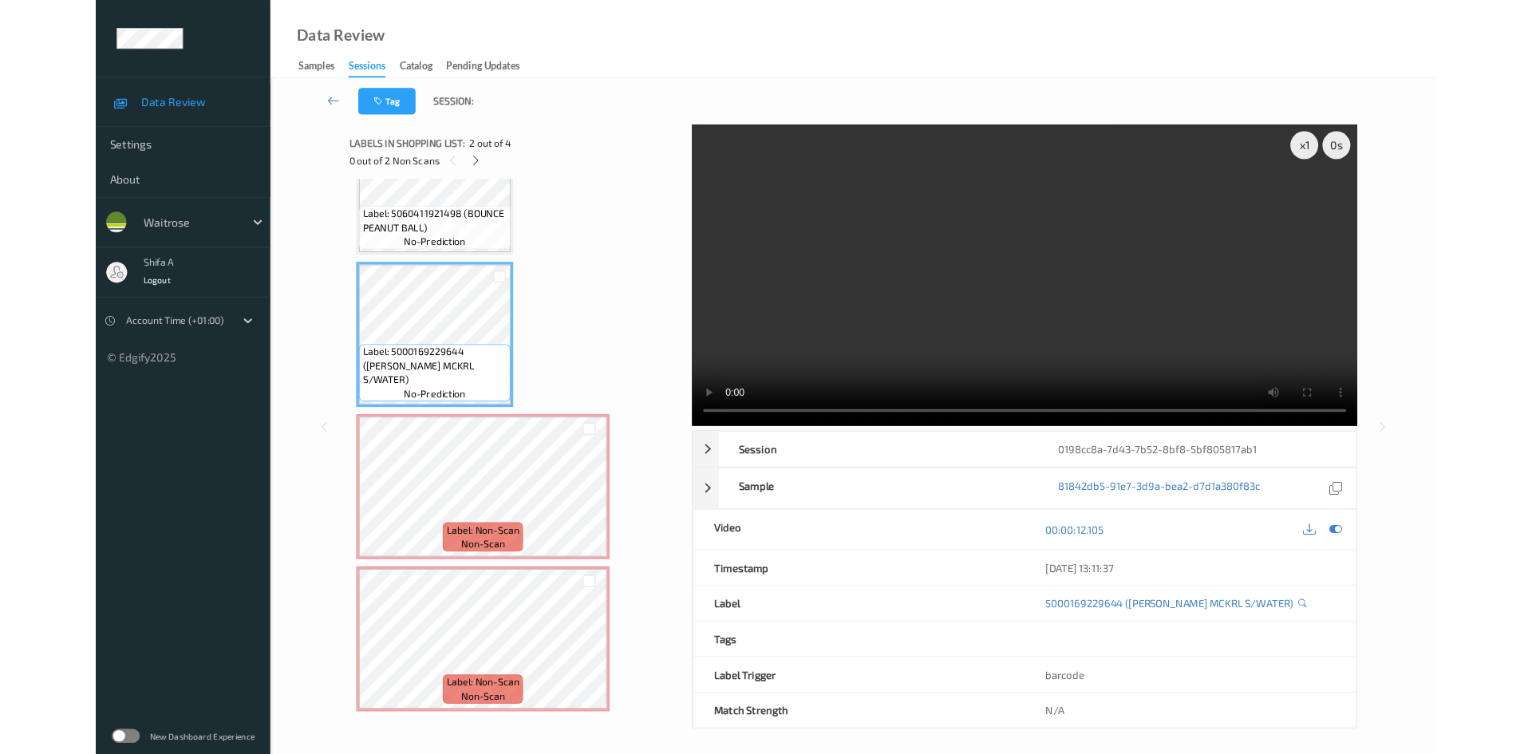
scroll to position [87, 0]
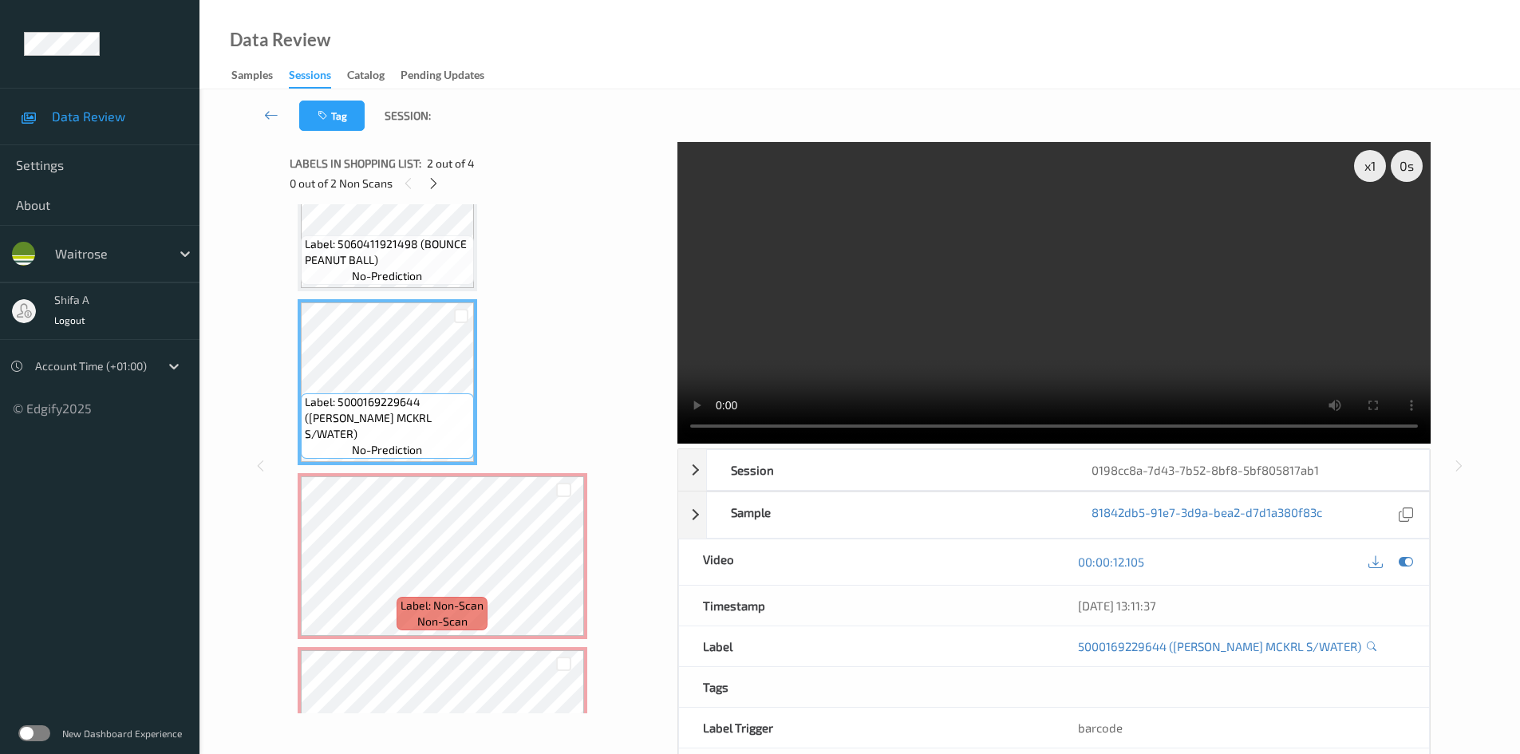
click at [1113, 324] on video at bounding box center [1054, 293] width 753 height 302
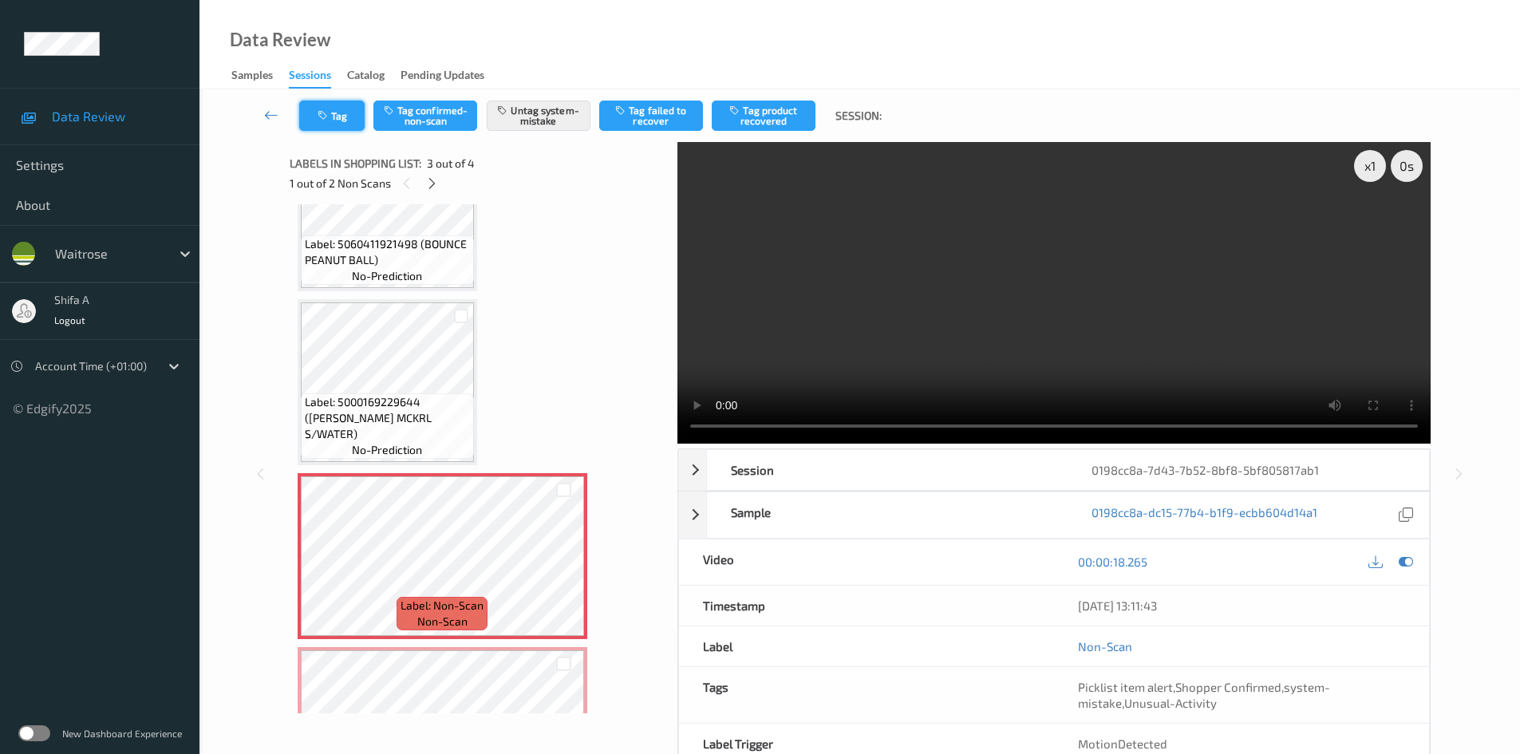
click at [328, 115] on icon "button" at bounding box center [325, 115] width 14 height 11
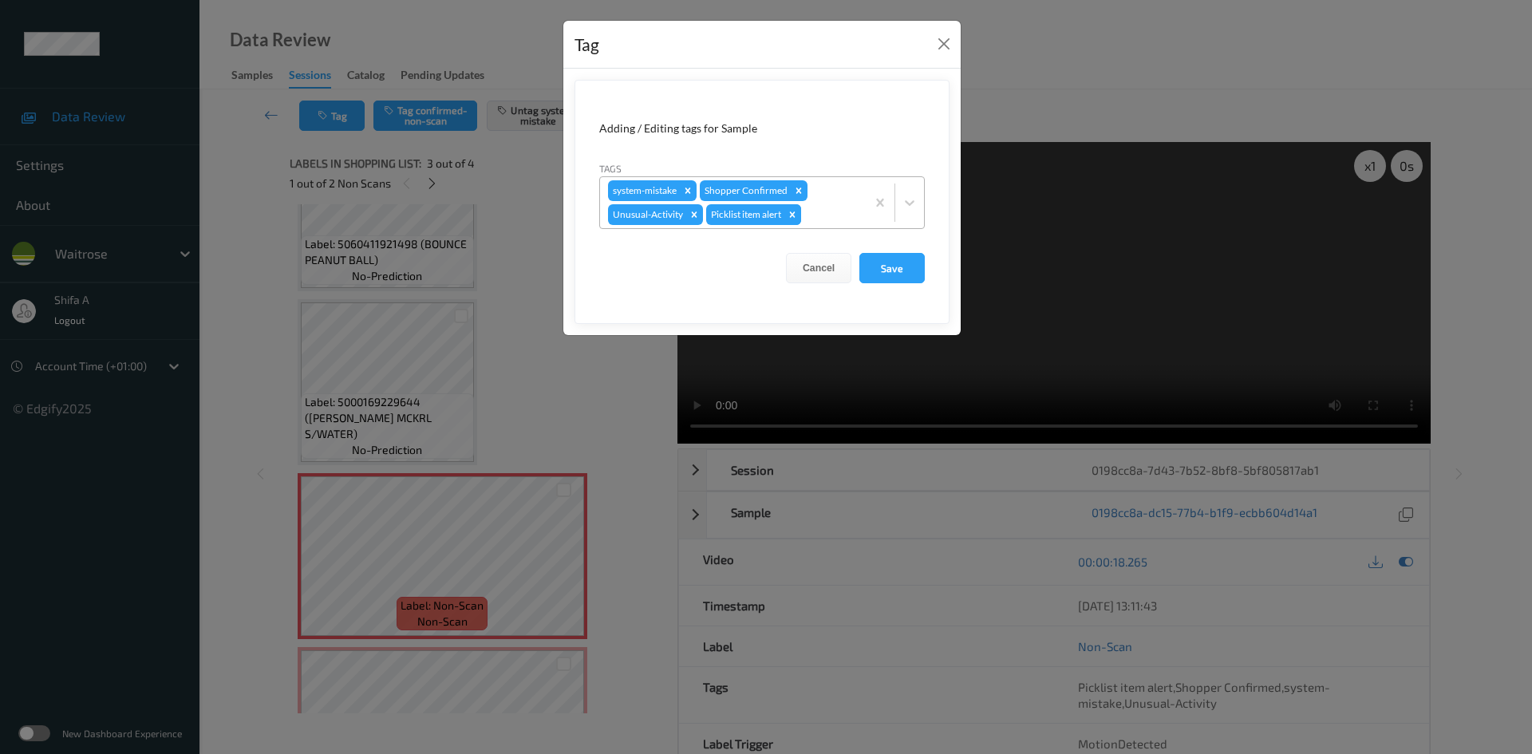
click at [796, 218] on icon "Remove Picklist item alert" at bounding box center [792, 214] width 11 height 11
click at [899, 259] on button "Save" at bounding box center [892, 268] width 65 height 30
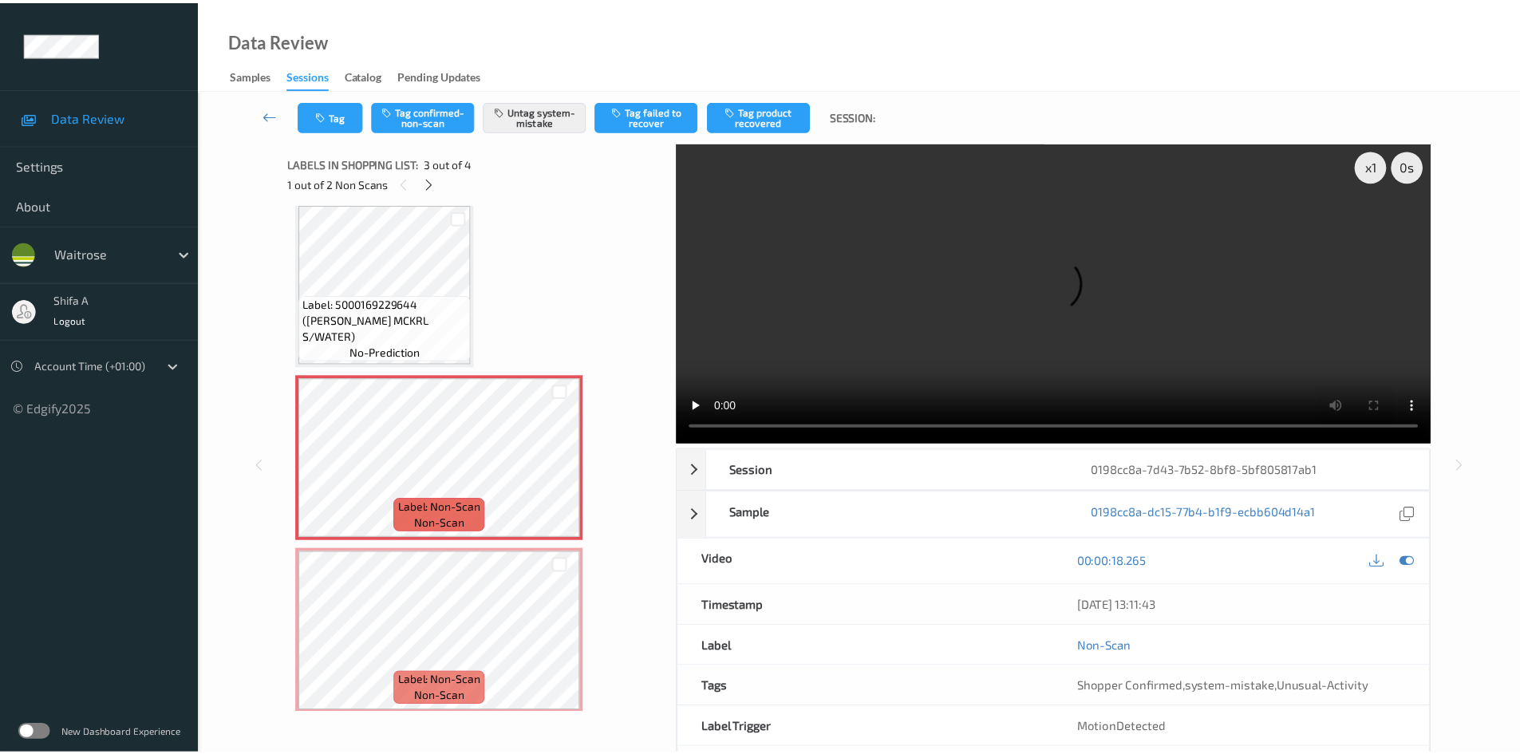
scroll to position [195, 0]
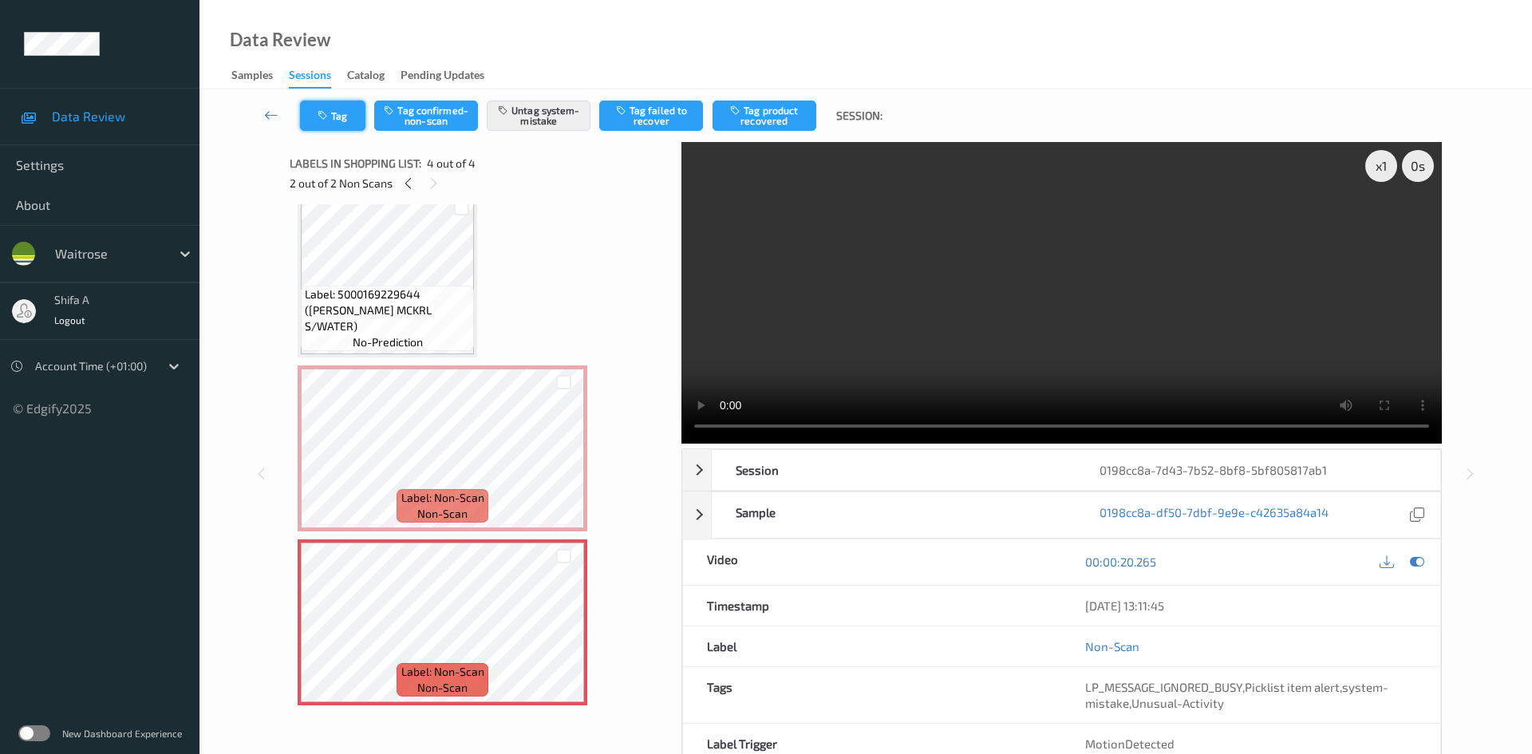
click at [328, 121] on icon "button" at bounding box center [325, 115] width 14 height 11
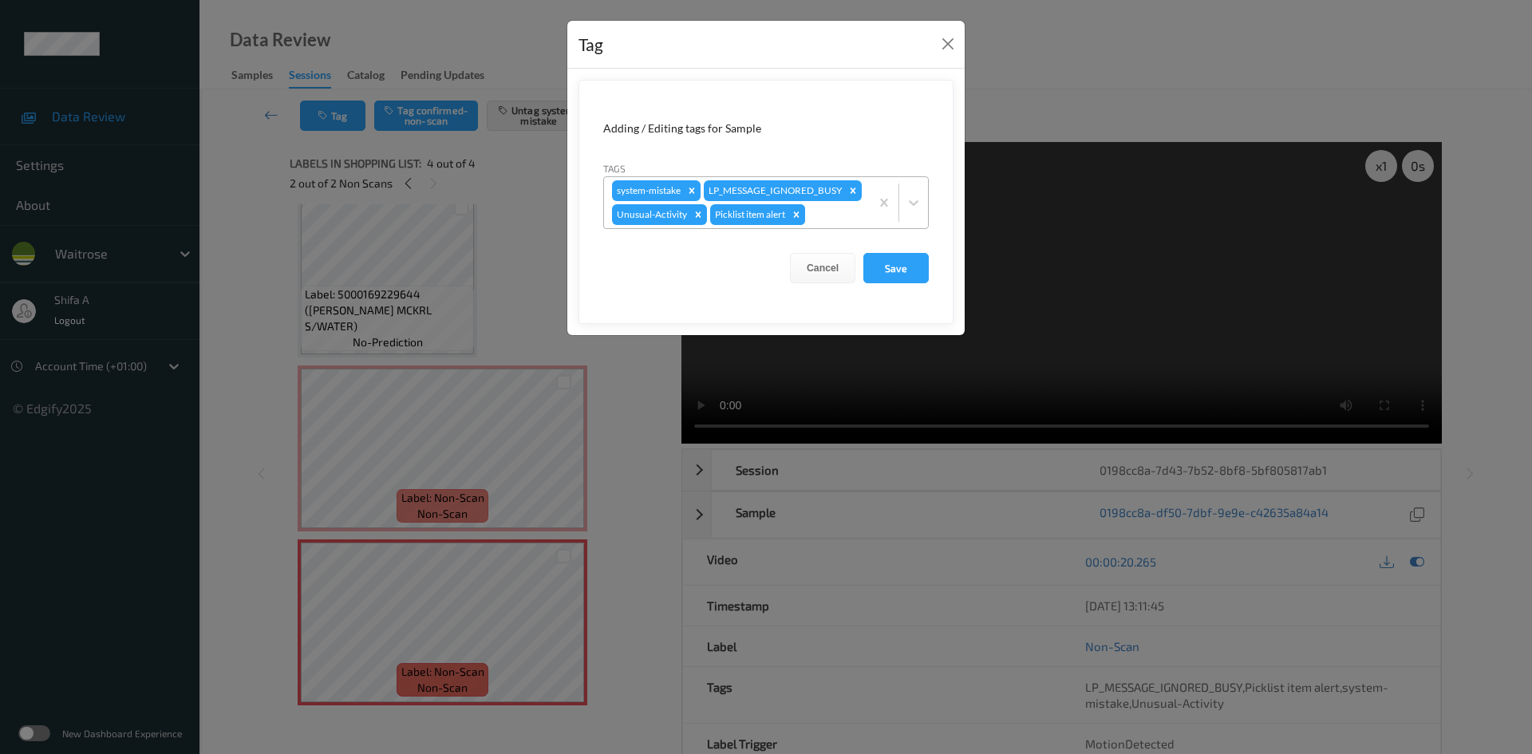
click at [795, 220] on icon "Remove Picklist item alert" at bounding box center [796, 214] width 11 height 11
click at [895, 283] on button "Save" at bounding box center [896, 268] width 65 height 30
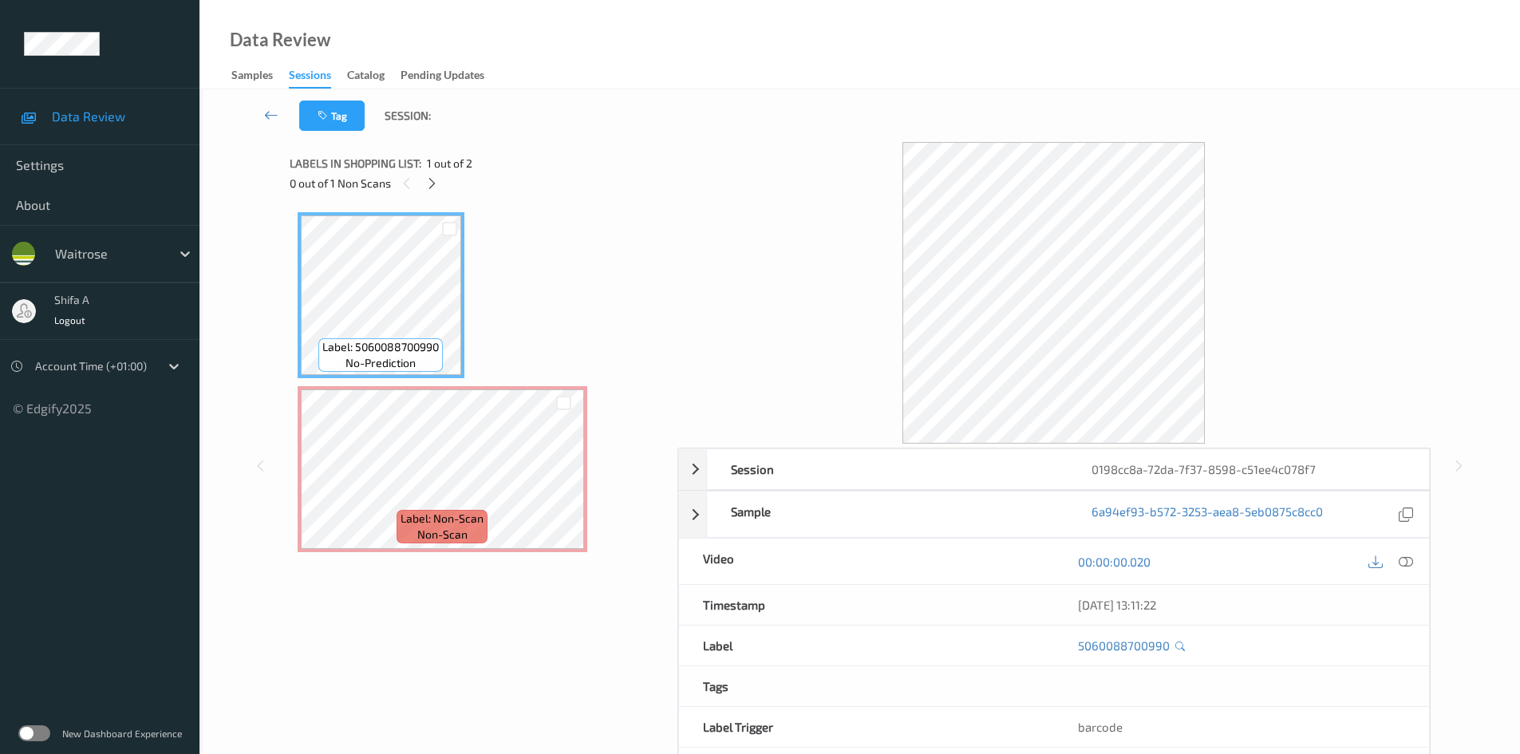
drag, startPoint x: 1409, startPoint y: 559, endPoint x: 948, endPoint y: 499, distance: 464.4
click at [1405, 559] on icon at bounding box center [1406, 562] width 14 height 14
click at [1411, 558] on icon at bounding box center [1406, 562] width 14 height 14
drag, startPoint x: 1410, startPoint y: 563, endPoint x: 1227, endPoint y: 536, distance: 184.9
click at [1409, 563] on icon at bounding box center [1406, 562] width 14 height 14
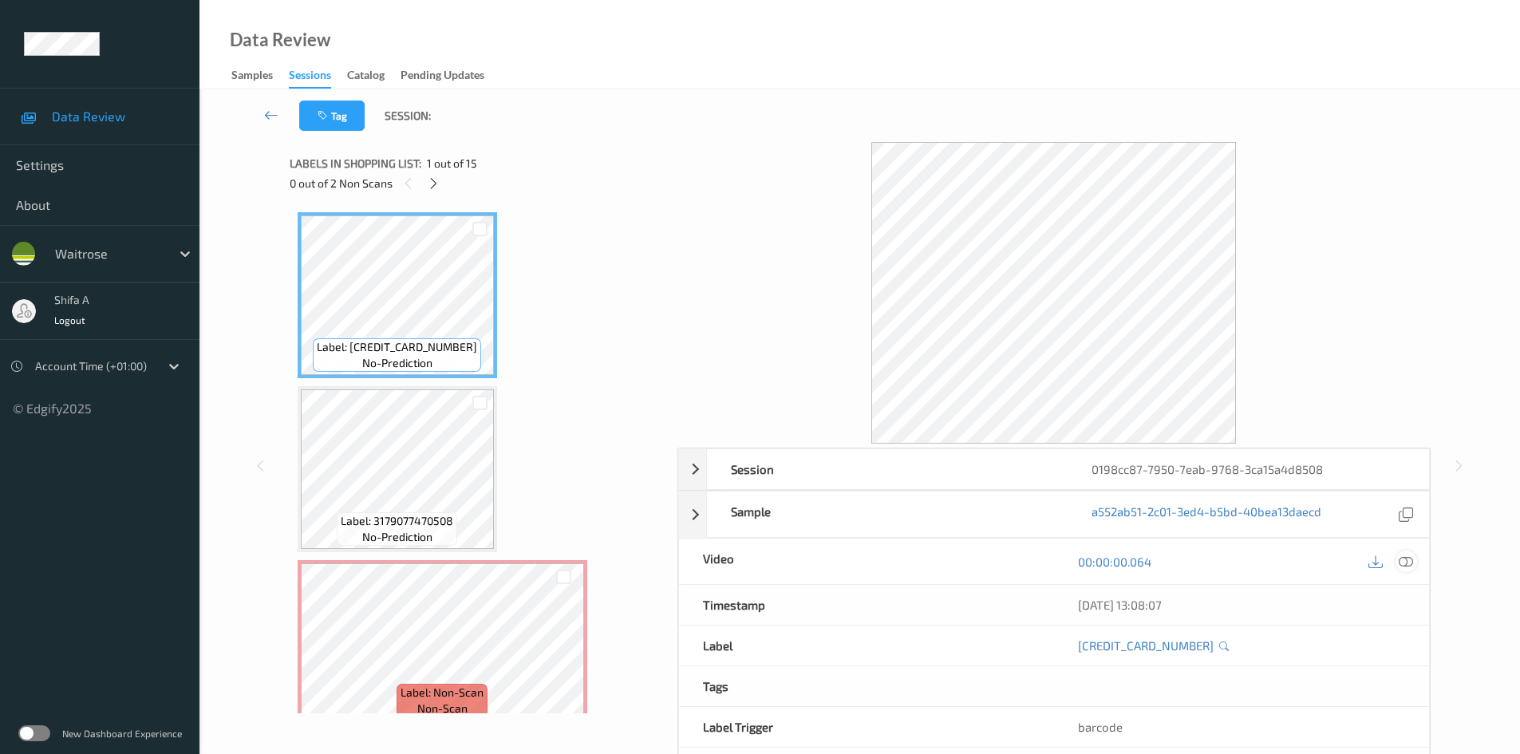
click at [1399, 555] on icon at bounding box center [1406, 562] width 14 height 14
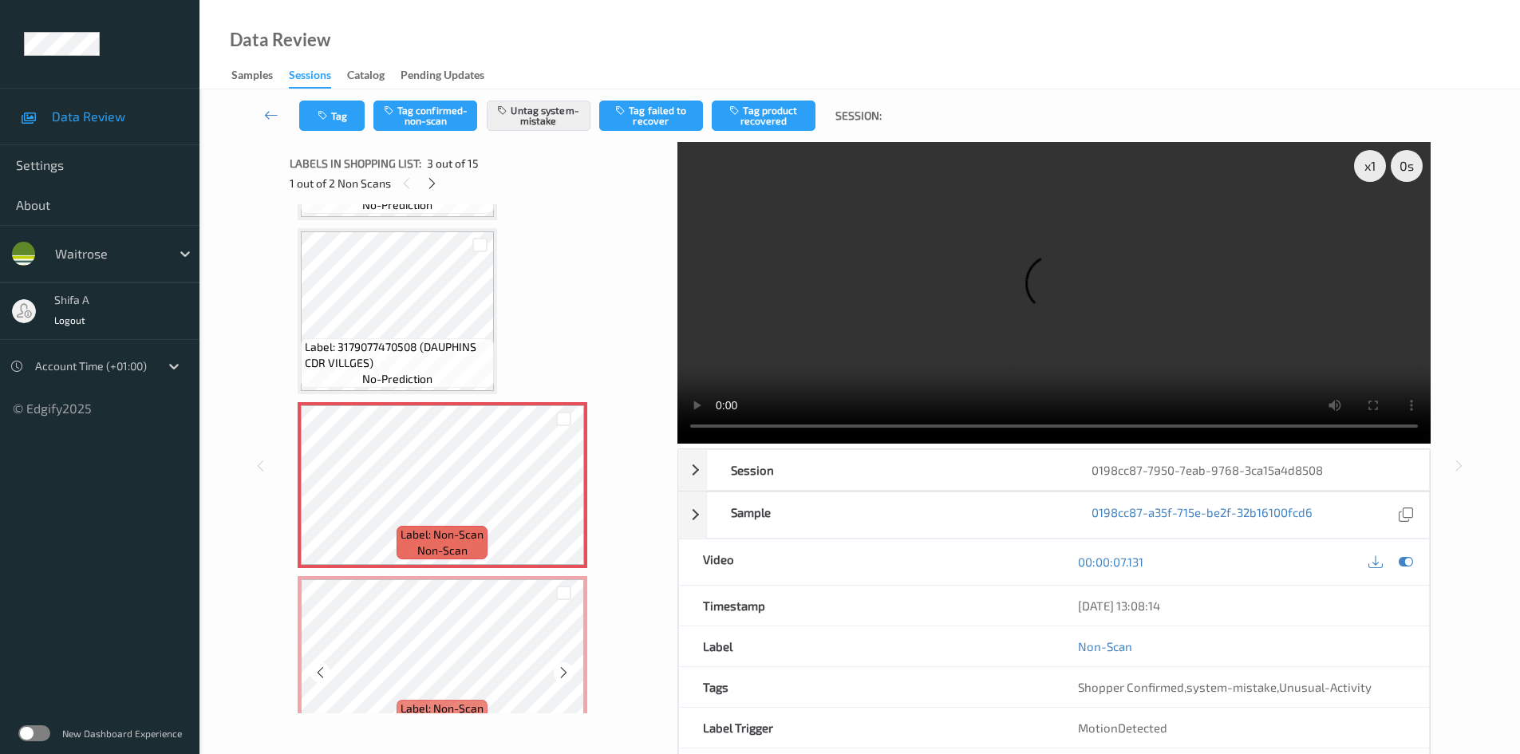
scroll to position [160, 0]
click at [479, 564] on div "Label: Non-Scan non-scan" at bounding box center [443, 484] width 290 height 166
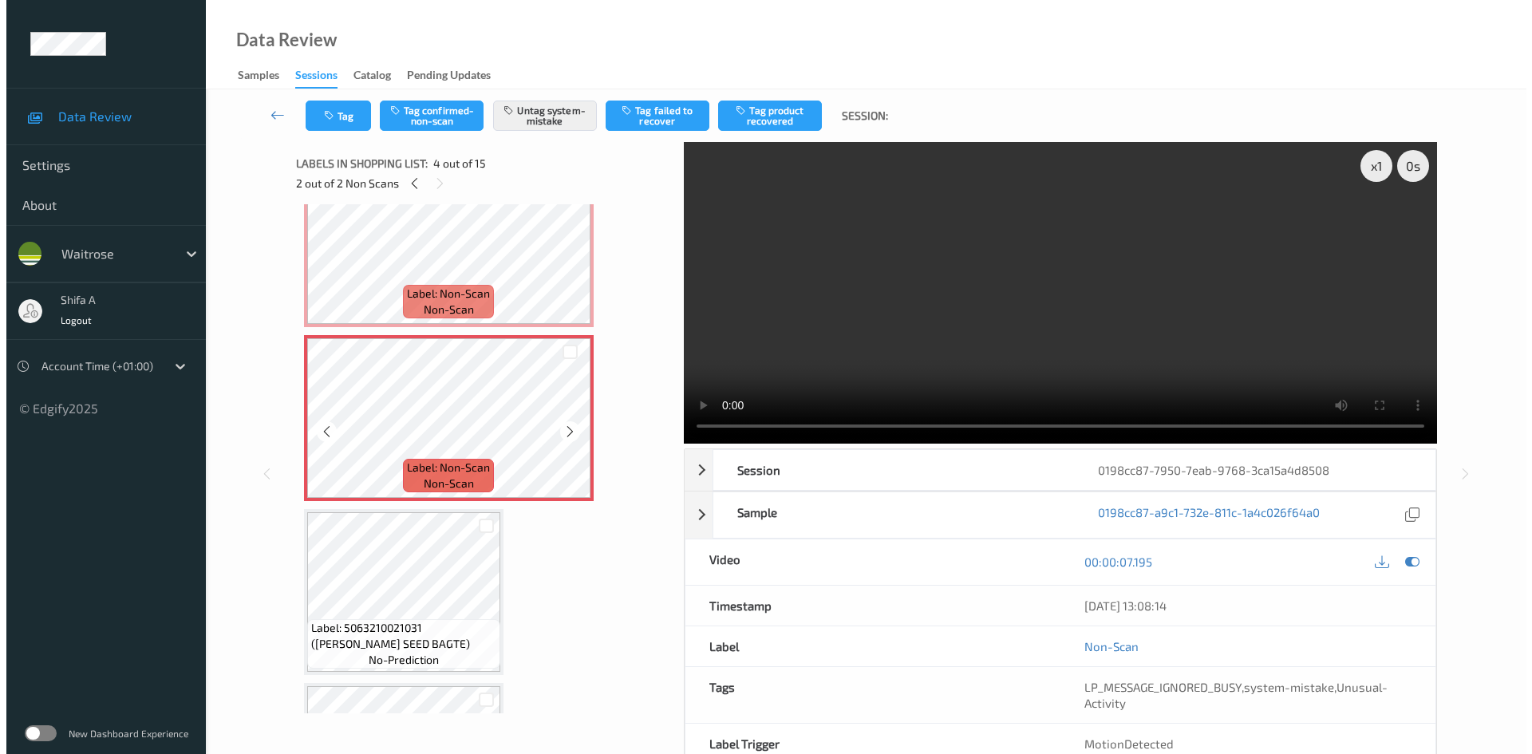
scroll to position [319, 0]
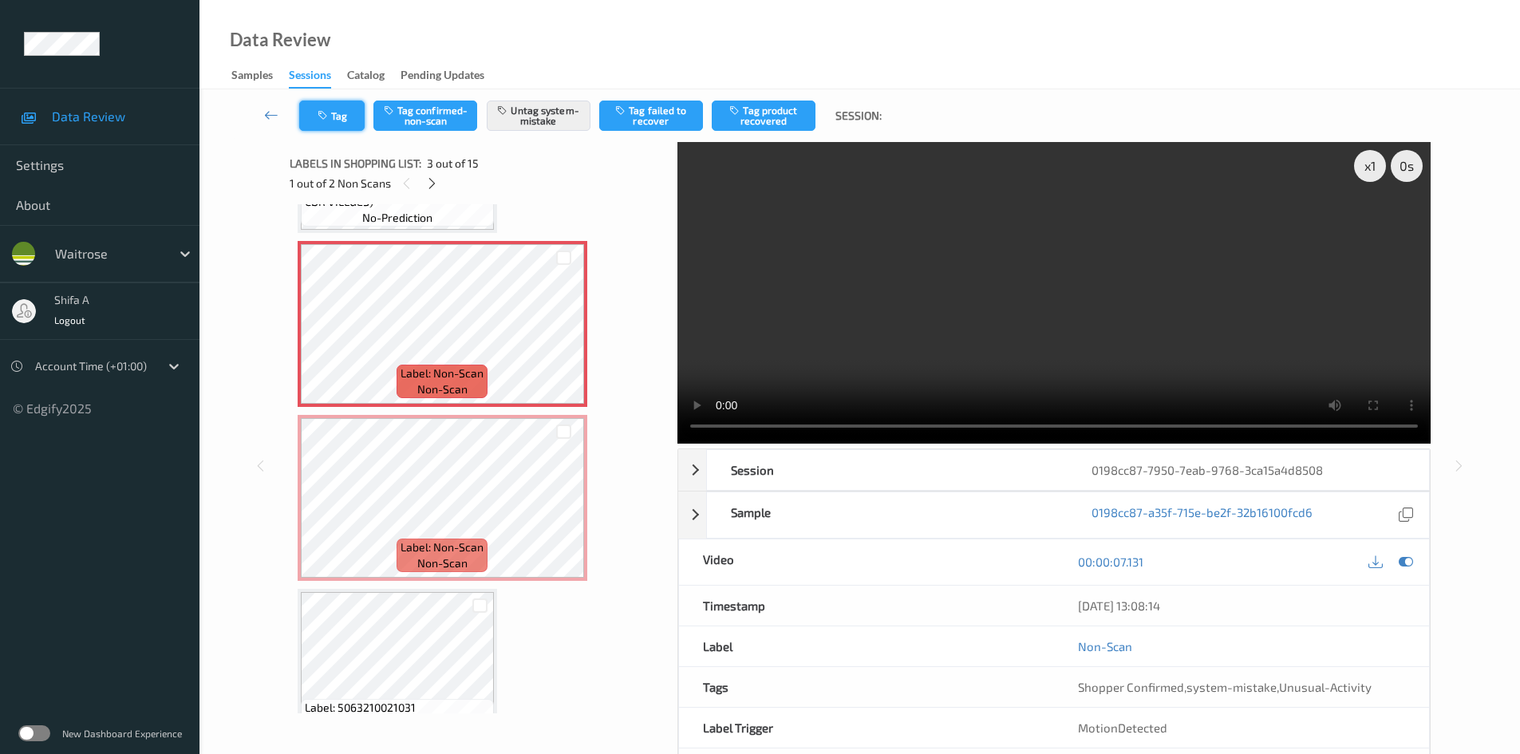
click at [324, 117] on icon "button" at bounding box center [325, 115] width 14 height 11
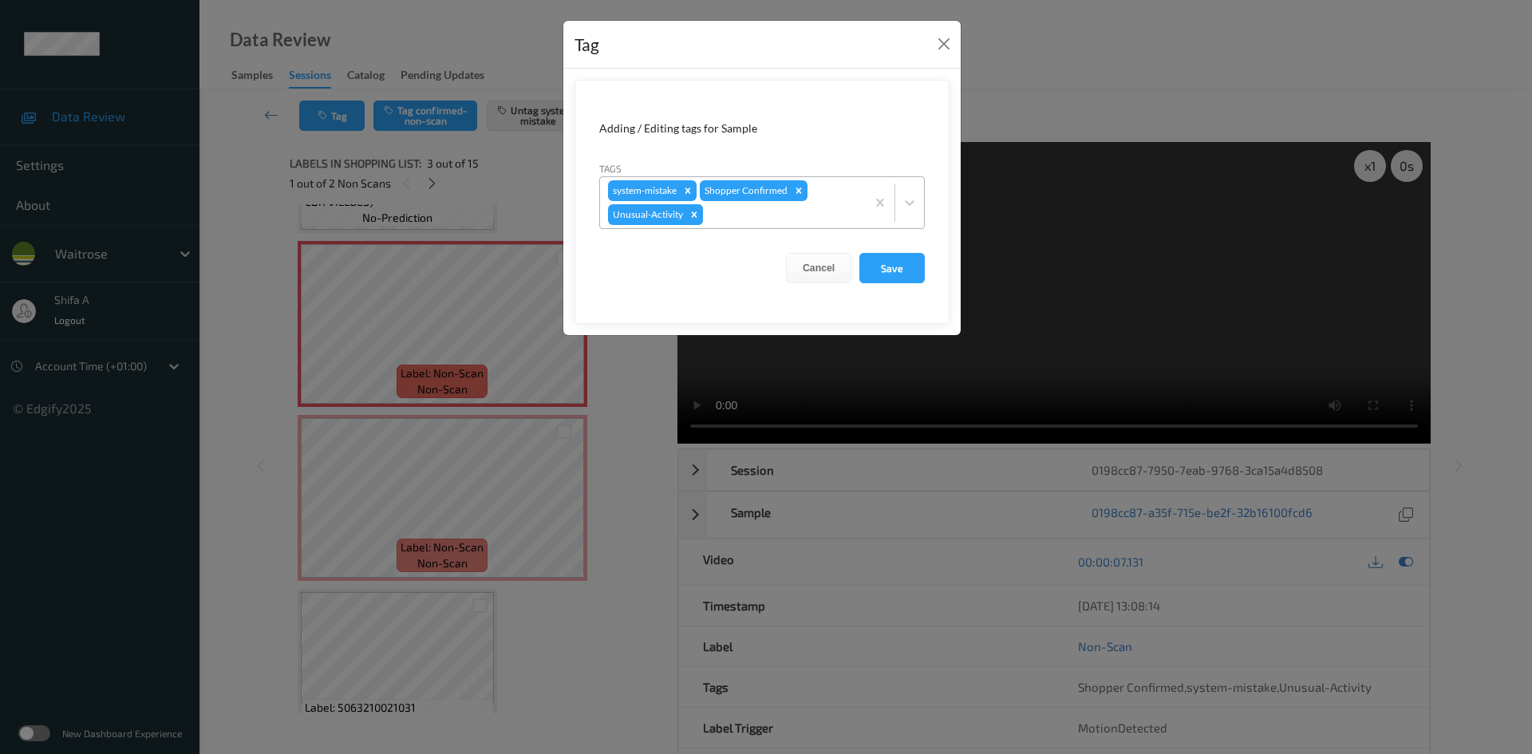
click at [689, 218] on icon "Remove Unusual-Activity" at bounding box center [694, 214] width 11 height 11
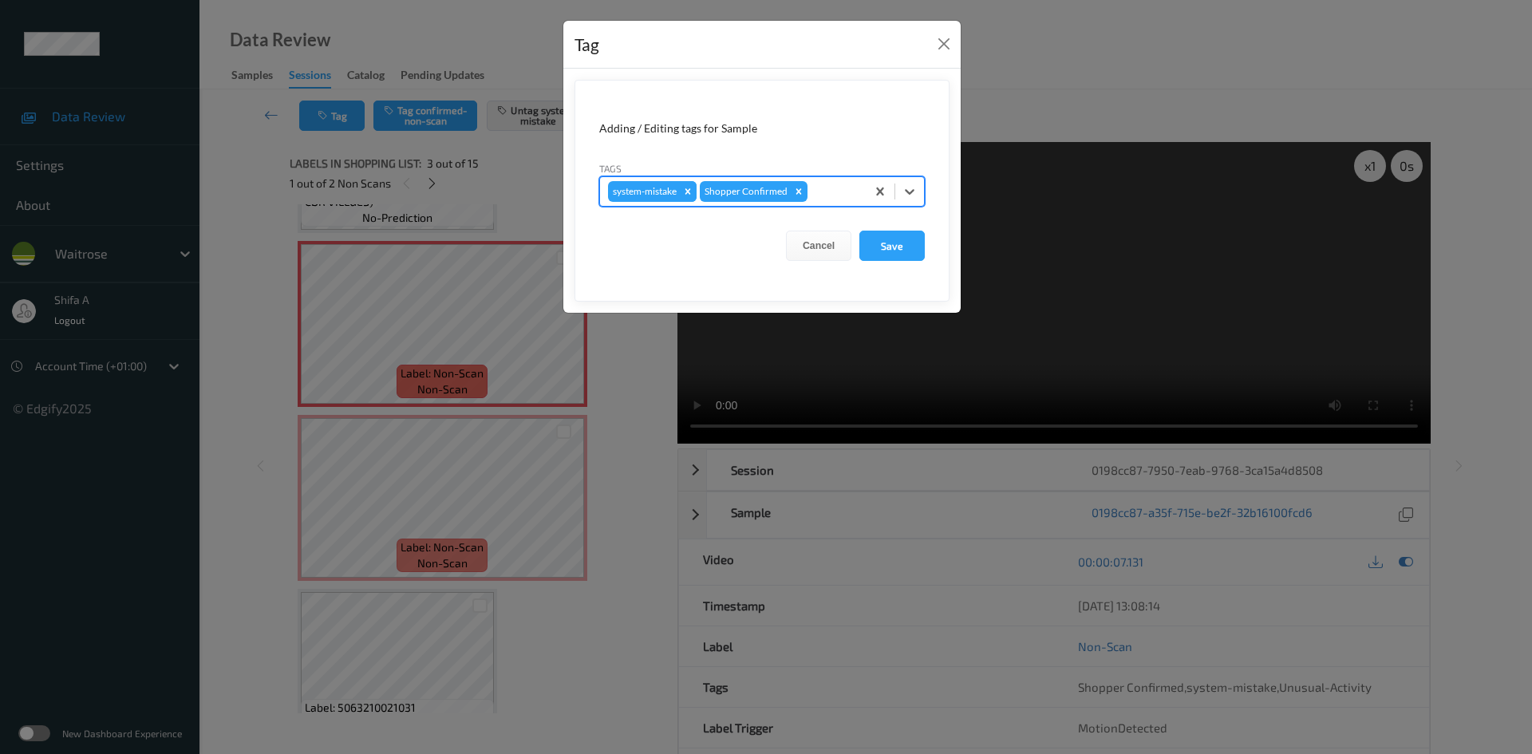
click at [691, 191] on icon "Remove system-mistake" at bounding box center [687, 191] width 11 height 11
click at [900, 239] on button "Save" at bounding box center [892, 246] width 65 height 30
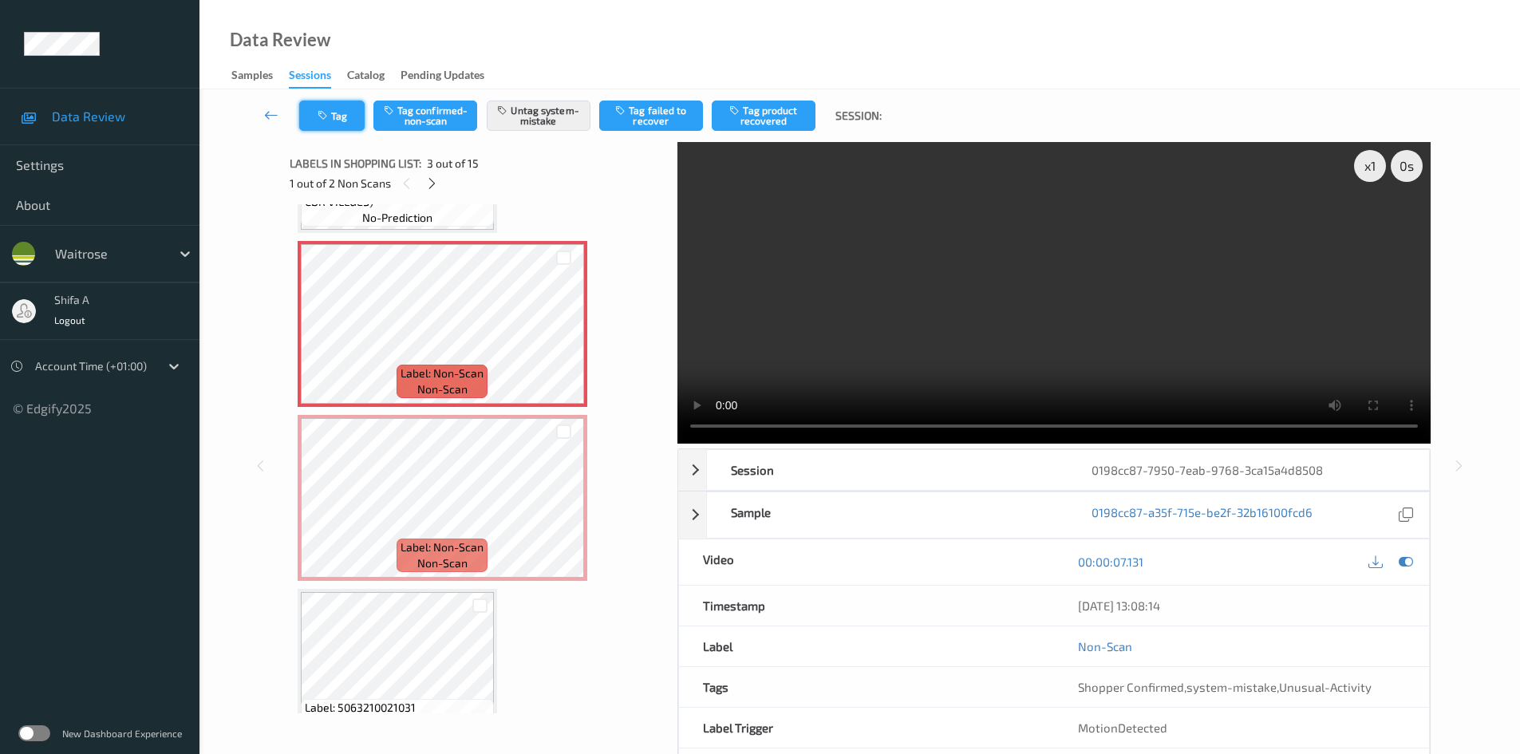
click at [332, 124] on button "Tag" at bounding box center [331, 116] width 65 height 30
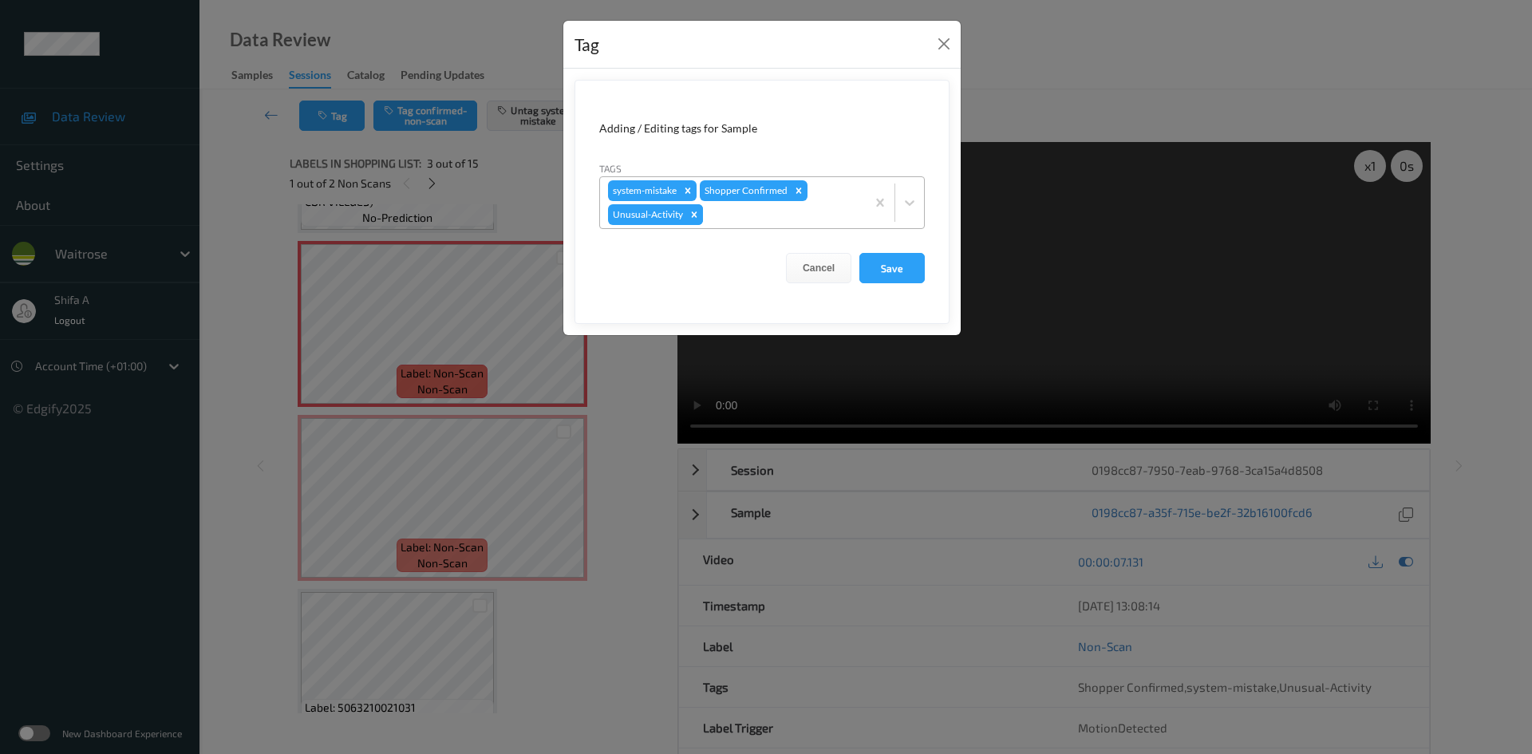
click at [698, 215] on icon "Remove Unusual-Activity" at bounding box center [694, 214] width 11 height 11
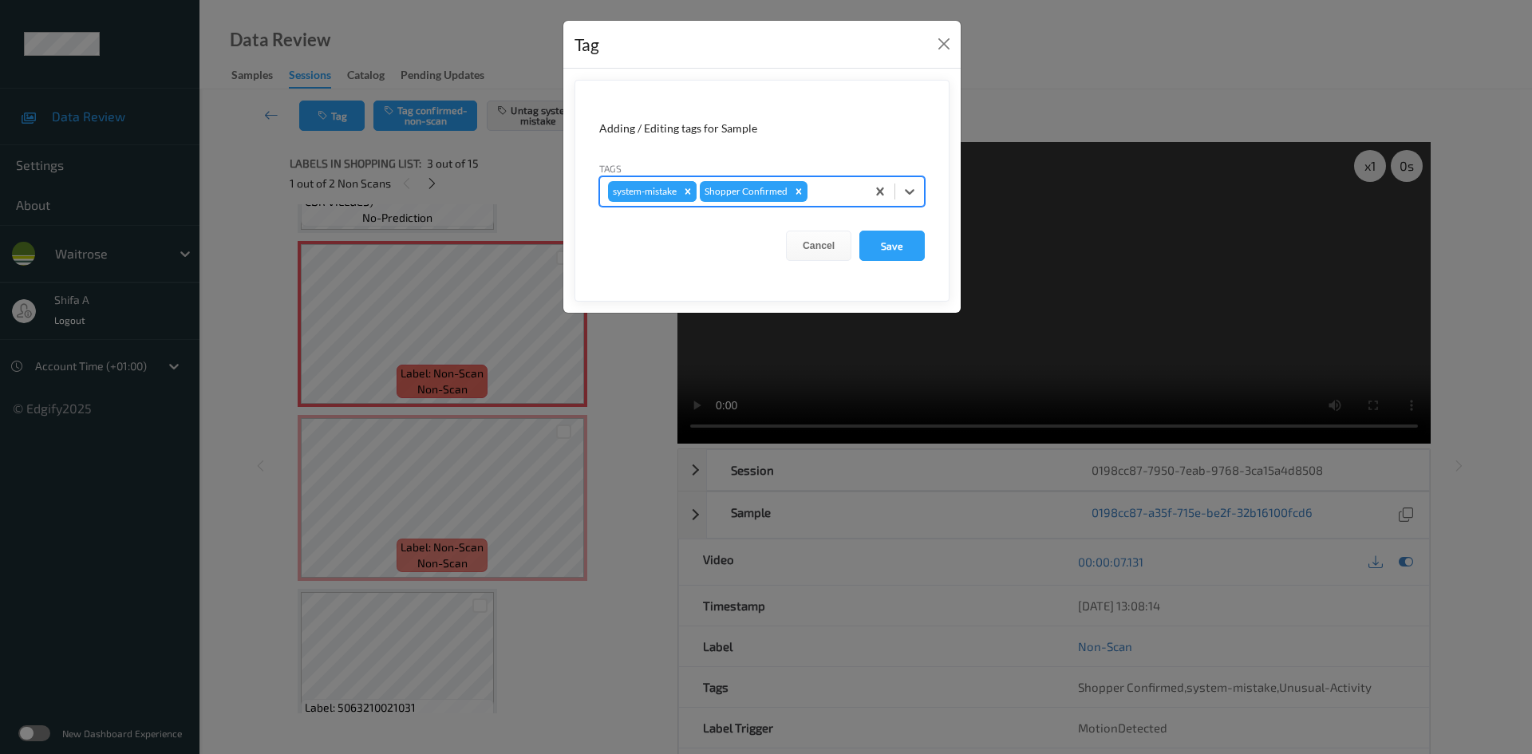
click at [682, 188] on div "Remove system-mistake" at bounding box center [688, 191] width 18 height 21
drag, startPoint x: 899, startPoint y: 248, endPoint x: 893, endPoint y: 266, distance: 18.4
click at [898, 247] on button "Save" at bounding box center [892, 246] width 65 height 30
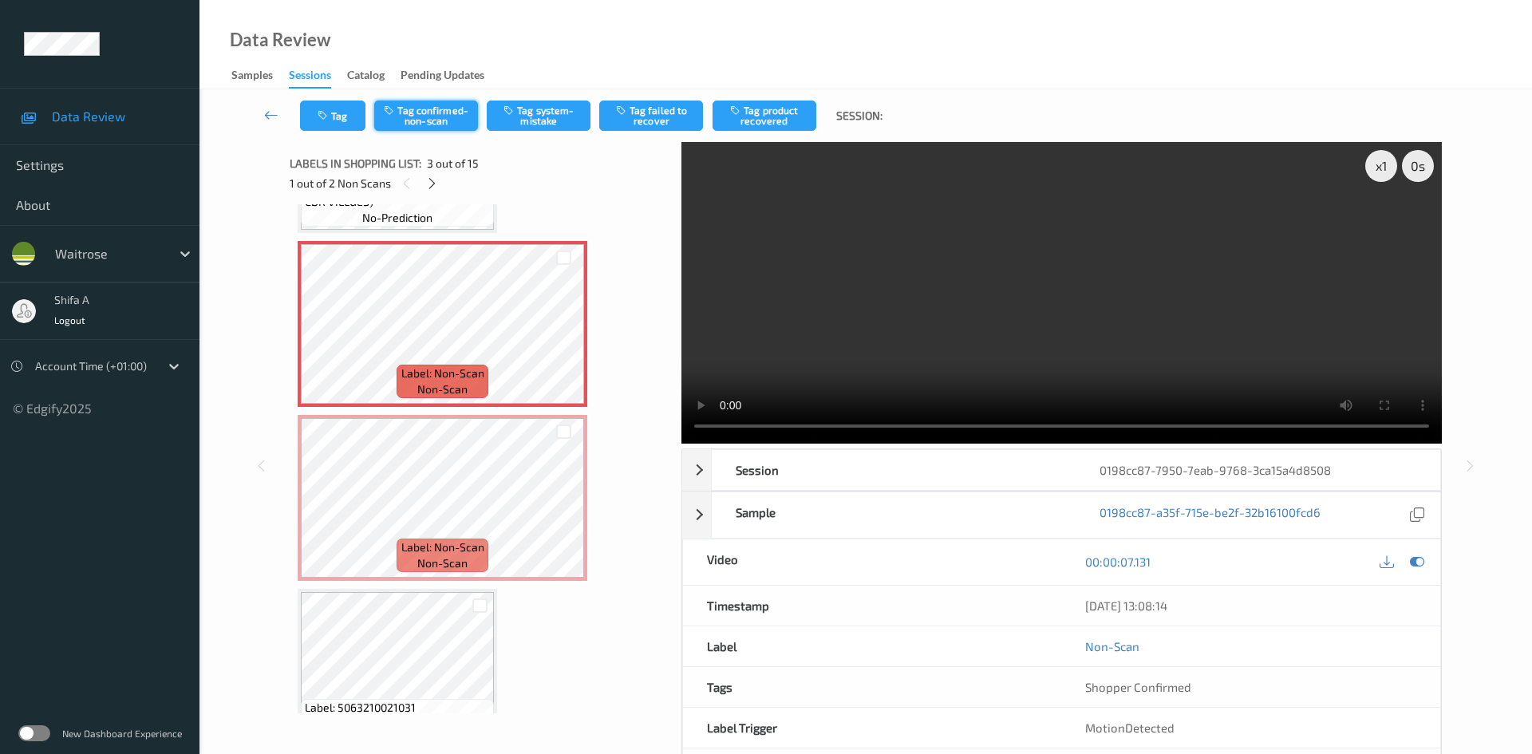
click at [437, 113] on button "Tag confirmed-non-scan" at bounding box center [426, 116] width 104 height 30
click at [436, 122] on button "Tag confirmed-non-scan" at bounding box center [426, 116] width 104 height 30
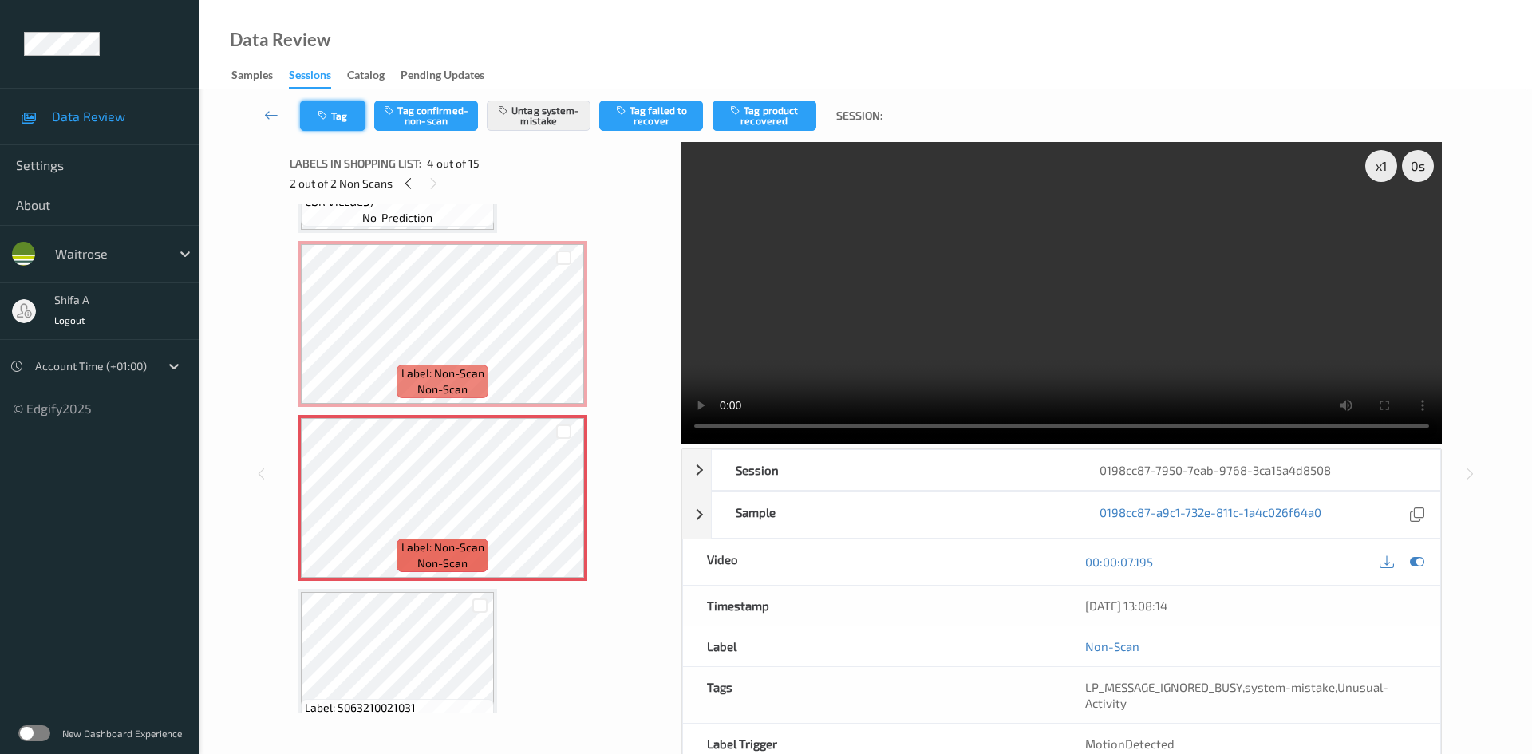
click at [353, 113] on button "Tag" at bounding box center [332, 116] width 65 height 30
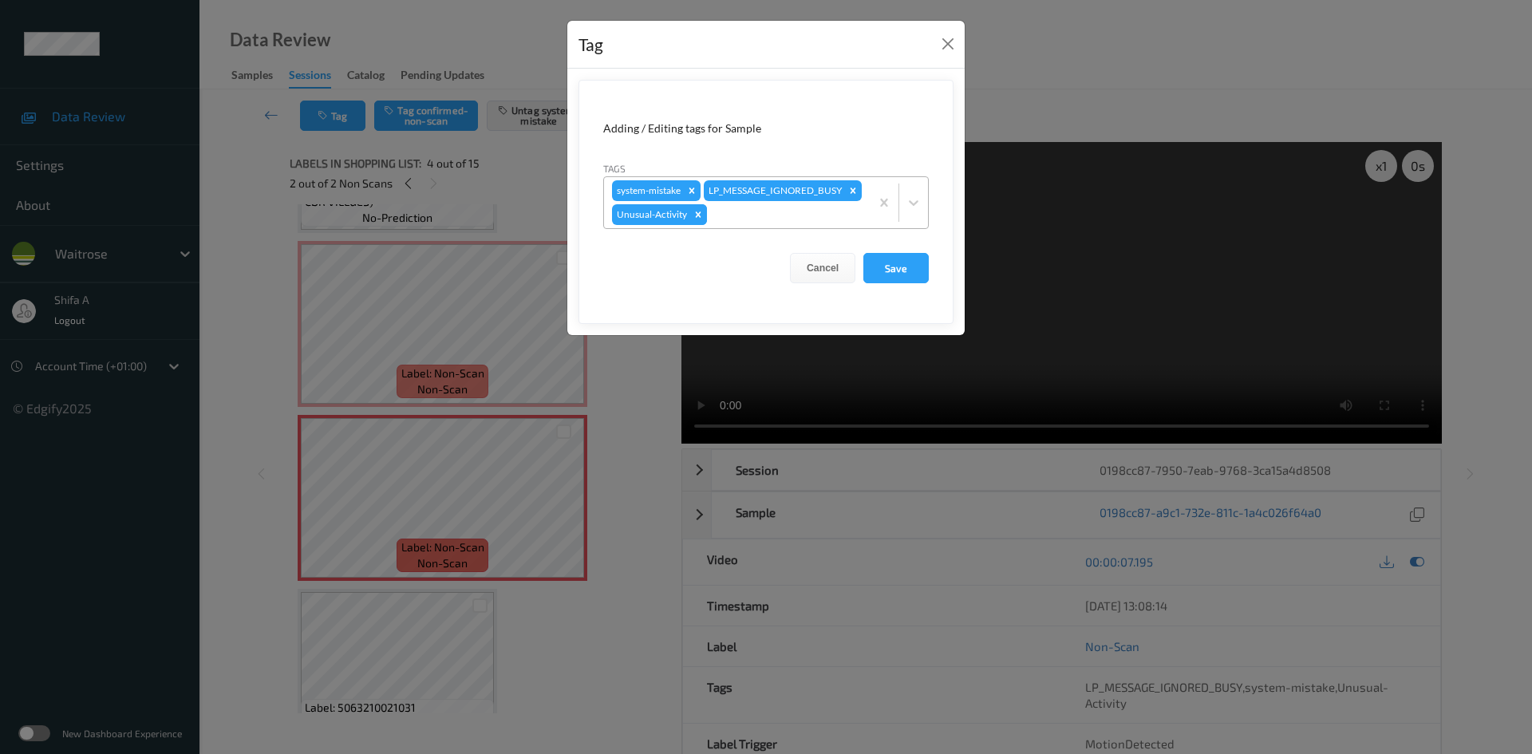
click at [697, 225] on div "Remove Unusual-Activity" at bounding box center [699, 214] width 18 height 21
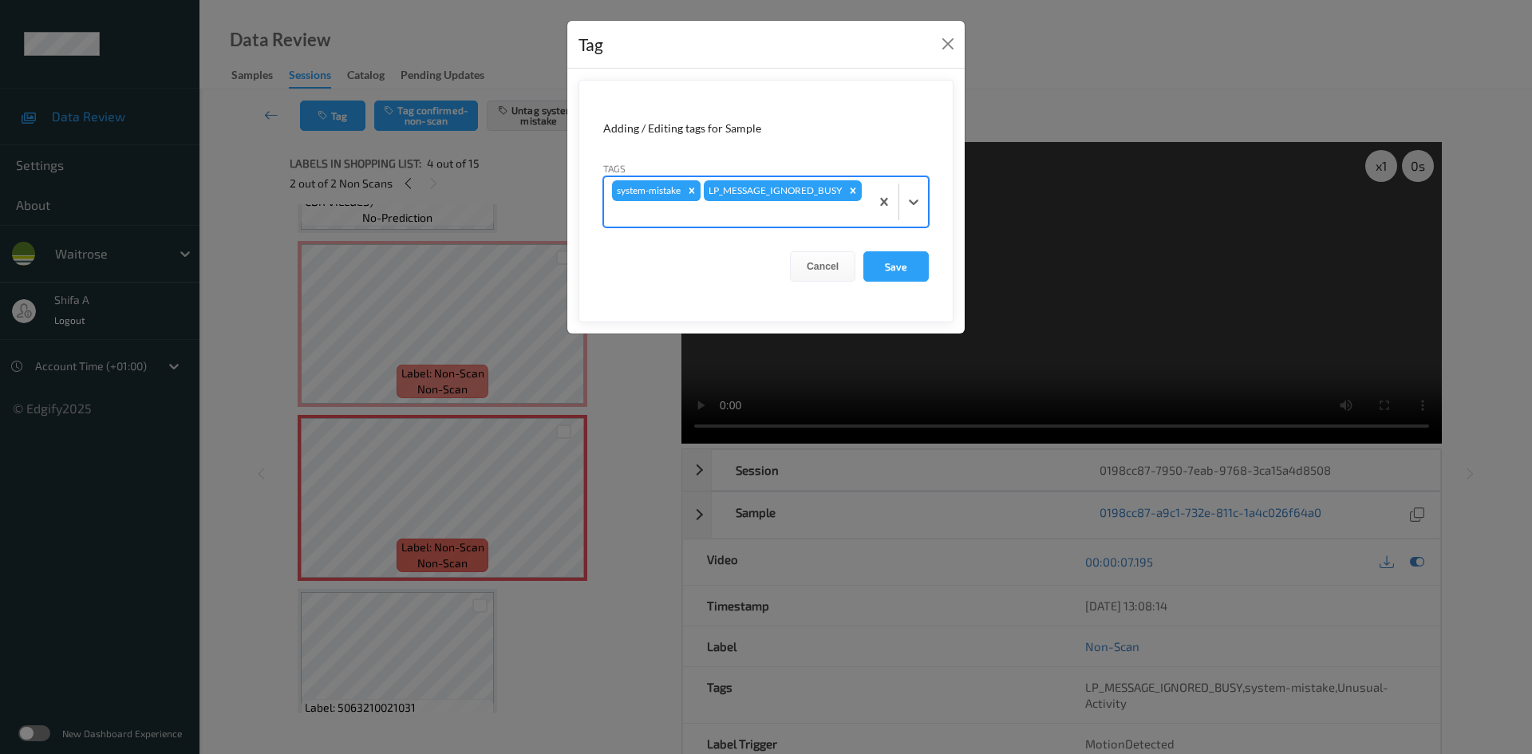
click at [693, 188] on icon "Remove system-mistake" at bounding box center [691, 190] width 11 height 11
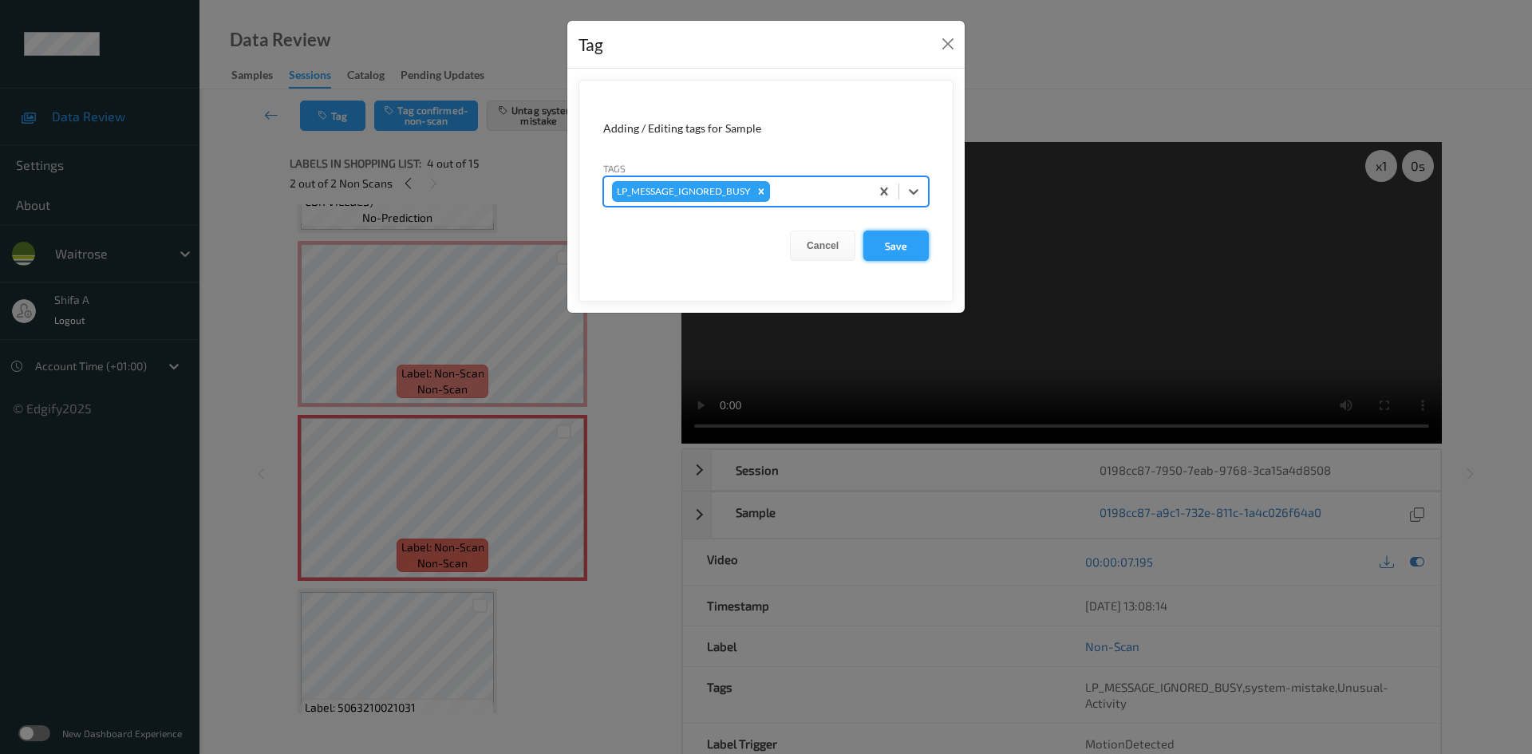
click at [910, 254] on button "Save" at bounding box center [896, 246] width 65 height 30
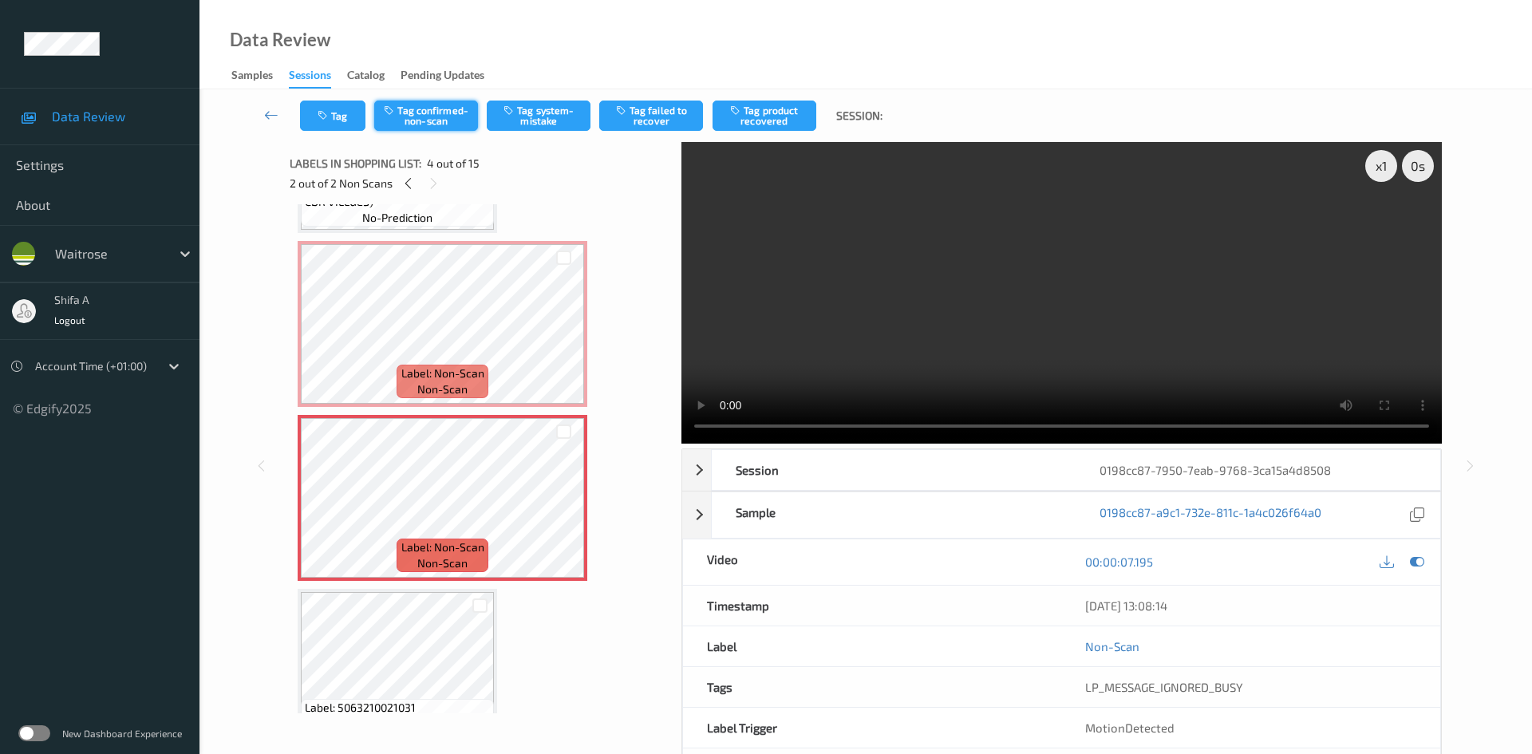
click at [448, 122] on button "Tag confirmed-non-scan" at bounding box center [426, 116] width 104 height 30
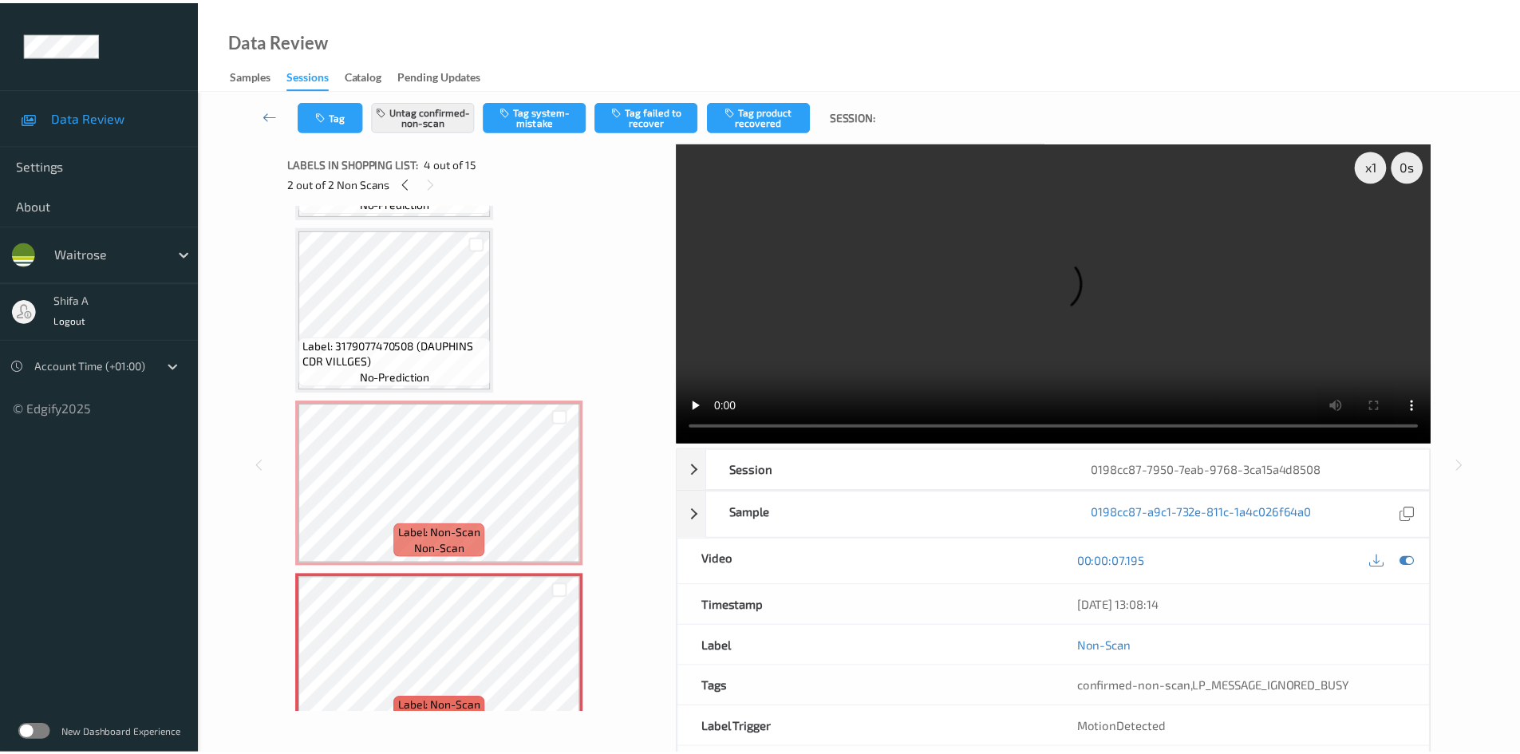
scroll to position [80, 0]
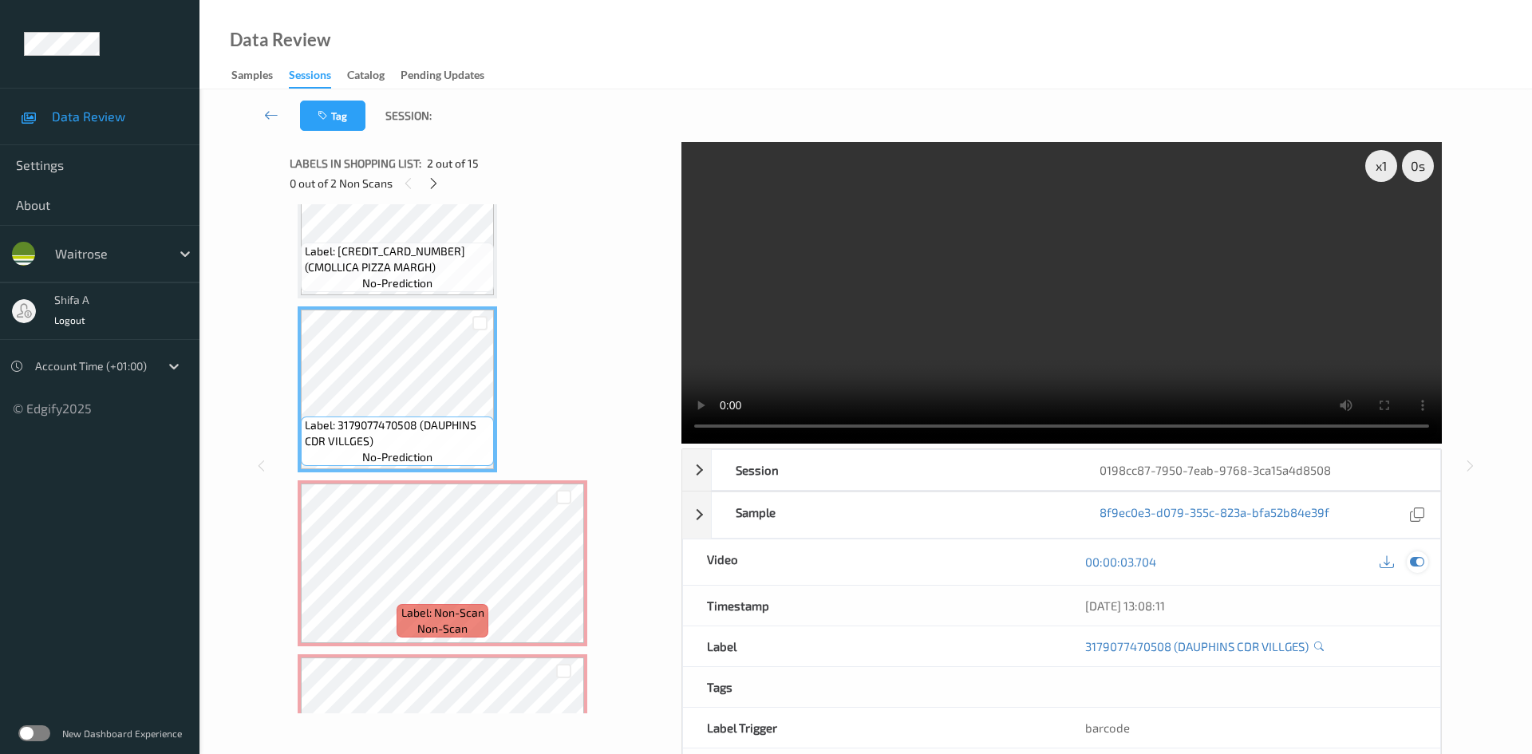
click at [1419, 555] on icon at bounding box center [1417, 562] width 14 height 14
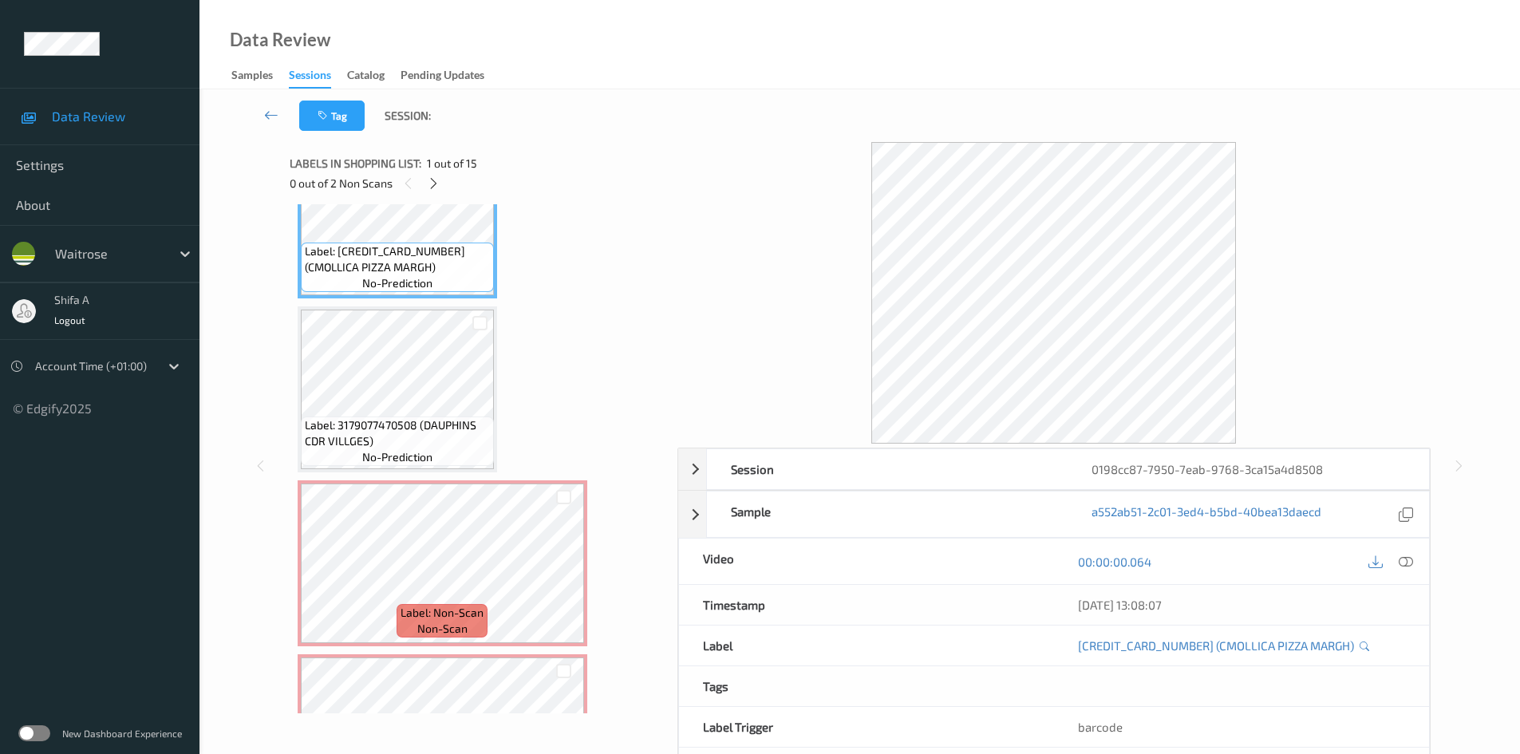
scroll to position [0, 0]
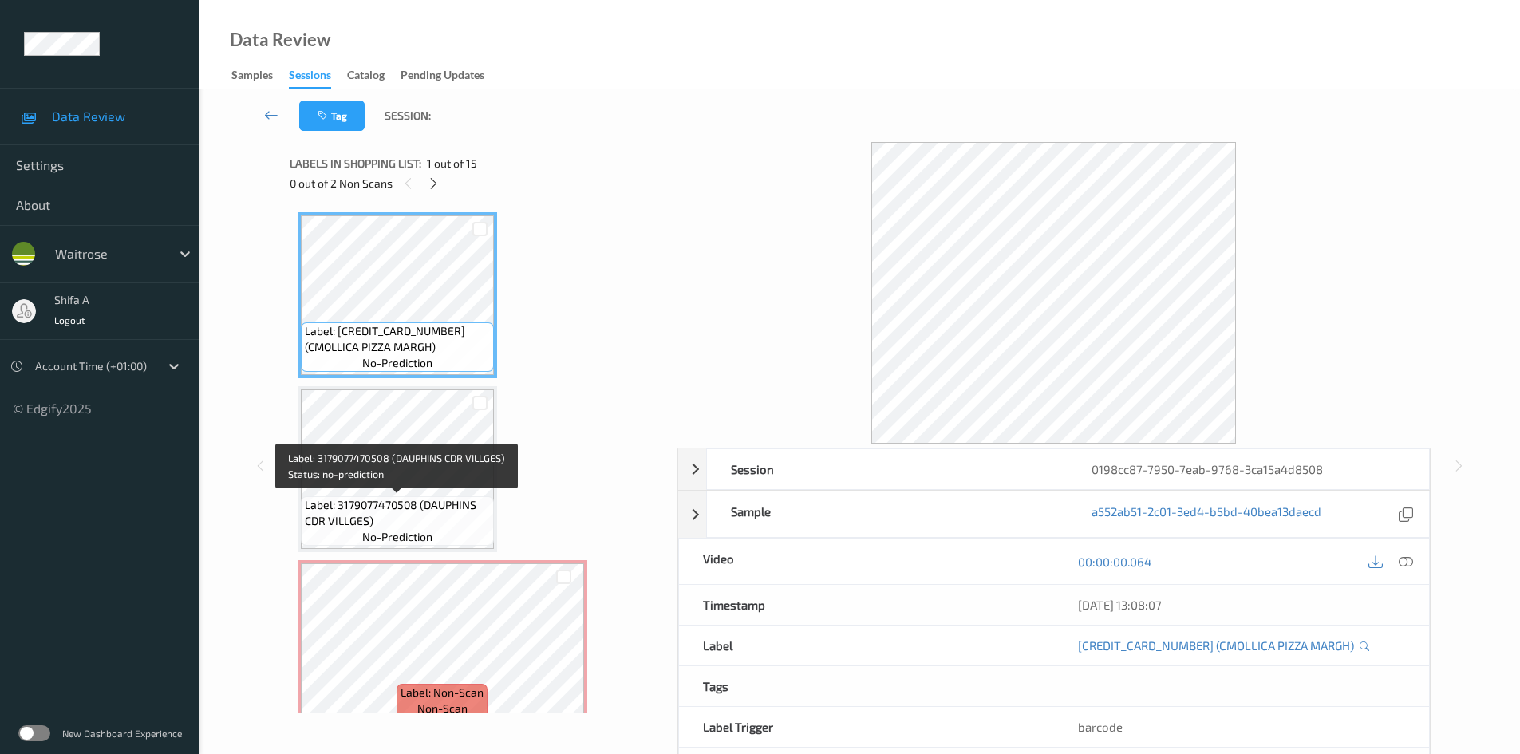
click at [405, 500] on span "Label: 3179077470508 (DAUPHINS CDR VILLGES)" at bounding box center [397, 513] width 185 height 32
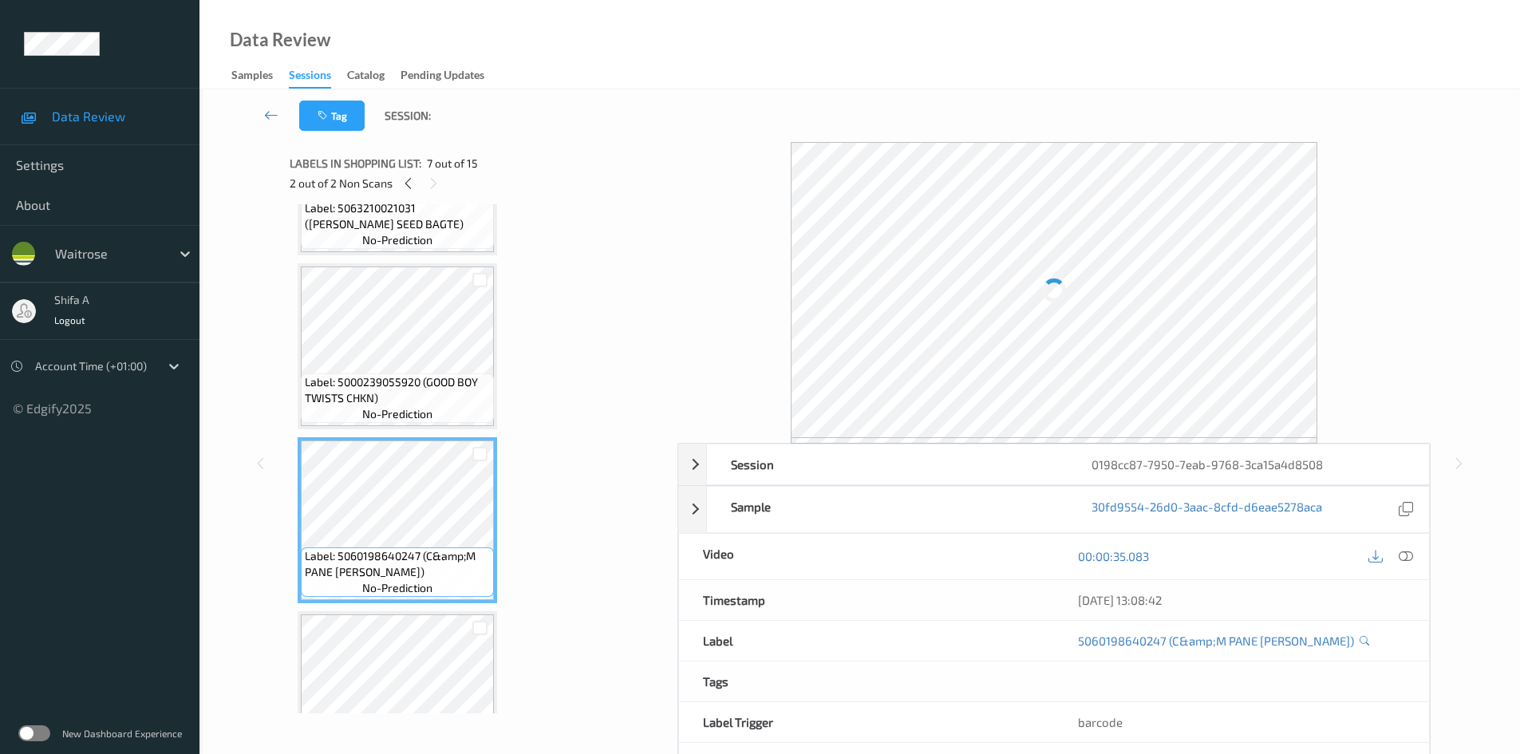
scroll to position [718, 0]
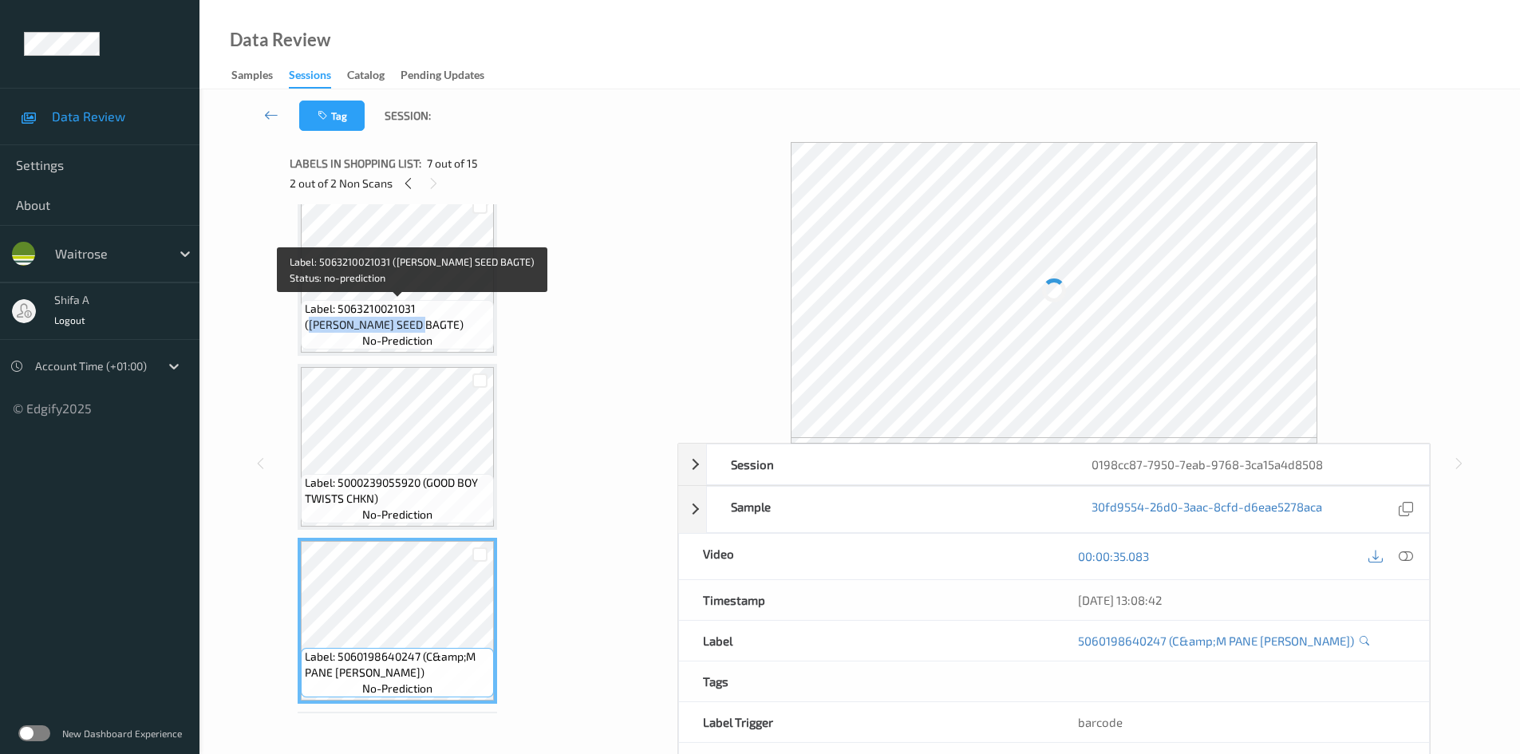
drag, startPoint x: 425, startPoint y: 307, endPoint x: 367, endPoint y: 320, distance: 58.9
click at [367, 320] on span "Label: 5063210021031 (WR LFORD SEED BAGTE)" at bounding box center [397, 317] width 185 height 32
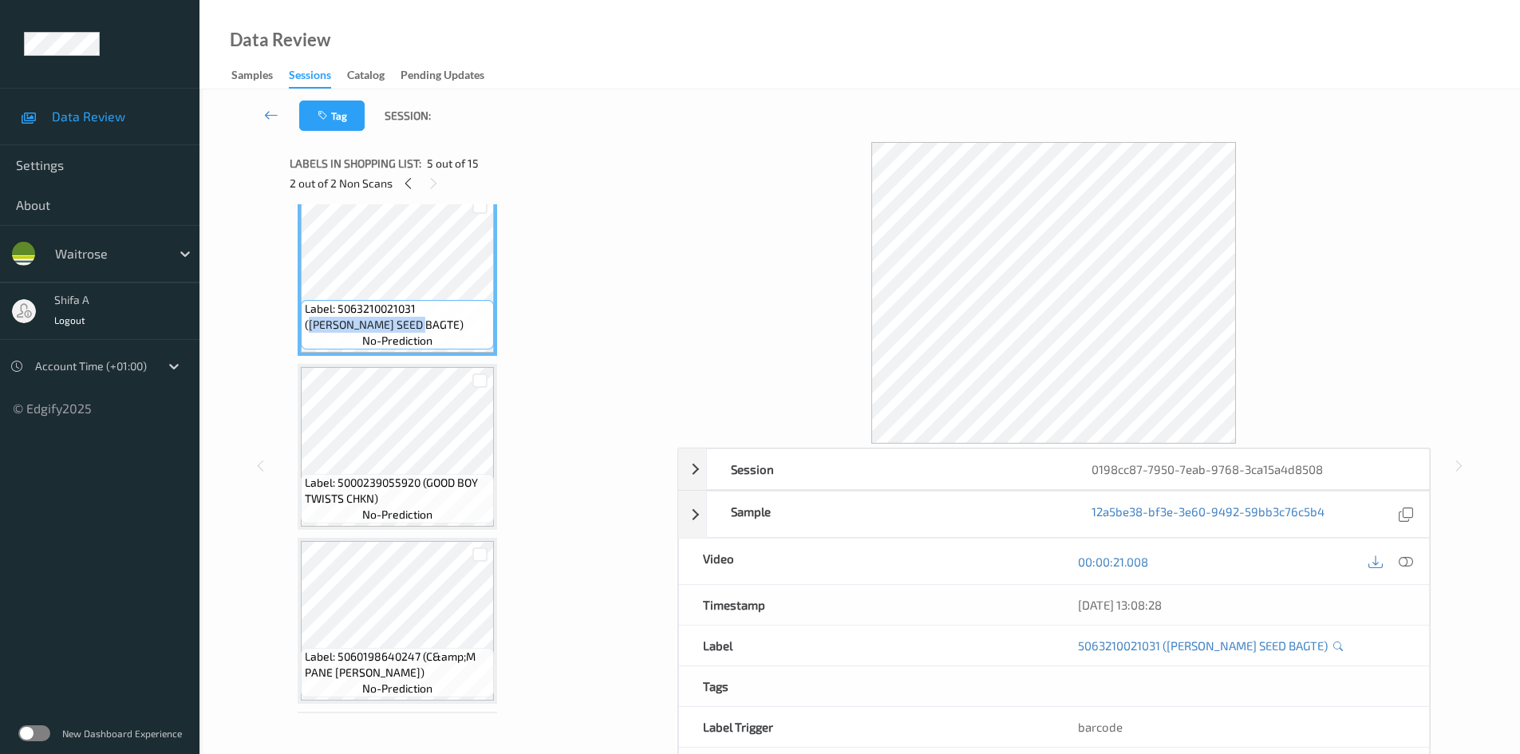
copy span "WR LFORD SEED BAGTE"
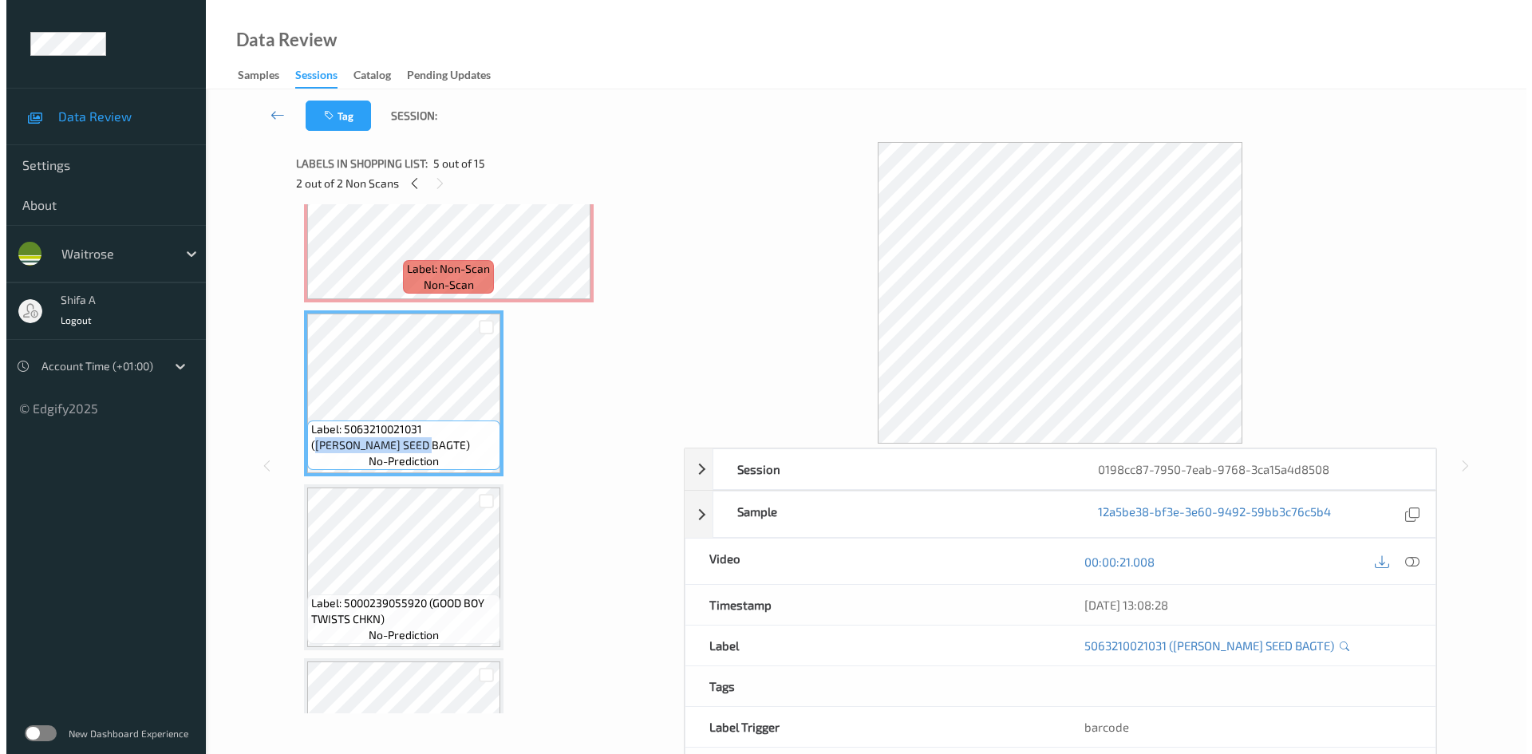
scroll to position [559, 0]
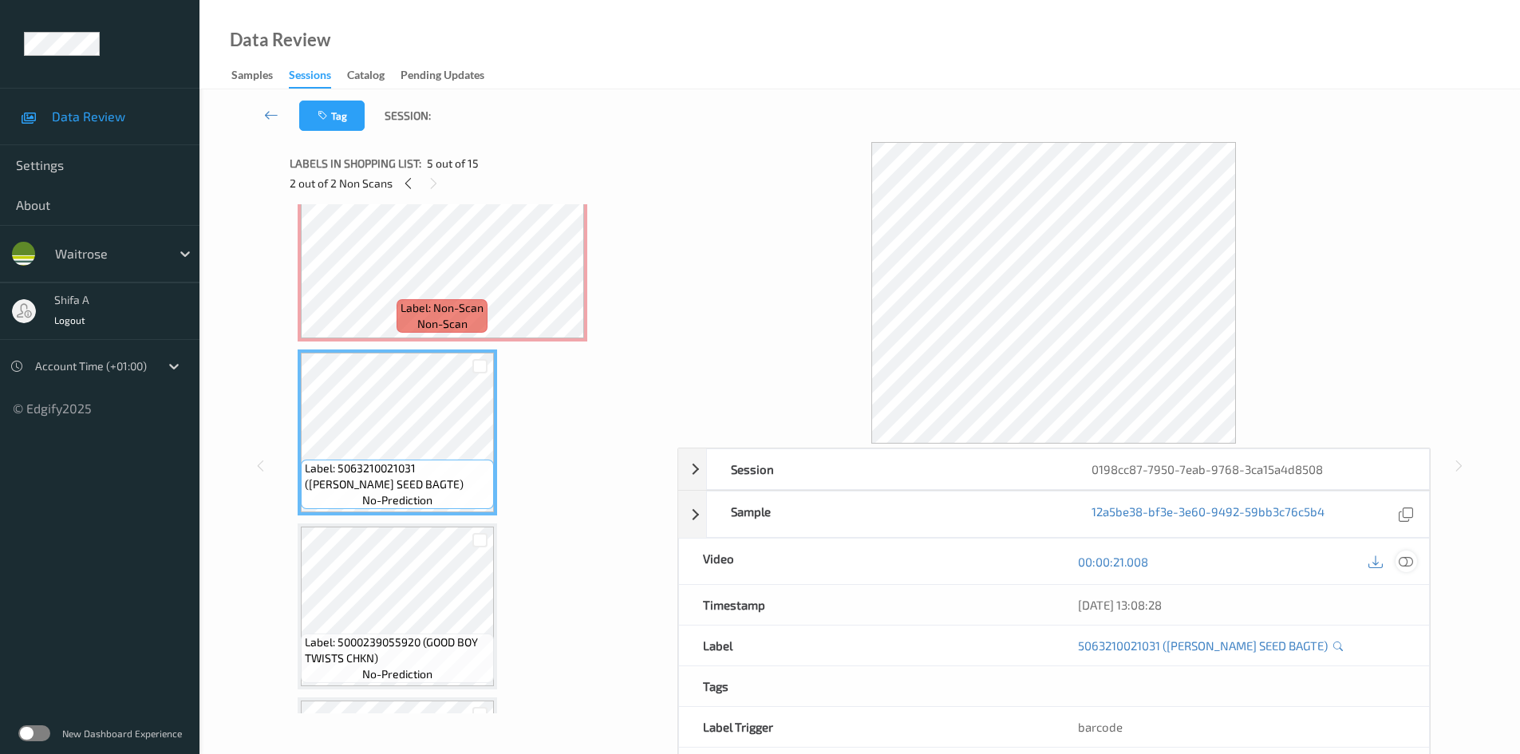
click at [1413, 560] on icon at bounding box center [1406, 562] width 14 height 14
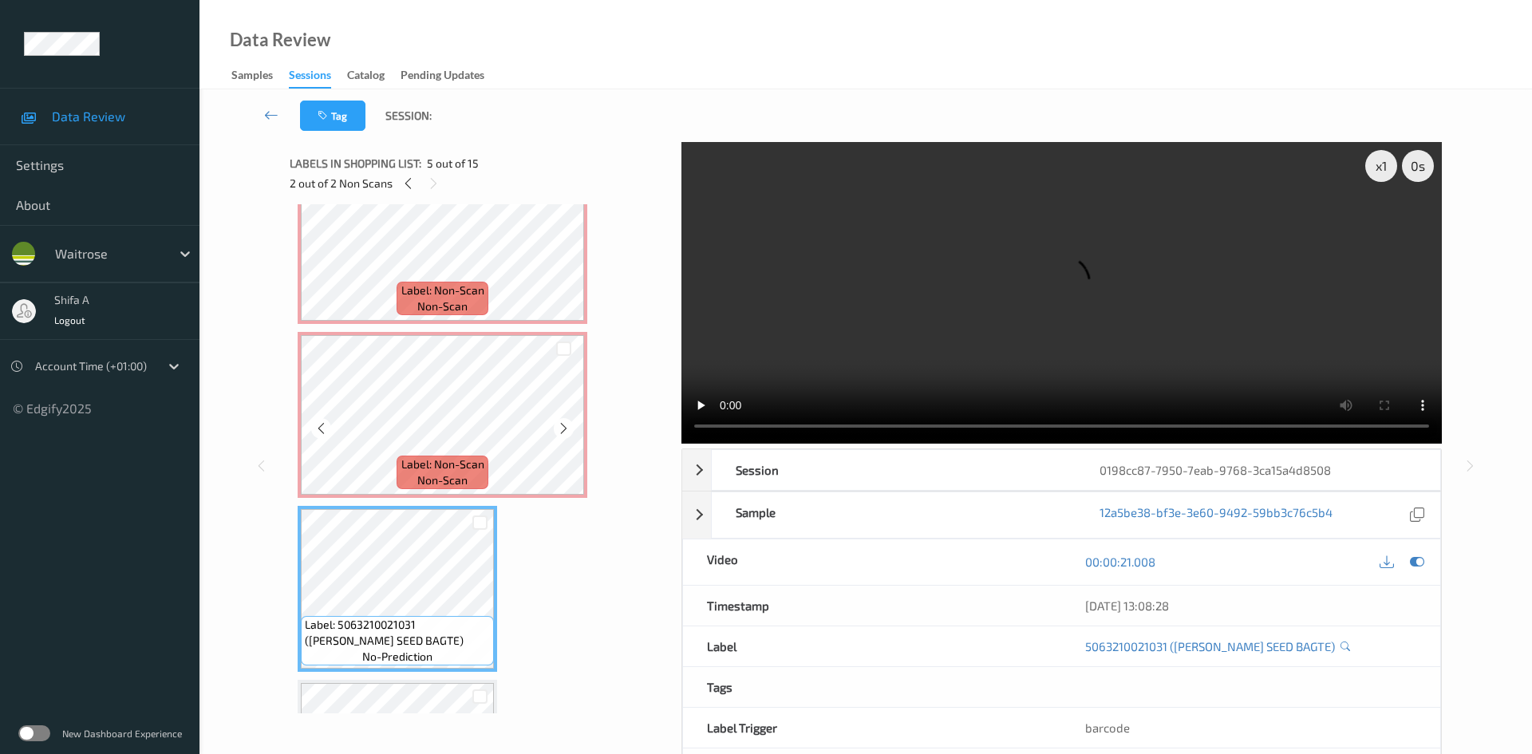
scroll to position [399, 0]
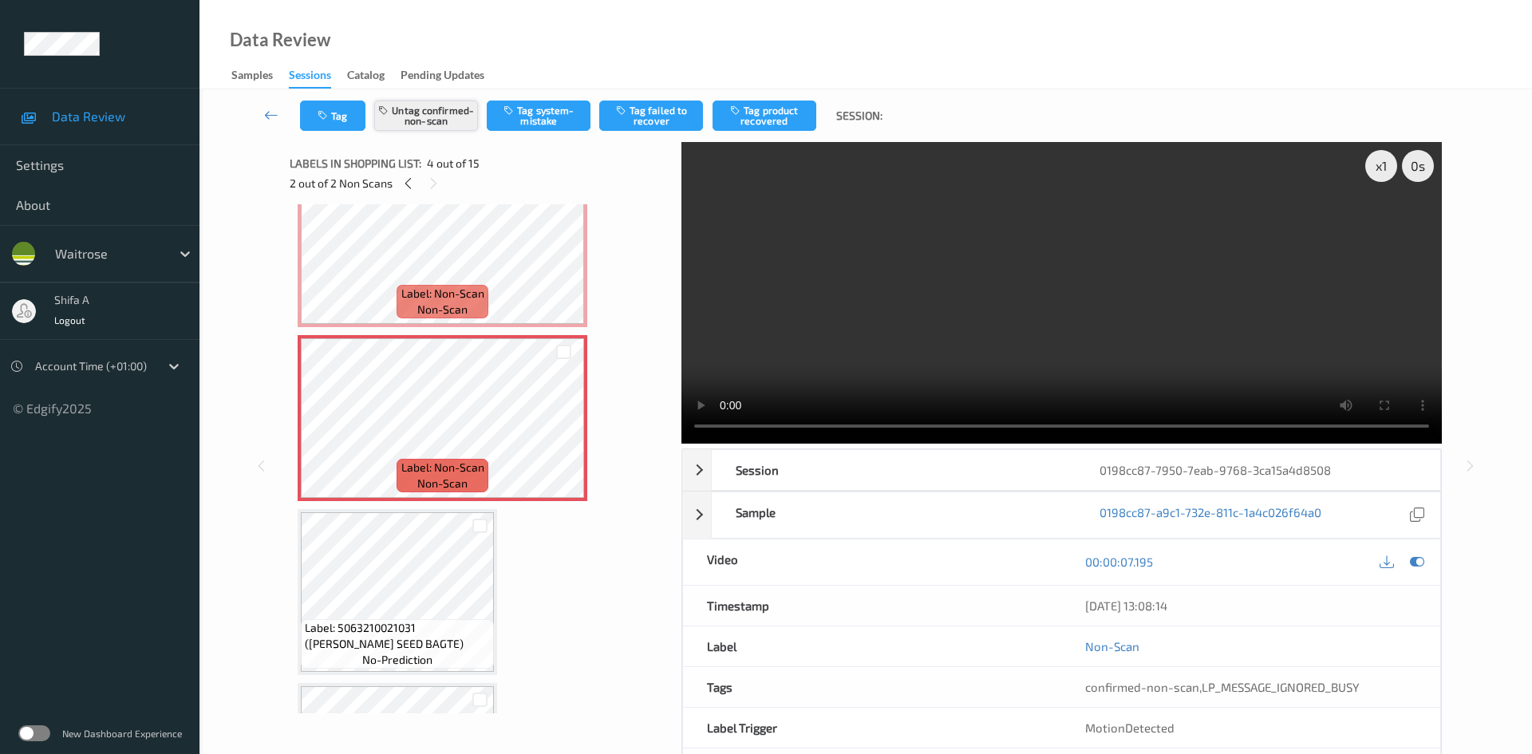
click at [446, 121] on button "Untag confirmed-non-scan" at bounding box center [426, 116] width 104 height 30
click at [330, 114] on icon "button" at bounding box center [325, 115] width 14 height 11
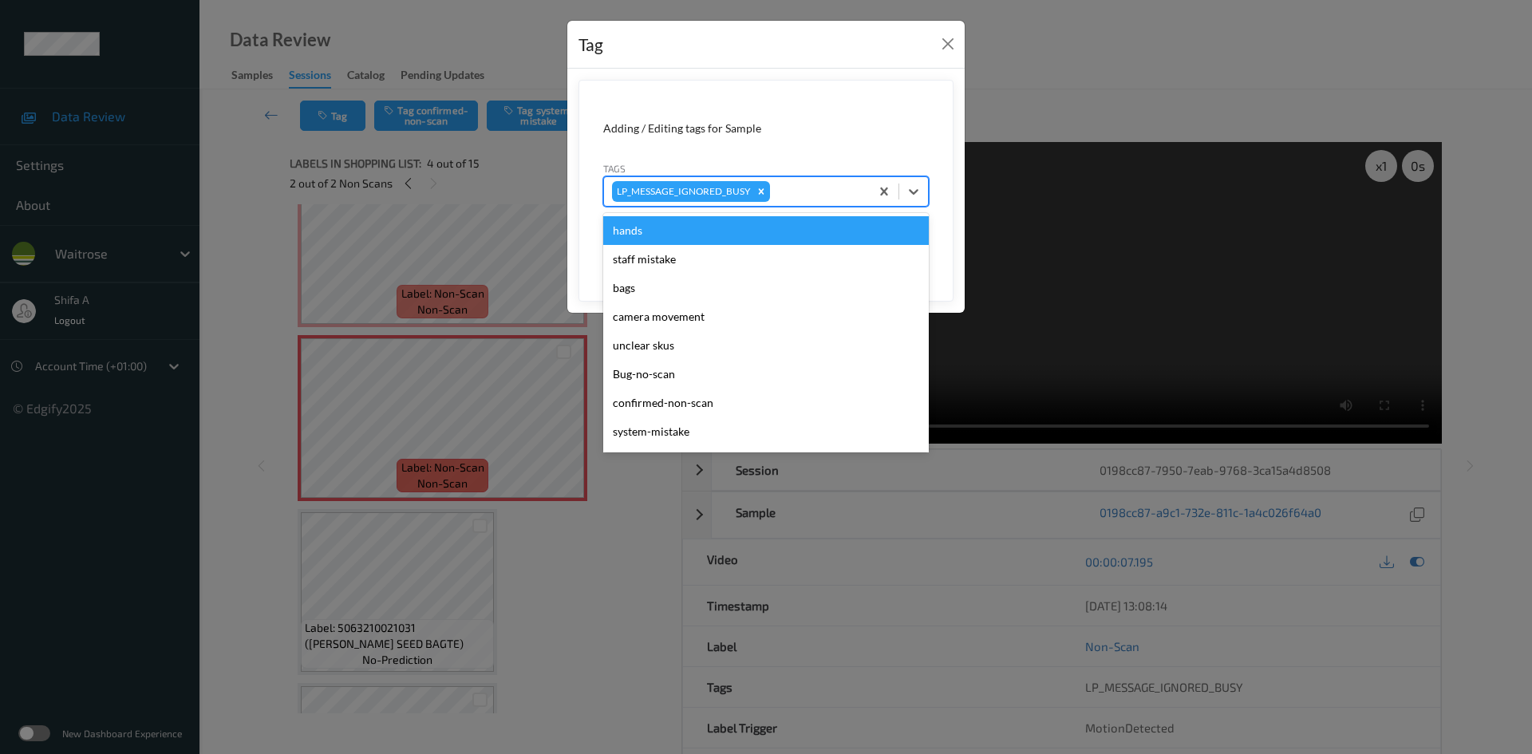
click at [814, 192] on div at bounding box center [817, 191] width 89 height 19
click at [961, 40] on div "Tag" at bounding box center [765, 45] width 397 height 49
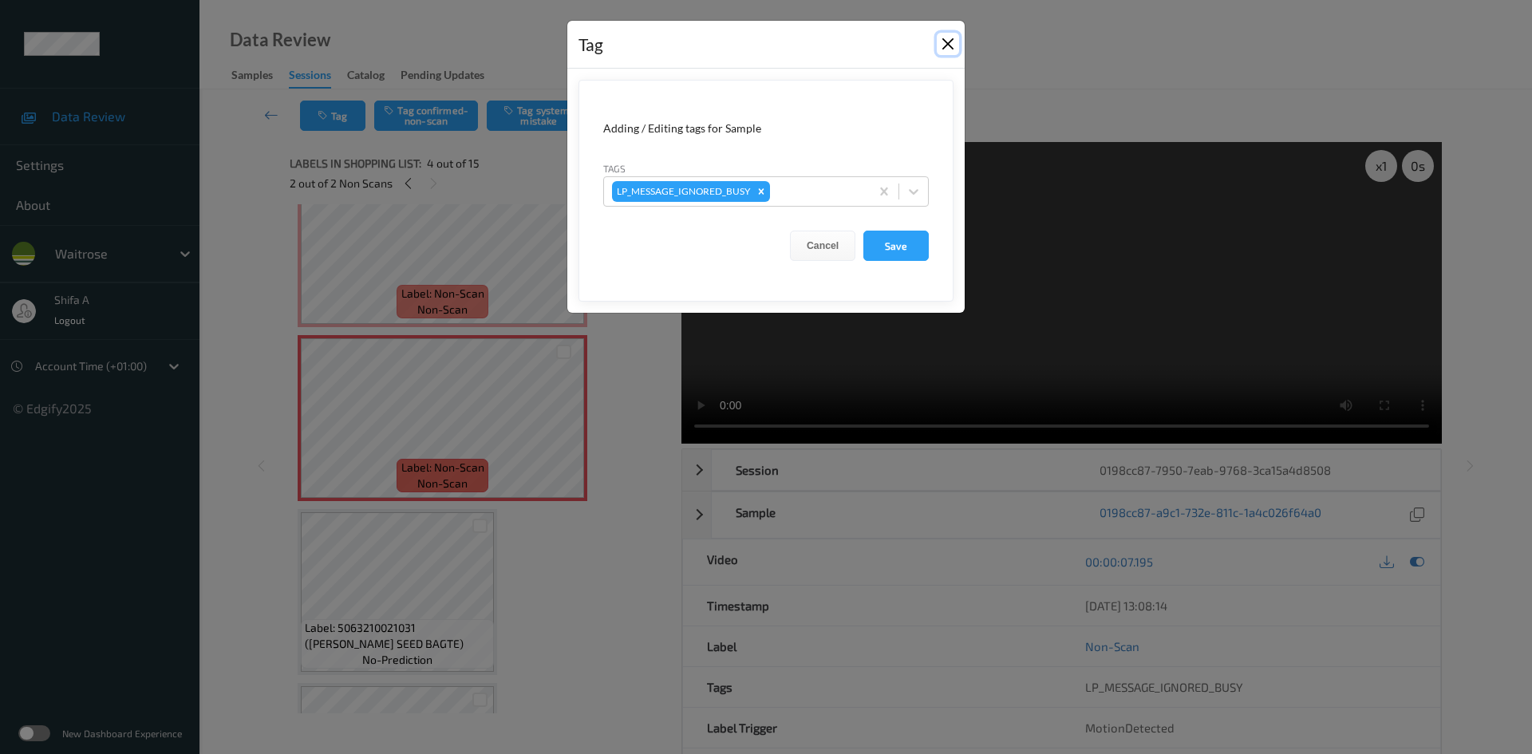
click at [942, 45] on button "Close" at bounding box center [948, 44] width 22 height 22
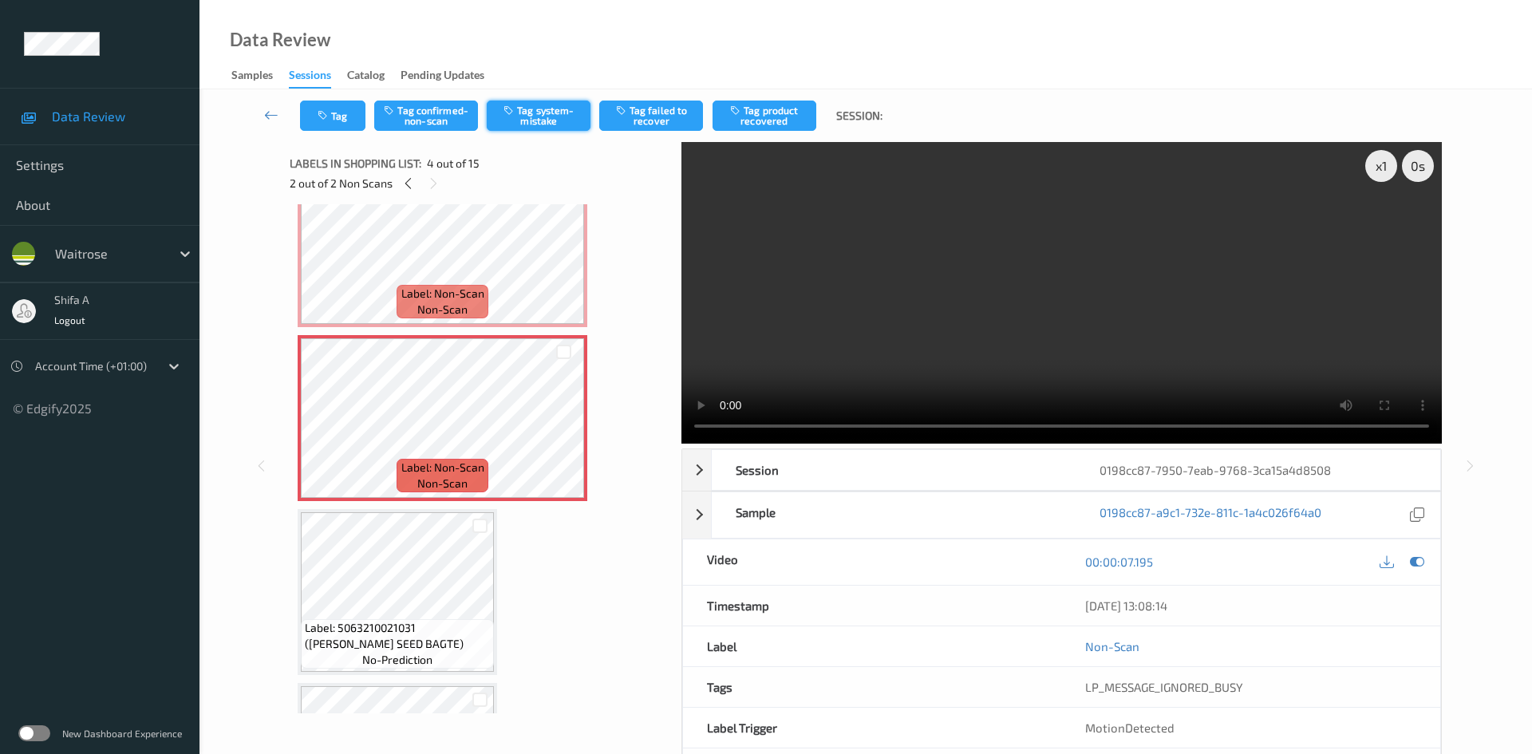
click at [530, 127] on button "Tag system-mistake" at bounding box center [539, 116] width 104 height 30
click at [343, 120] on button "Tag" at bounding box center [332, 116] width 65 height 30
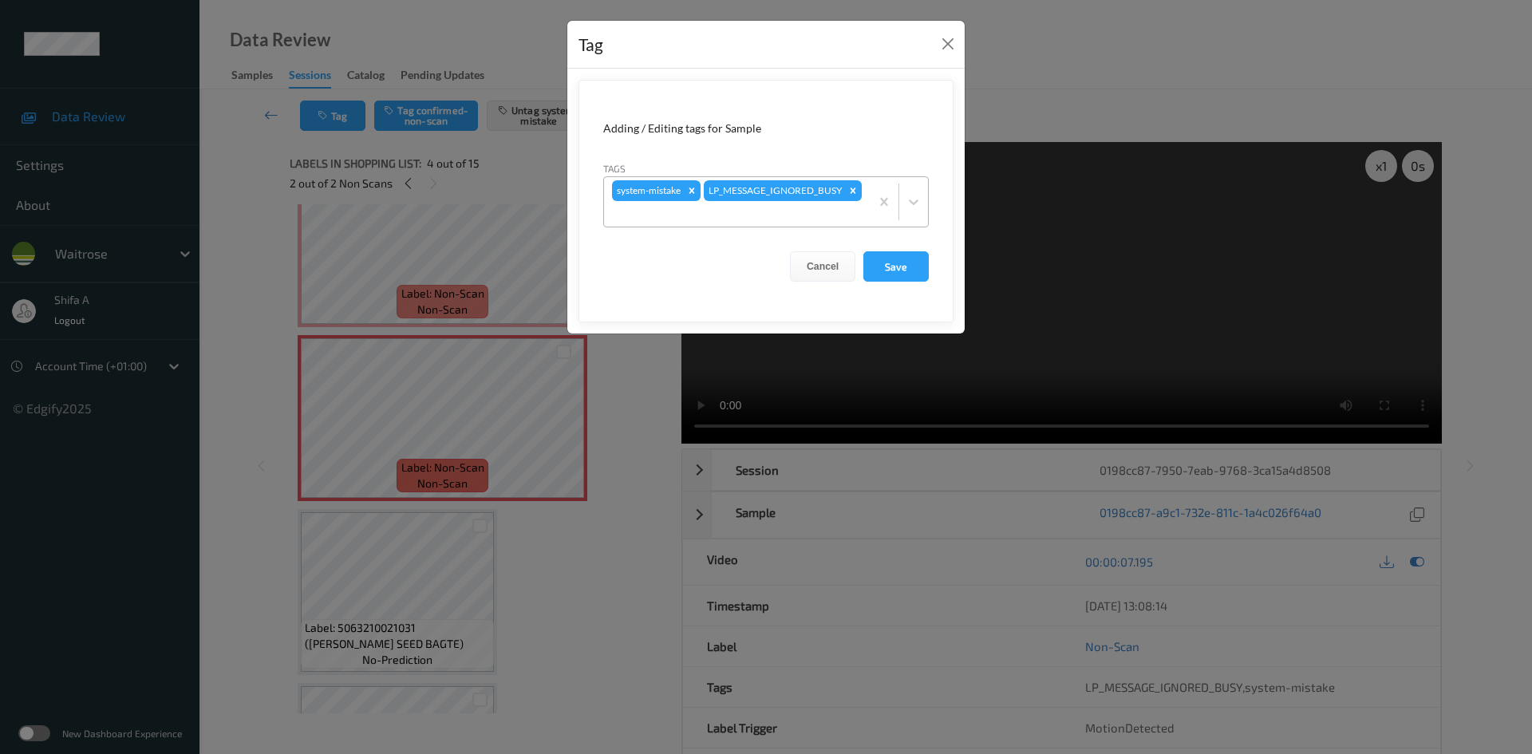
click at [803, 214] on div at bounding box center [737, 213] width 250 height 19
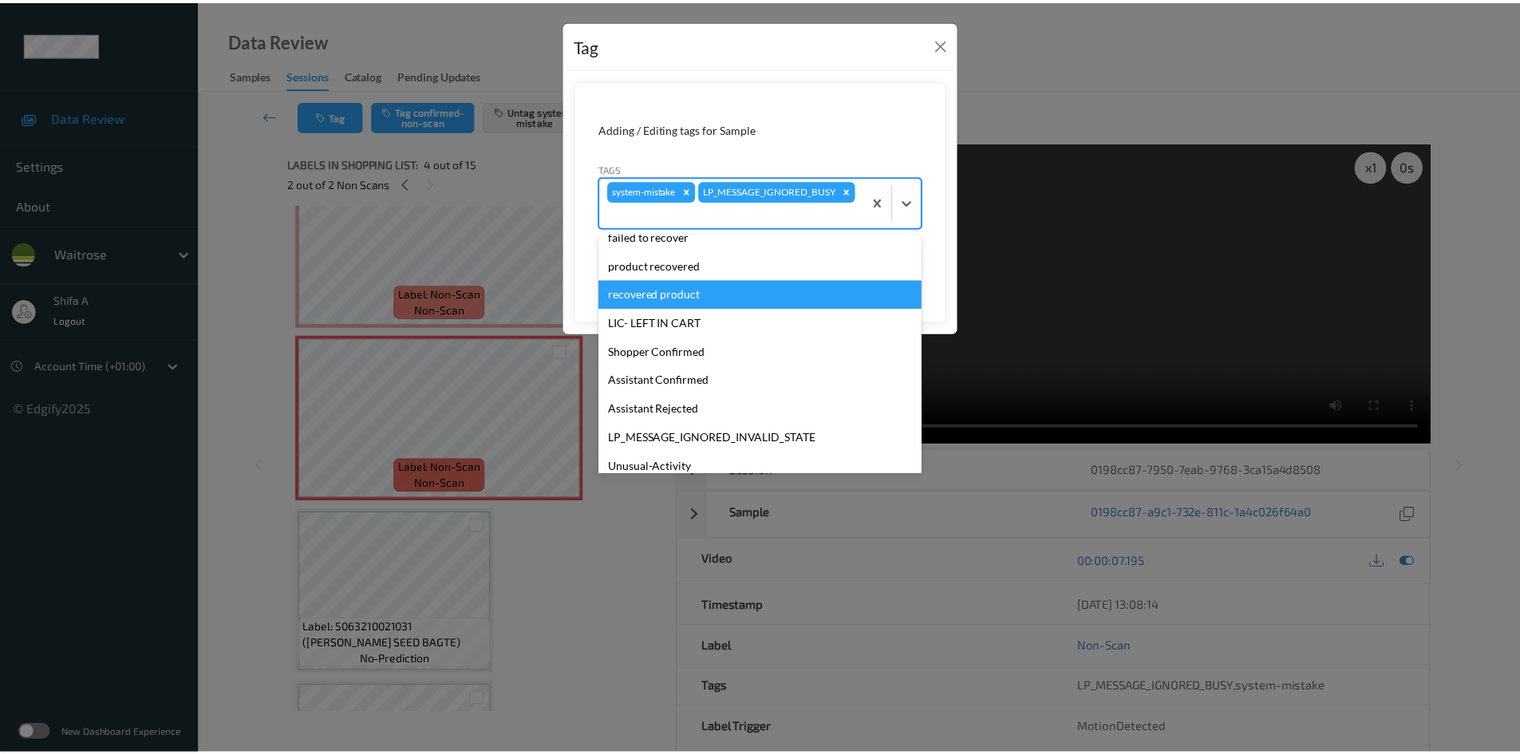
scroll to position [313, 0]
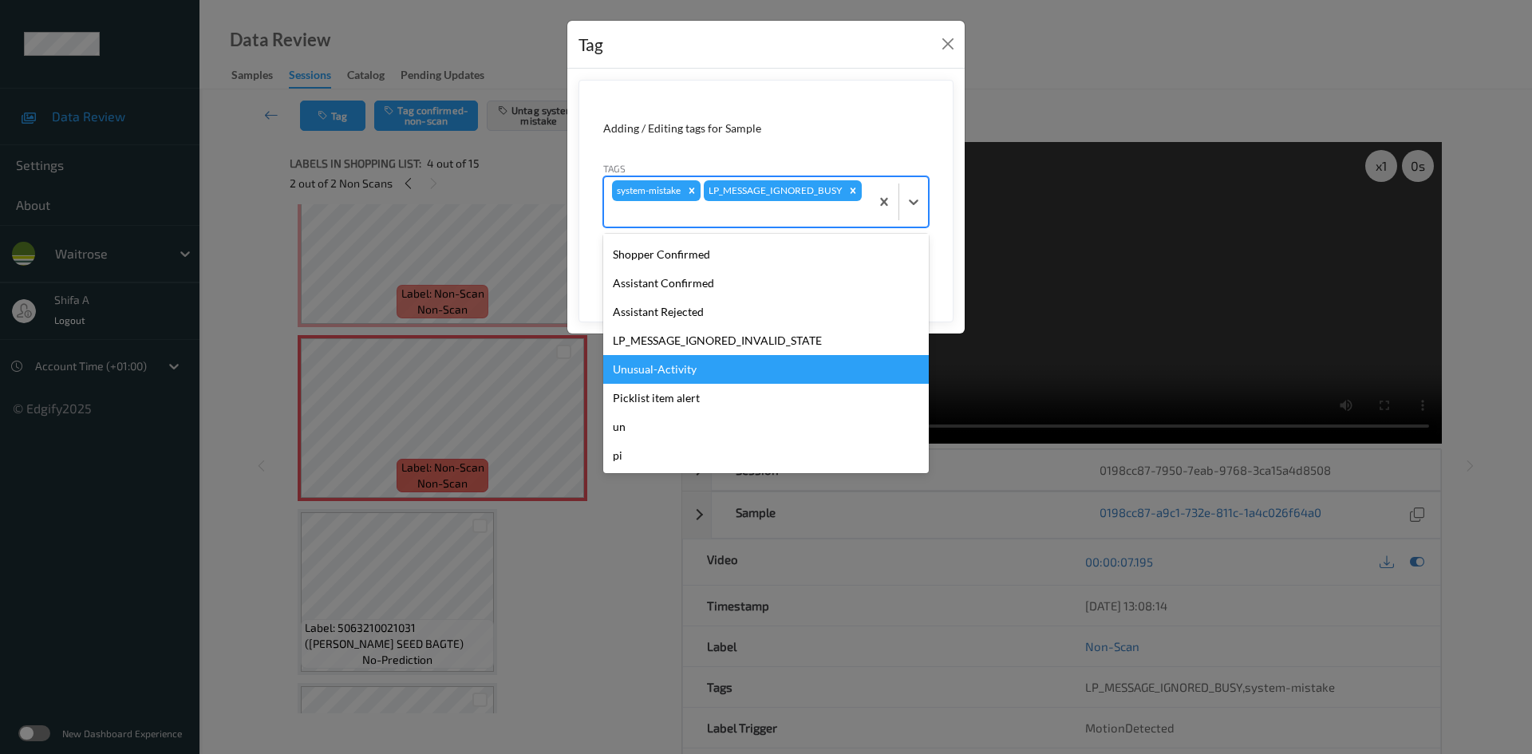
click at [698, 370] on div "Unusual-Activity" at bounding box center [766, 369] width 326 height 29
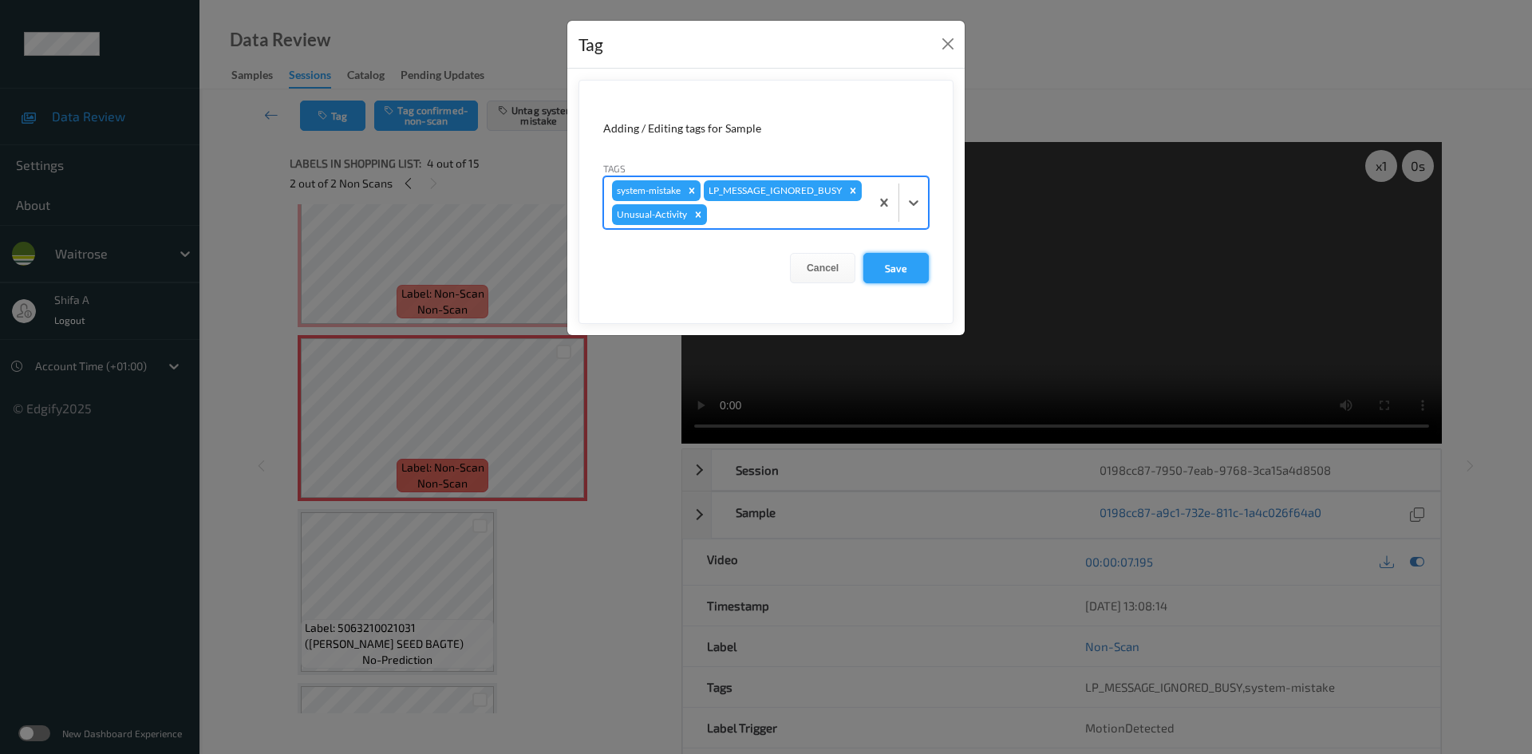
click at [893, 283] on button "Save" at bounding box center [896, 268] width 65 height 30
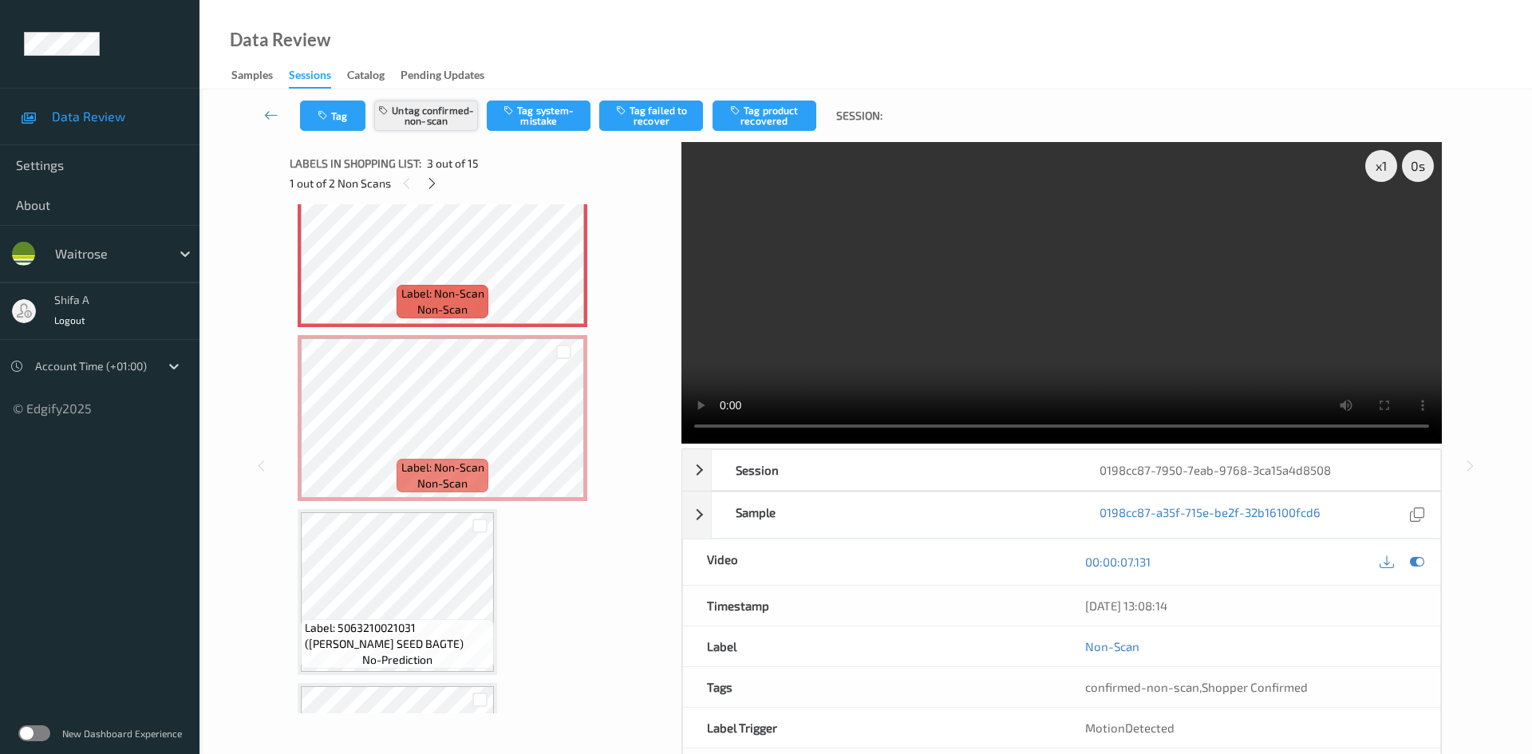
click at [422, 110] on button "Untag confirmed-non-scan" at bounding box center [426, 116] width 104 height 30
click at [461, 125] on button "Untag confirmed-non-scan" at bounding box center [426, 116] width 104 height 30
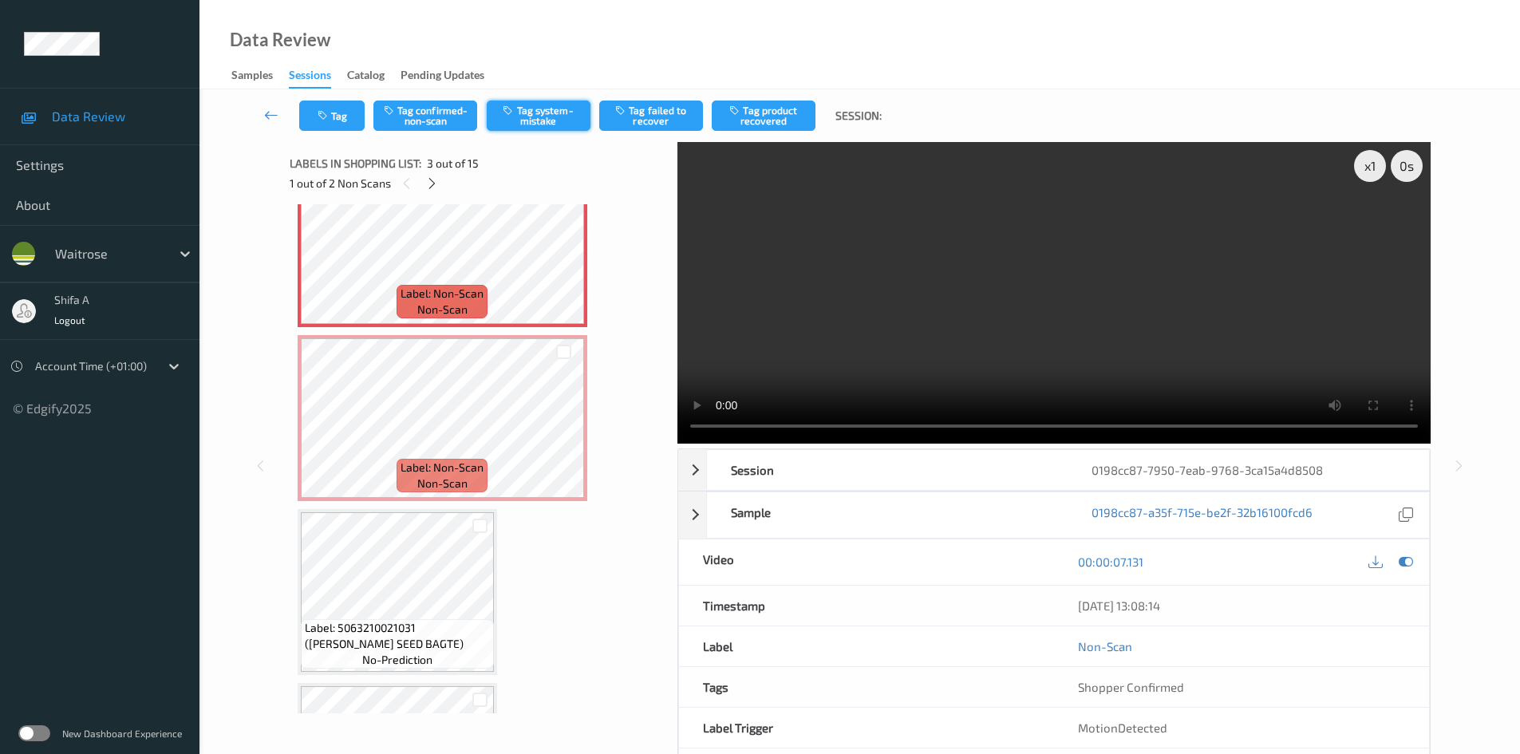
click at [535, 120] on button "Tag system-mistake" at bounding box center [539, 116] width 104 height 30
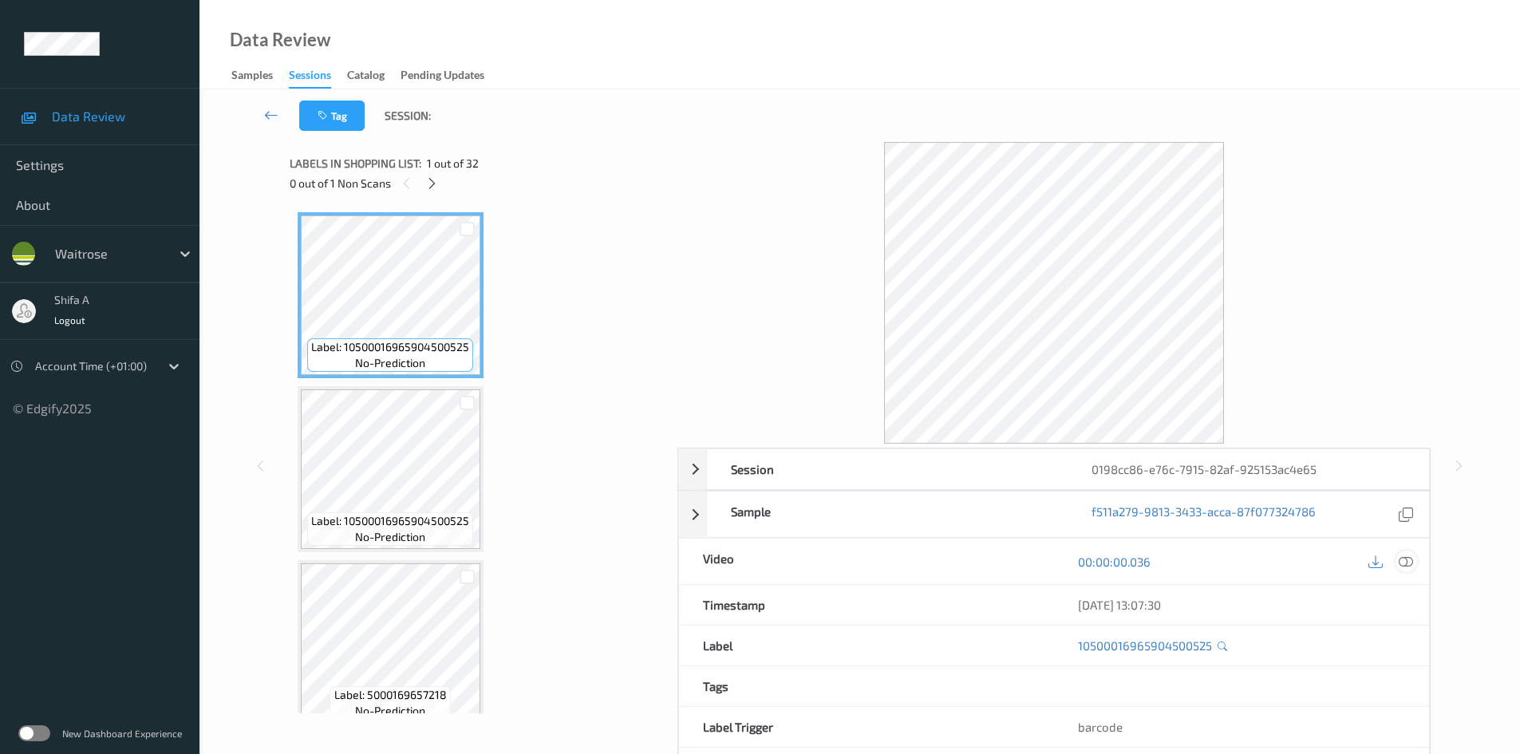
click at [1398, 549] on div "00:00:00.036" at bounding box center [1241, 561] width 375 height 45
click at [1409, 559] on icon at bounding box center [1406, 562] width 14 height 14
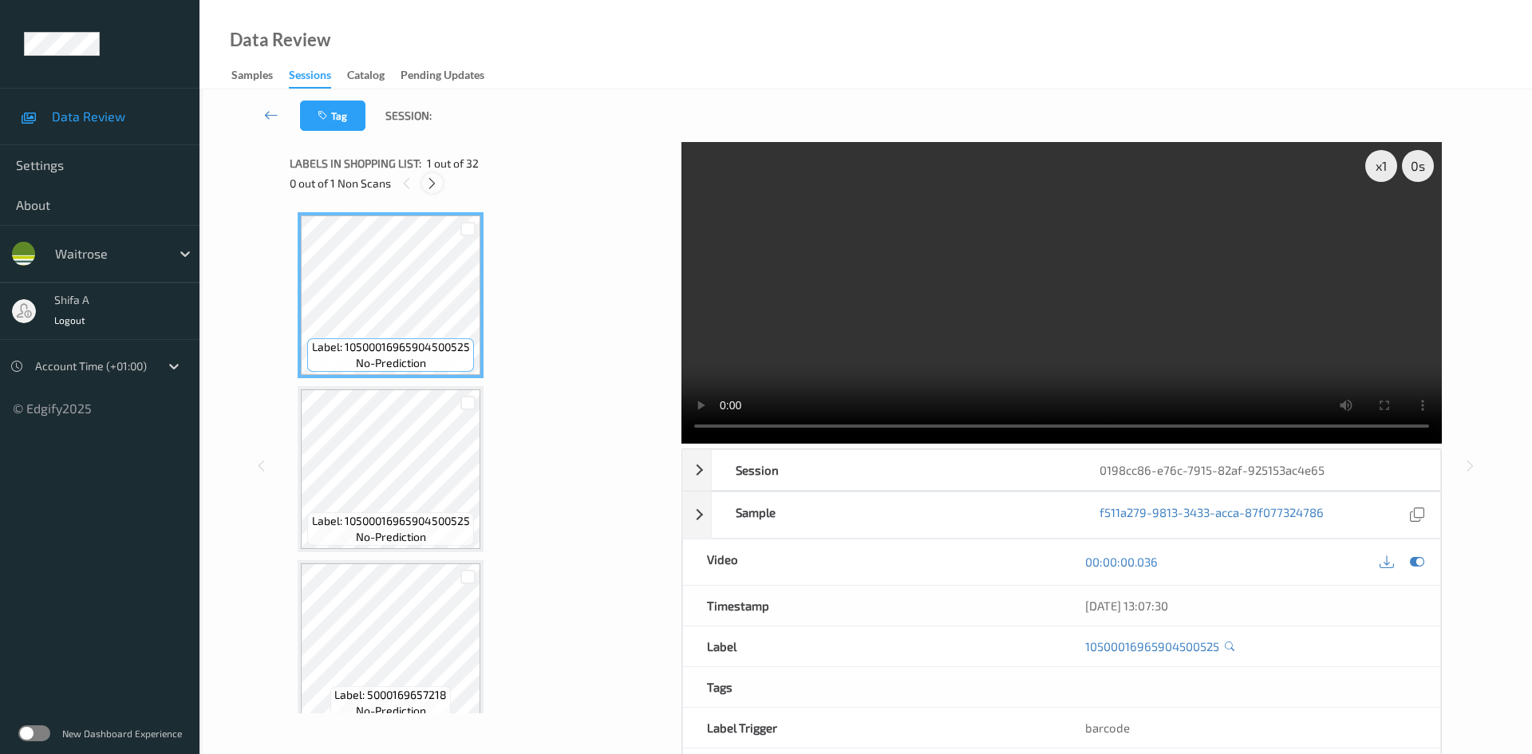
click at [428, 188] on icon at bounding box center [432, 183] width 14 height 14
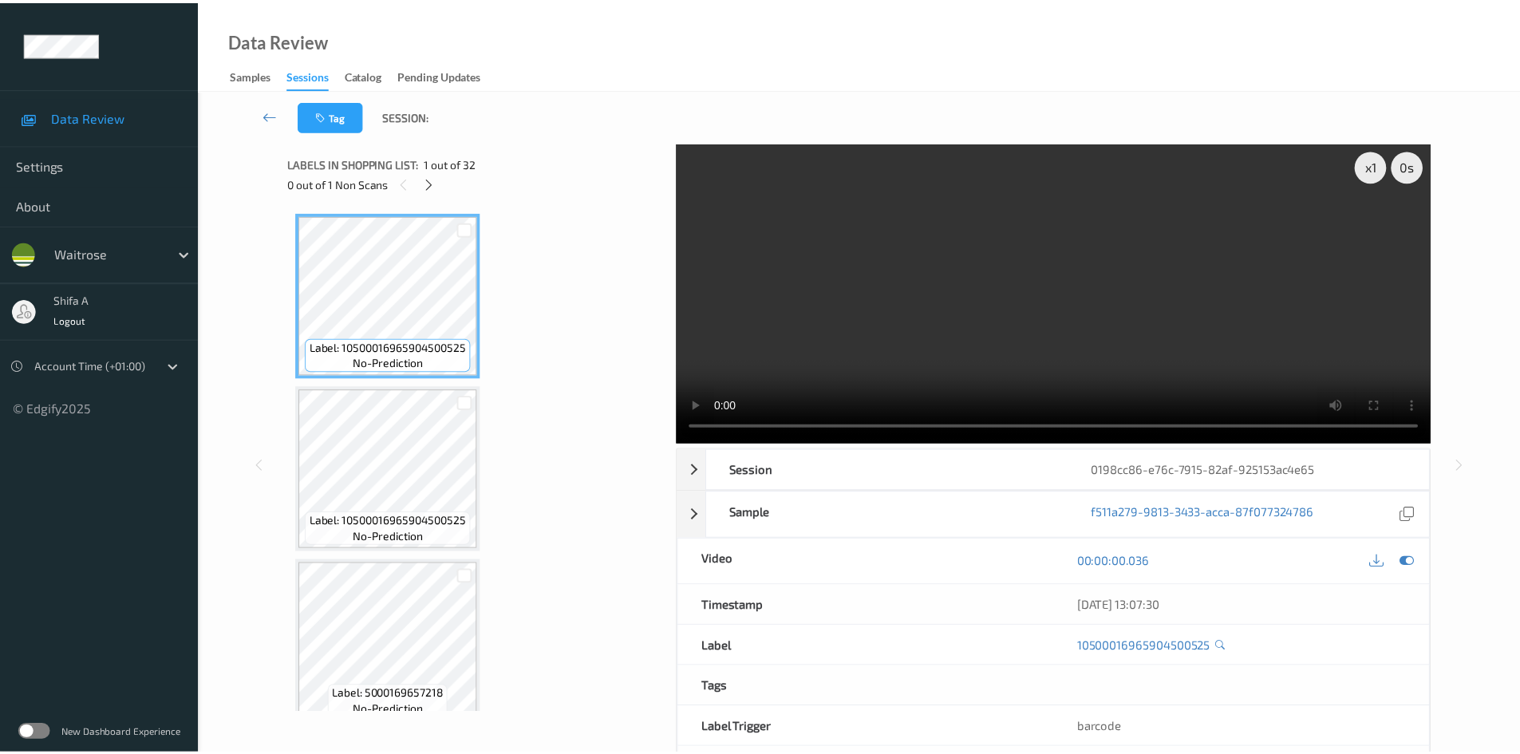
scroll to position [1748, 0]
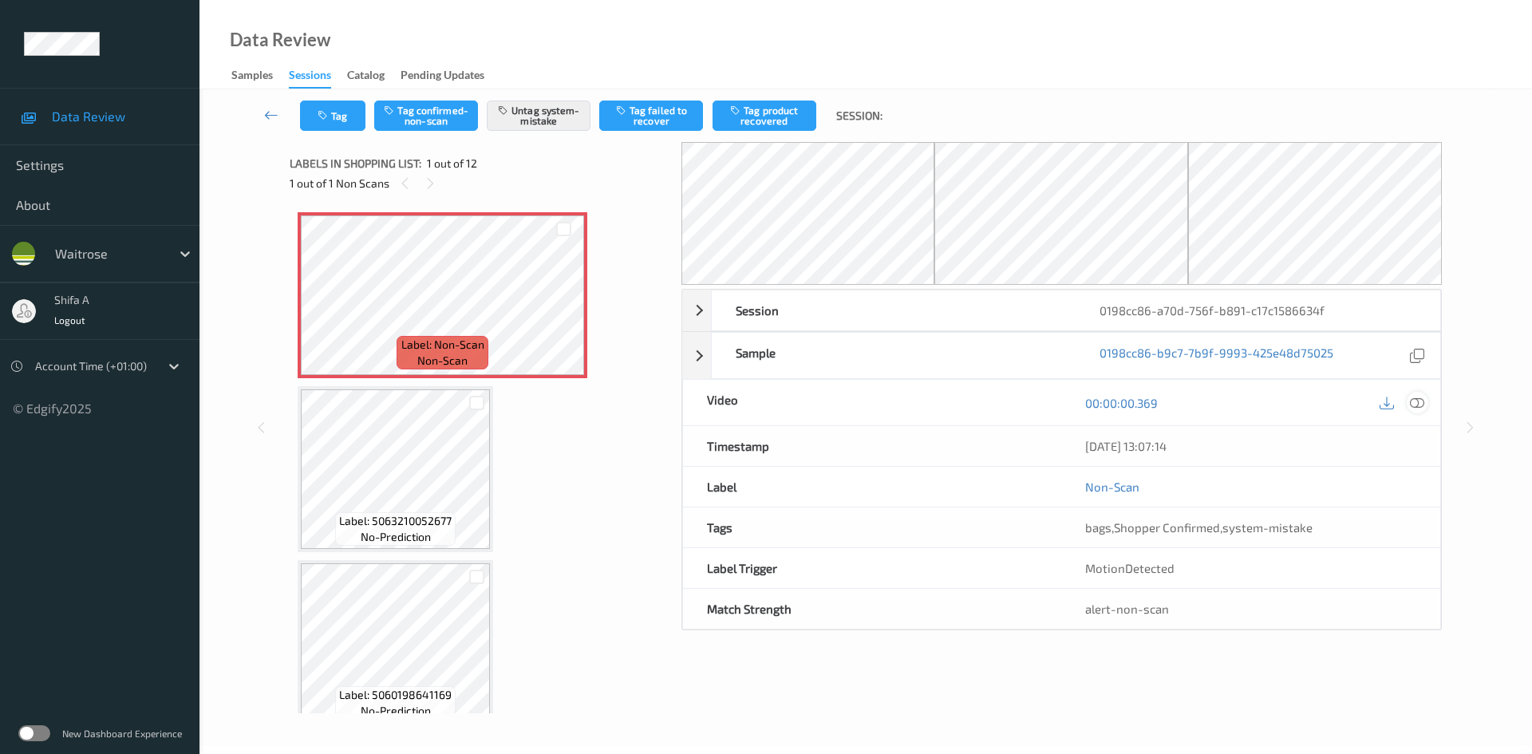
click at [1418, 406] on icon at bounding box center [1417, 403] width 14 height 14
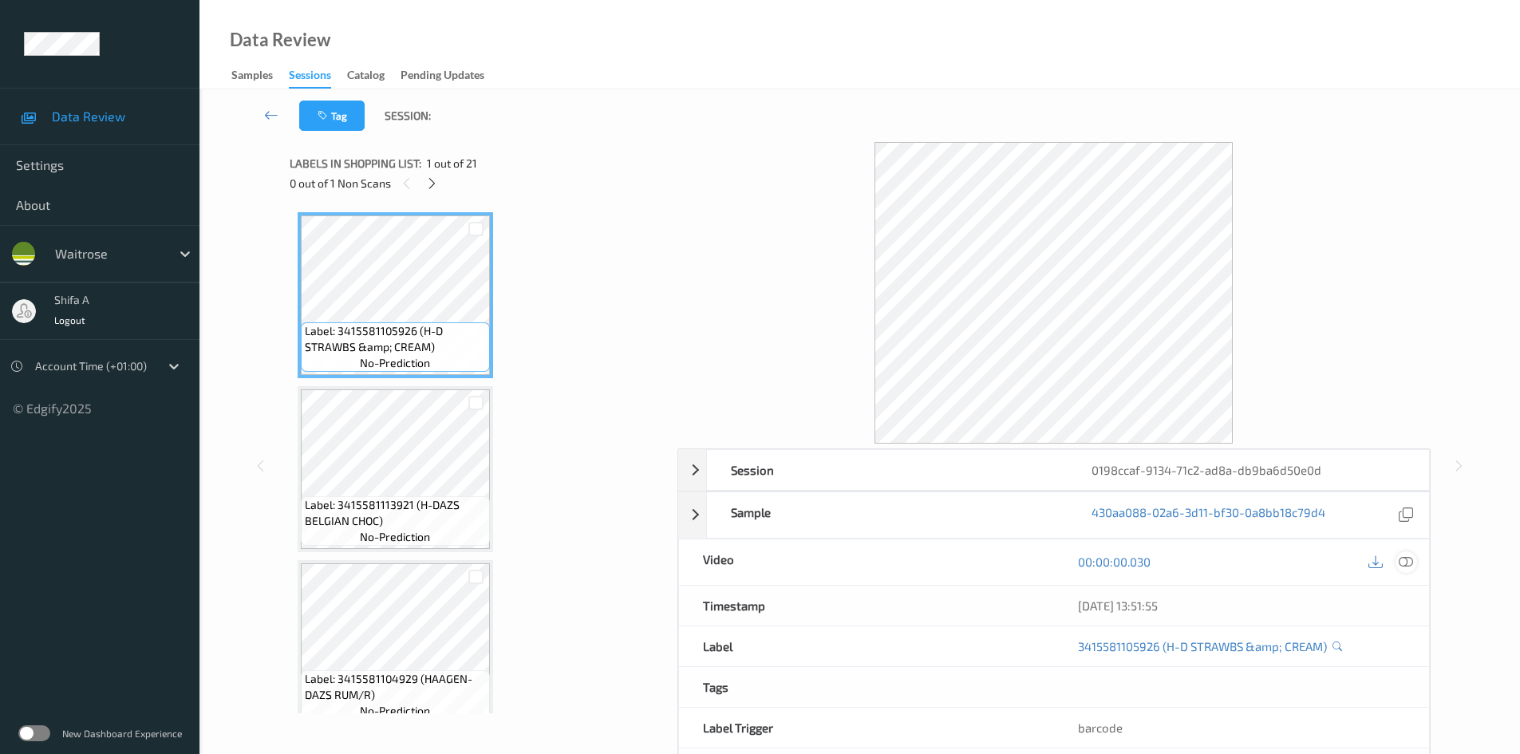
click at [1408, 564] on icon at bounding box center [1406, 562] width 14 height 14
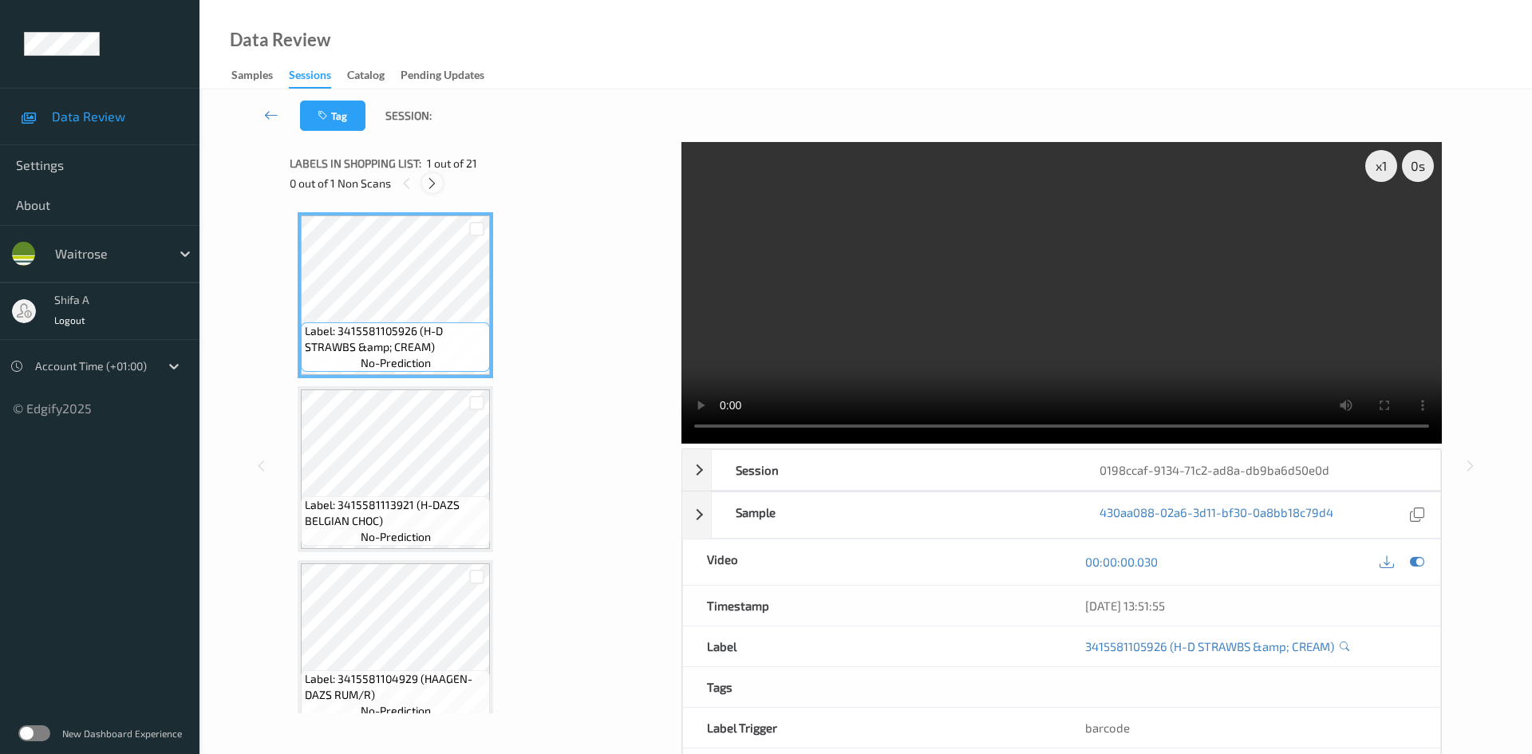
click at [437, 181] on icon at bounding box center [432, 183] width 14 height 14
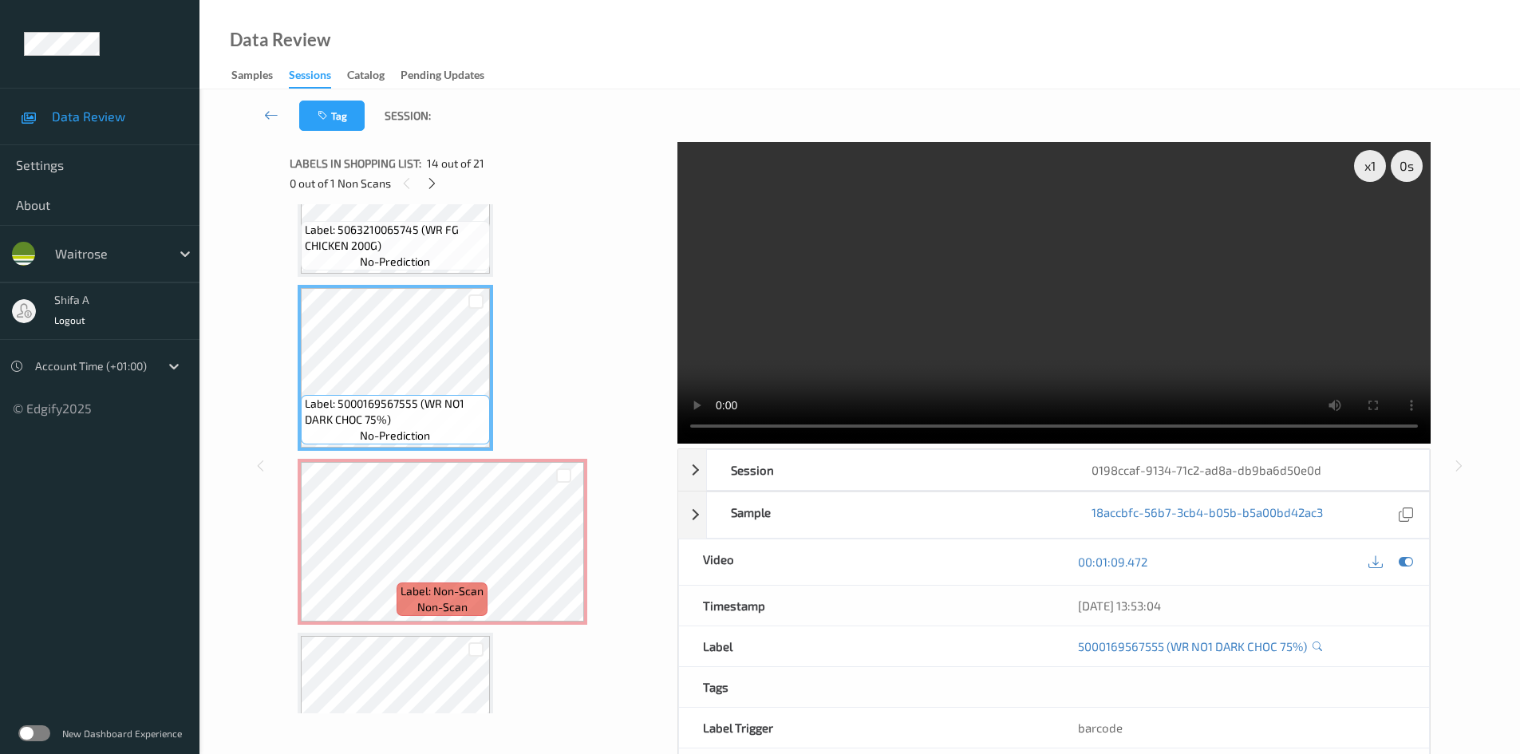
scroll to position [2270, 0]
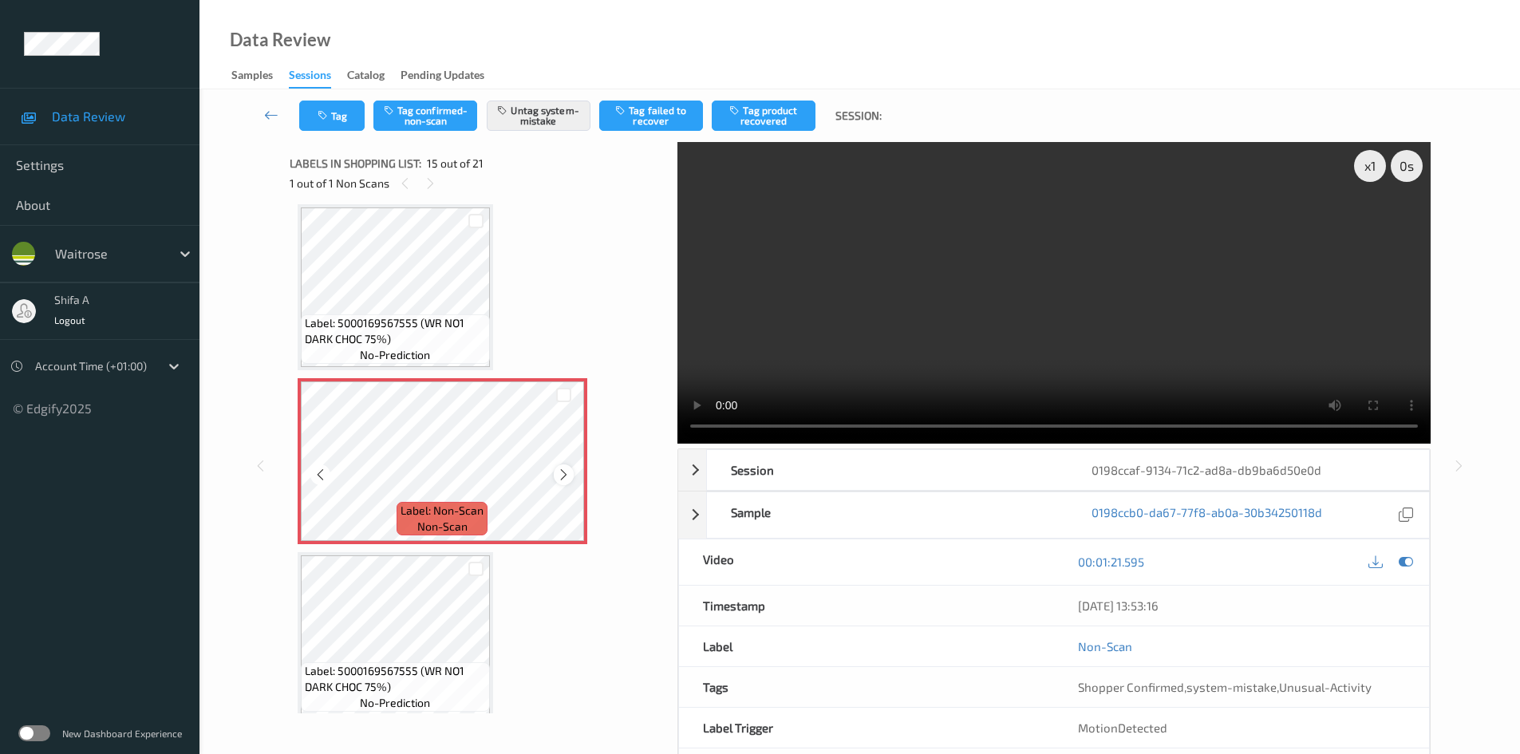
click at [563, 471] on icon at bounding box center [564, 475] width 14 height 14
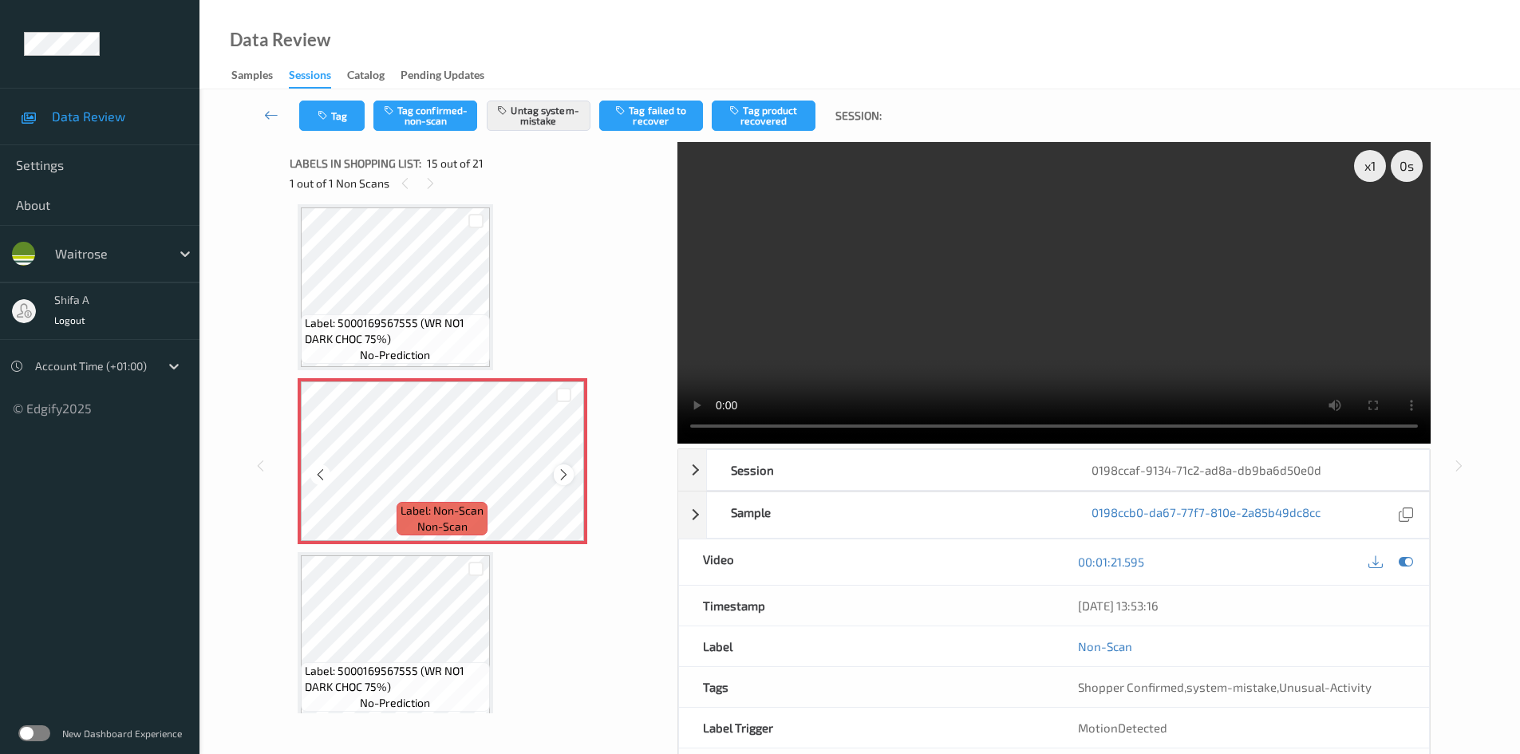
click at [554, 476] on div at bounding box center [564, 474] width 20 height 20
click at [560, 476] on icon at bounding box center [564, 475] width 14 height 14
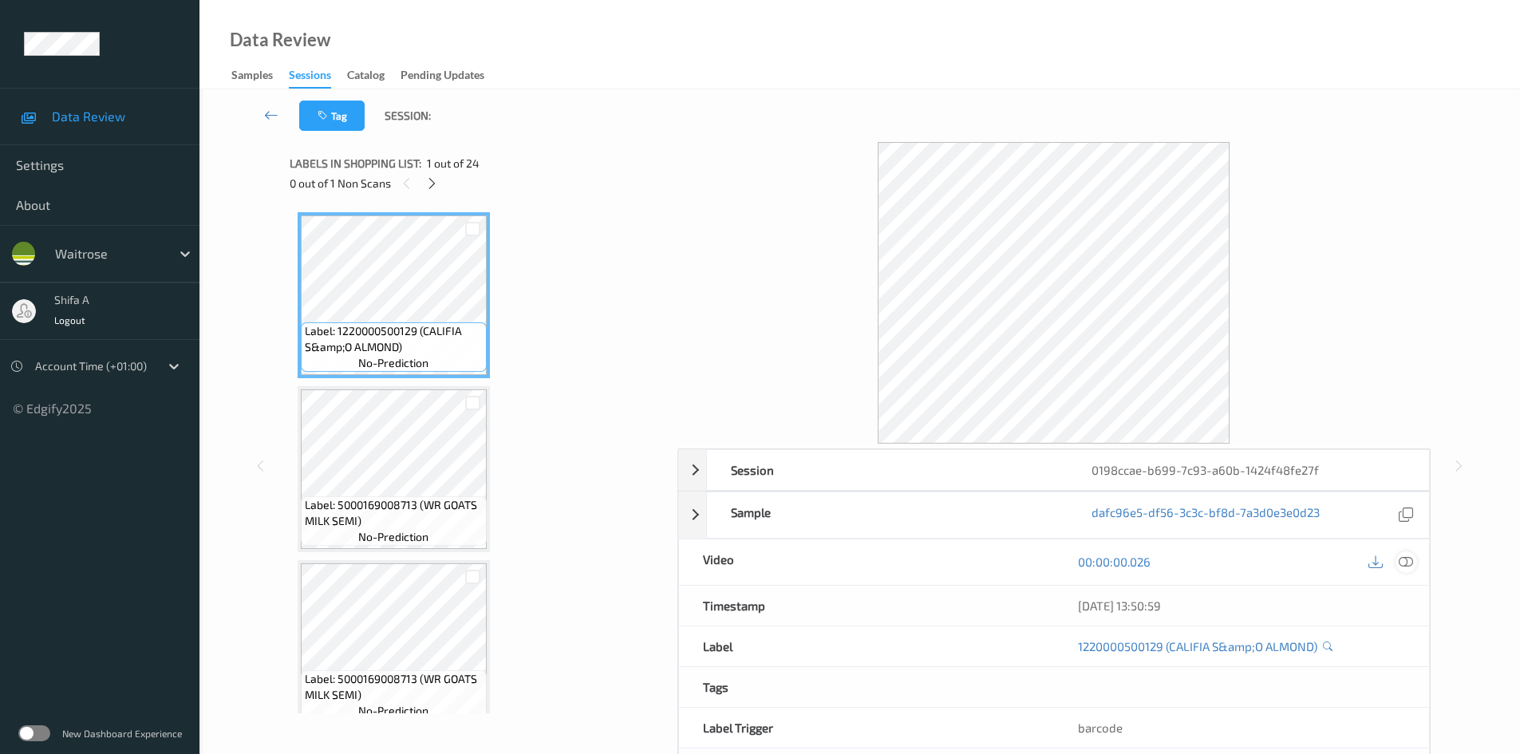
click at [1405, 559] on icon at bounding box center [1406, 562] width 14 height 14
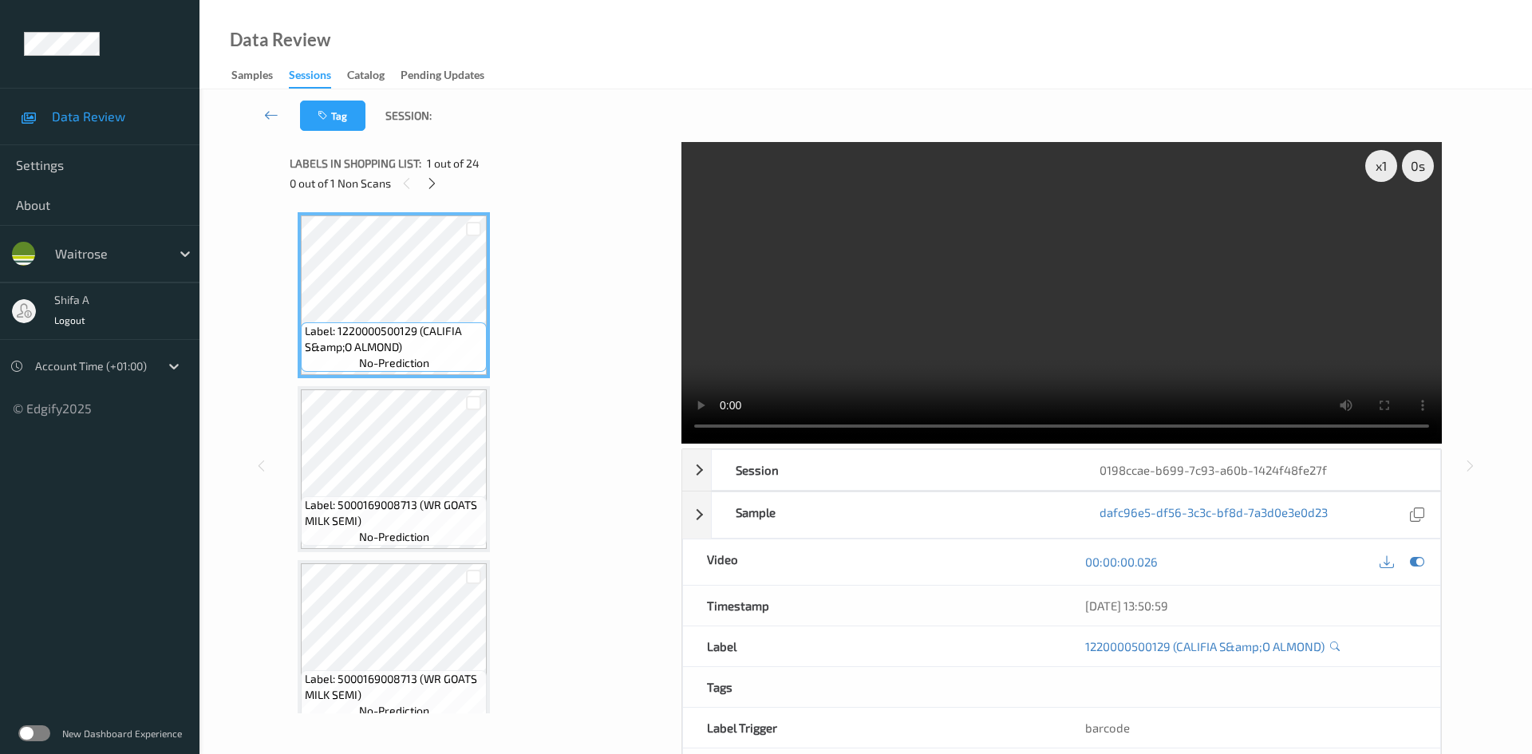
click at [429, 200] on div "Labels in shopping list: 1 out of 24 0 out of 1 Non Scans" at bounding box center [480, 173] width 381 height 62
click at [434, 188] on icon at bounding box center [432, 183] width 14 height 14
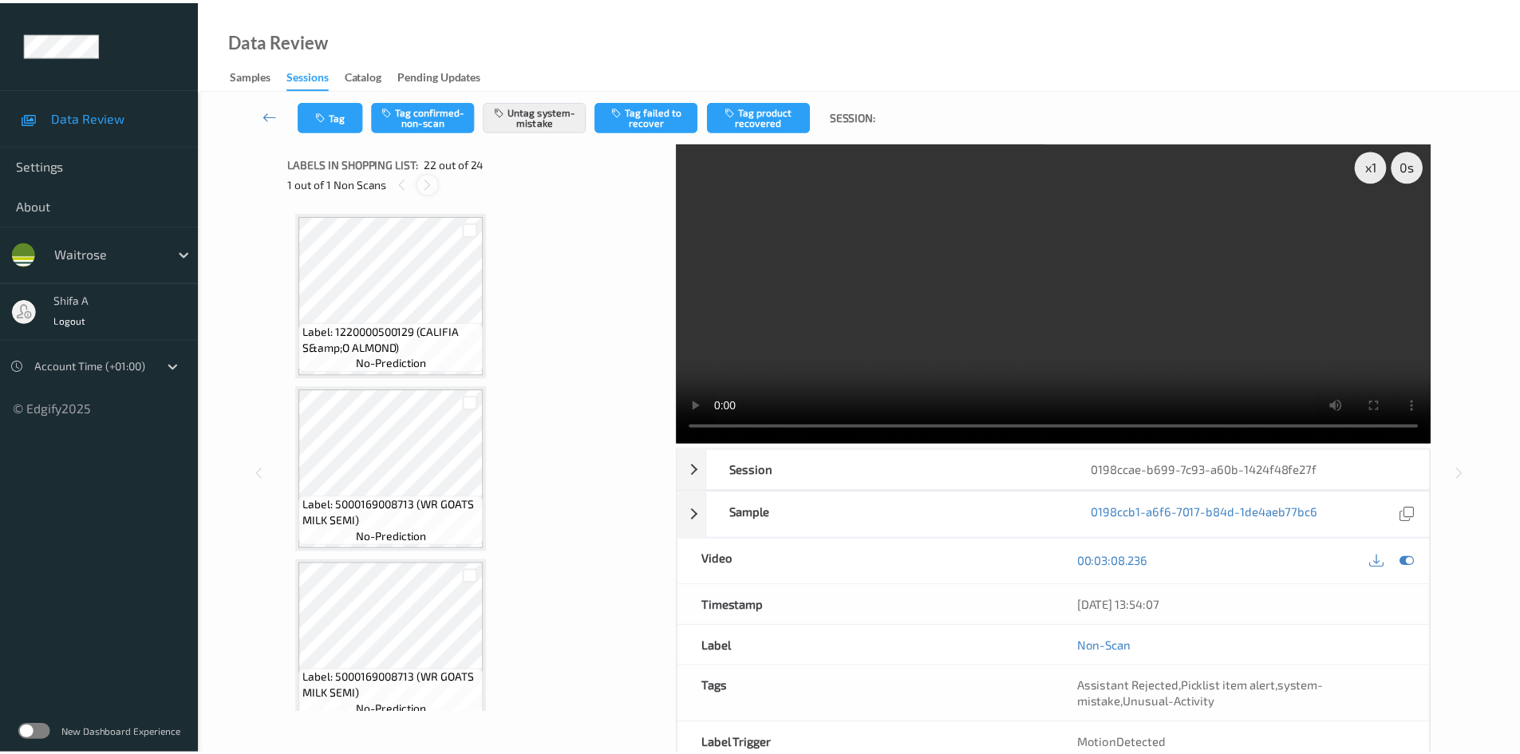
scroll to position [3488, 0]
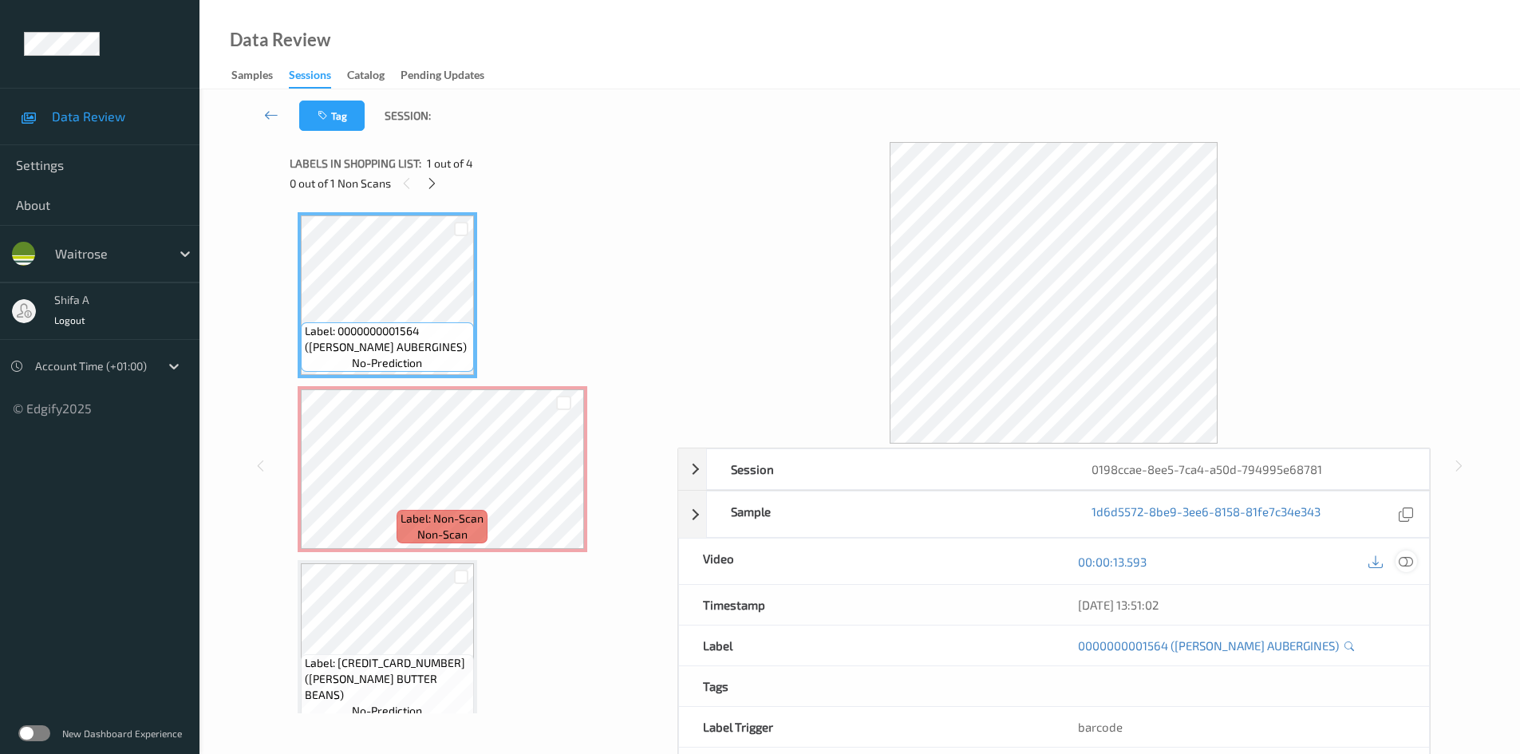
click at [1400, 558] on icon at bounding box center [1406, 562] width 14 height 14
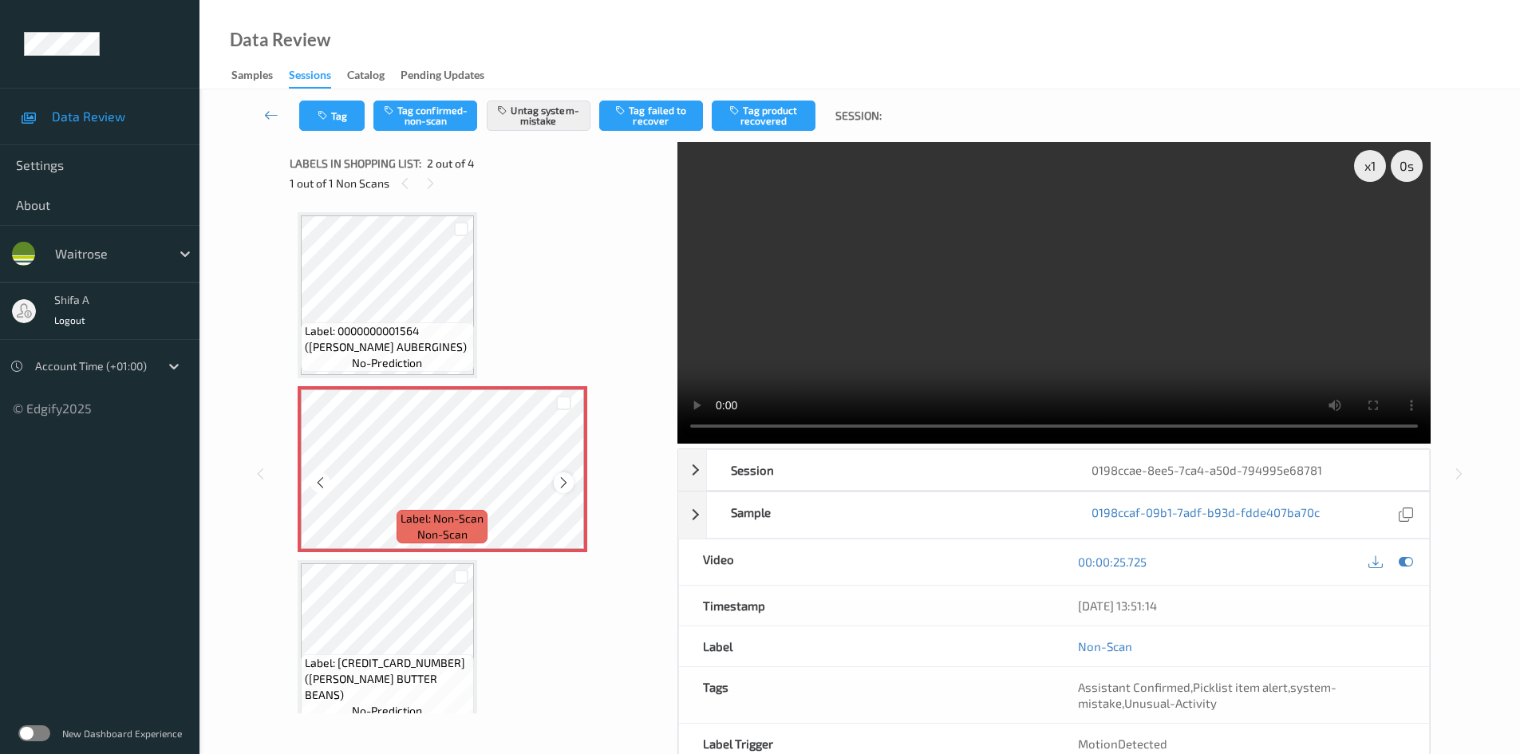
click at [571, 484] on div at bounding box center [564, 482] width 20 height 20
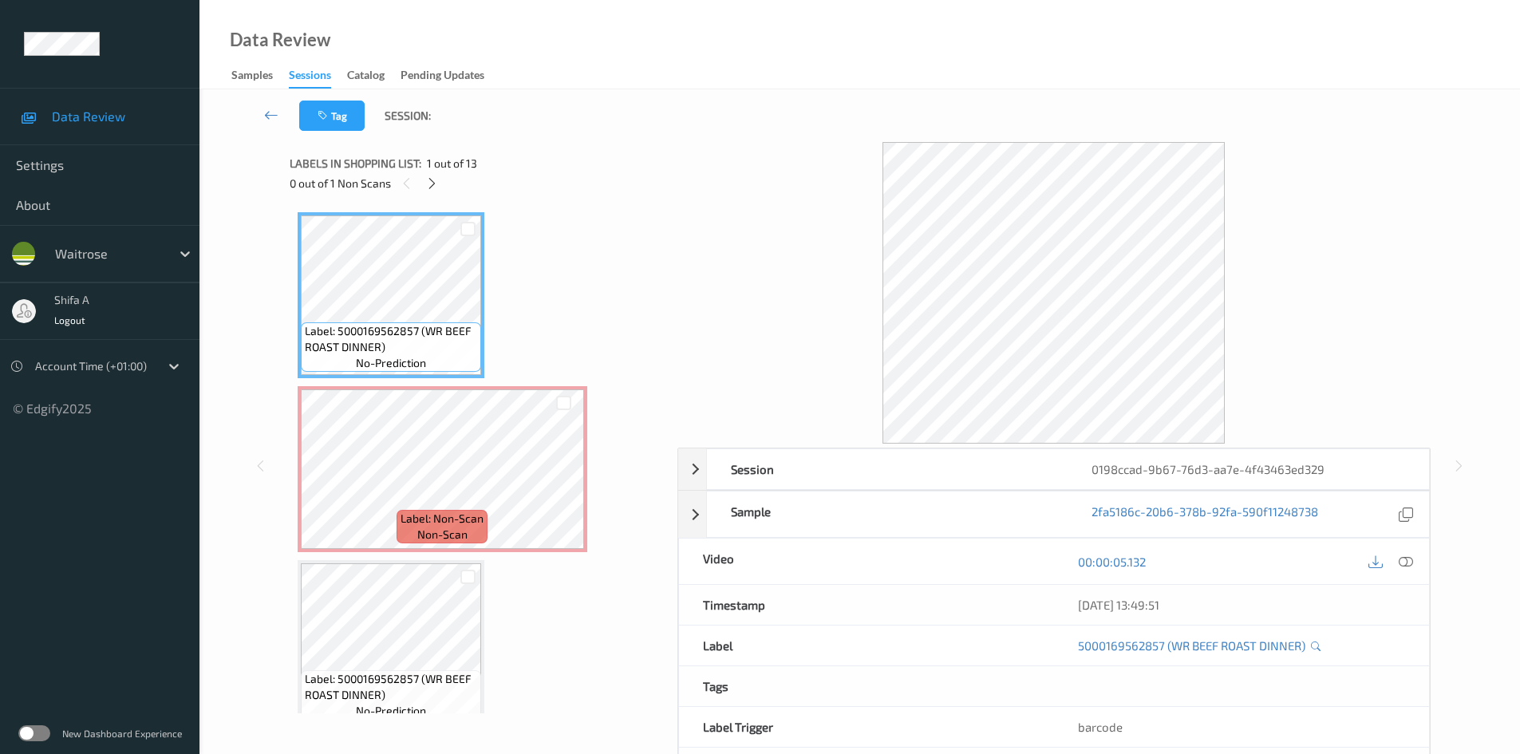
click at [1410, 566] on icon at bounding box center [1406, 562] width 14 height 14
click at [1411, 566] on icon at bounding box center [1406, 562] width 14 height 14
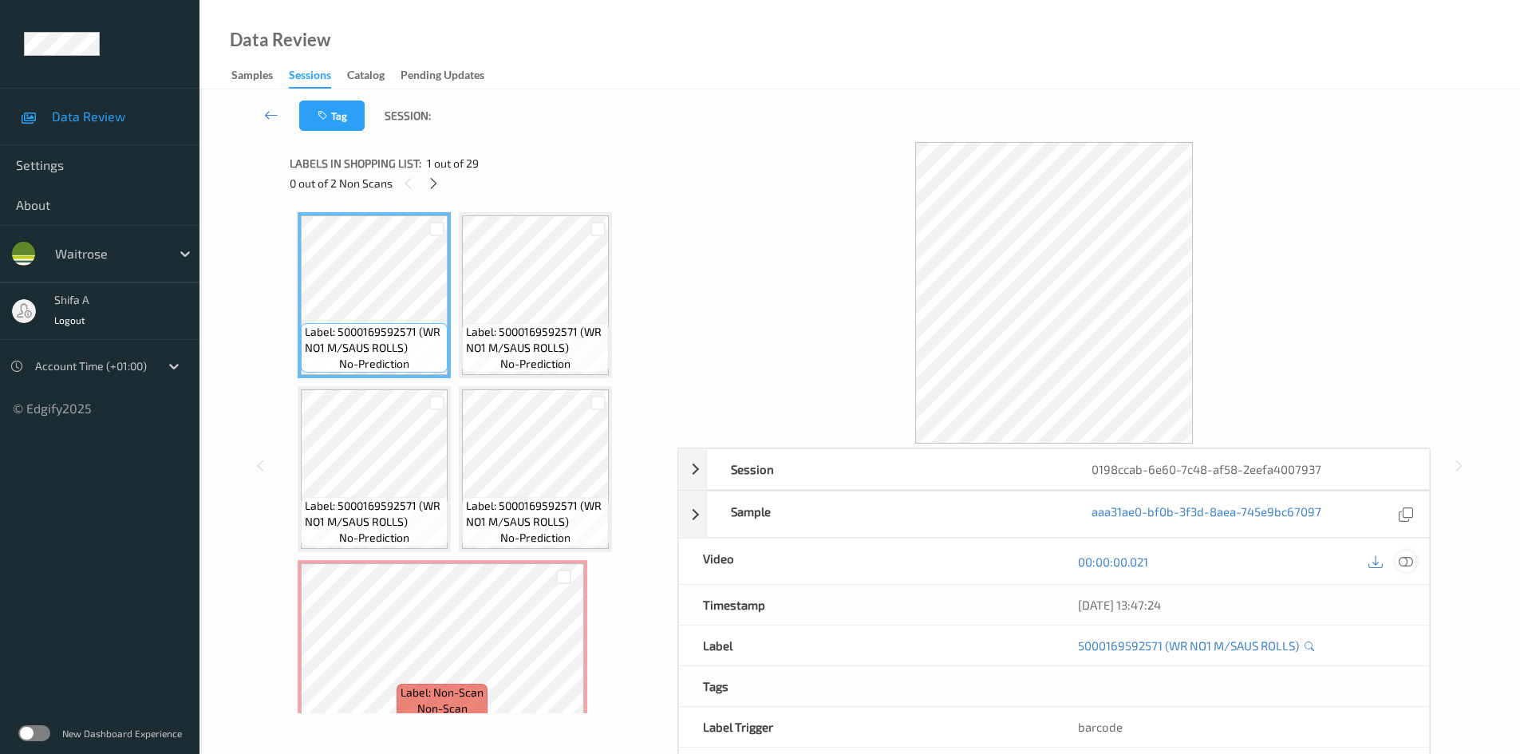
click at [1405, 555] on icon at bounding box center [1406, 562] width 14 height 14
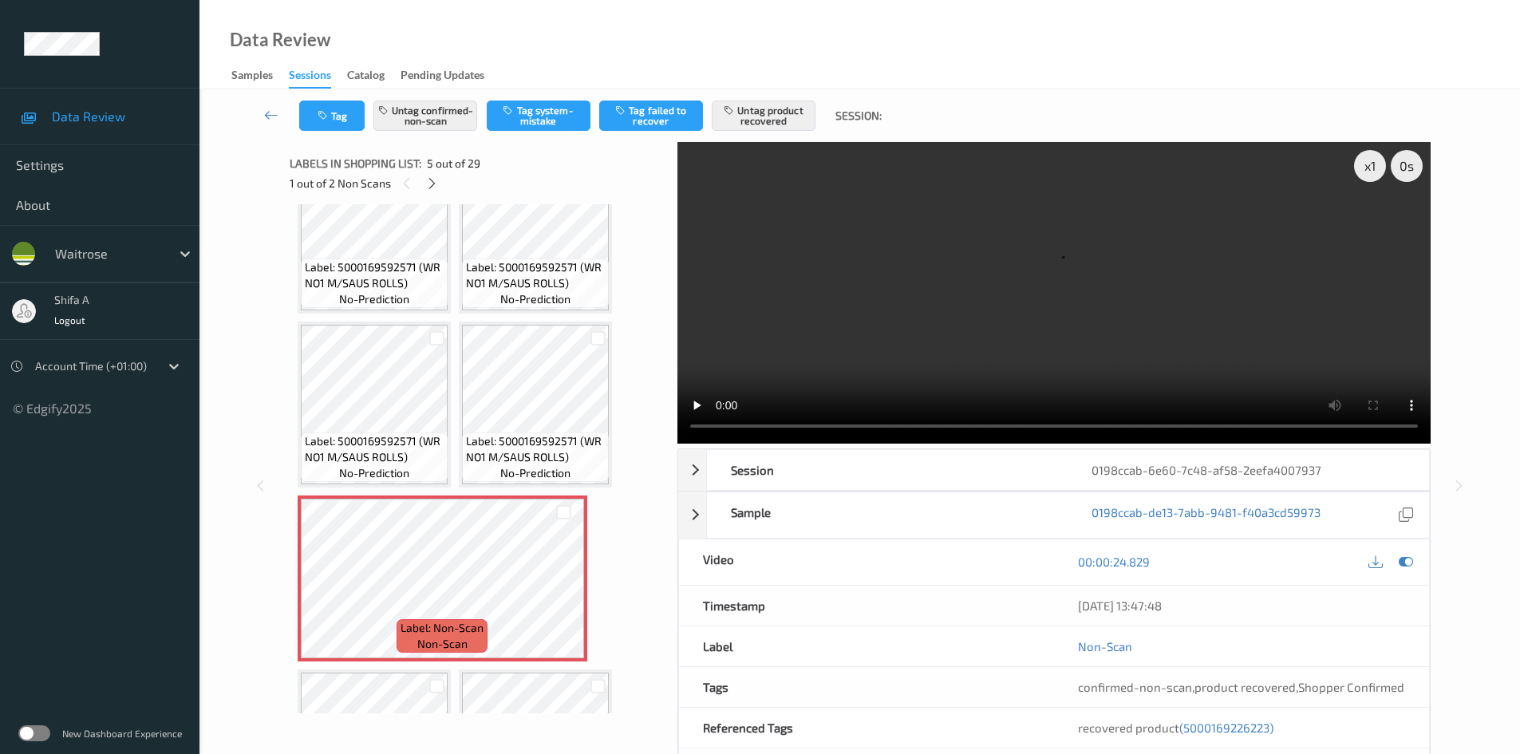
scroll to position [160, 0]
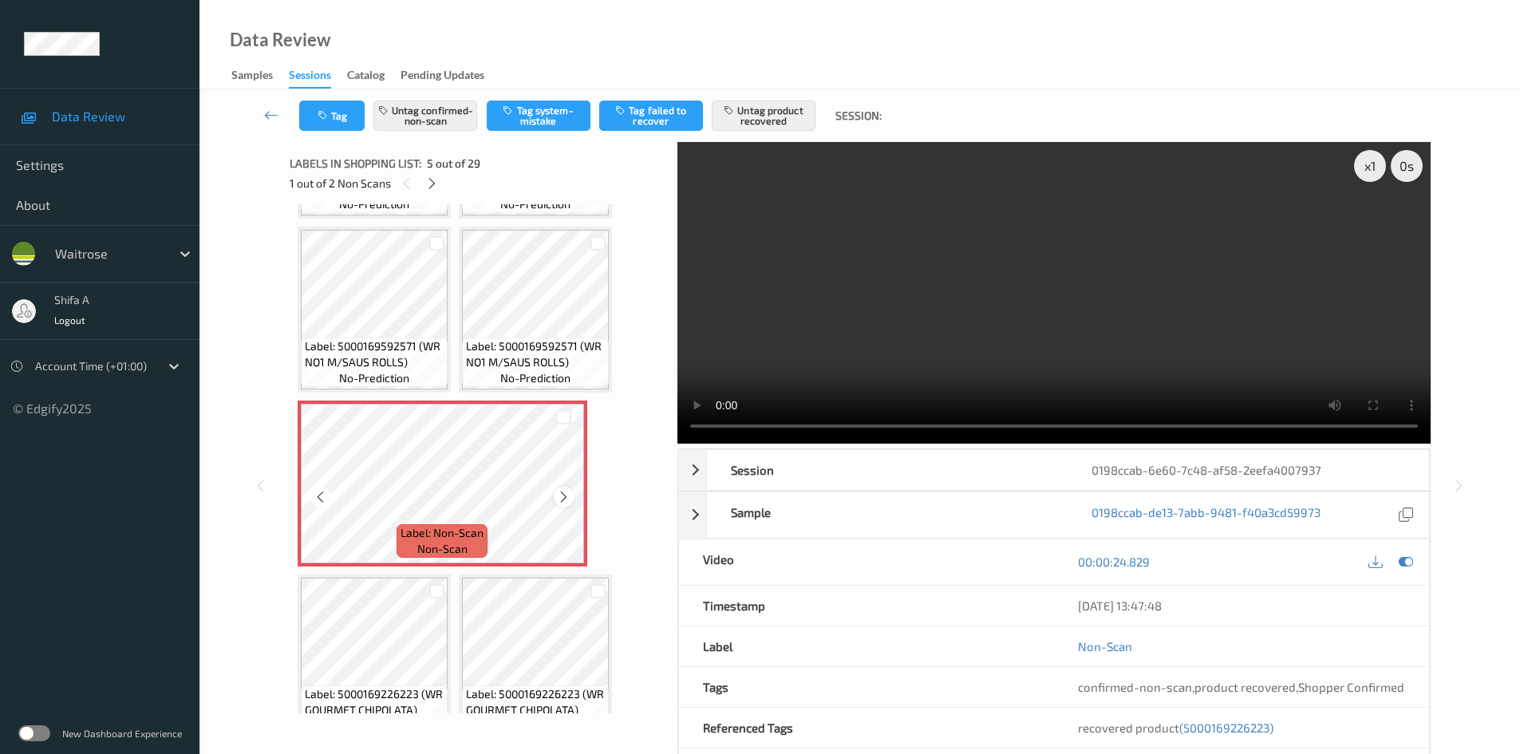
click at [562, 491] on icon at bounding box center [564, 497] width 14 height 14
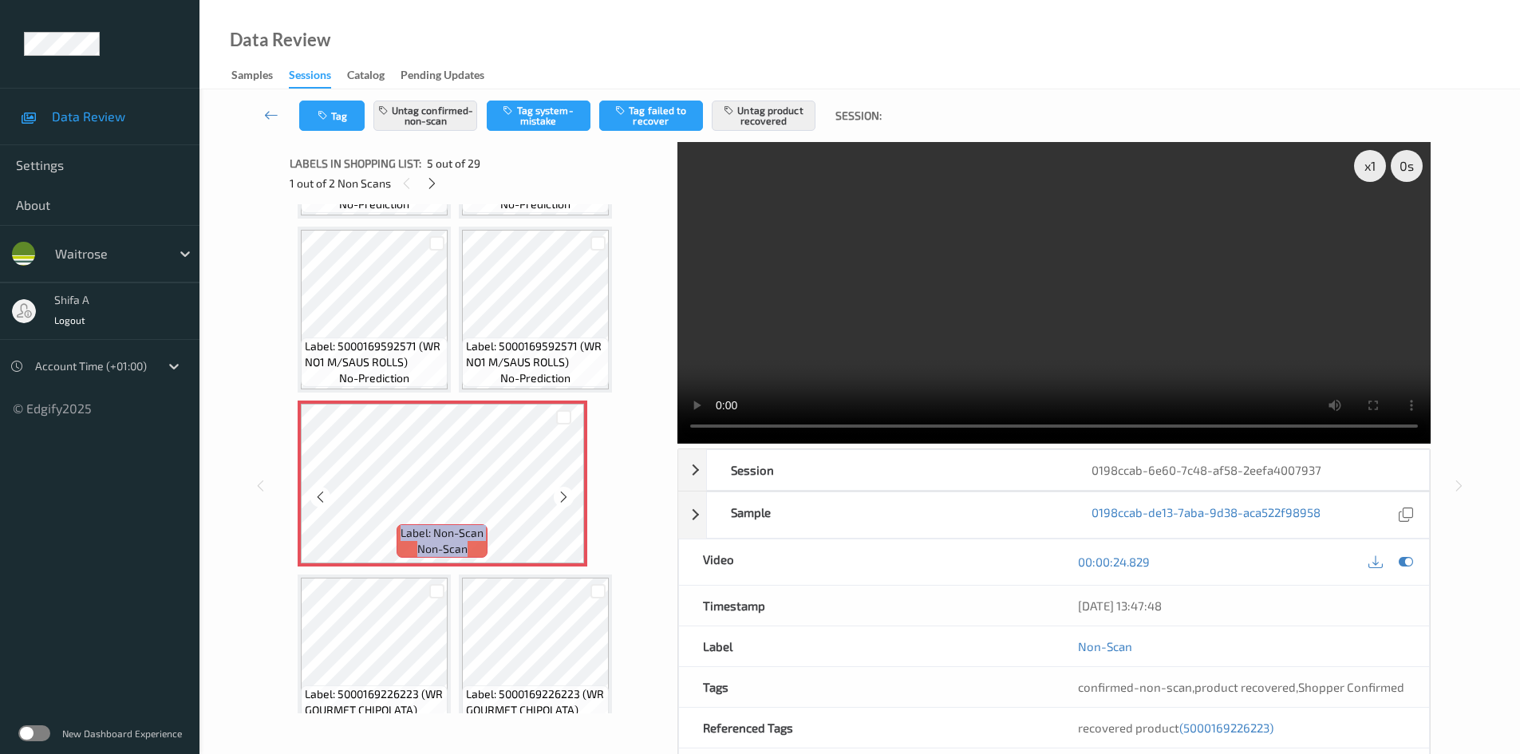
click at [562, 491] on icon at bounding box center [564, 497] width 14 height 14
click at [566, 494] on icon at bounding box center [564, 497] width 14 height 14
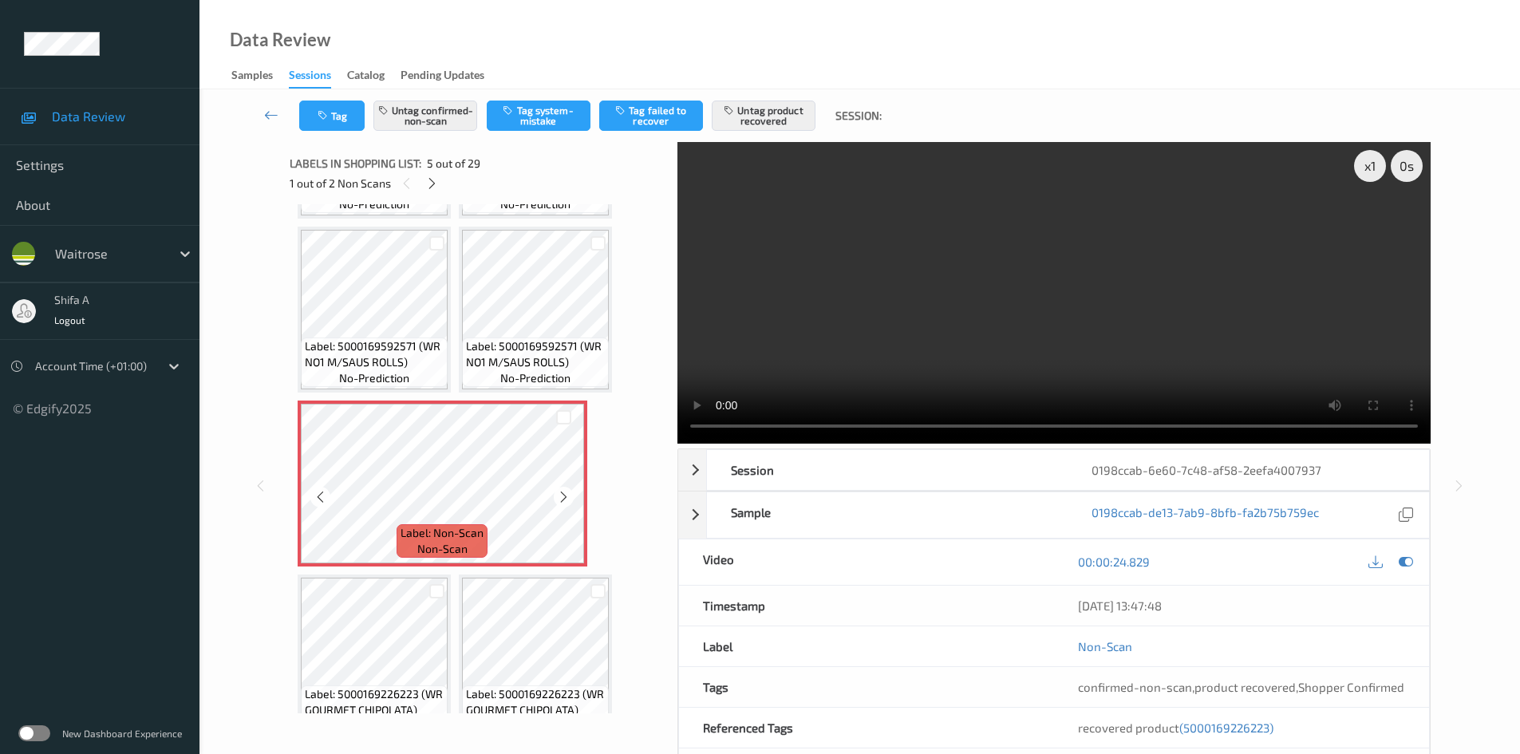
click at [566, 494] on icon at bounding box center [564, 497] width 14 height 14
click at [563, 492] on icon at bounding box center [564, 497] width 14 height 14
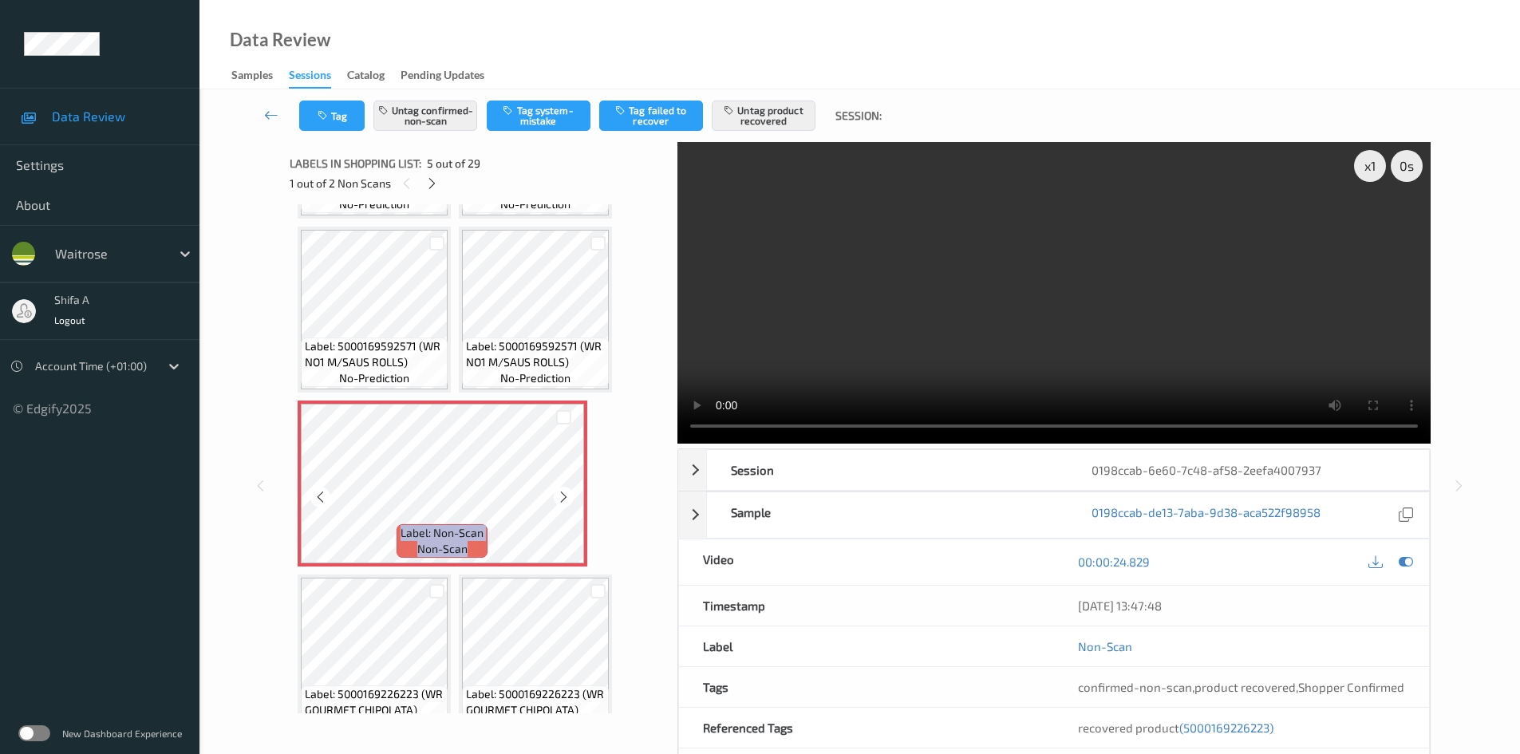
click at [563, 492] on icon at bounding box center [564, 497] width 14 height 14
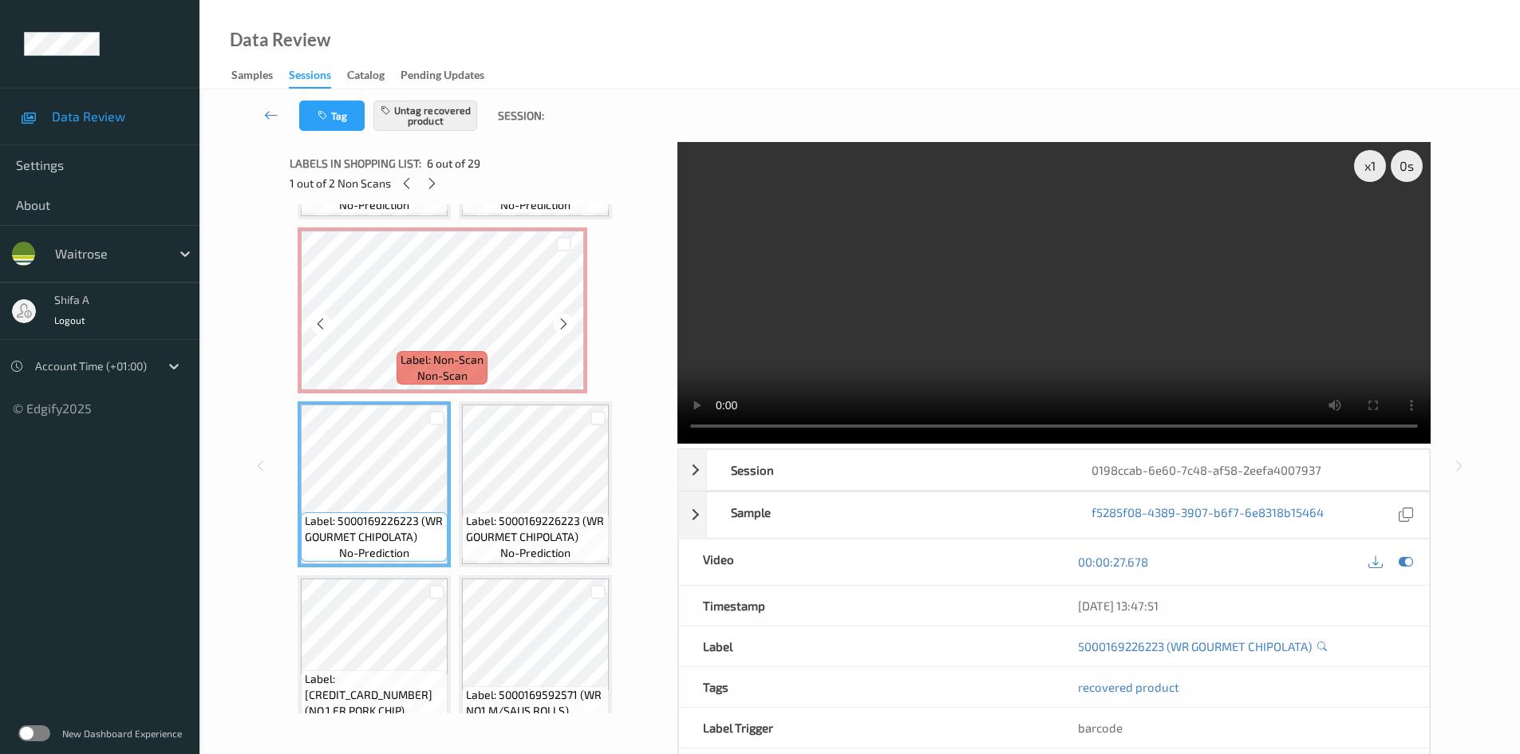
scroll to position [239, 0]
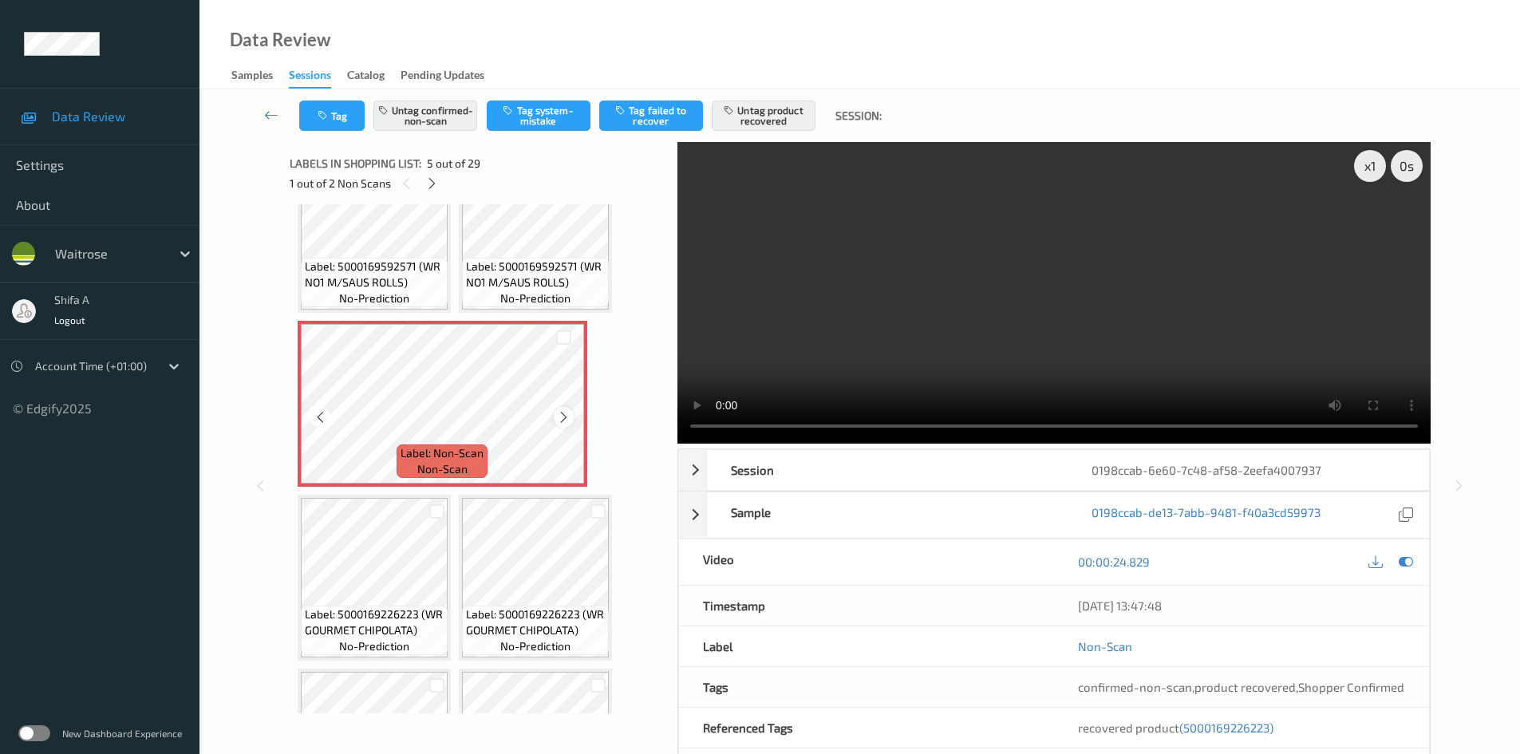
click at [561, 417] on icon at bounding box center [564, 417] width 14 height 14
click at [1247, 721] on span "(5000169226223)" at bounding box center [1227, 728] width 94 height 14
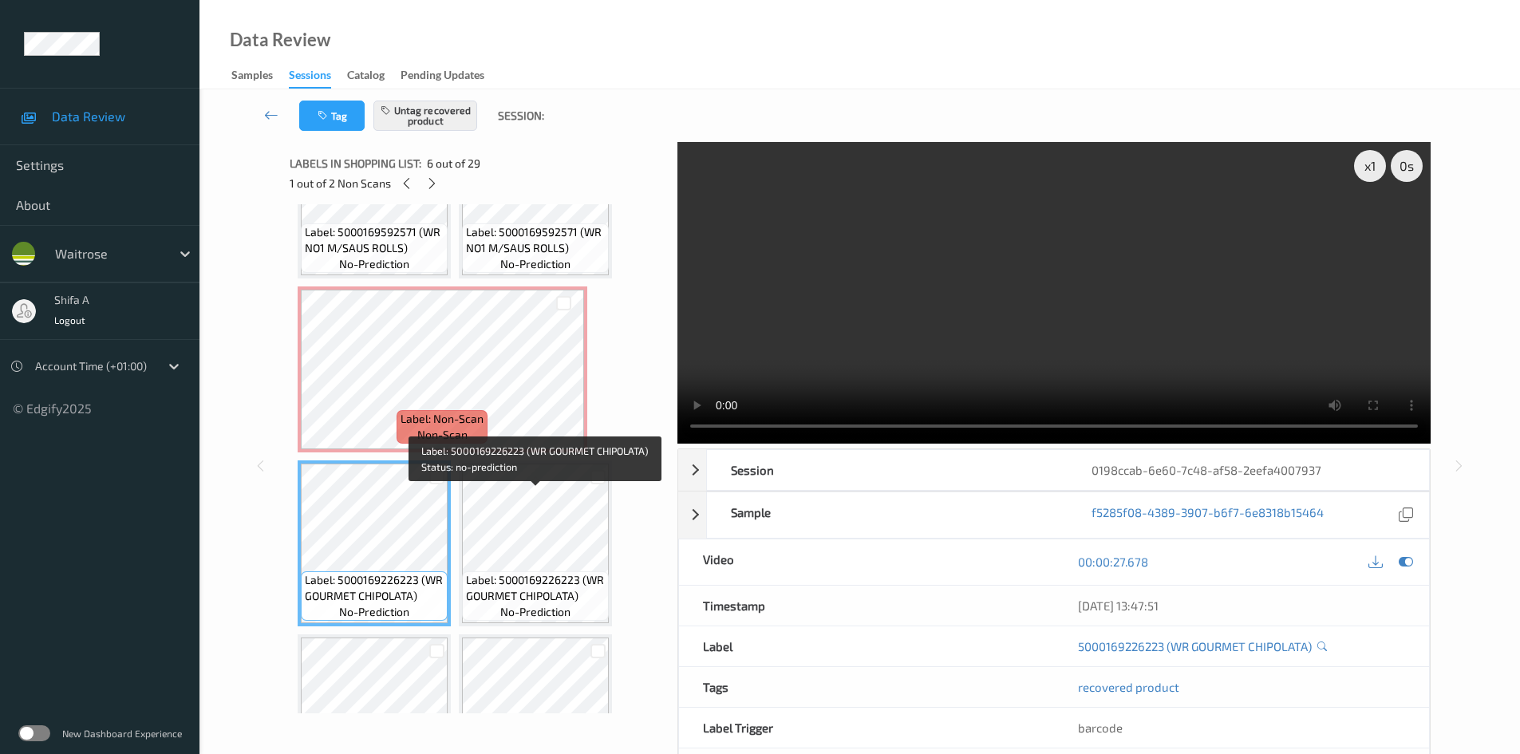
scroll to position [196, 0]
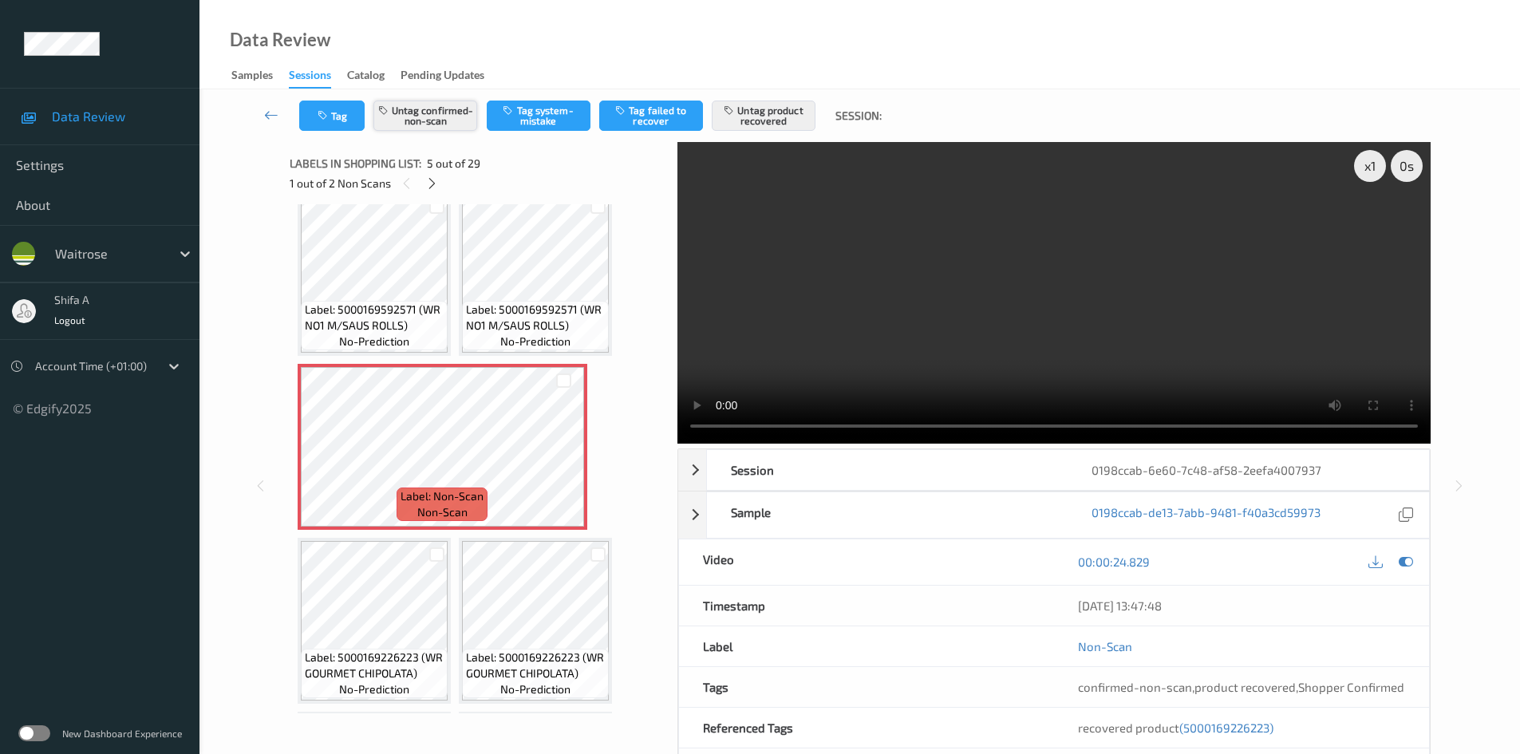
click at [441, 117] on button "Untag confirmed-non-scan" at bounding box center [426, 116] width 104 height 30
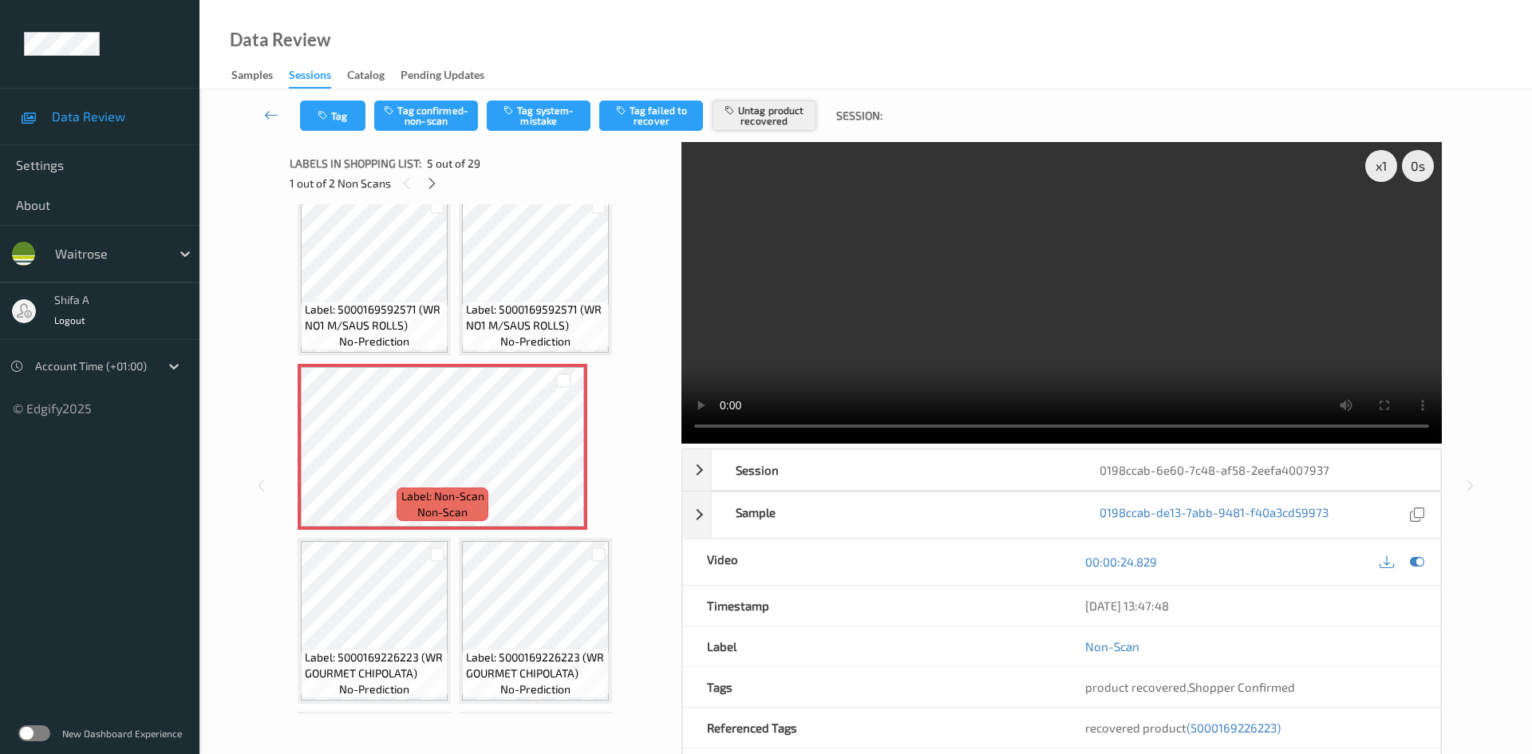
click at [778, 111] on button "Untag product recovered" at bounding box center [765, 116] width 104 height 30
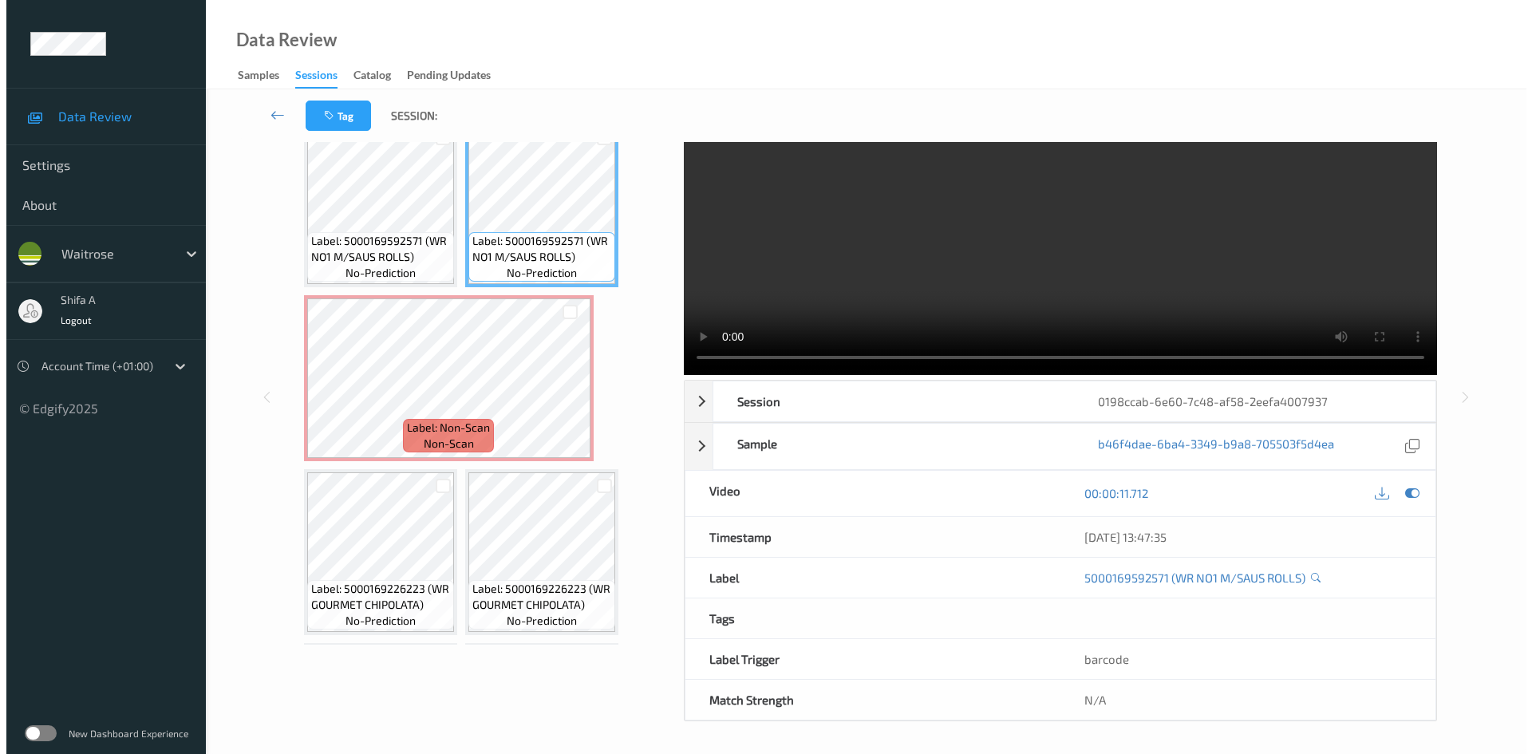
scroll to position [0, 0]
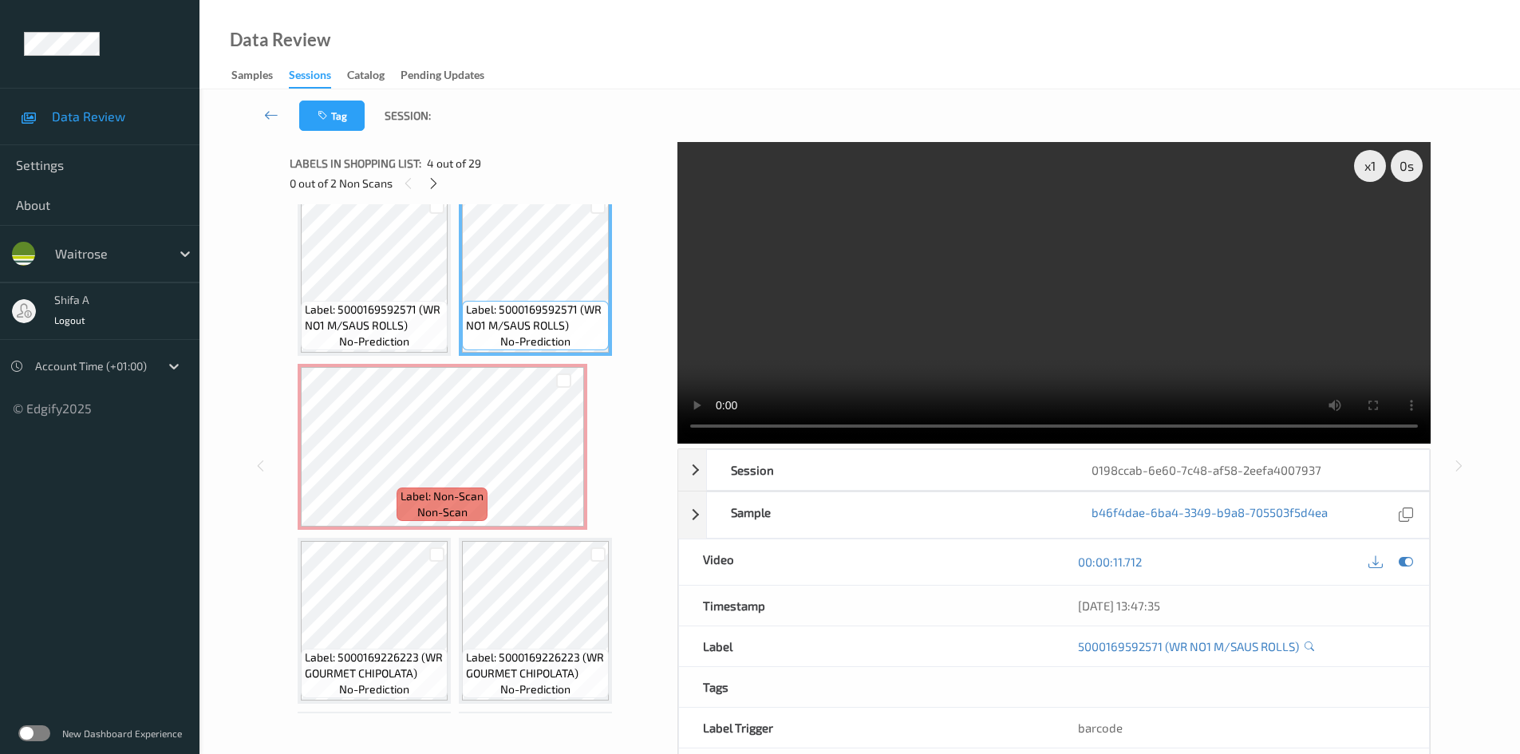
click at [951, 371] on video at bounding box center [1054, 293] width 753 height 302
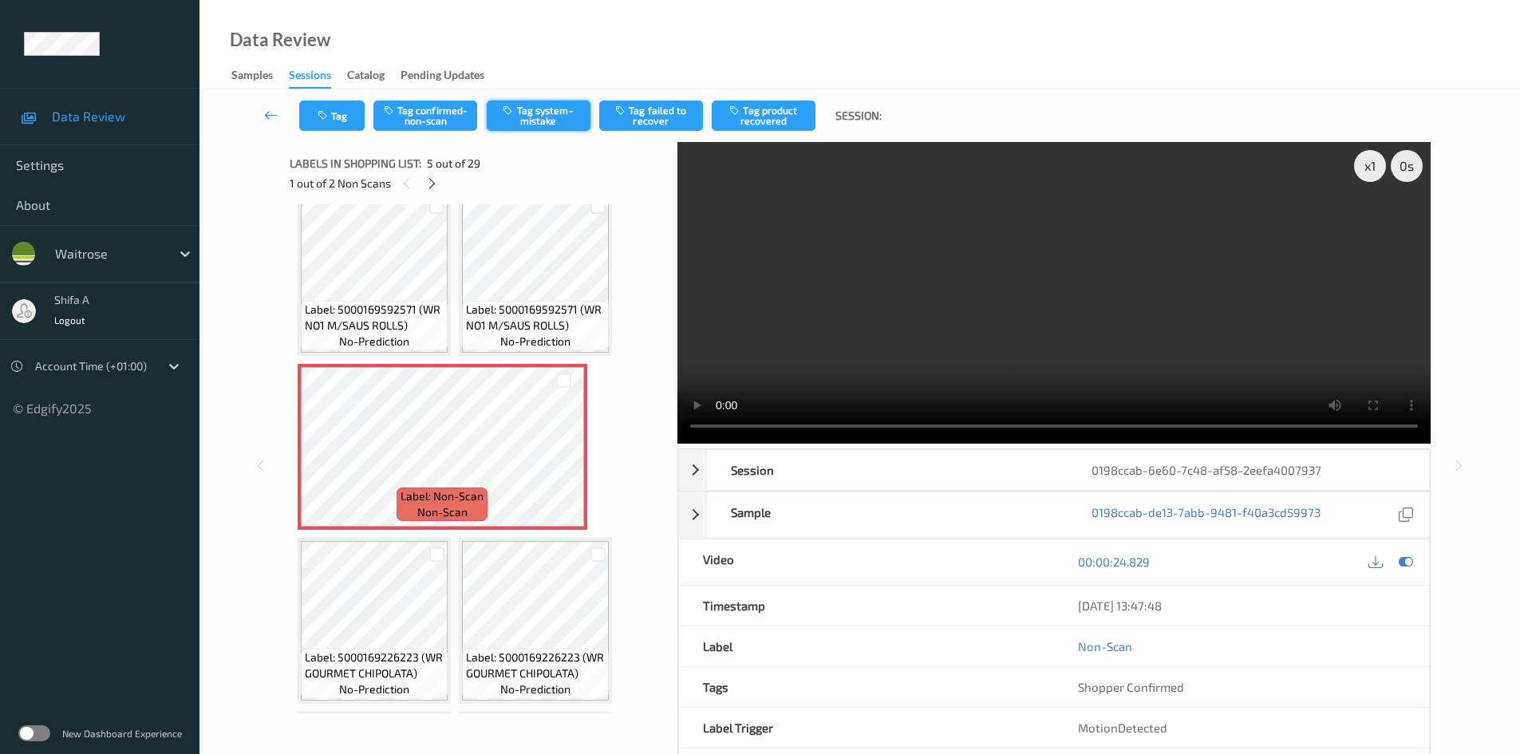
click at [544, 130] on button "Tag system-mistake" at bounding box center [539, 116] width 104 height 30
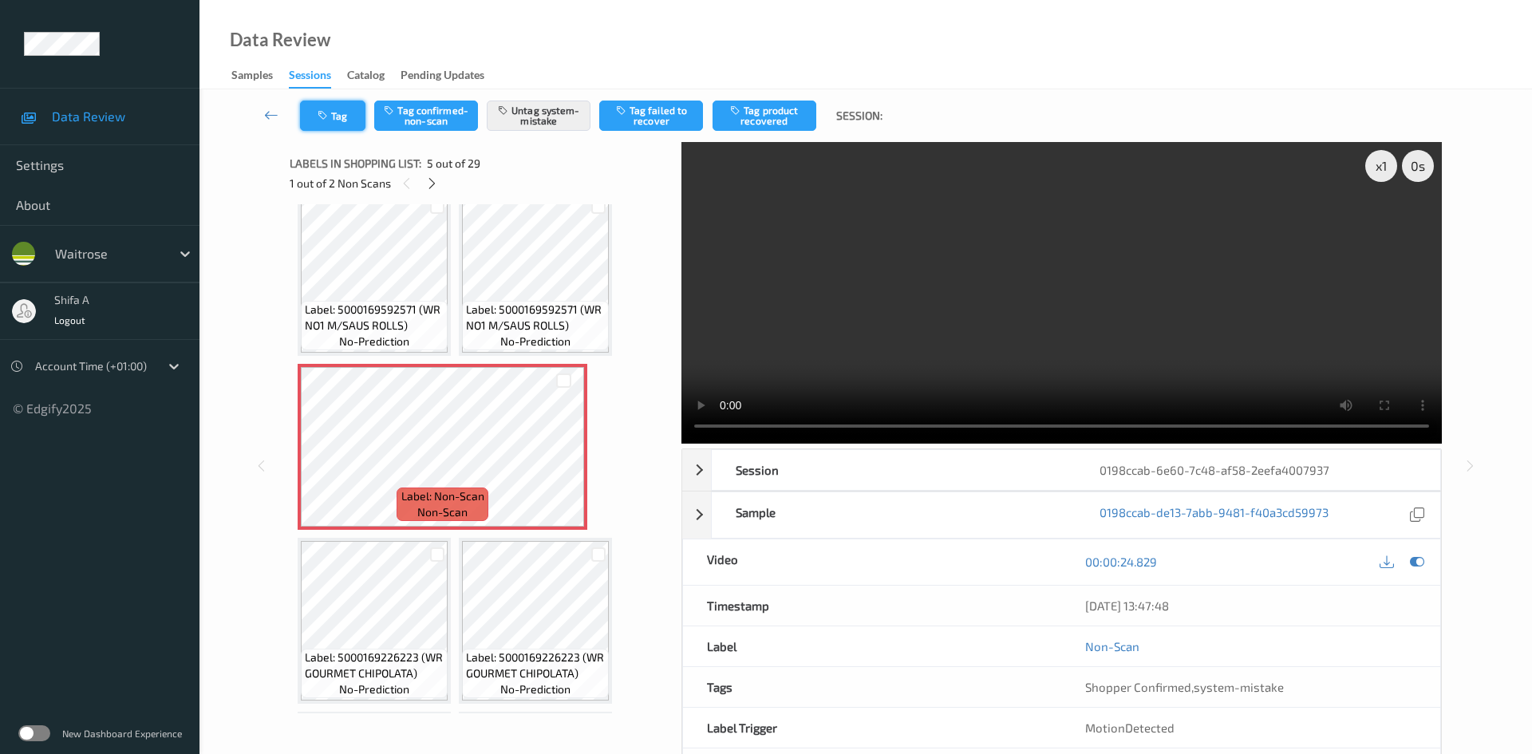
click at [345, 116] on button "Tag" at bounding box center [332, 116] width 65 height 30
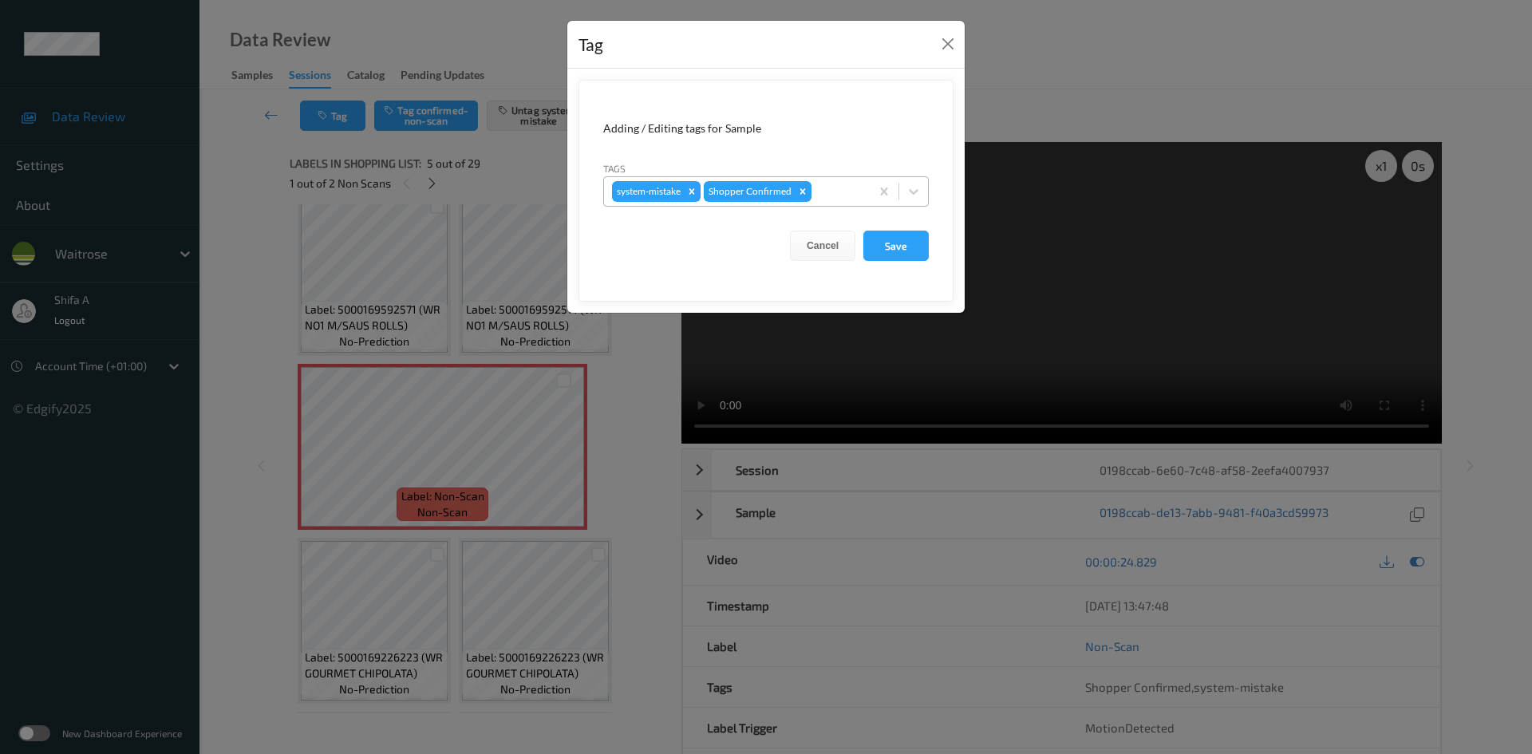
click at [816, 193] on input "text" at bounding box center [816, 192] width 2 height 16
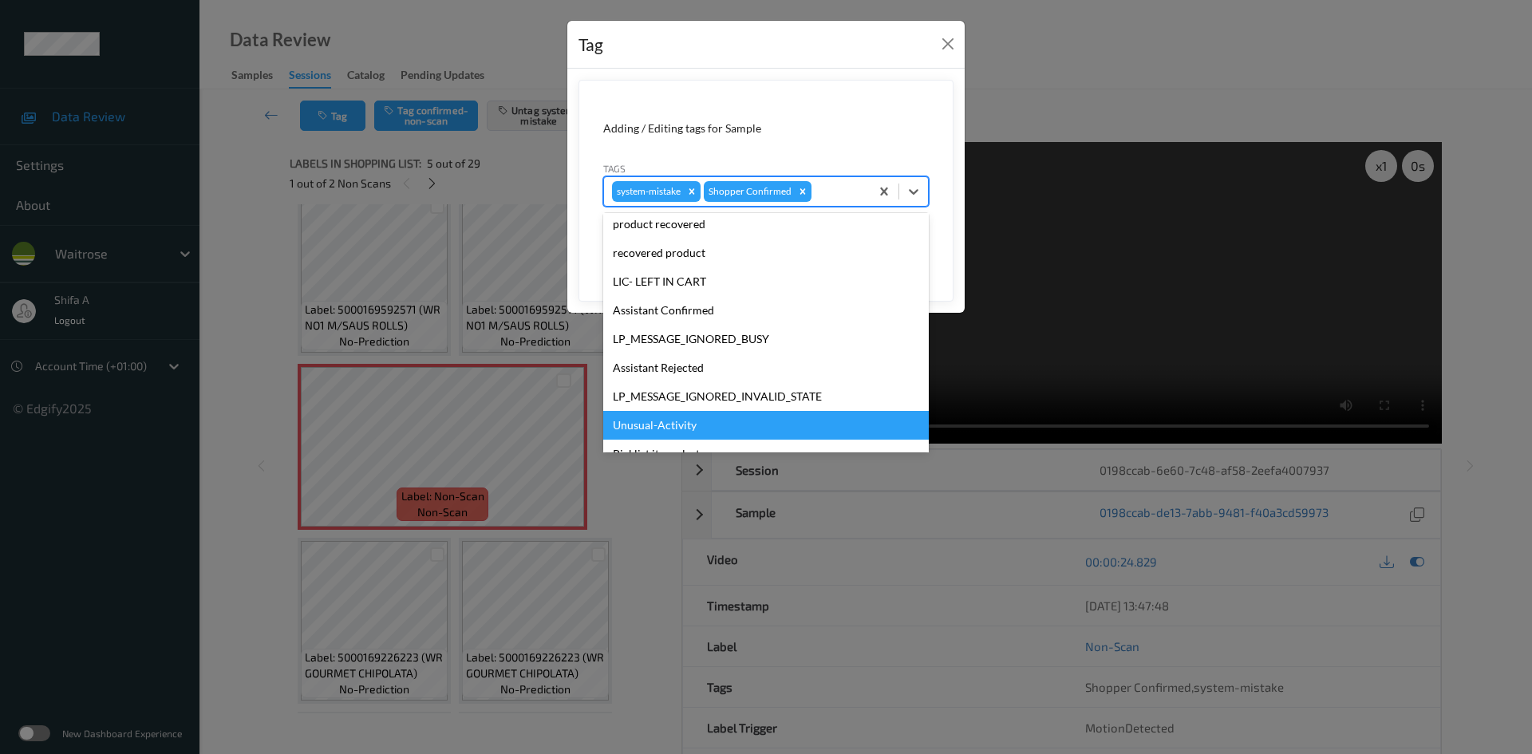
scroll to position [313, 0]
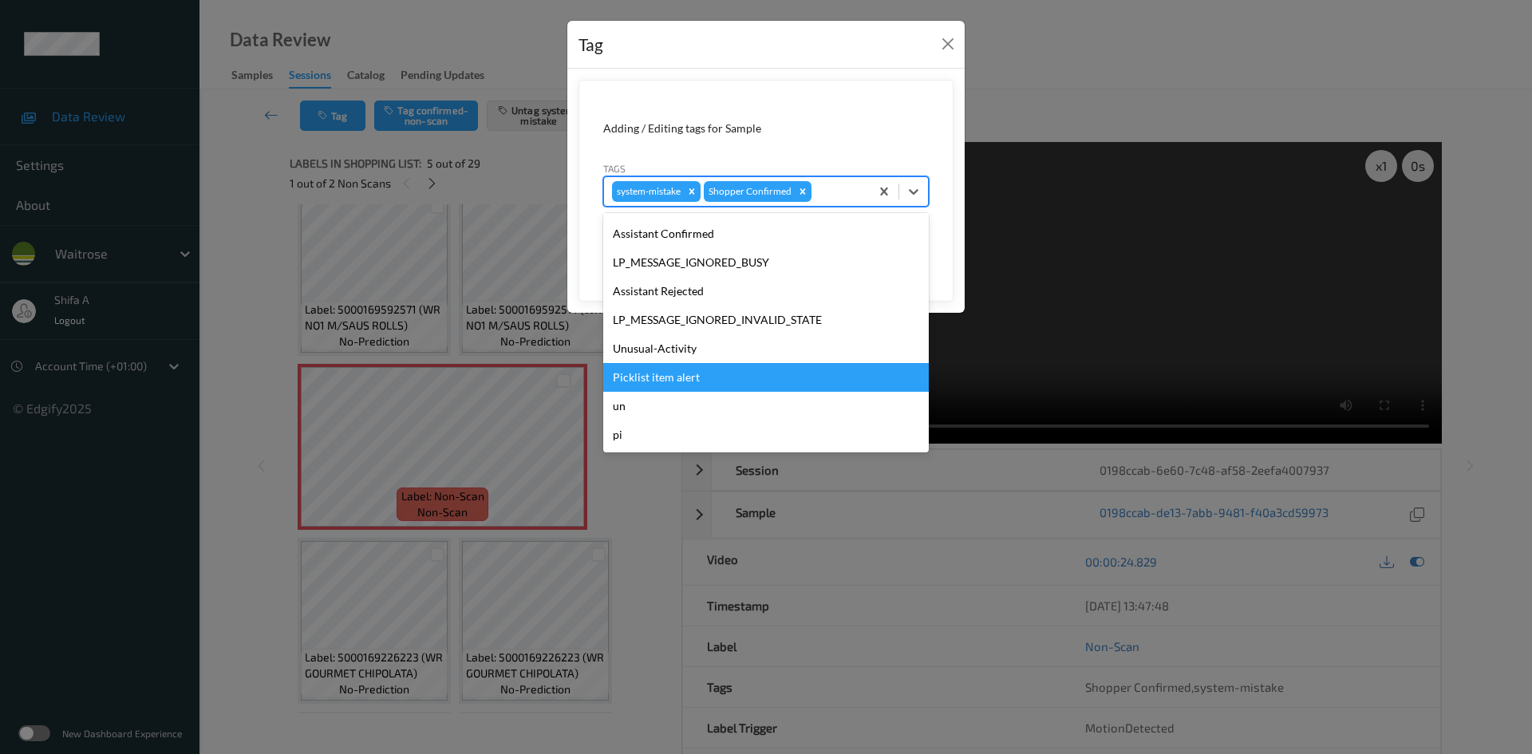
click at [697, 354] on div "Unusual-Activity" at bounding box center [766, 348] width 326 height 29
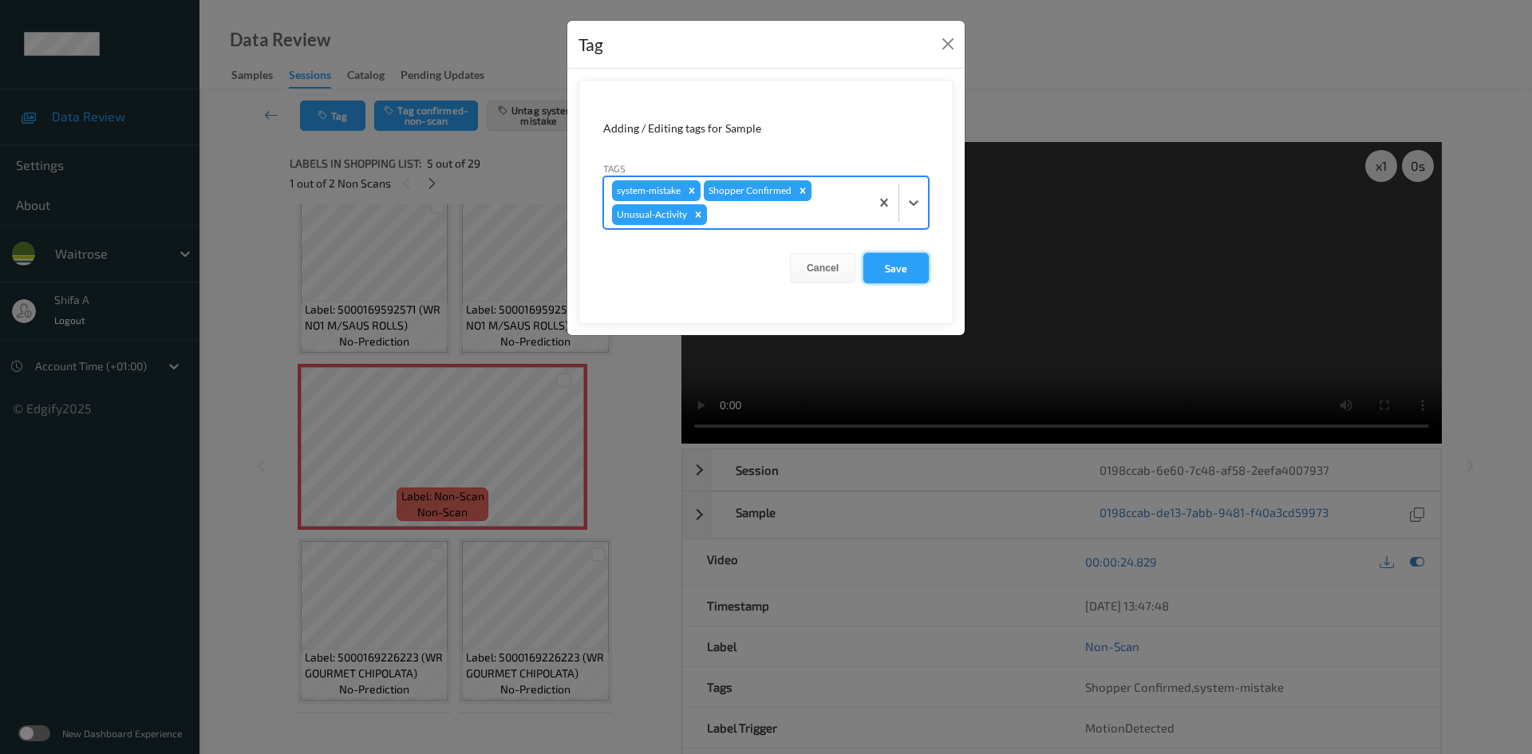
click at [910, 275] on button "Save" at bounding box center [896, 268] width 65 height 30
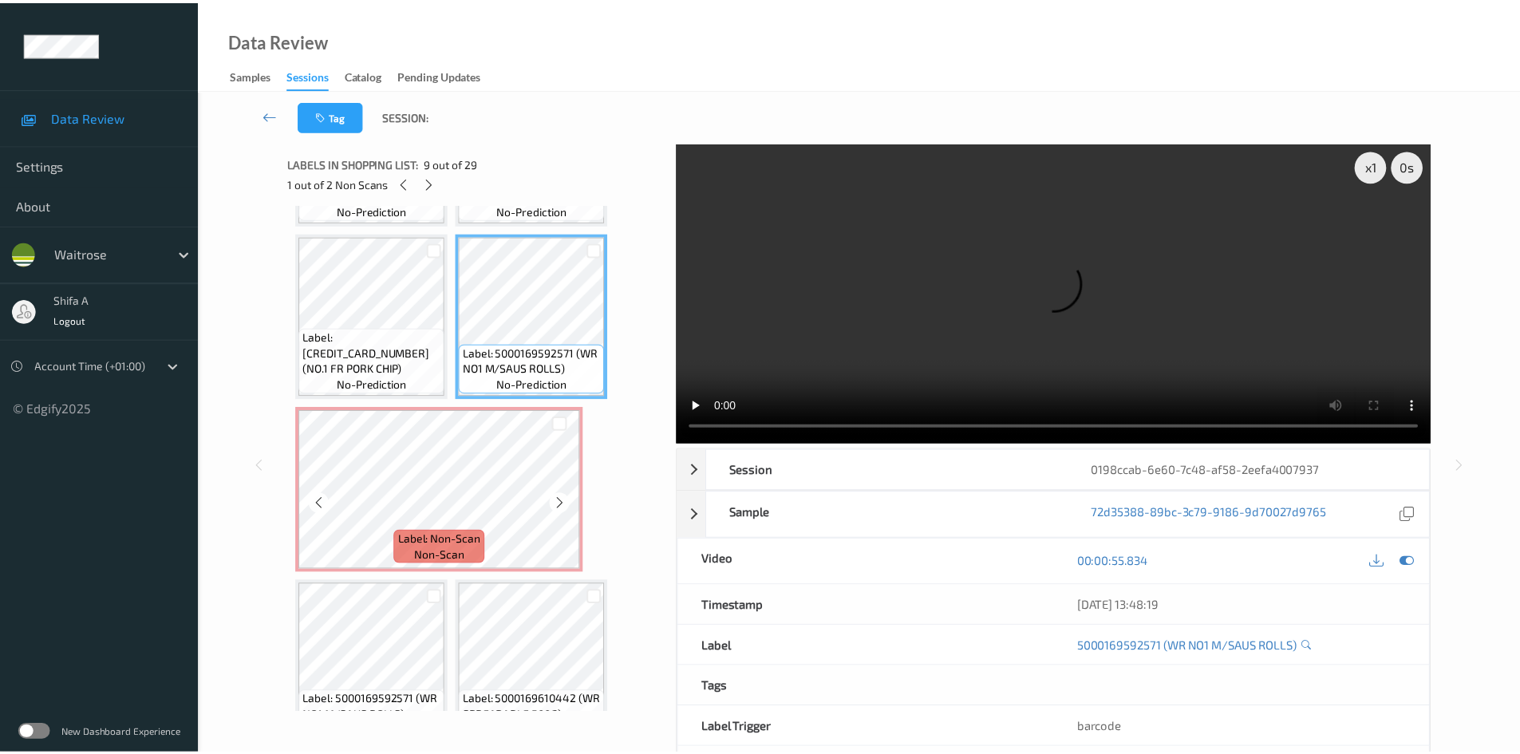
scroll to position [755, 0]
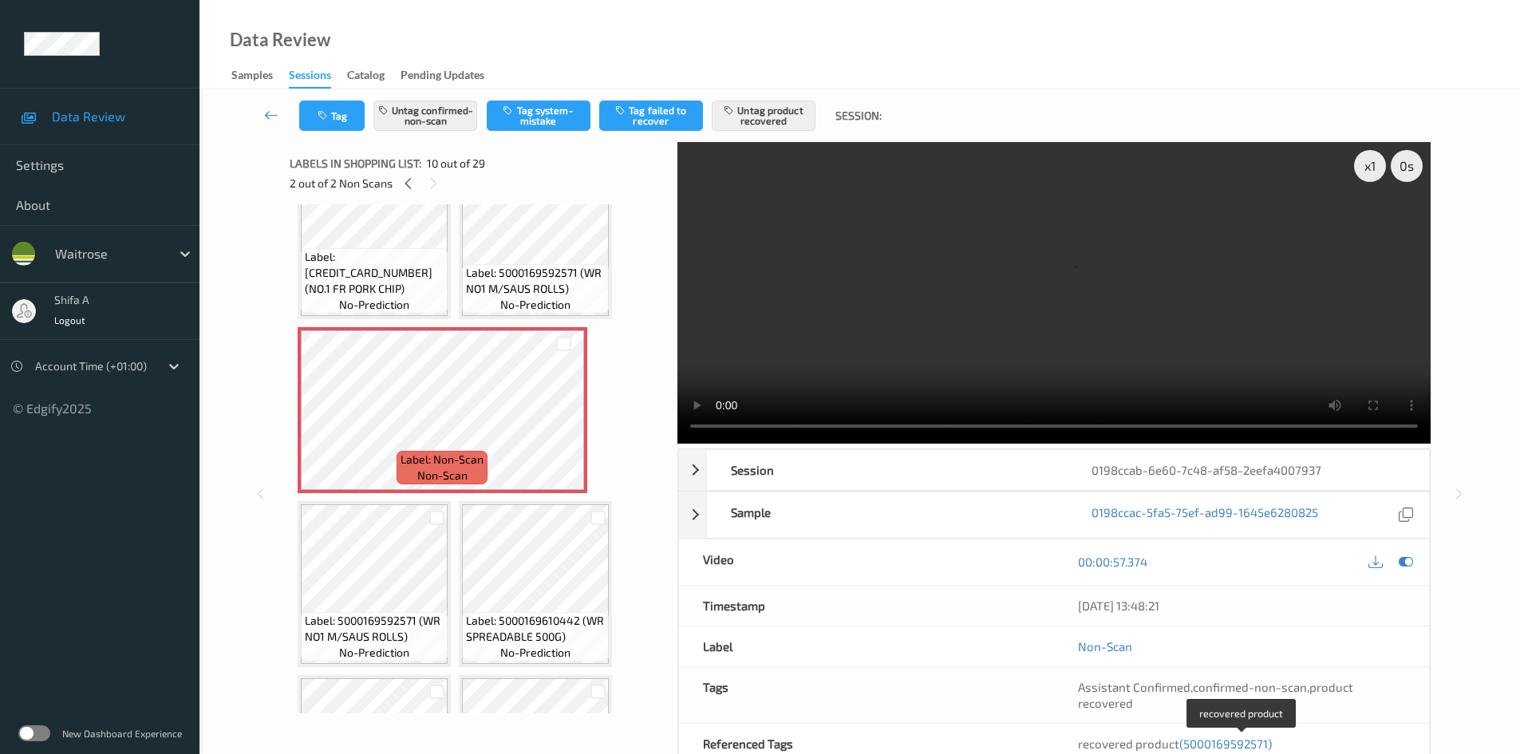
drag, startPoint x: 1240, startPoint y: 743, endPoint x: 1190, endPoint y: 717, distance: 56.4
click at [1241, 743] on div "recovered product (5000169592571)" at bounding box center [1241, 744] width 375 height 40
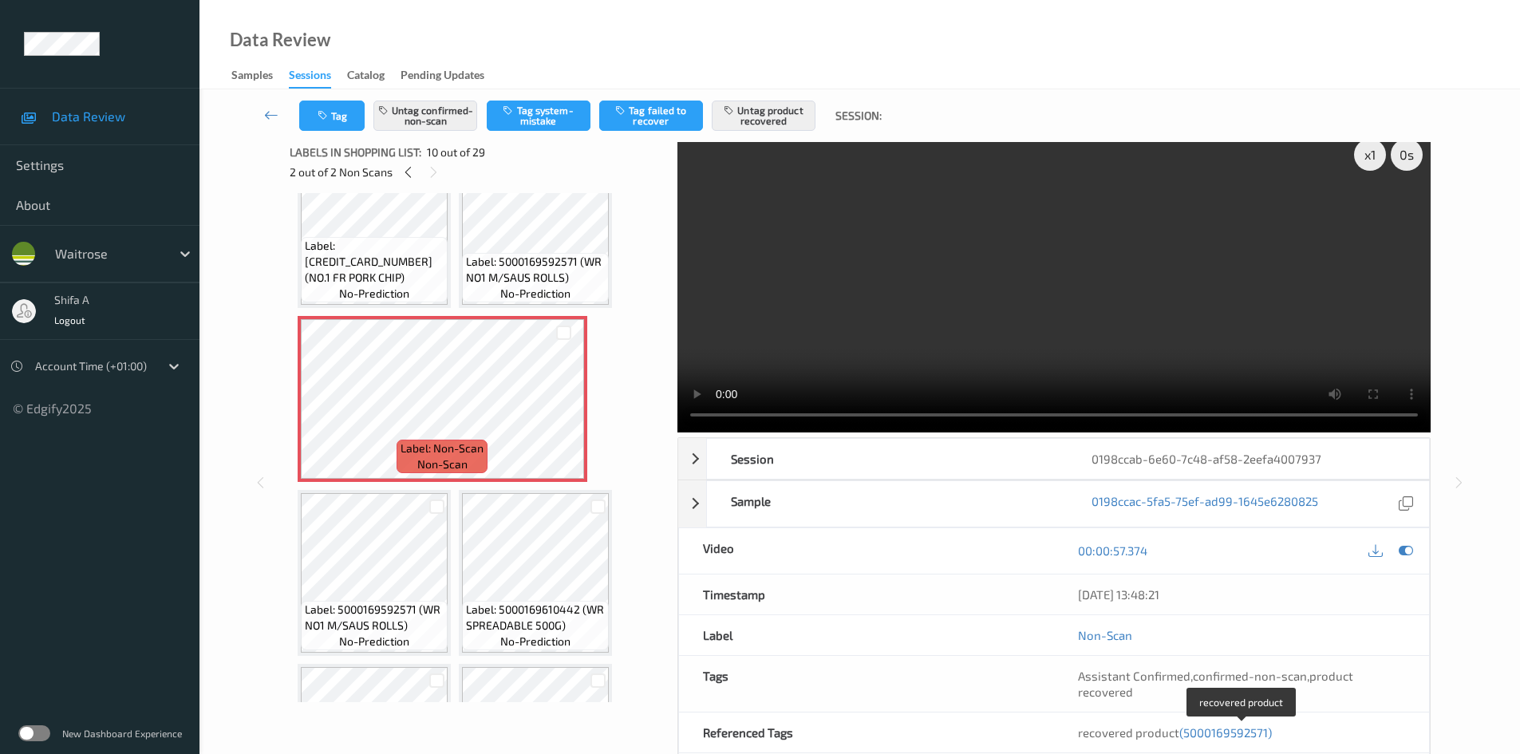
click at [1211, 737] on span "(5000169592571)" at bounding box center [1226, 732] width 93 height 14
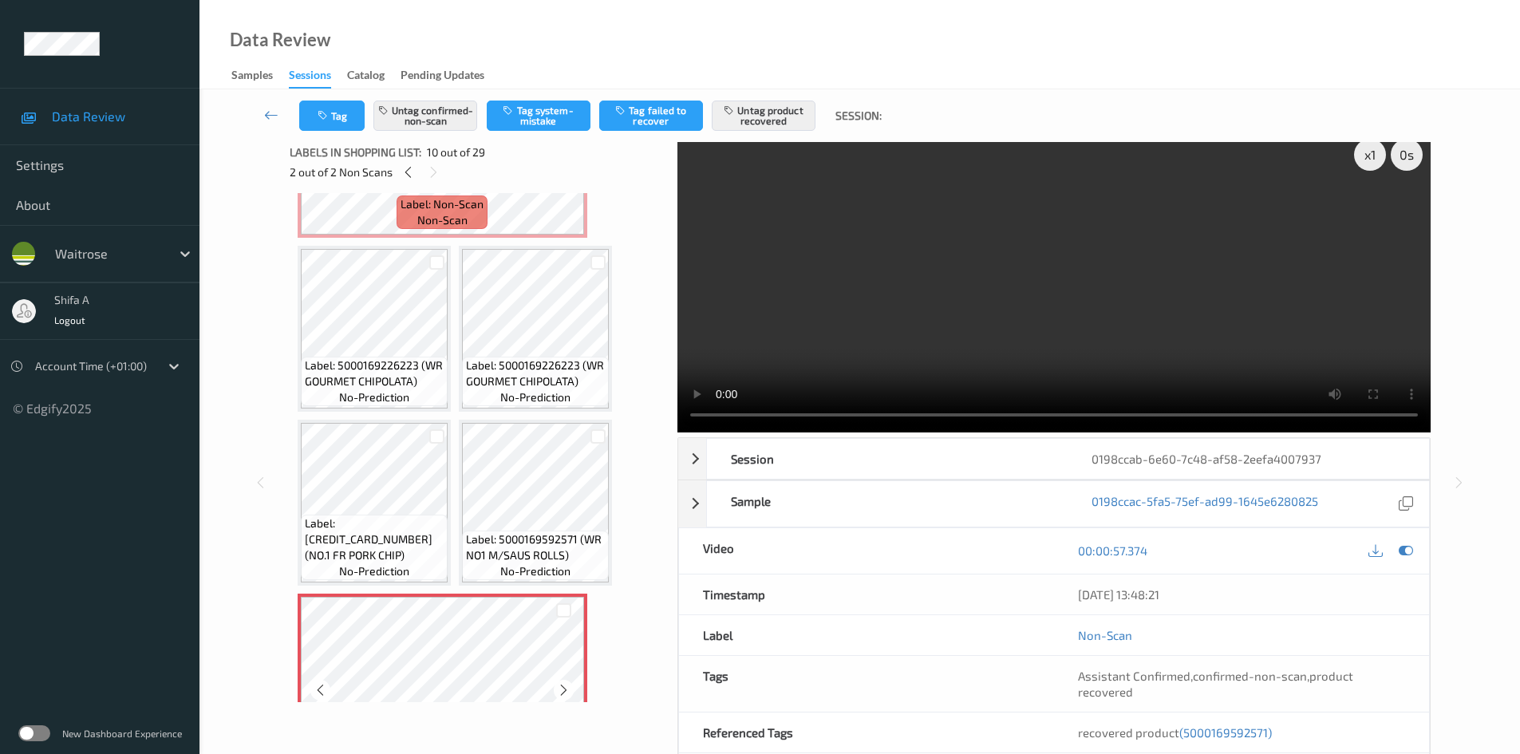
scroll to position [399, 0]
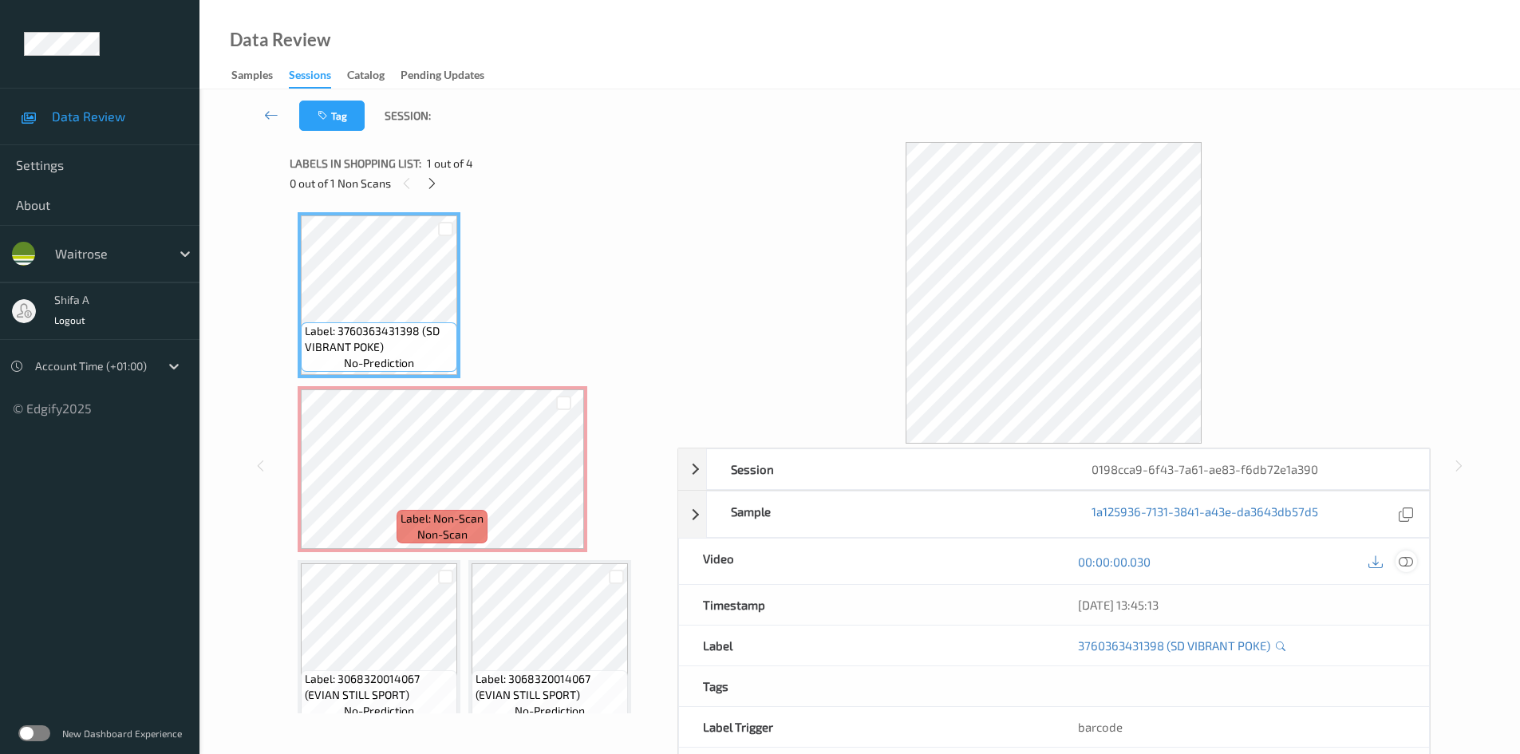
click at [1406, 562] on icon at bounding box center [1406, 562] width 14 height 14
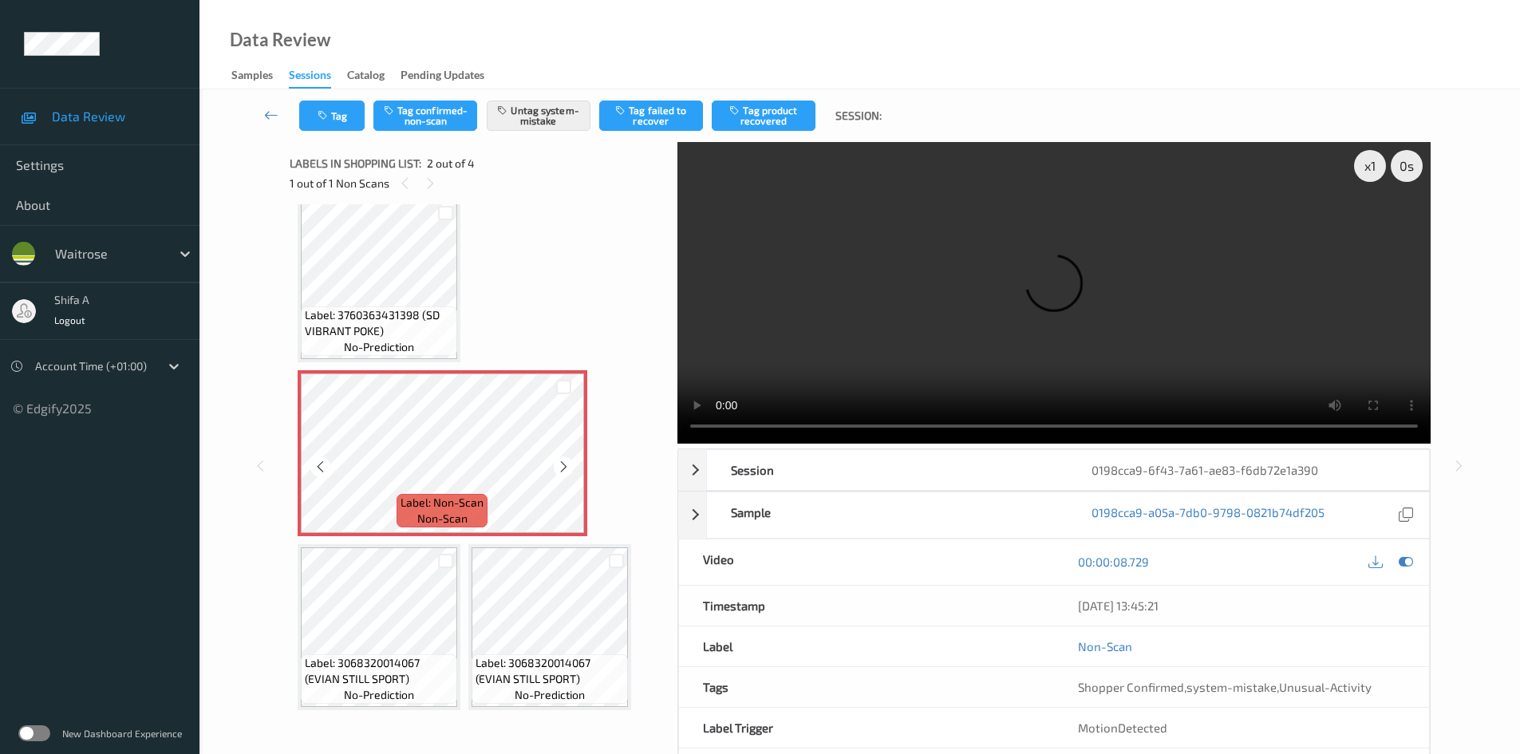
scroll to position [21, 0]
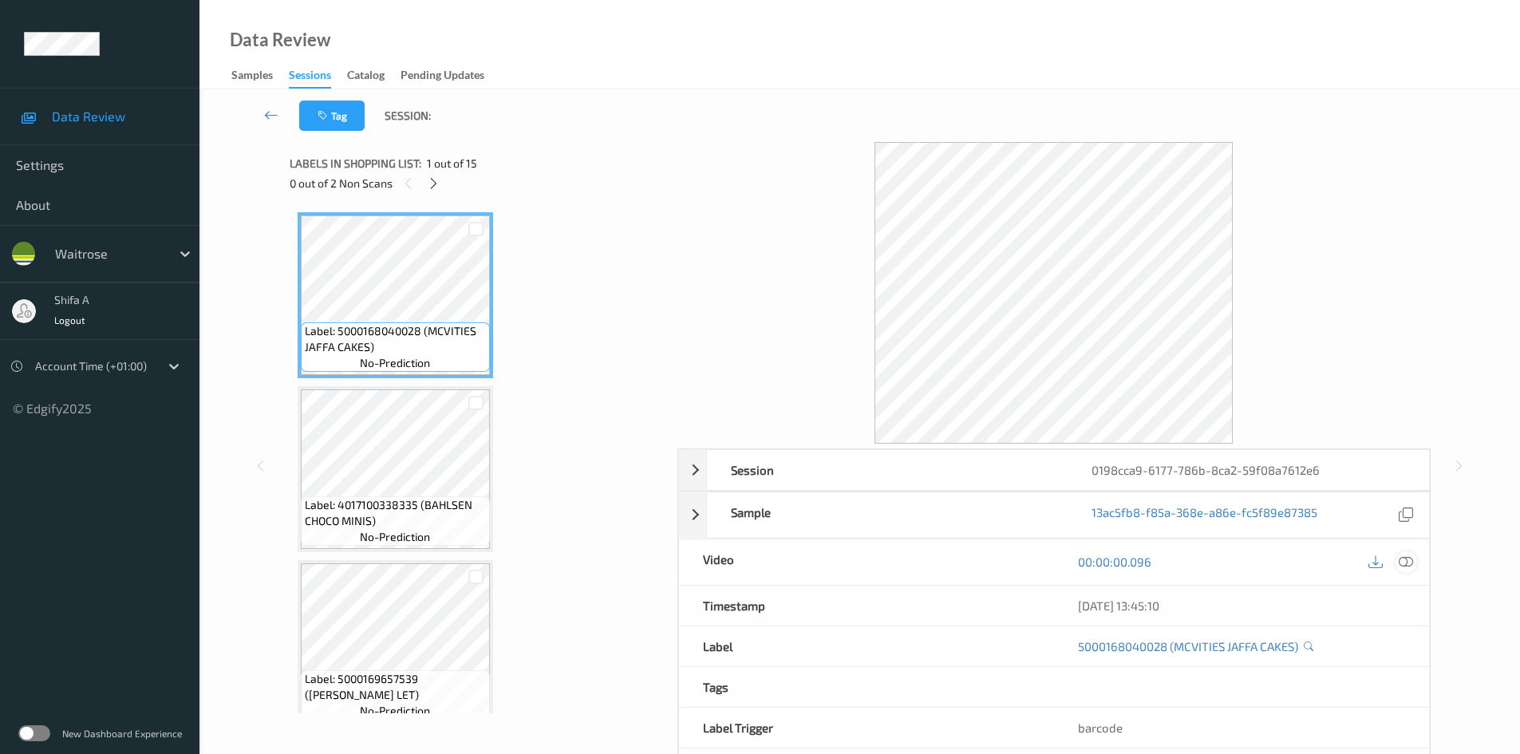
click at [1406, 561] on icon at bounding box center [1406, 562] width 14 height 14
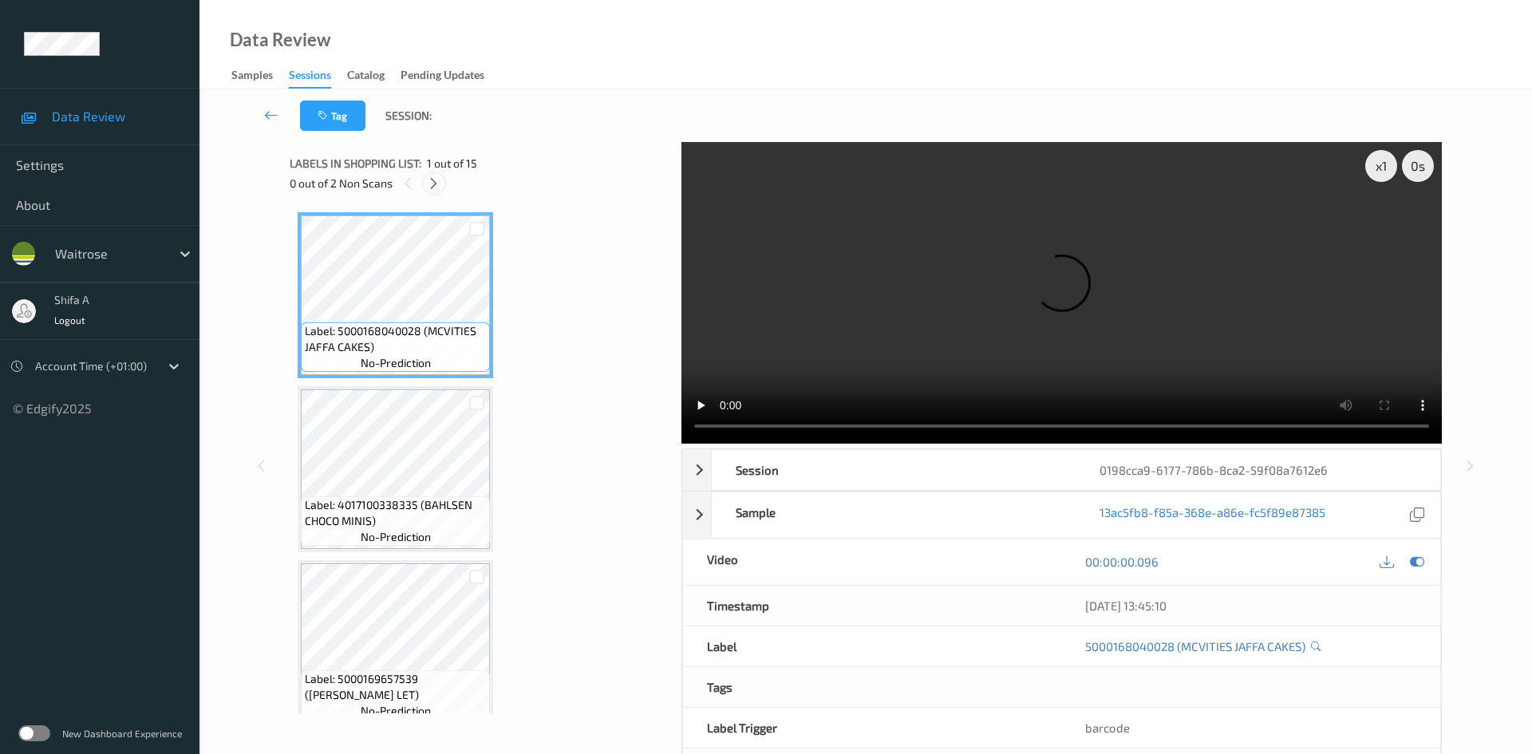
click at [434, 185] on icon at bounding box center [434, 183] width 14 height 14
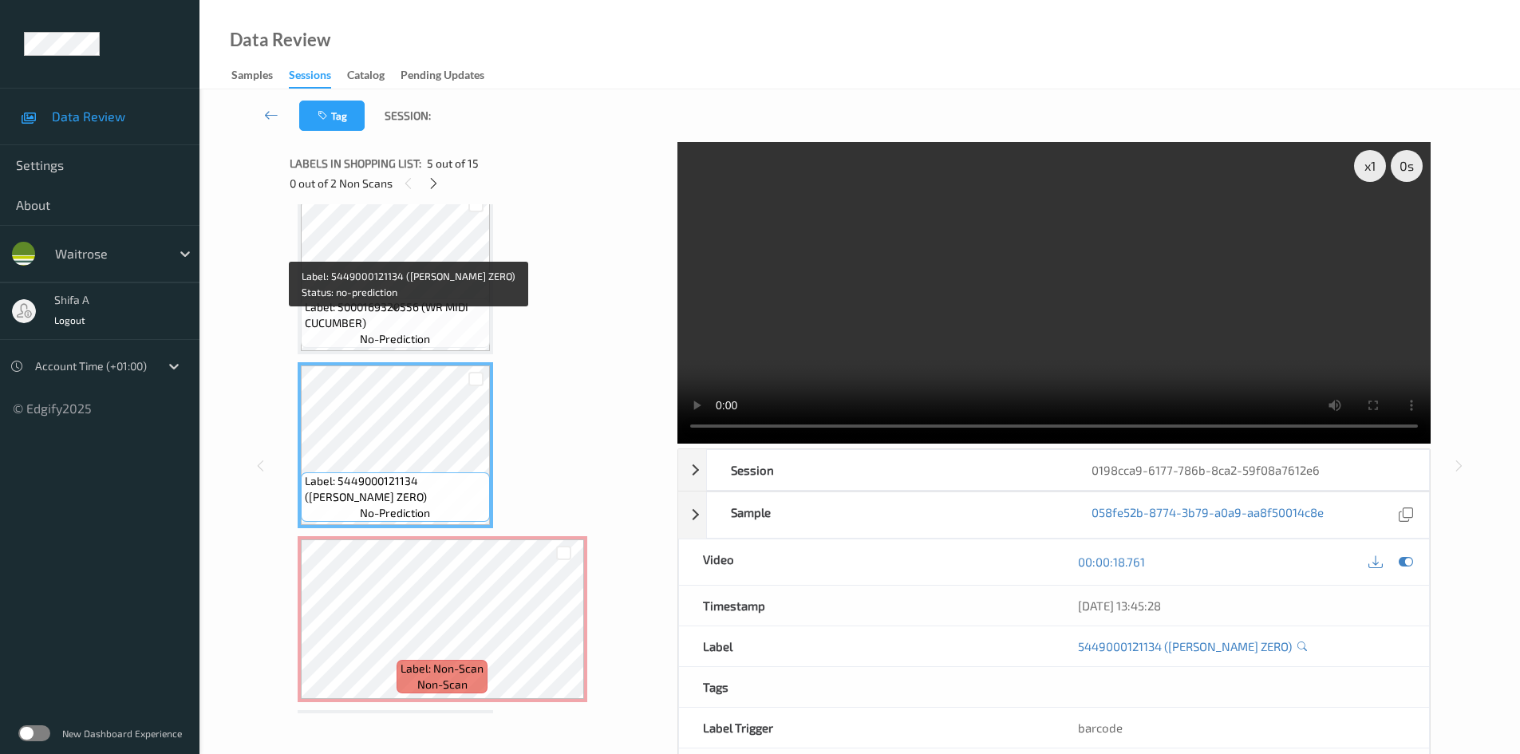
scroll to position [544, 0]
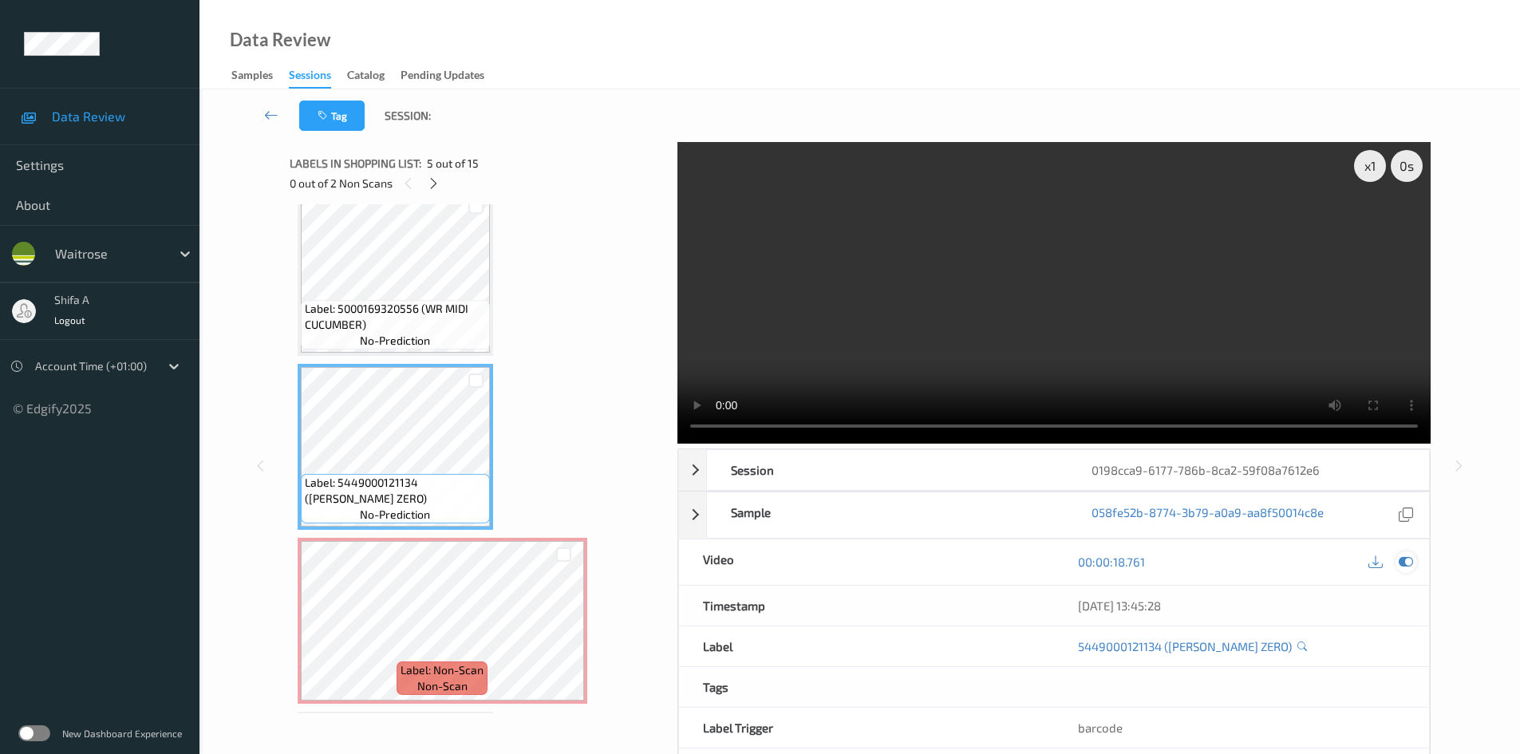
click at [1408, 563] on icon at bounding box center [1406, 562] width 14 height 14
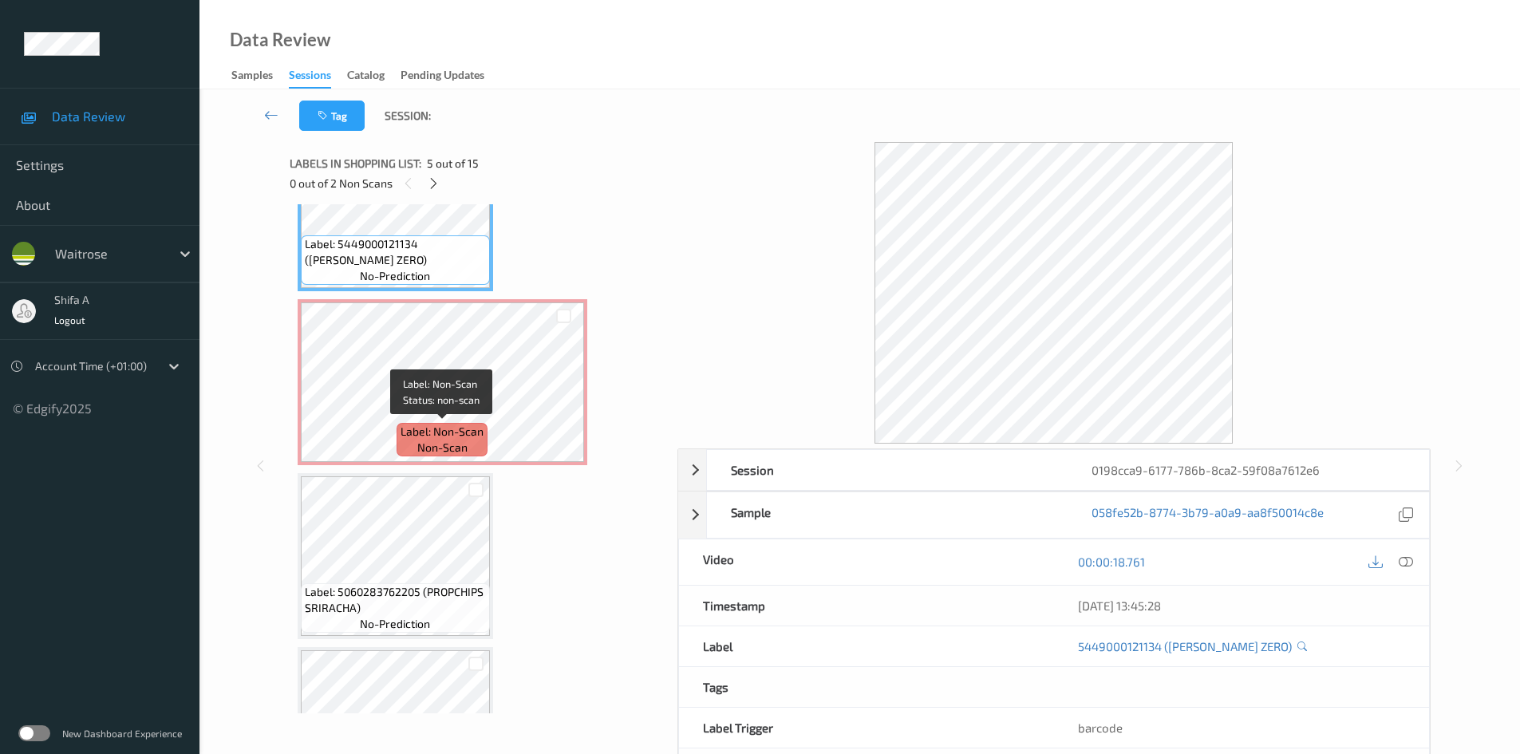
scroll to position [784, 0]
click at [479, 455] on div "Label: Non-Scan non-scan" at bounding box center [442, 439] width 91 height 34
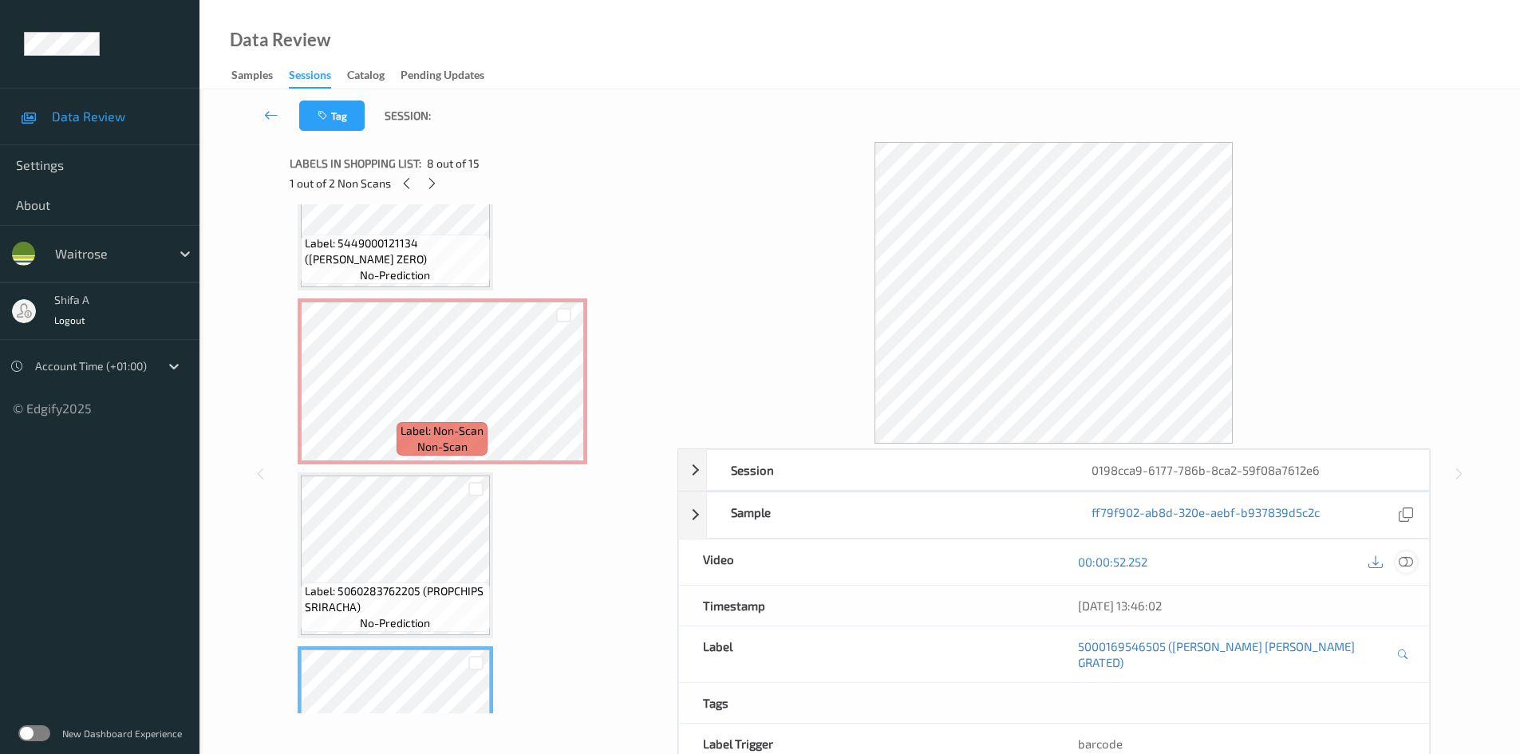
click at [1412, 563] on icon at bounding box center [1406, 562] width 14 height 14
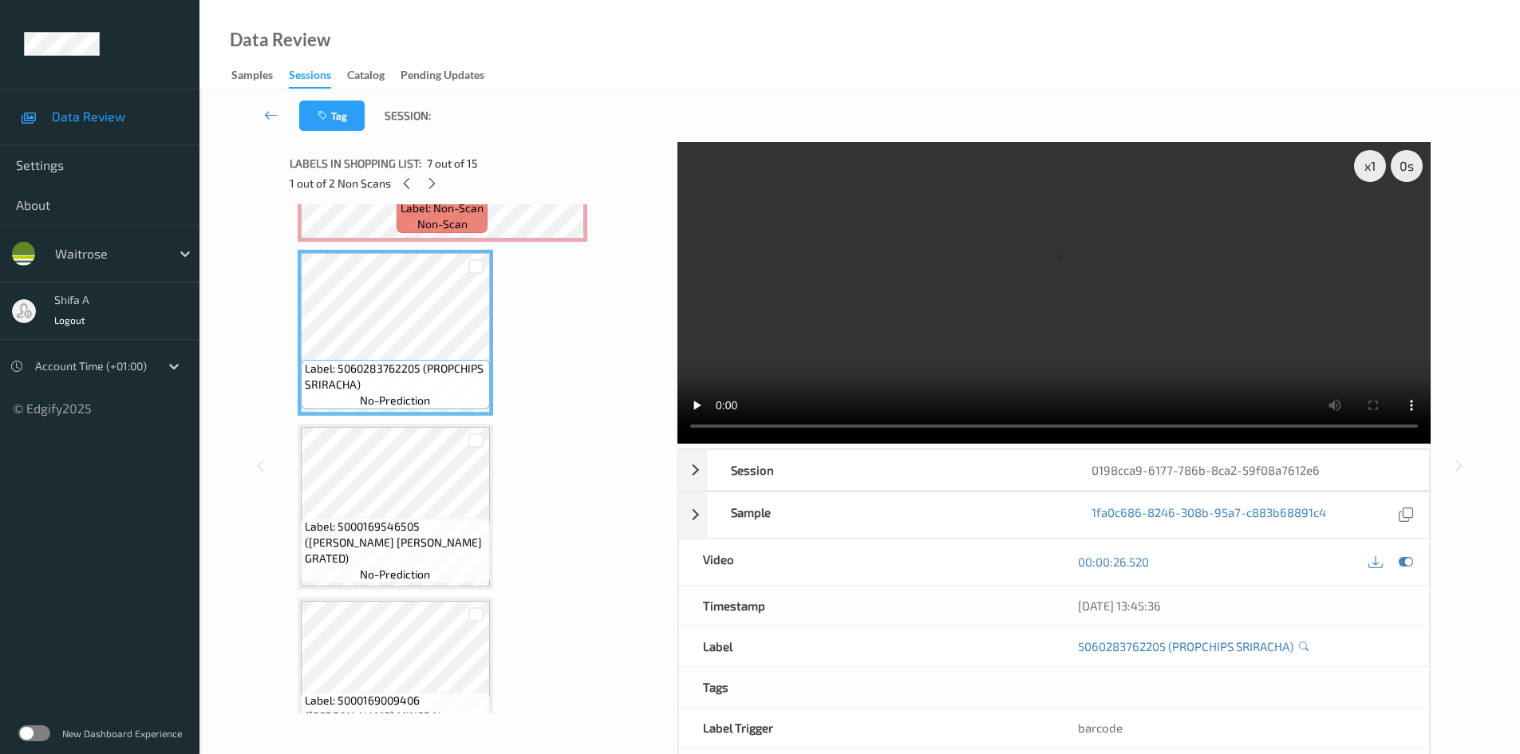
scroll to position [1023, 0]
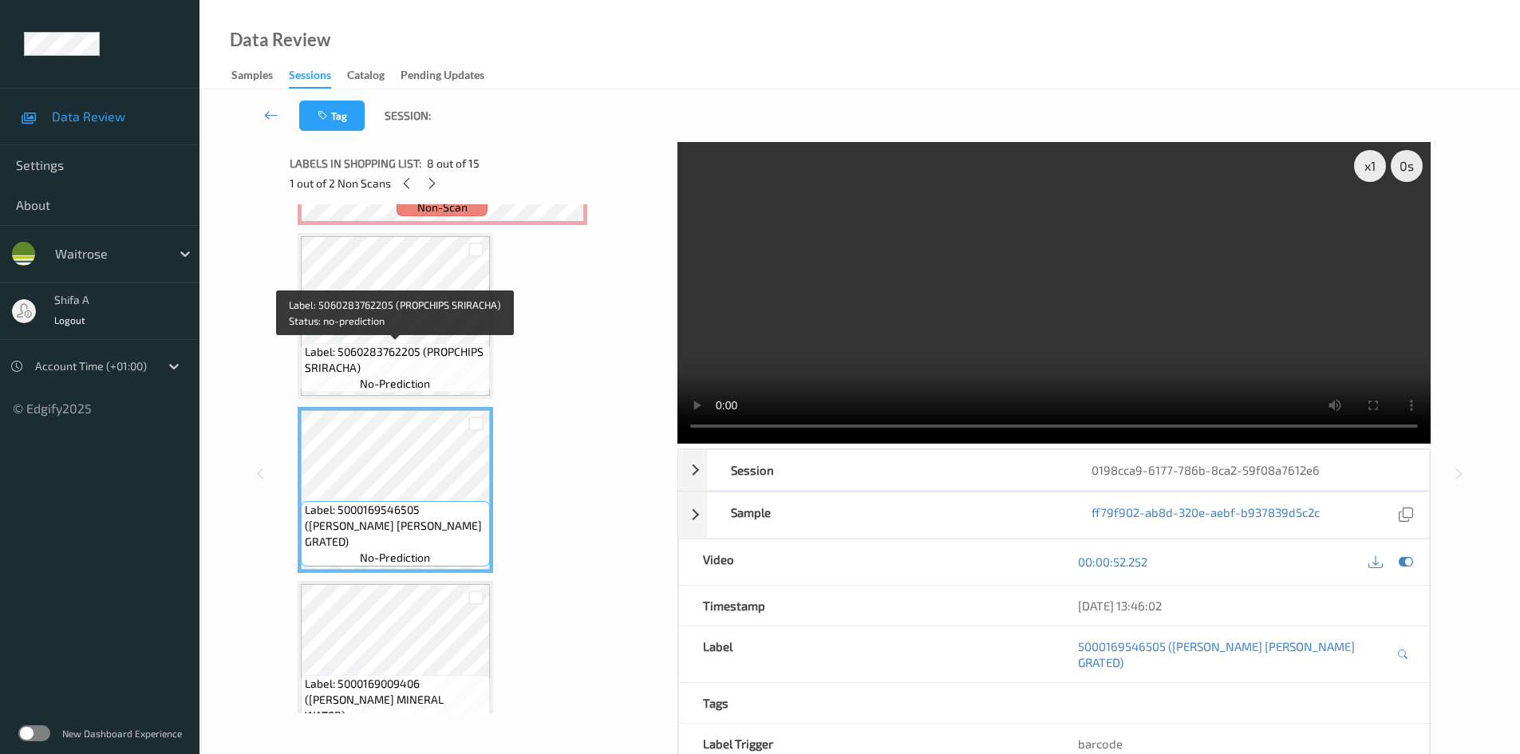
click at [417, 377] on span "no-prediction" at bounding box center [395, 384] width 70 height 16
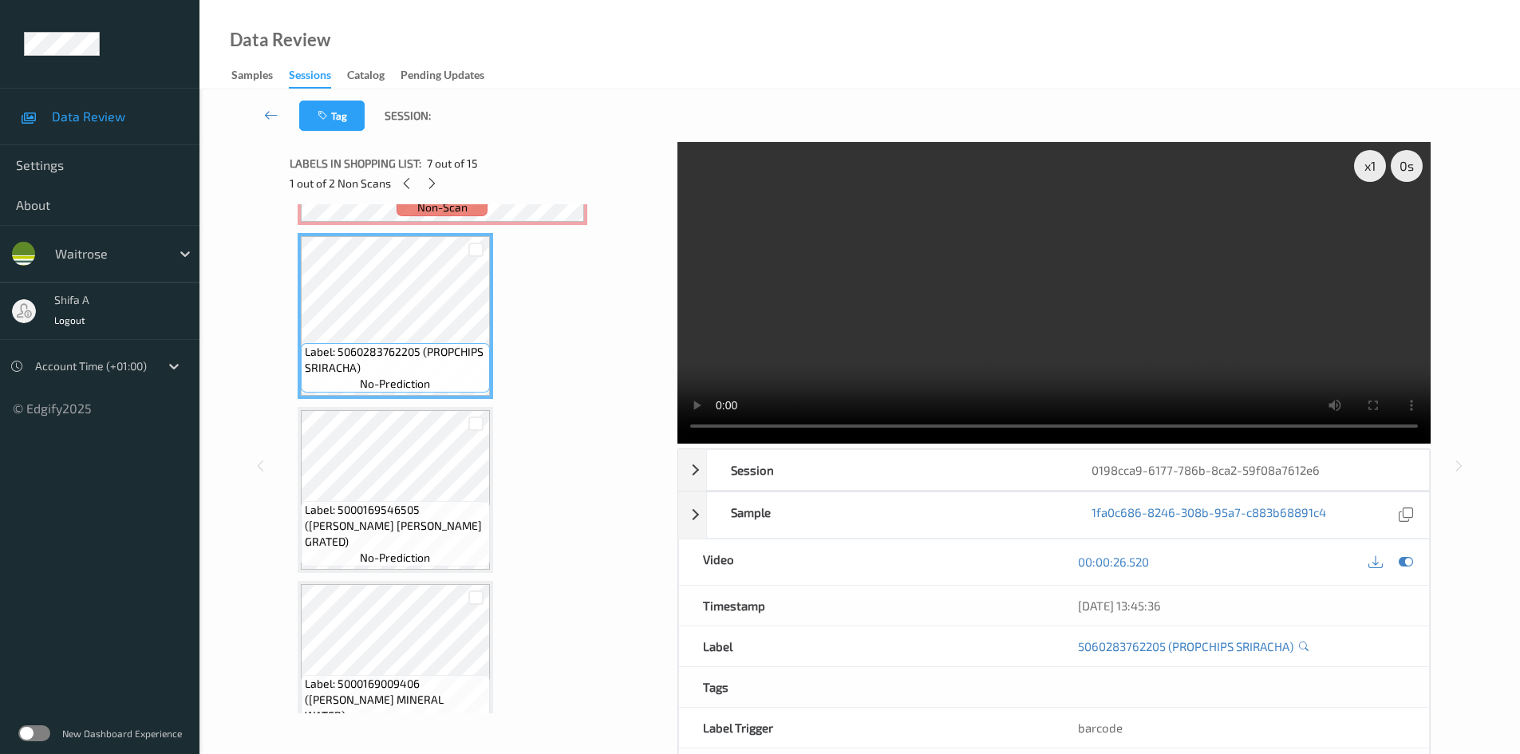
click at [1018, 319] on video at bounding box center [1054, 293] width 753 height 302
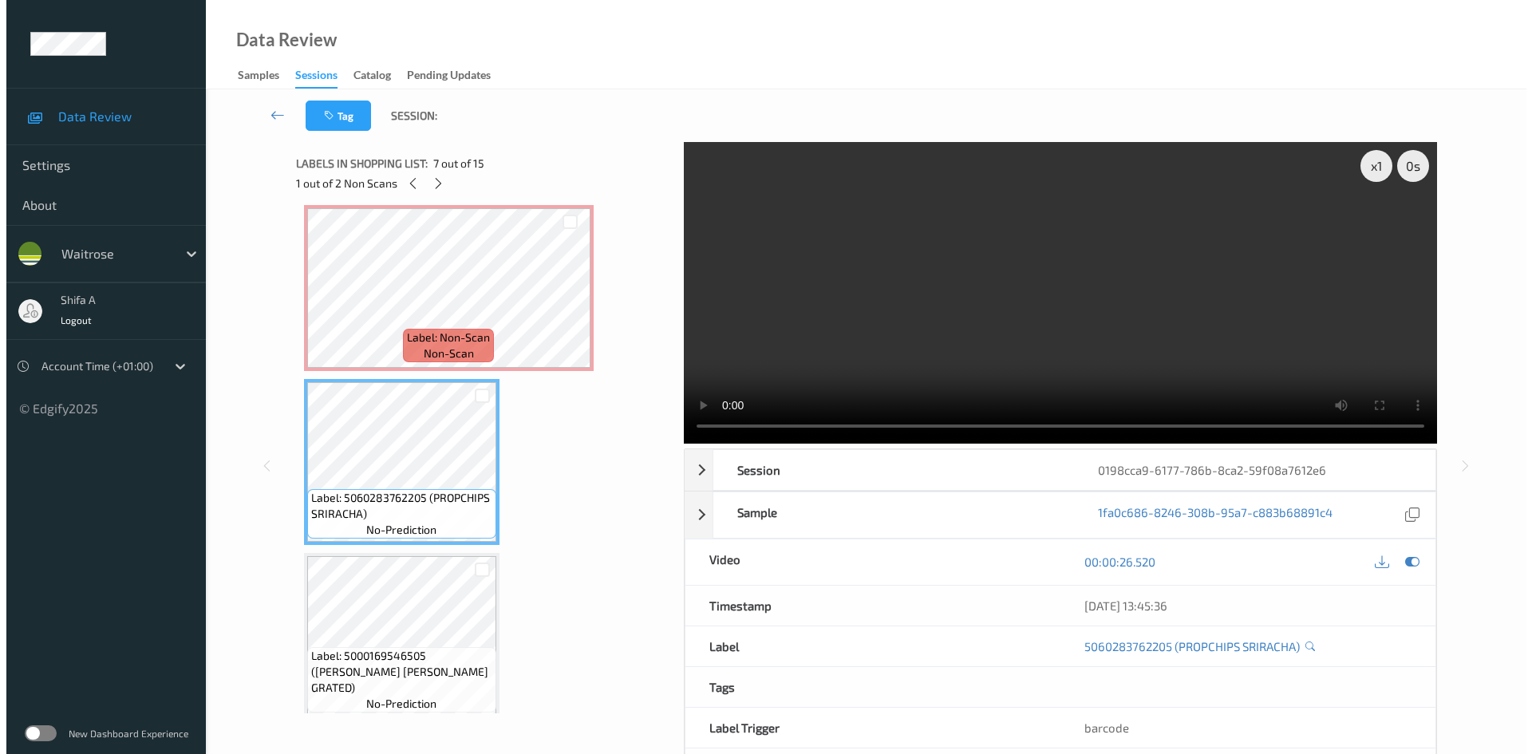
scroll to position [864, 0]
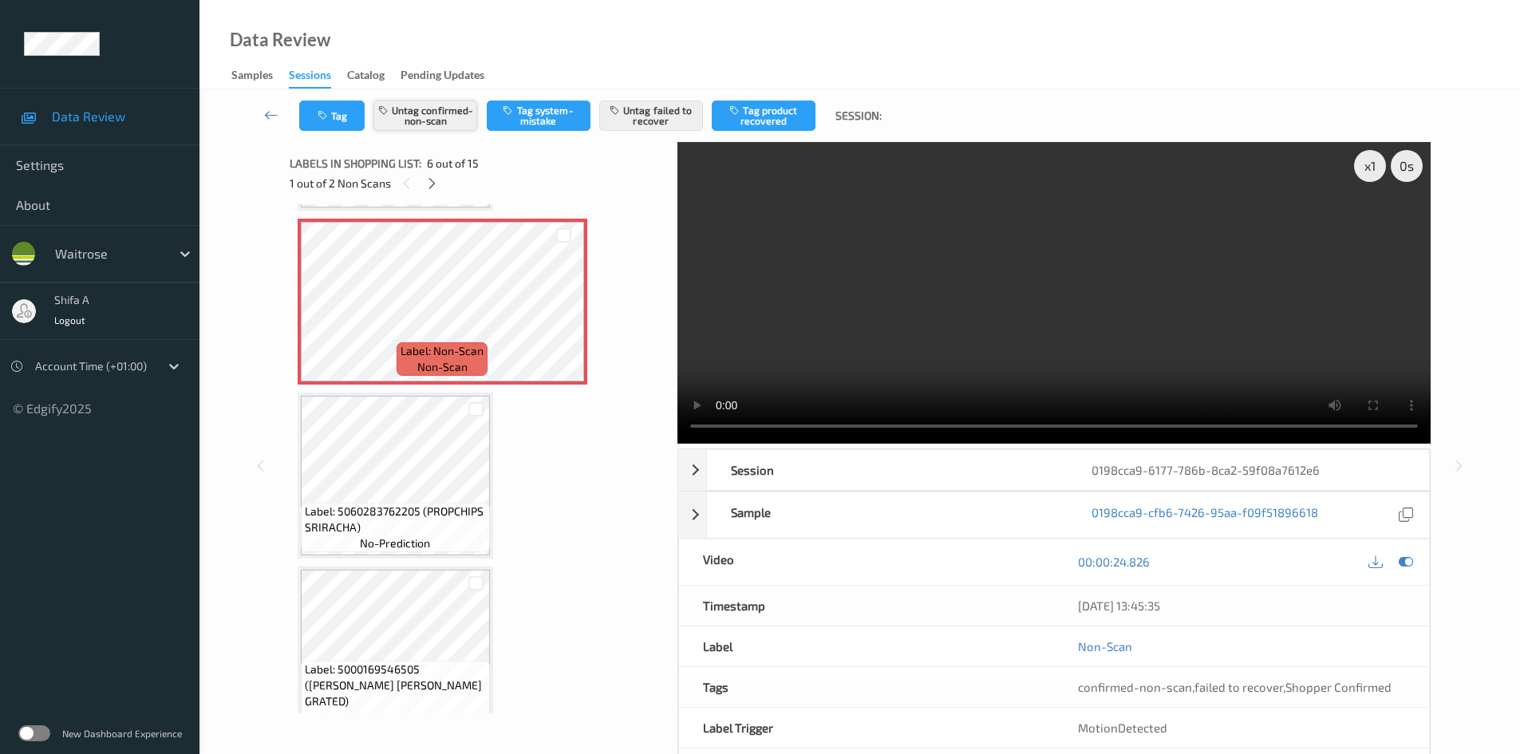
click at [421, 113] on button "Untag confirmed-non-scan" at bounding box center [426, 116] width 104 height 30
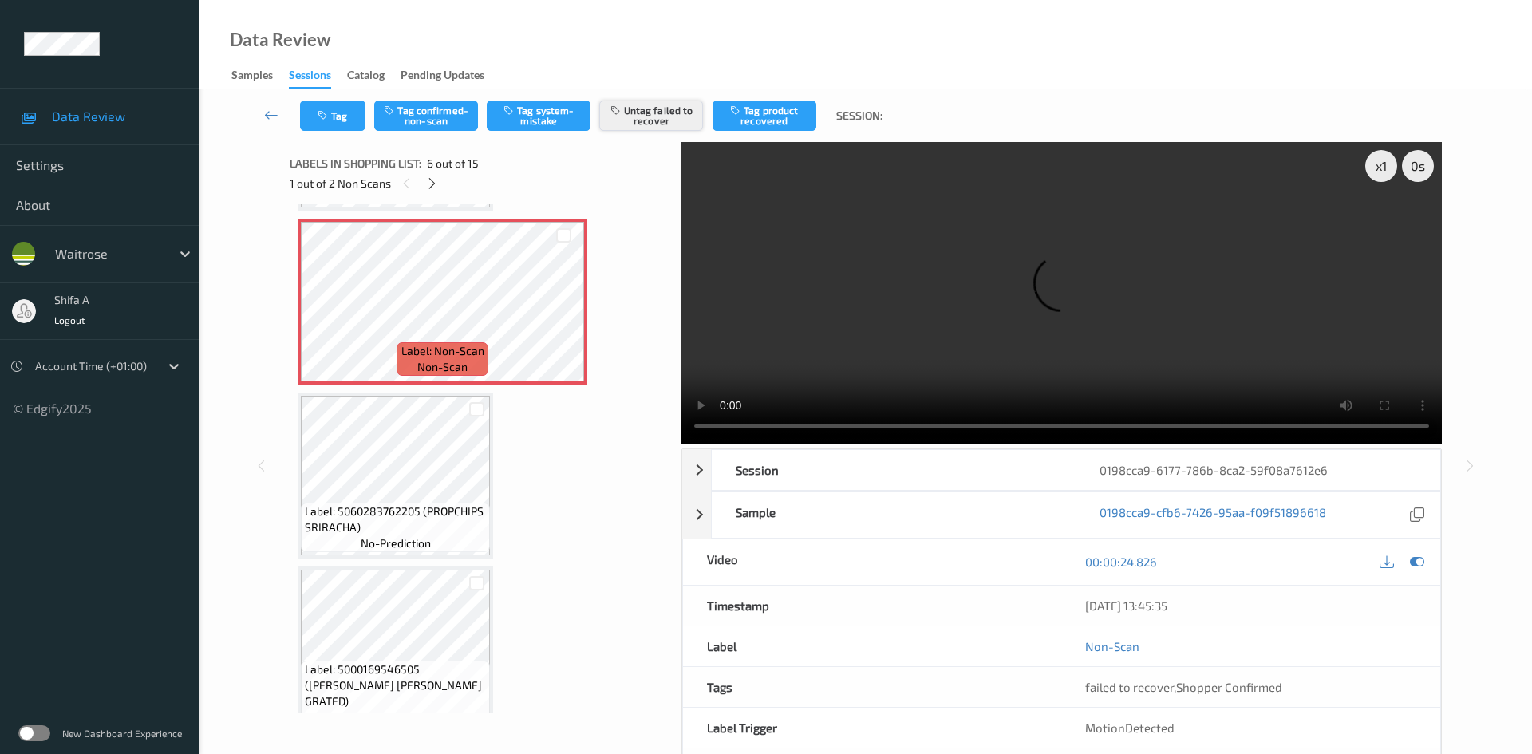
click at [675, 127] on button "Untag failed to recover" at bounding box center [651, 116] width 104 height 30
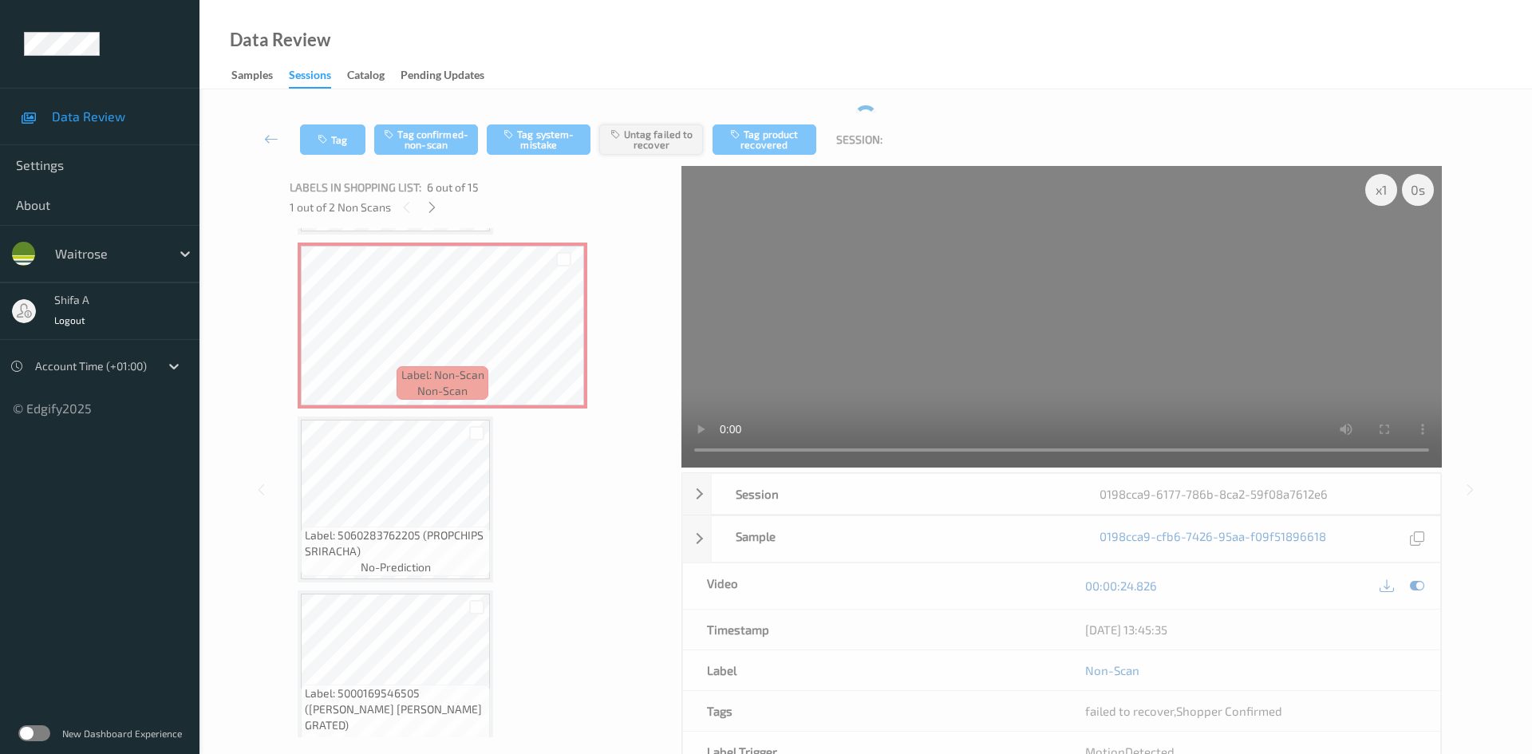
click at [651, 166] on div "Labels in shopping list: 6 out of 15 1 out of 2 Non Scans" at bounding box center [480, 197] width 381 height 62
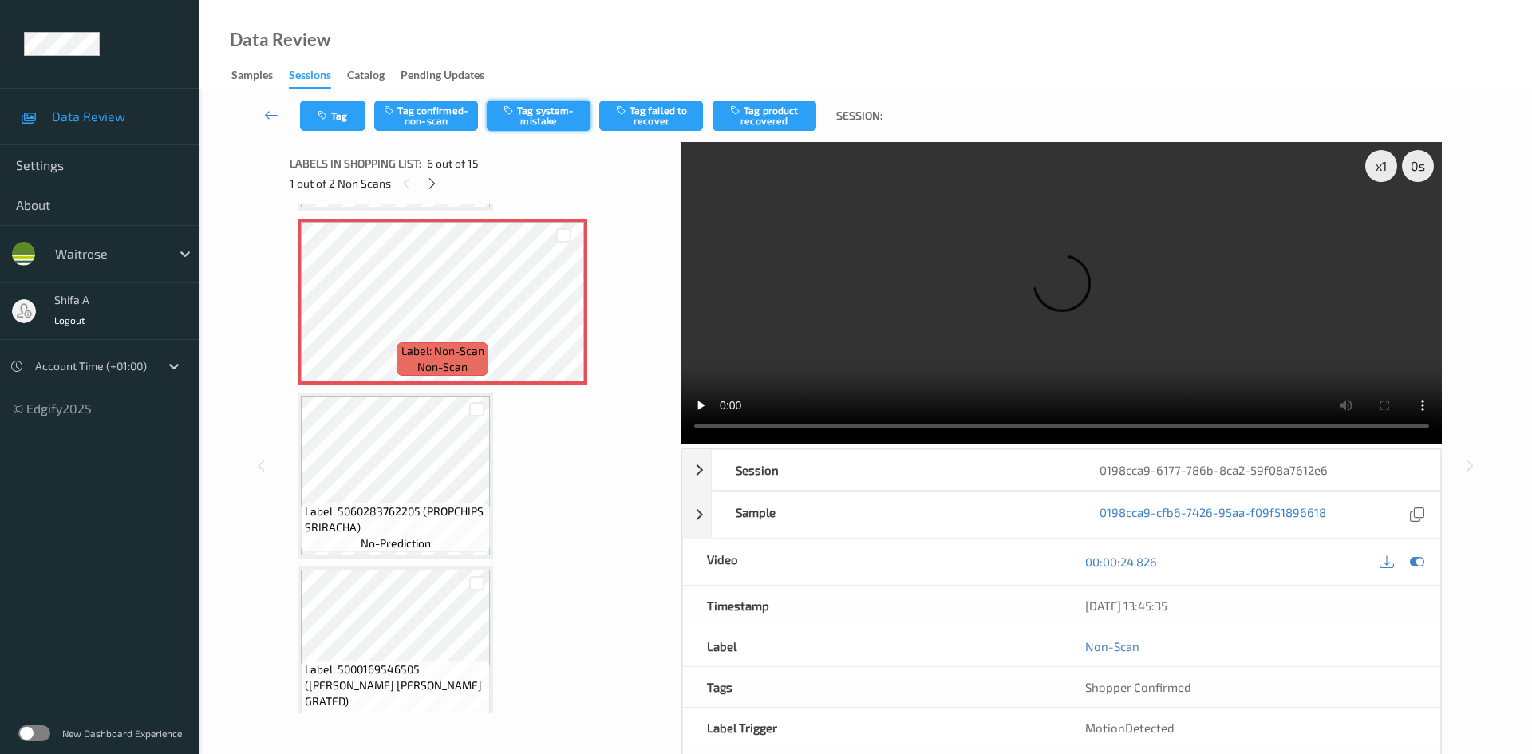
click at [521, 122] on button "Tag system-mistake" at bounding box center [539, 116] width 104 height 30
click at [345, 121] on button "Tag" at bounding box center [332, 116] width 65 height 30
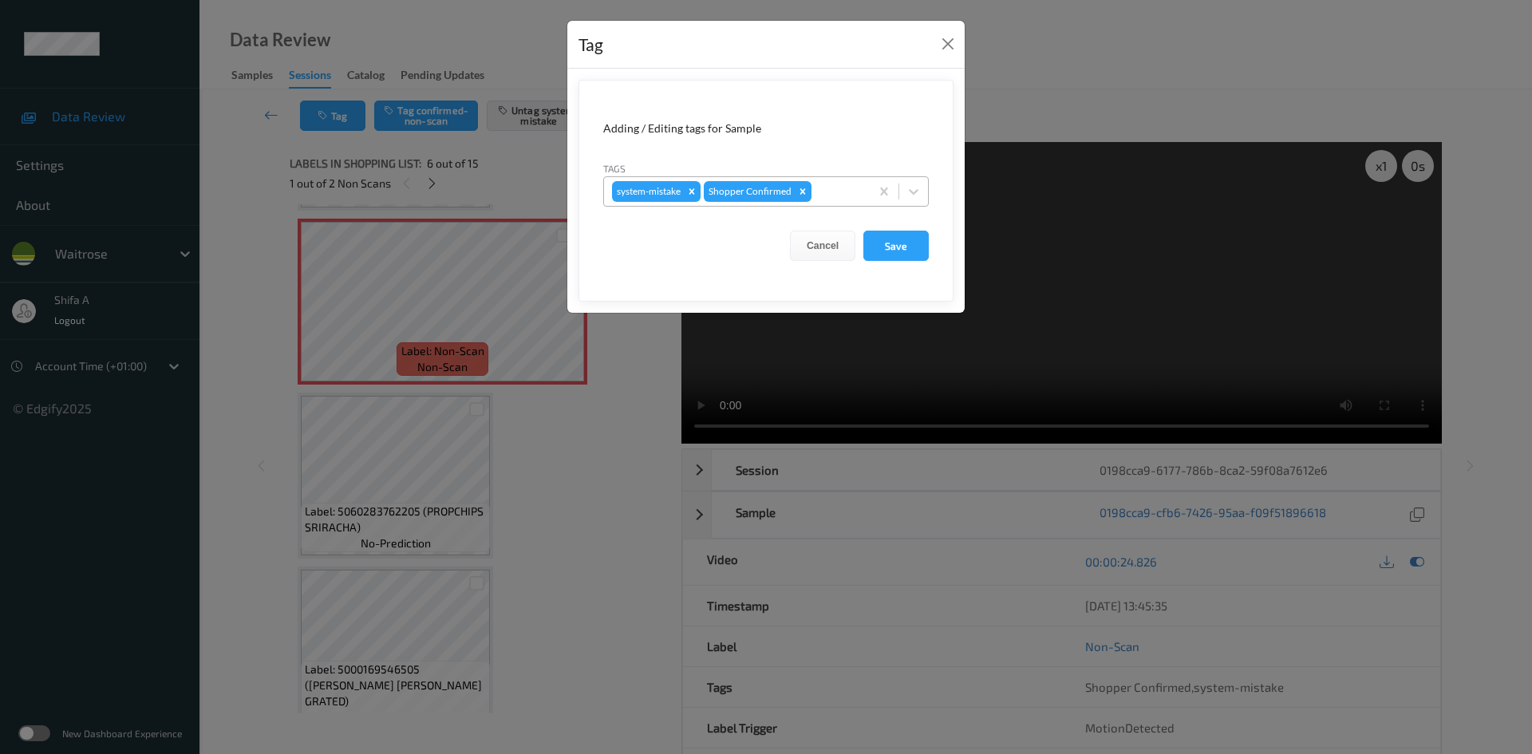
click at [844, 195] on div at bounding box center [838, 191] width 47 height 19
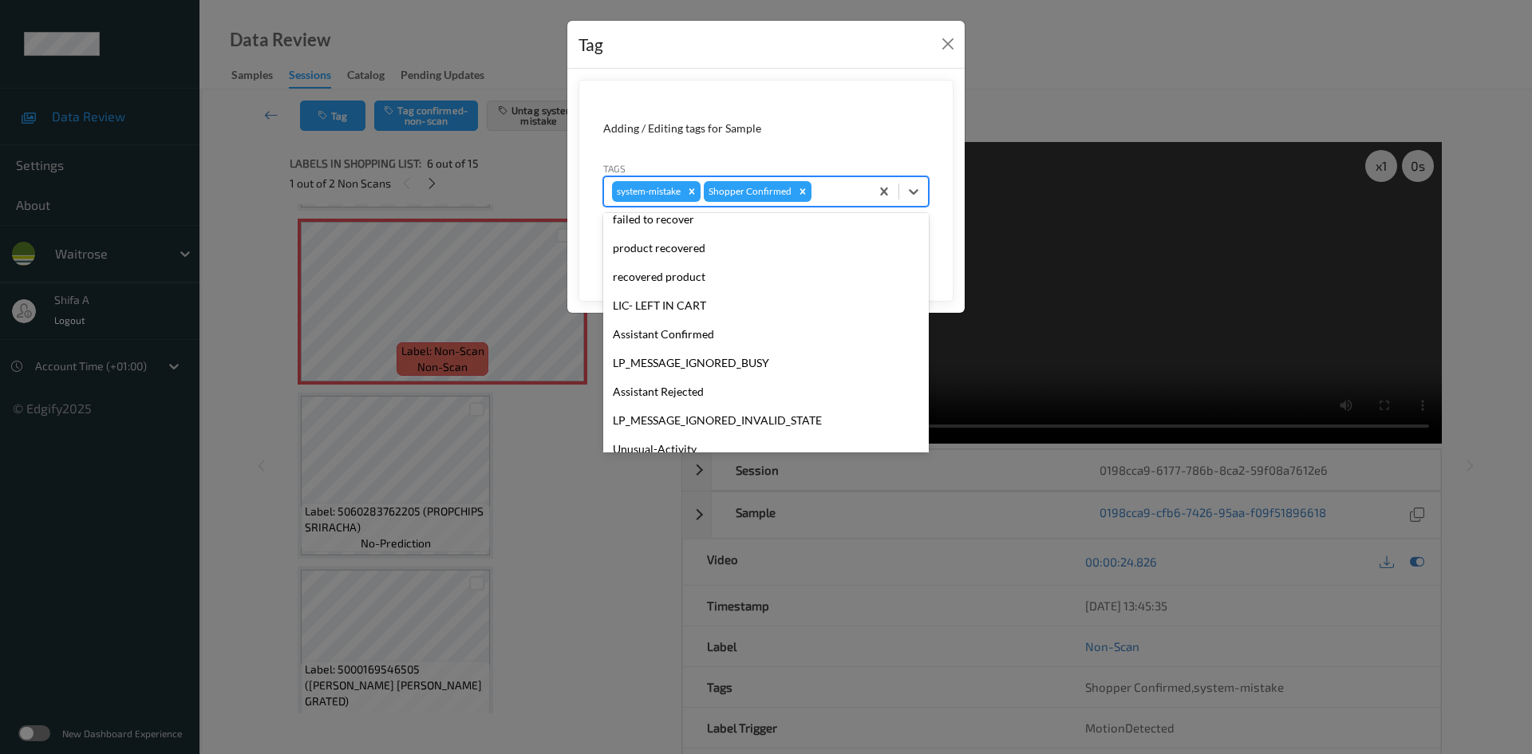
scroll to position [313, 0]
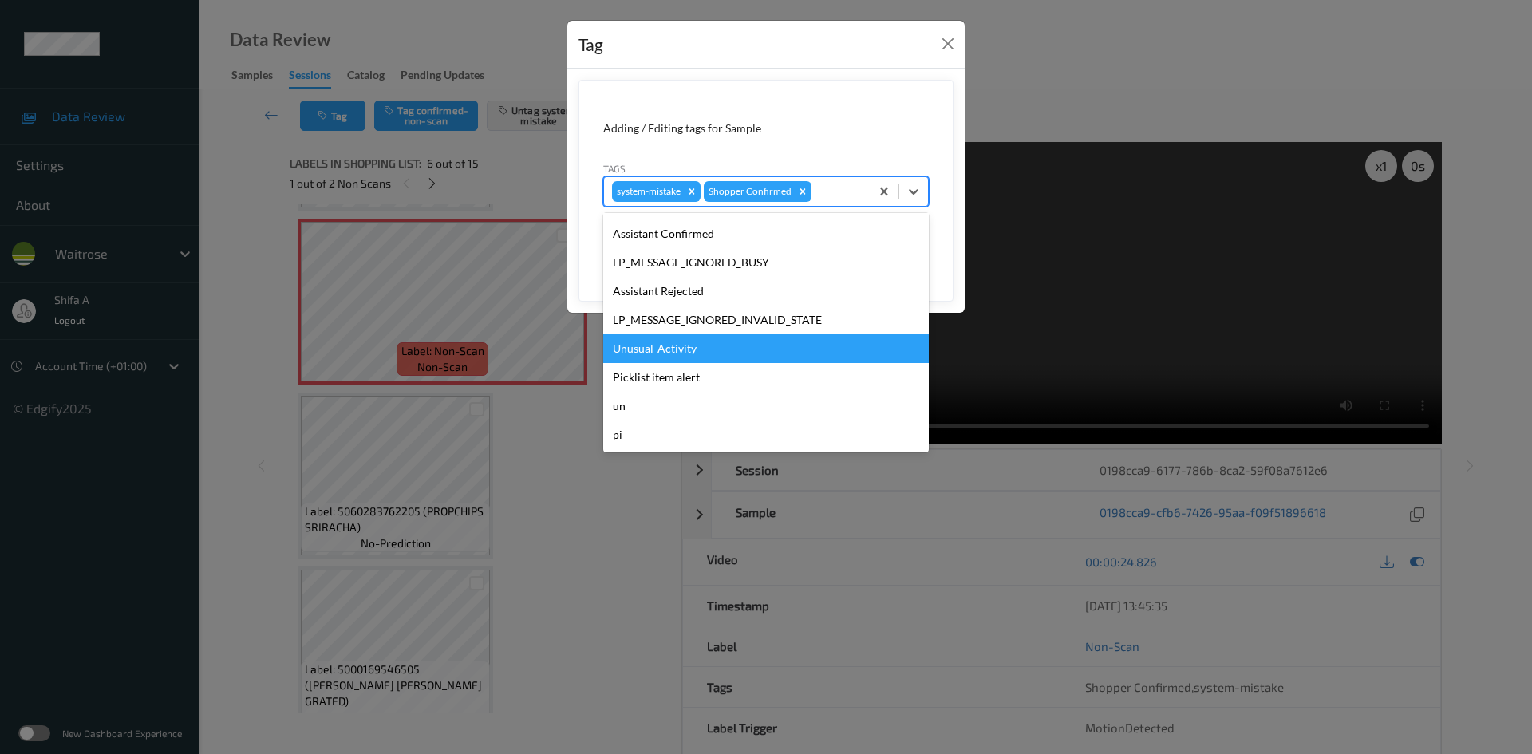
click at [711, 346] on div "Unusual-Activity" at bounding box center [766, 348] width 326 height 29
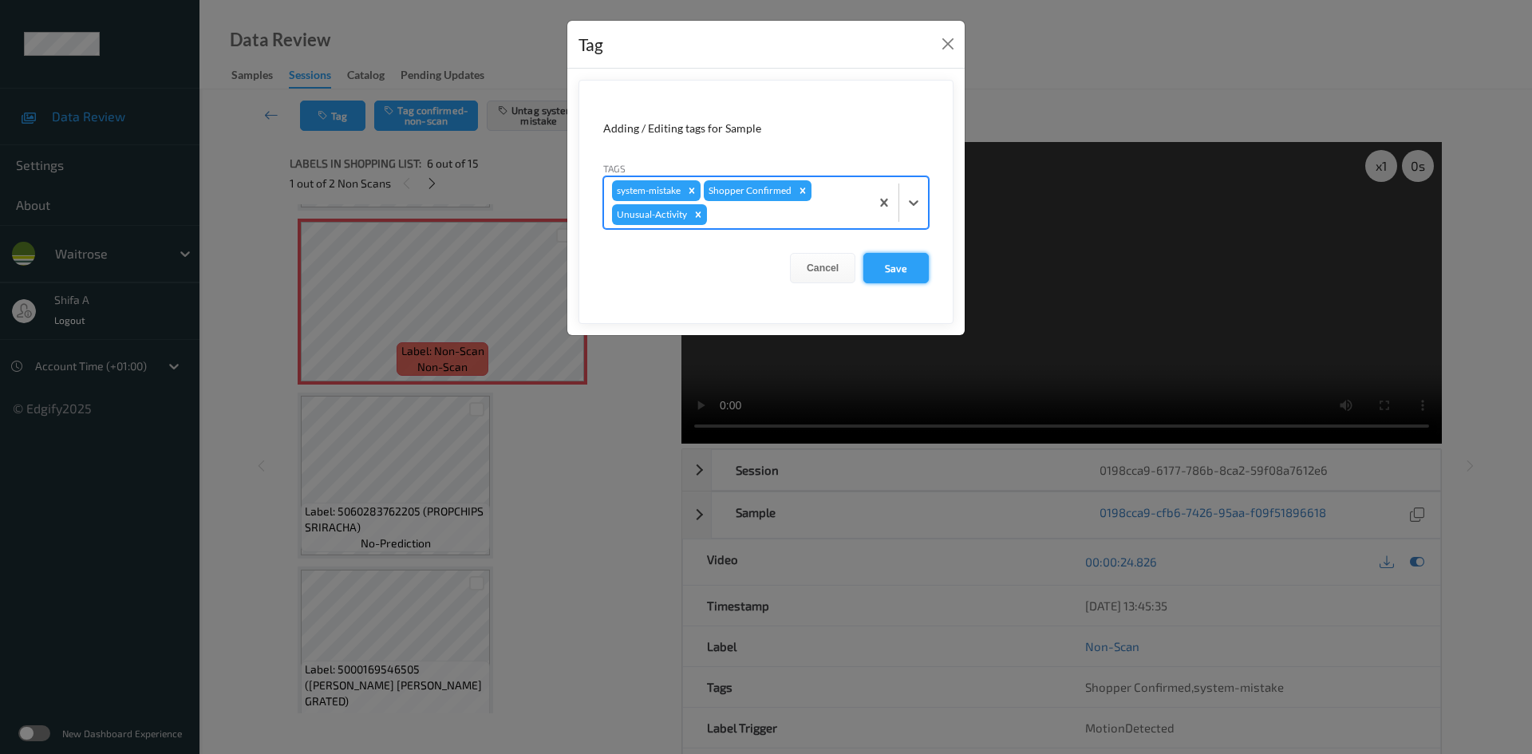
click at [917, 267] on button "Save" at bounding box center [896, 268] width 65 height 30
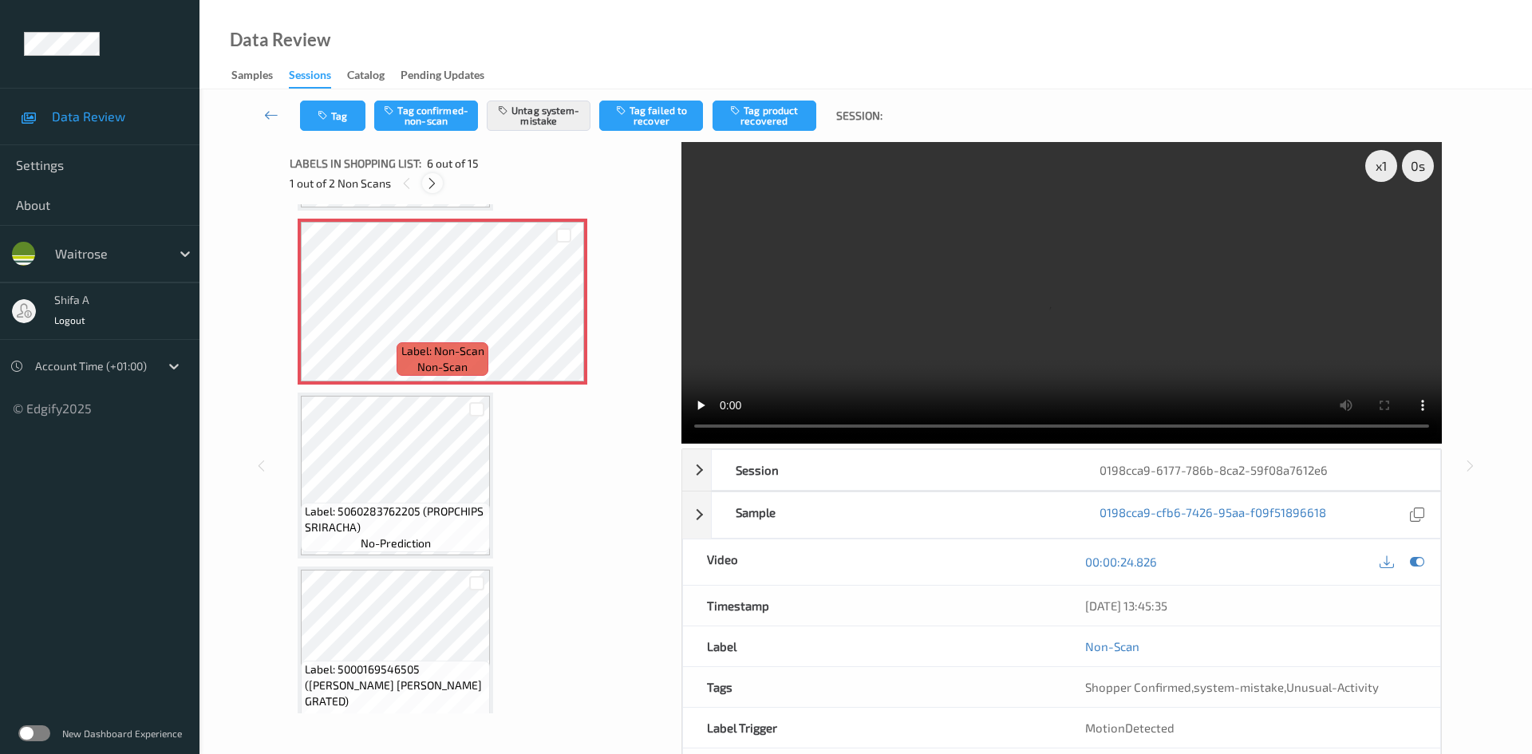
click at [437, 185] on icon at bounding box center [432, 183] width 14 height 14
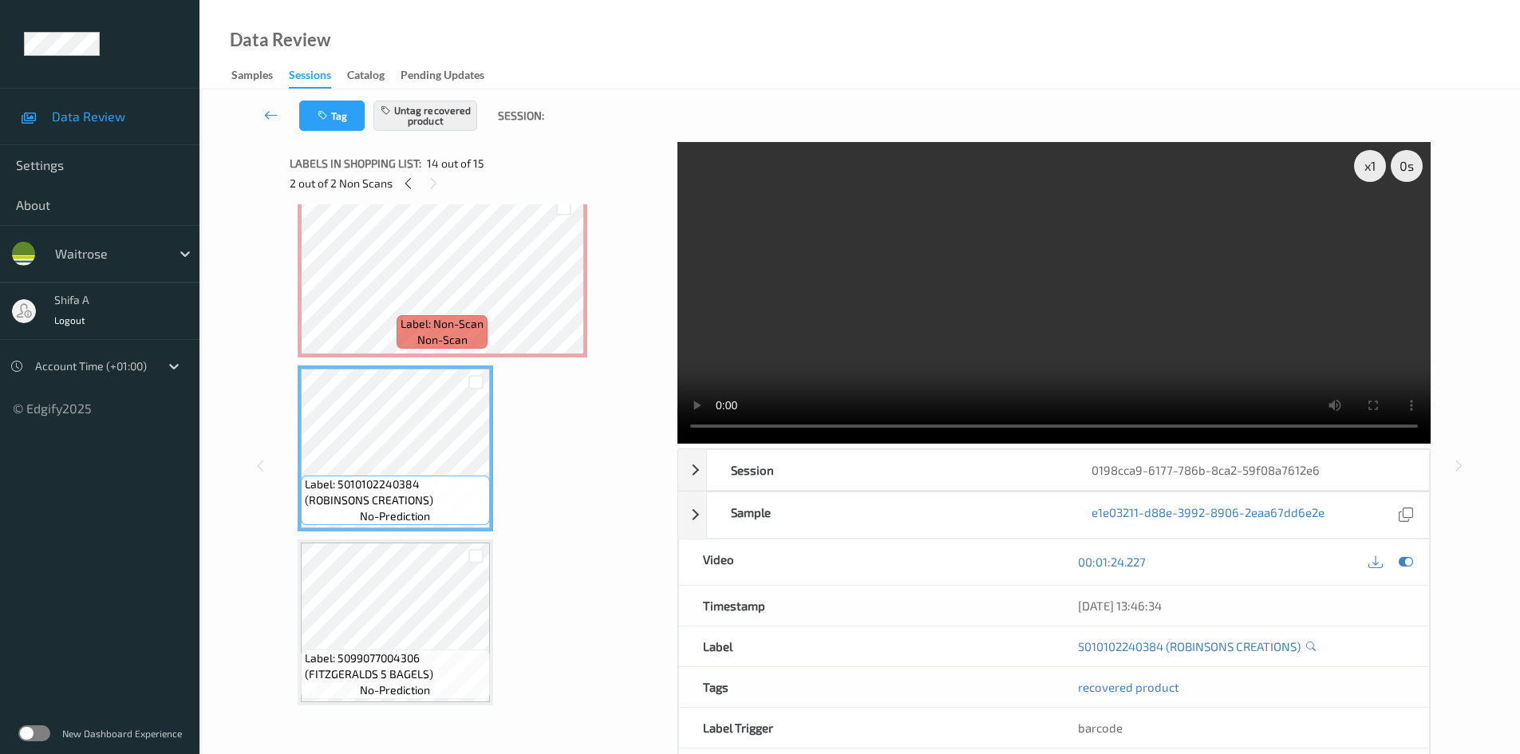
scroll to position [69, 0]
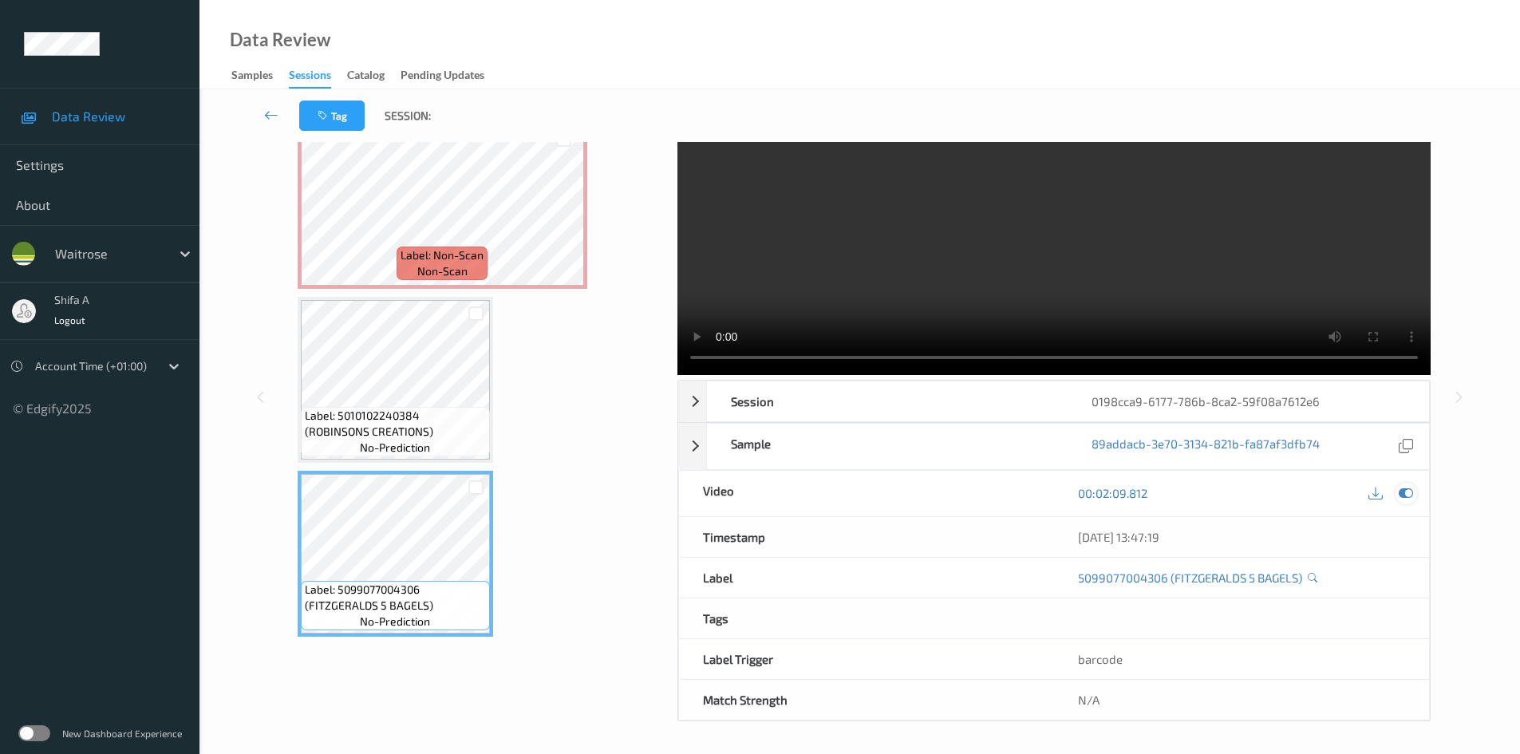
click at [1408, 501] on div at bounding box center [1407, 494] width 22 height 22
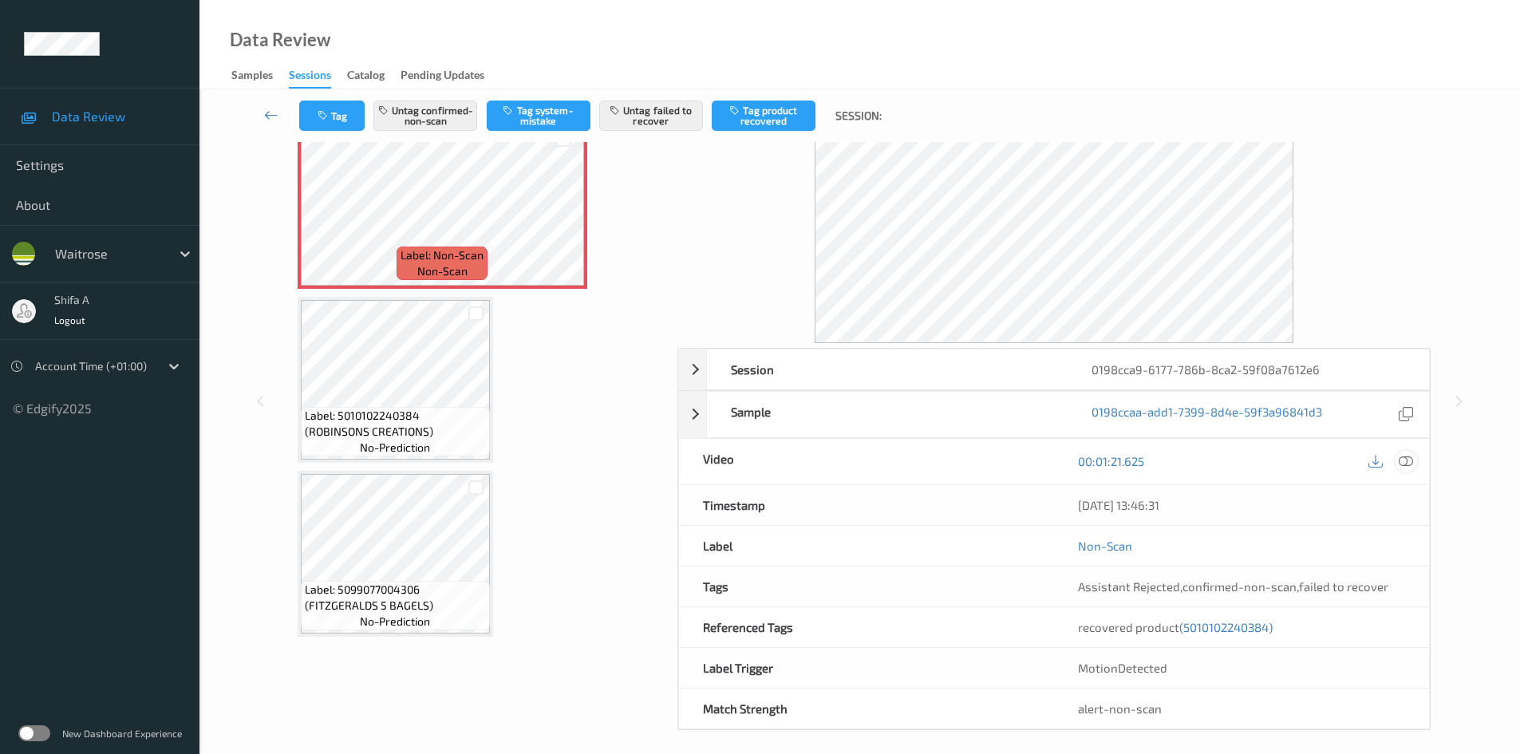
click at [1407, 459] on icon at bounding box center [1406, 461] width 14 height 14
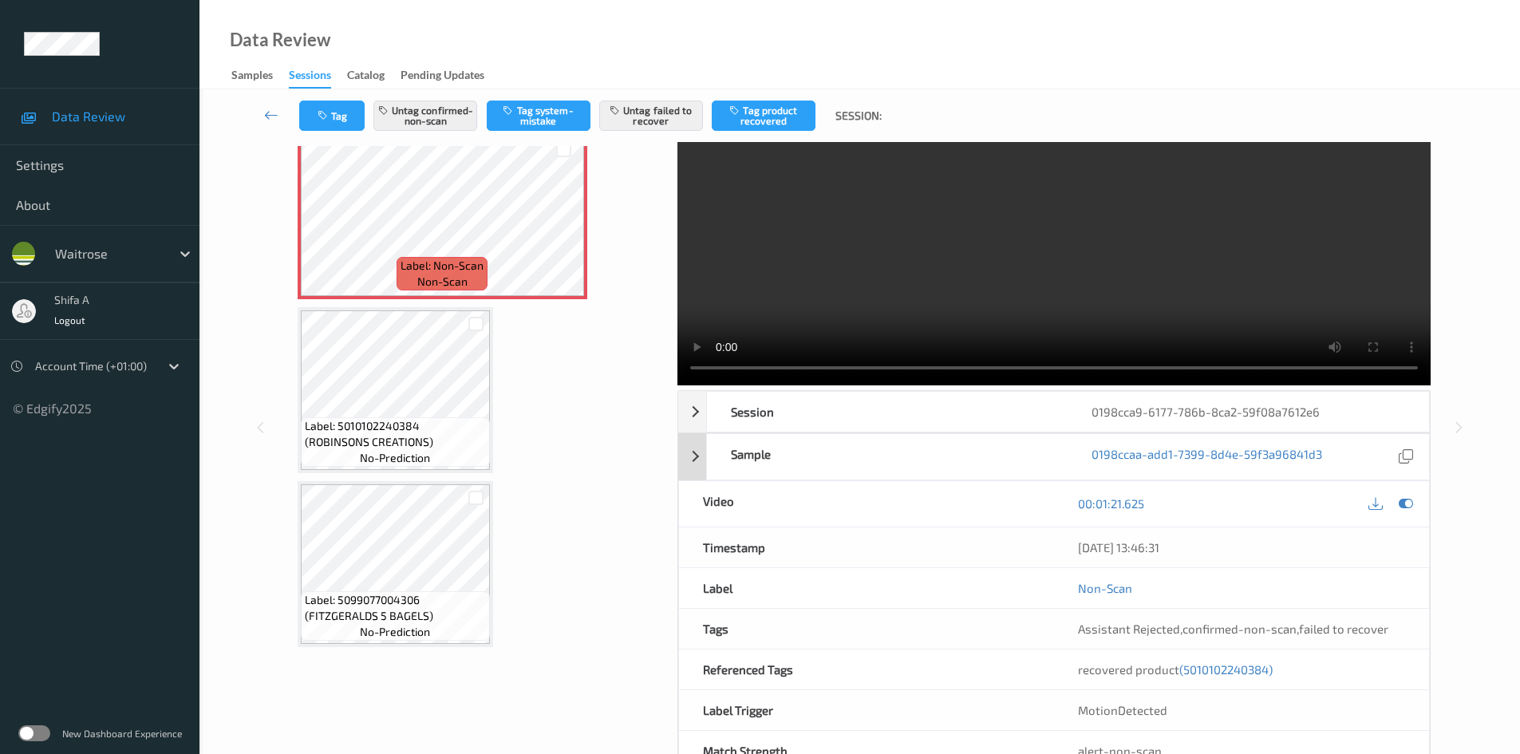
scroll to position [0, 0]
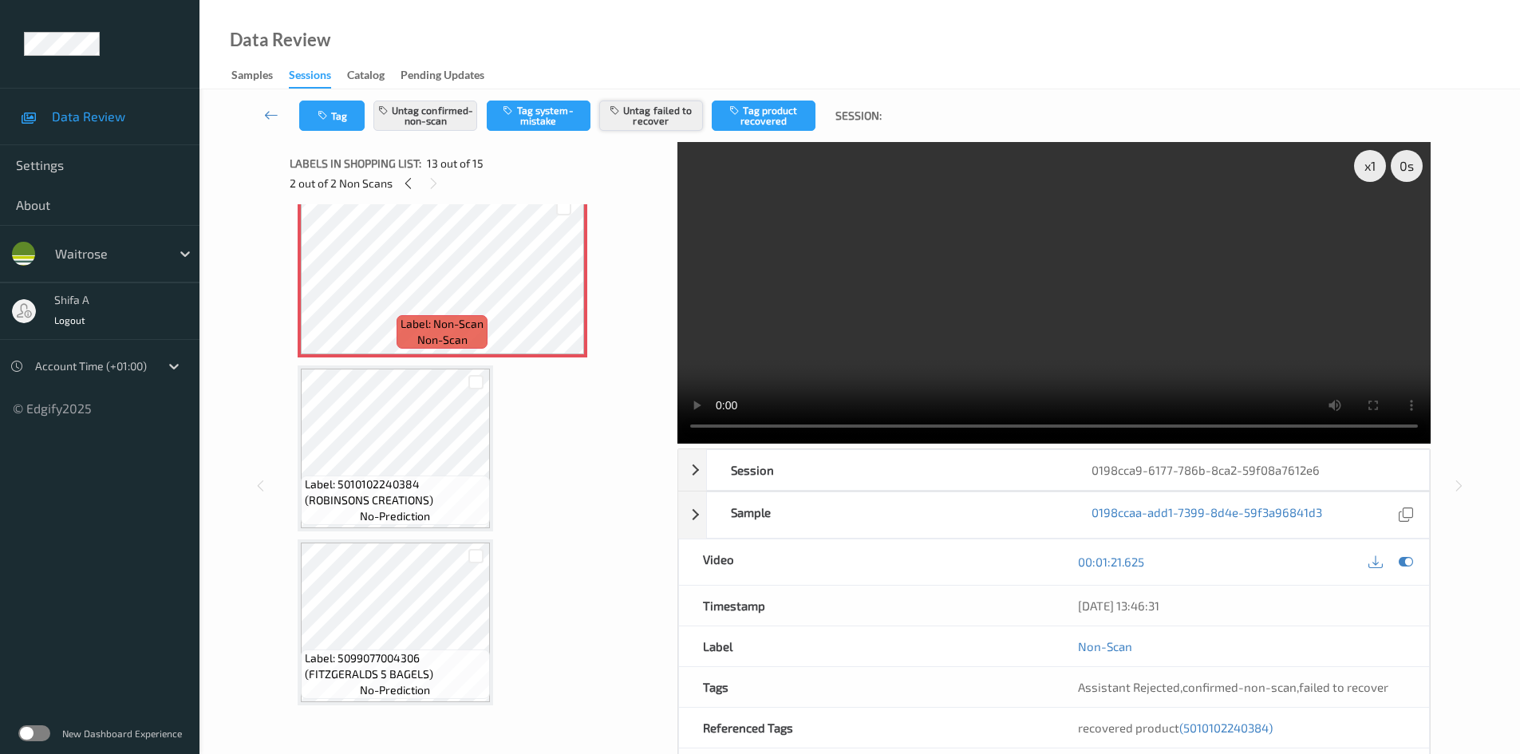
click at [651, 121] on button "Untag failed to recover" at bounding box center [651, 116] width 104 height 30
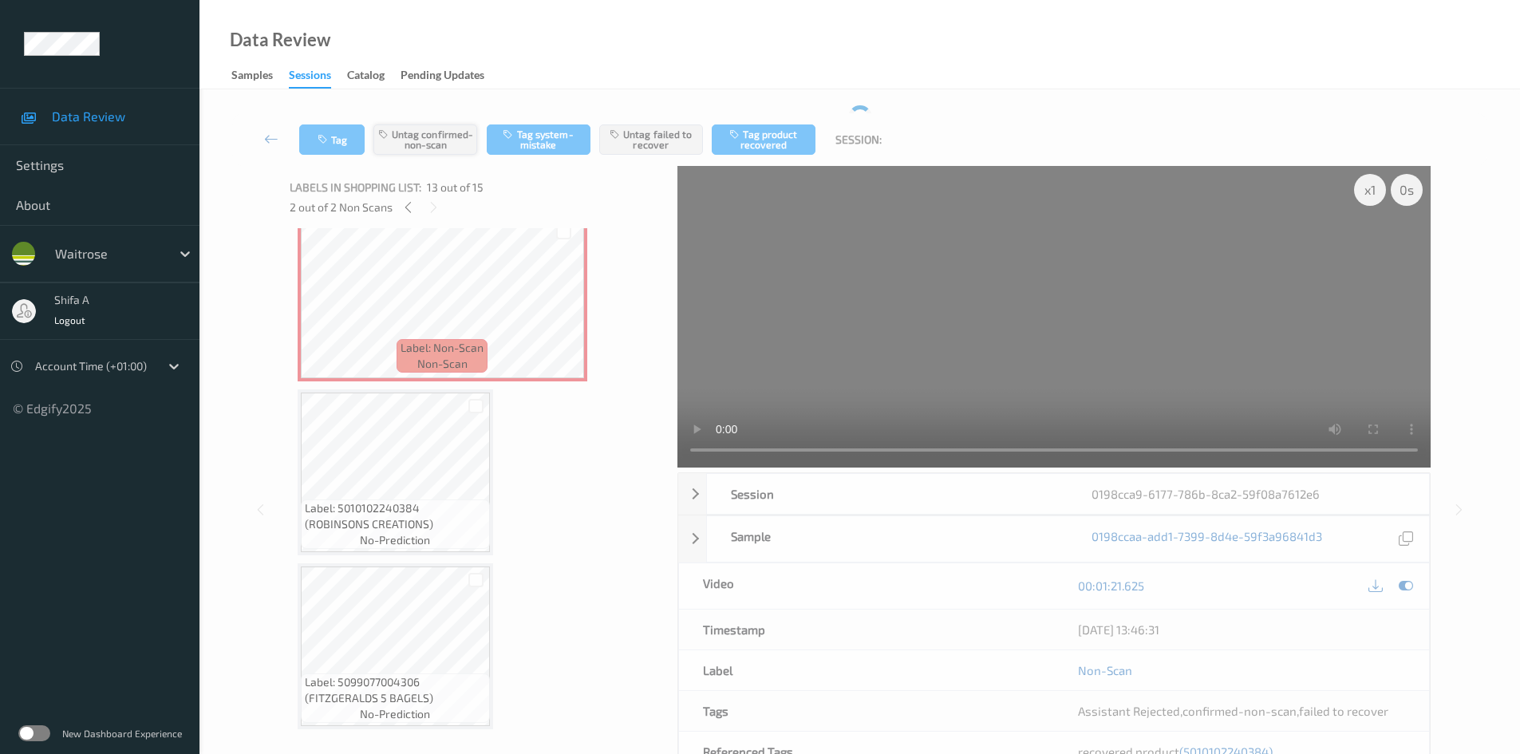
click at [416, 132] on button "Untag confirmed-non-scan" at bounding box center [426, 140] width 104 height 30
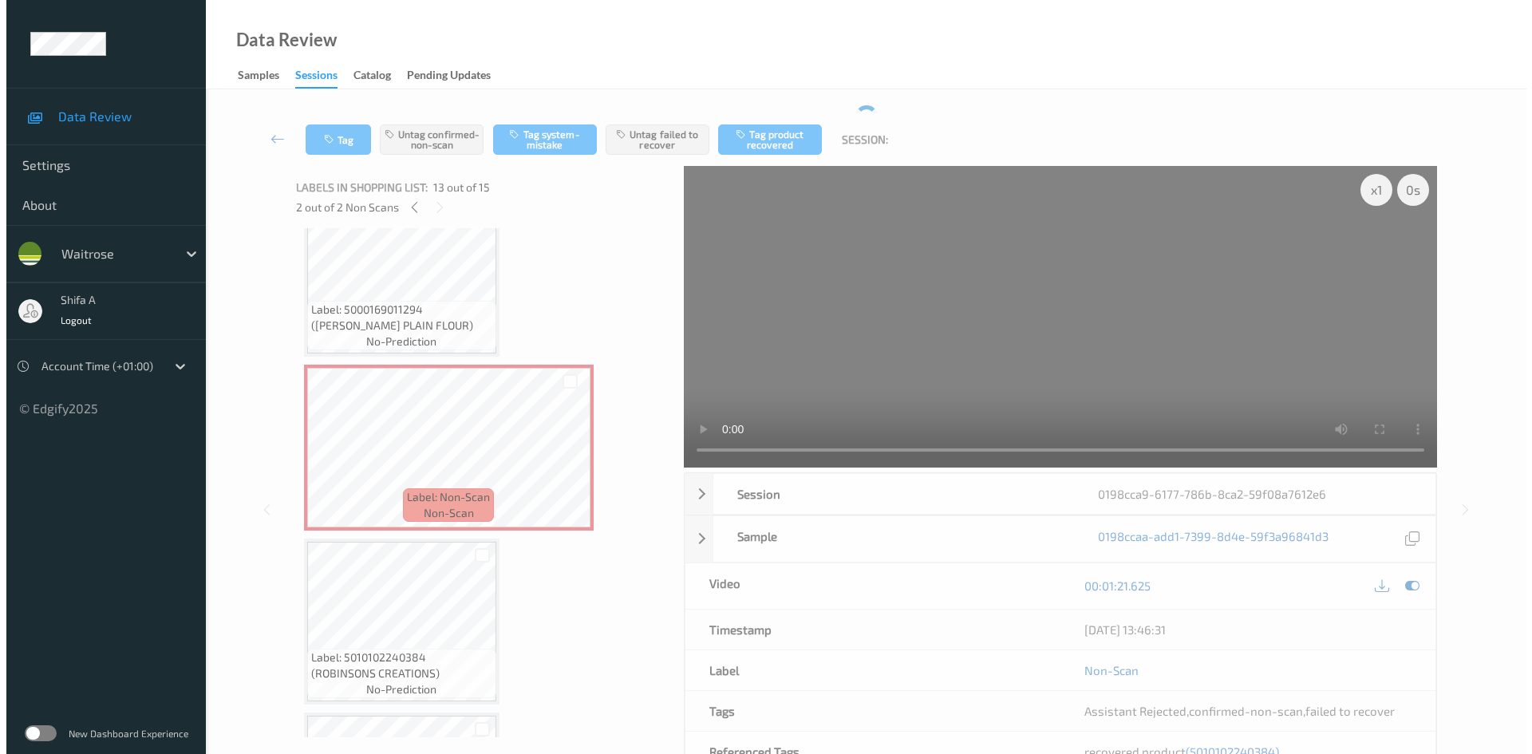
scroll to position [1949, 0]
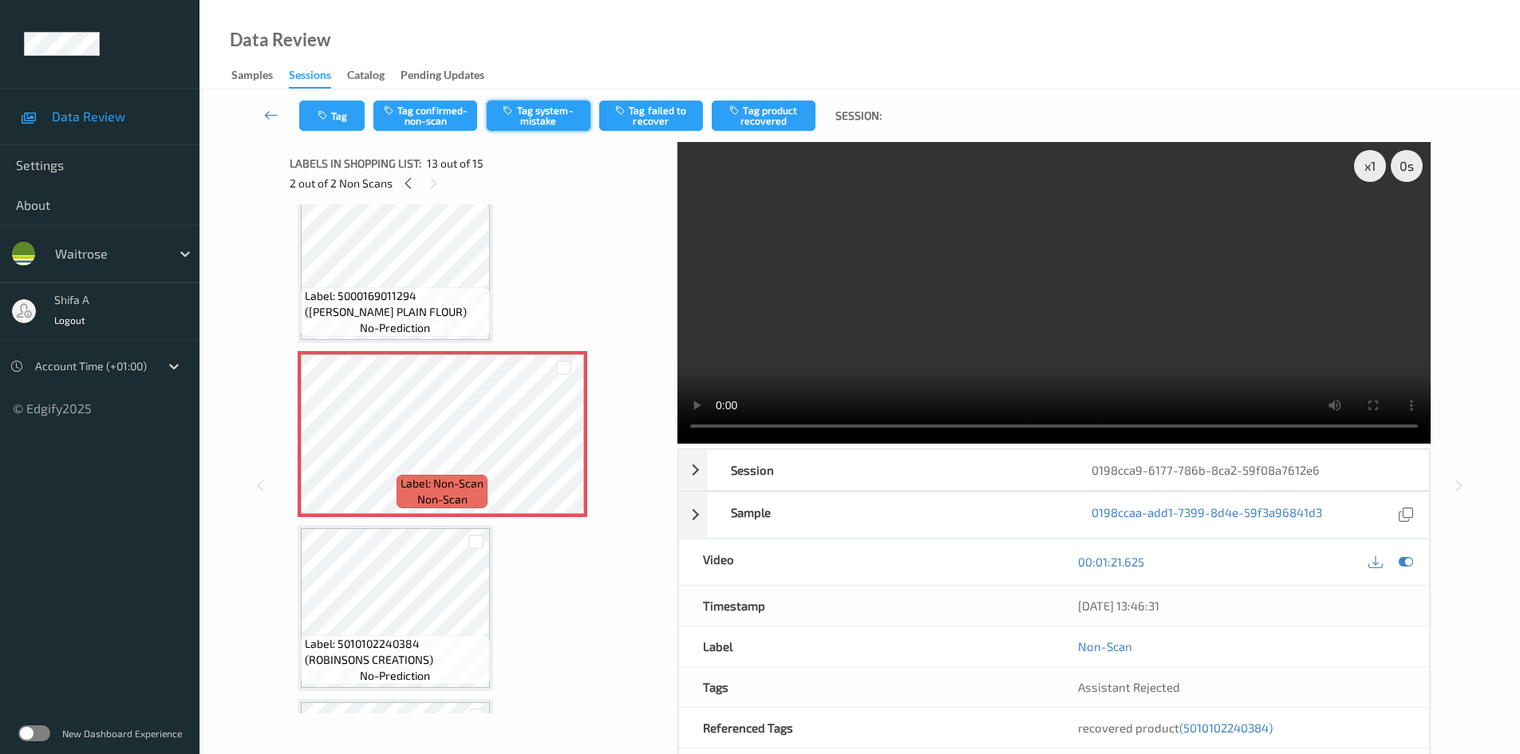
click at [556, 110] on button "Tag system-mistake" at bounding box center [539, 116] width 104 height 30
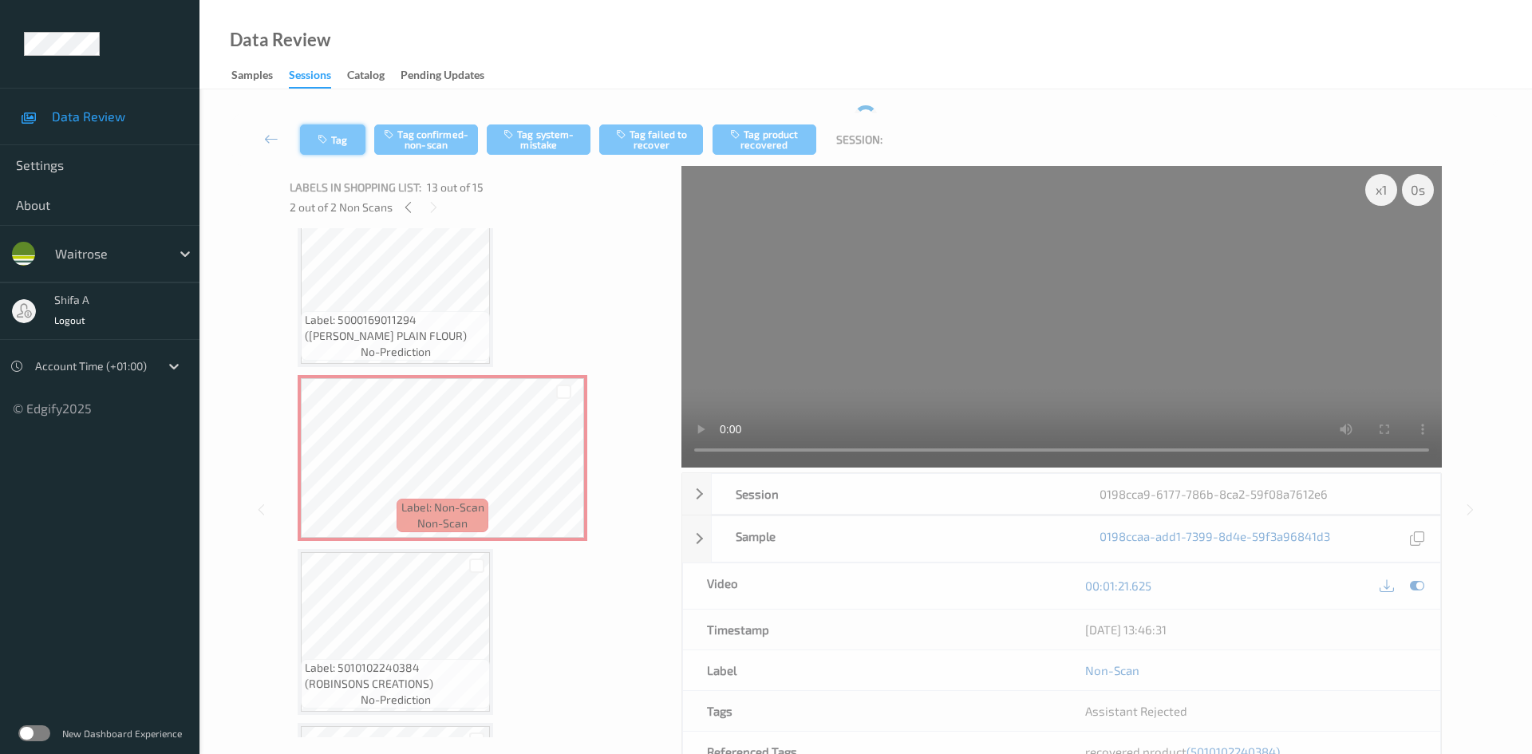
click at [326, 136] on div "Tag Tag confirmed-non-scan Tag system-mistake Tag failed to recover Tag product…" at bounding box center [865, 139] width 1267 height 53
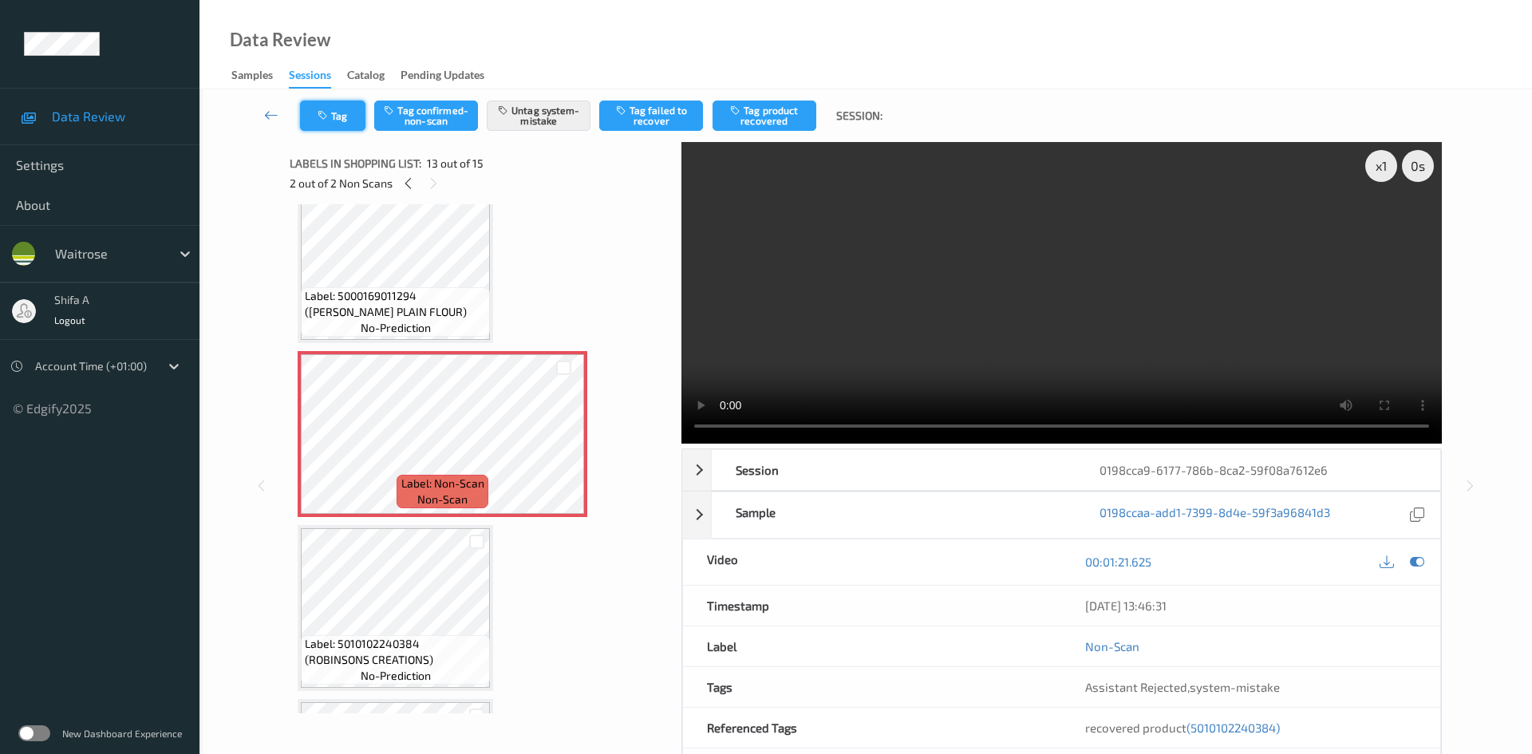
click at [330, 119] on icon "button" at bounding box center [325, 115] width 14 height 11
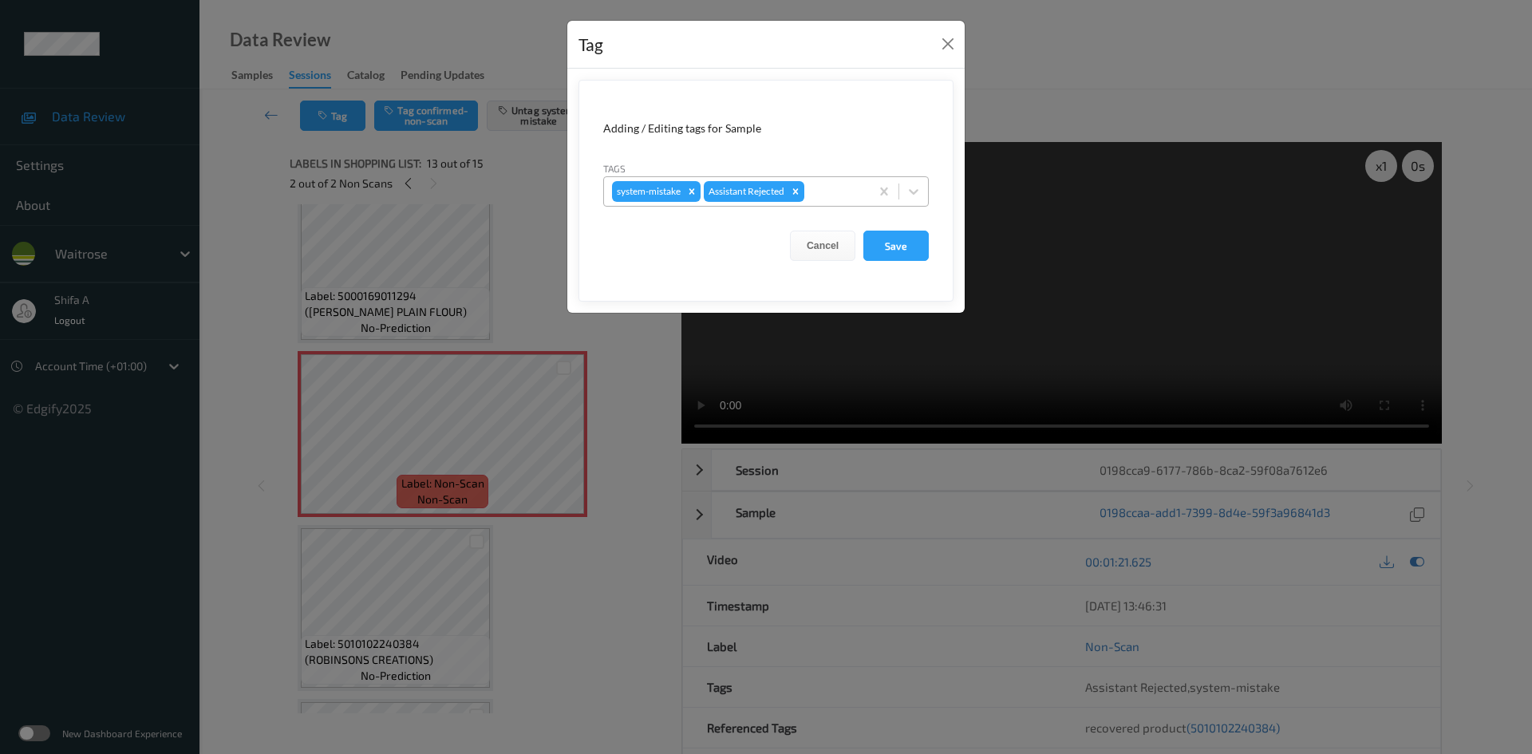
click at [828, 186] on div at bounding box center [835, 191] width 54 height 19
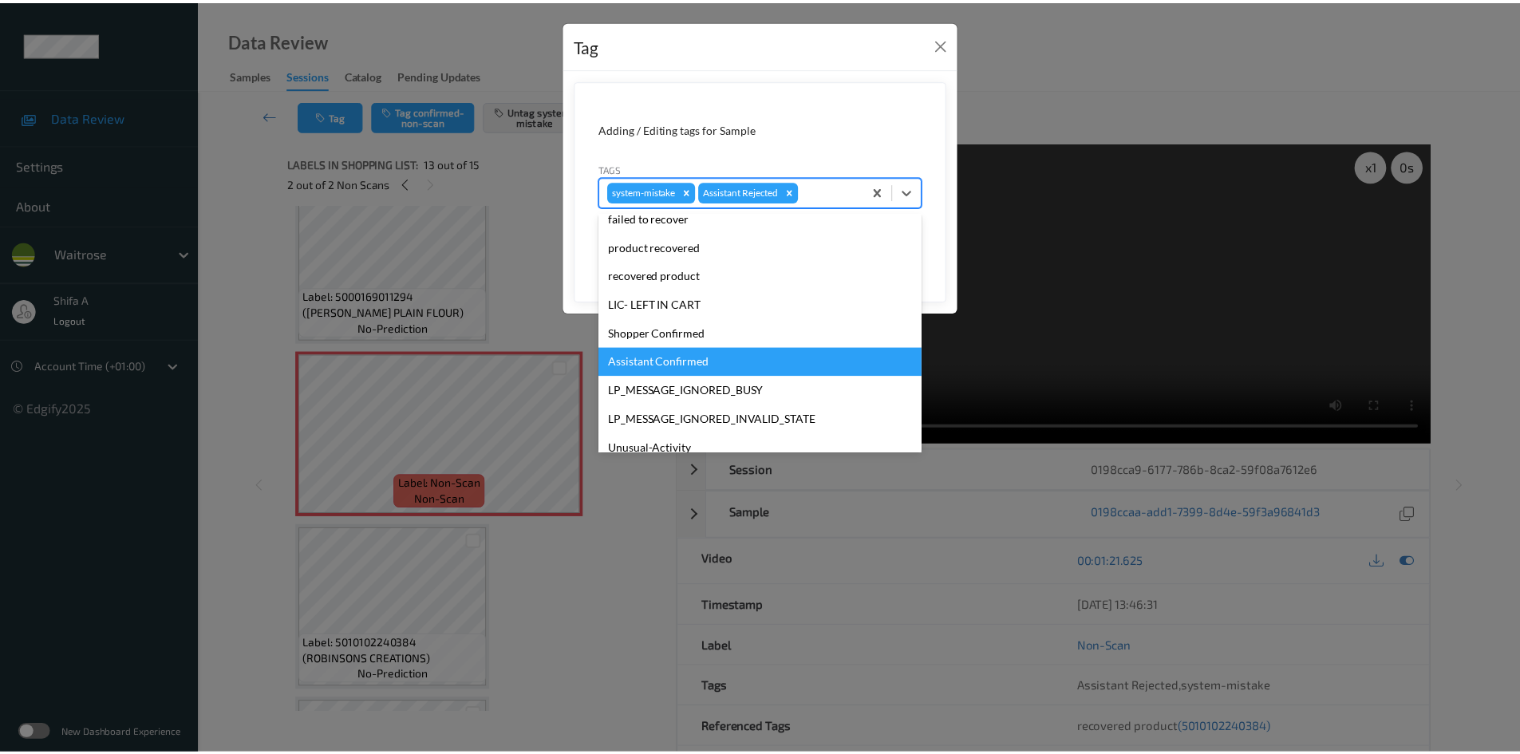
scroll to position [313, 0]
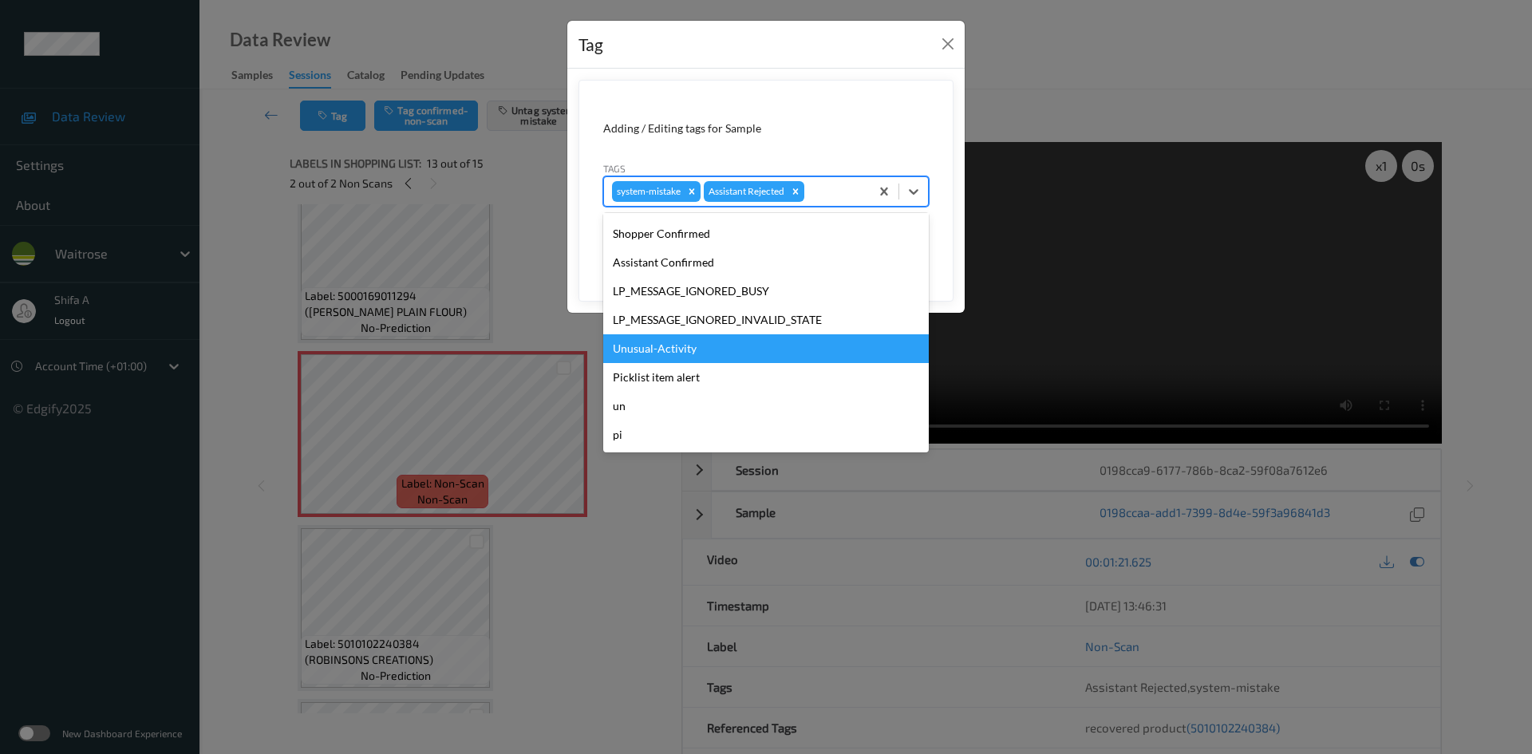
click at [692, 351] on div "Unusual-Activity" at bounding box center [766, 348] width 326 height 29
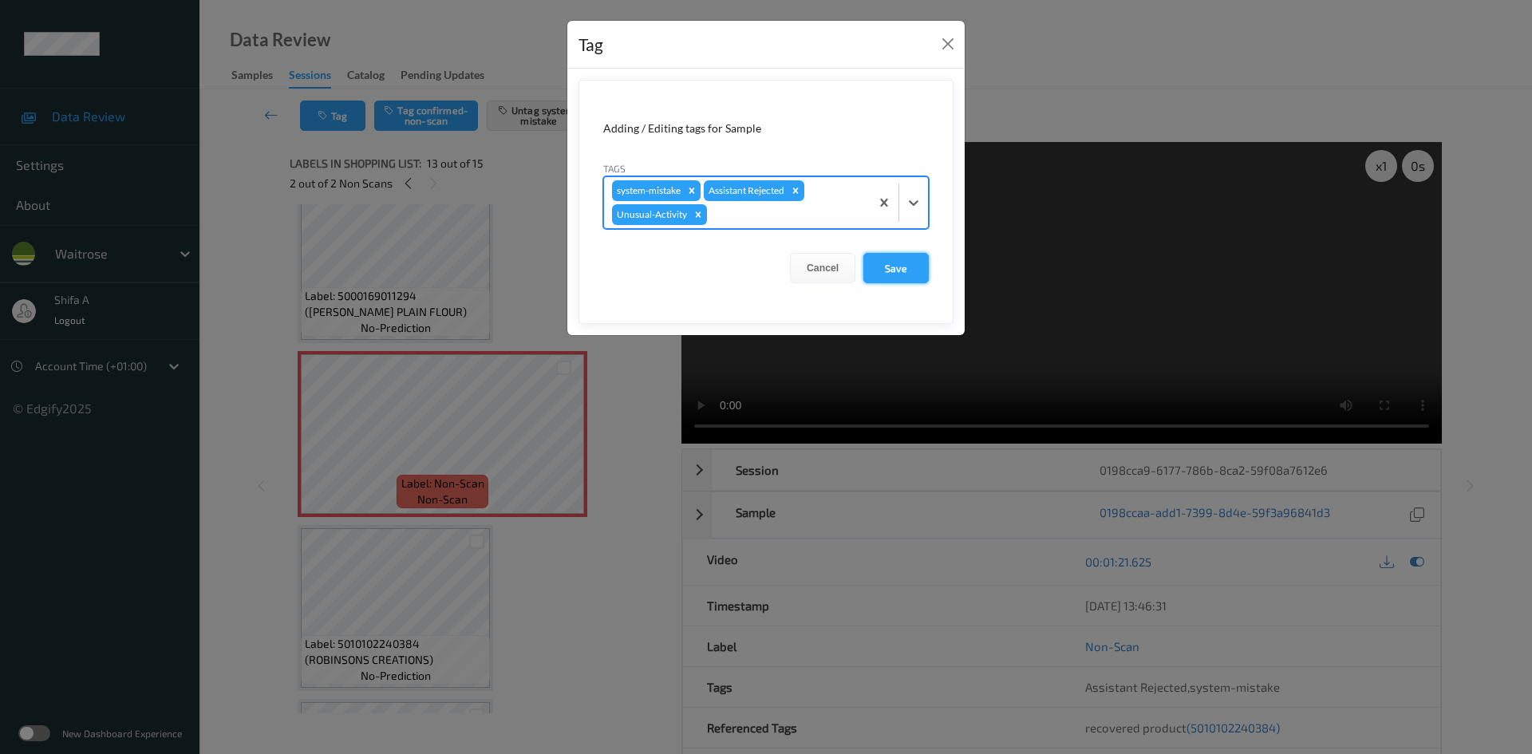
click at [899, 272] on button "Save" at bounding box center [896, 268] width 65 height 30
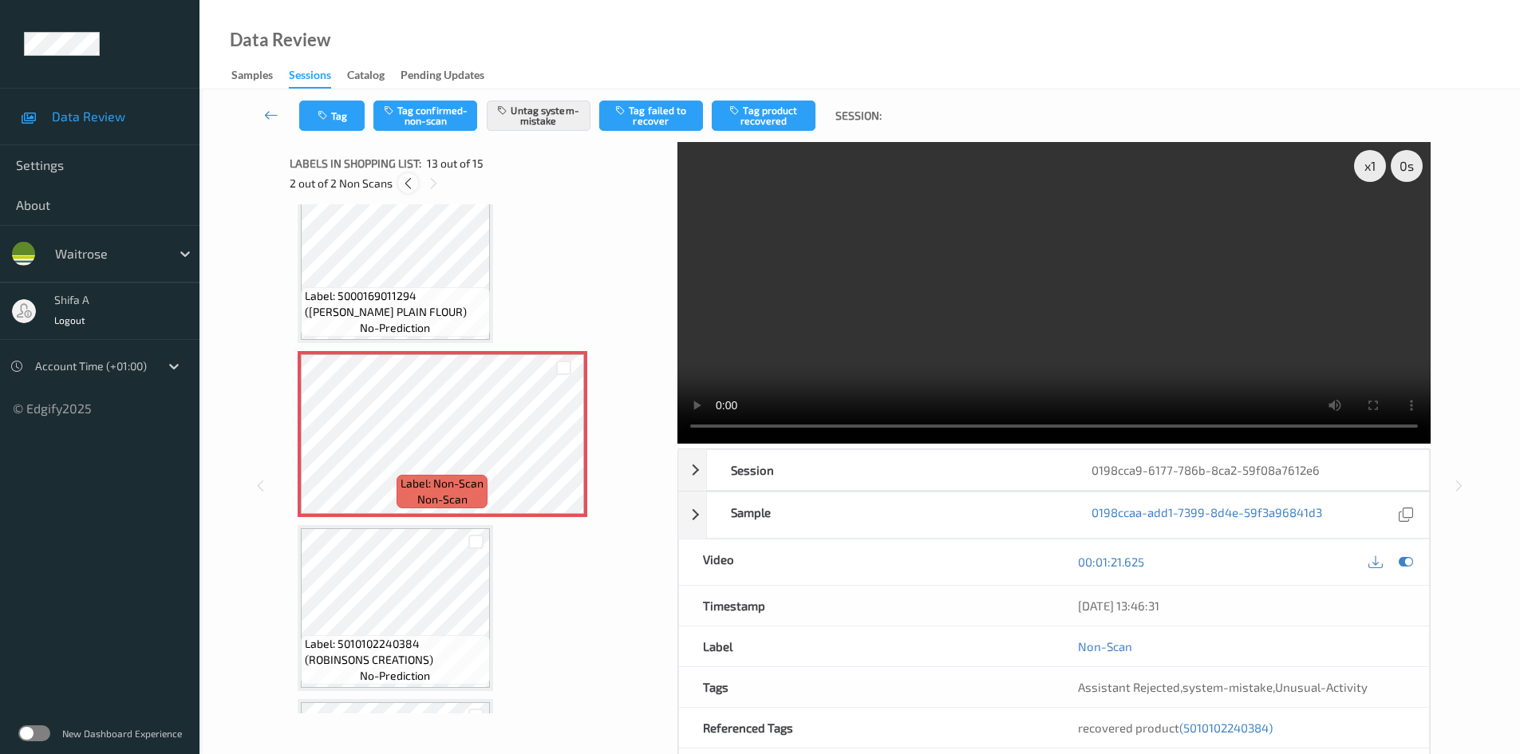
click at [407, 183] on icon at bounding box center [408, 183] width 14 height 14
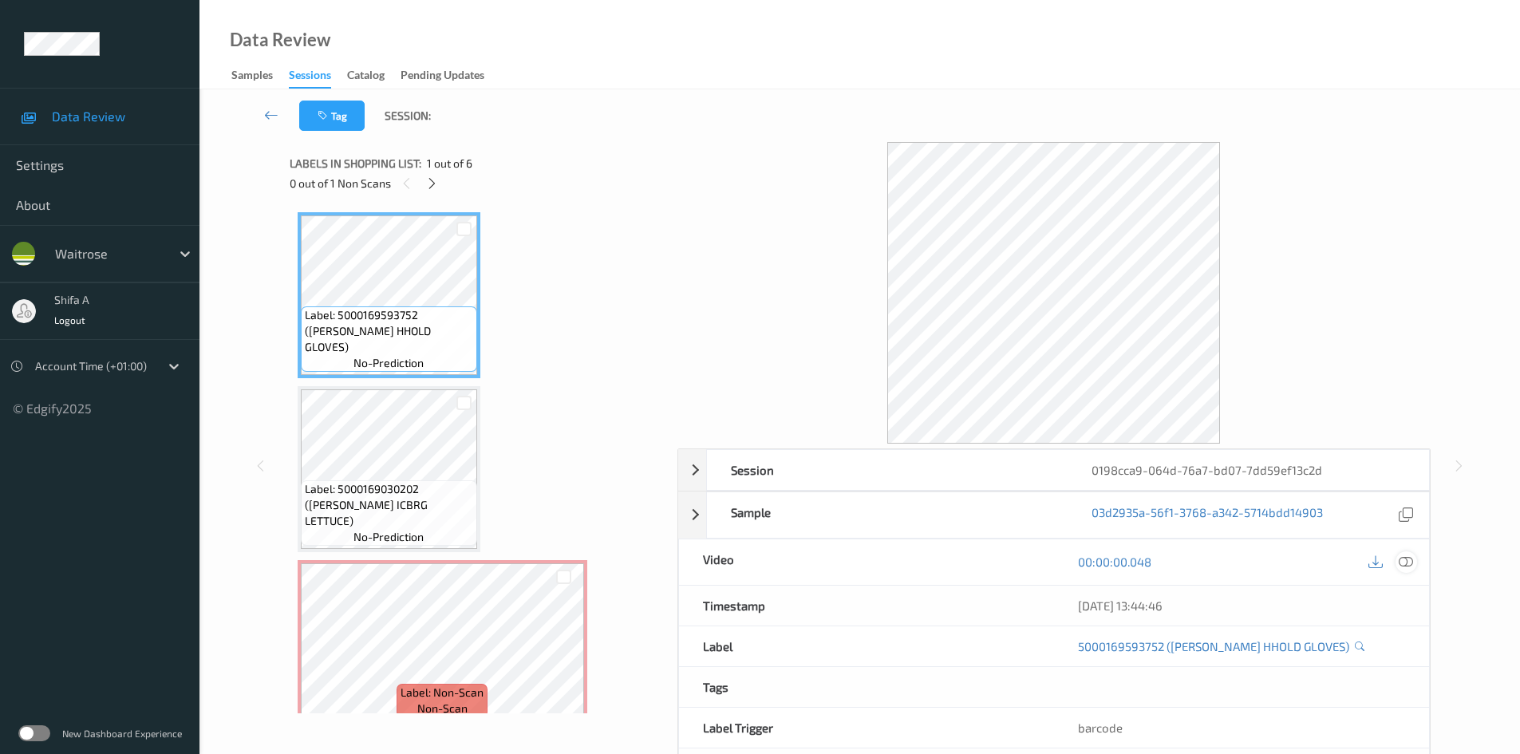
click at [1409, 559] on icon at bounding box center [1406, 562] width 14 height 14
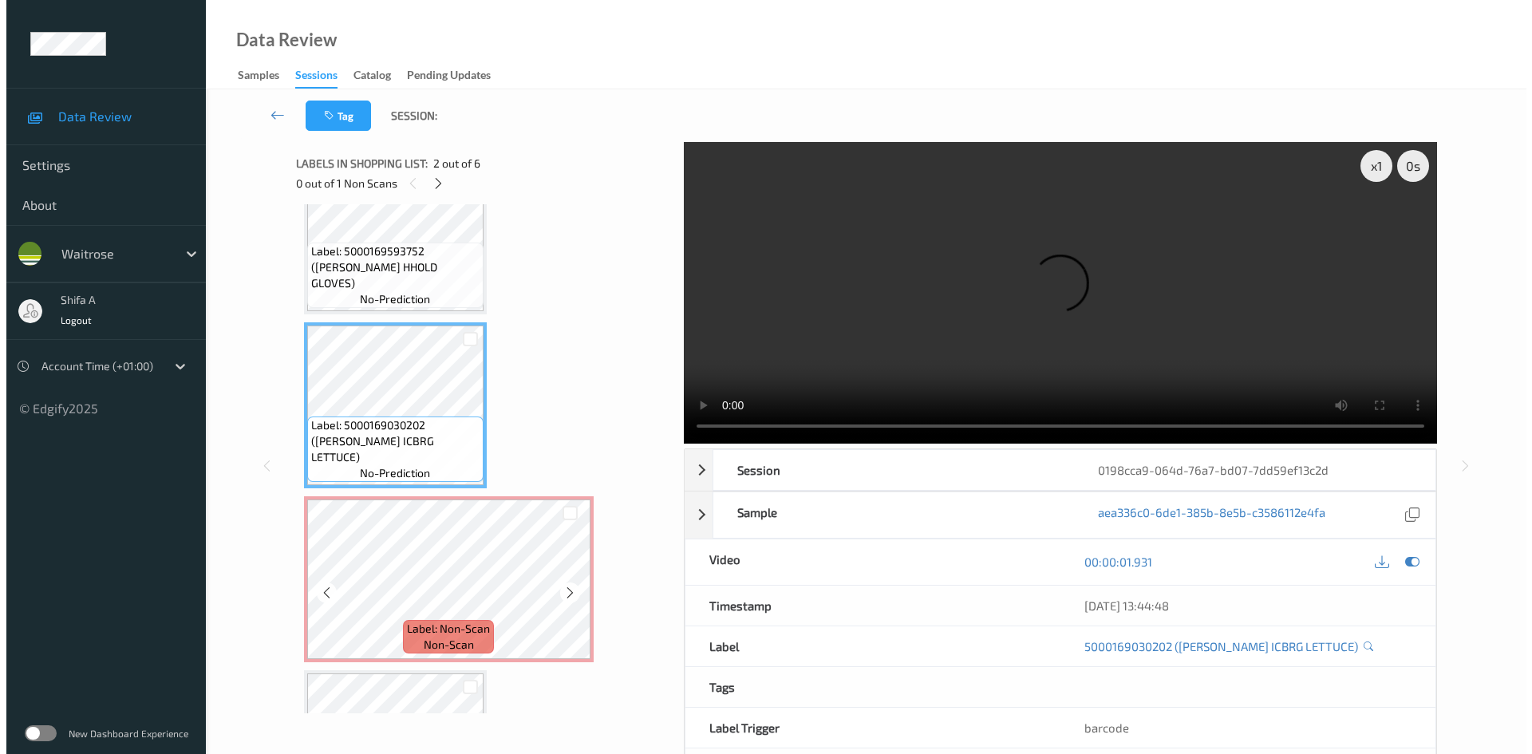
scroll to position [160, 0]
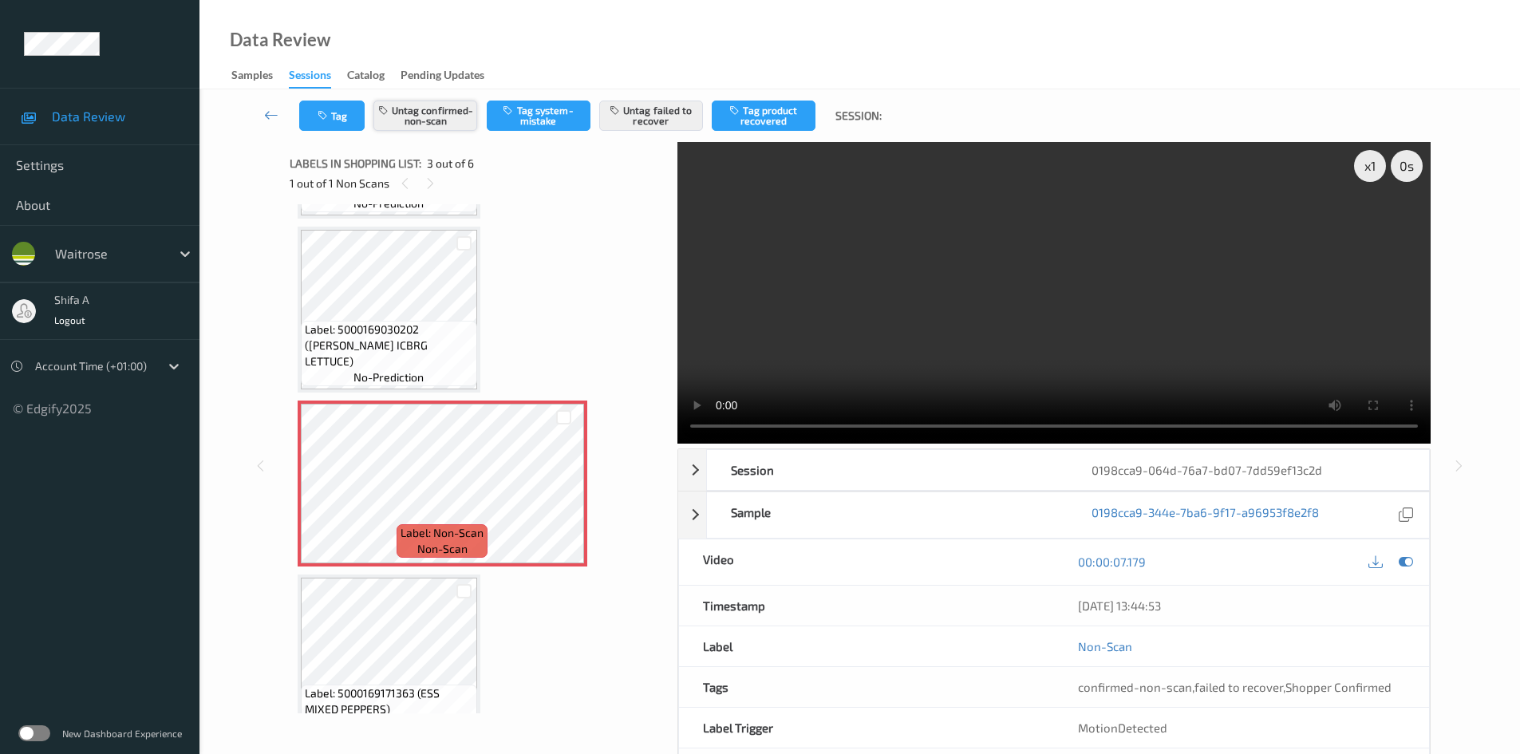
click at [443, 113] on button "Untag confirmed-non-scan" at bounding box center [426, 116] width 104 height 30
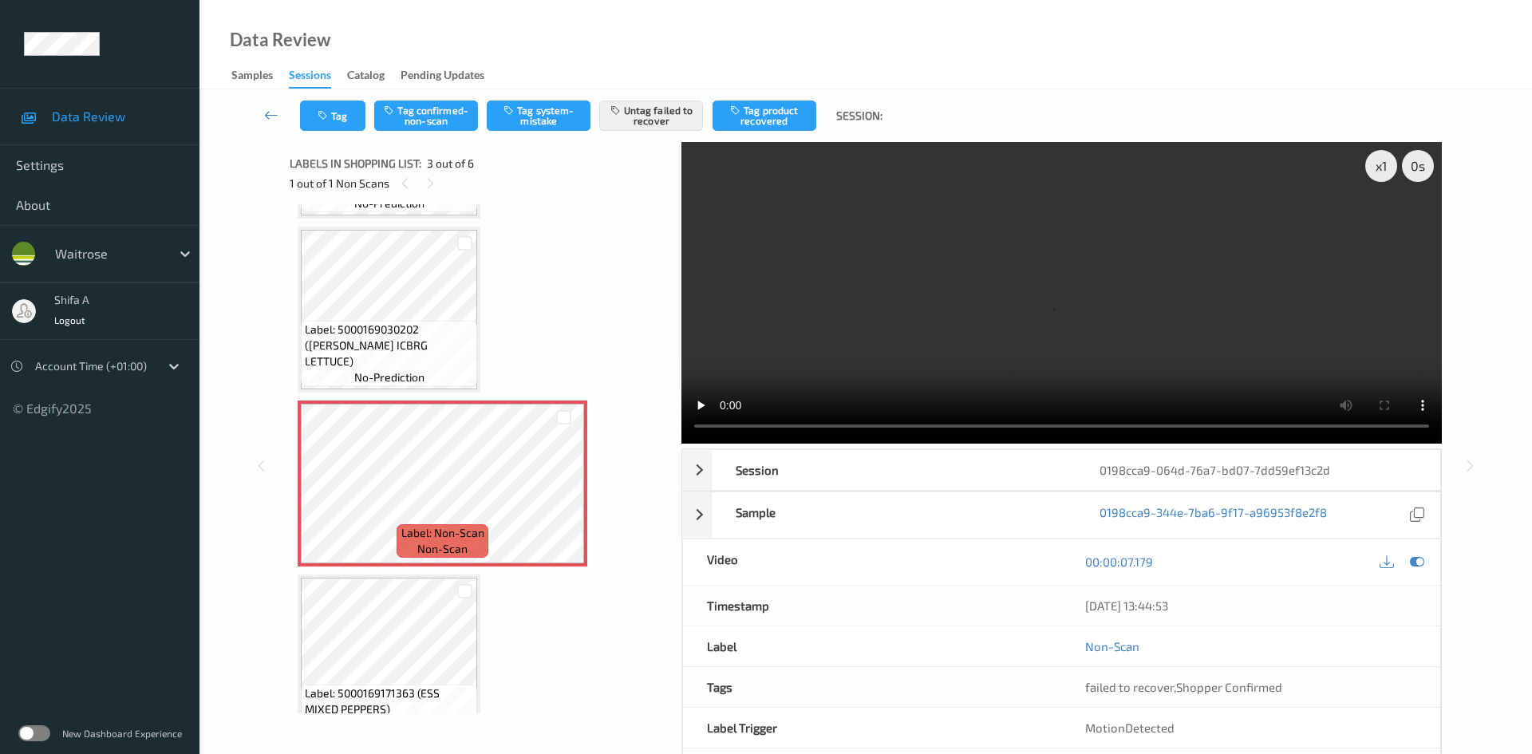
click at [655, 121] on button "Untag failed to recover" at bounding box center [651, 116] width 104 height 30
click at [538, 127] on button "Tag system-mistake" at bounding box center [539, 116] width 104 height 30
click at [337, 121] on button "Tag" at bounding box center [332, 116] width 65 height 30
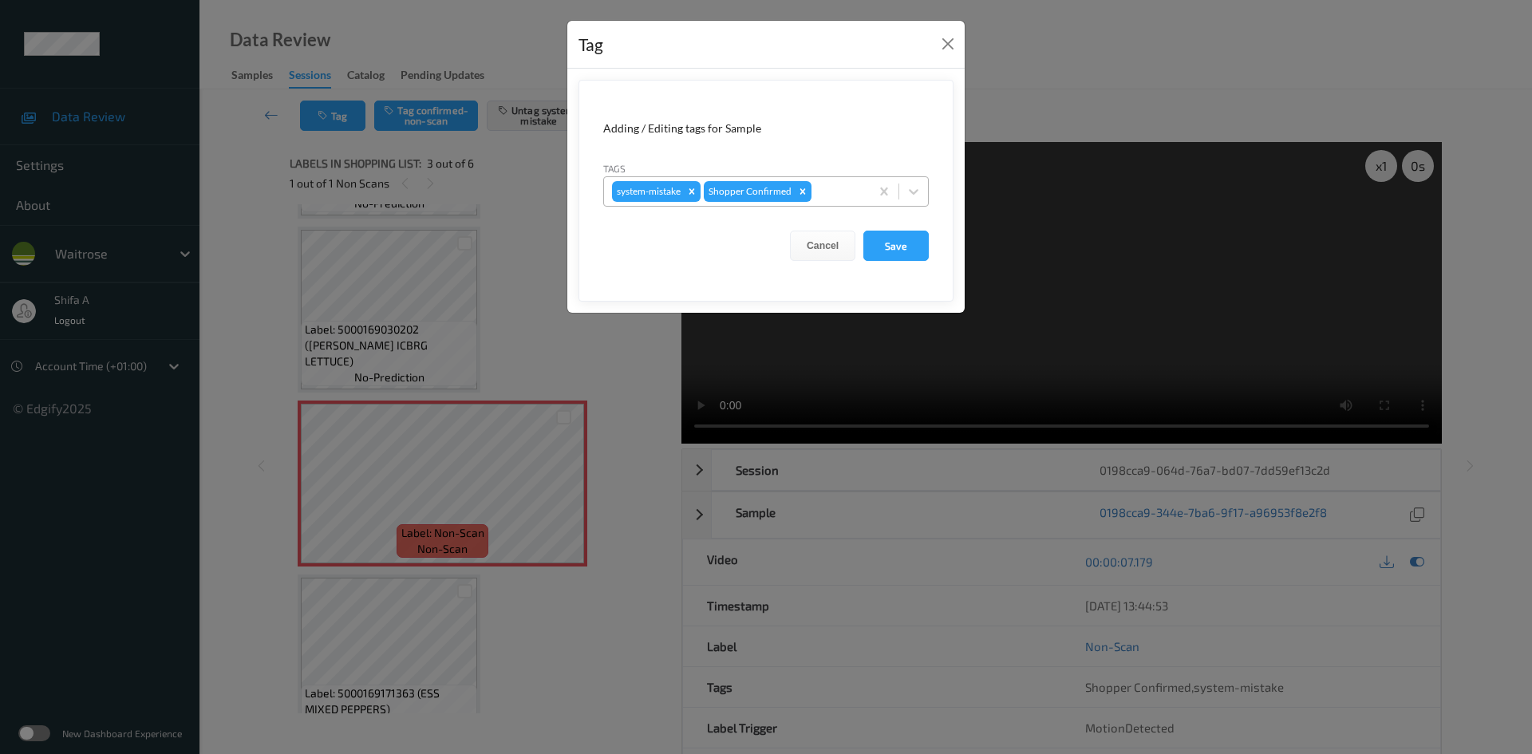
click at [836, 196] on div at bounding box center [838, 191] width 47 height 19
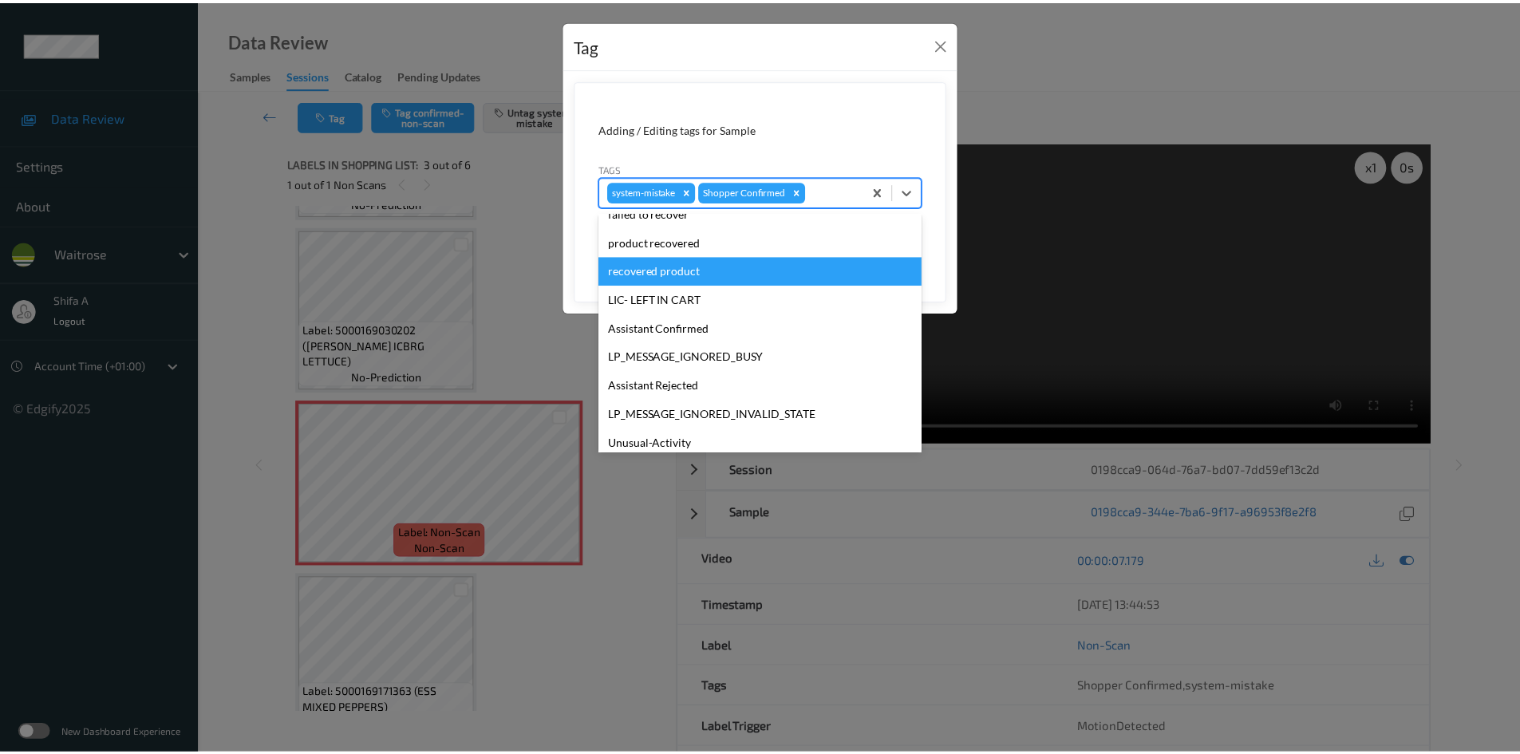
scroll to position [313, 0]
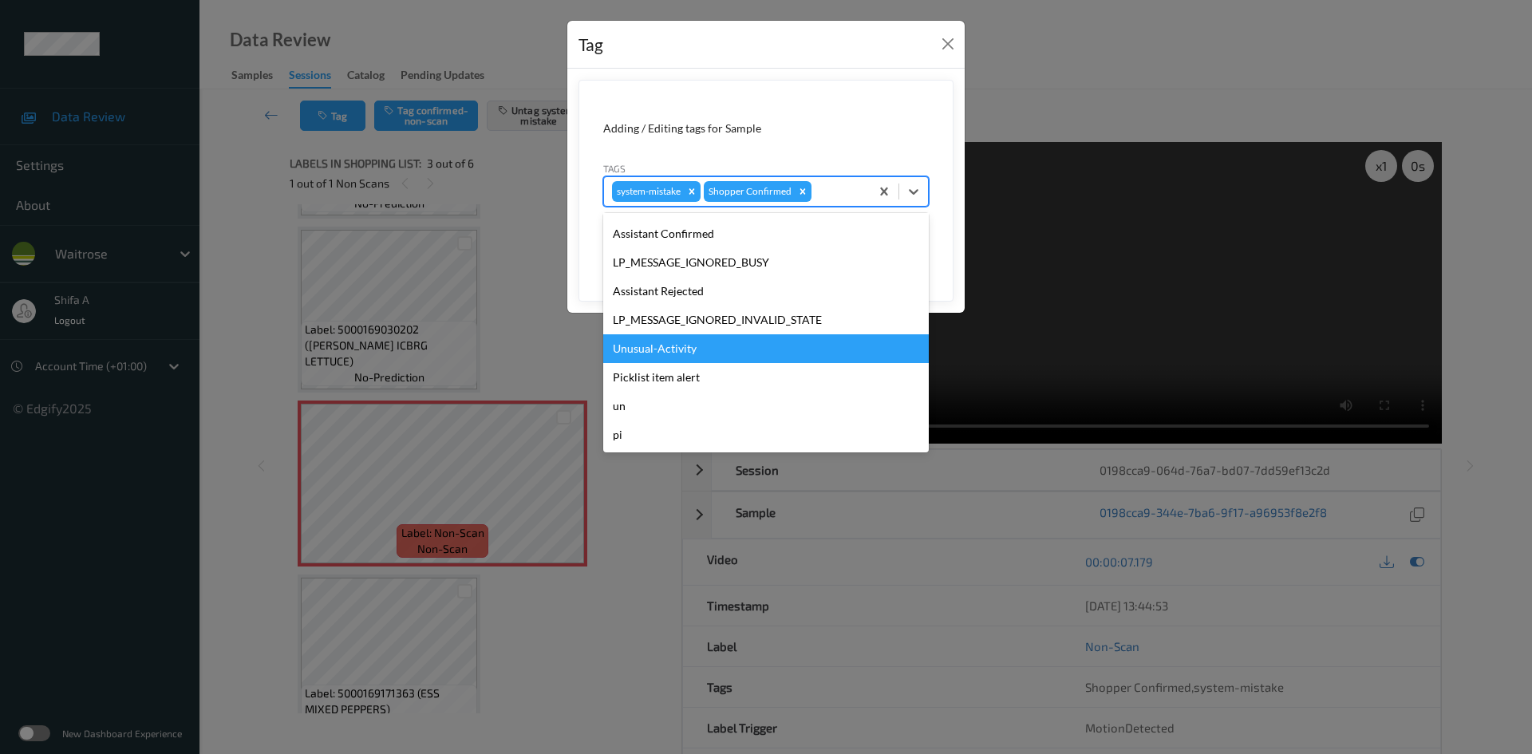
click at [705, 350] on div "Unusual-Activity" at bounding box center [766, 348] width 326 height 29
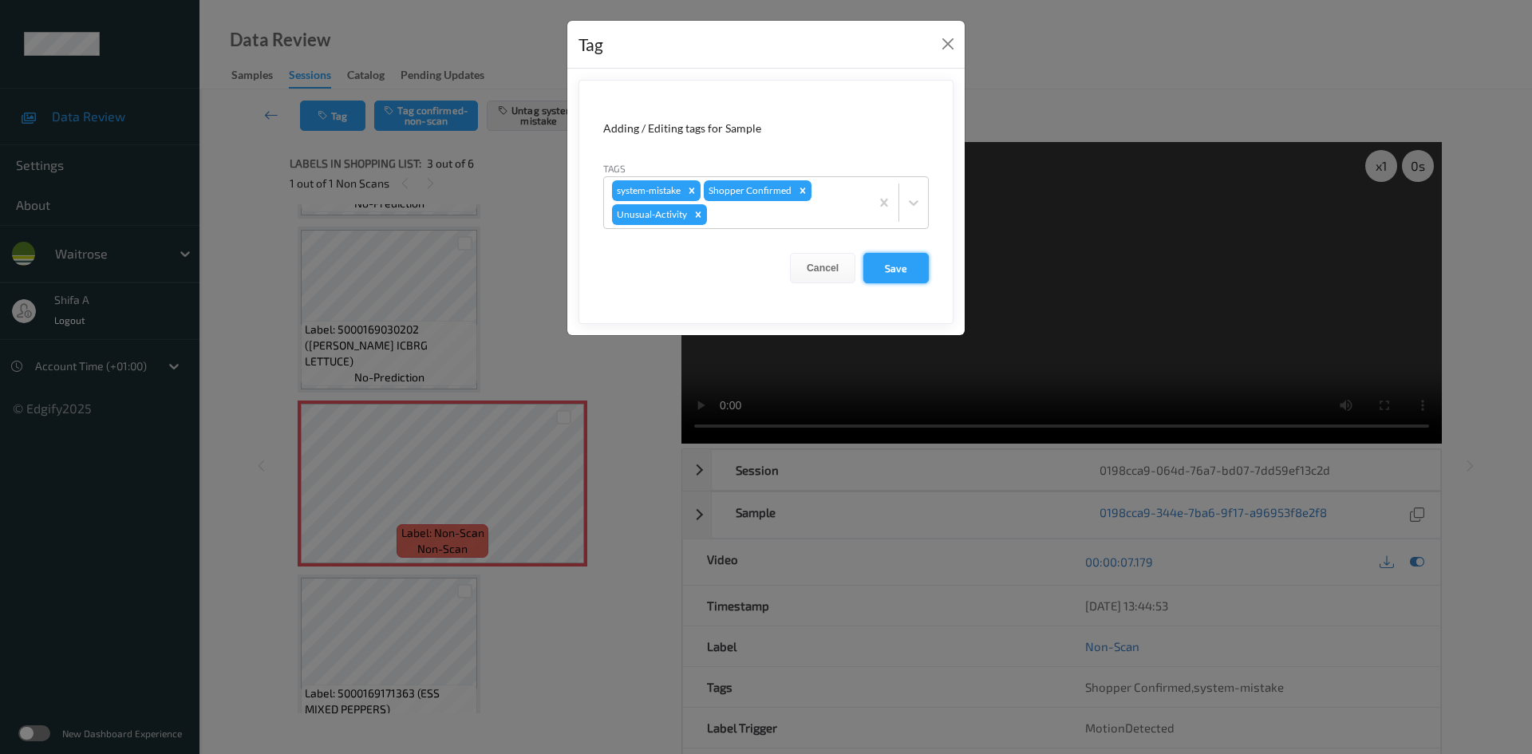
click at [894, 278] on button "Save" at bounding box center [896, 268] width 65 height 30
click at [877, 281] on button "Save" at bounding box center [896, 268] width 65 height 30
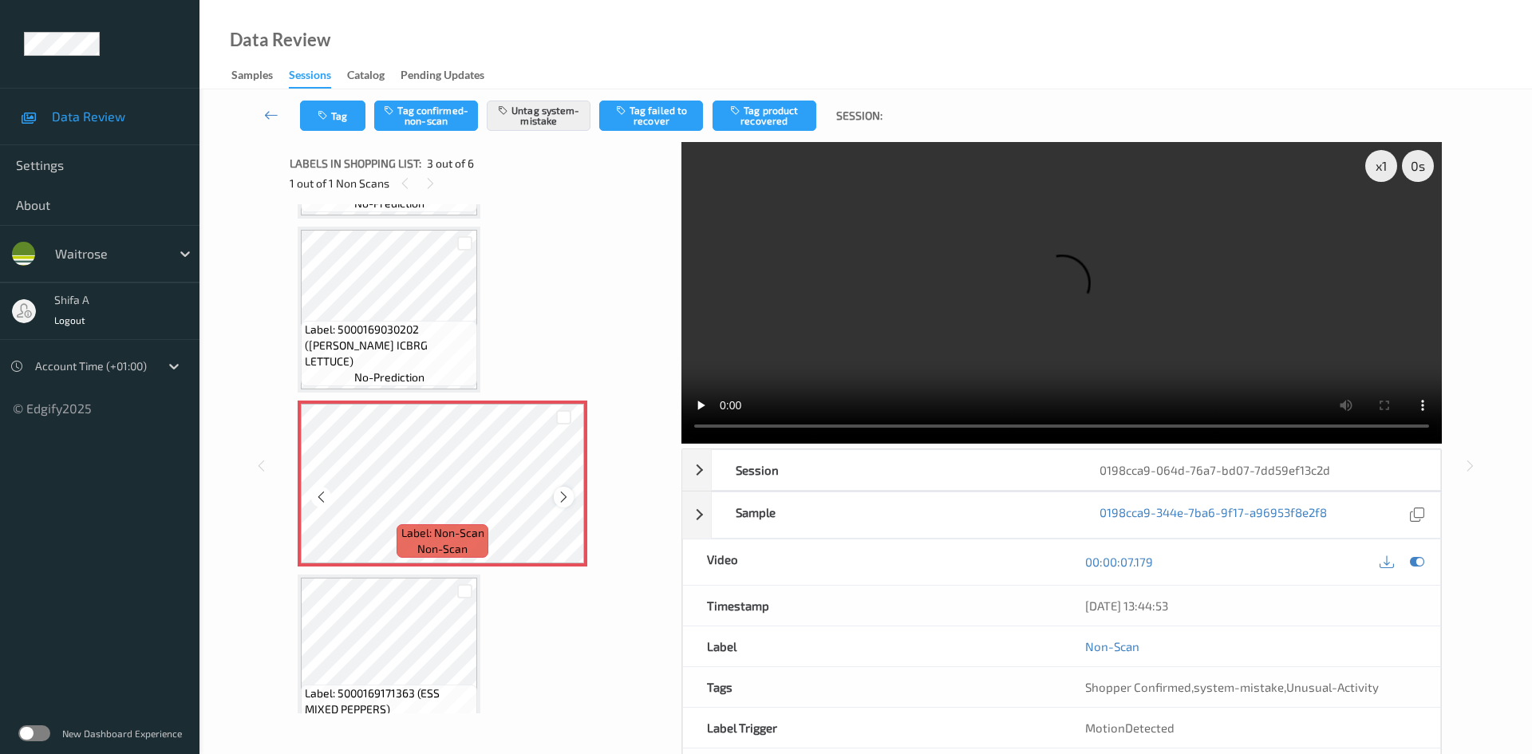
click at [565, 496] on icon at bounding box center [564, 497] width 14 height 14
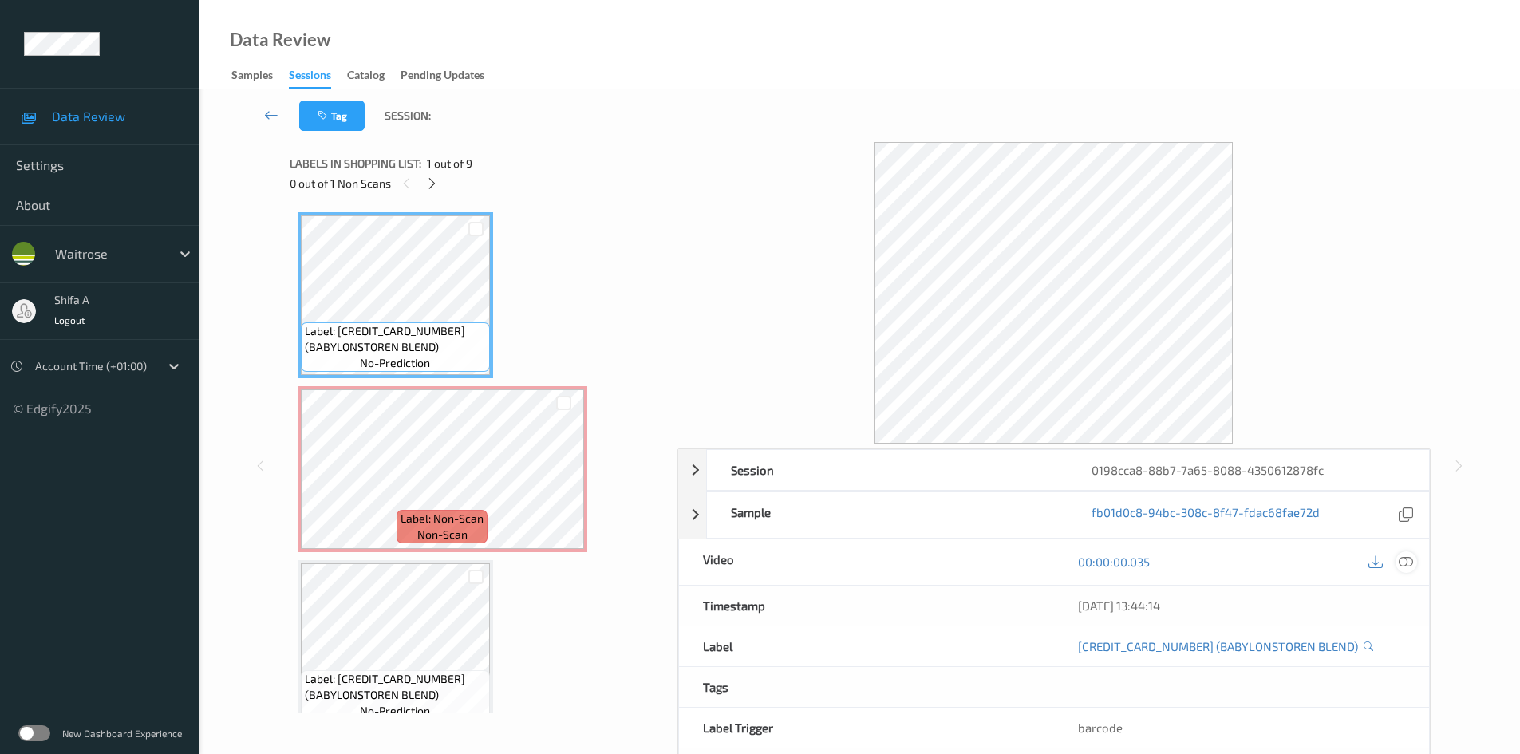
click at [1407, 560] on icon at bounding box center [1406, 562] width 14 height 14
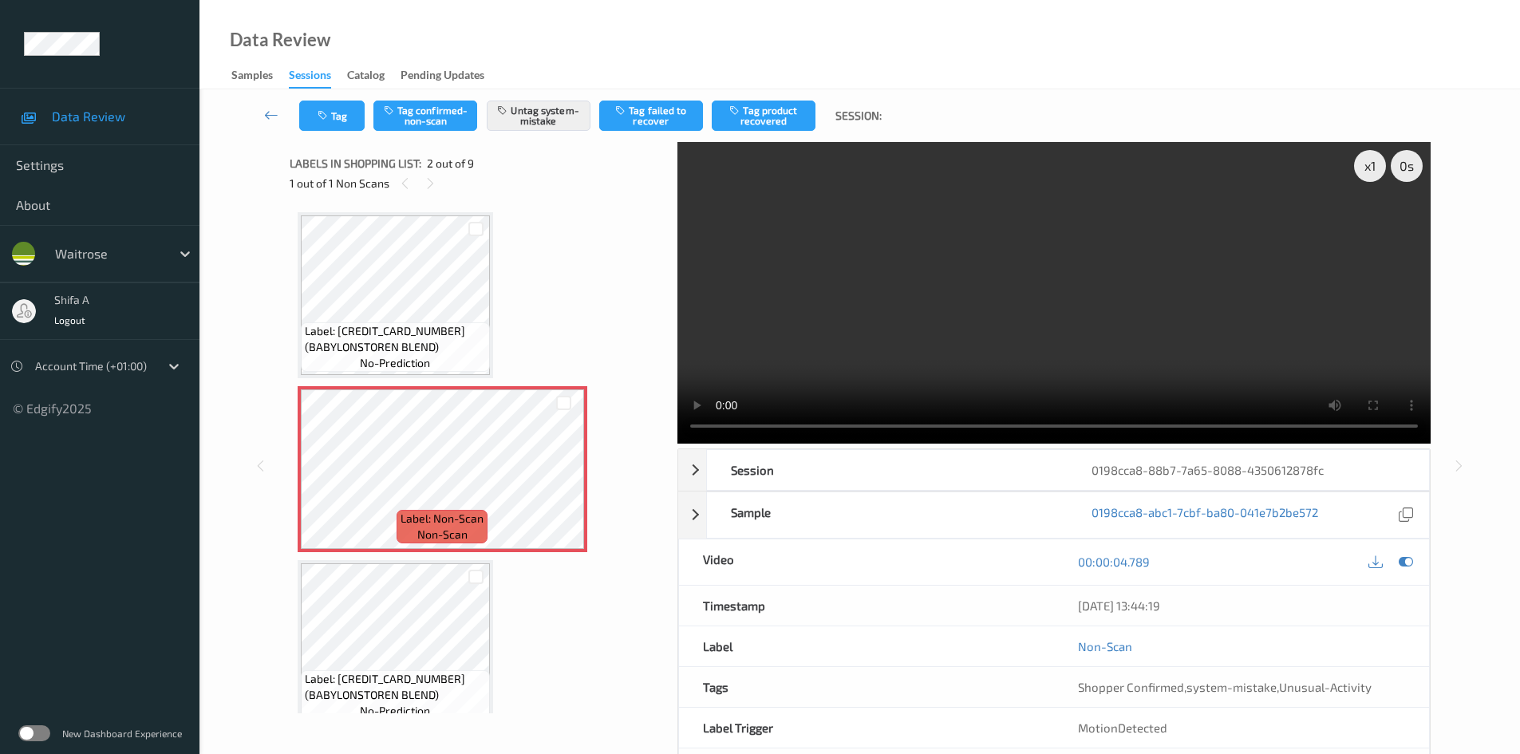
click at [1337, 709] on div "MotionDetected" at bounding box center [1241, 728] width 375 height 40
